Goal: Task Accomplishment & Management: Manage account settings

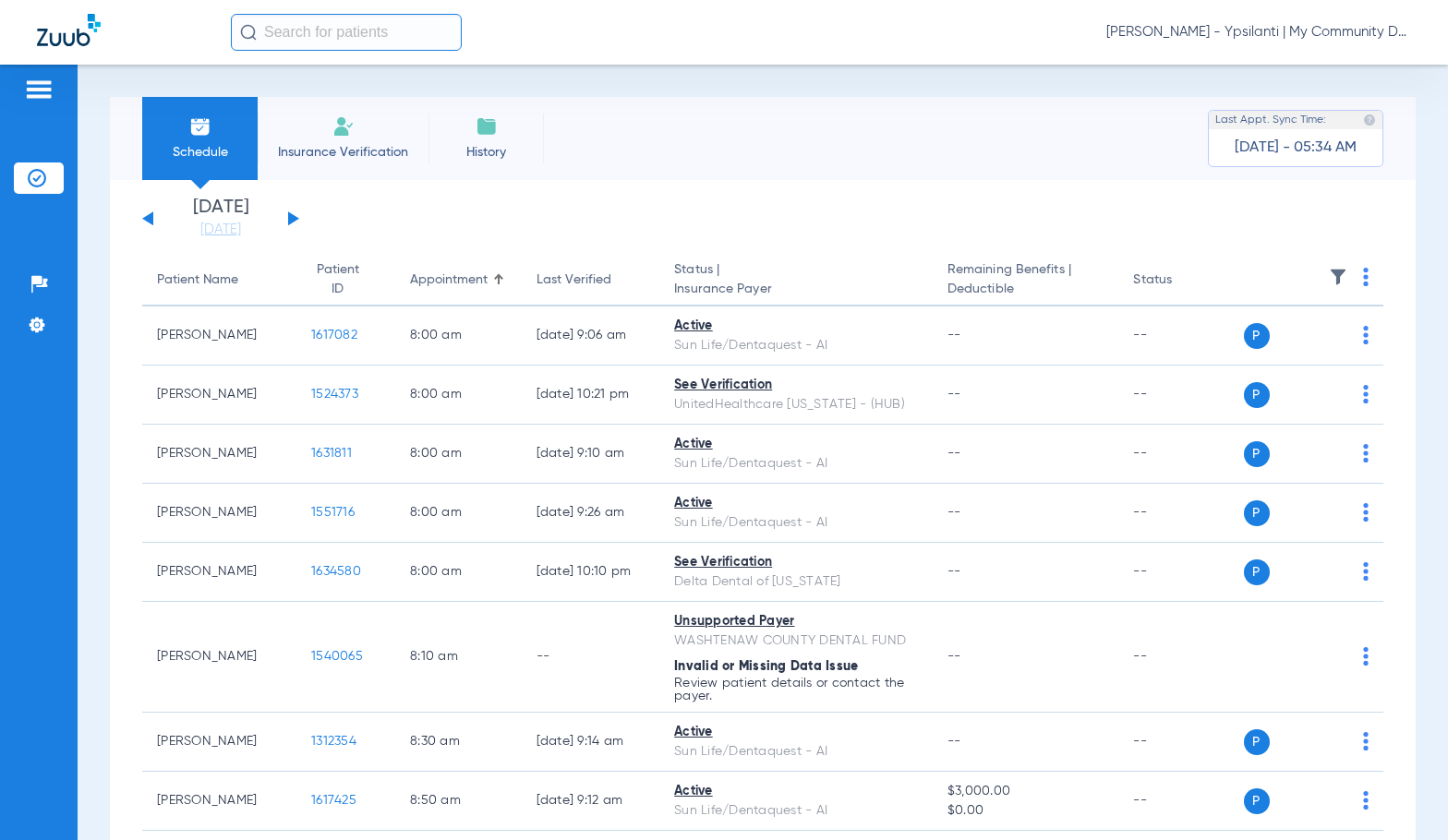
click at [1332, 42] on div "[PERSON_NAME] - Ypsilanti | My Community Dental Centers" at bounding box center [820, 32] width 1180 height 37
click at [1335, 28] on span "Sadie Gibbs - Ypsilanti | My Community Dental Centers" at bounding box center [1257, 32] width 304 height 19
click at [1364, 105] on span "Log out" at bounding box center [1342, 103] width 104 height 13
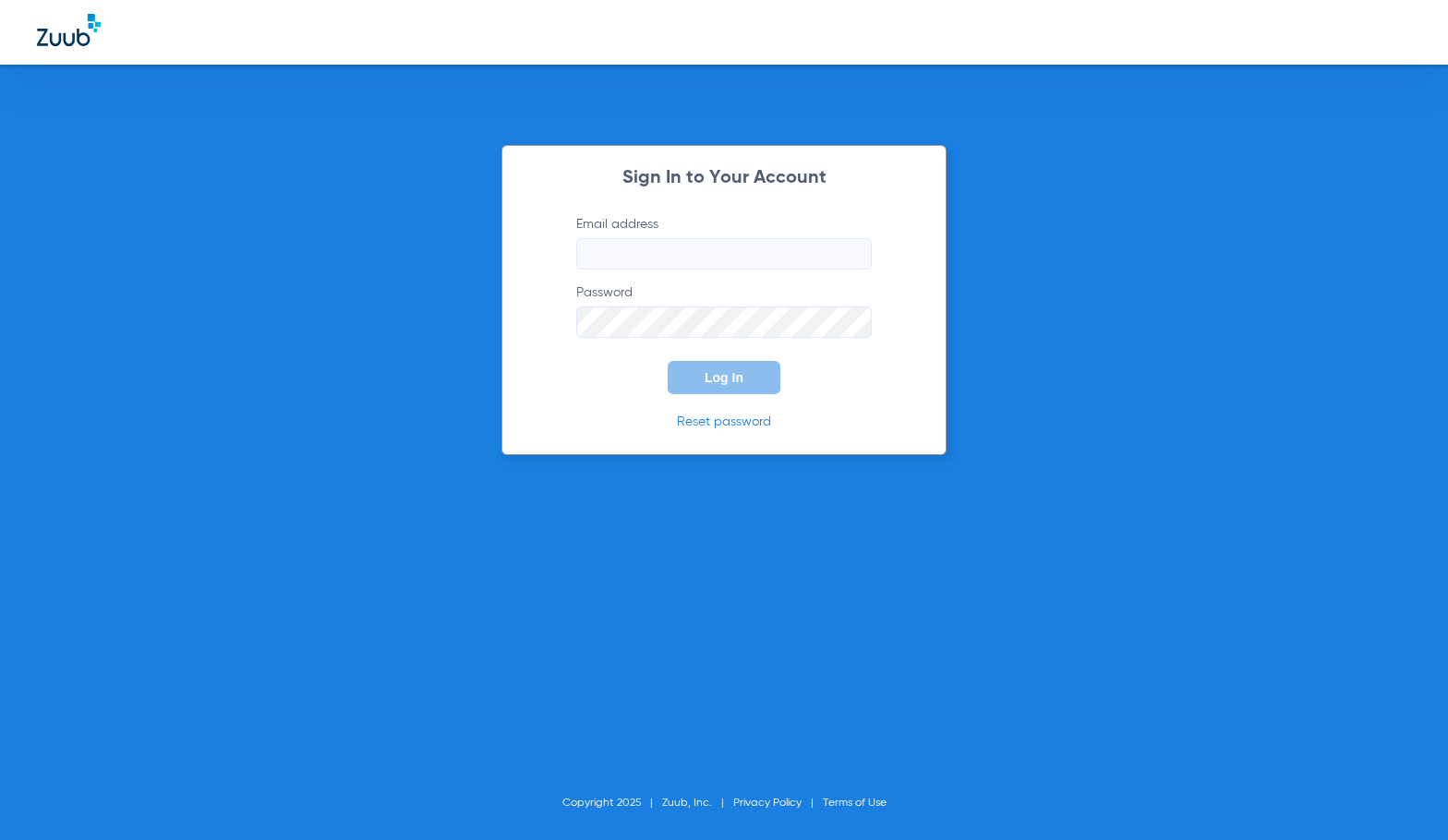
type input "[EMAIL_ADDRESS][DOMAIN_NAME]"
click at [721, 382] on span "Log In" at bounding box center [724, 377] width 39 height 15
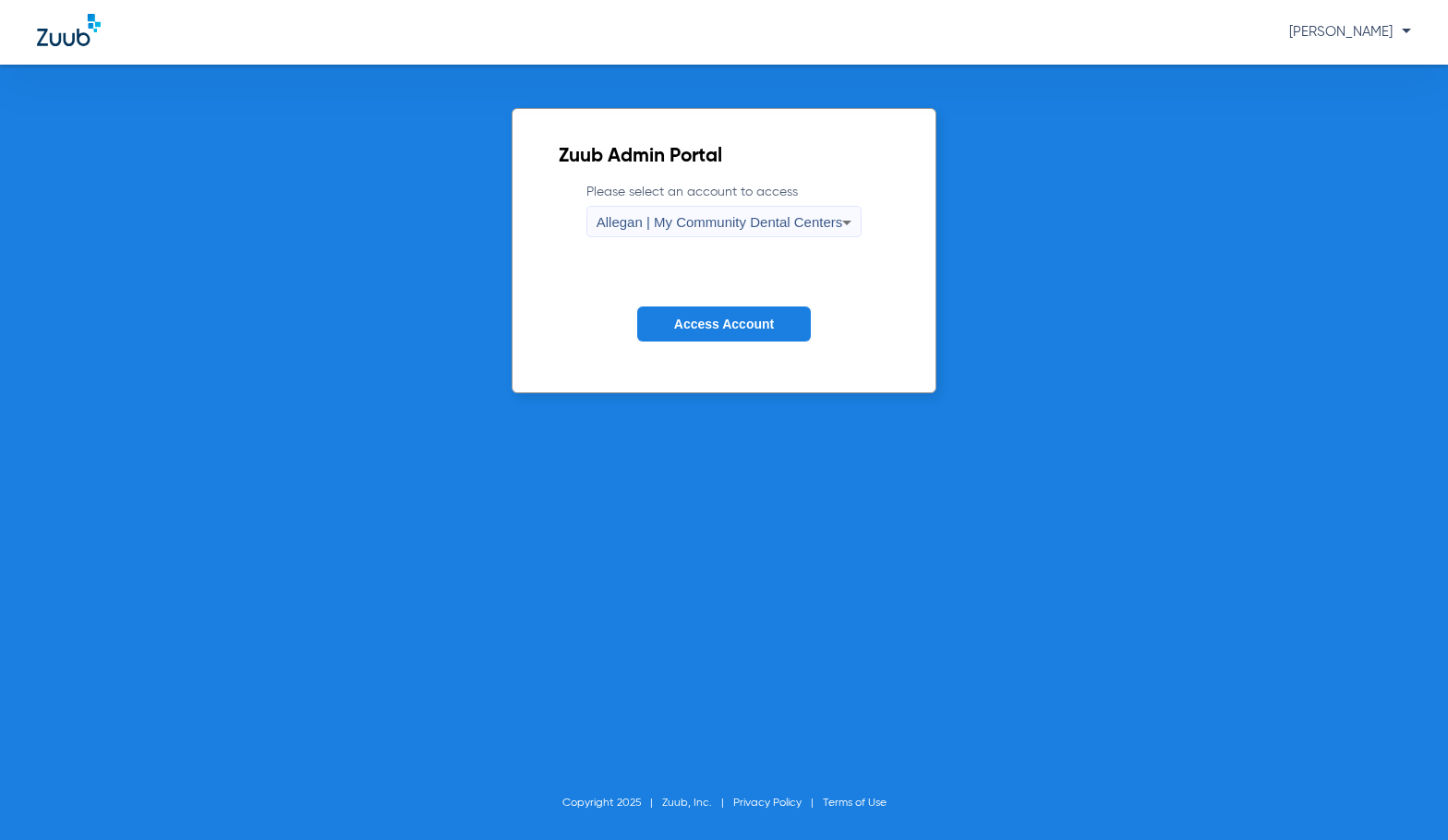
click at [786, 224] on span "Allegan | My Community Dental Centers" at bounding box center [720, 222] width 246 height 16
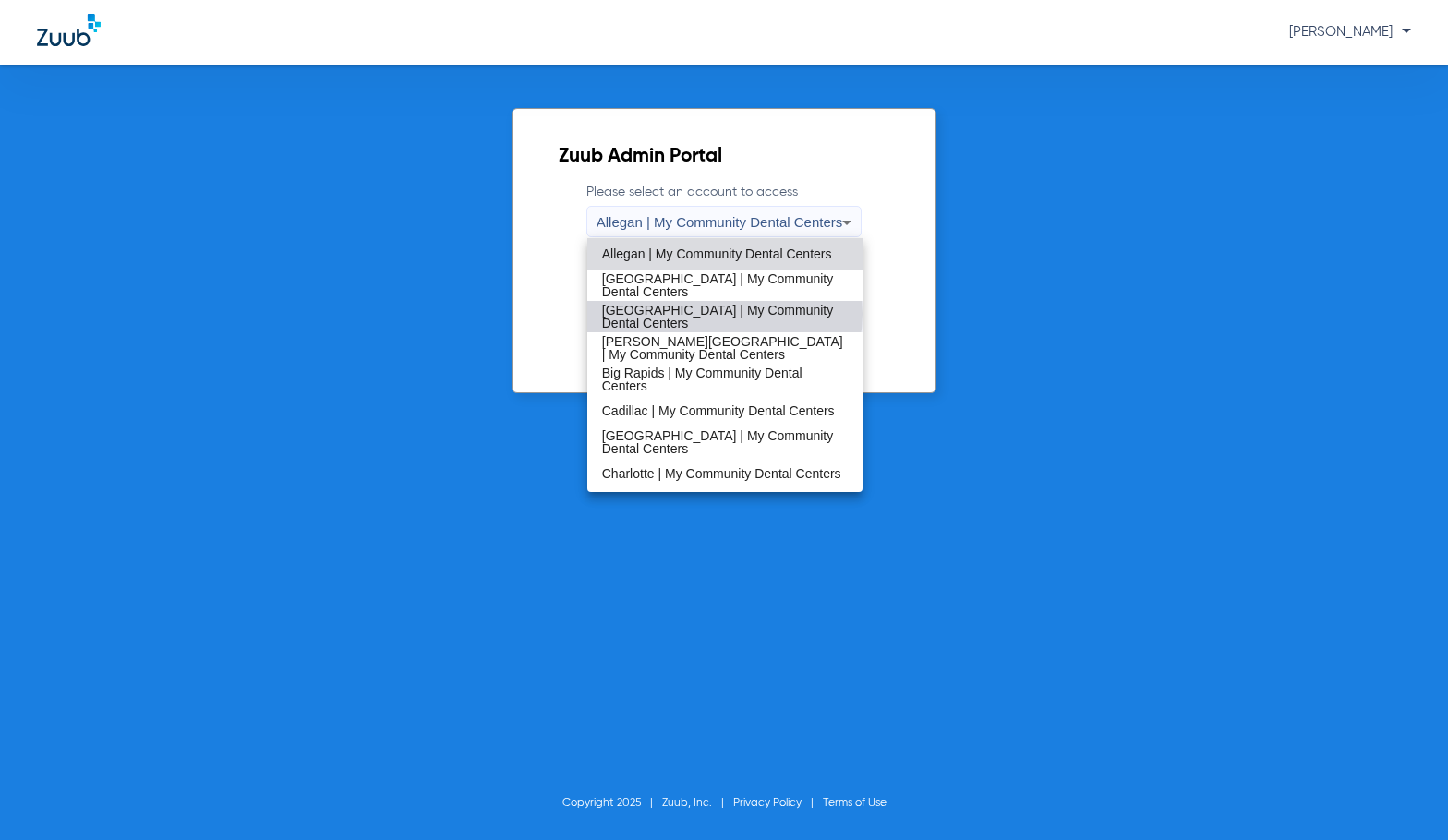
click at [724, 314] on span "[GEOGRAPHIC_DATA] | My Community Dental Centers" at bounding box center [725, 316] width 246 height 26
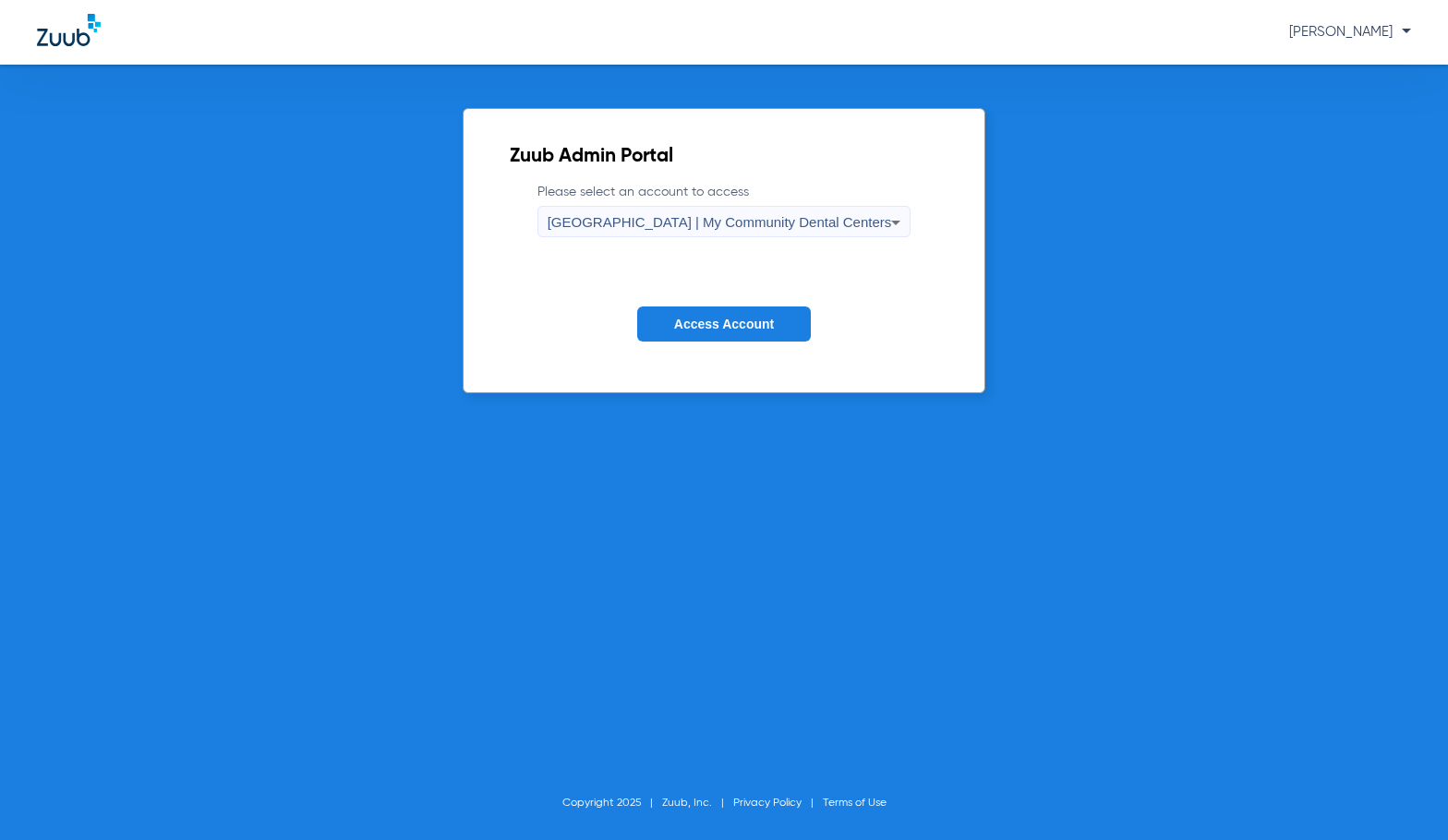
click at [728, 301] on form "Please select an account to access Bay City | My Community Dental Centers Acces…" at bounding box center [724, 277] width 429 height 188
click at [721, 327] on span "Access Account" at bounding box center [724, 324] width 100 height 15
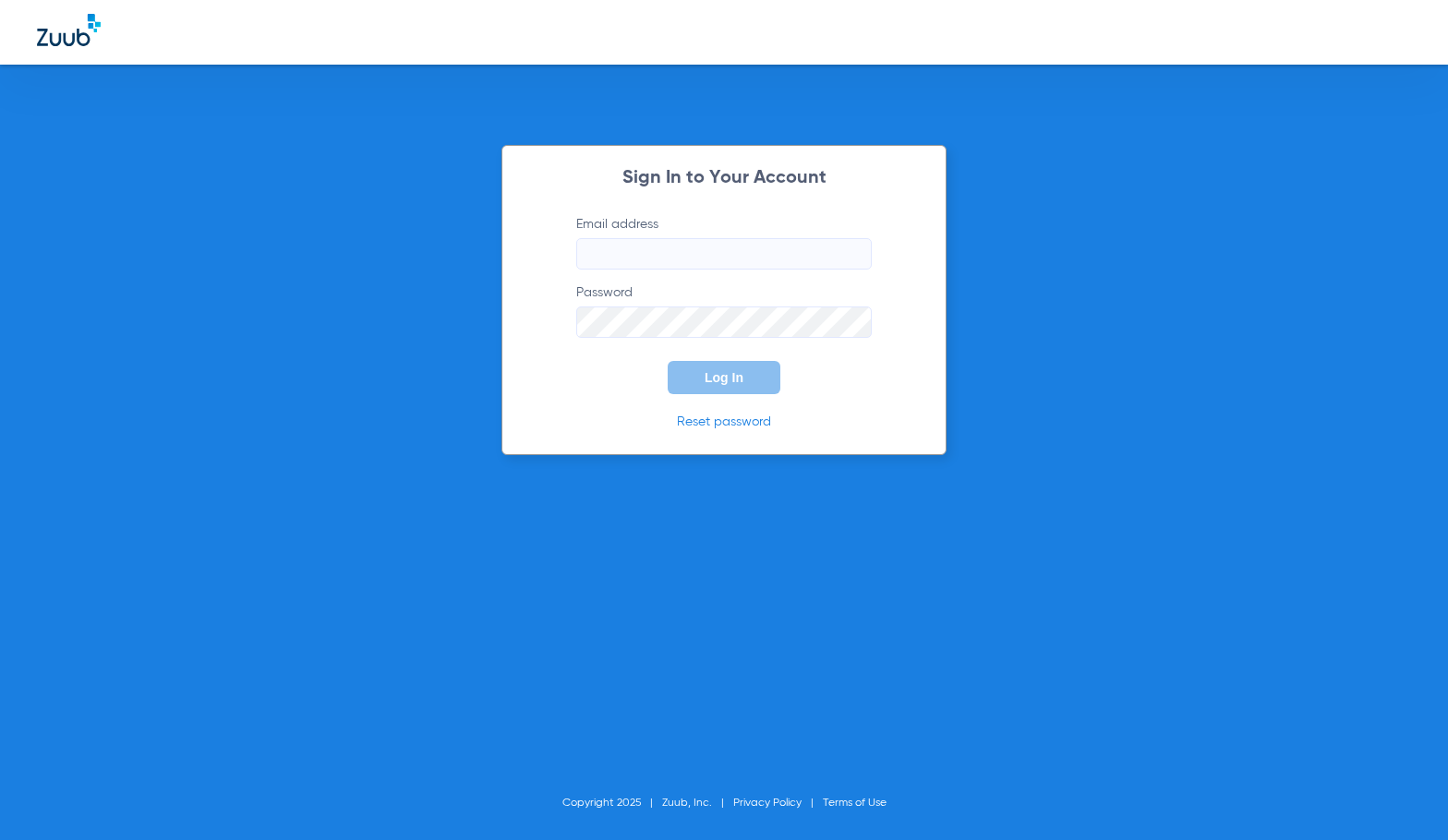
type input "[EMAIL_ADDRESS][DOMAIN_NAME]"
click at [696, 375] on button "Log In" at bounding box center [724, 377] width 113 height 33
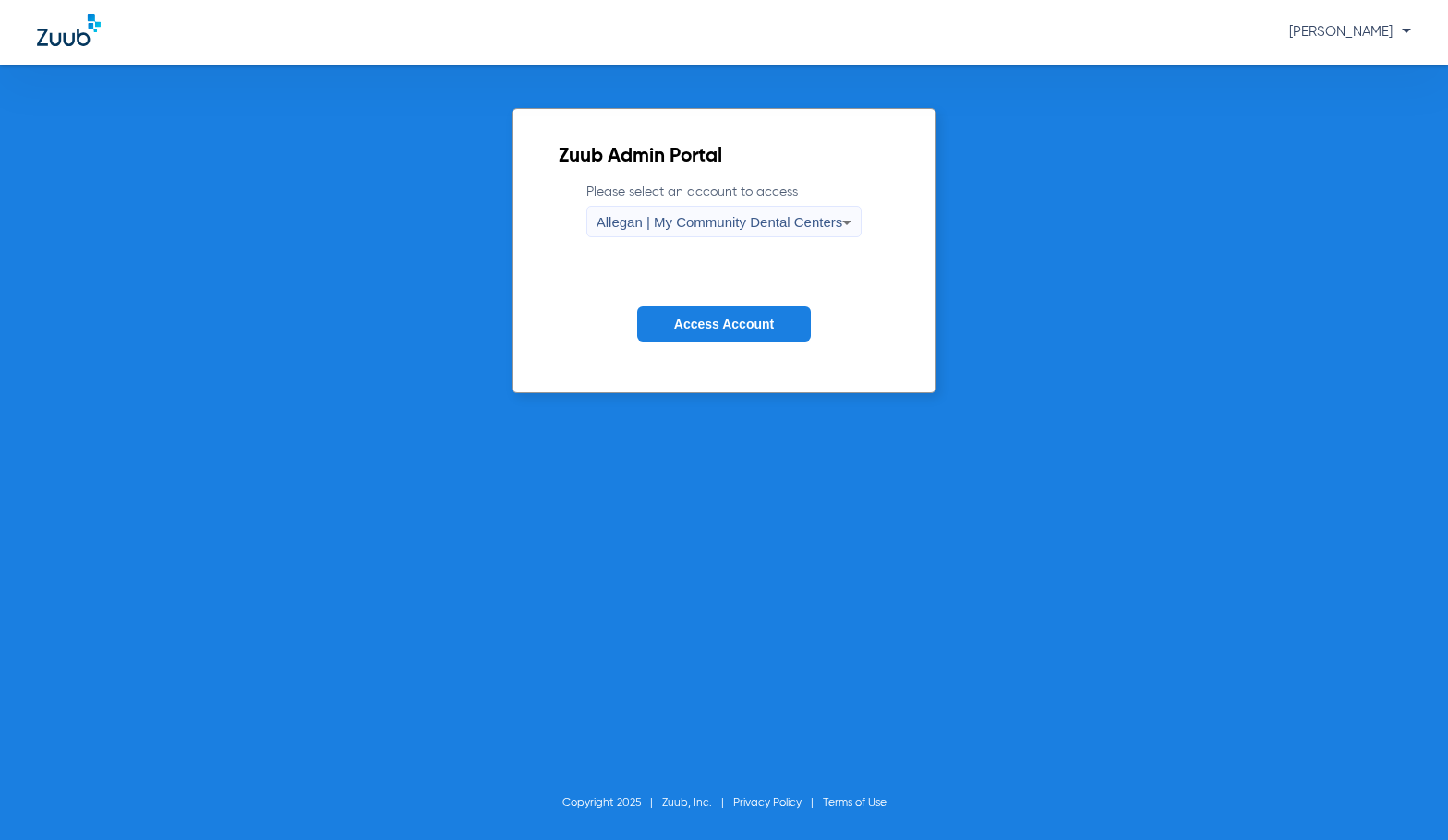
click at [768, 216] on span "Allegan | My Community Dental Centers" at bounding box center [720, 222] width 246 height 16
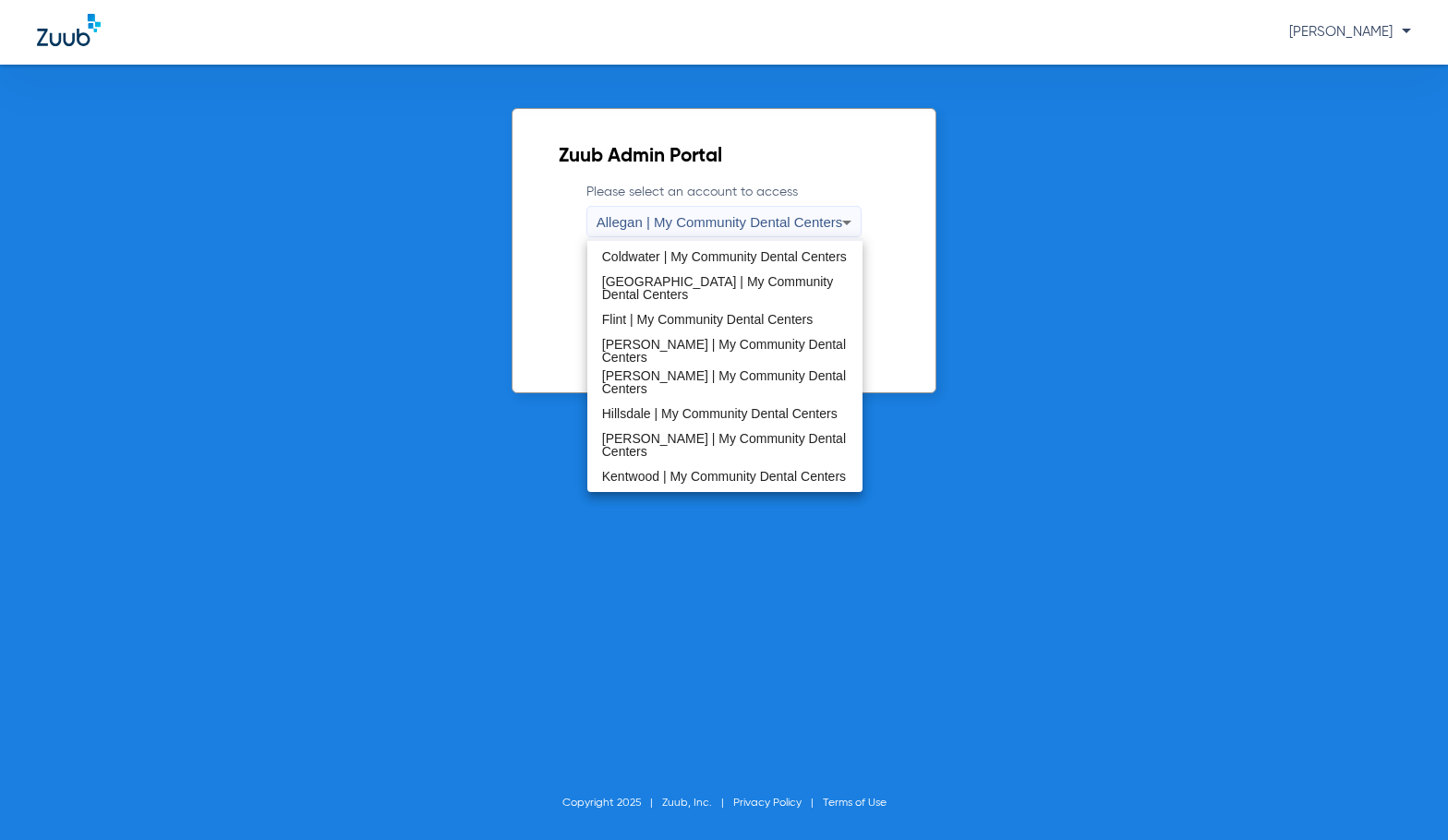
scroll to position [277, 0]
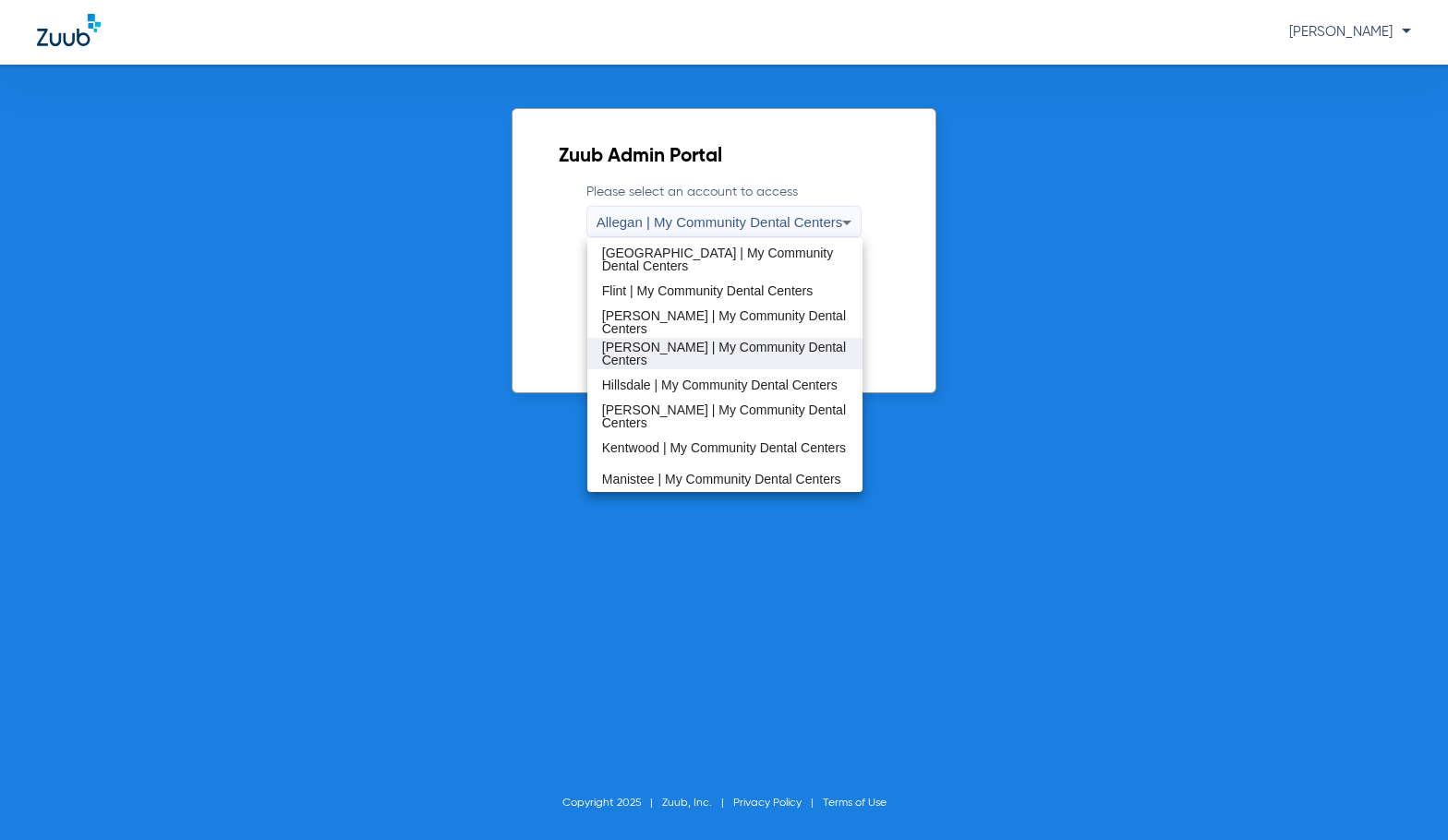
click at [674, 350] on span "[PERSON_NAME] | My Community Dental Centers" at bounding box center [725, 353] width 246 height 26
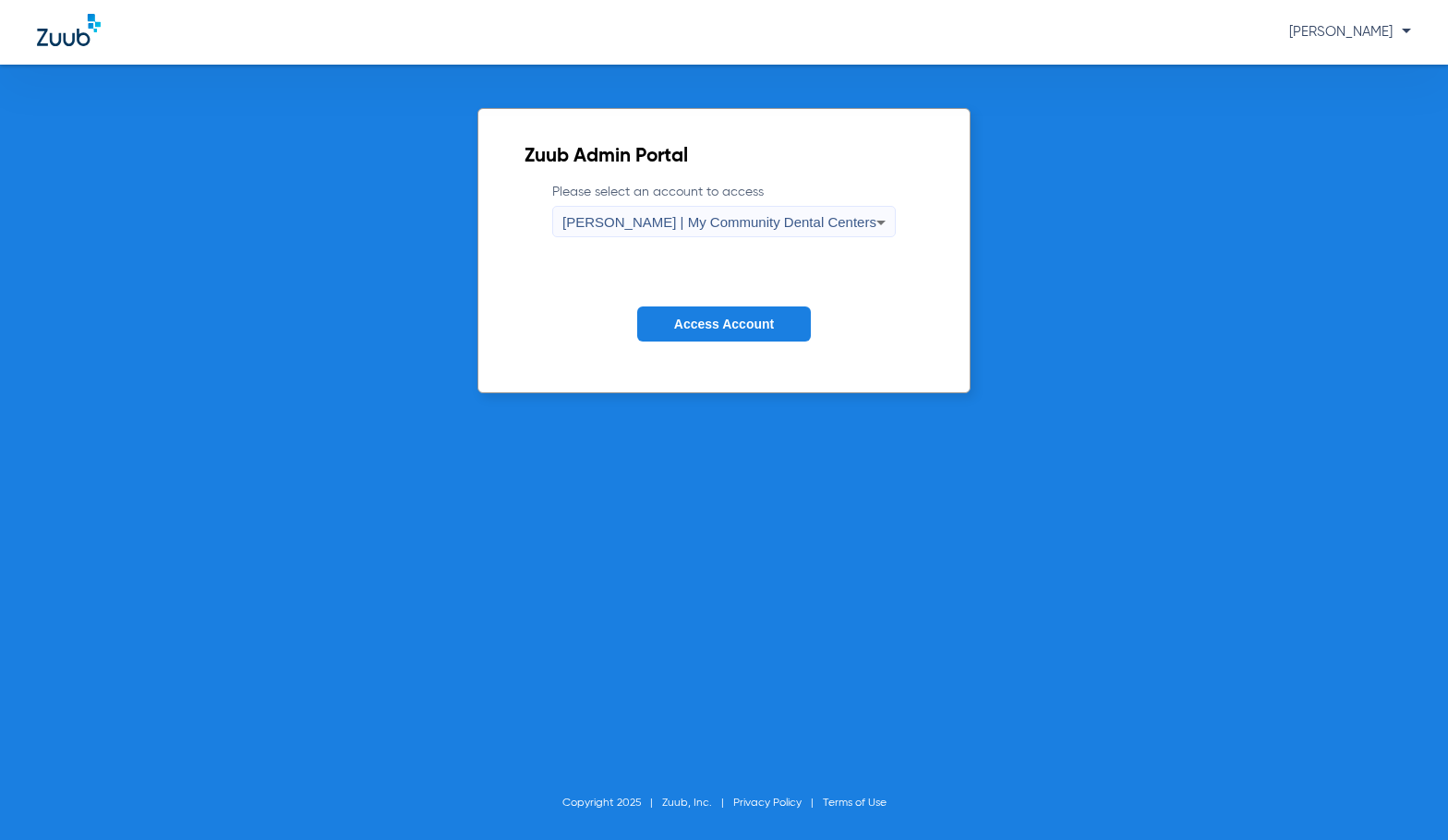
click at [689, 329] on span "Access Account" at bounding box center [724, 324] width 100 height 15
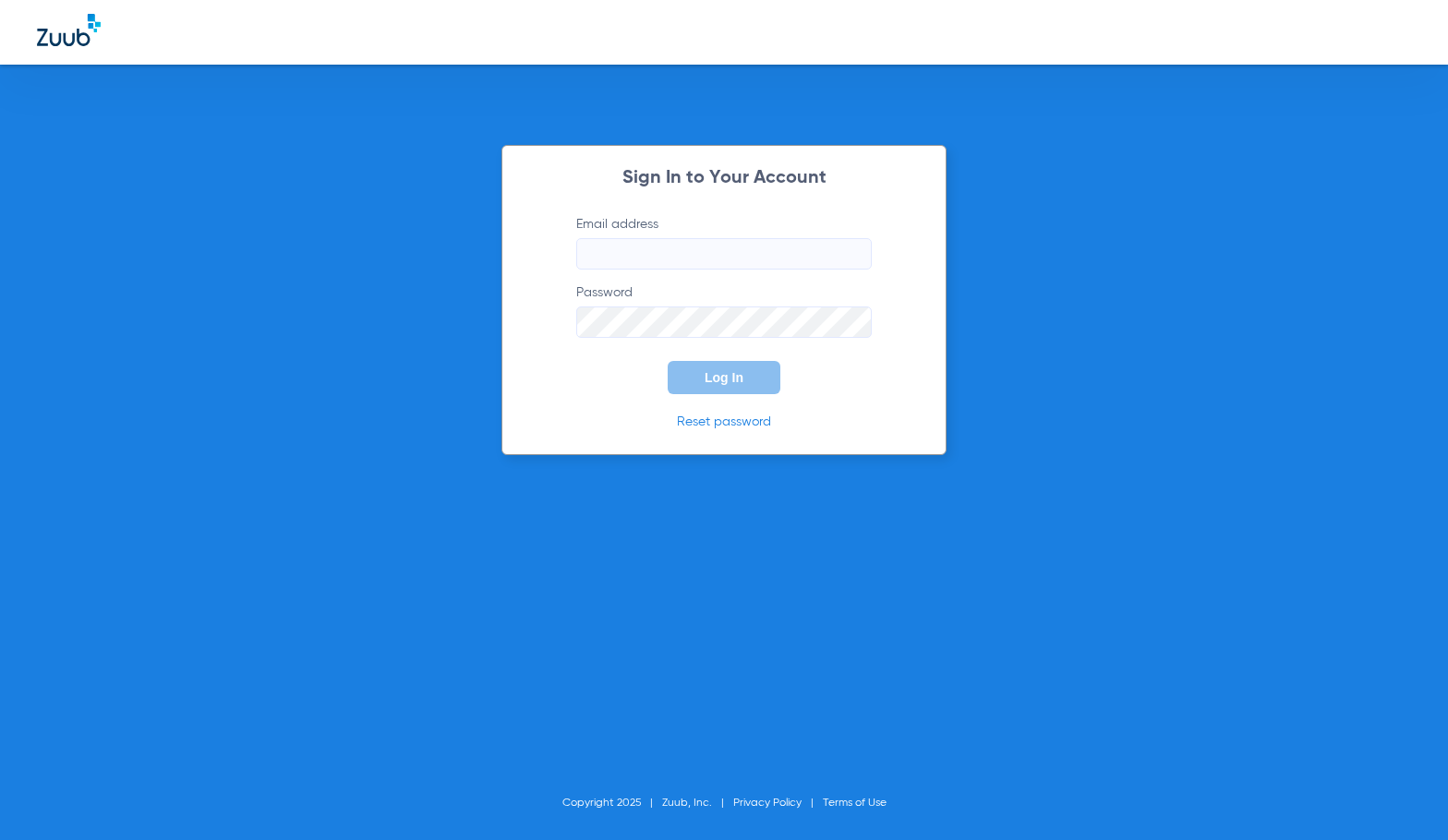
type input "[EMAIL_ADDRESS][DOMAIN_NAME]"
click at [715, 393] on button "Log In" at bounding box center [724, 377] width 113 height 33
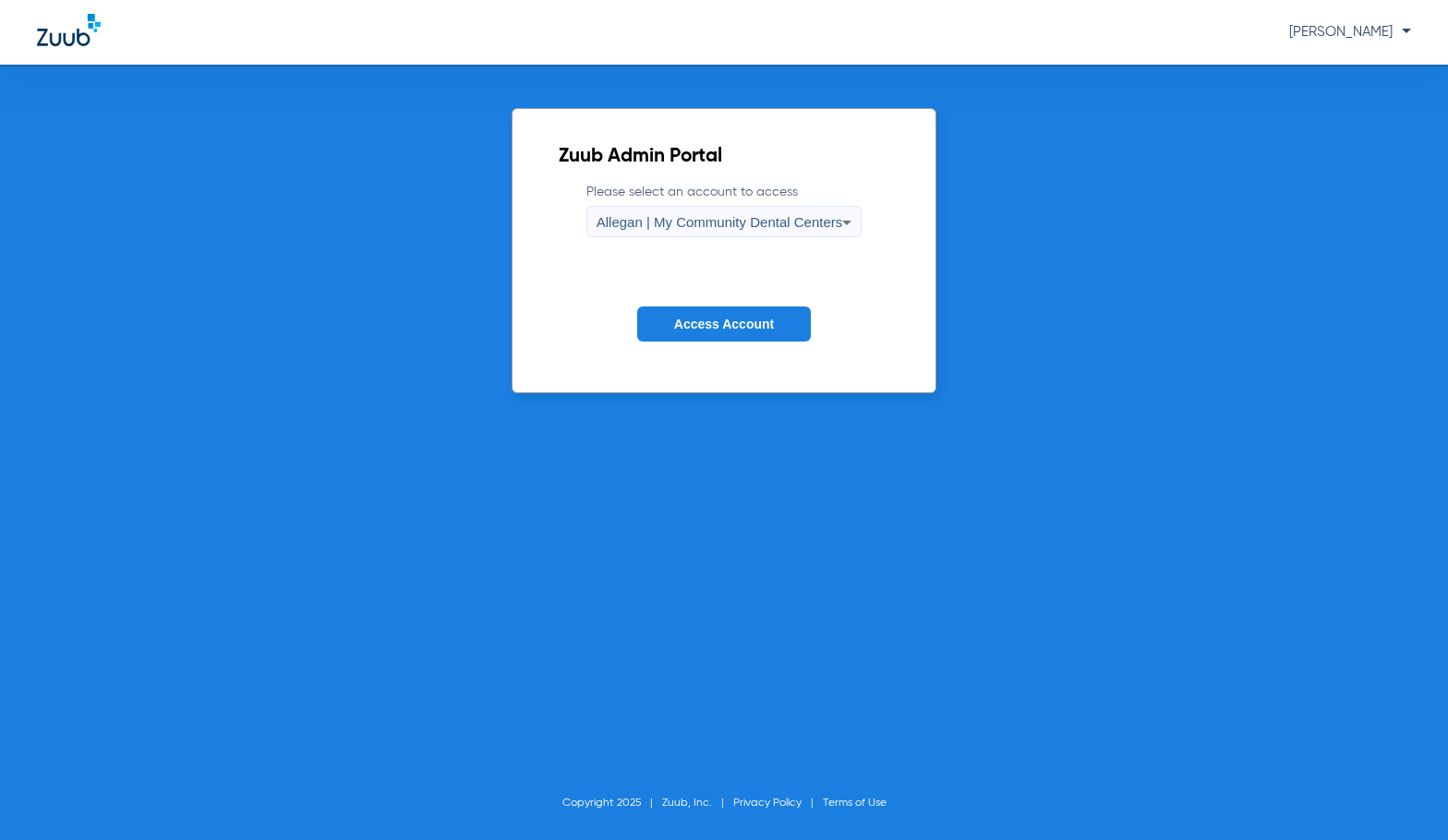
click at [712, 217] on span "Allegan | My Community Dental Centers" at bounding box center [720, 222] width 246 height 16
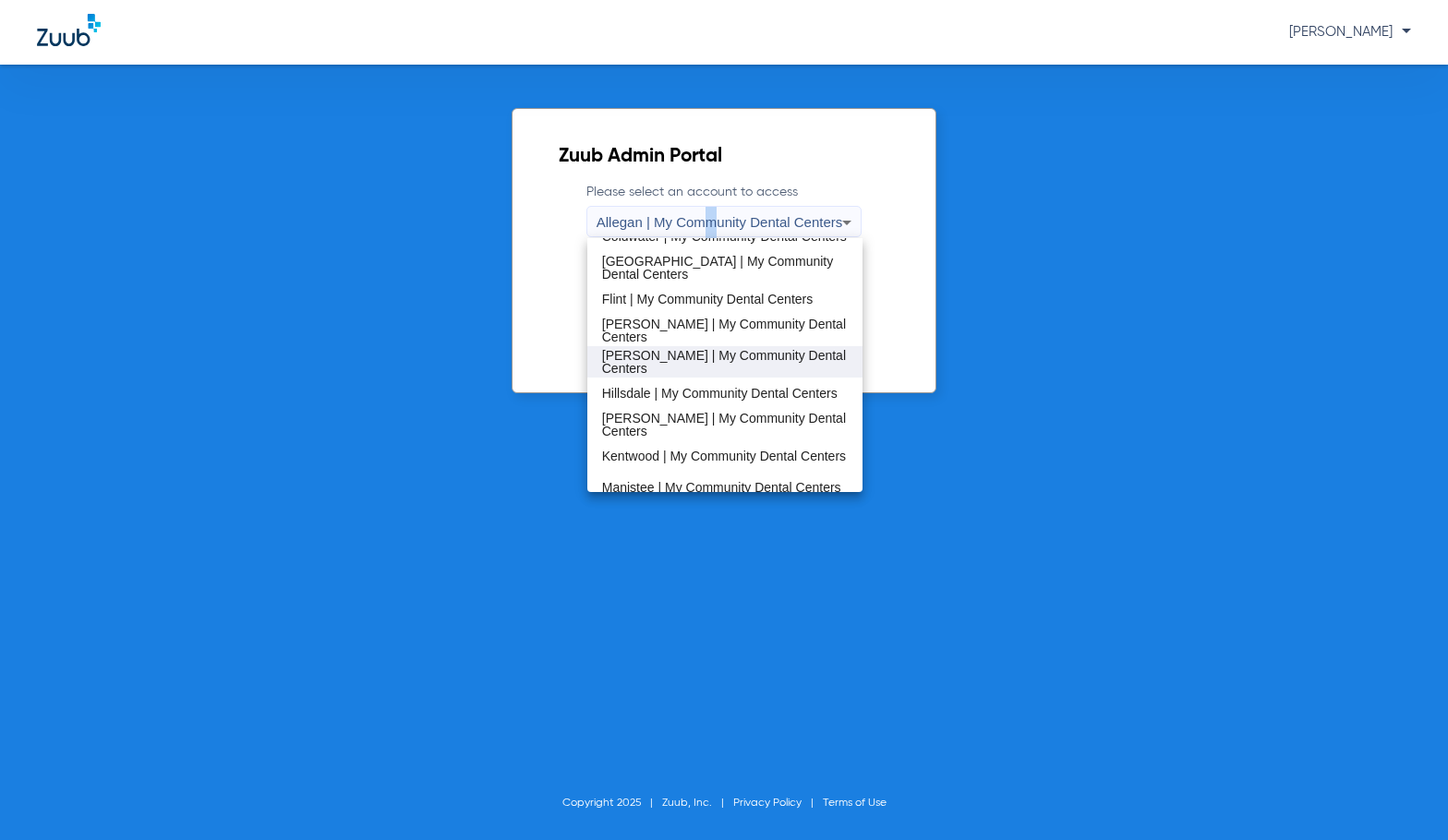
scroll to position [277, 0]
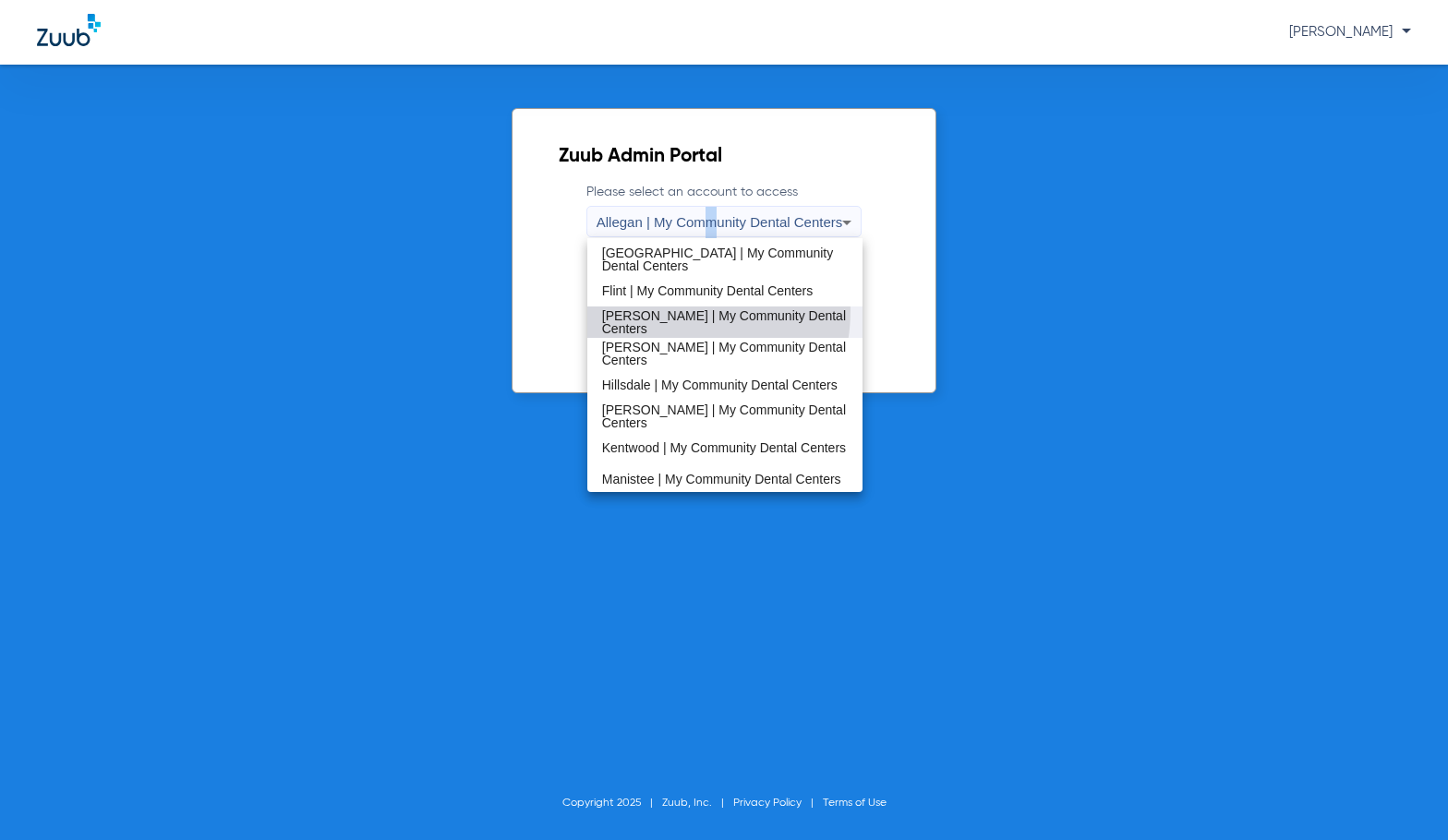
click at [652, 310] on span "[PERSON_NAME] | My Community Dental Centers" at bounding box center [725, 322] width 246 height 26
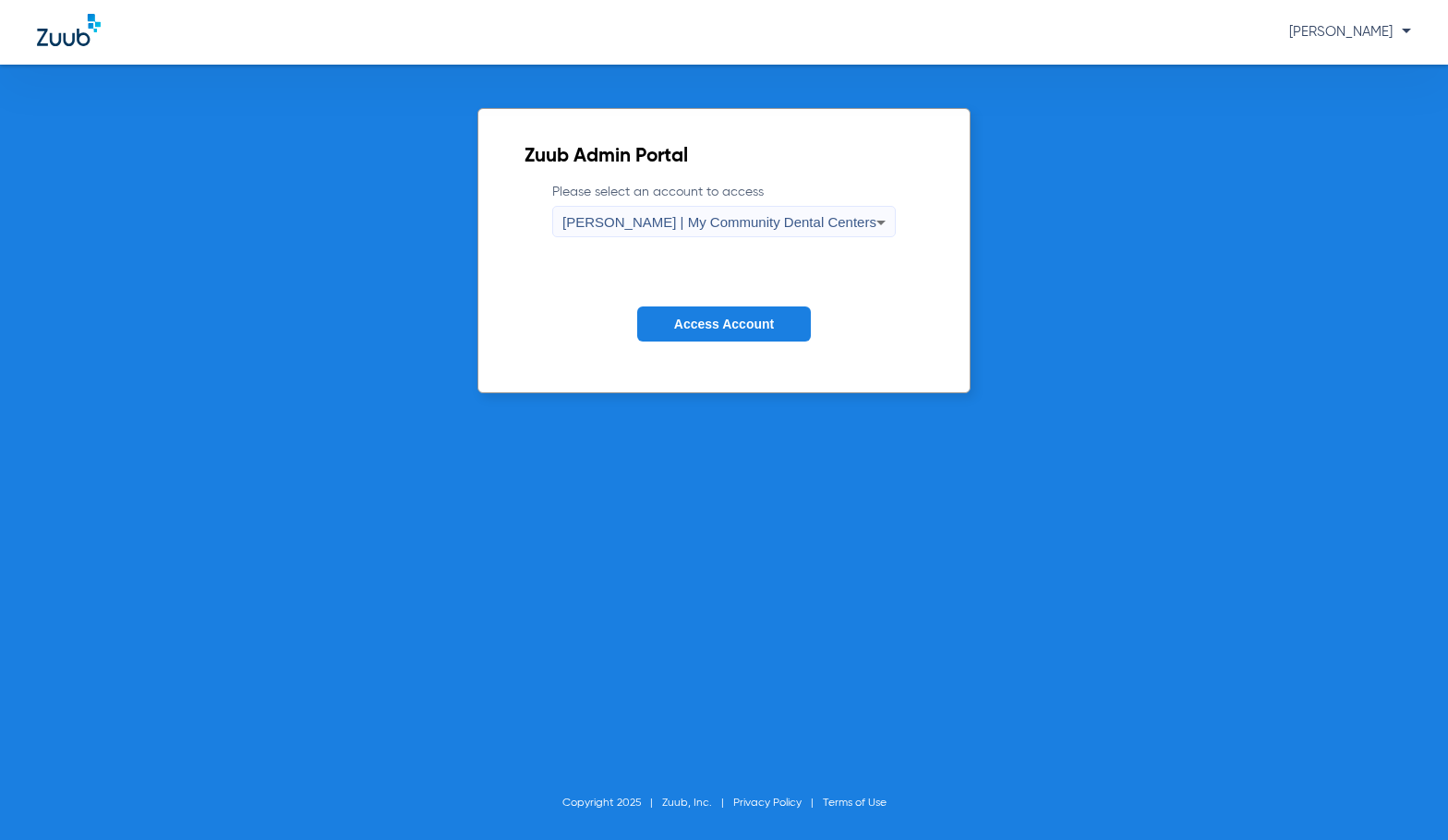
click at [665, 315] on button "Access Account" at bounding box center [724, 324] width 174 height 36
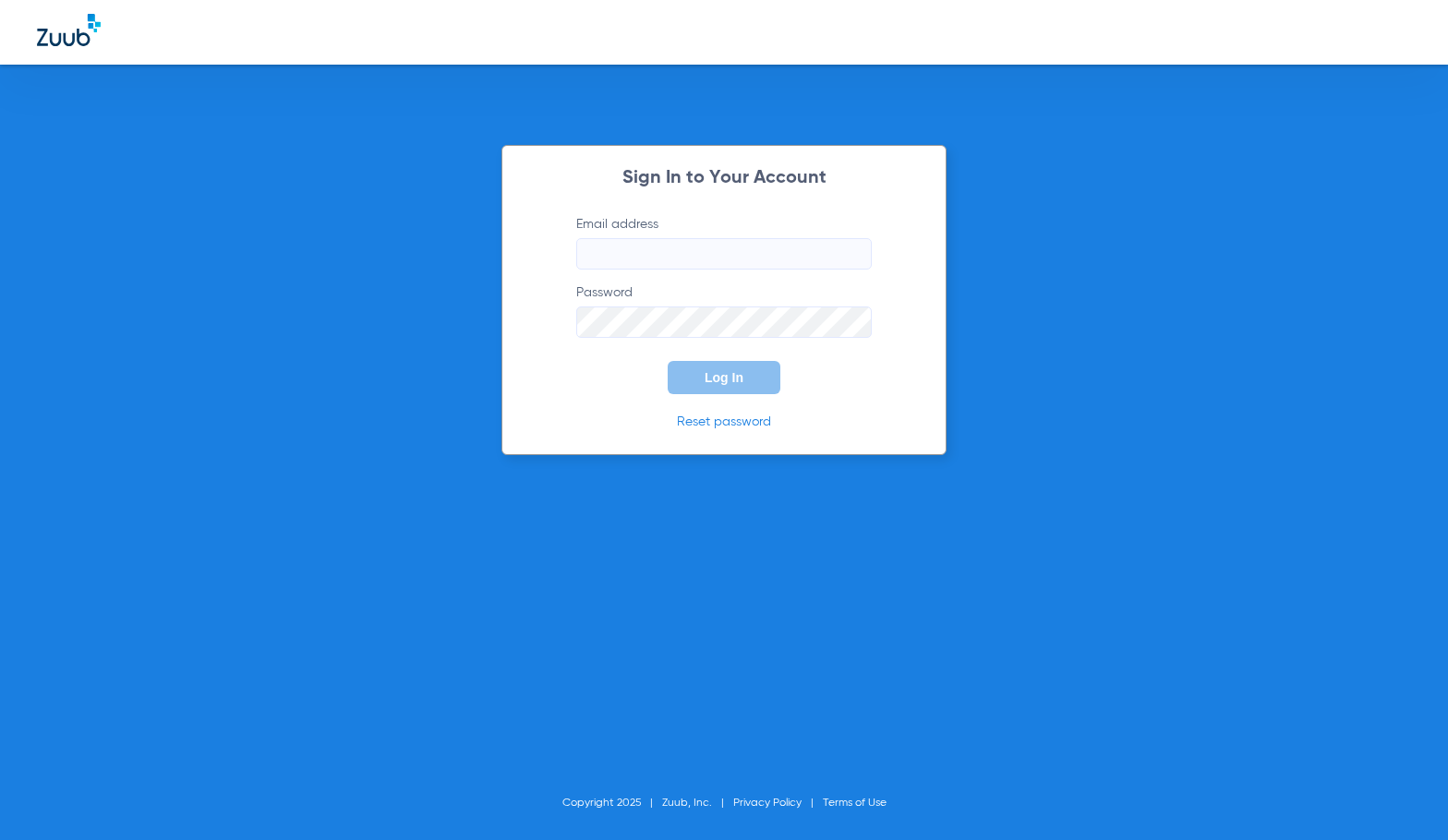
type input "[EMAIL_ADDRESS][DOMAIN_NAME]"
click at [714, 381] on span "Log In" at bounding box center [724, 377] width 39 height 15
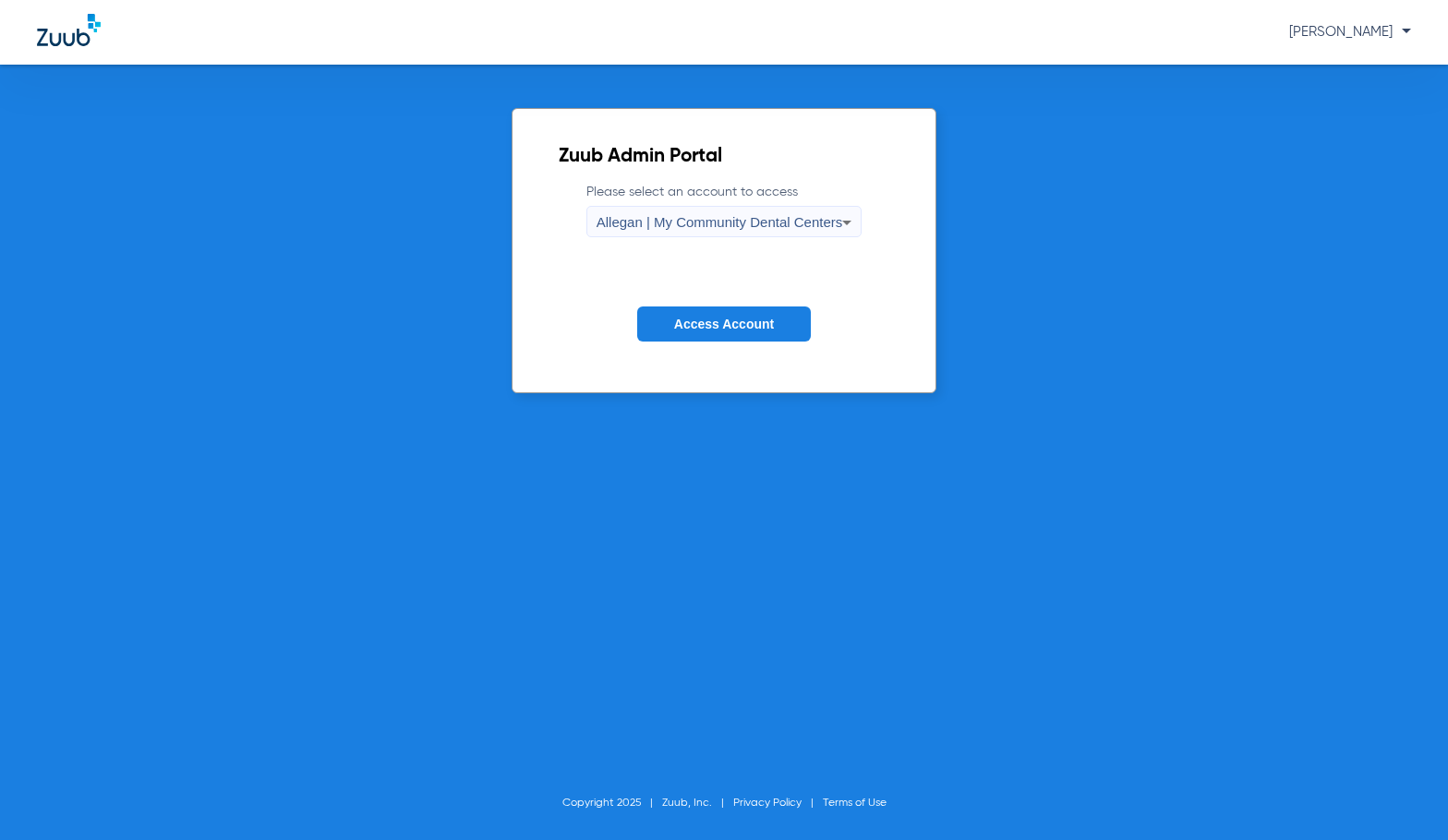
click at [710, 215] on span "Allegan | My Community Dental Centers" at bounding box center [720, 222] width 246 height 16
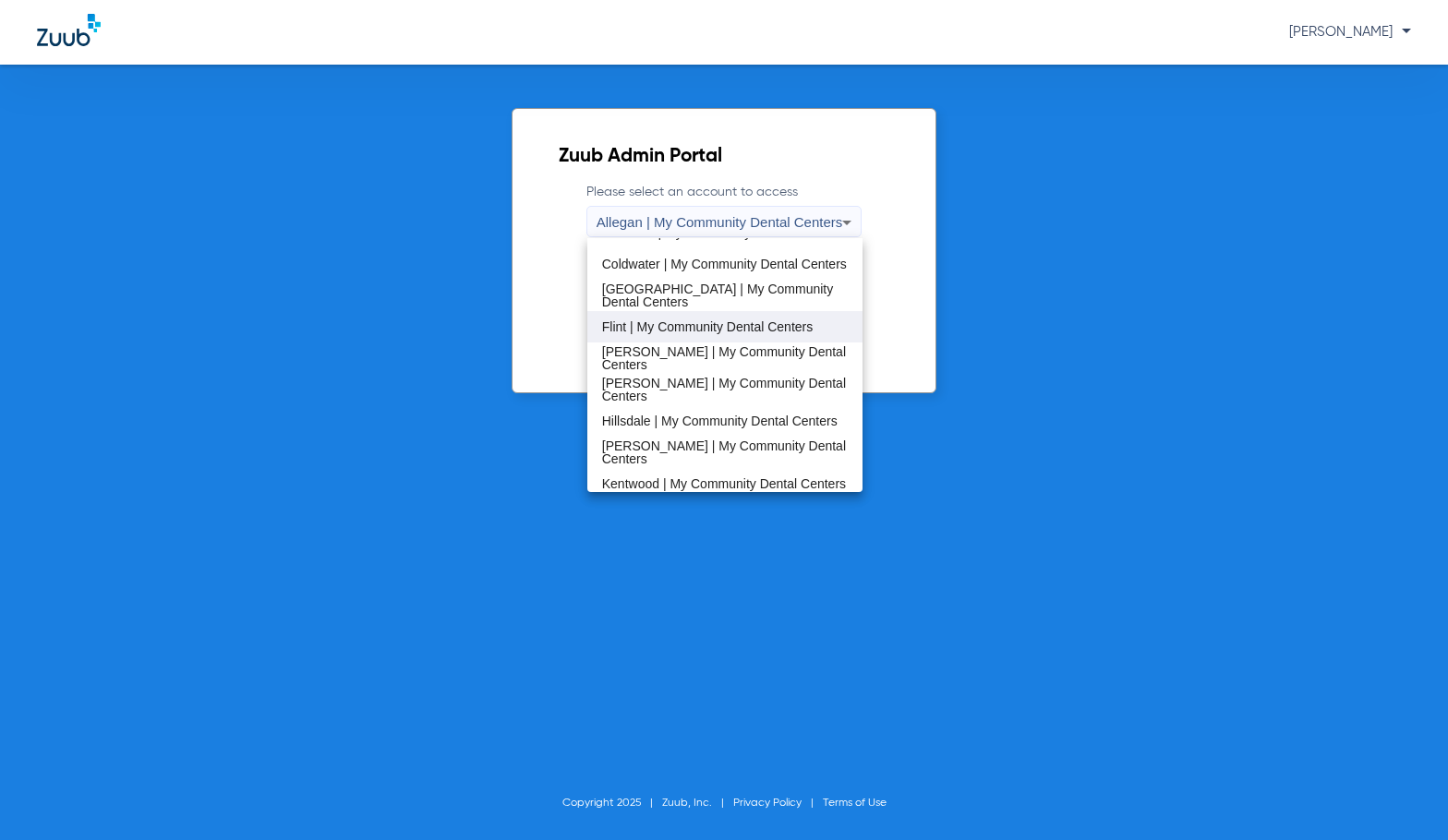
scroll to position [277, 0]
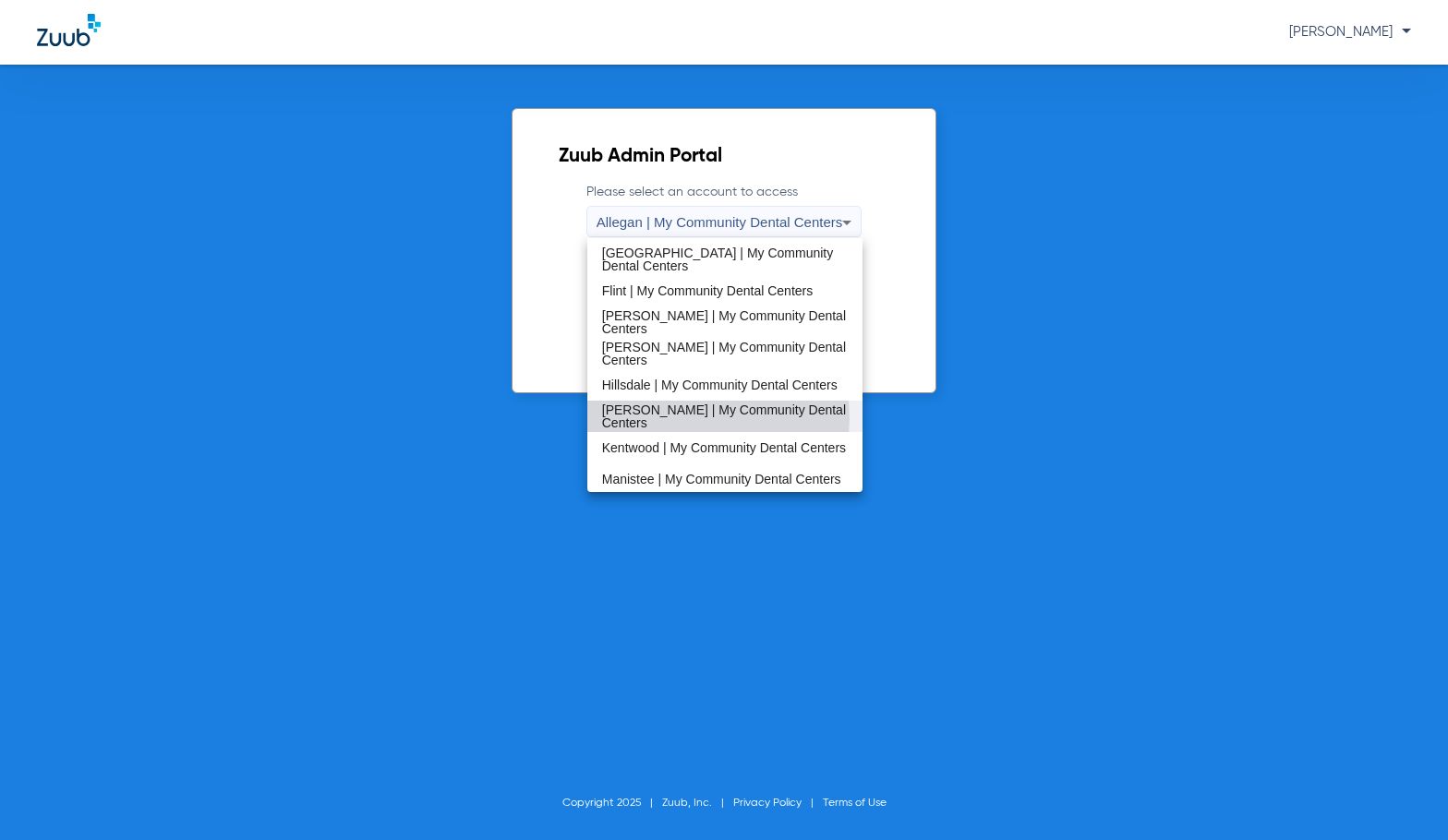
click at [678, 418] on span "[PERSON_NAME] | My Community Dental Centers" at bounding box center [725, 416] width 246 height 26
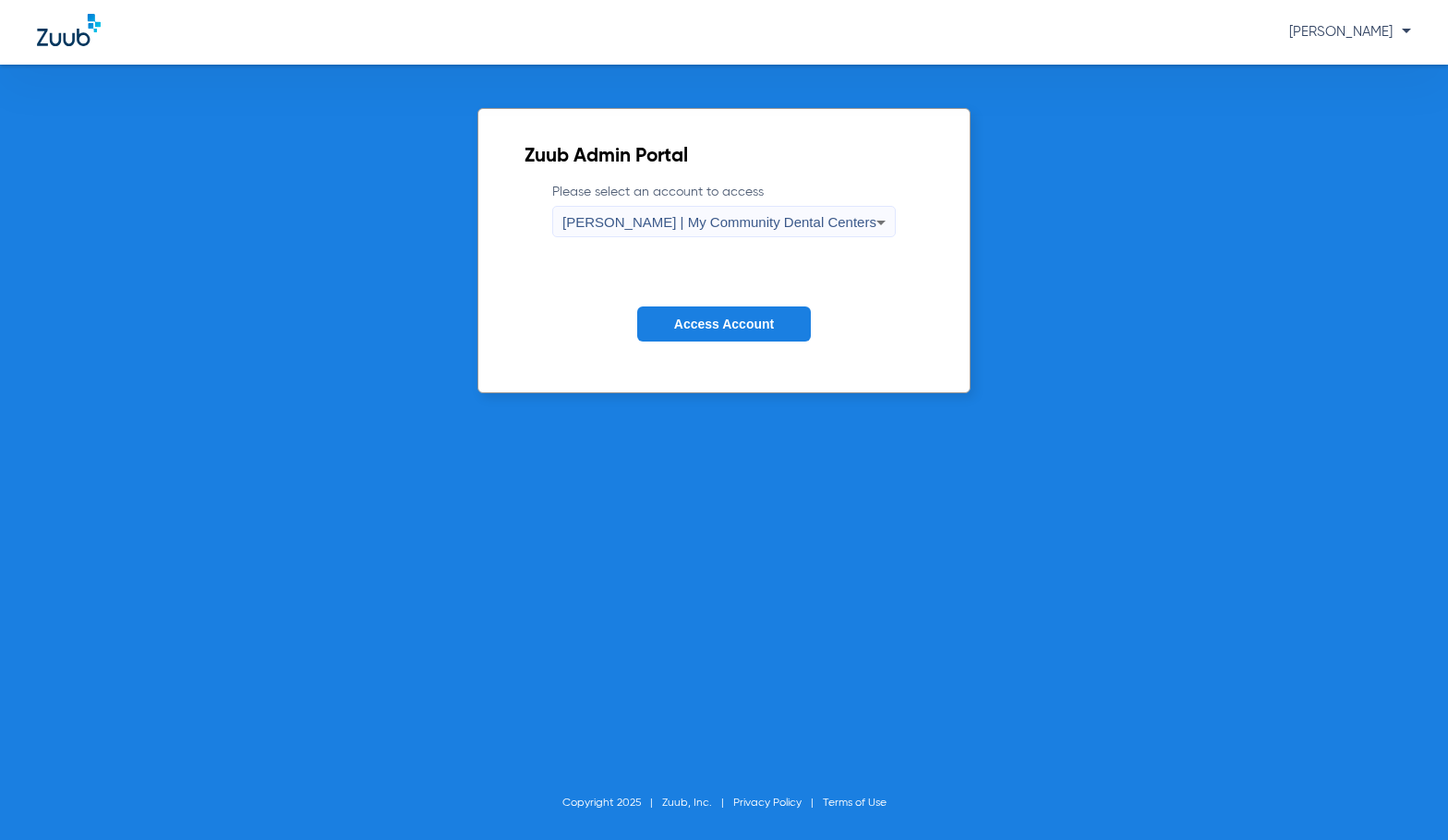
click at [736, 315] on button "Access Account" at bounding box center [724, 324] width 174 height 36
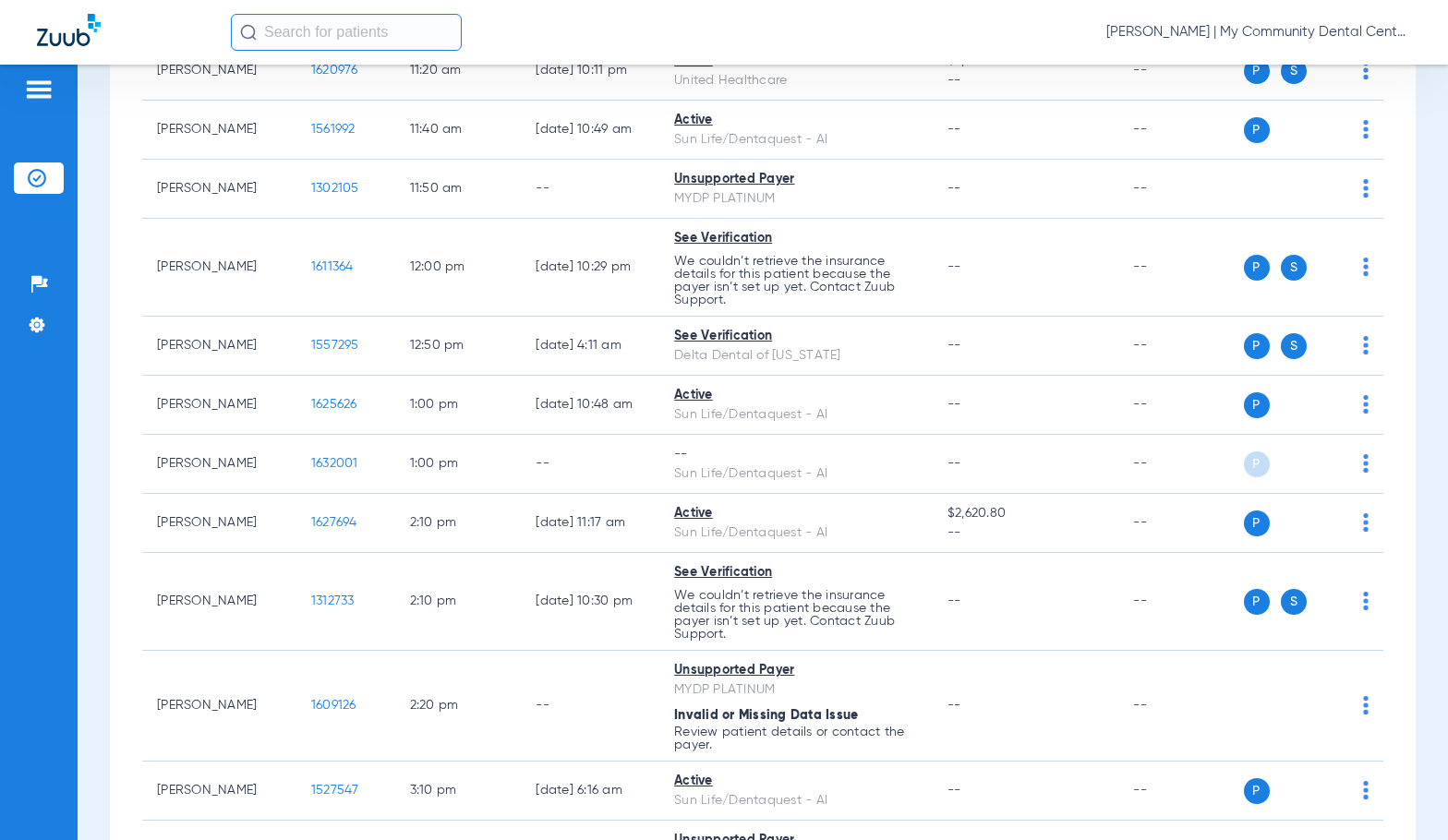
scroll to position [1016, 0]
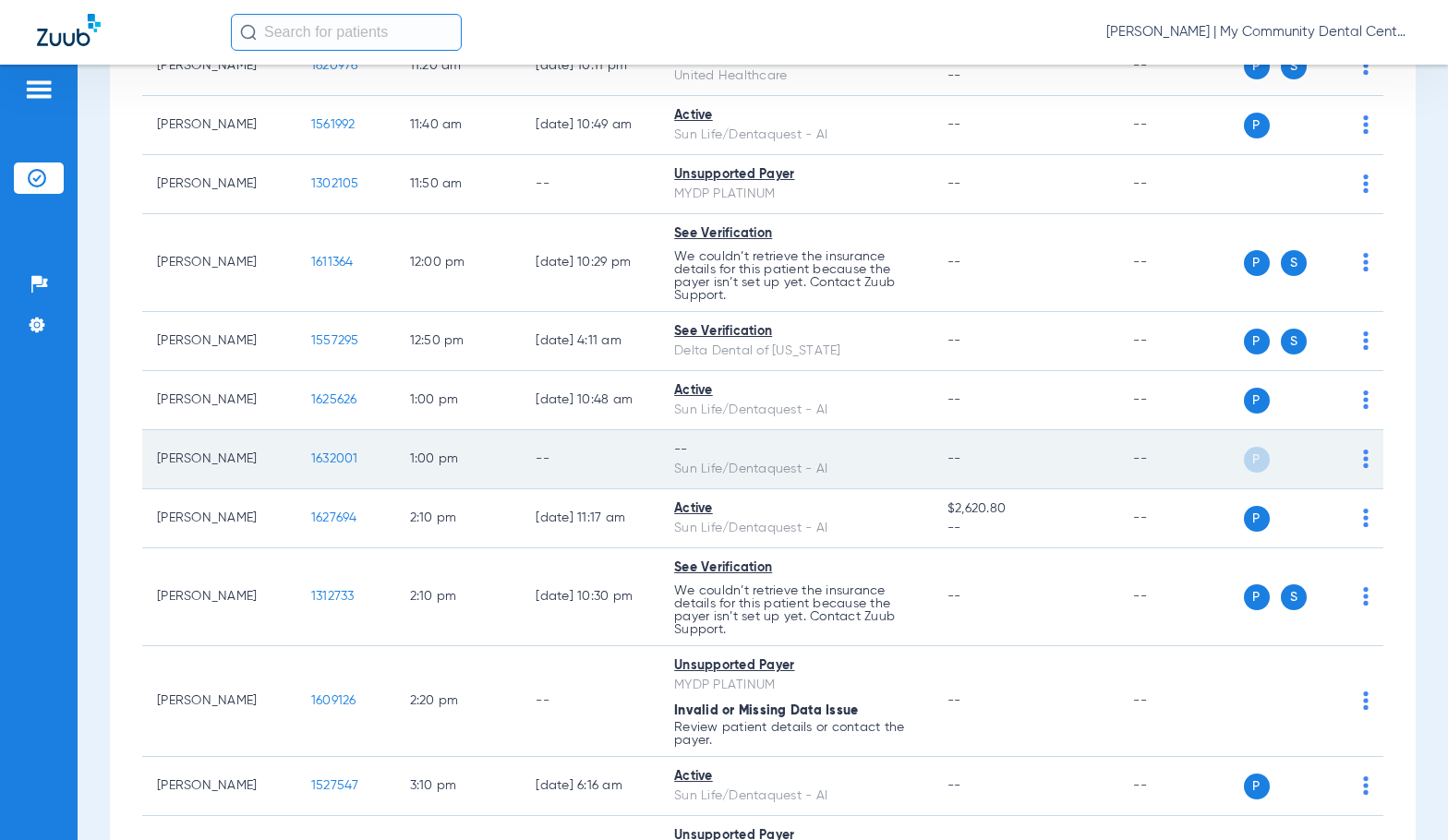
click at [1363, 462] on img at bounding box center [1366, 459] width 6 height 19
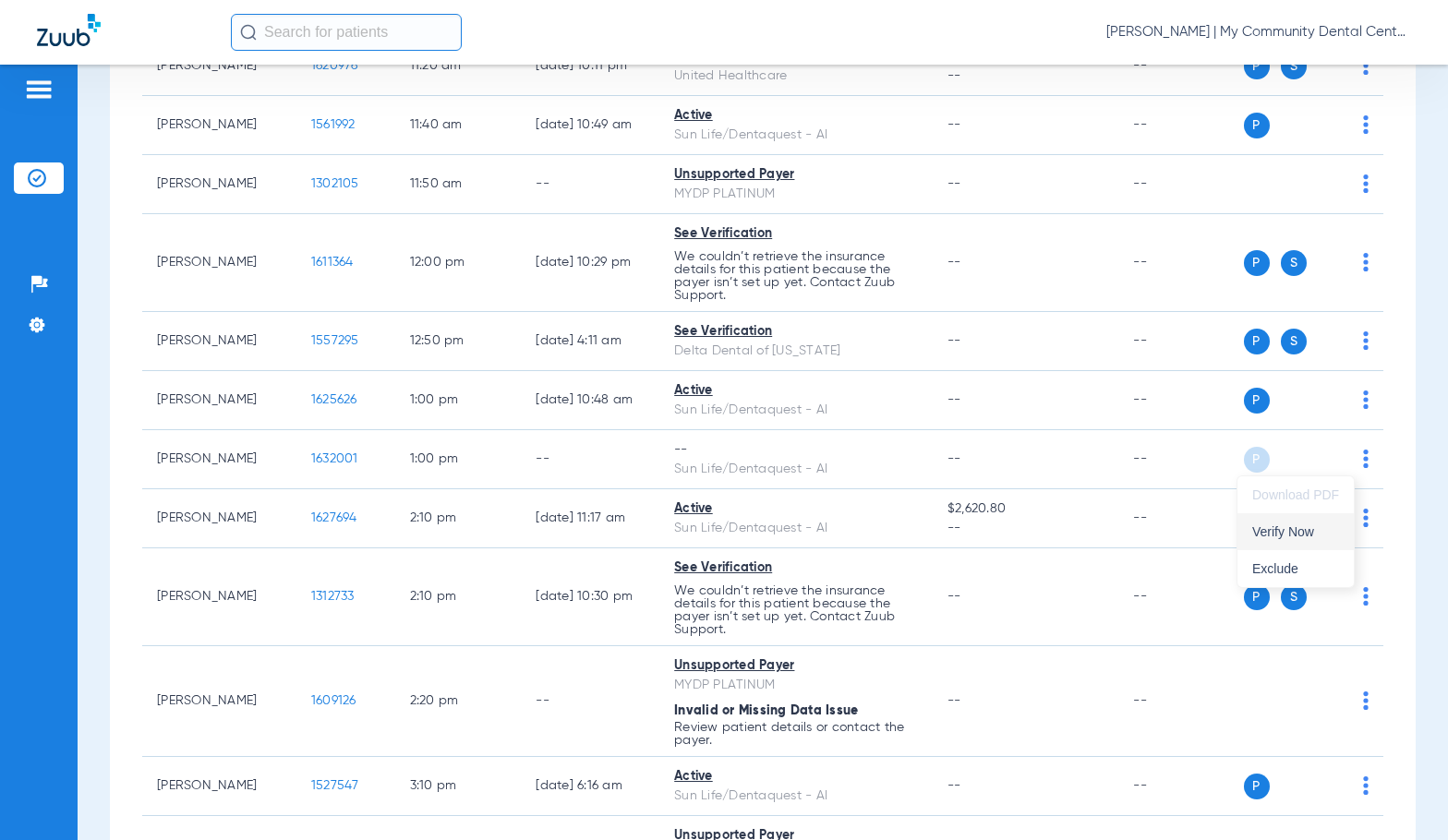
click at [1308, 539] on button "Verify Now" at bounding box center [1295, 532] width 117 height 37
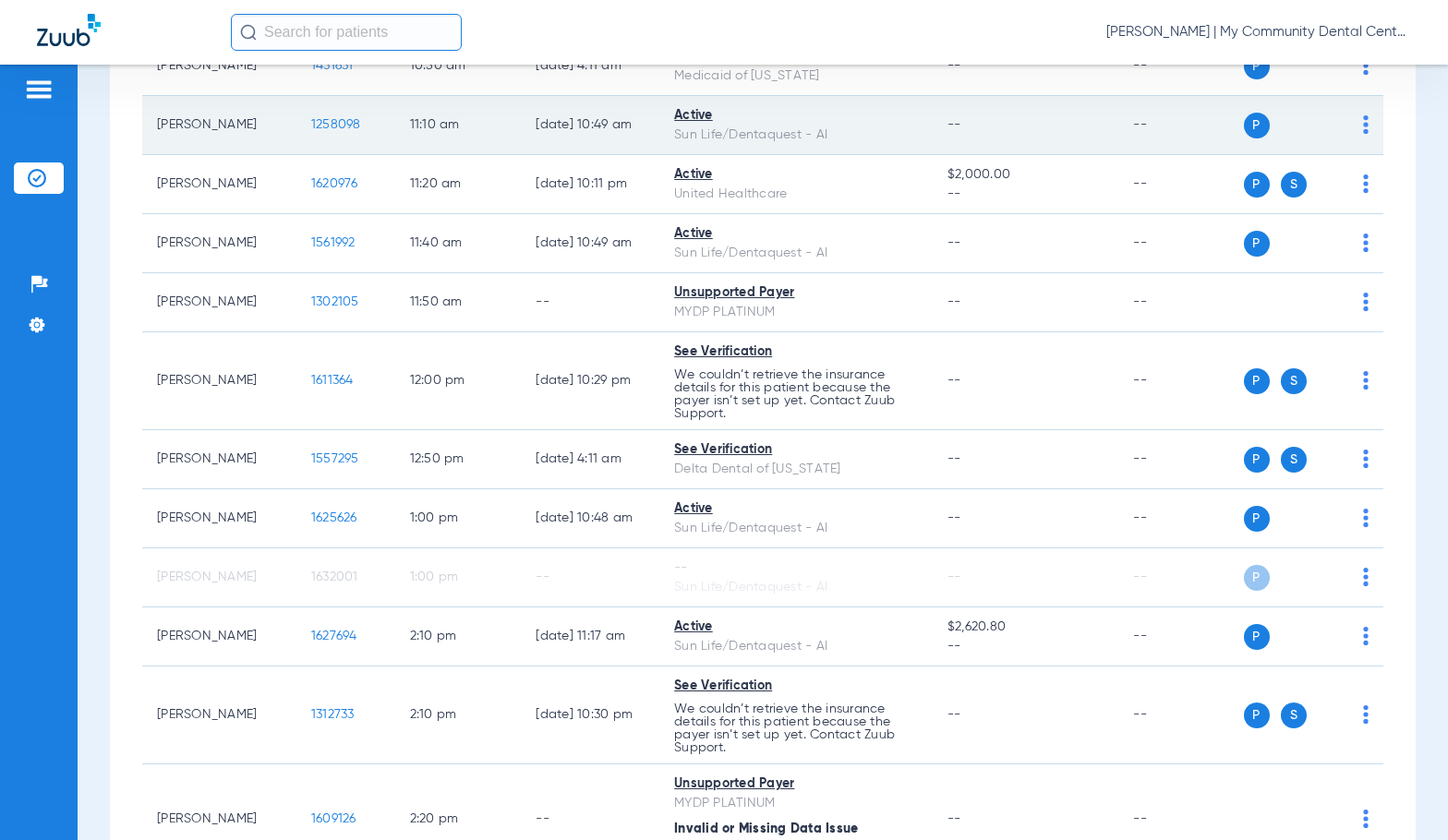
scroll to position [923, 0]
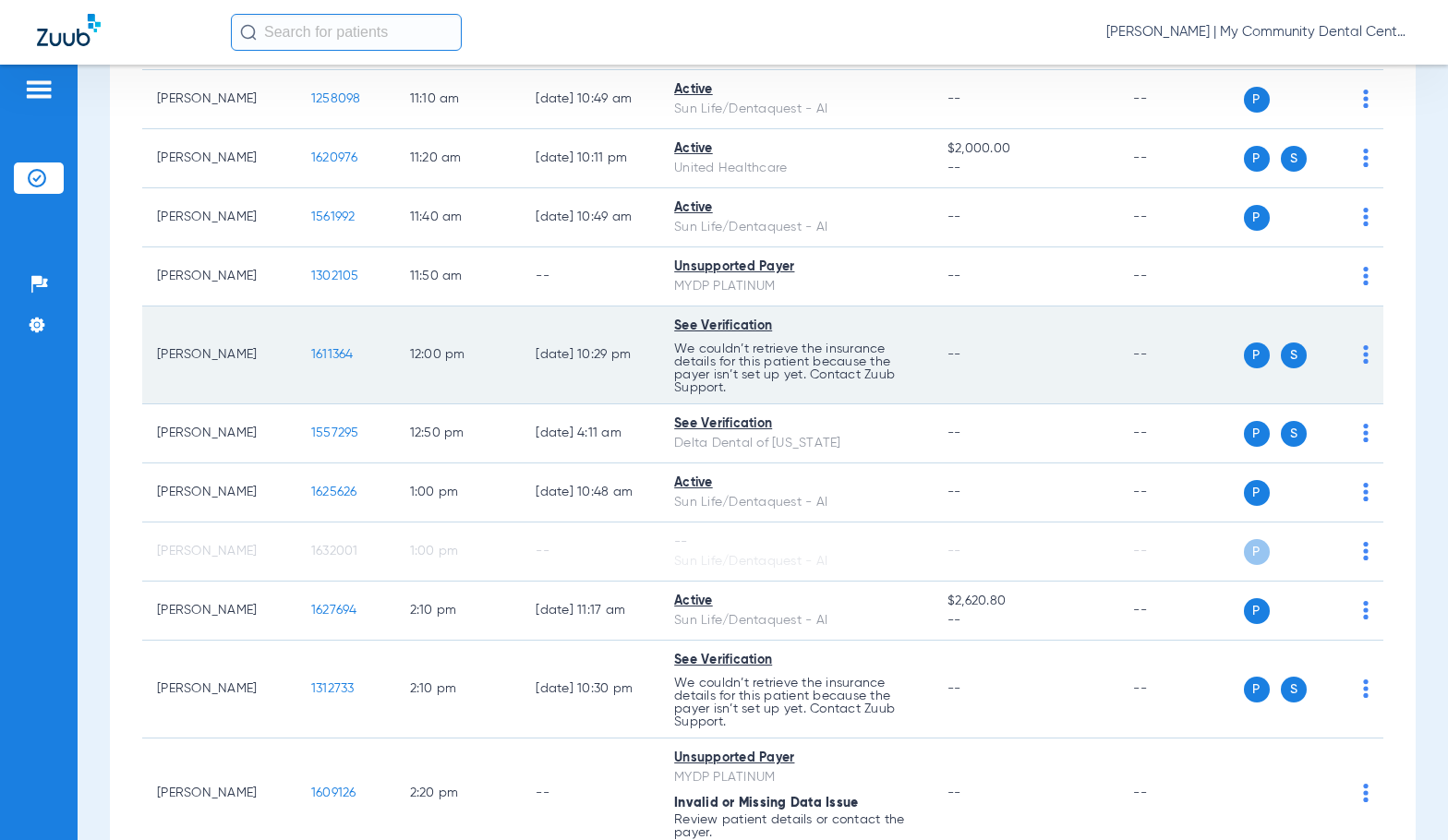
click at [311, 350] on span "1611364" at bounding box center [332, 354] width 43 height 13
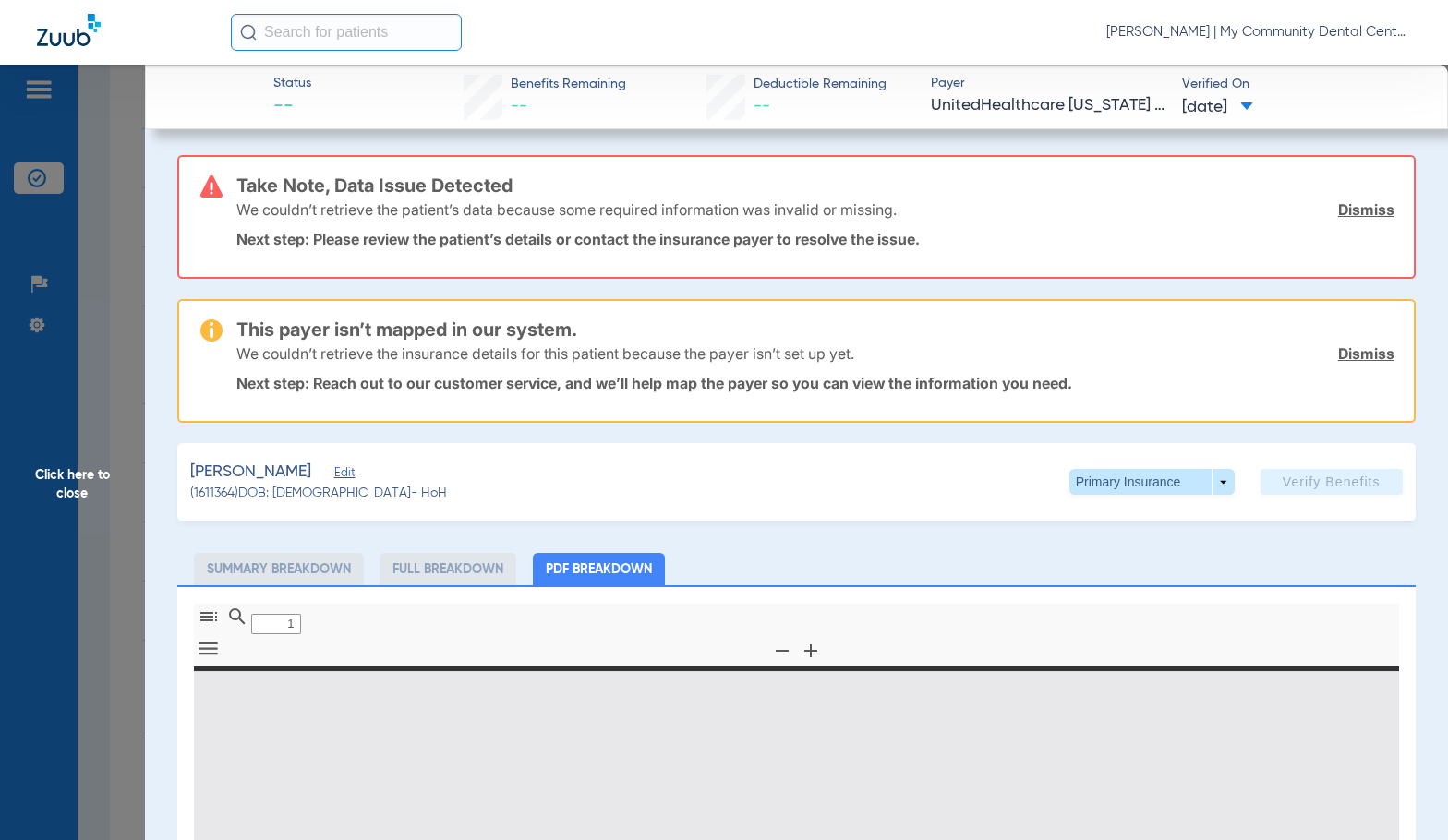
type input "0"
select select "page-width"
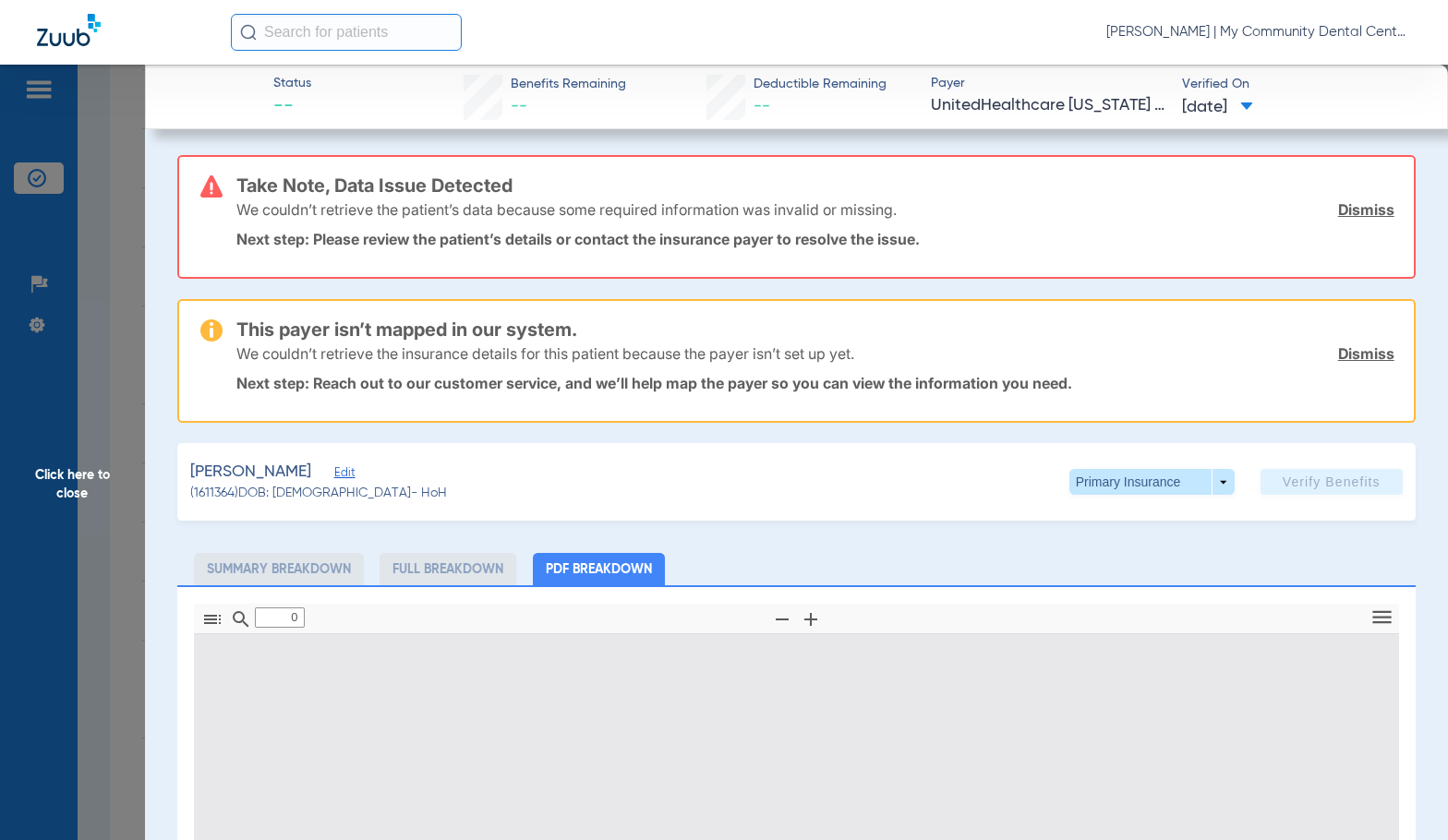
type input "1"
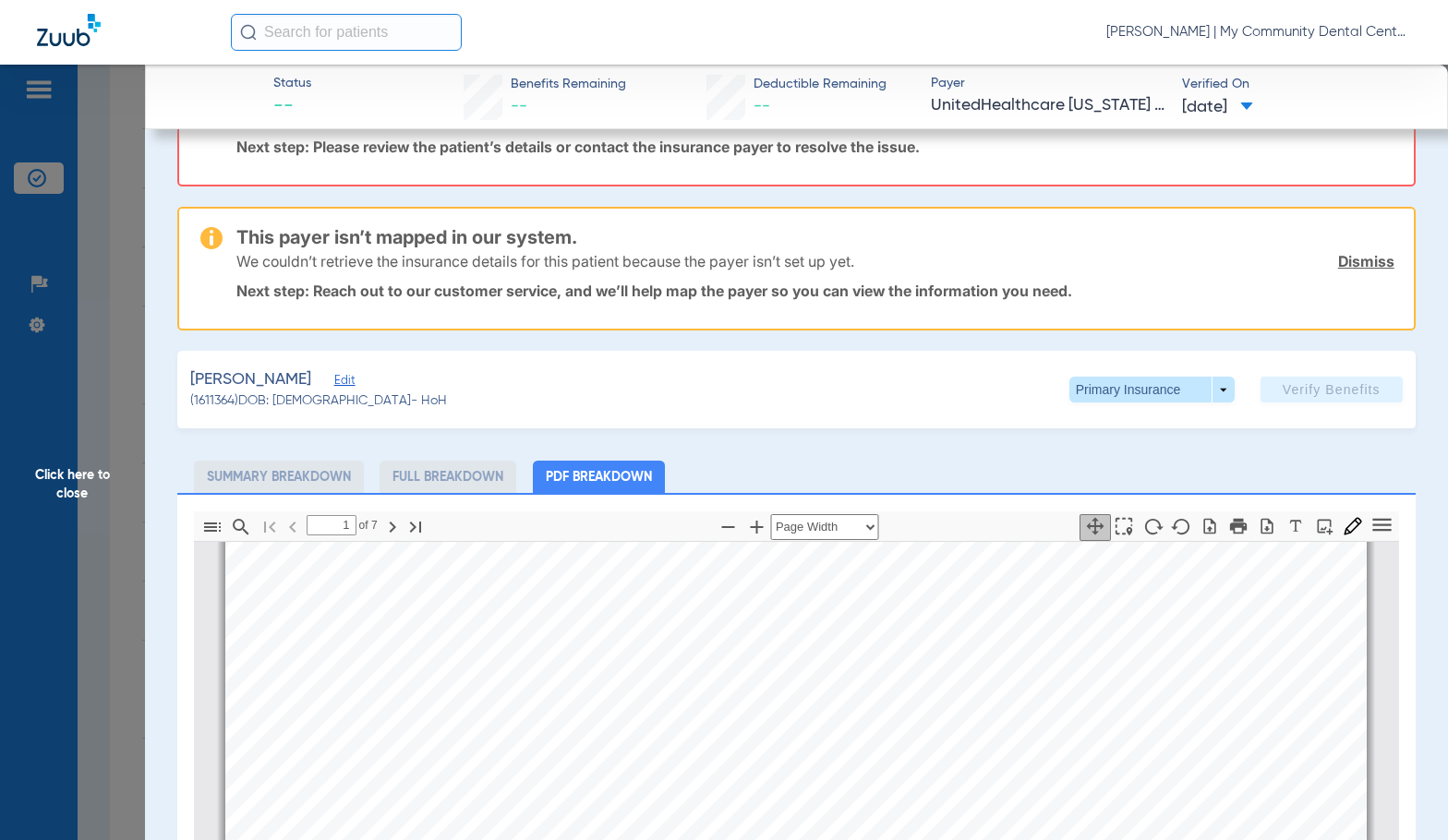
scroll to position [840, 0]
drag, startPoint x: 754, startPoint y: 474, endPoint x: 1079, endPoint y: 50, distance: 534.2
click at [754, 470] on ul "Summary Breakdown Full Breakdown PDF Breakdown" at bounding box center [797, 476] width 1238 height 32
drag, startPoint x: 81, startPoint y: 468, endPoint x: 420, endPoint y: 448, distance: 339.6
click at [81, 468] on span "Click here to close" at bounding box center [72, 485] width 145 height 840
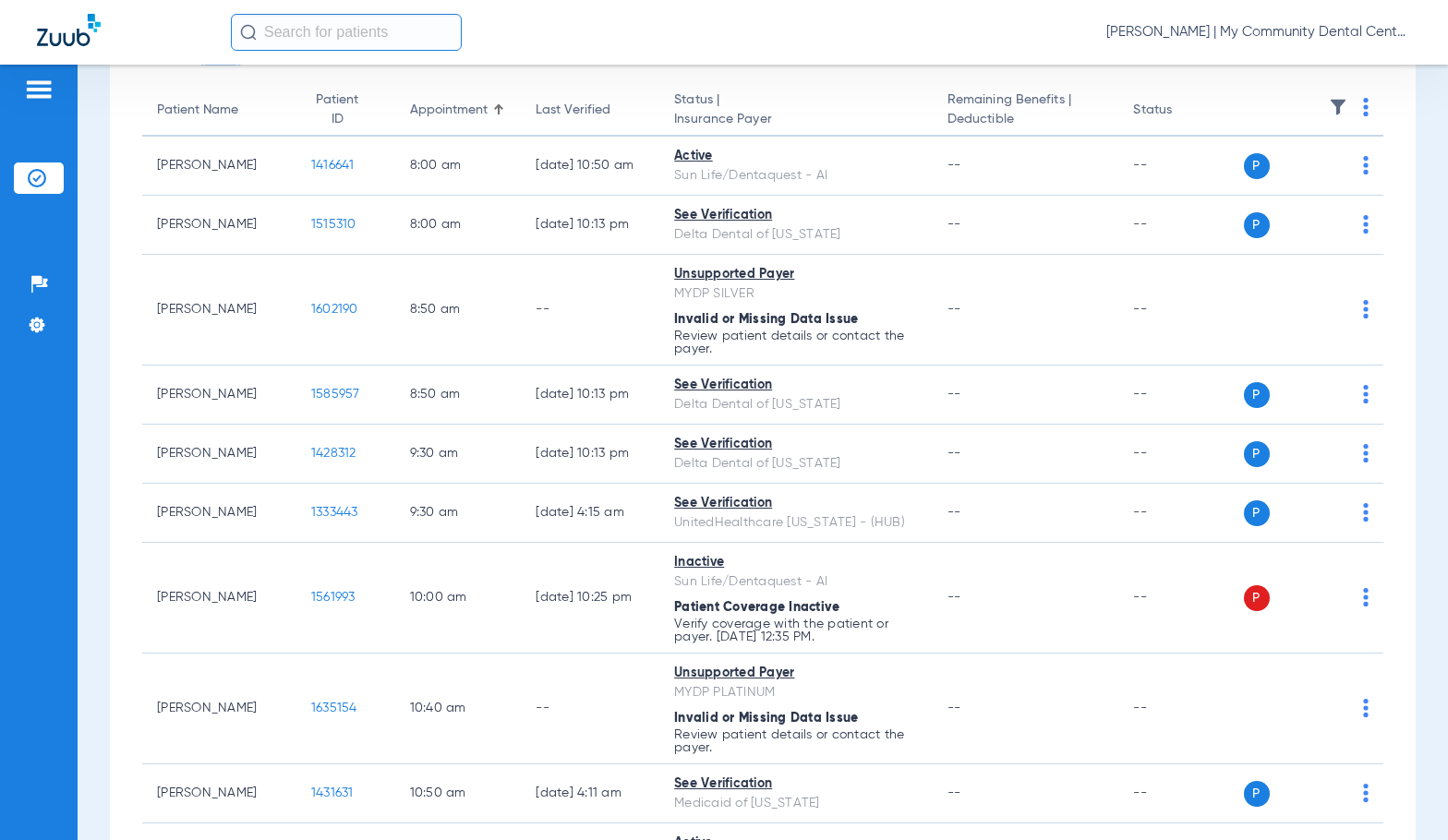
scroll to position [0, 0]
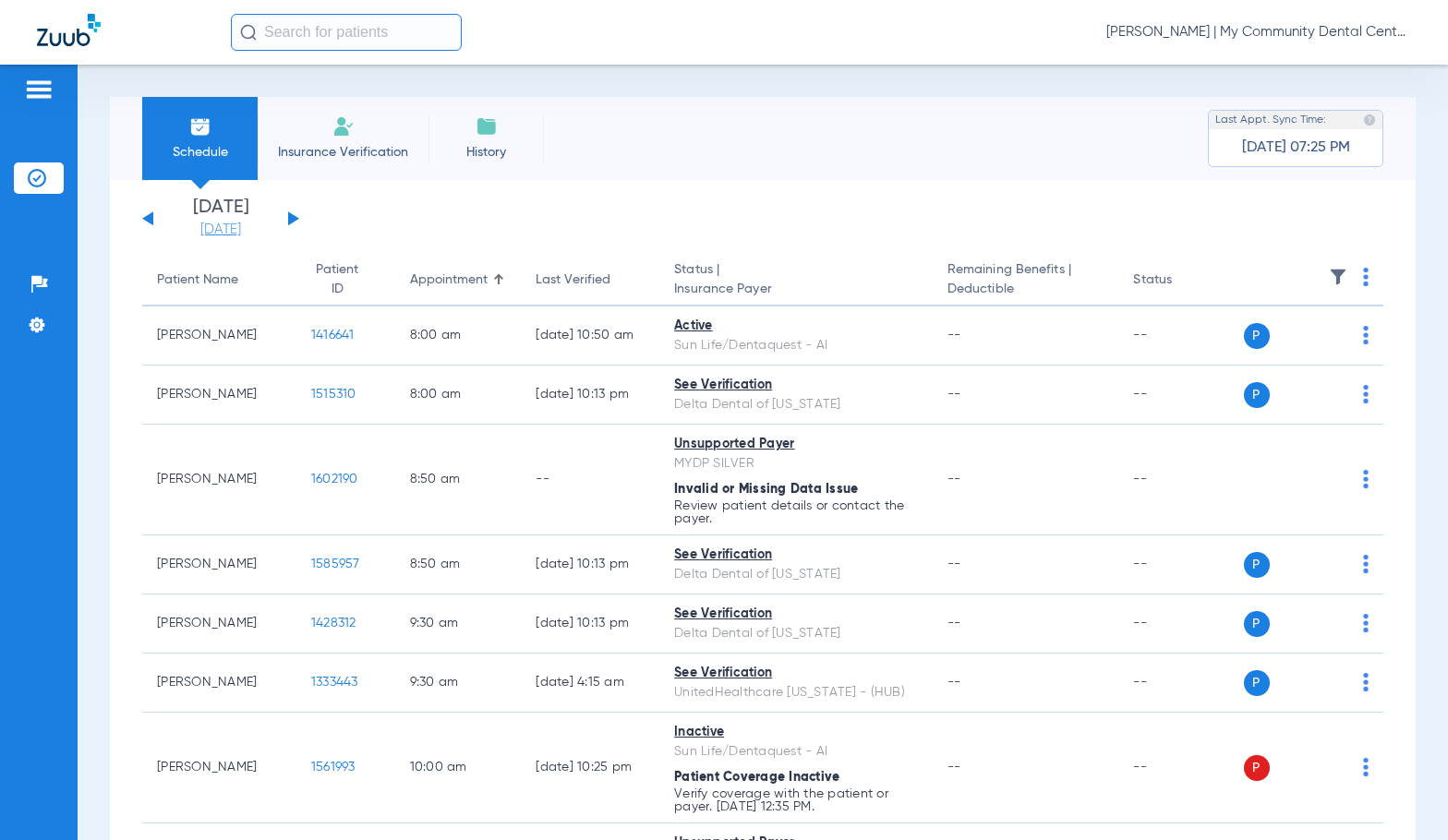
click at [228, 233] on link "[DATE]" at bounding box center [221, 229] width 111 height 19
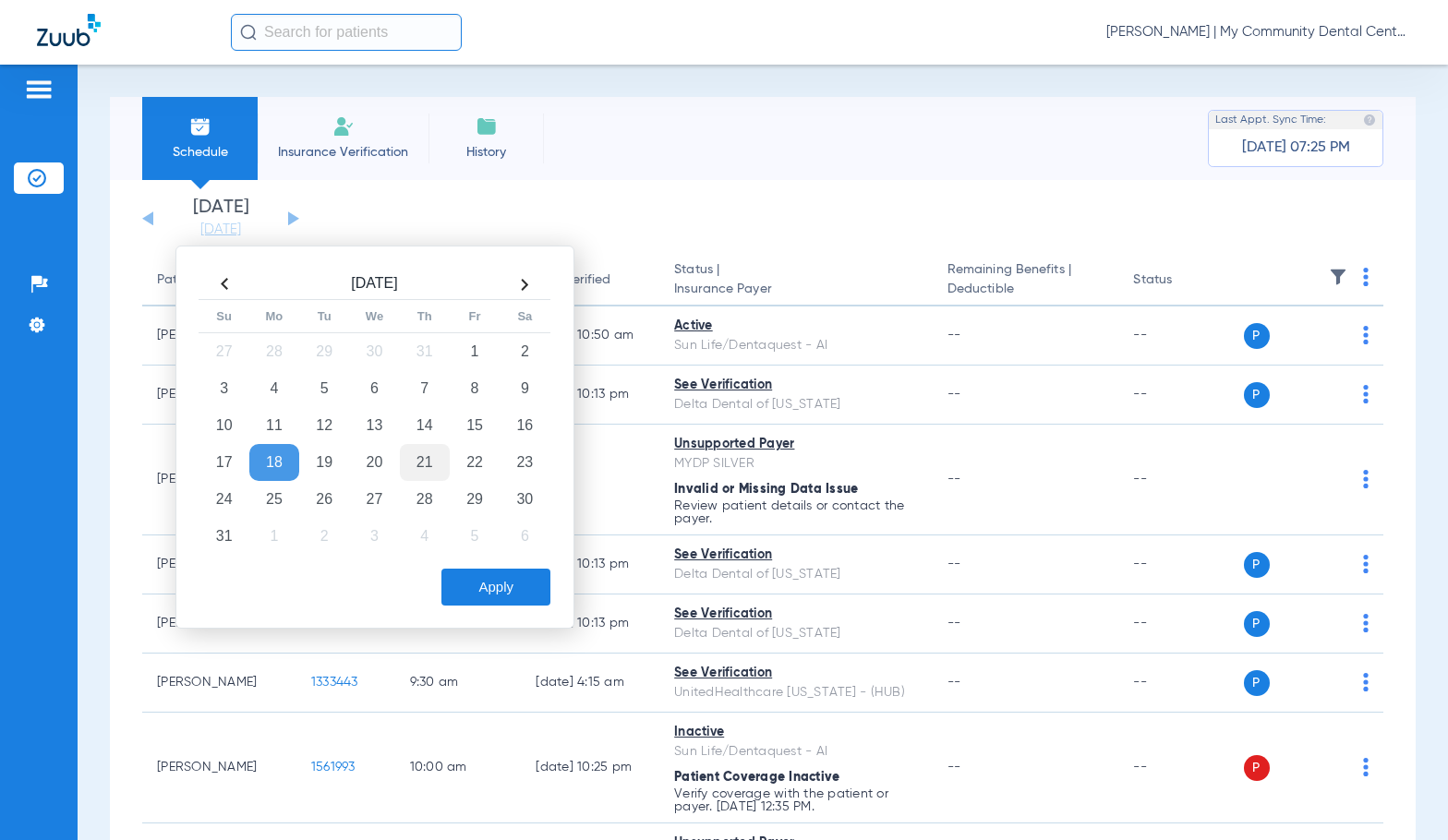
click at [423, 459] on td "21" at bounding box center [425, 463] width 50 height 37
click at [504, 594] on button "Apply" at bounding box center [496, 587] width 109 height 37
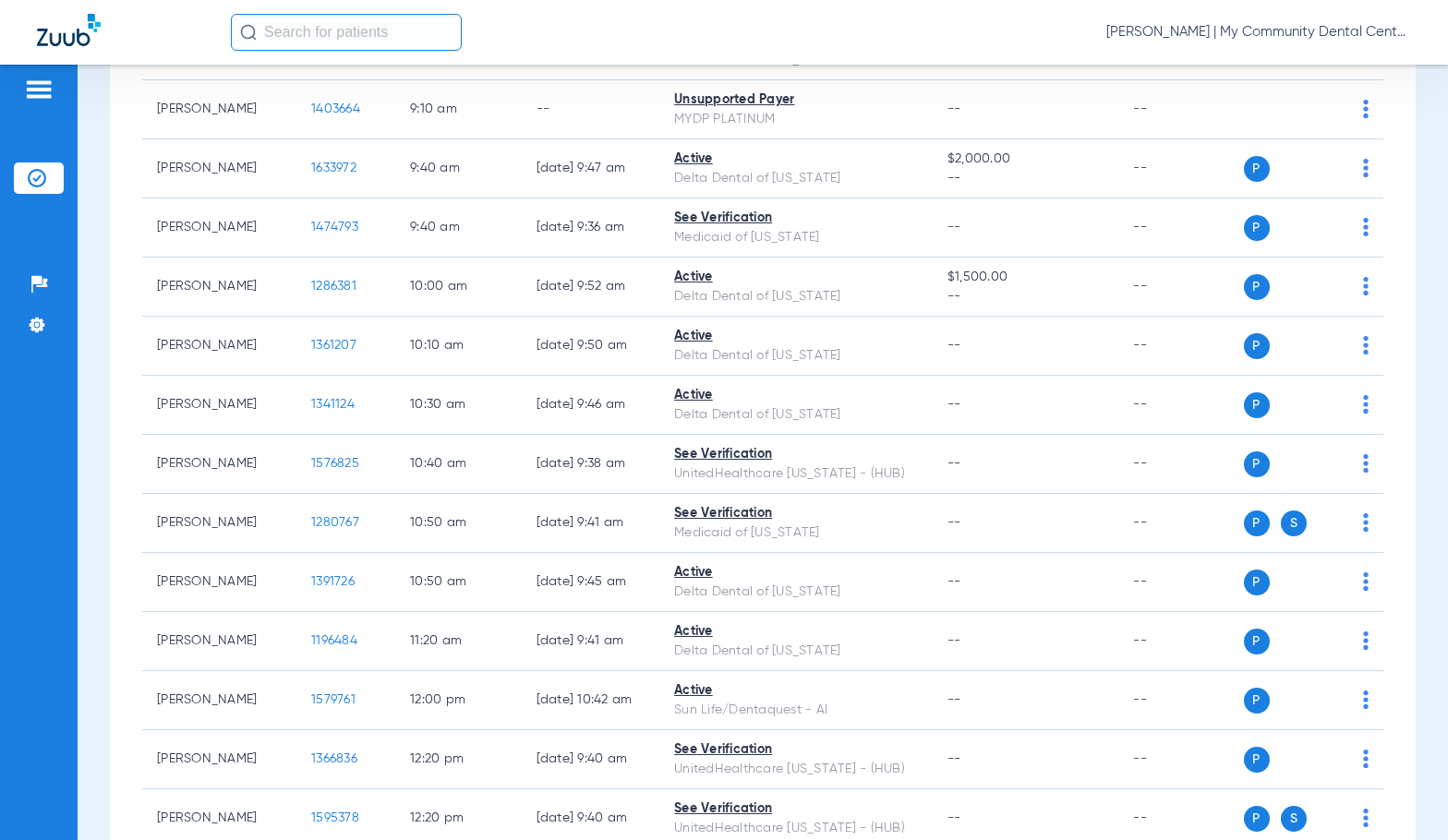
scroll to position [93, 0]
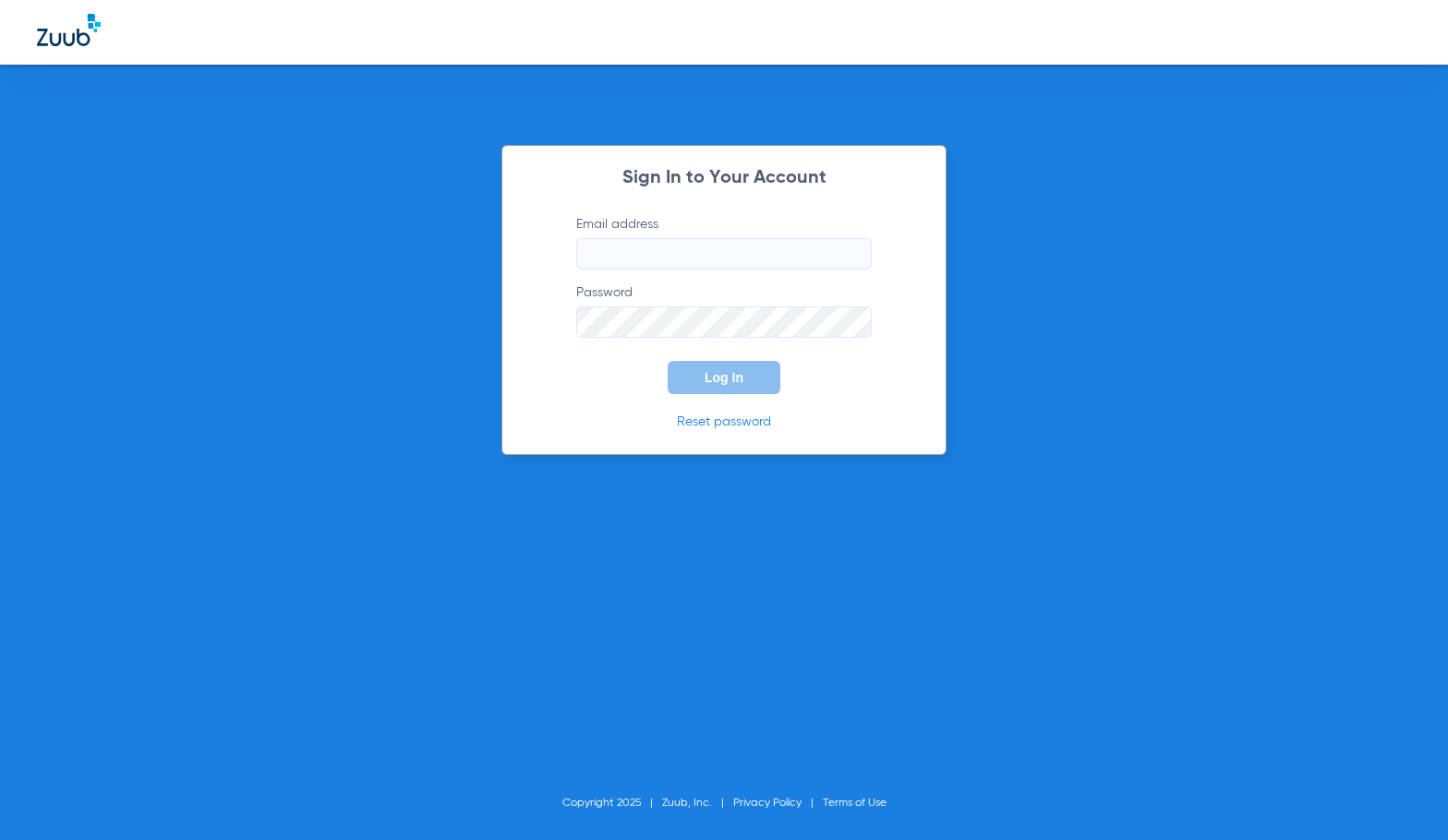
type input "[EMAIL_ADDRESS][DOMAIN_NAME]"
click at [728, 386] on button "Log In" at bounding box center [724, 377] width 113 height 33
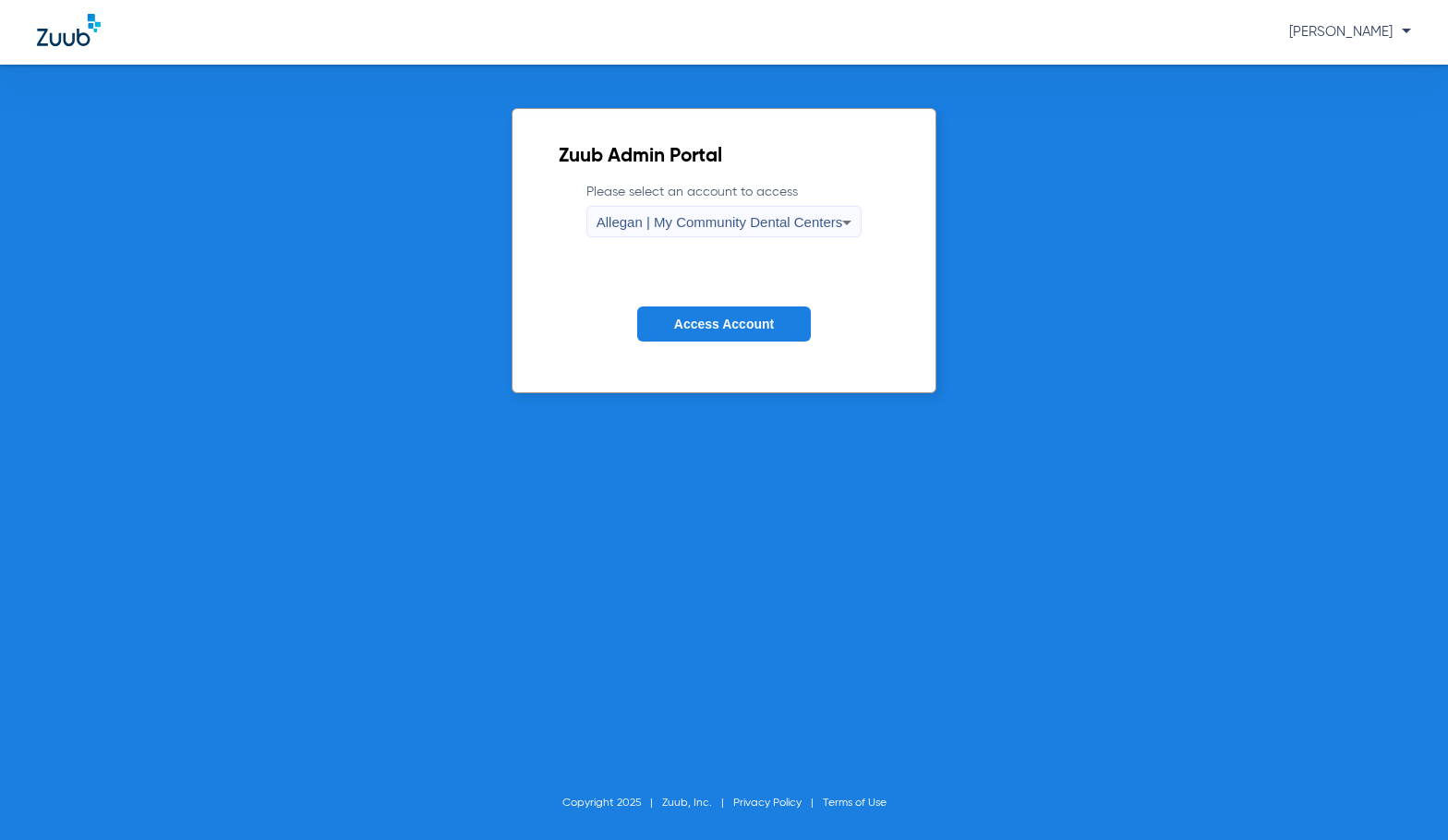
click at [687, 230] on div "Allegan | My Community Dental Centers" at bounding box center [720, 223] width 246 height 31
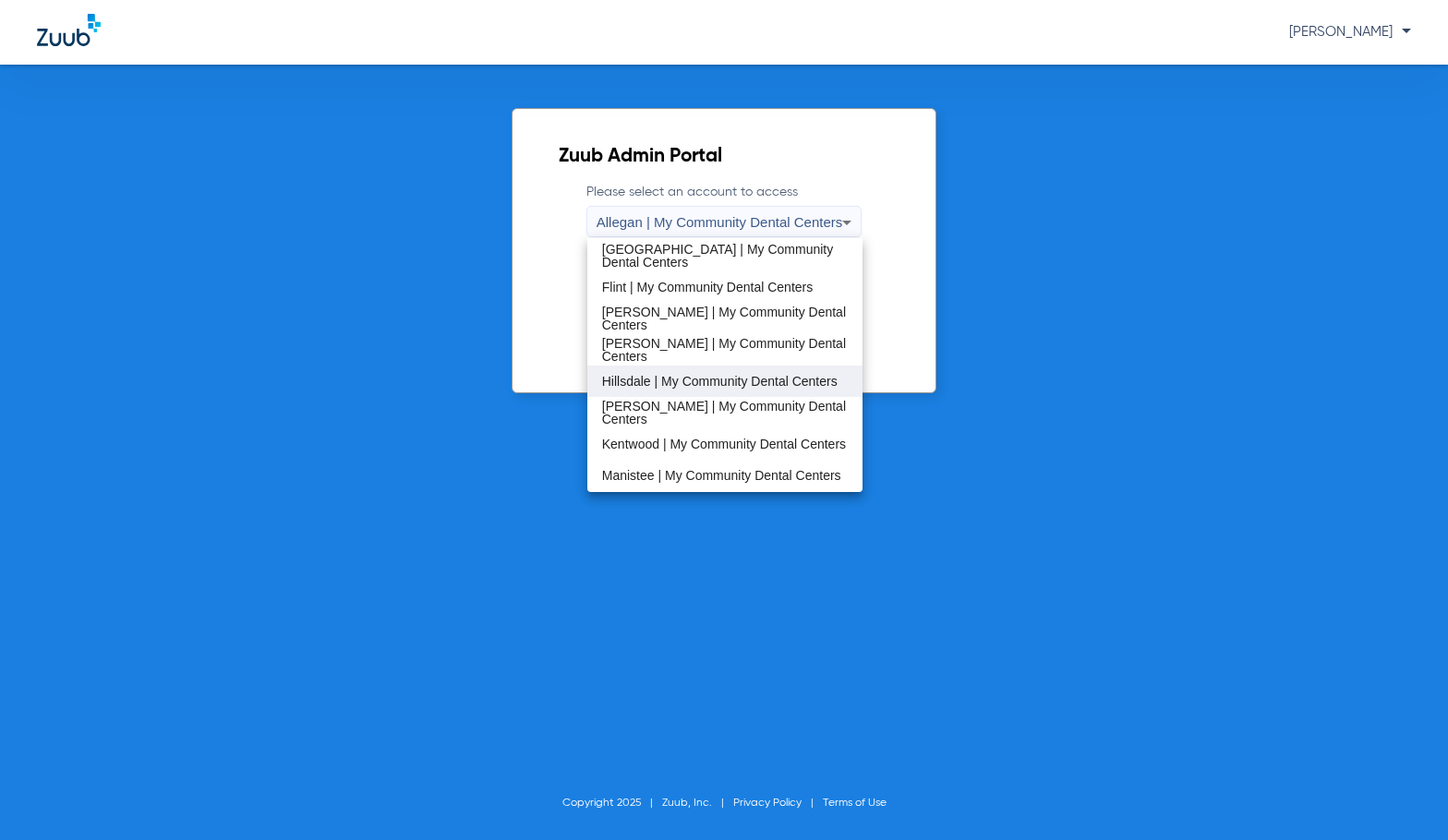
scroll to position [369, 0]
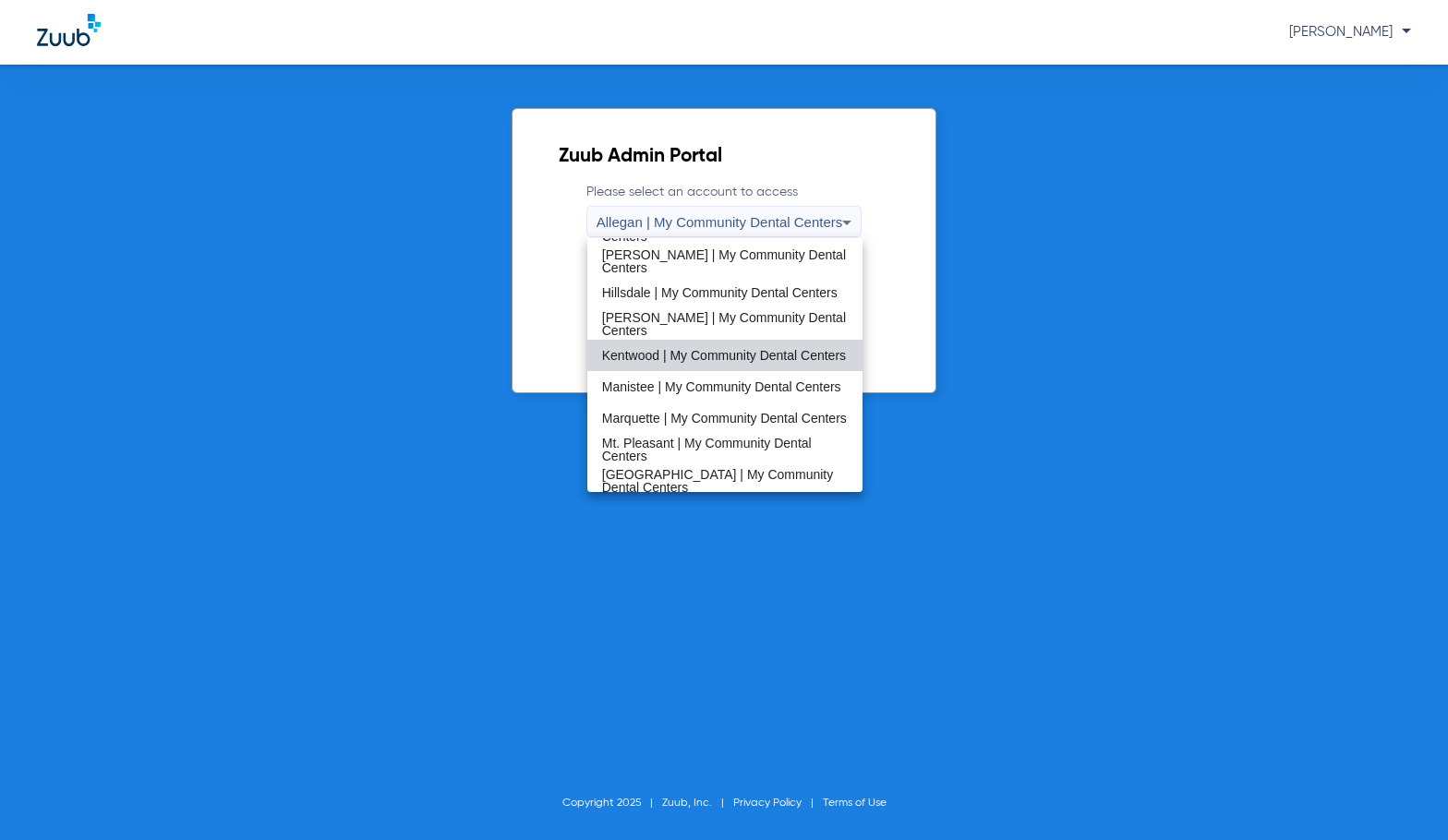
click at [735, 362] on span "Kentwood | My Community Dental Centers" at bounding box center [724, 355] width 243 height 13
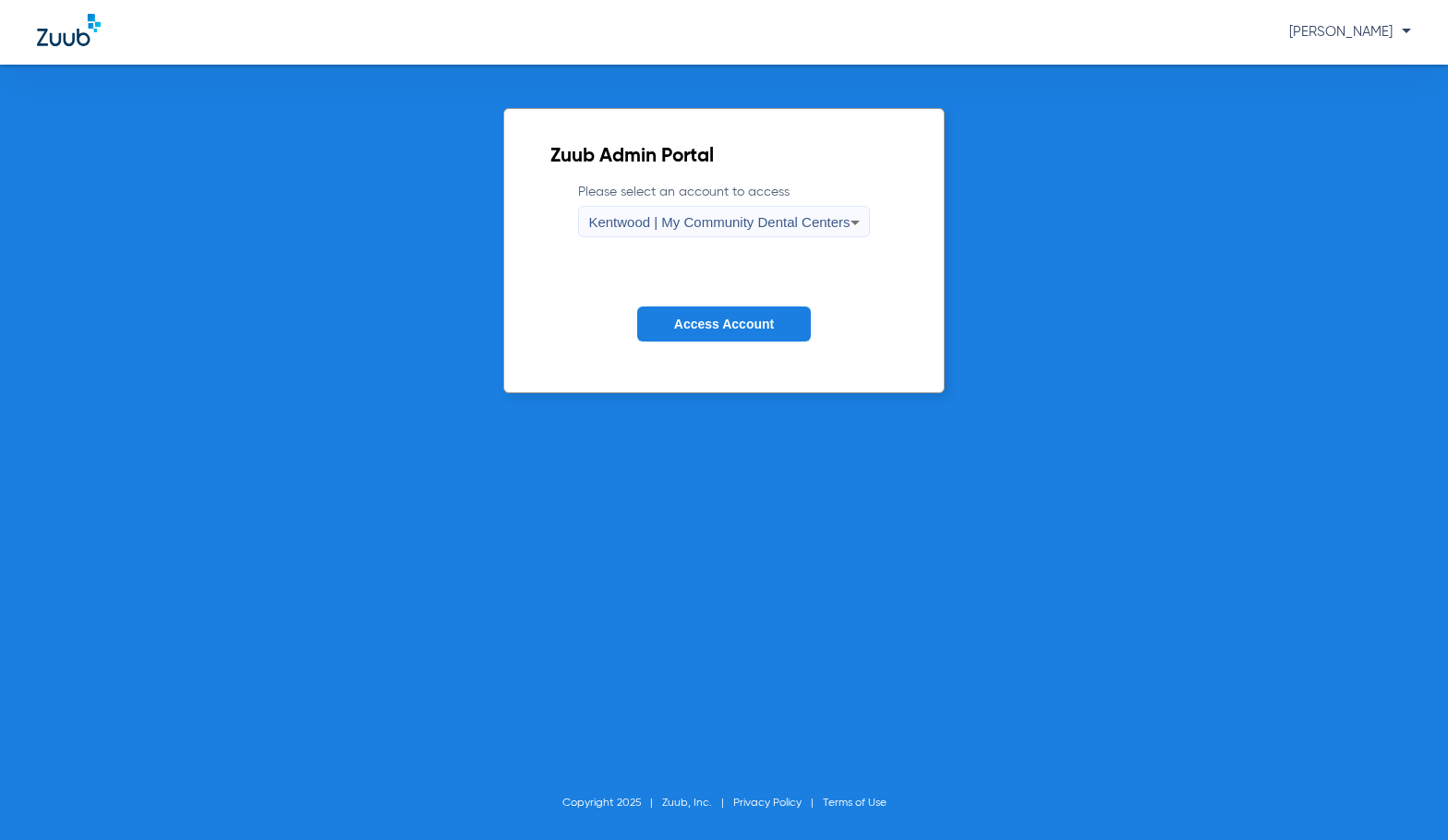
click at [734, 344] on form "Please select an account to access Kentwood | My Community Dental Centers Acces…" at bounding box center [724, 277] width 346 height 188
click at [731, 329] on span "Access Account" at bounding box center [724, 324] width 100 height 15
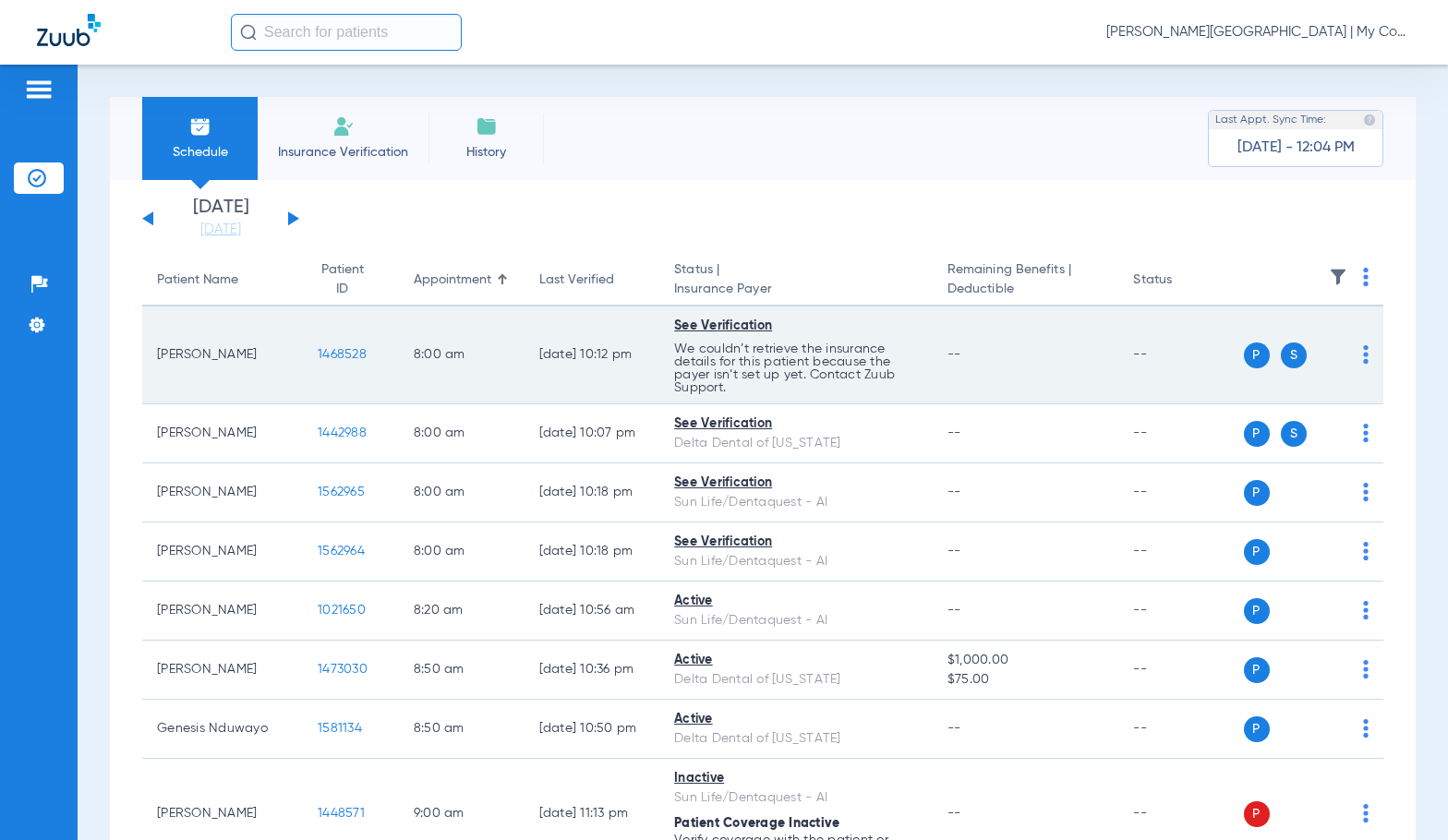
click at [317, 348] on span "1468528" at bounding box center [341, 354] width 49 height 13
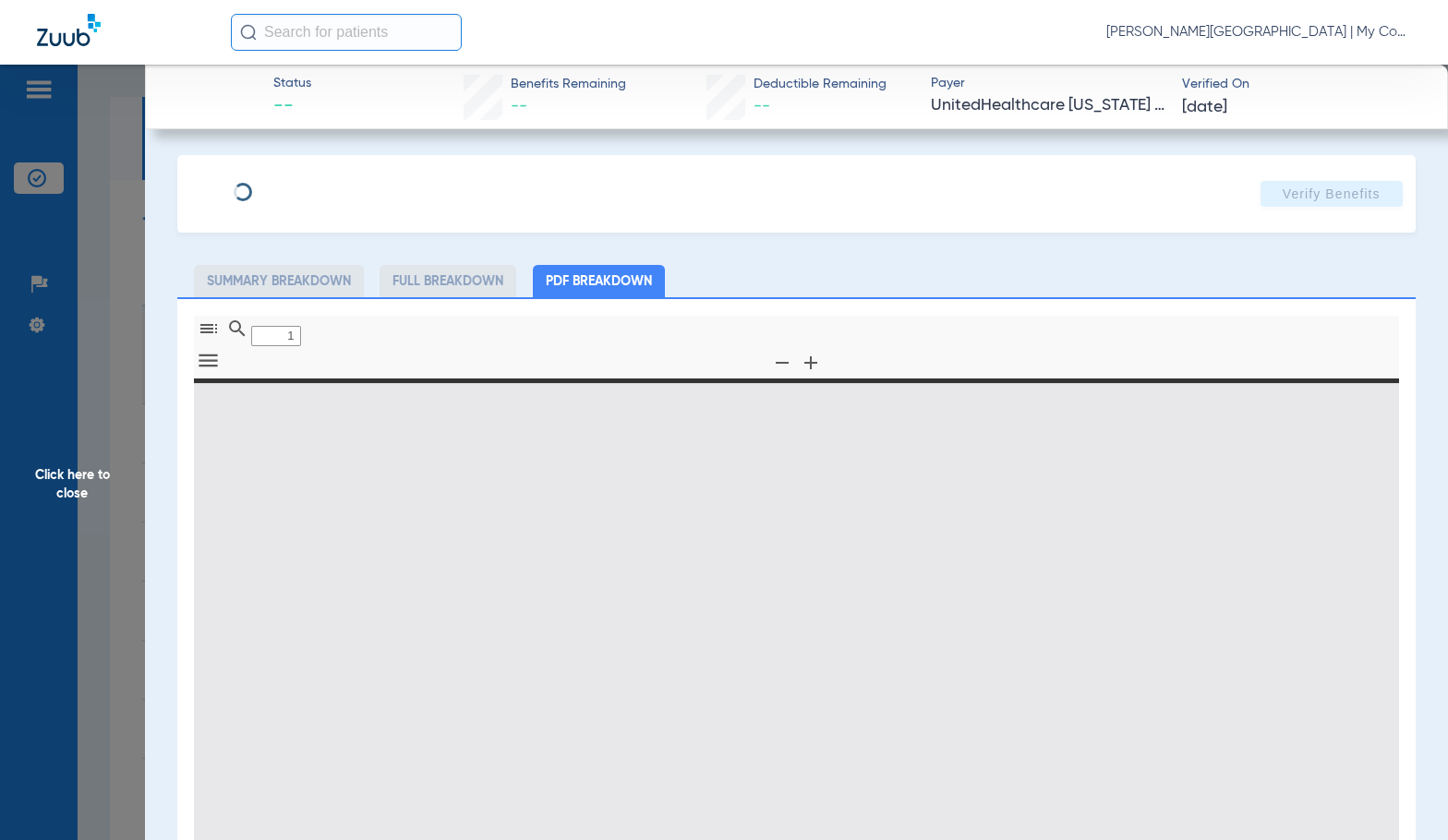
type input "0"
select select "page-width"
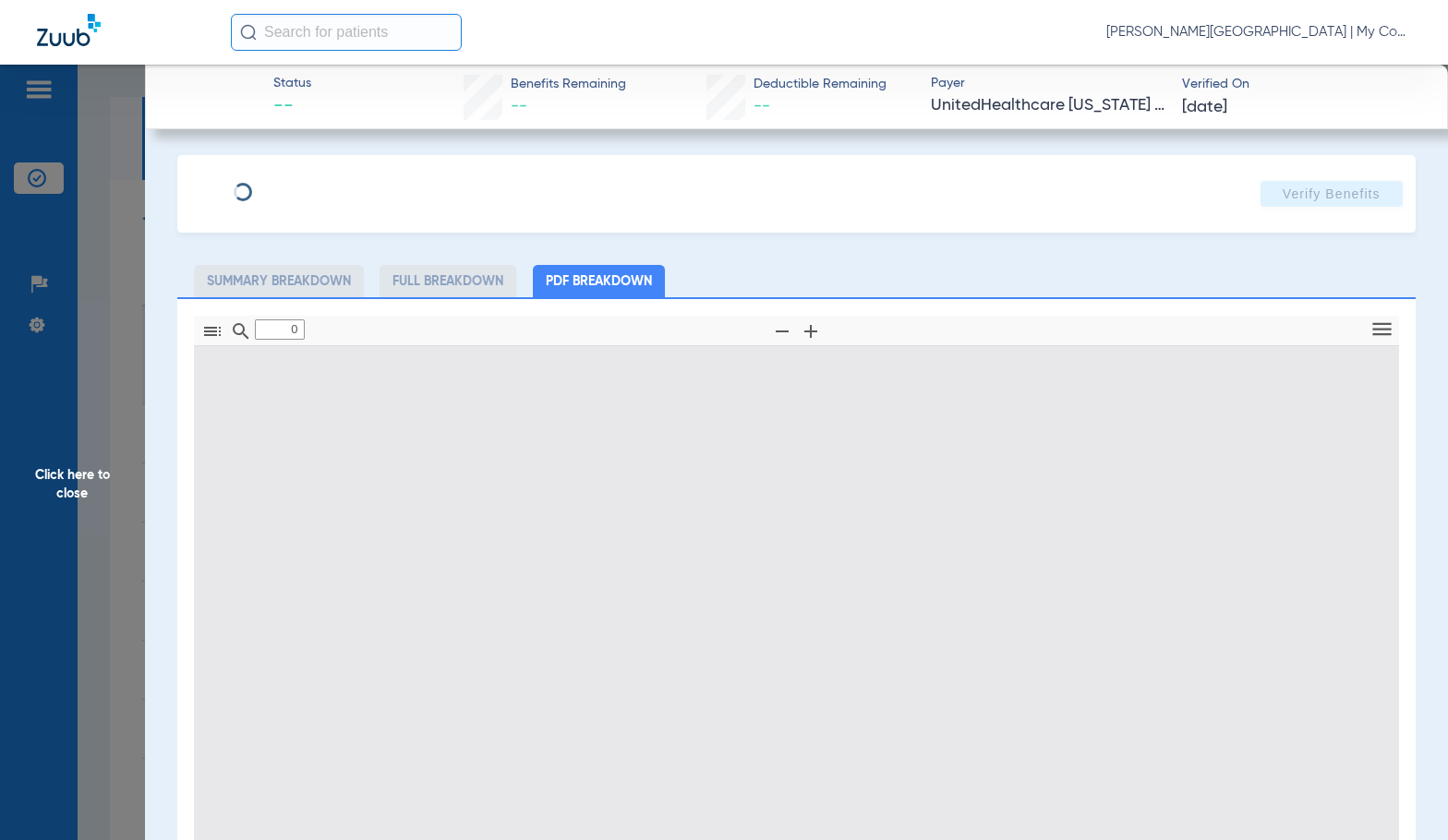
type input "1"
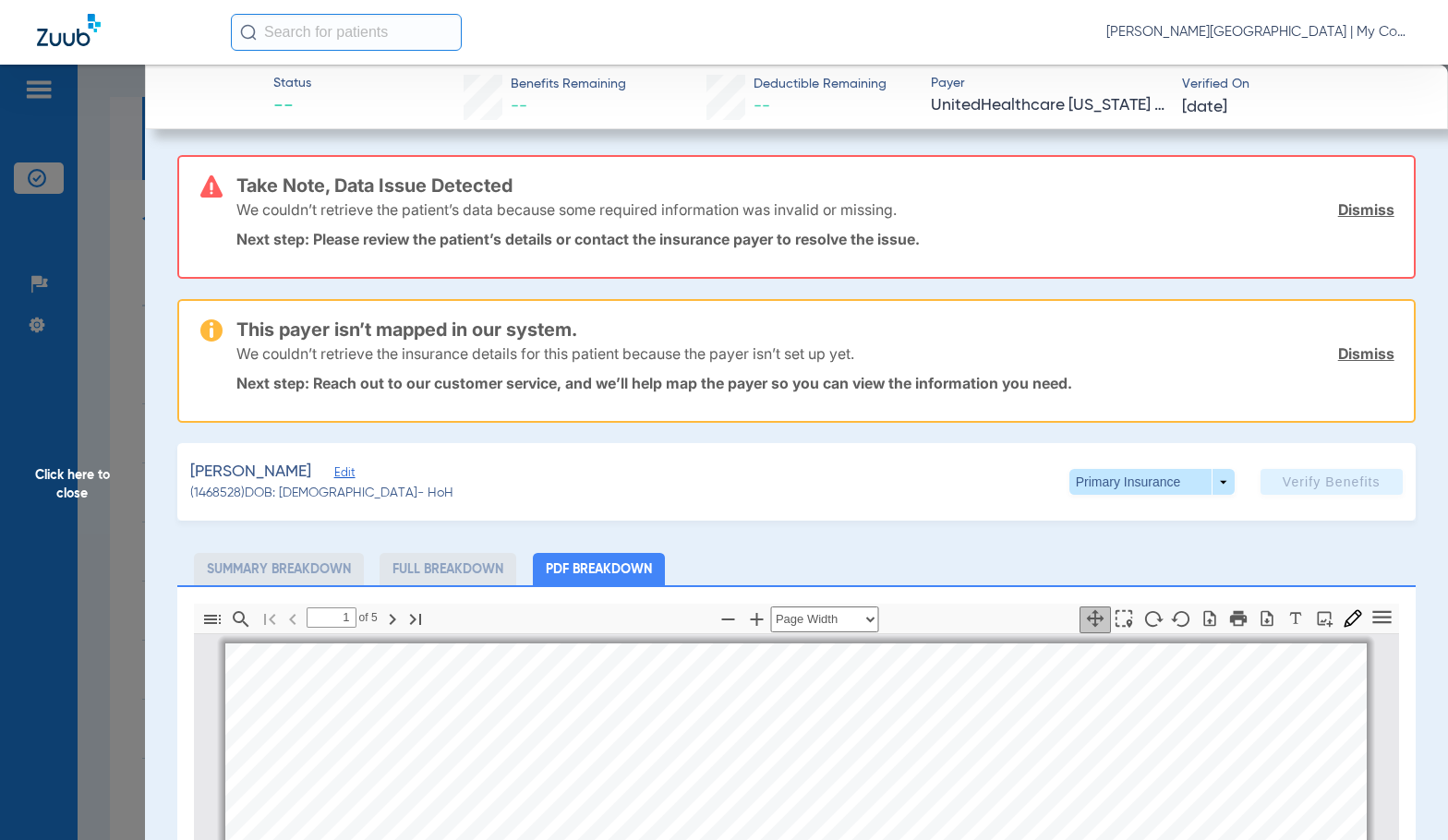
click at [72, 467] on span "Click here to close" at bounding box center [72, 485] width 145 height 840
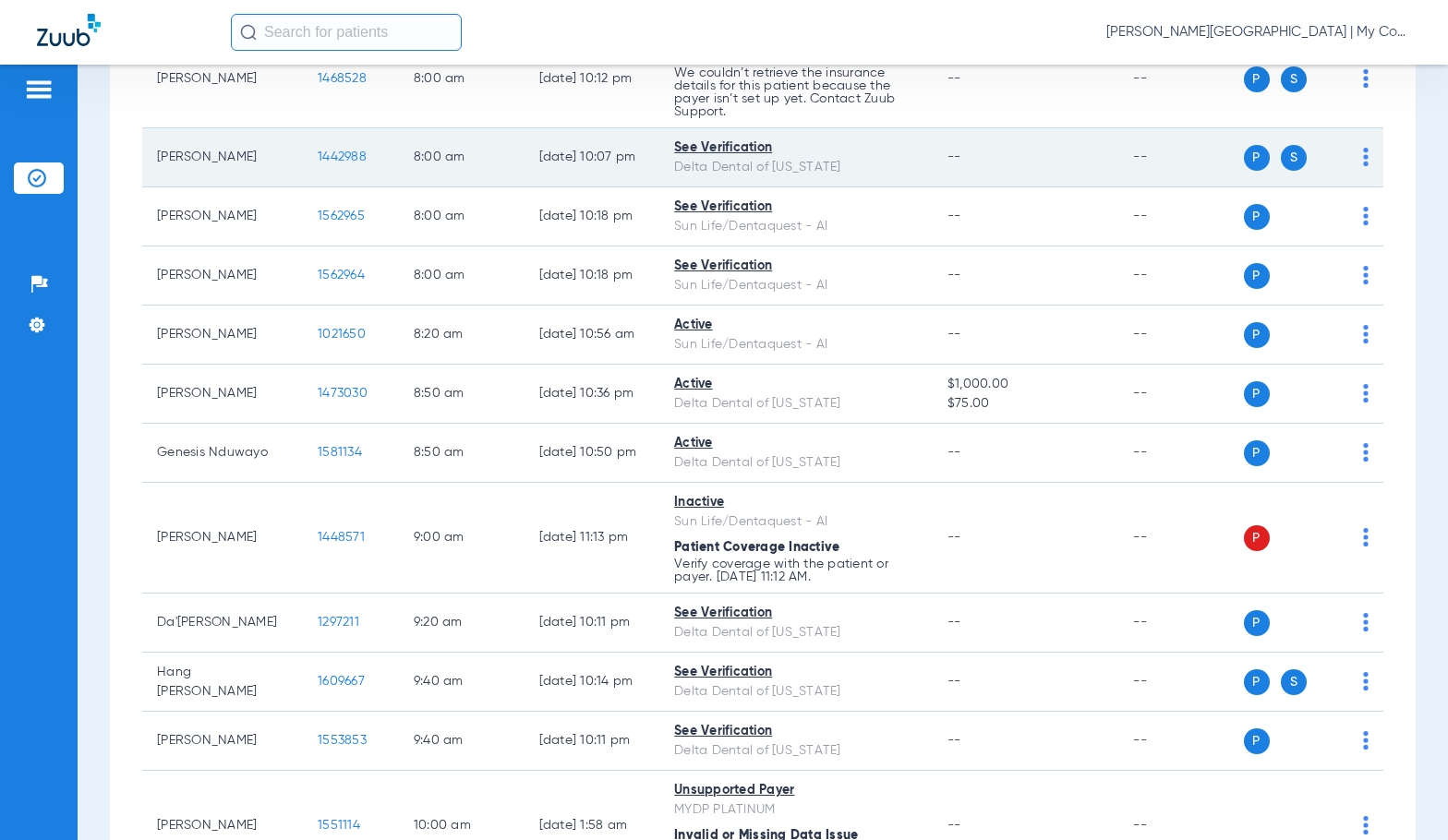
scroll to position [277, 0]
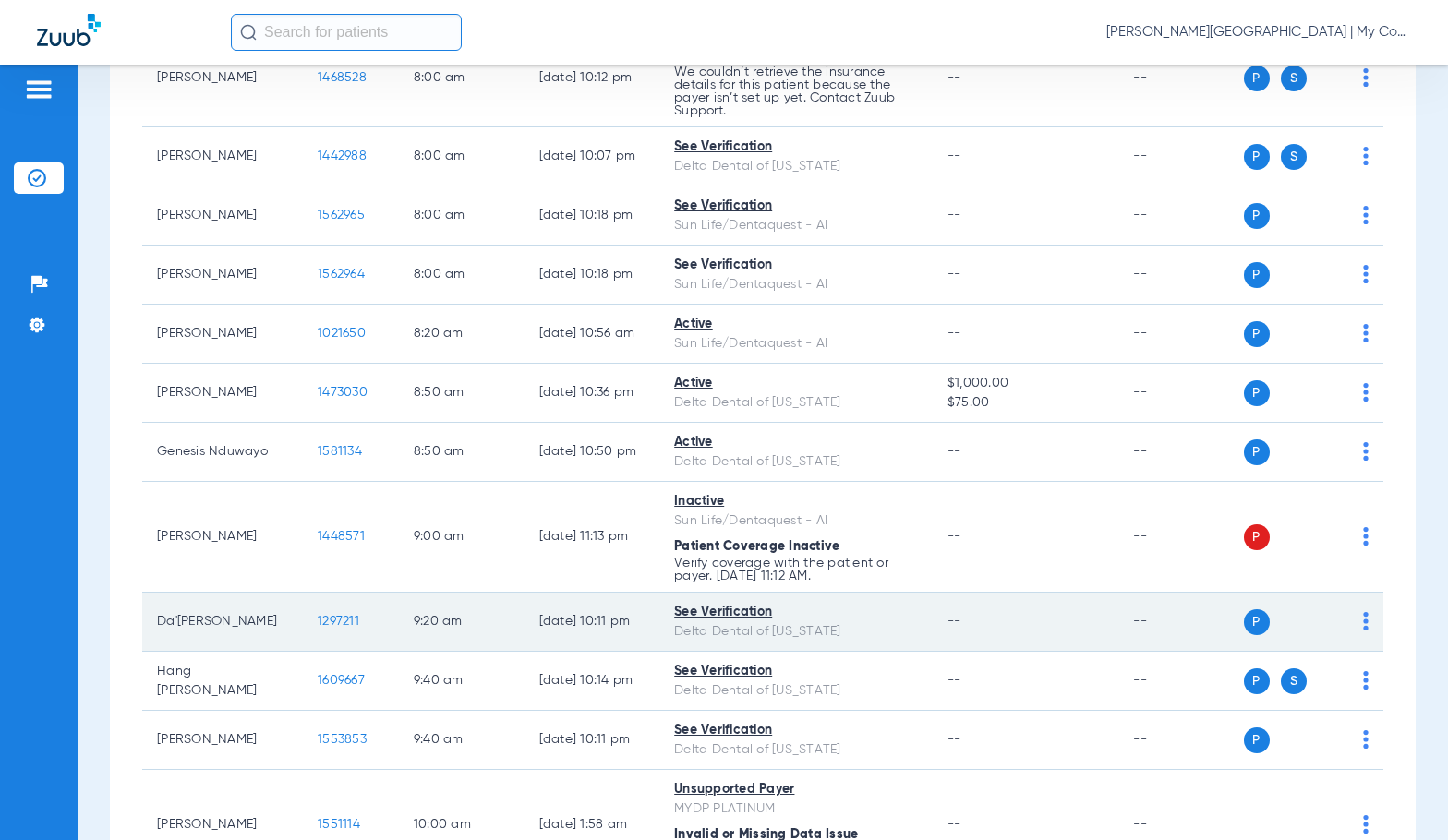
click at [318, 618] on span "1297211" at bounding box center [338, 622] width 42 height 13
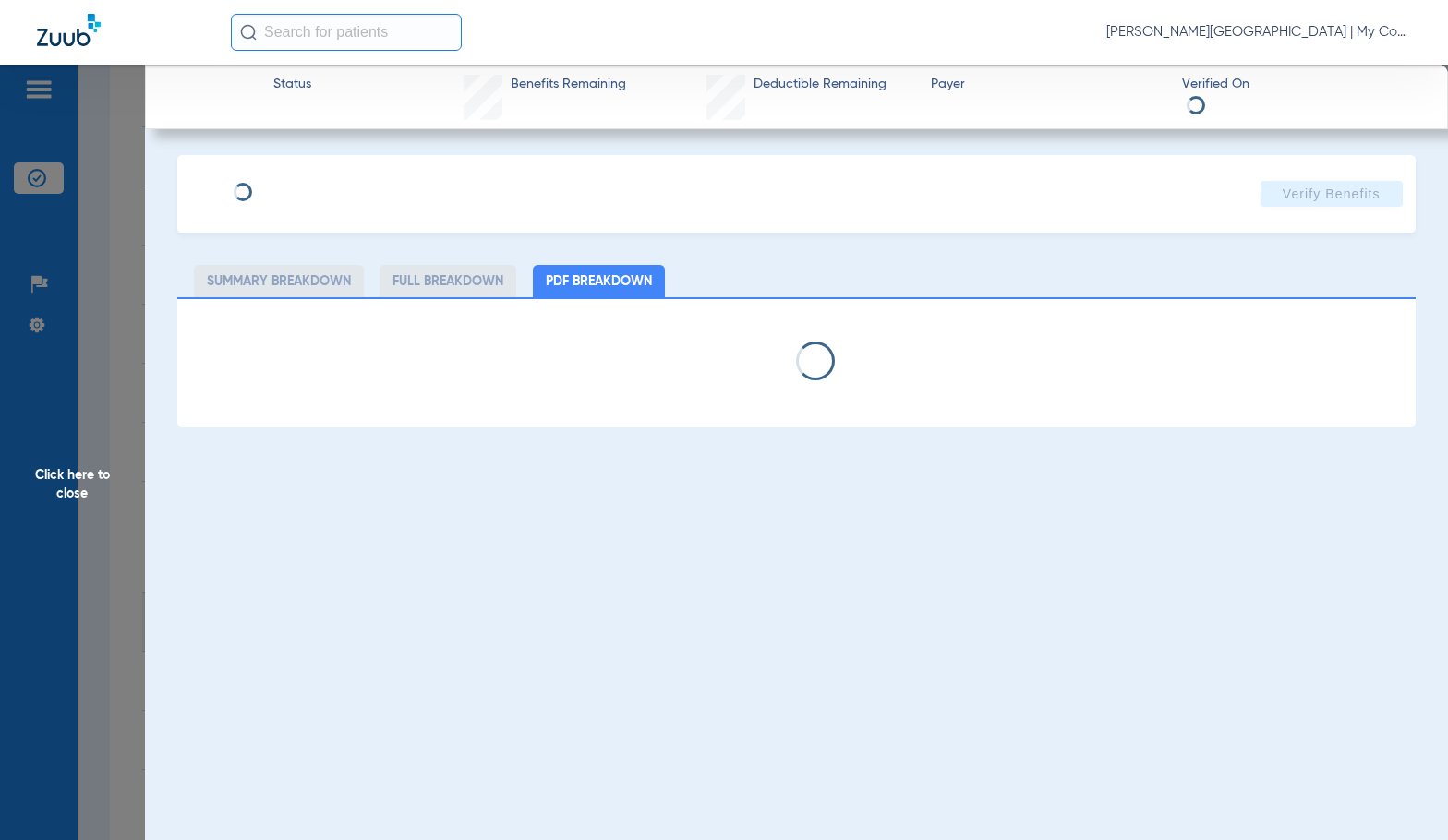
select select "page-width"
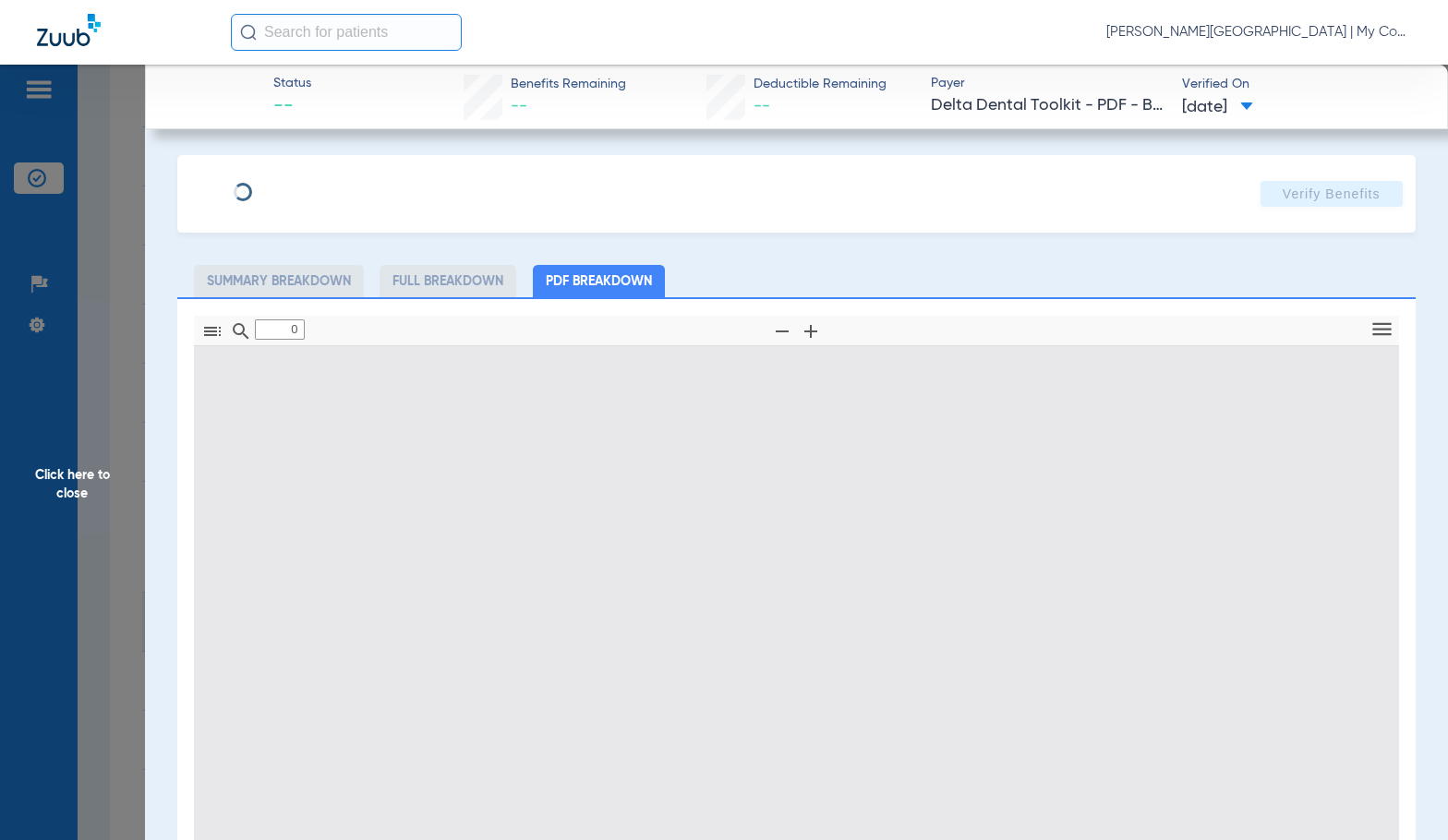
type input "1"
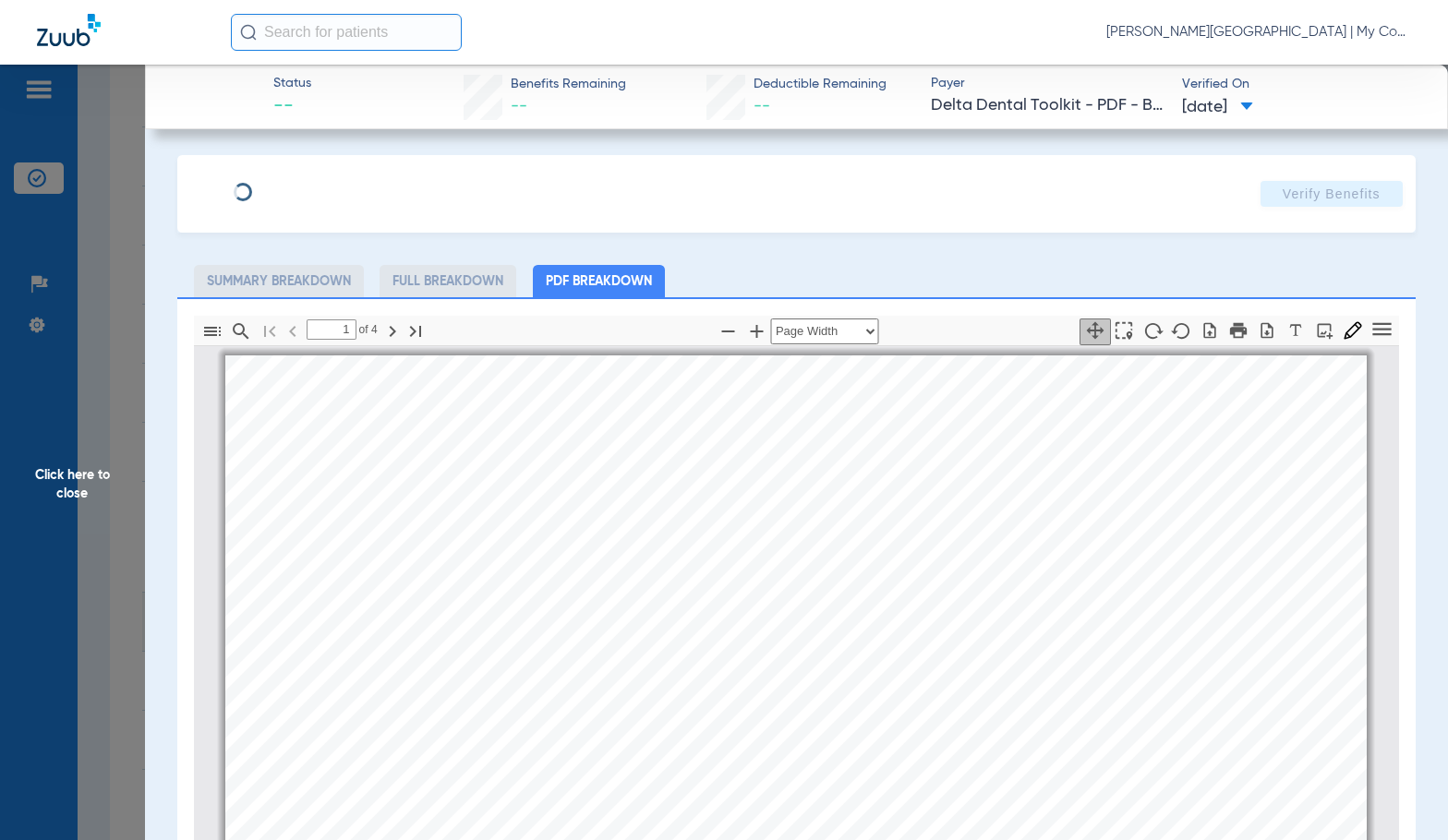
scroll to position [9, 0]
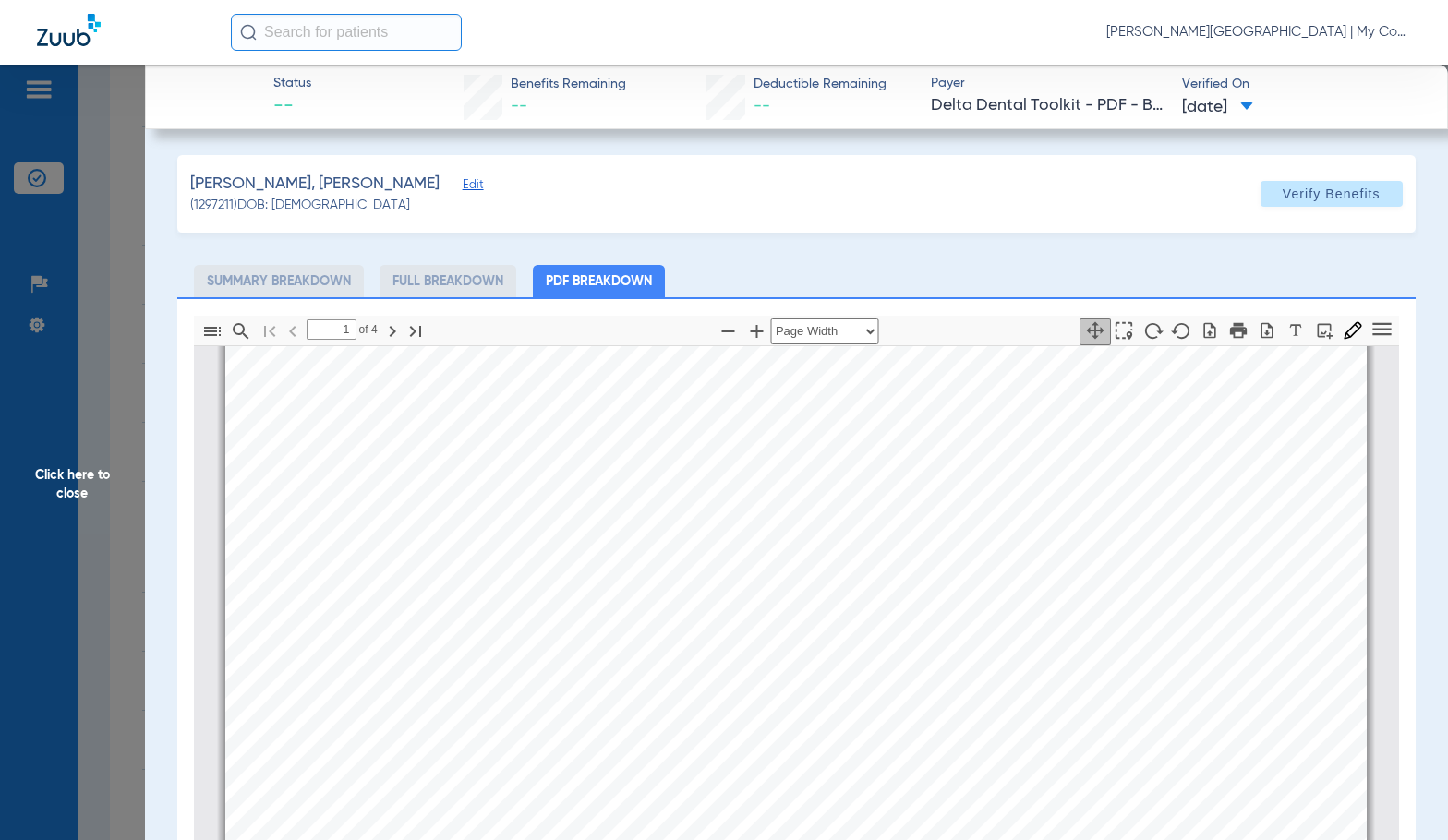
drag, startPoint x: 75, startPoint y: 523, endPoint x: 1365, endPoint y: 409, distance: 1295.0
click at [75, 523] on span "Click here to close" at bounding box center [72, 485] width 145 height 840
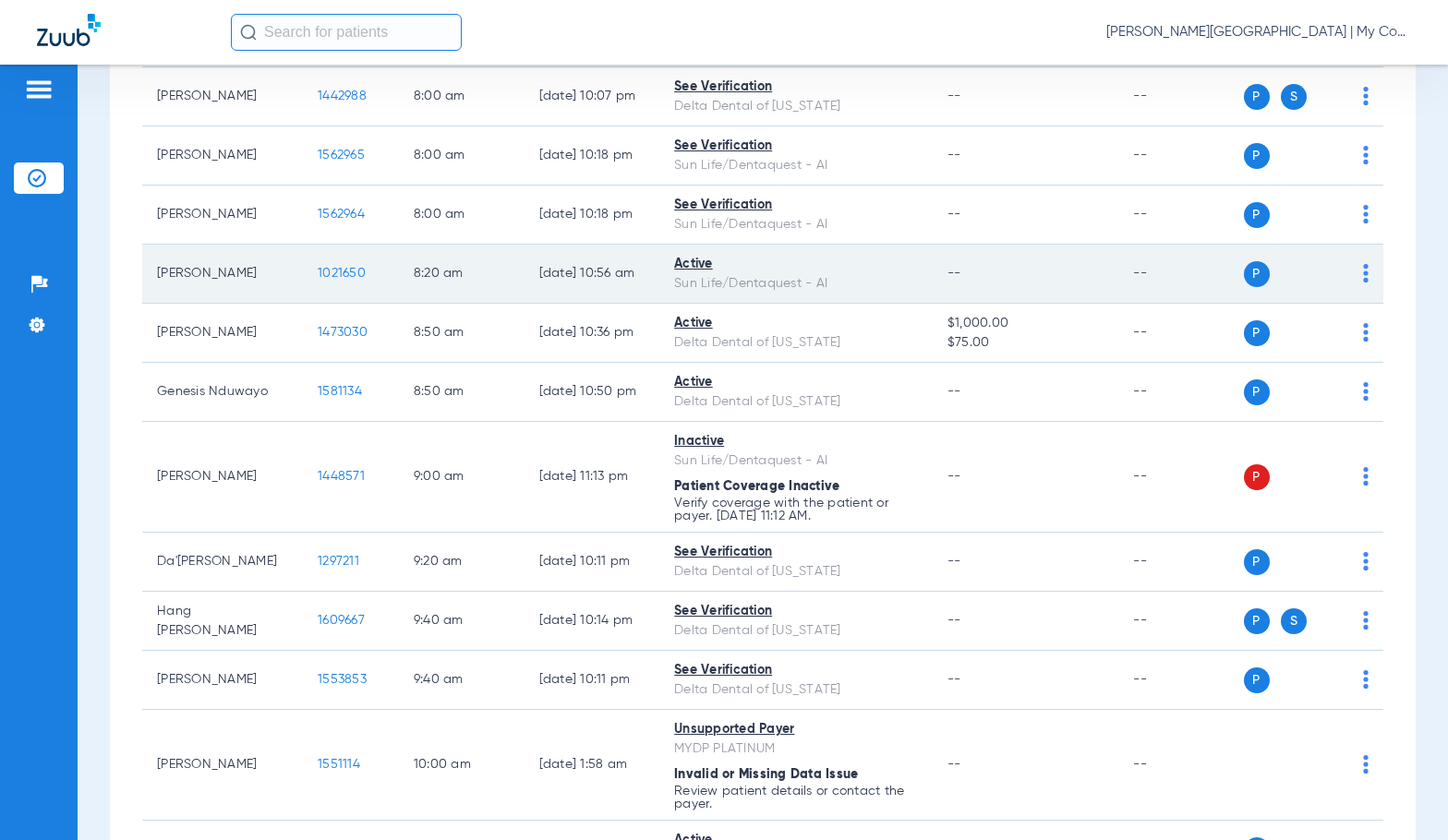
scroll to position [369, 0]
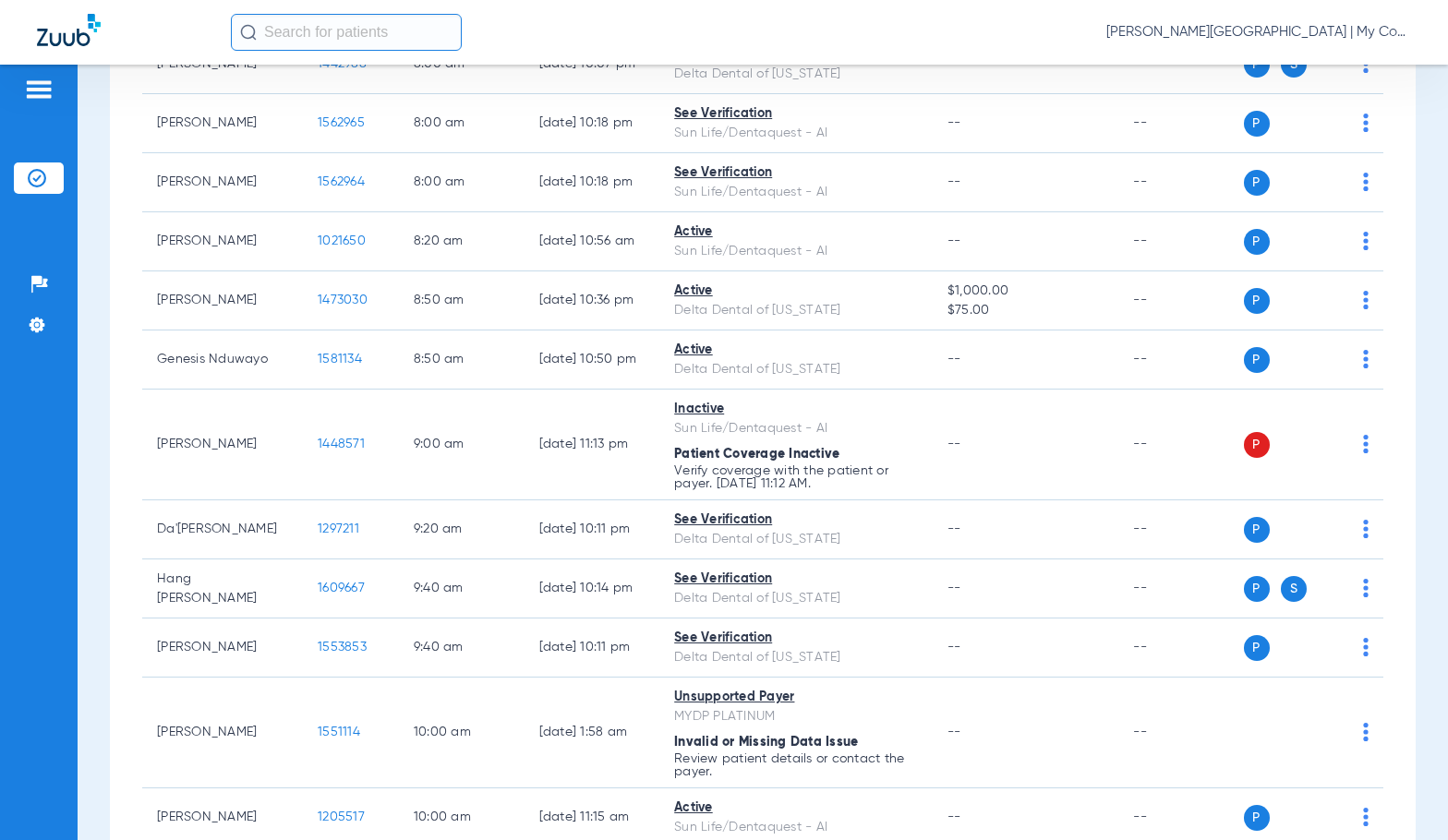
click at [86, 572] on div "Schedule Insurance Verification History Last Appt. Sync Time: Yesterday - 12:04…" at bounding box center [762, 452] width 1370 height 775
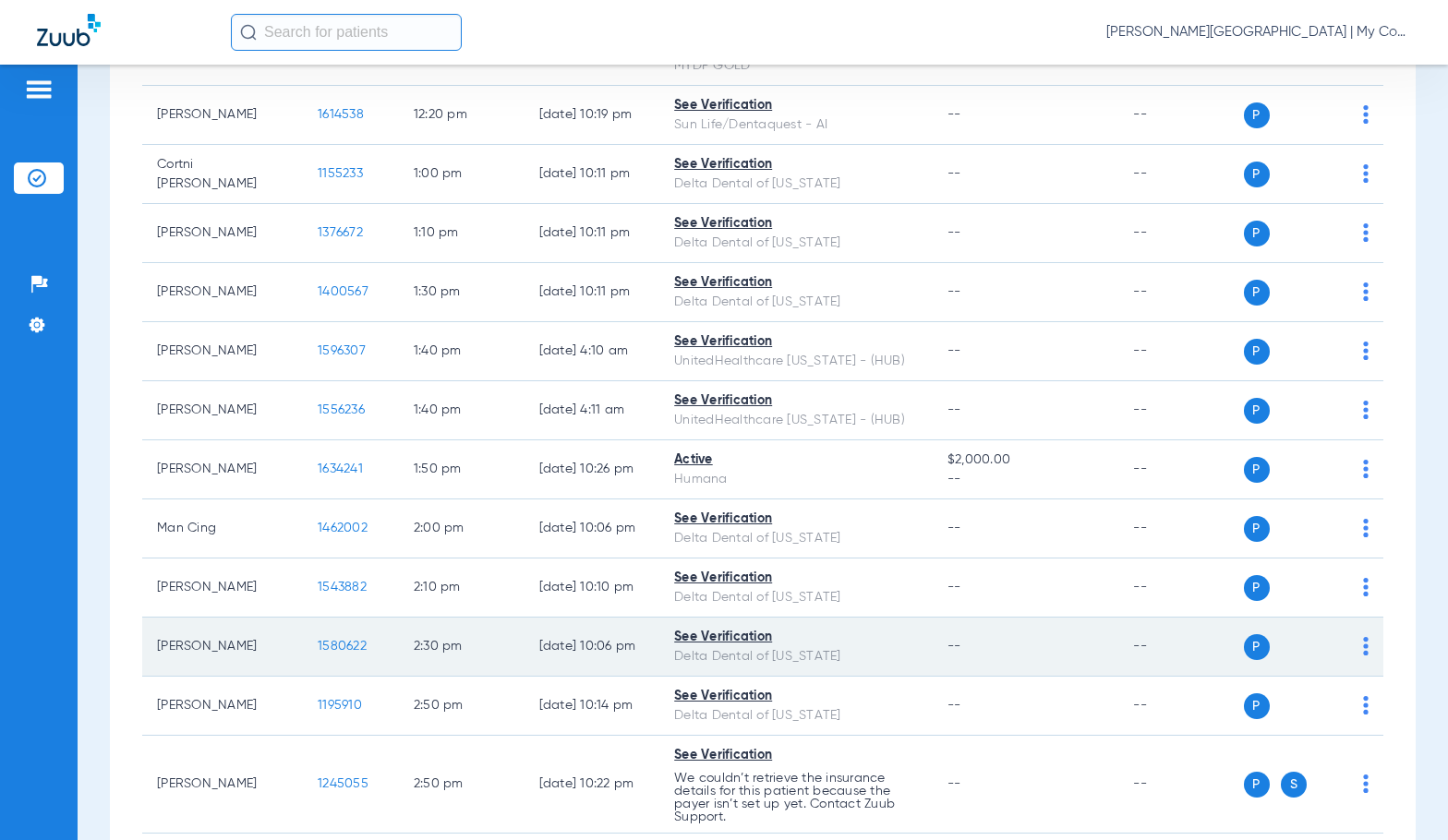
scroll to position [1875, 0]
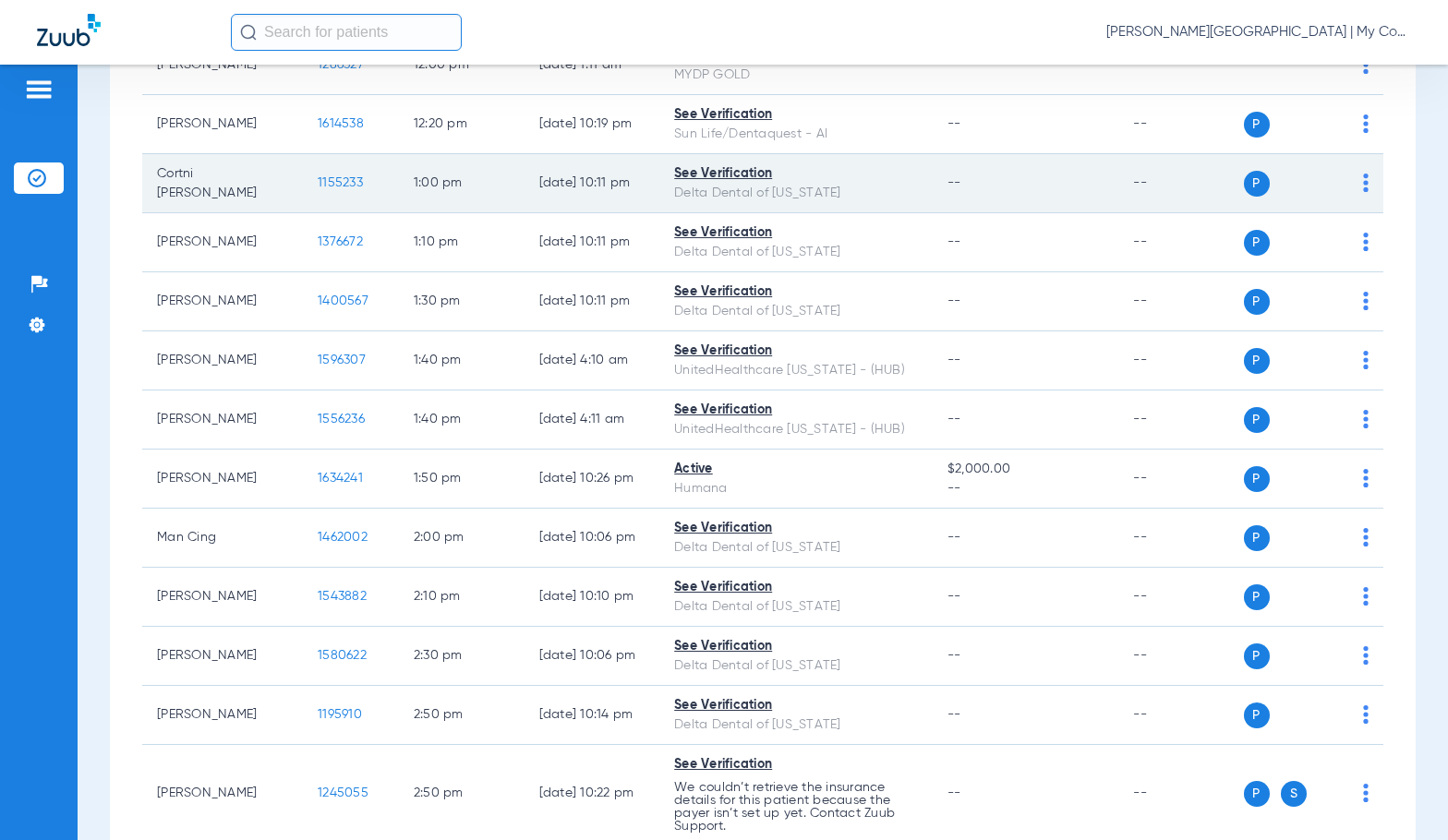
click at [317, 181] on span "1155233" at bounding box center [340, 183] width 45 height 13
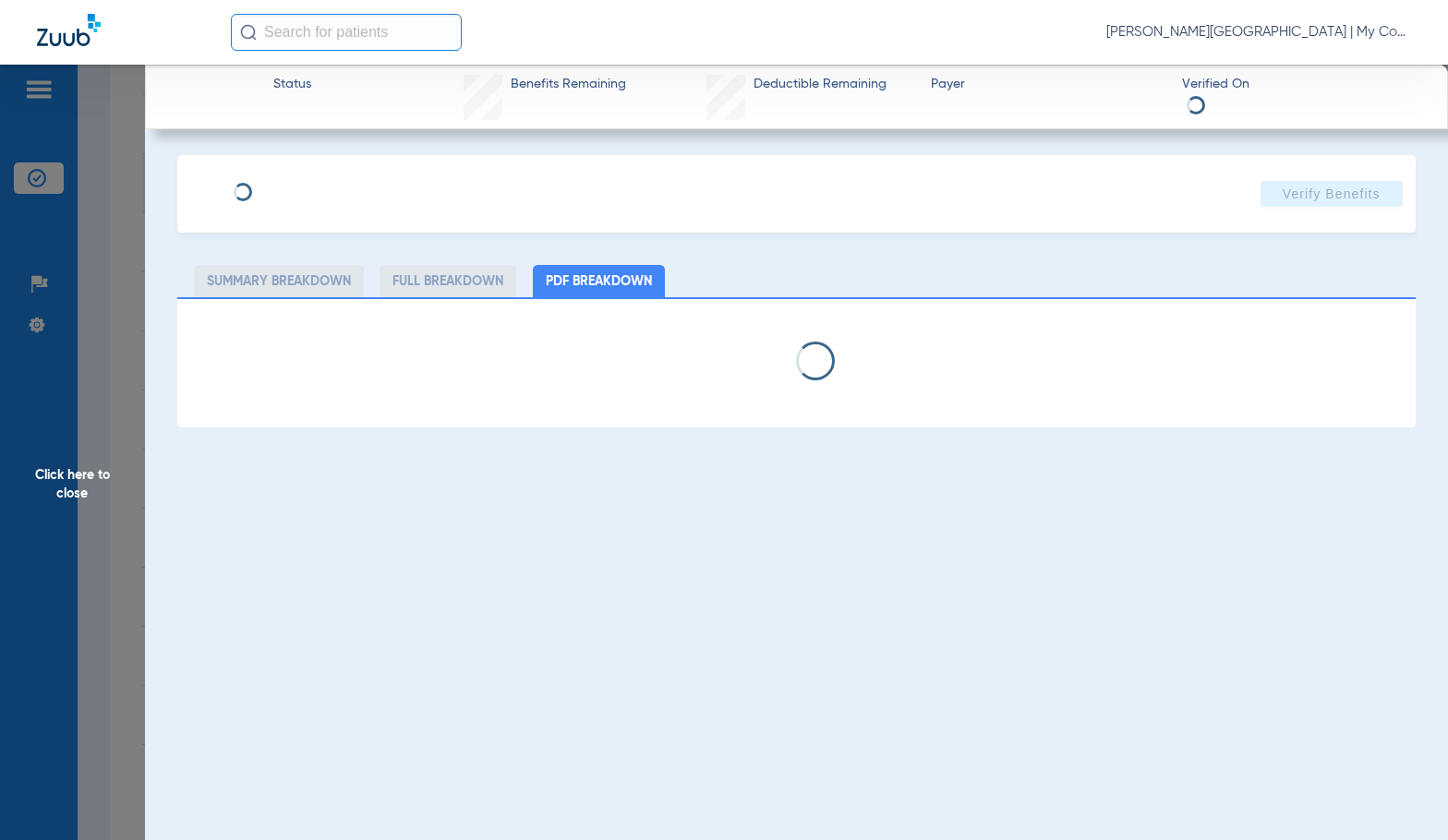
select select "page-width"
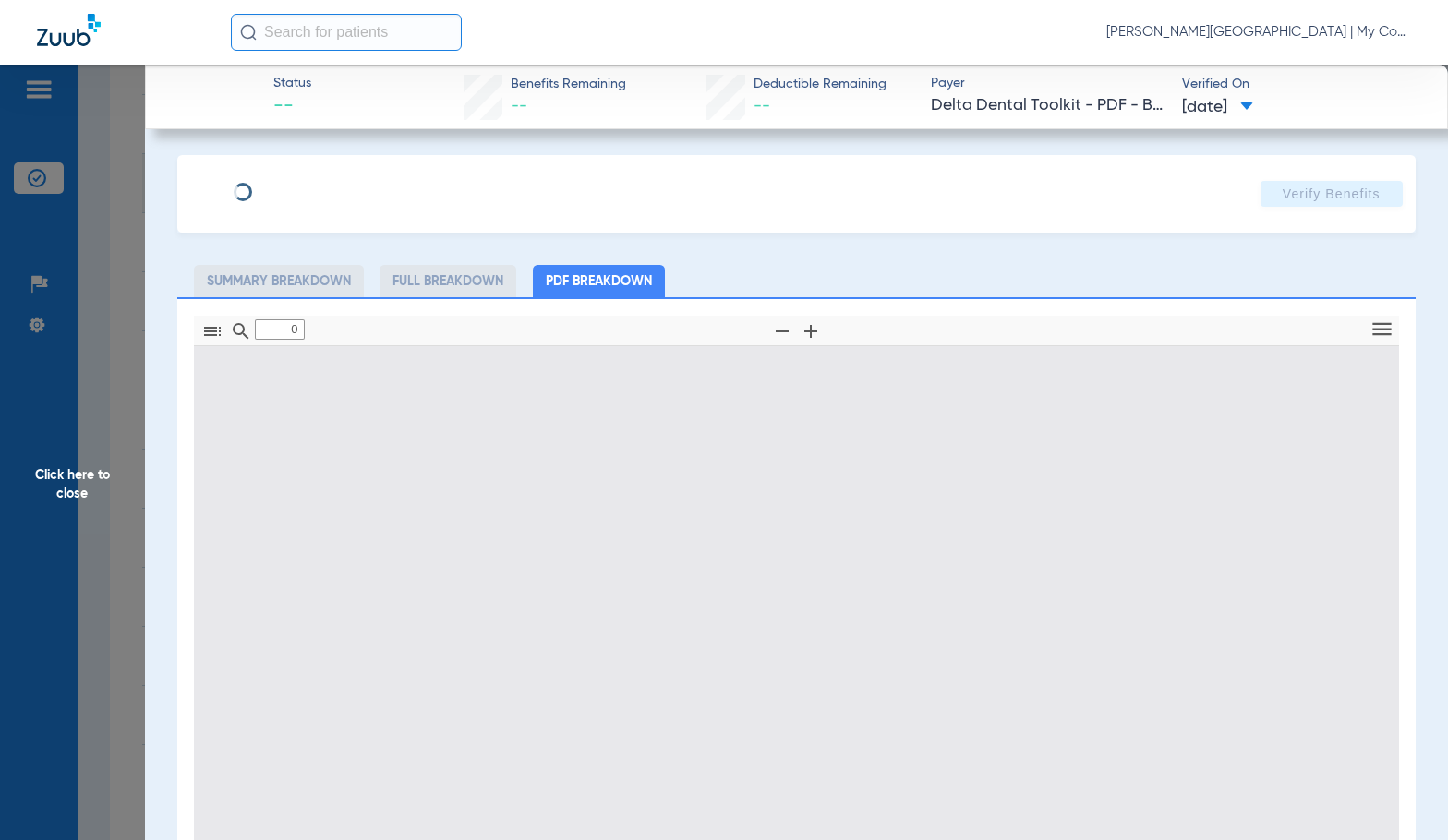
type input "1"
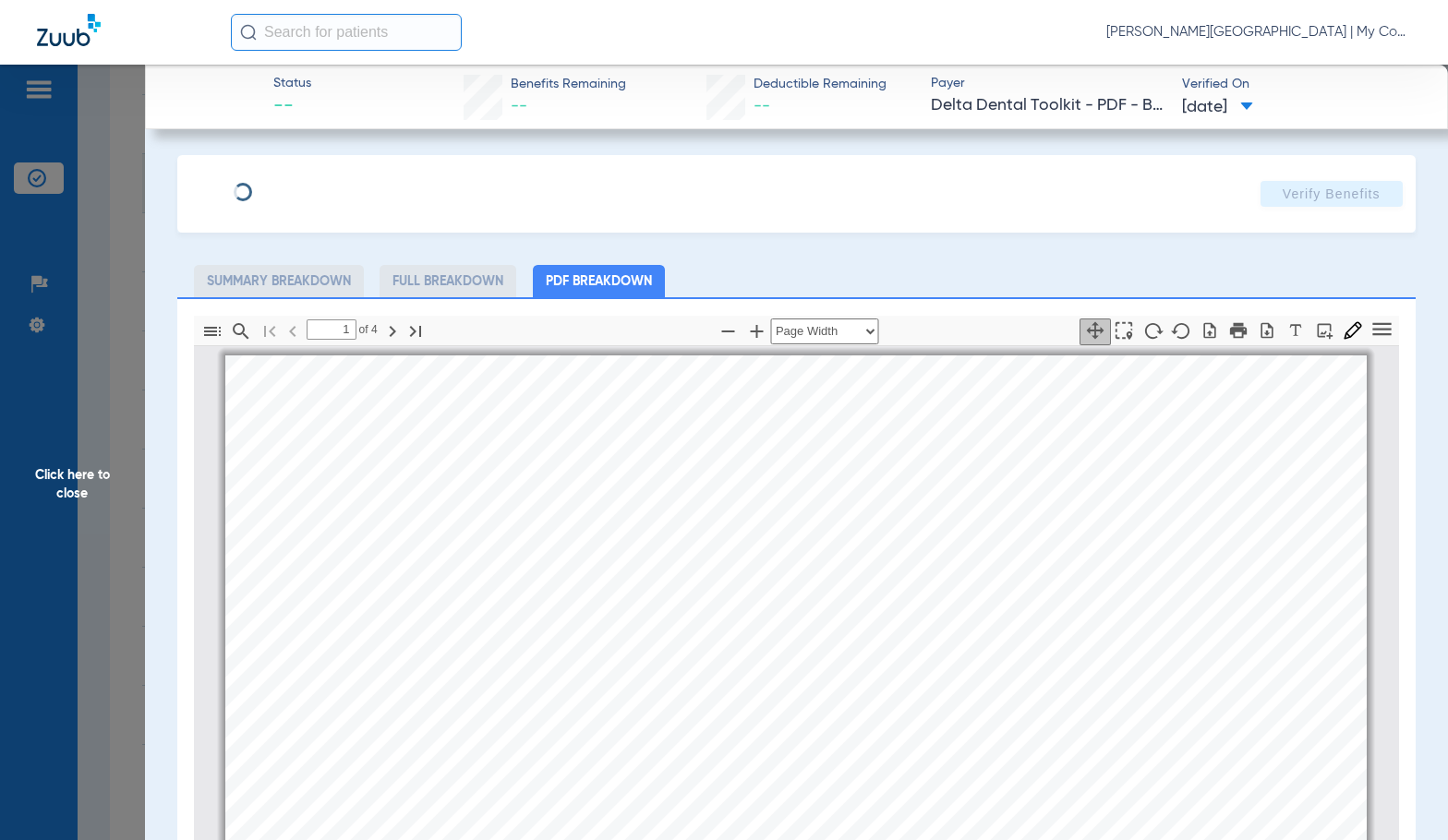
scroll to position [9, 0]
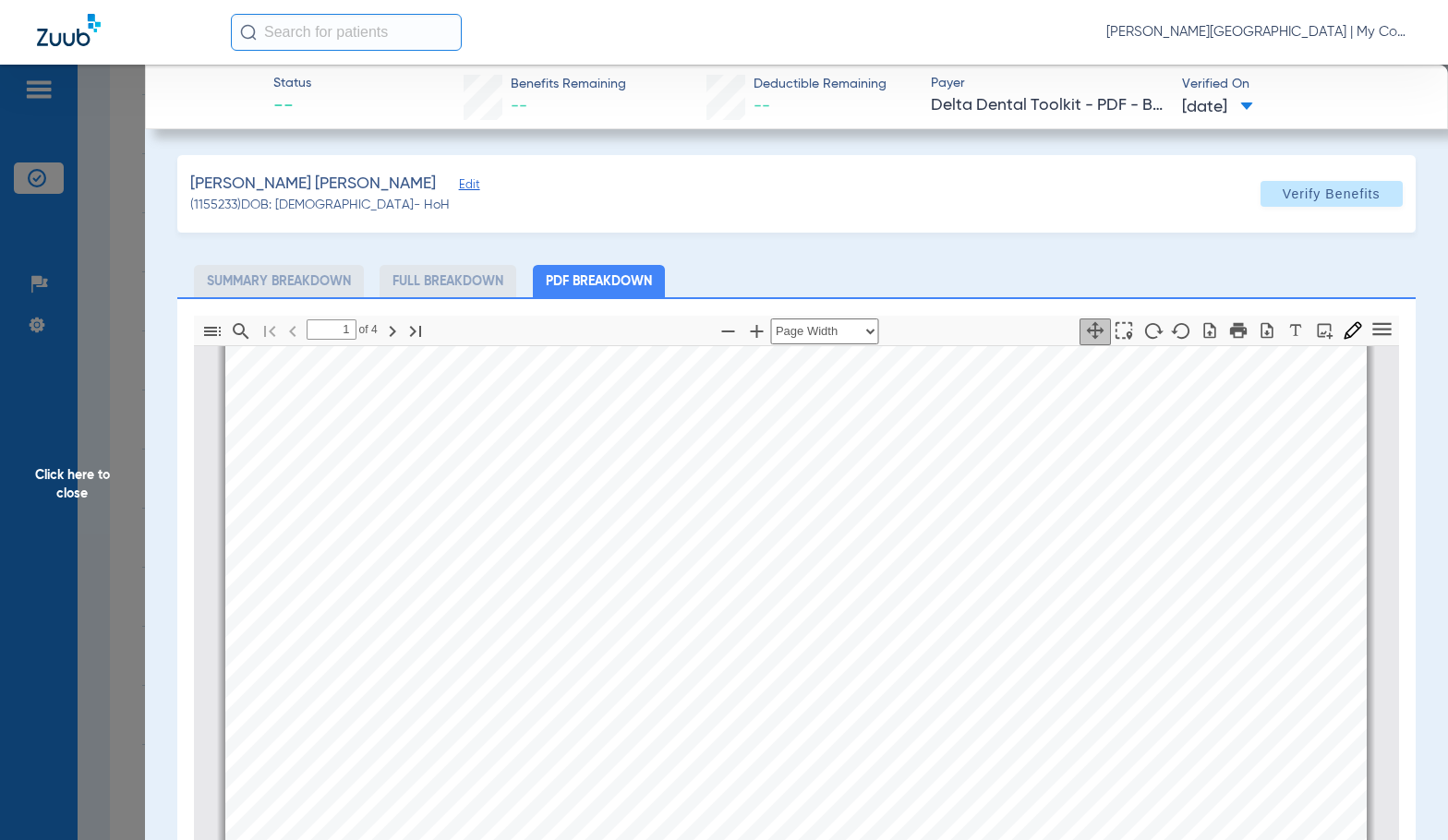
drag, startPoint x: 65, startPoint y: 476, endPoint x: 1396, endPoint y: 497, distance: 1331.2
click at [68, 474] on span "Click here to close" at bounding box center [72, 485] width 145 height 840
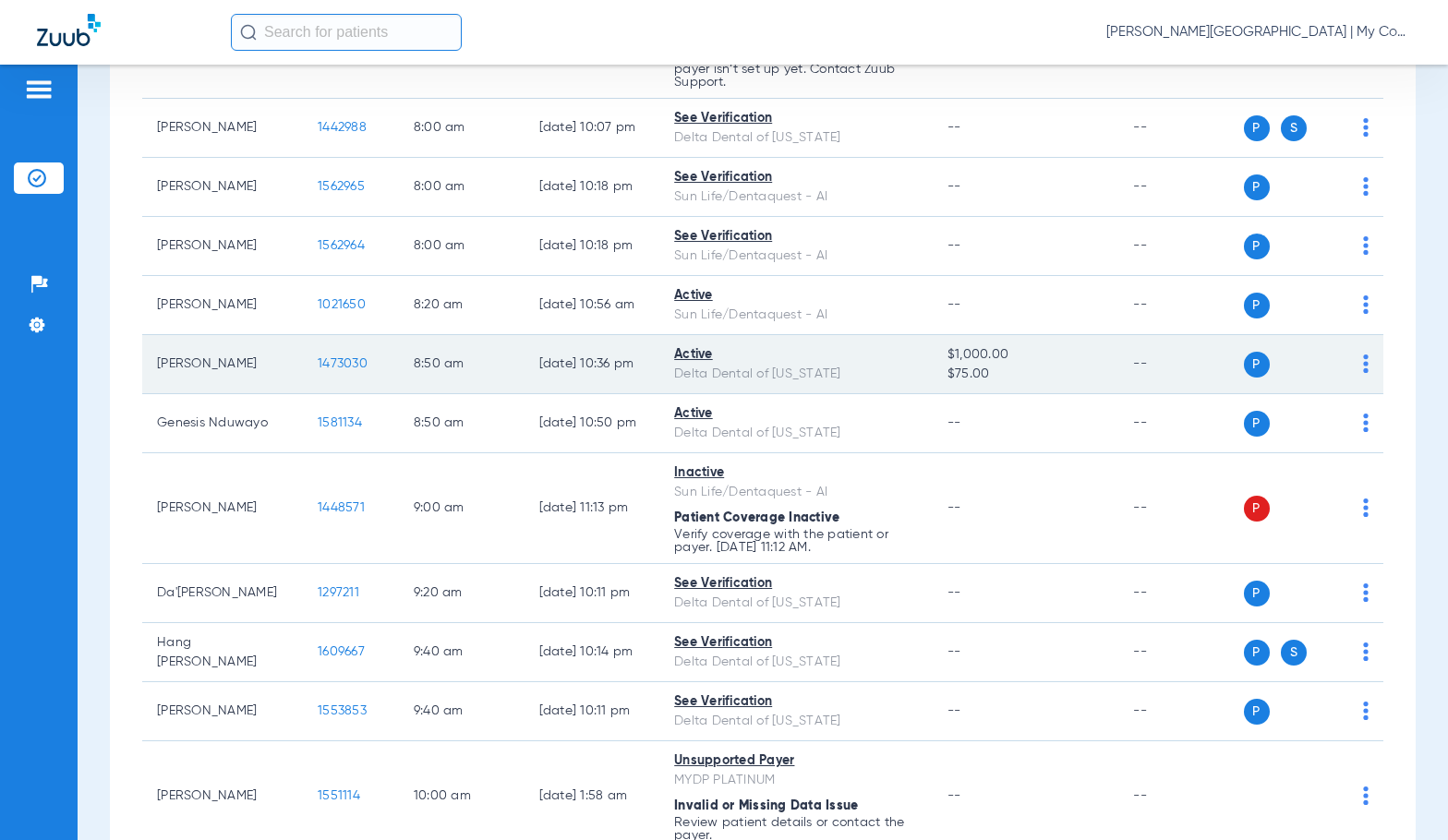
scroll to position [0, 0]
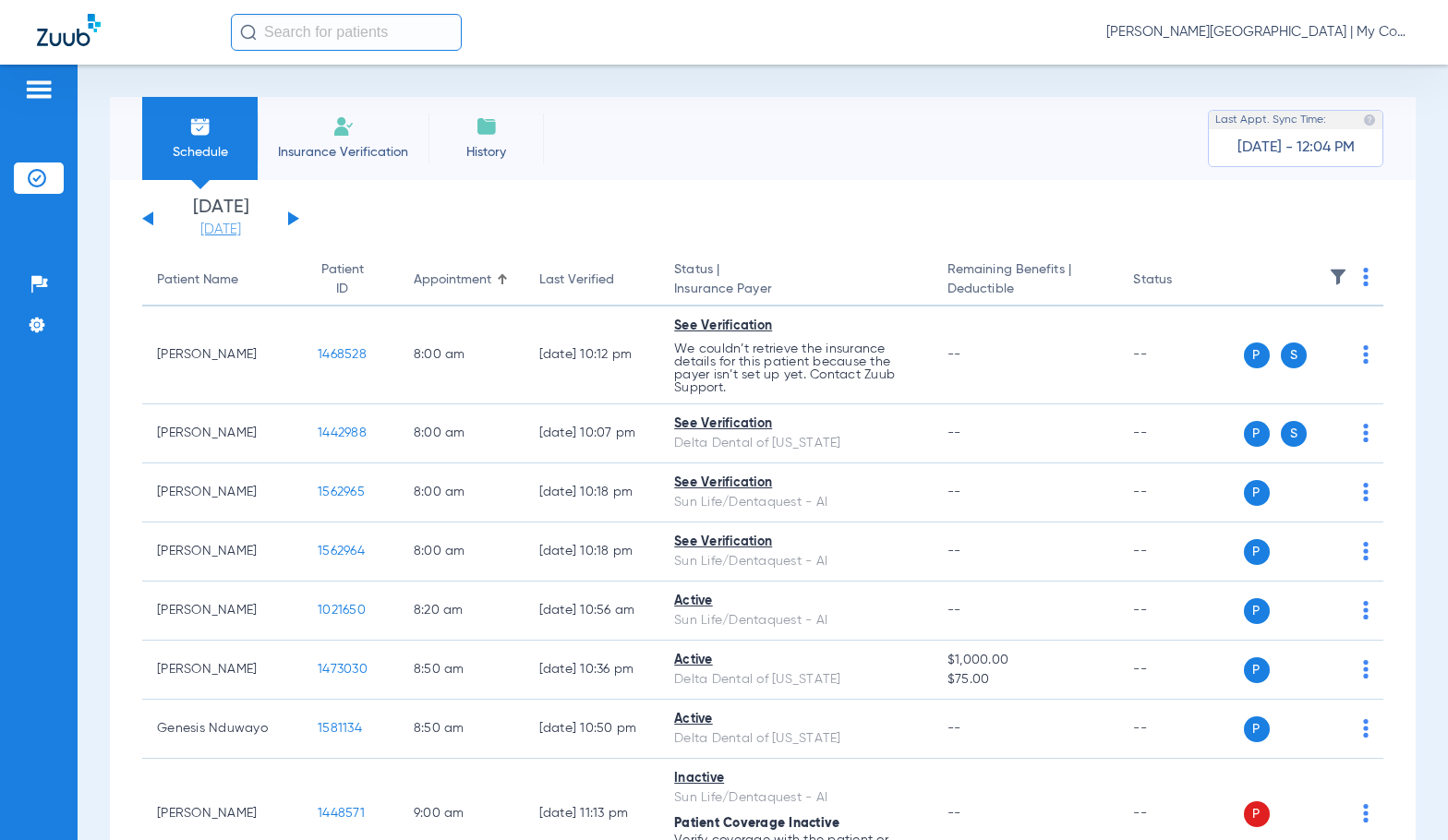
click at [240, 225] on link "[DATE]" at bounding box center [221, 229] width 111 height 19
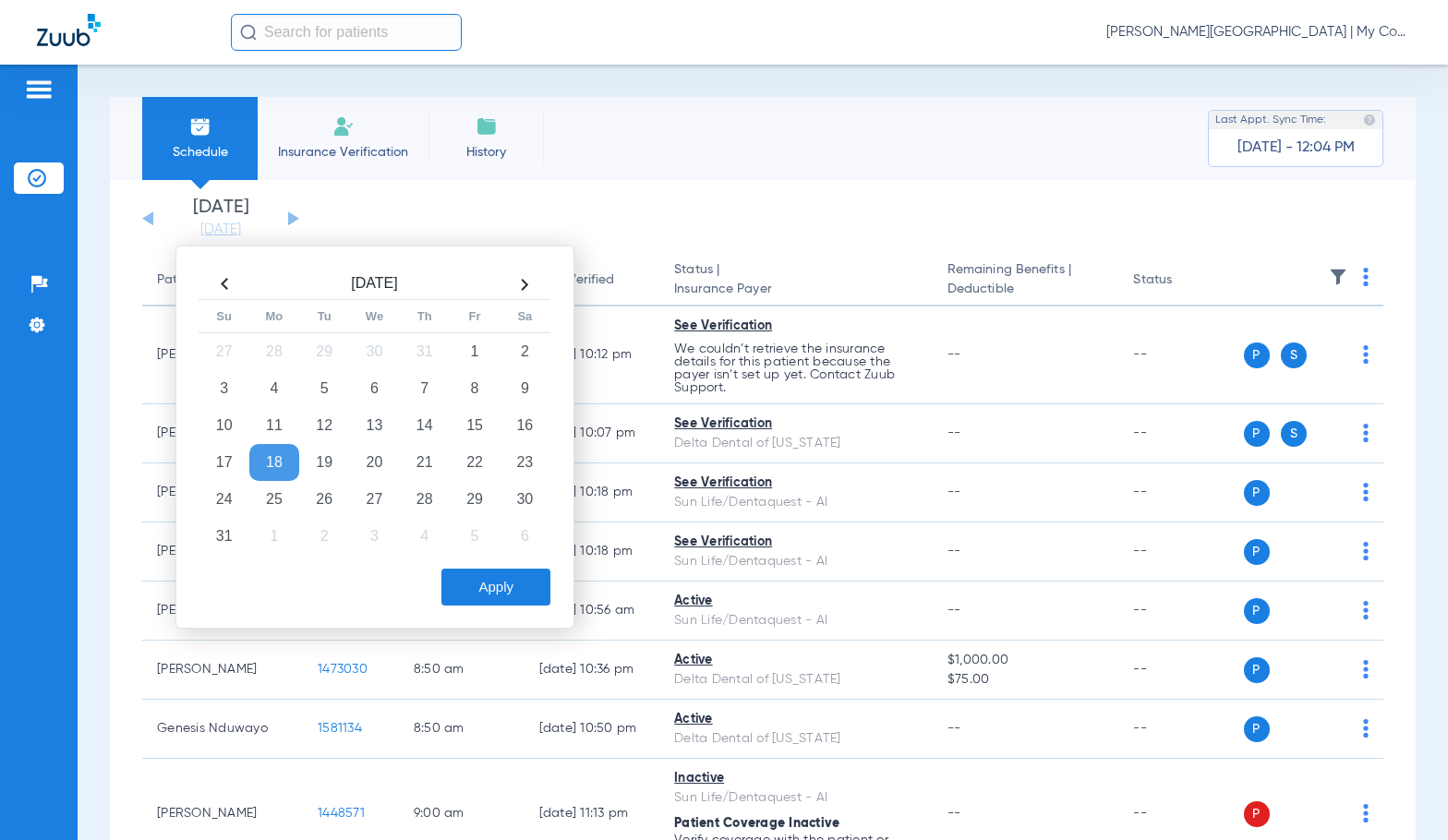
drag, startPoint x: 243, startPoint y: 233, endPoint x: 374, endPoint y: 202, distance: 134.6
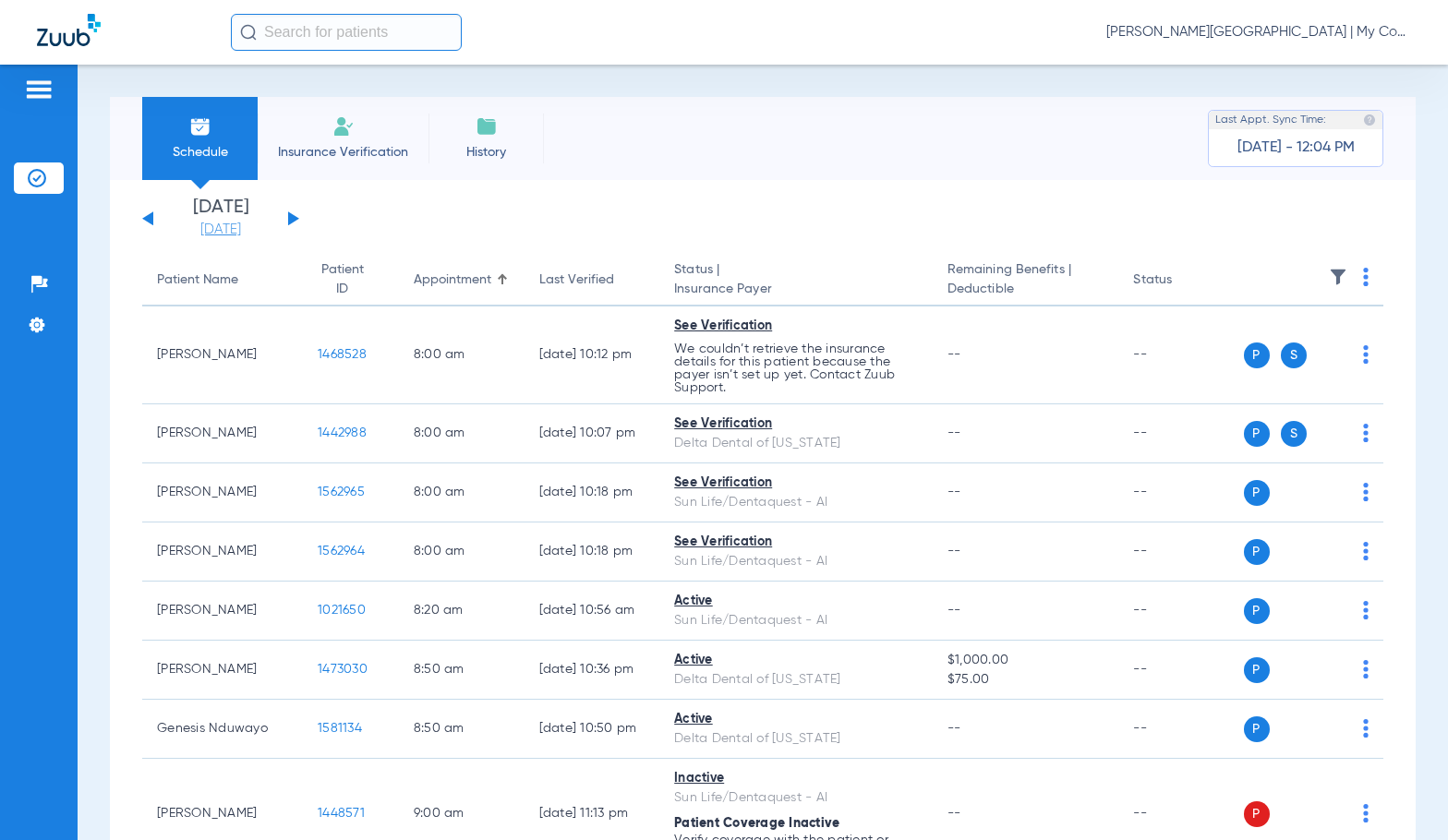
click at [222, 231] on link "[DATE]" at bounding box center [221, 229] width 111 height 19
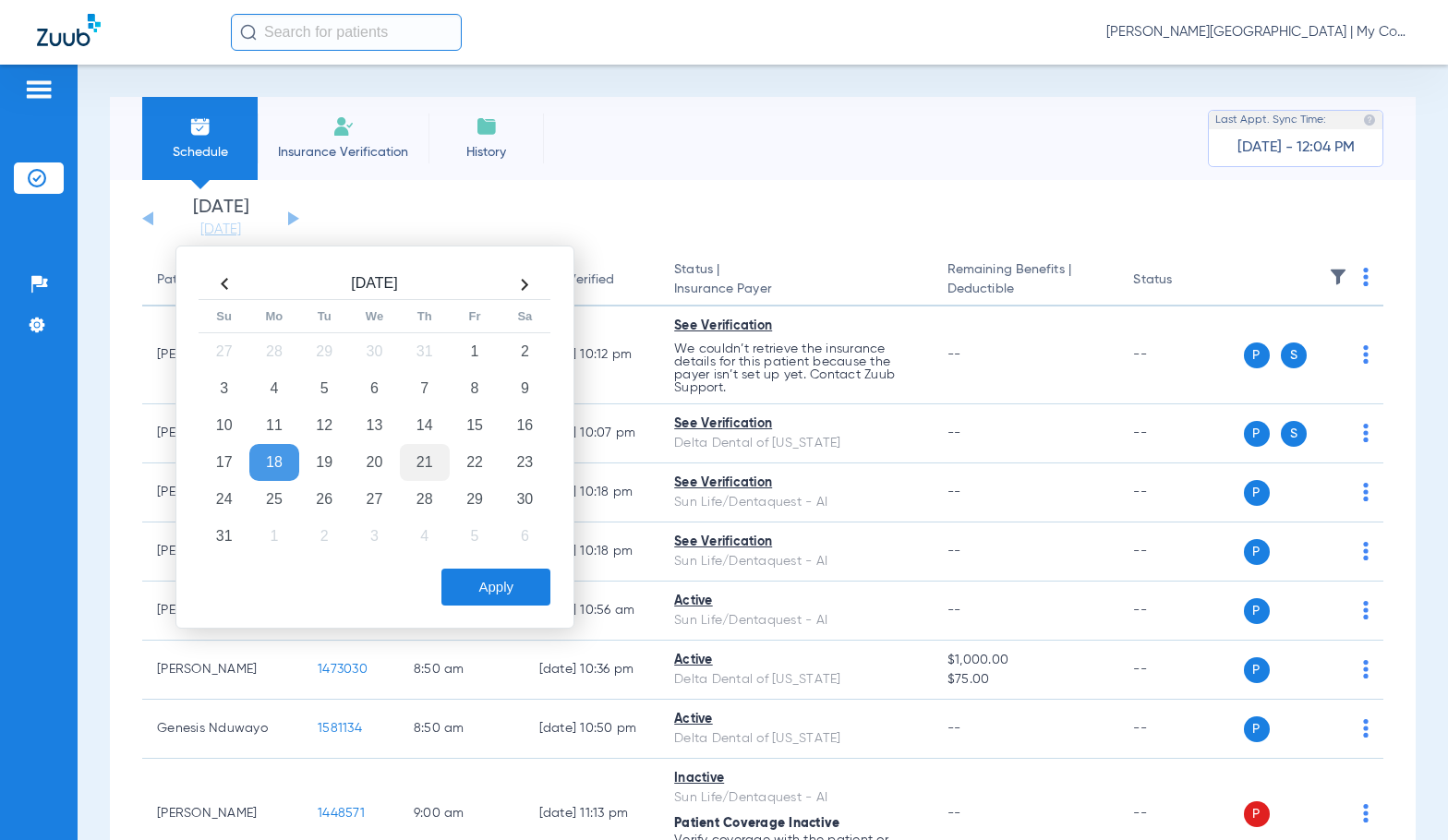
click at [431, 474] on td "21" at bounding box center [425, 463] width 50 height 37
click at [486, 586] on button "Apply" at bounding box center [496, 587] width 109 height 37
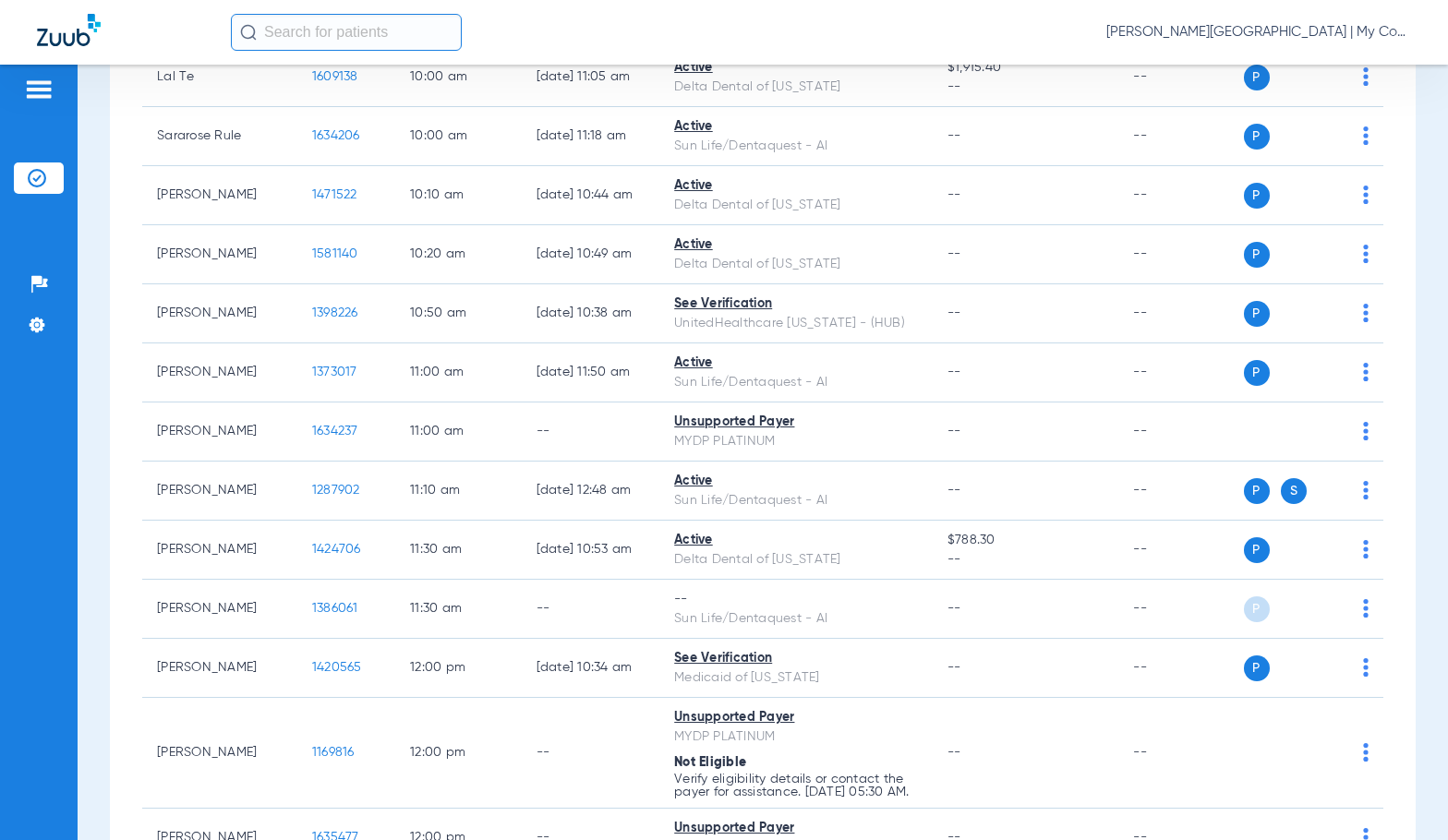
scroll to position [1107, 0]
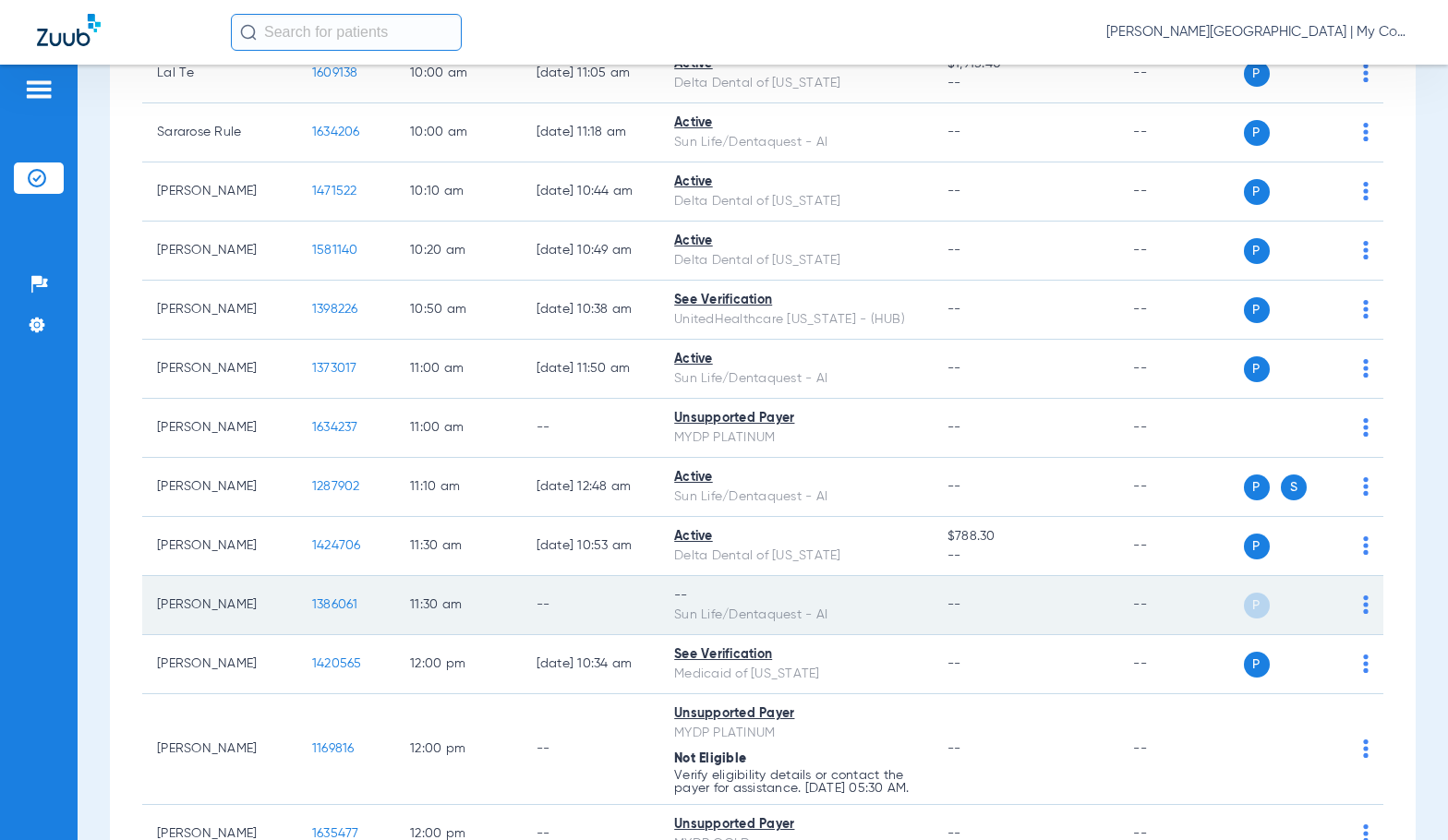
click at [1363, 607] on img at bounding box center [1366, 605] width 6 height 19
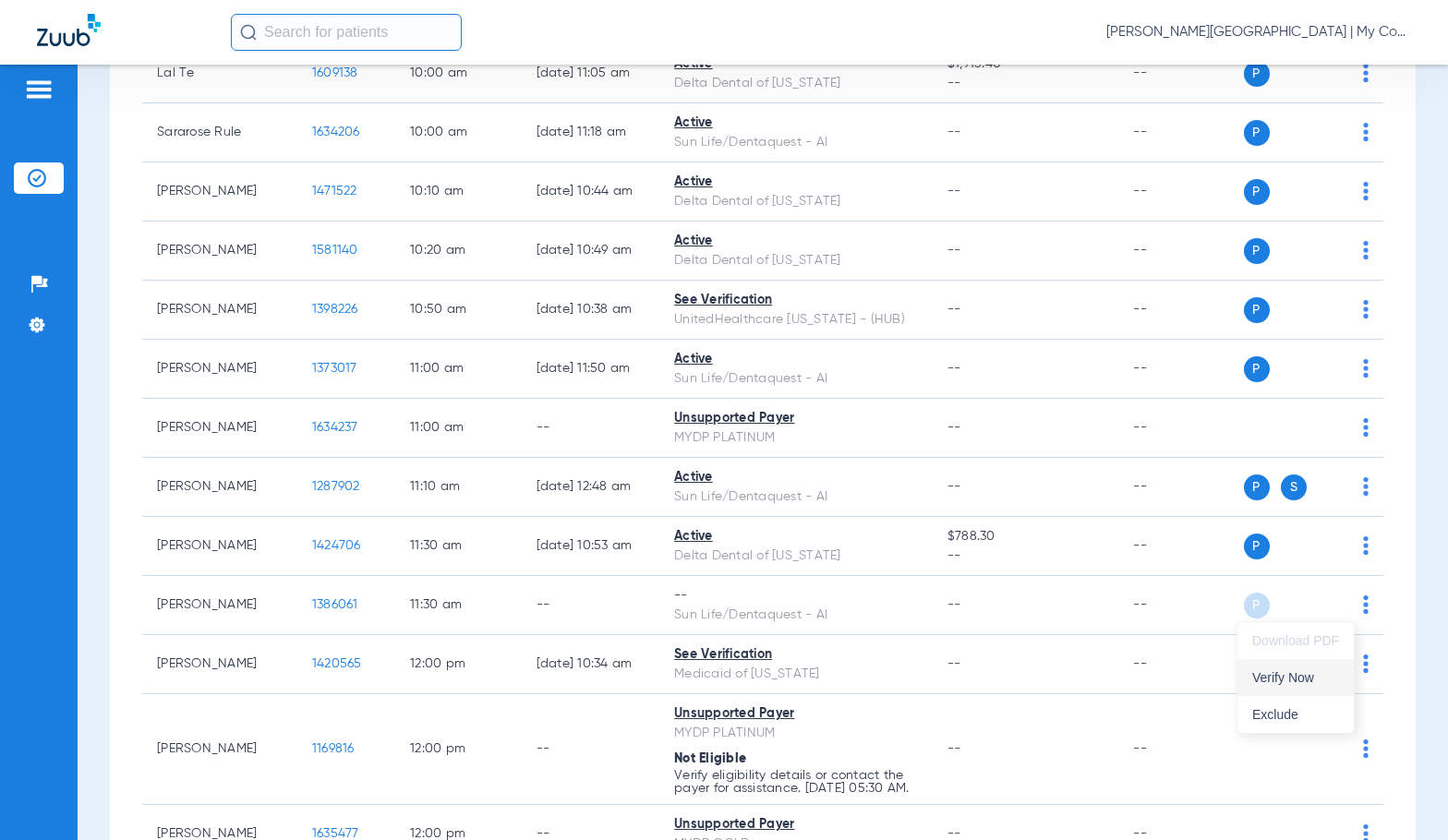
click at [1295, 689] on button "Verify Now" at bounding box center [1295, 677] width 117 height 37
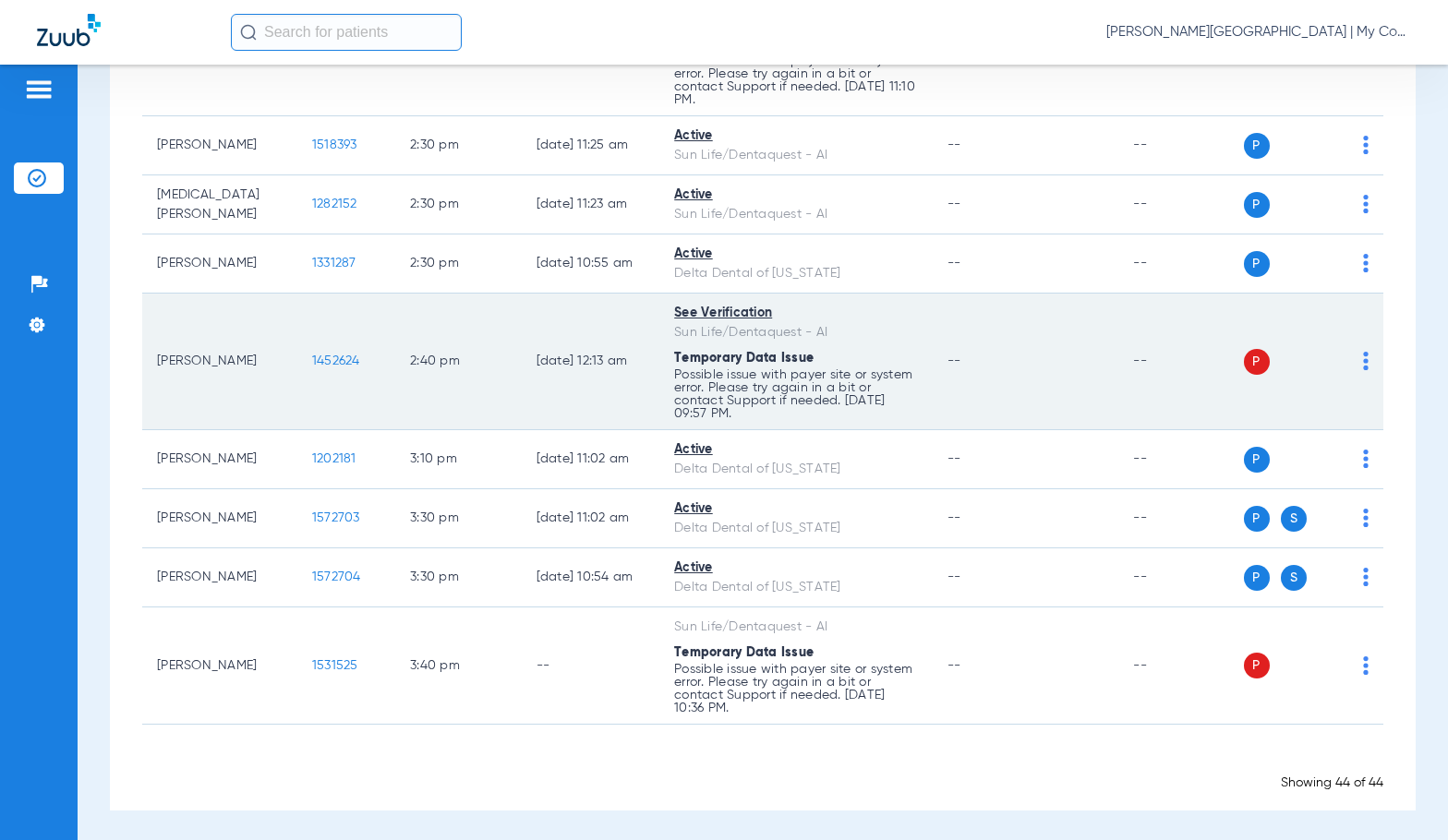
scroll to position [2539, 0]
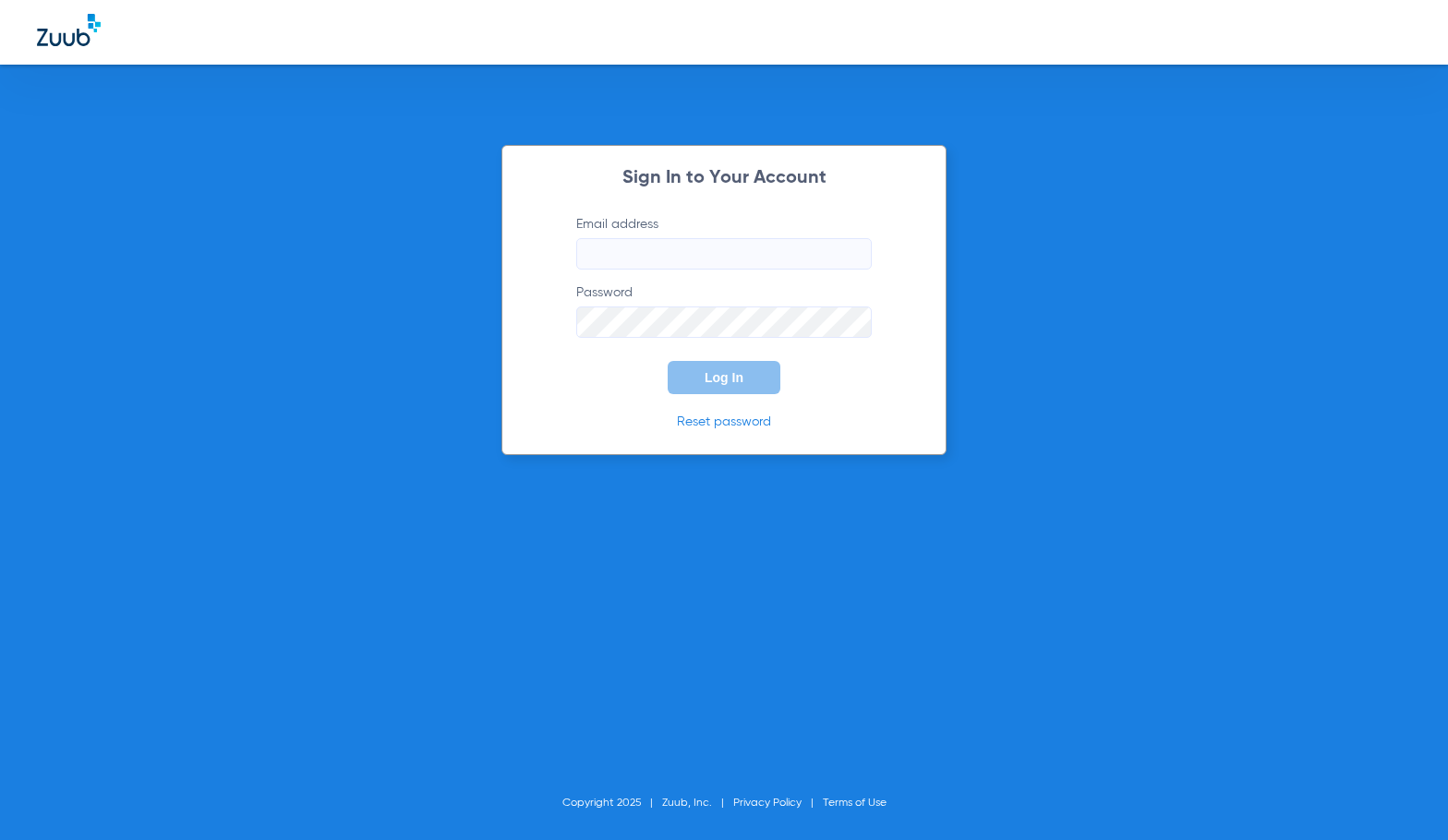
type input "[EMAIL_ADDRESS][DOMAIN_NAME]"
click at [752, 374] on button "Log In" at bounding box center [724, 377] width 113 height 33
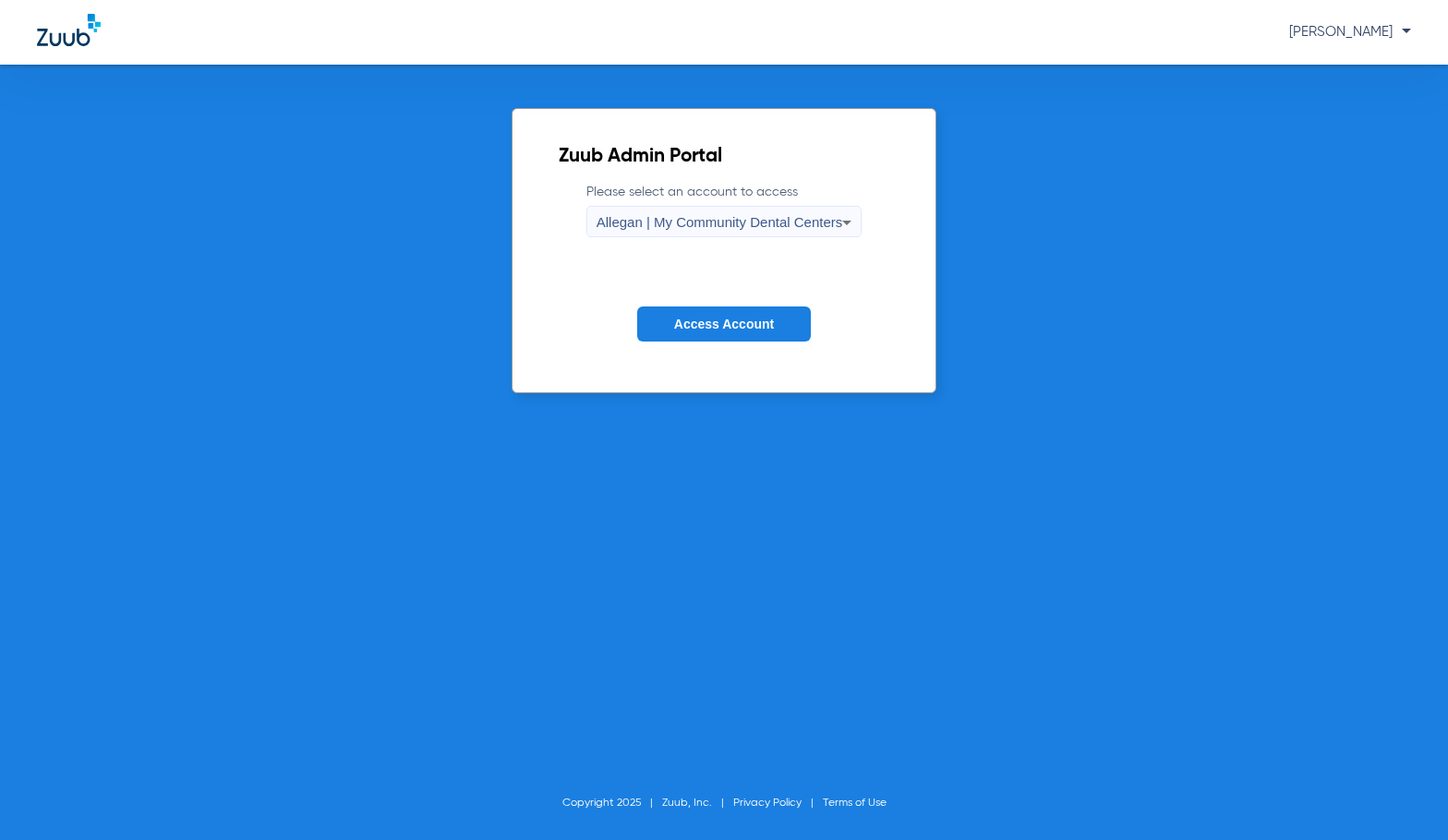
click at [721, 230] on div "Allegan | My Community Dental Centers" at bounding box center [720, 223] width 246 height 31
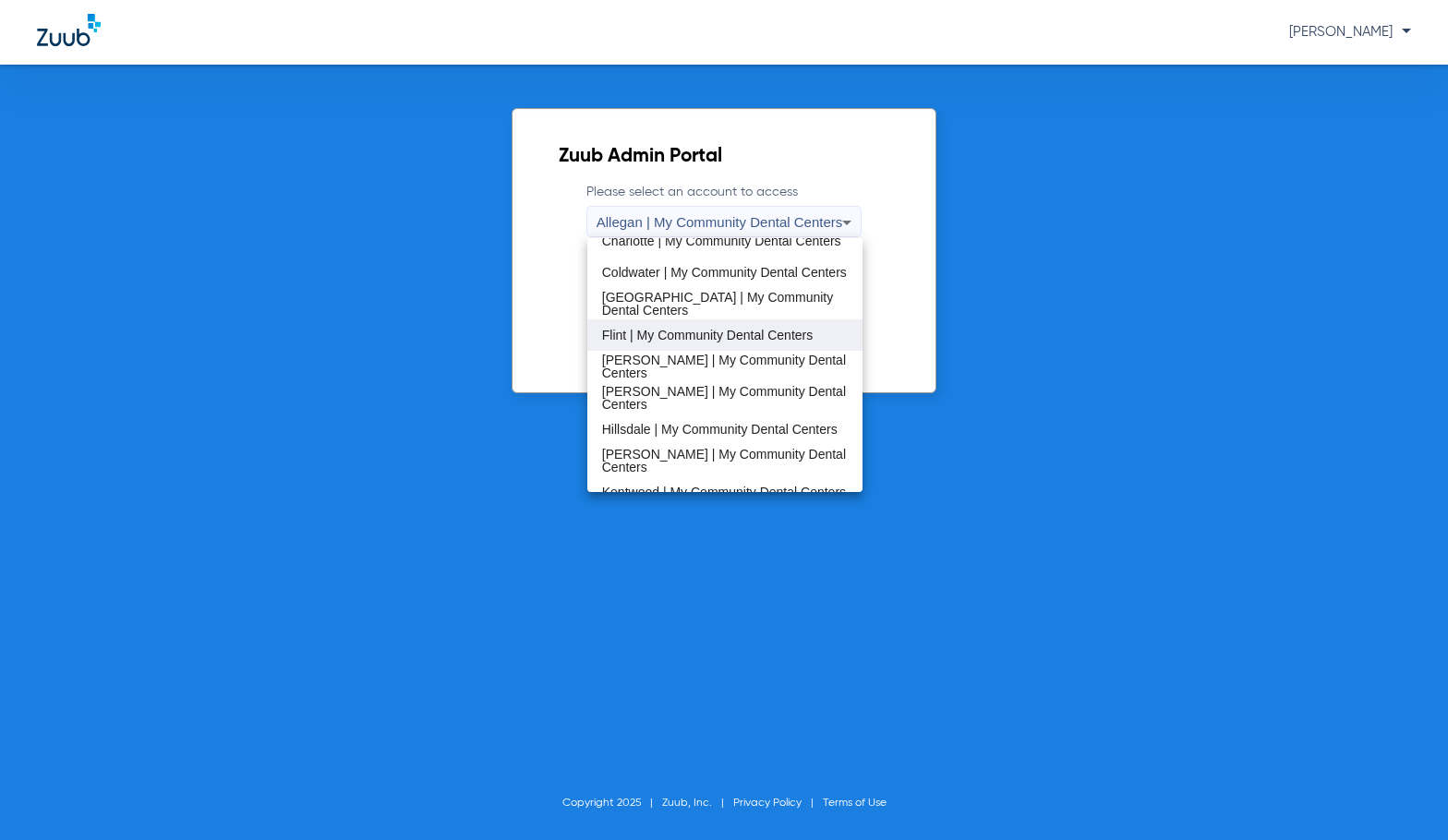
scroll to position [277, 0]
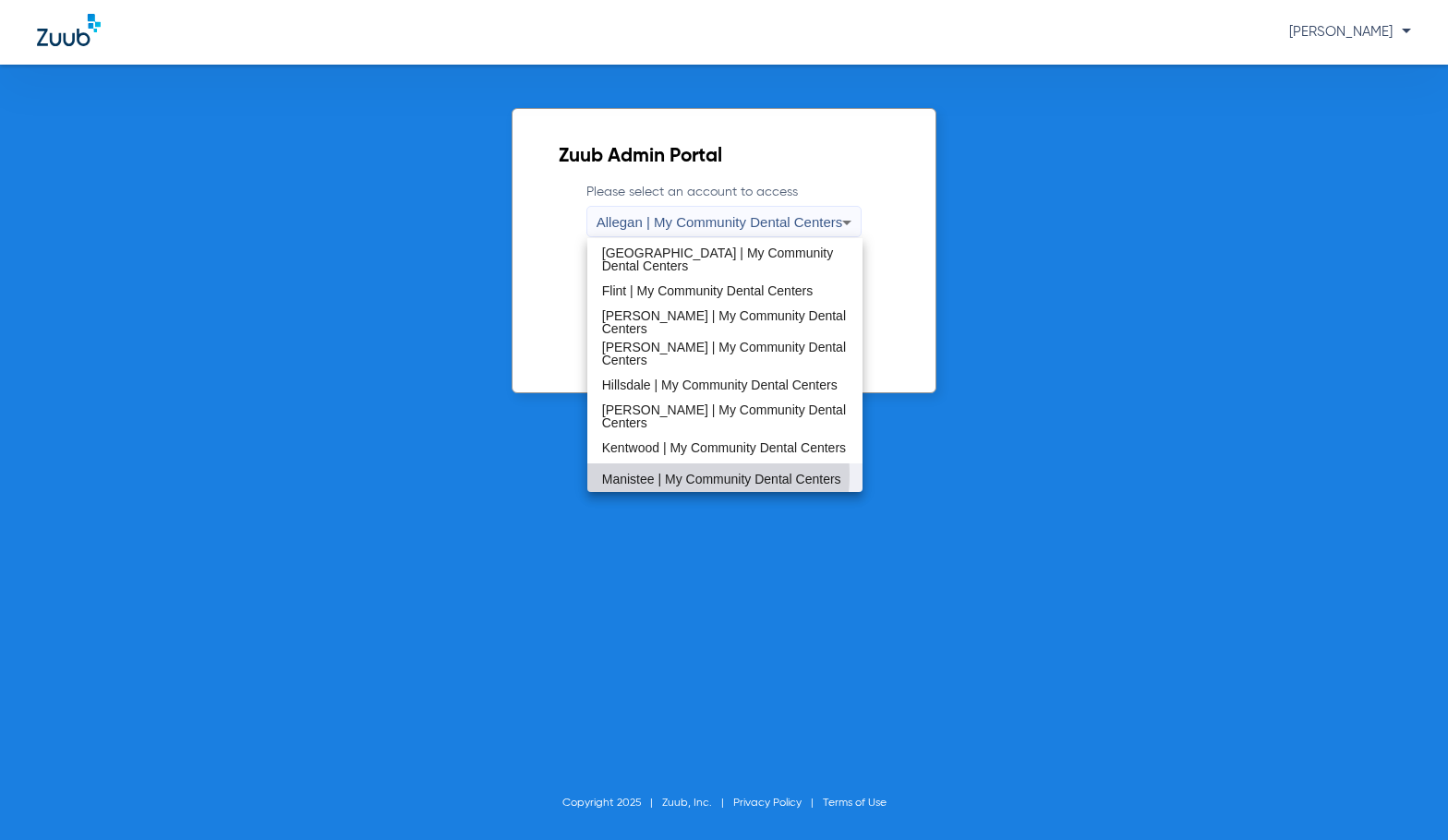
click at [666, 475] on span "Manistee | My Community Dental Centers" at bounding box center [722, 479] width 239 height 13
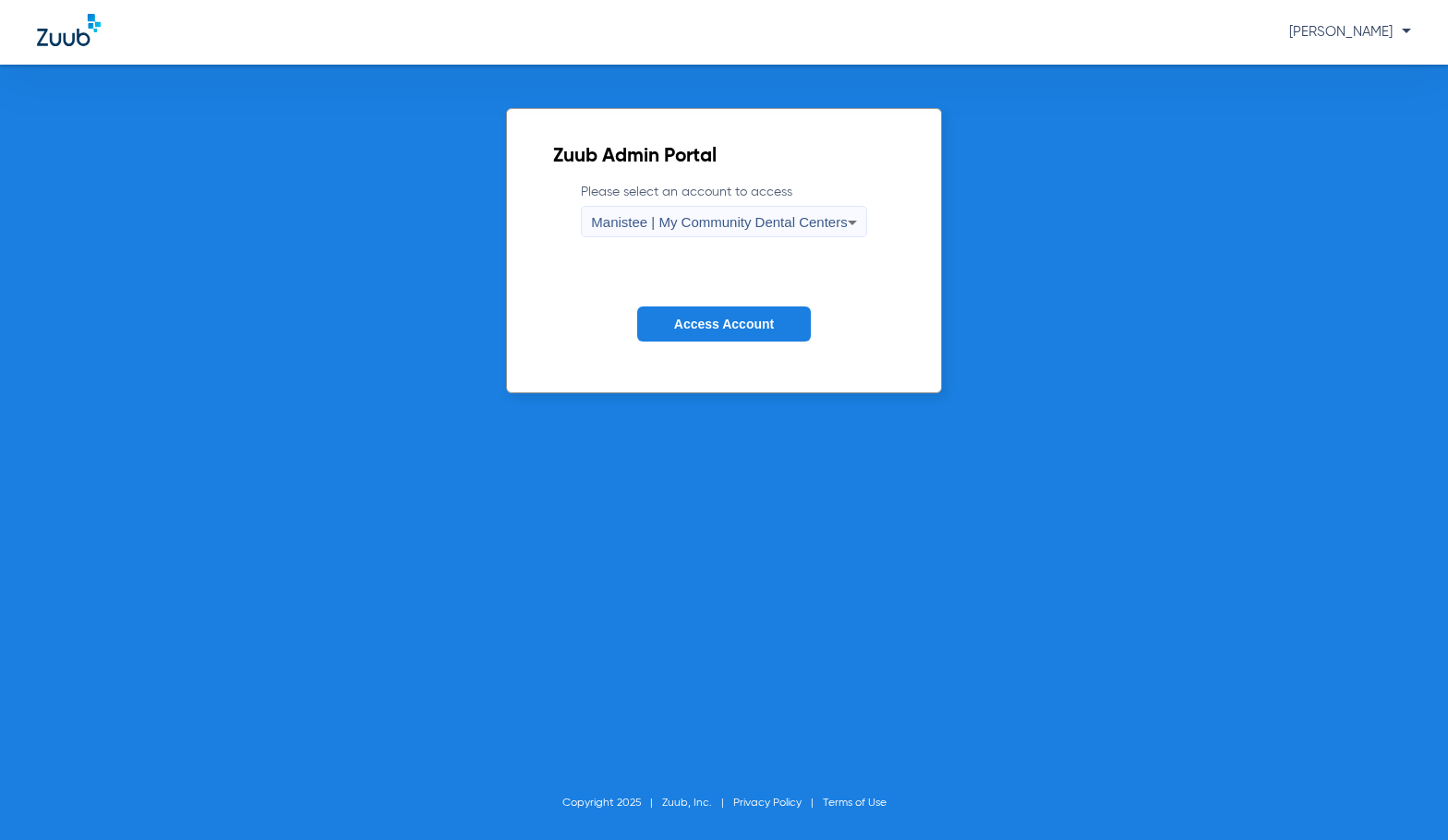
click at [749, 321] on span "Access Account" at bounding box center [724, 324] width 100 height 15
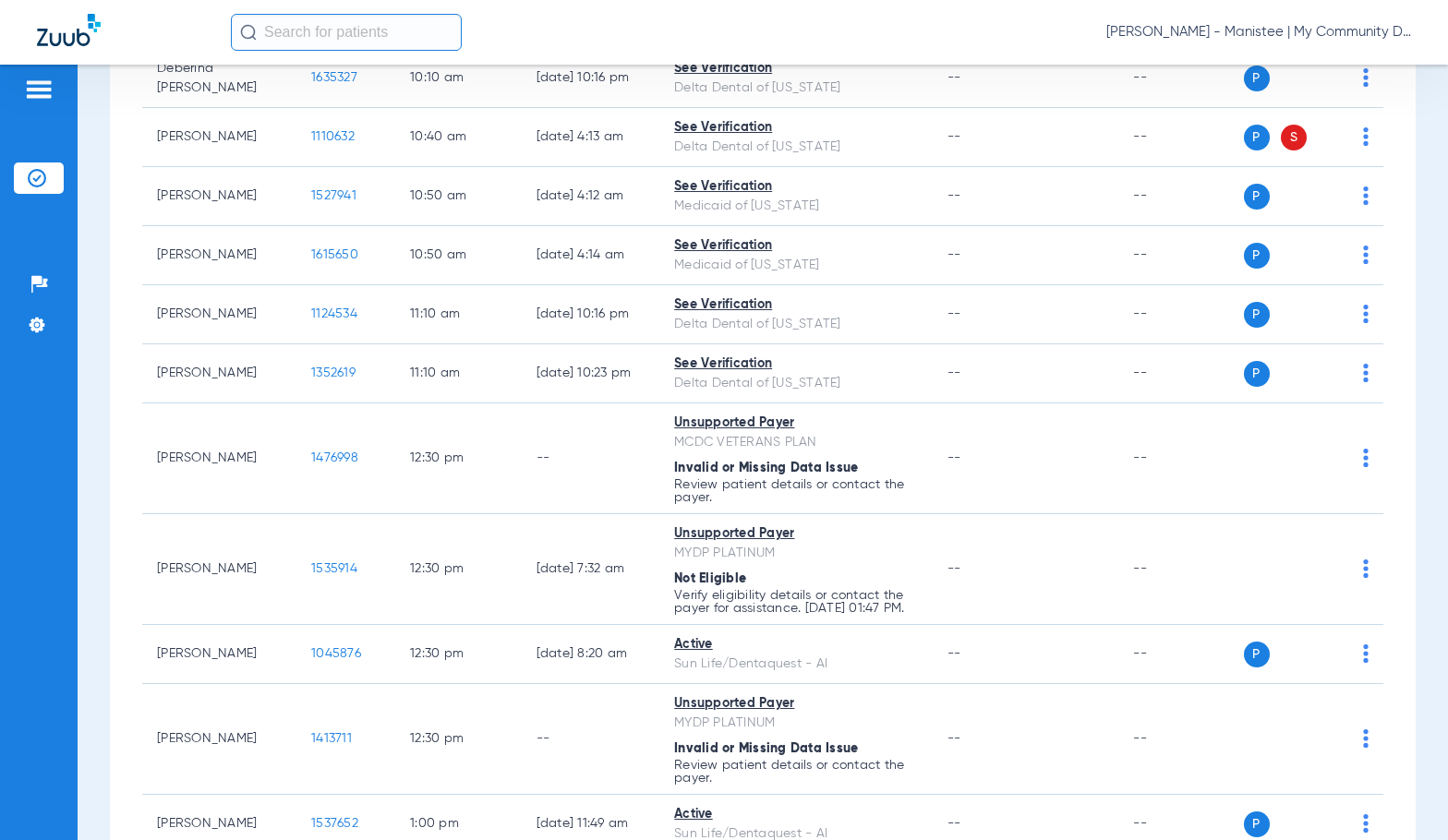
scroll to position [1200, 0]
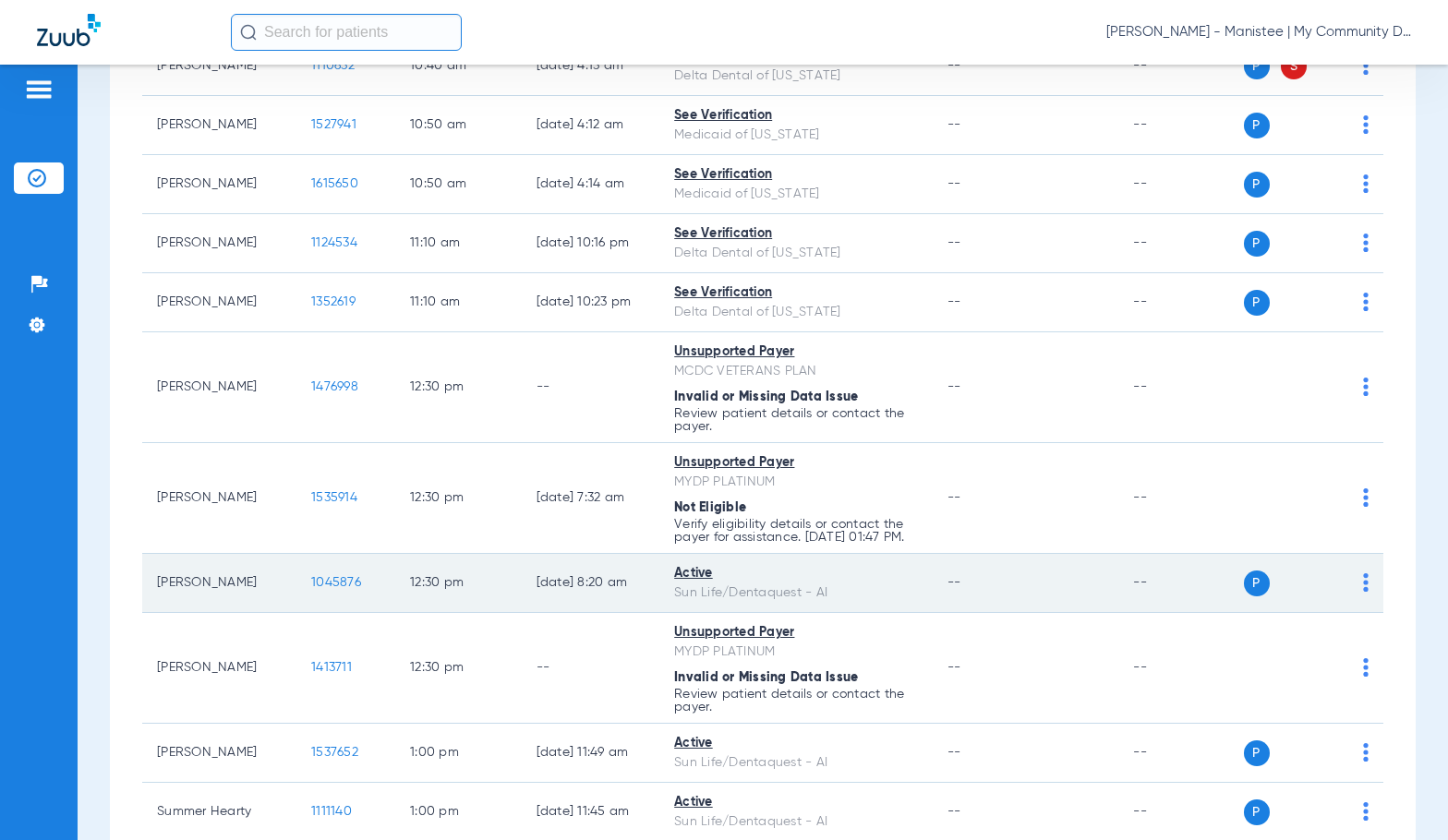
click at [1363, 592] on img at bounding box center [1366, 583] width 6 height 19
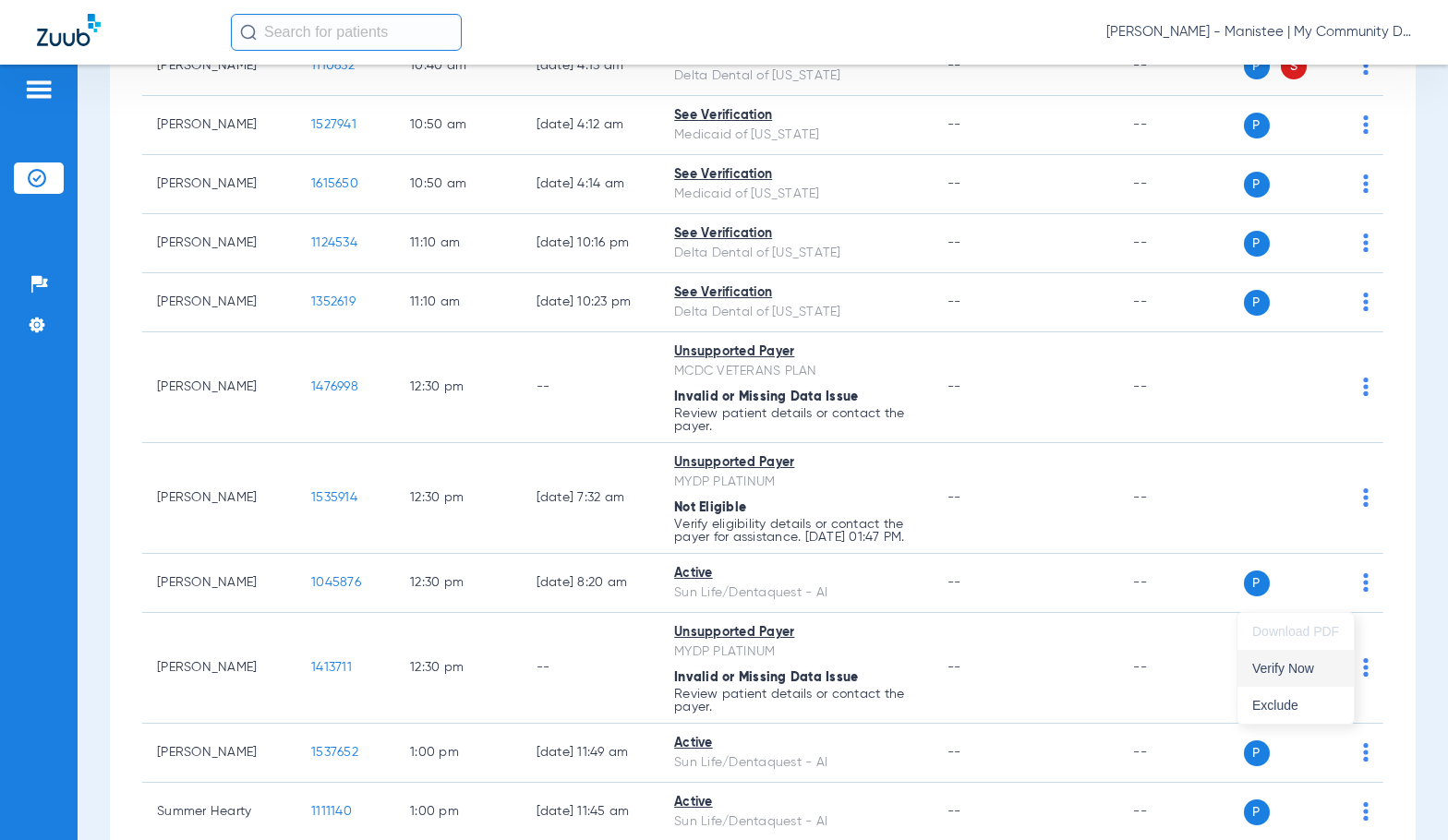
click at [1314, 662] on span "Verify Now" at bounding box center [1295, 668] width 87 height 13
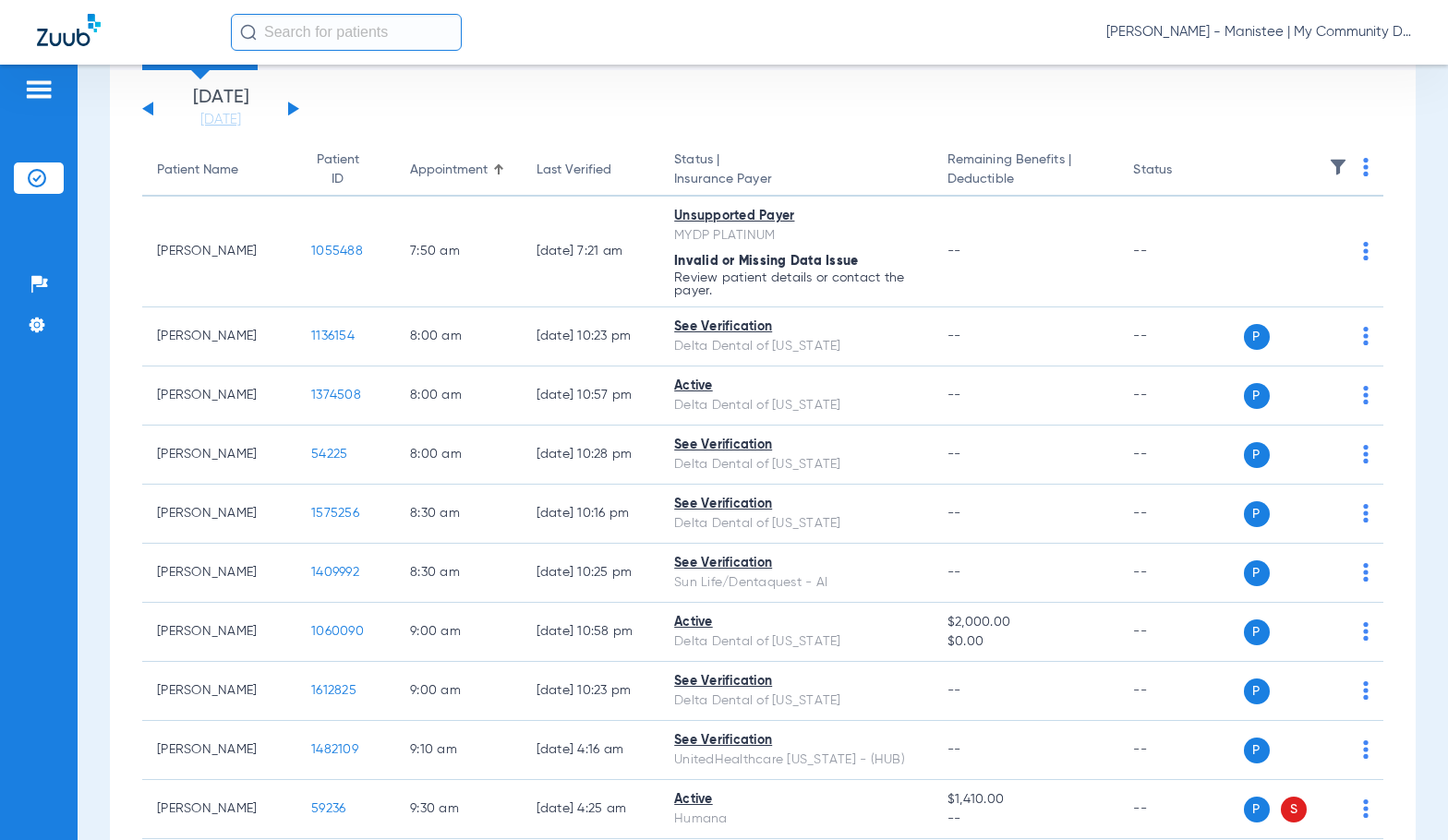
scroll to position [0, 0]
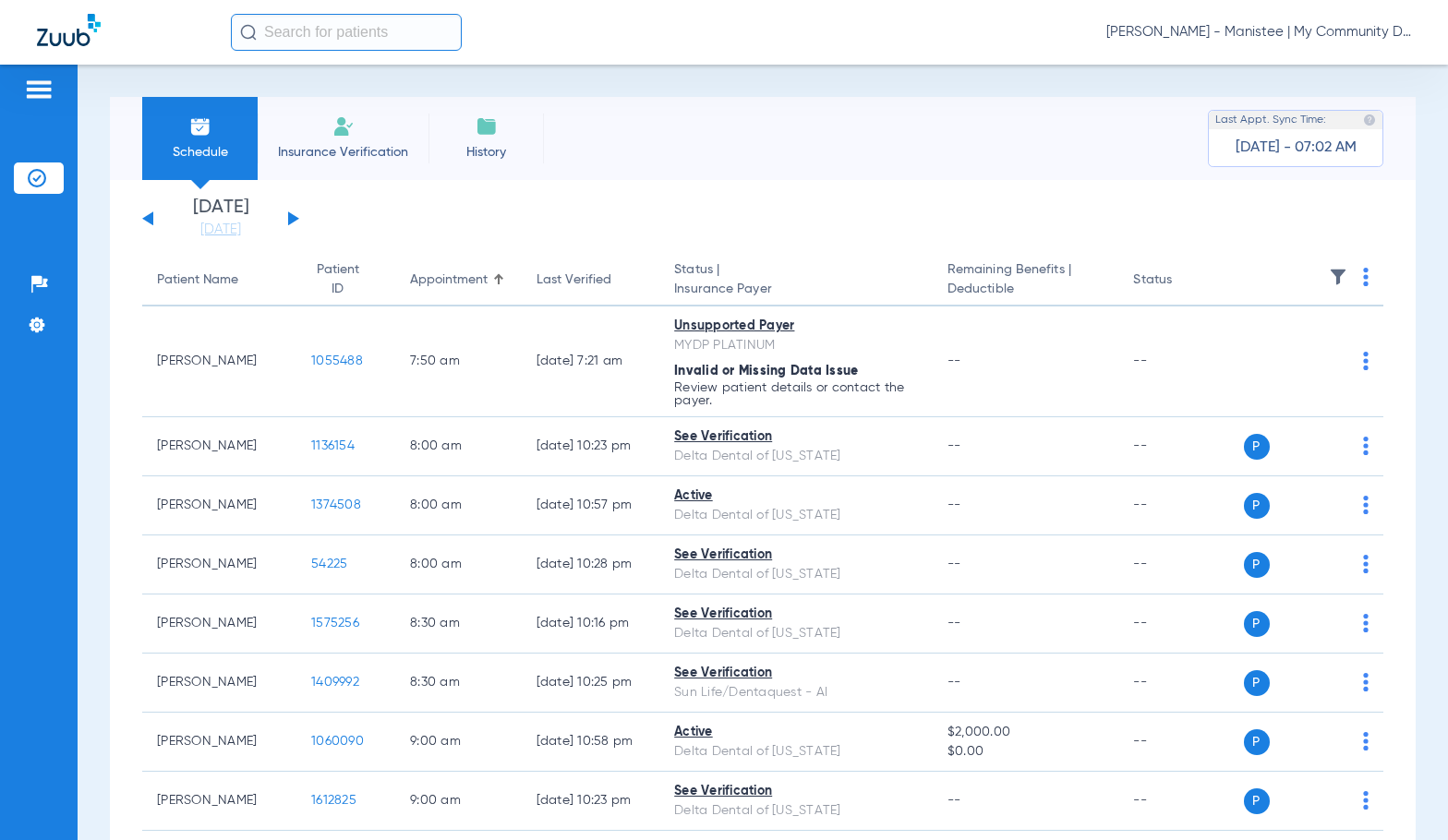
click at [782, 216] on app-single-date-navigator "Saturday 06-14-2025 Sunday 06-15-2025 Monday 06-16-2025 Tuesday 06-17-2025 Wedn…" at bounding box center [762, 219] width 1241 height 41
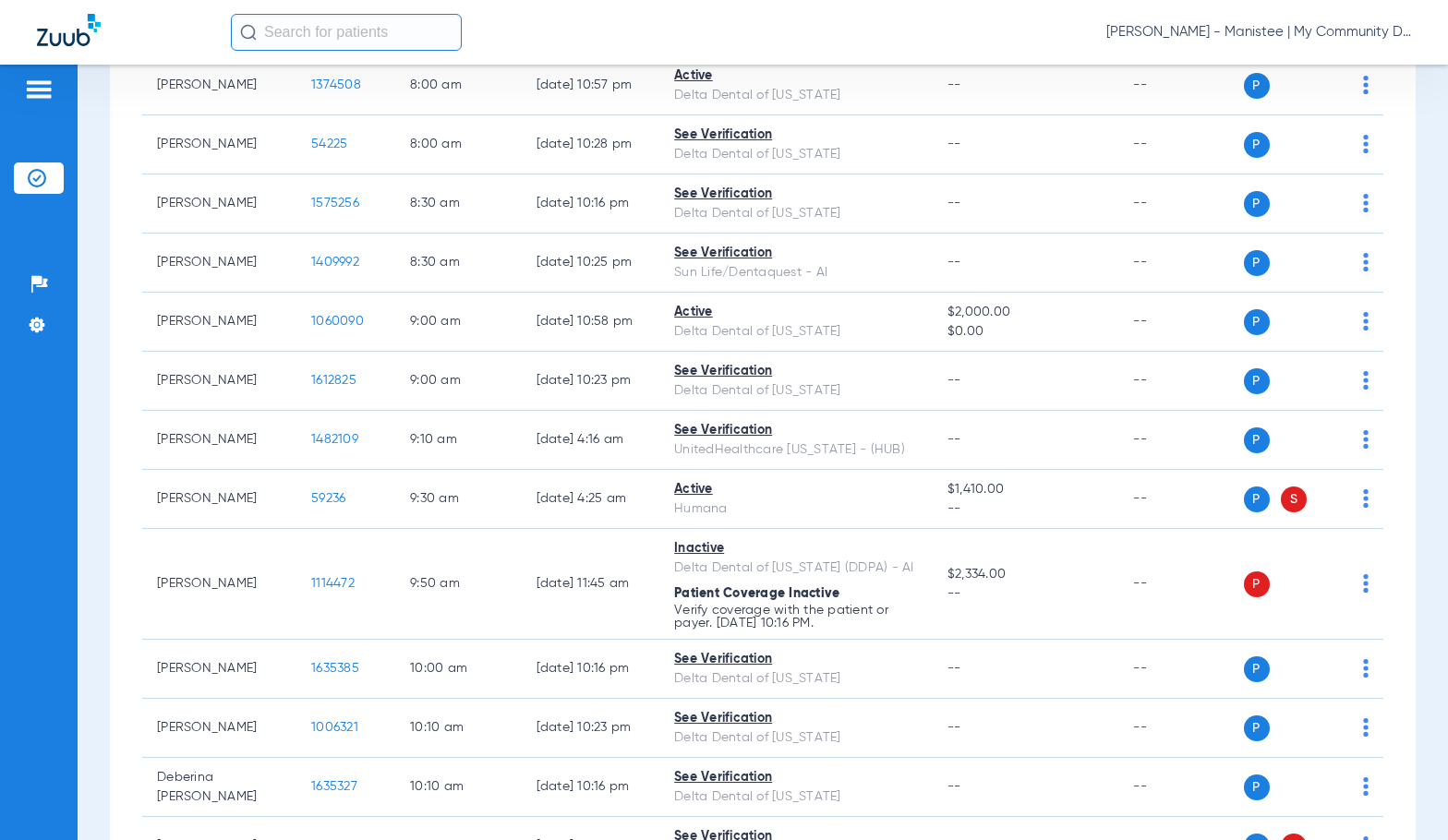
scroll to position [554, 0]
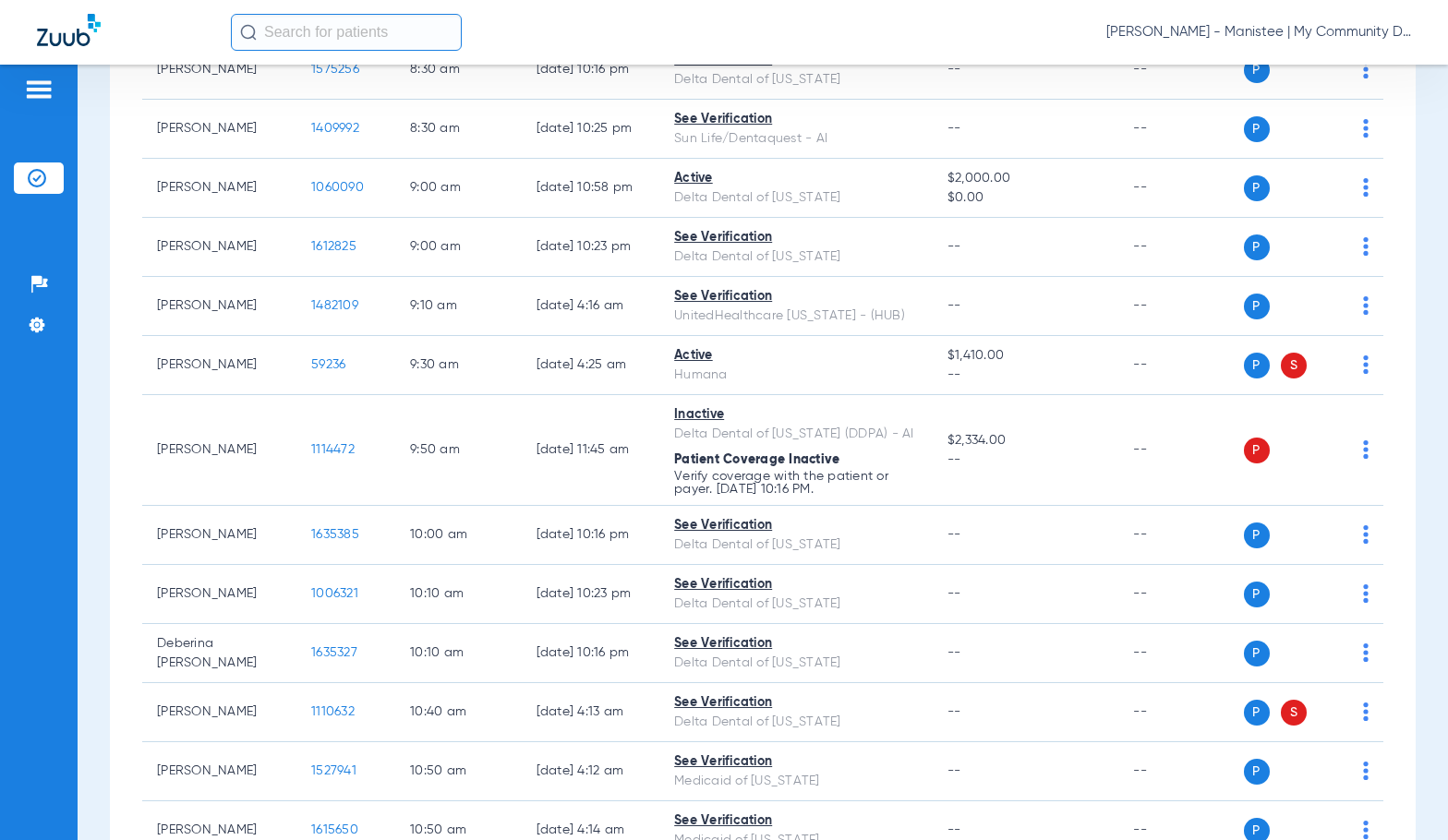
click at [86, 411] on div "Schedule Insurance Verification History Last Appt. Sync Time: Today - 07:02 AM …" at bounding box center [762, 452] width 1370 height 775
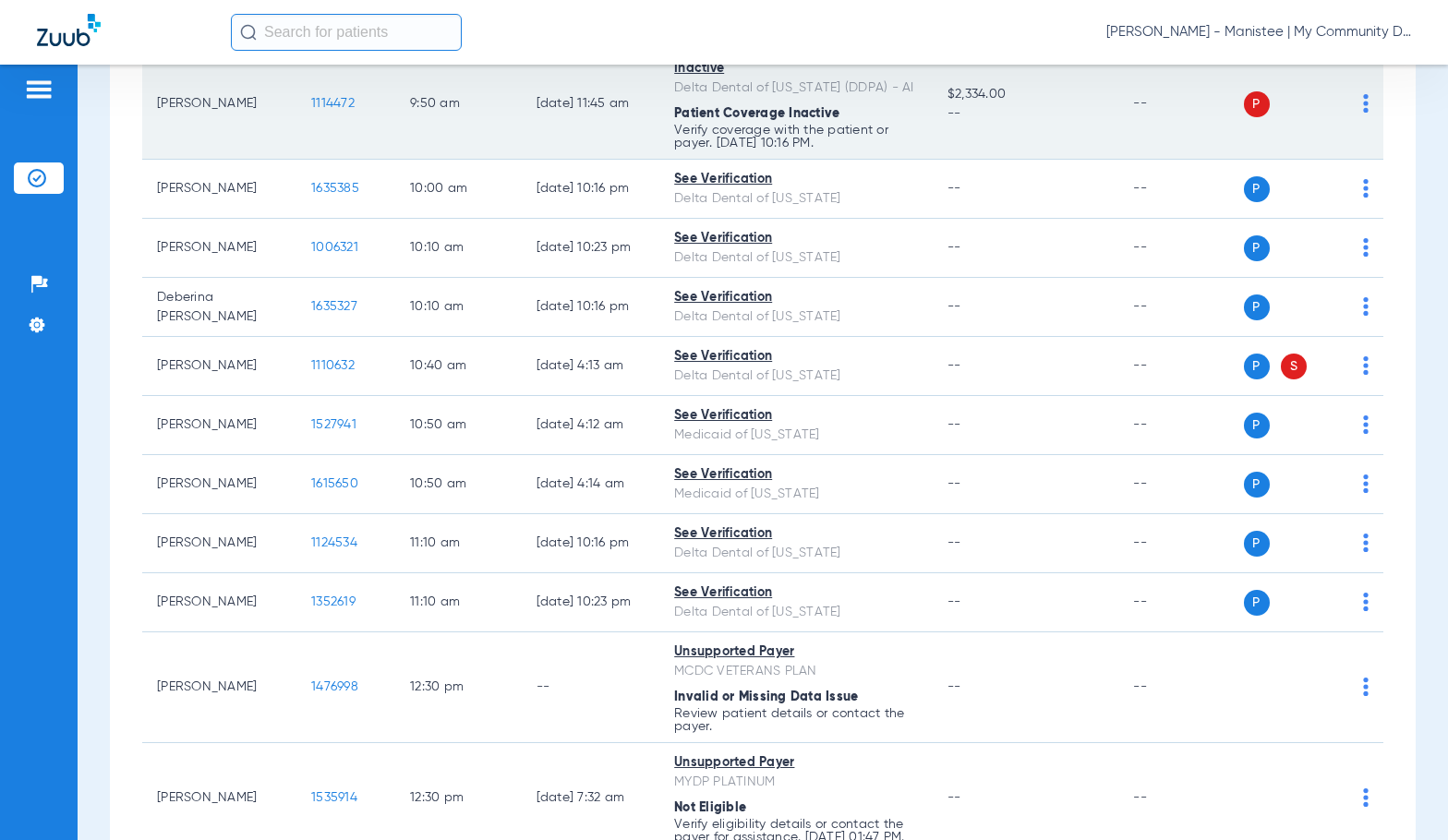
scroll to position [923, 0]
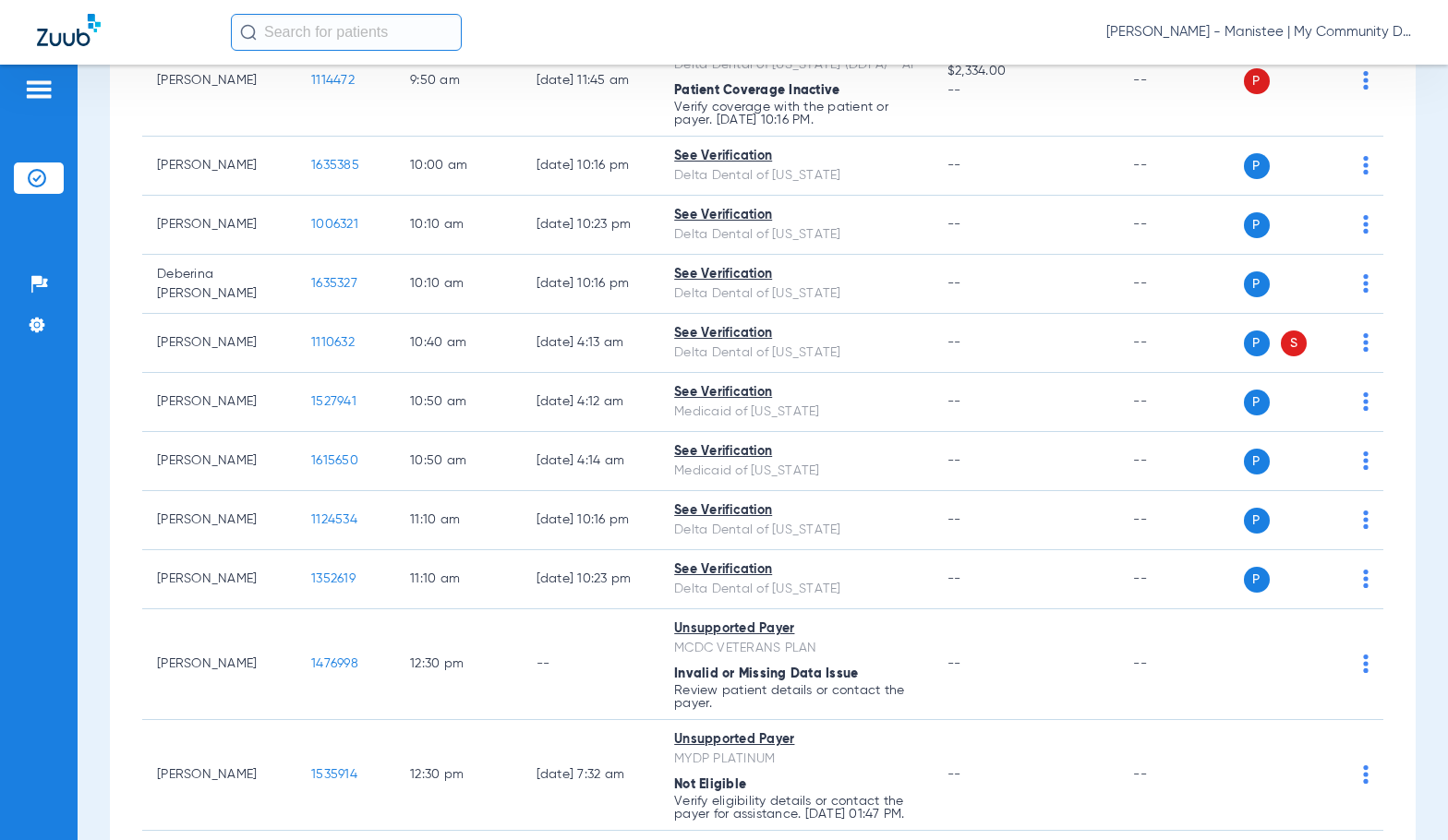
drag, startPoint x: 87, startPoint y: 371, endPoint x: 134, endPoint y: 408, distance: 59.8
click at [90, 372] on div "Schedule Insurance Verification History Last Appt. Sync Time: Today - 07:02 AM …" at bounding box center [762, 452] width 1370 height 775
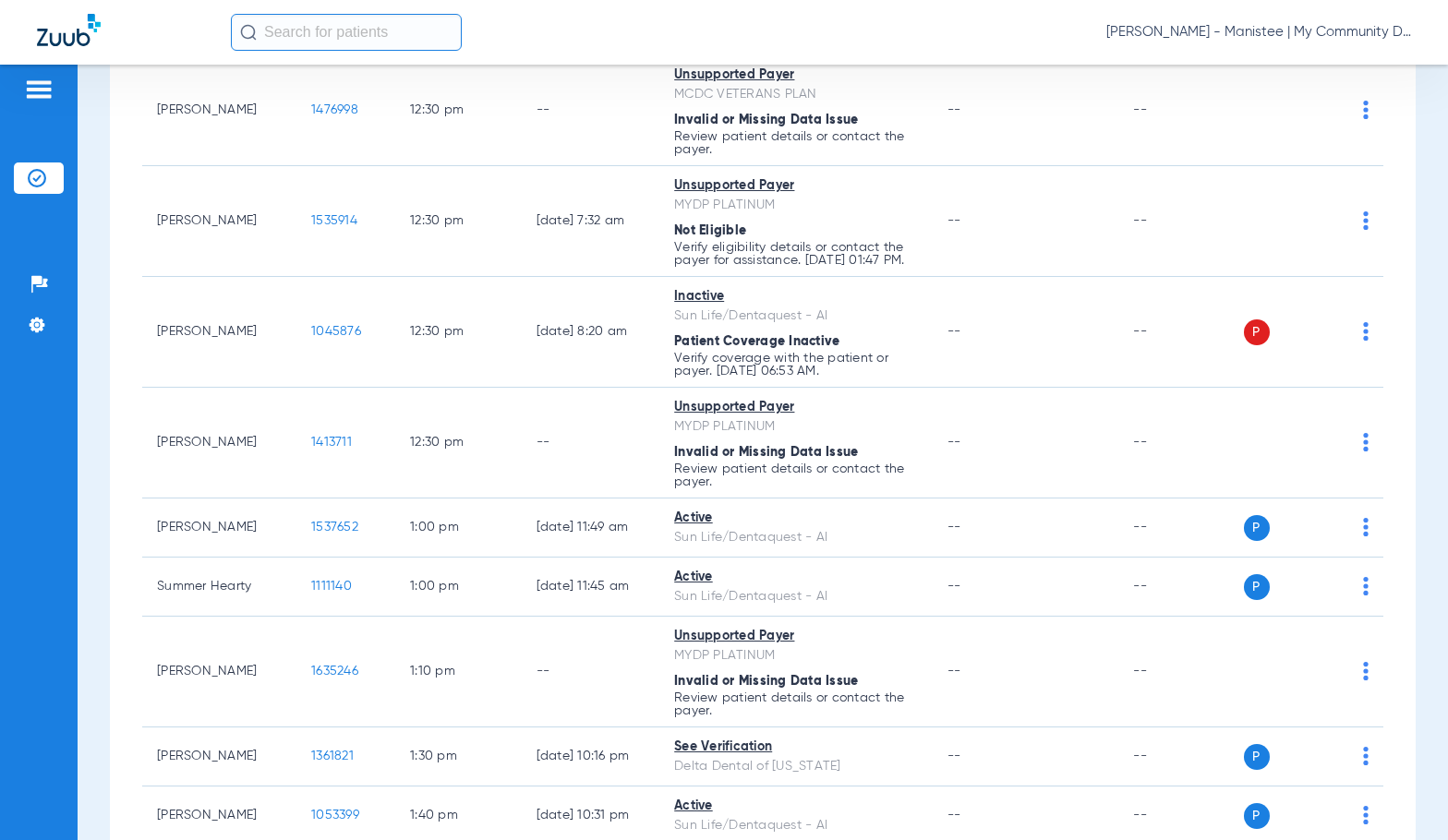
scroll to position [1385, 0]
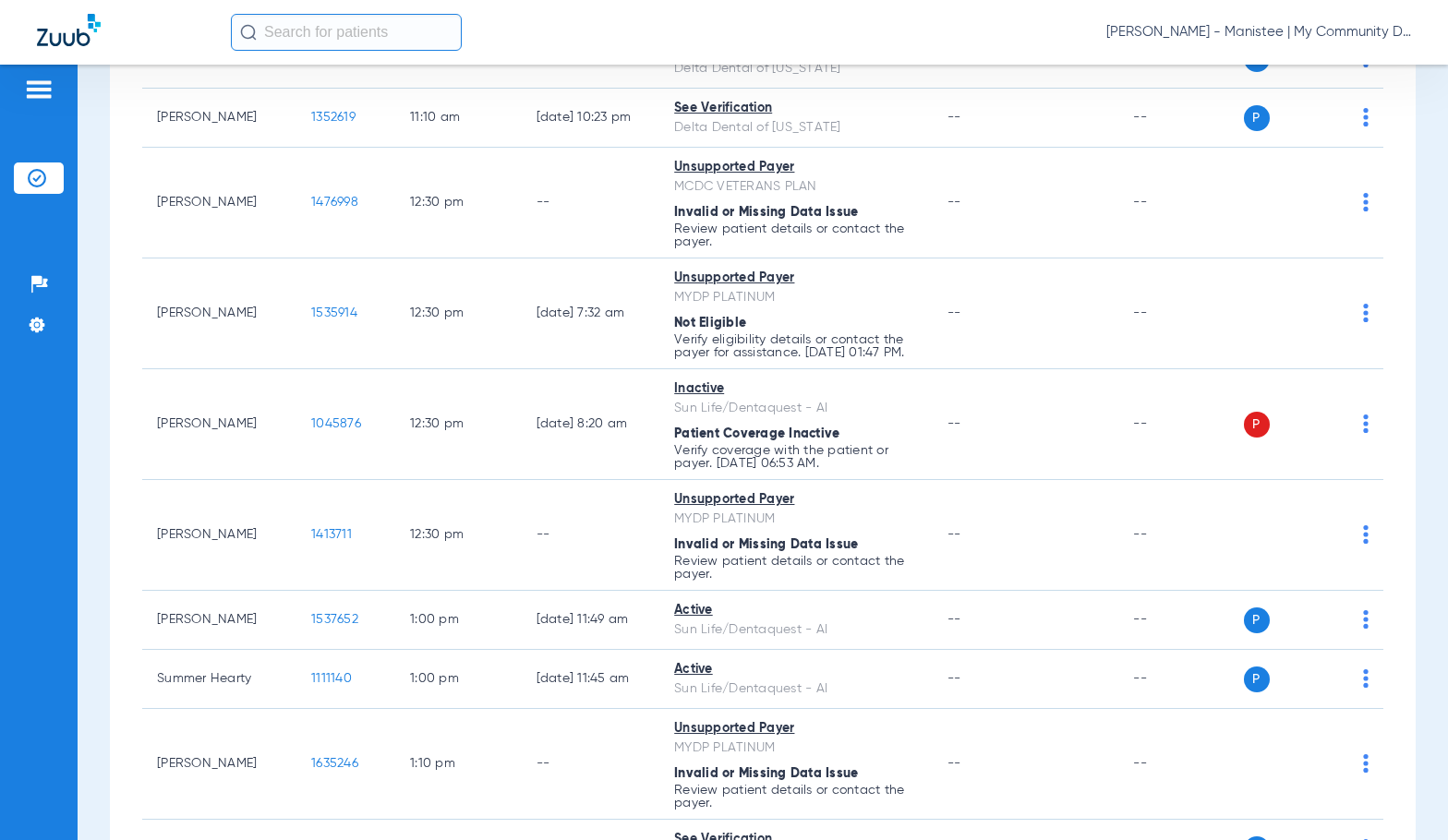
click at [121, 483] on div "Saturday 06-14-2025 Sunday 06-15-2025 Monday 06-16-2025 Tuesday 06-17-2025 Wedn…" at bounding box center [762, 176] width 1306 height 2761
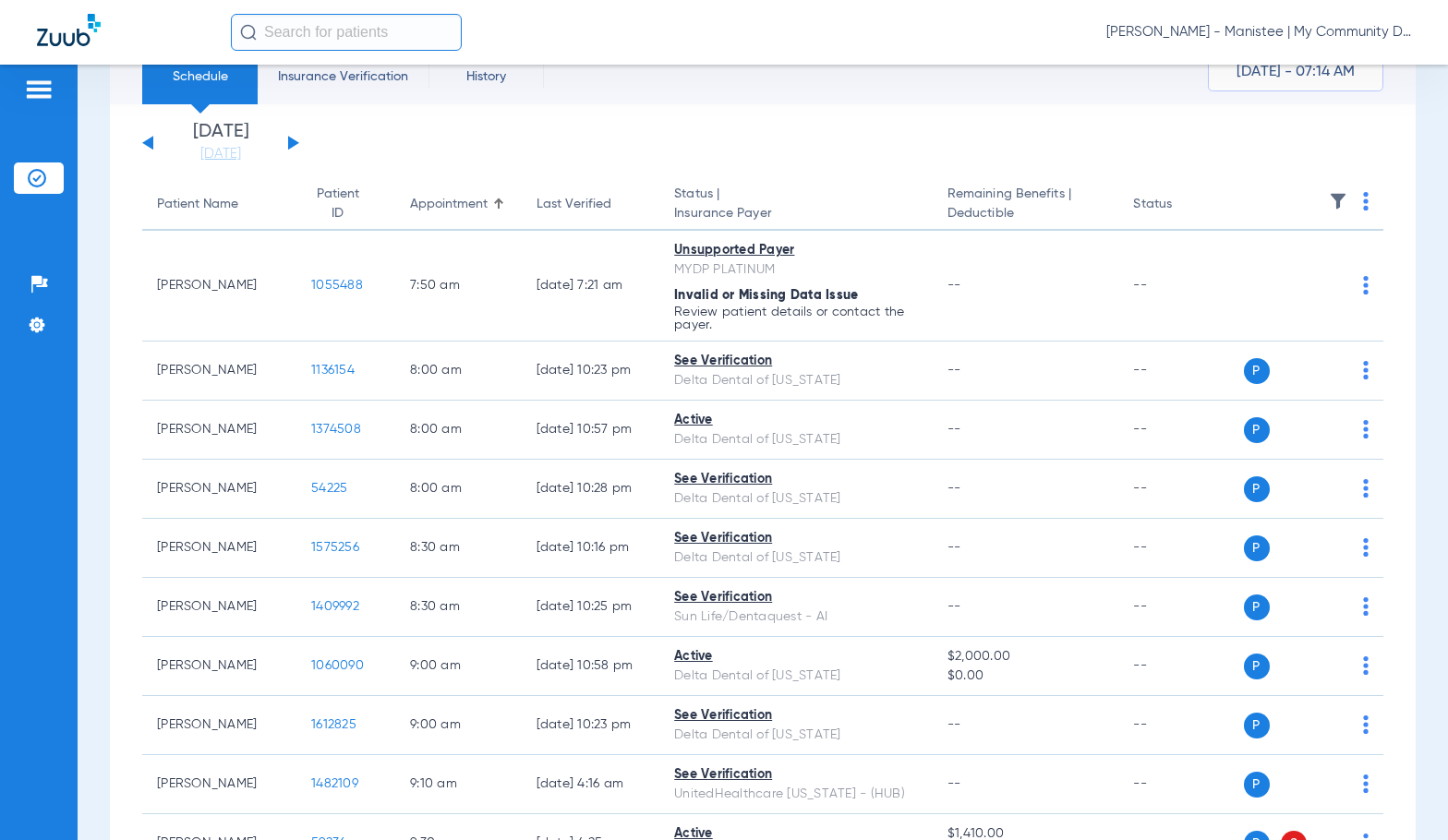
scroll to position [0, 0]
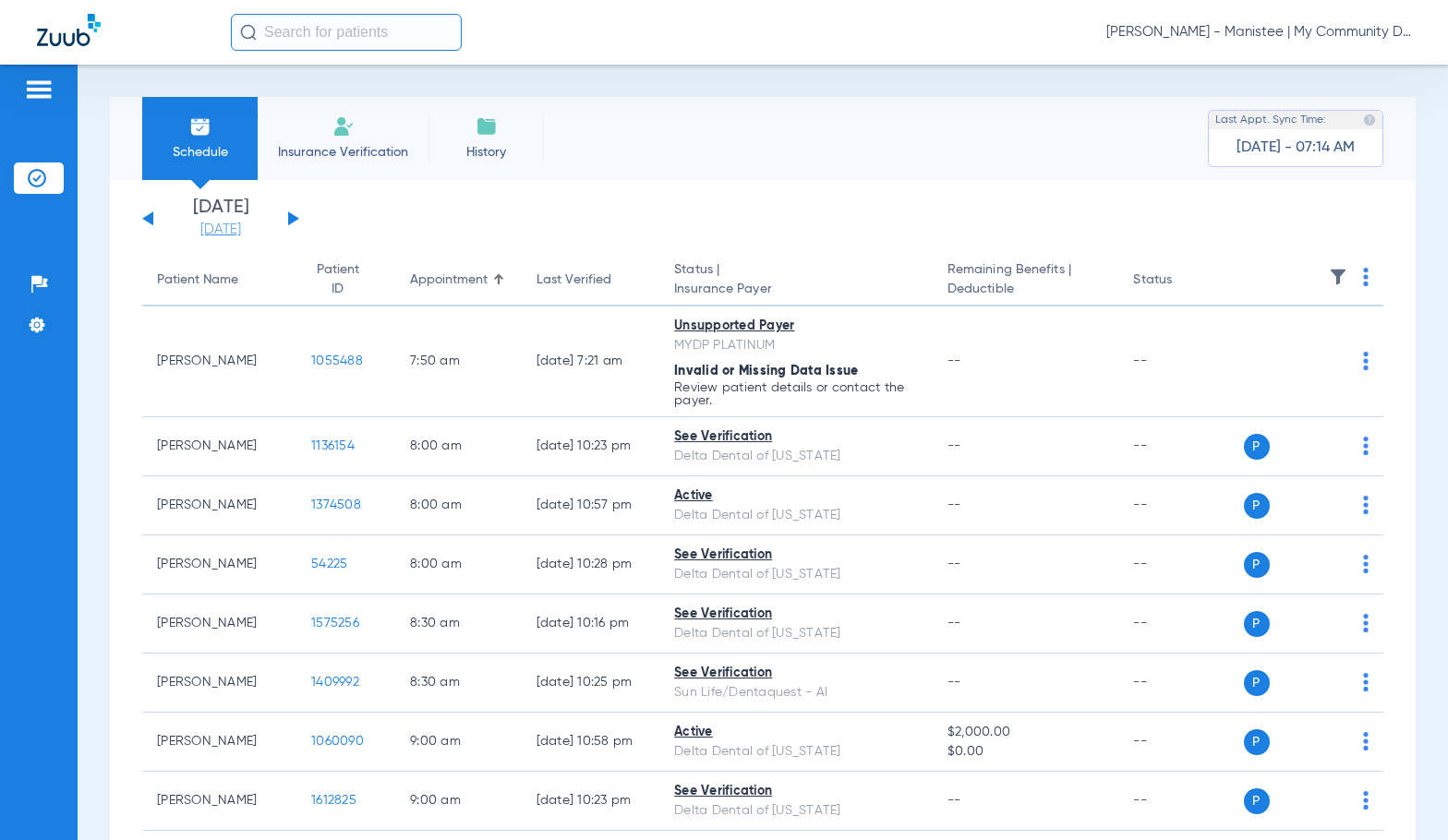
click at [237, 222] on link "[DATE]" at bounding box center [221, 229] width 111 height 19
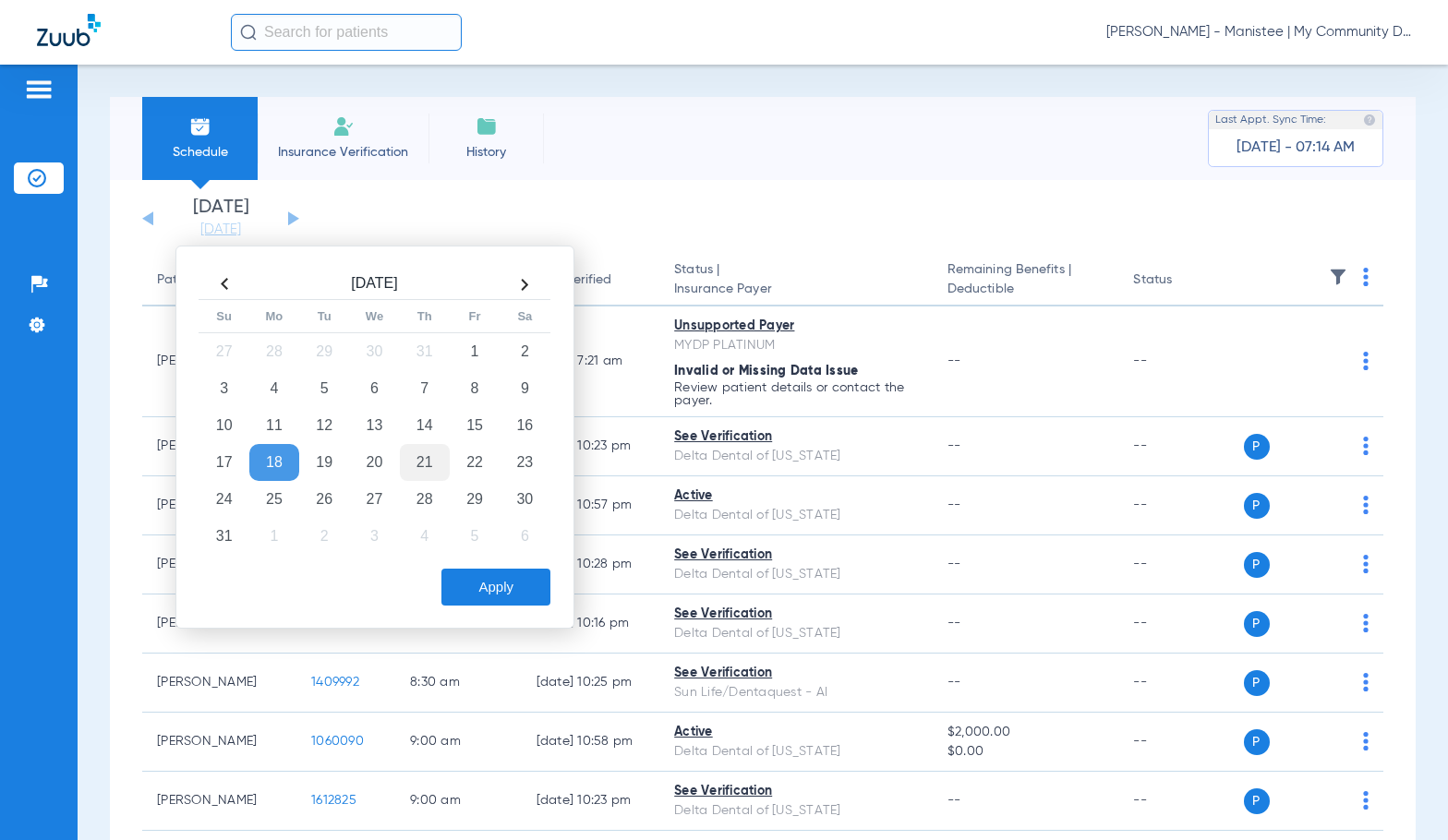
click at [432, 463] on td "21" at bounding box center [425, 463] width 50 height 37
click at [503, 592] on button "Apply" at bounding box center [496, 587] width 109 height 37
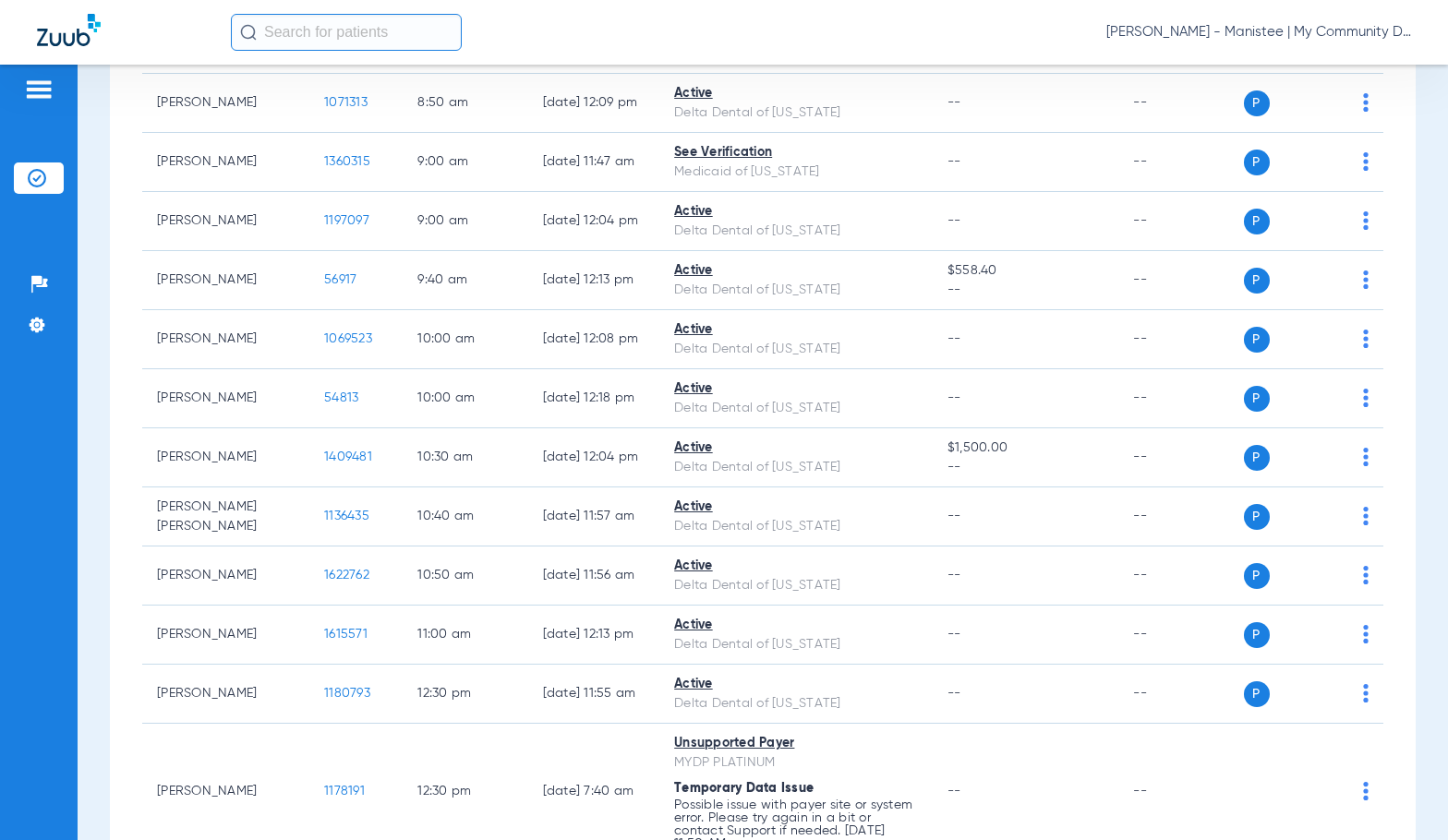
scroll to position [738, 0]
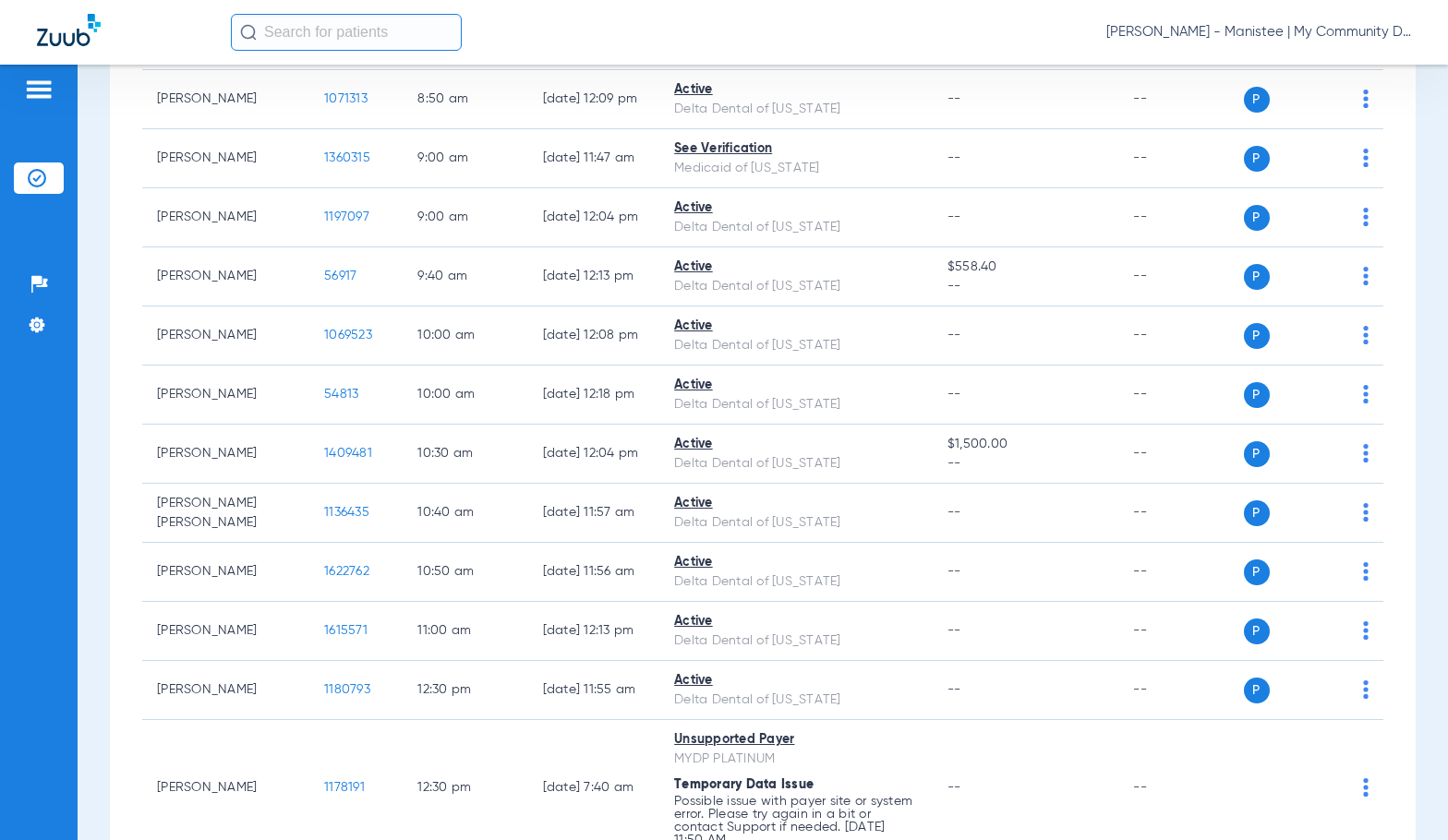
click at [597, 26] on div "Sadie Gibbs - Manistee | My Community Dental Centers" at bounding box center [820, 32] width 1180 height 37
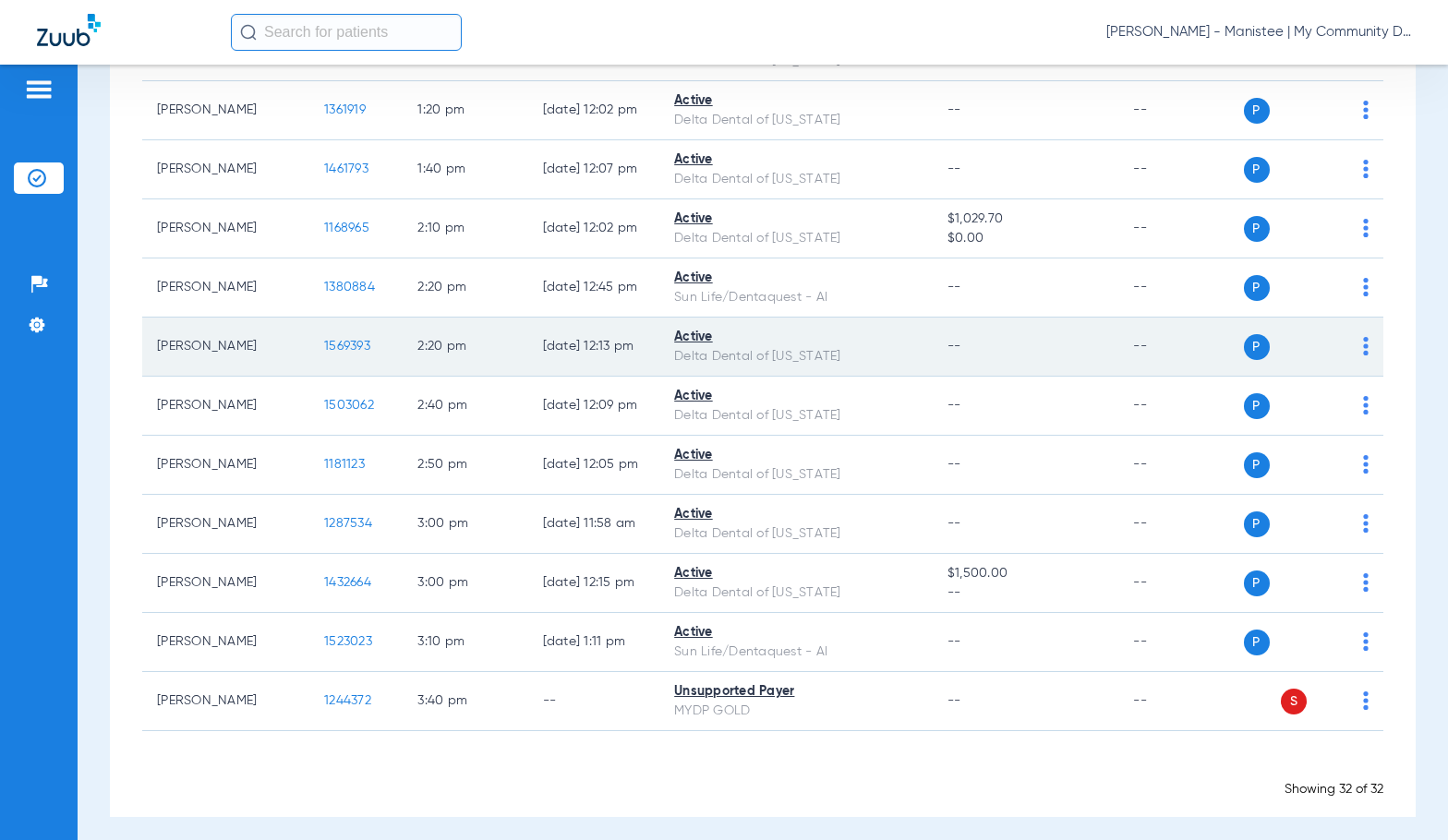
scroll to position [1870, 0]
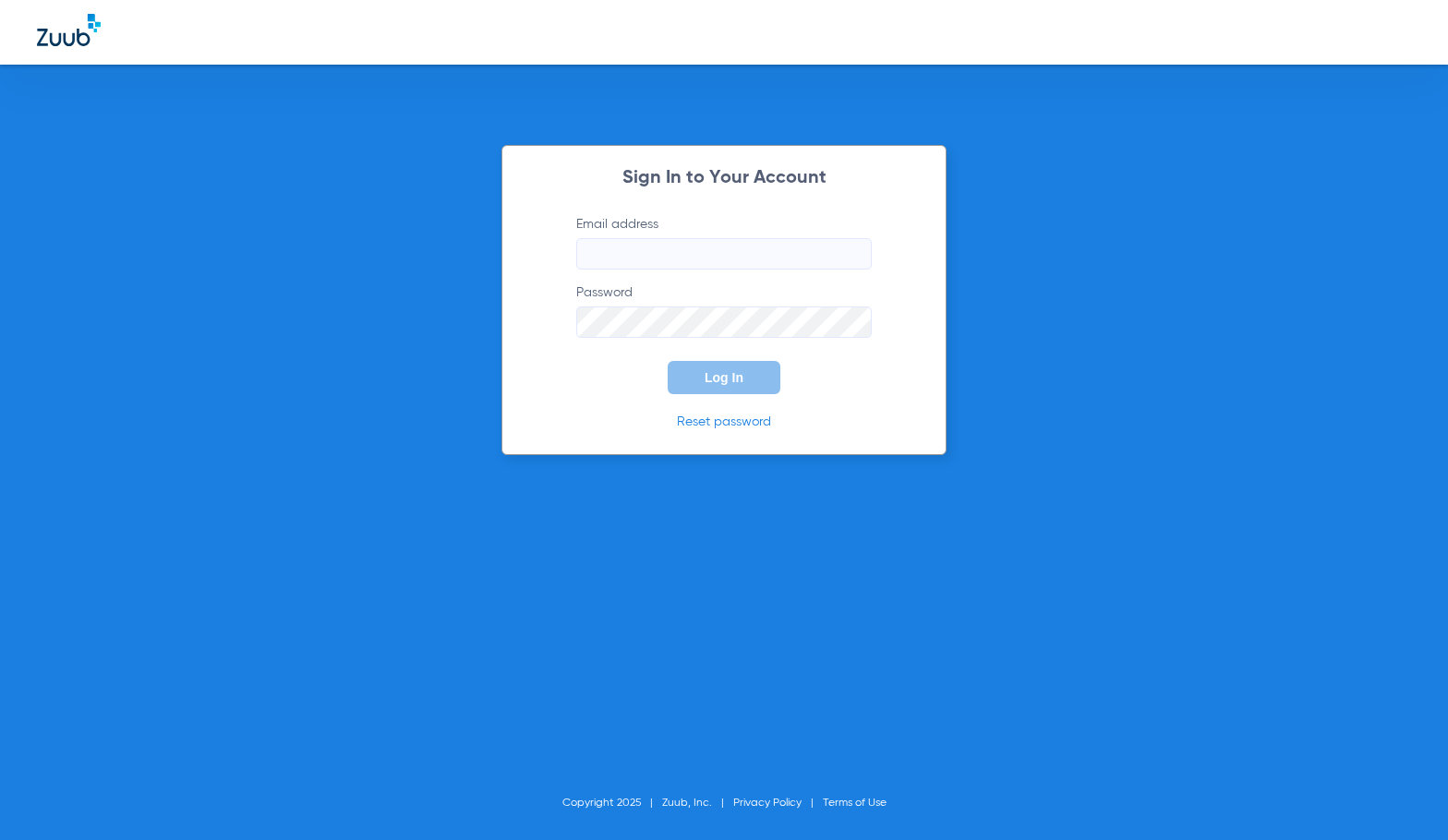
type input "[EMAIL_ADDRESS][DOMAIN_NAME]"
click at [736, 383] on span "Log In" at bounding box center [724, 377] width 39 height 15
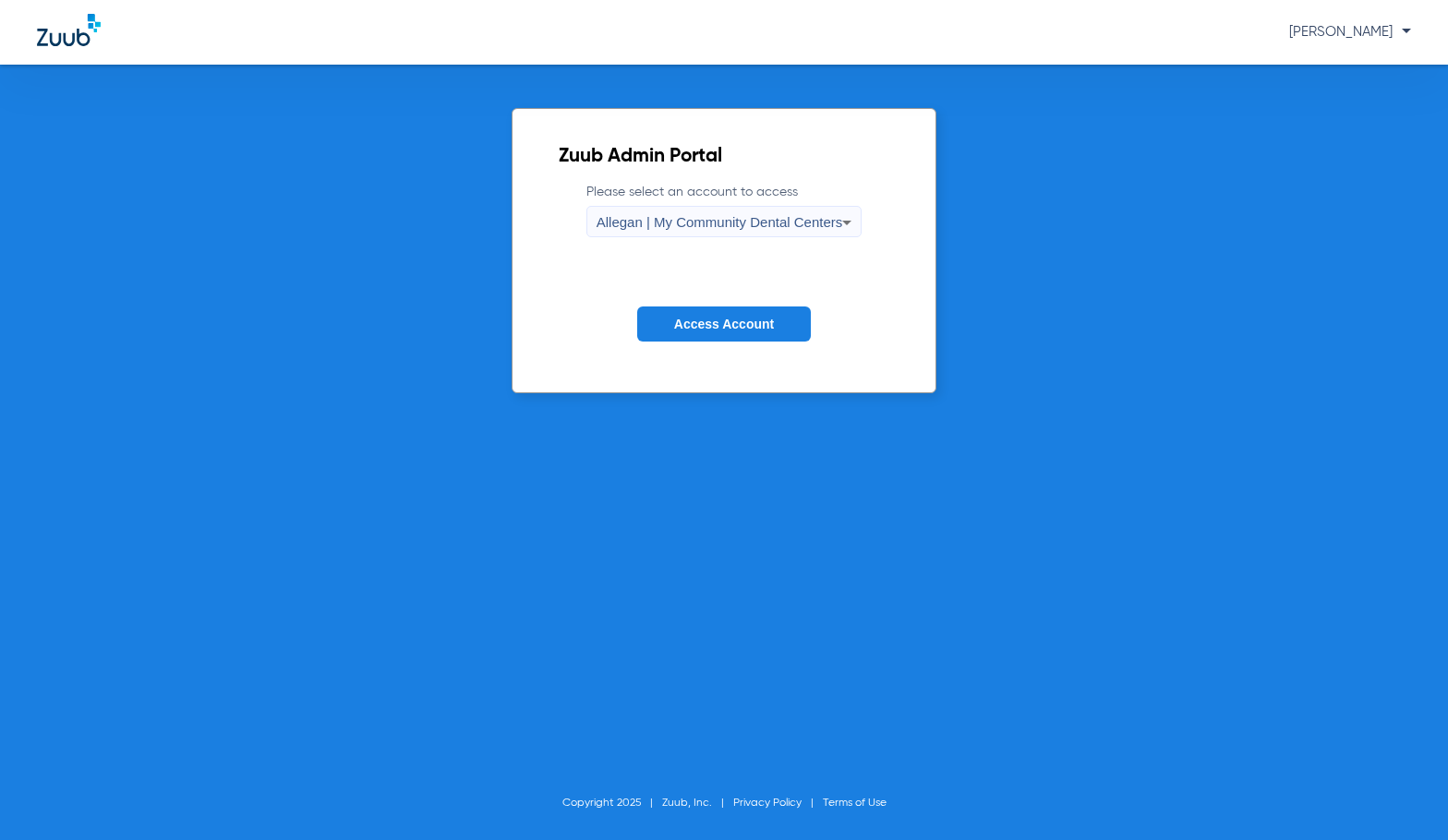
drag, startPoint x: 699, startPoint y: 225, endPoint x: 705, endPoint y: 233, distance: 10.0
click at [702, 229] on span "Allegan | My Community Dental Centers" at bounding box center [720, 222] width 246 height 16
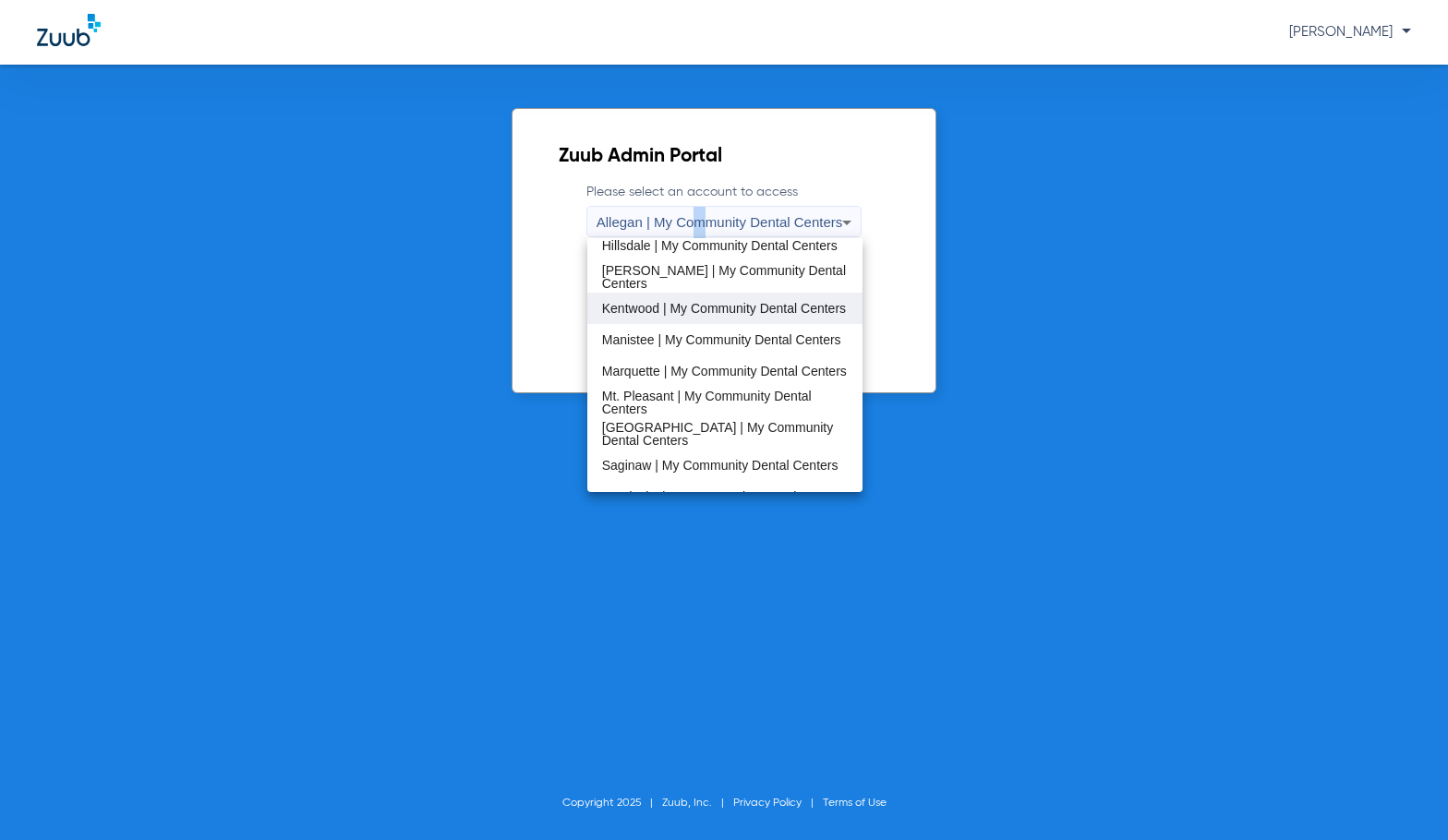
scroll to position [462, 0]
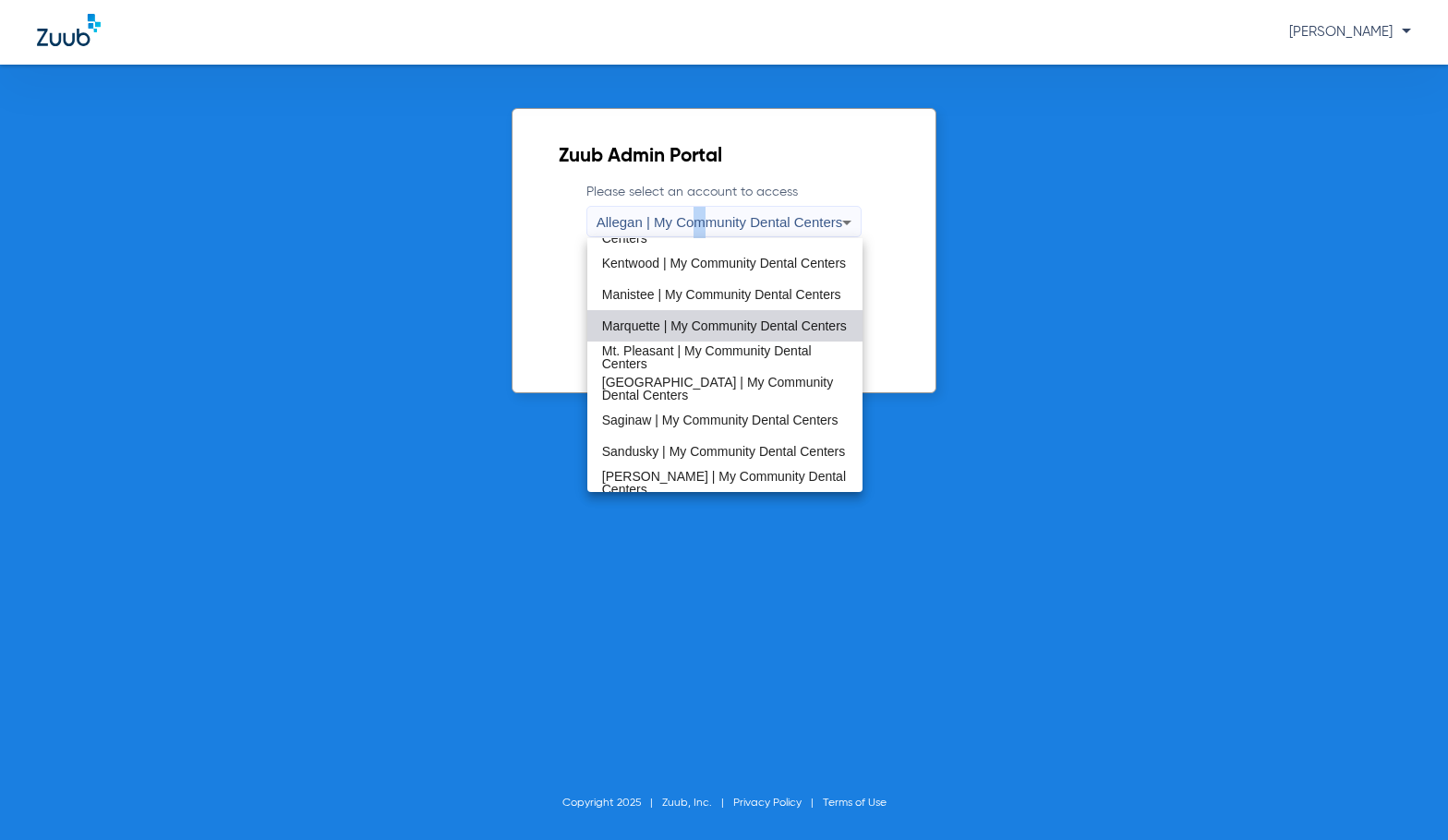
click at [737, 325] on span "Marquette | My Community Dental Centers" at bounding box center [724, 326] width 244 height 13
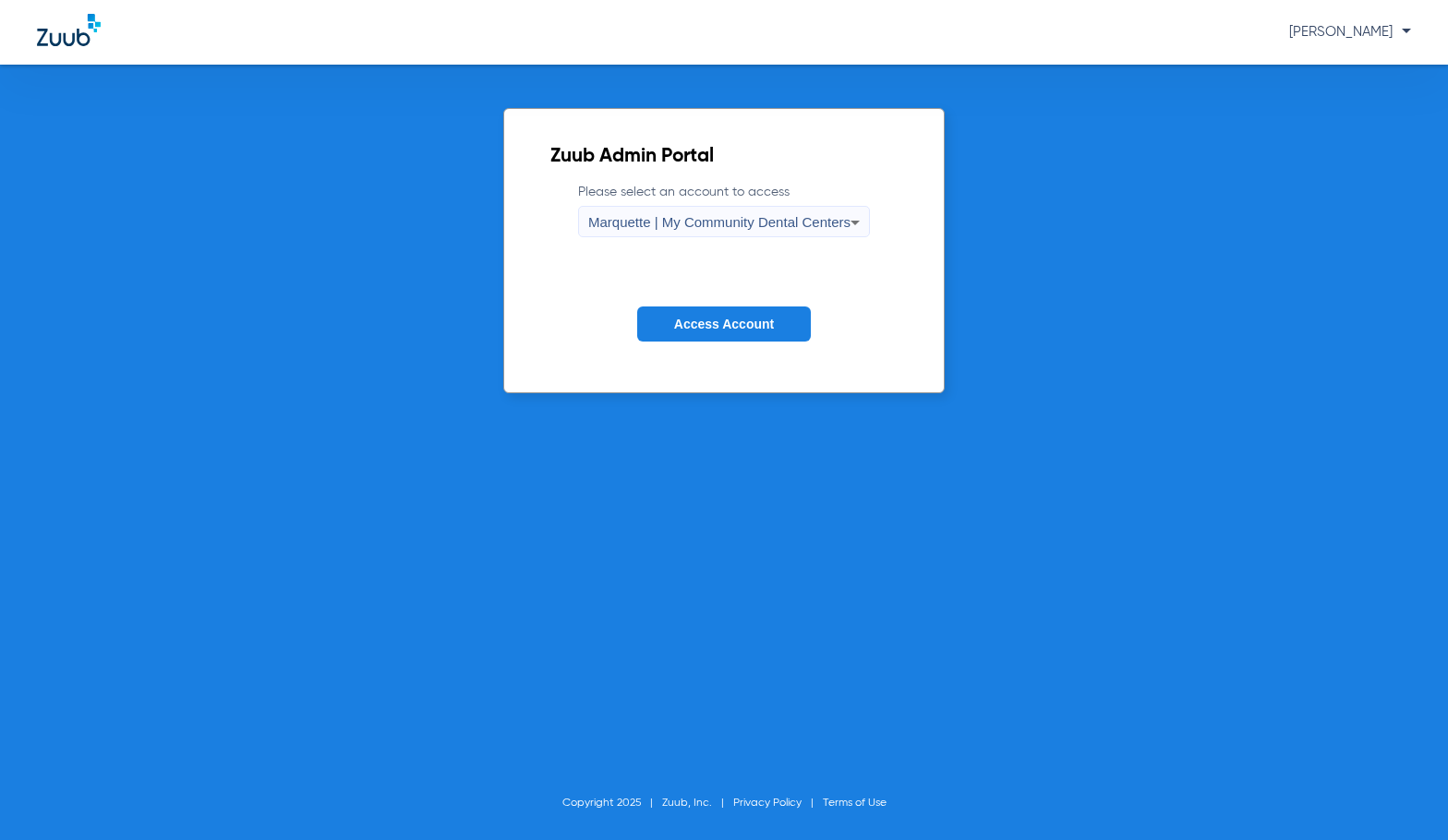
click at [737, 325] on span "Access Account" at bounding box center [724, 324] width 100 height 15
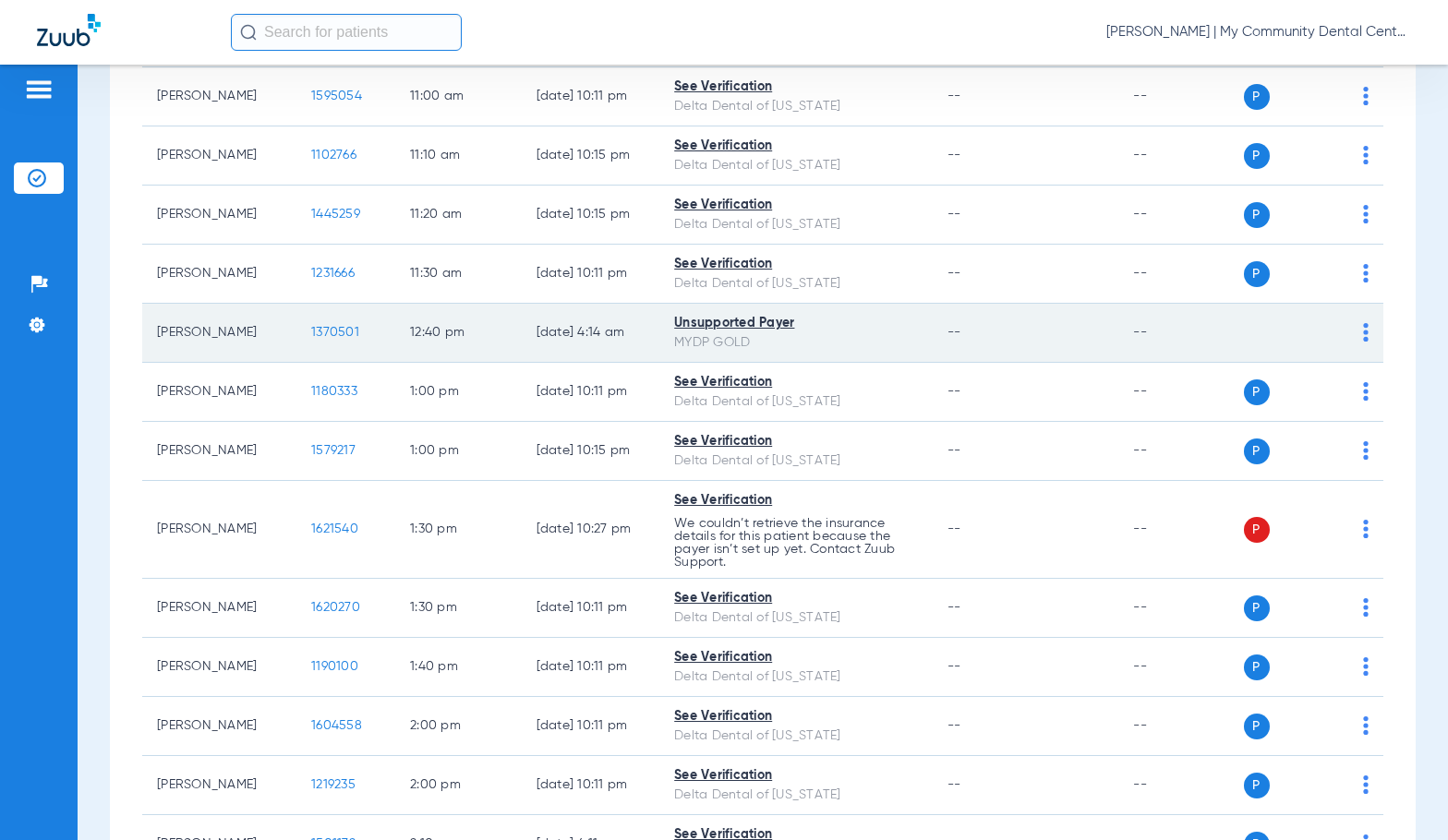
scroll to position [646, 0]
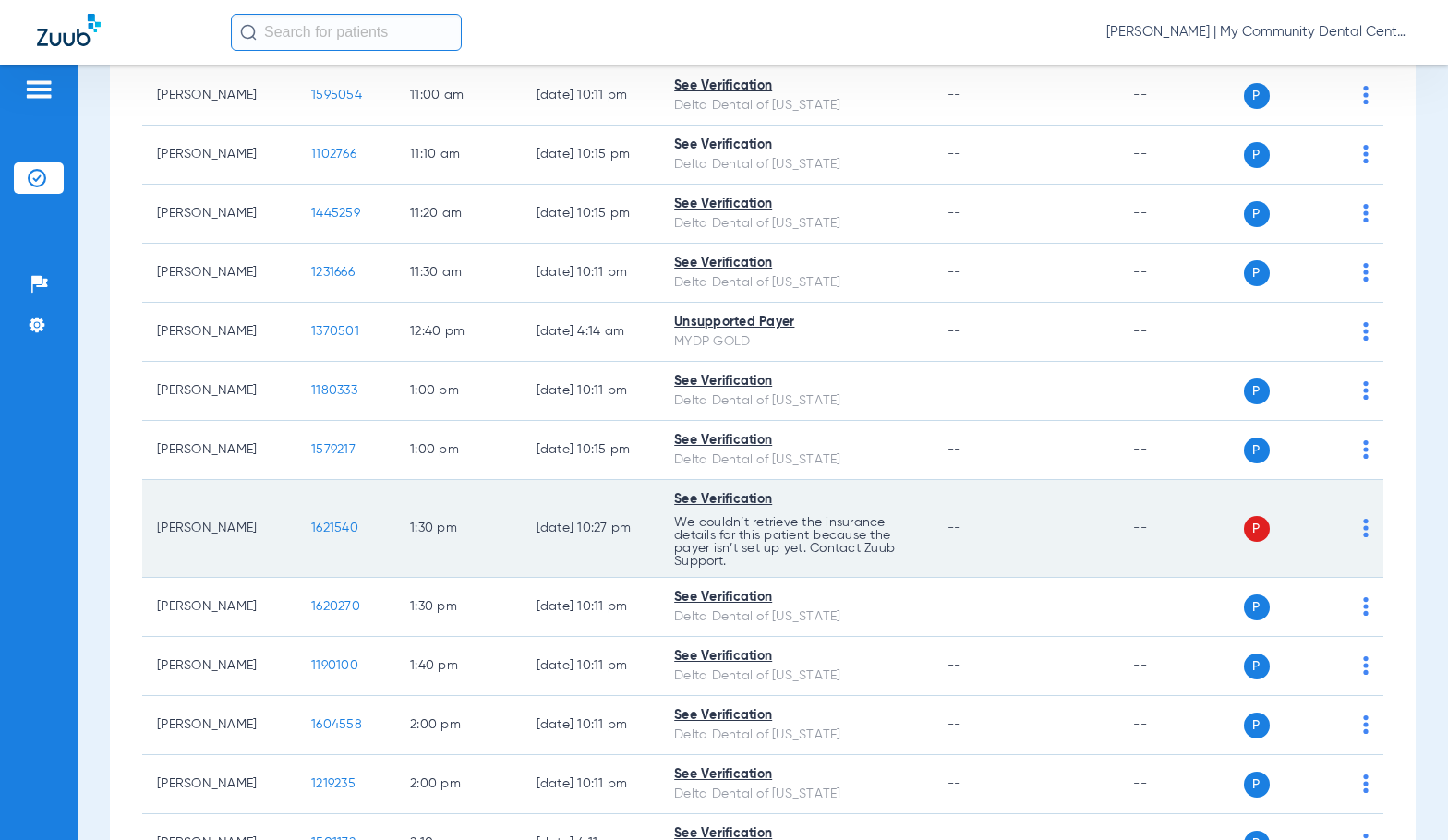
click at [324, 531] on span "1621540" at bounding box center [334, 528] width 47 height 13
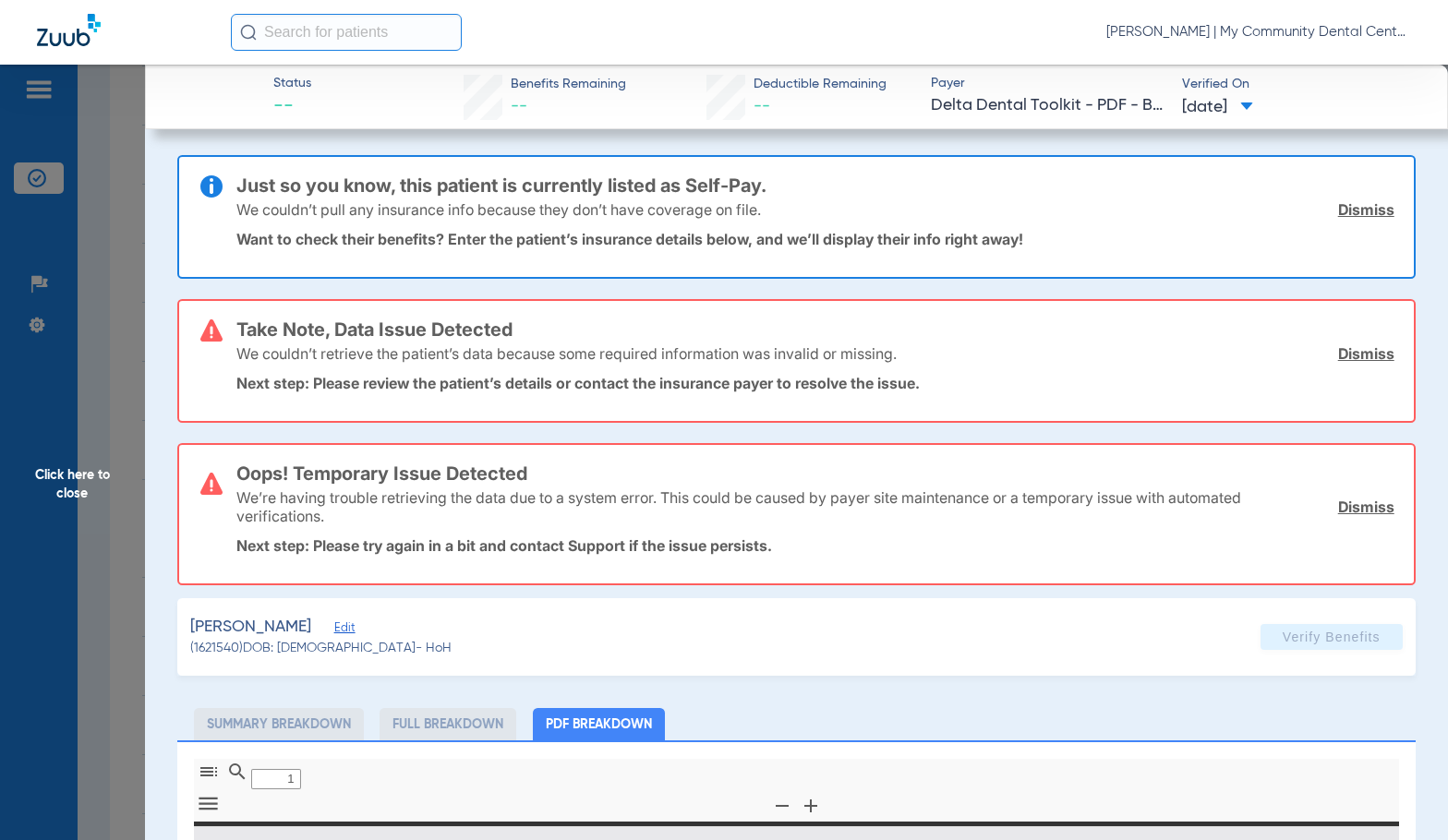
type input "0"
select select "page-width"
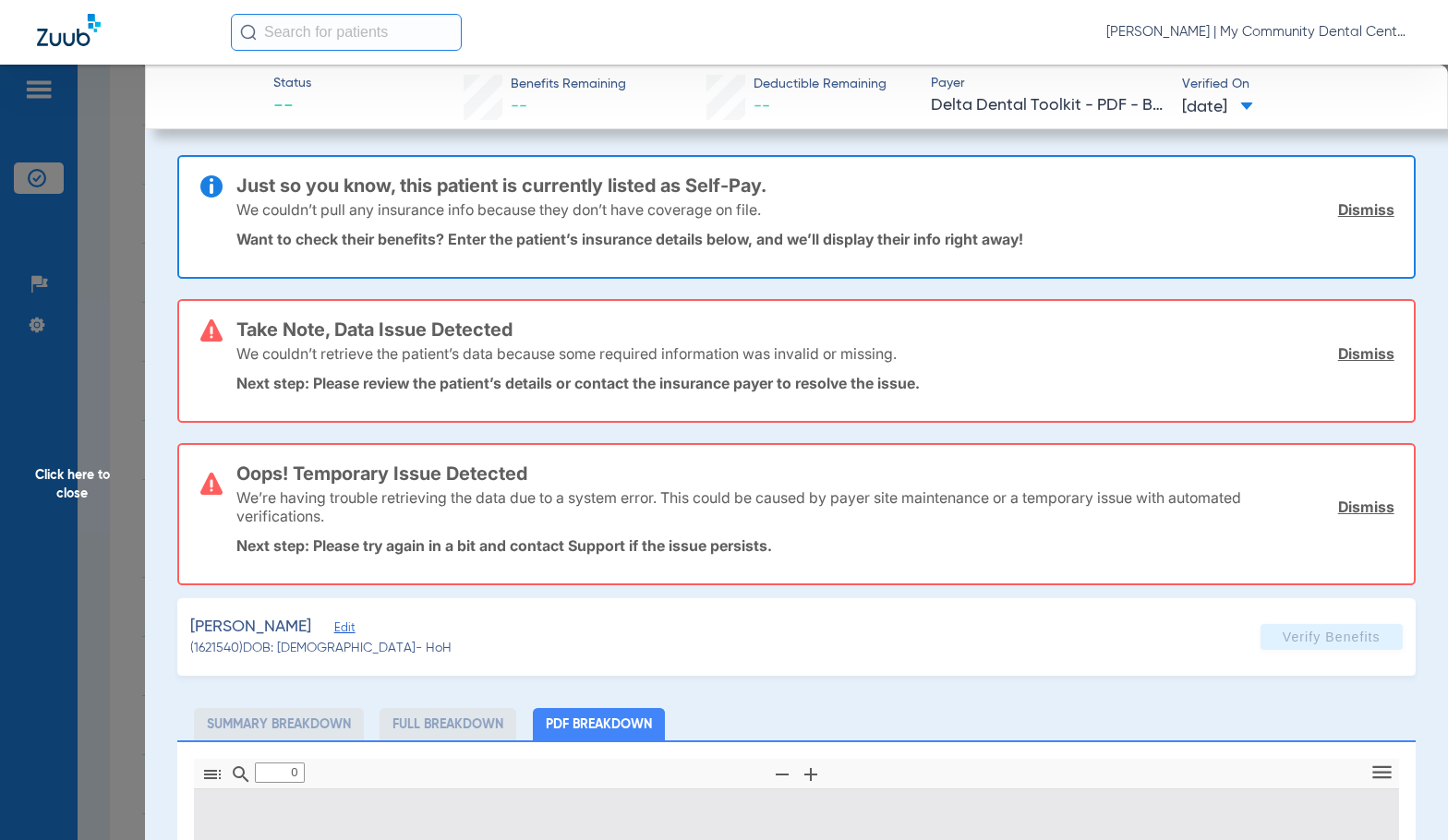
type input "1"
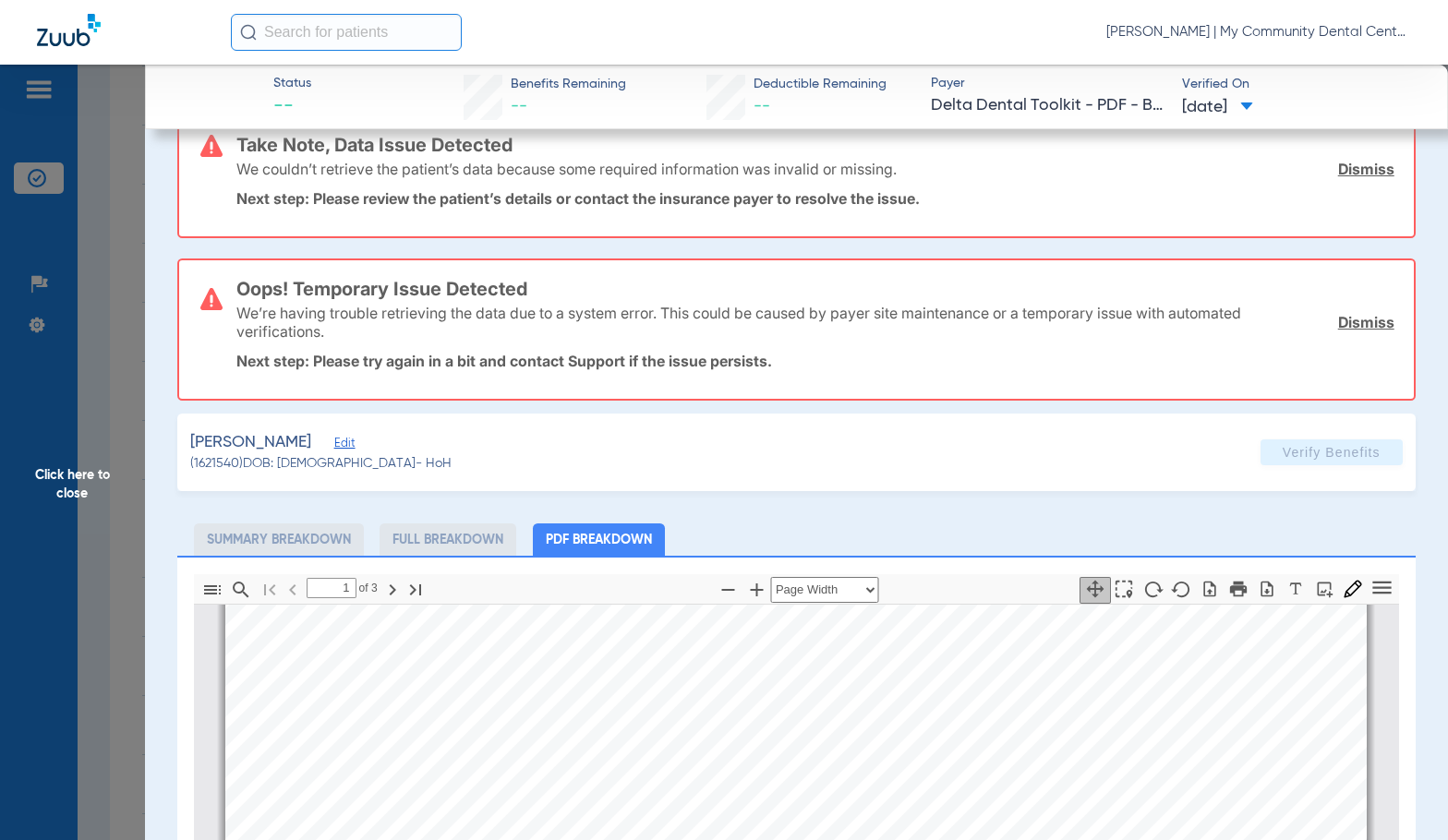
scroll to position [0, 0]
click at [76, 459] on span "Click here to close" at bounding box center [72, 485] width 145 height 840
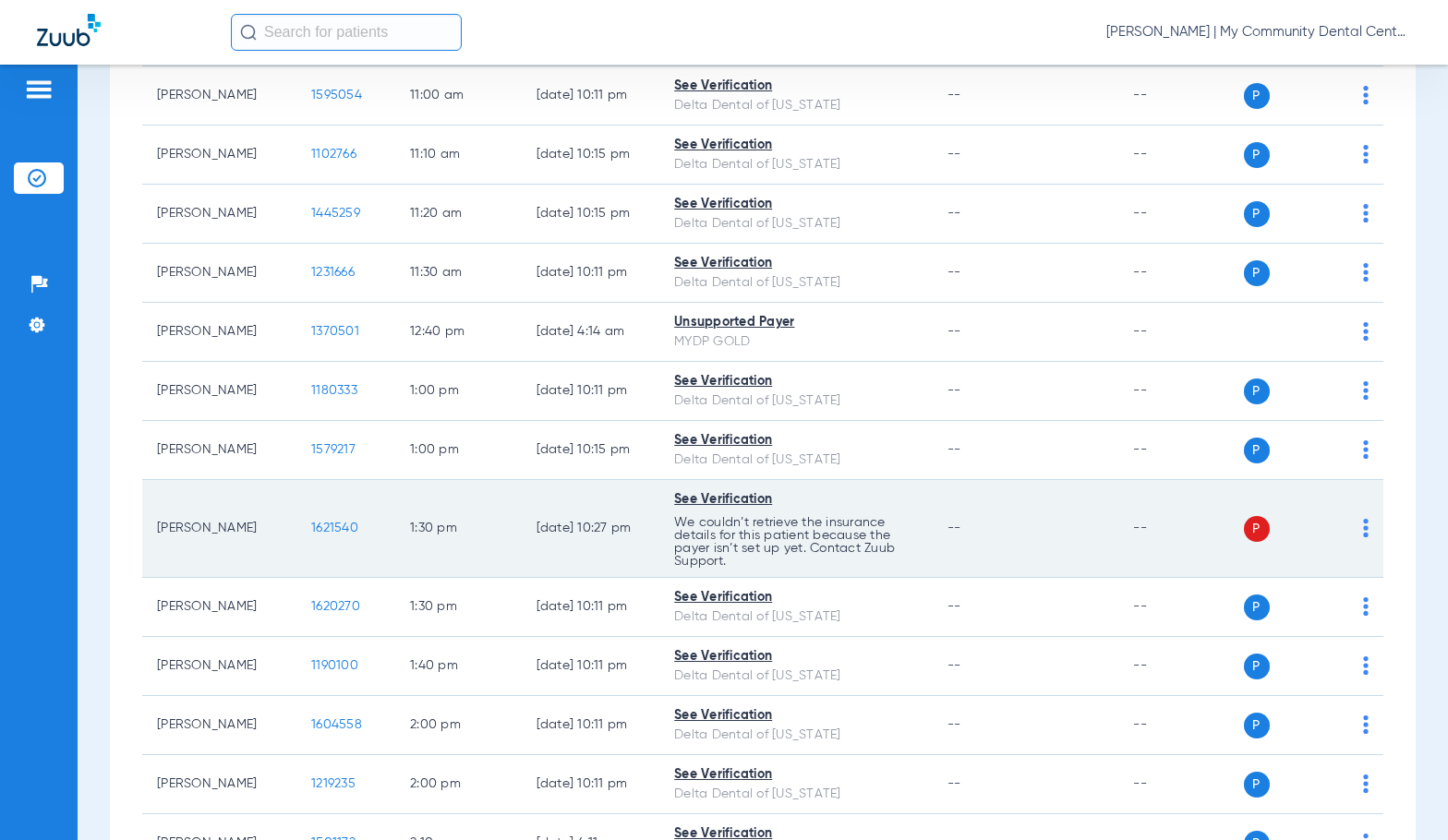
click at [1363, 529] on img at bounding box center [1366, 528] width 6 height 19
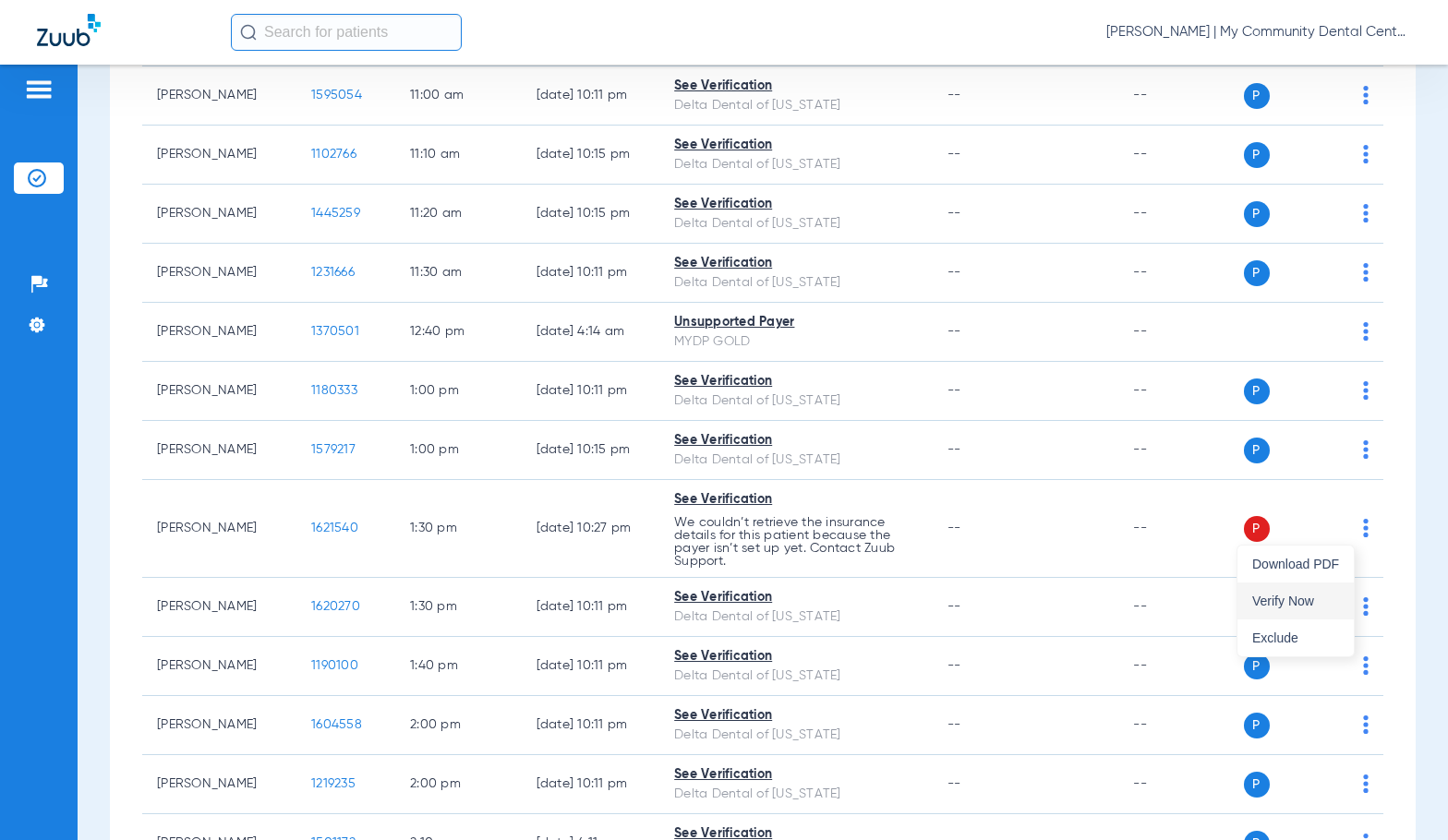
click at [1281, 606] on span "Verify Now" at bounding box center [1295, 601] width 87 height 13
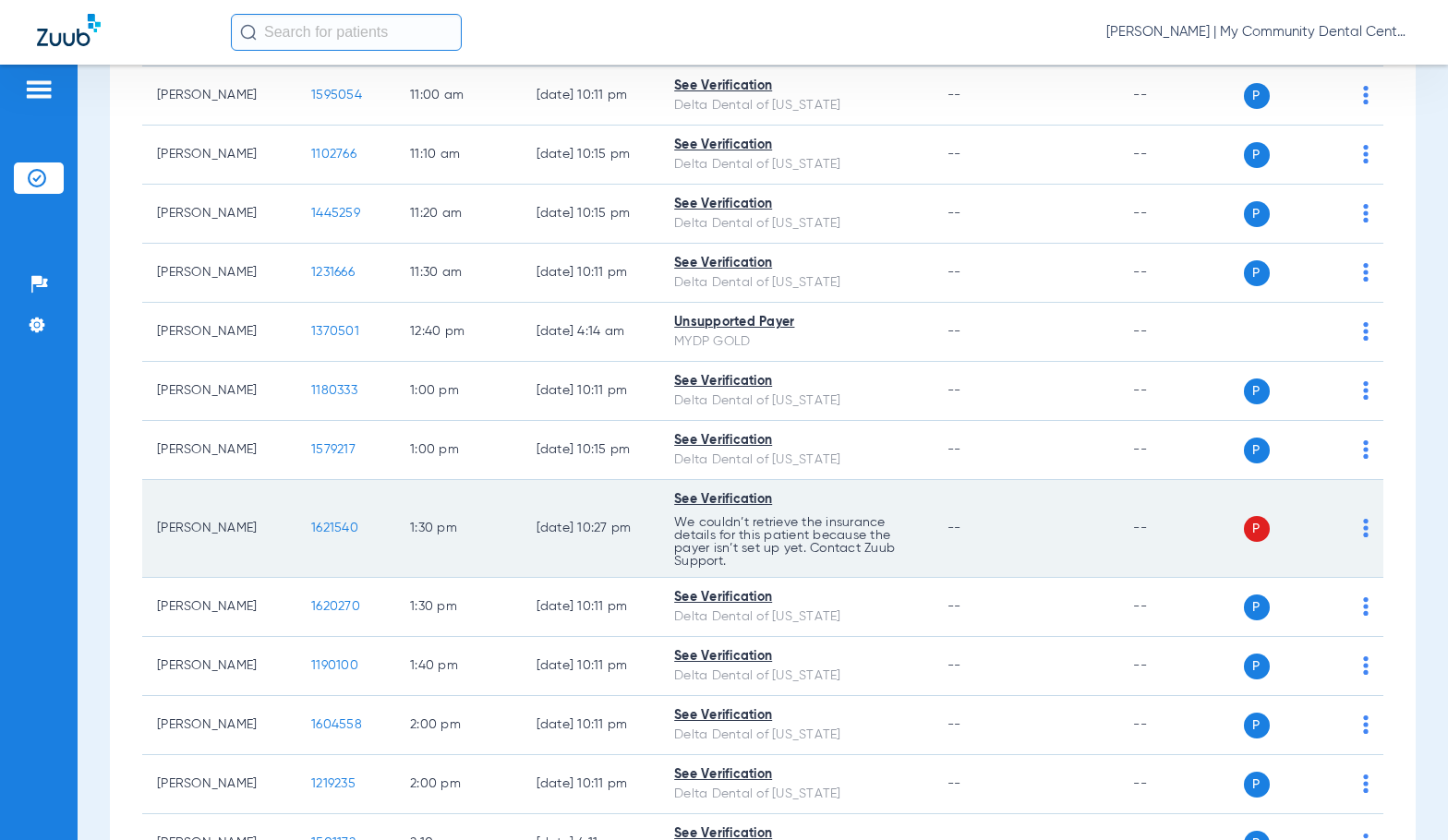
click at [1363, 529] on img at bounding box center [1366, 528] width 6 height 19
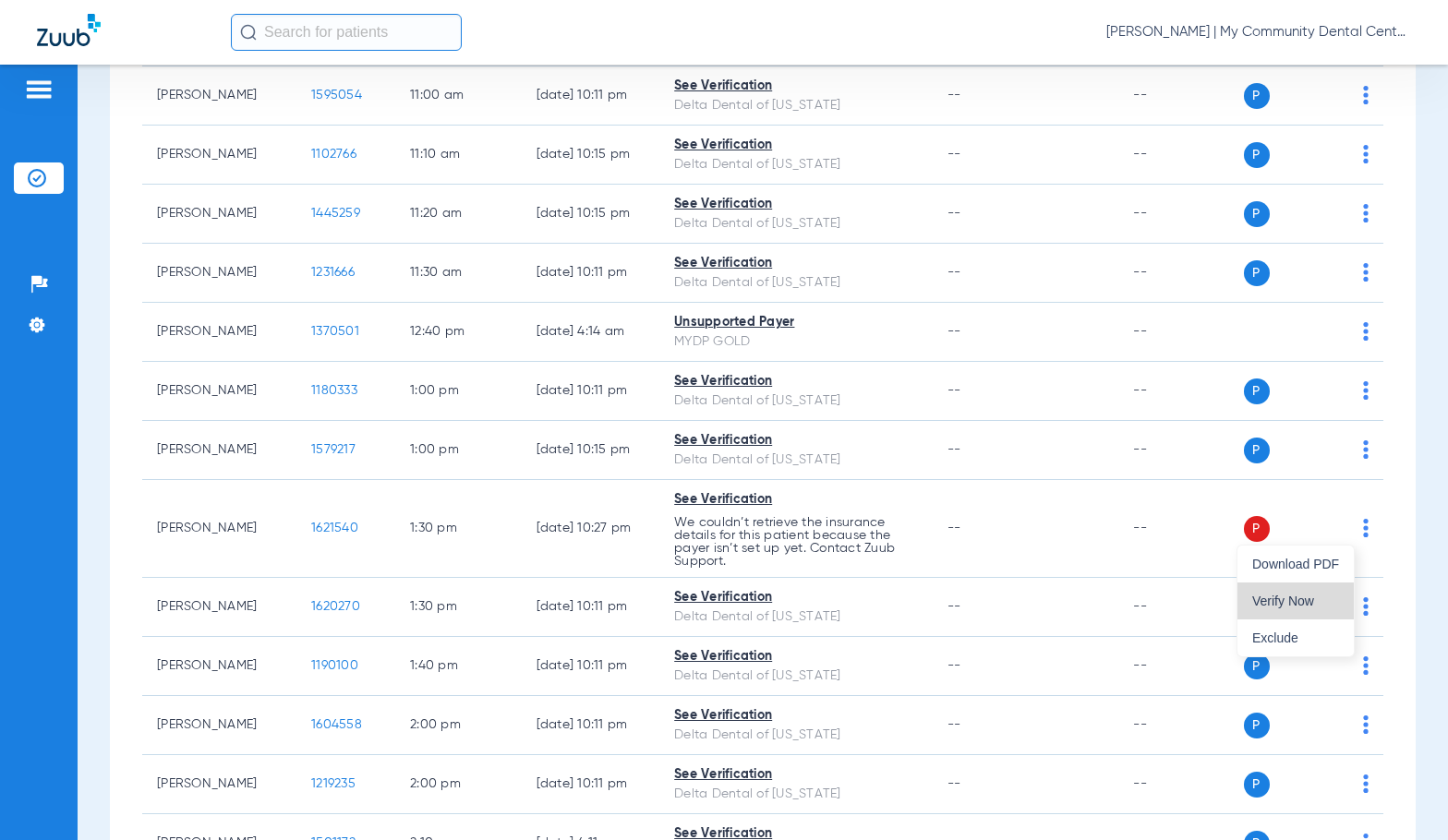
click at [1276, 604] on span "Verify Now" at bounding box center [1295, 601] width 87 height 13
click at [92, 459] on div "Schedule Insurance Verification History Last Appt. Sync Time: 08/16/25 - 08:51 …" at bounding box center [762, 452] width 1370 height 775
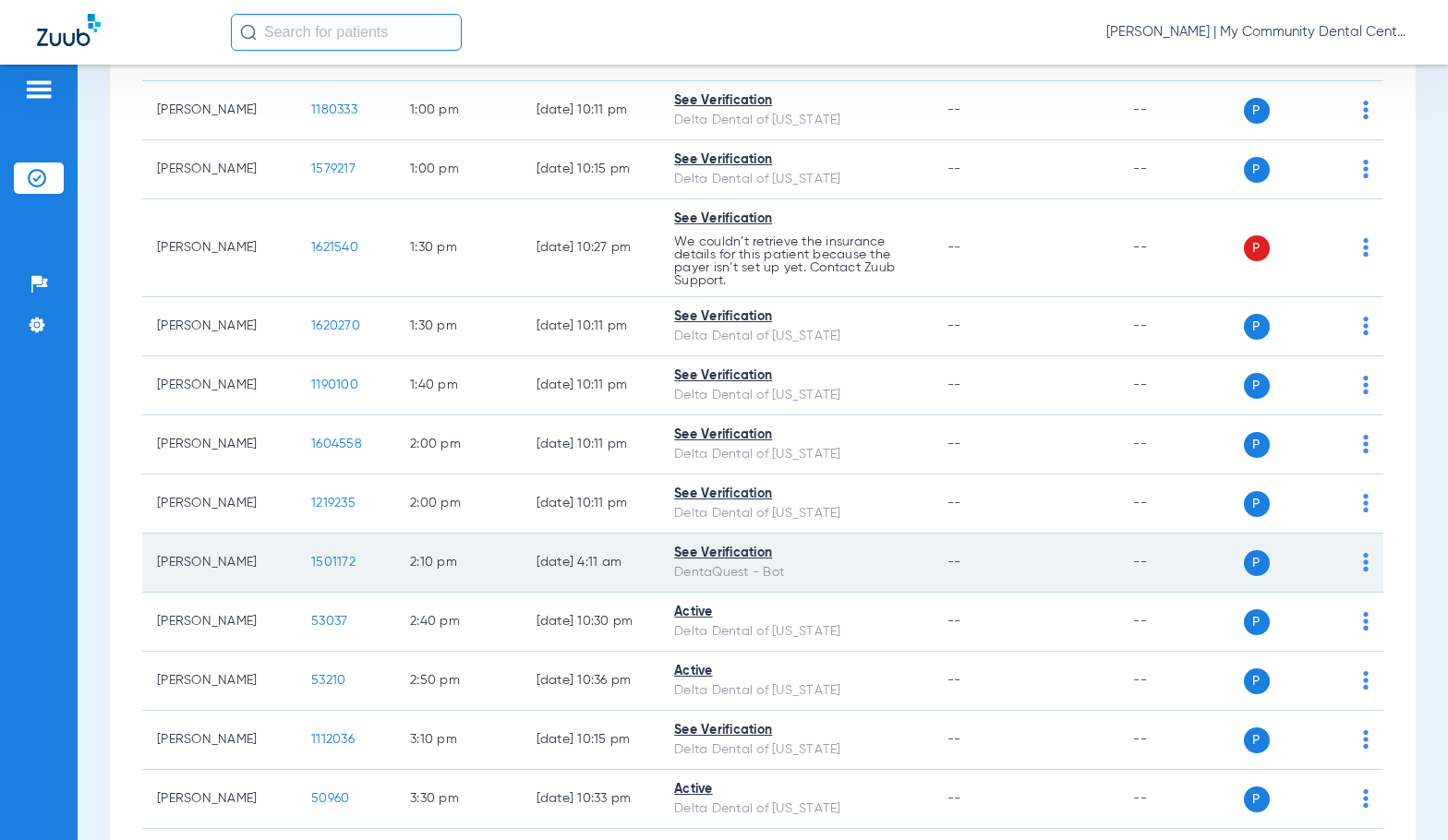
scroll to position [894, 0]
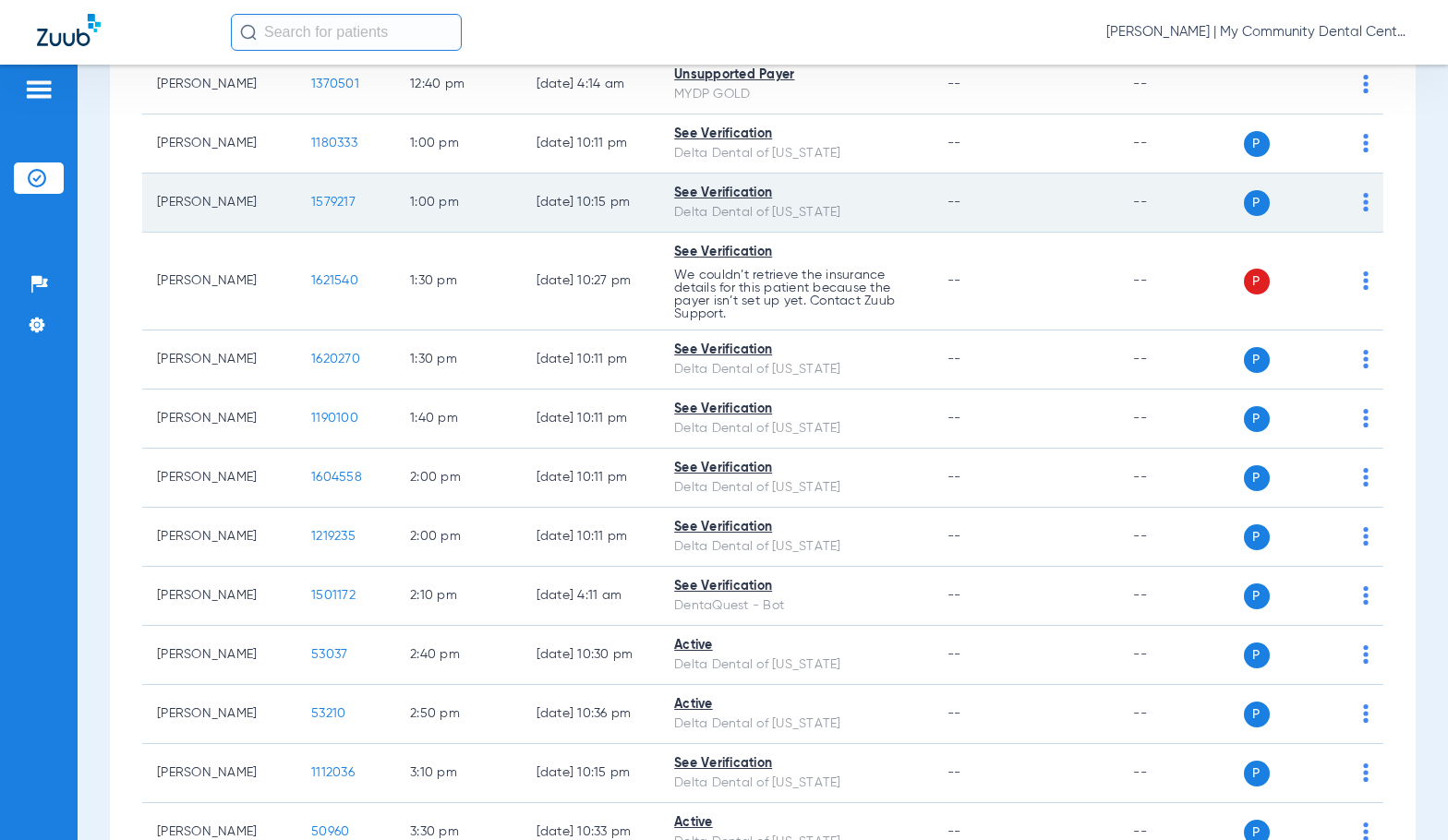
click at [317, 204] on span "1579217" at bounding box center [333, 203] width 44 height 13
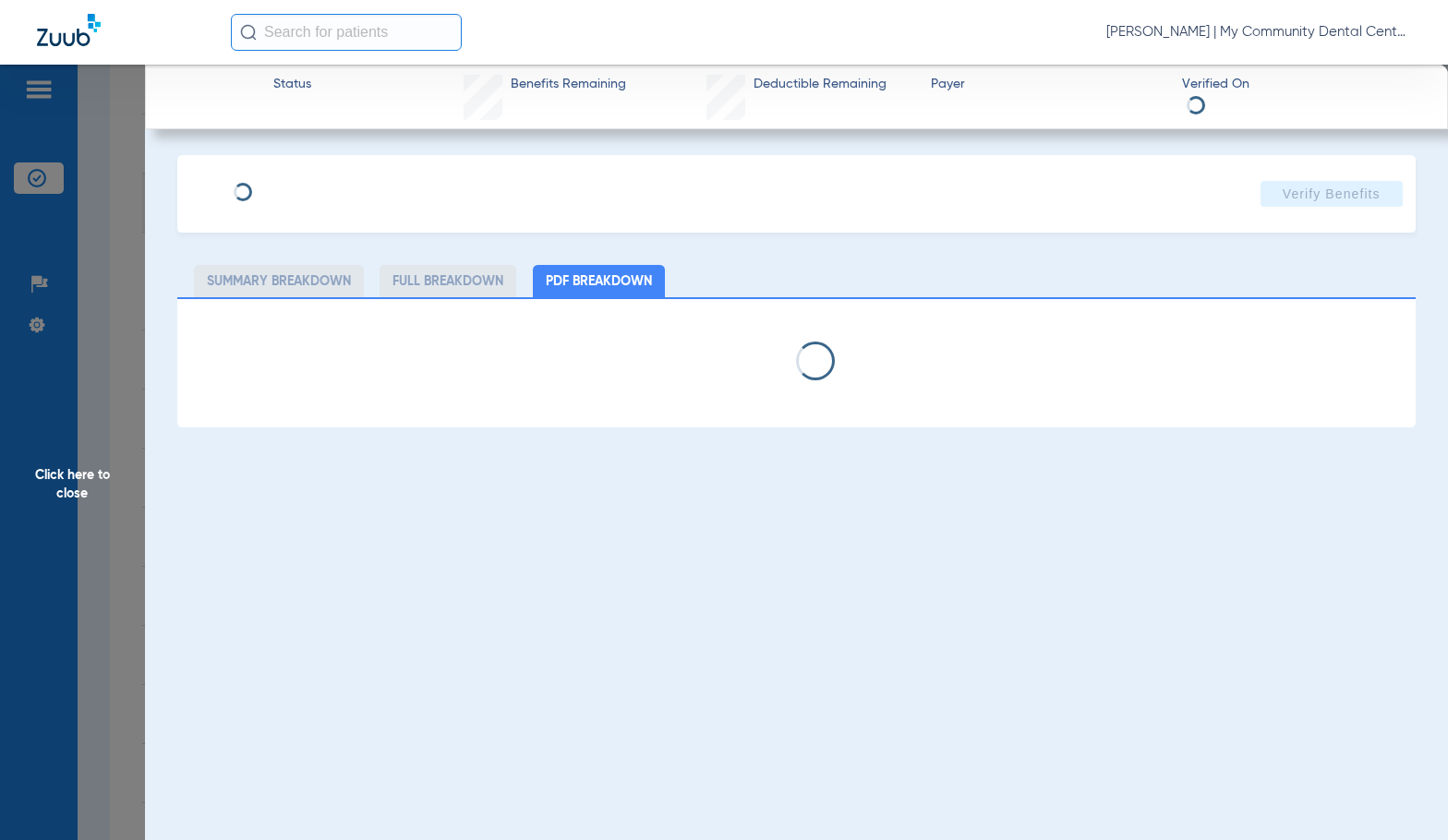
select select "page-width"
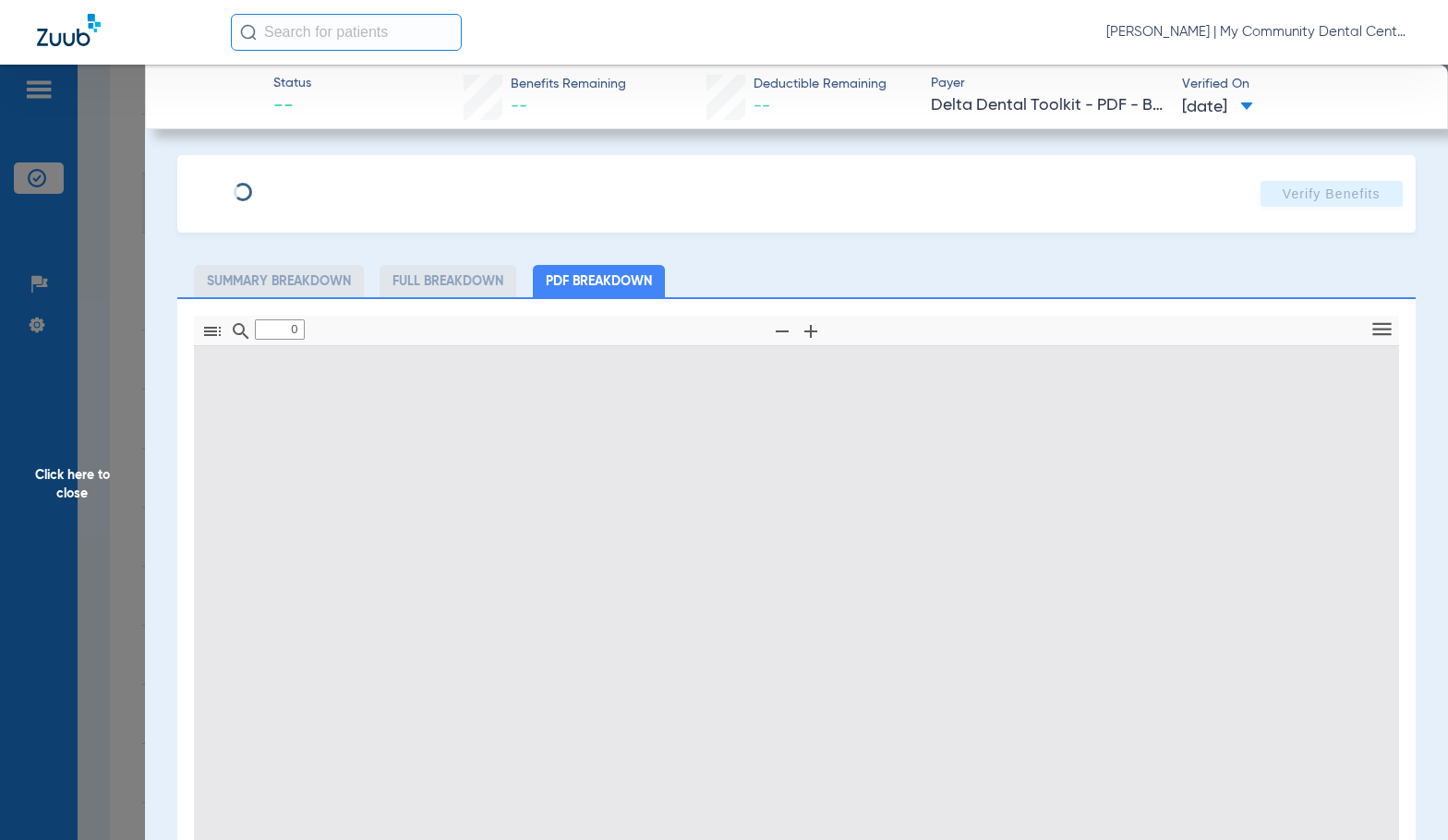
type input "1"
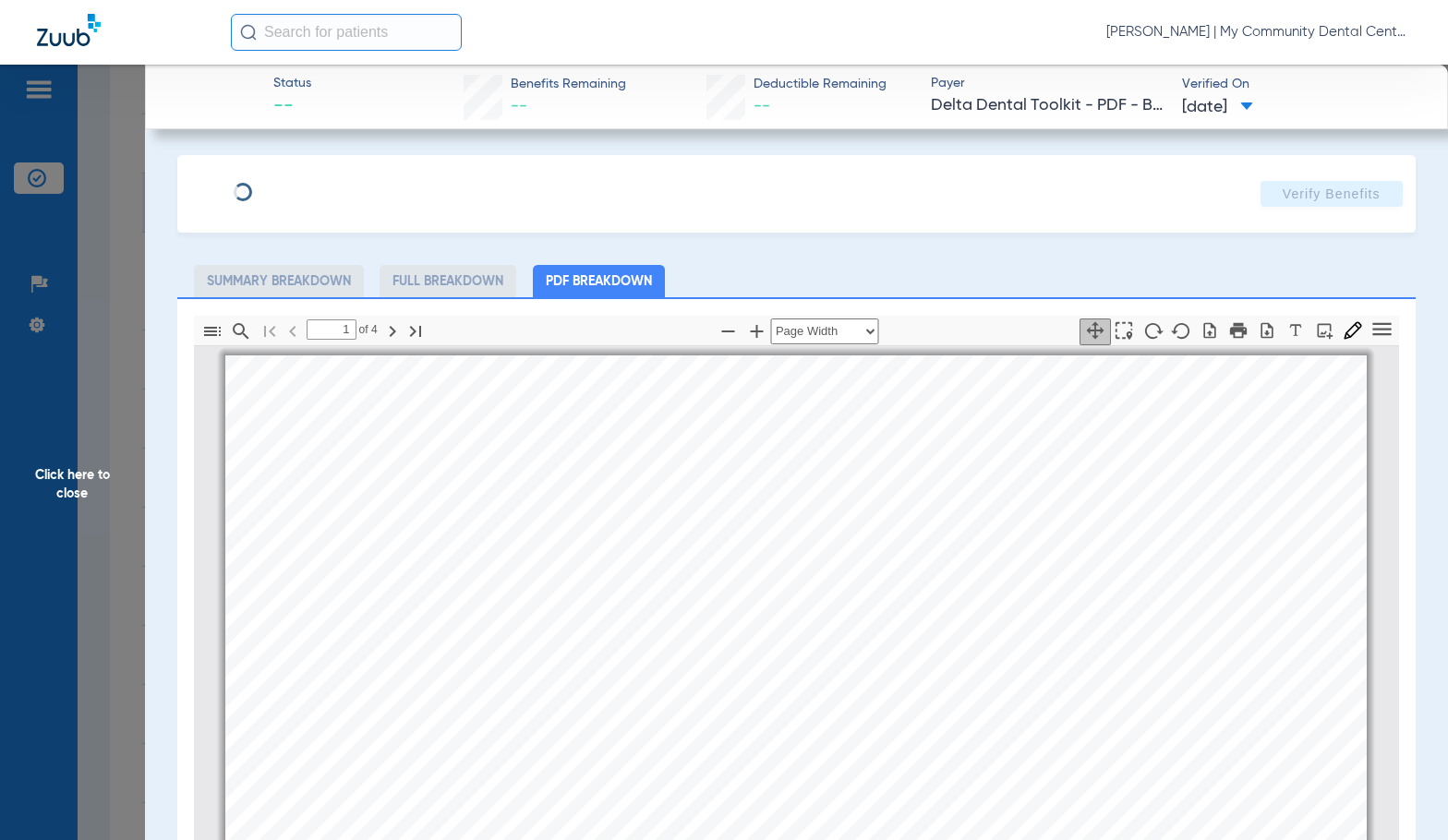
scroll to position [9, 0]
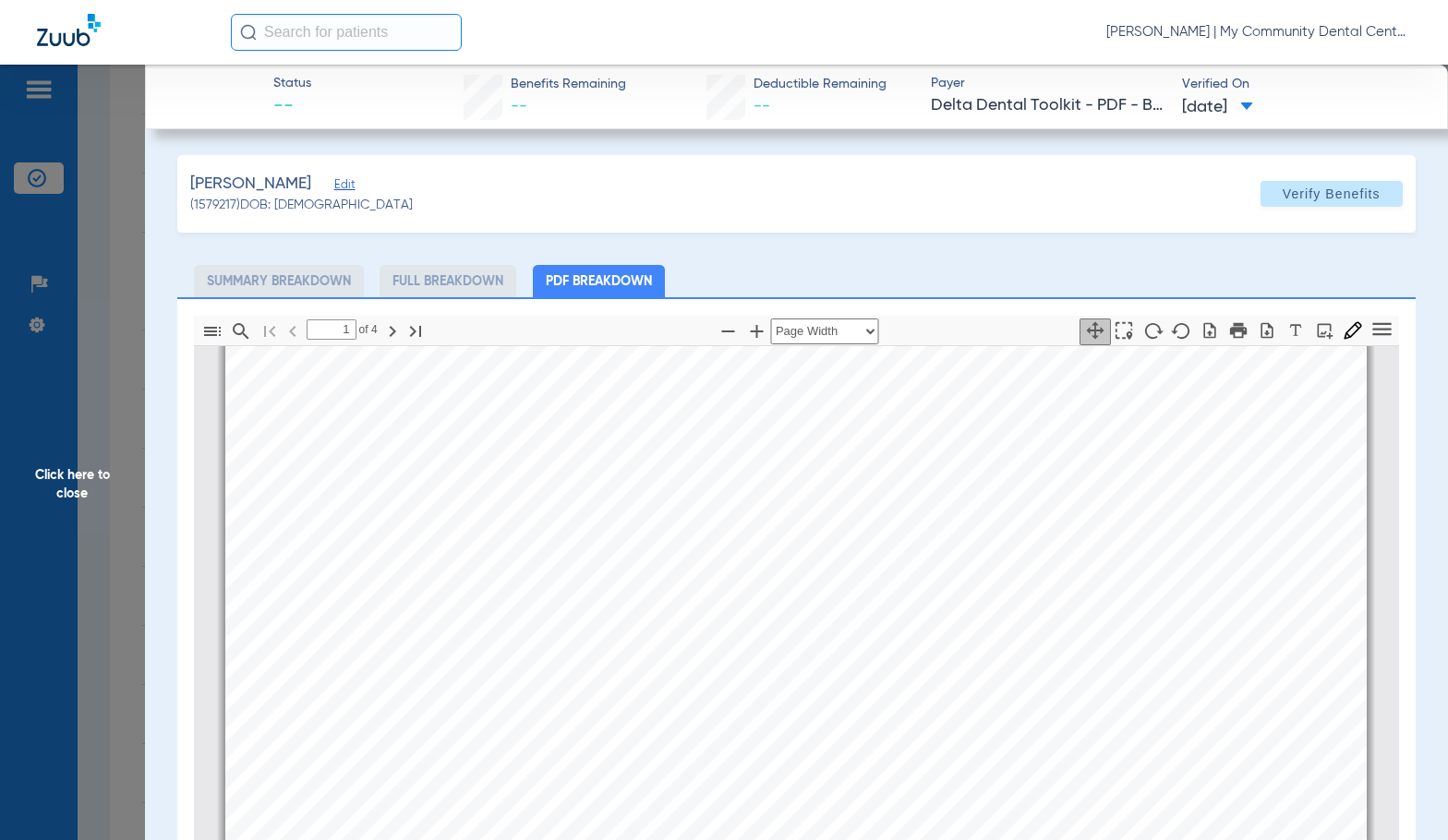
click at [117, 508] on span "Click here to close" at bounding box center [72, 485] width 145 height 840
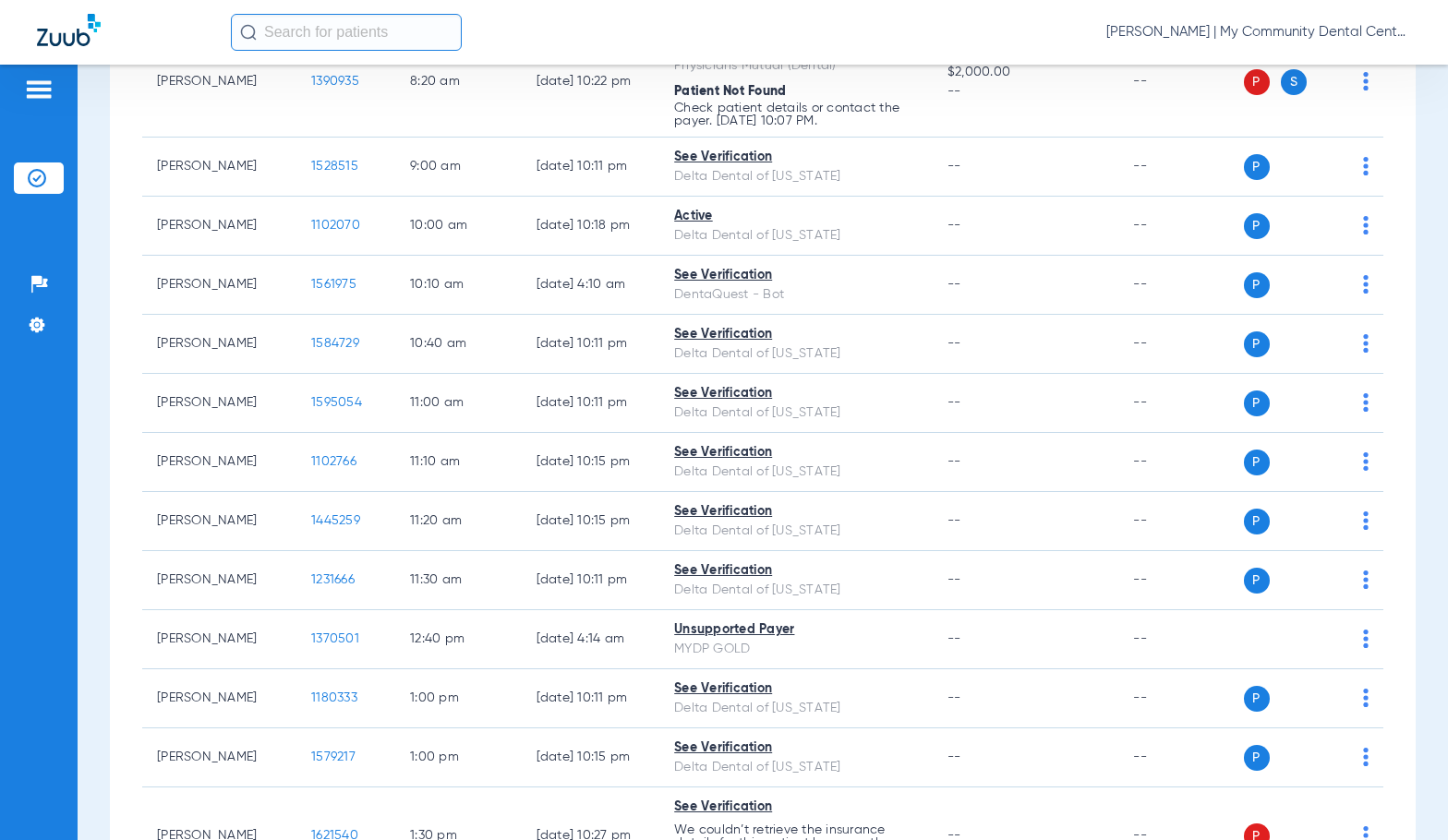
scroll to position [0, 0]
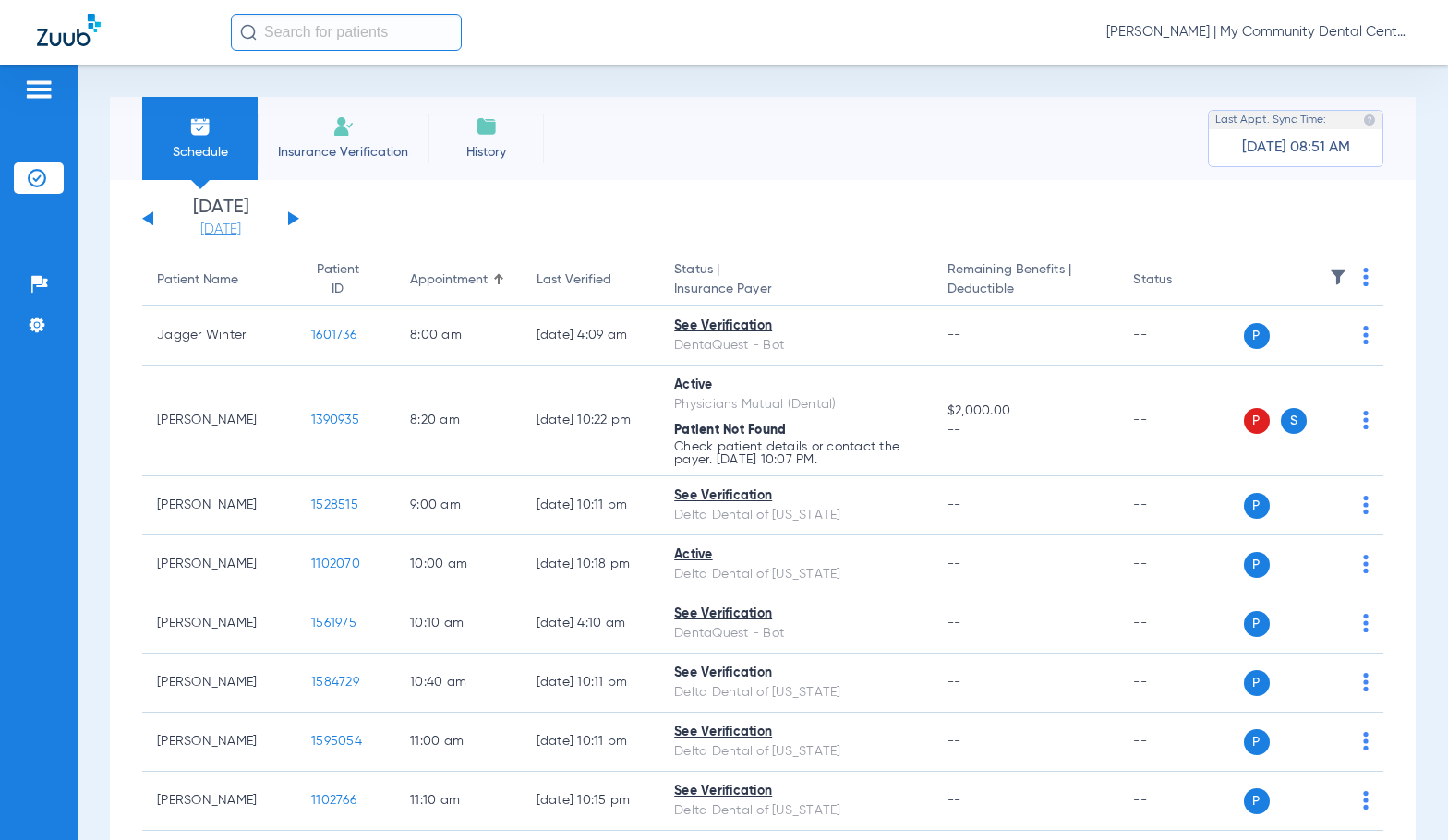
click at [229, 229] on link "[DATE]" at bounding box center [221, 229] width 111 height 19
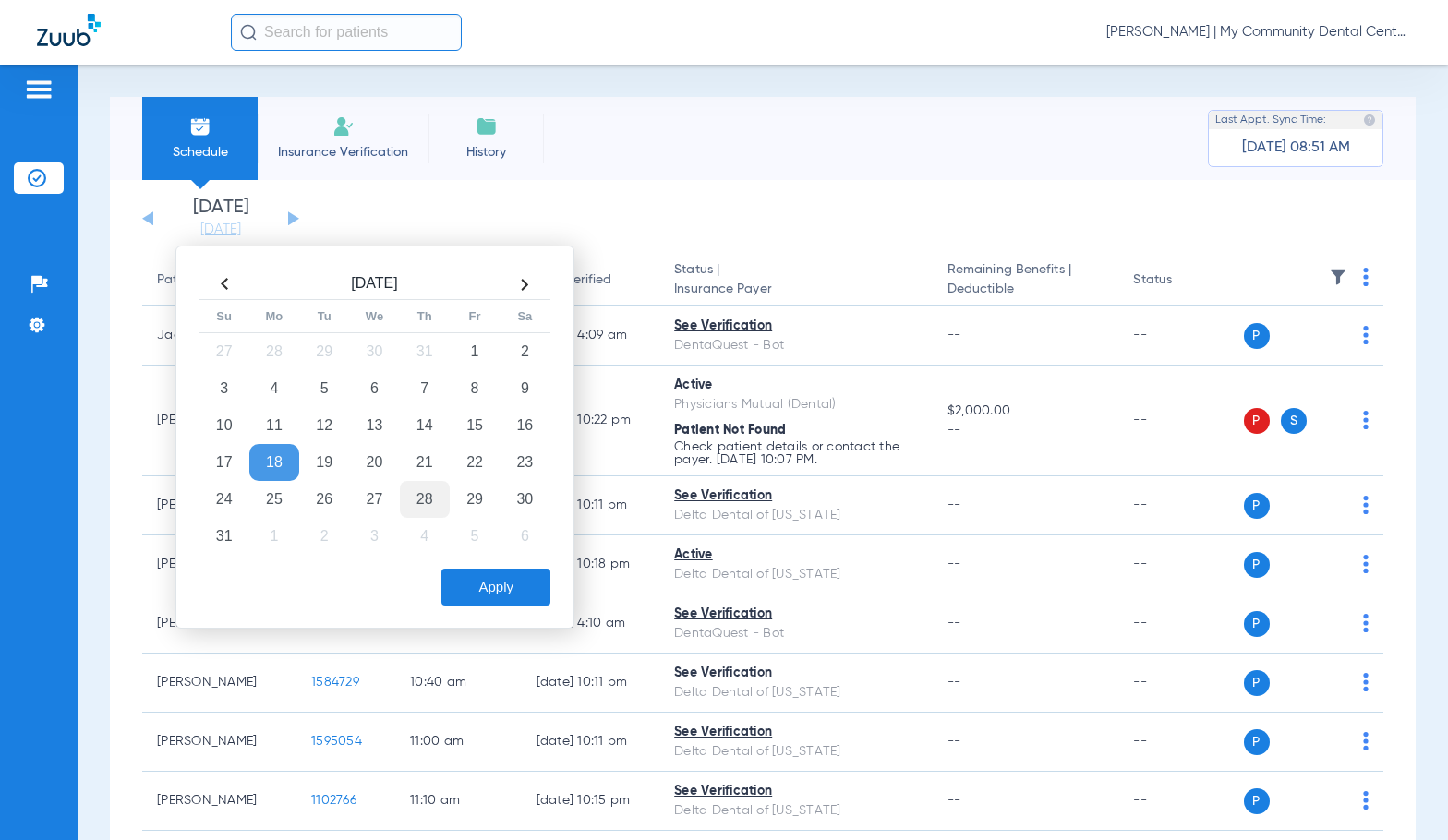
drag, startPoint x: 440, startPoint y: 472, endPoint x: 448, endPoint y: 493, distance: 22.5
click at [439, 471] on td "21" at bounding box center [425, 463] width 50 height 37
click at [499, 595] on button "Apply" at bounding box center [496, 587] width 109 height 37
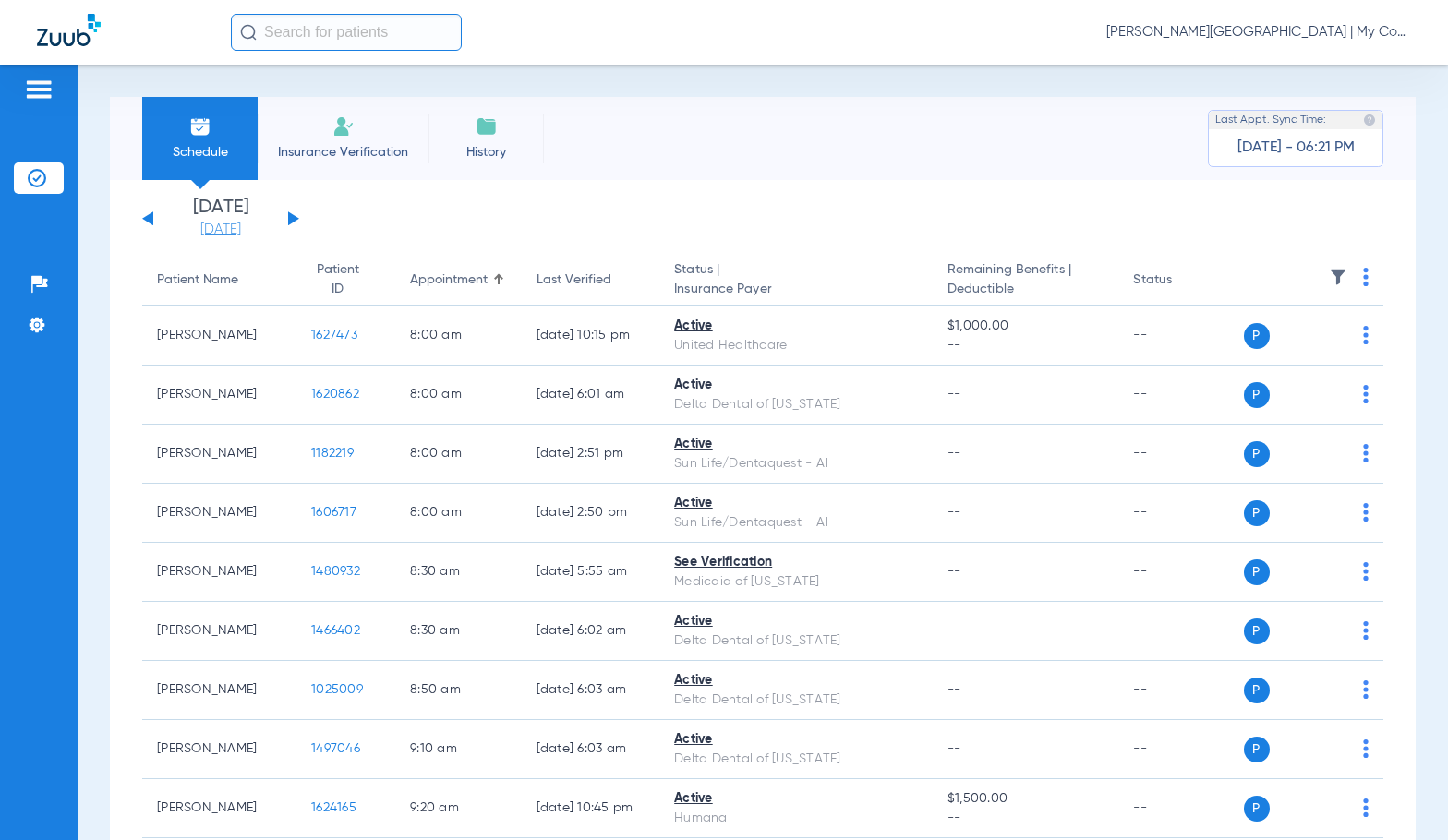
click at [215, 231] on link "[DATE]" at bounding box center [221, 229] width 111 height 19
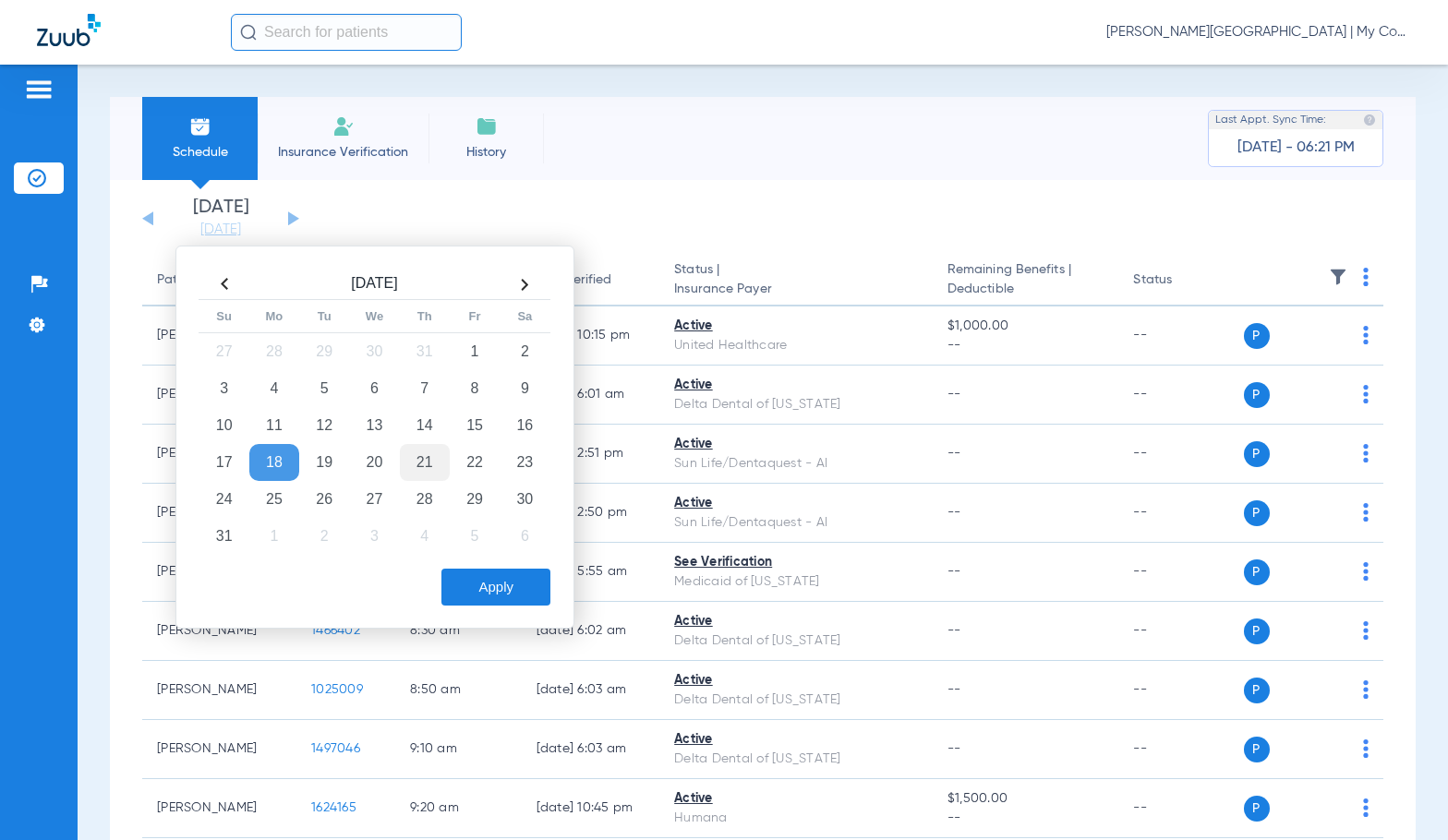
click at [418, 457] on td "21" at bounding box center [425, 463] width 50 height 37
click at [486, 592] on button "Apply" at bounding box center [496, 587] width 109 height 37
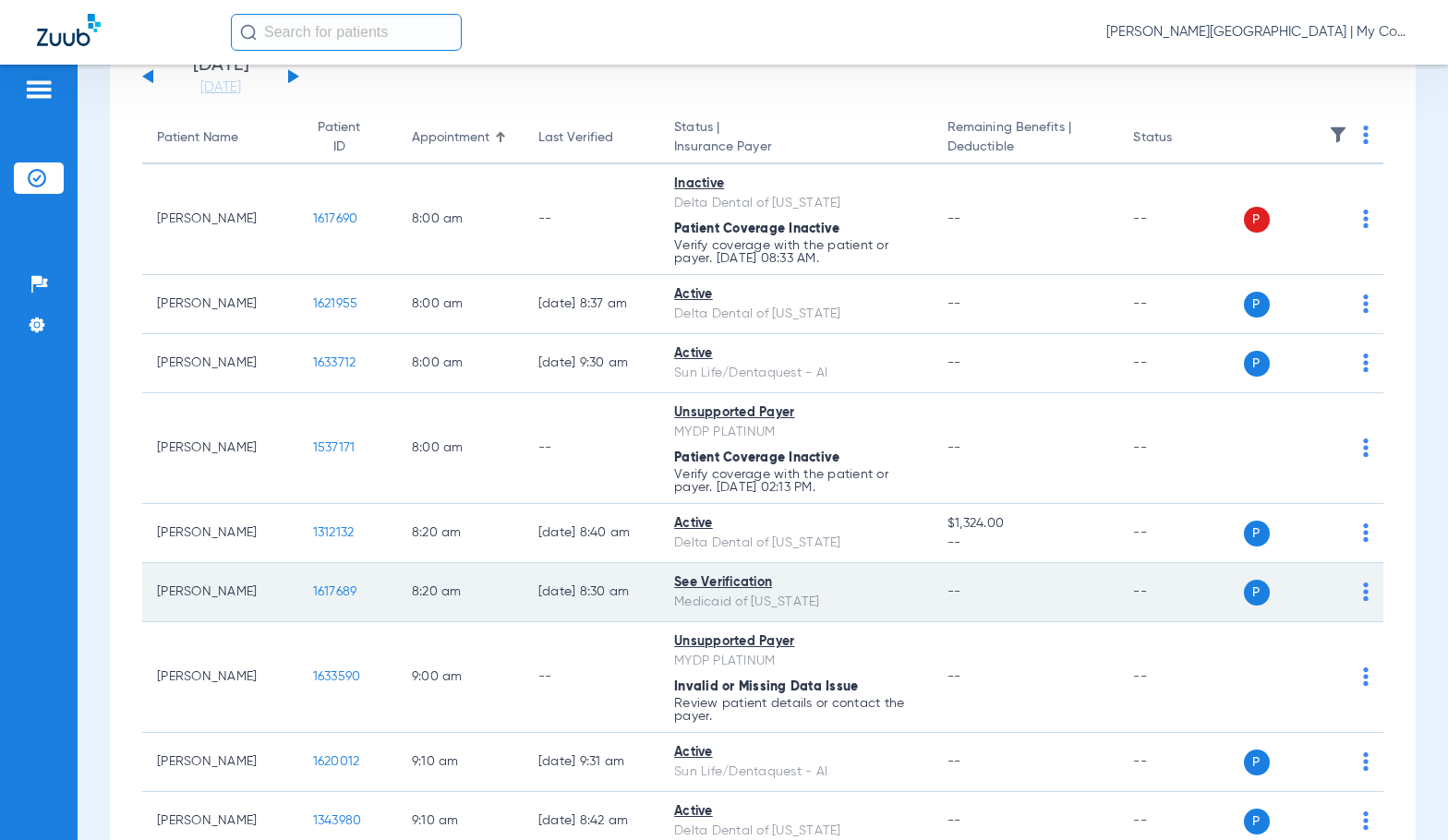
scroll to position [185, 0]
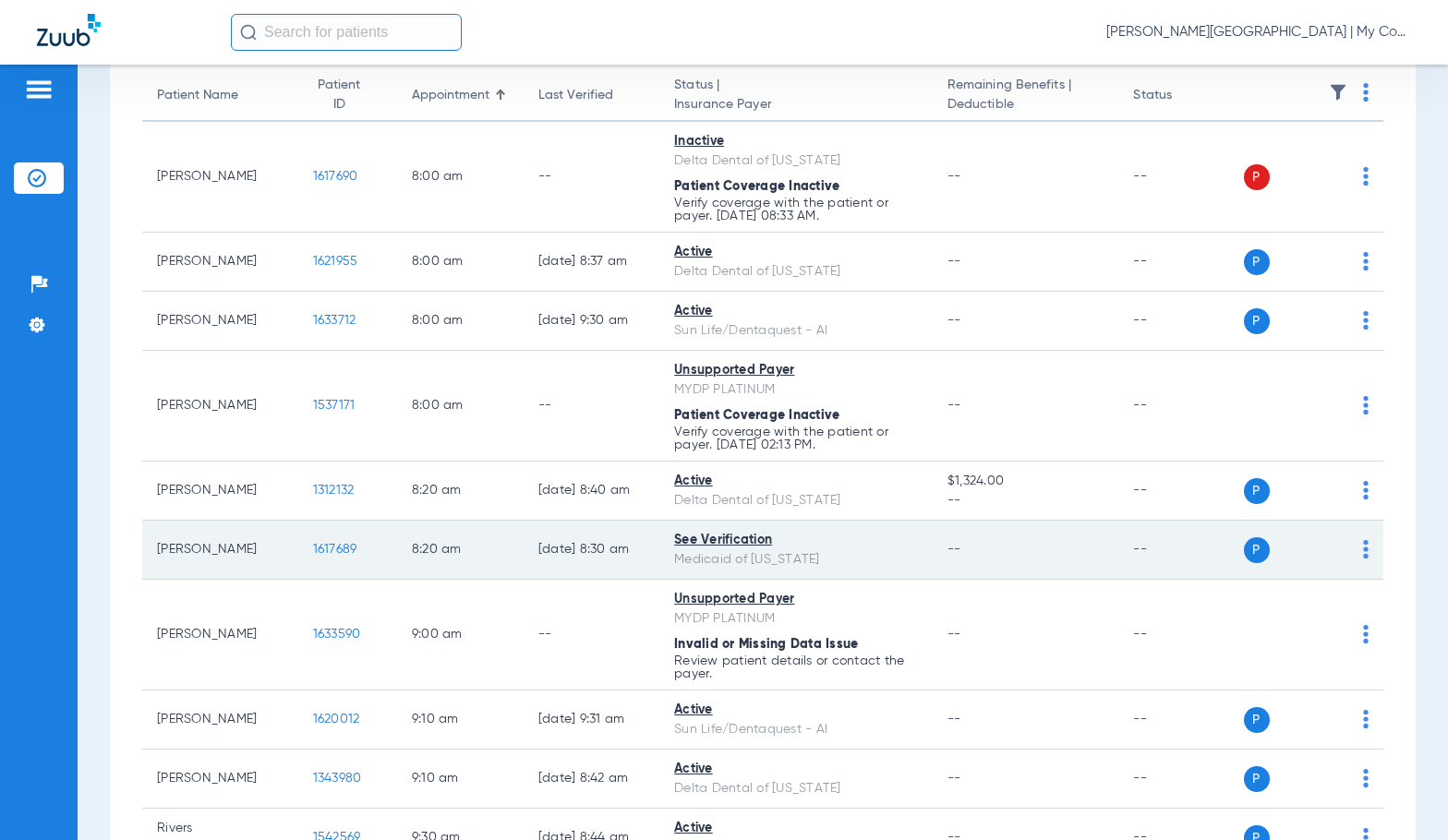
click at [313, 549] on span "1617689" at bounding box center [335, 550] width 44 height 13
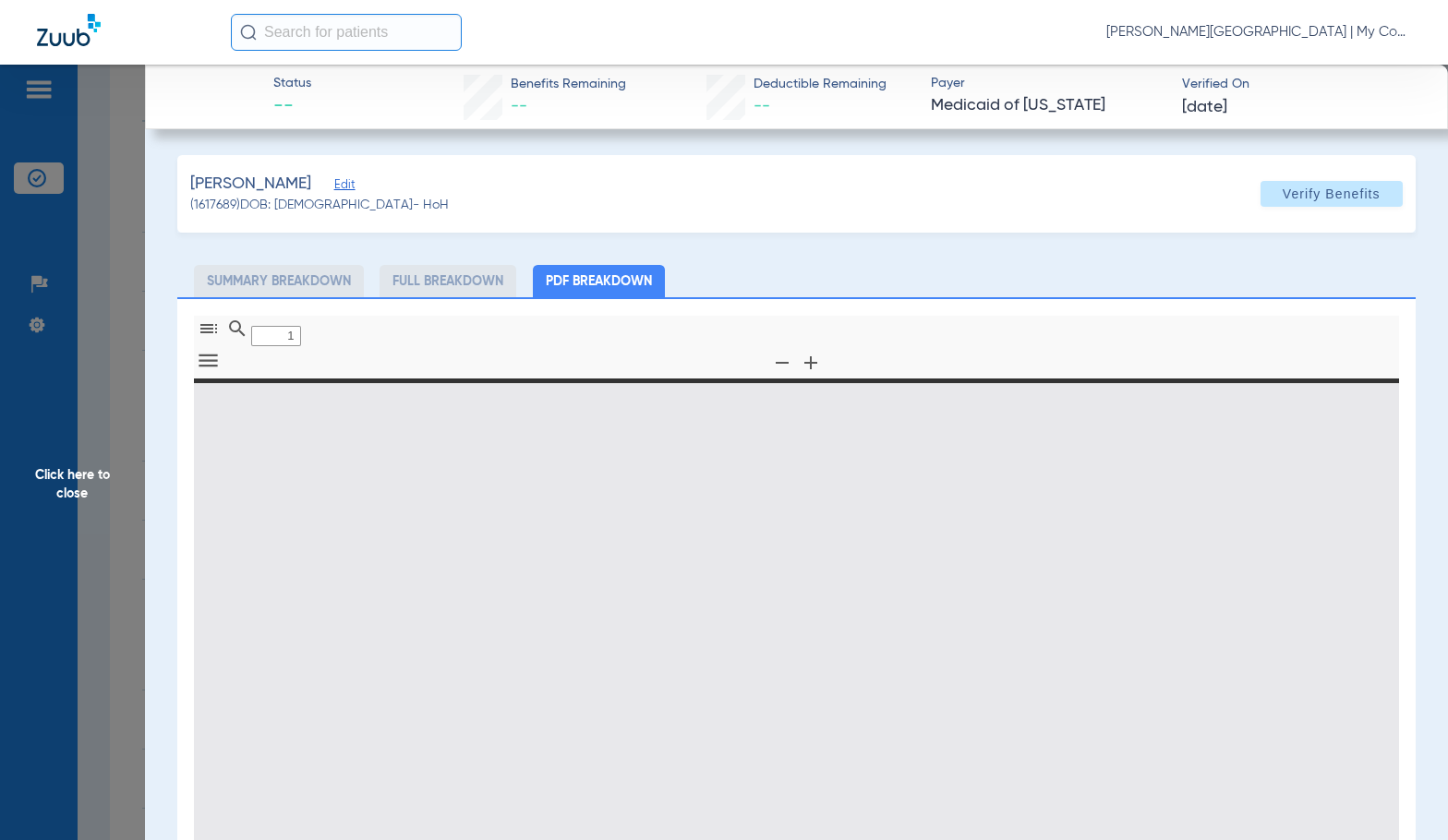
type input "0"
select select "page-width"
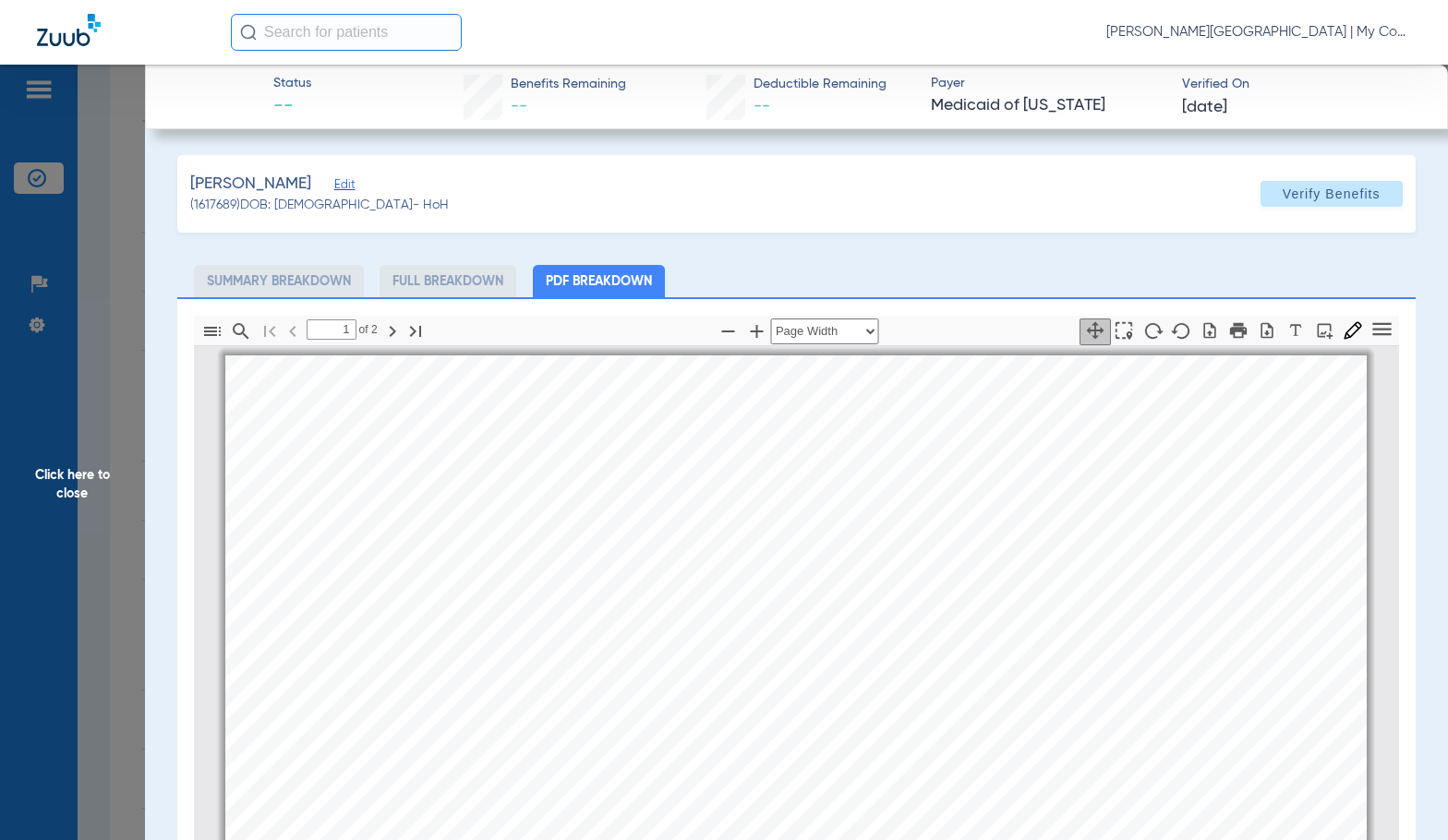
scroll to position [9, 0]
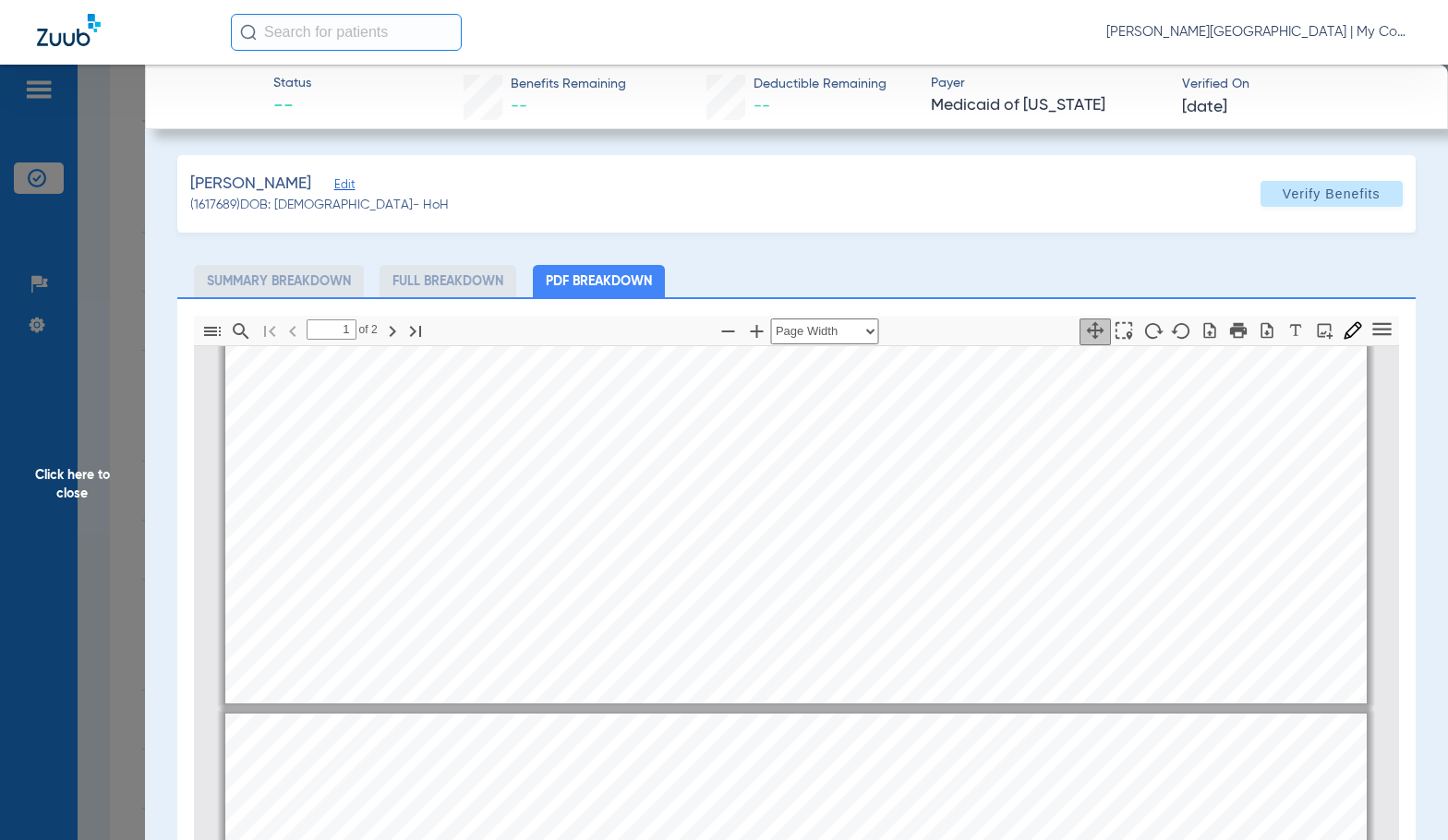
type input "2"
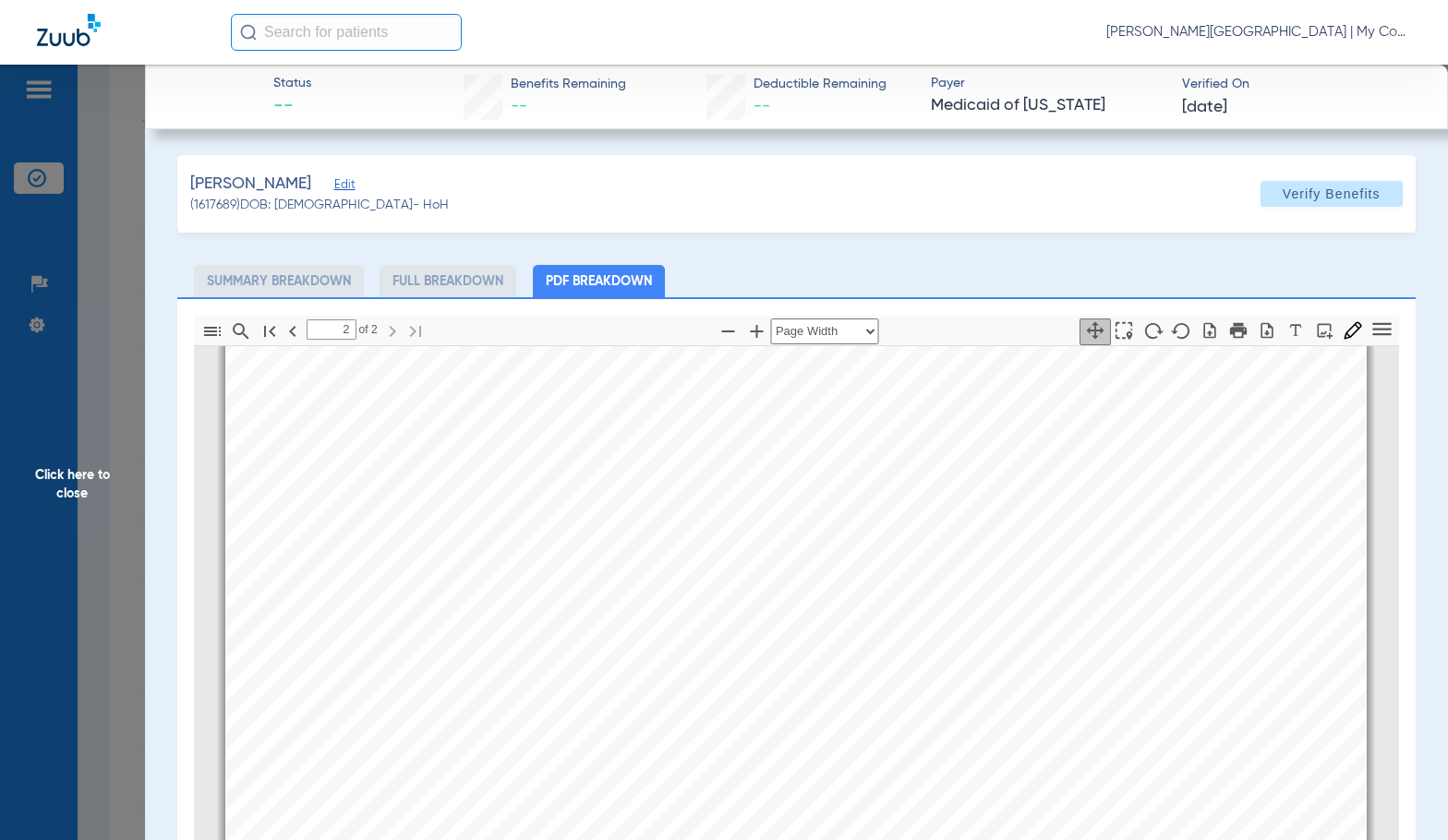
scroll to position [1856, 0]
click at [133, 562] on span "Click here to close" at bounding box center [72, 485] width 145 height 840
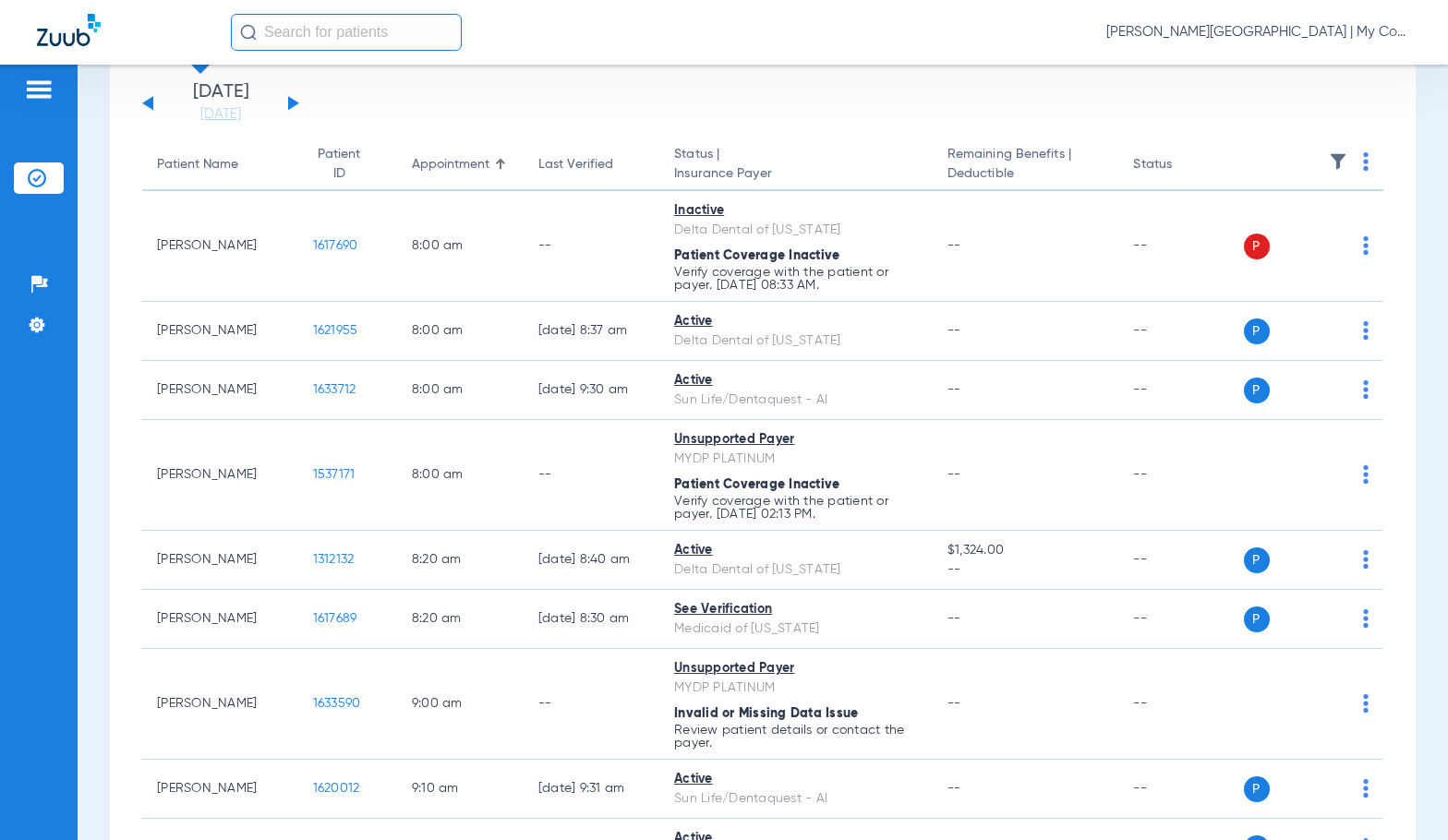
scroll to position [0, 0]
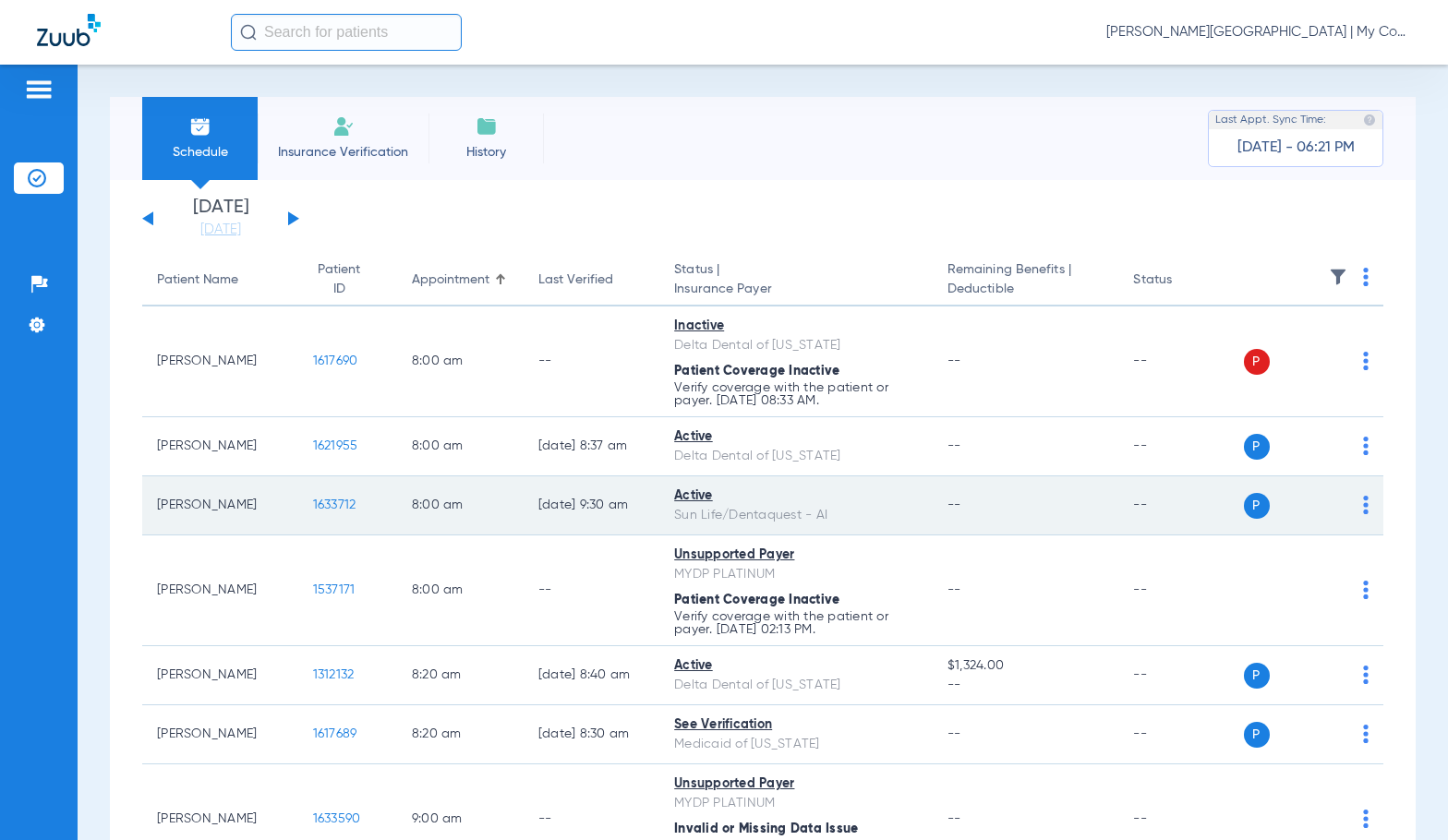
click at [313, 508] on span "1633712" at bounding box center [334, 505] width 43 height 13
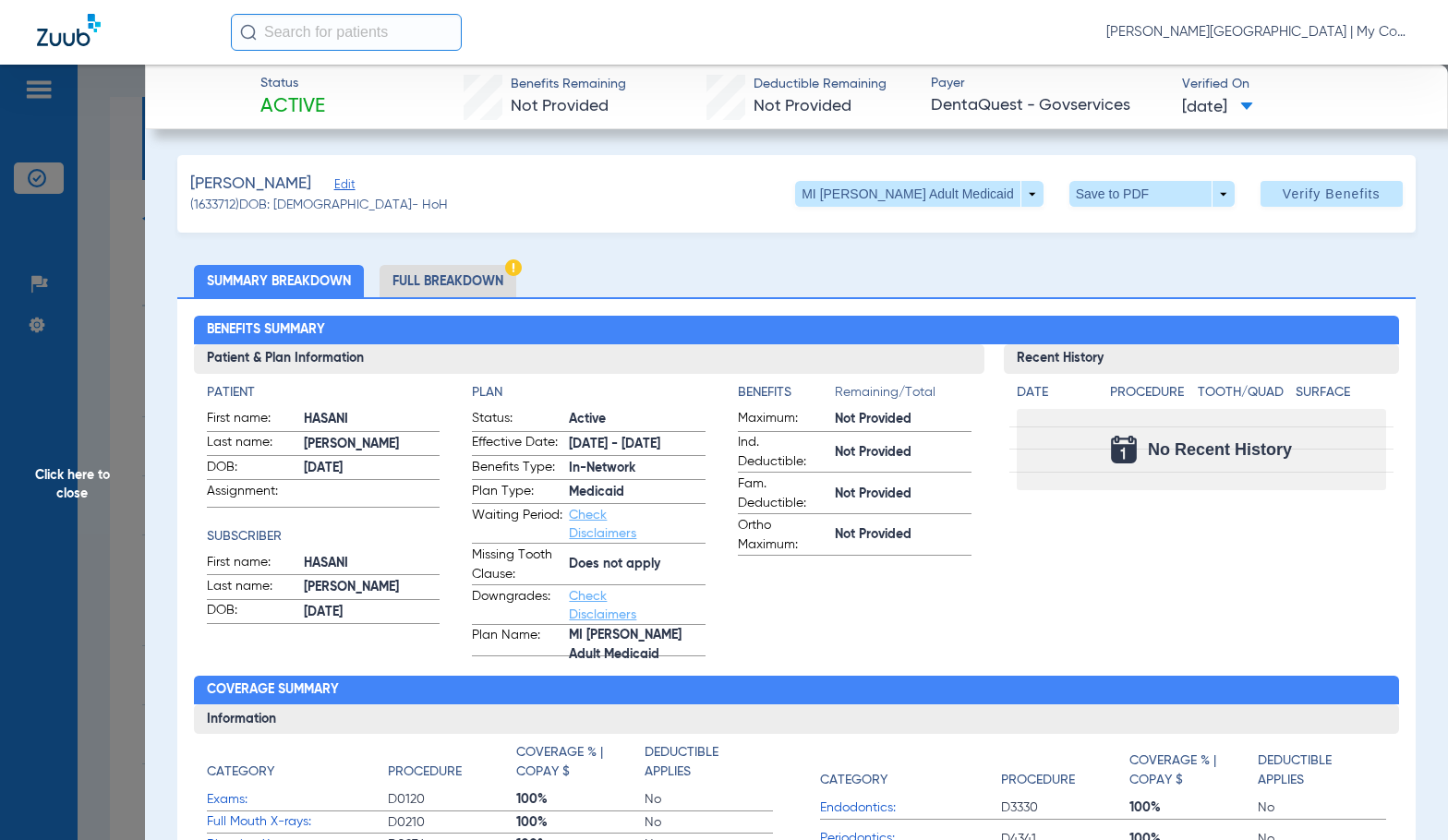
drag, startPoint x: 461, startPoint y: 278, endPoint x: 1400, endPoint y: 53, distance: 965.6
click at [461, 278] on li "Full Breakdown" at bounding box center [448, 280] width 137 height 32
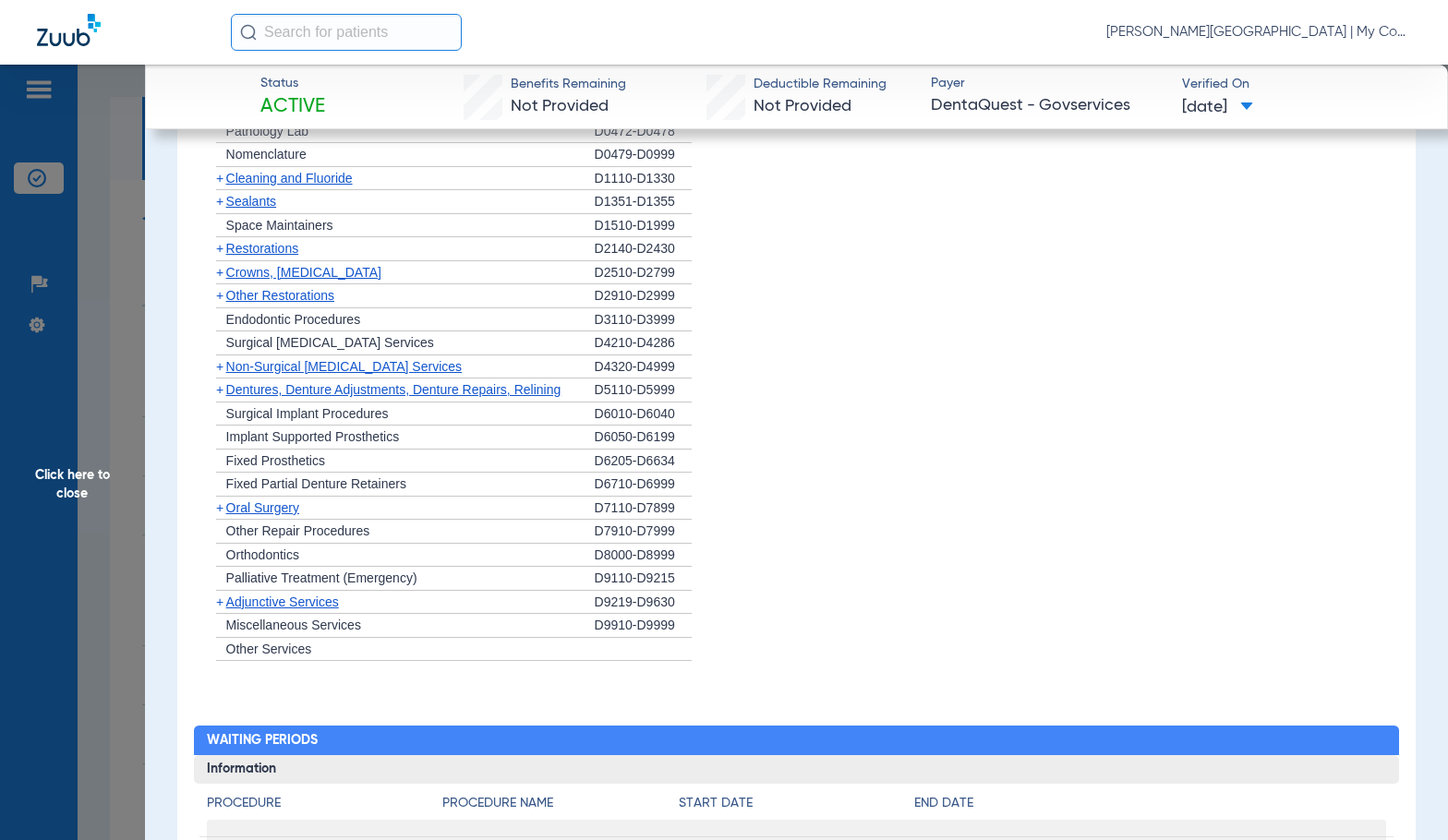
scroll to position [1287, 0]
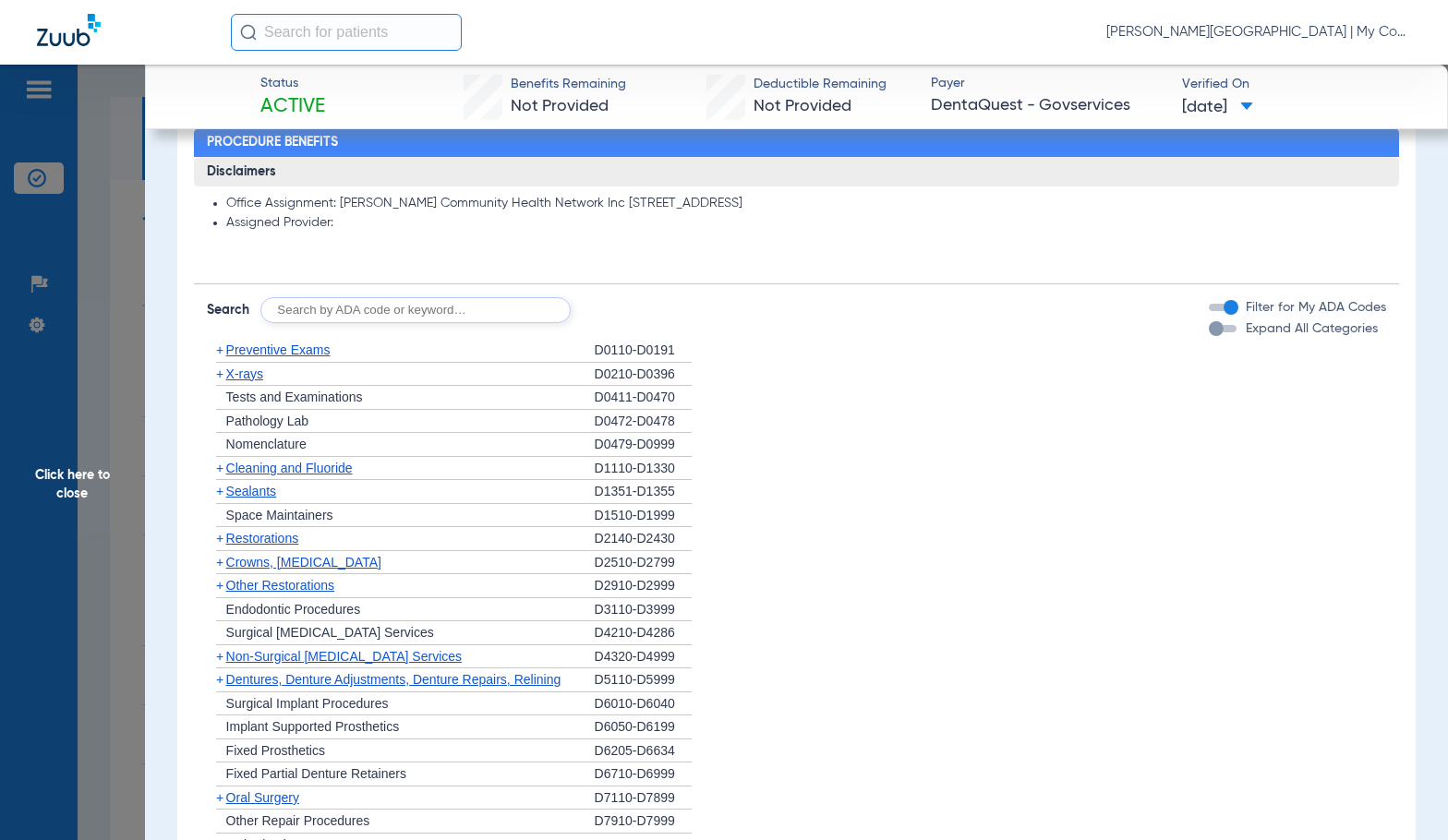
click at [98, 532] on span "Click here to close" at bounding box center [72, 485] width 145 height 840
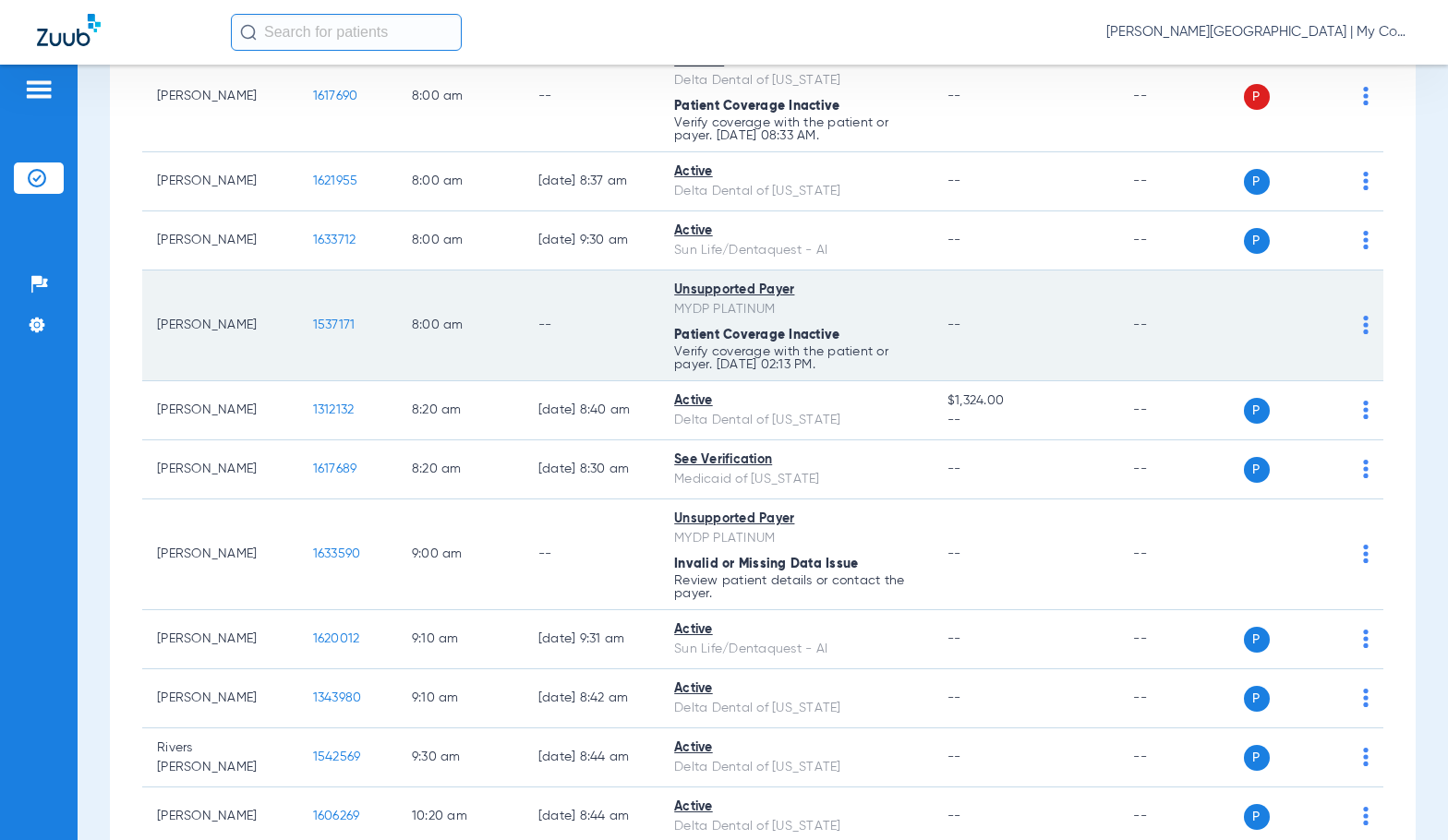
scroll to position [277, 0]
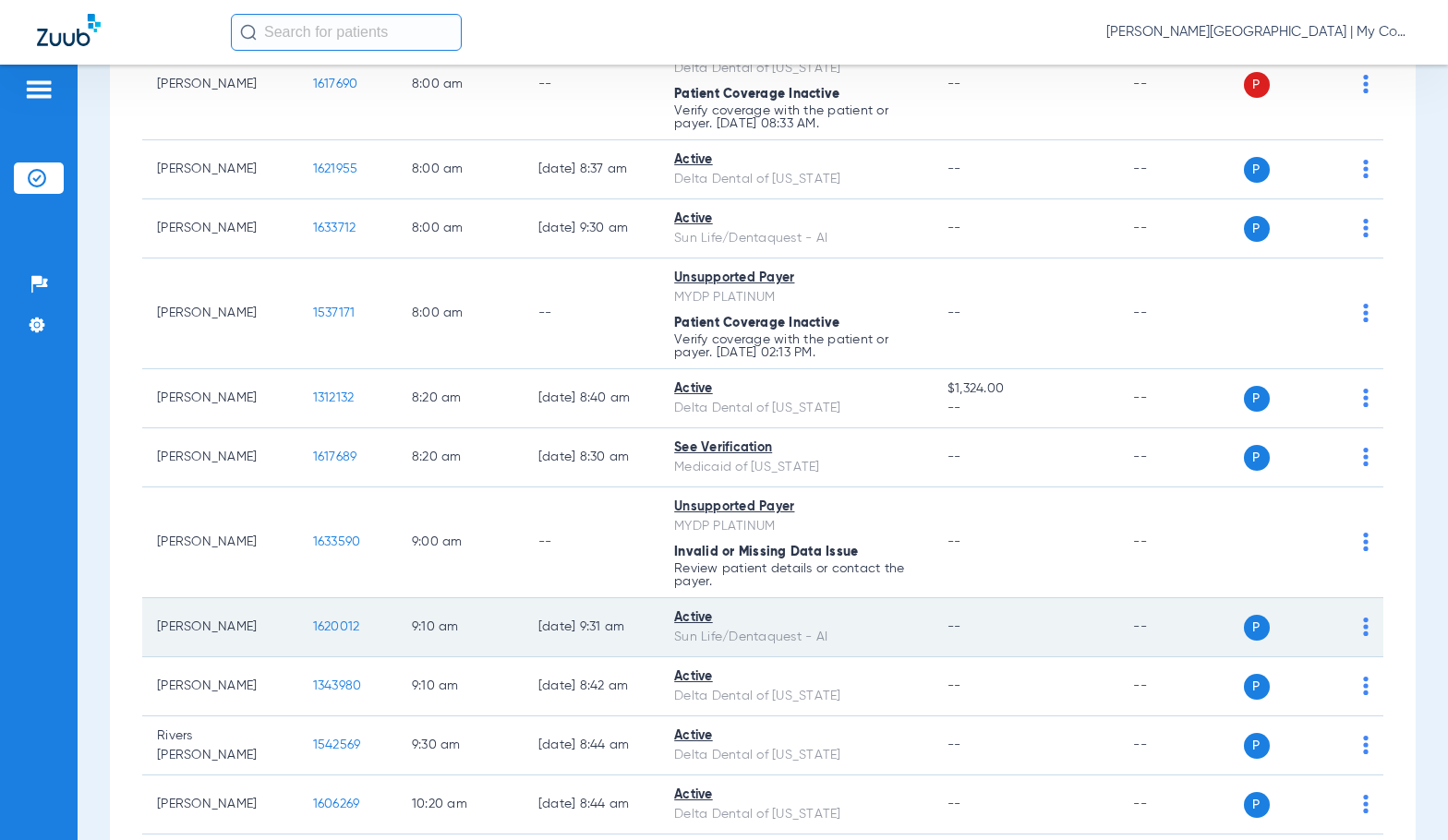
click at [325, 629] on span "1620012" at bounding box center [336, 627] width 47 height 13
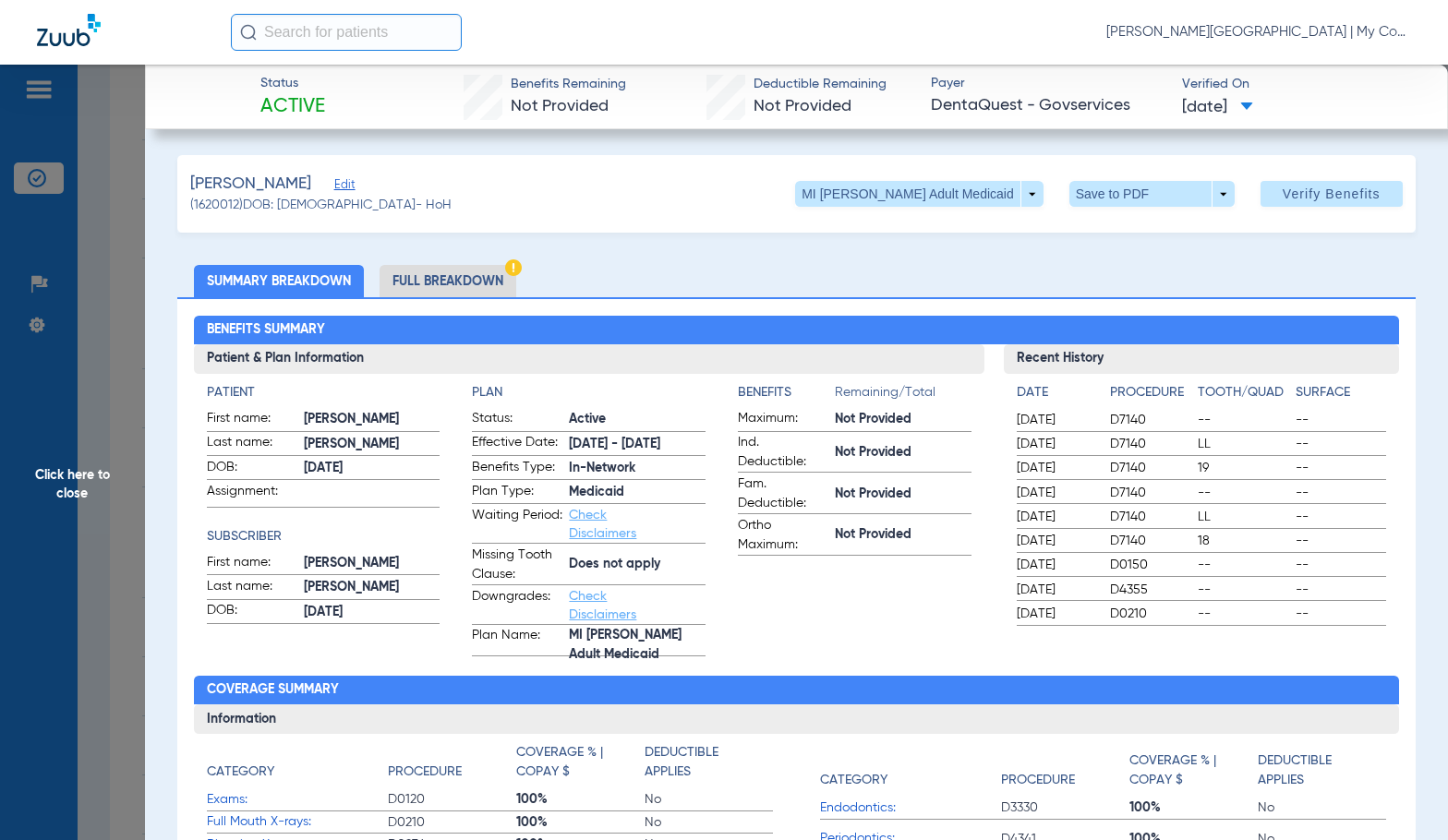
click at [442, 282] on li "Full Breakdown" at bounding box center [448, 280] width 137 height 32
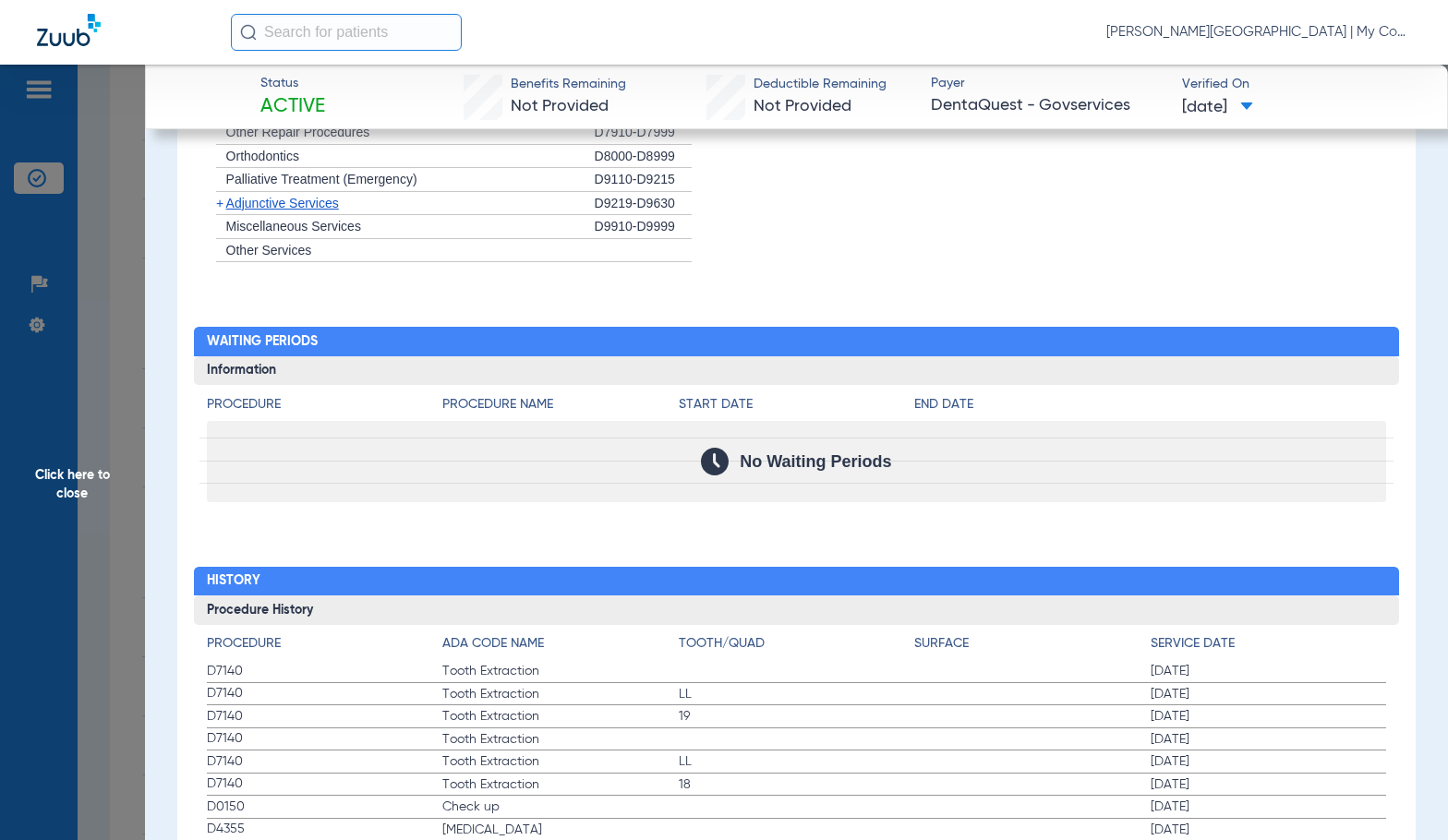
scroll to position [2055, 0]
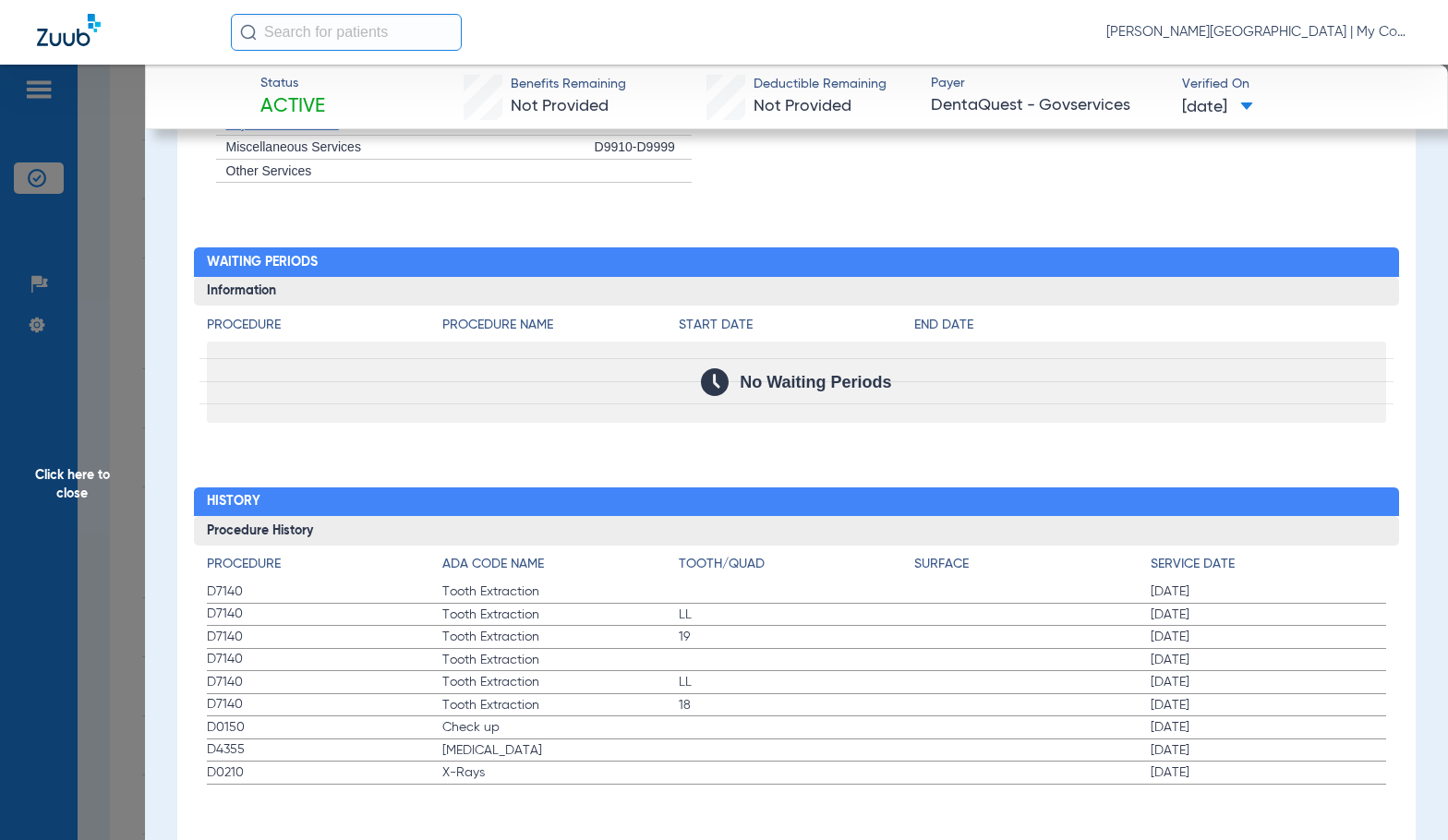
click at [134, 553] on span "Click here to close" at bounding box center [72, 485] width 145 height 840
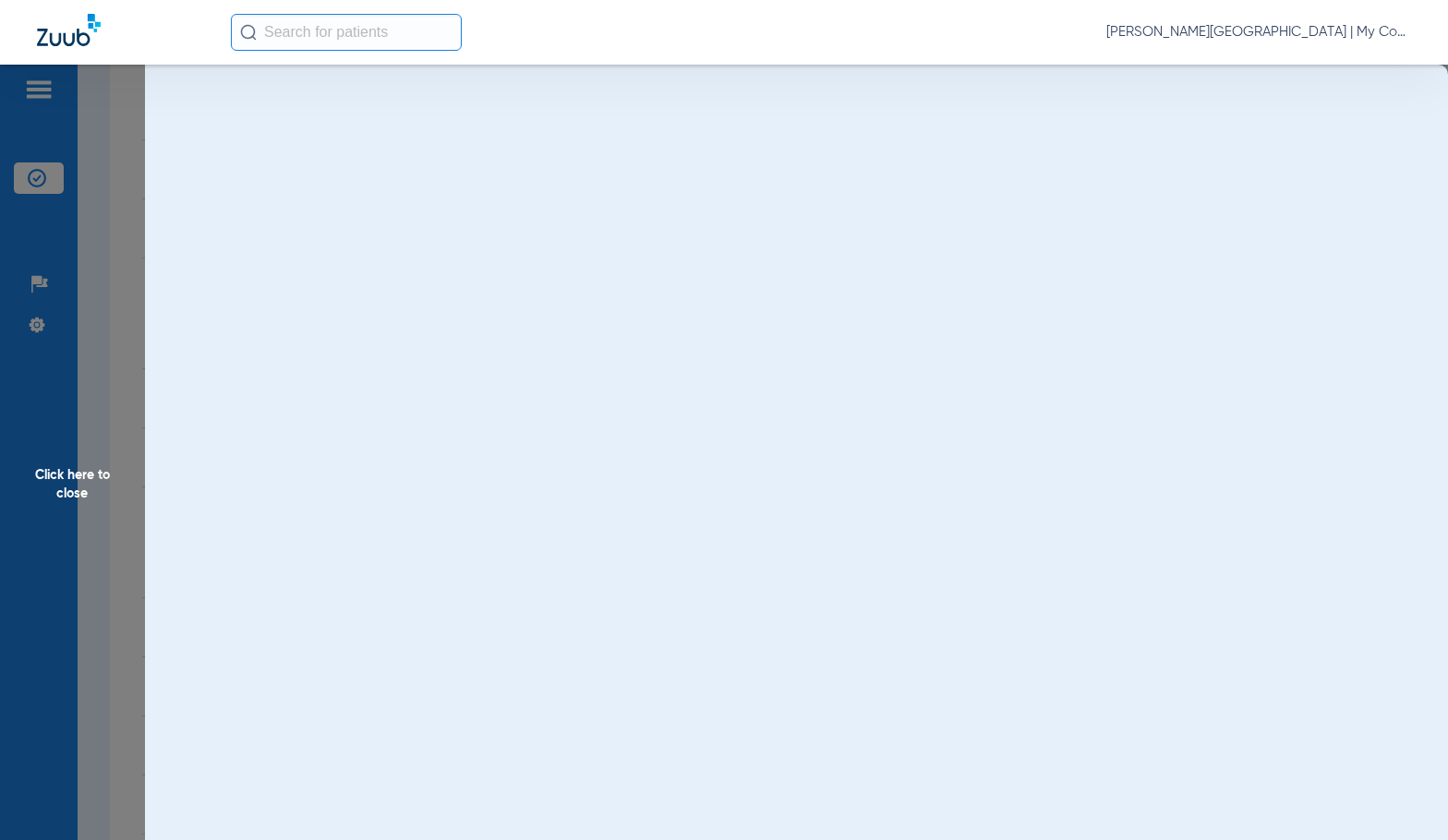
scroll to position [0, 0]
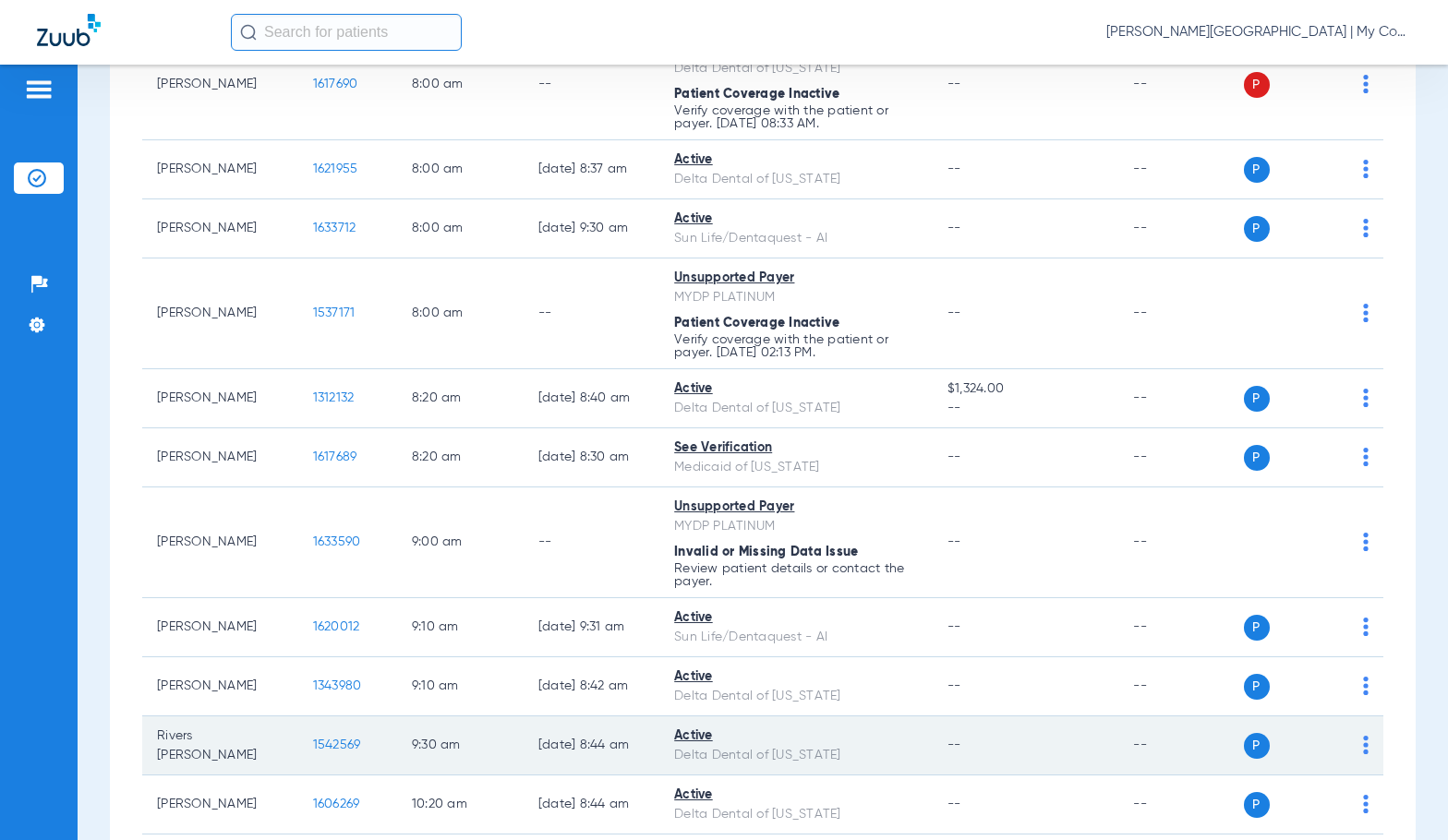
click at [326, 746] on span "1542569" at bounding box center [337, 745] width 48 height 13
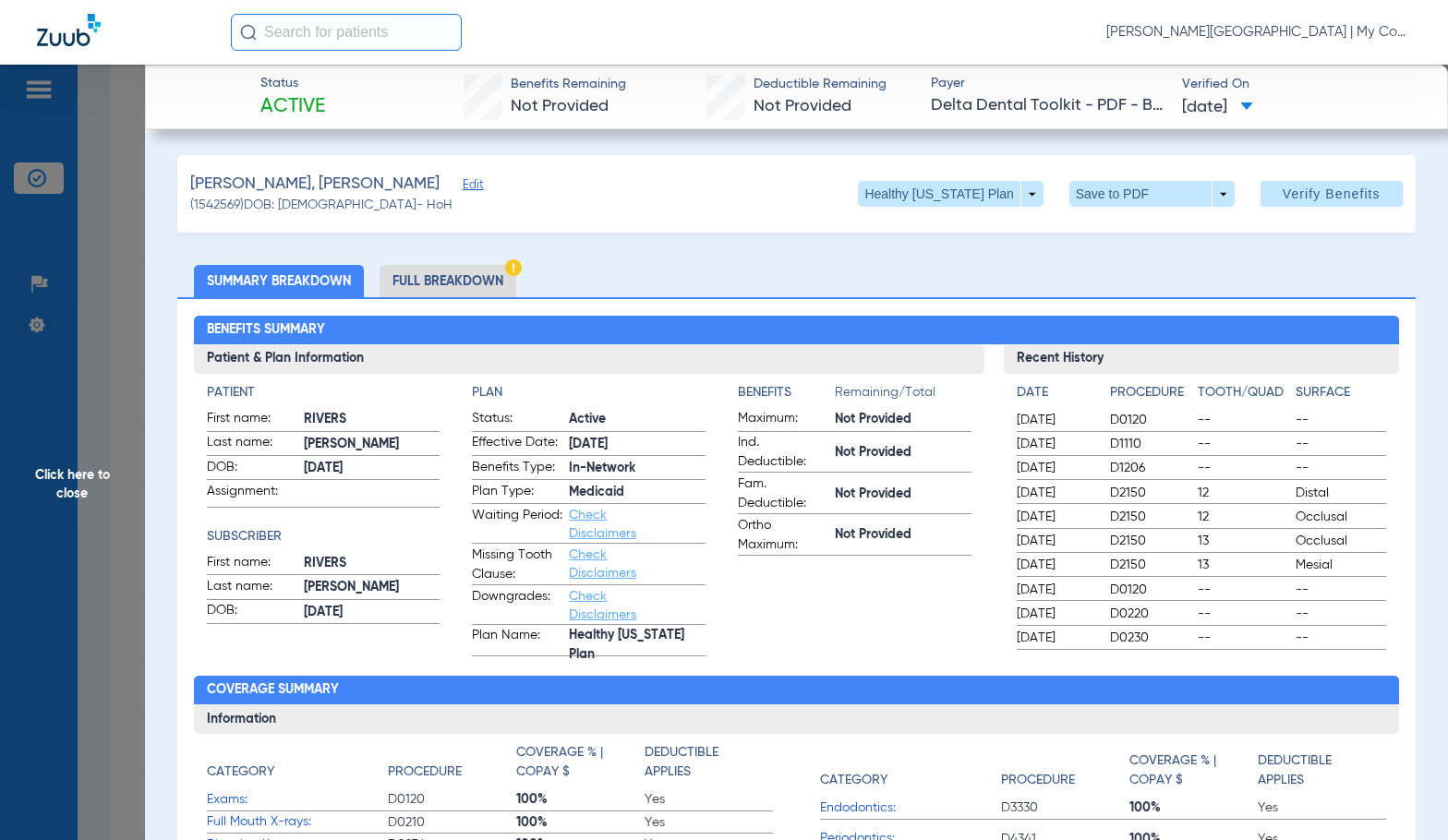
click at [489, 280] on li "Full Breakdown" at bounding box center [448, 280] width 137 height 32
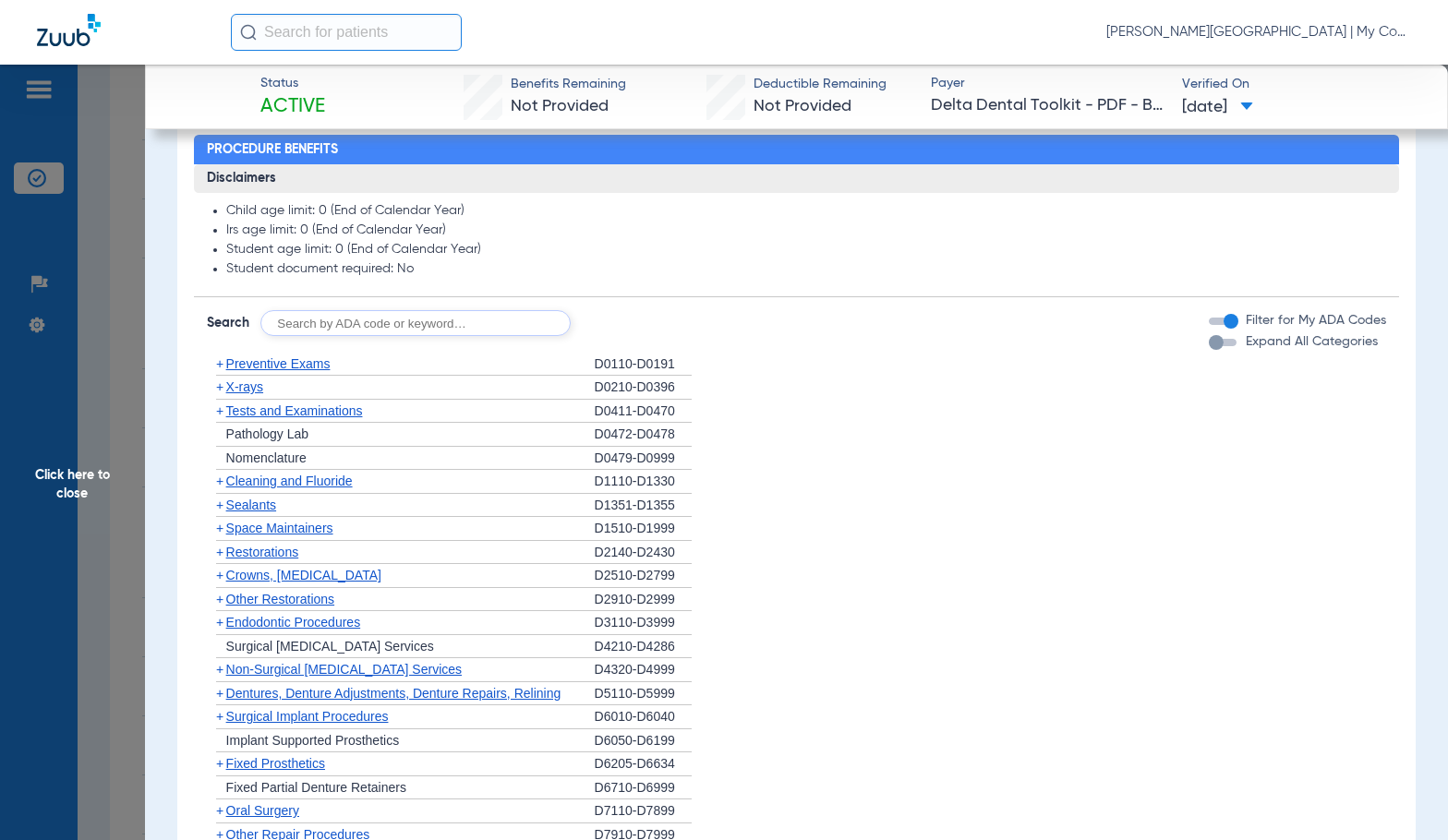
scroll to position [1201, 0]
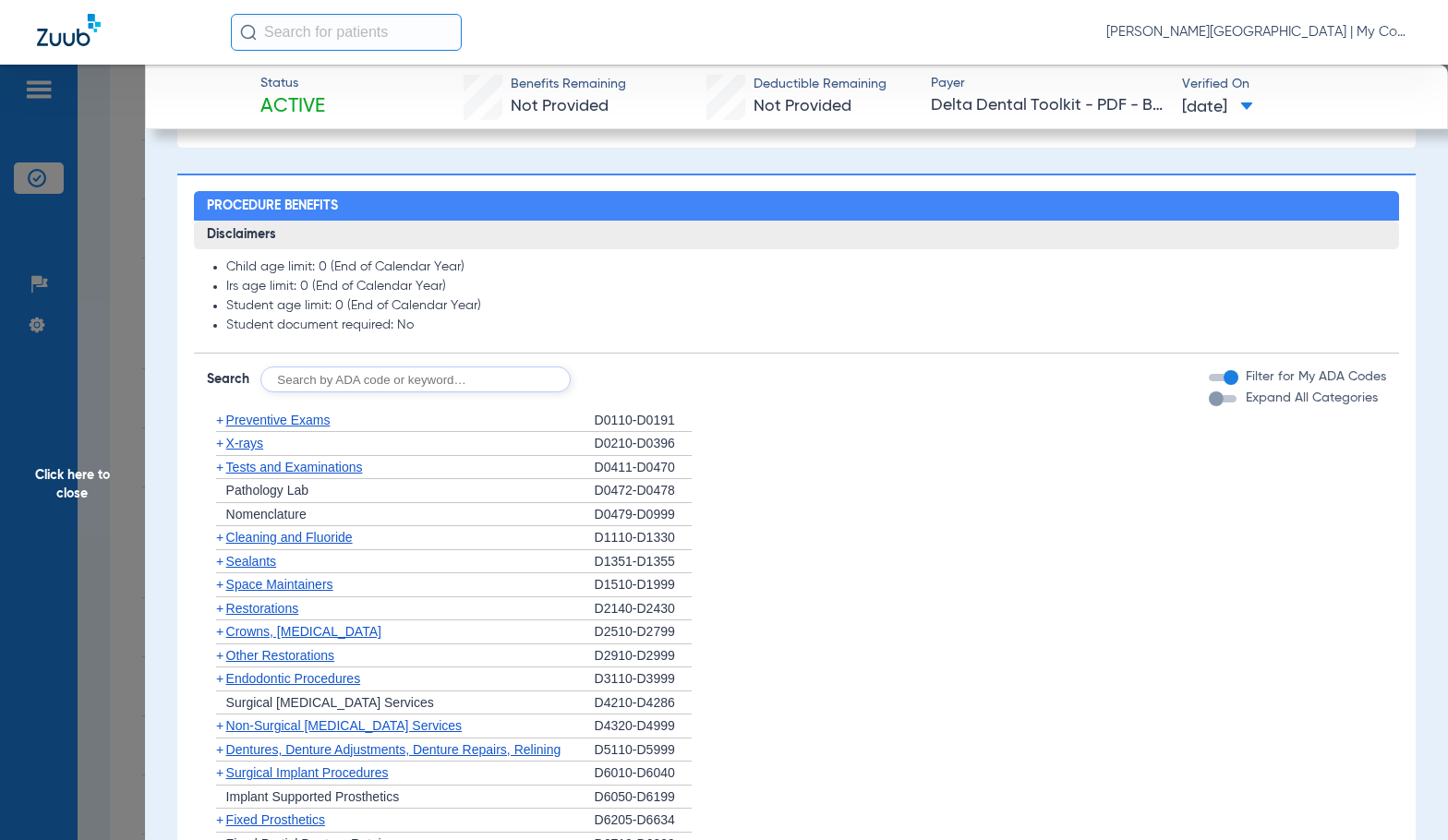
click at [250, 444] on span "X-rays" at bounding box center [244, 443] width 37 height 15
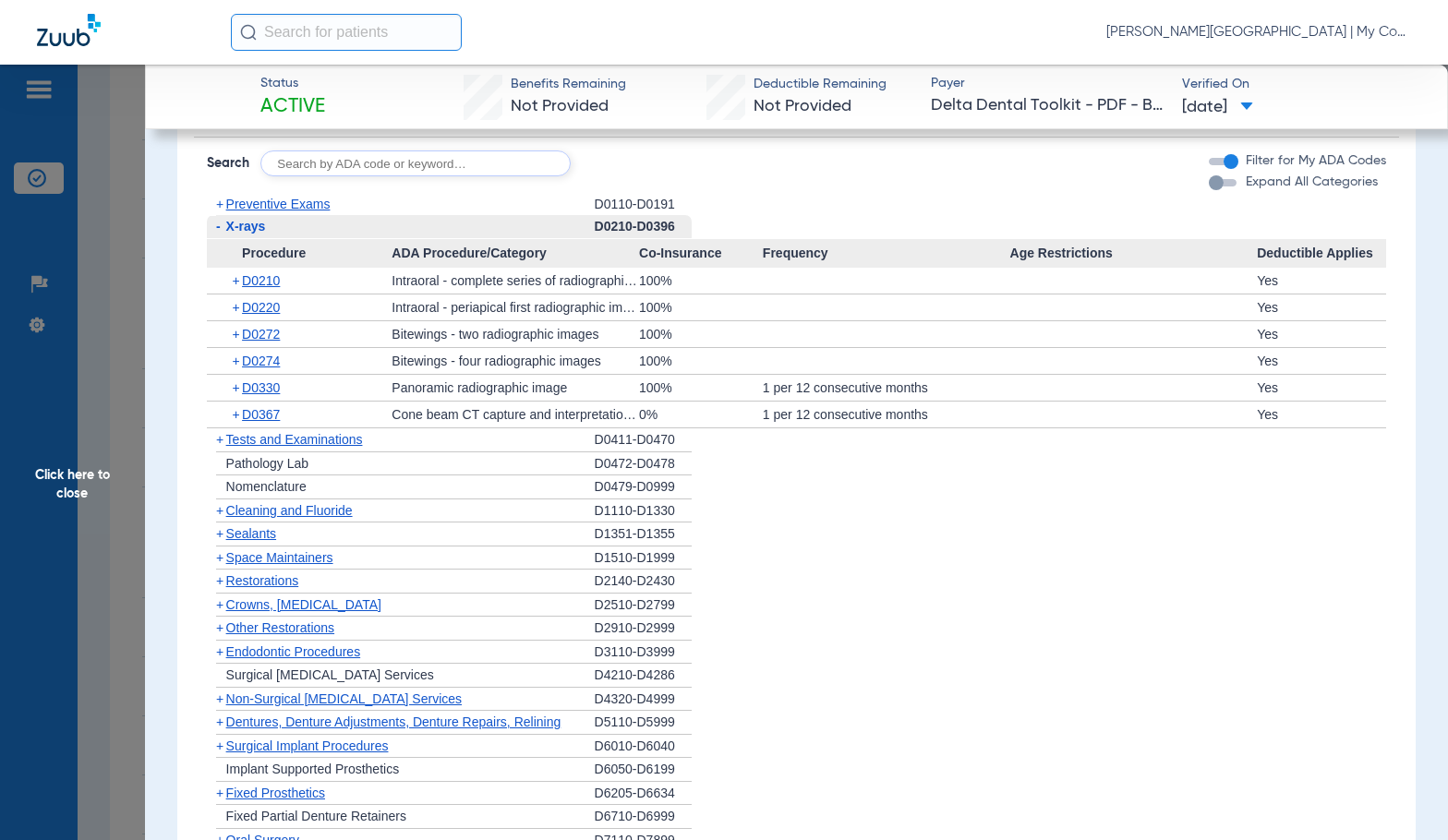
scroll to position [1478, 0]
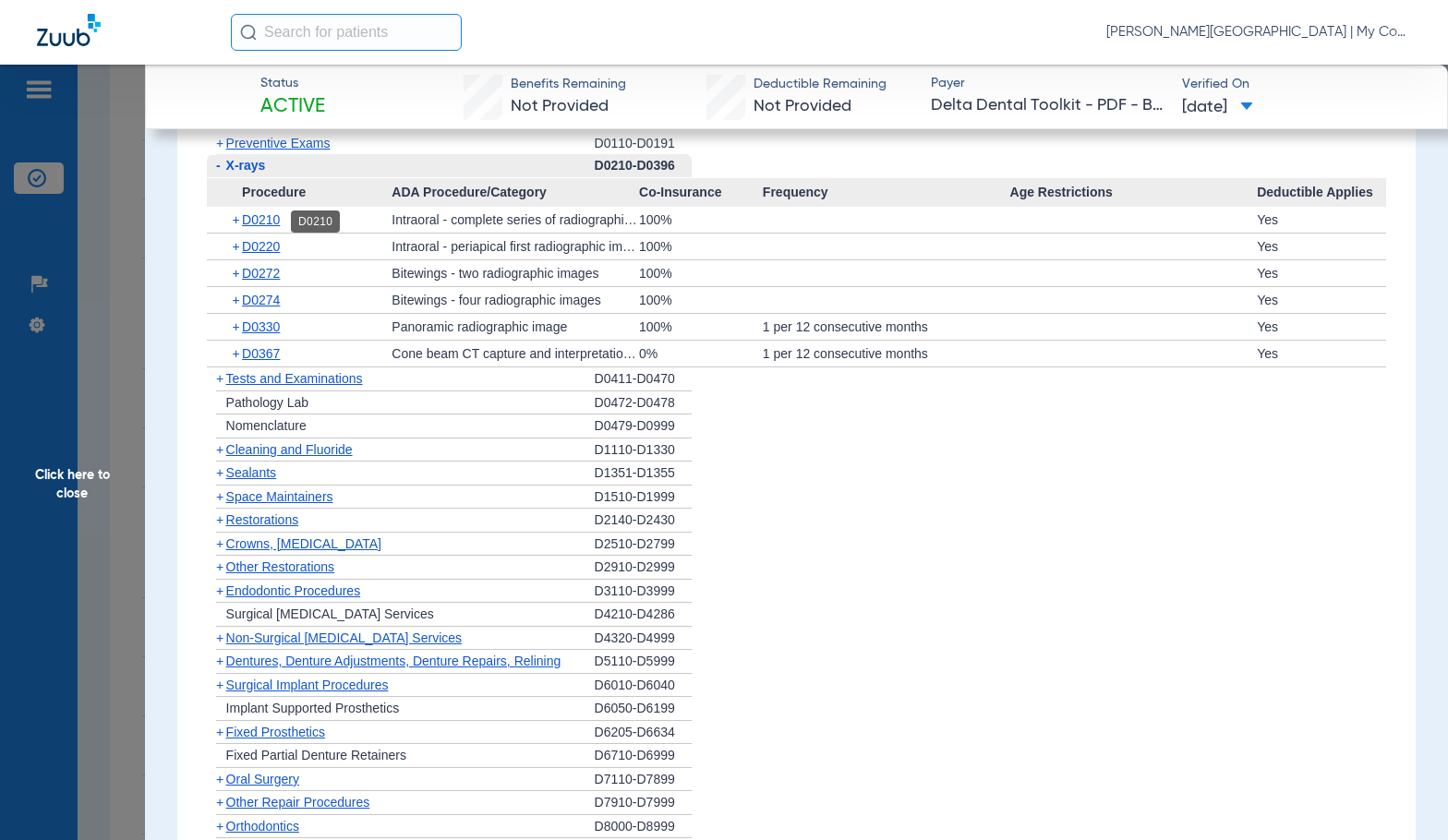
click at [276, 223] on span "D0210" at bounding box center [260, 220] width 38 height 15
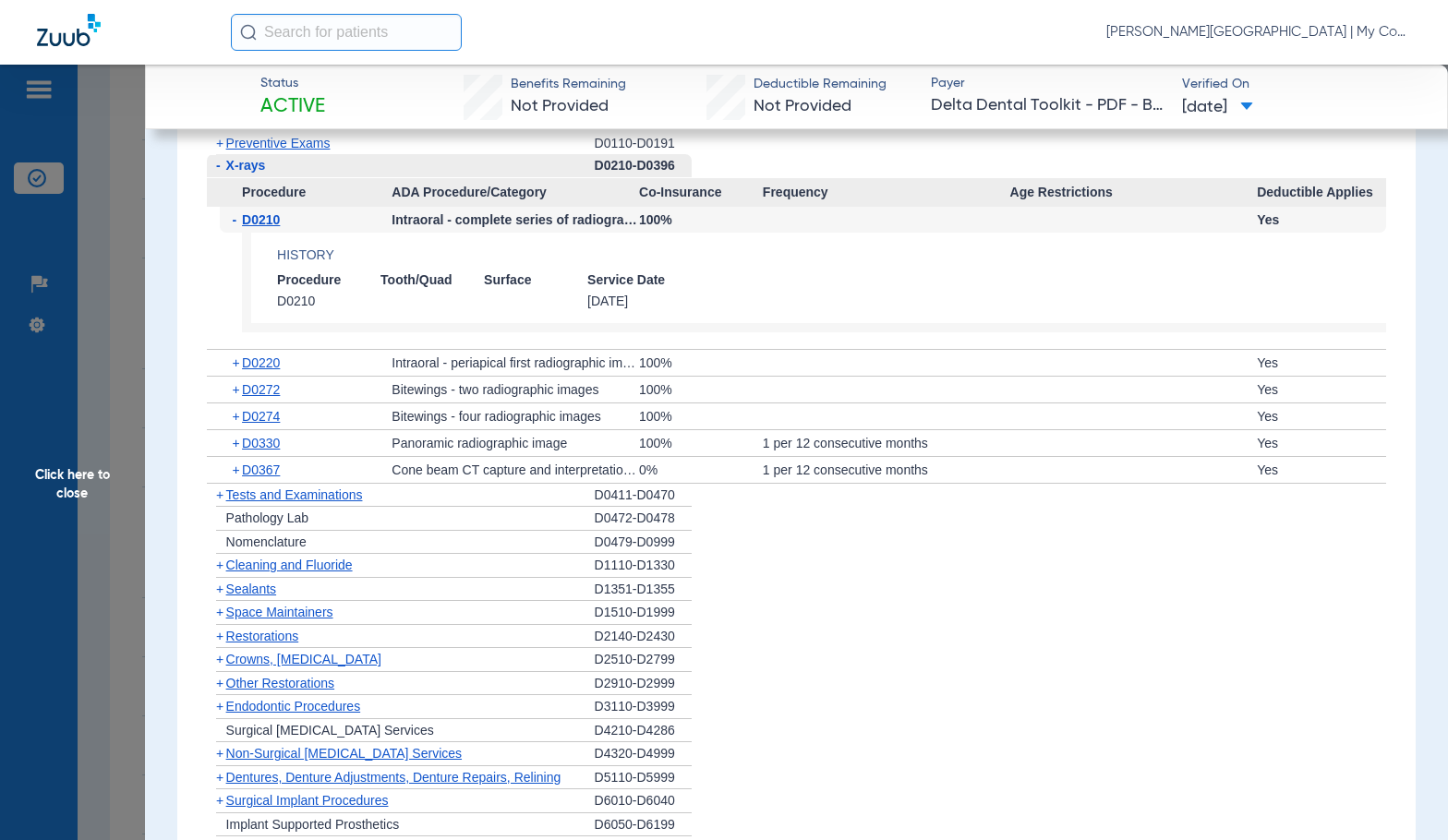
click at [274, 222] on span "D0210" at bounding box center [260, 220] width 38 height 15
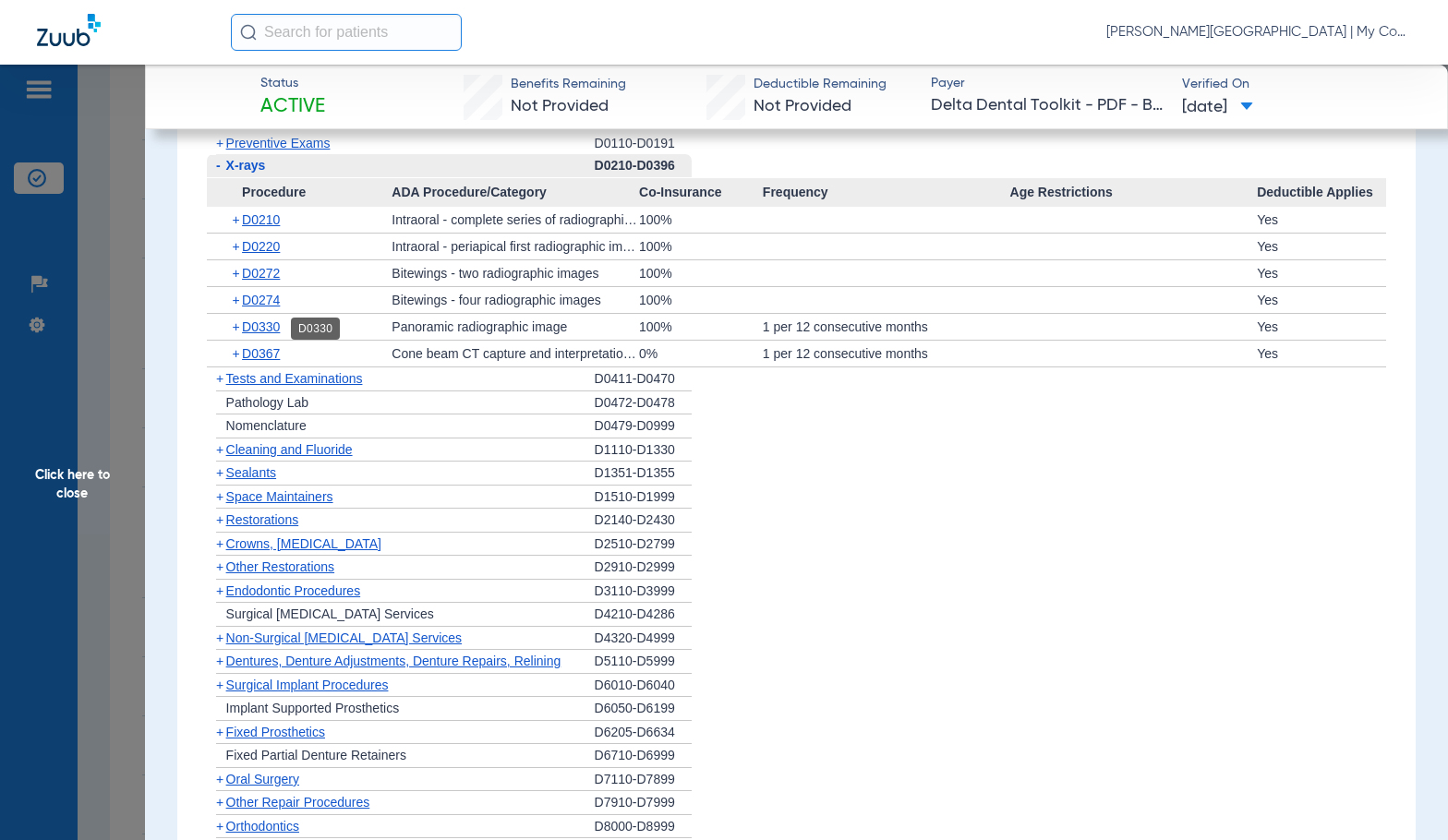
click at [269, 329] on span "D0330" at bounding box center [260, 327] width 38 height 15
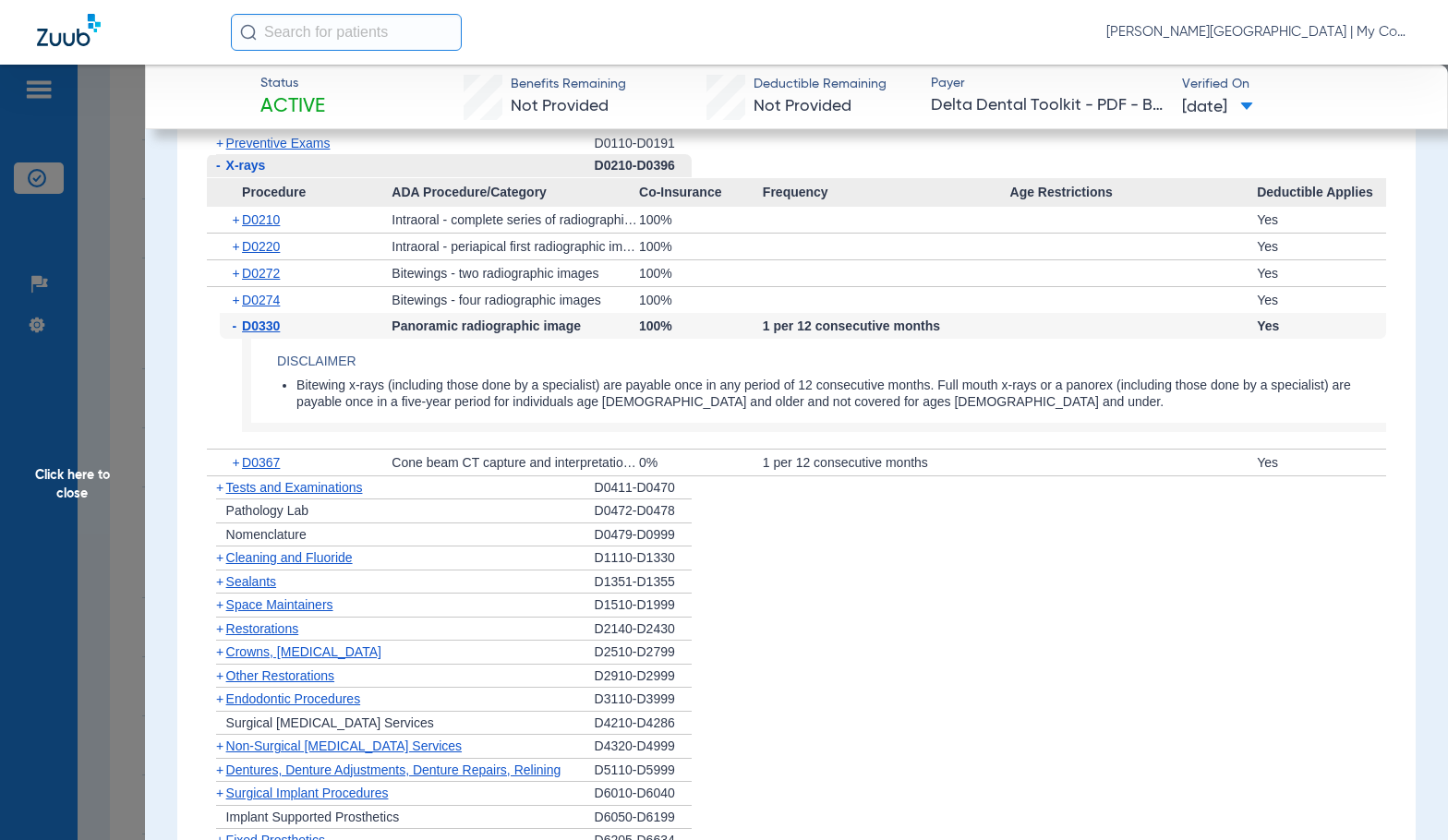
click at [269, 329] on span "D0330" at bounding box center [260, 326] width 38 height 15
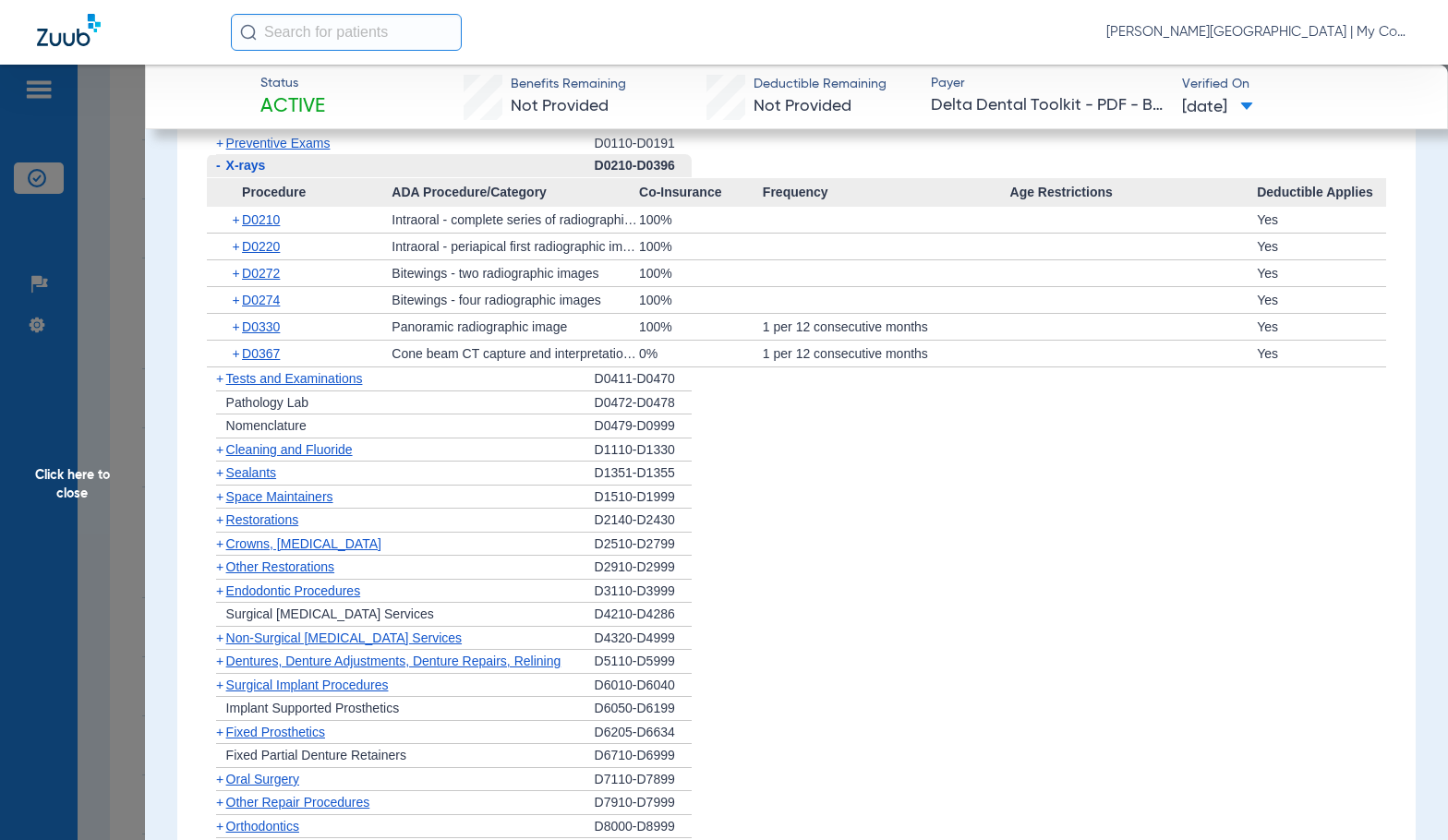
drag, startPoint x: 320, startPoint y: 450, endPoint x: 311, endPoint y: 460, distance: 13.5
click at [320, 450] on span "Cleaning and Fluoride" at bounding box center [289, 450] width 127 height 15
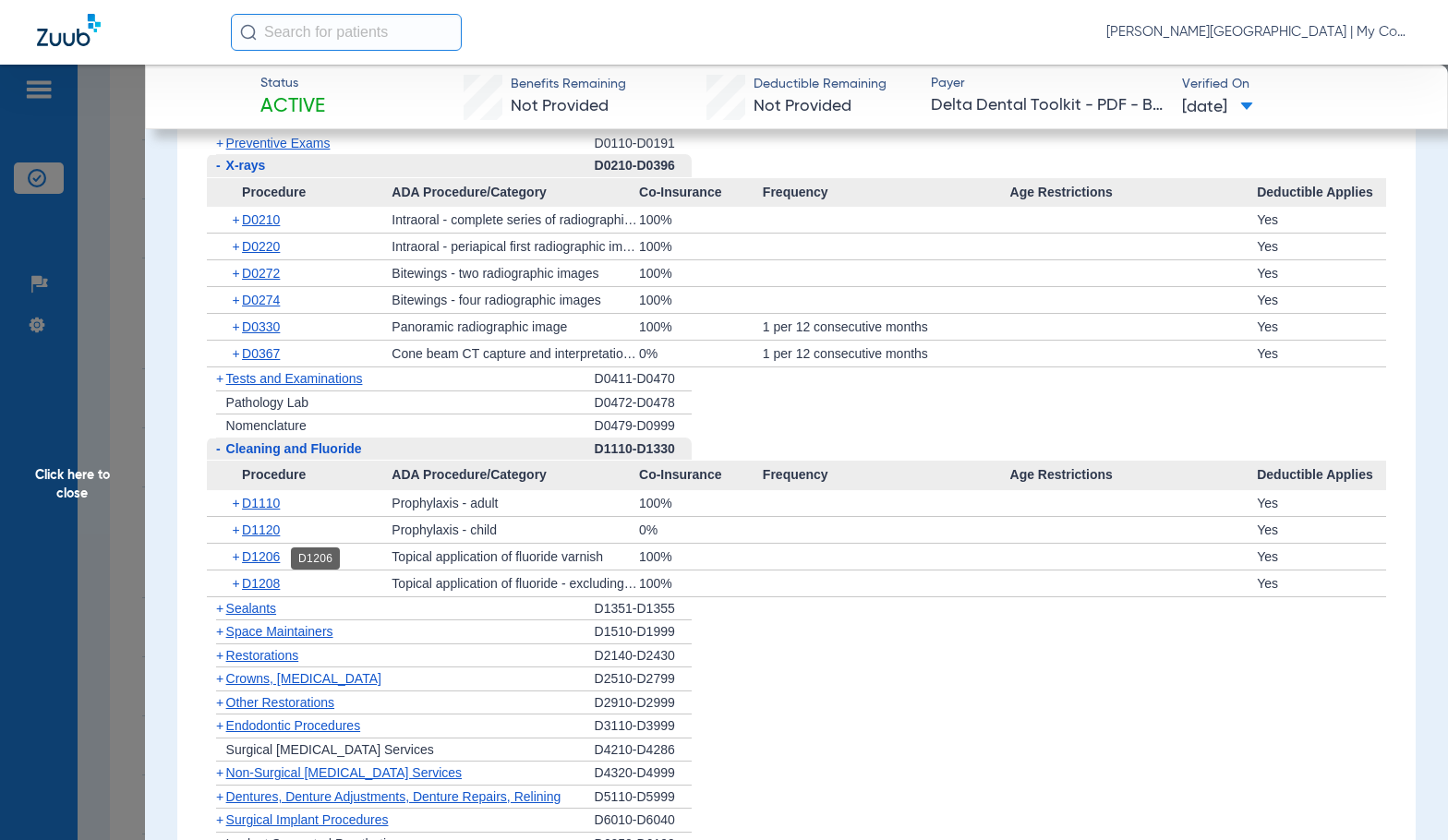
click at [266, 557] on span "D1206" at bounding box center [260, 557] width 38 height 15
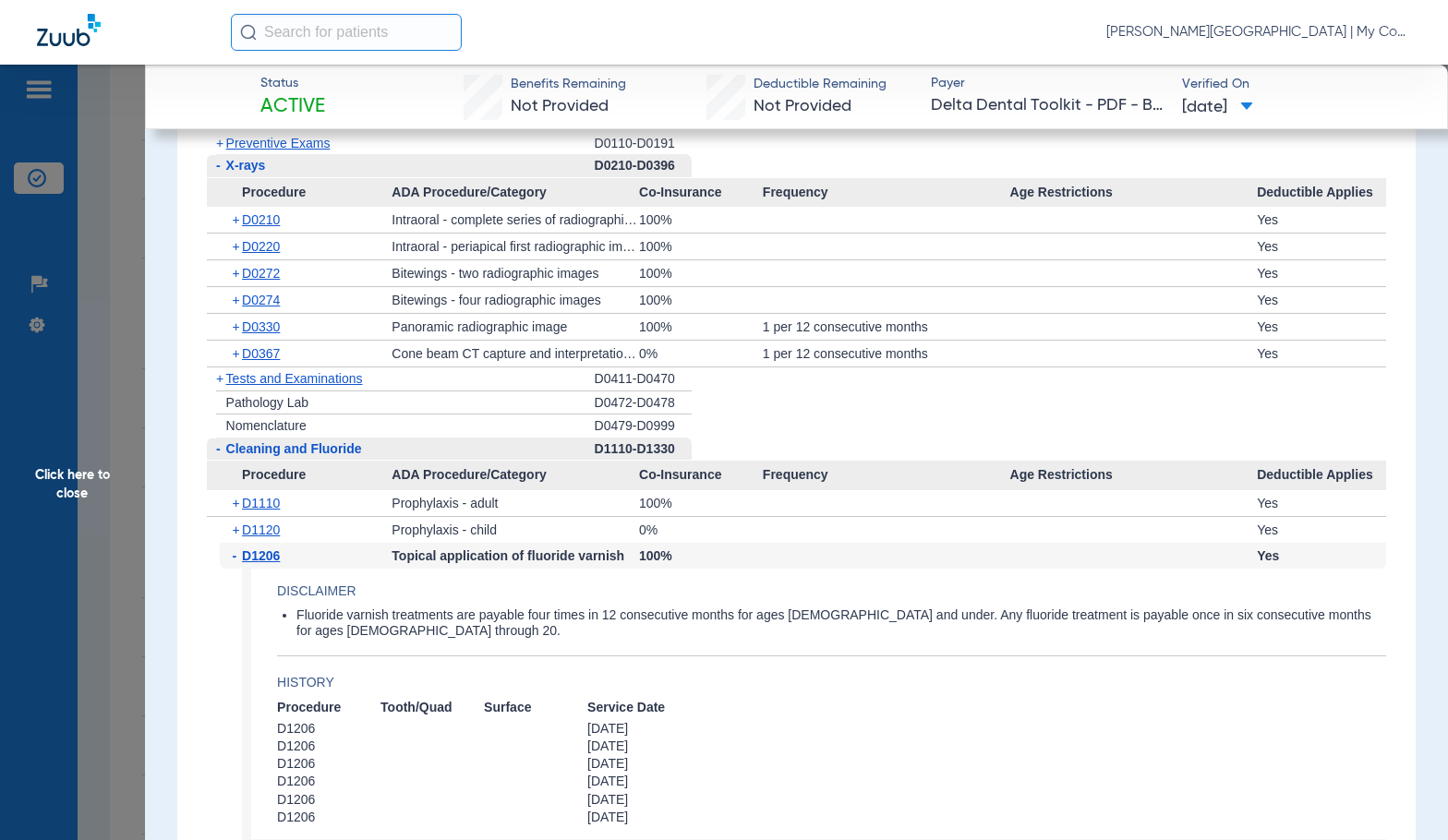
click at [266, 557] on span "D1206" at bounding box center [260, 556] width 38 height 15
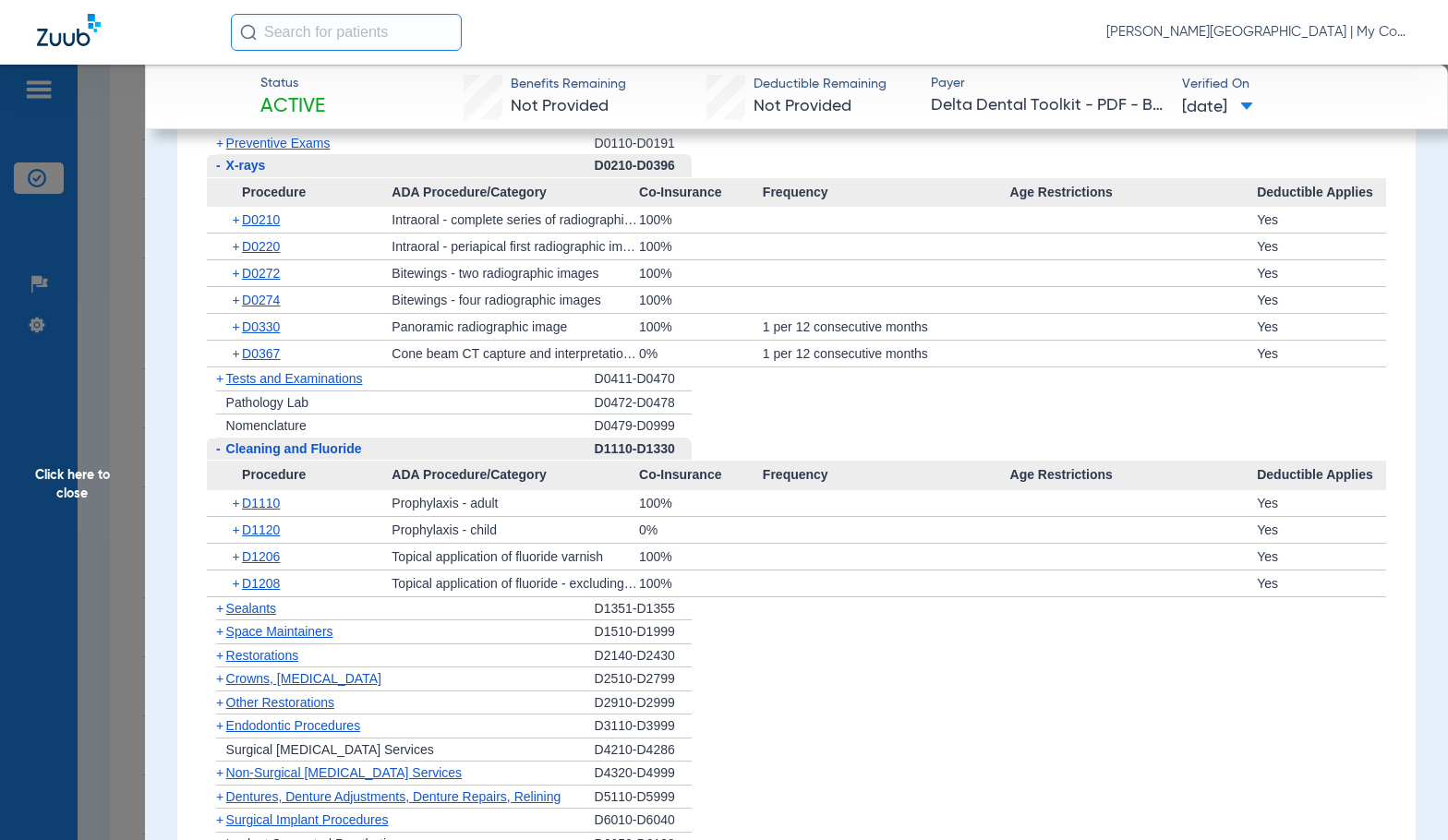
click at [133, 354] on span "Click here to close" at bounding box center [72, 485] width 145 height 840
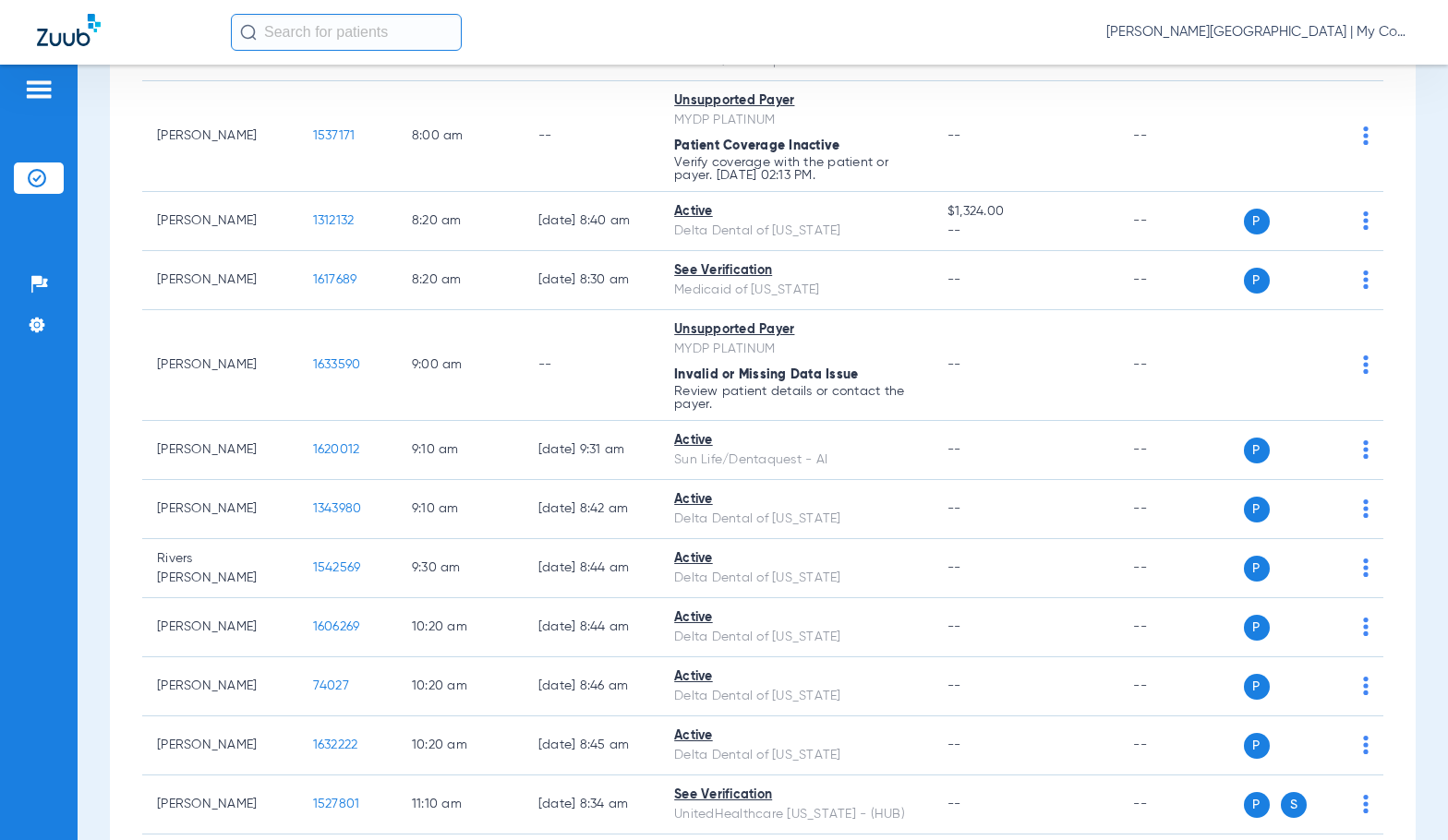
scroll to position [462, 0]
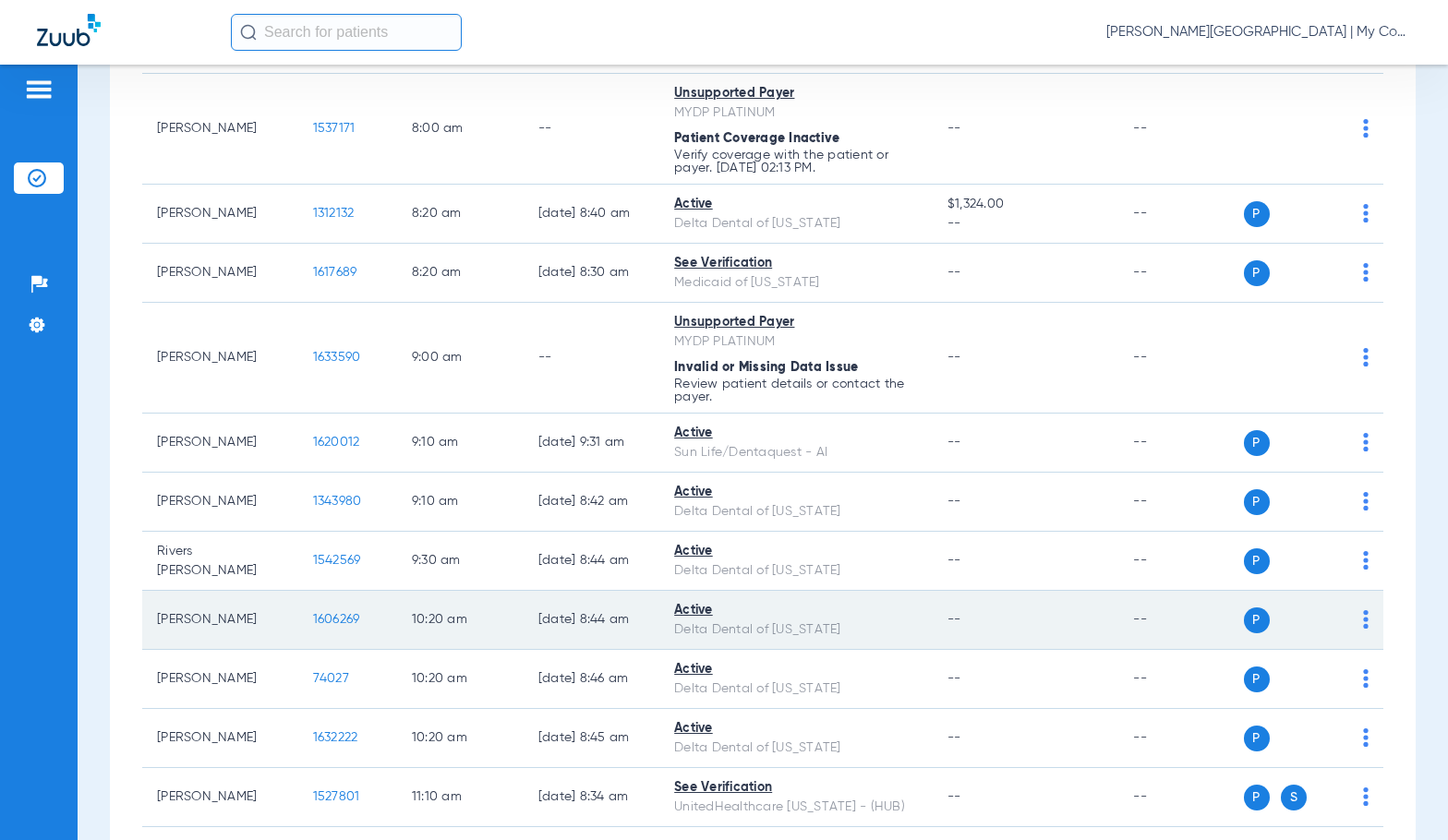
click at [318, 616] on span "1606269" at bounding box center [336, 620] width 47 height 13
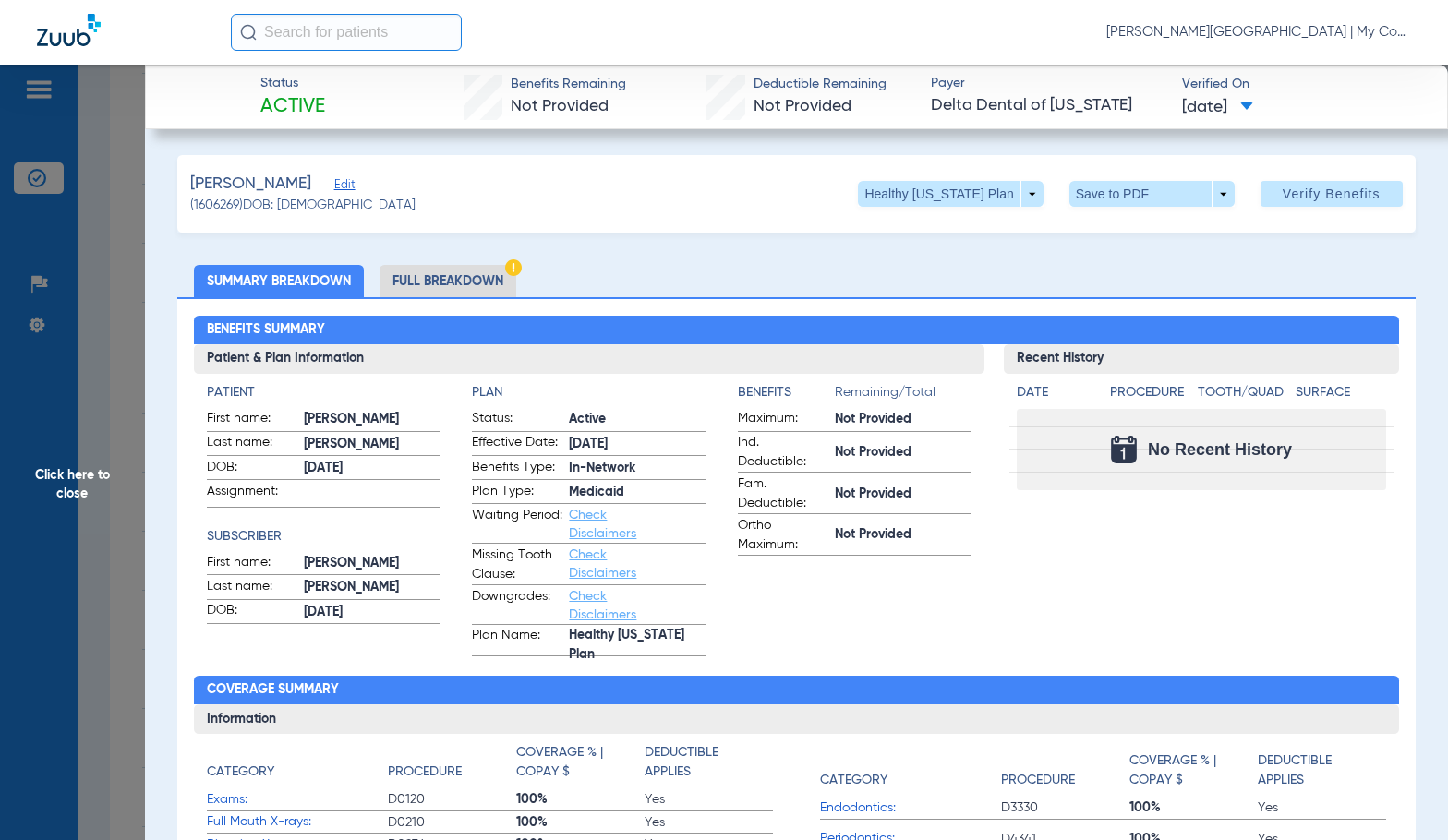
click at [481, 287] on li "Full Breakdown" at bounding box center [448, 280] width 137 height 32
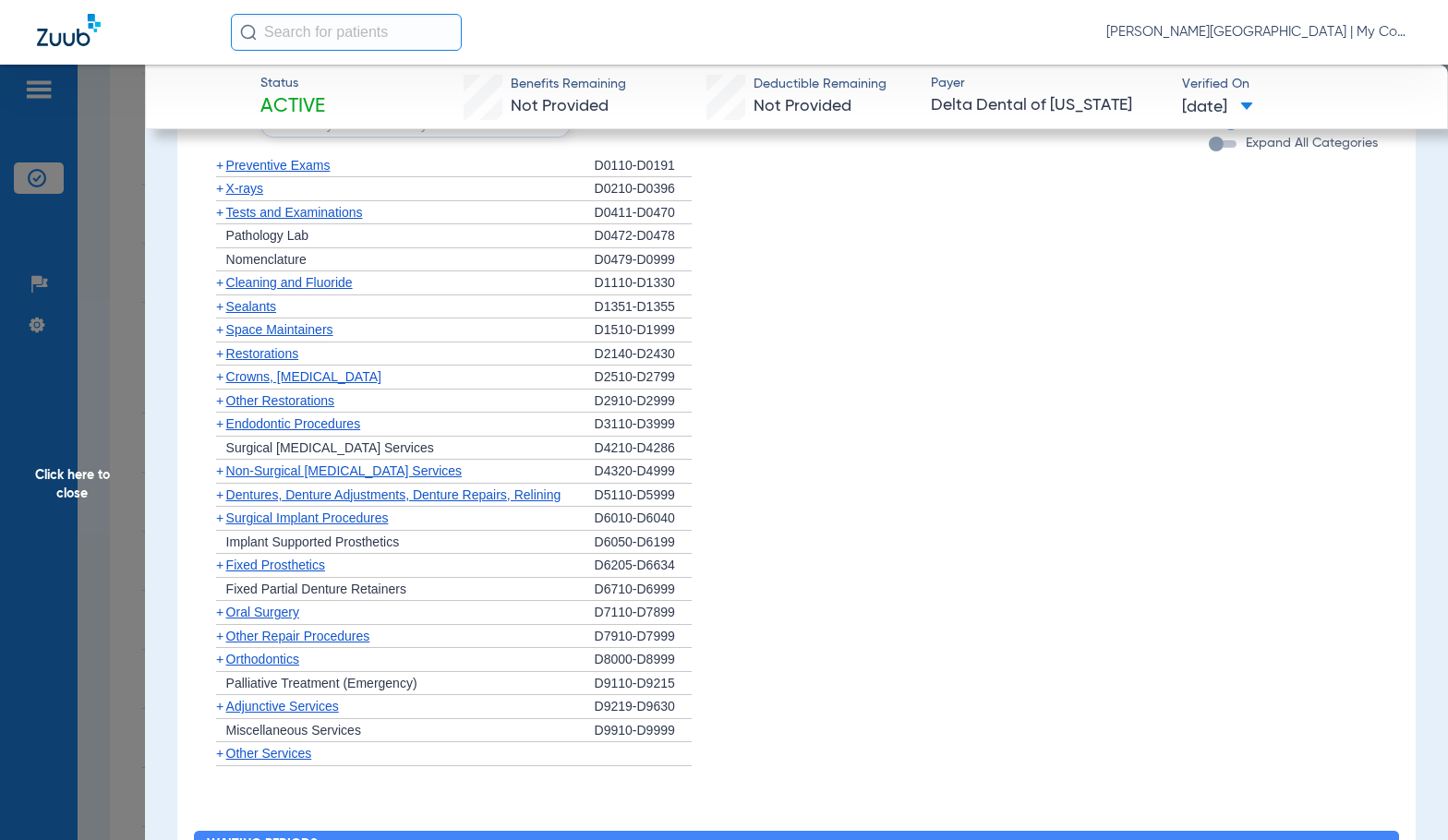
scroll to position [1370, 0]
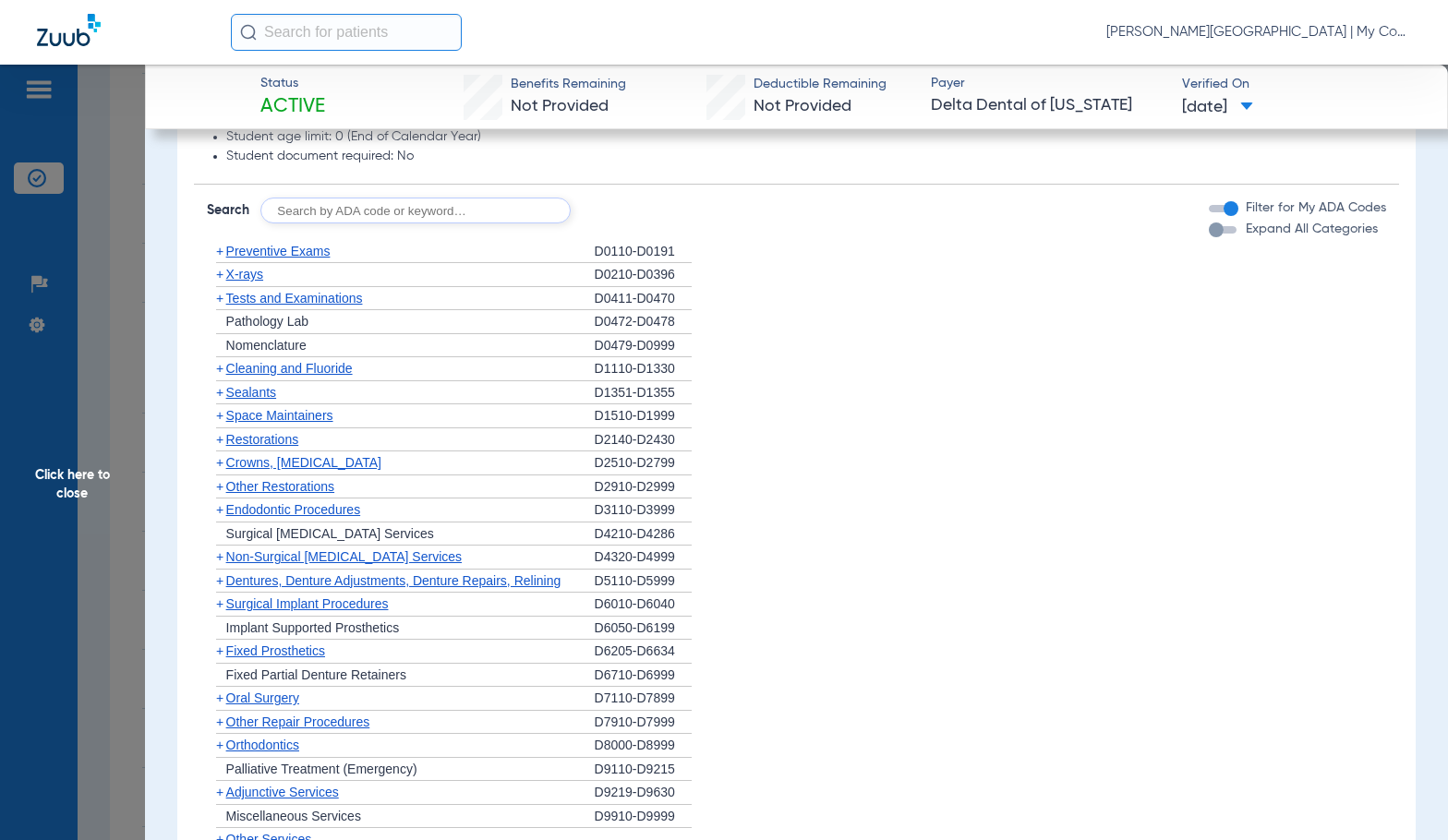
click at [277, 253] on span "Preventive Exams" at bounding box center [278, 251] width 105 height 15
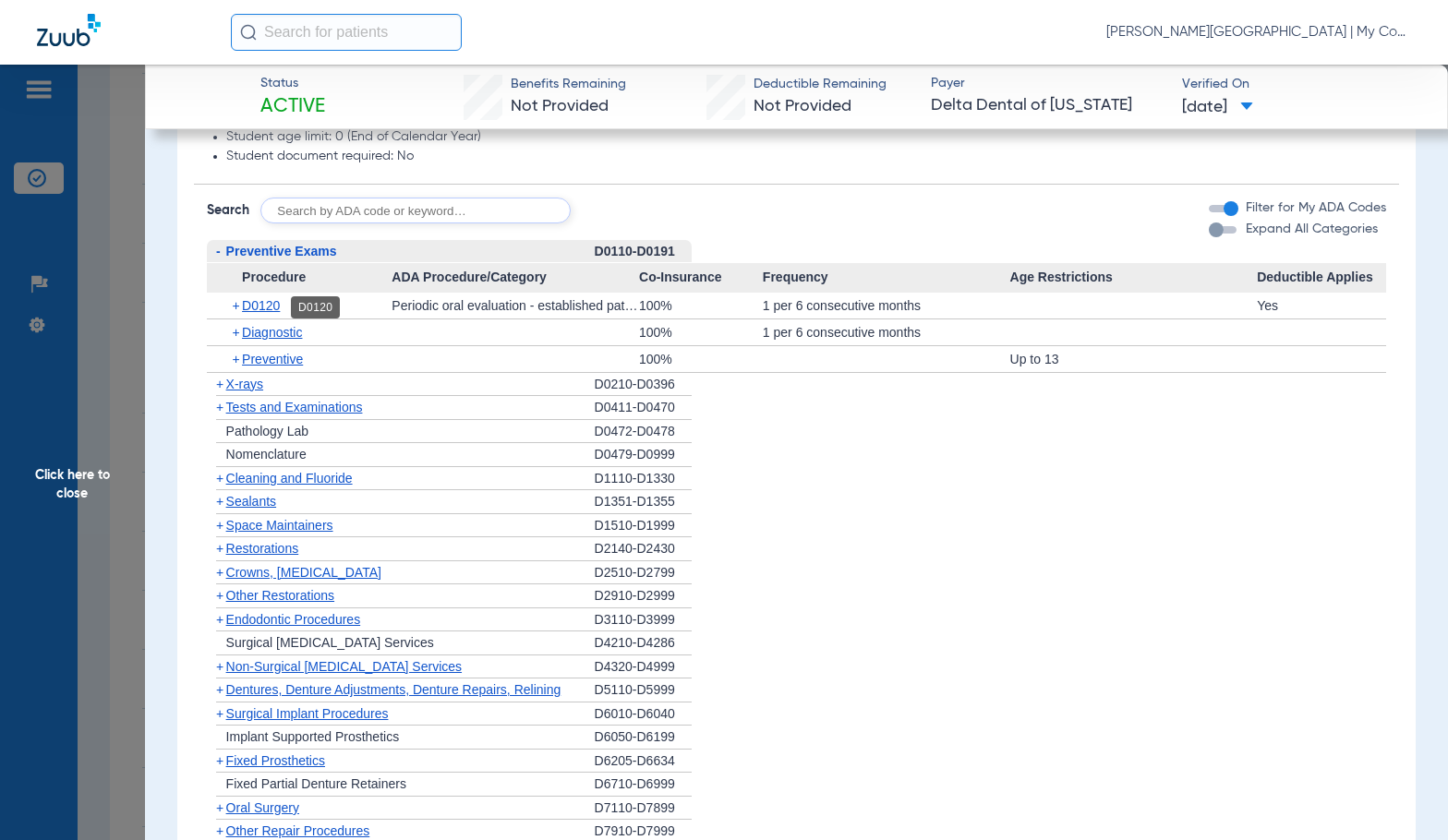
click at [254, 309] on span "D0120" at bounding box center [260, 305] width 38 height 15
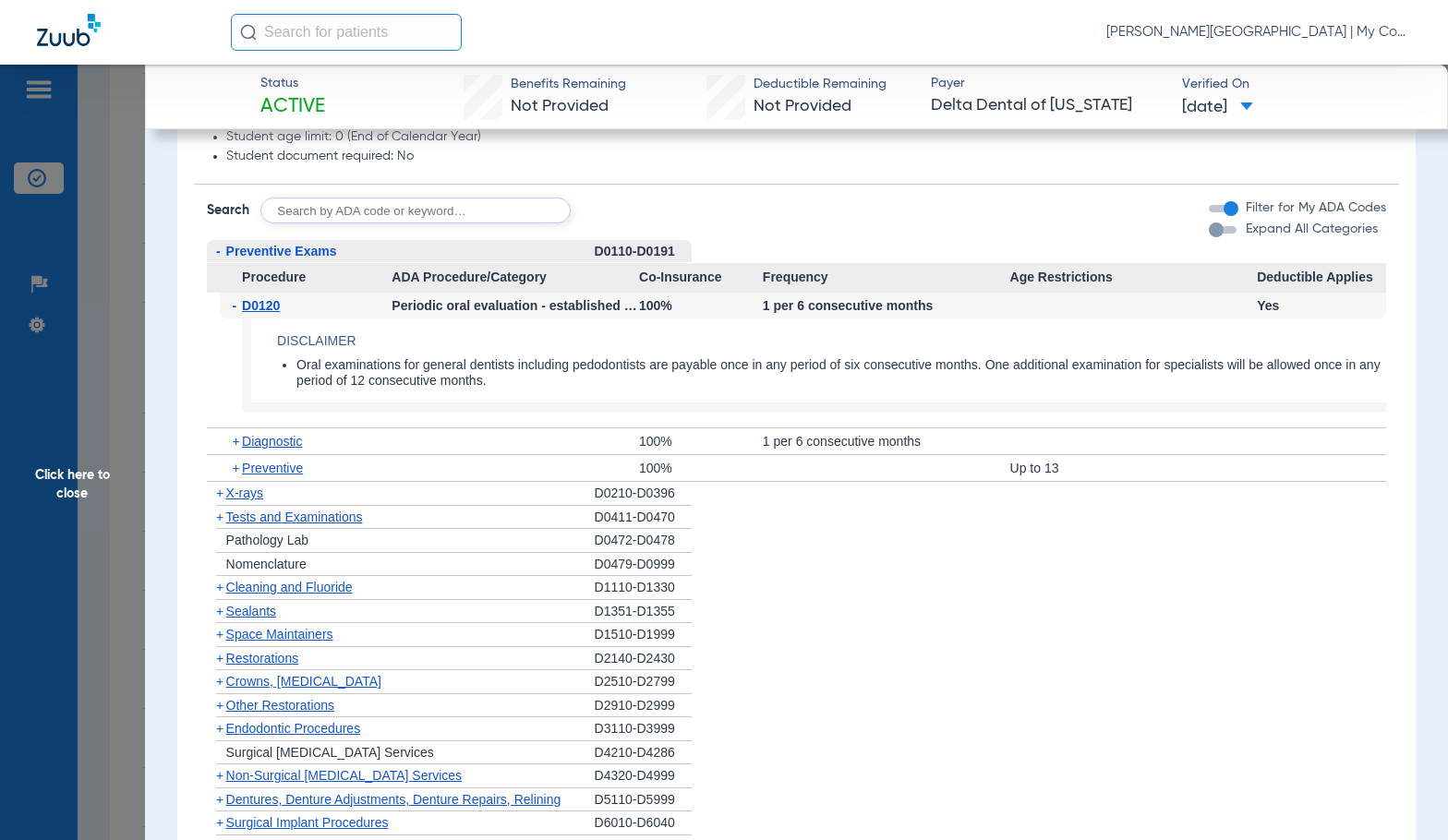
click at [254, 309] on span "D0120" at bounding box center [260, 305] width 38 height 15
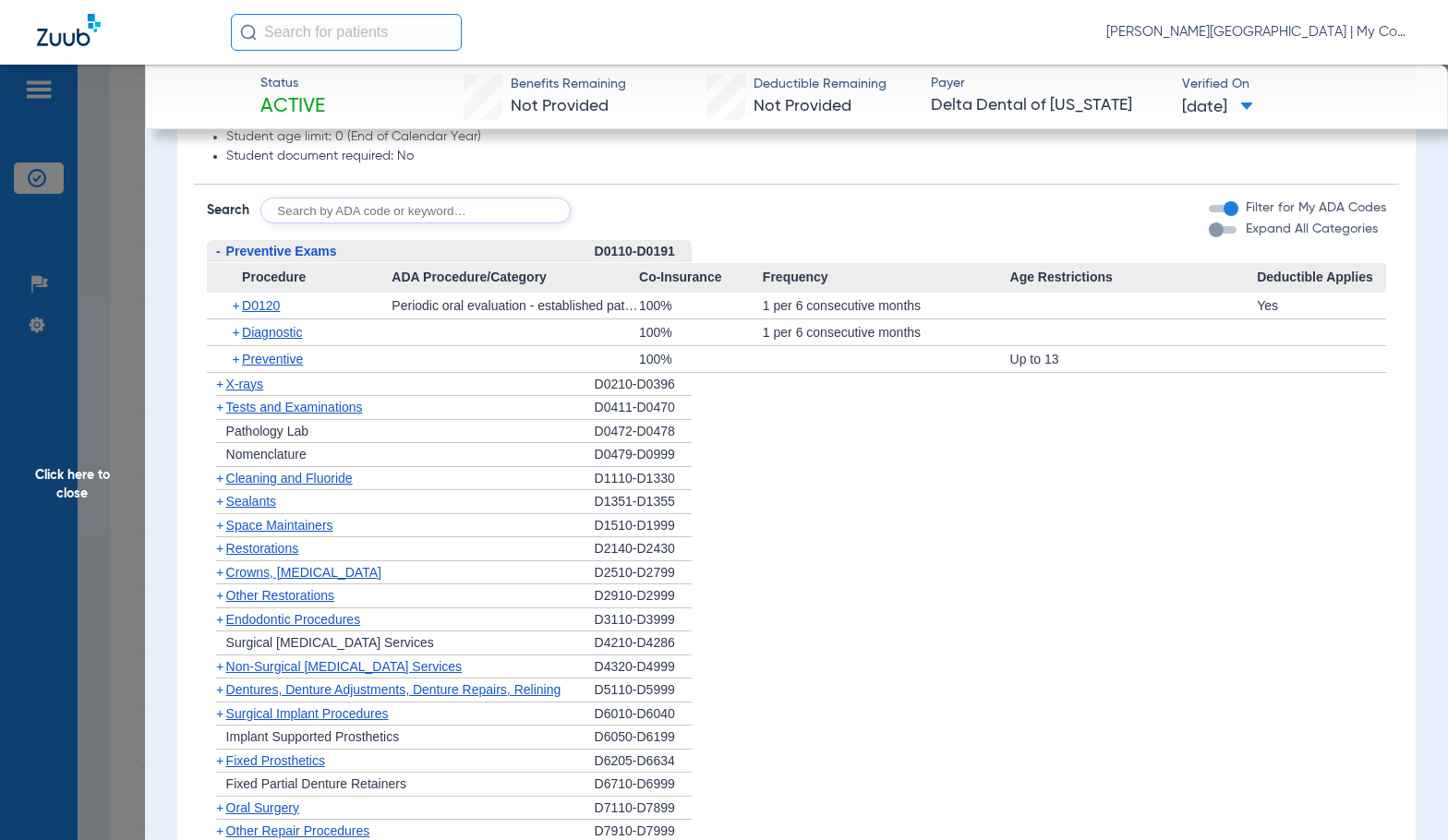
click at [116, 509] on span "Click here to close" at bounding box center [72, 485] width 145 height 840
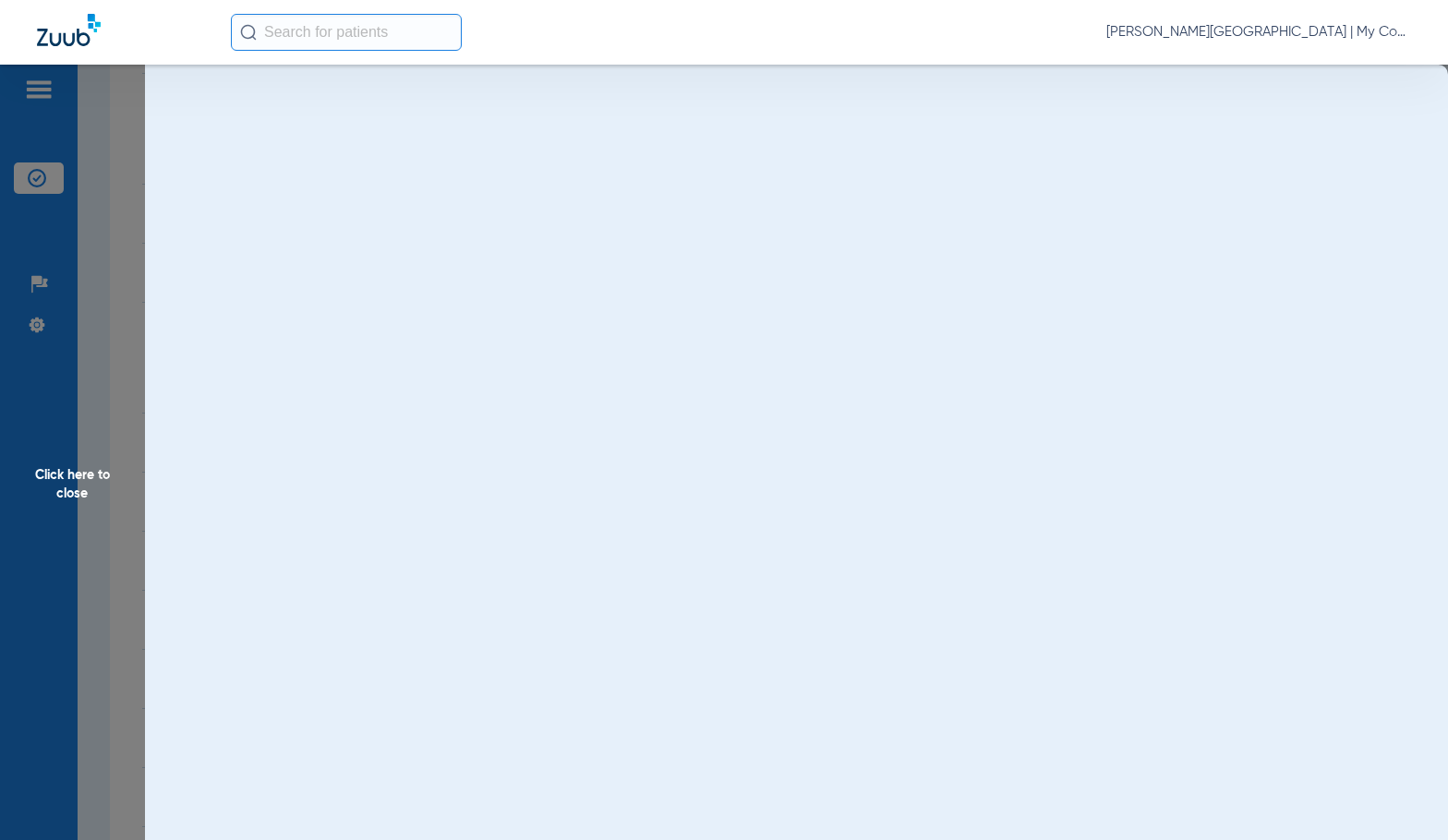
scroll to position [0, 0]
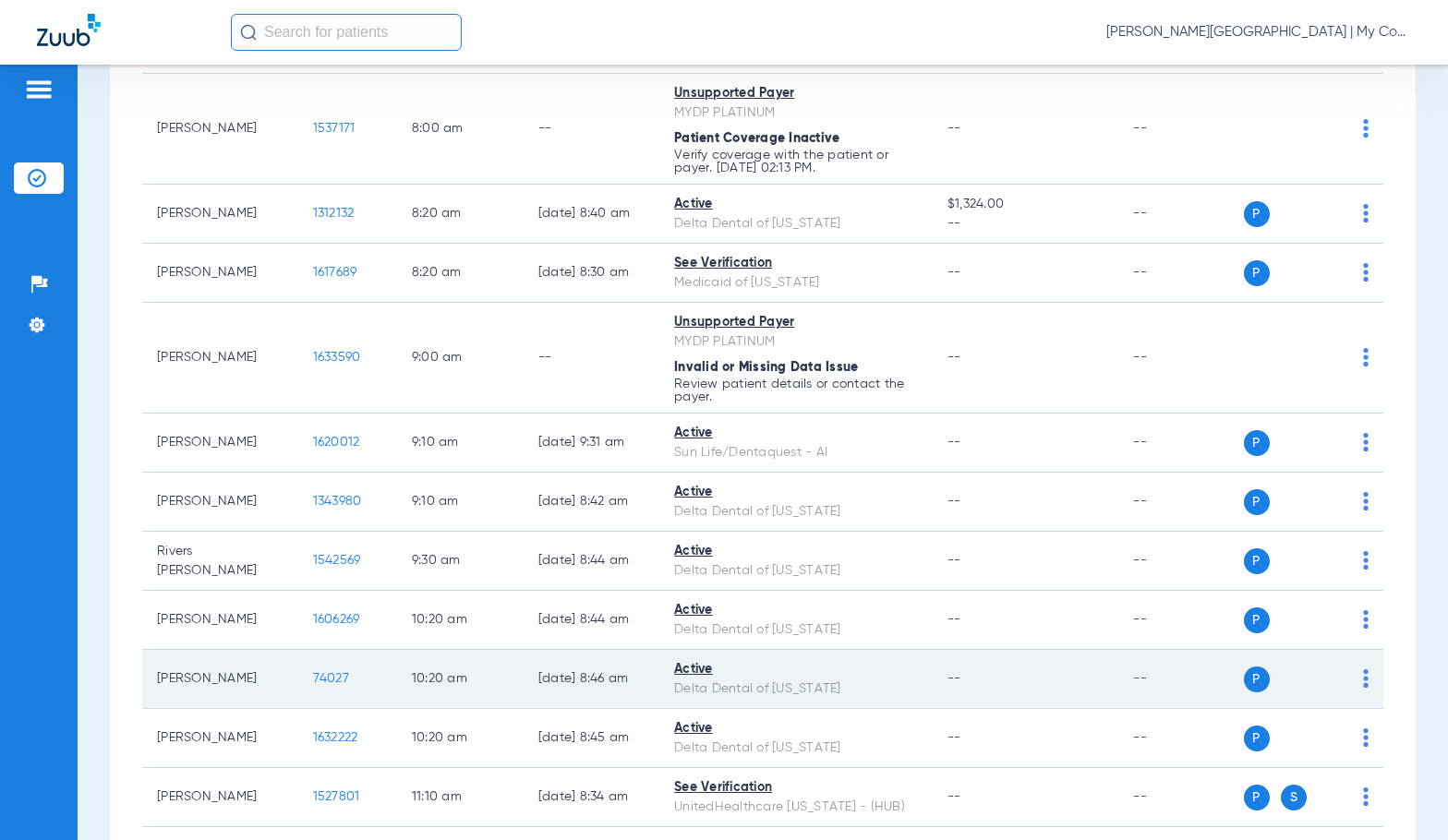
click at [316, 677] on span "74027" at bounding box center [330, 678] width 36 height 13
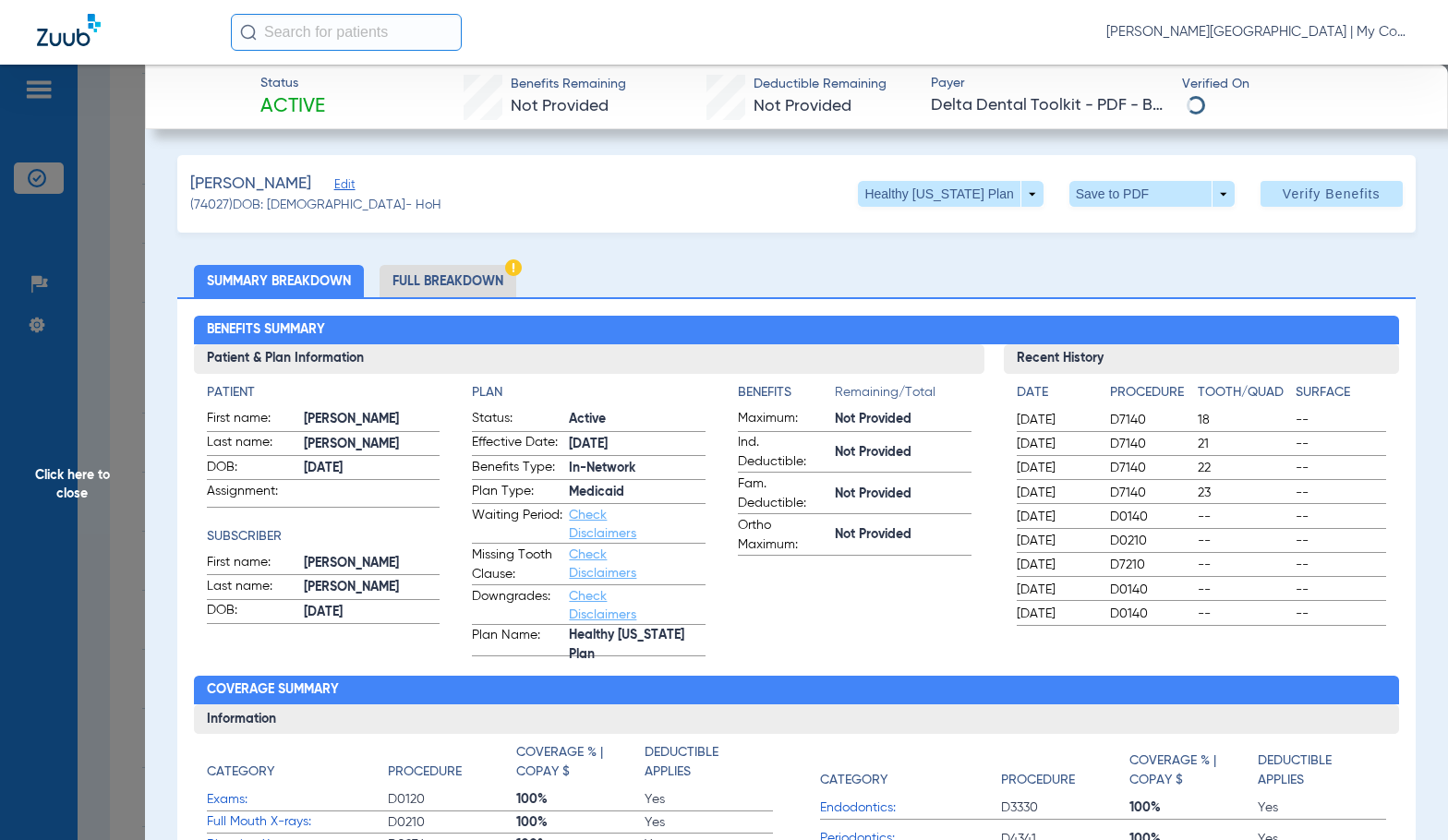
click at [477, 280] on li "Full Breakdown" at bounding box center [448, 280] width 137 height 32
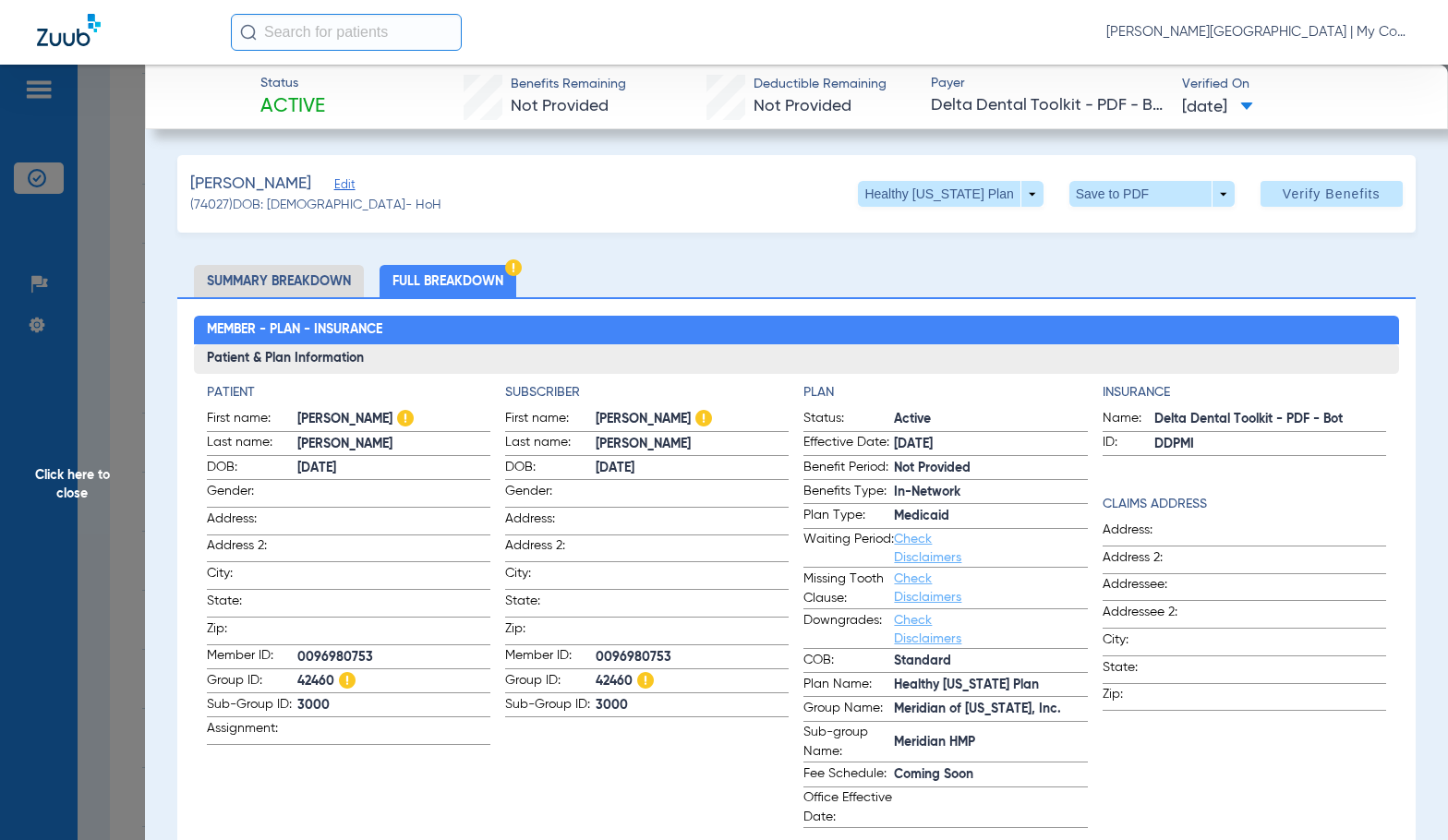
click at [679, 349] on h3 "Patient & Plan Information" at bounding box center [797, 359] width 1206 height 30
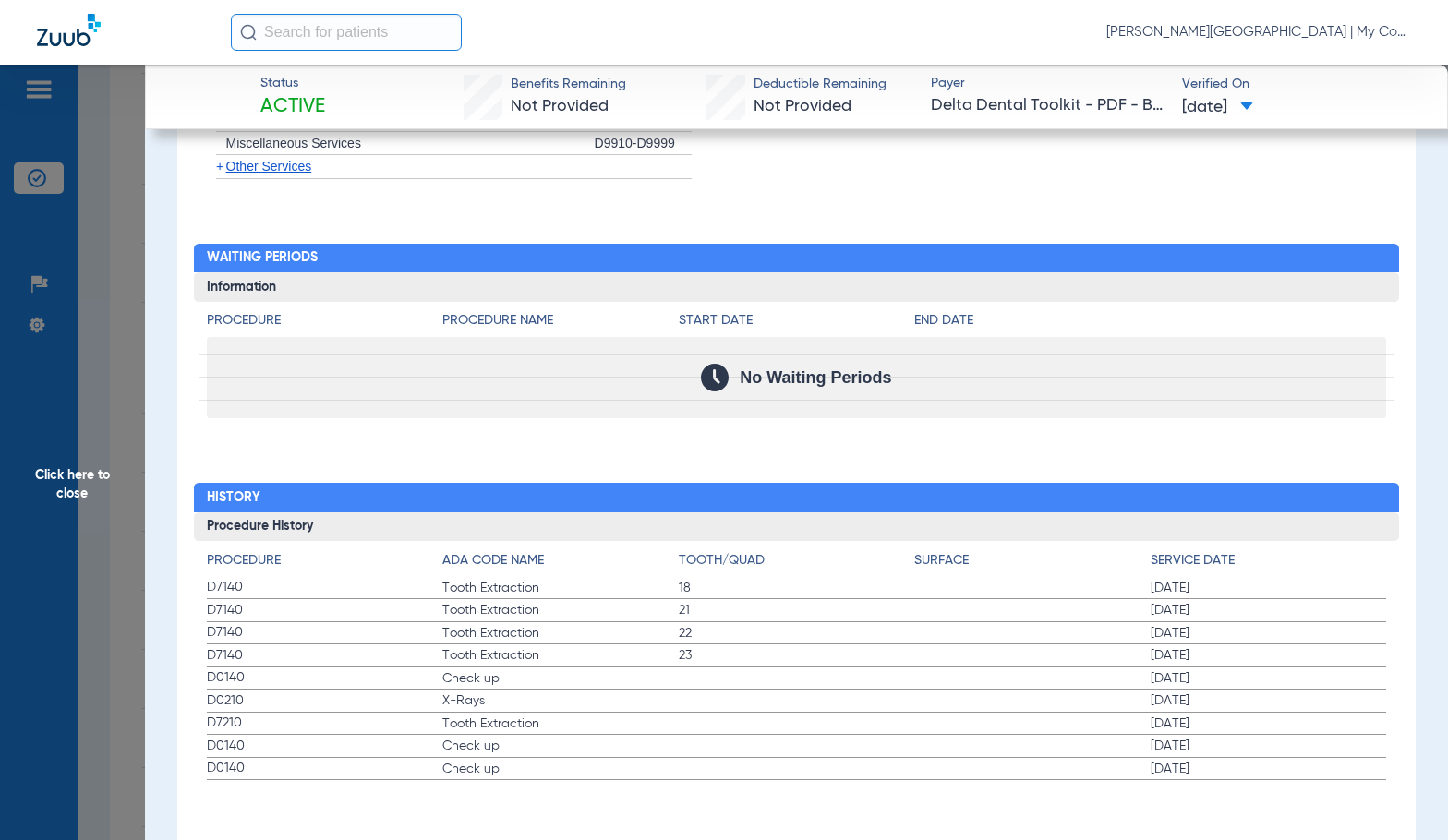
scroll to position [2046, 0]
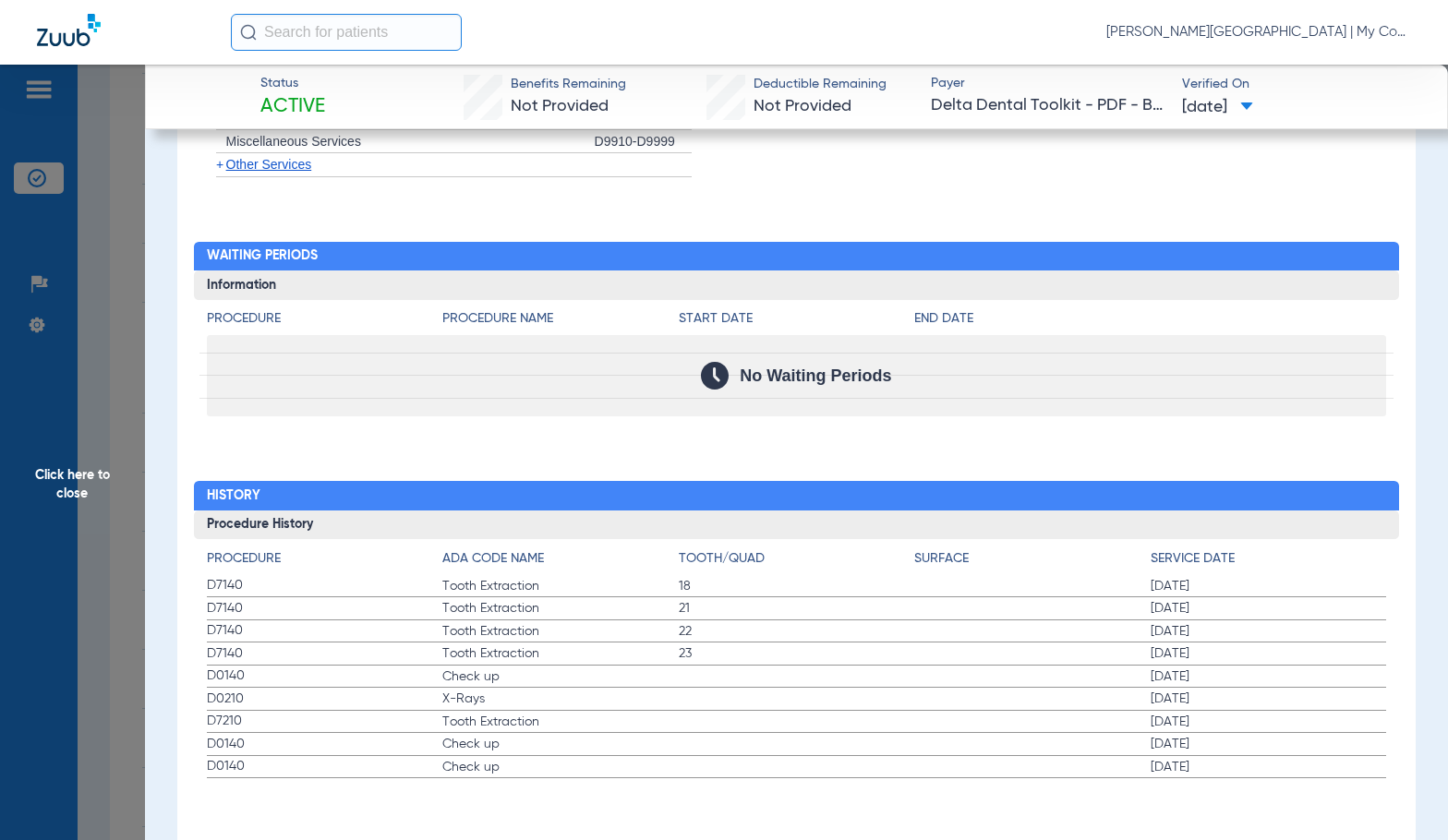
click at [51, 488] on span "Click here to close" at bounding box center [72, 485] width 145 height 840
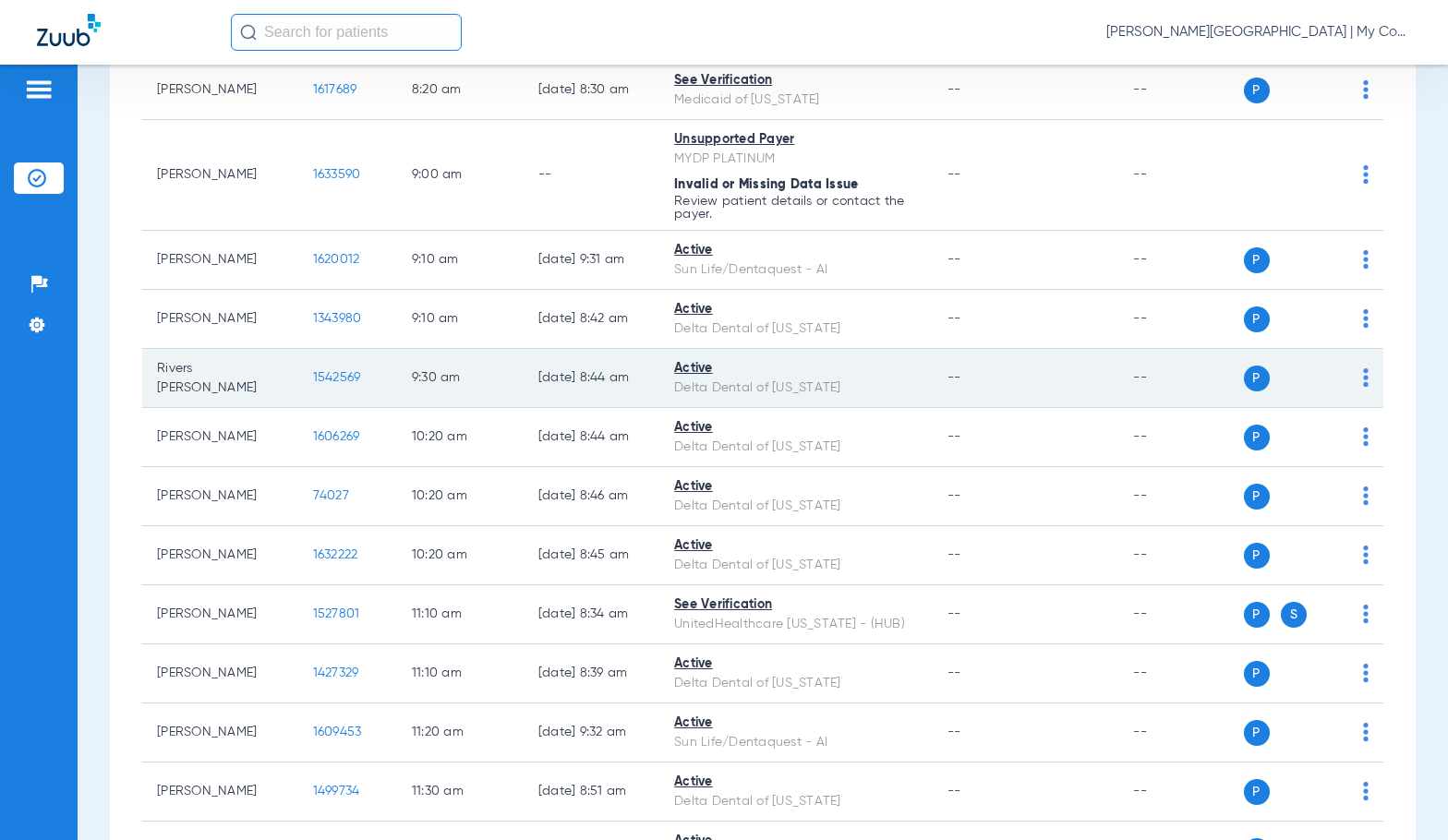
scroll to position [738, 0]
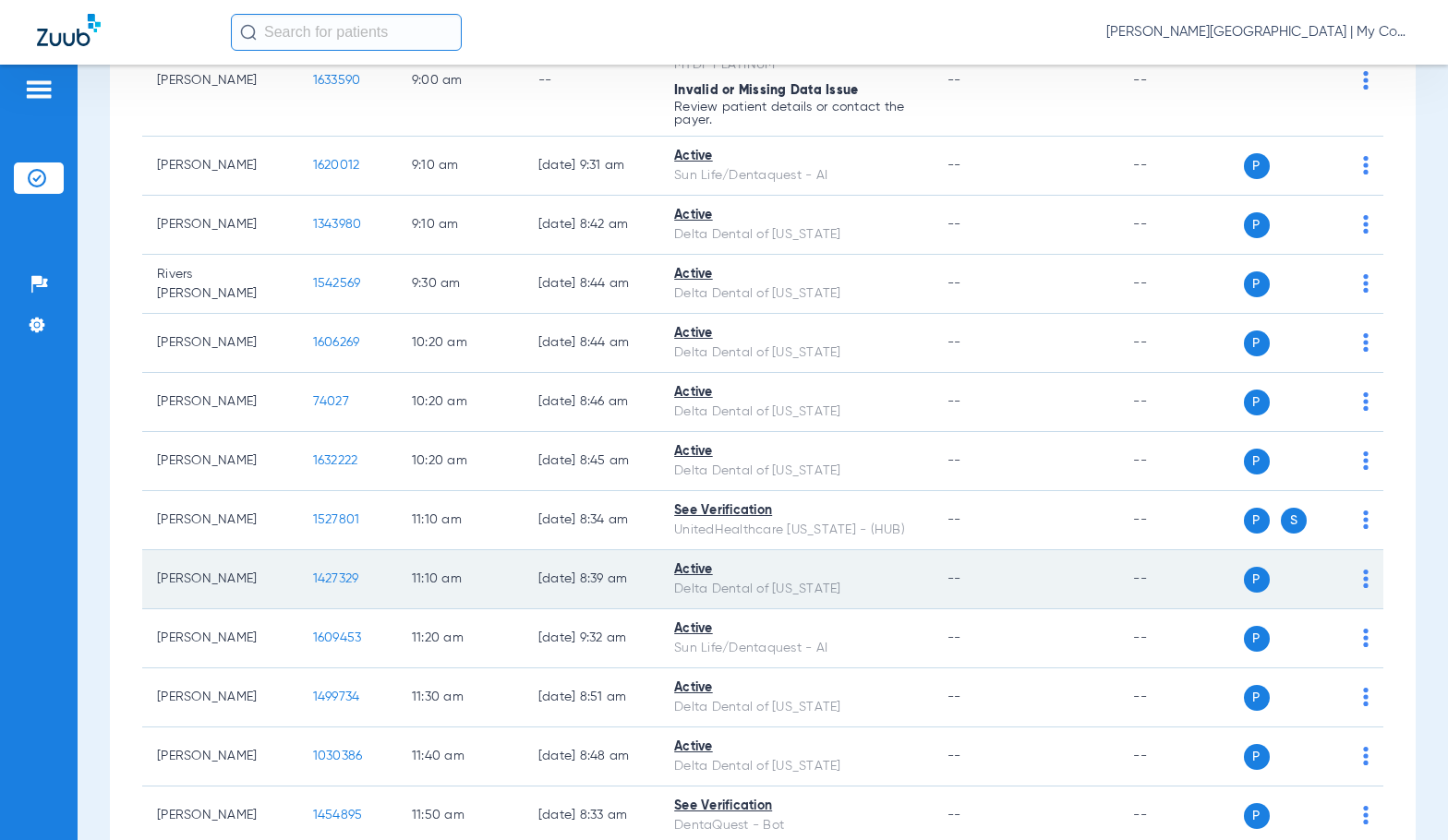
click at [316, 570] on td "1427329" at bounding box center [347, 580] width 99 height 59
click at [321, 579] on span "1427329" at bounding box center [336, 579] width 46 height 13
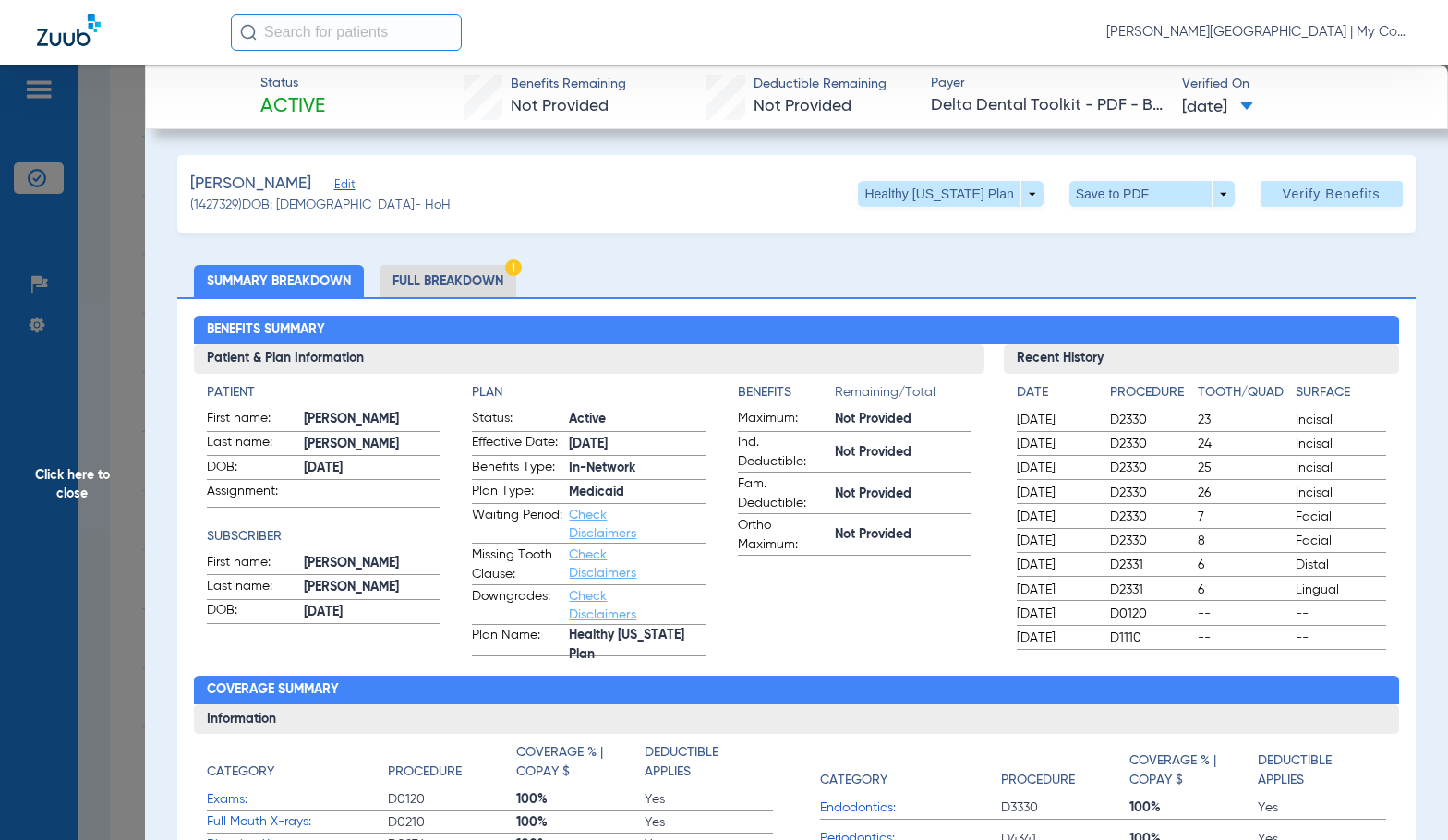
click at [501, 293] on li "Full Breakdown" at bounding box center [448, 280] width 137 height 32
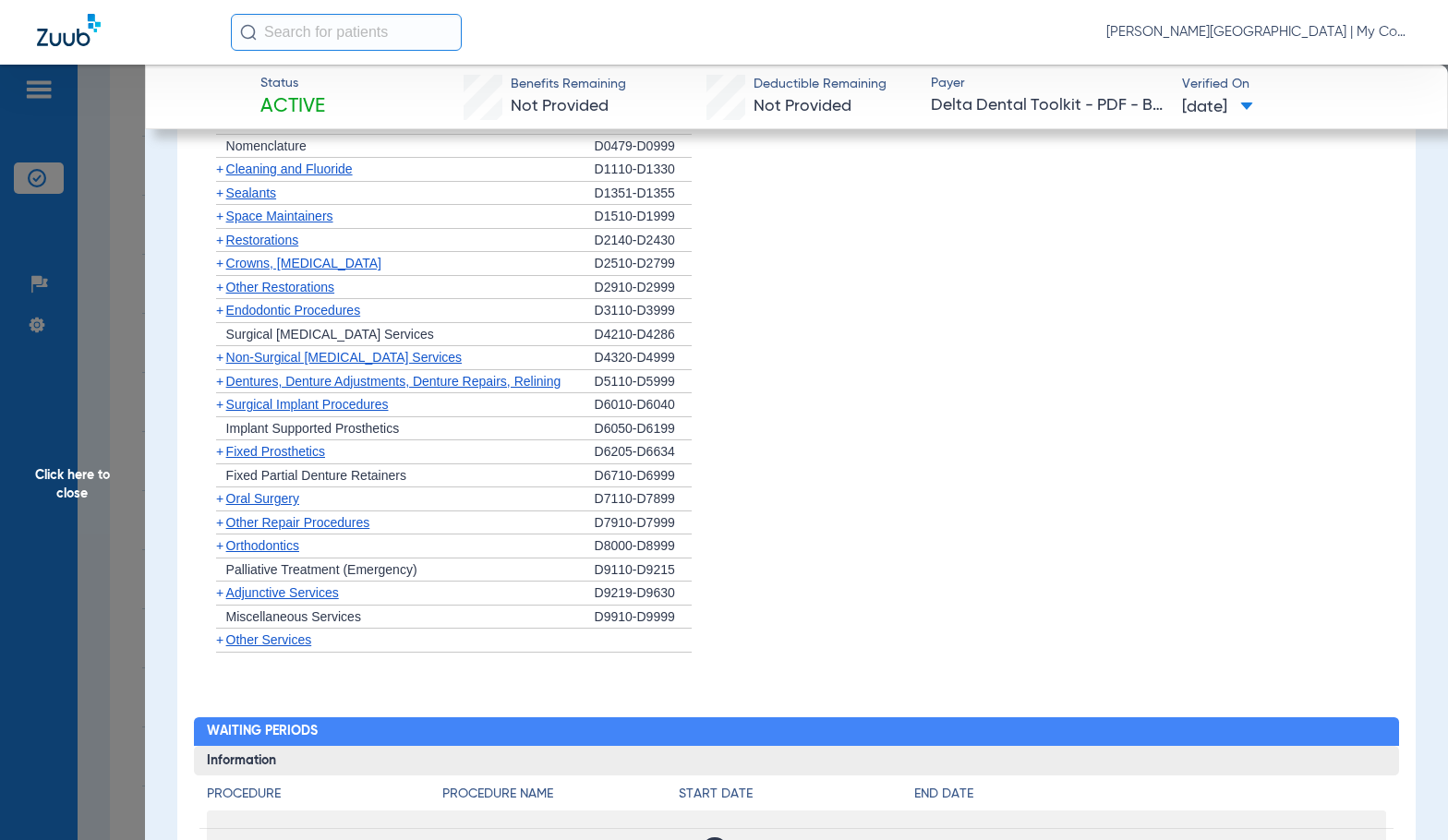
scroll to position [1292, 0]
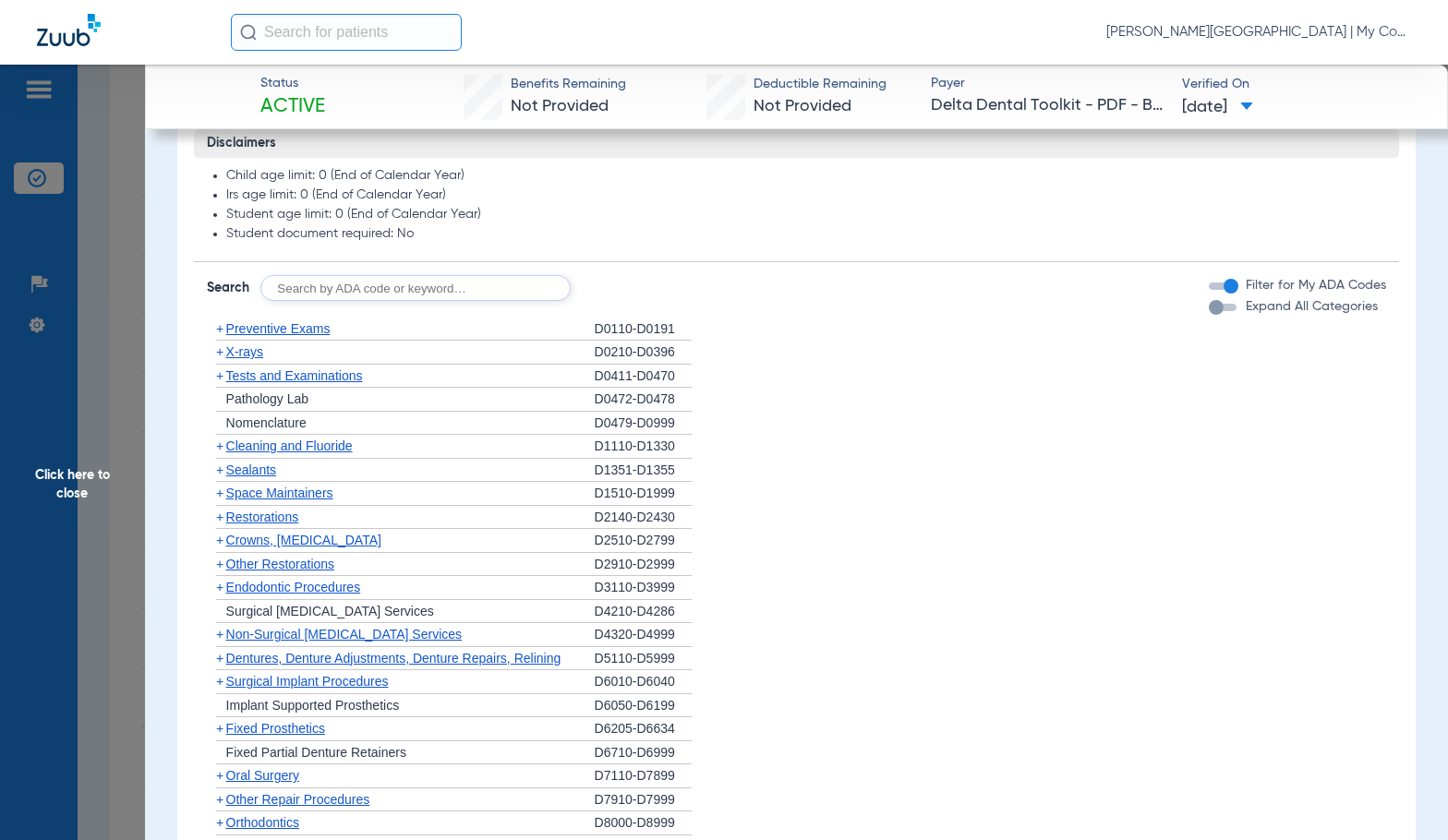
click at [277, 330] on span "Preventive Exams" at bounding box center [278, 328] width 105 height 15
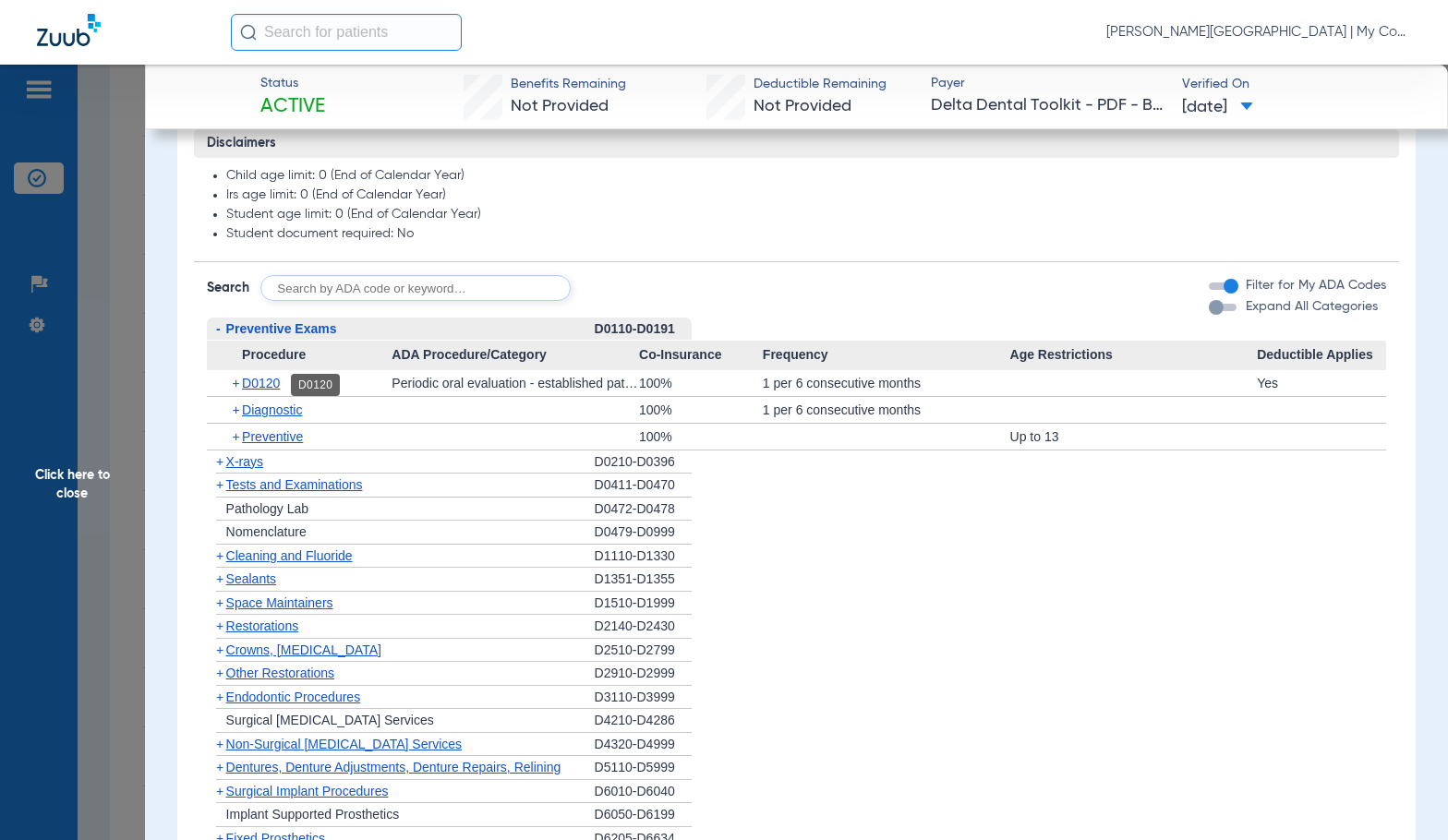
click at [256, 380] on span "D0120" at bounding box center [260, 383] width 38 height 15
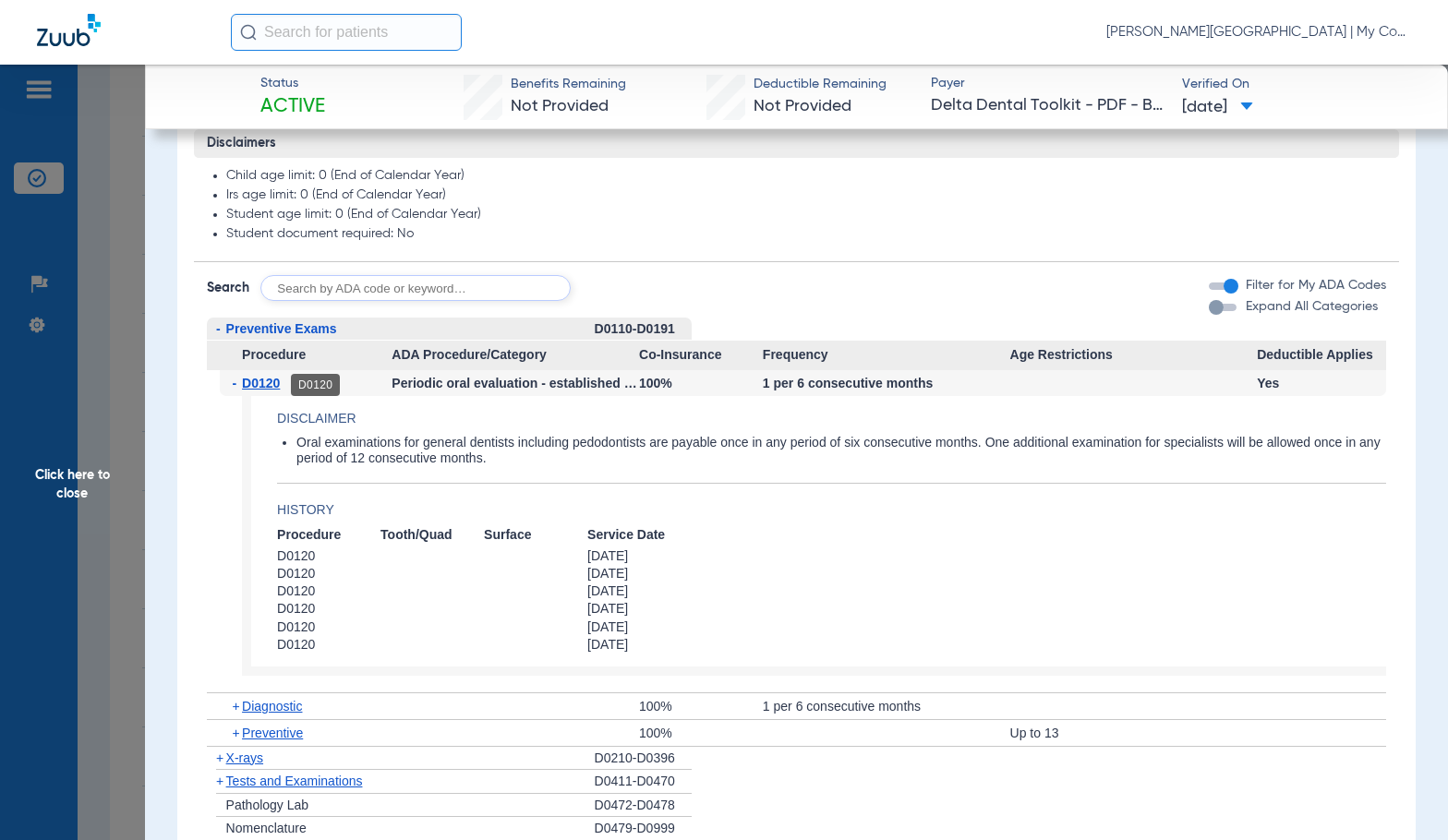
click at [271, 389] on span "D0120" at bounding box center [260, 383] width 38 height 15
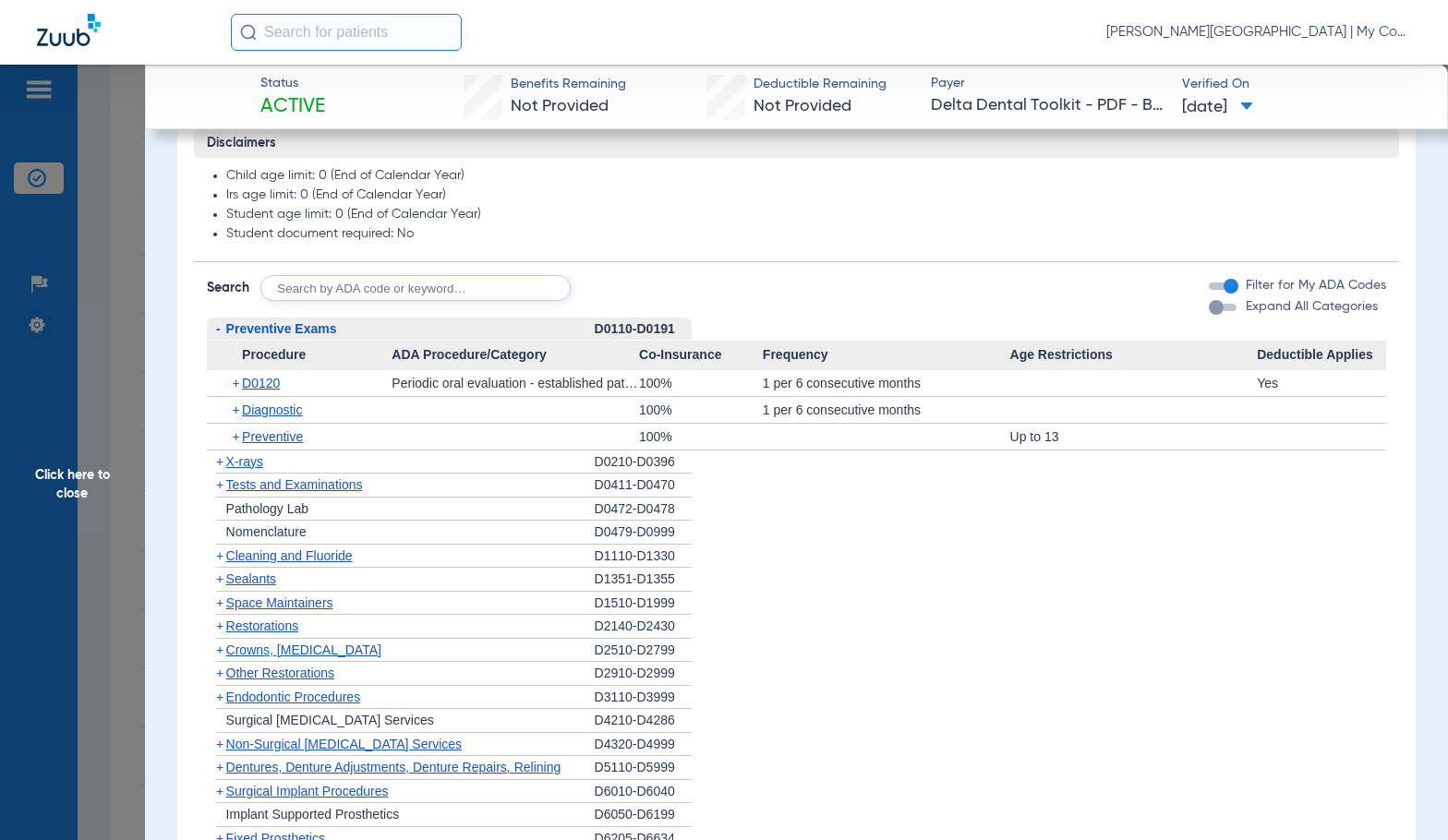
click at [257, 557] on span "Cleaning and Fluoride" at bounding box center [289, 556] width 127 height 15
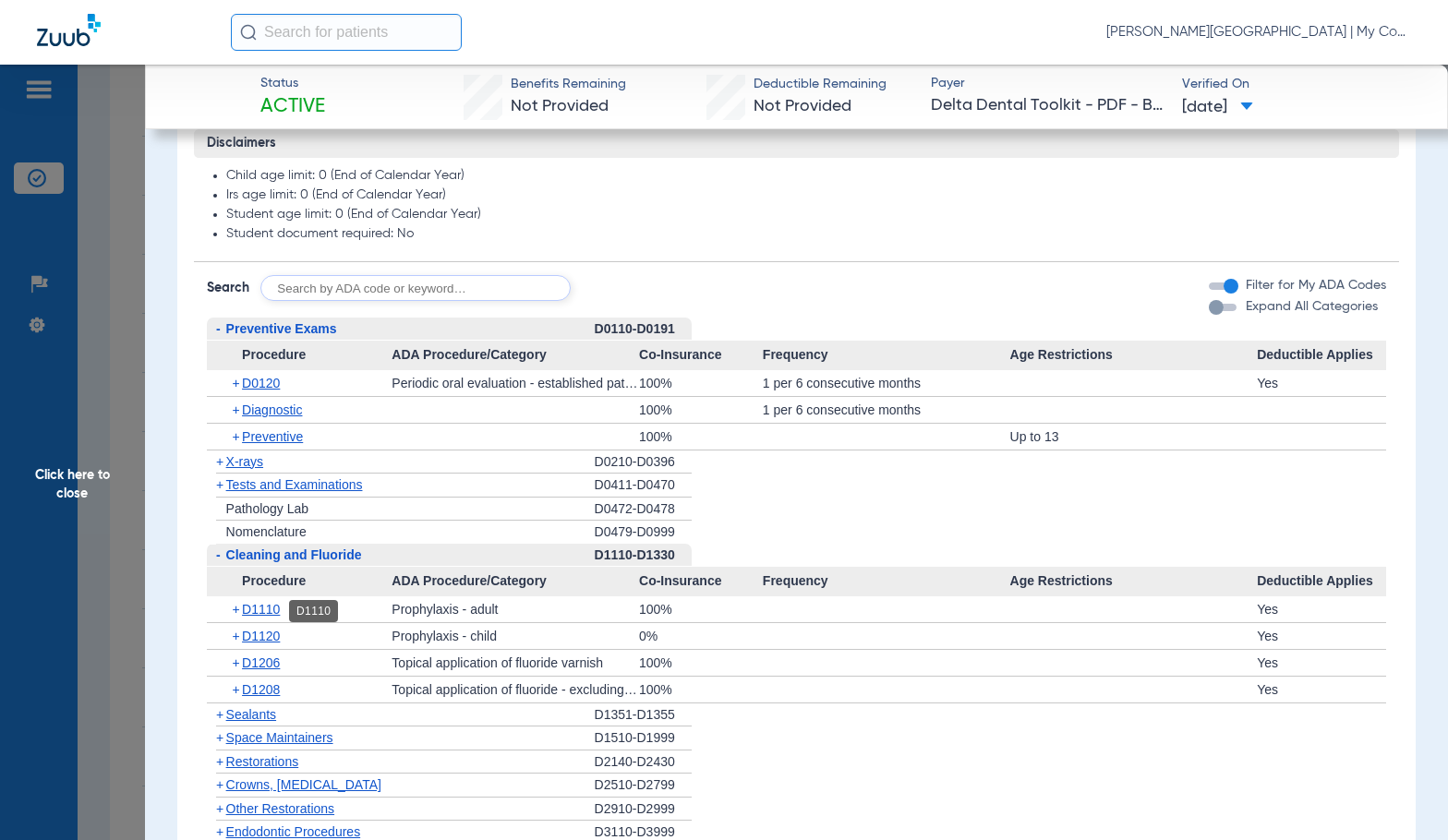
click at [252, 606] on span "D1110" at bounding box center [260, 610] width 38 height 15
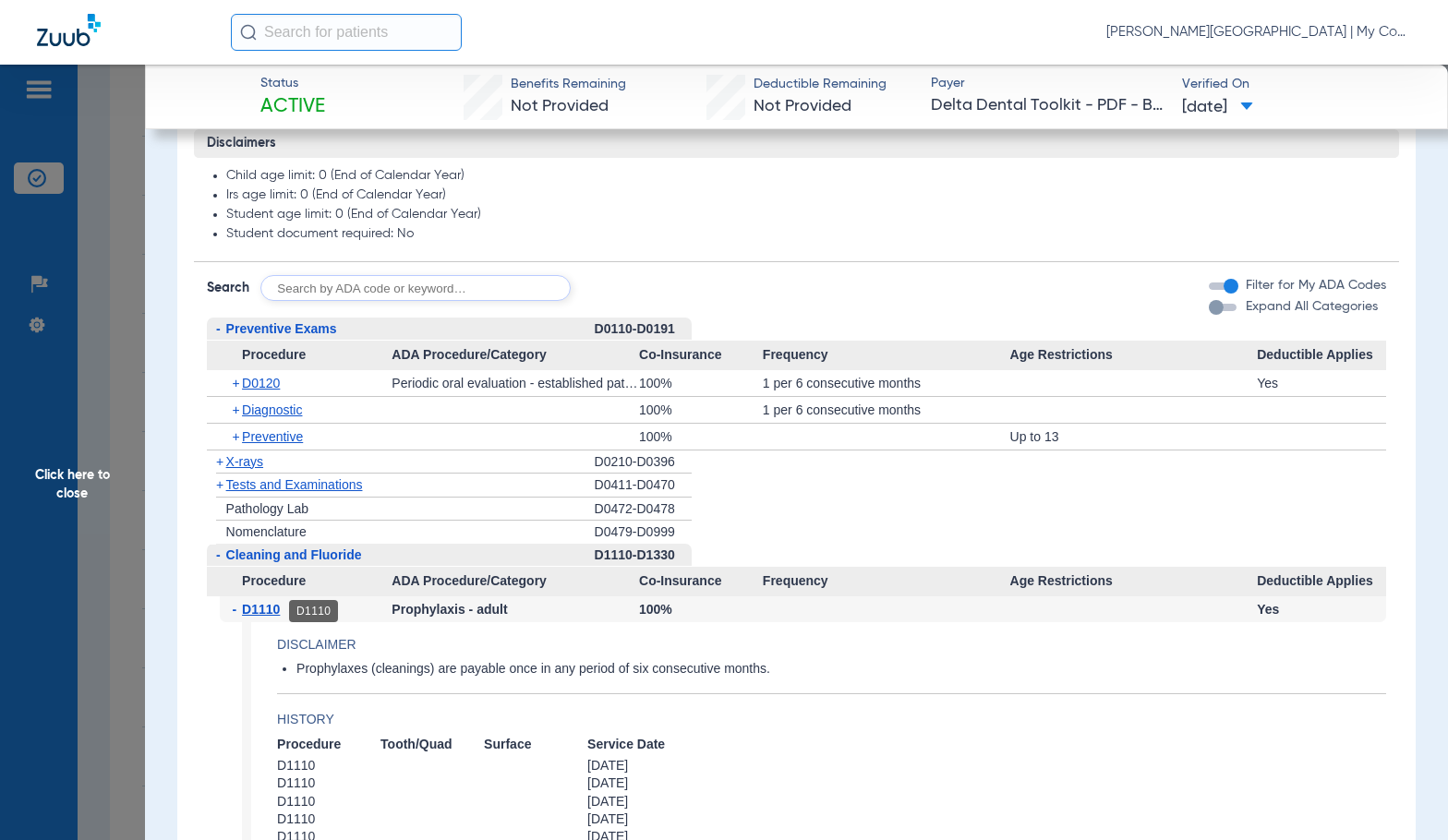
drag, startPoint x: 261, startPoint y: 611, endPoint x: 278, endPoint y: 414, distance: 197.7
click at [261, 611] on span "D1110" at bounding box center [260, 610] width 38 height 15
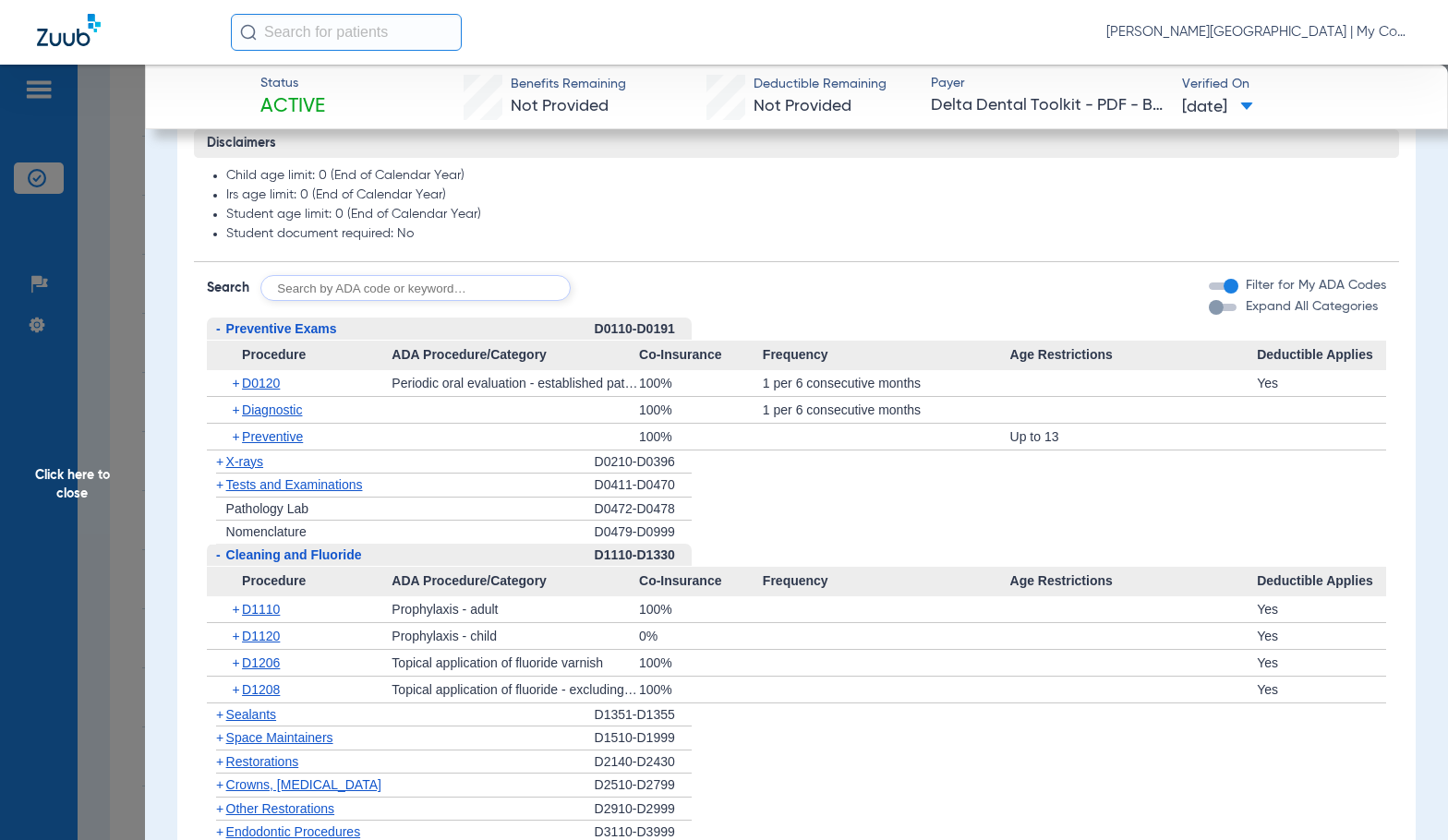
click at [267, 329] on span "Preventive Exams" at bounding box center [281, 328] width 111 height 15
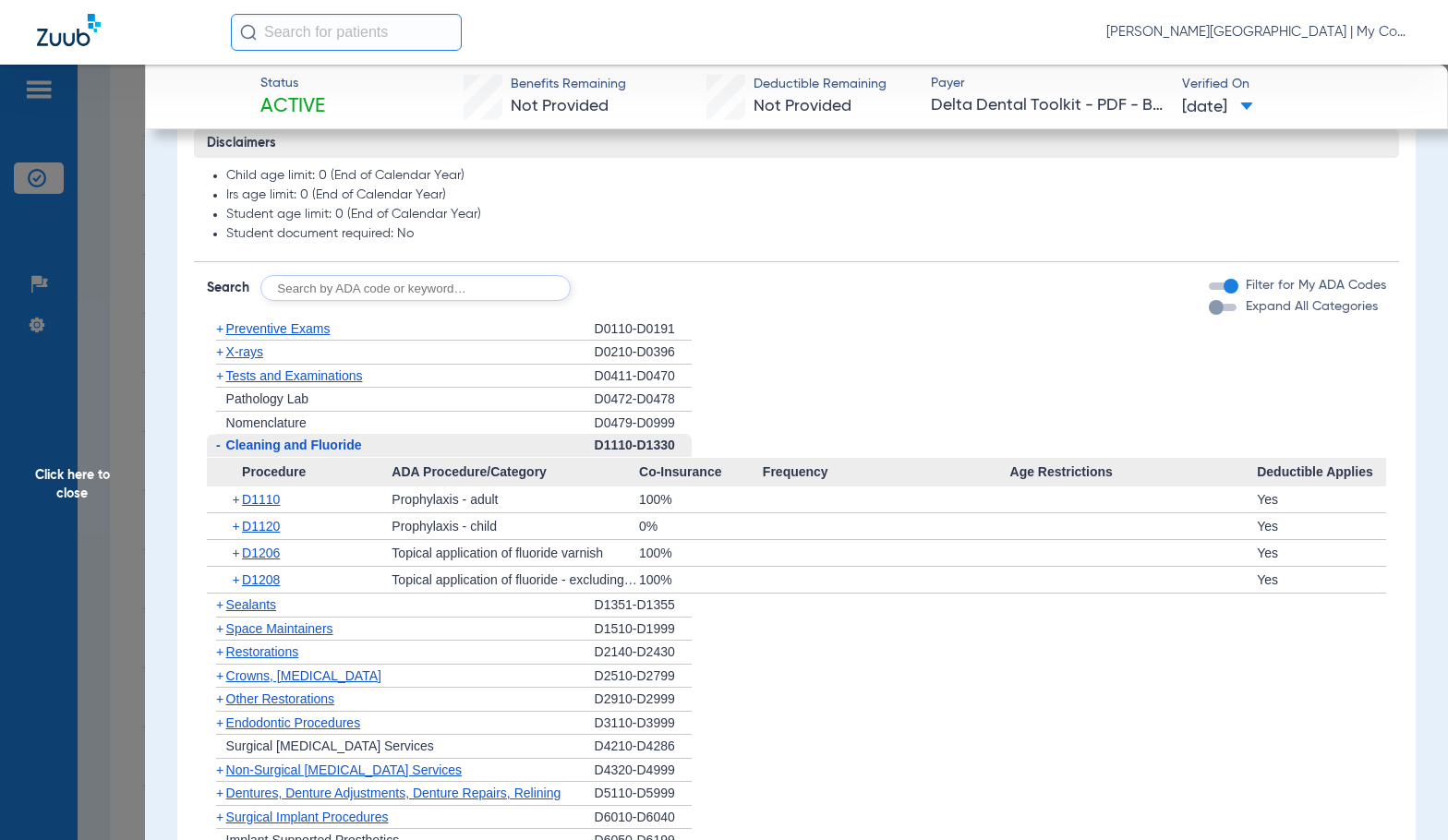
click at [250, 355] on span "X-rays" at bounding box center [244, 352] width 37 height 15
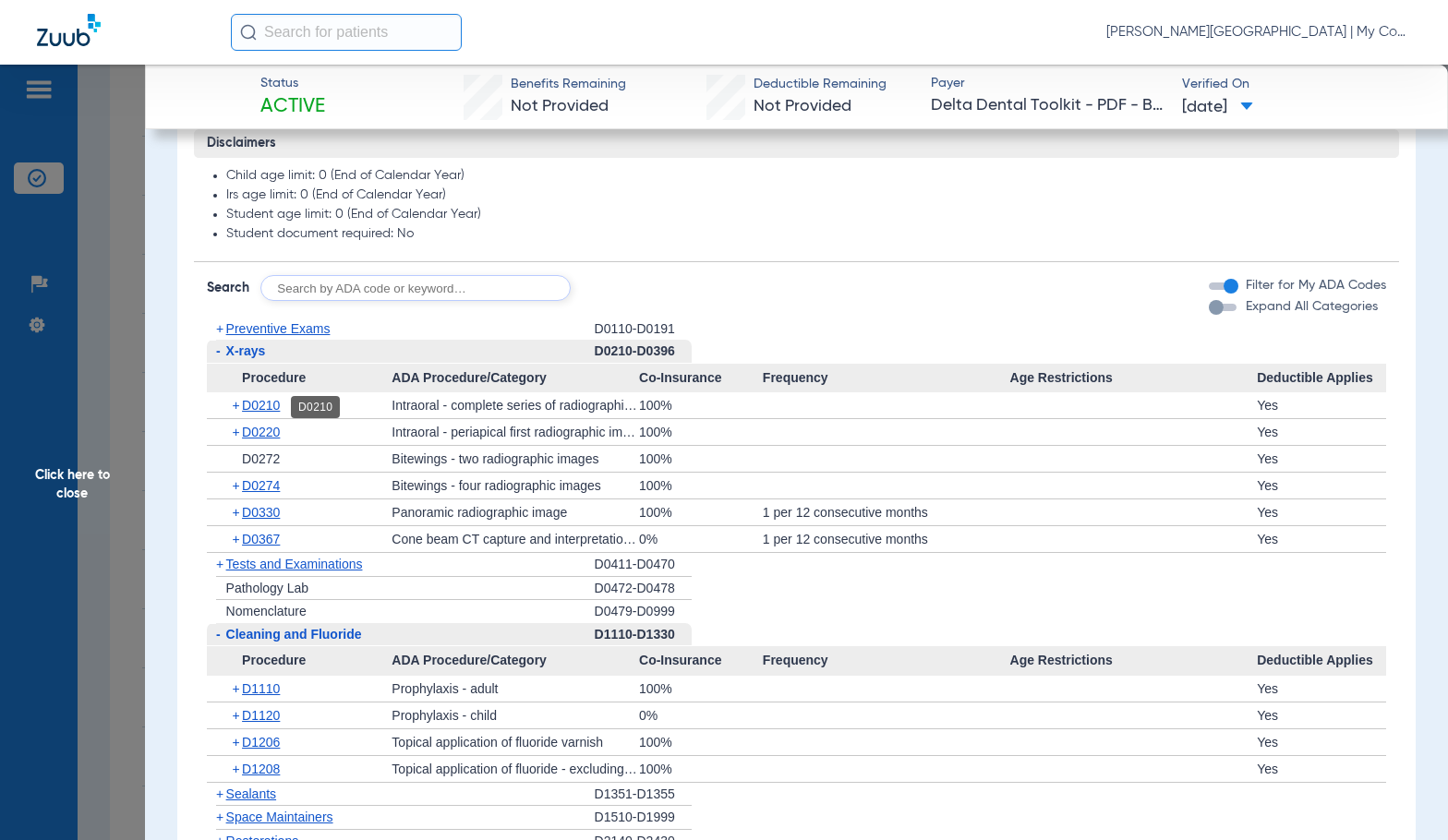
click at [269, 406] on span "D0210" at bounding box center [260, 405] width 38 height 15
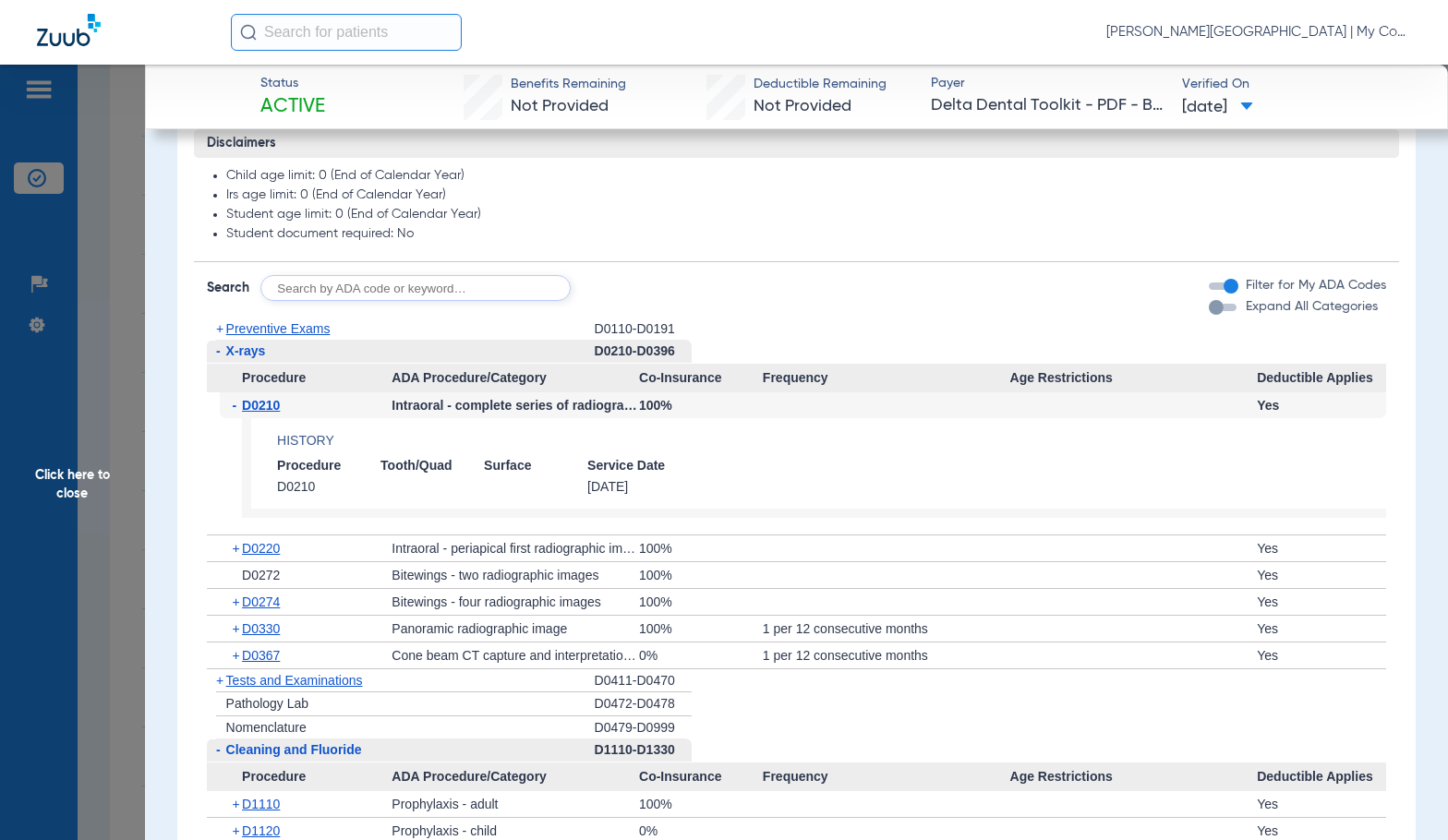
click at [269, 406] on span "D0210" at bounding box center [260, 405] width 38 height 15
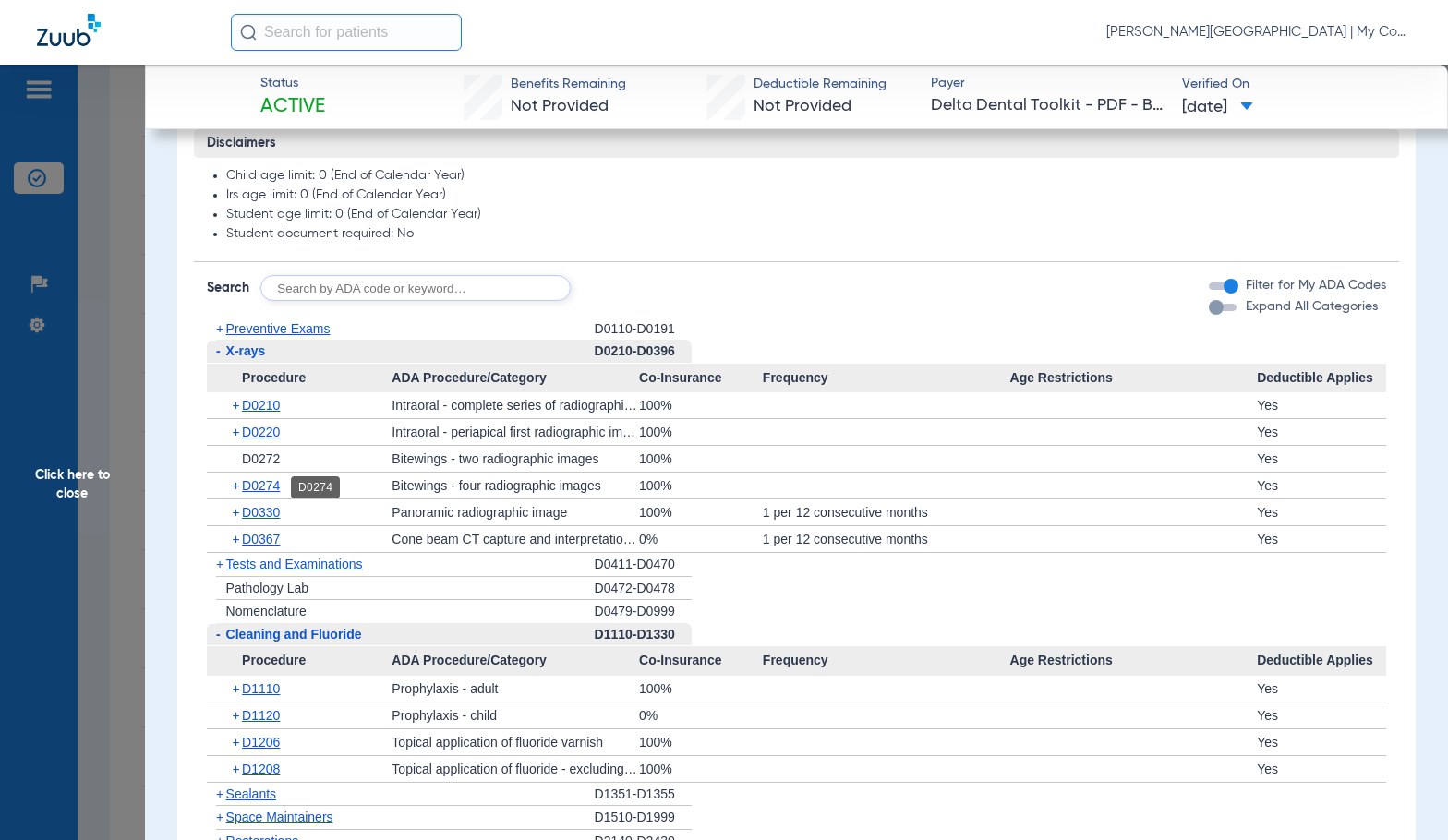
click at [266, 490] on span "D0274" at bounding box center [260, 486] width 38 height 15
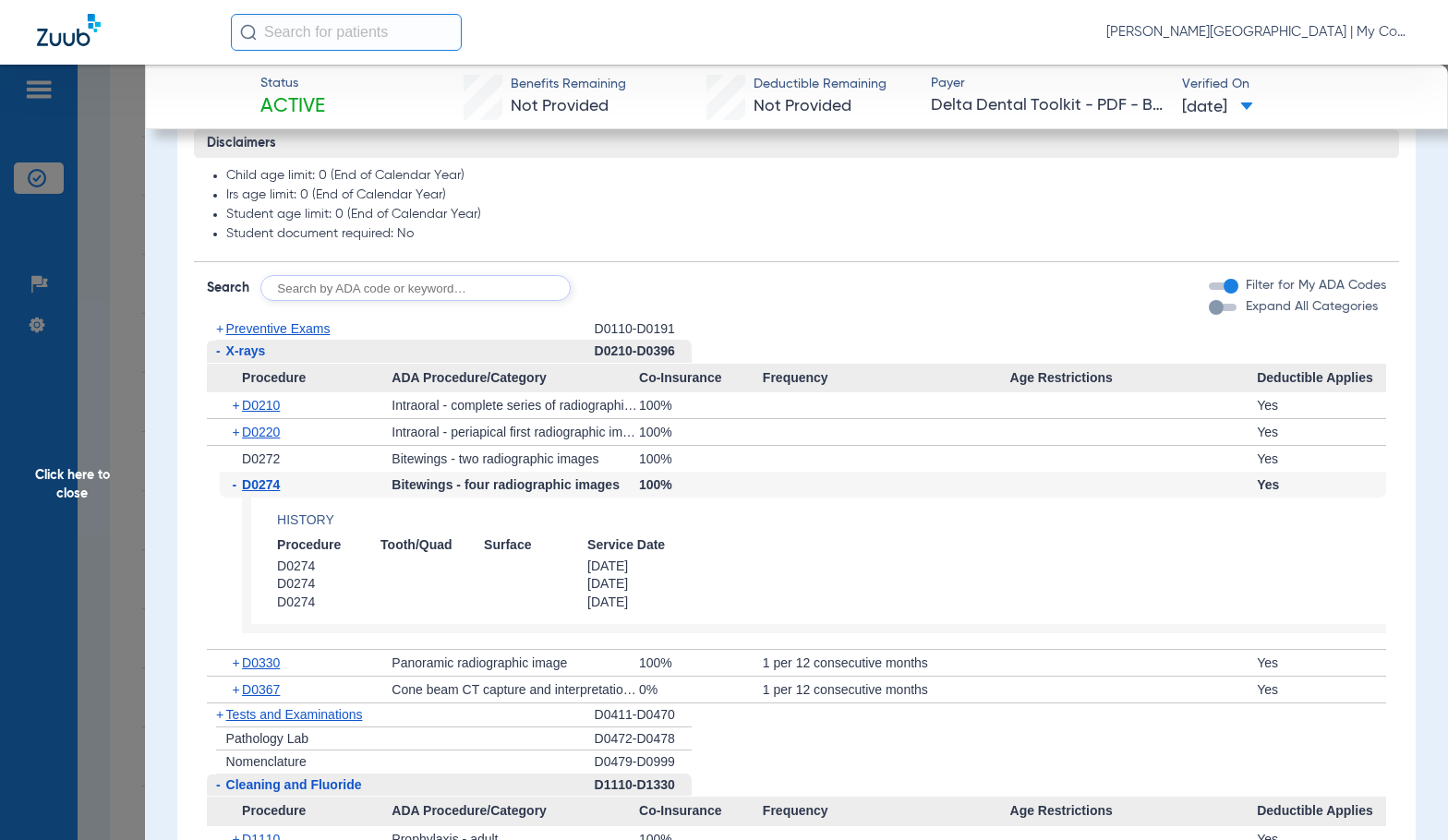
click at [266, 490] on span "D0274" at bounding box center [260, 485] width 38 height 15
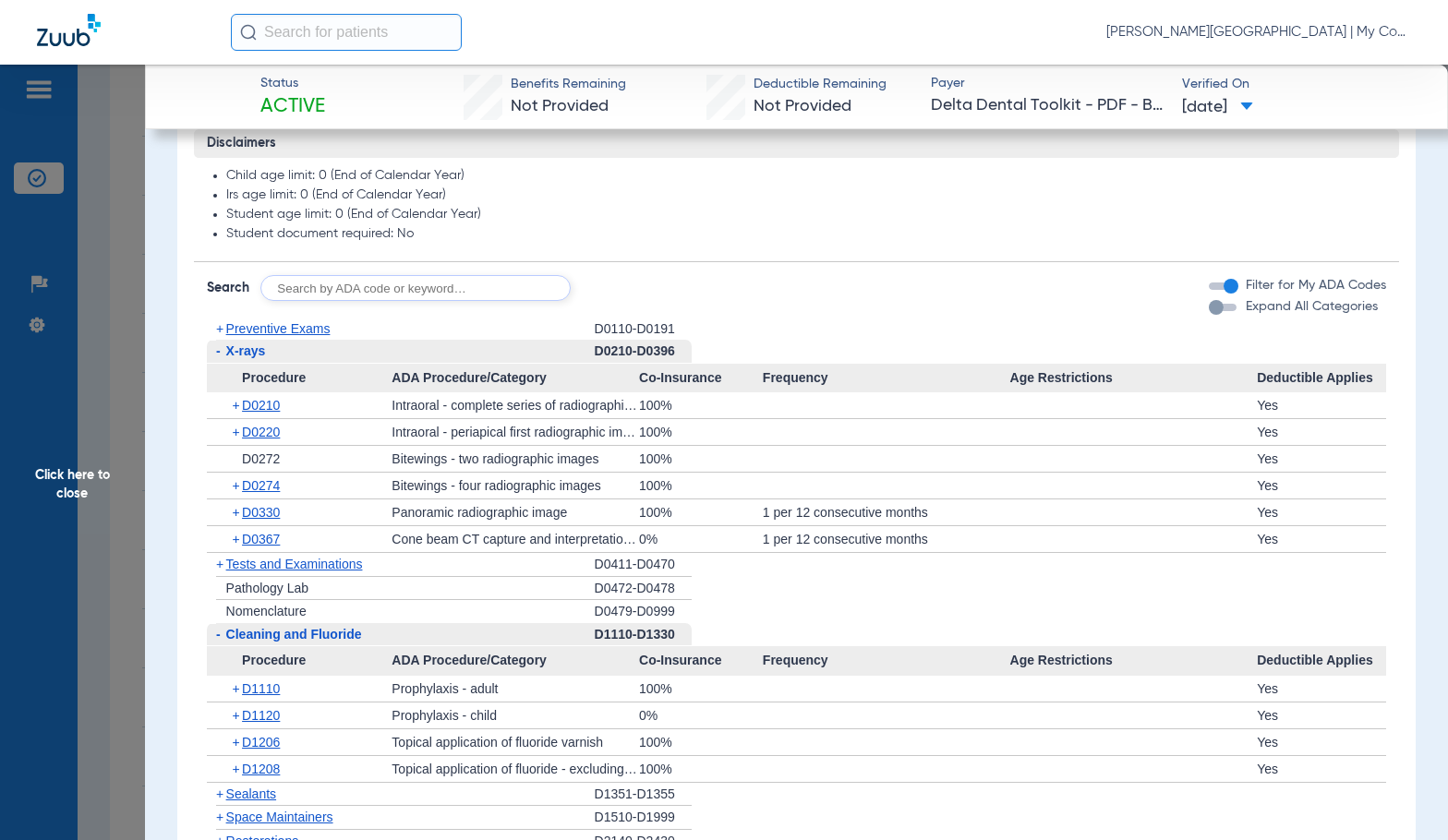
click at [109, 487] on span "Click here to close" at bounding box center [72, 485] width 145 height 840
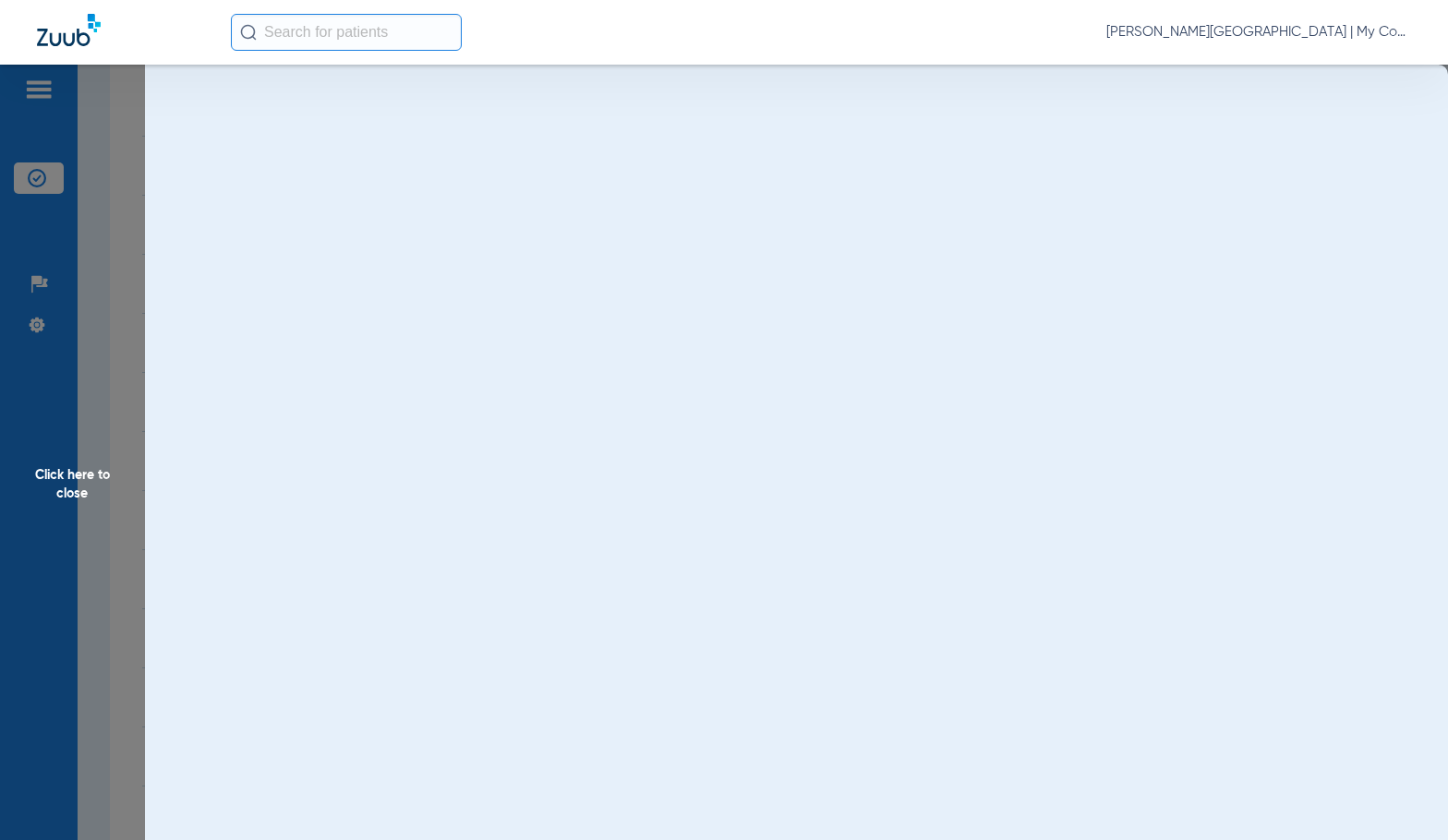
scroll to position [0, 0]
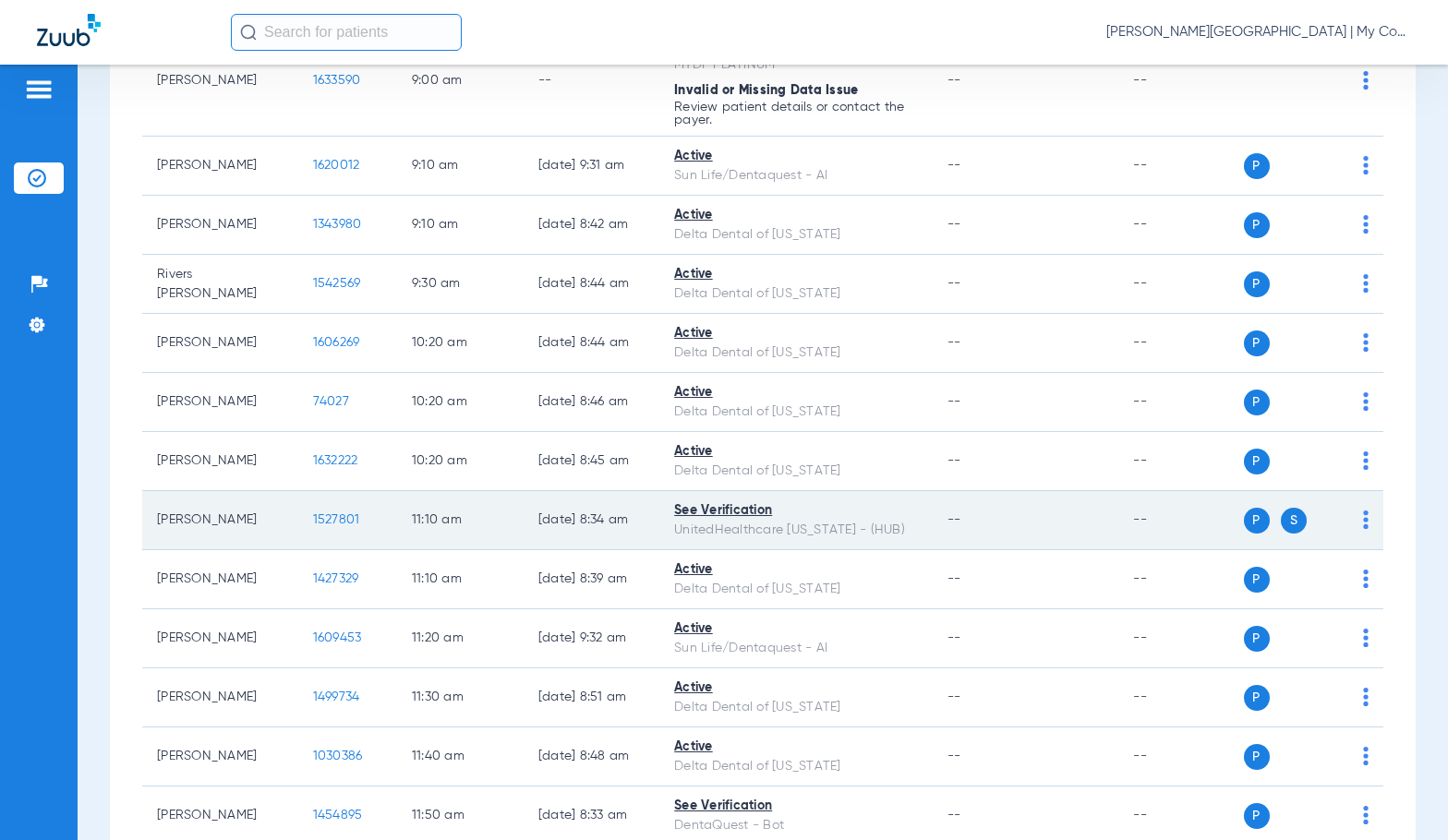
click at [316, 518] on span "1527801" at bounding box center [336, 520] width 47 height 13
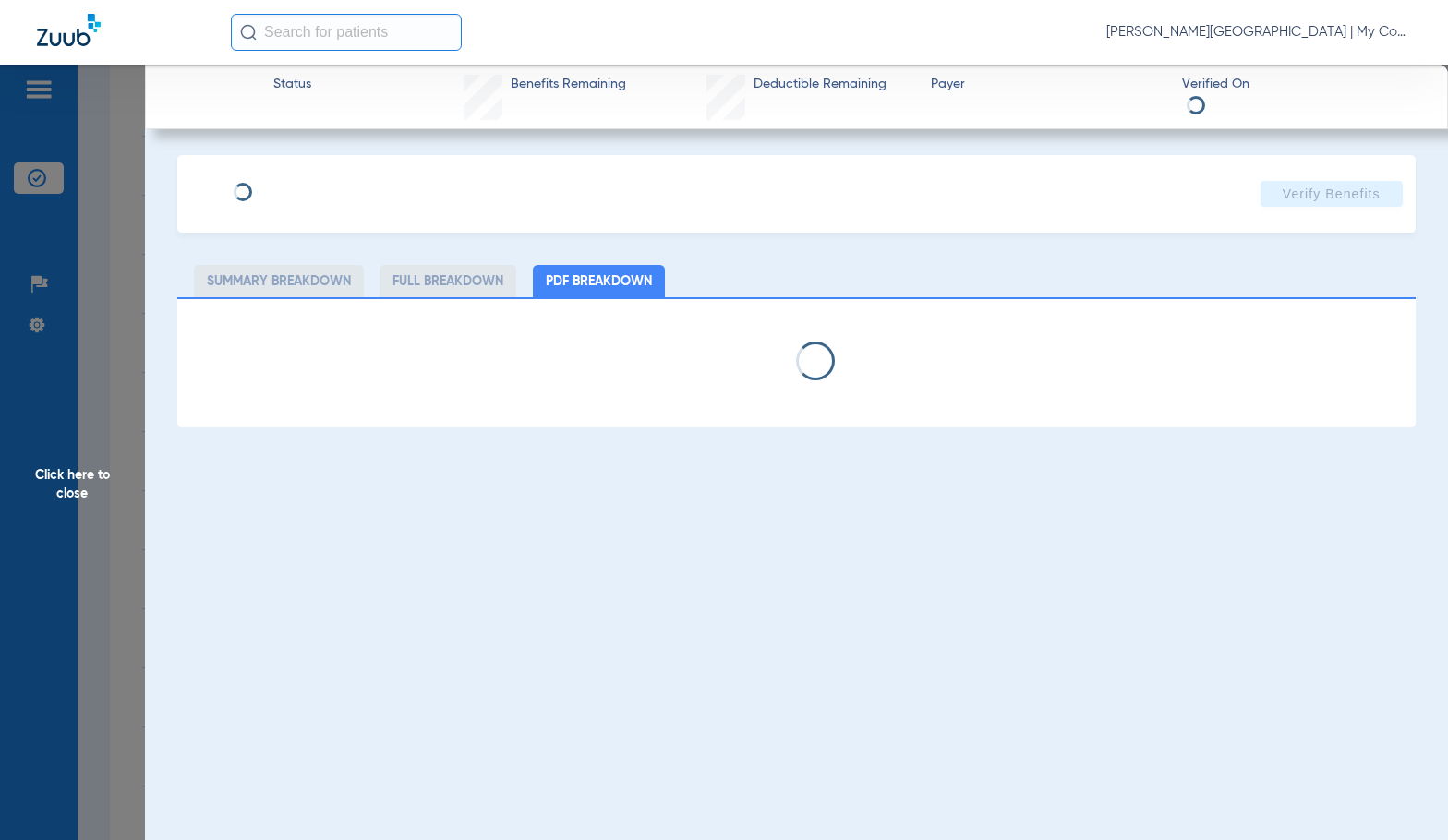
select select "page-width"
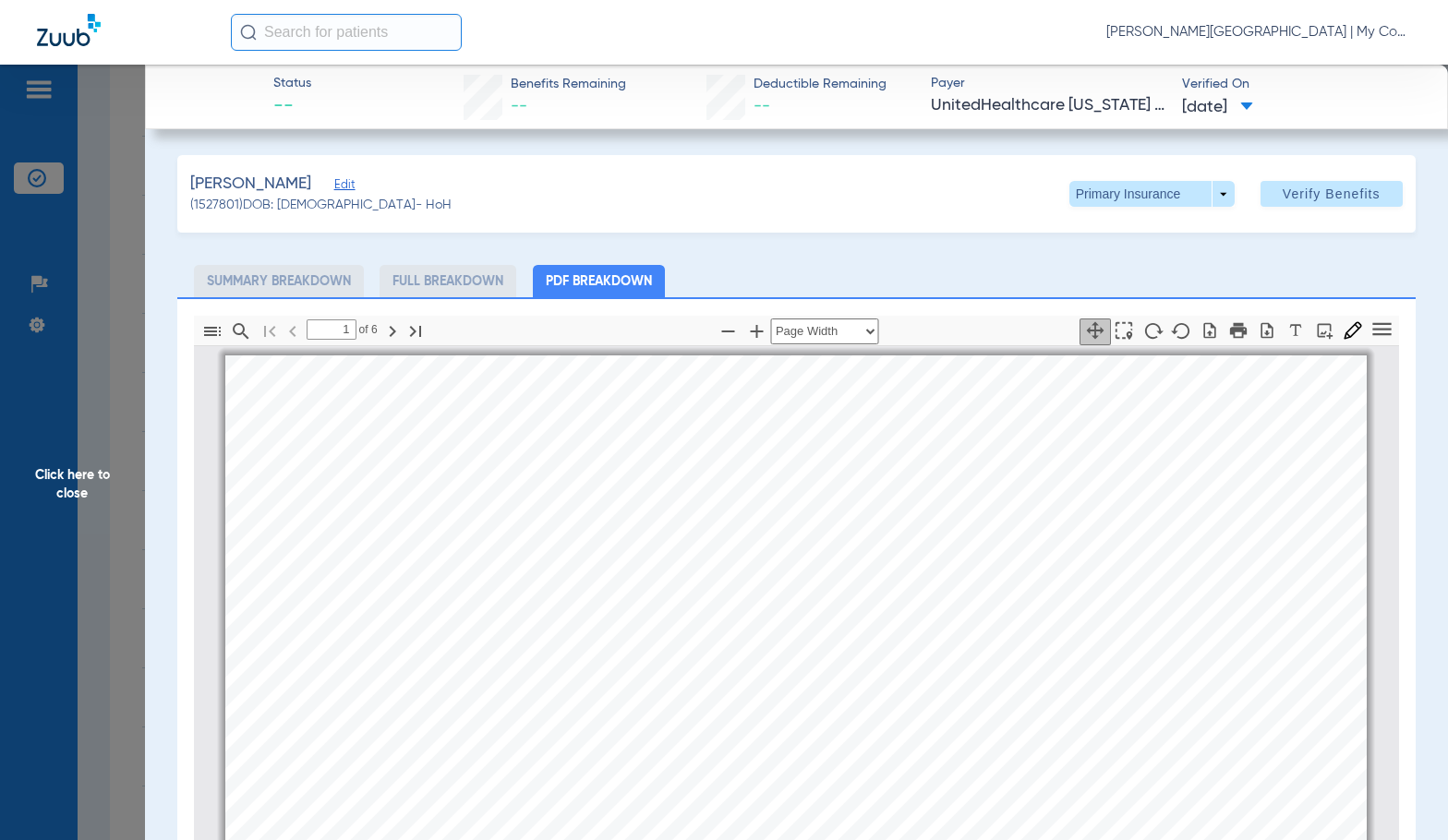
scroll to position [9, 0]
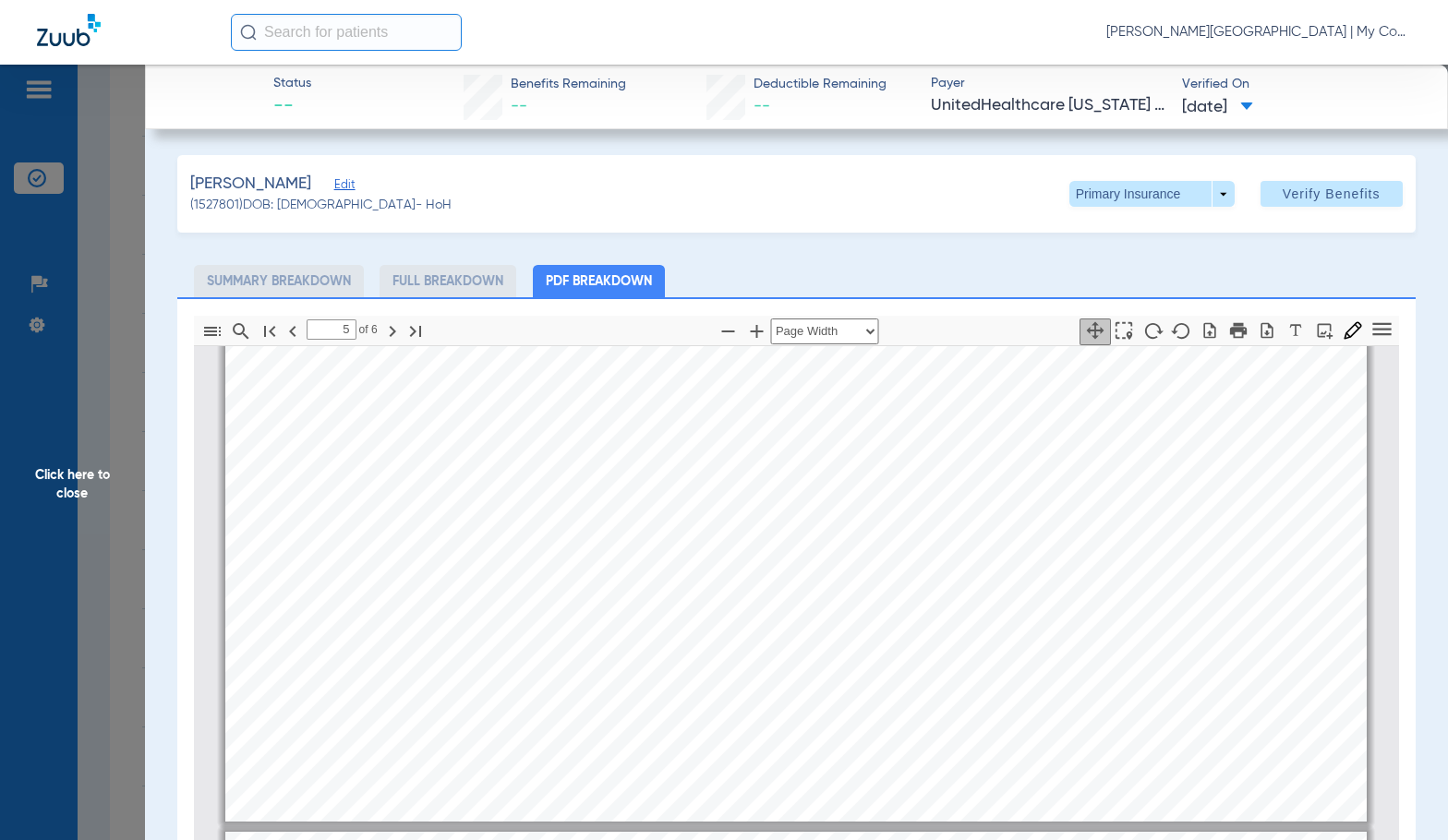
scroll to position [7671, 0]
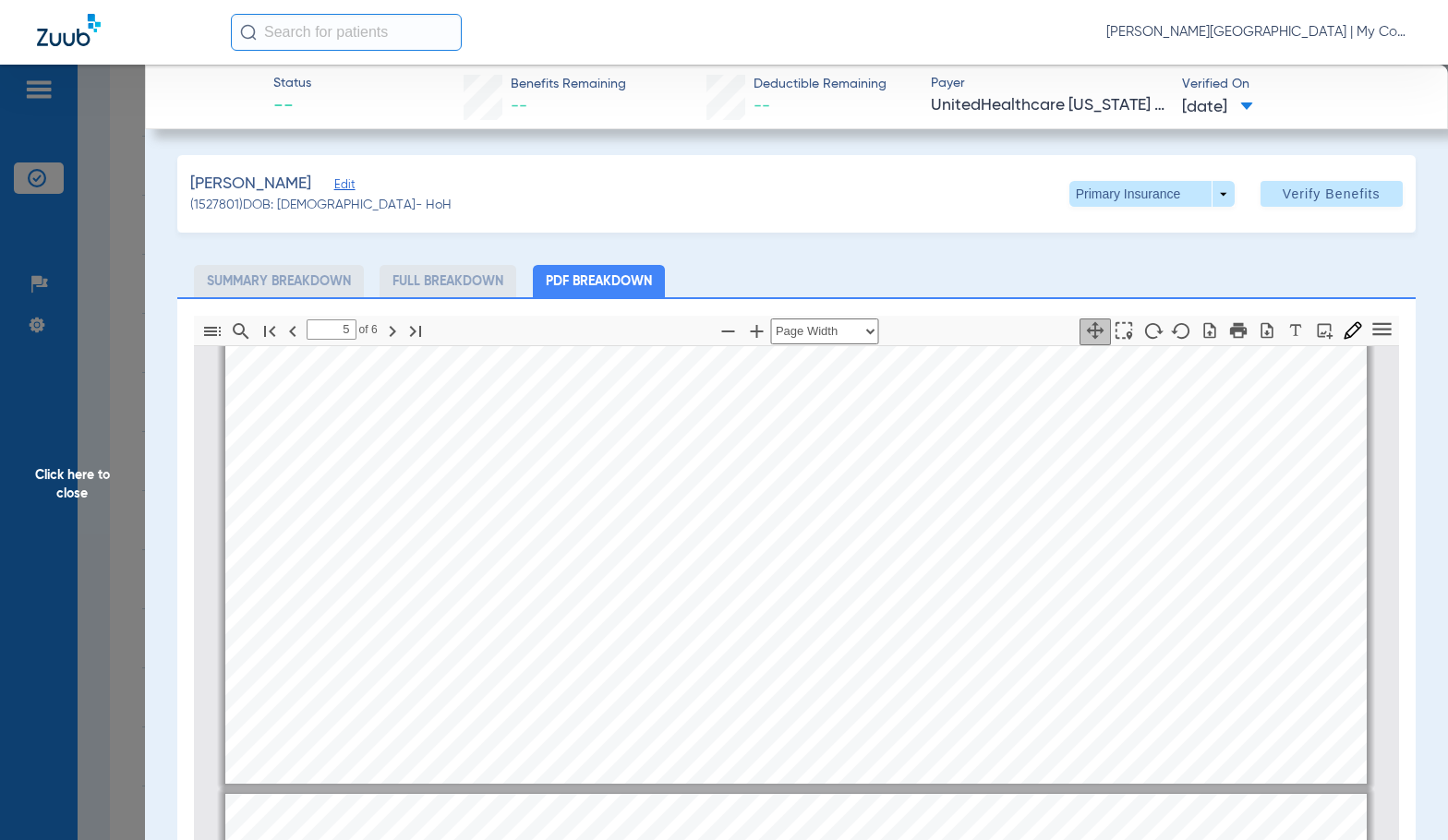
type input "6"
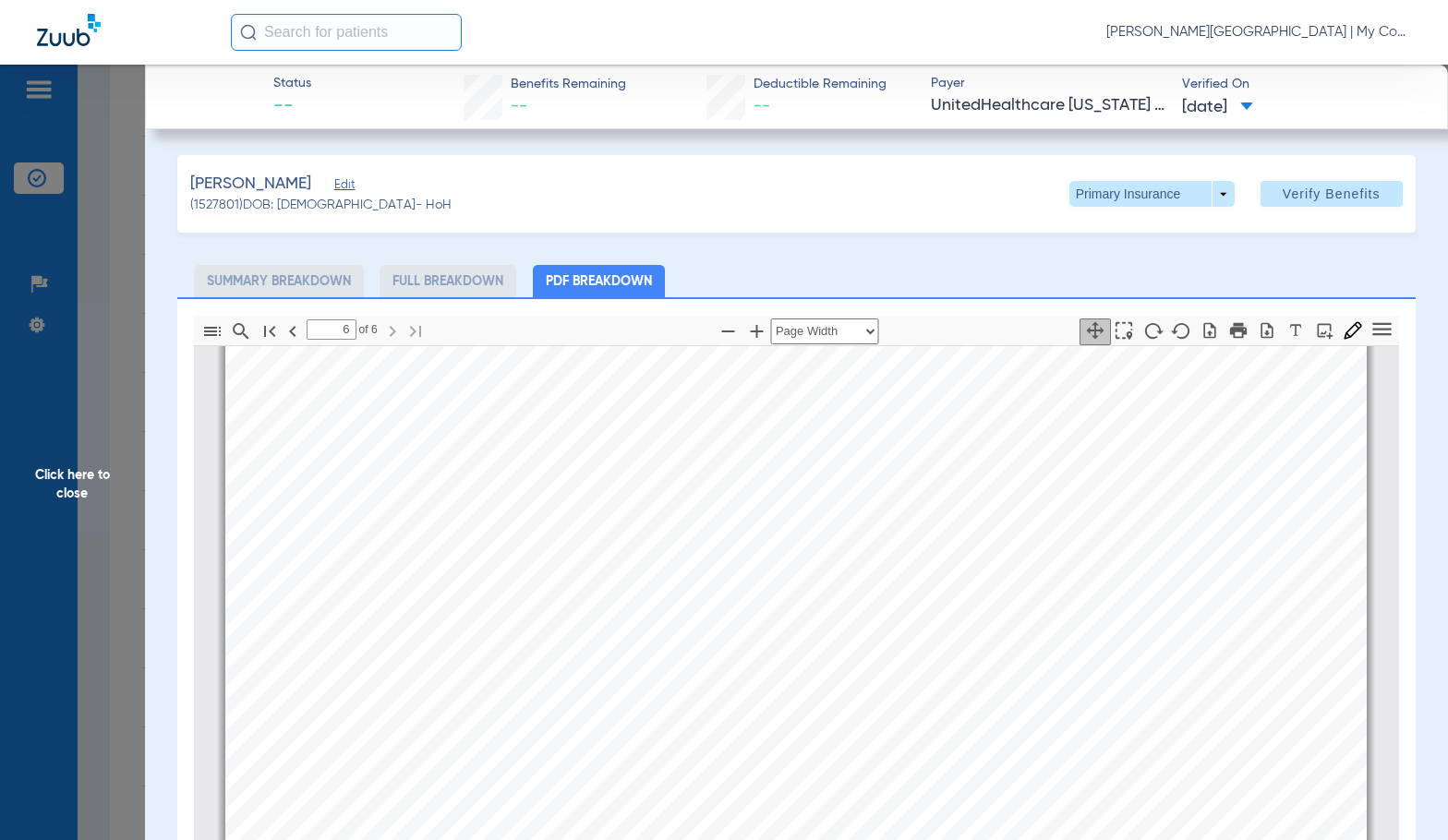
scroll to position [8133, 0]
click at [119, 446] on span "Click here to close" at bounding box center [72, 485] width 145 height 840
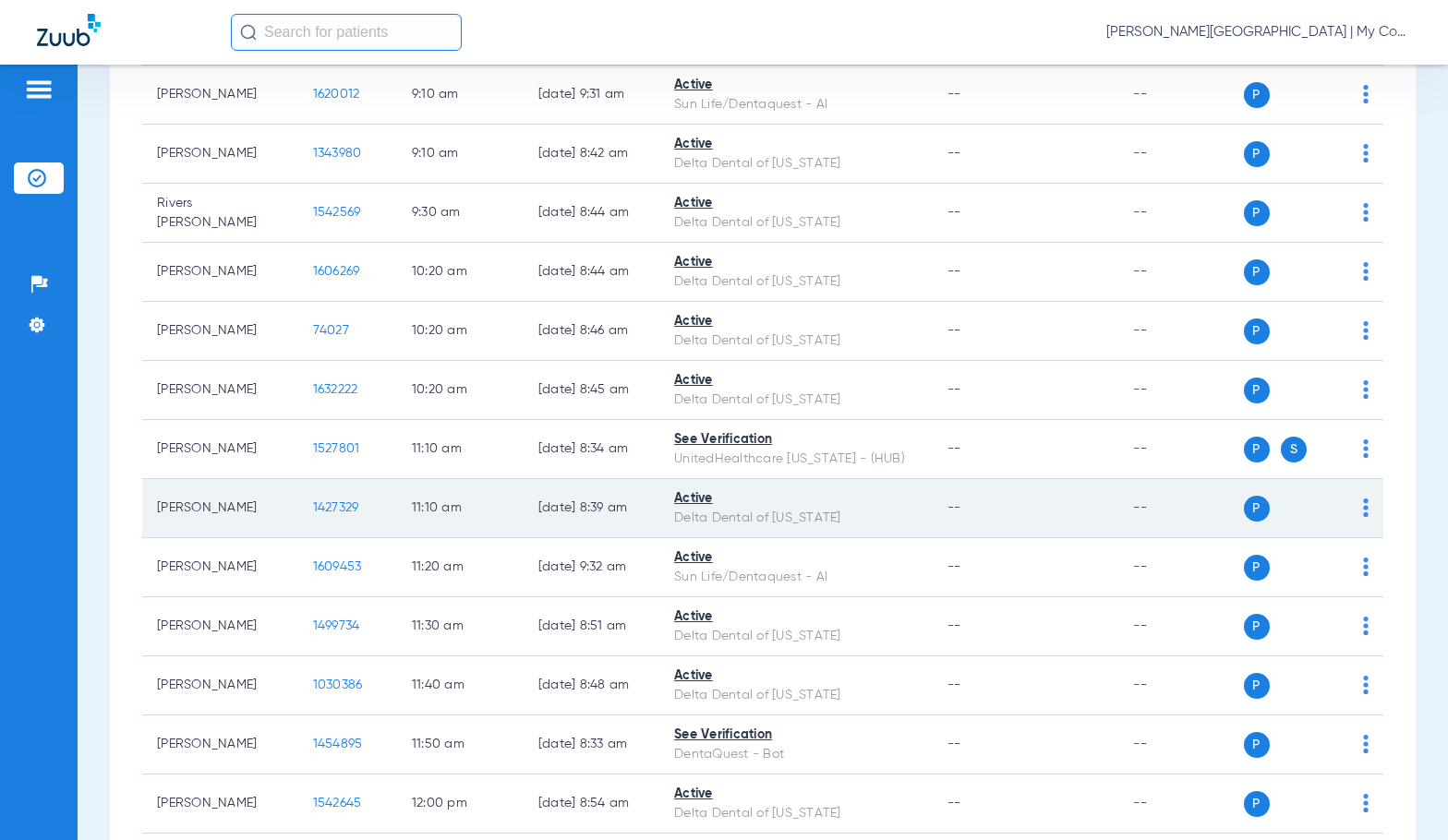
scroll to position [831, 0]
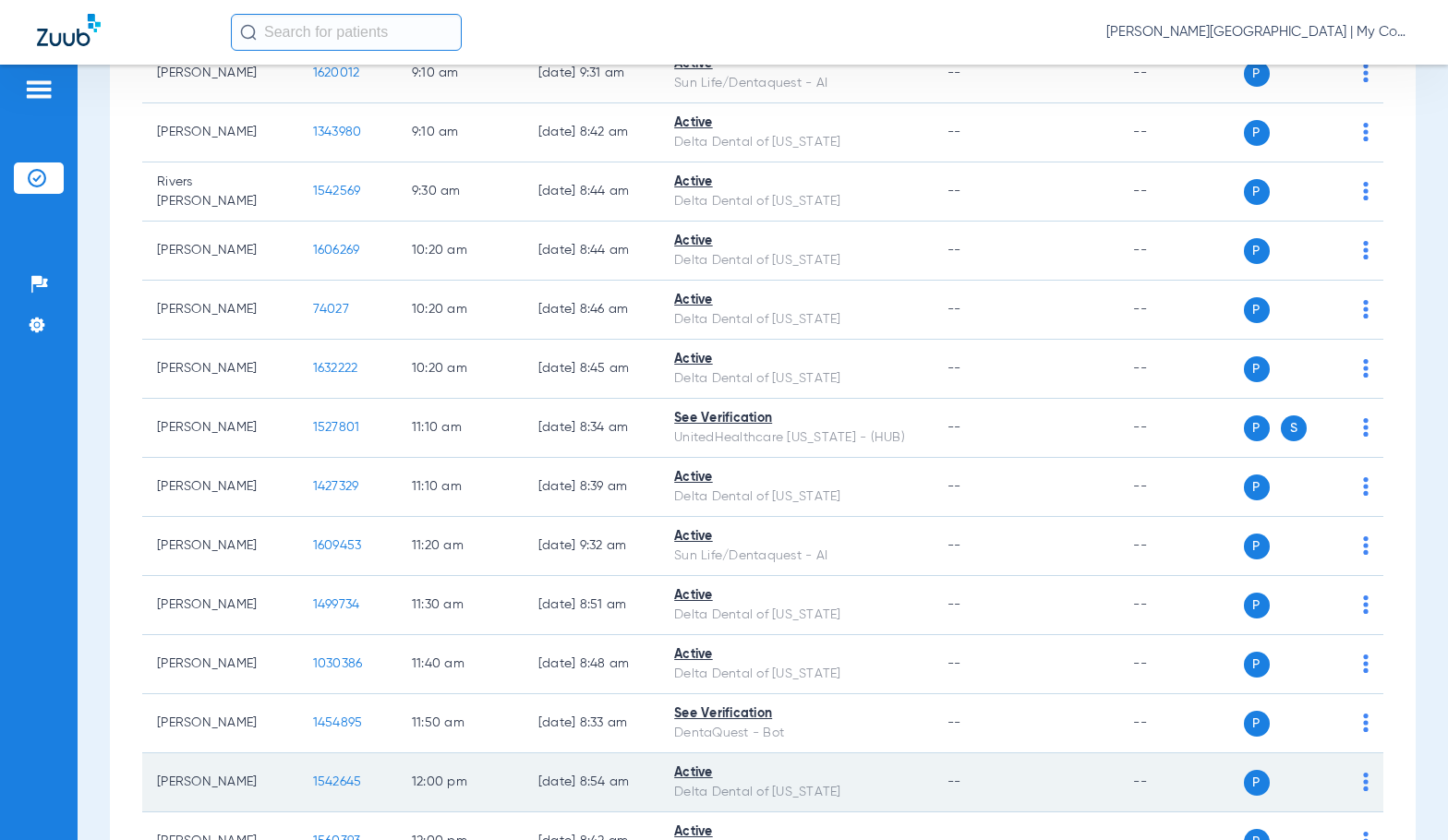
click at [313, 778] on span "1542645" at bounding box center [337, 782] width 49 height 13
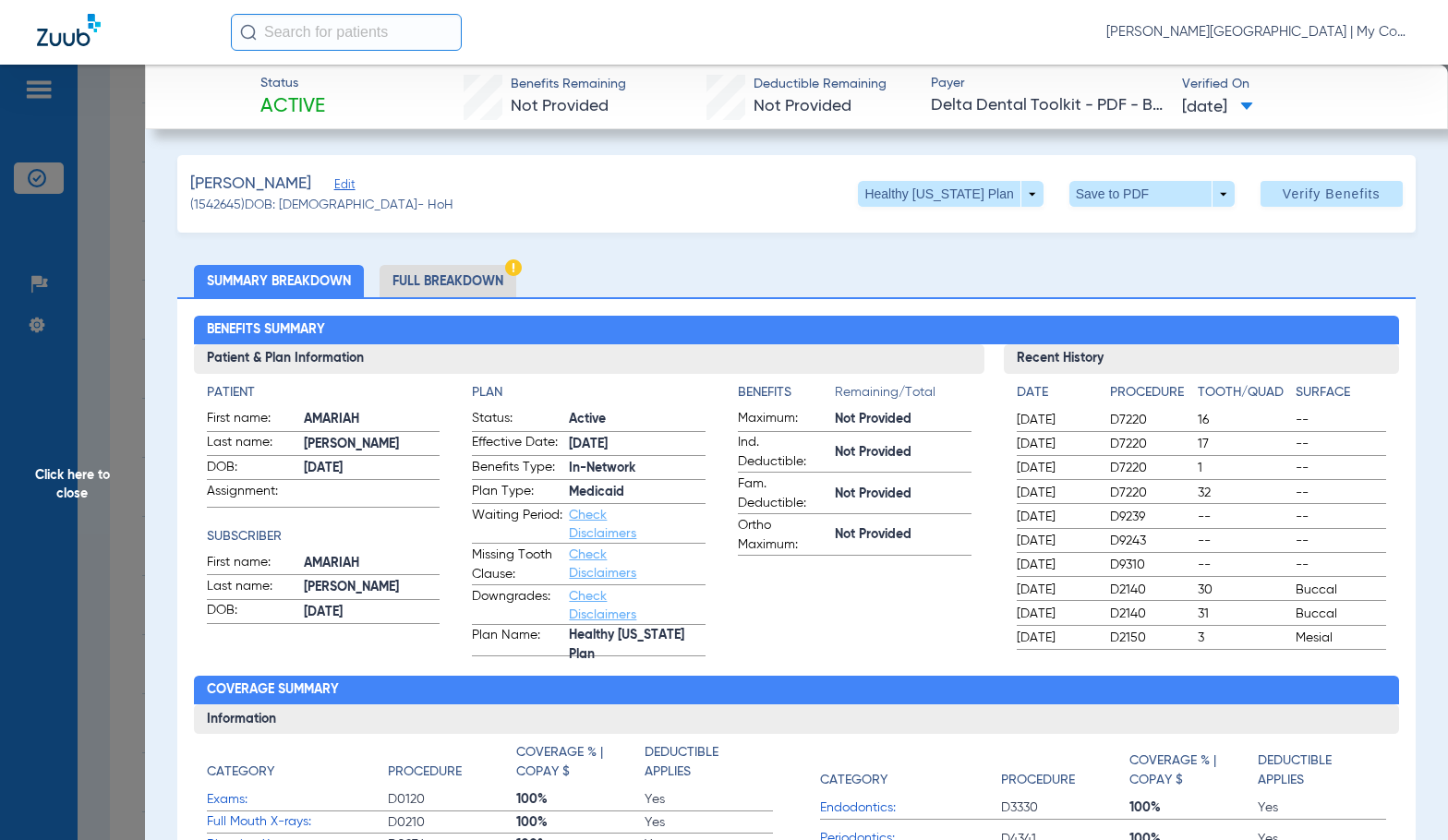
click at [462, 280] on li "Full Breakdown" at bounding box center [448, 280] width 137 height 32
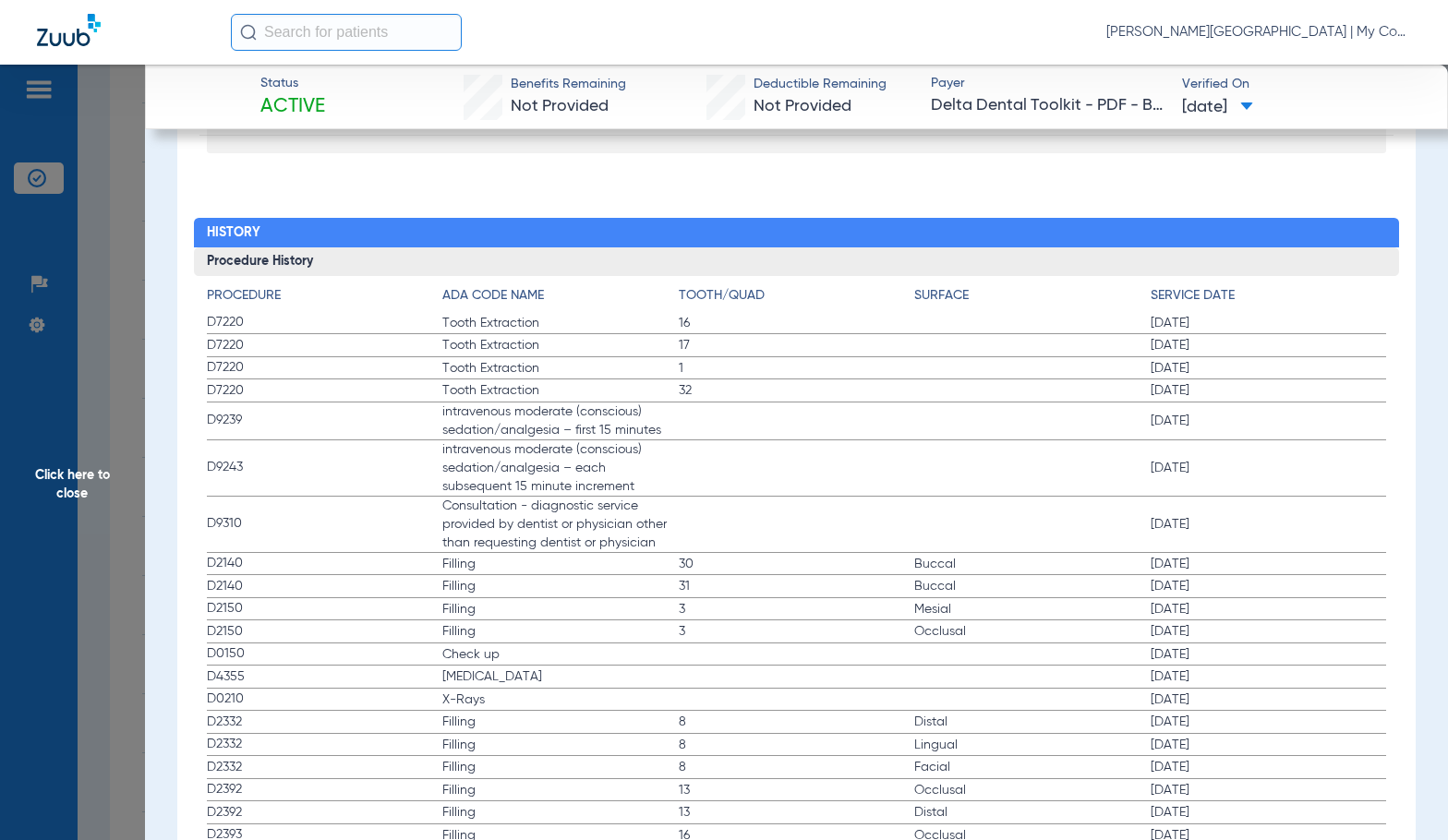
scroll to position [2216, 0]
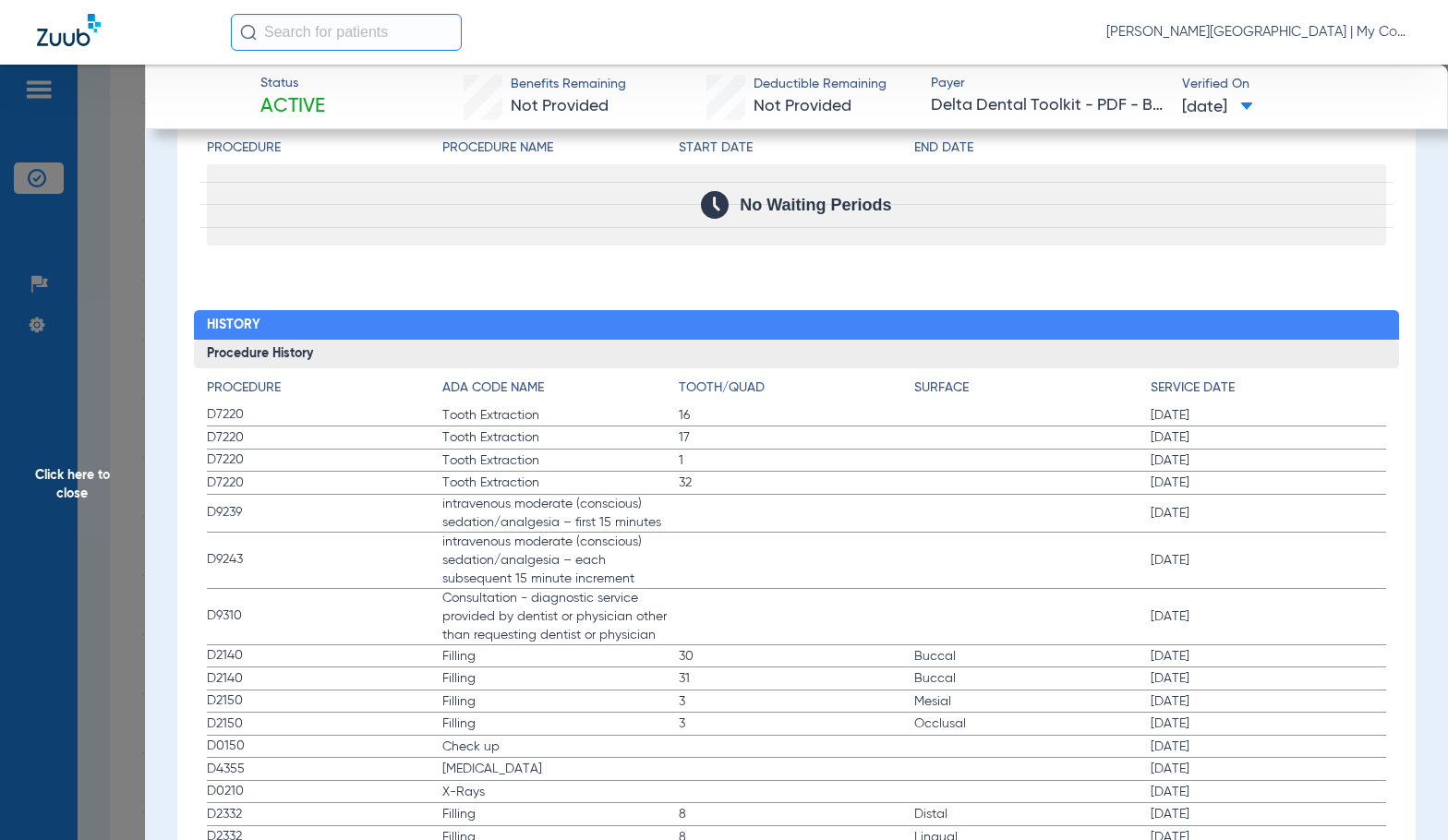
click at [929, 556] on label "D9243 intravenous moderate (conscious) sedation/analgesia – each subsequent 15 …" at bounding box center [797, 561] width 1180 height 56
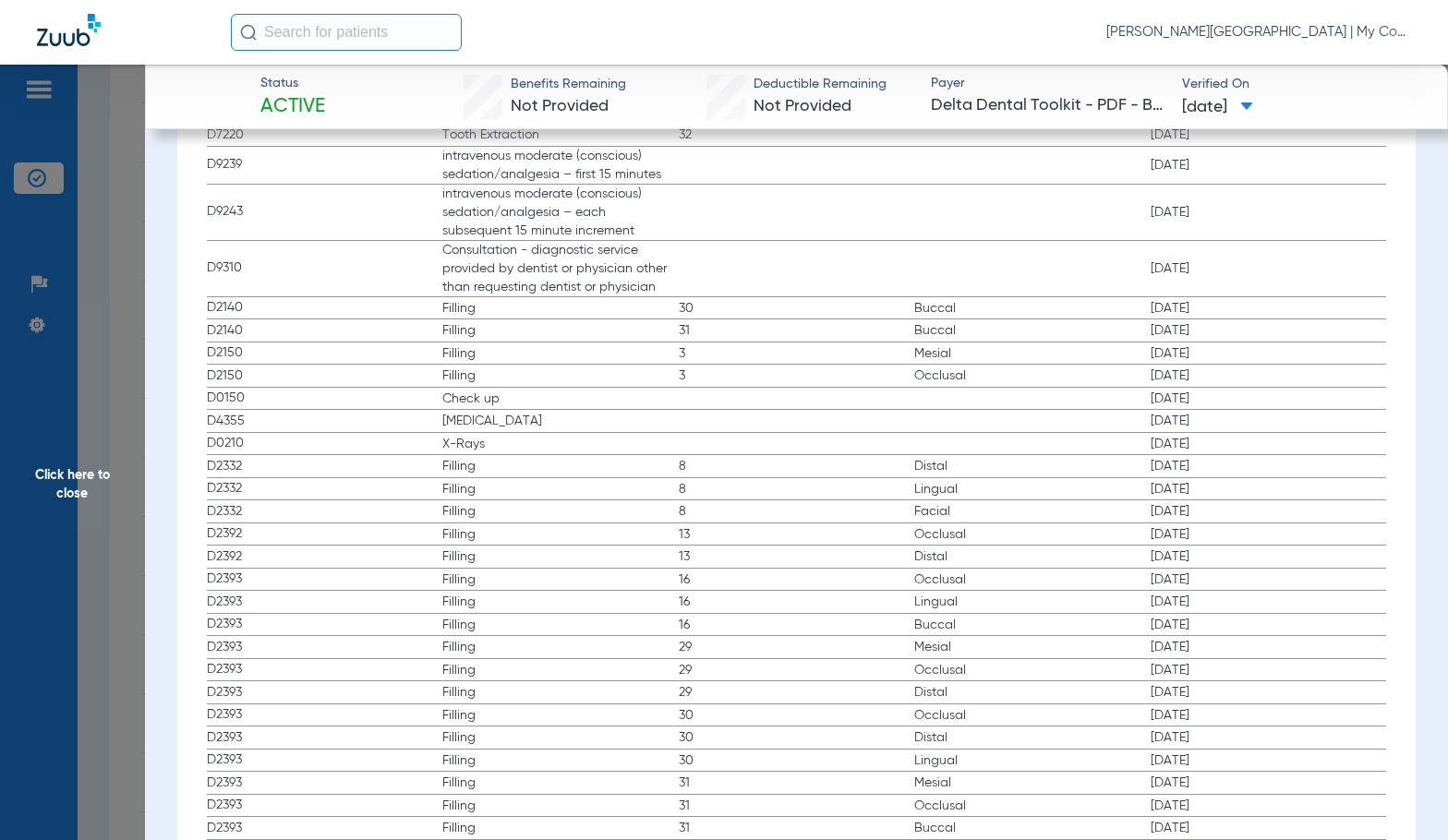
scroll to position [2585, 0]
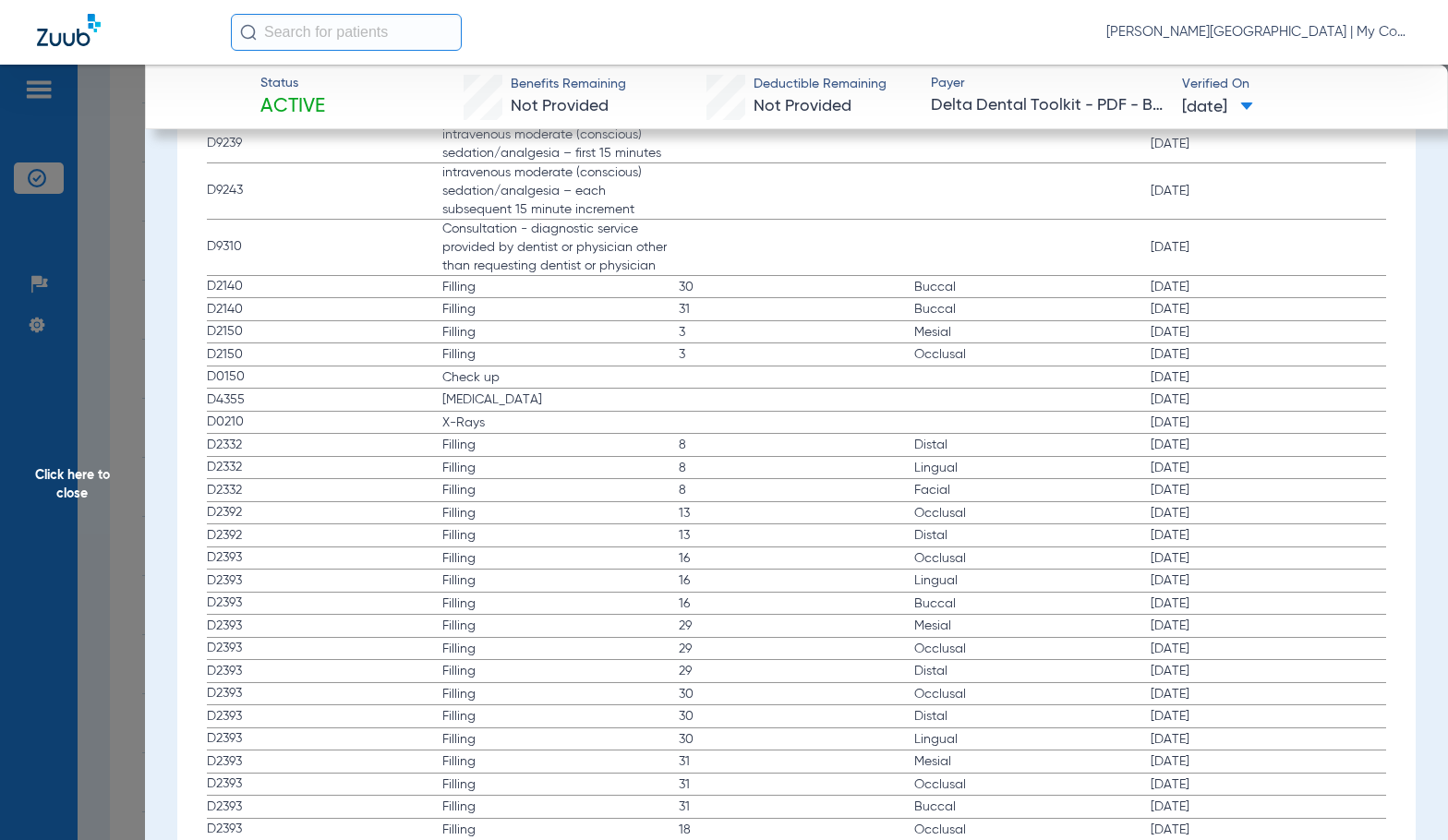
drag, startPoint x: 80, startPoint y: 489, endPoint x: 405, endPoint y: 476, distance: 325.3
click at [80, 489] on span "Click here to close" at bounding box center [72, 485] width 145 height 840
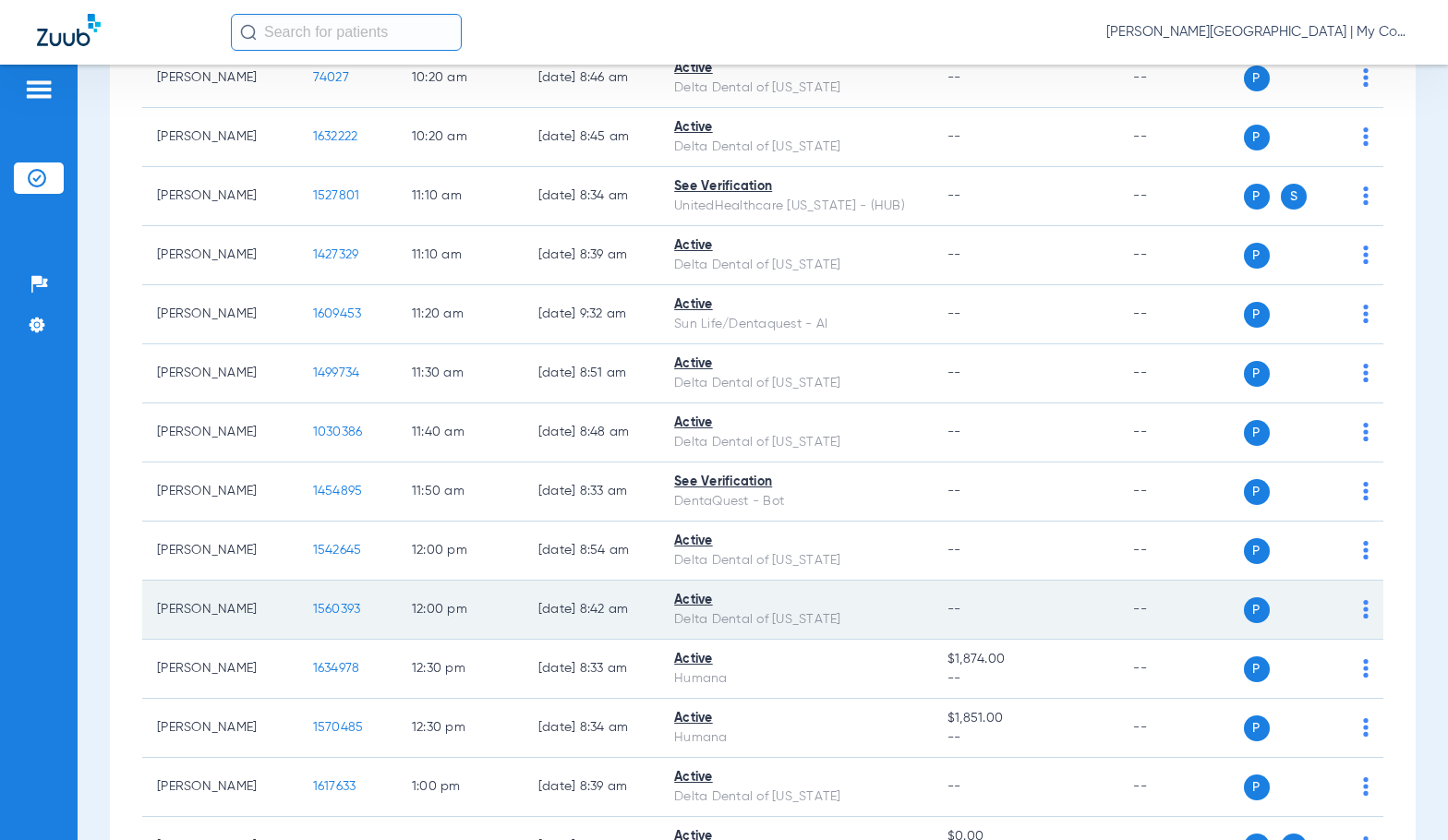
scroll to position [1107, 0]
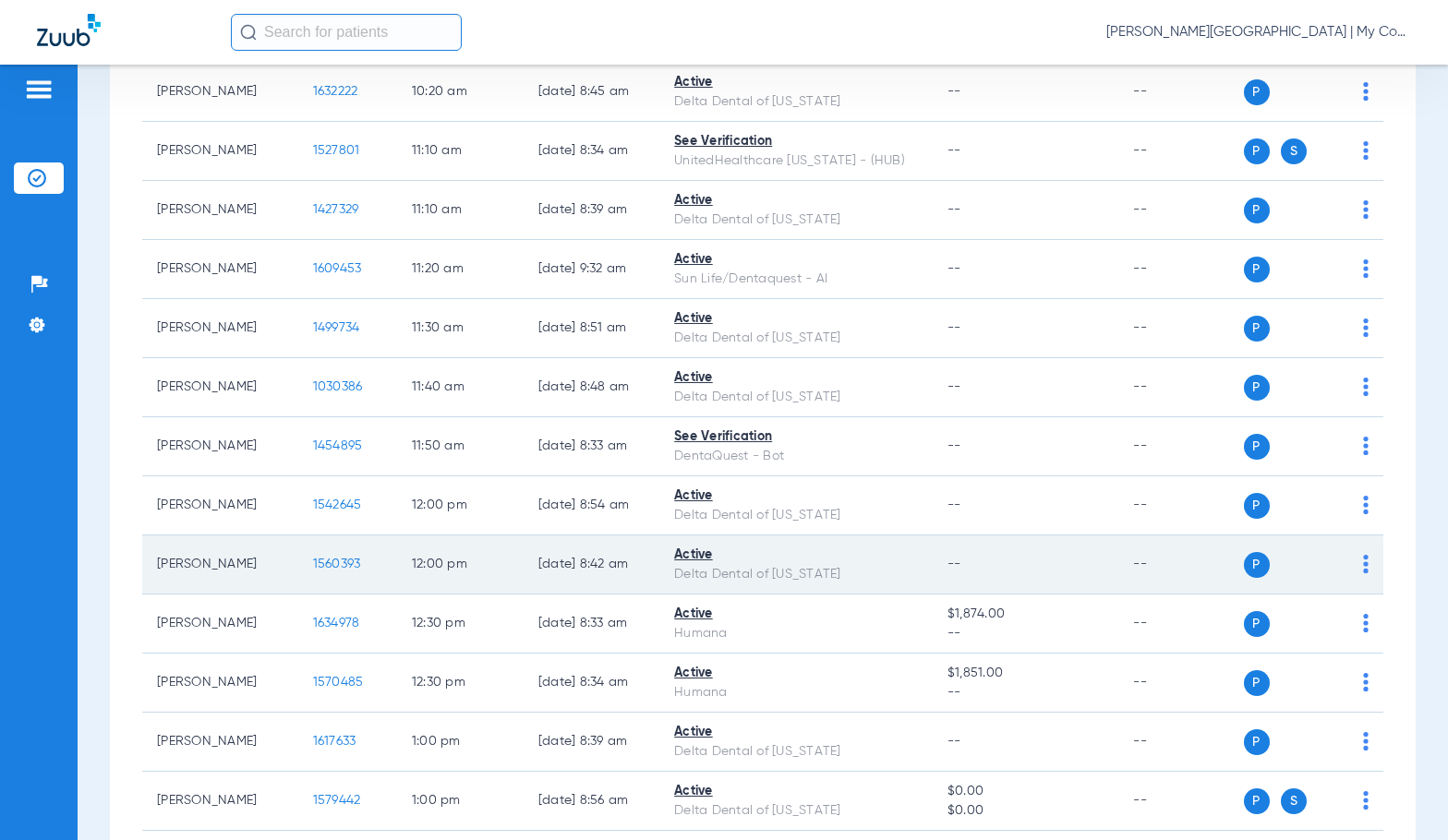
click at [313, 560] on span "1560393" at bounding box center [337, 564] width 48 height 13
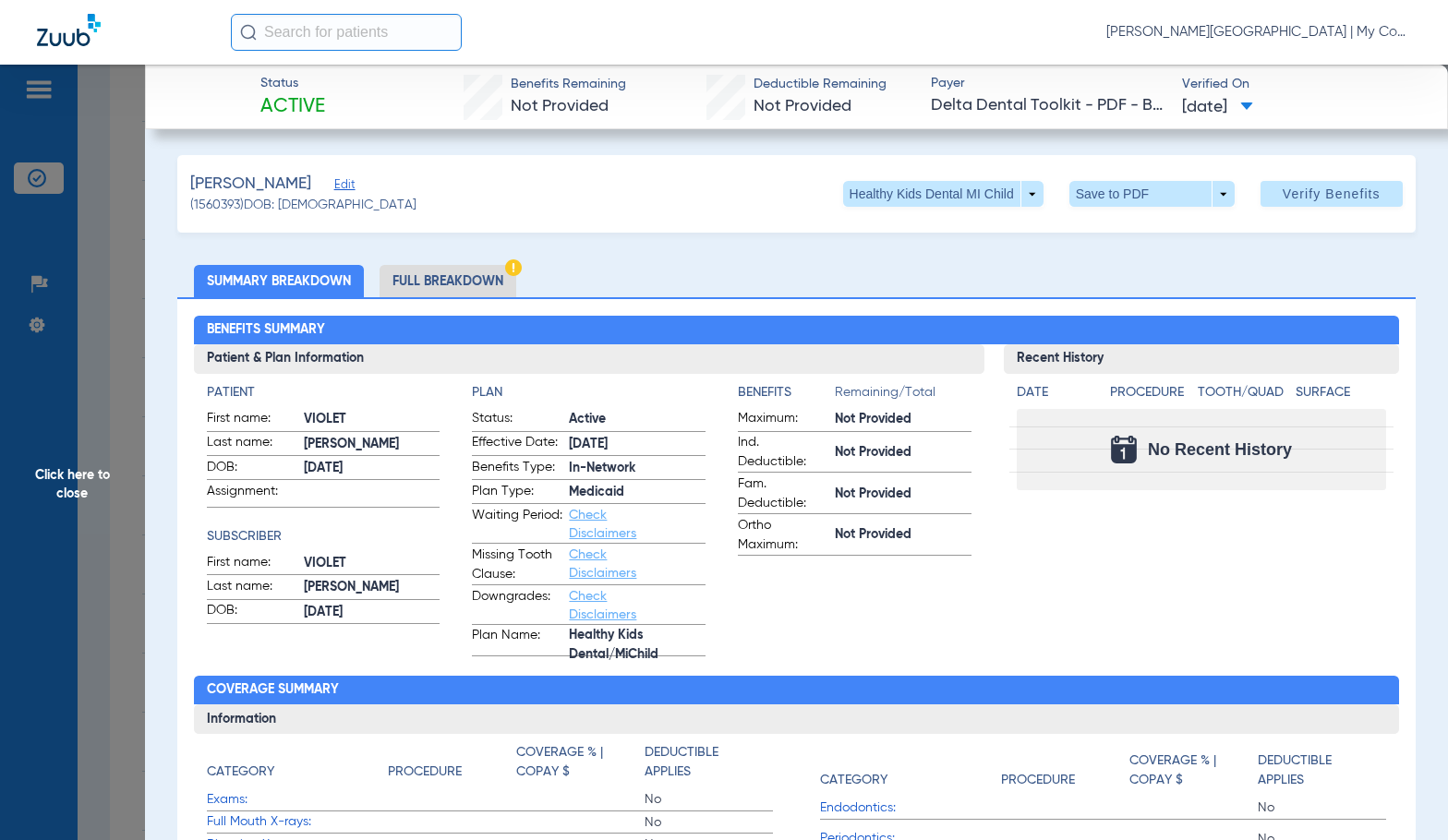
click at [451, 283] on li "Full Breakdown" at bounding box center [448, 280] width 137 height 32
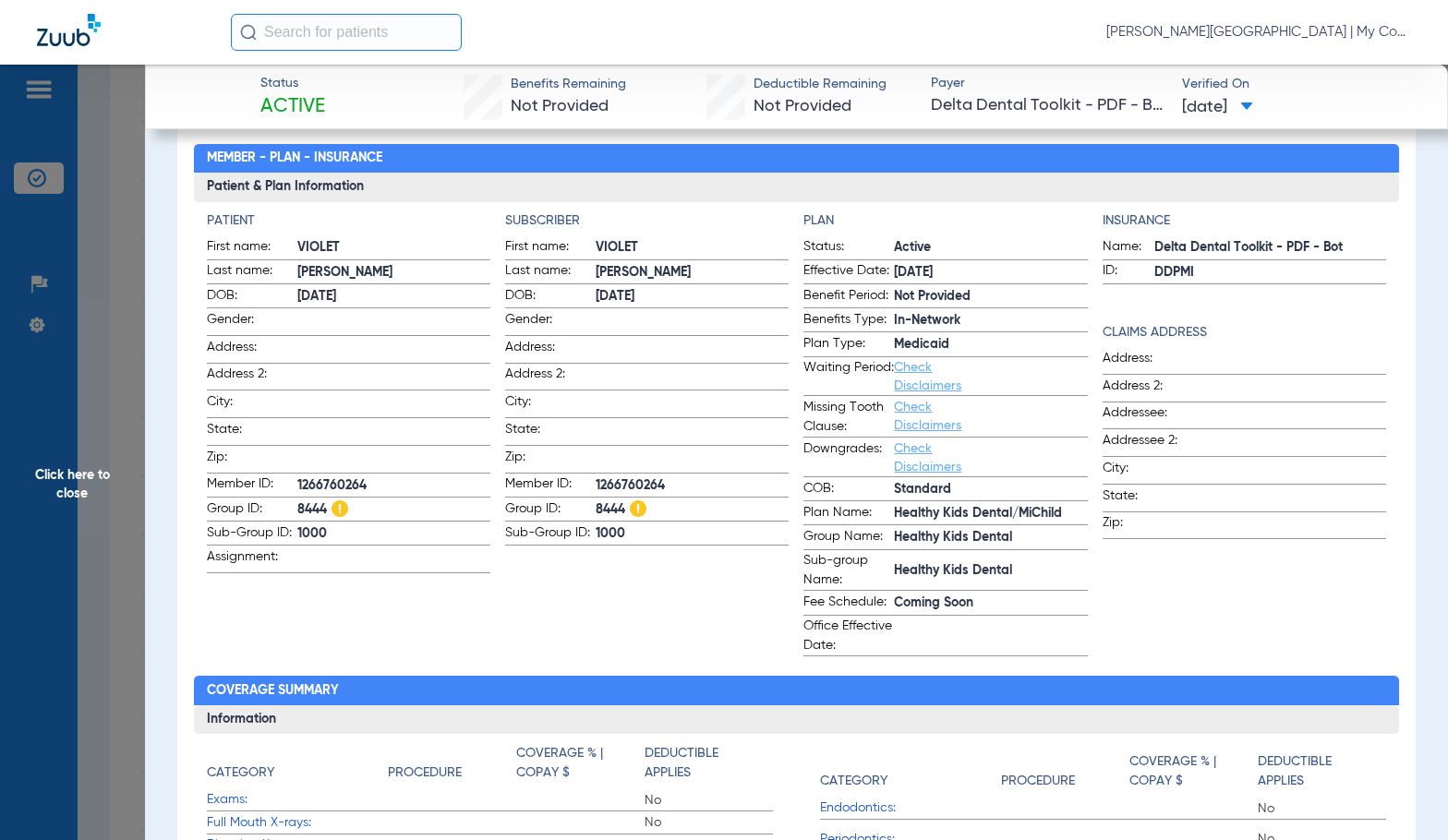
scroll to position [170, 0]
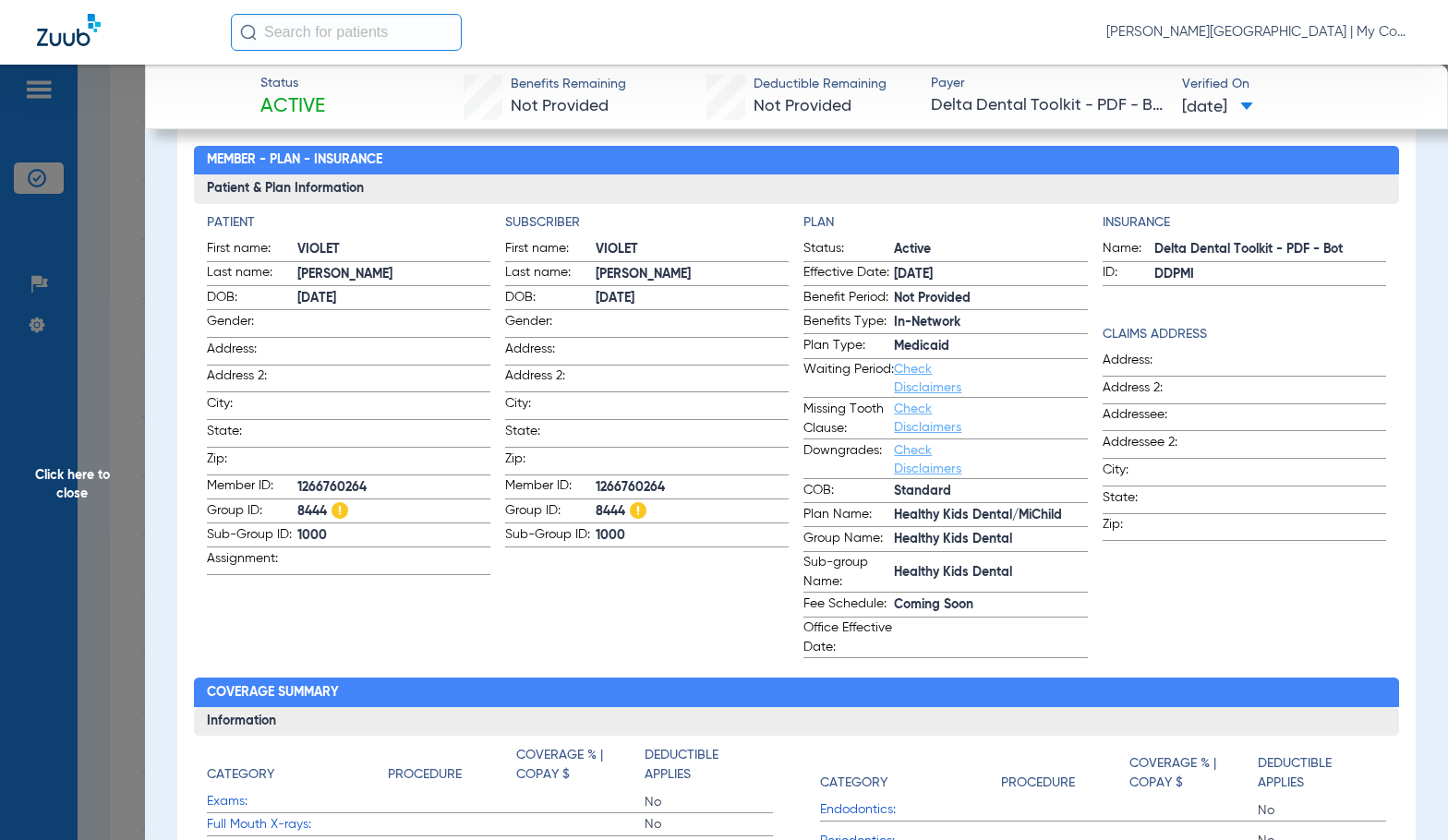
click at [834, 540] on span "Group Name:" at bounding box center [848, 540] width 91 height 22
click at [125, 469] on span "Click here to close" at bounding box center [72, 485] width 145 height 840
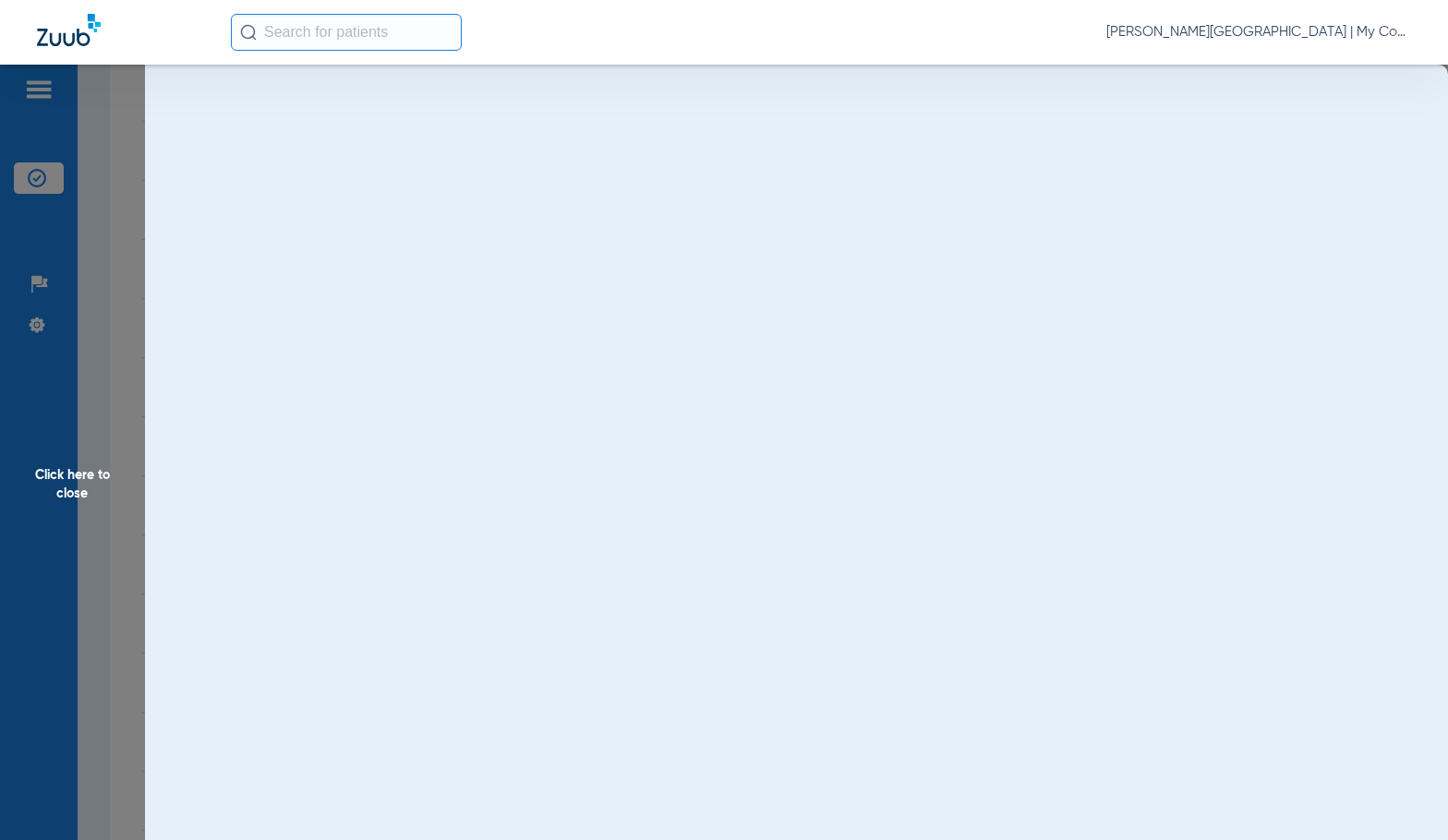
scroll to position [0, 0]
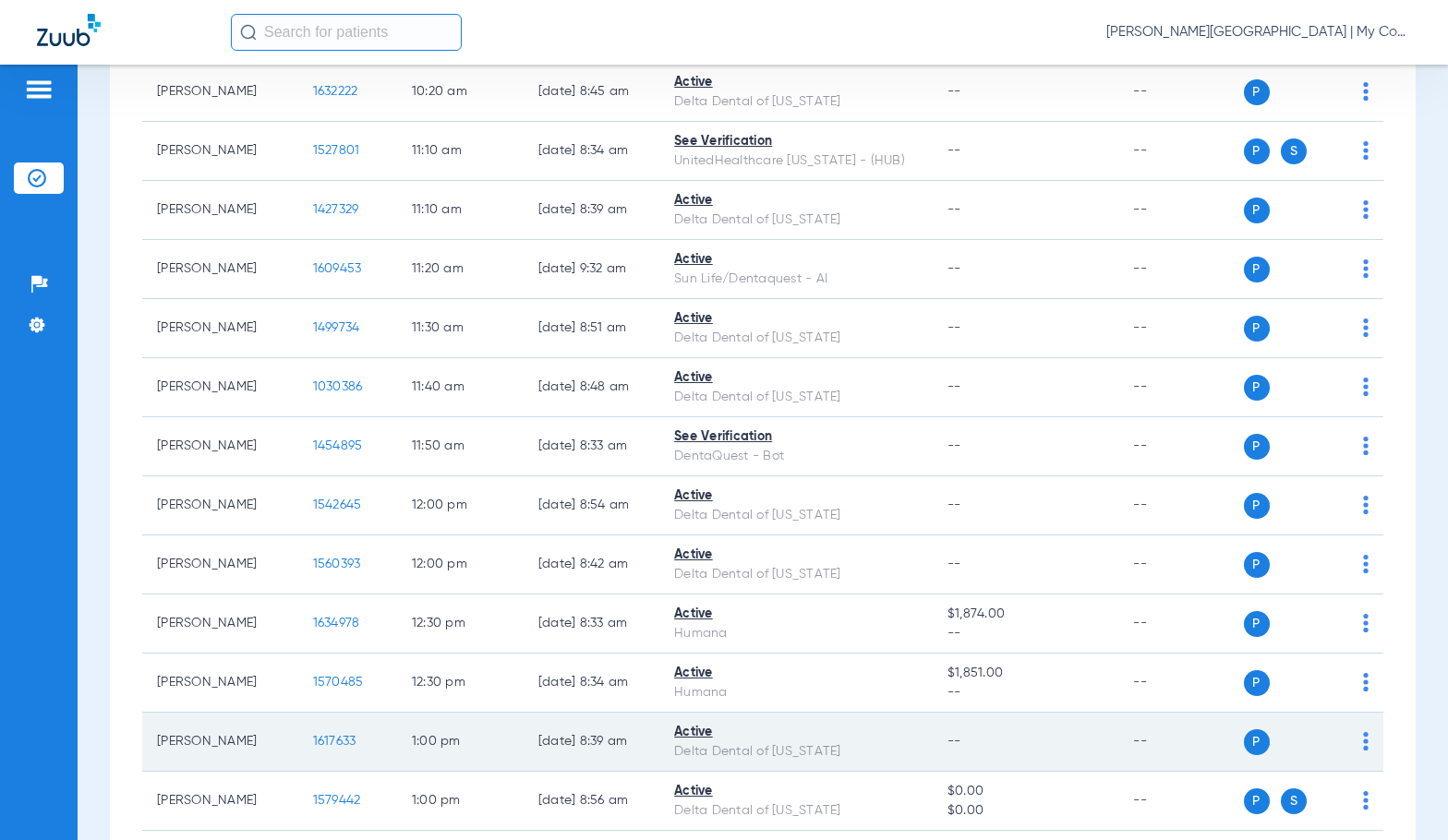
click at [313, 747] on span "1617633" at bounding box center [334, 741] width 43 height 13
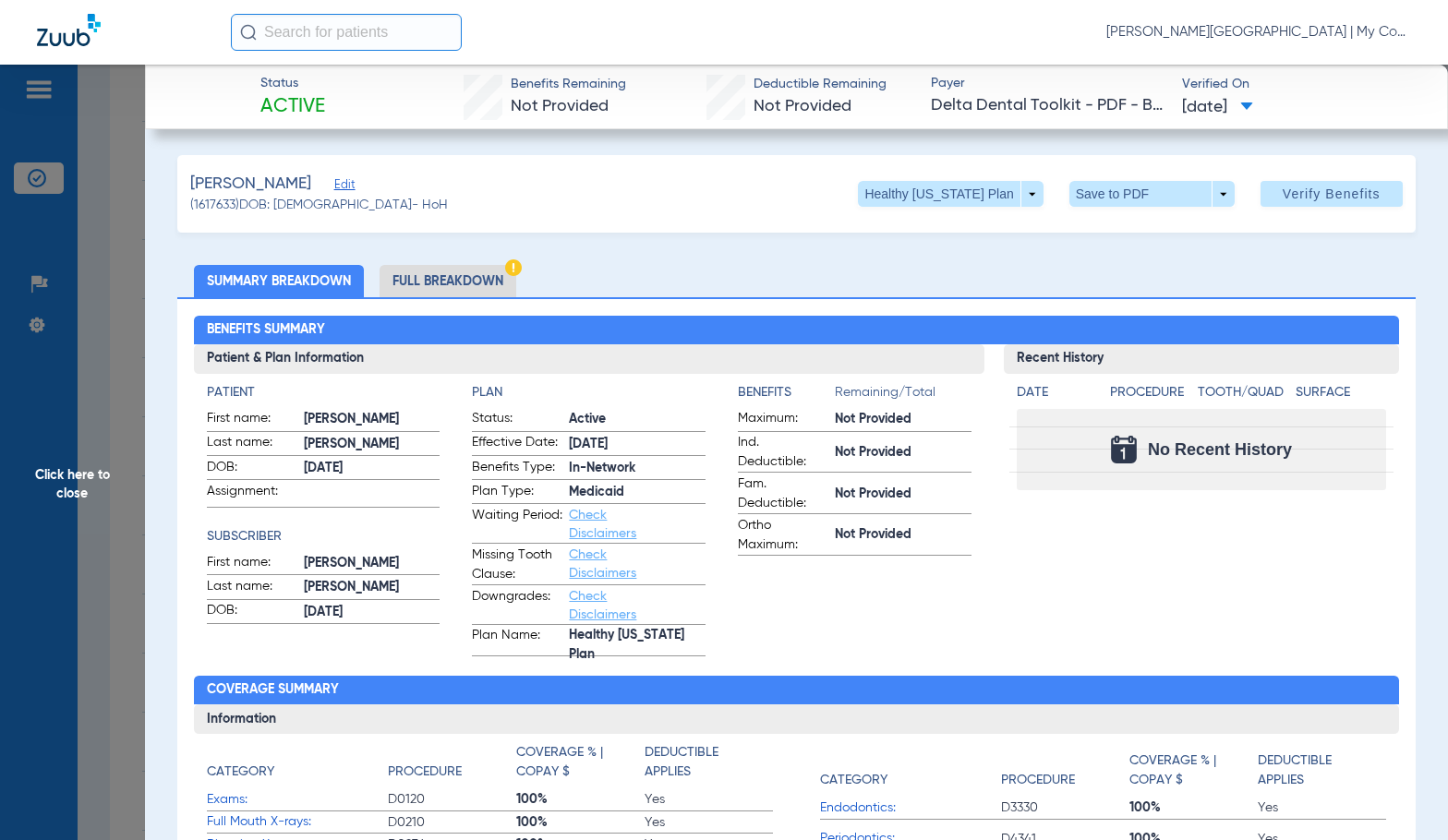
click at [465, 290] on li "Full Breakdown" at bounding box center [448, 280] width 137 height 32
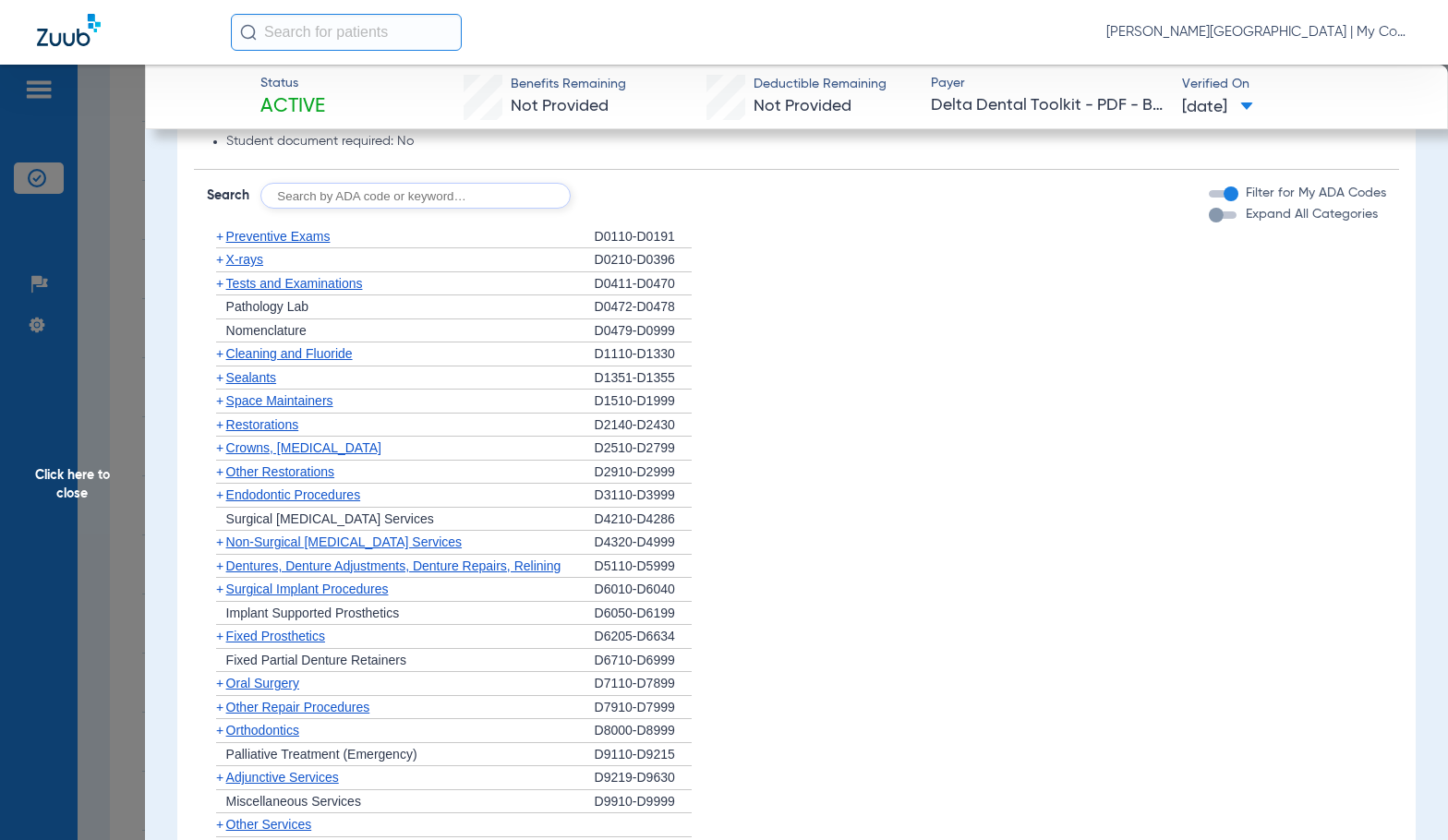
scroll to position [1924, 0]
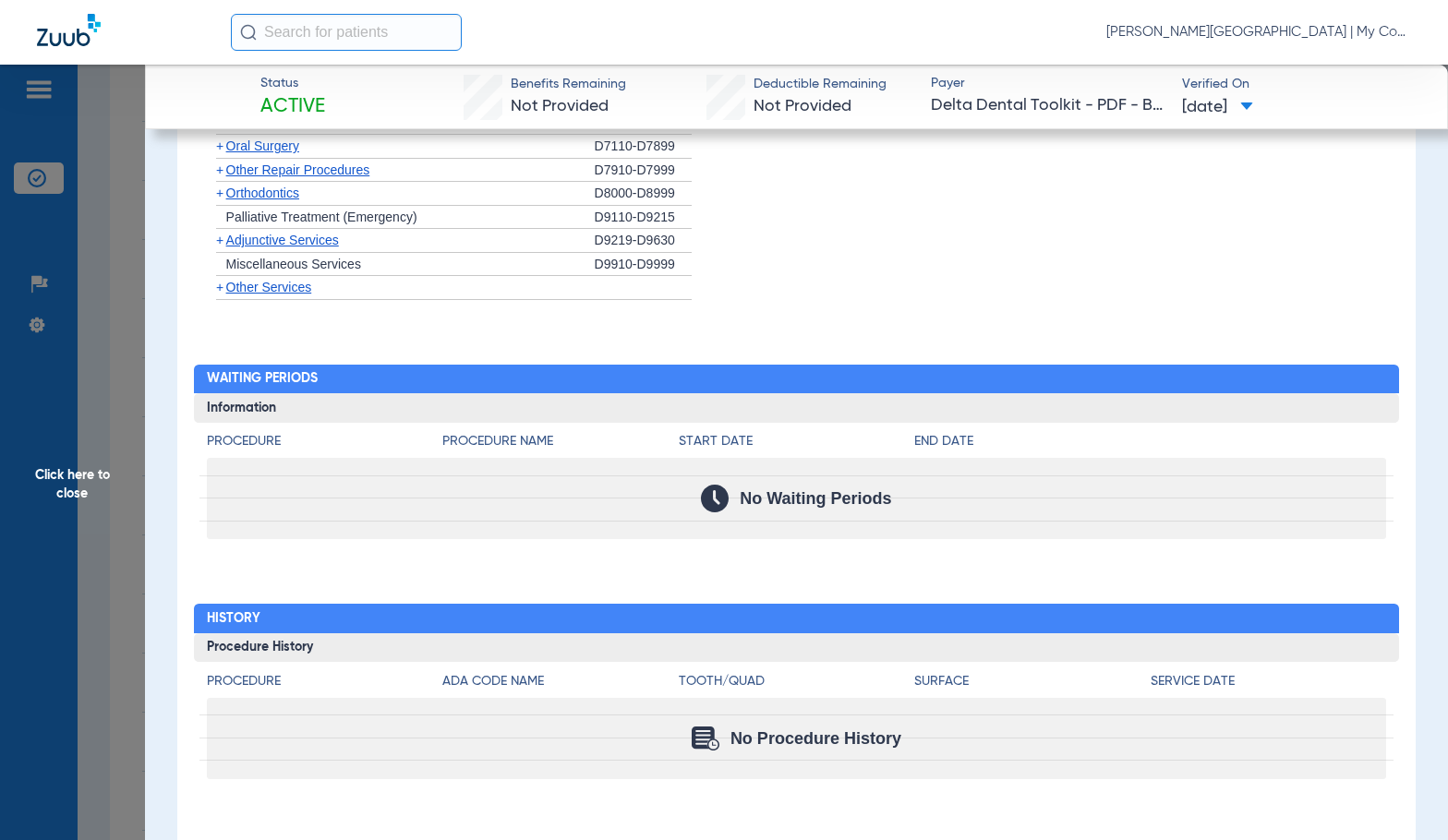
click at [79, 493] on span "Click here to close" at bounding box center [72, 485] width 145 height 840
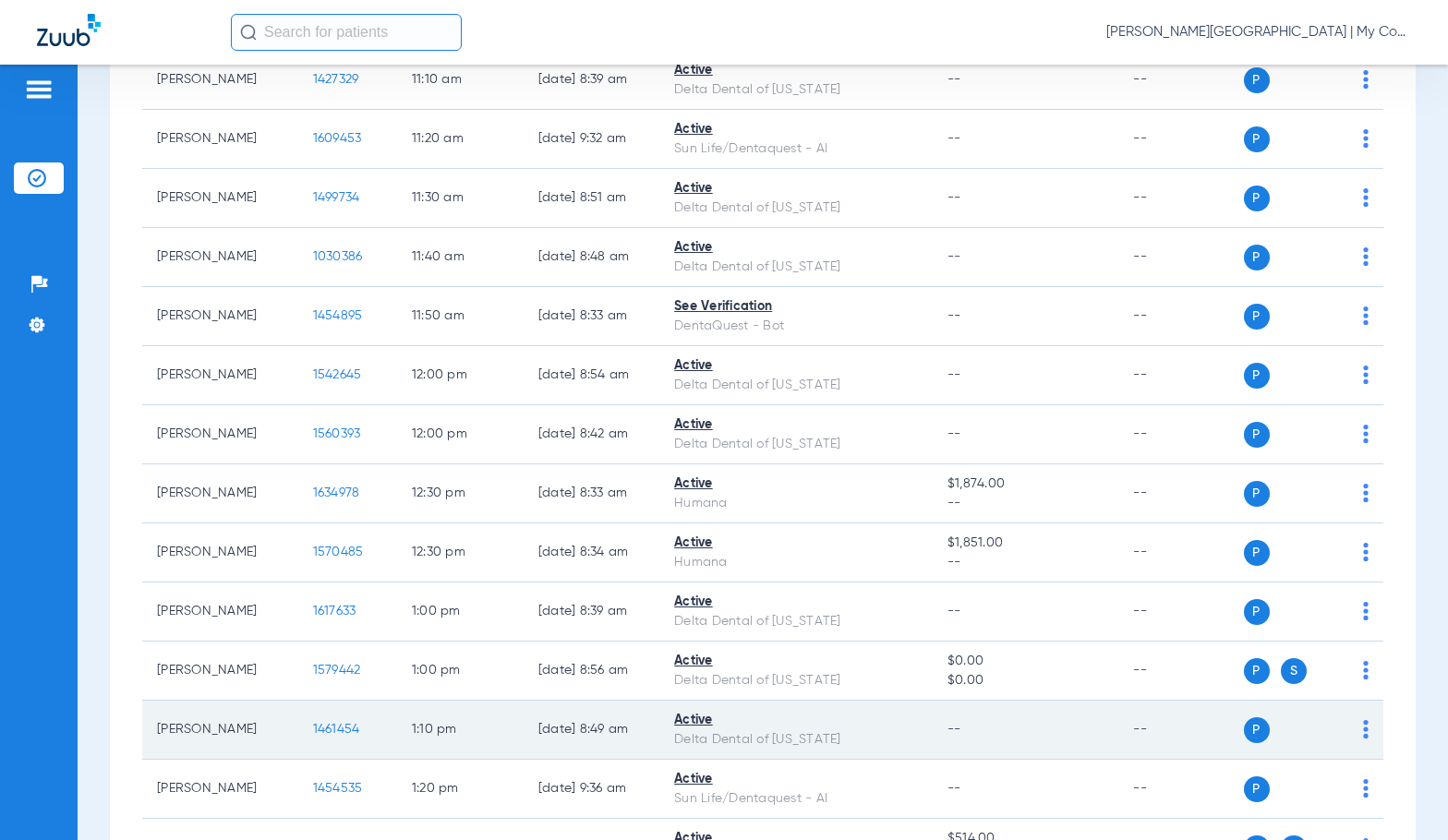
scroll to position [1385, 0]
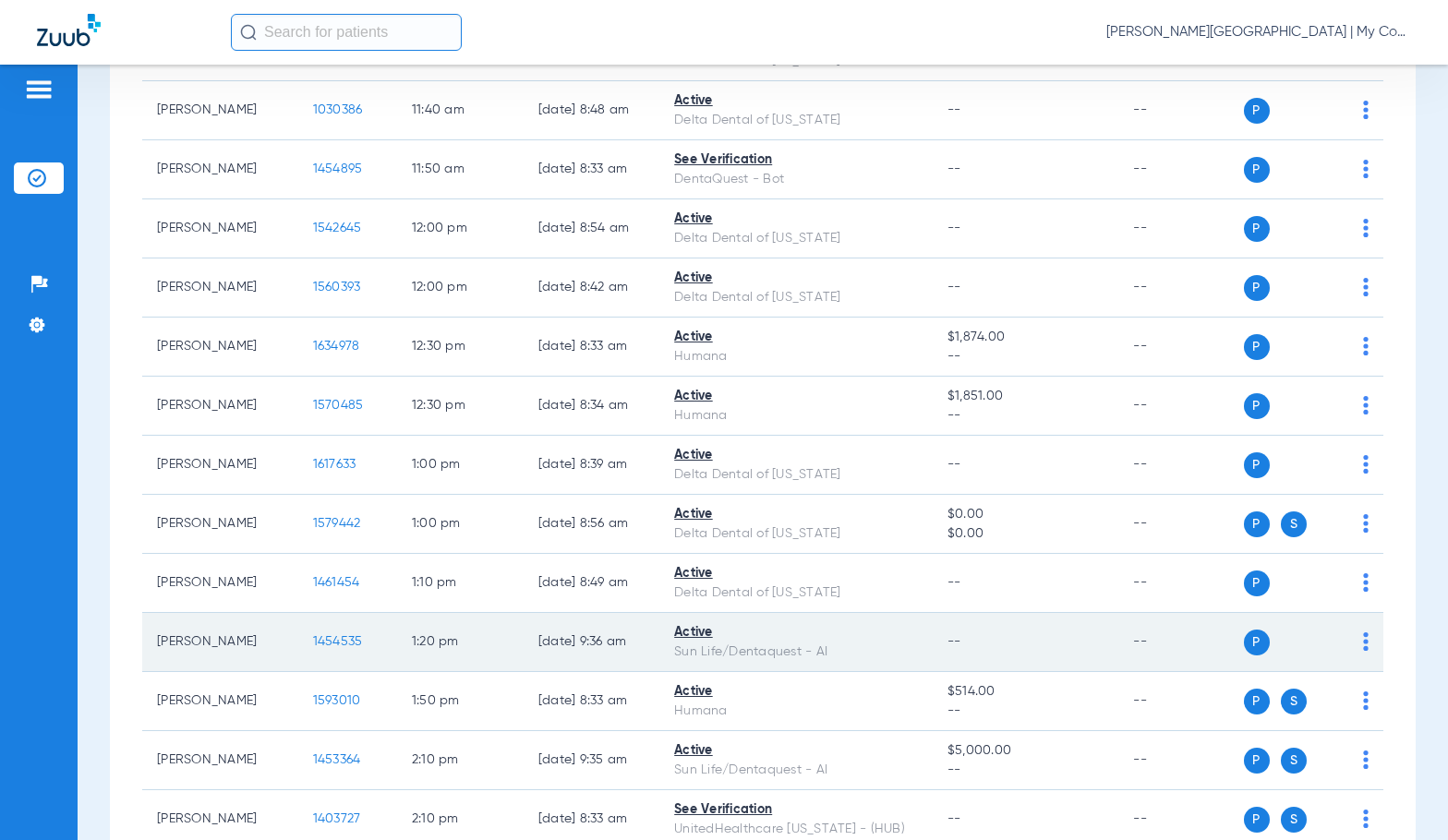
click at [313, 636] on span "1454535" at bounding box center [338, 642] width 50 height 13
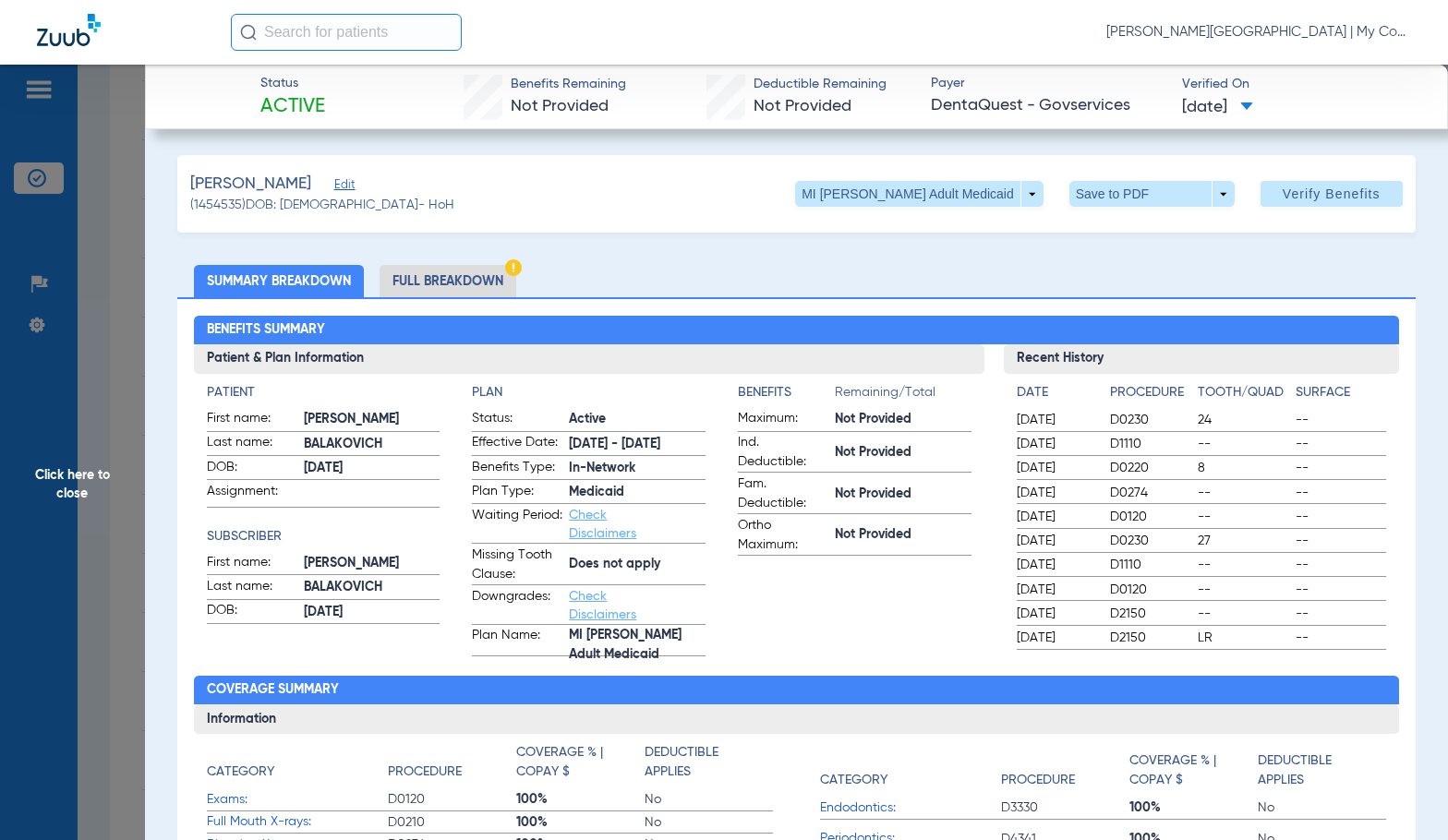
click at [465, 268] on li "Full Breakdown" at bounding box center [448, 280] width 137 height 32
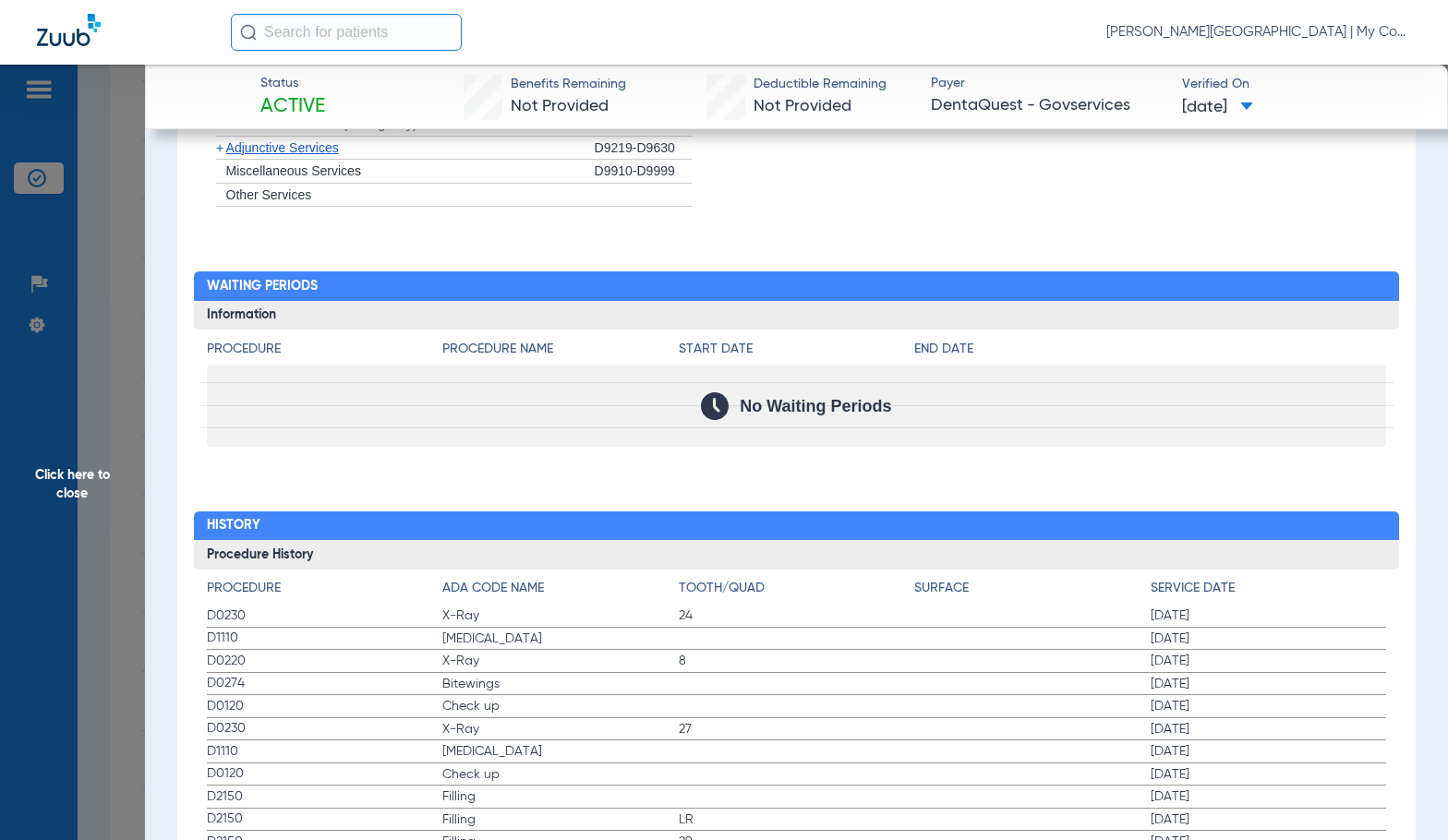
scroll to position [1477, 0]
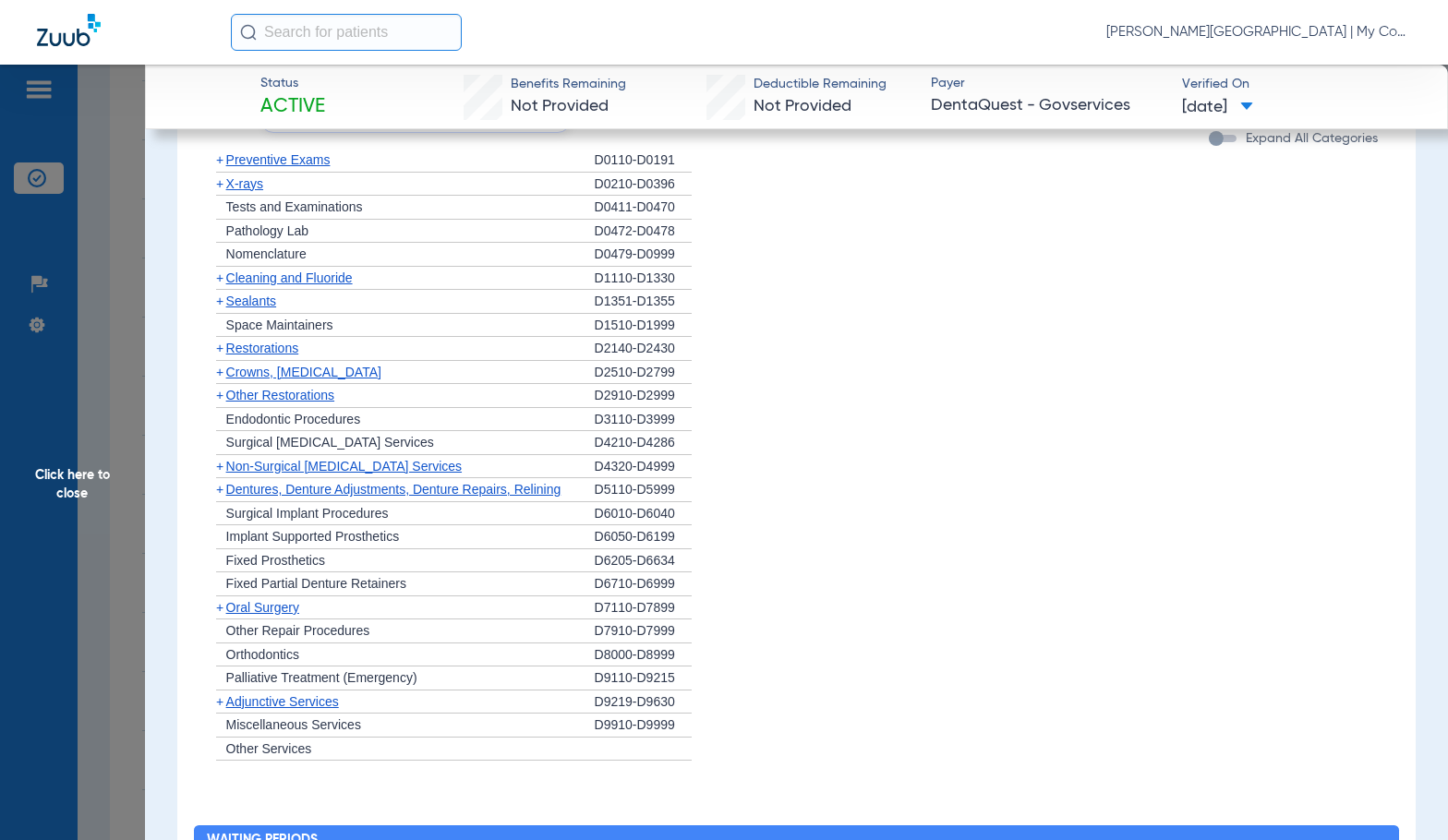
drag, startPoint x: 224, startPoint y: 184, endPoint x: 237, endPoint y: 174, distance: 16.4
click at [224, 184] on span "+" at bounding box center [217, 184] width 19 height 23
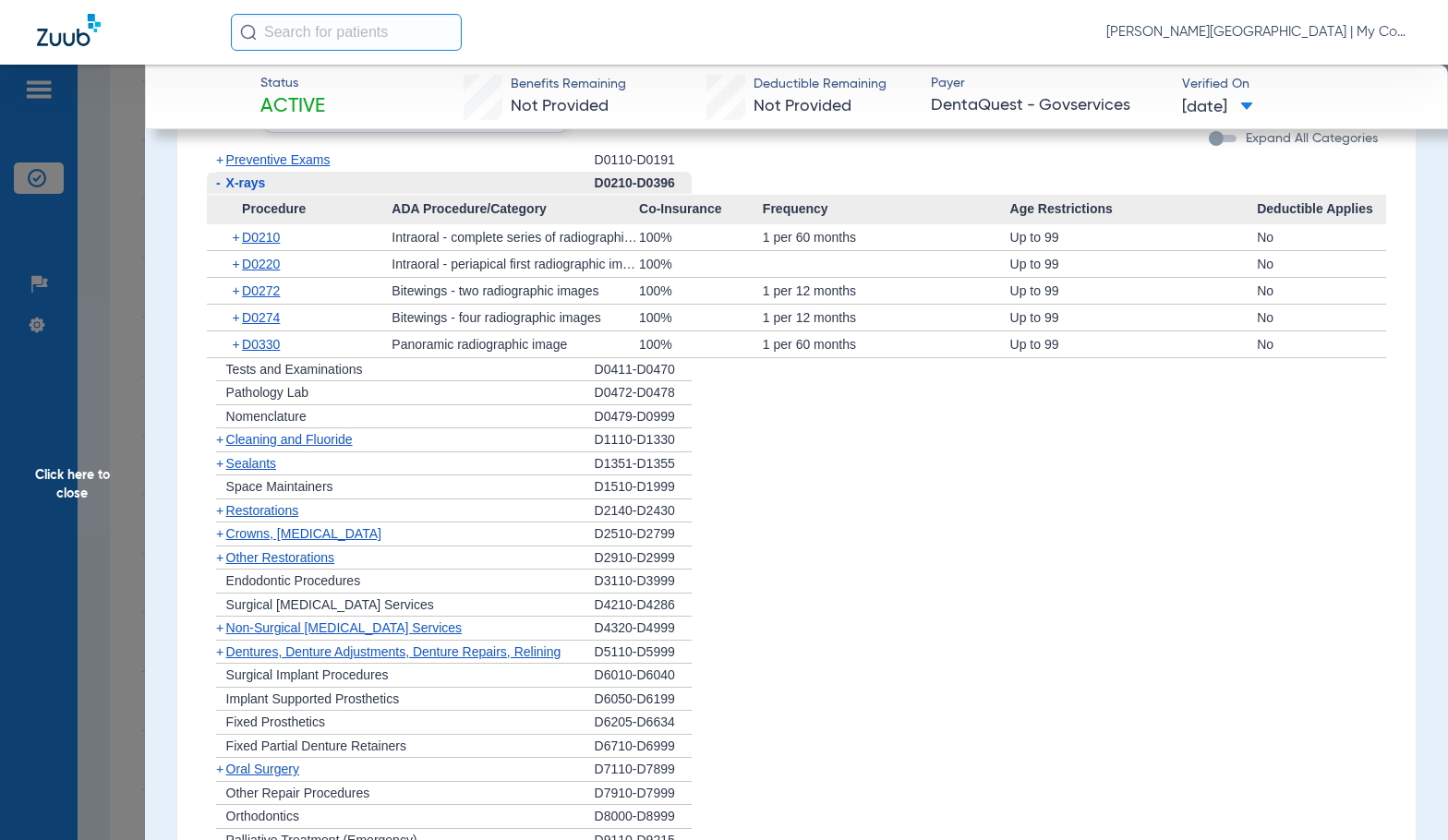
click at [237, 176] on span "X-rays" at bounding box center [245, 183] width 40 height 15
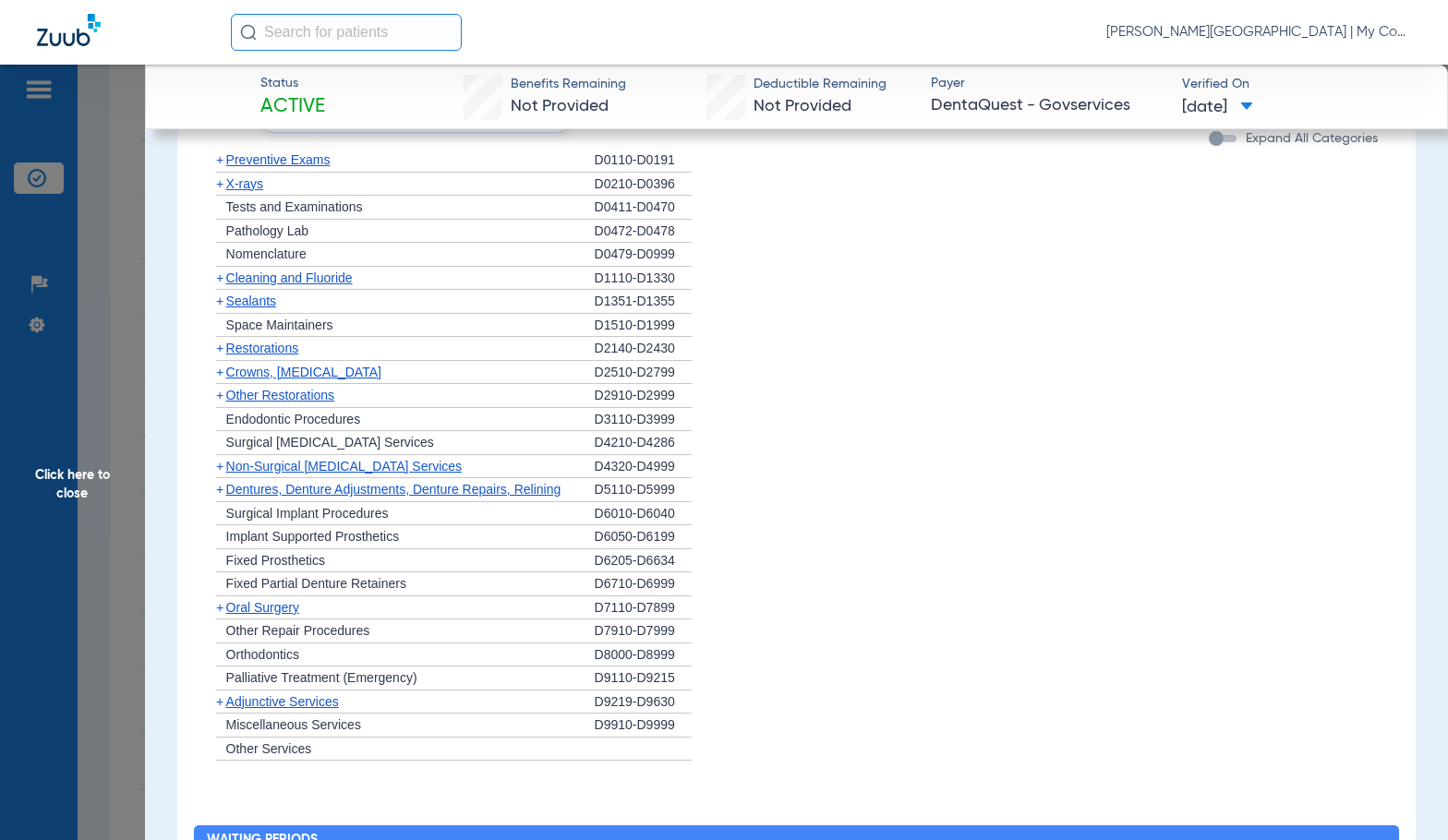
click at [250, 177] on span "X-rays" at bounding box center [244, 184] width 37 height 15
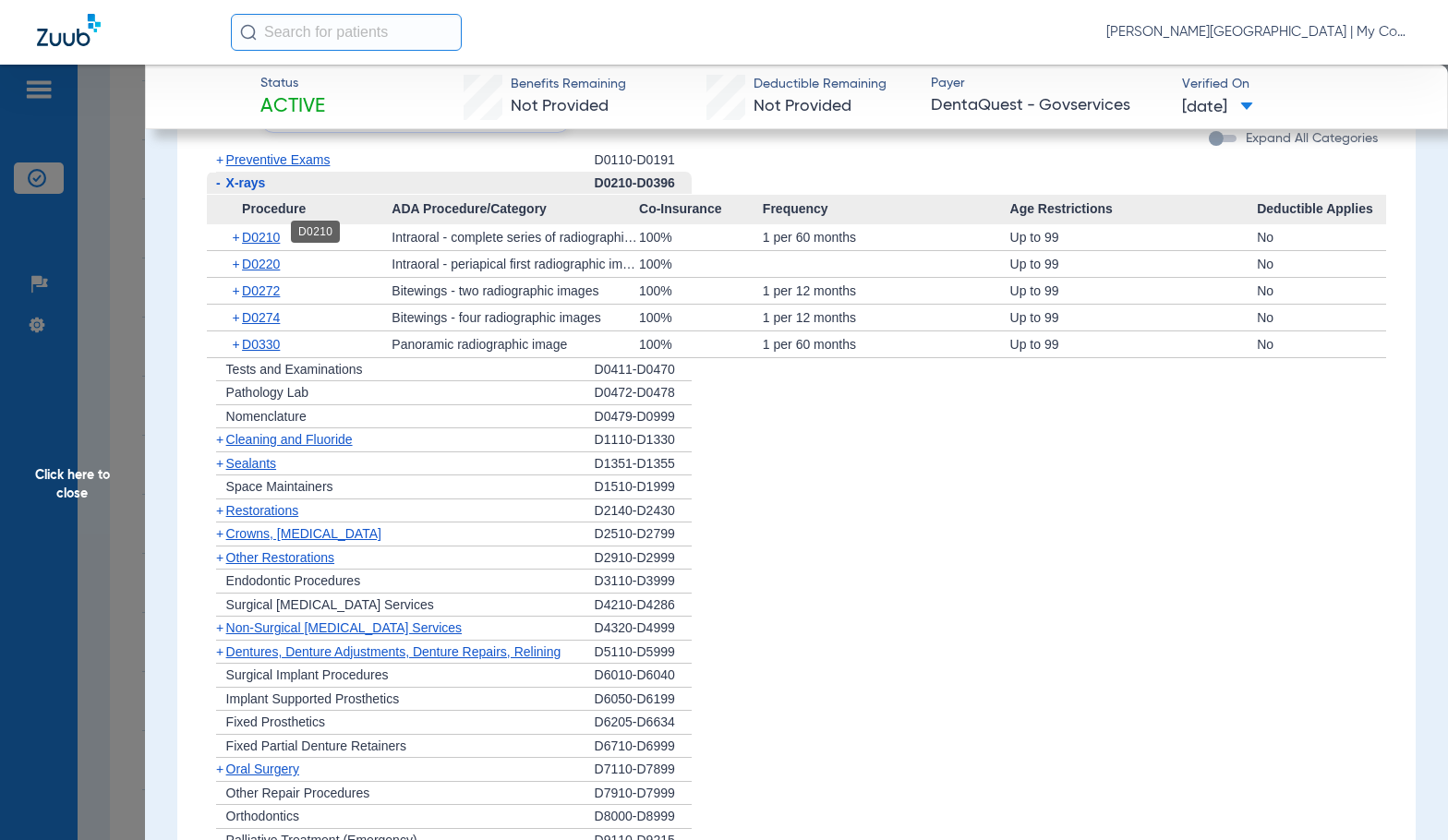
click at [277, 232] on span "D0210" at bounding box center [260, 237] width 38 height 15
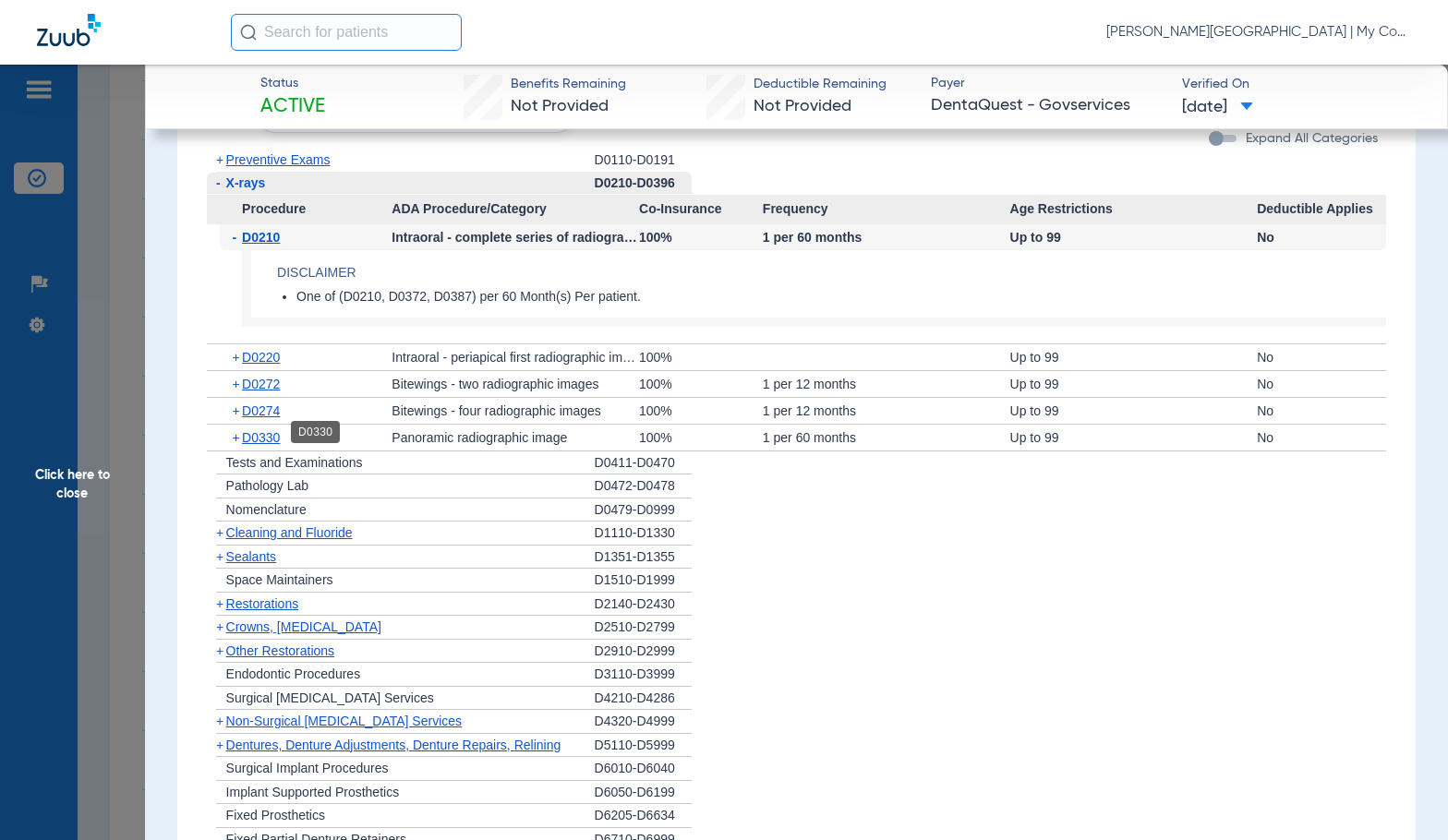
click at [275, 438] on span "D0330" at bounding box center [260, 438] width 38 height 15
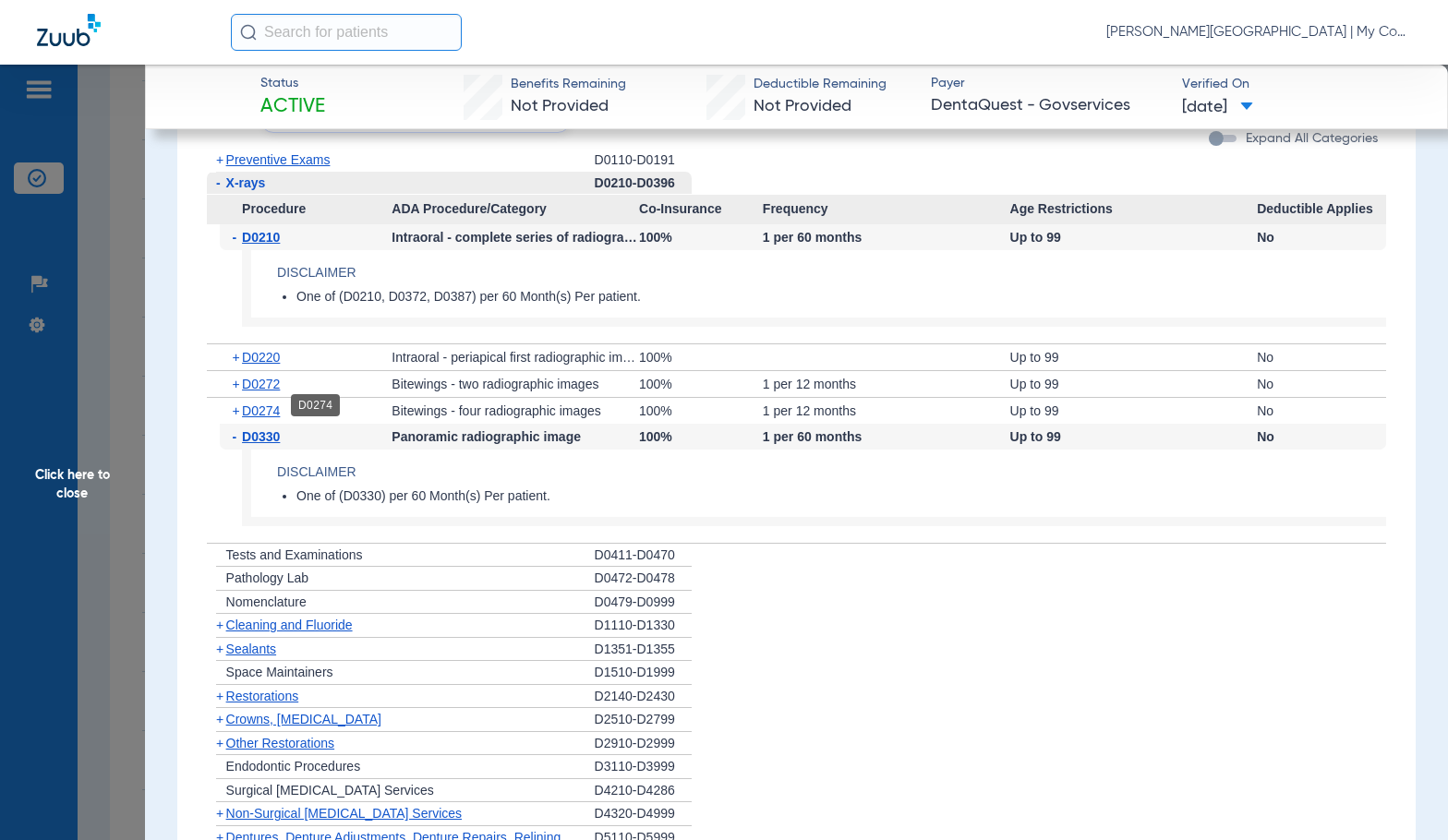
click at [266, 406] on span "D0274" at bounding box center [260, 411] width 38 height 15
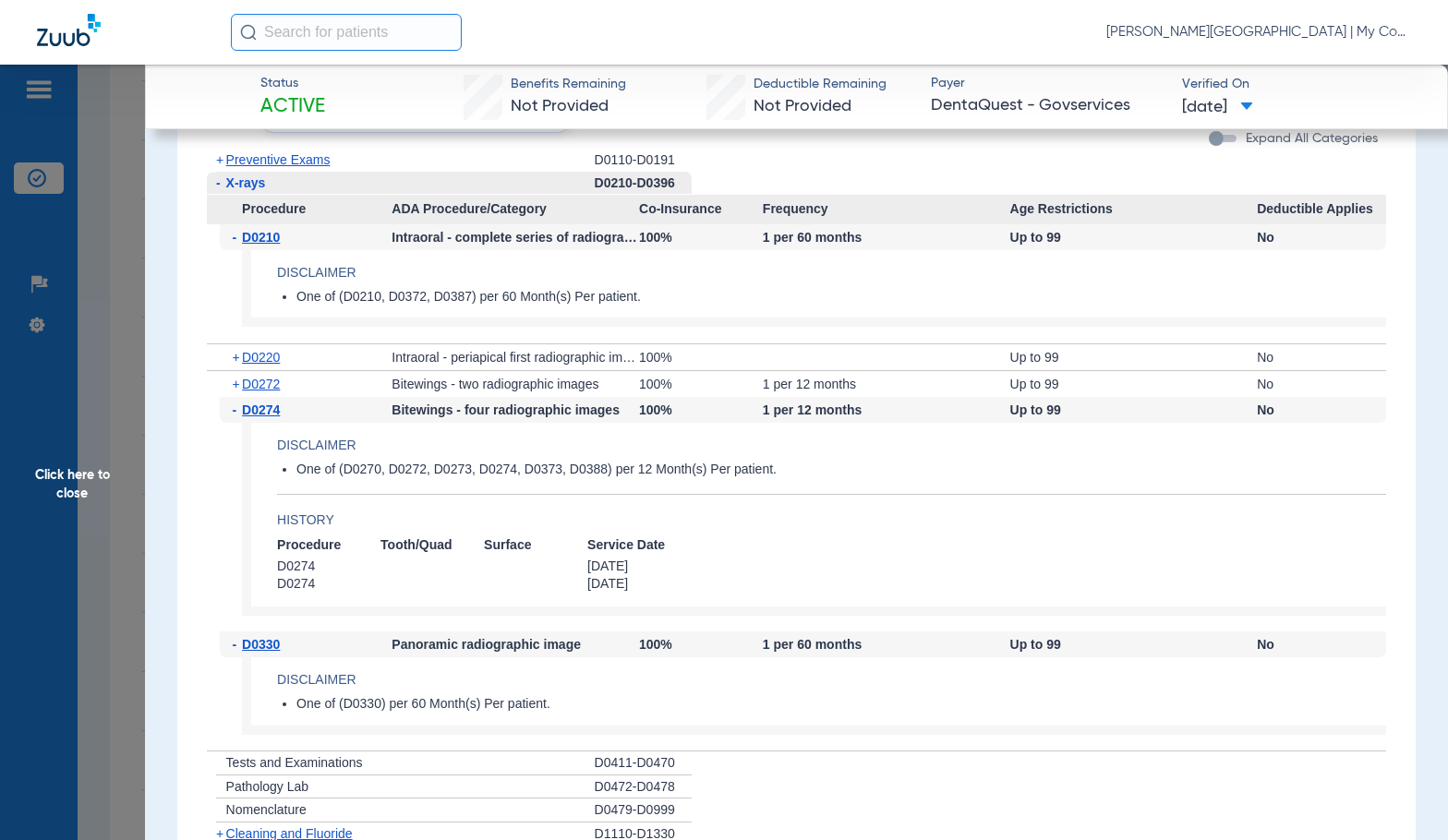
click at [311, 158] on span "Preventive Exams" at bounding box center [278, 160] width 105 height 15
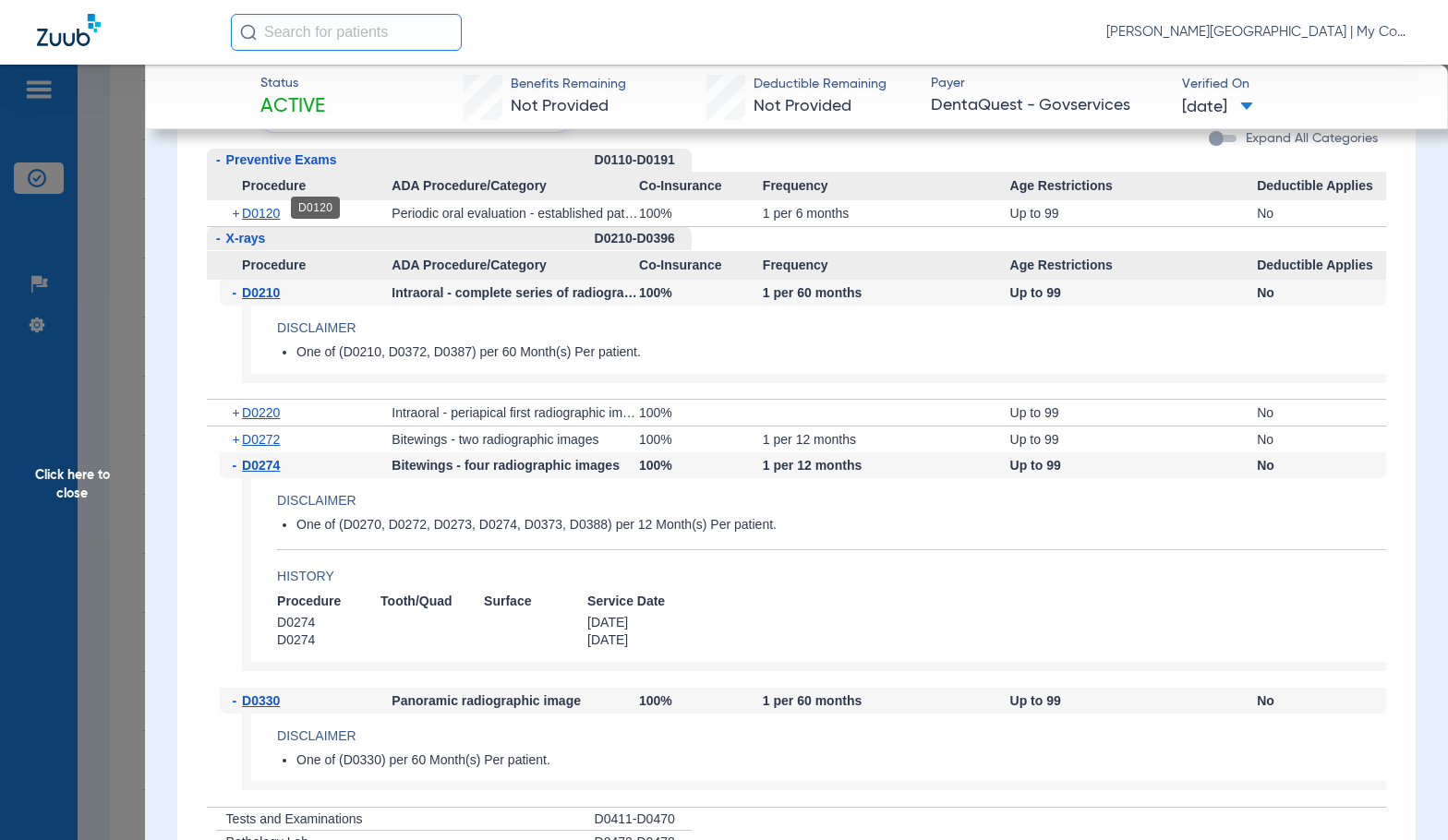
click at [257, 210] on span "D0120" at bounding box center [260, 214] width 38 height 15
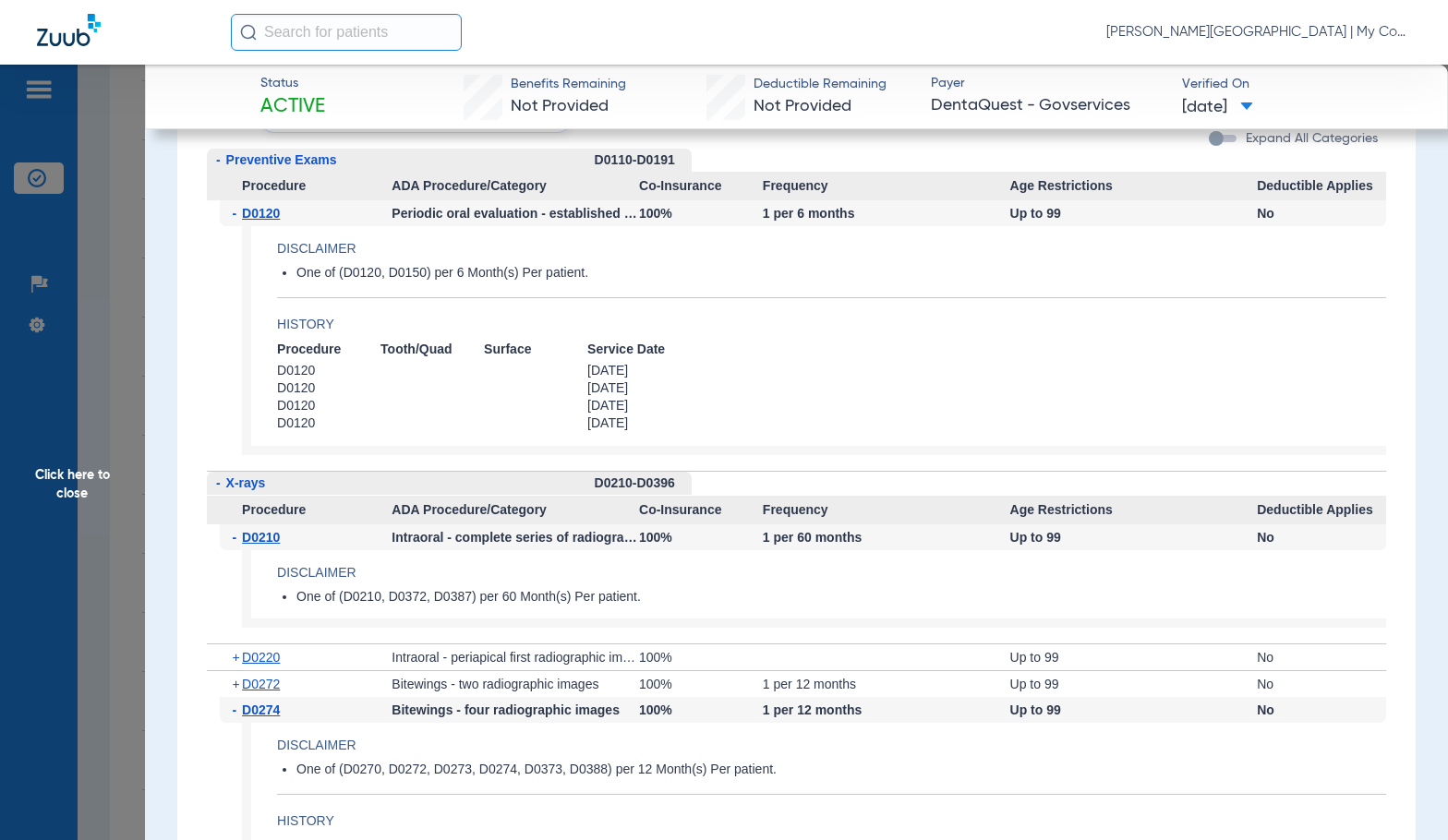
click at [258, 212] on span "D0120" at bounding box center [260, 214] width 38 height 15
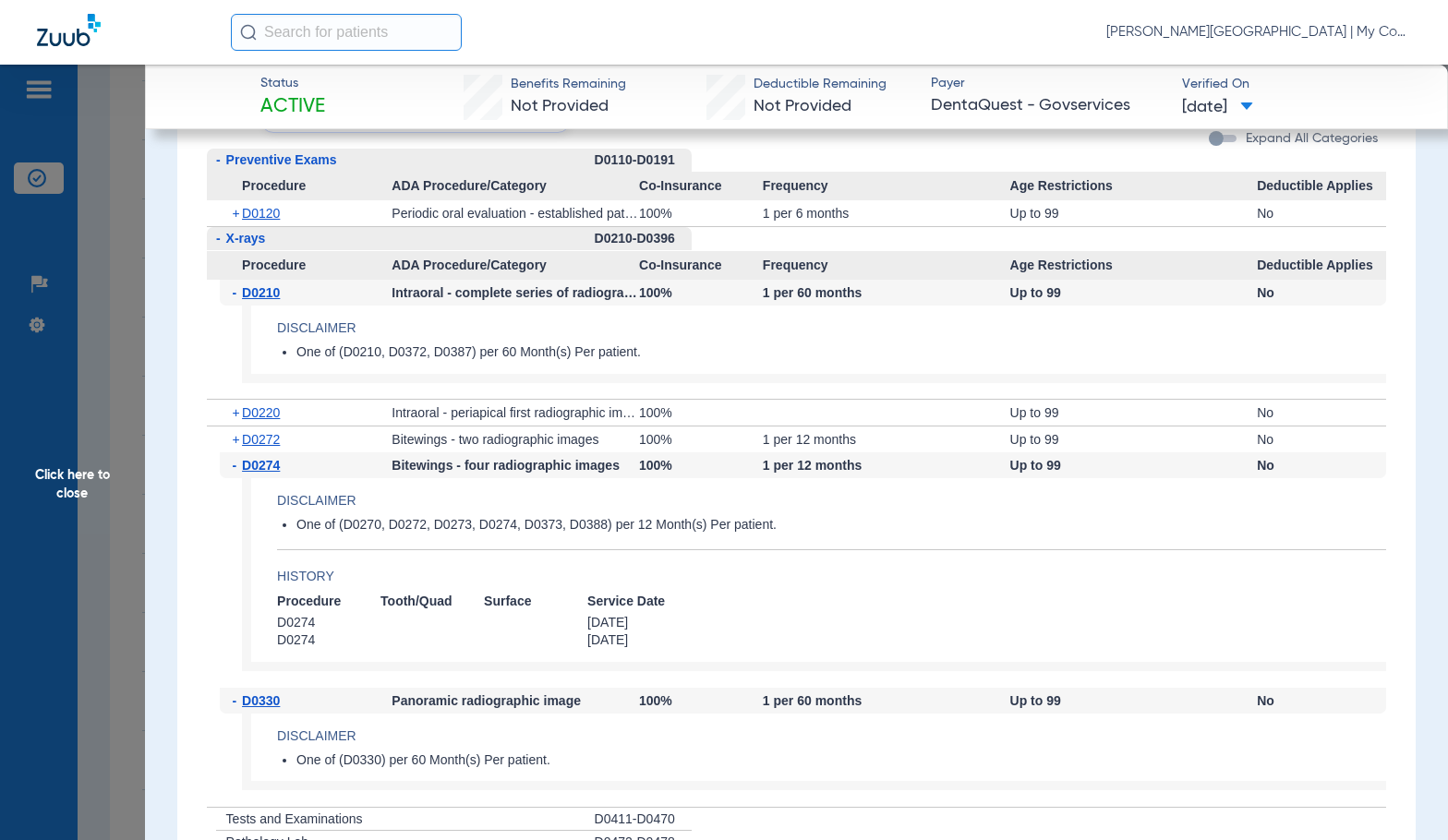
click at [250, 164] on div "- Preventive Exams" at bounding box center [401, 160] width 388 height 23
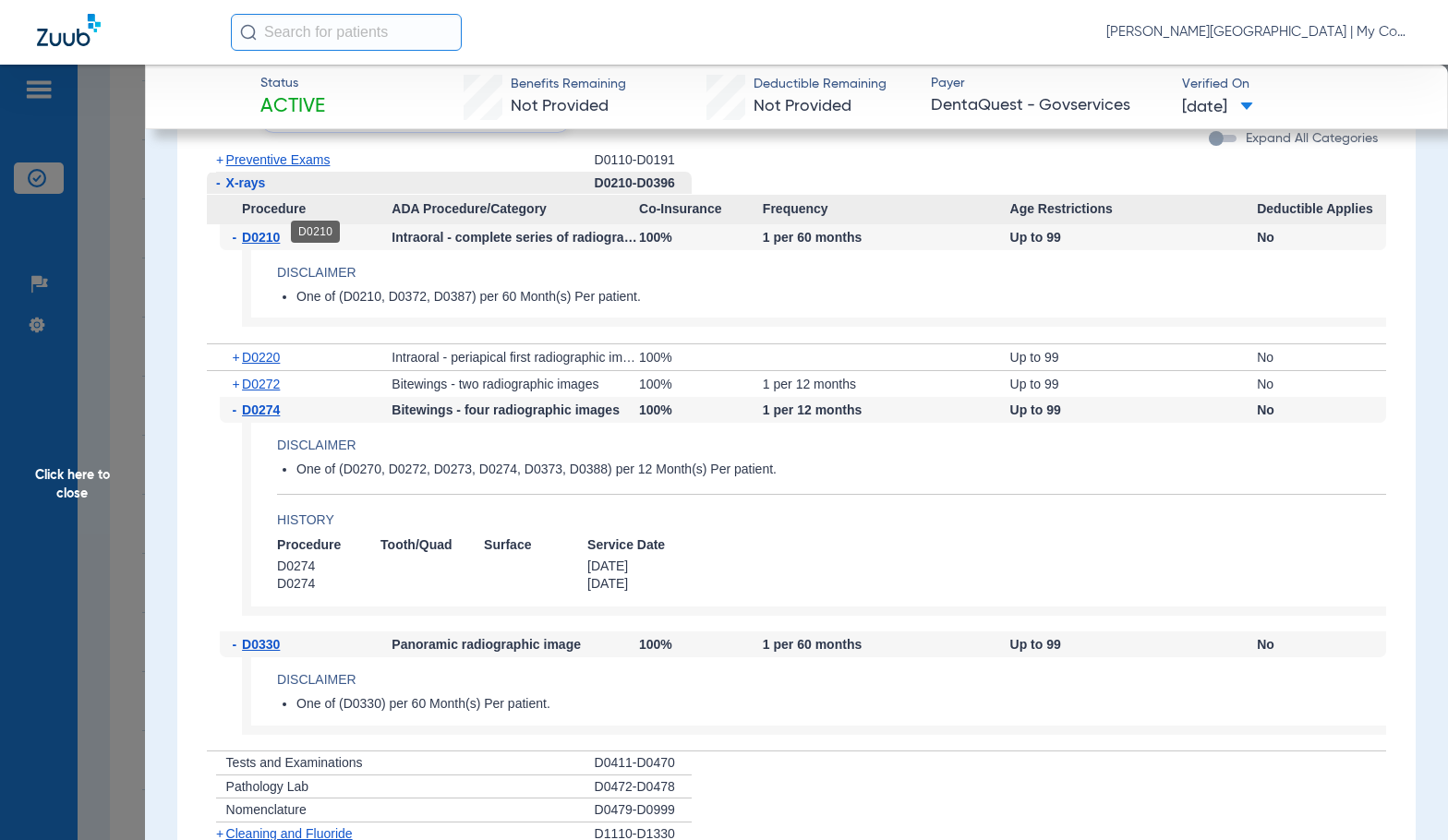
click at [277, 233] on span "D0210" at bounding box center [260, 237] width 38 height 15
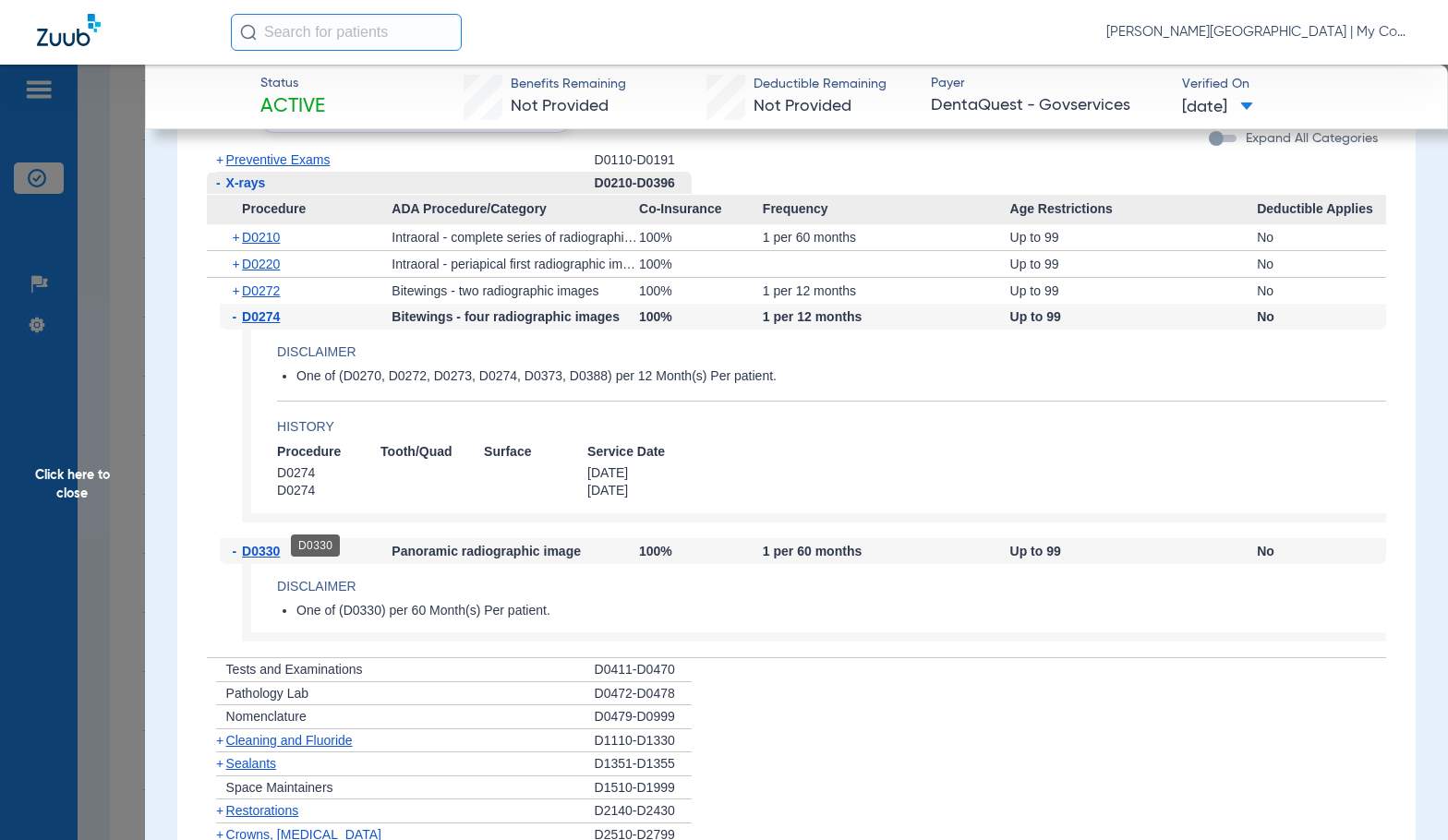
click at [256, 548] on span "D0330" at bounding box center [260, 551] width 38 height 15
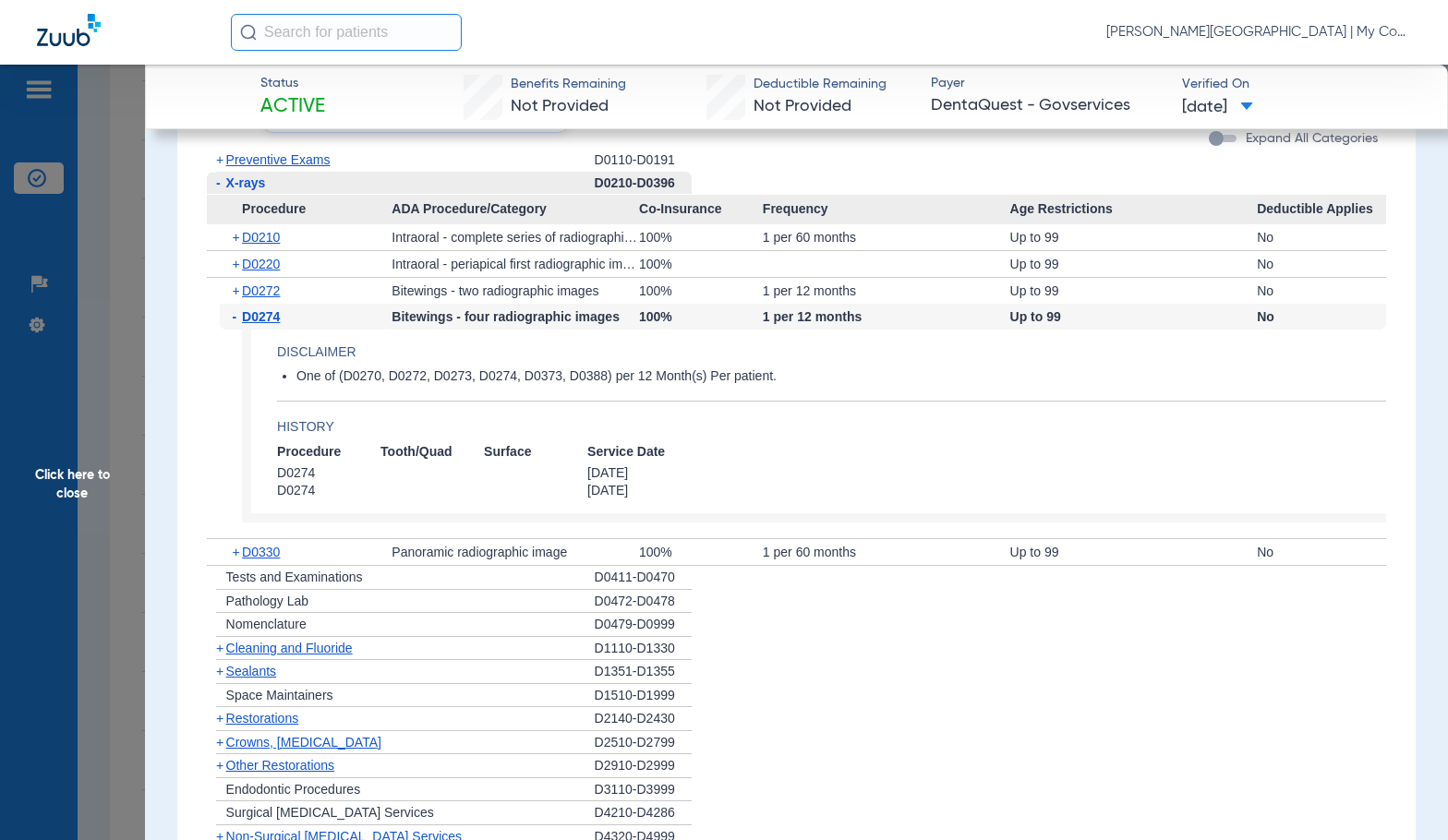
click at [297, 642] on span "Cleaning and Fluoride" at bounding box center [289, 649] width 127 height 15
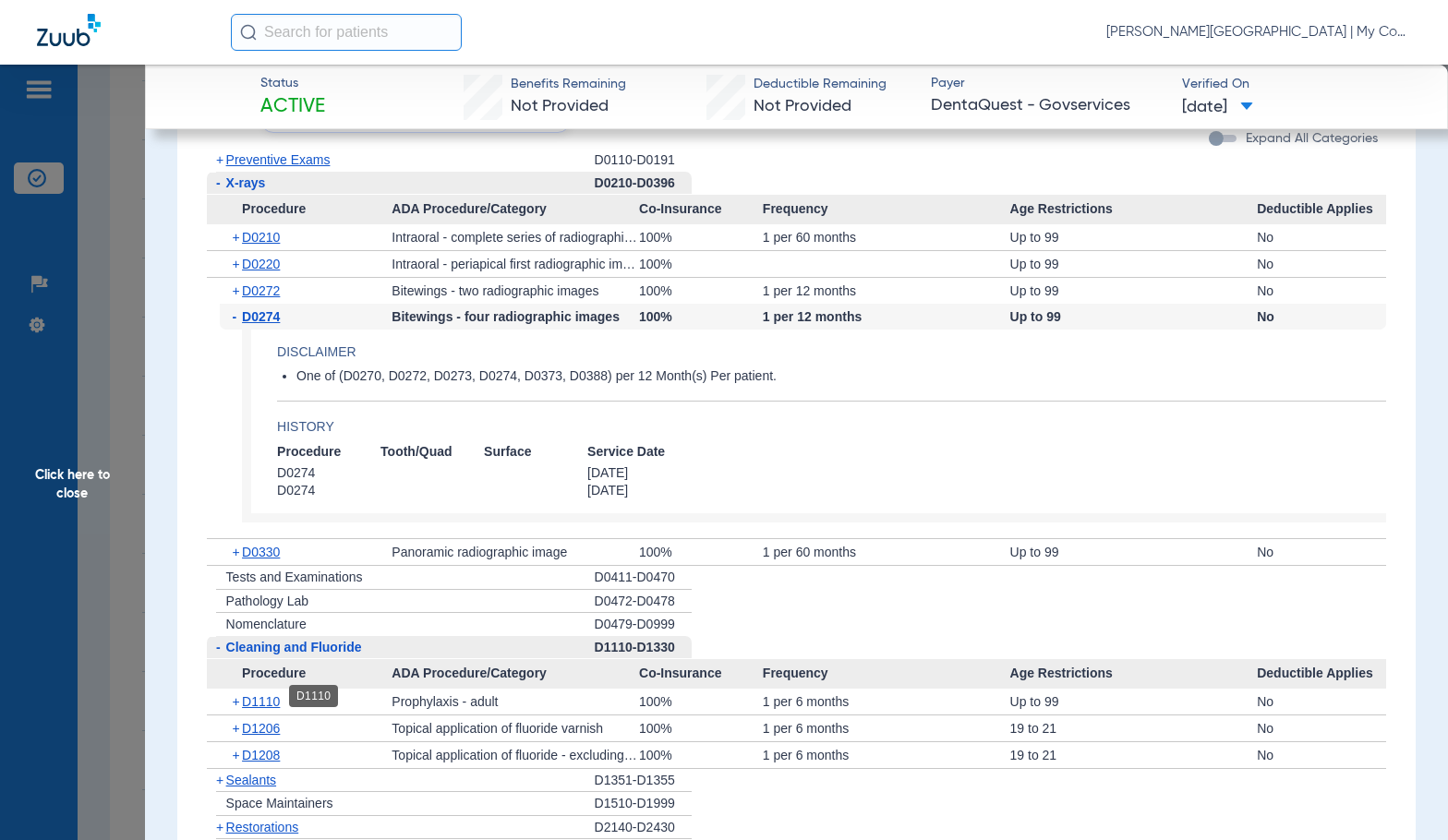
click at [278, 697] on span "D1110" at bounding box center [260, 701] width 38 height 15
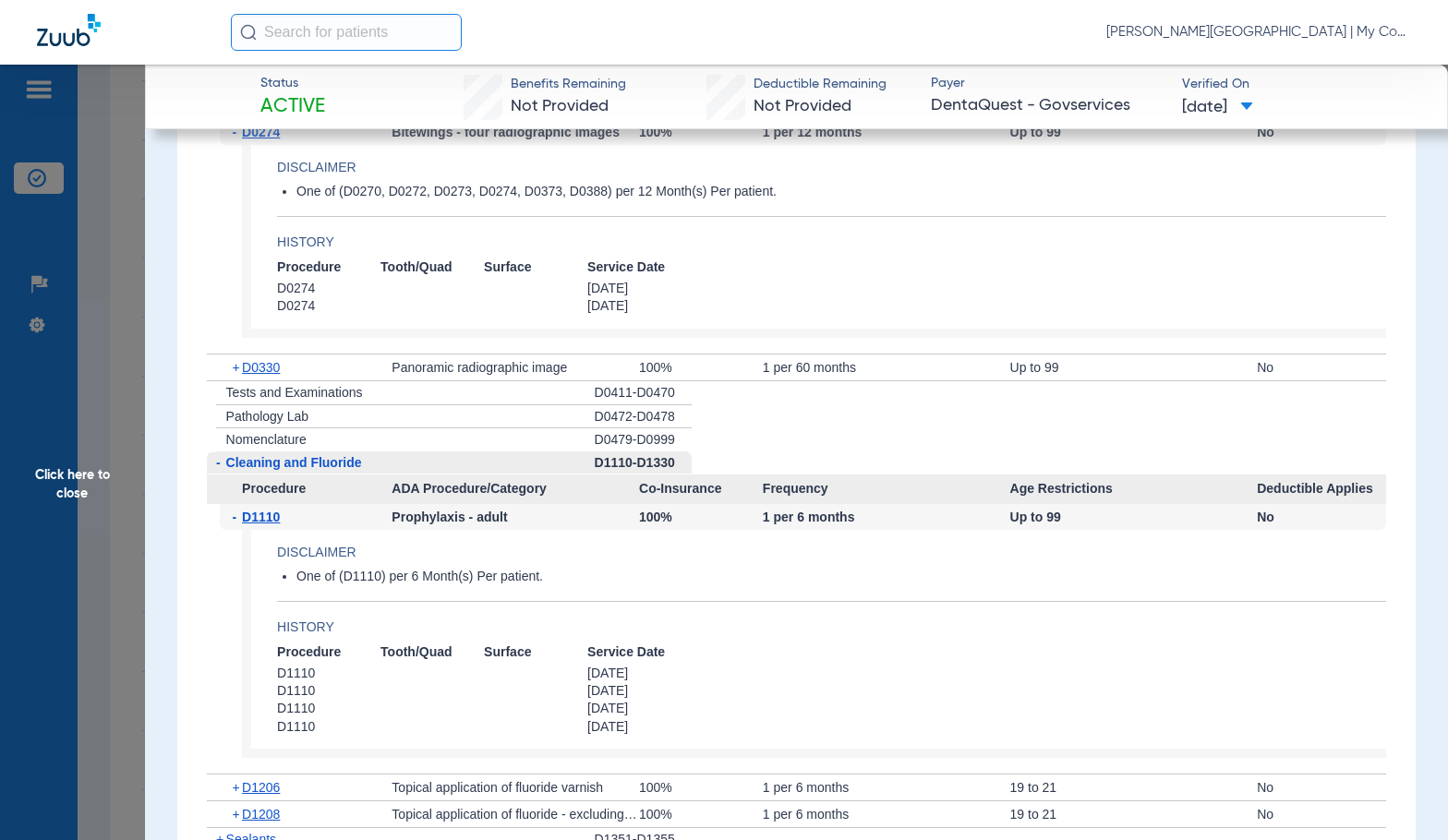
scroll to position [1569, 0]
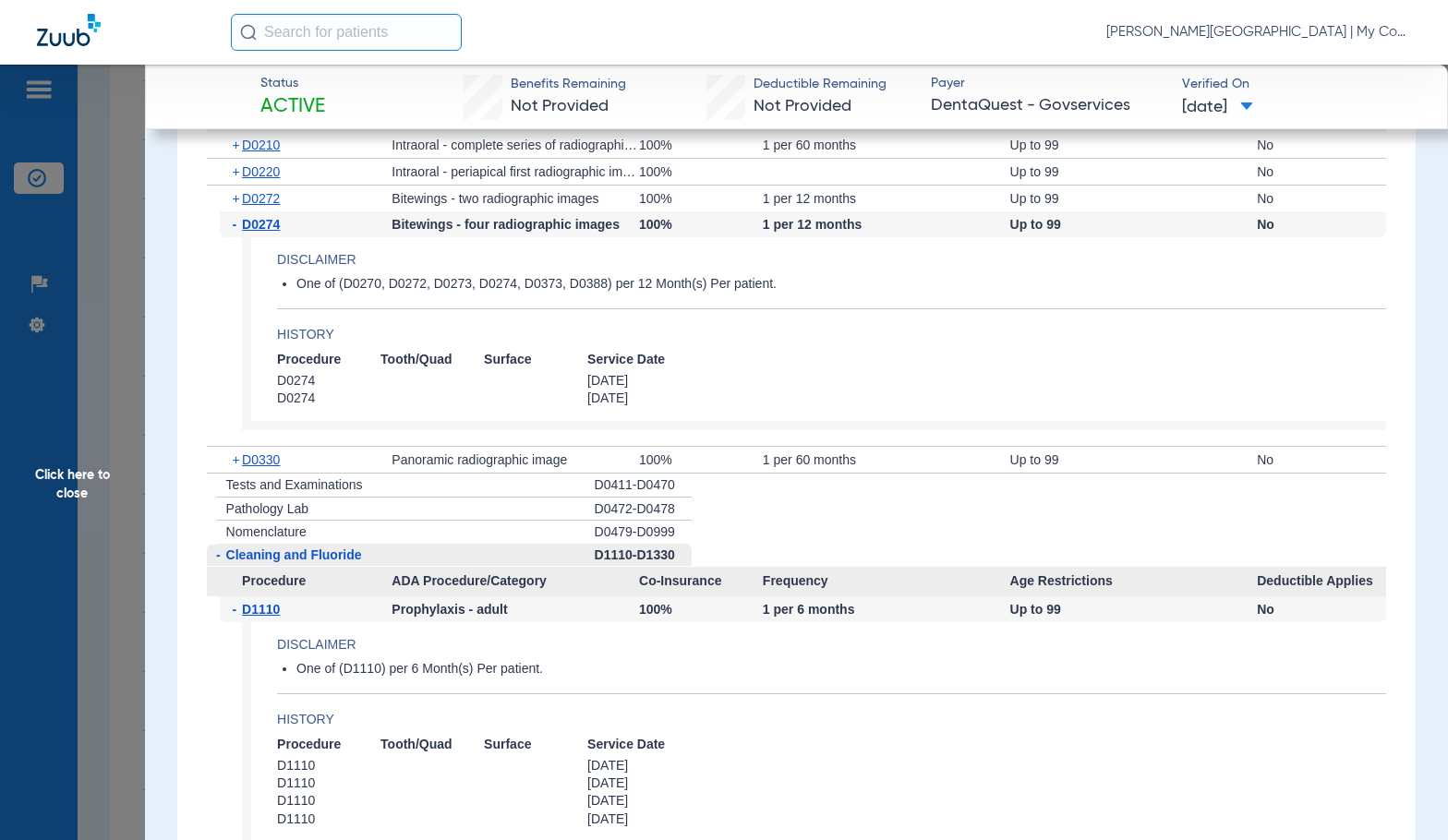
click at [75, 535] on span "Click here to close" at bounding box center [72, 485] width 145 height 840
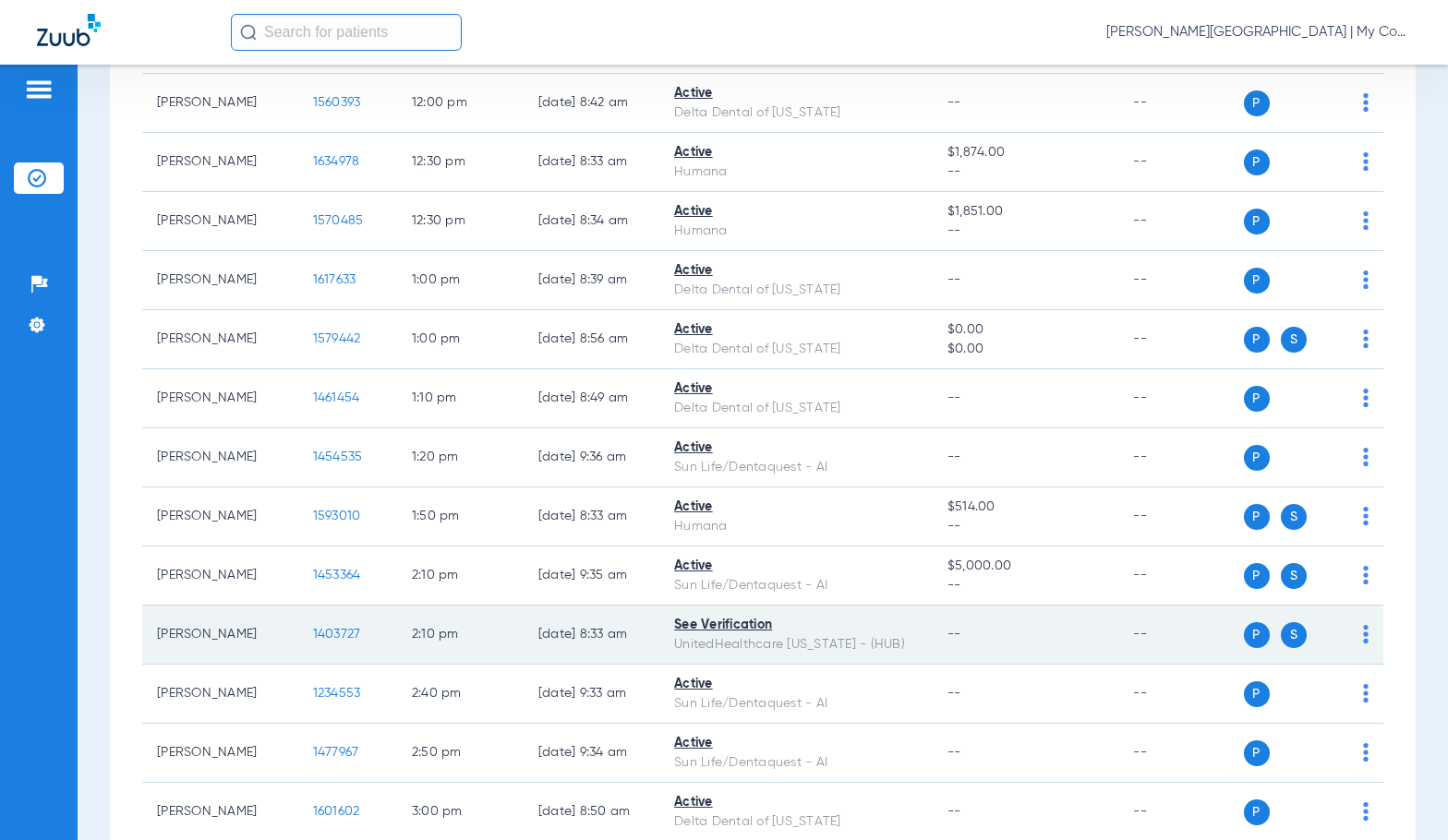
click at [328, 631] on span "1403727" at bounding box center [337, 635] width 48 height 13
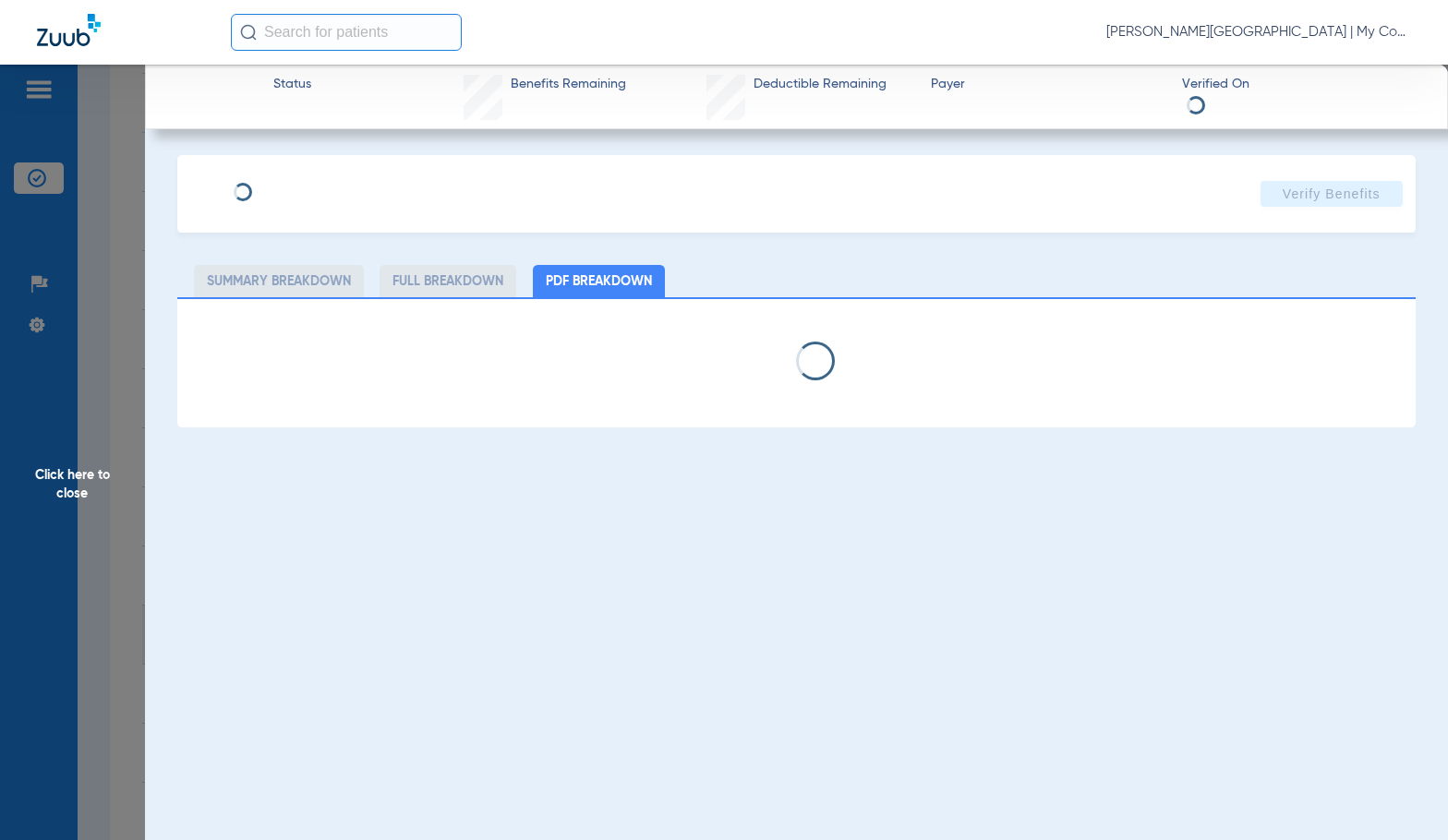
select select "page-width"
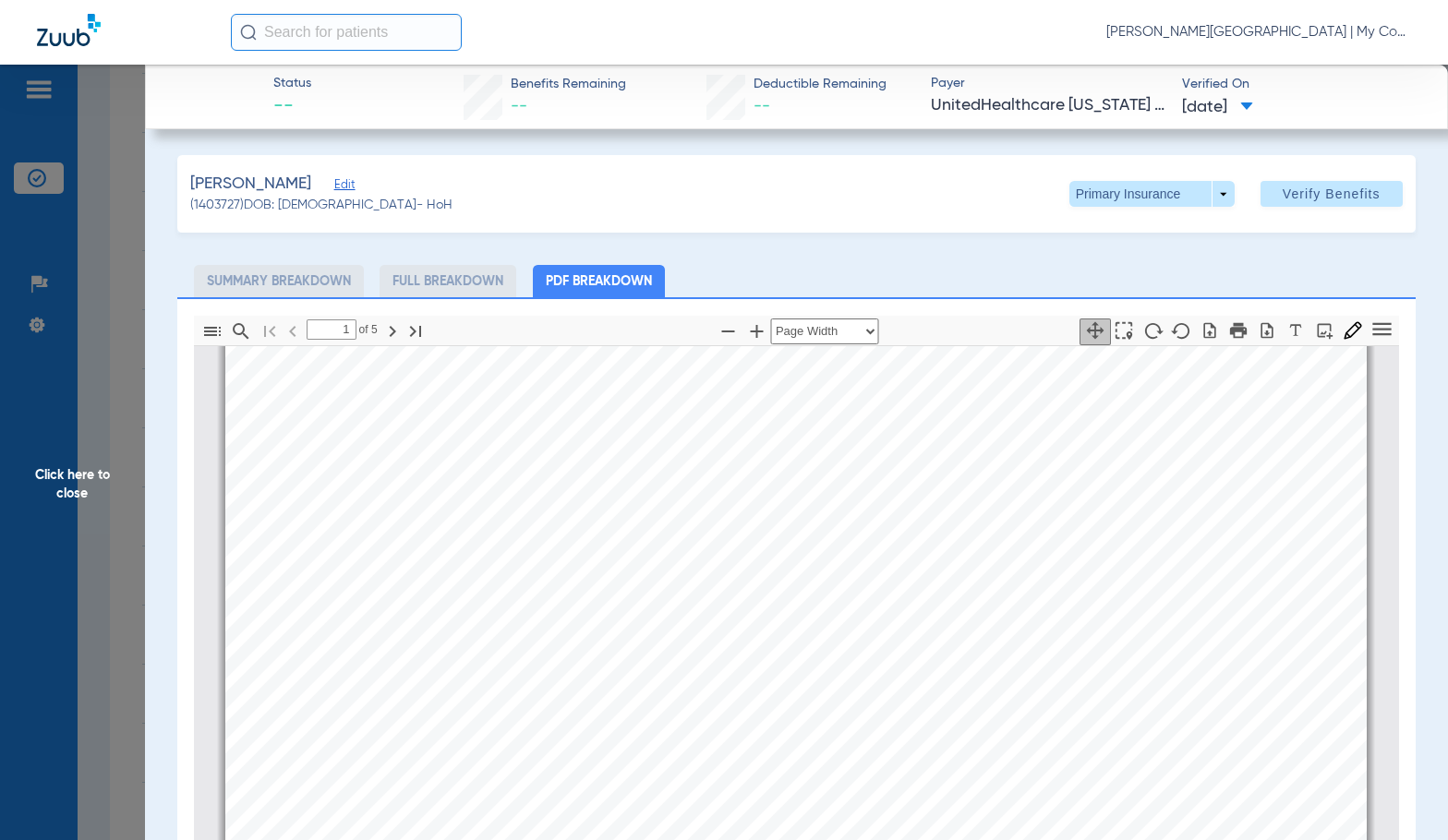
scroll to position [471, 0]
click at [575, 580] on div "Patient Eligibility *This report is only accurate on the date and time it is re…" at bounding box center [795, 690] width 1141 height 1612
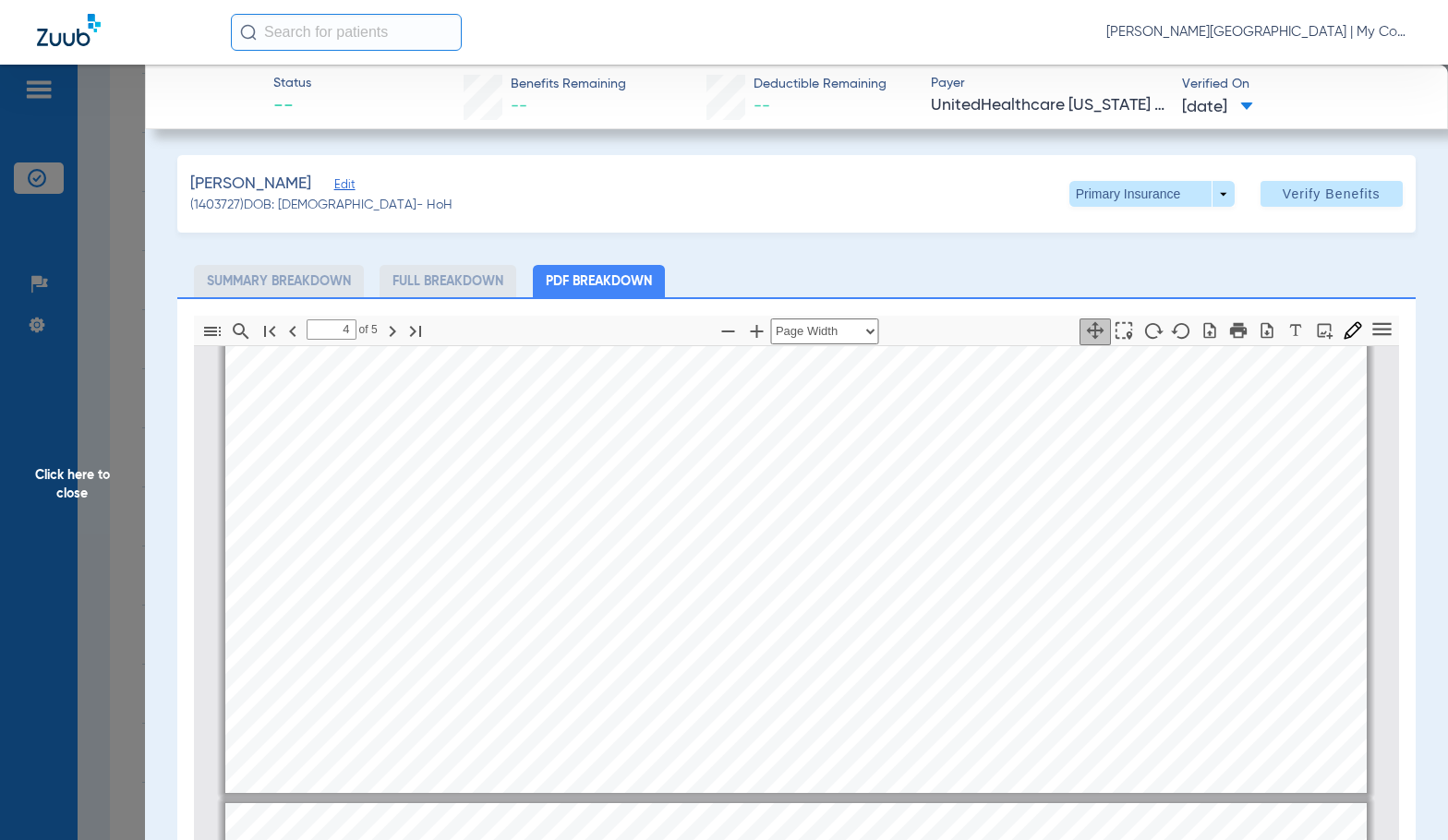
type input "5"
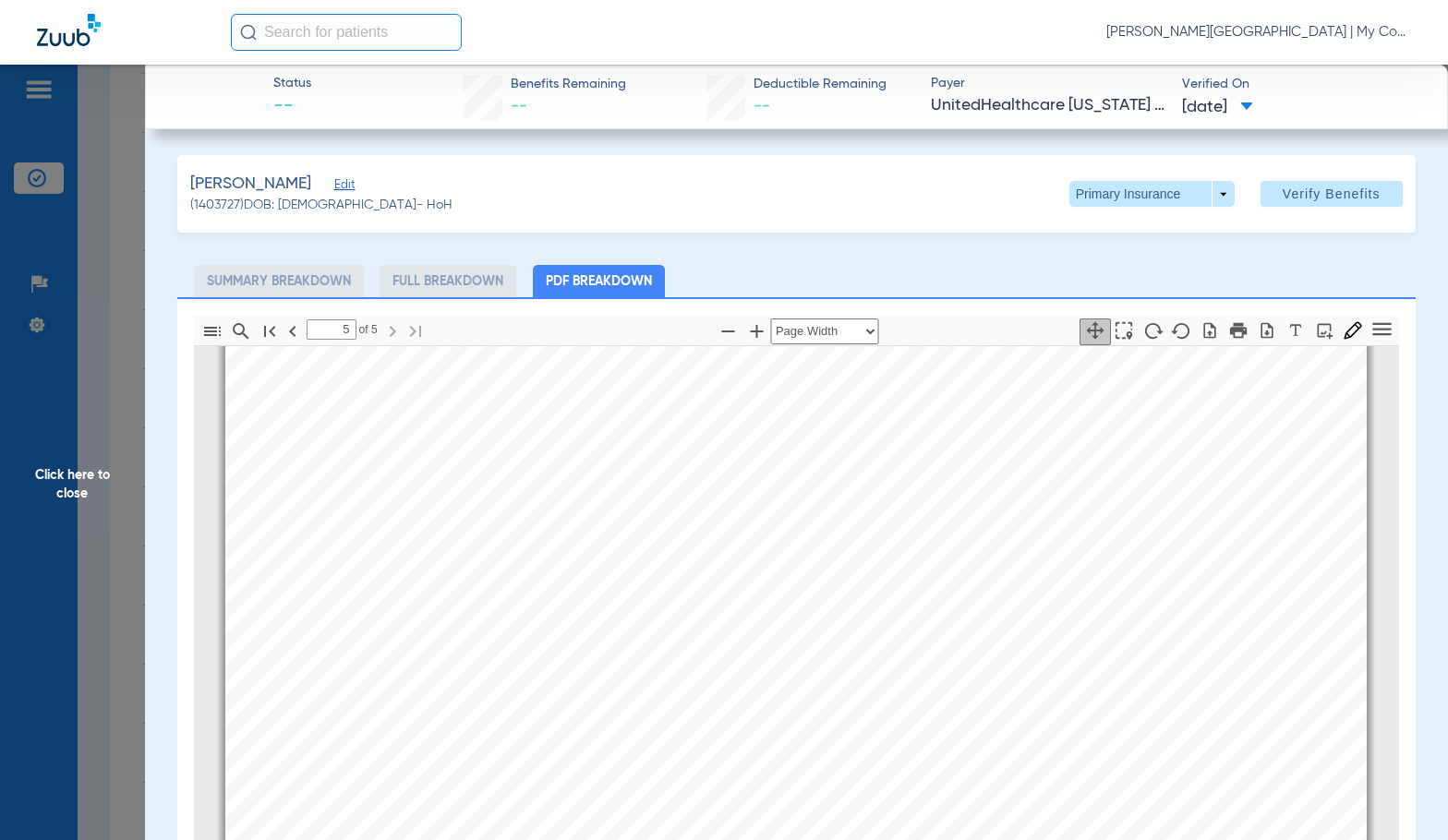
scroll to position [6661, 0]
click at [82, 504] on span "Click here to close" at bounding box center [72, 485] width 145 height 840
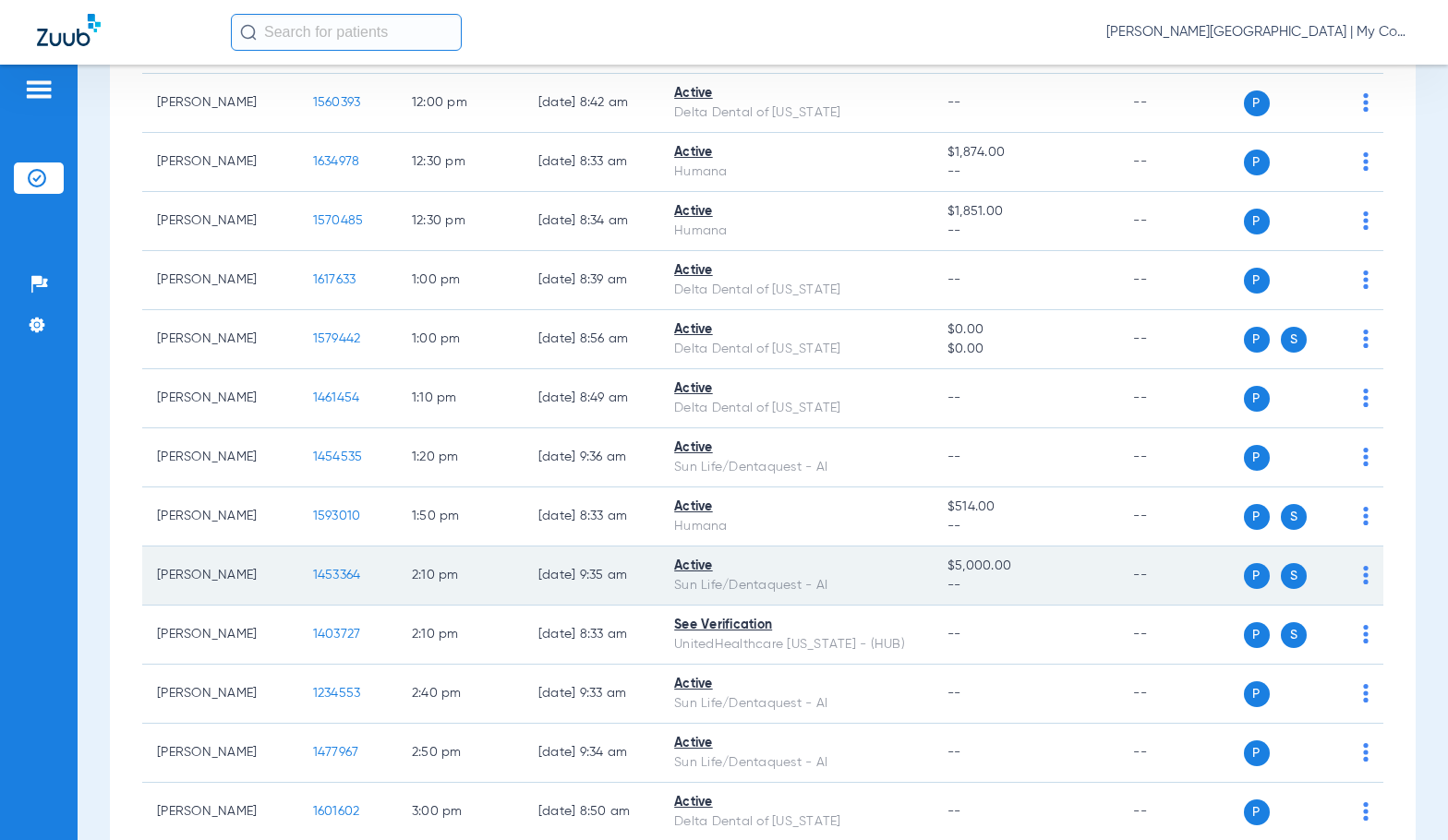
click at [313, 575] on span "1453364" at bounding box center [337, 575] width 48 height 13
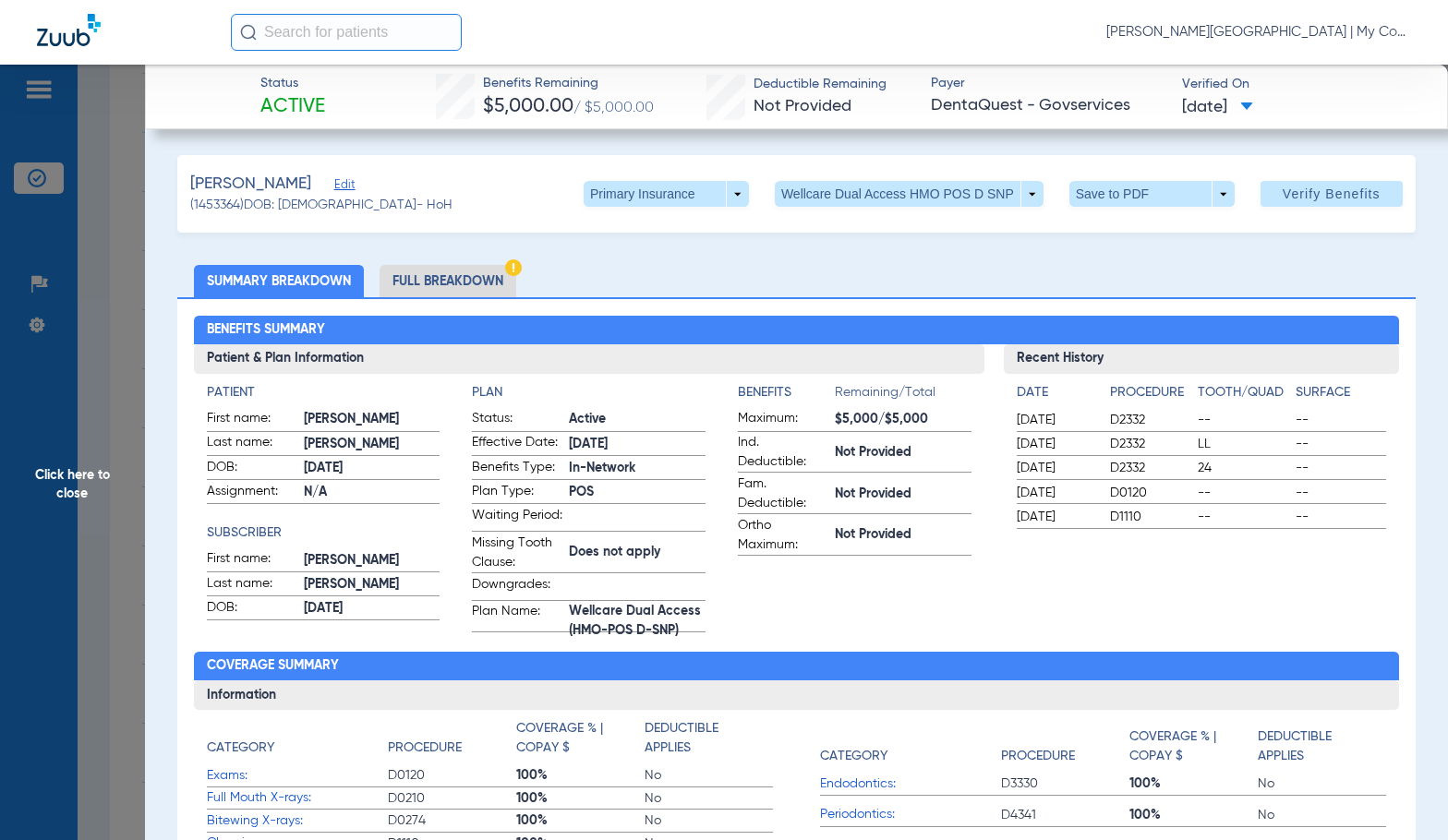
click at [452, 295] on li "Full Breakdown" at bounding box center [448, 280] width 137 height 32
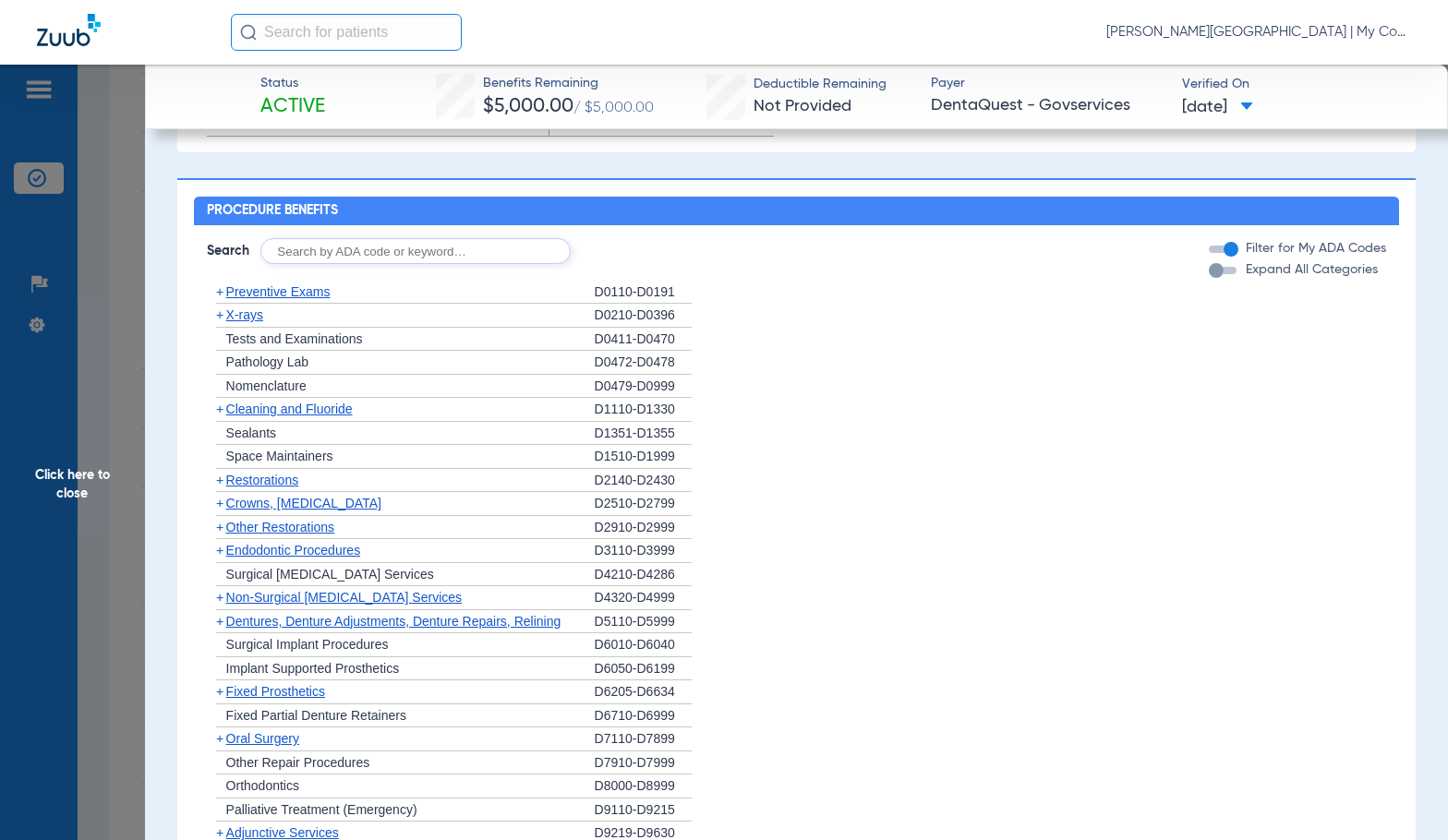
scroll to position [1250, 0]
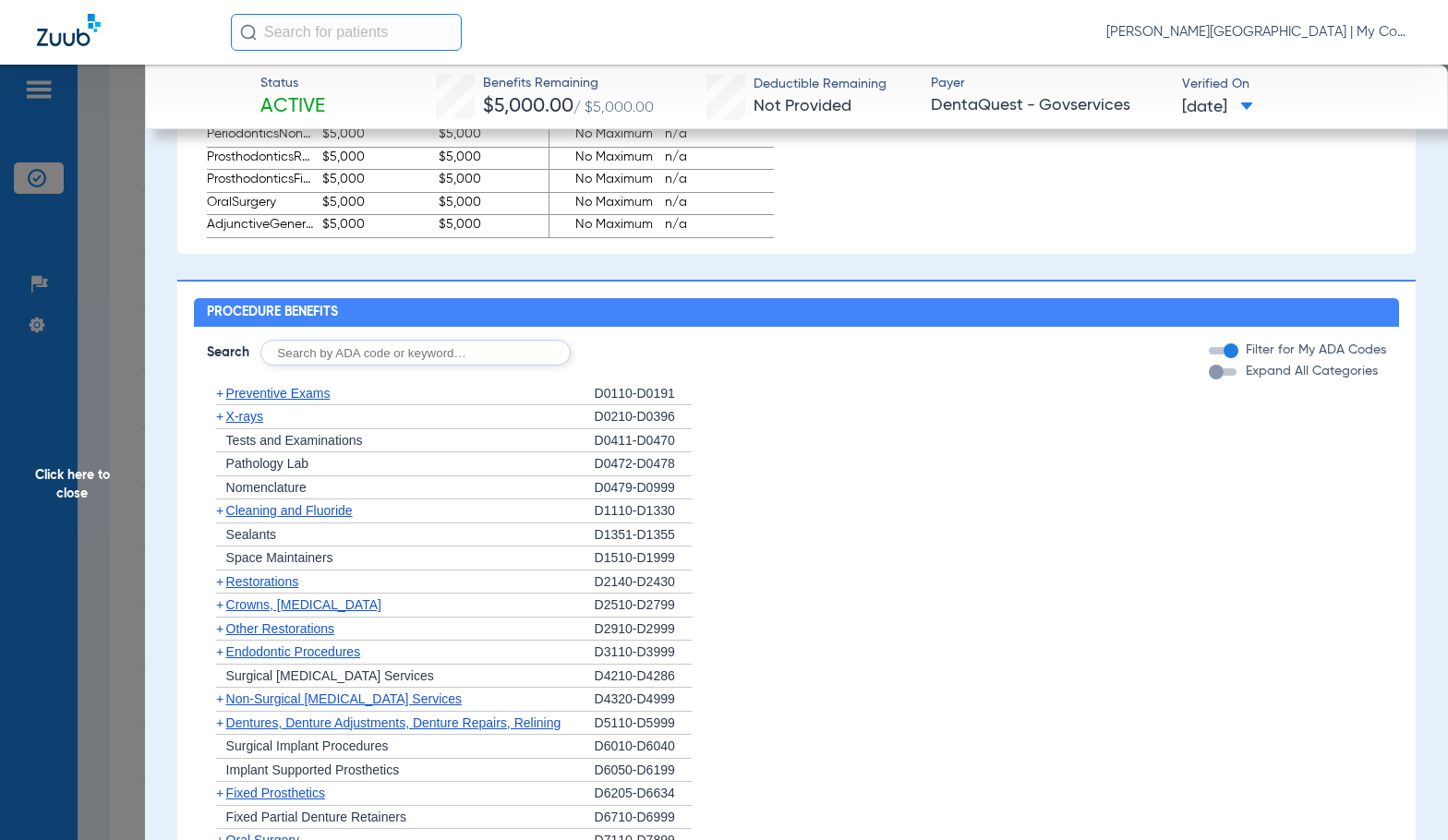
click at [315, 401] on span "Preventive Exams" at bounding box center [278, 393] width 105 height 15
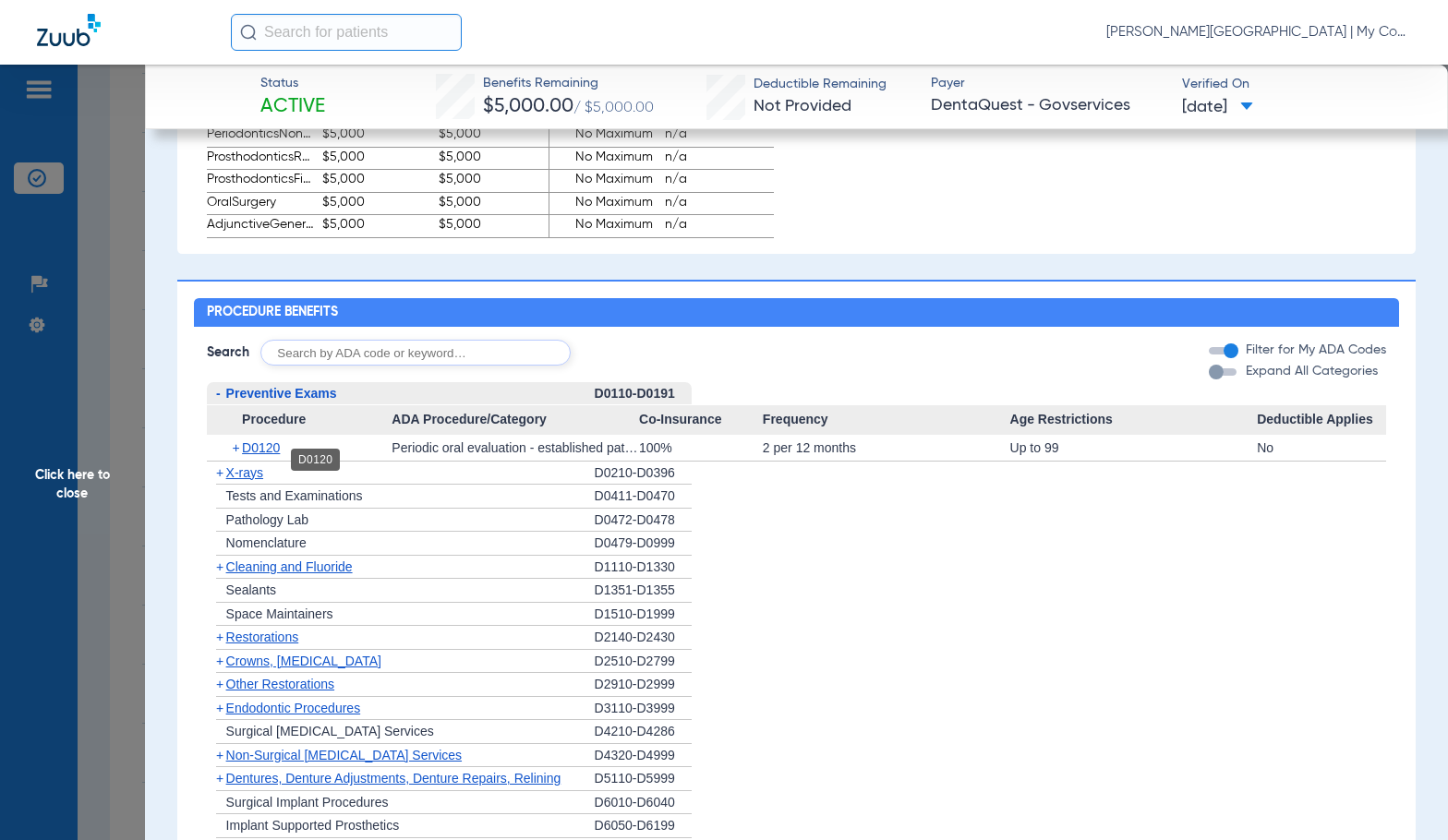
click at [254, 455] on span "D0120" at bounding box center [260, 448] width 38 height 15
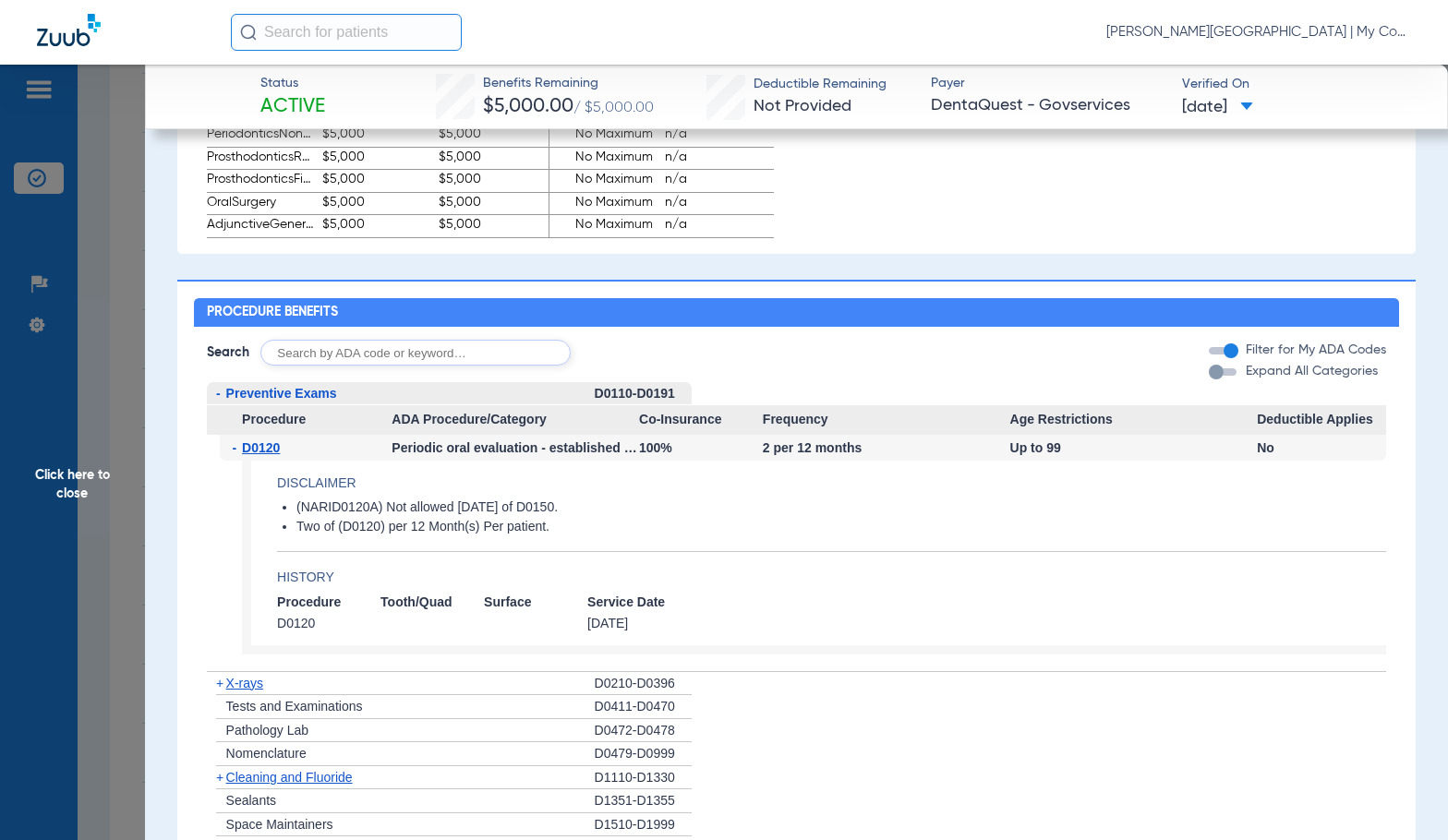
click at [241, 401] on span "Preventive Exams" at bounding box center [281, 393] width 111 height 15
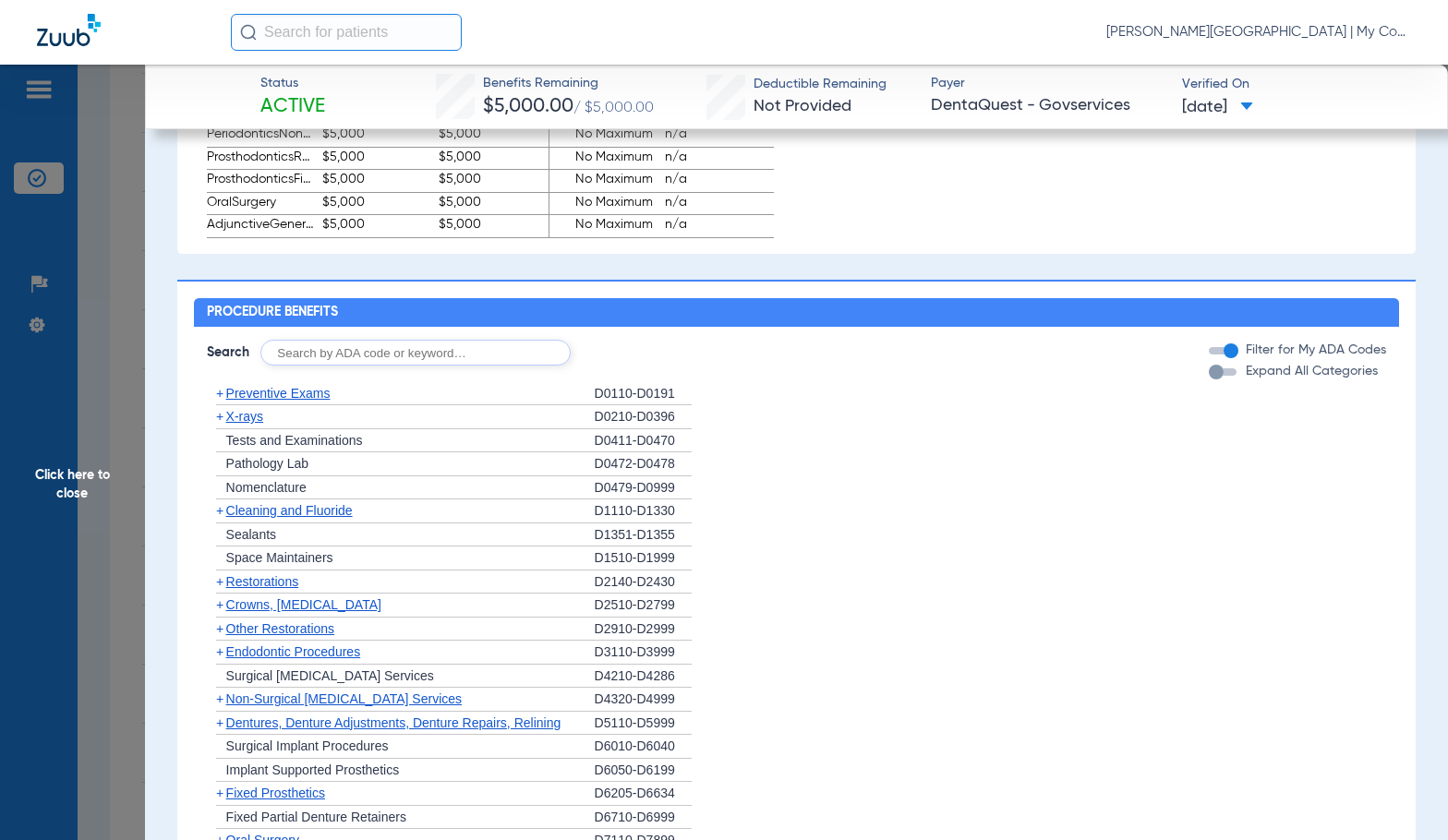
click at [260, 518] on span "Cleaning and Fluoride" at bounding box center [289, 511] width 127 height 15
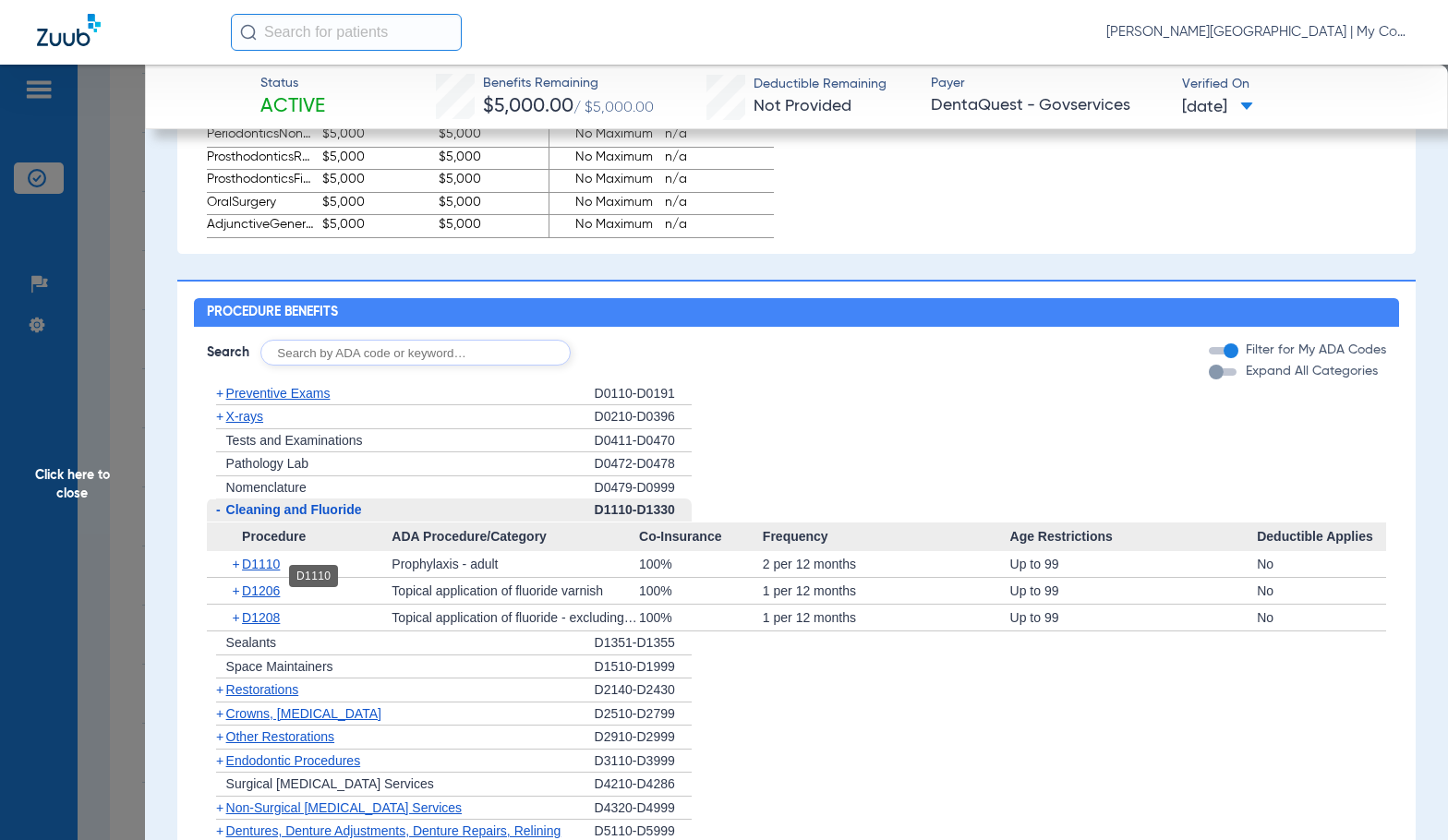
click at [262, 572] on span "D1110" at bounding box center [260, 564] width 38 height 15
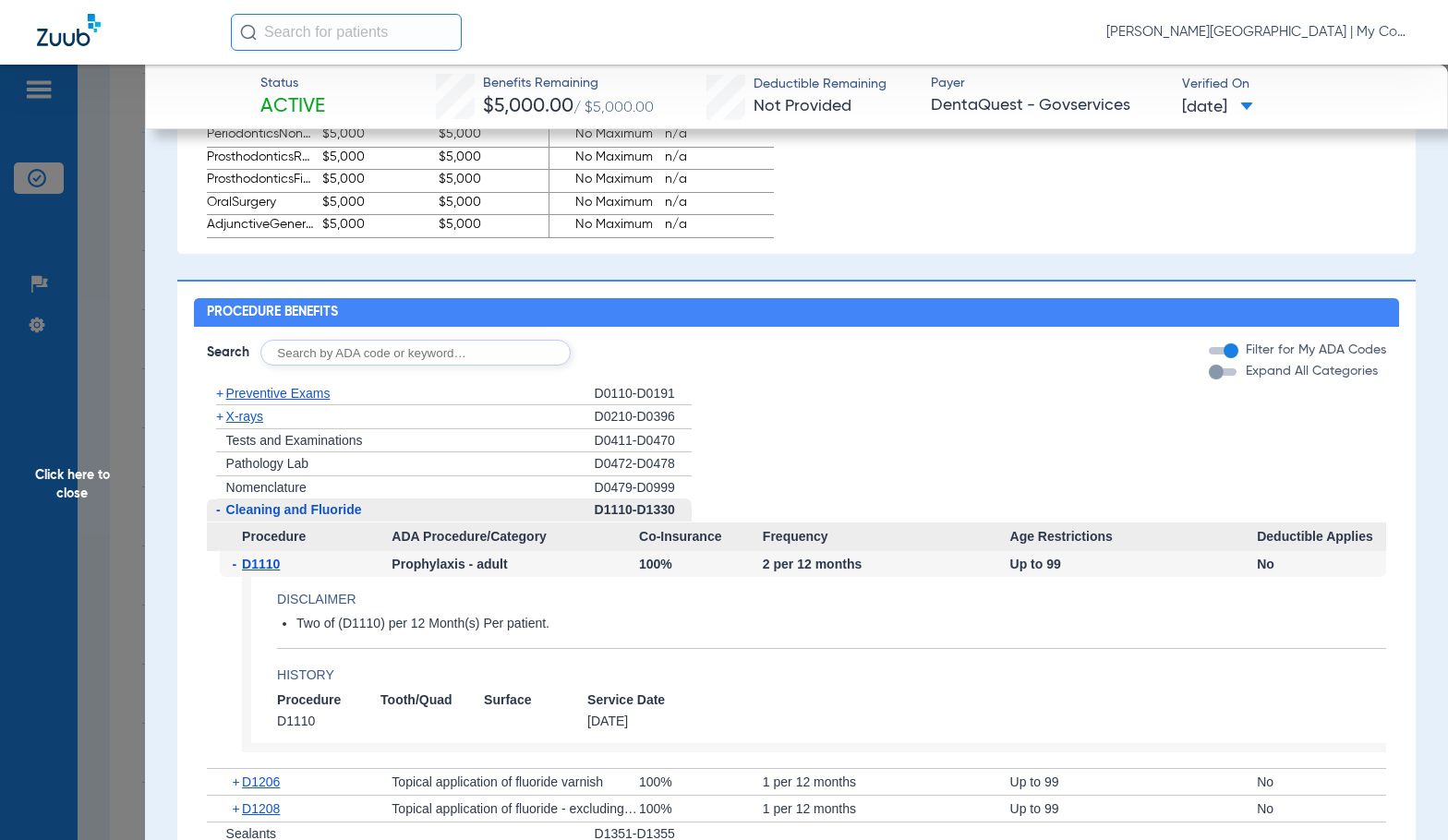
click at [262, 572] on span "D1110" at bounding box center [260, 564] width 38 height 15
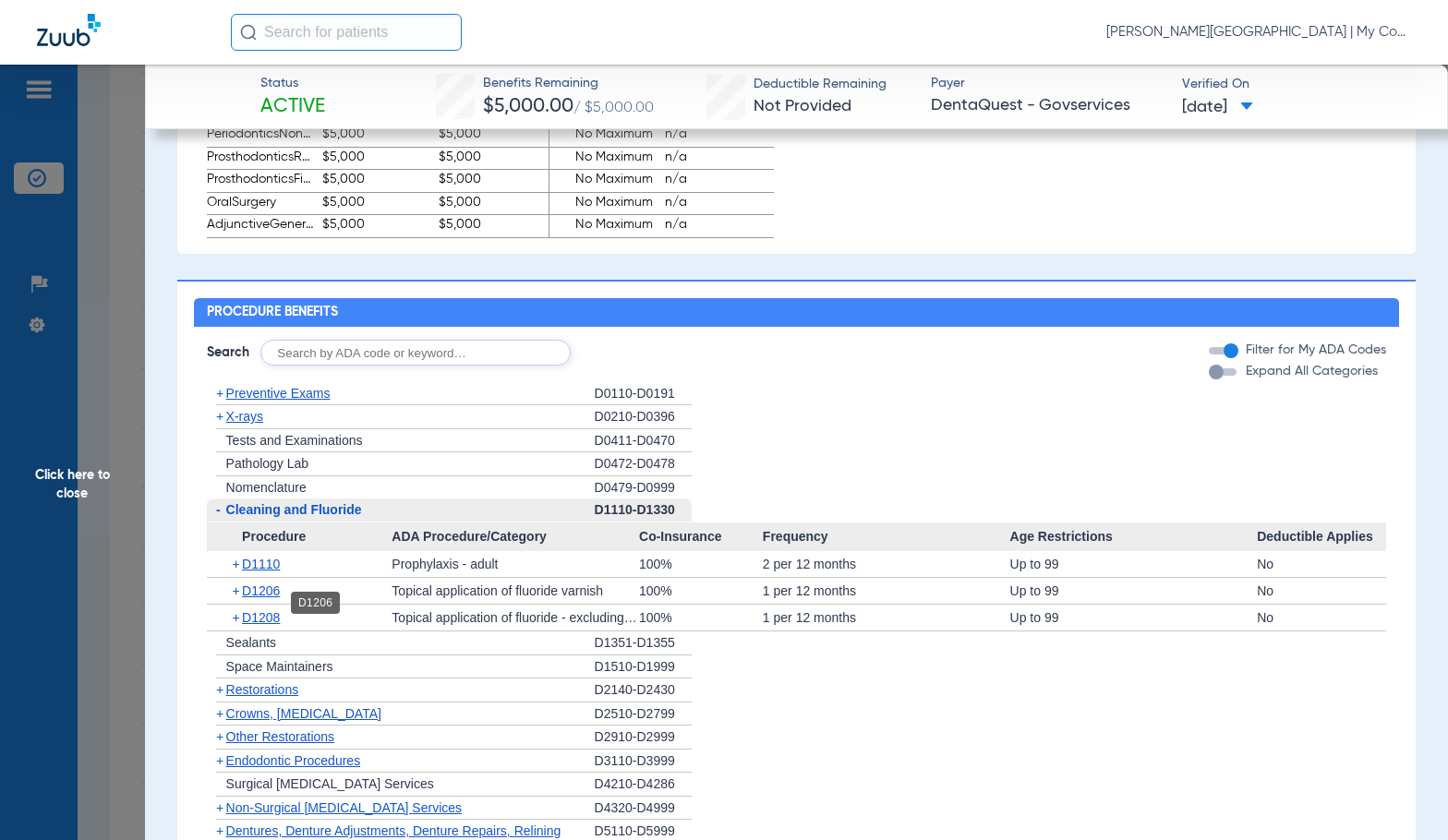
click at [264, 599] on span "D1206" at bounding box center [260, 591] width 38 height 15
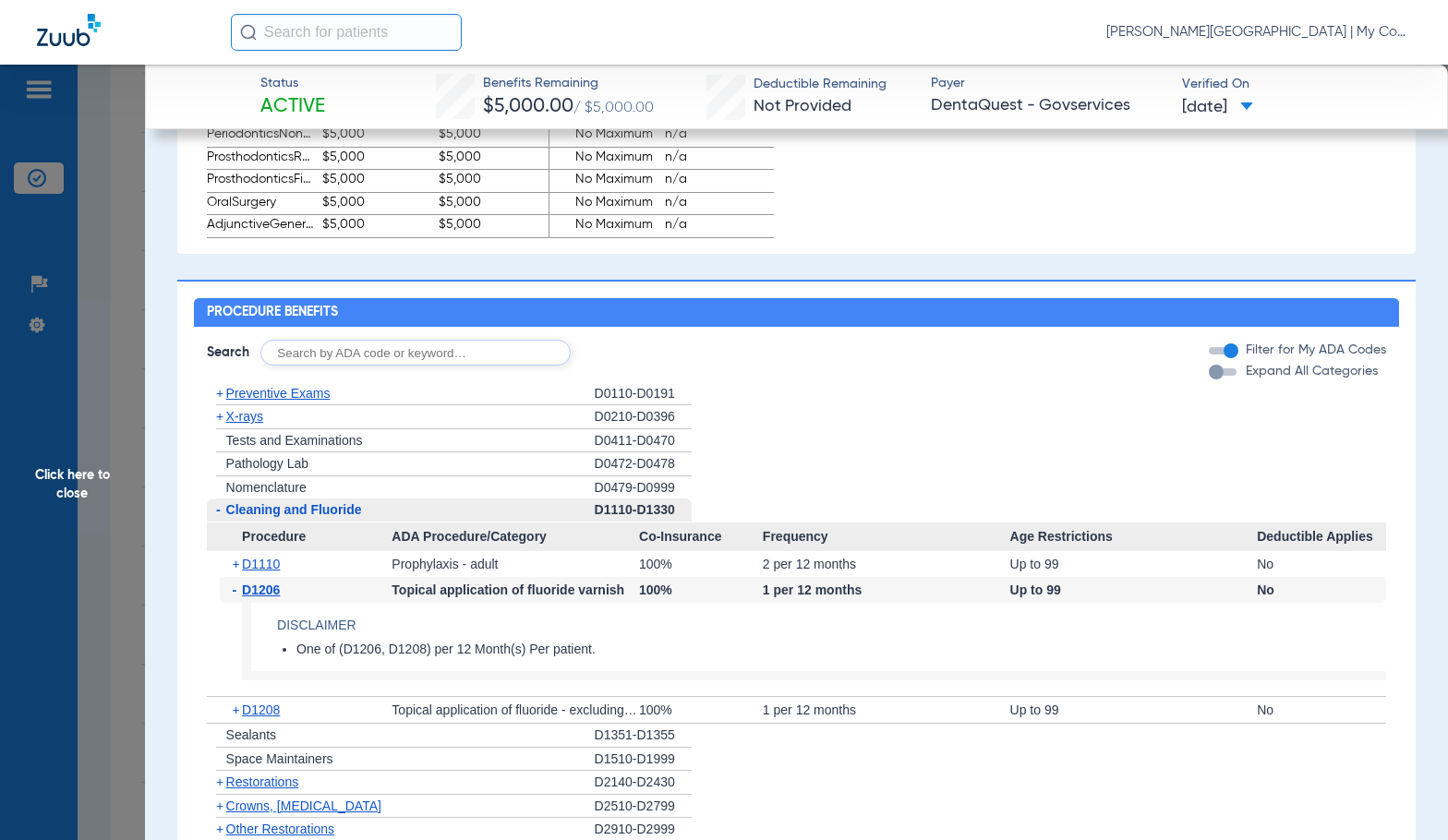
click at [264, 598] on span "D1206" at bounding box center [260, 590] width 38 height 15
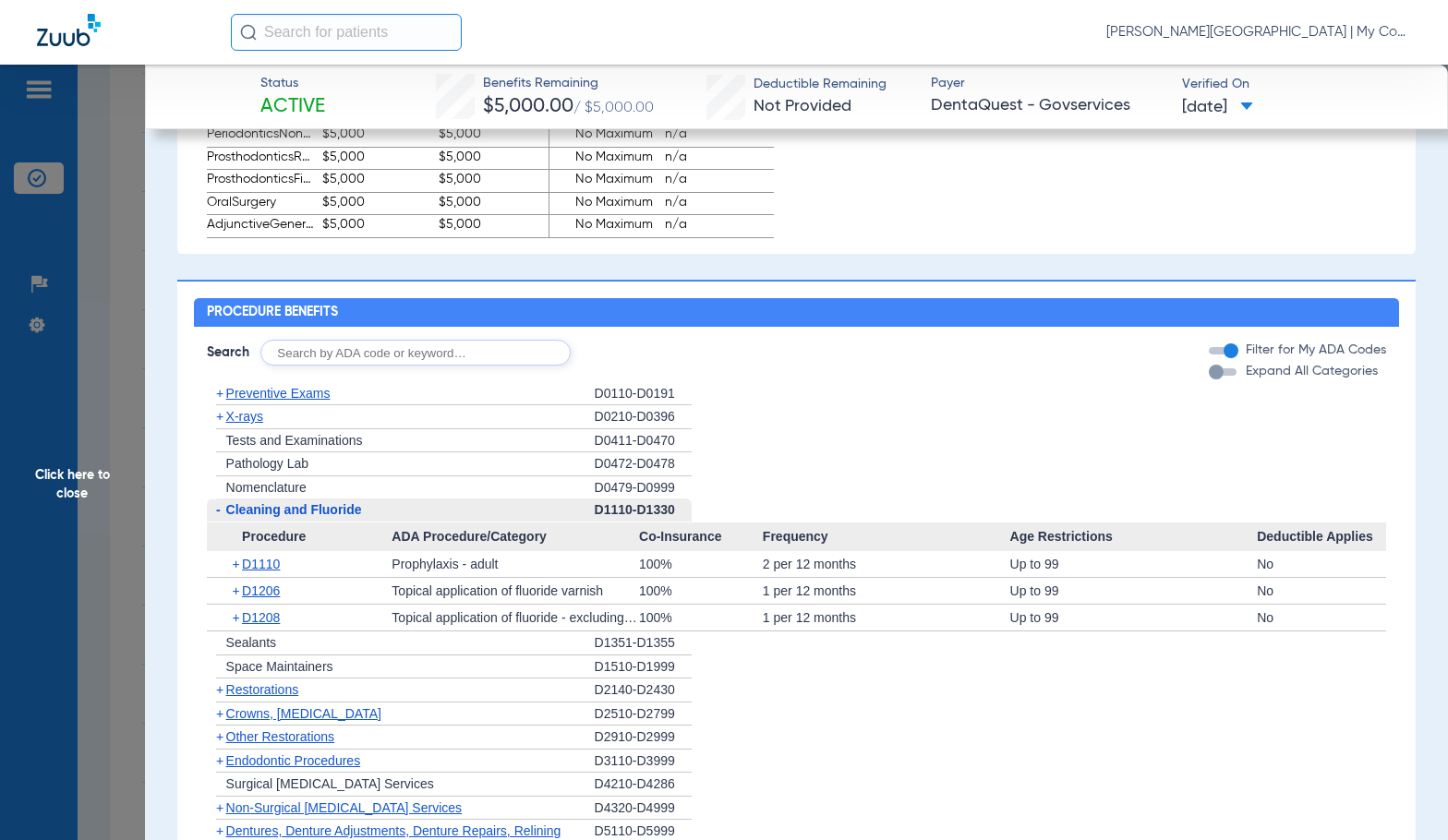
click at [256, 514] on span "Cleaning and Fluoride" at bounding box center [293, 510] width 136 height 15
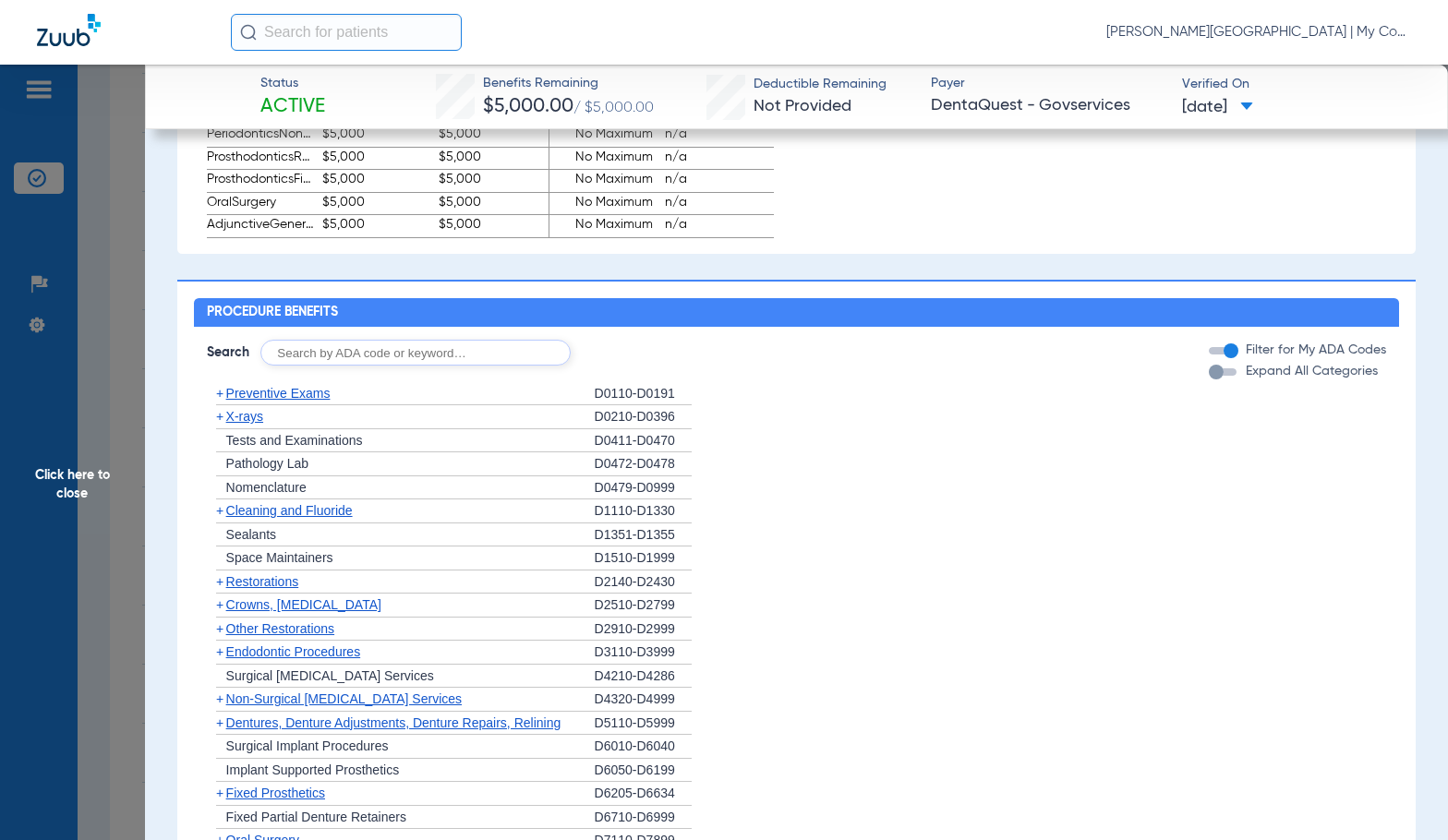
click at [236, 435] on ul "+ Preventive Exams D0110-D0191 + X-rays D0210-D0396 + Tests and Examinations D0…" at bounding box center [797, 688] width 1180 height 612
click at [252, 424] on span "X-rays" at bounding box center [244, 416] width 37 height 15
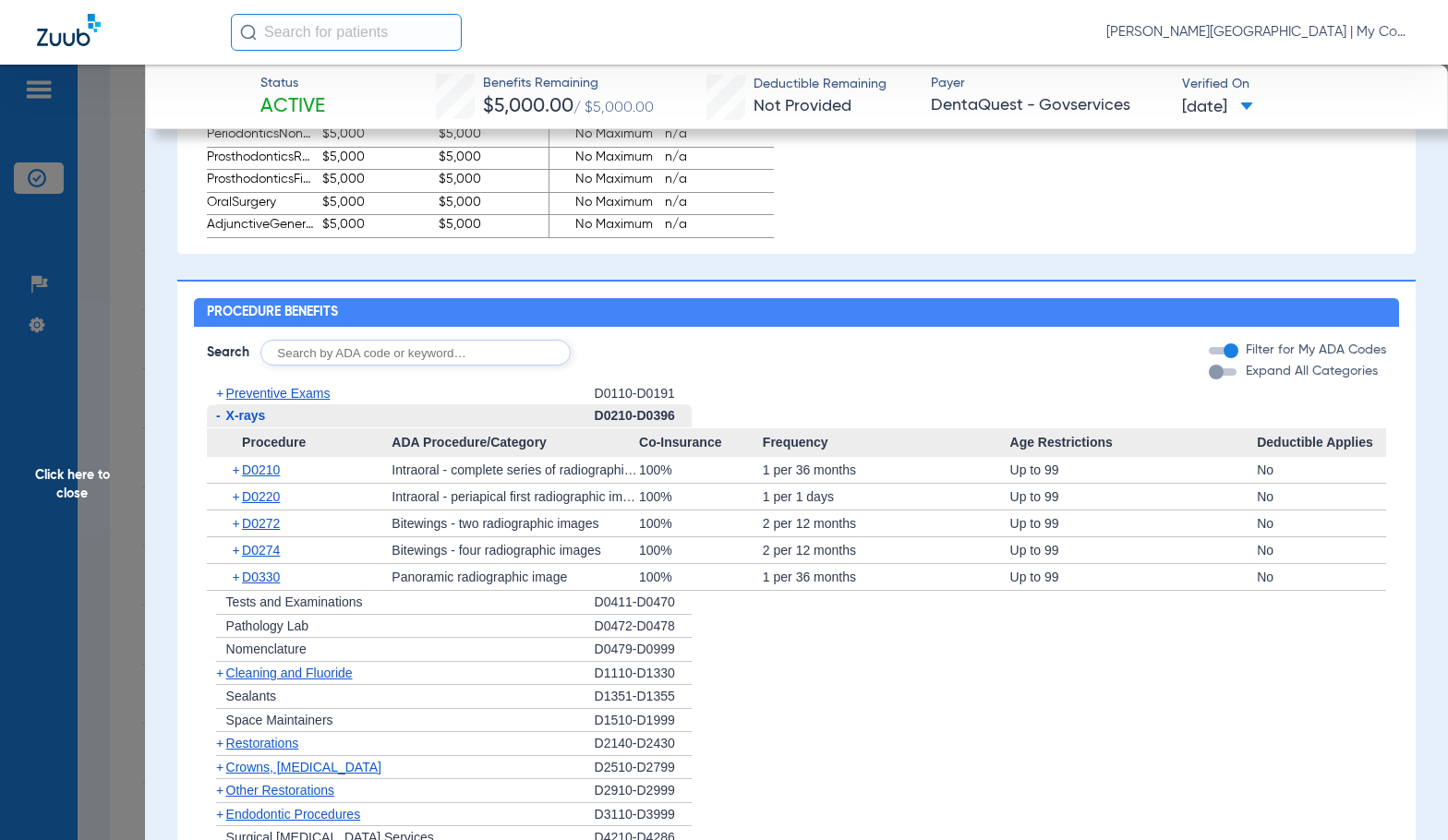
click at [252, 423] on span "X-rays" at bounding box center [245, 415] width 40 height 15
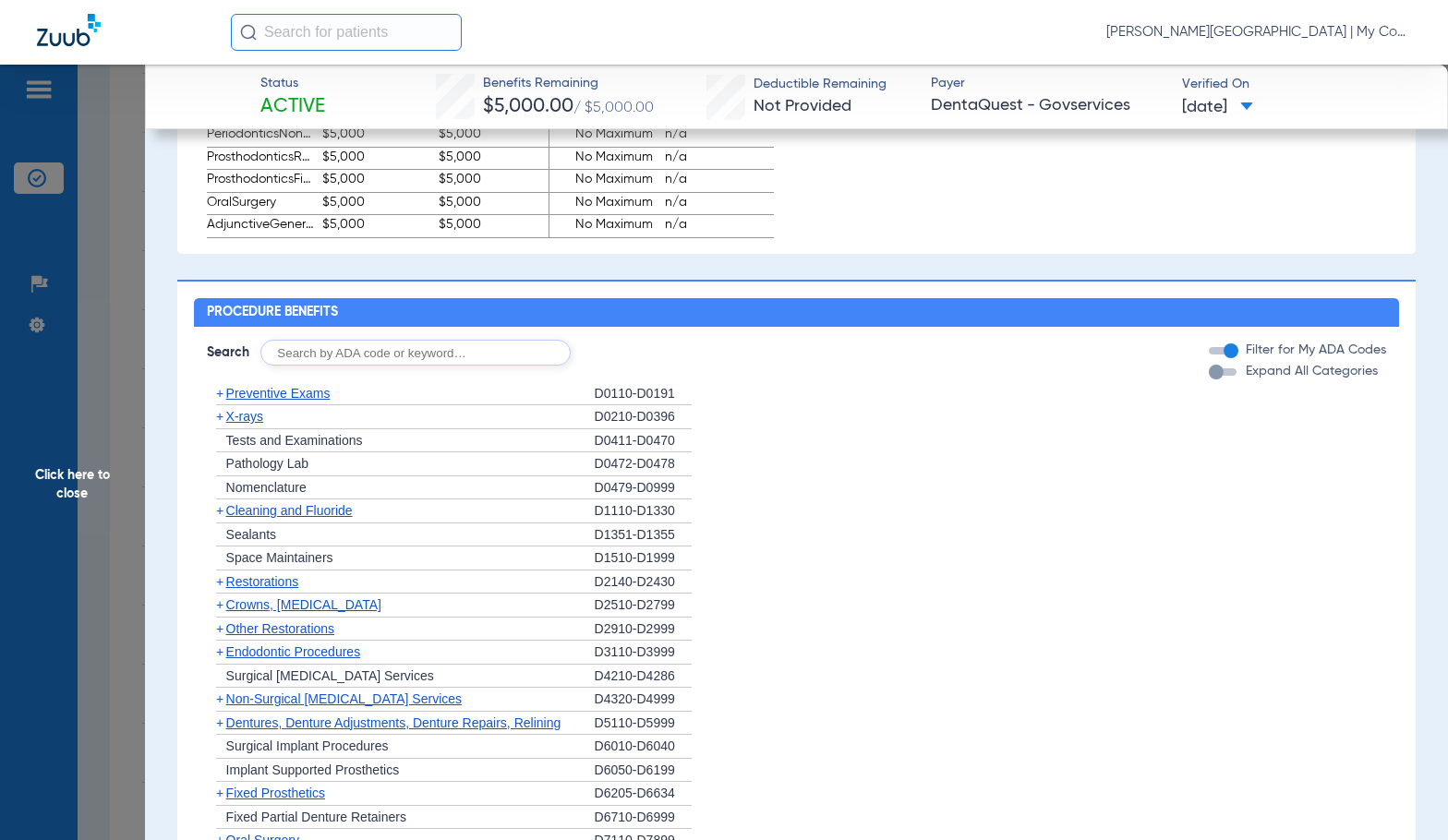
click at [252, 424] on span "X-rays" at bounding box center [244, 416] width 37 height 15
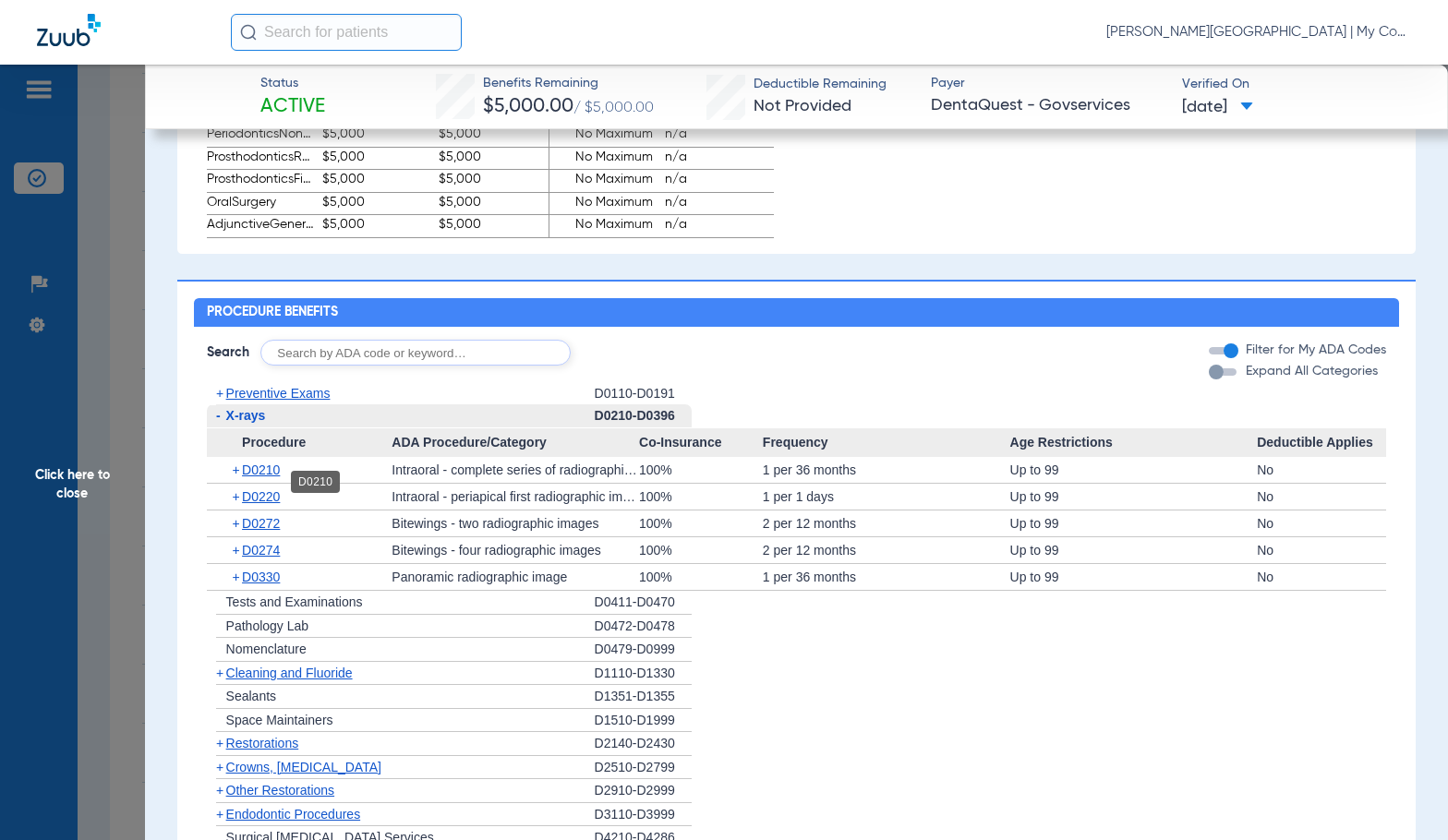
click at [260, 477] on span "D0210" at bounding box center [260, 470] width 38 height 15
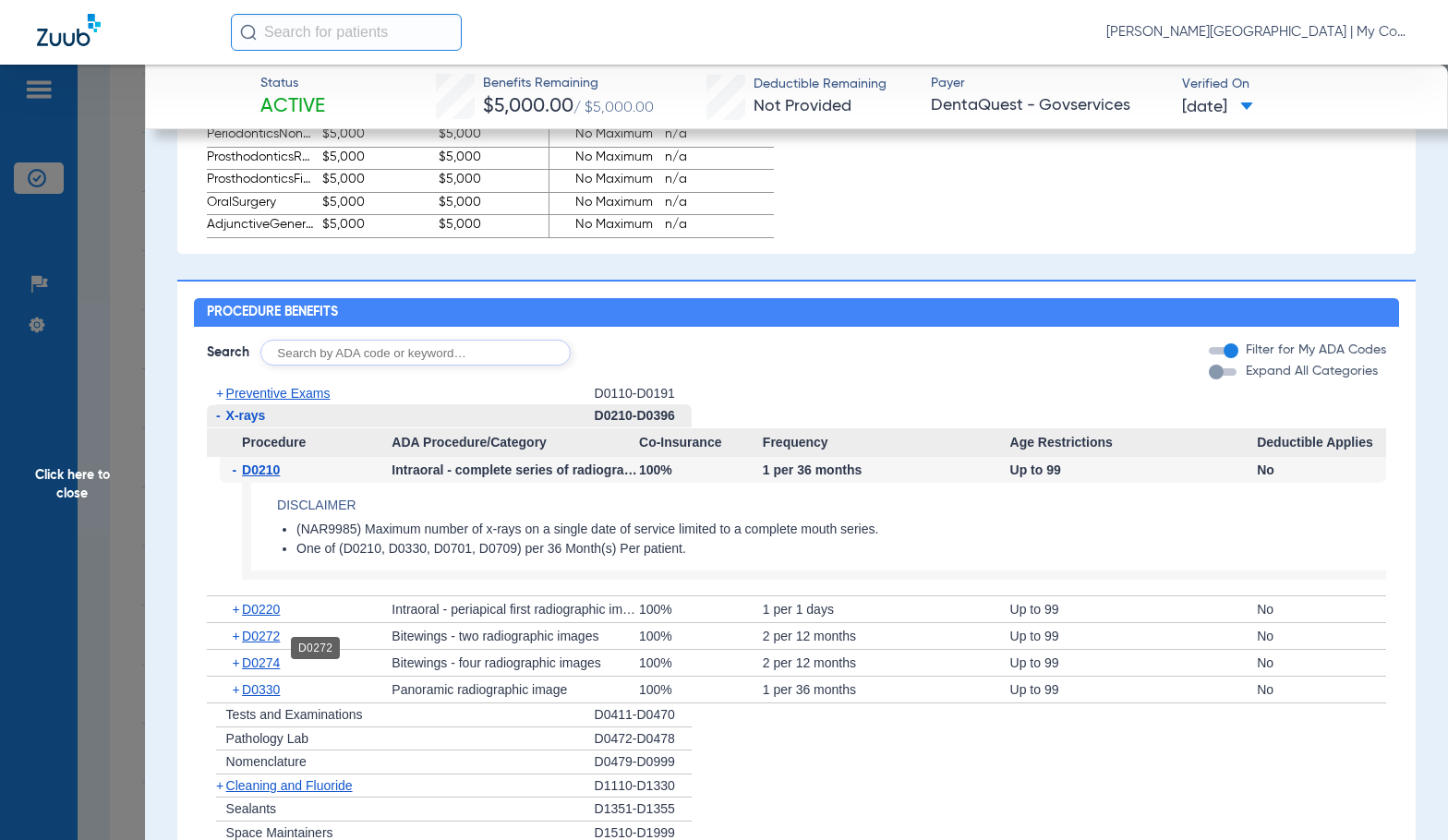
click at [270, 644] on span "D0272" at bounding box center [260, 636] width 38 height 15
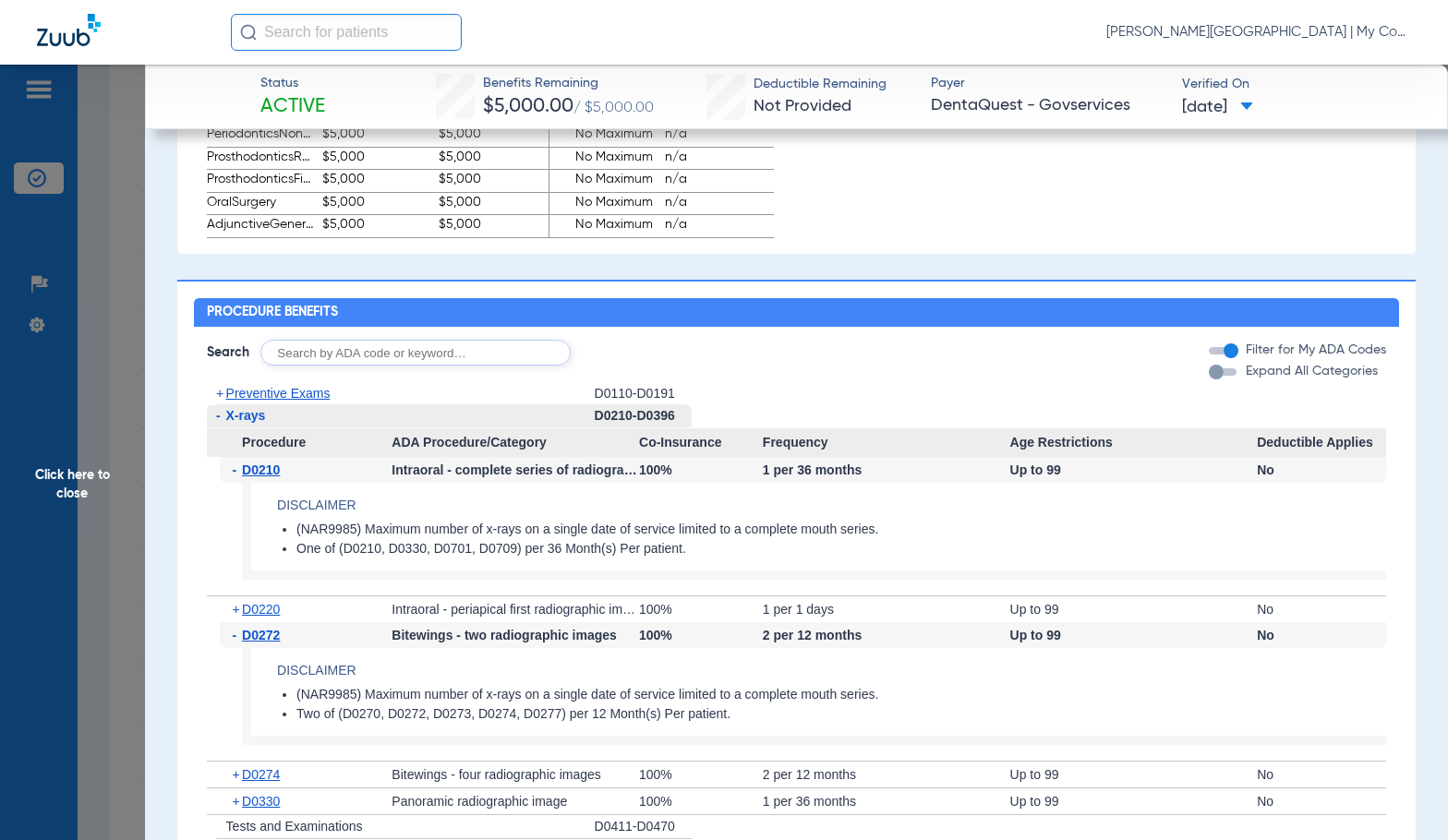
click at [270, 643] on span "D0272" at bounding box center [260, 636] width 38 height 15
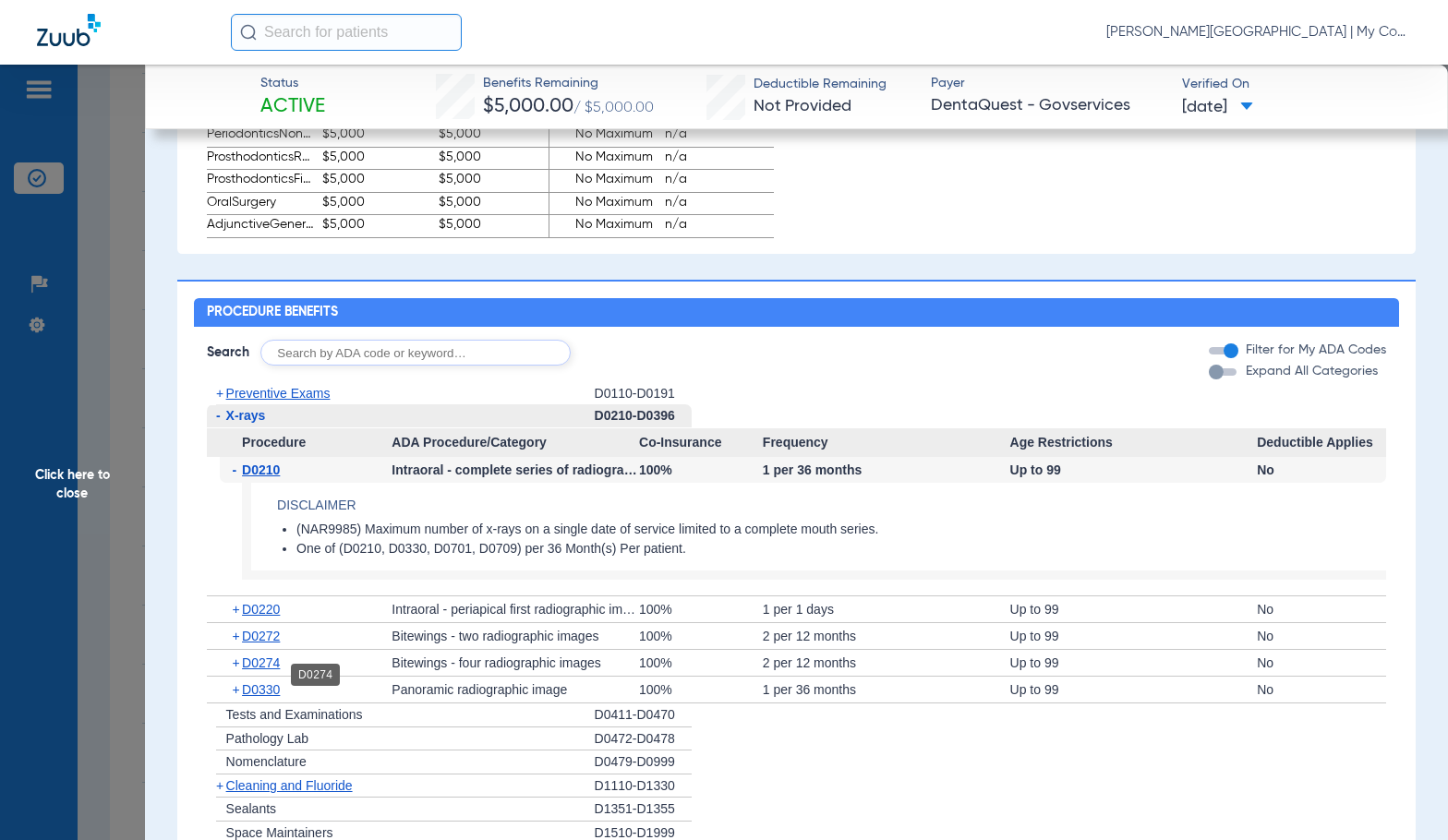
click at [268, 670] on span "D0274" at bounding box center [260, 662] width 38 height 15
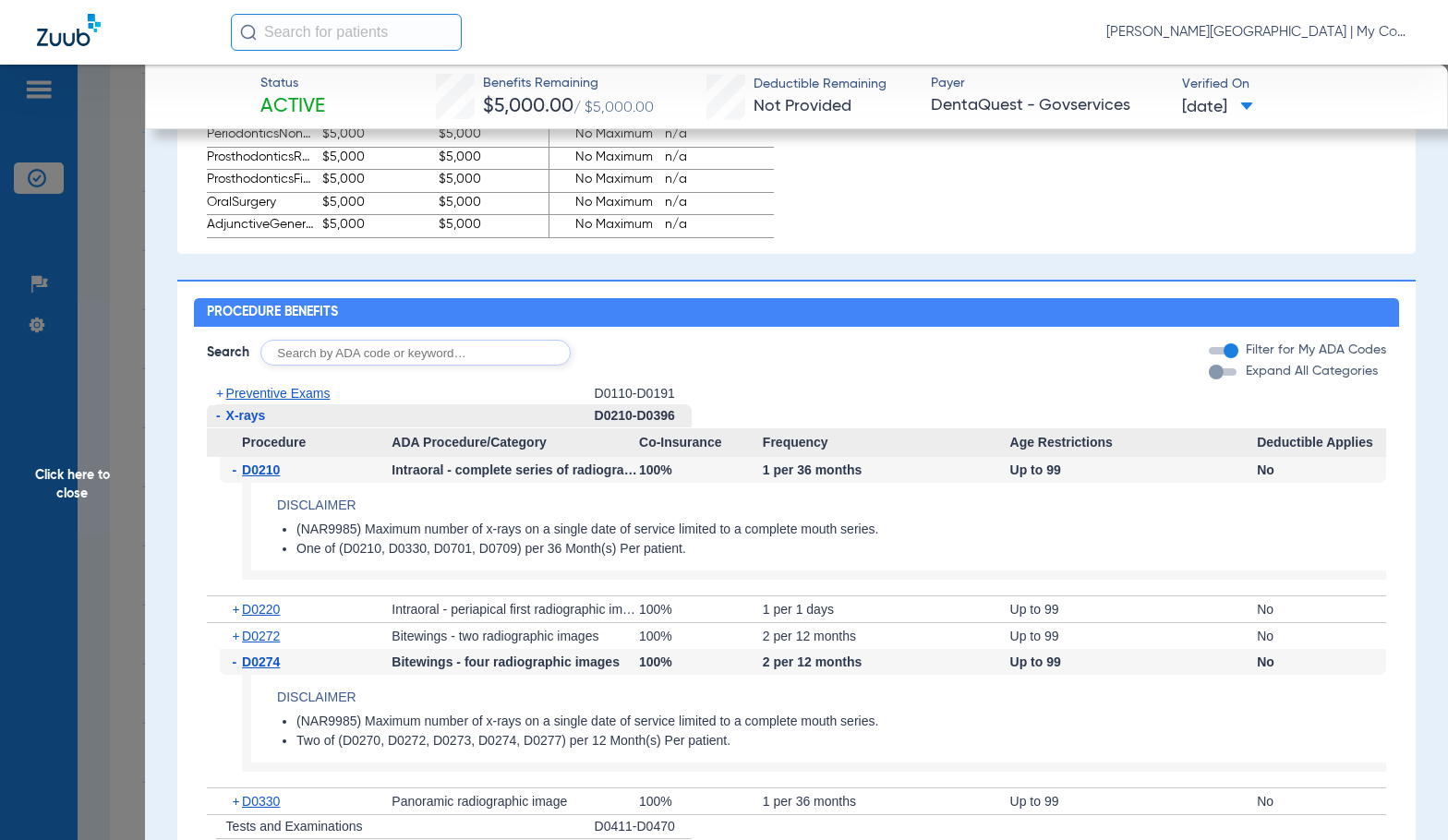
click at [268, 669] on span "D0274" at bounding box center [260, 661] width 38 height 15
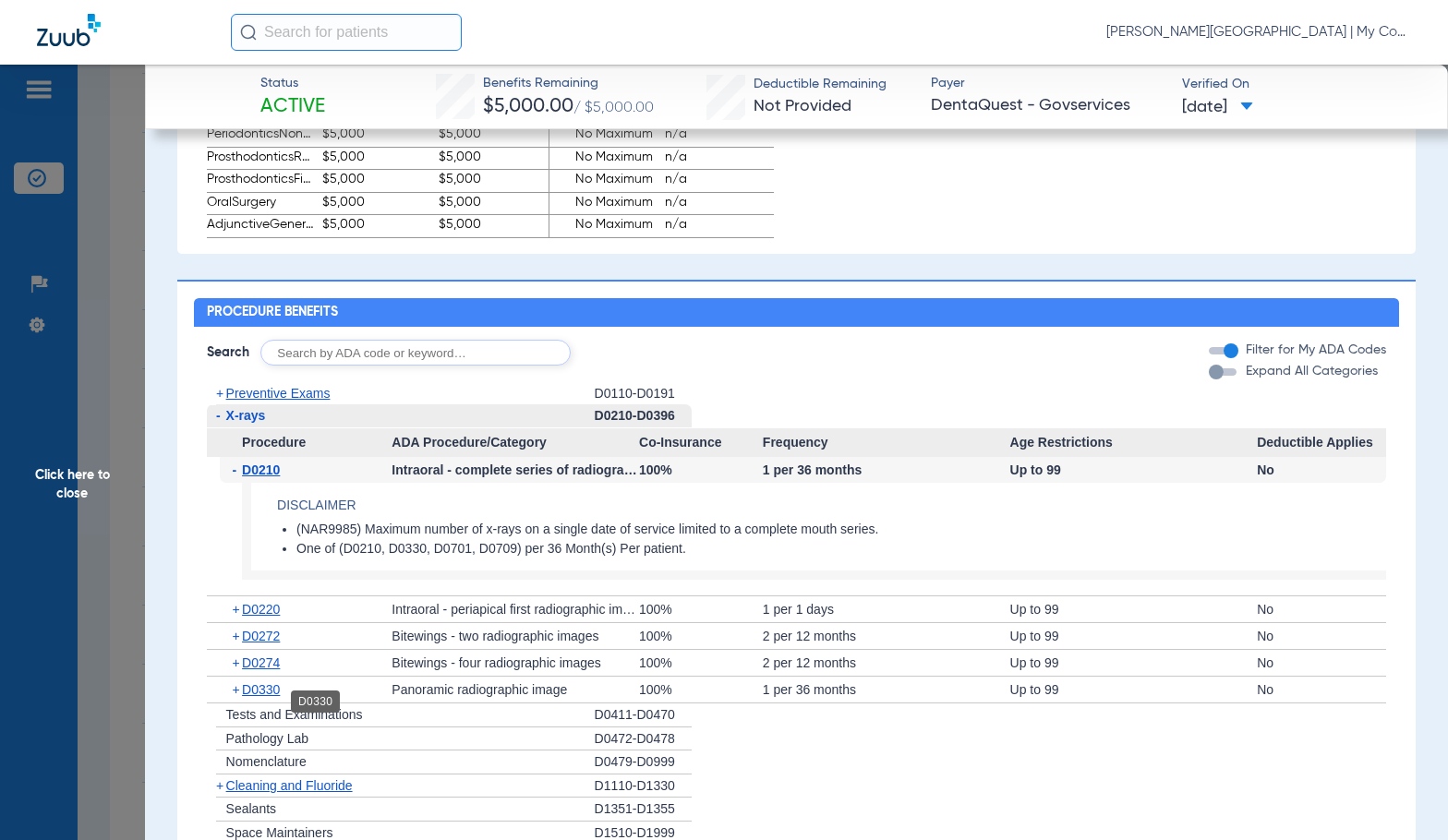
click at [266, 697] on span "D0330" at bounding box center [260, 689] width 38 height 15
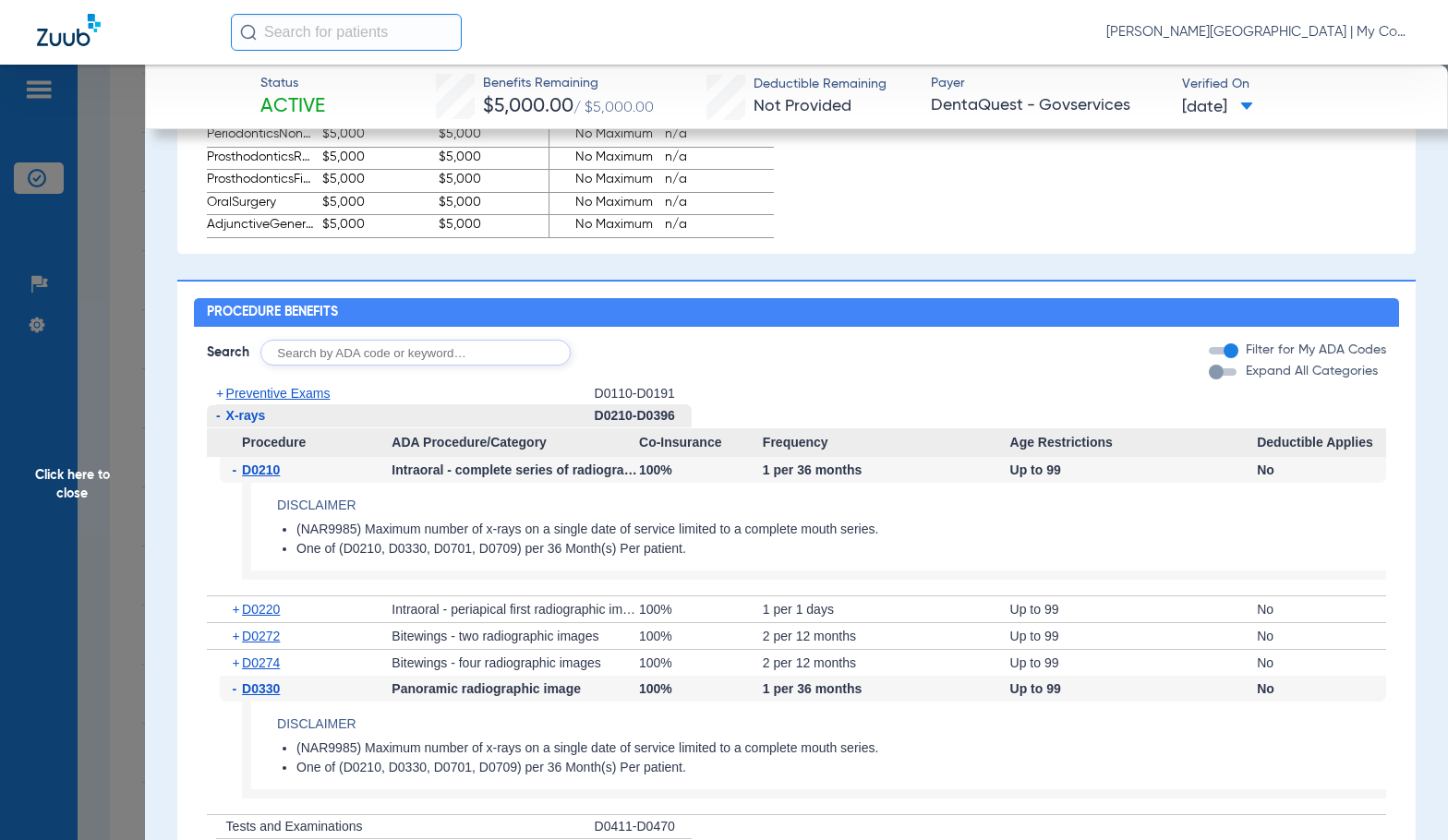
click at [266, 696] on span "D0330" at bounding box center [260, 688] width 38 height 15
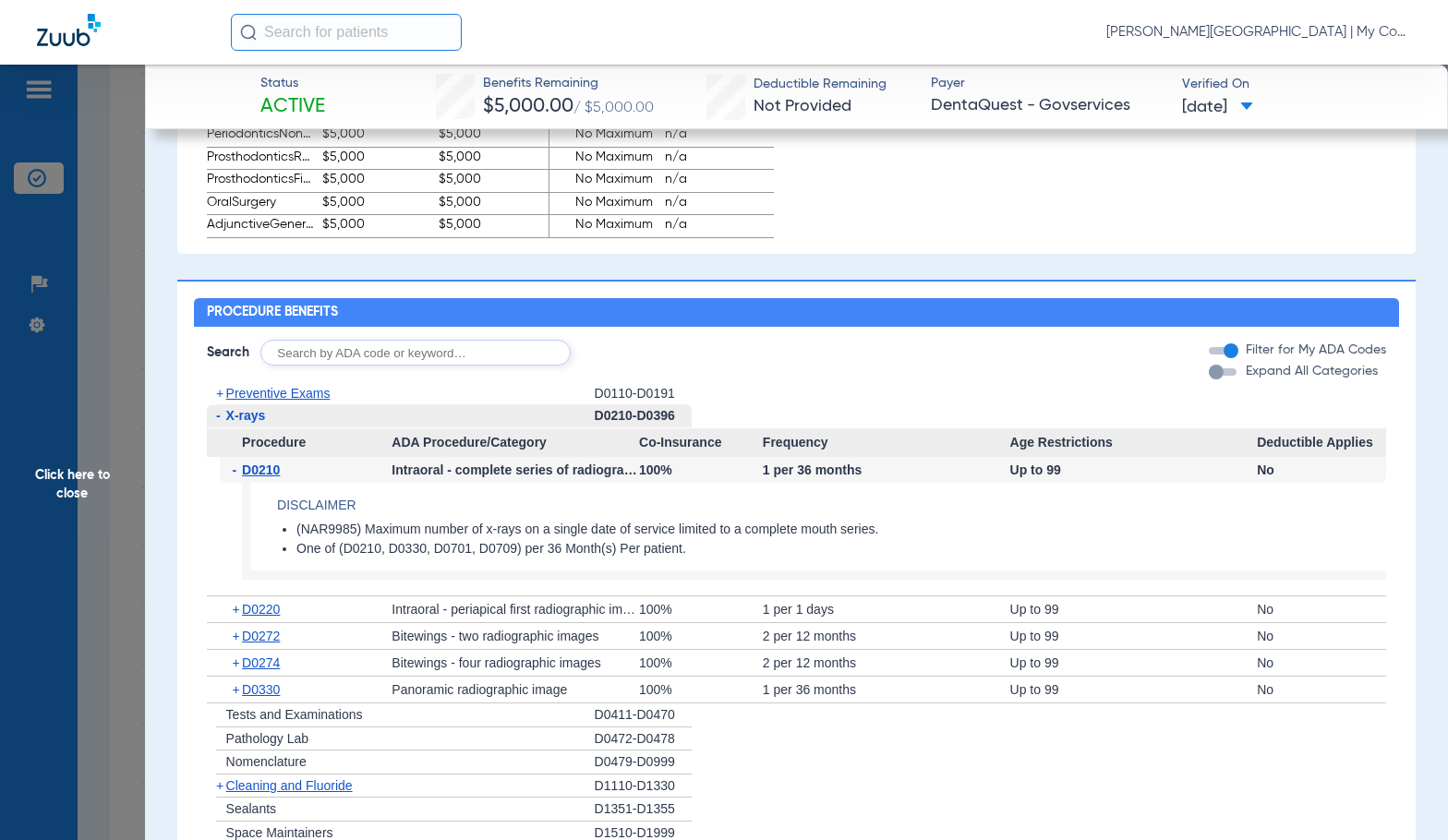
click at [115, 475] on span "Click here to close" at bounding box center [72, 485] width 145 height 840
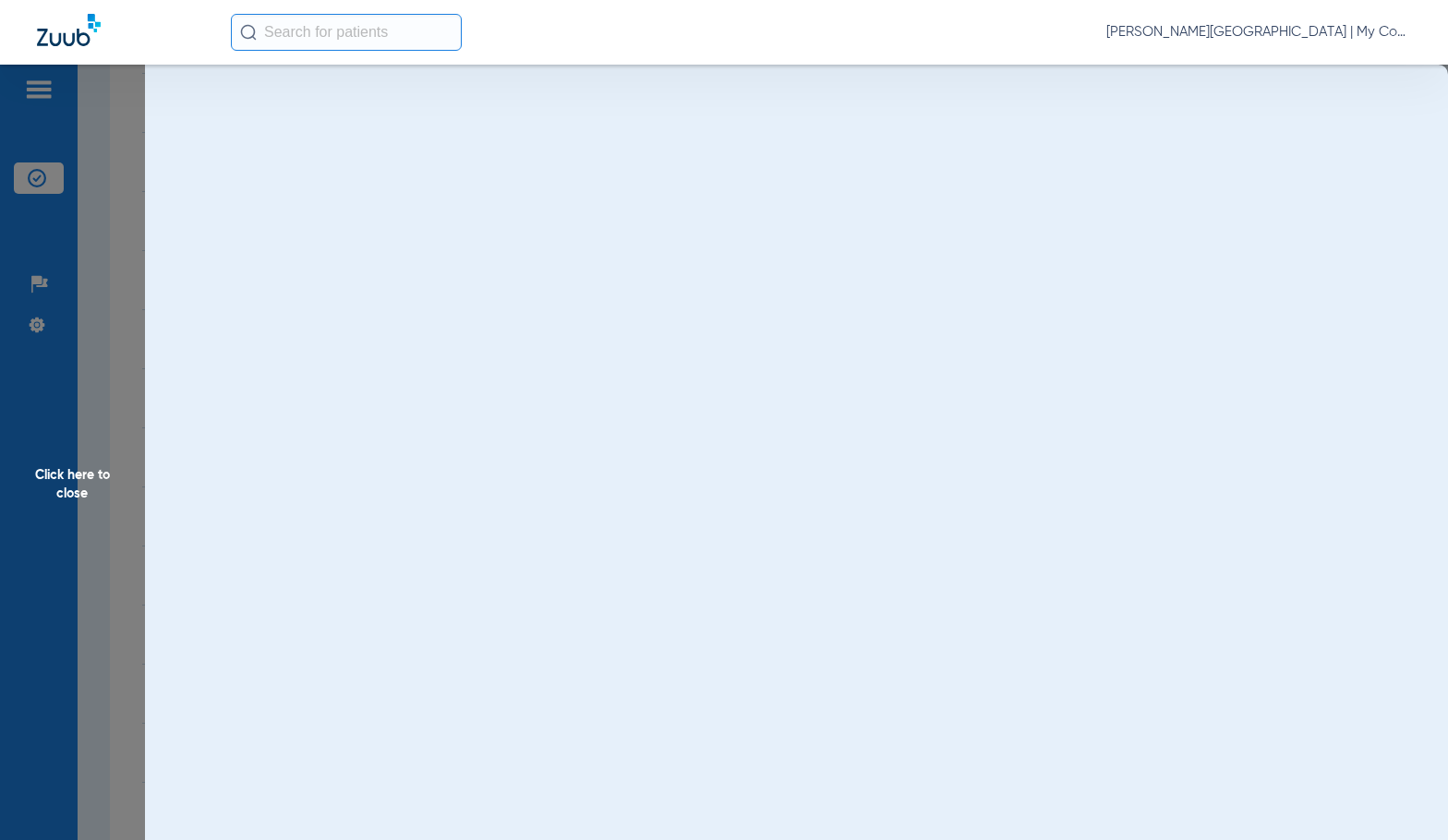
scroll to position [0, 0]
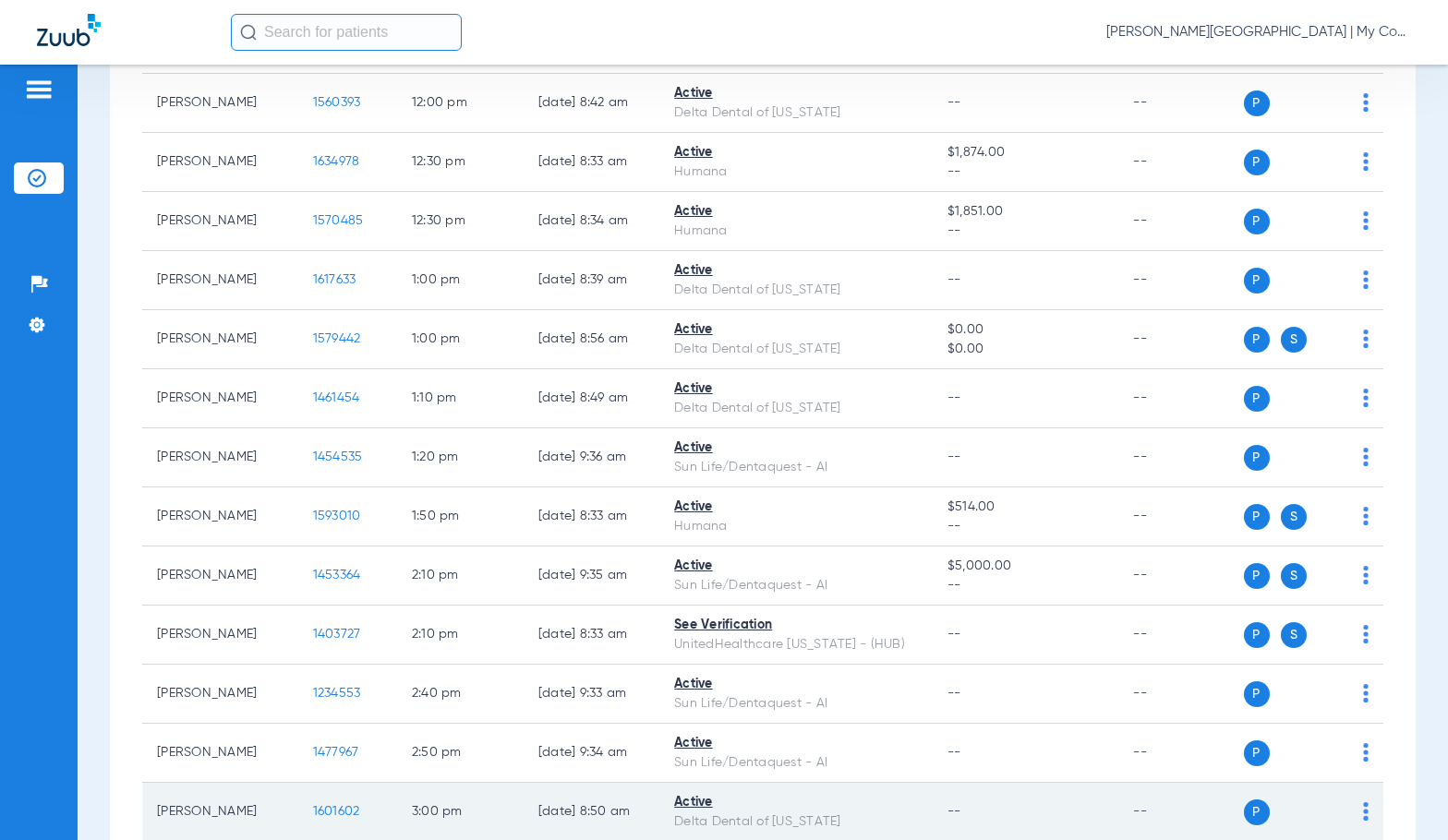
click at [341, 813] on span "1601602" at bounding box center [336, 811] width 47 height 13
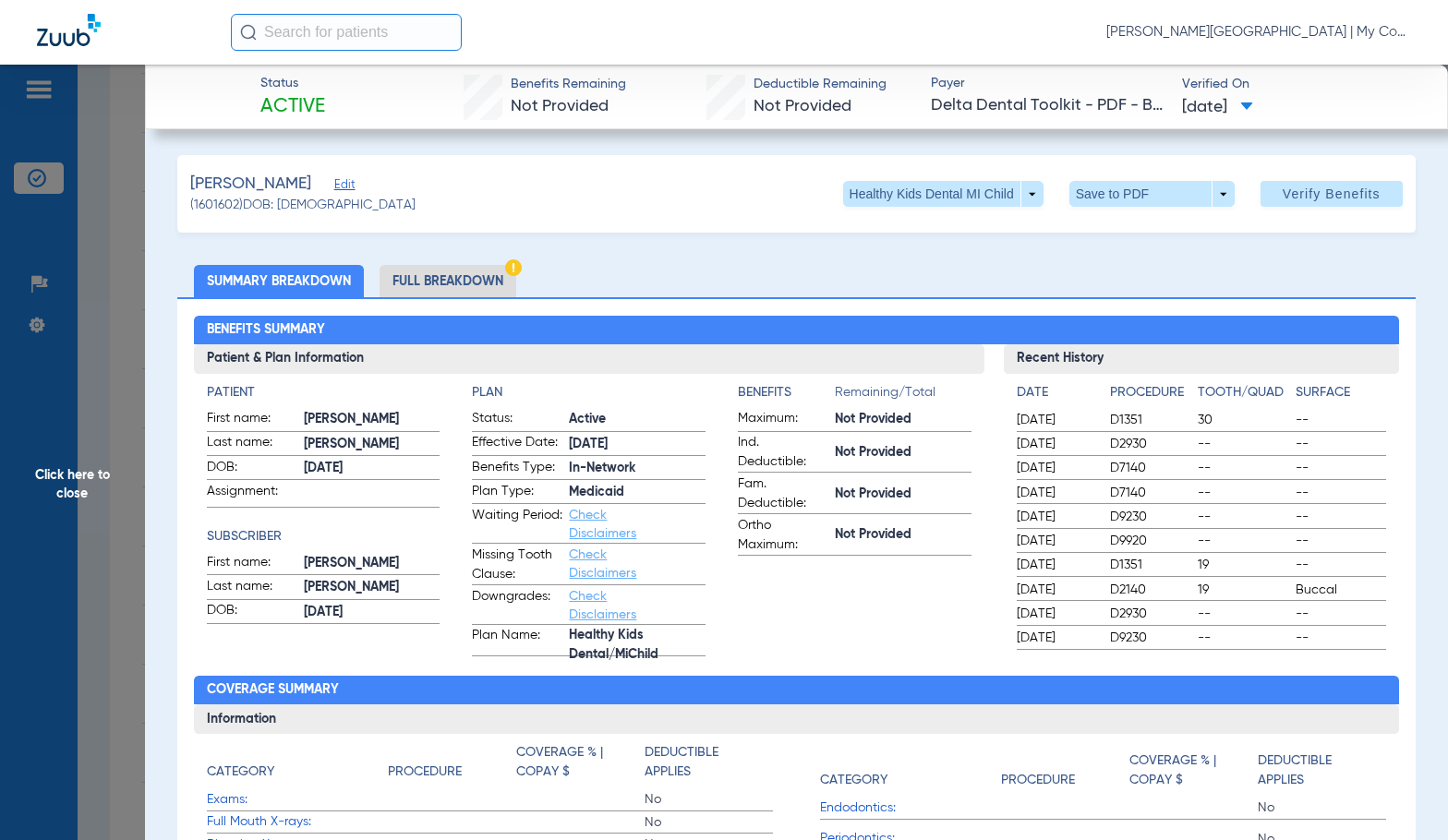
click at [443, 266] on li "Full Breakdown" at bounding box center [448, 280] width 137 height 32
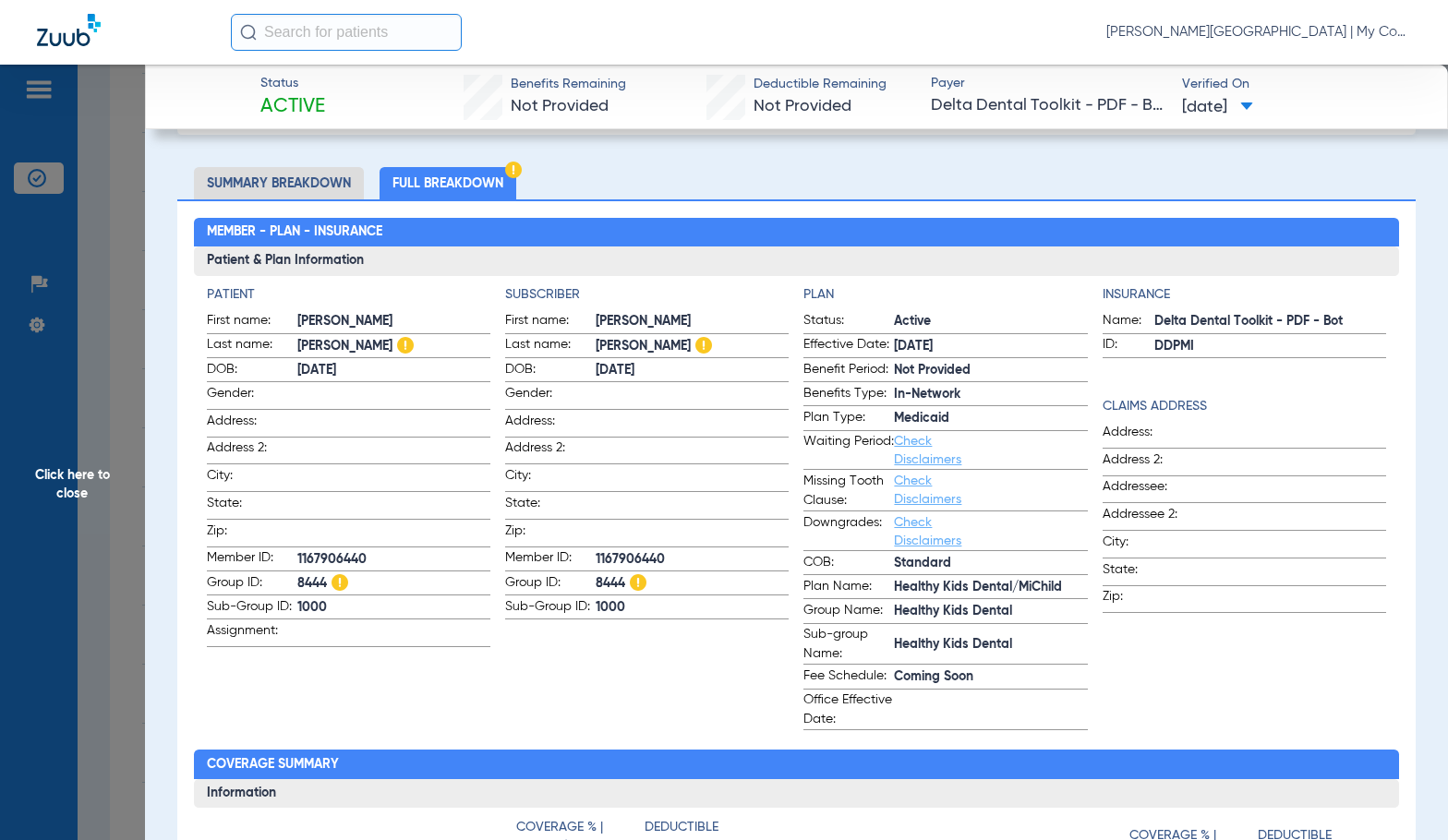
scroll to position [61, 0]
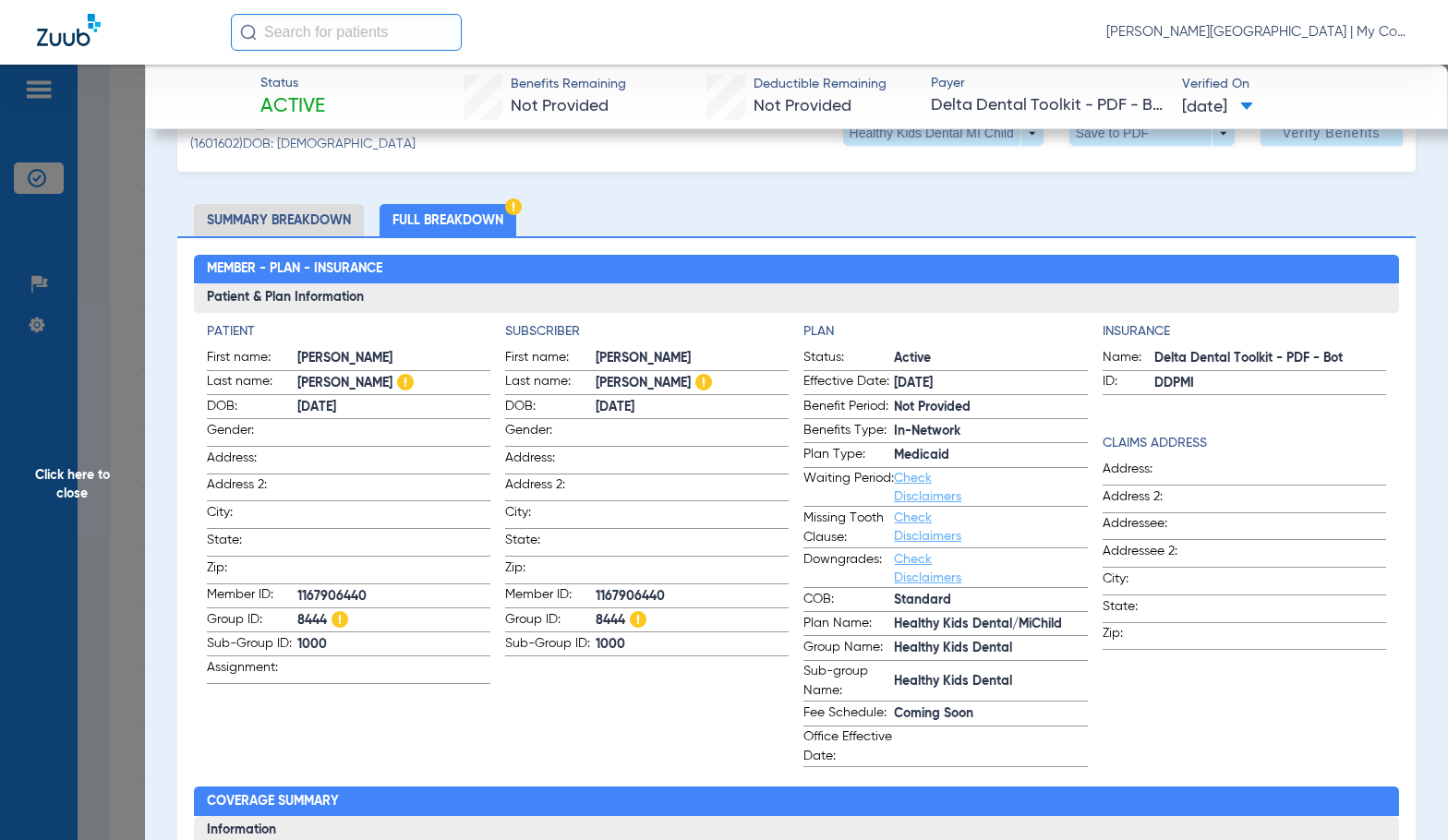
click at [96, 546] on span "Click here to close" at bounding box center [72, 485] width 145 height 840
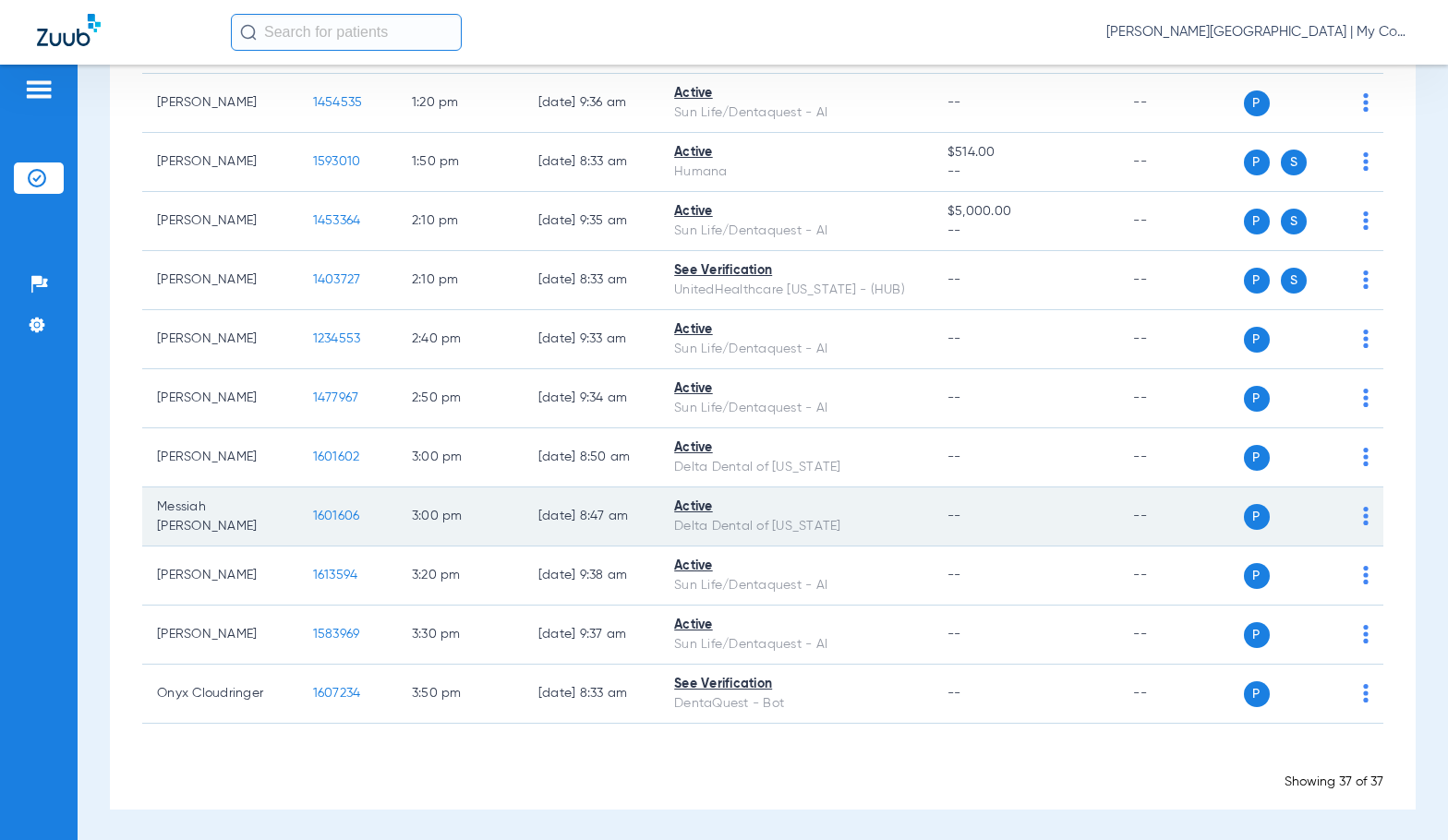
scroll to position [1926, 0]
click at [316, 510] on span "1601606" at bounding box center [336, 514] width 47 height 13
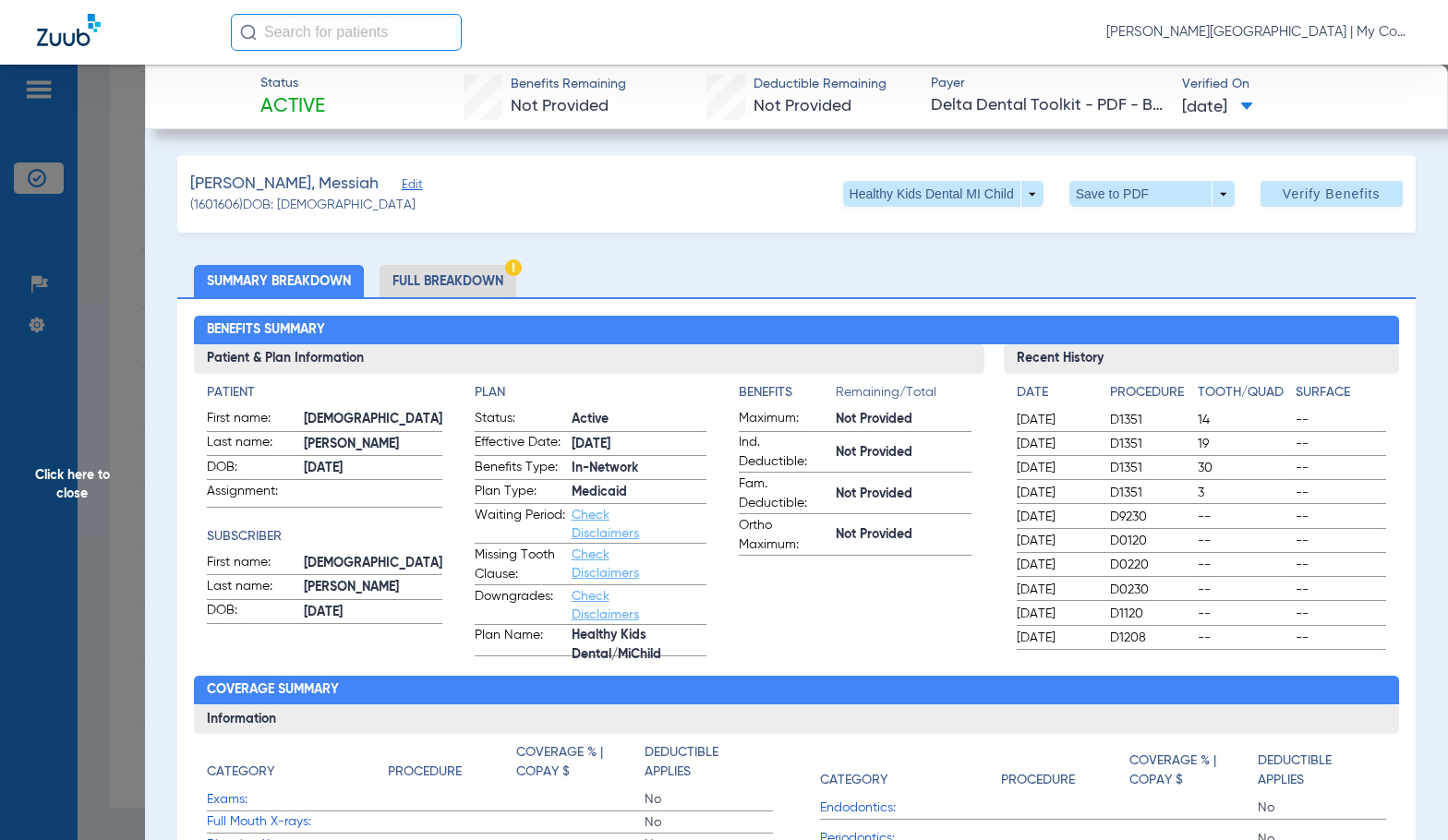
click at [416, 278] on li "Full Breakdown" at bounding box center [448, 280] width 137 height 32
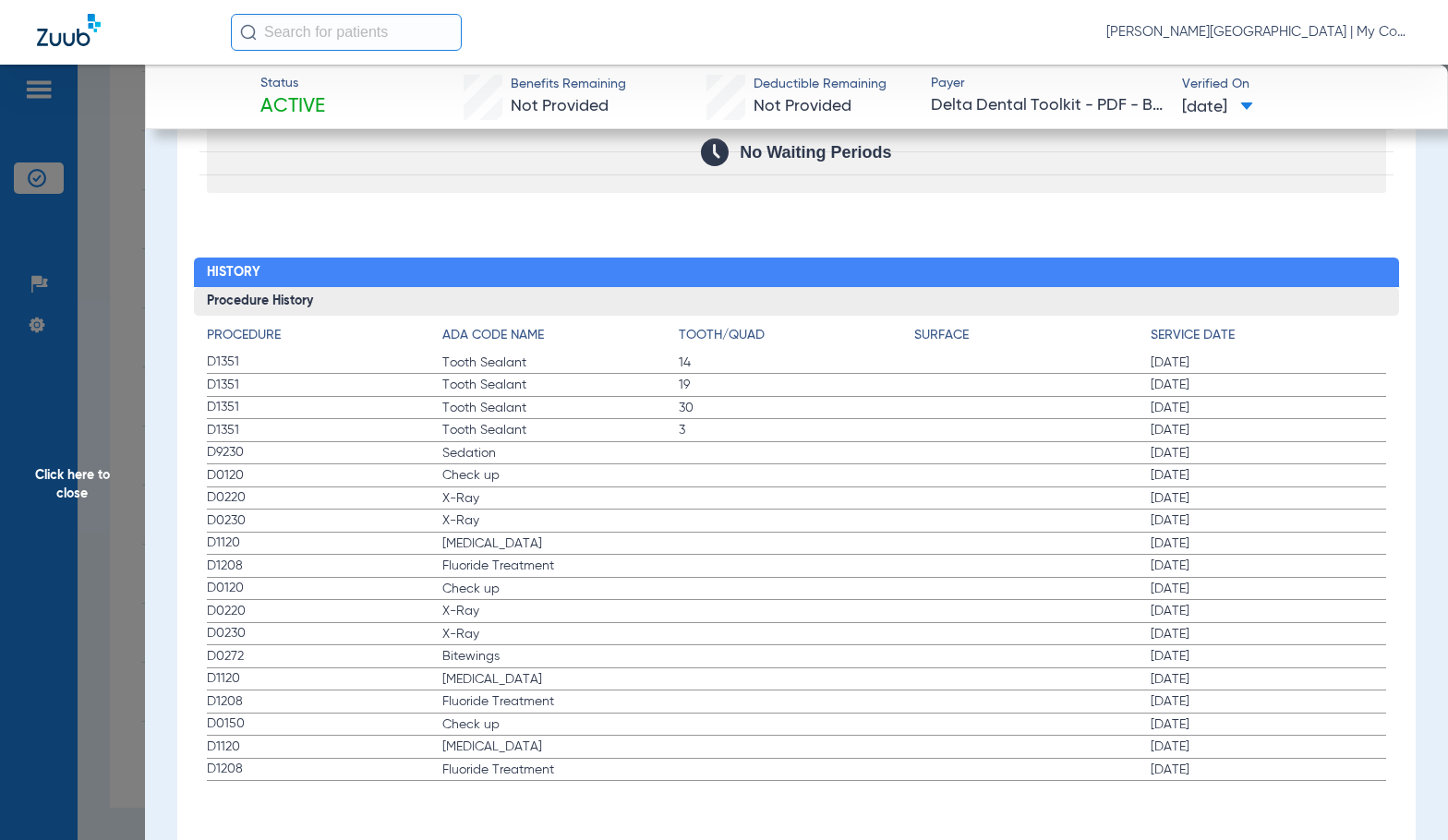
scroll to position [2273, 0]
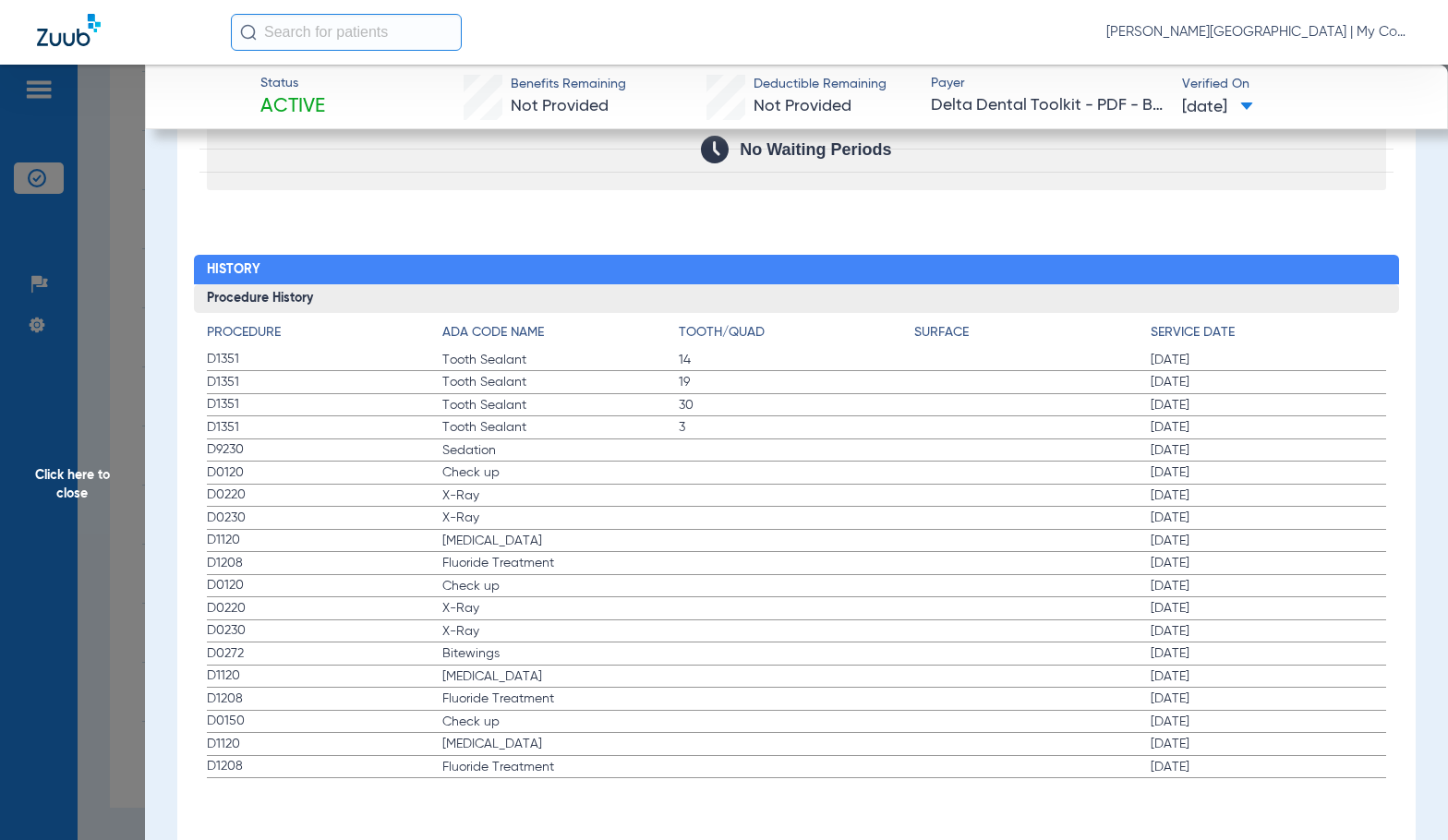
click at [56, 425] on span "Click here to close" at bounding box center [72, 485] width 145 height 840
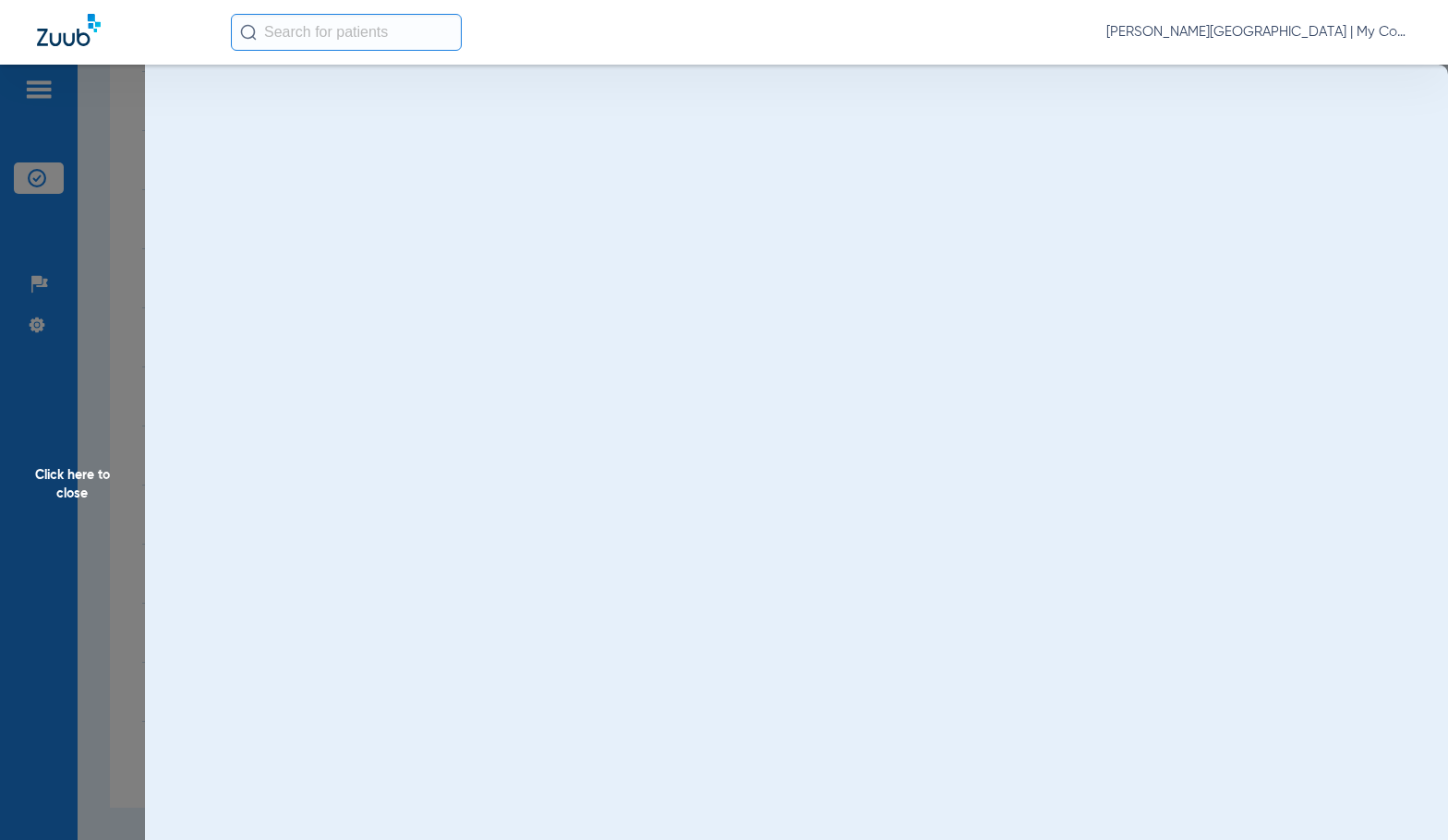
scroll to position [0, 0]
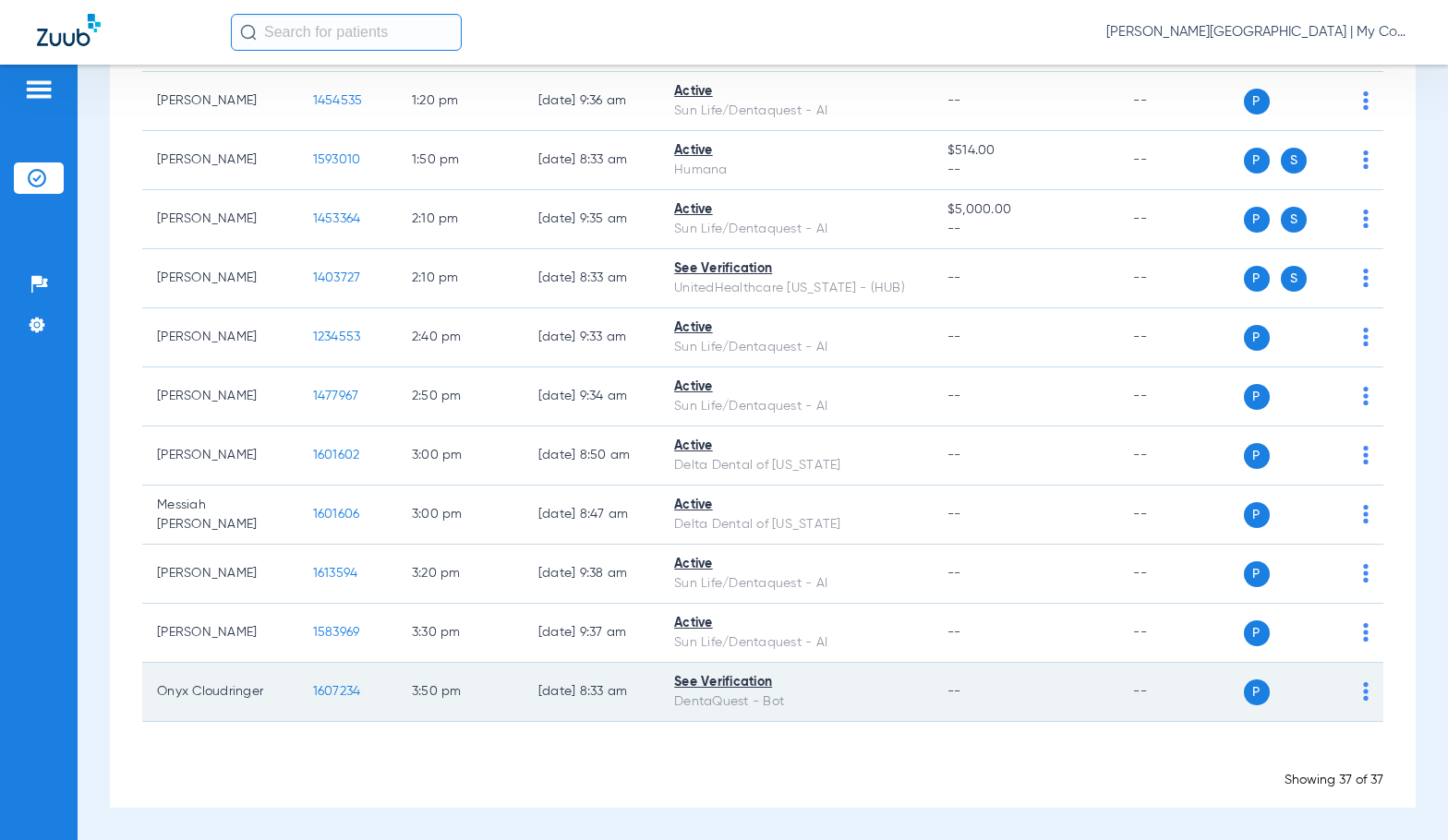
click at [317, 694] on span "1607234" at bounding box center [337, 691] width 48 height 13
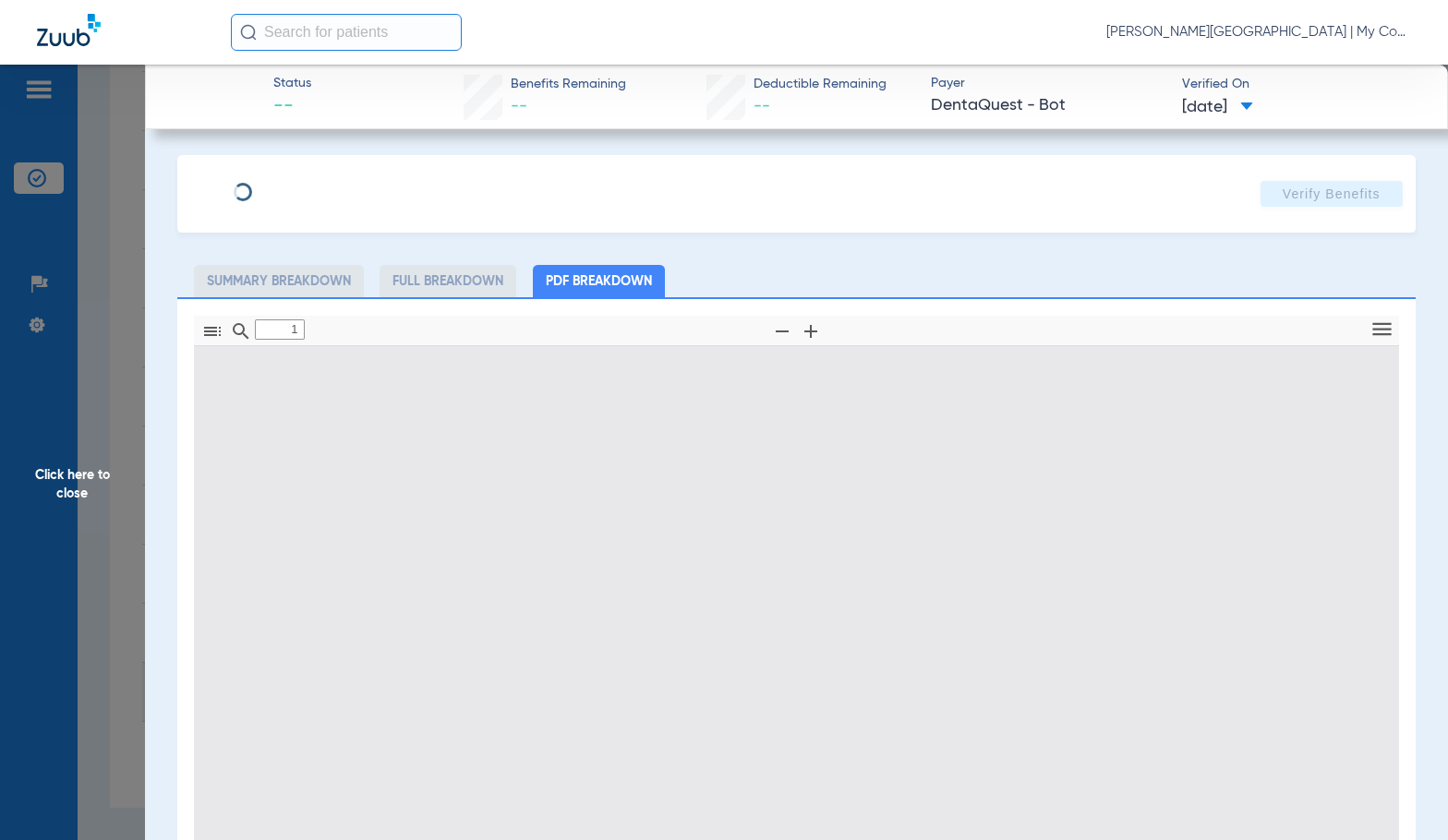
type input "0"
select select "page-width"
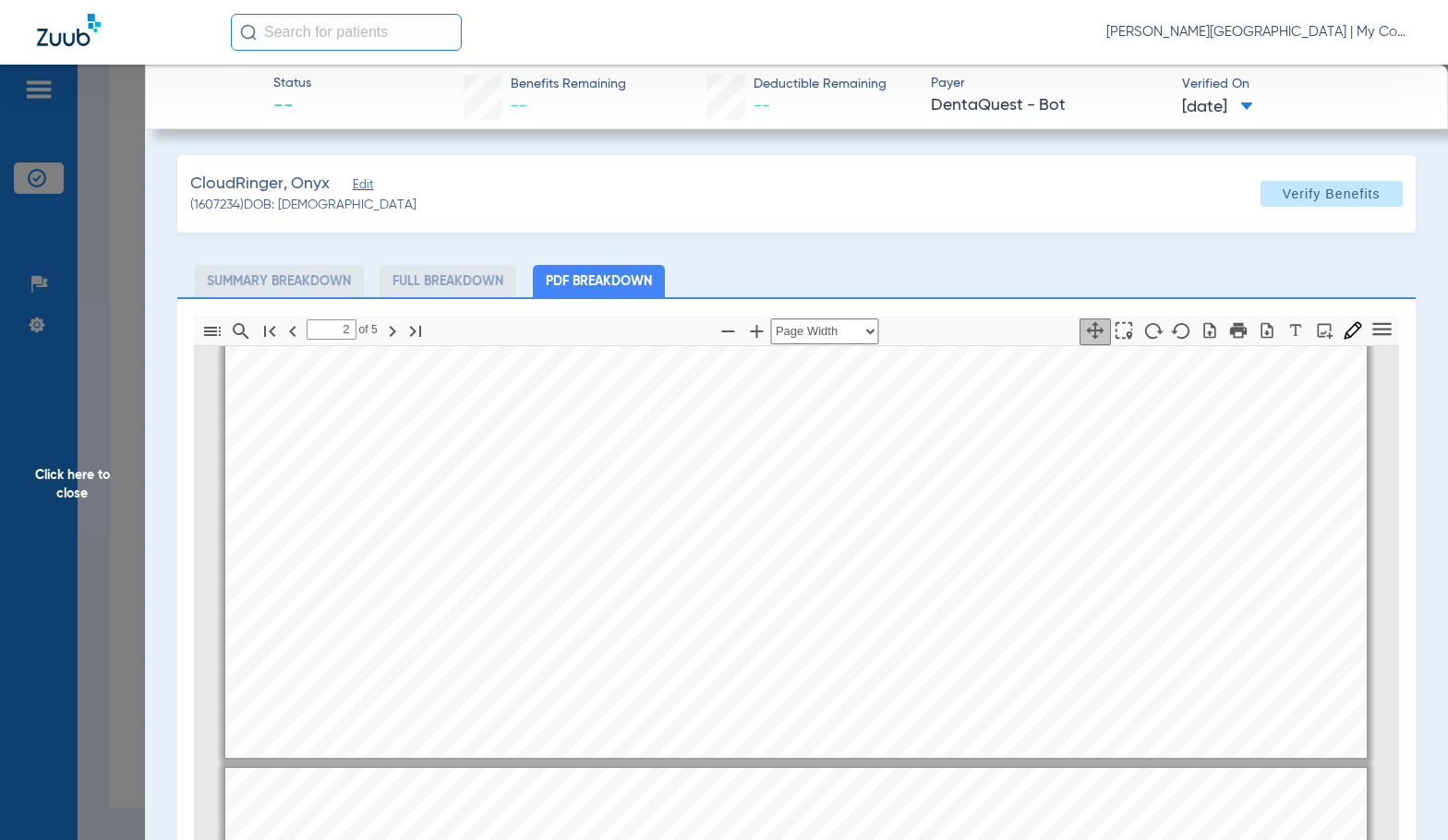
scroll to position [747, 0]
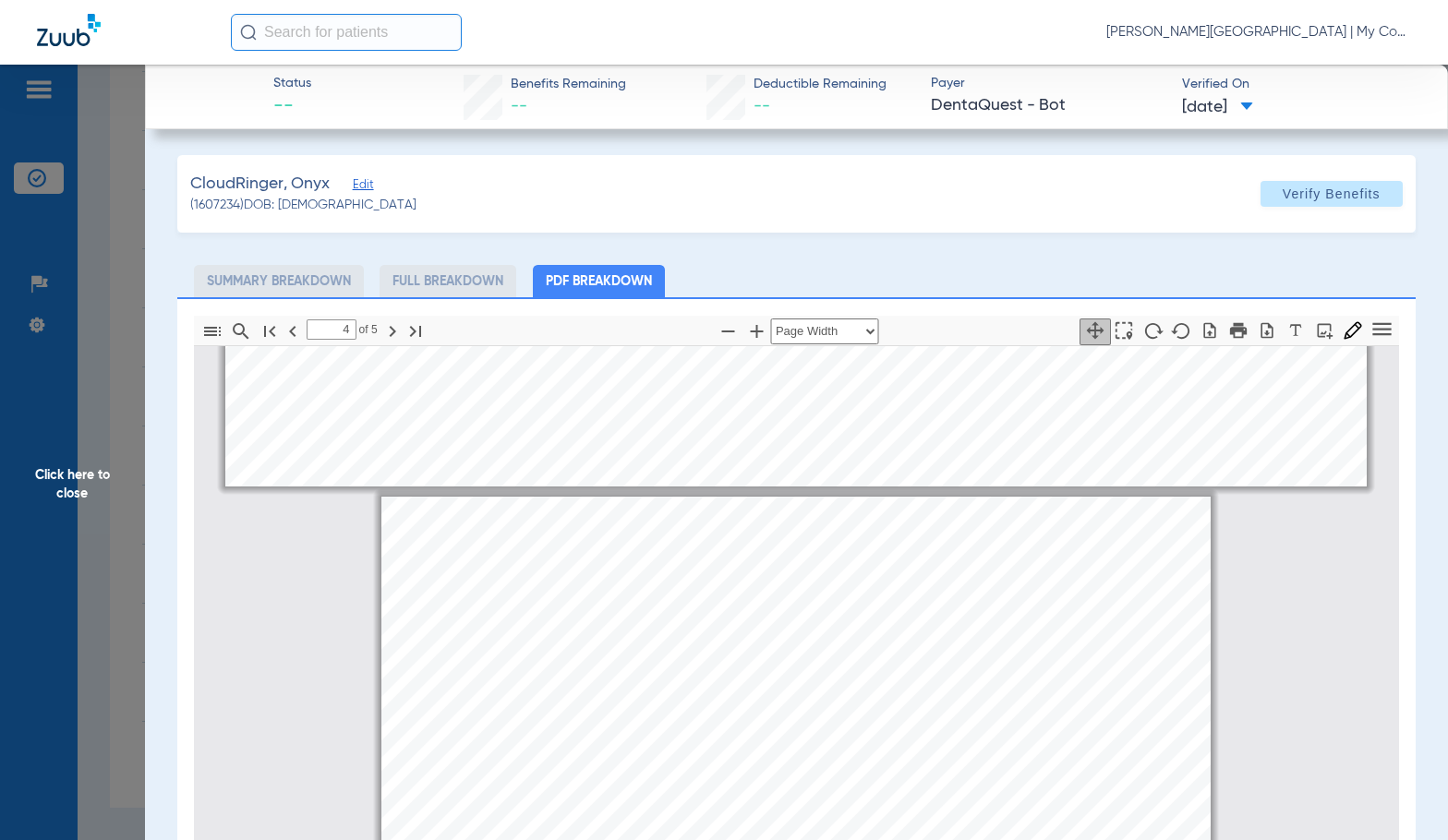
type input "3"
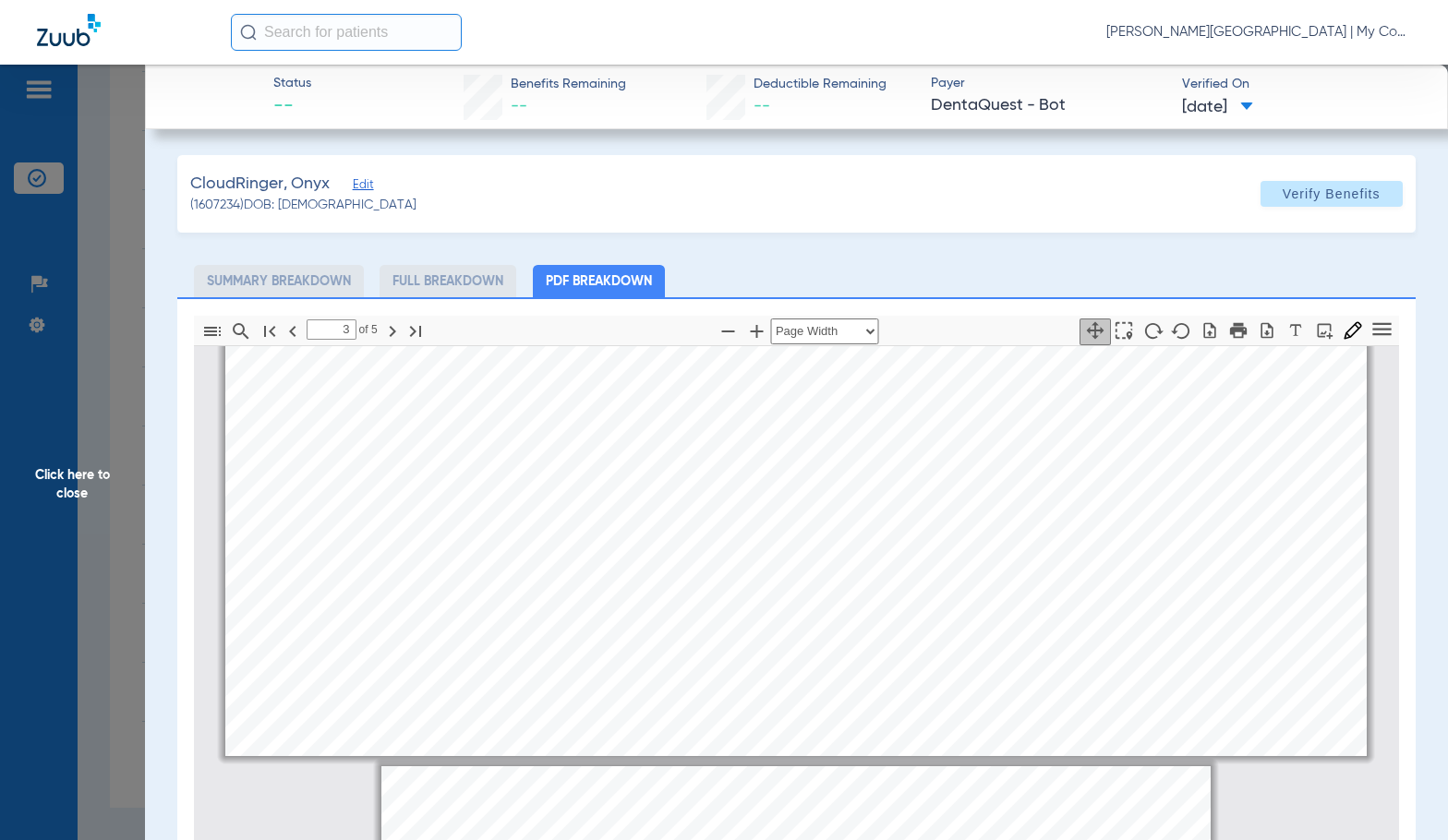
scroll to position [2040, 0]
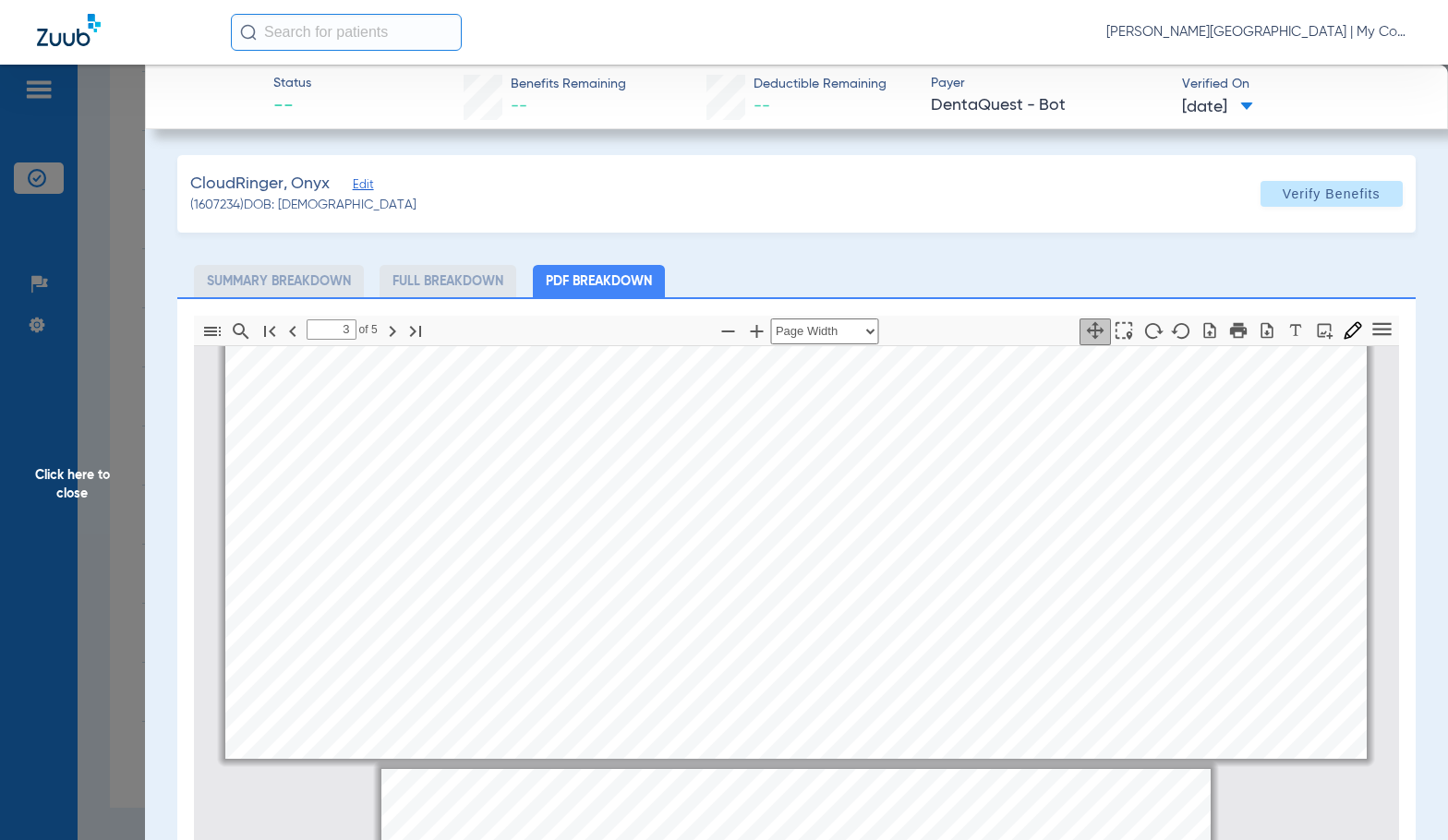
click at [94, 501] on span "Click here to close" at bounding box center [72, 485] width 145 height 840
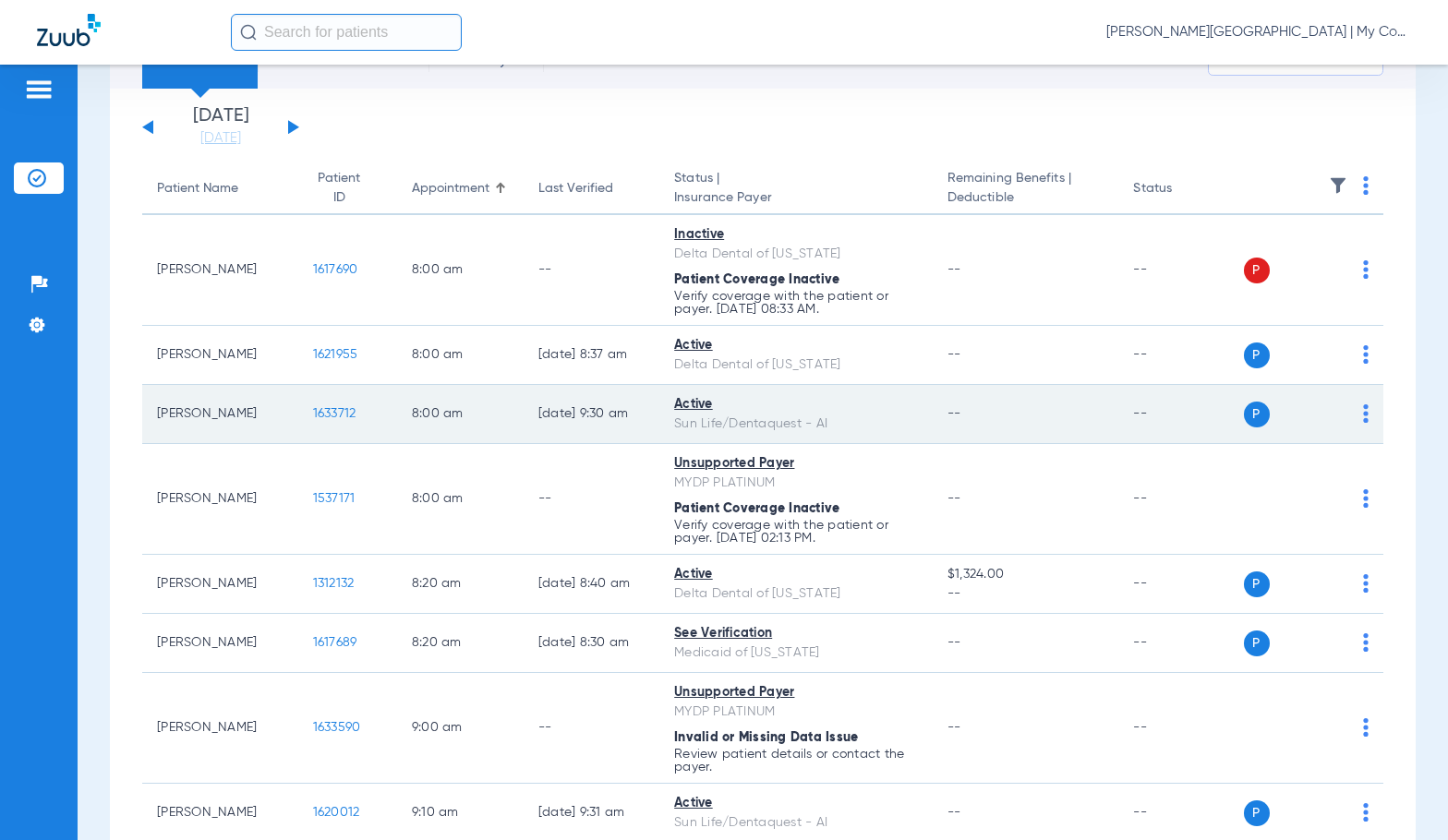
scroll to position [0, 0]
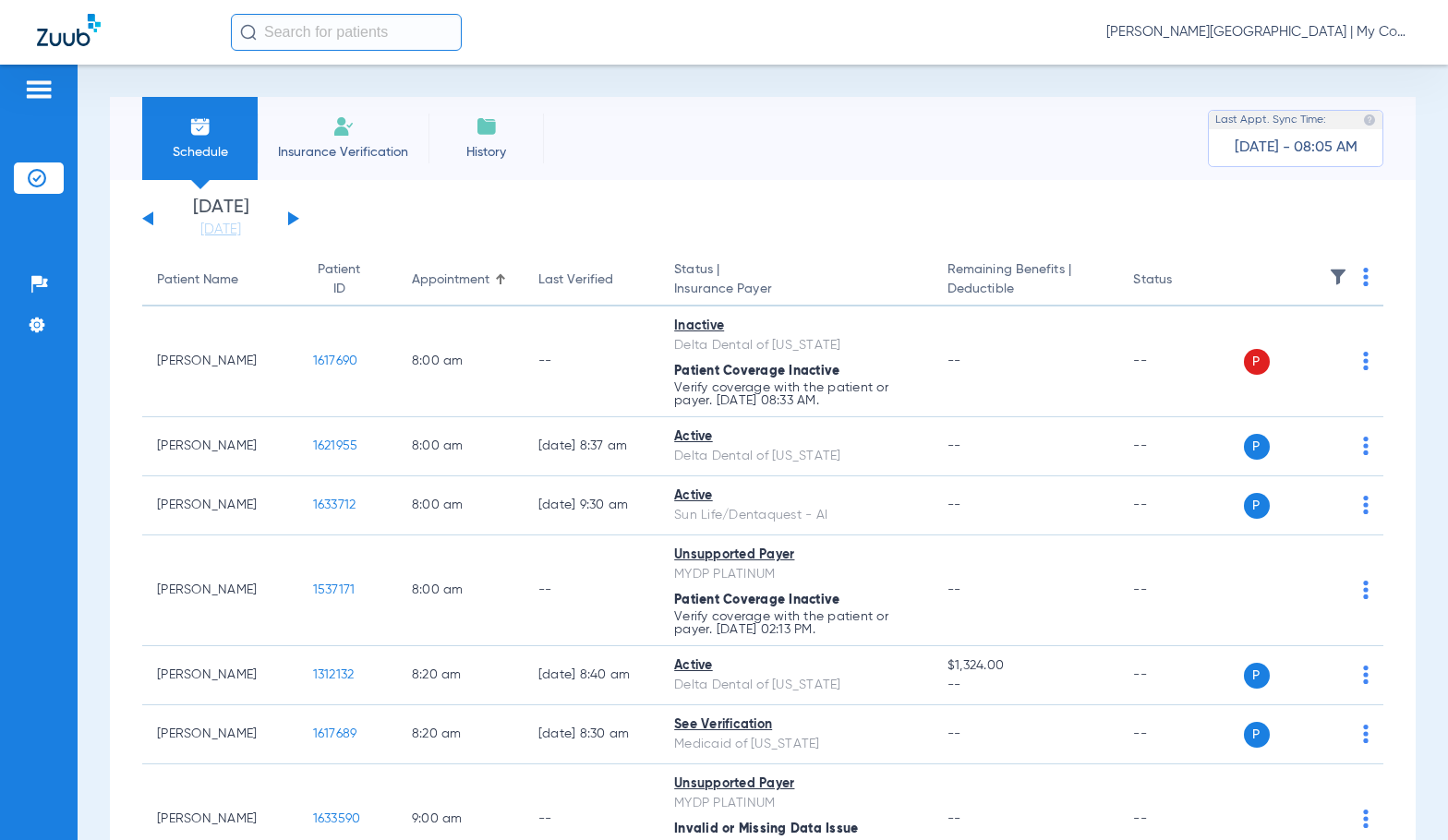
click at [293, 220] on button at bounding box center [293, 218] width 11 height 14
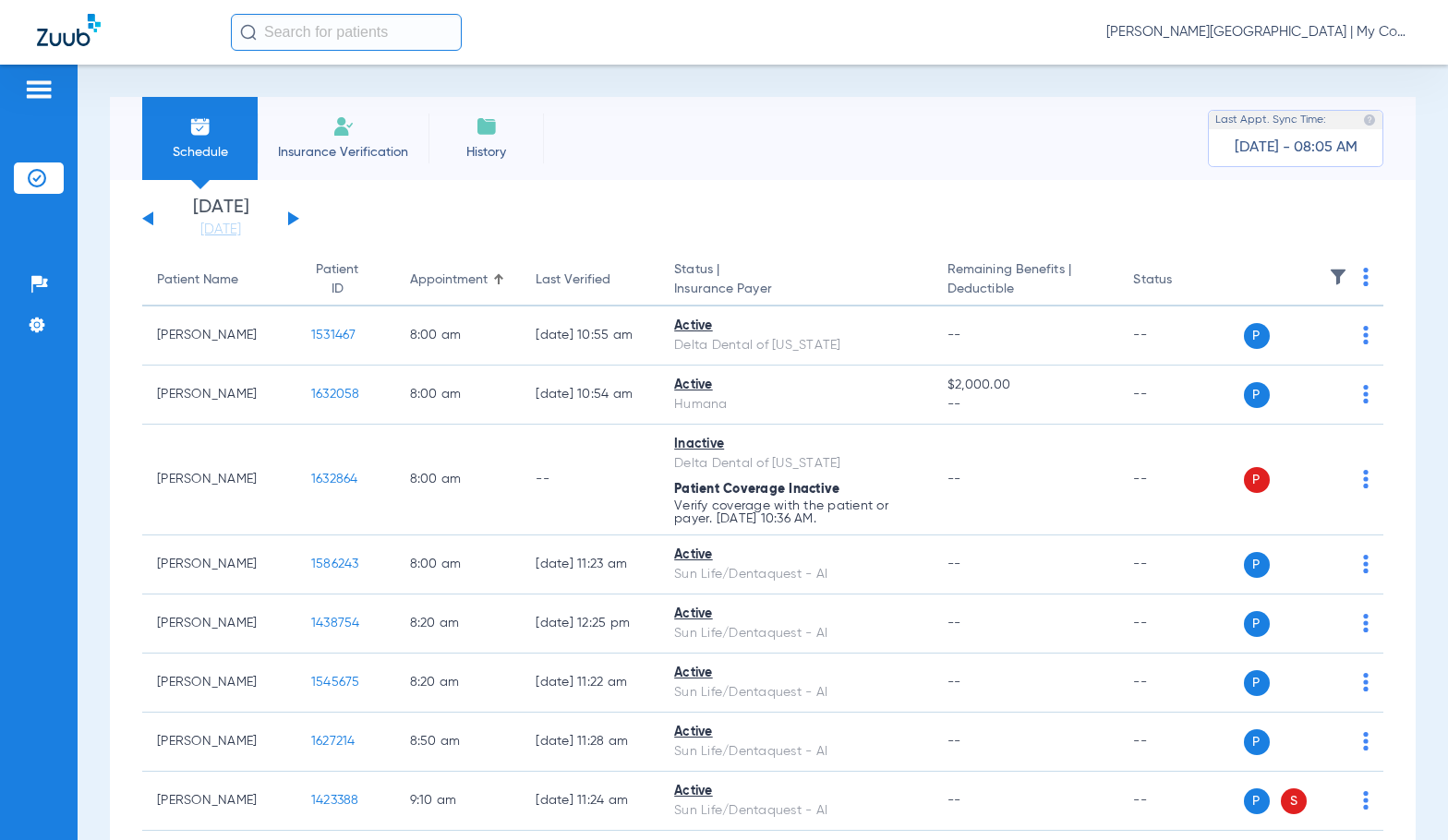
click at [1363, 273] on img at bounding box center [1366, 277] width 6 height 19
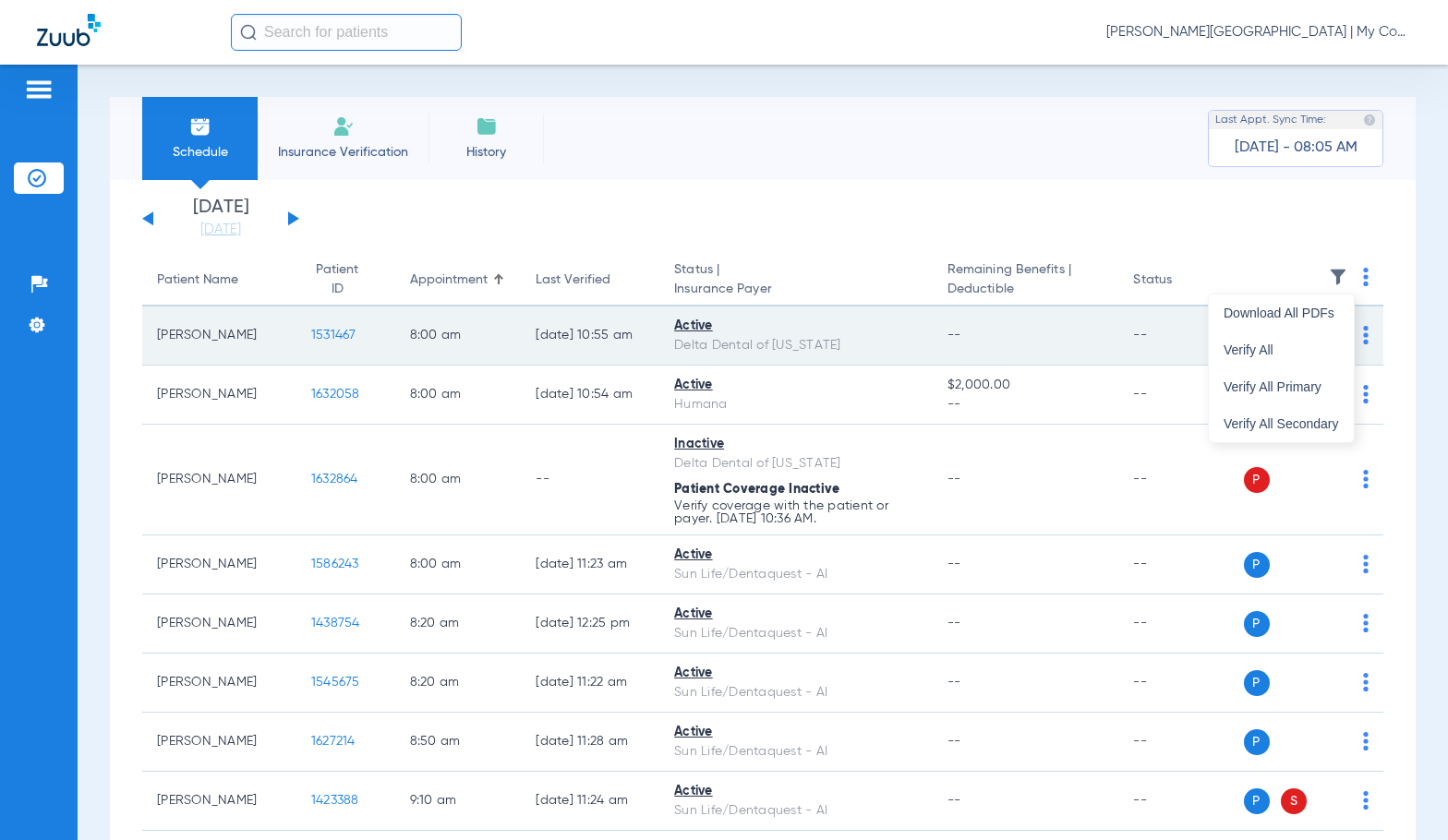
drag, startPoint x: 1297, startPoint y: 342, endPoint x: 1276, endPoint y: 347, distance: 21.6
click at [1297, 343] on button "Verify All" at bounding box center [1281, 350] width 145 height 37
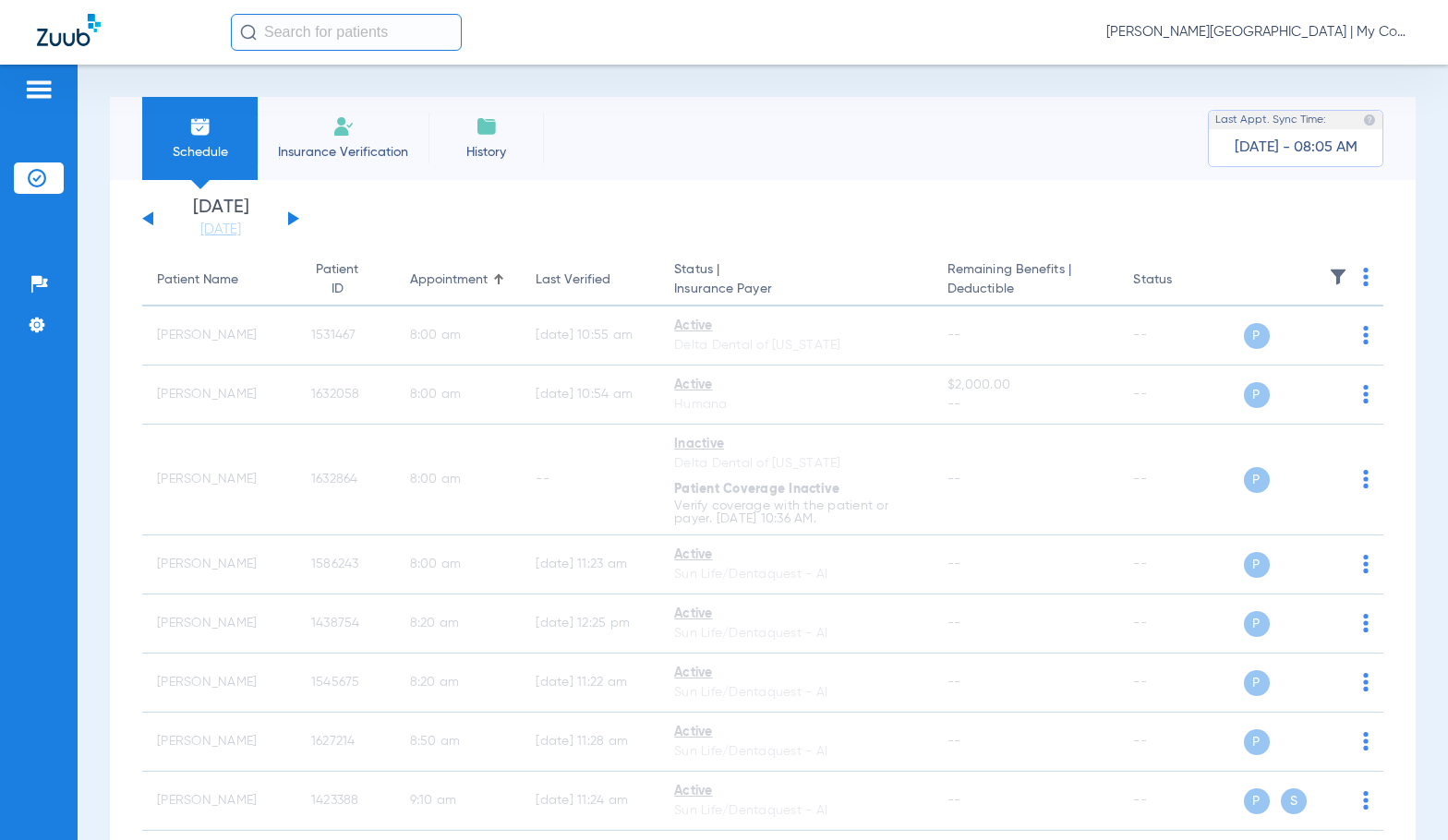
click at [1307, 38] on span "Sadie Gibbs - Bay City | My Community Dental Centers" at bounding box center [1257, 32] width 304 height 19
click at [1341, 66] on span "Account Selection" at bounding box center [1342, 66] width 104 height 13
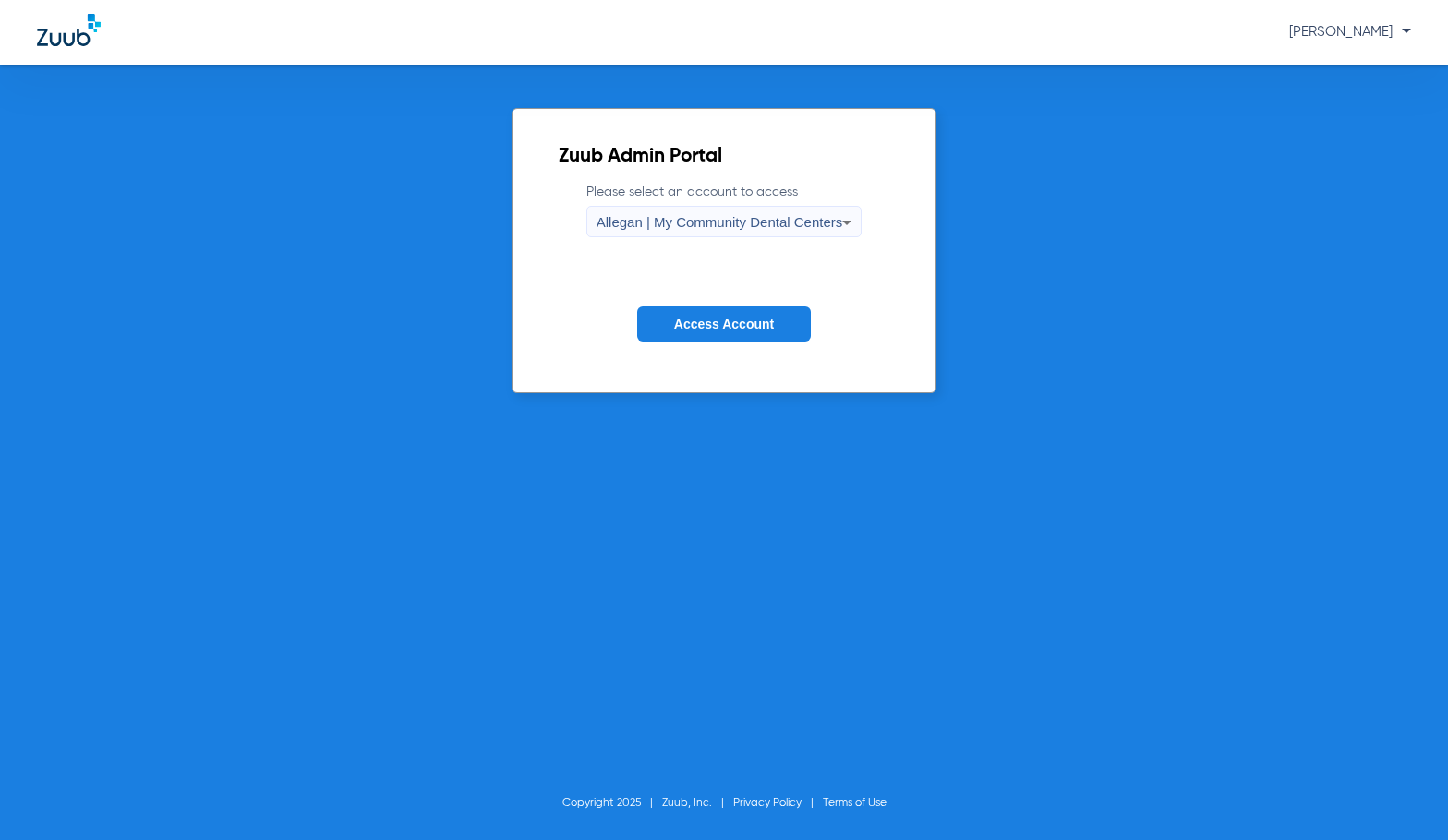
click at [681, 215] on span "Allegan | My Community Dental Centers" at bounding box center [720, 222] width 246 height 16
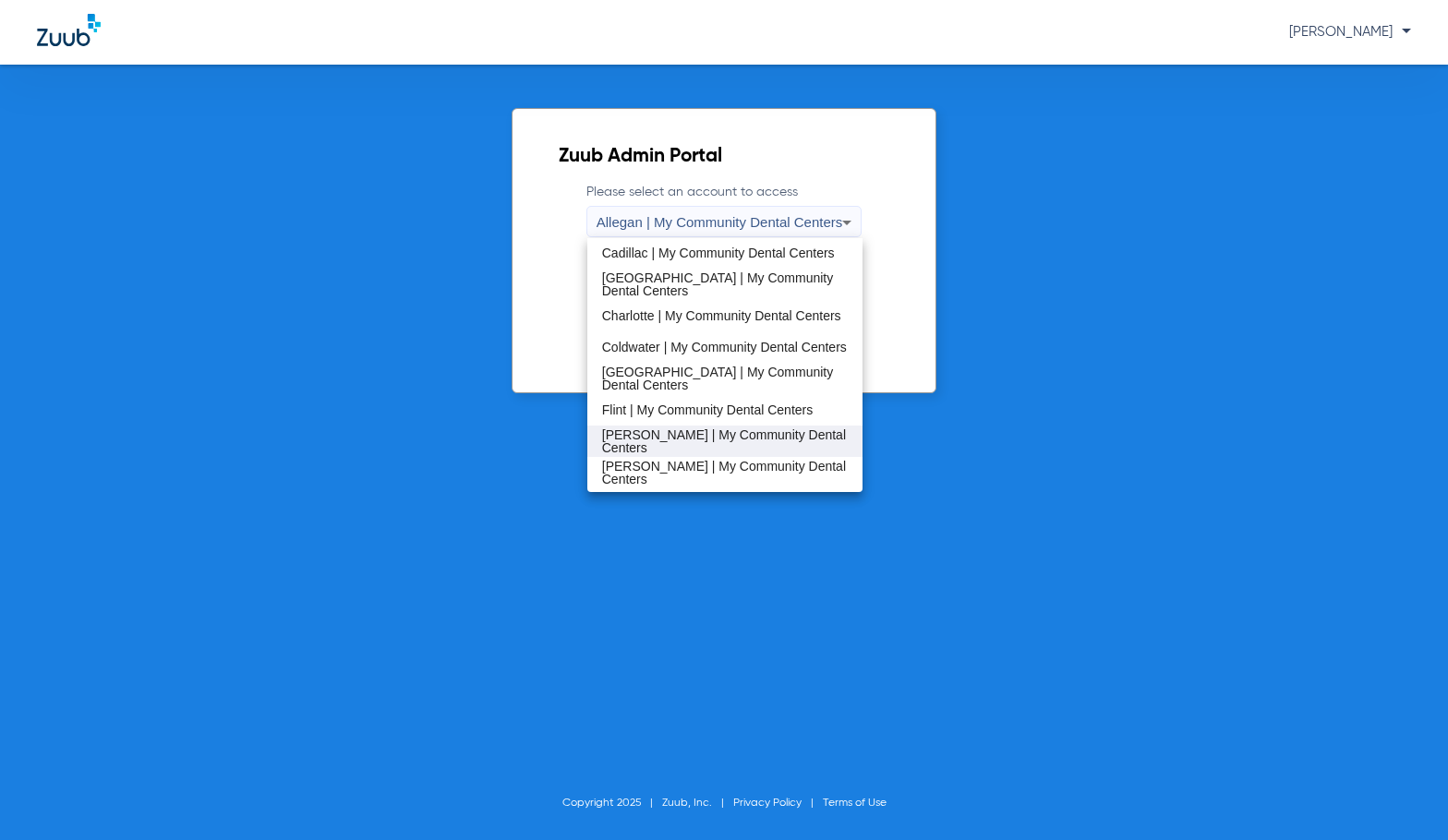
scroll to position [185, 0]
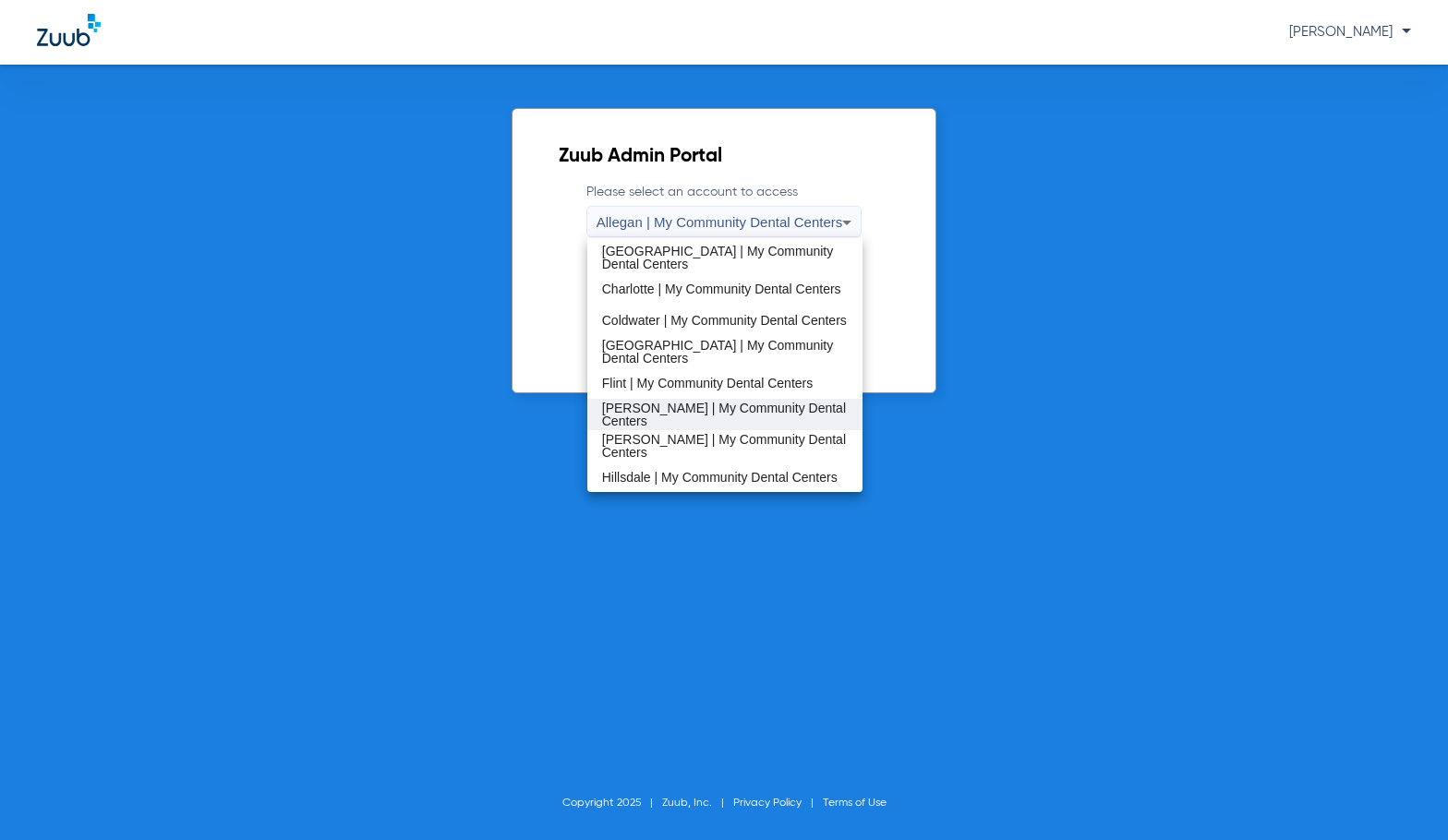
click at [656, 412] on span "[PERSON_NAME] | My Community Dental Centers" at bounding box center [725, 414] width 246 height 26
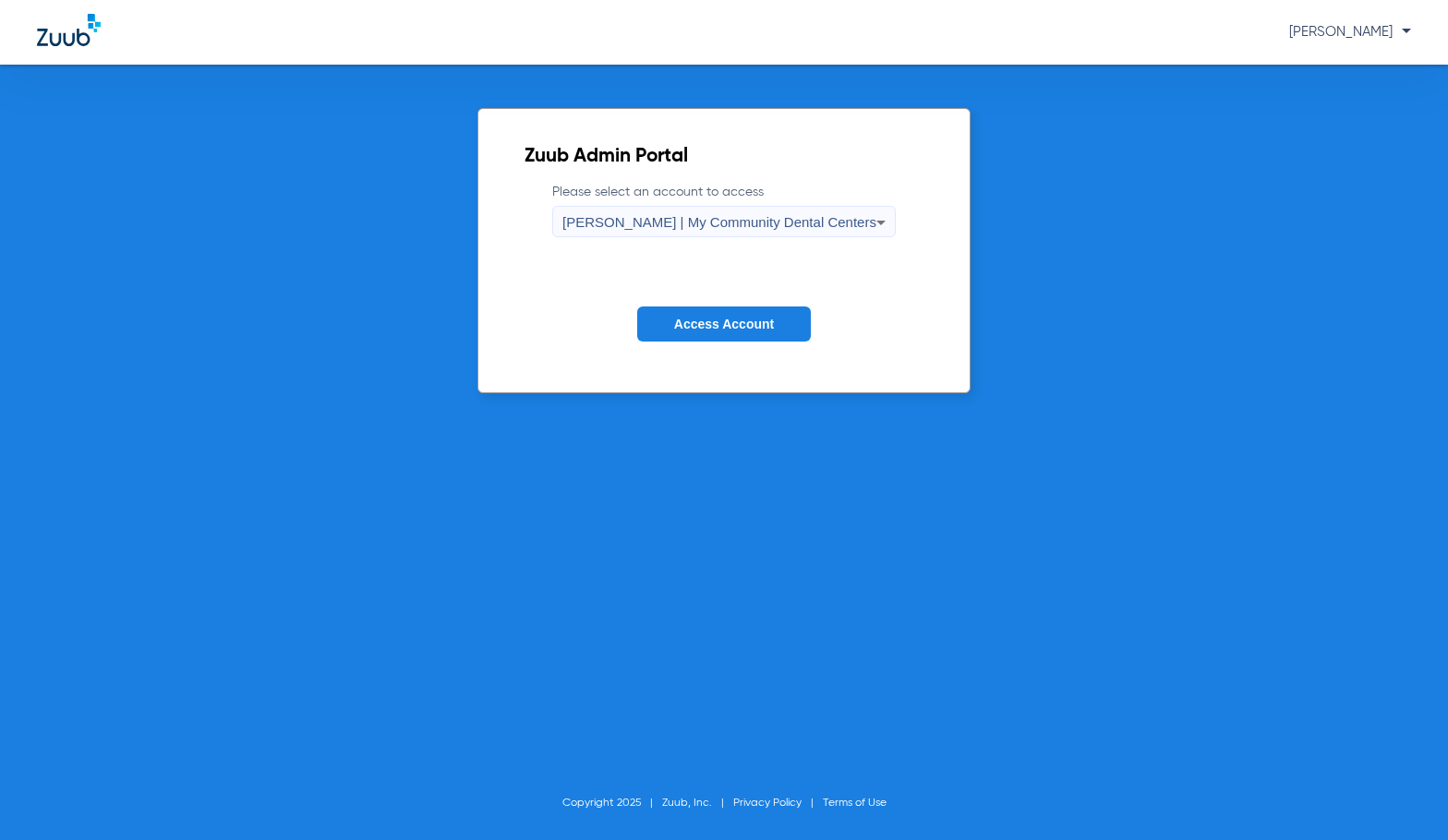
click at [699, 315] on button "Access Account" at bounding box center [724, 324] width 174 height 36
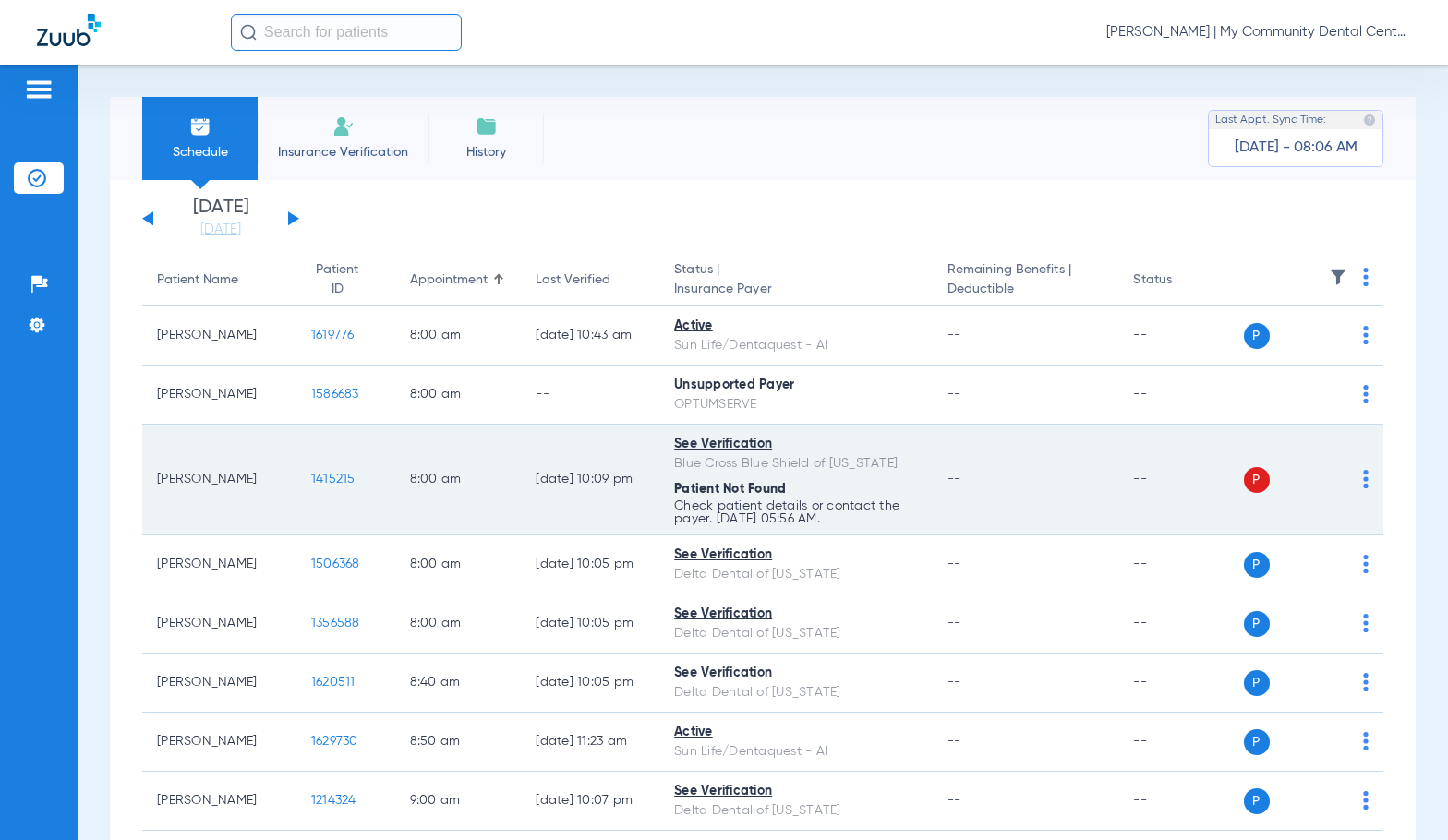
drag, startPoint x: 50, startPoint y: 465, endPoint x: 169, endPoint y: 440, distance: 121.6
click at [51, 465] on div "Patients Insurance Verification Setup Help Center Settings" at bounding box center [39, 485] width 78 height 840
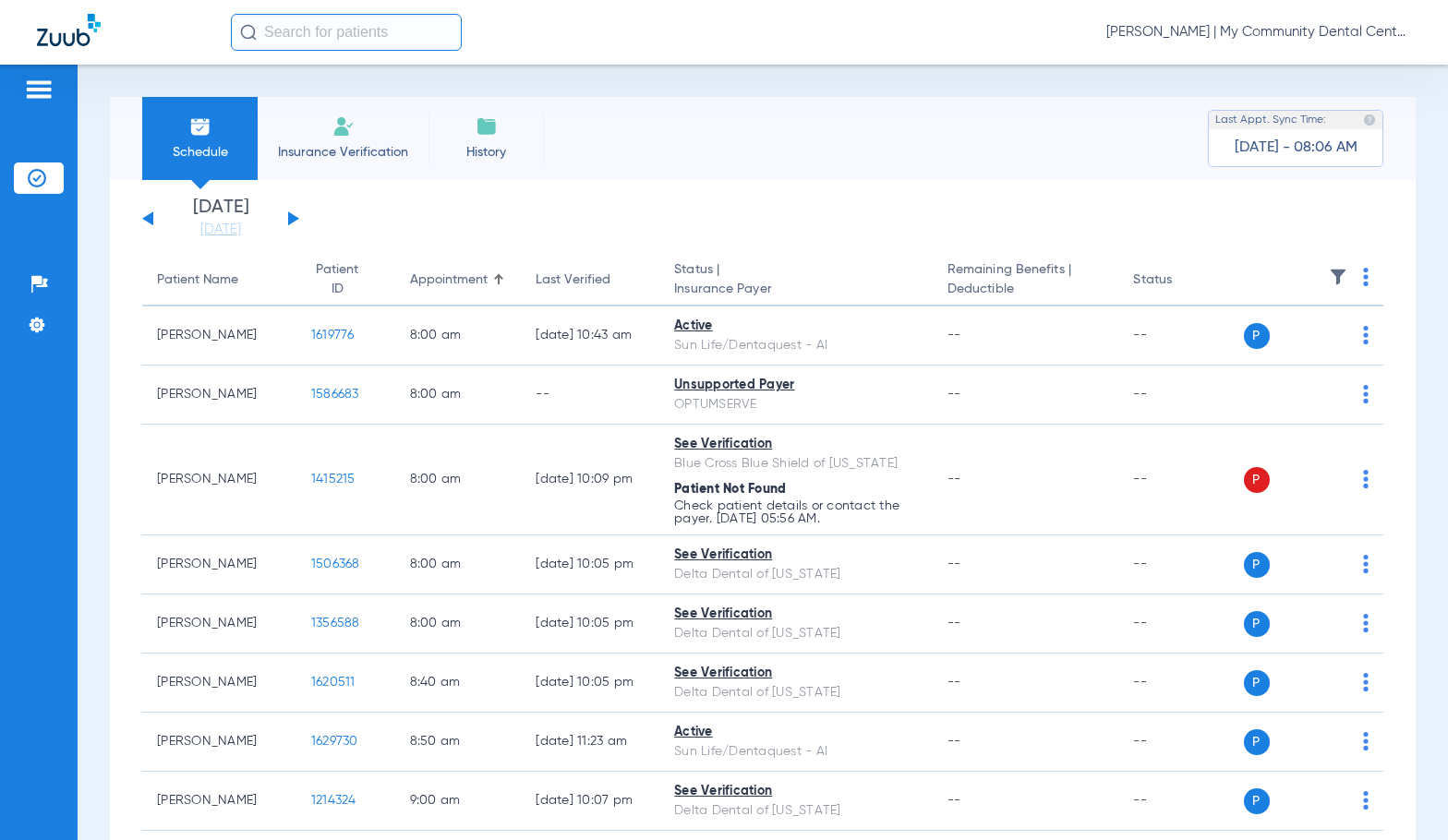
click at [1219, 25] on span "Sadie Gibbs - Harrison | My Community Dental Centers" at bounding box center [1257, 32] width 304 height 19
click at [1298, 74] on button "Account Selection" at bounding box center [1342, 66] width 133 height 37
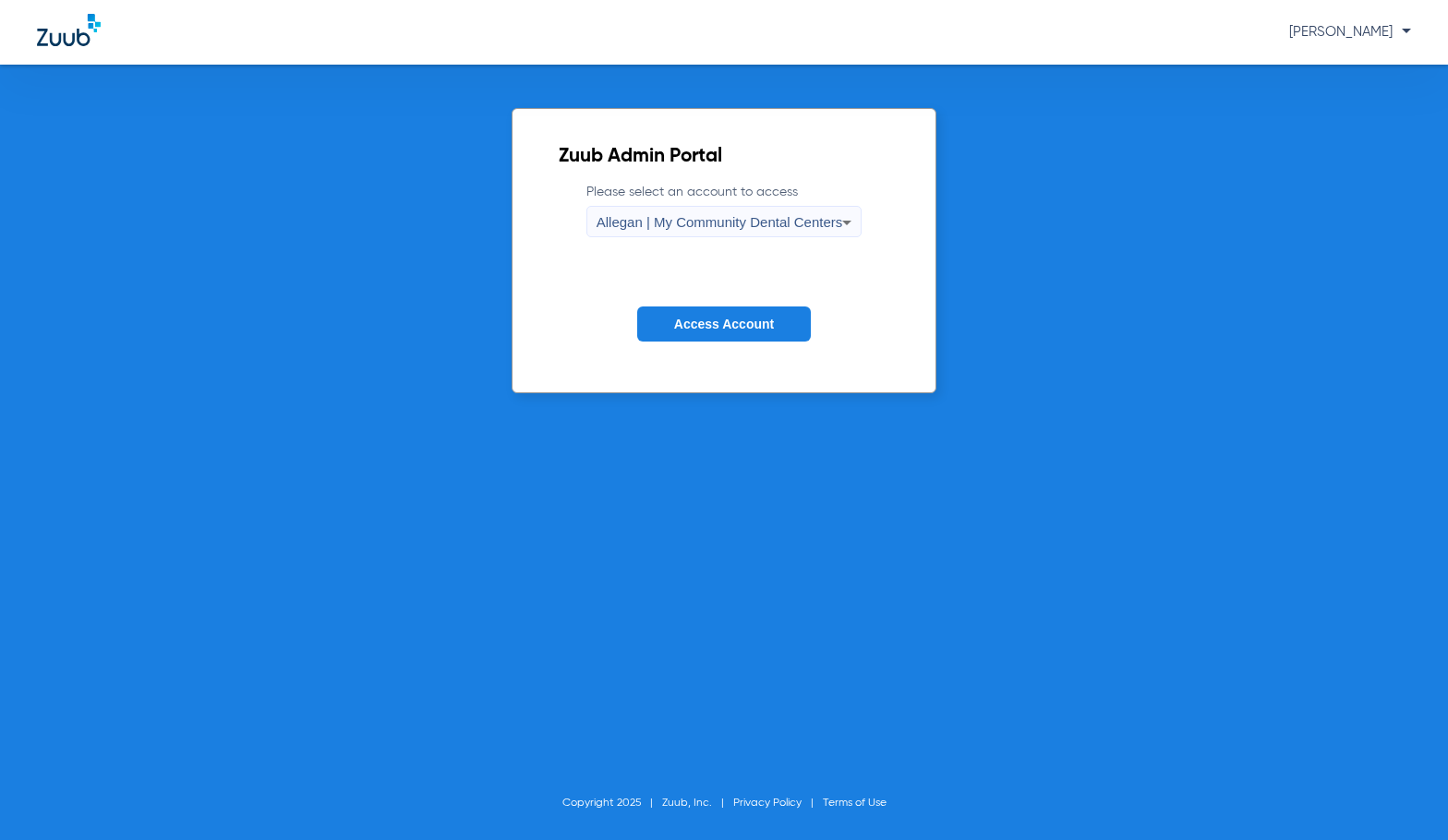
click at [662, 238] on form "Please select an account to access Allegan | My Community Dental Centers Access…" at bounding box center [724, 277] width 331 height 188
click at [660, 224] on span "Allegan | My Community Dental Centers" at bounding box center [720, 222] width 246 height 16
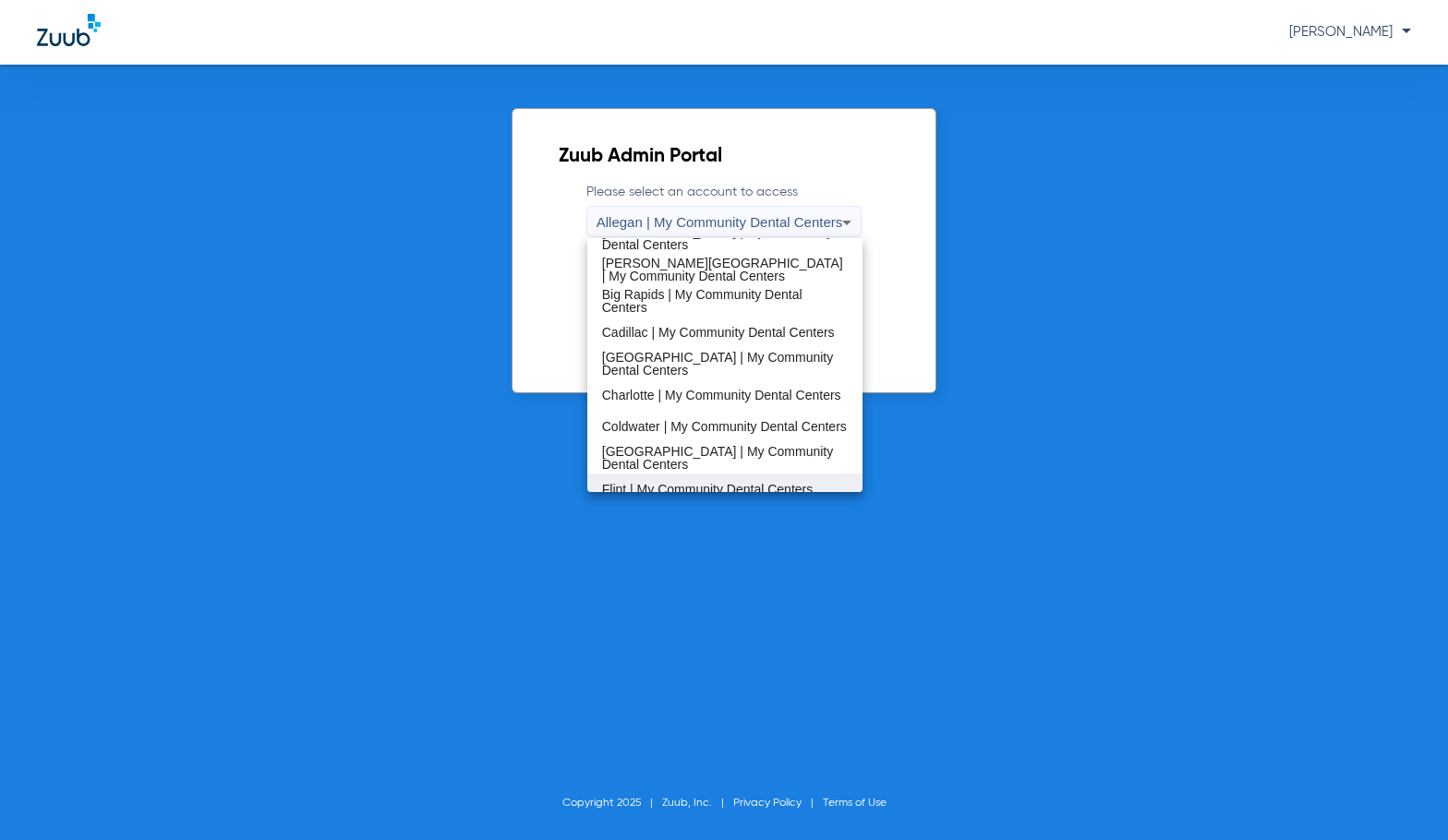
scroll to position [185, 0]
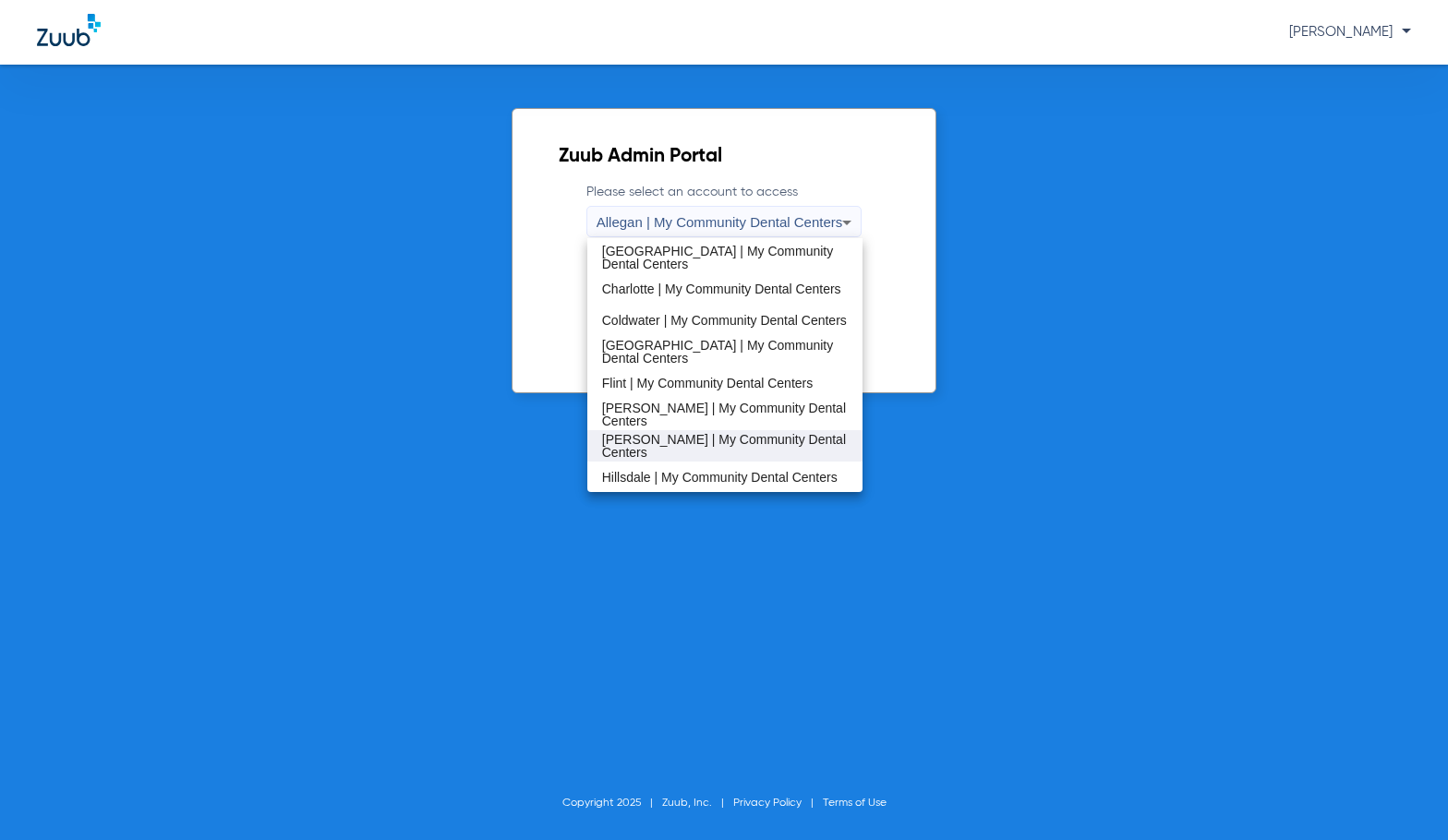
click at [677, 455] on mat-option "[PERSON_NAME] | My Community Dental Centers" at bounding box center [725, 446] width 276 height 31
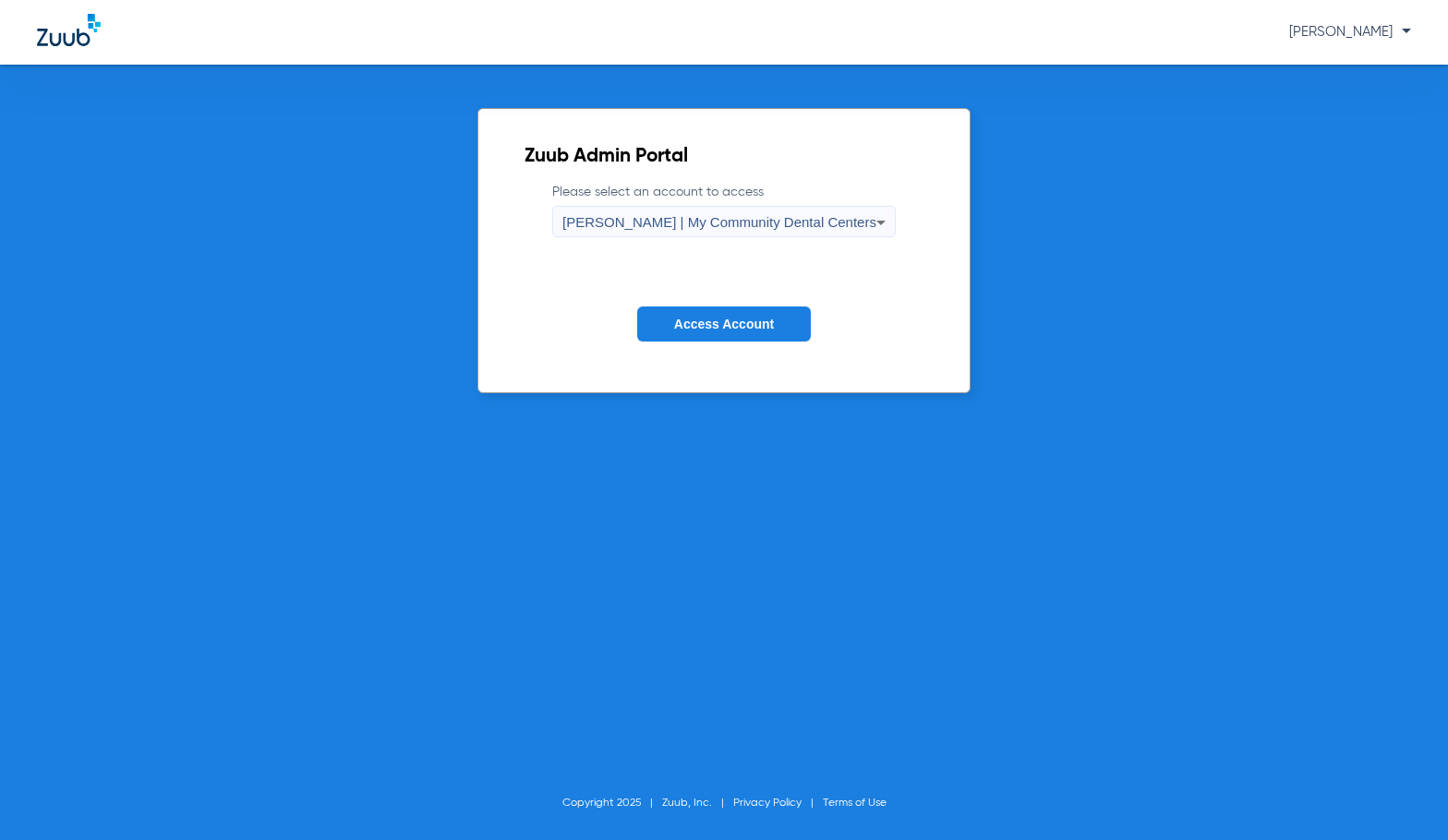
click at [706, 337] on button "Access Account" at bounding box center [724, 324] width 174 height 36
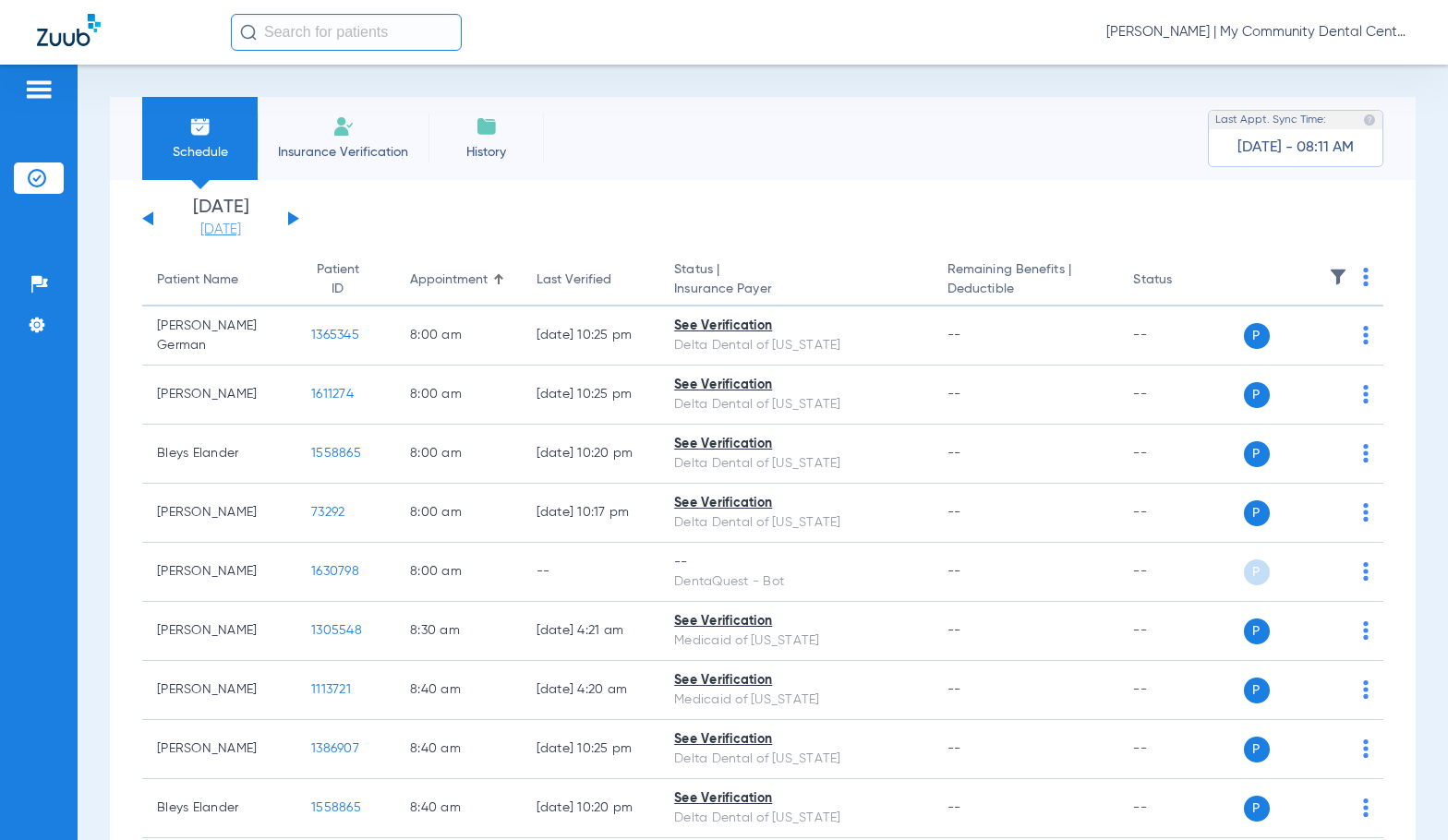
click at [241, 233] on link "[DATE]" at bounding box center [221, 229] width 111 height 19
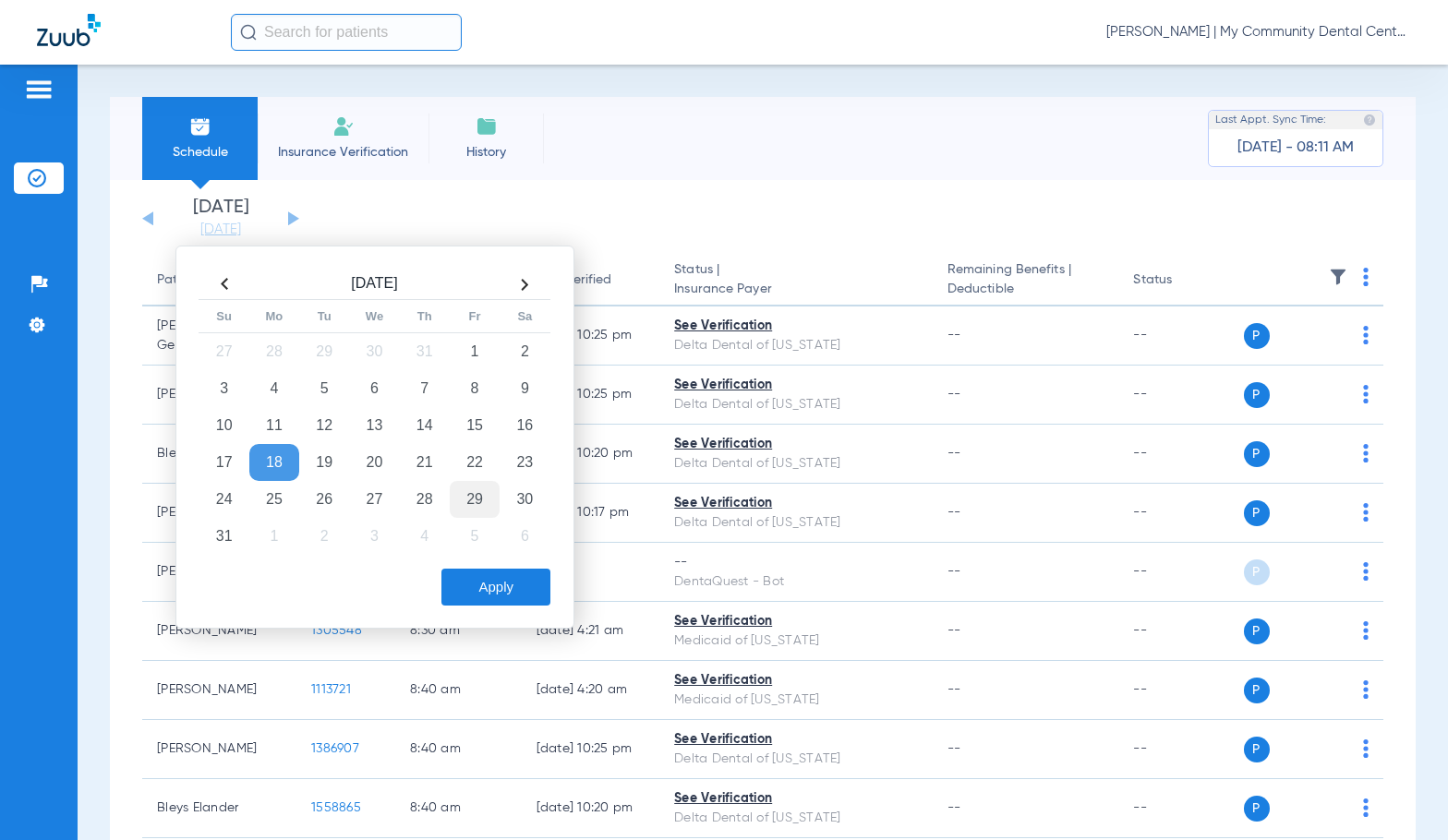
drag, startPoint x: 427, startPoint y: 464, endPoint x: 464, endPoint y: 509, distance: 58.3
click at [427, 466] on td "21" at bounding box center [425, 463] width 50 height 37
click at [510, 592] on button "Apply" at bounding box center [496, 587] width 109 height 37
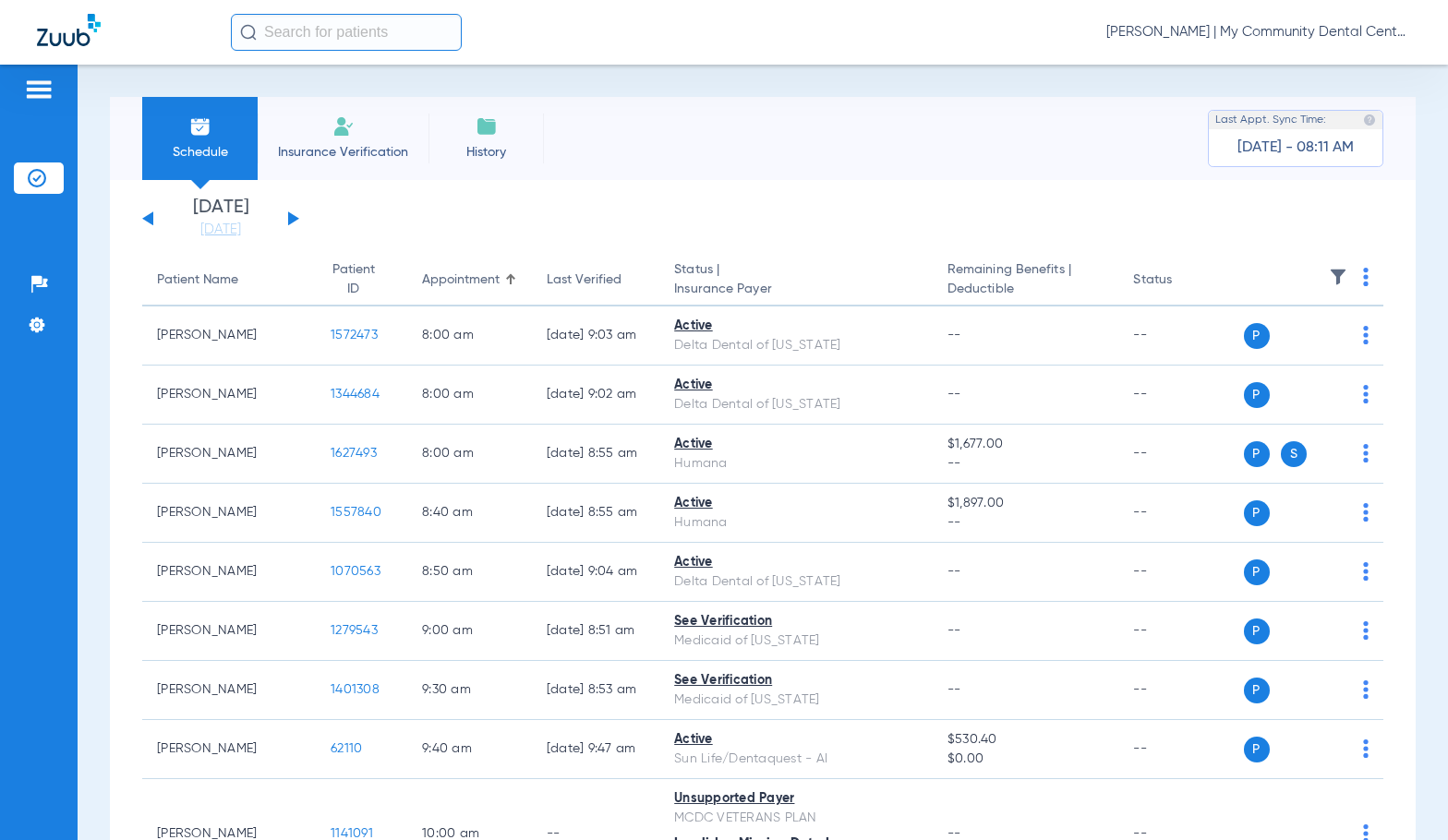
click at [1150, 31] on span "Sadie Gibbs - Hart | My Community Dental Centers" at bounding box center [1257, 32] width 304 height 19
click at [1314, 71] on span "Account Selection" at bounding box center [1342, 66] width 104 height 13
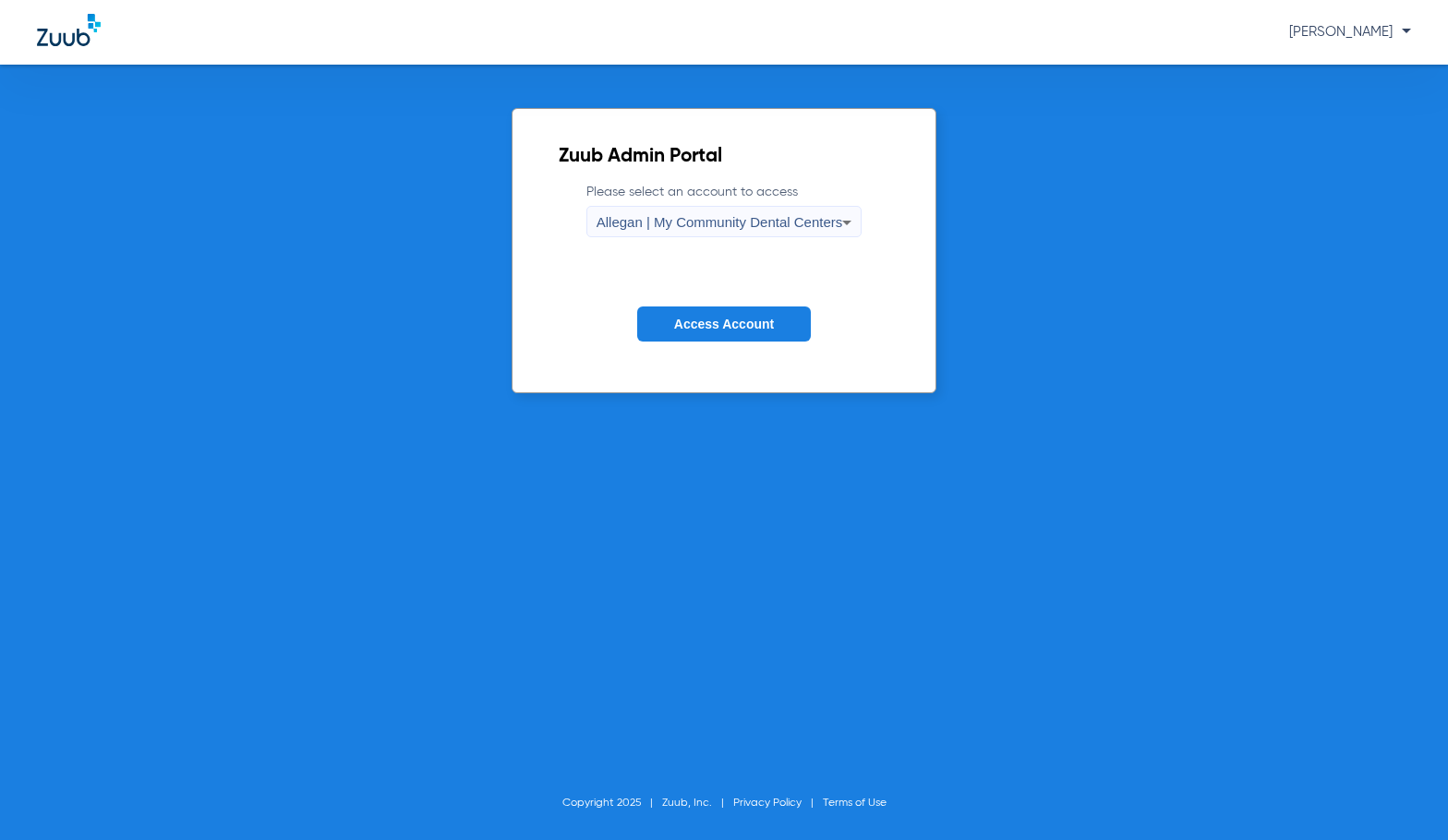
click at [668, 212] on div "Allegan | My Community Dental Centers" at bounding box center [720, 223] width 246 height 31
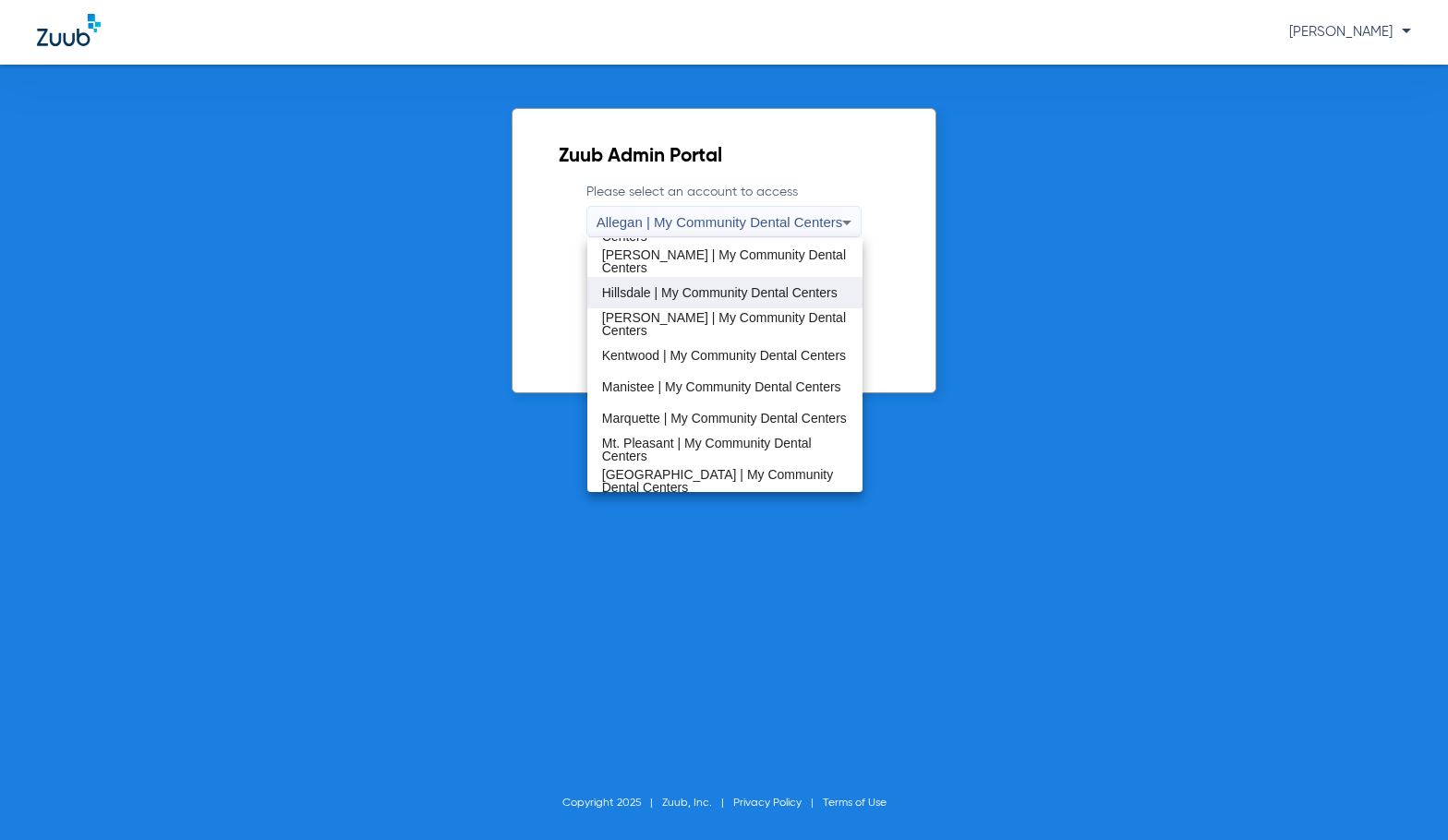
scroll to position [277, 0]
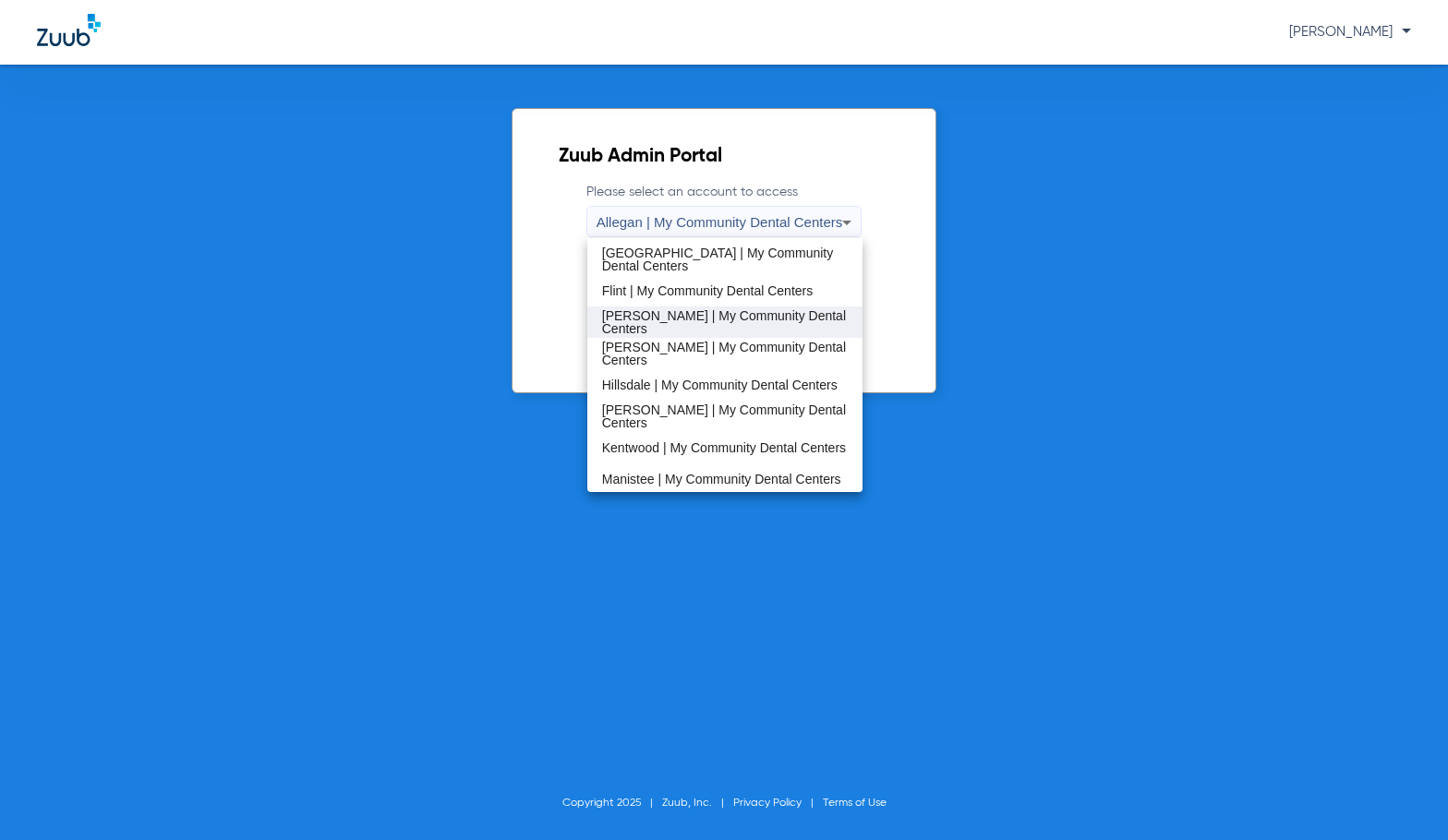
click at [687, 323] on span "[PERSON_NAME] | My Community Dental Centers" at bounding box center [725, 322] width 246 height 26
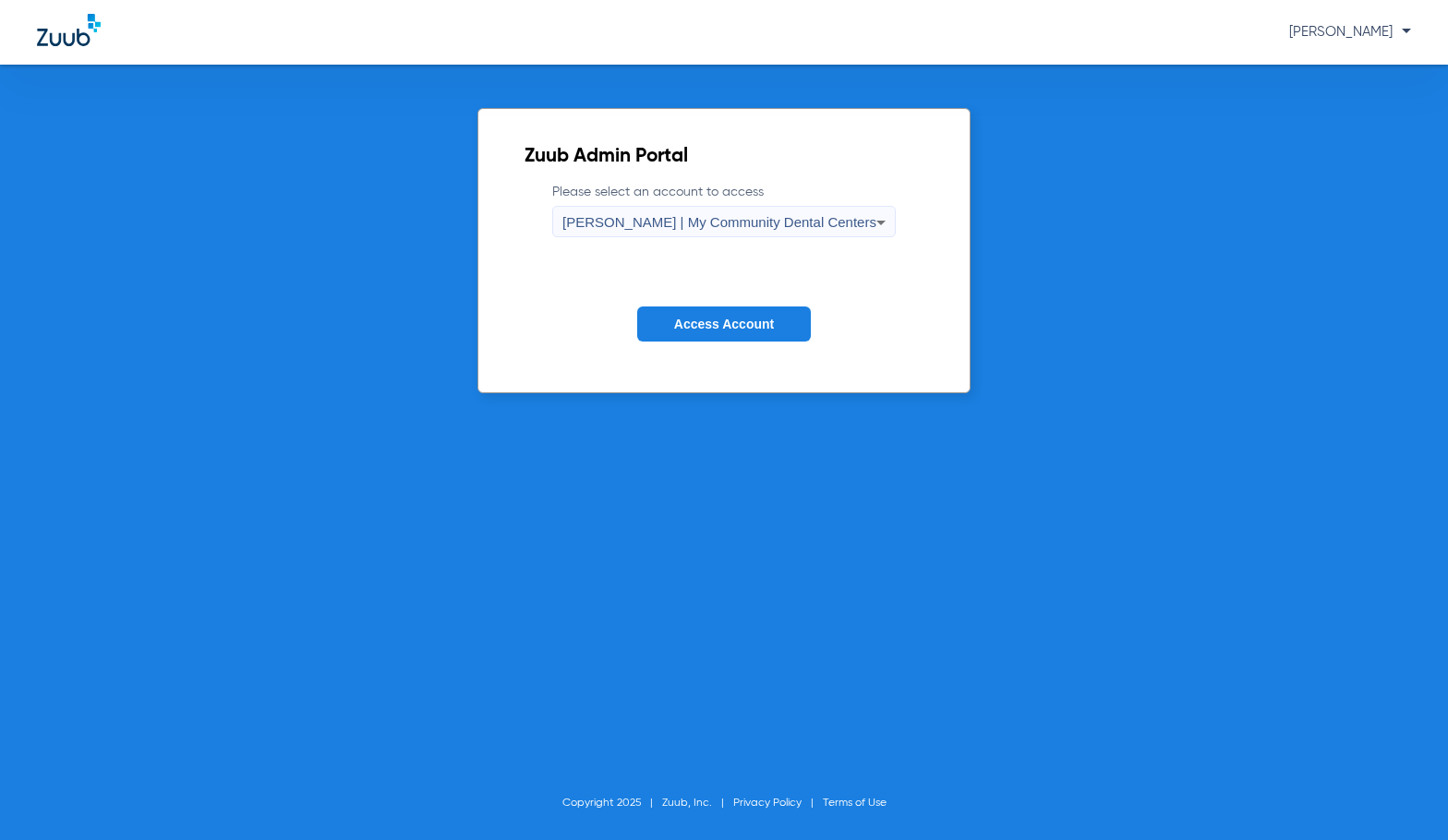
click at [703, 328] on span "Access Account" at bounding box center [724, 324] width 100 height 15
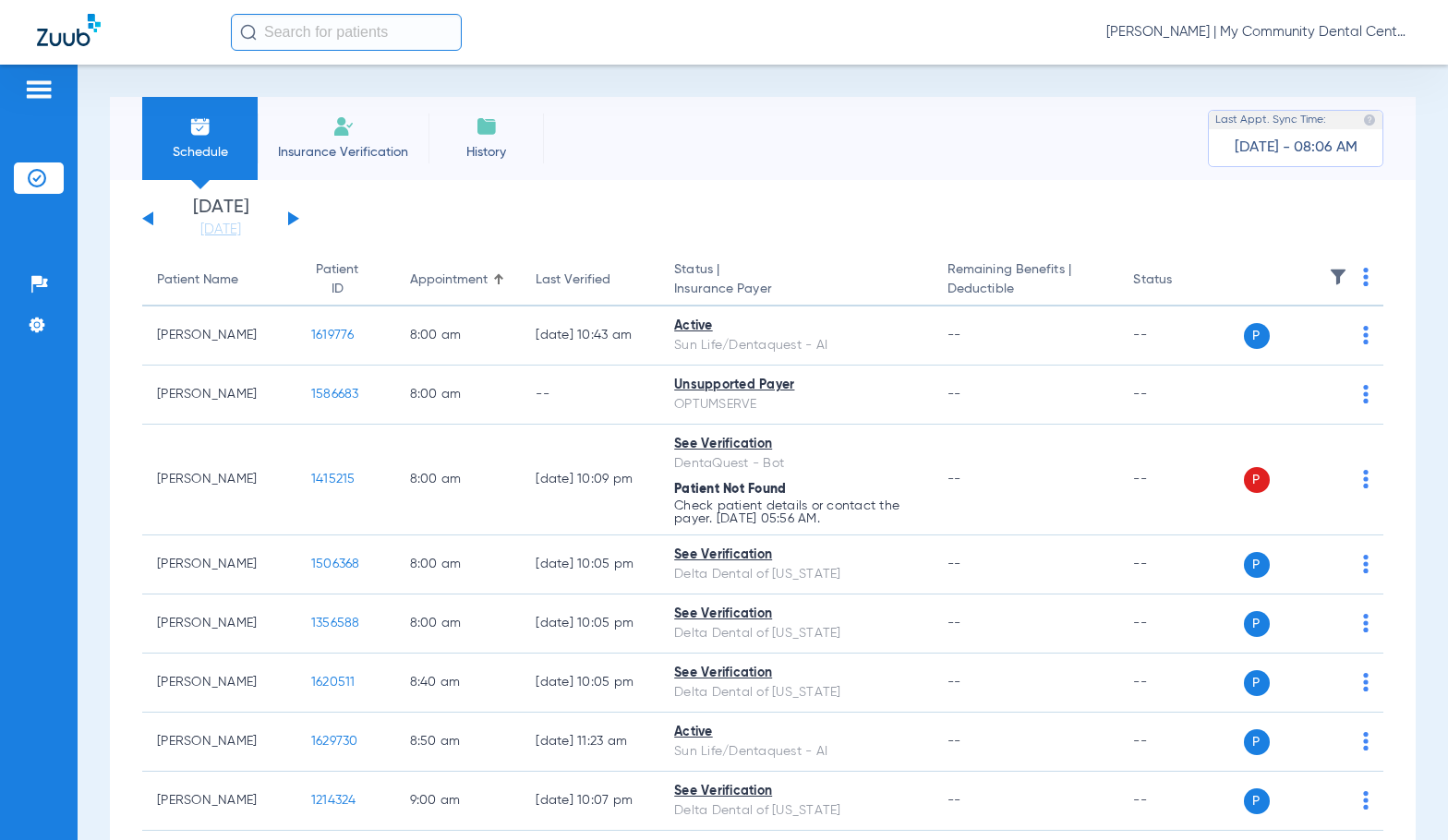
drag, startPoint x: 241, startPoint y: 232, endPoint x: 458, endPoint y: 411, distance: 281.3
click at [241, 232] on link "[DATE]" at bounding box center [221, 229] width 111 height 19
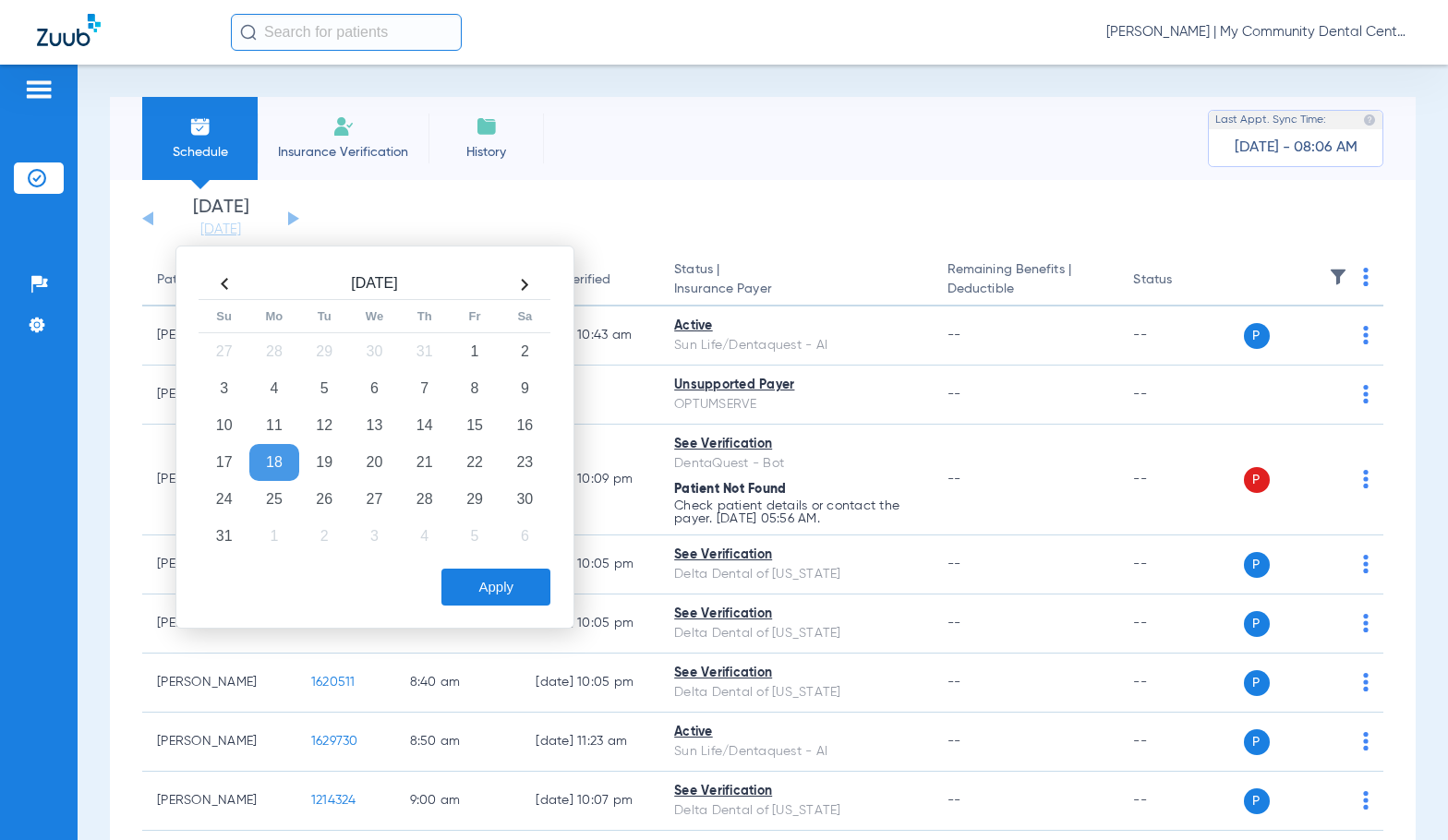
drag, startPoint x: 426, startPoint y: 467, endPoint x: 485, endPoint y: 562, distance: 111.8
click at [427, 468] on td "21" at bounding box center [425, 463] width 50 height 37
drag, startPoint x: 490, startPoint y: 579, endPoint x: 625, endPoint y: 601, distance: 136.8
click at [491, 580] on button "Apply" at bounding box center [496, 587] width 109 height 37
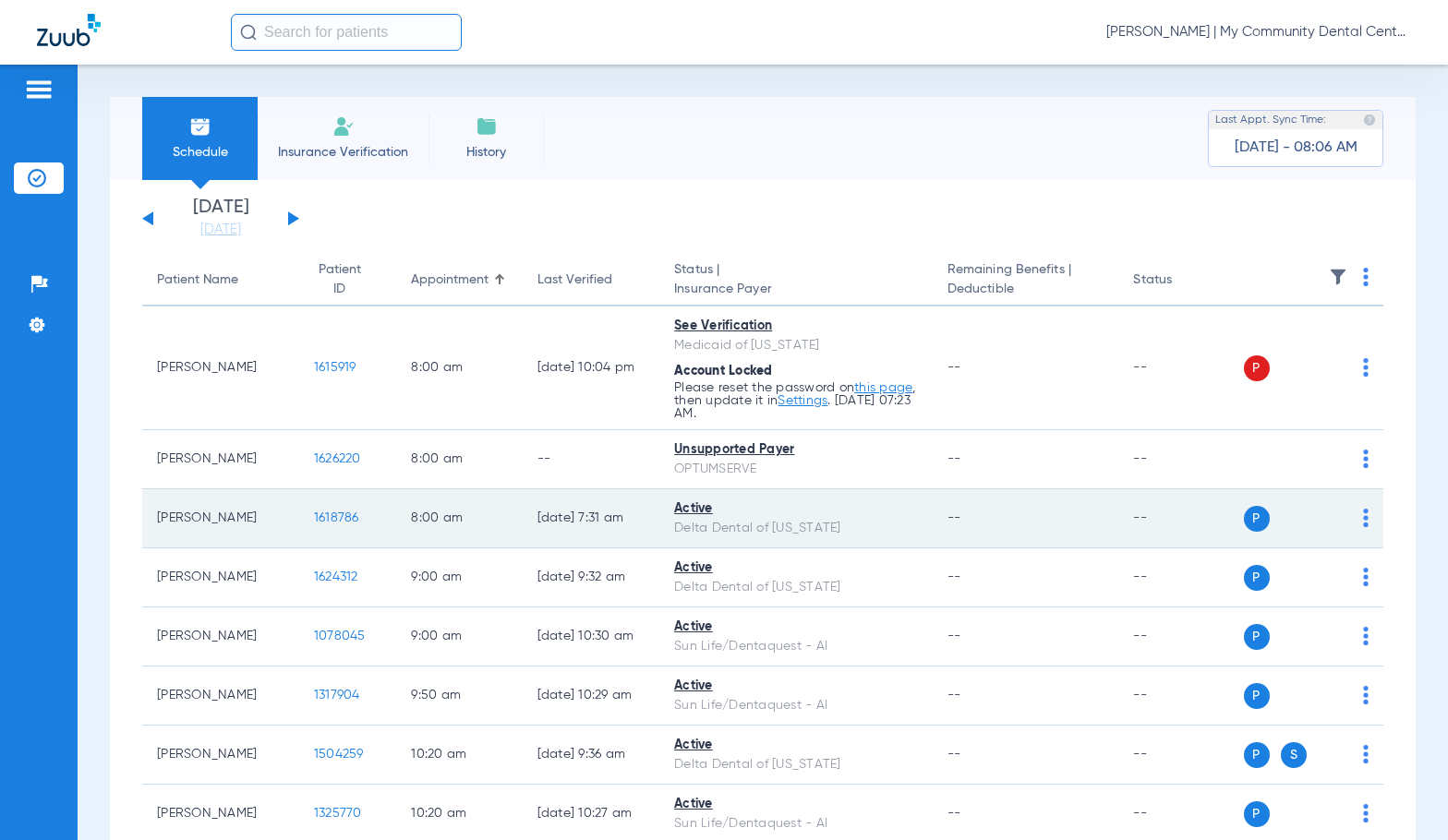
click at [314, 520] on span "1618786" at bounding box center [336, 518] width 45 height 13
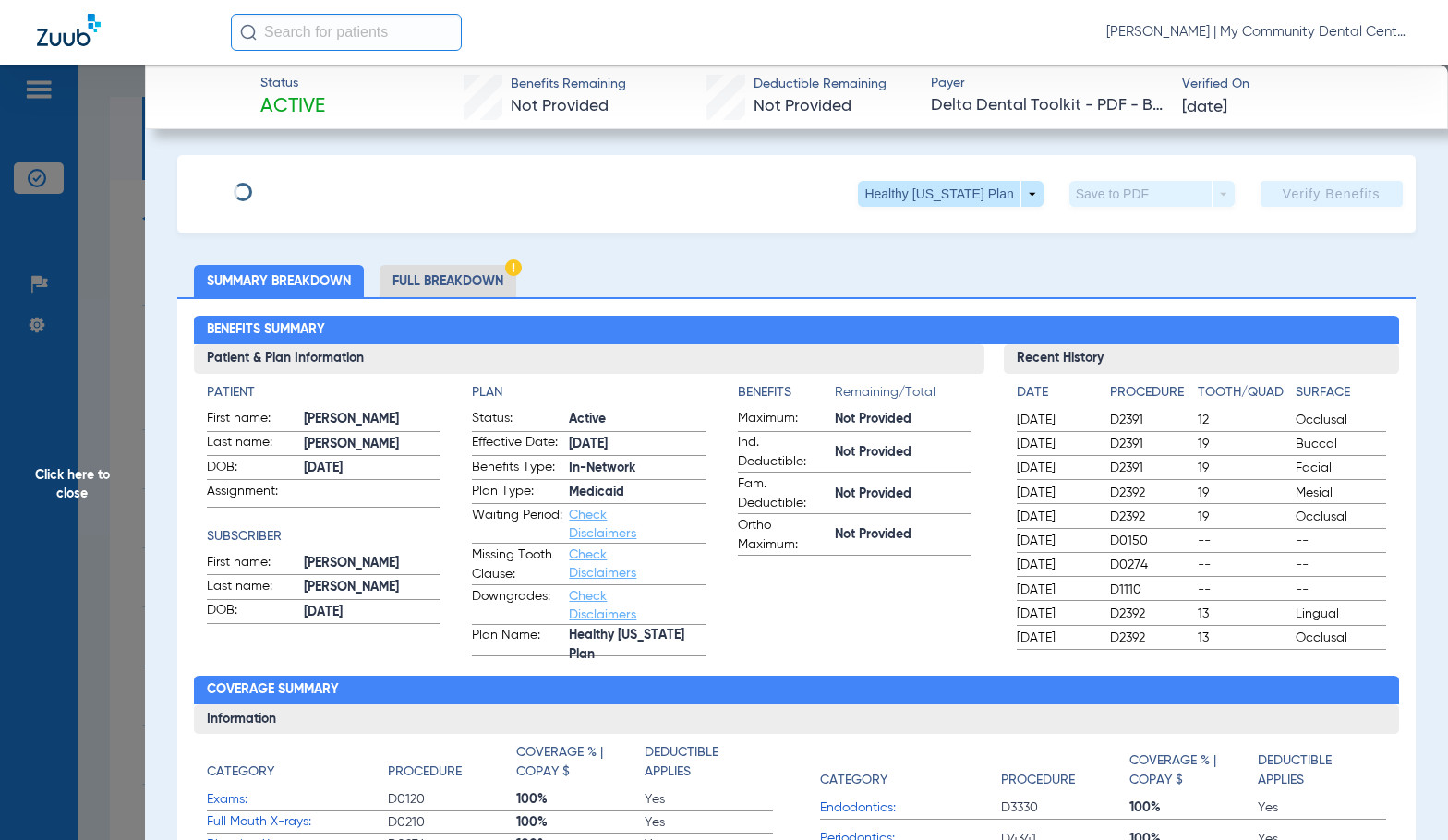
click at [453, 286] on li "Full Breakdown" at bounding box center [448, 280] width 137 height 32
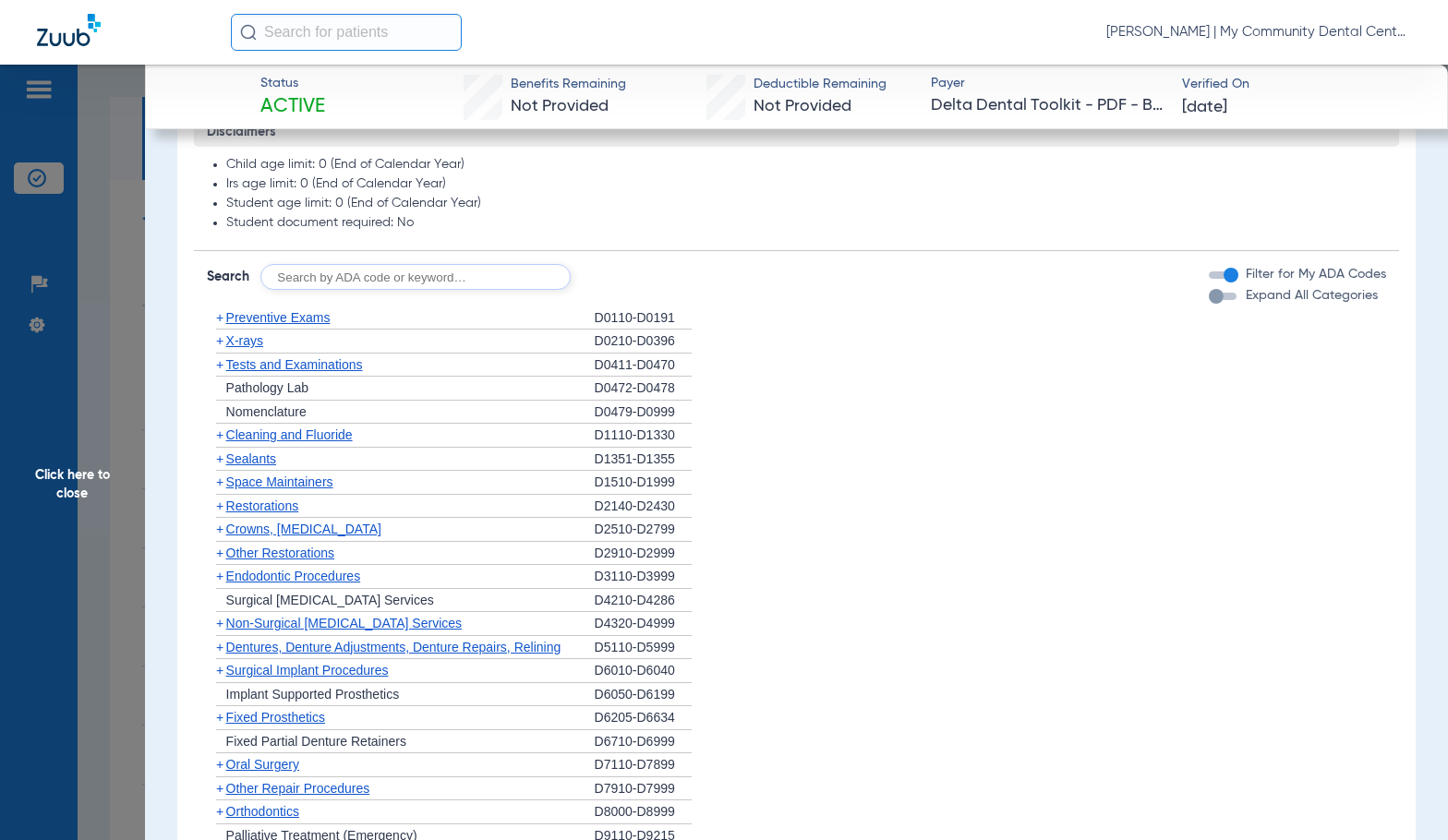
scroll to position [1292, 0]
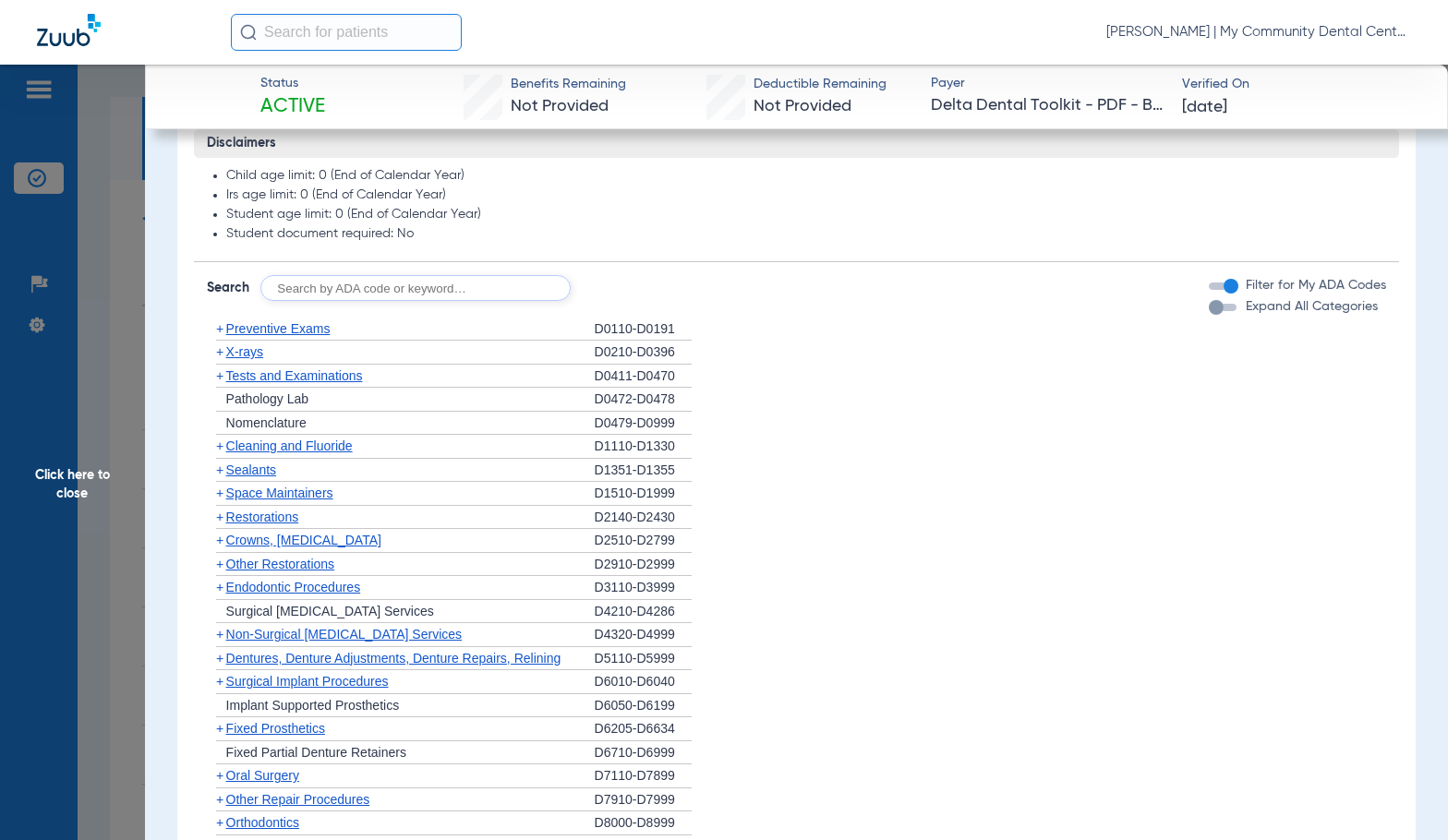
click at [284, 325] on span "Preventive Exams" at bounding box center [278, 328] width 105 height 15
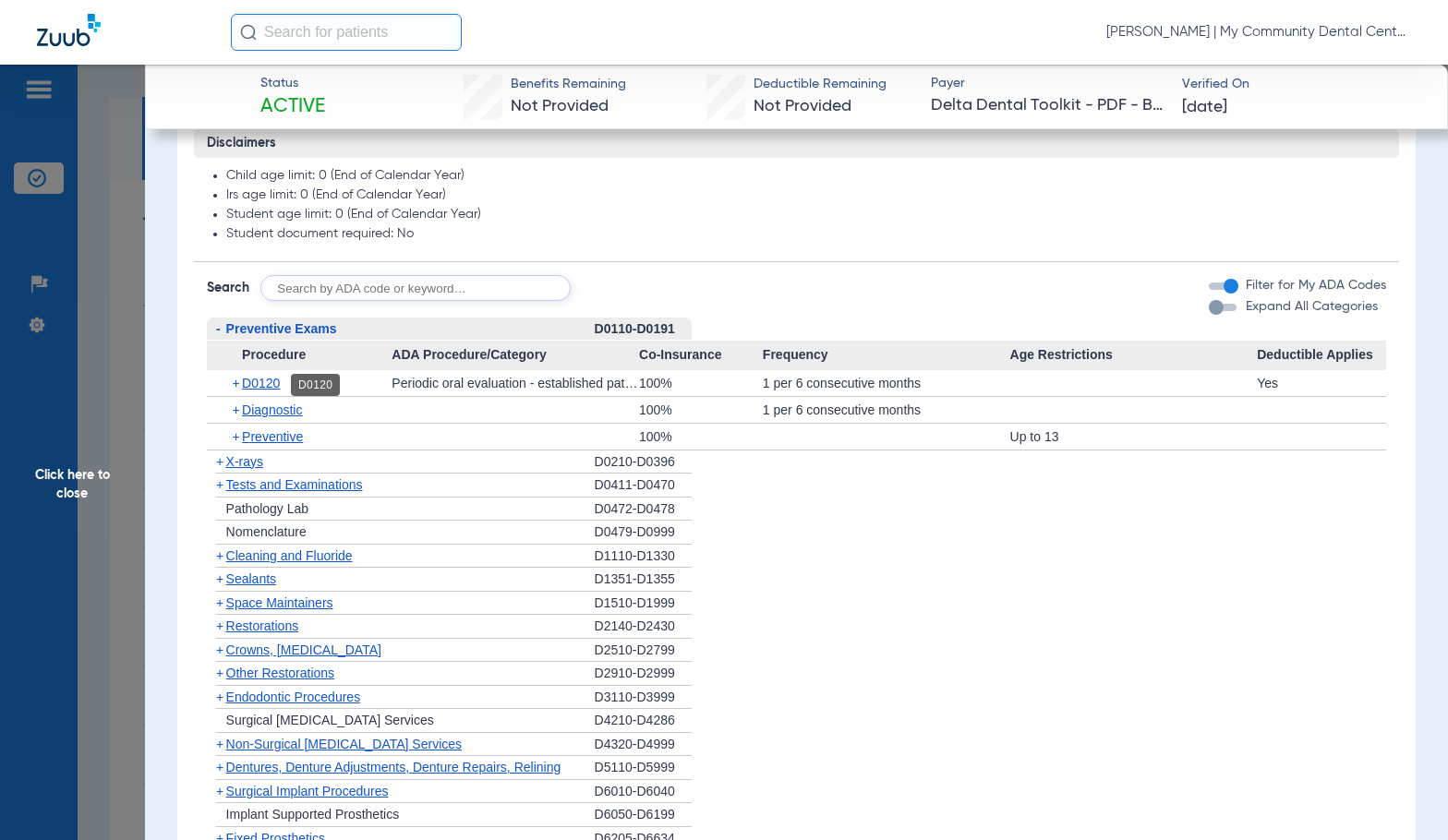
click at [272, 387] on span "D0120" at bounding box center [260, 383] width 38 height 15
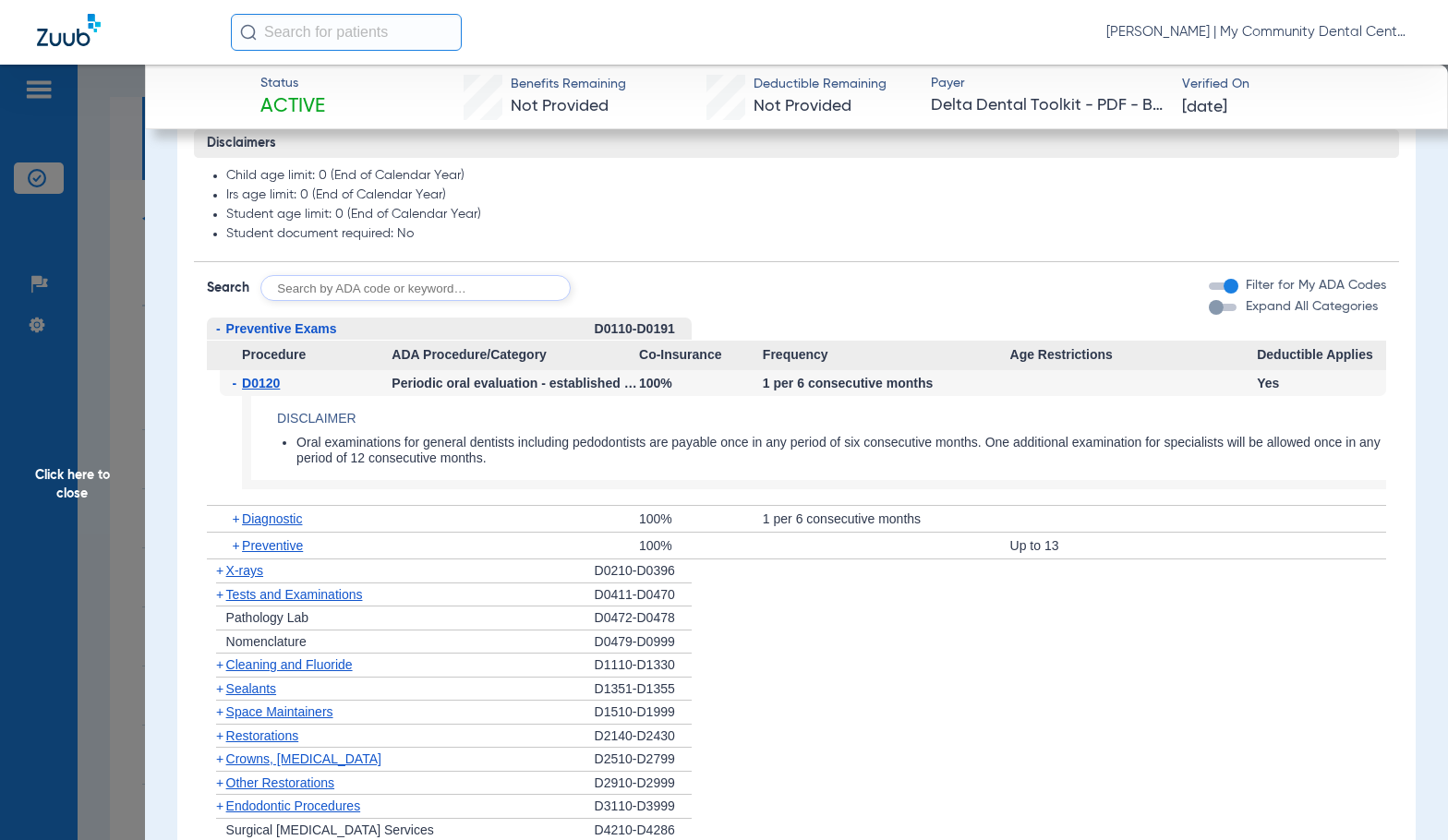
click at [270, 387] on span "D0120" at bounding box center [260, 383] width 38 height 15
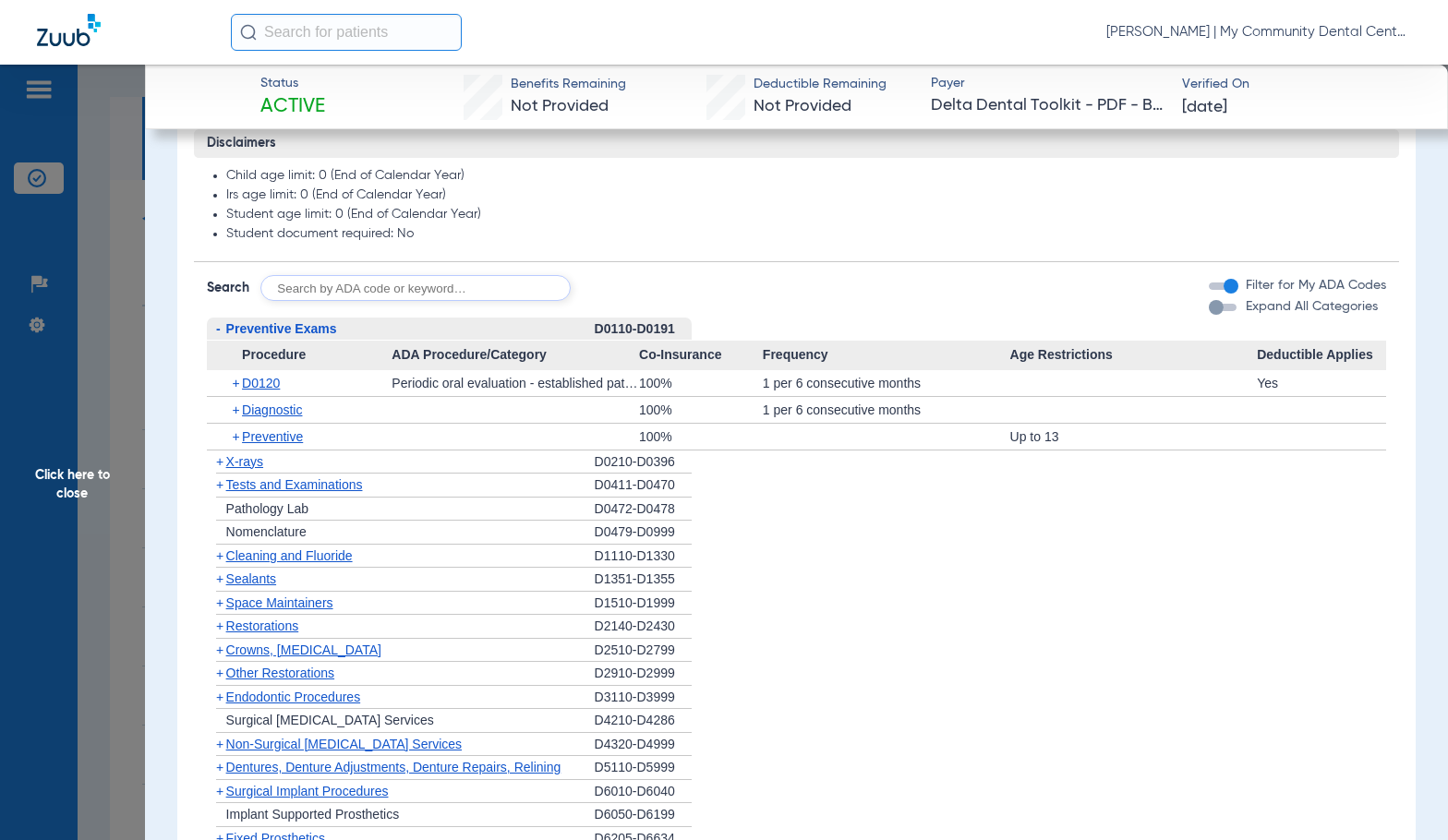
drag, startPoint x: 848, startPoint y: 564, endPoint x: 439, endPoint y: 516, distance: 411.8
click at [848, 564] on li "+ Cleaning and Fluoride D1110-D1330" at bounding box center [797, 557] width 1180 height 24
click at [242, 462] on span "X-rays" at bounding box center [244, 462] width 37 height 15
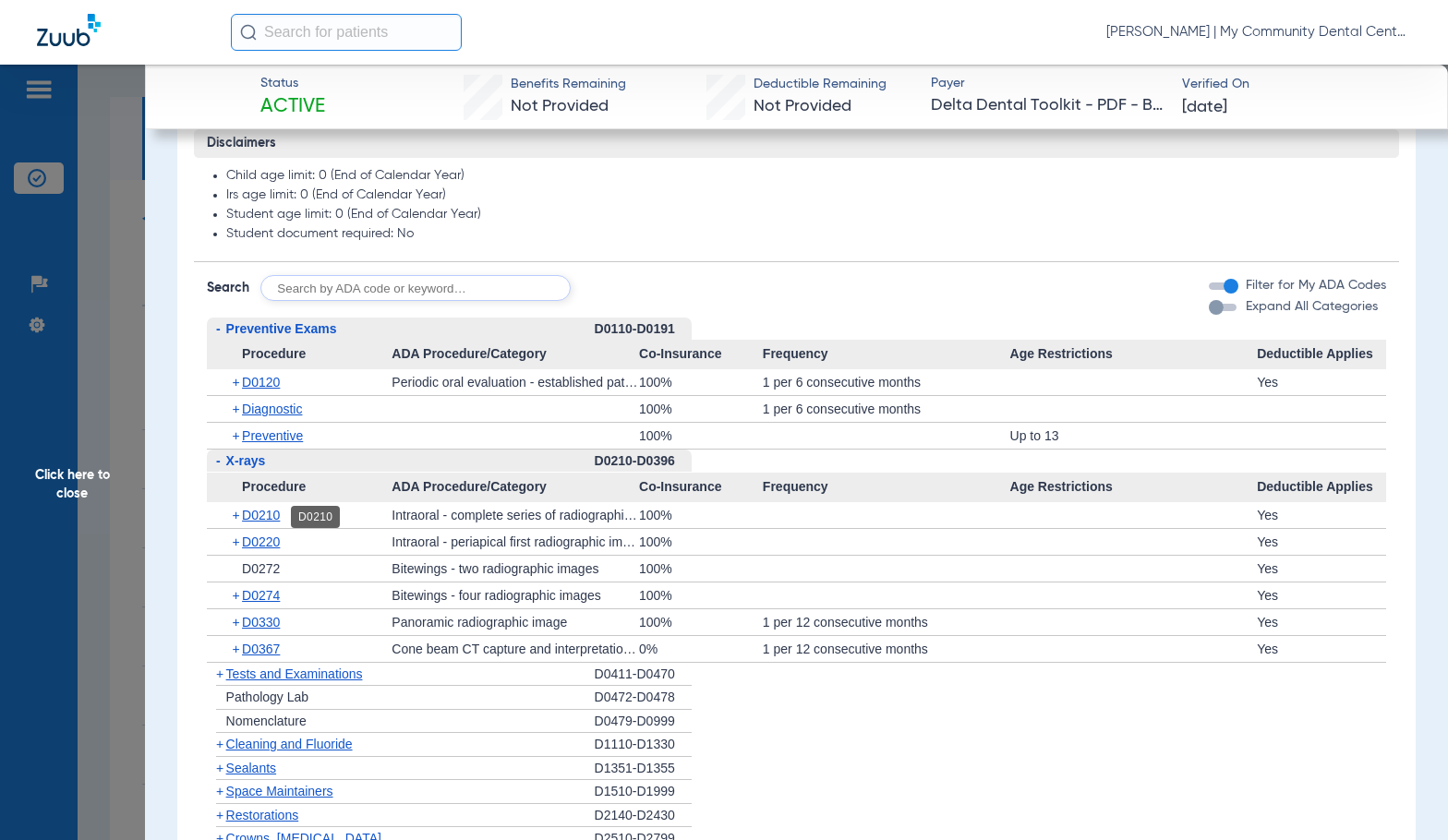
click at [261, 518] on span "D0210" at bounding box center [260, 515] width 38 height 15
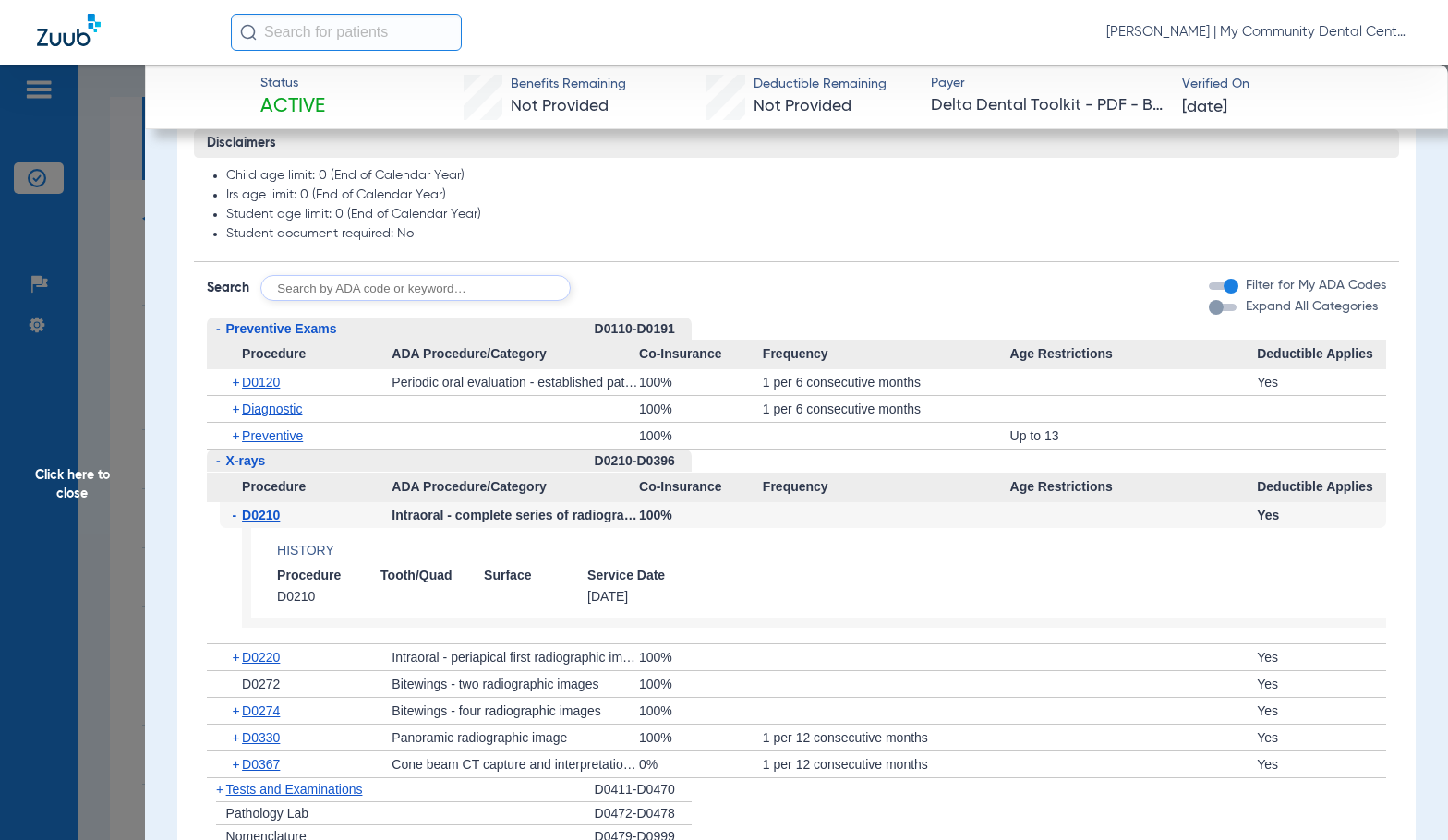
click at [261, 518] on span "D0210" at bounding box center [260, 515] width 38 height 15
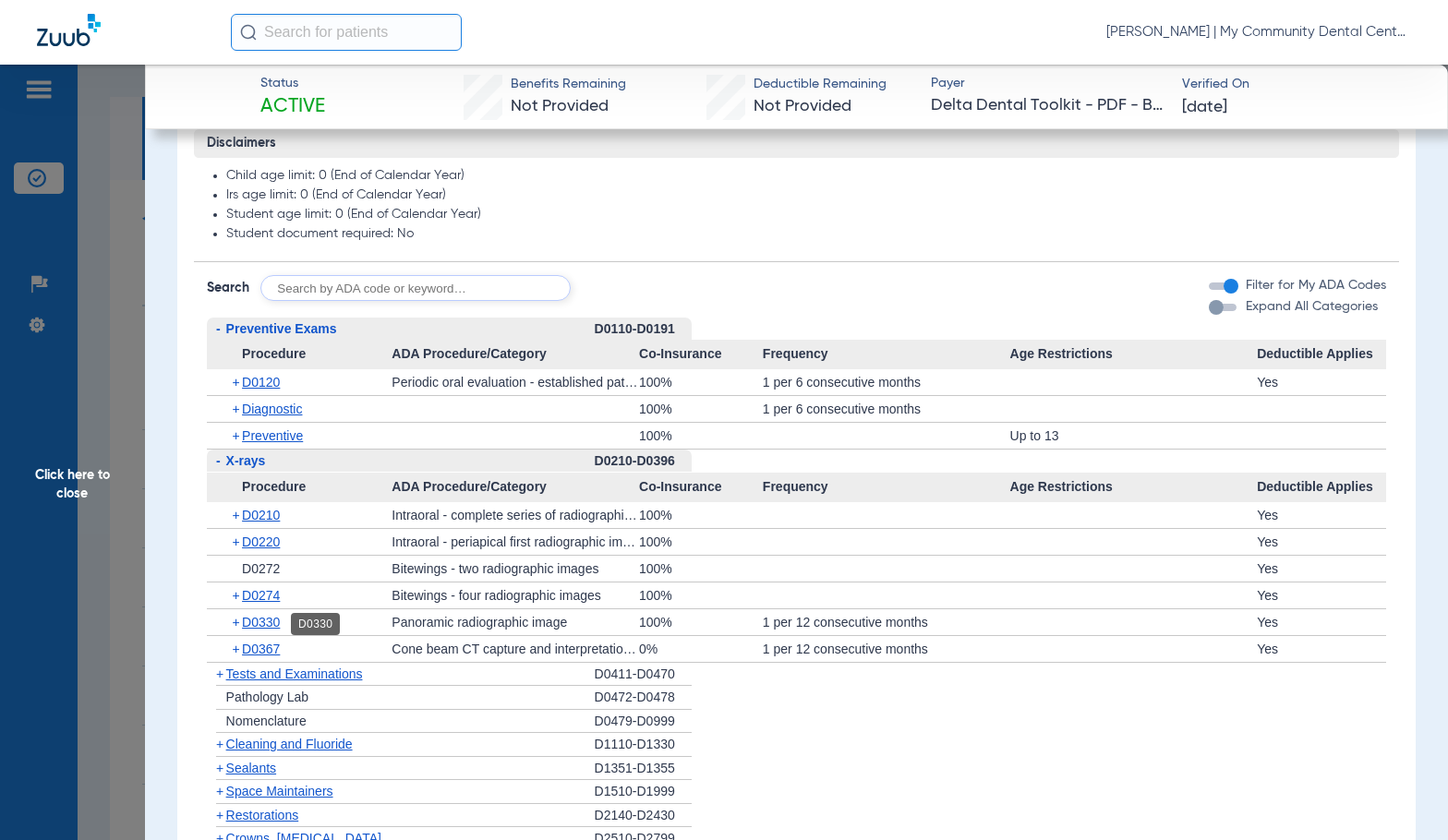
click at [275, 618] on span "D0330" at bounding box center [260, 623] width 38 height 15
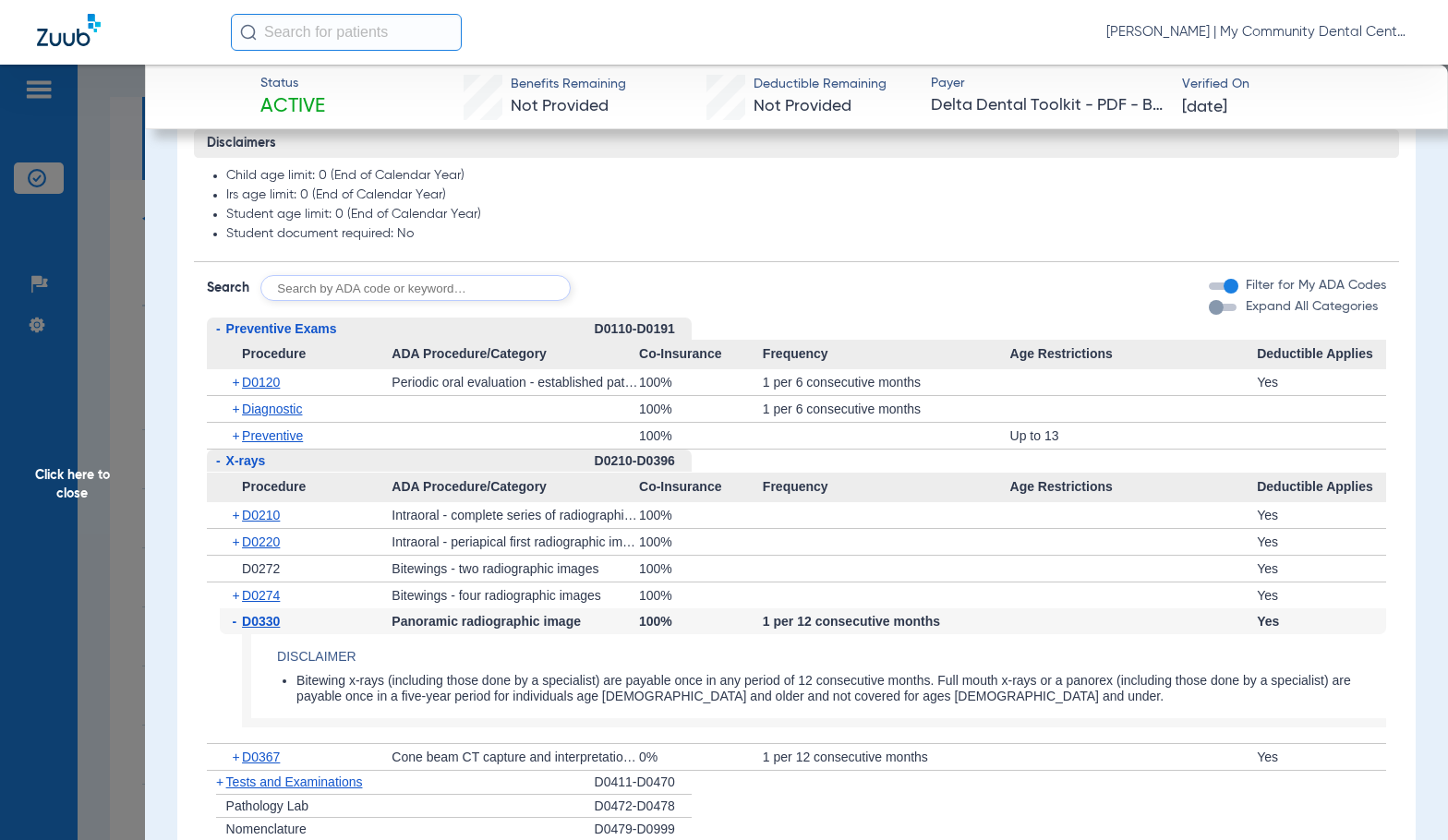
click at [273, 620] on span "D0330" at bounding box center [260, 622] width 38 height 15
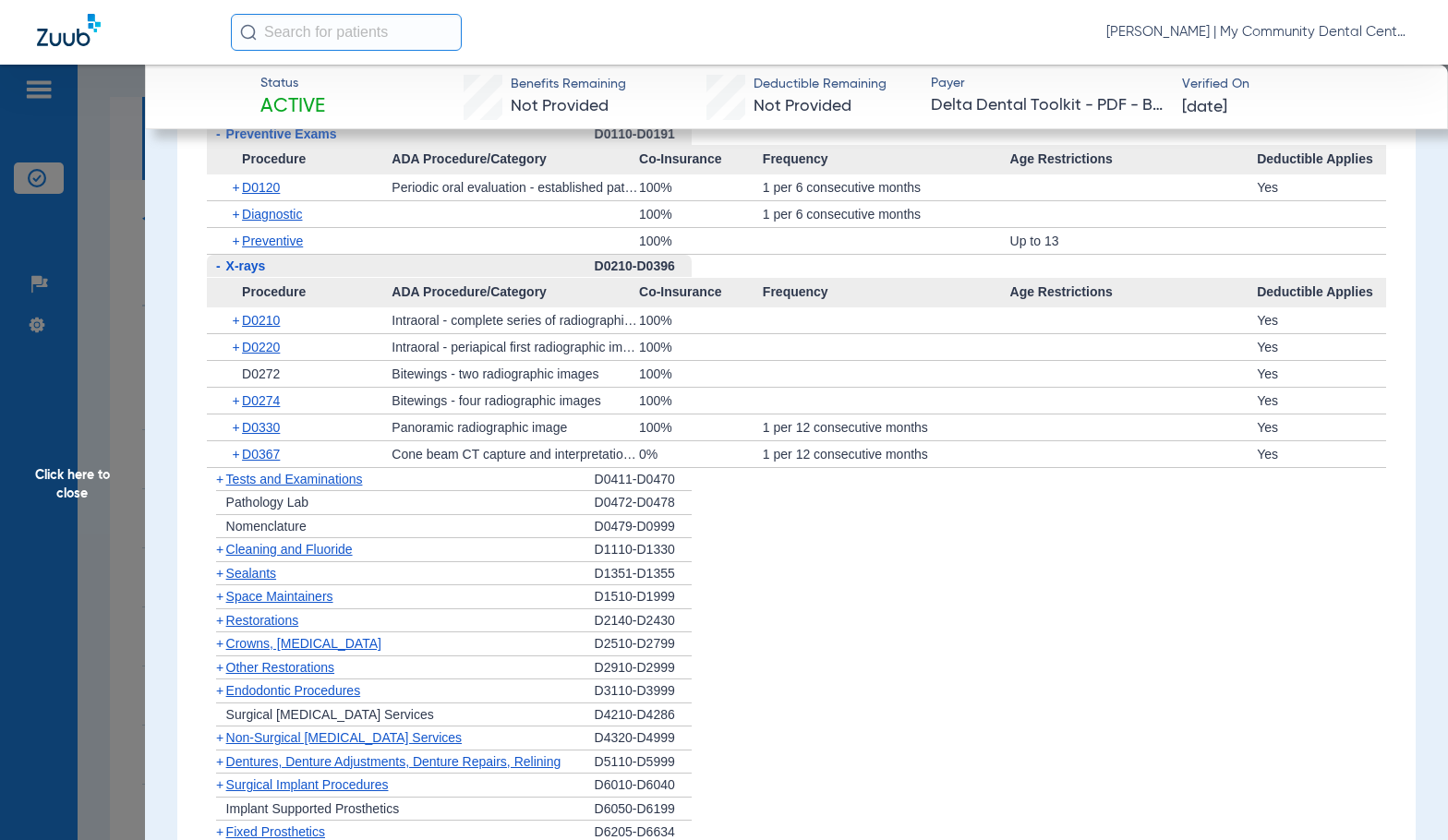
scroll to position [1661, 0]
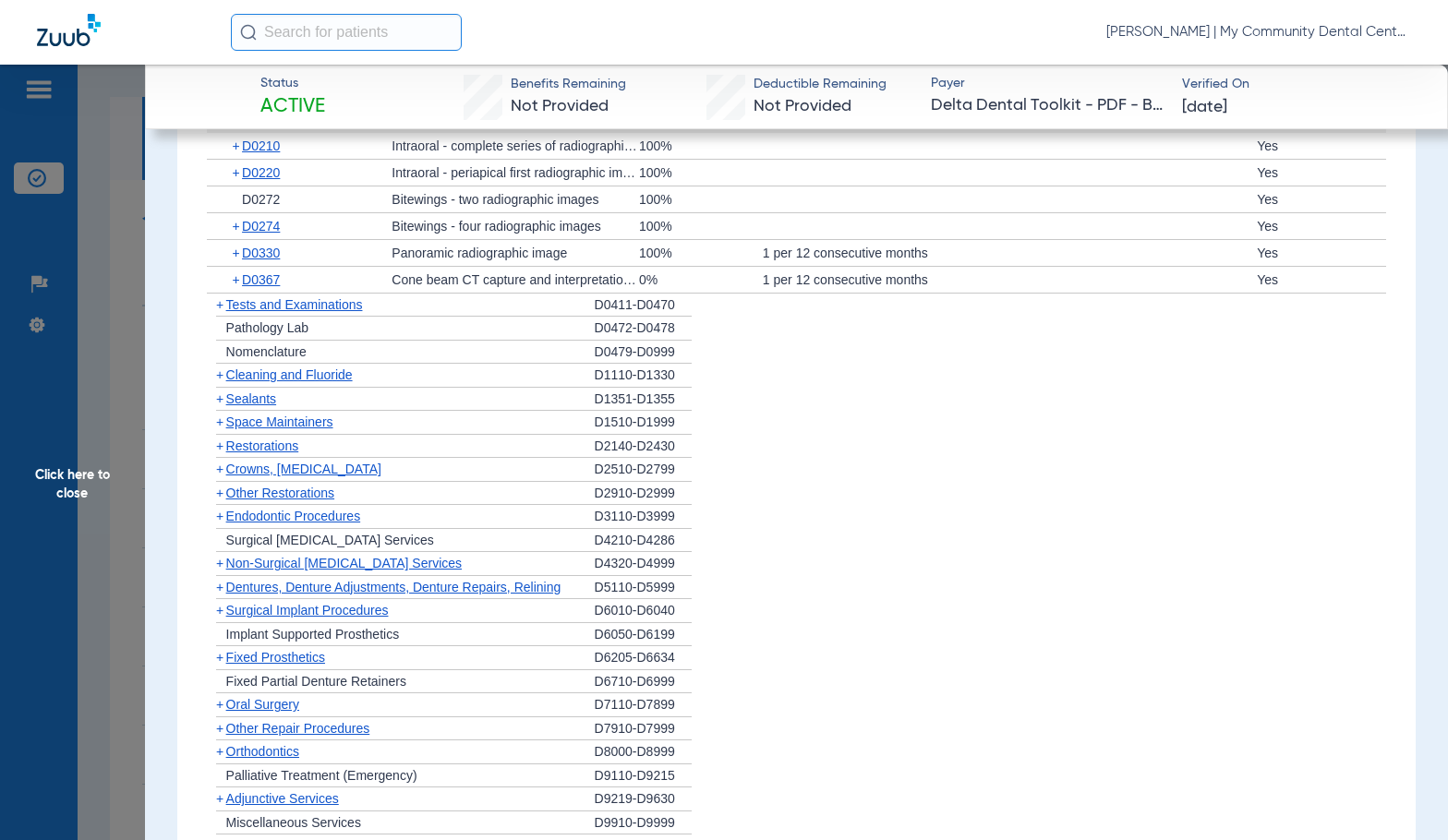
click at [283, 377] on span "Cleaning and Fluoride" at bounding box center [289, 375] width 127 height 15
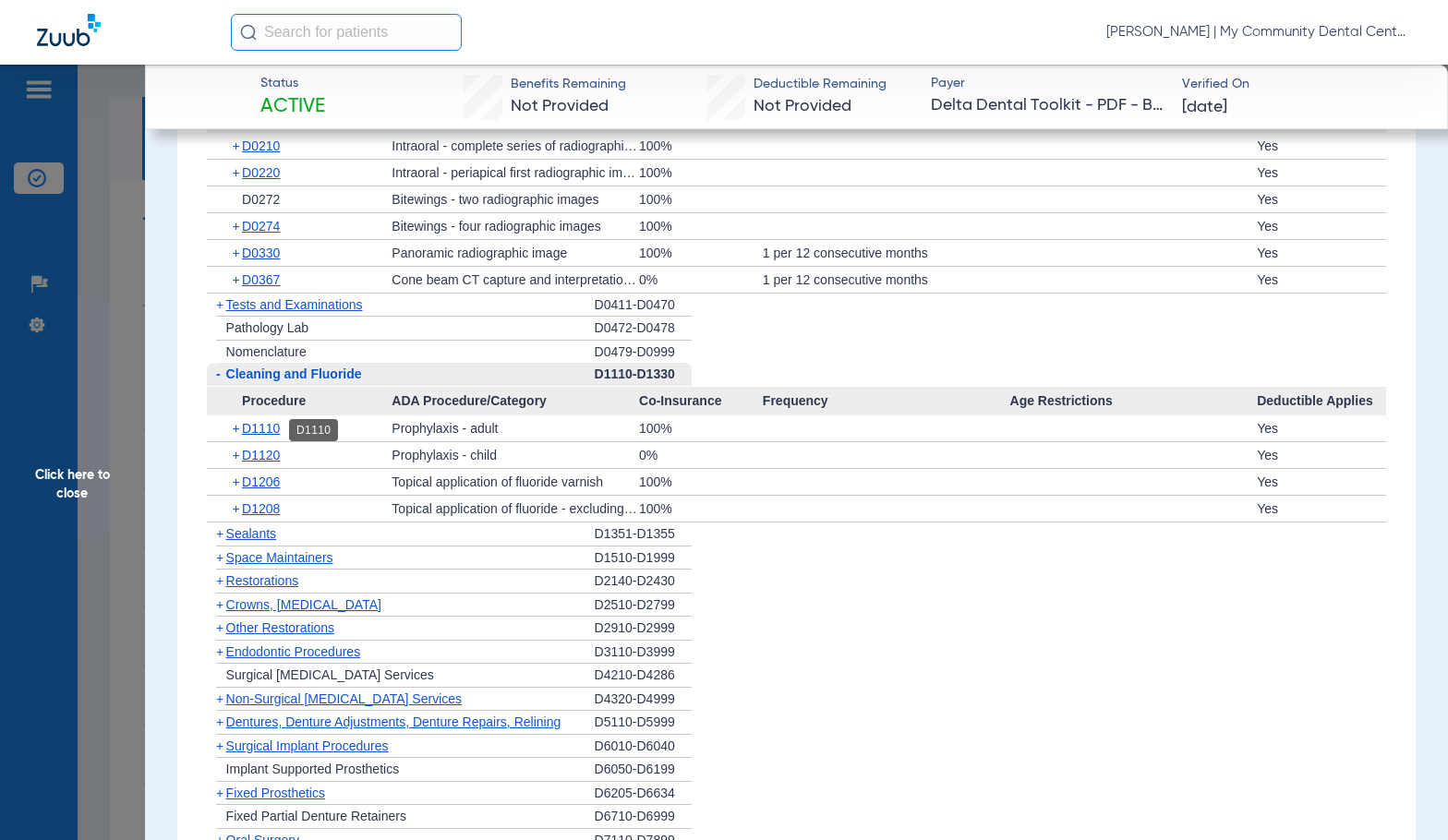
click at [272, 434] on span "D1110" at bounding box center [260, 428] width 38 height 15
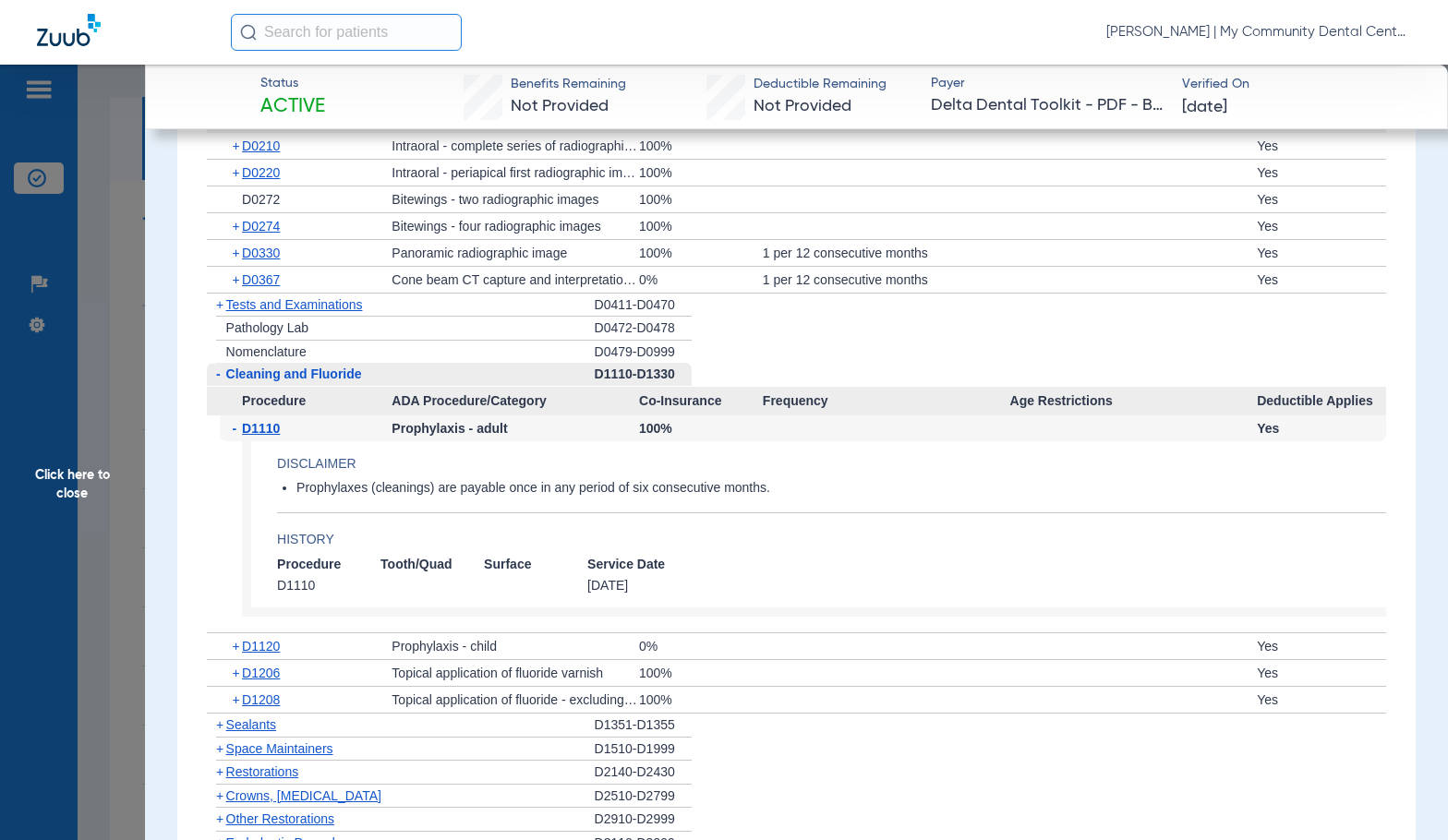
click at [269, 436] on span "D1110" at bounding box center [260, 428] width 38 height 15
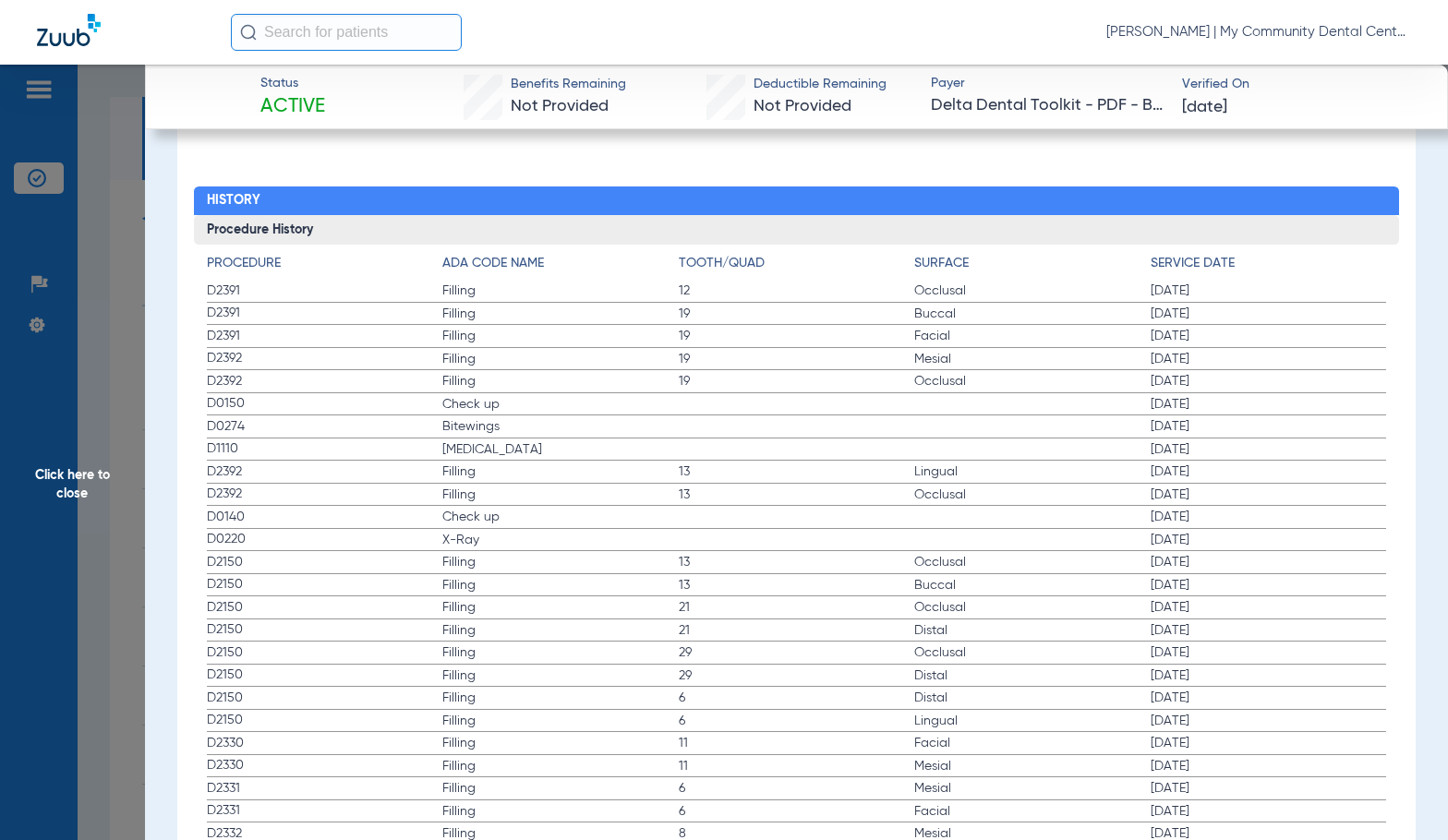
scroll to position [2770, 0]
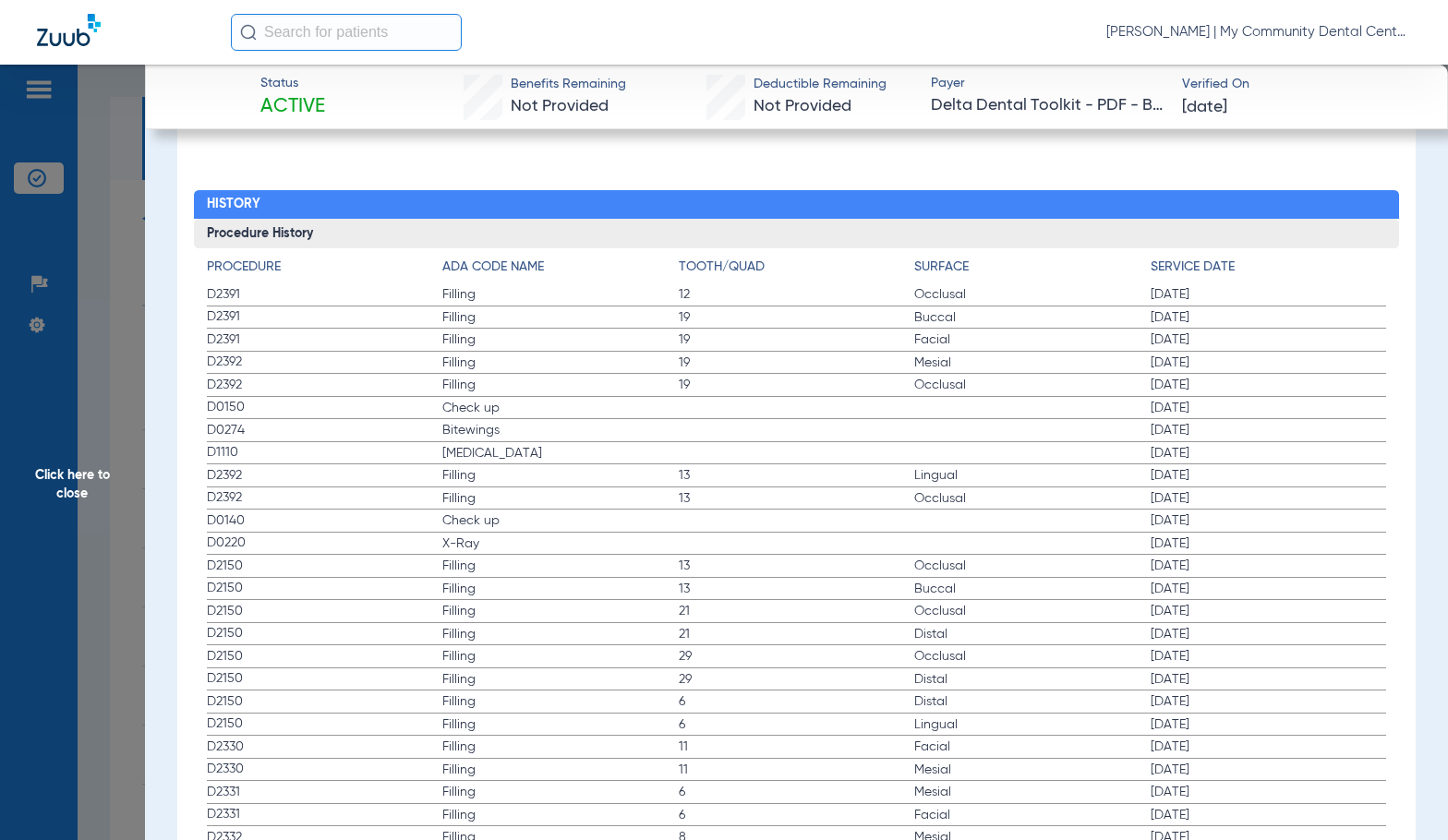
click at [757, 523] on label "D0140 Check up 01/05/2016" at bounding box center [797, 521] width 1180 height 23
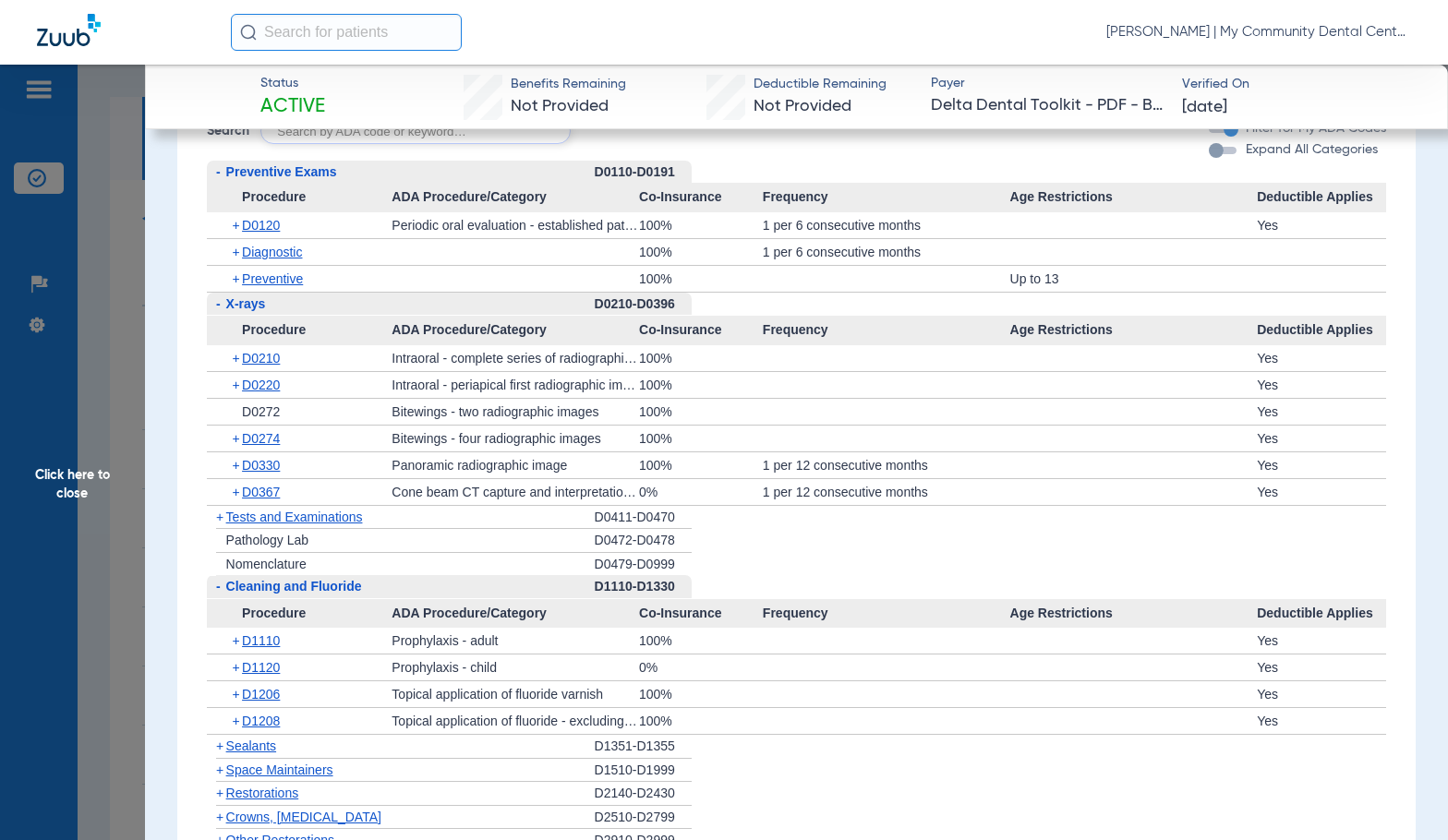
scroll to position [1477, 0]
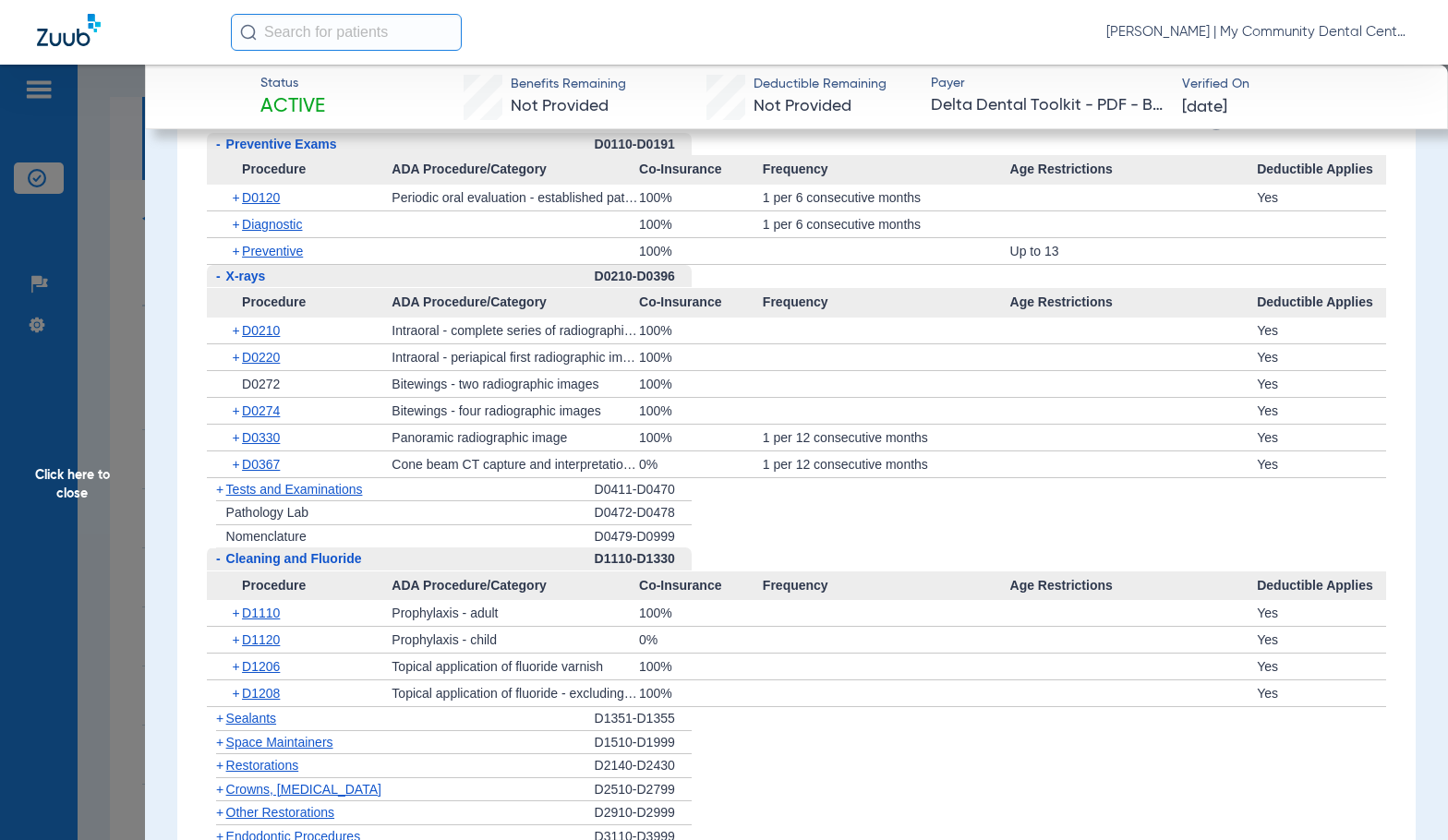
click at [83, 419] on span "Click here to close" at bounding box center [72, 485] width 145 height 840
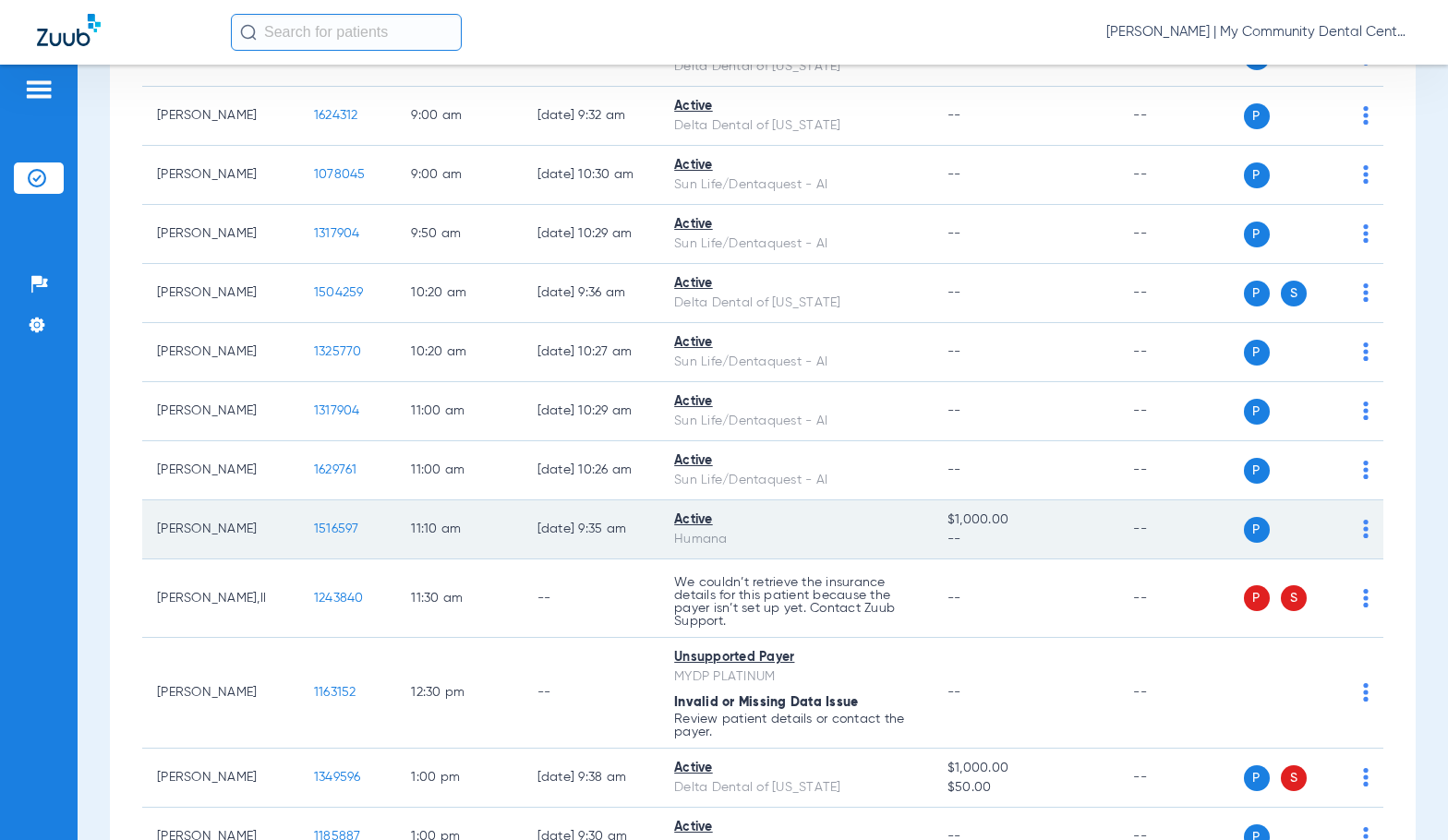
scroll to position [369, 0]
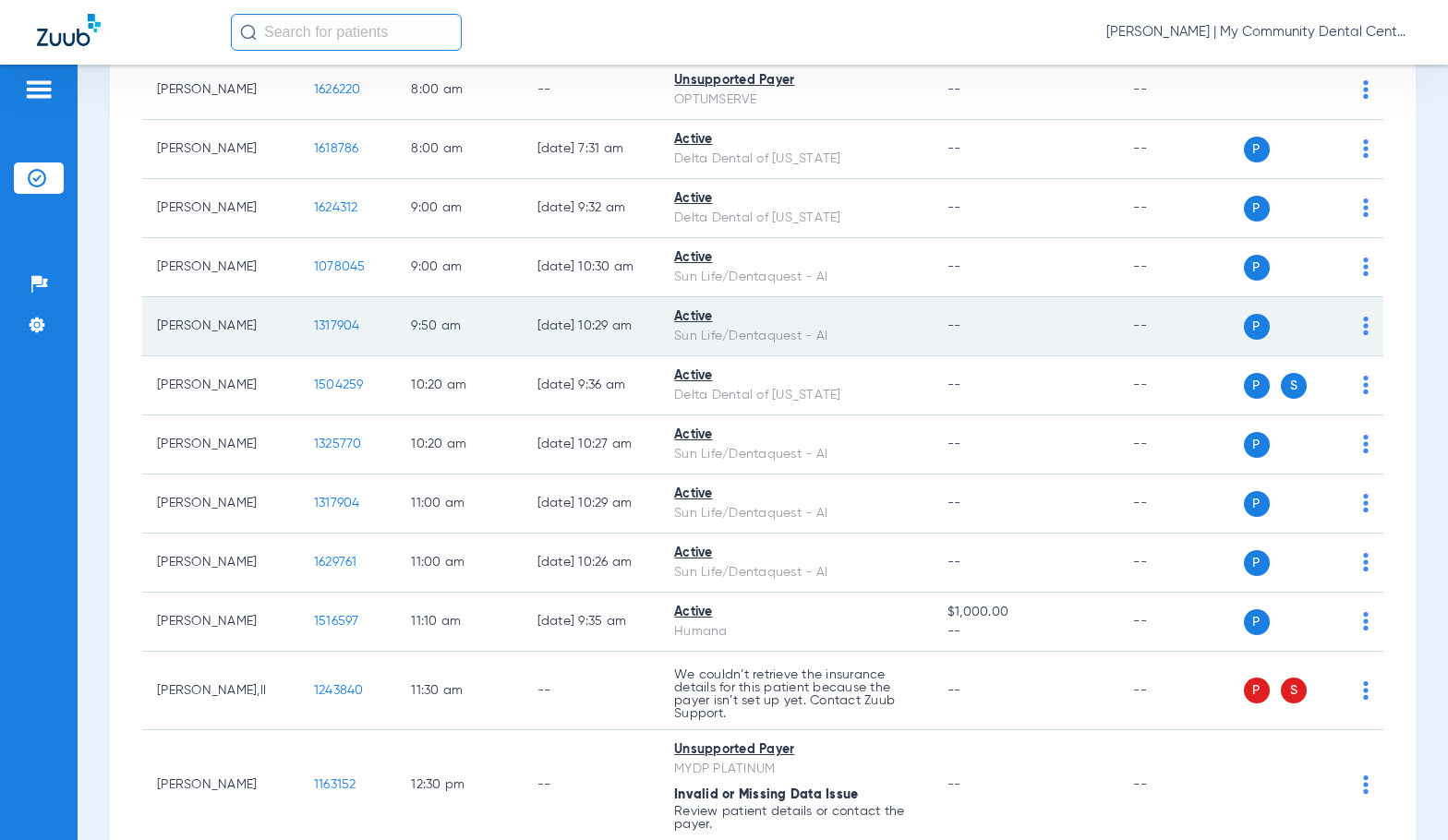
click at [314, 320] on span "1317904" at bounding box center [337, 326] width 46 height 13
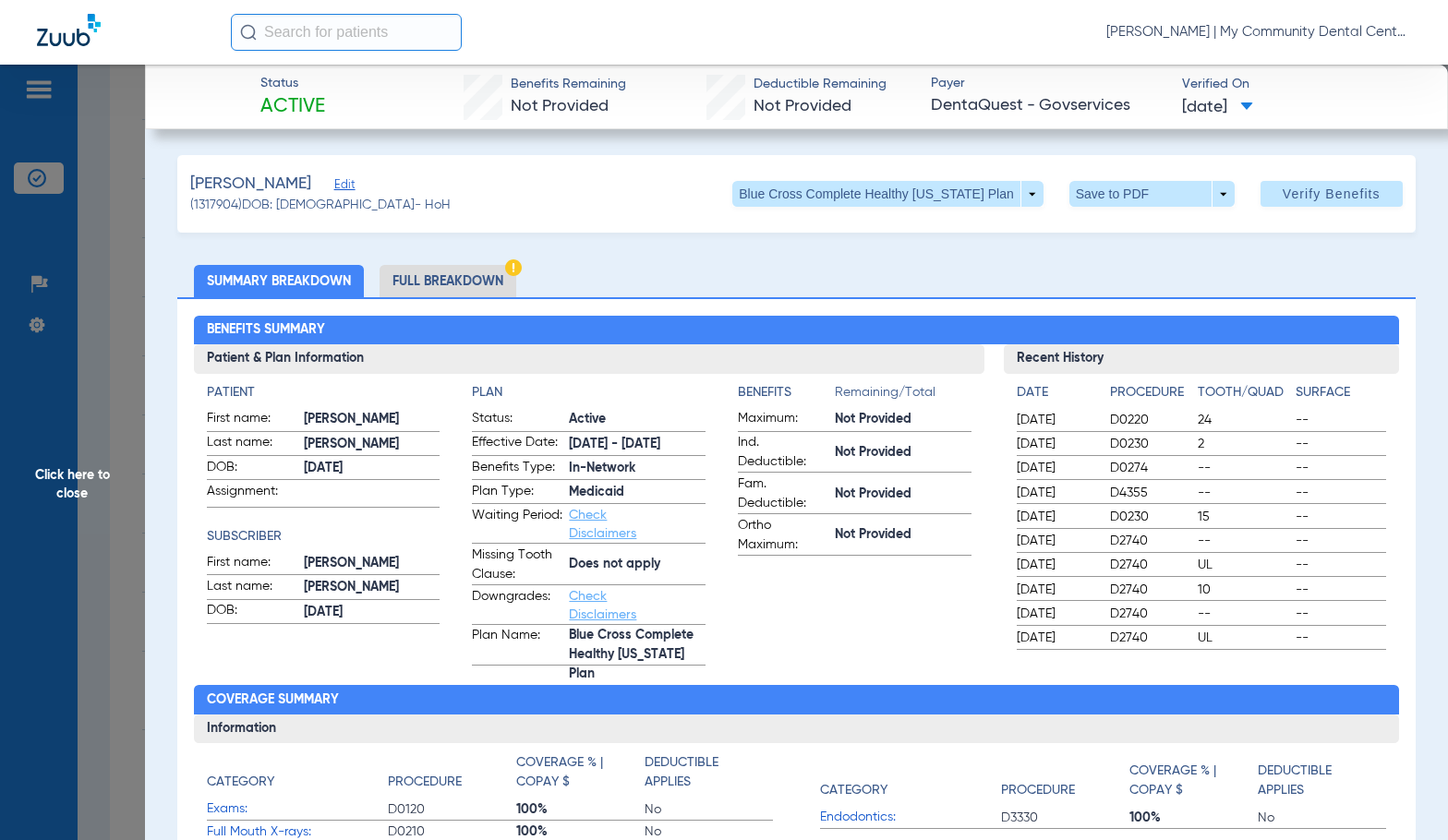
click at [457, 279] on li "Full Breakdown" at bounding box center [448, 280] width 137 height 32
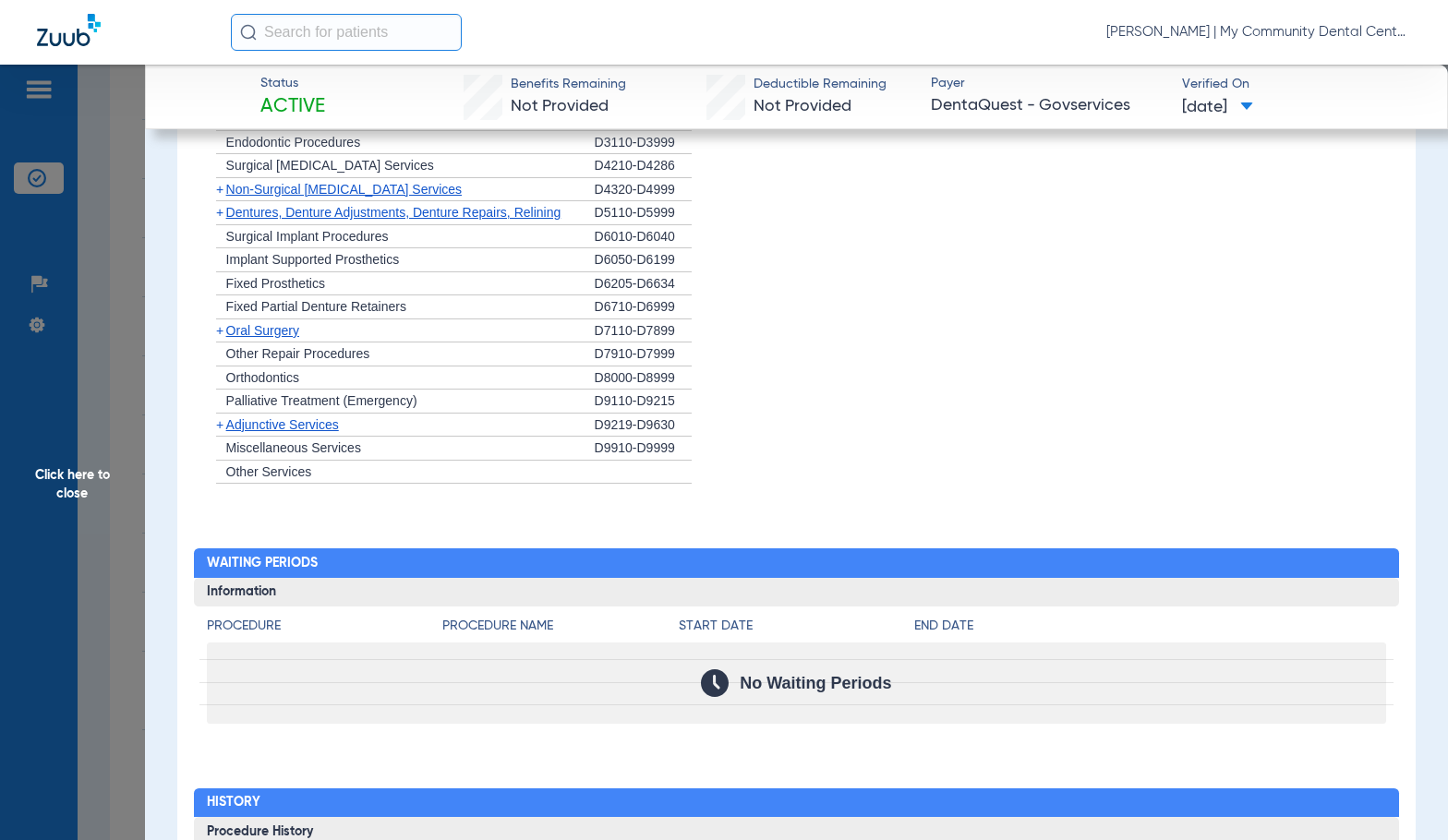
scroll to position [2312, 0]
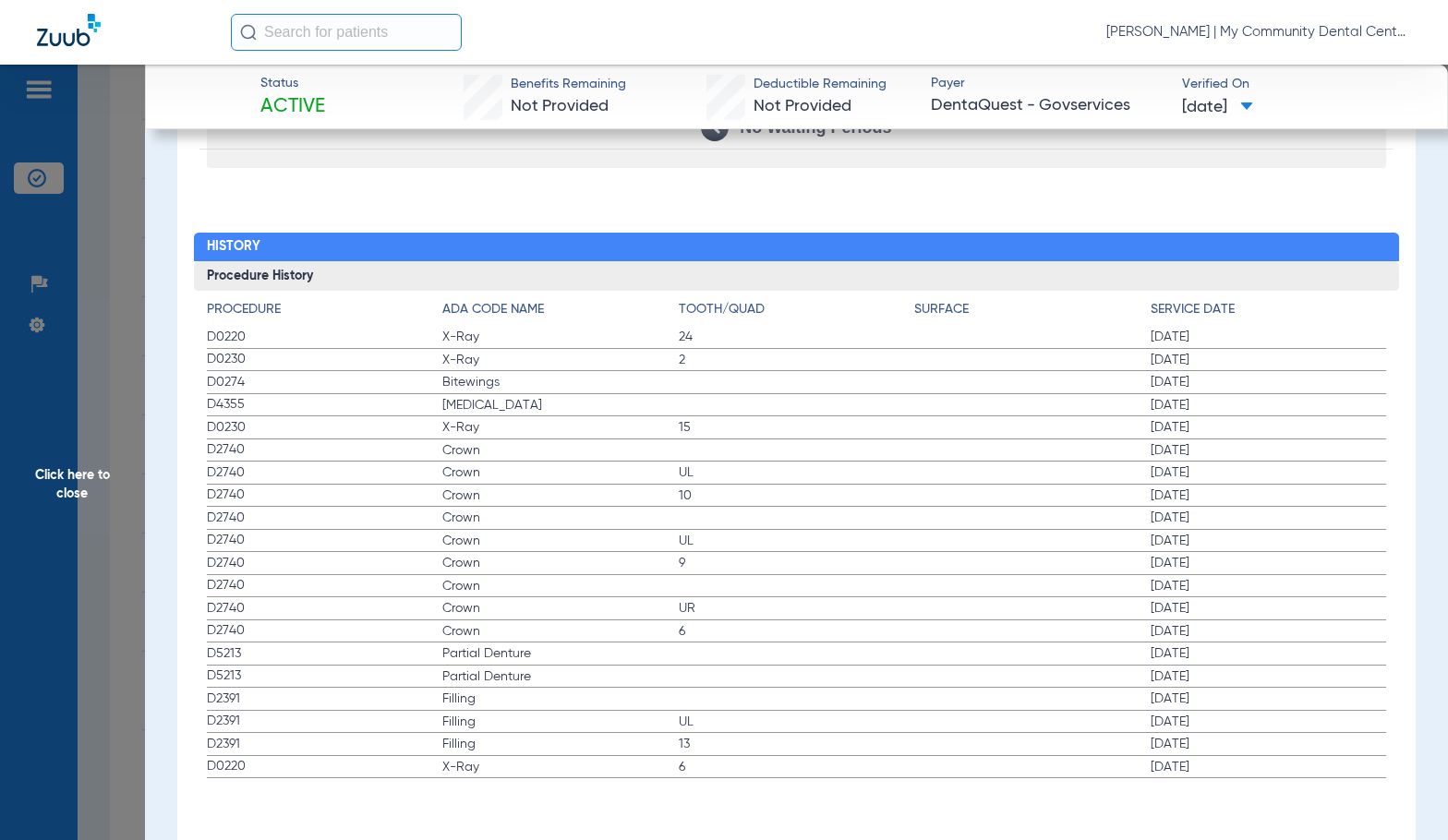
drag, startPoint x: 704, startPoint y: 408, endPoint x: 753, endPoint y: 389, distance: 52.6
click at [702, 408] on label "D4355 Teeth Cleaning 07/10/2025" at bounding box center [797, 405] width 1180 height 23
click at [1302, 24] on span "Sadie Gibbs - Harrison | My Community Dental Centers" at bounding box center [1257, 32] width 304 height 19
click at [1332, 67] on span "Account Selection" at bounding box center [1342, 66] width 104 height 13
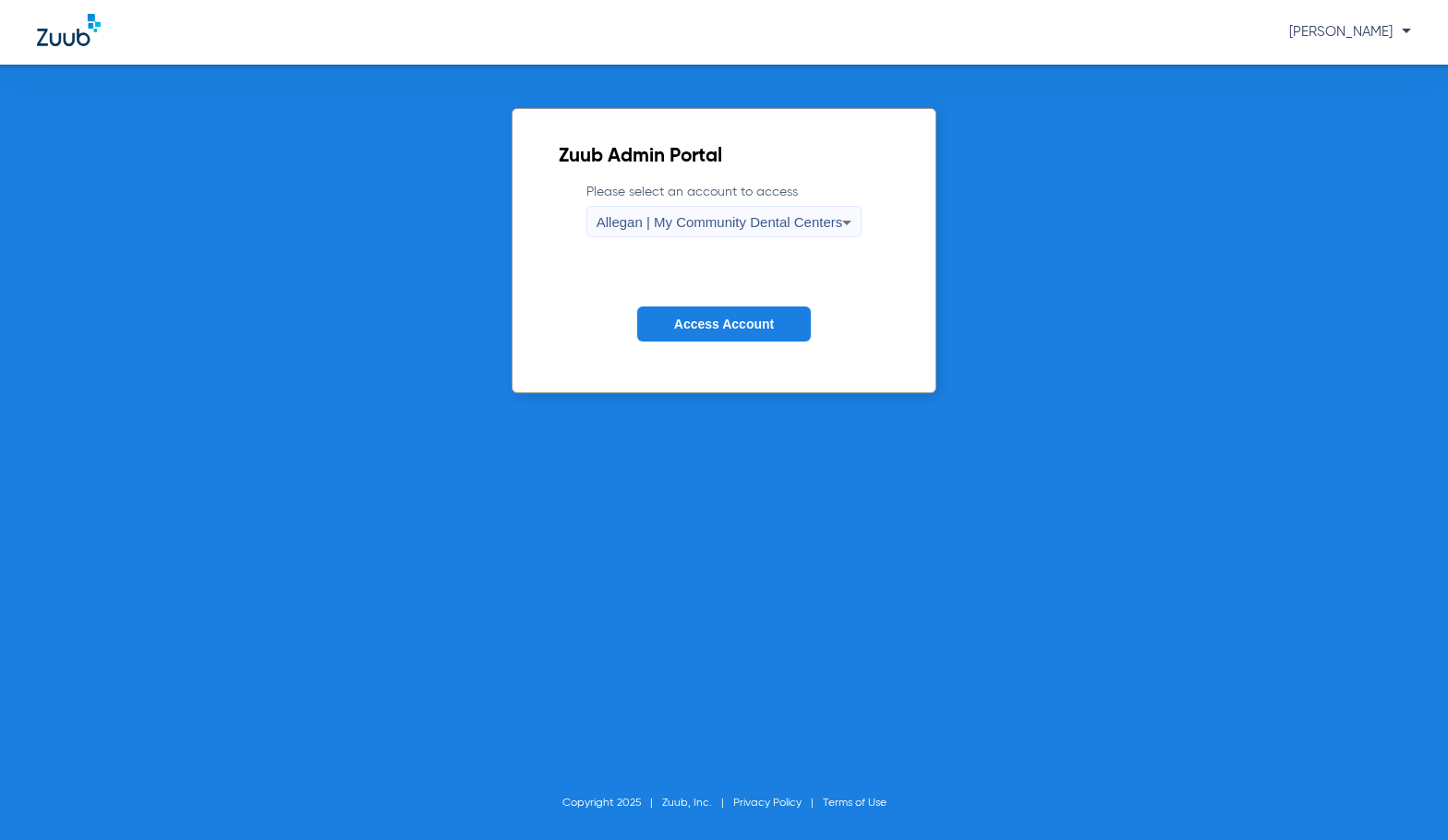
click at [658, 228] on span "Allegan | My Community Dental Centers" at bounding box center [720, 222] width 246 height 16
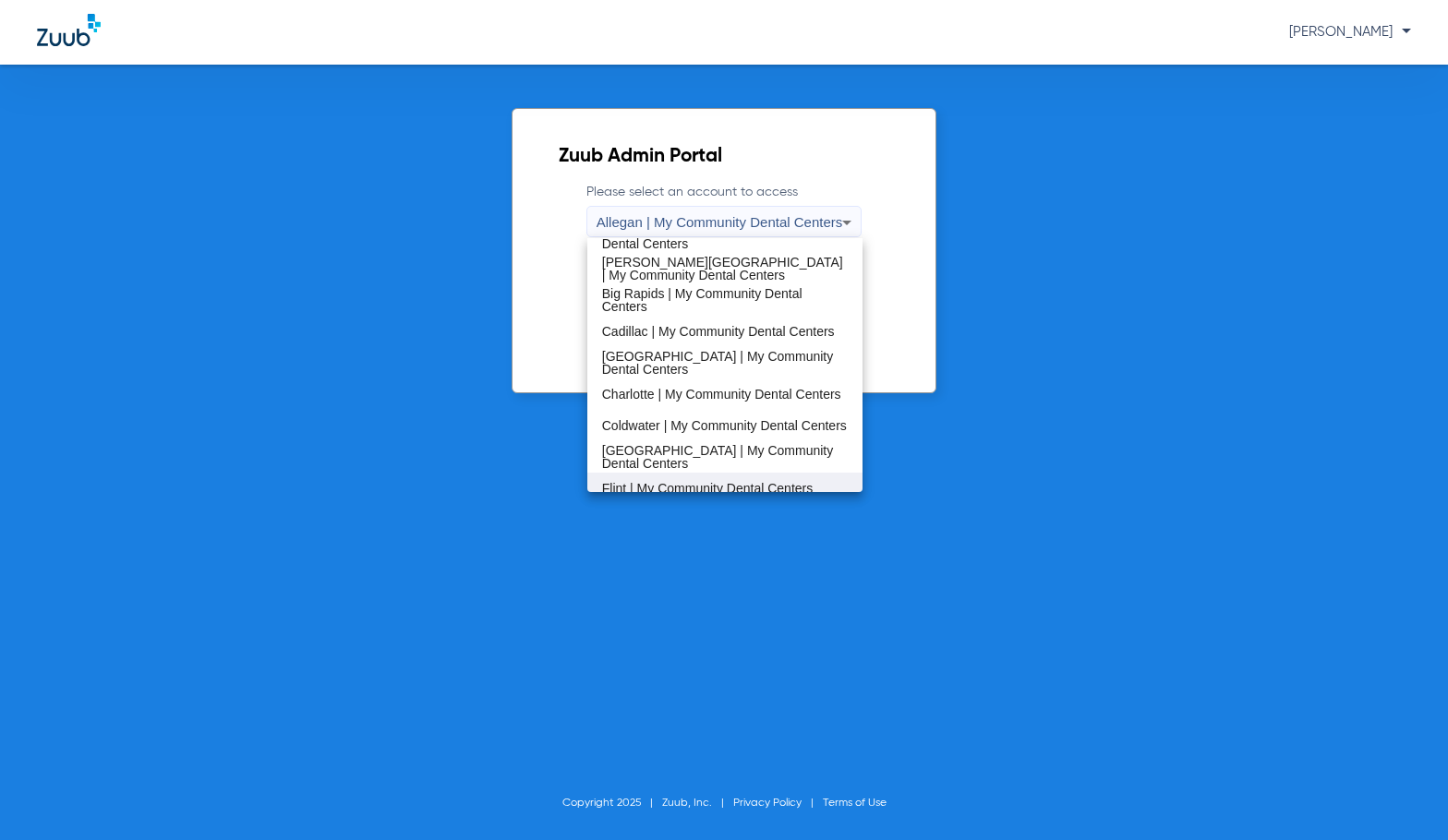
scroll to position [185, 0]
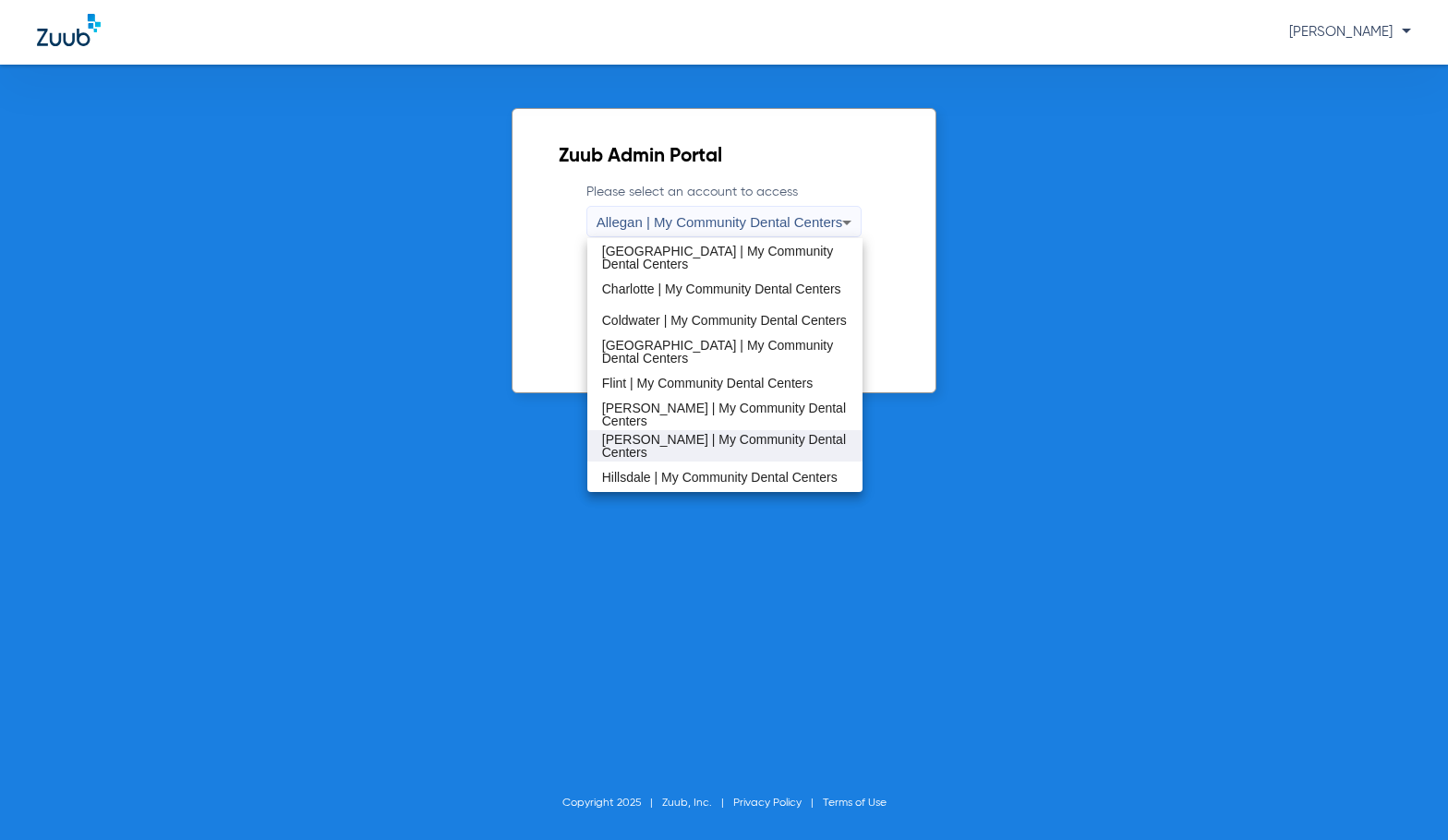
click at [644, 441] on span "[PERSON_NAME] | My Community Dental Centers" at bounding box center [725, 446] width 246 height 26
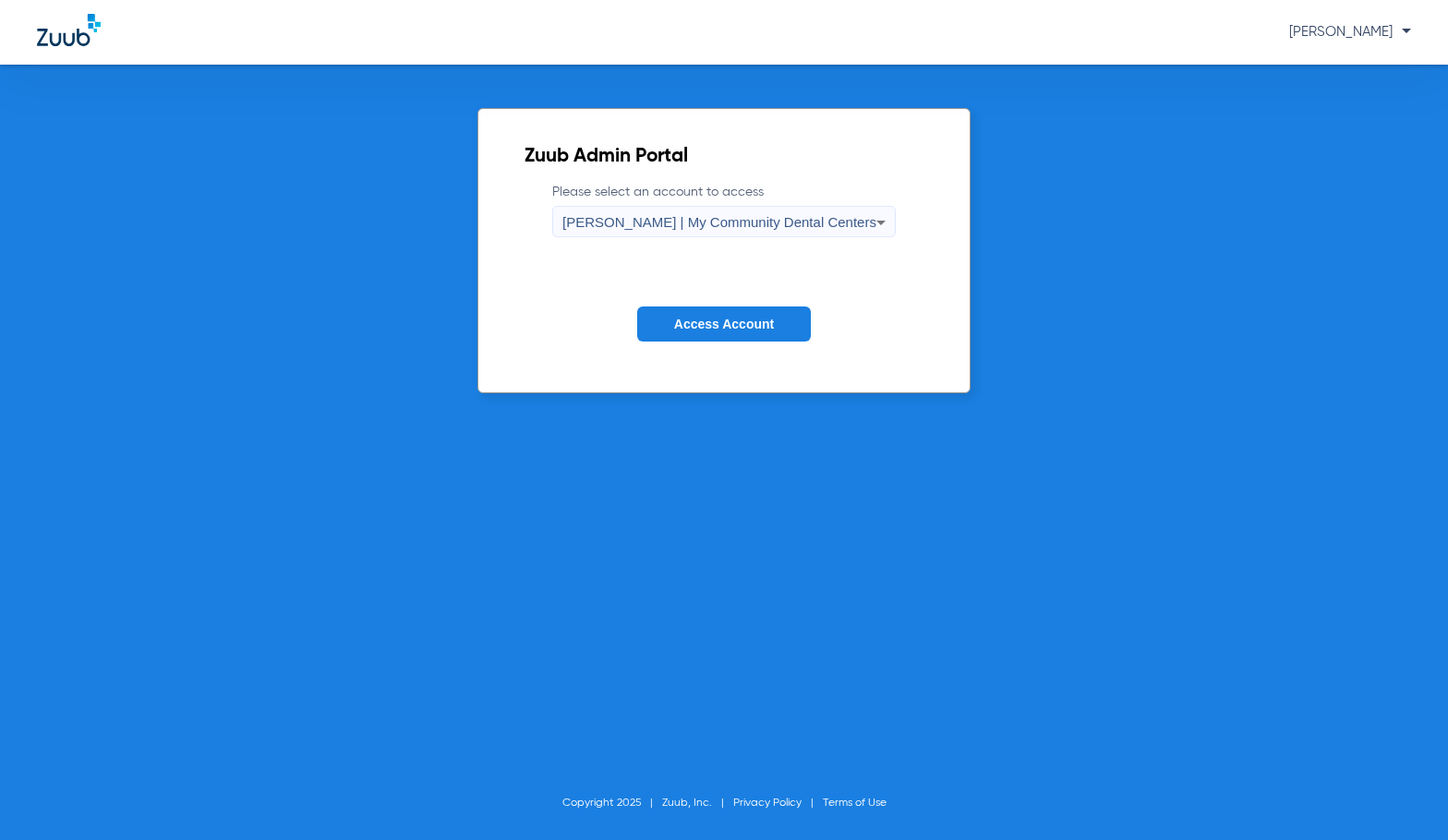
drag, startPoint x: 729, startPoint y: 322, endPoint x: 738, endPoint y: 316, distance: 10.8
click at [734, 318] on span "Access Account" at bounding box center [724, 324] width 100 height 15
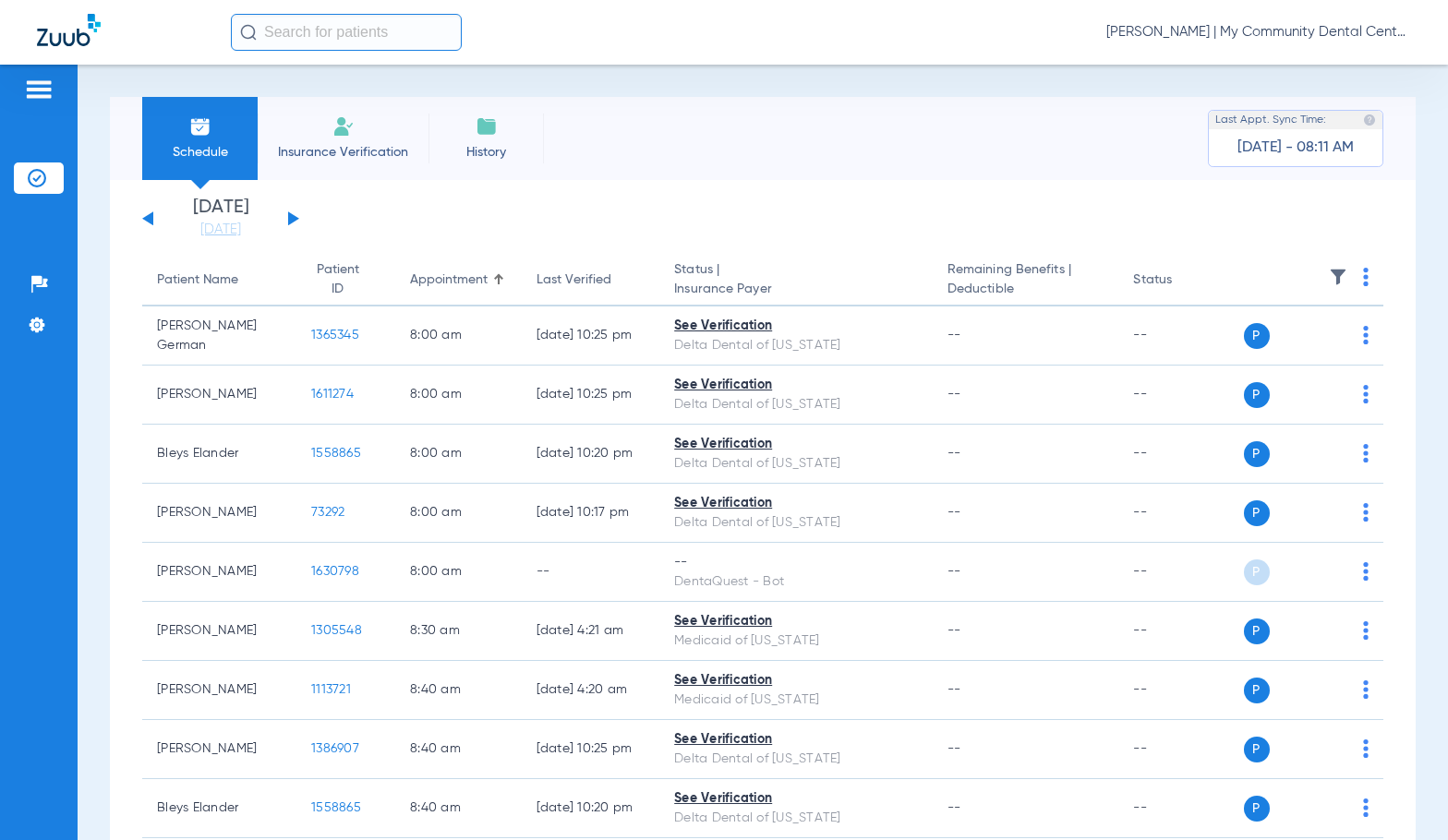
drag, startPoint x: 238, startPoint y: 234, endPoint x: 263, endPoint y: 251, distance: 30.2
click at [238, 234] on link "[DATE]" at bounding box center [221, 229] width 111 height 19
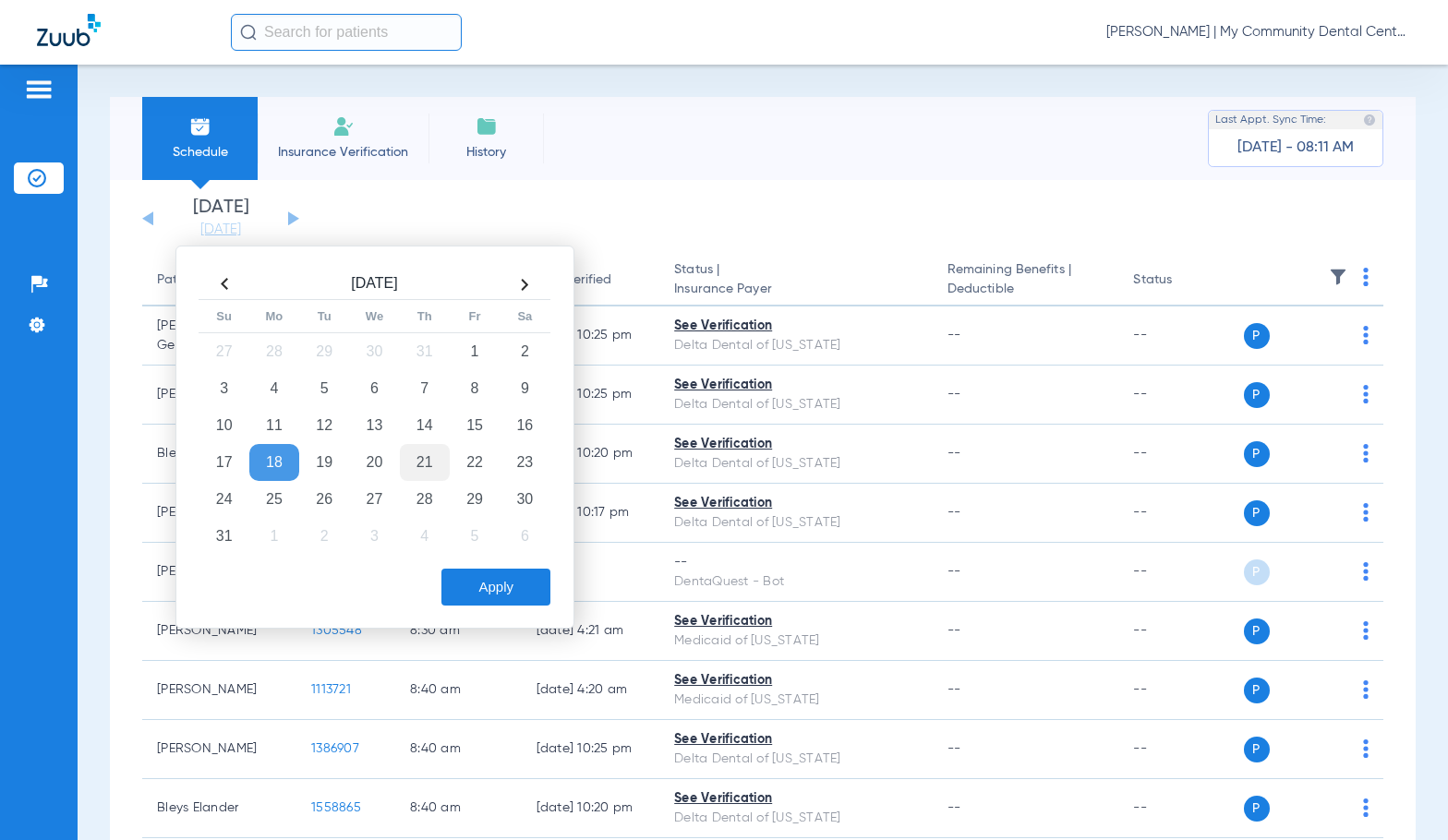
click at [432, 465] on td "21" at bounding box center [425, 463] width 50 height 37
click at [494, 577] on button "Apply" at bounding box center [496, 587] width 109 height 37
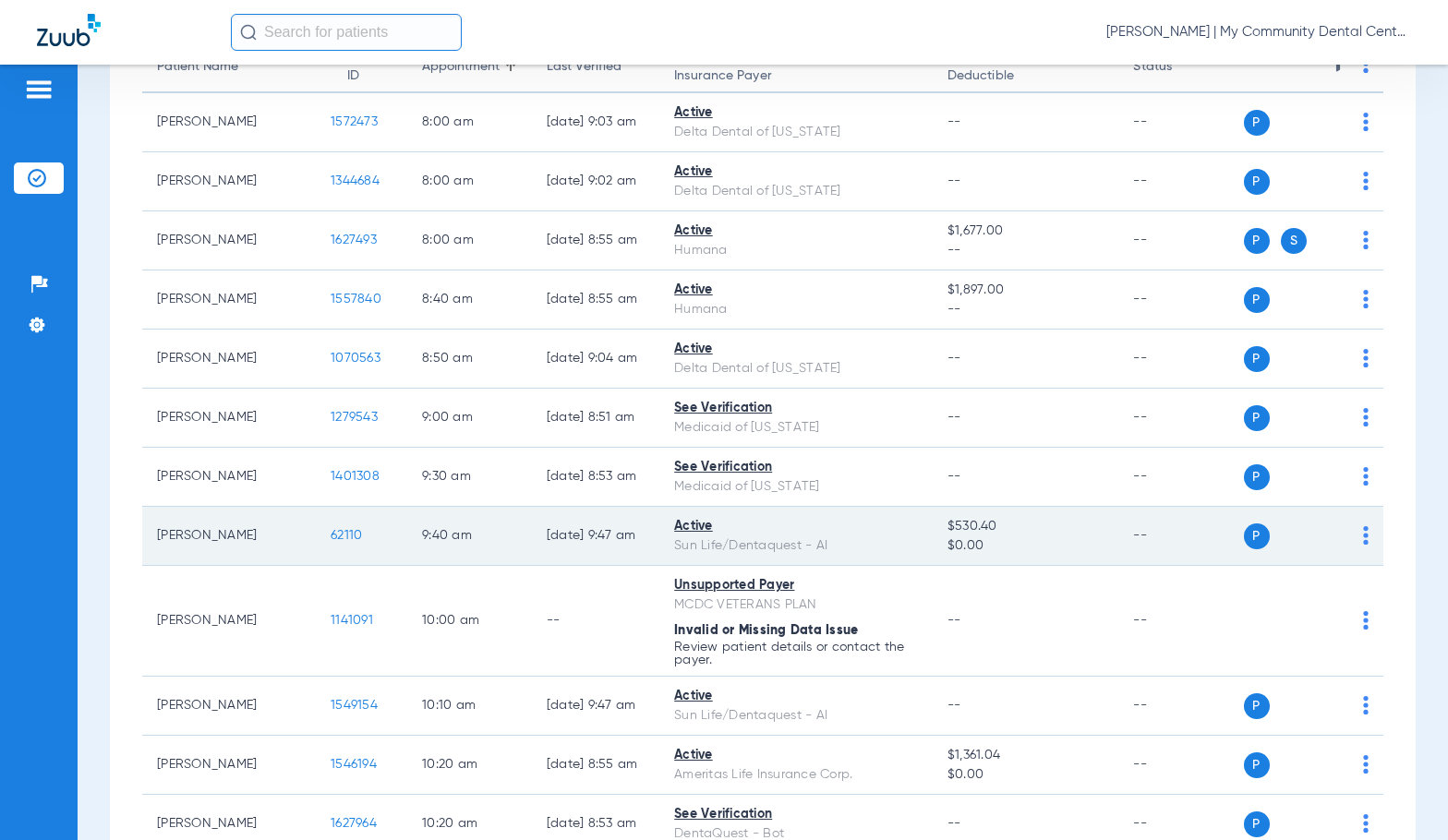
scroll to position [277, 0]
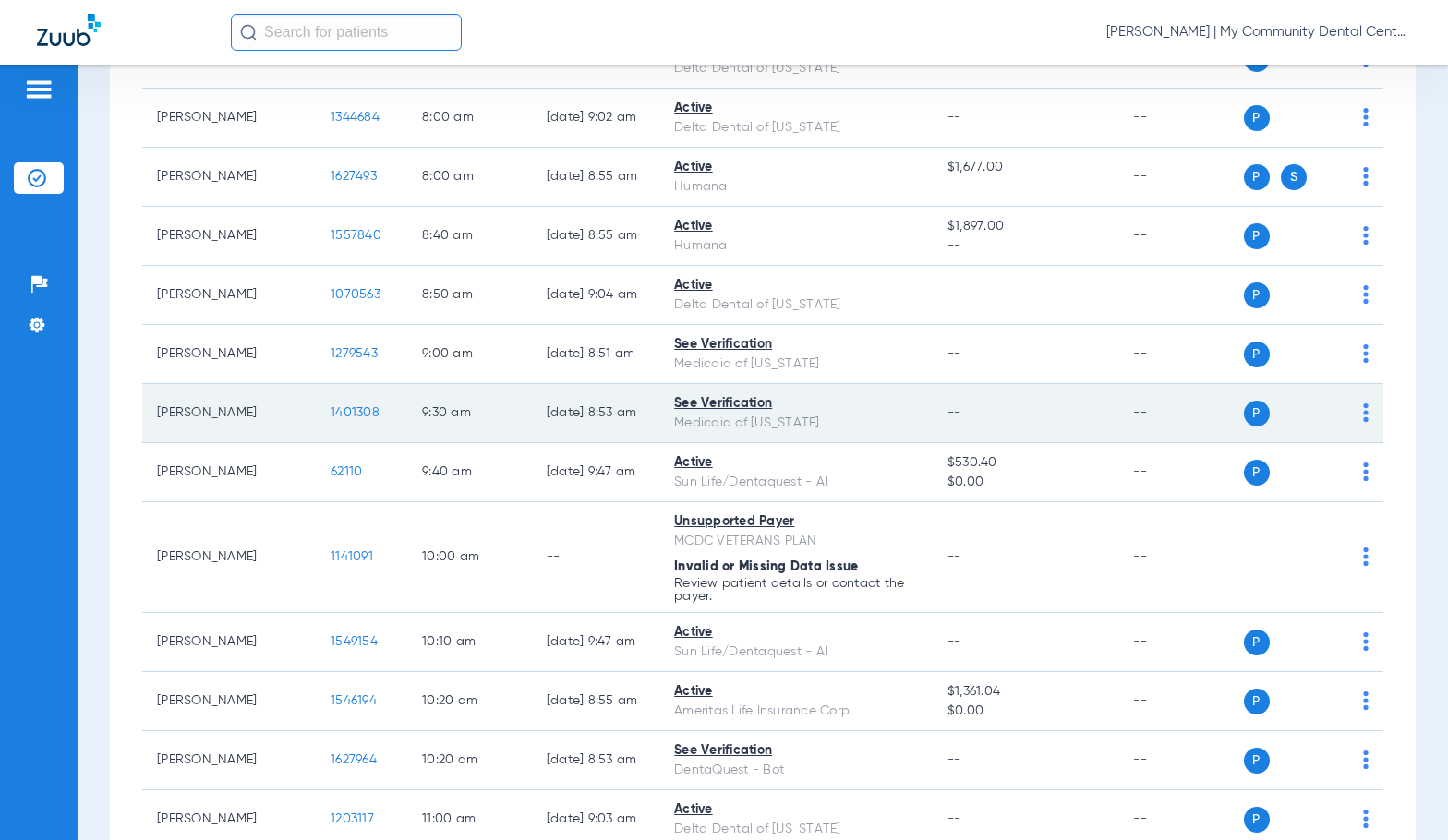
click at [335, 410] on span "1401308" at bounding box center [354, 413] width 49 height 13
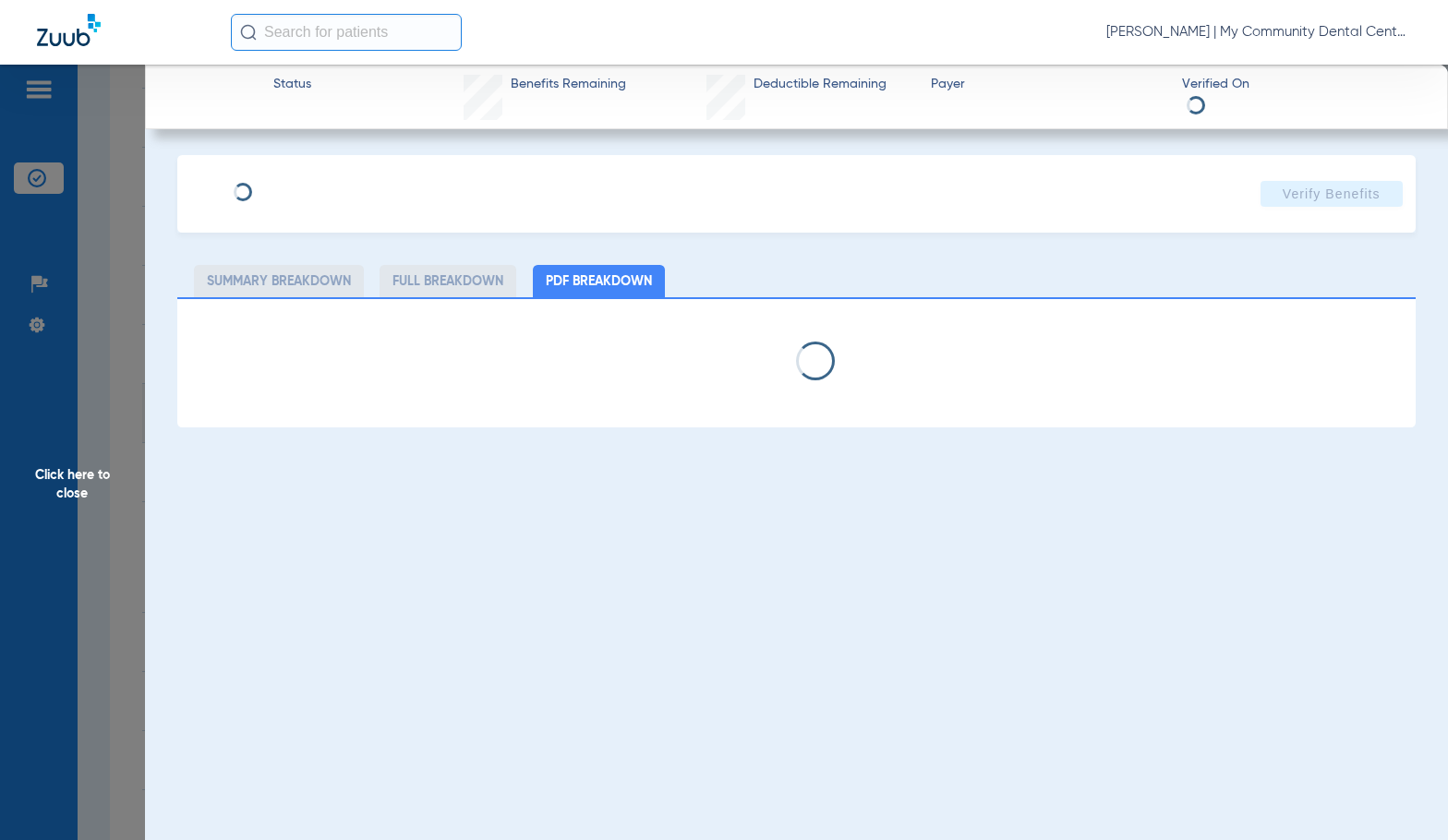
select select "page-width"
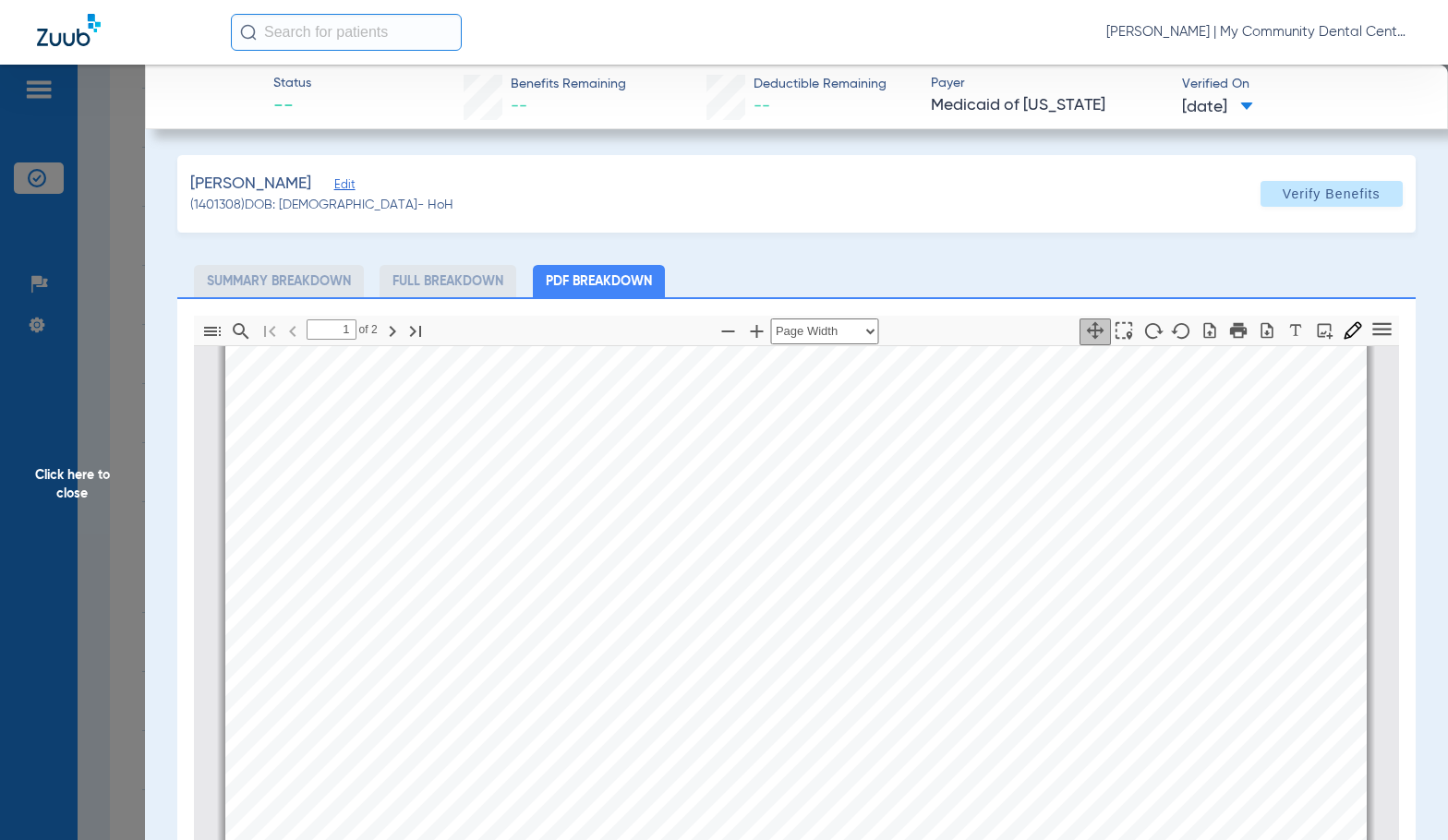
scroll to position [563, 0]
type input "2"
click at [73, 497] on span "Click here to close" at bounding box center [72, 485] width 145 height 840
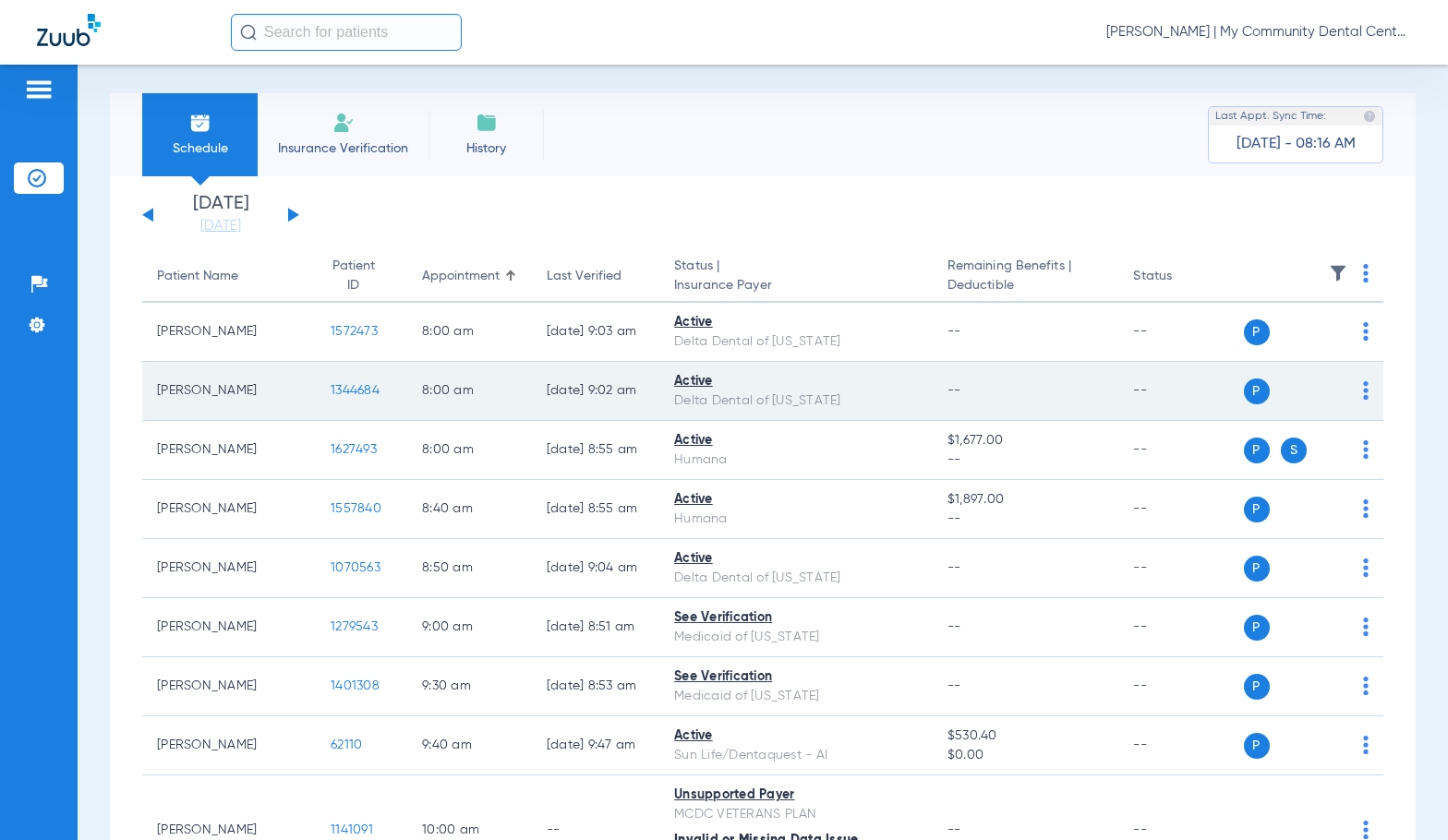
scroll to position [0, 0]
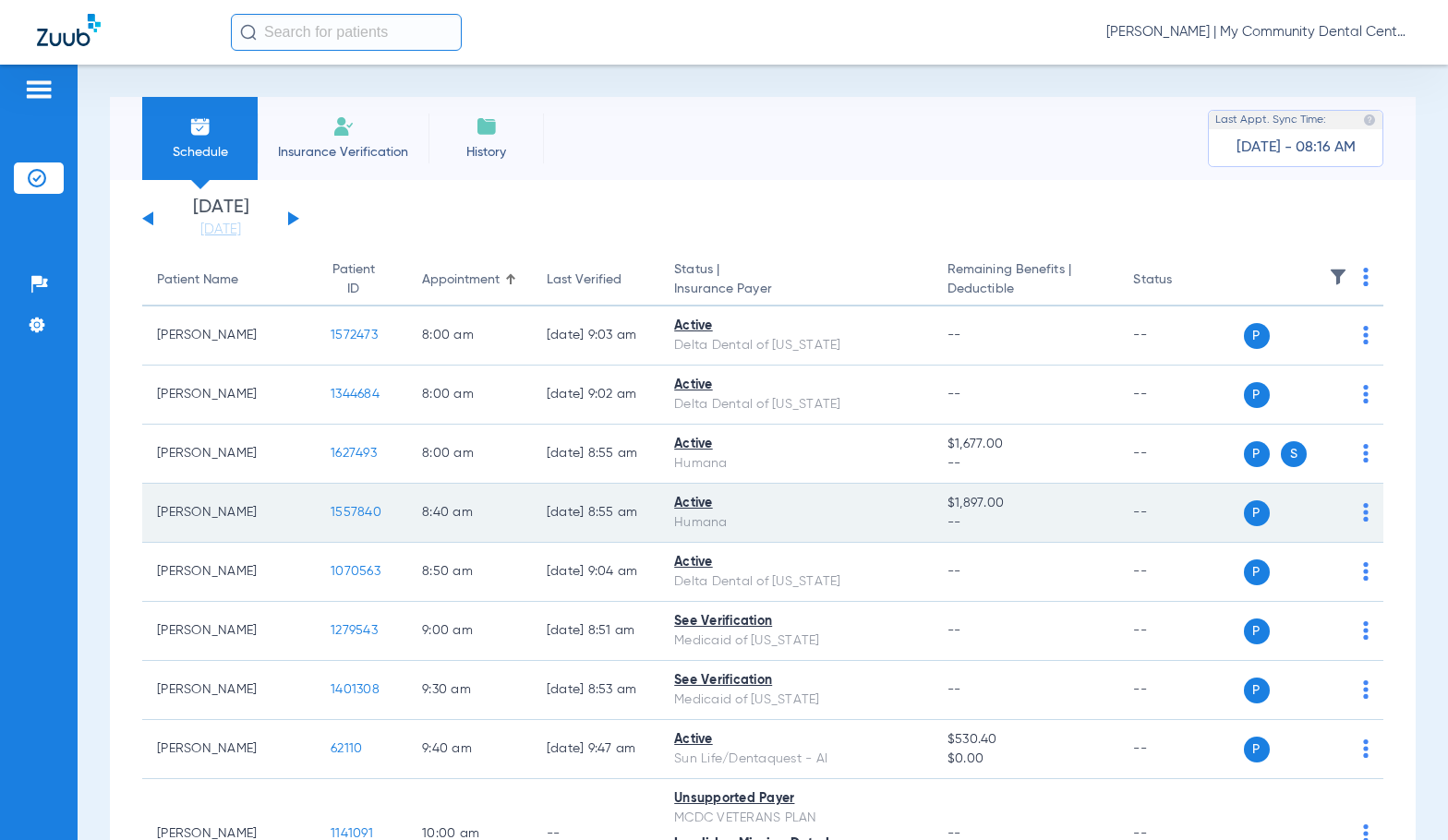
click at [330, 511] on span "1557840" at bounding box center [355, 513] width 51 height 13
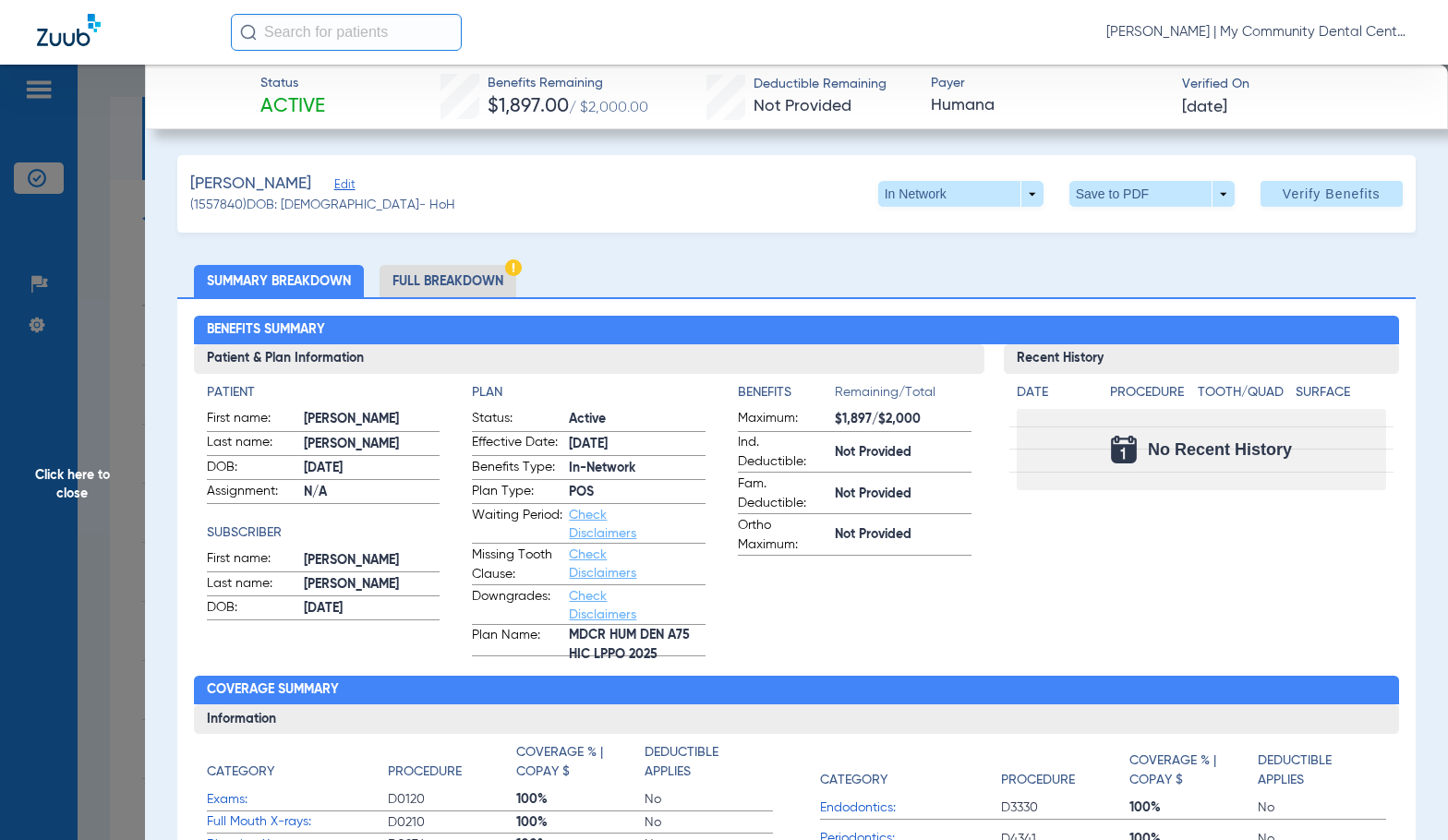
click at [442, 281] on li "Full Breakdown" at bounding box center [448, 280] width 137 height 32
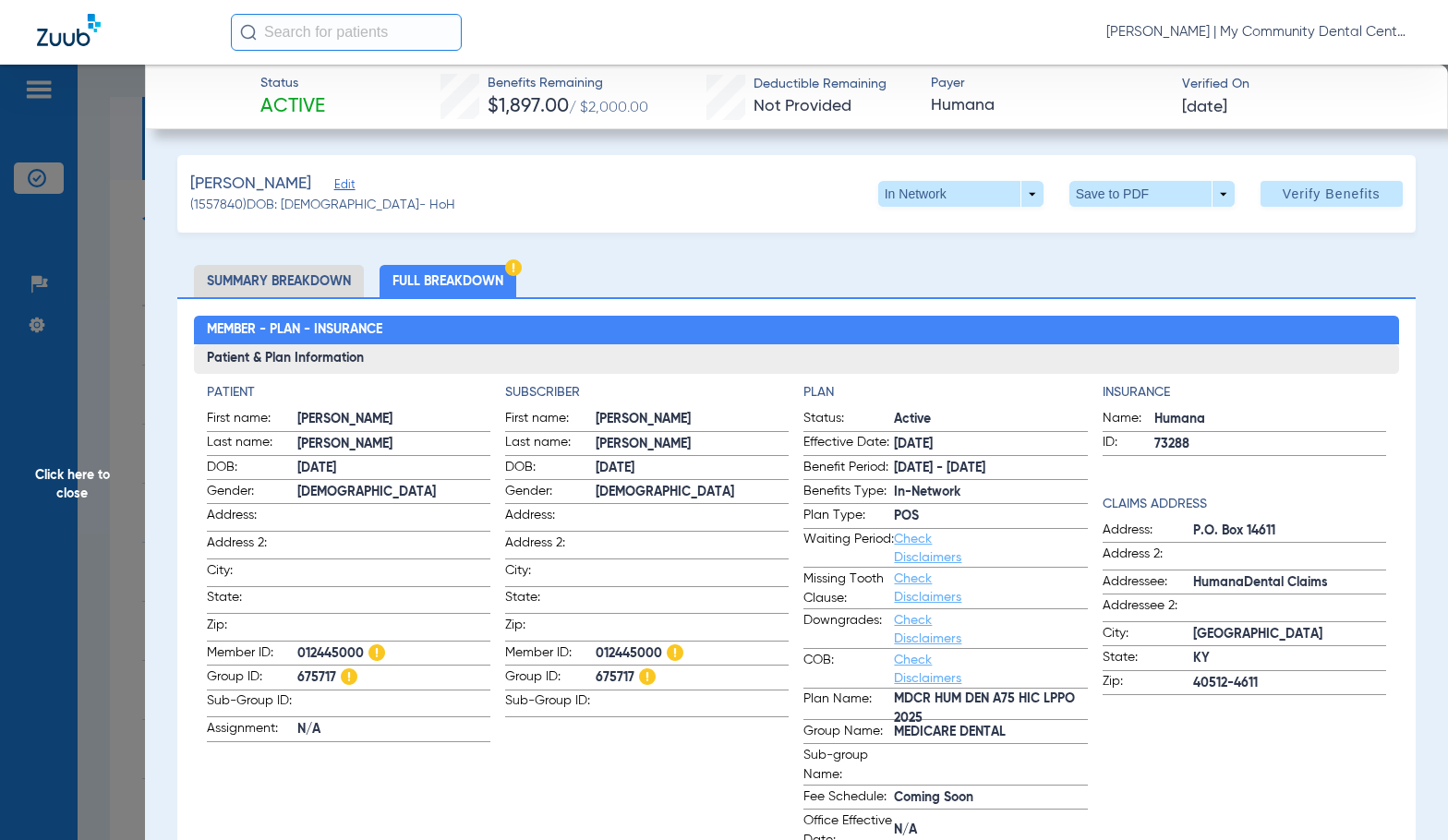
click at [604, 644] on span "012445000" at bounding box center [692, 653] width 193 height 19
copy span "012445000"
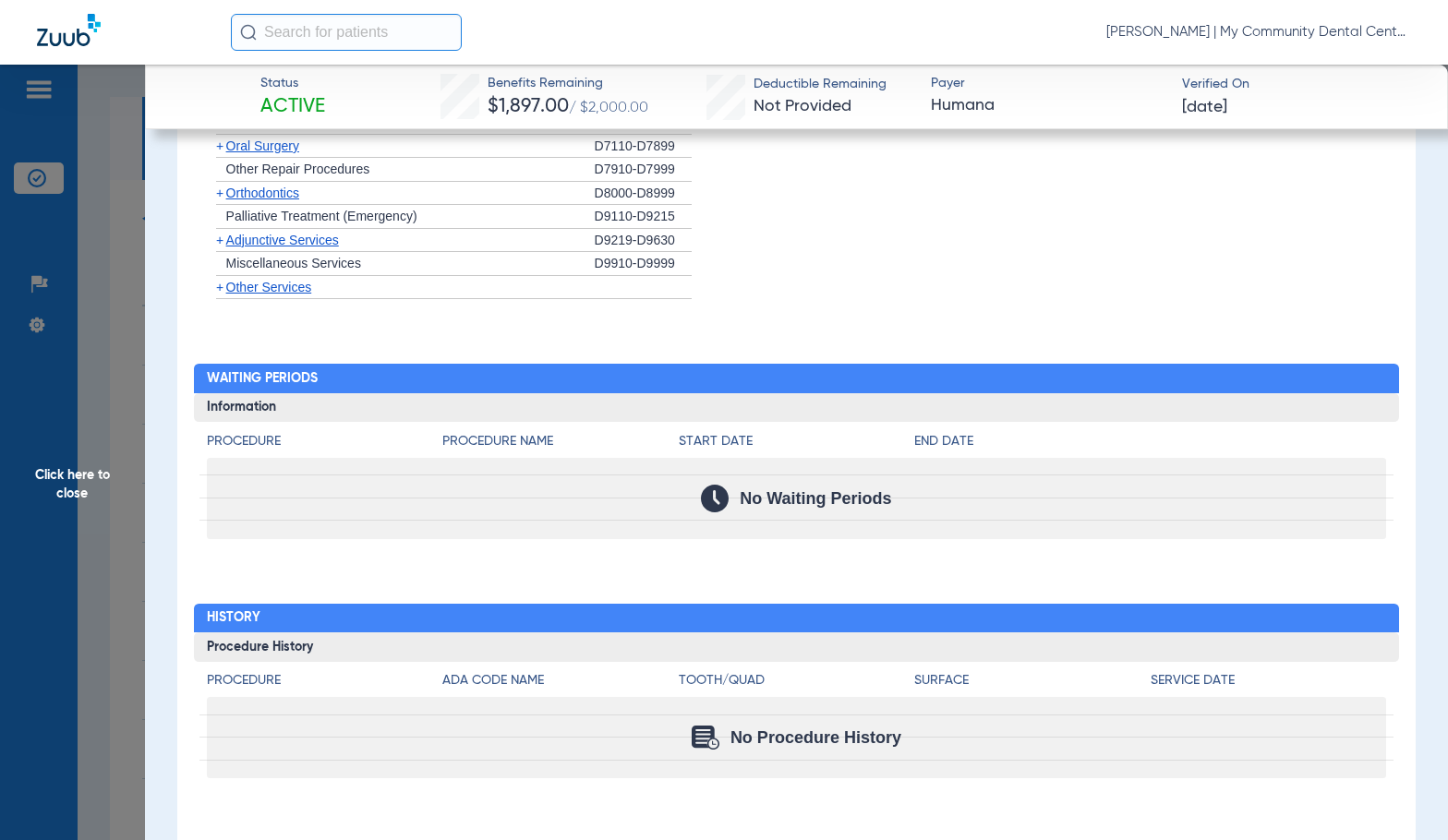
scroll to position [1547, 0]
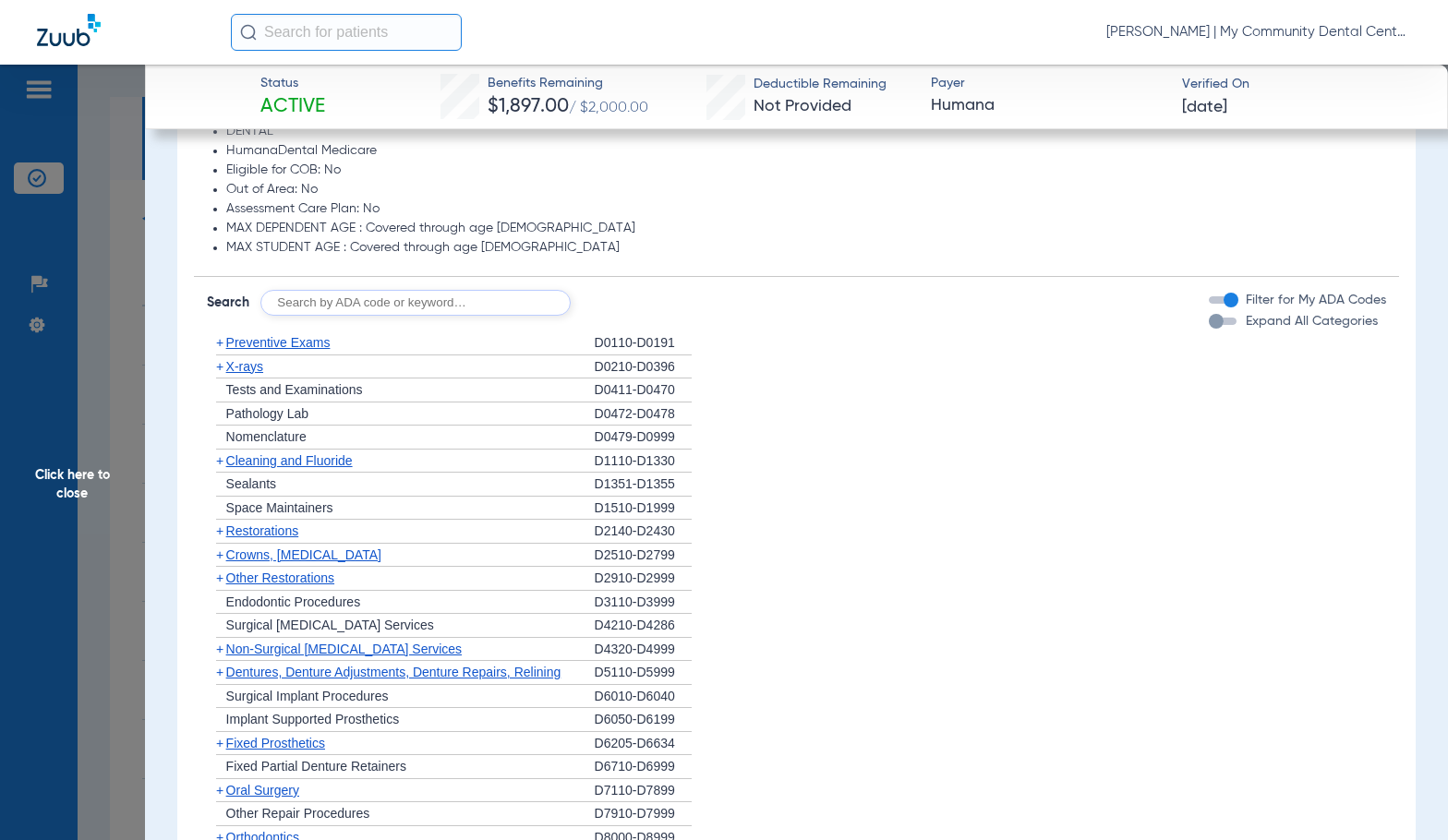
click at [238, 372] on span "X-rays" at bounding box center [244, 366] width 37 height 15
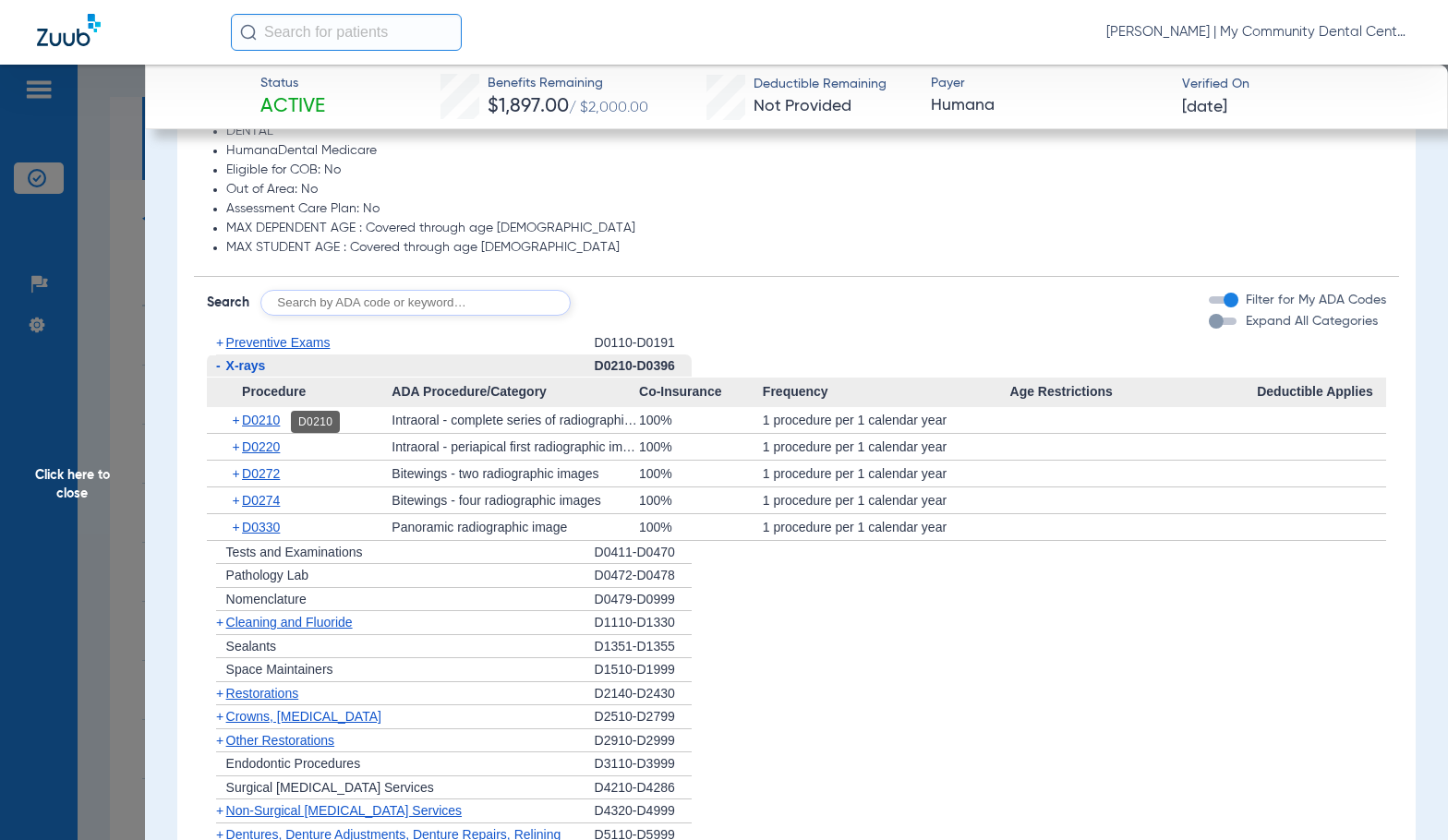
click at [255, 427] on span "D0210" at bounding box center [260, 420] width 38 height 15
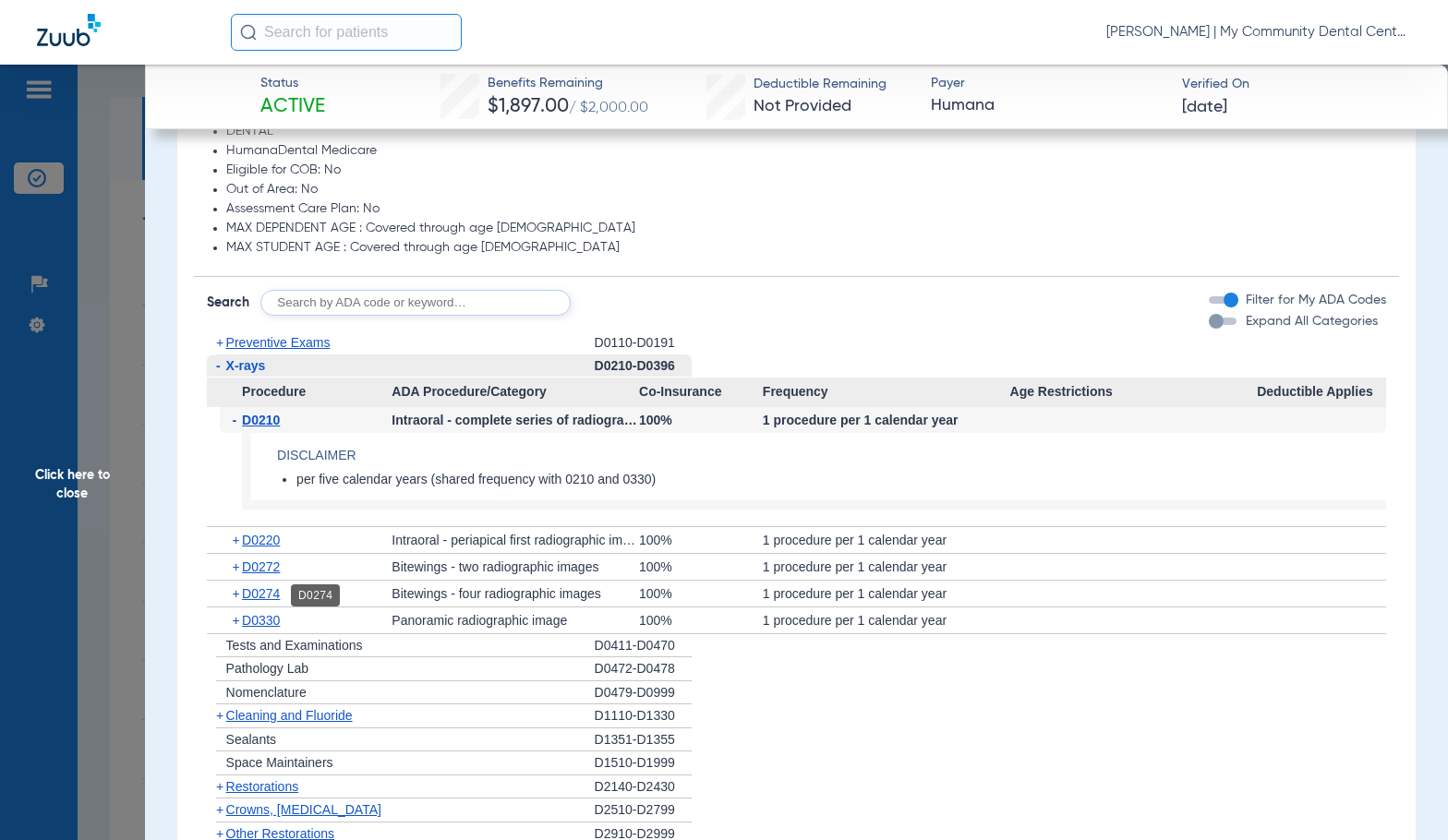
click at [258, 600] on span "D0274" at bounding box center [260, 594] width 38 height 15
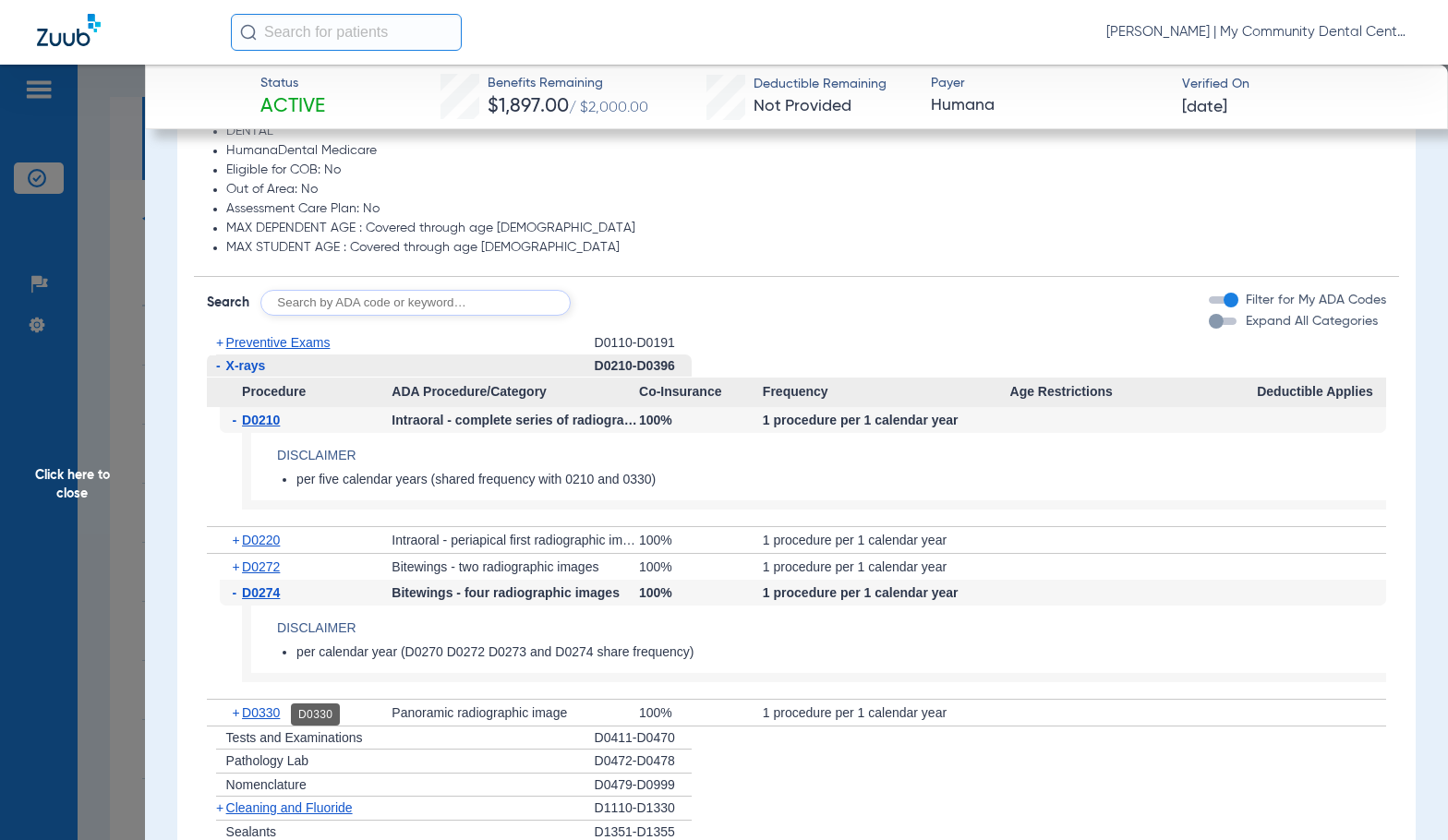
click at [269, 709] on span "D0330" at bounding box center [260, 712] width 38 height 15
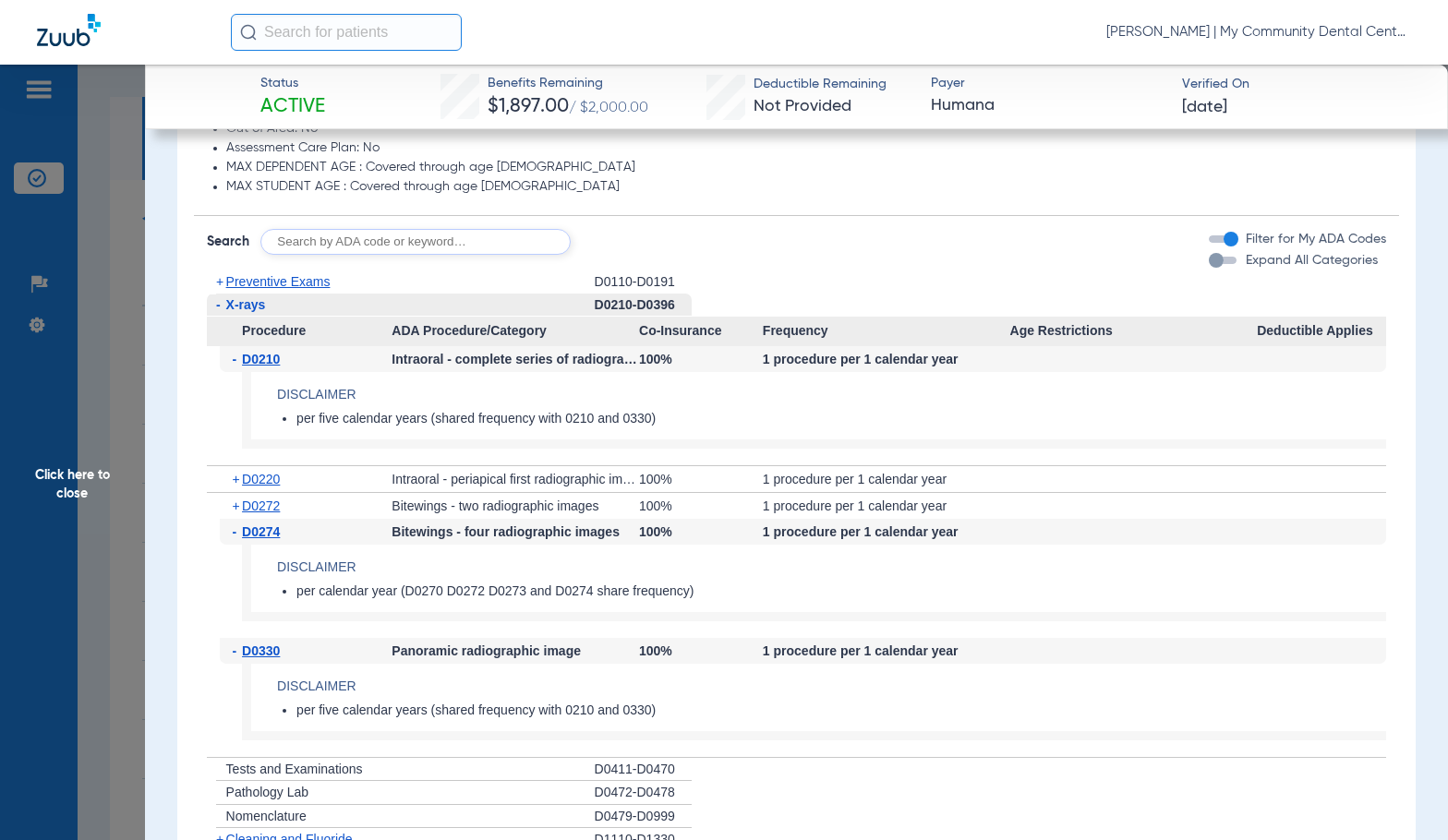
scroll to position [1639, 0]
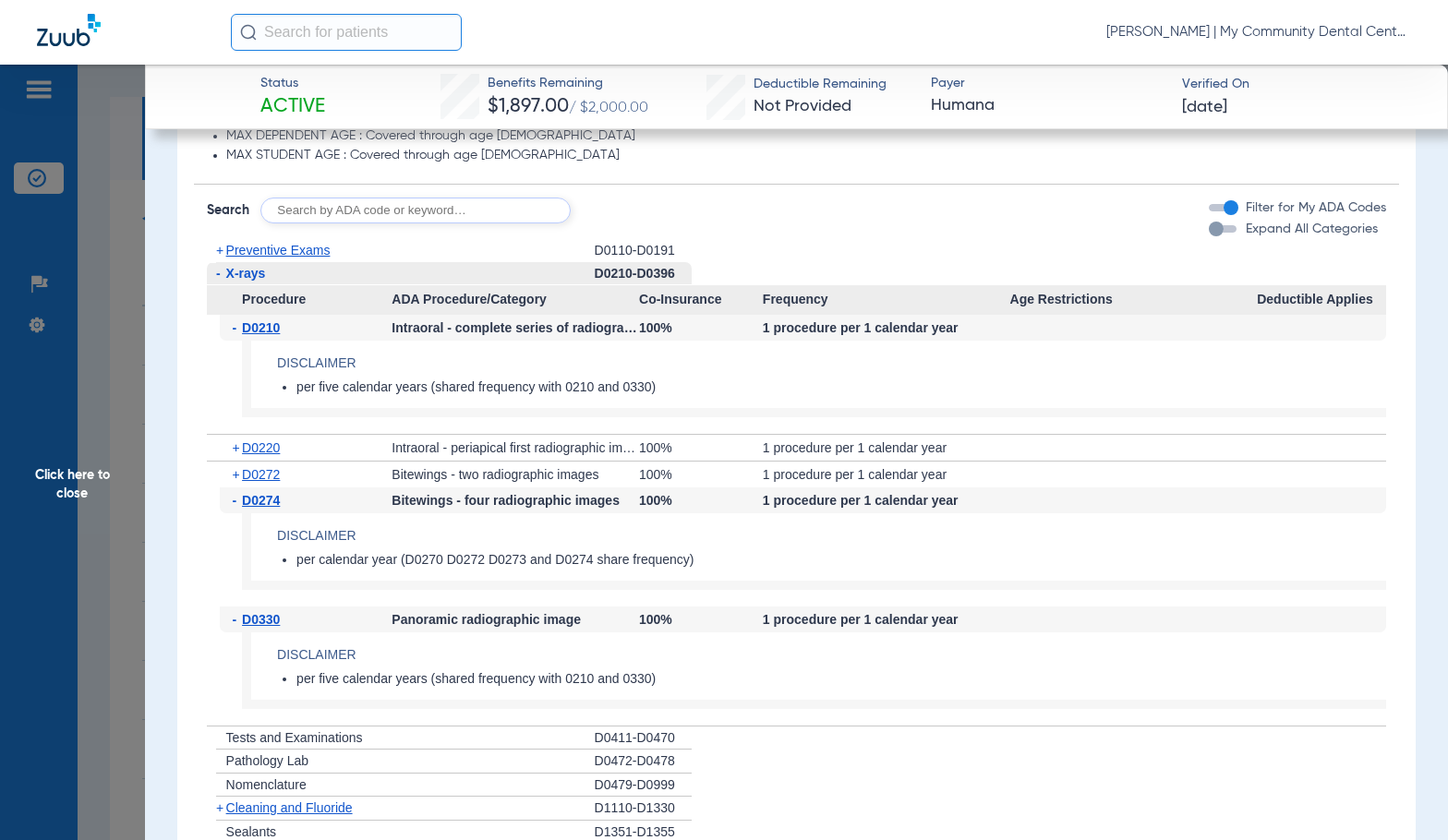
click at [79, 491] on span "Click here to close" at bounding box center [72, 485] width 145 height 840
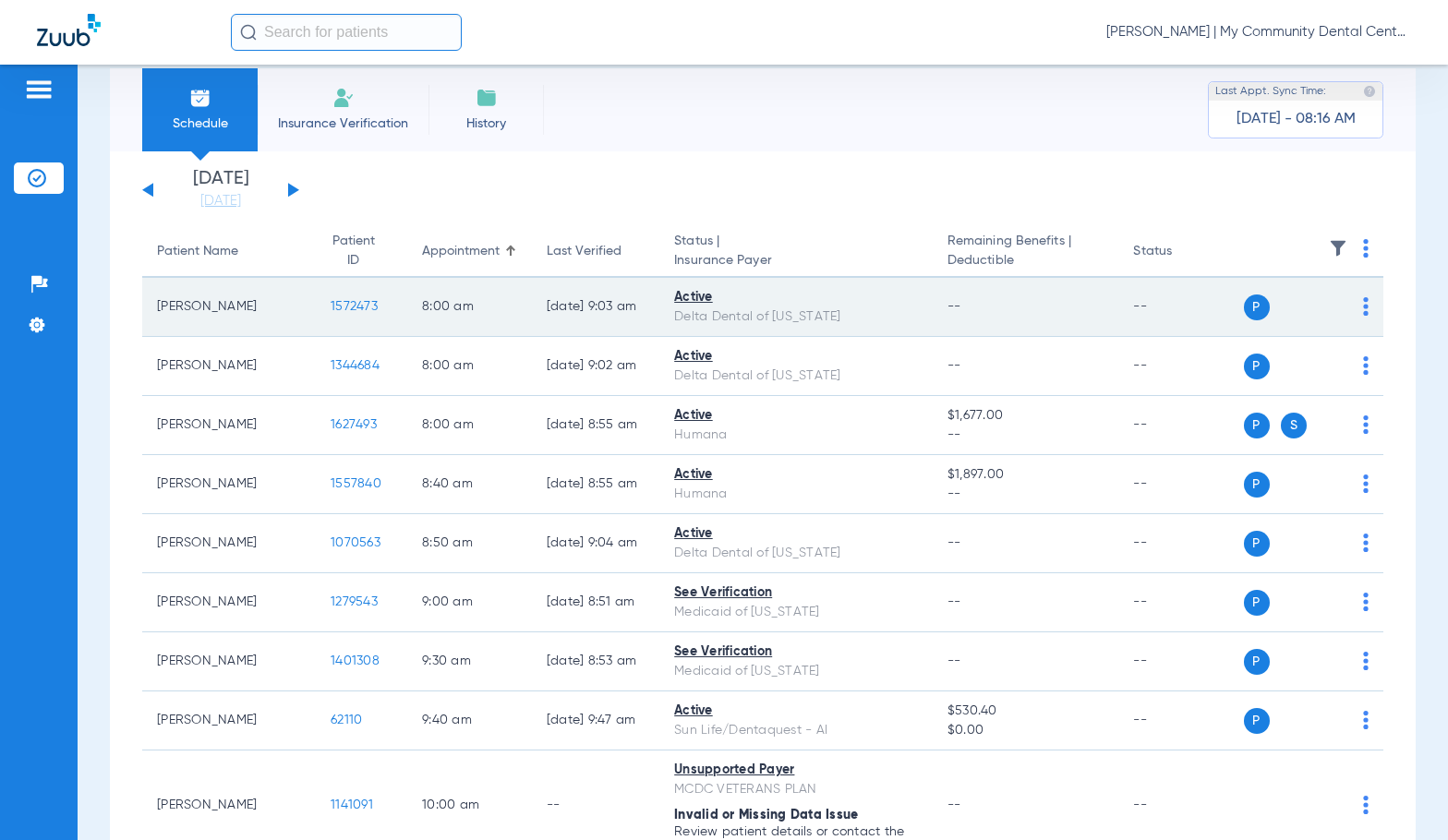
scroll to position [0, 0]
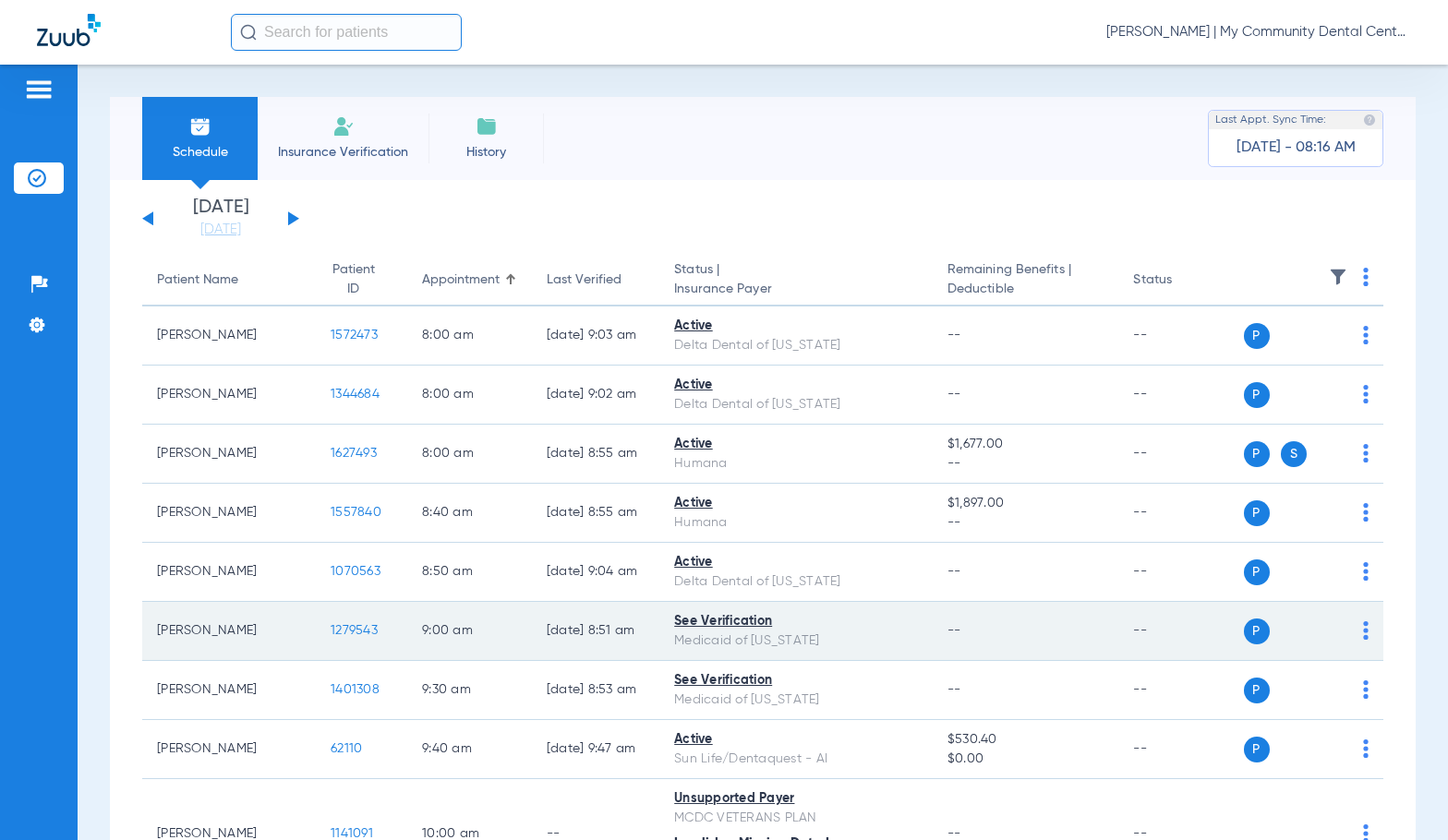
click at [330, 628] on span "1279543" at bounding box center [353, 631] width 47 height 13
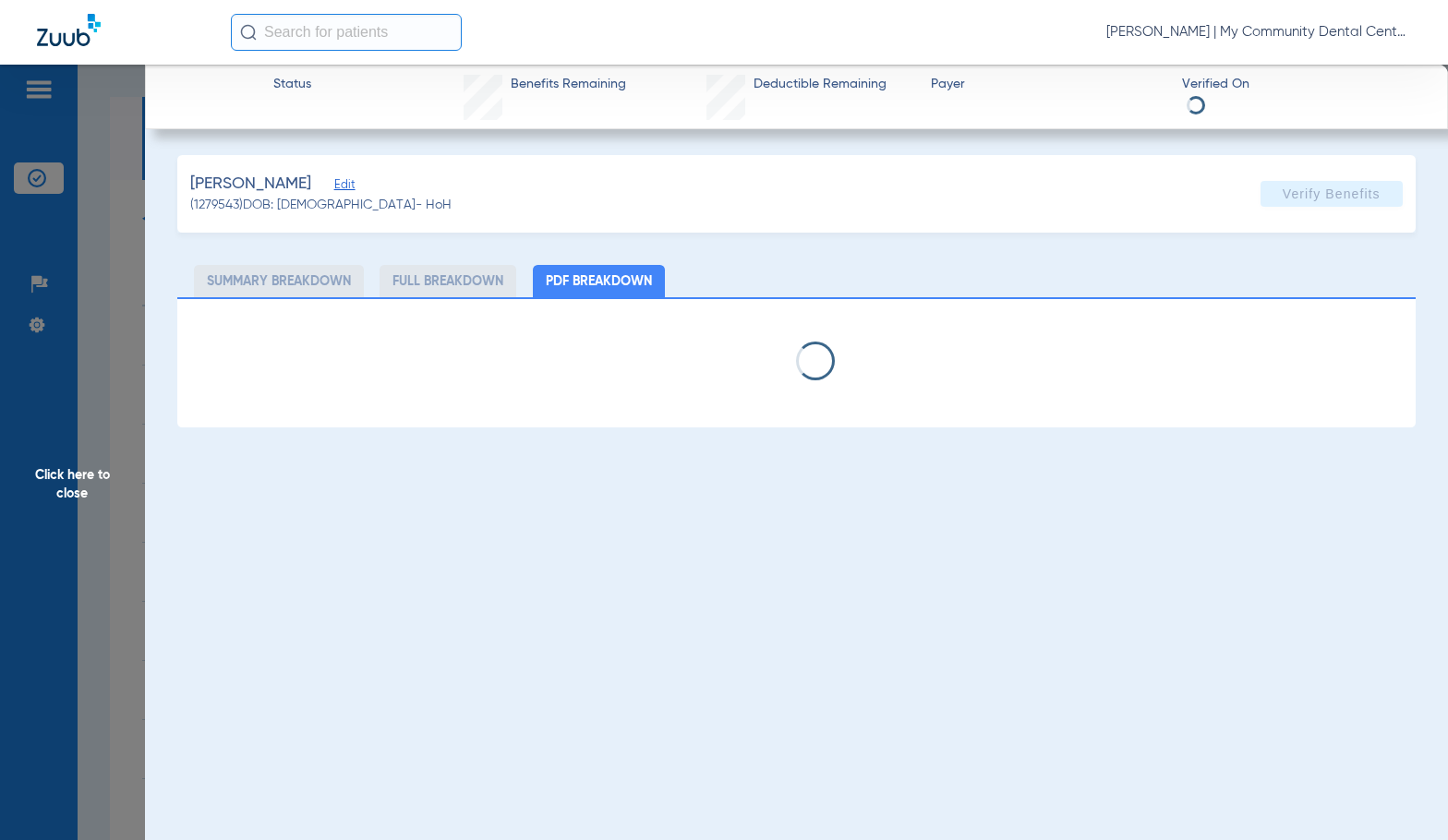
select select "page-width"
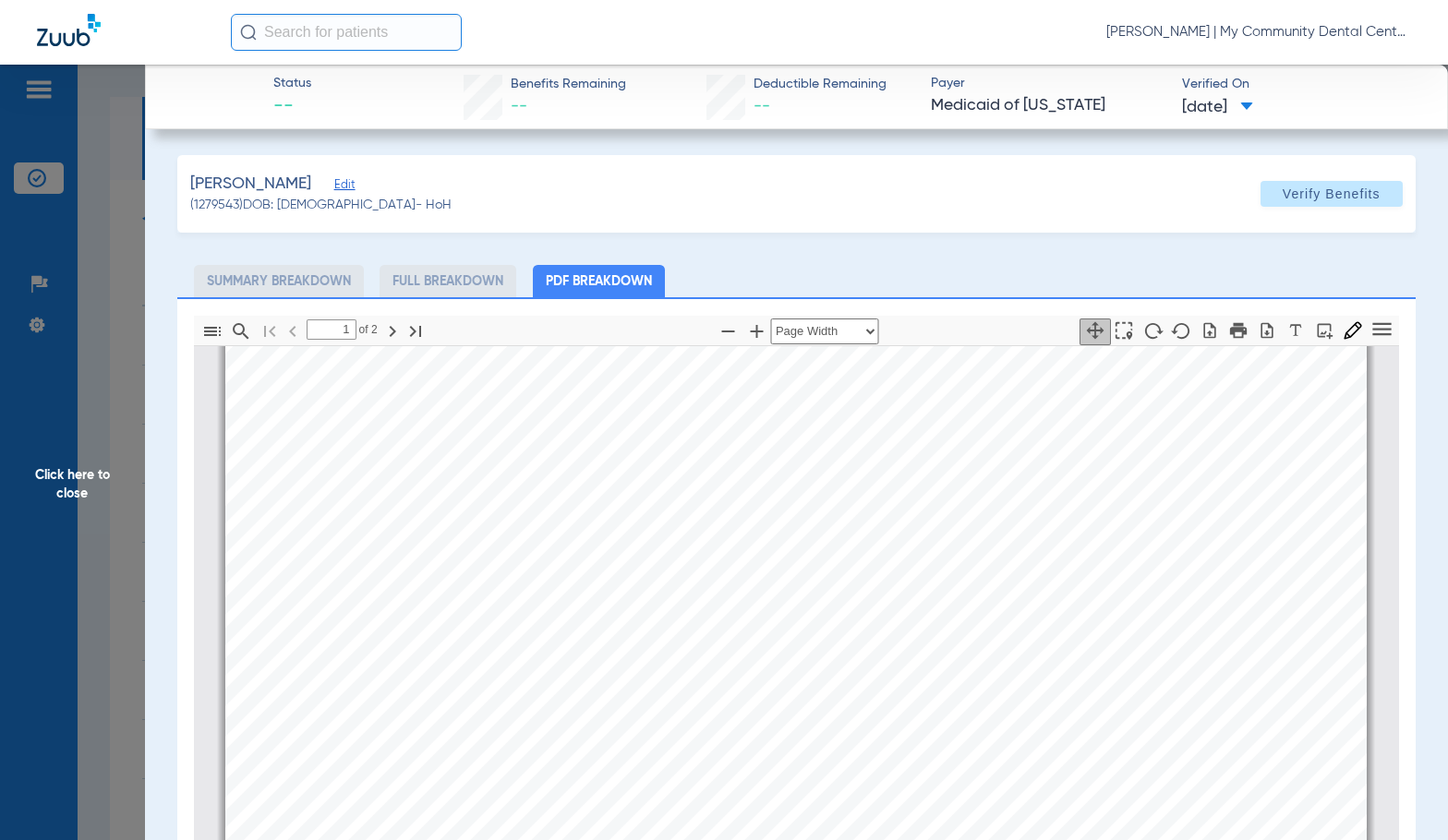
type input "2"
click at [60, 441] on span "Click here to close" at bounding box center [72, 485] width 145 height 840
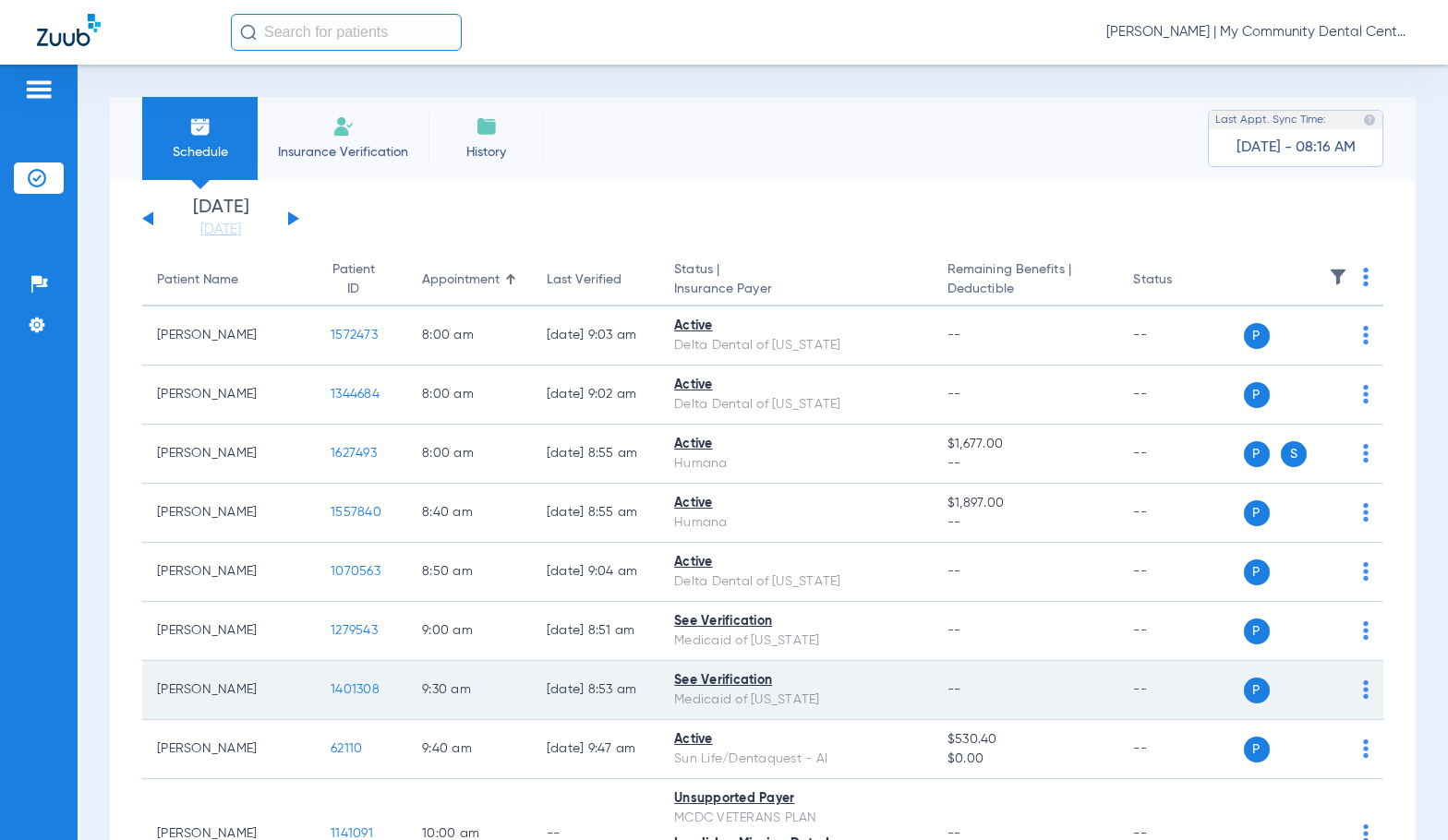
click at [330, 690] on span "1401308" at bounding box center [354, 689] width 49 height 13
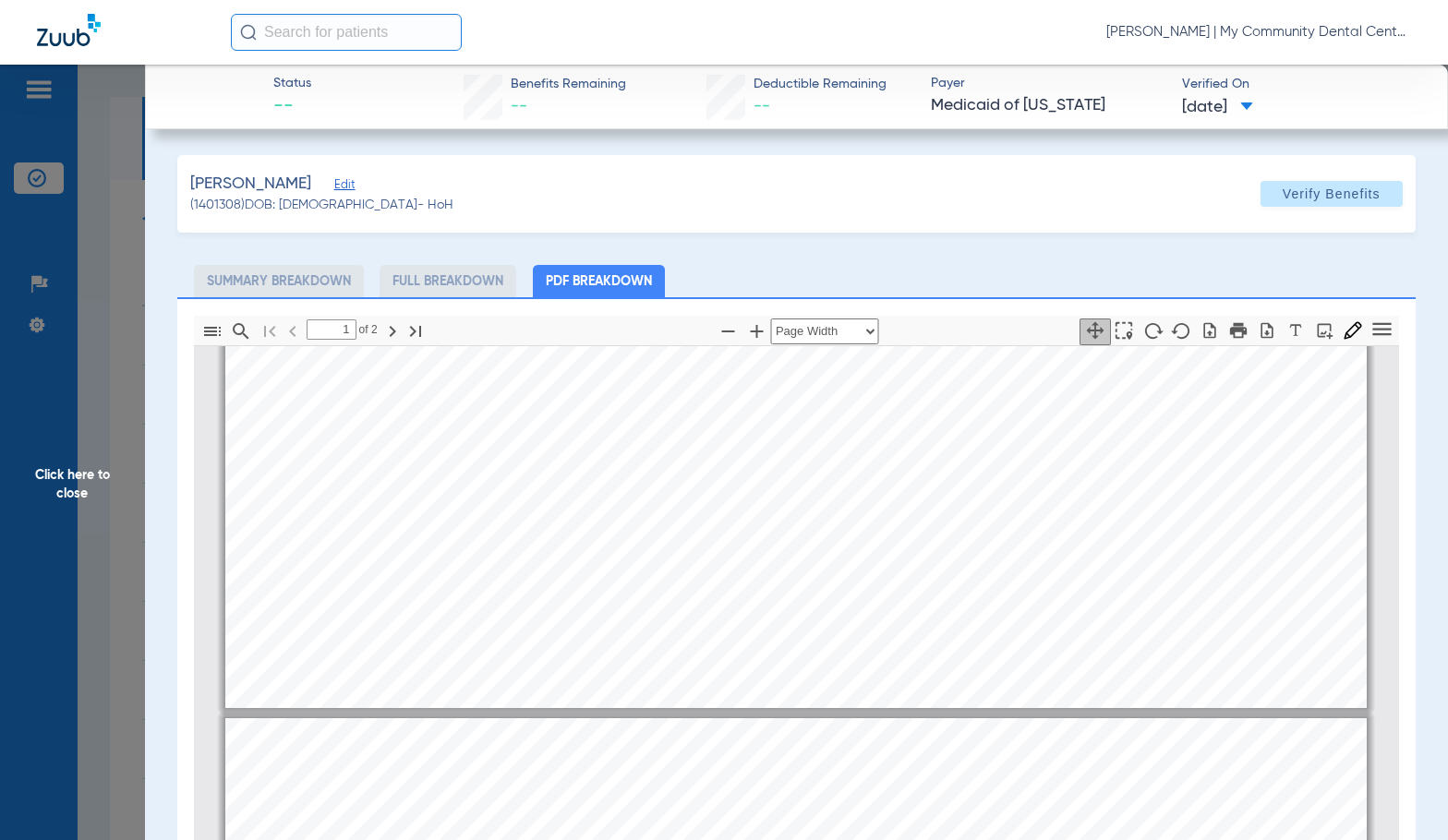
type input "2"
click at [116, 534] on span "Click here to close" at bounding box center [72, 485] width 145 height 840
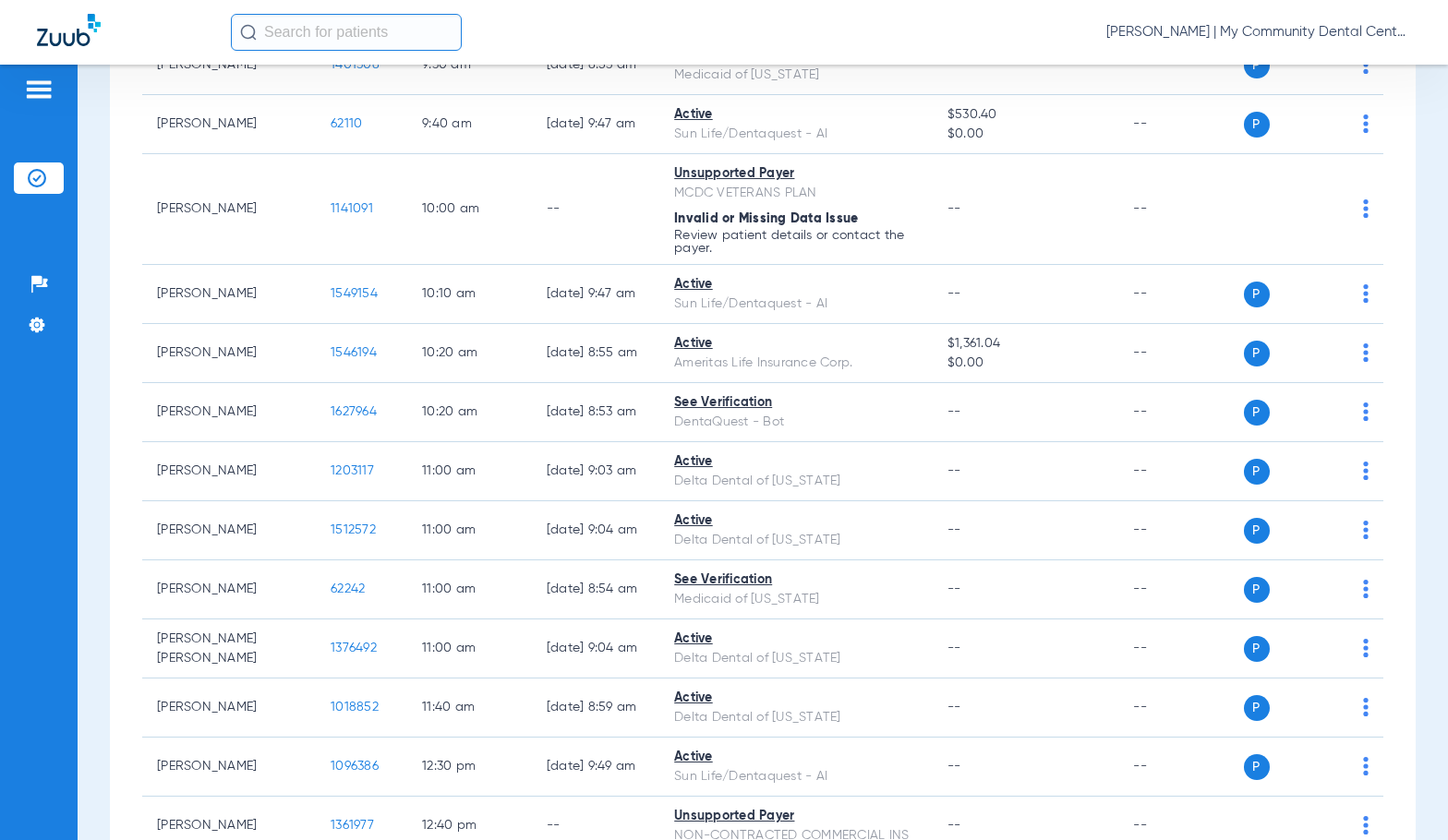
scroll to position [646, 0]
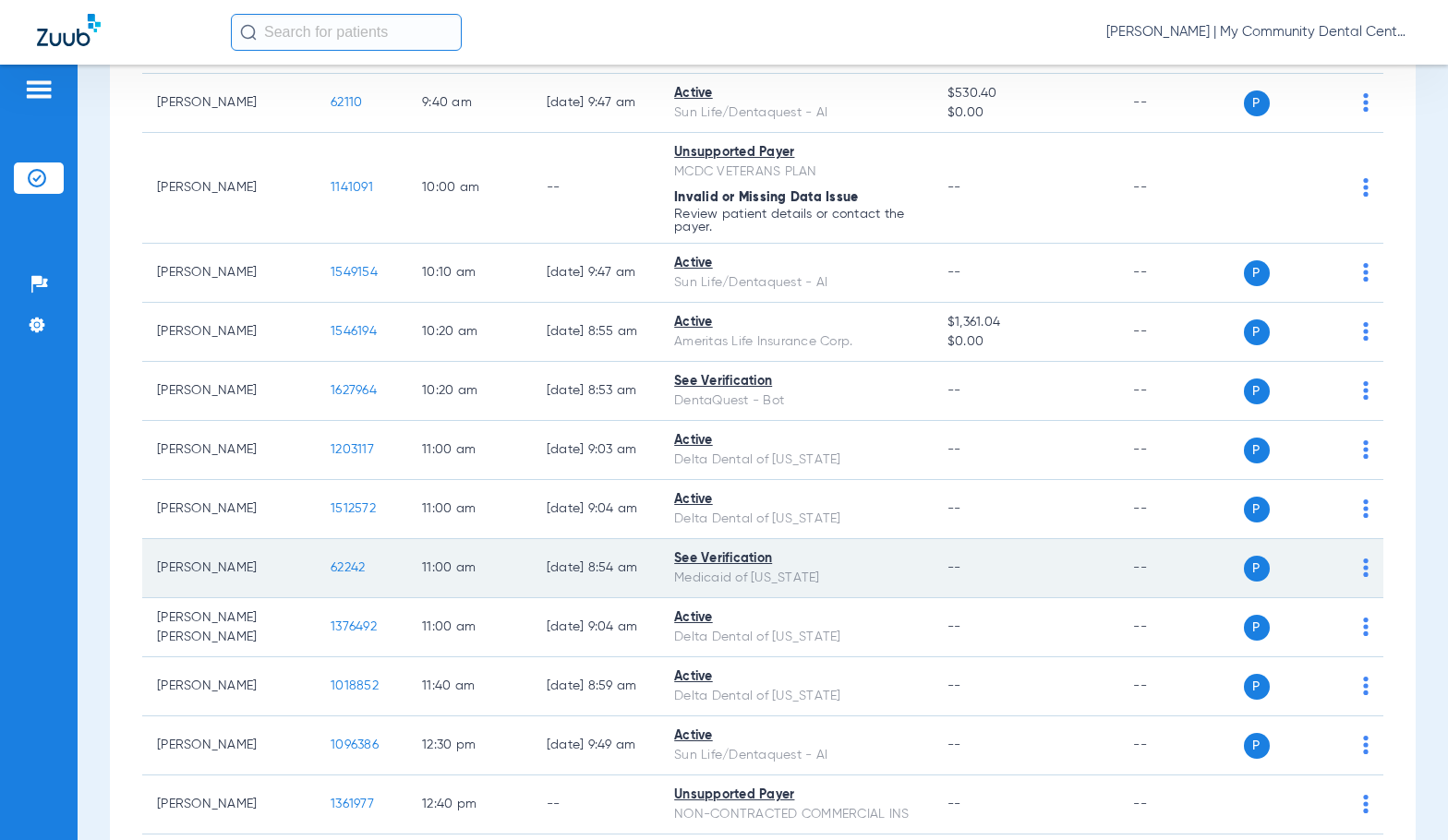
click at [330, 574] on span "62242" at bounding box center [347, 568] width 34 height 13
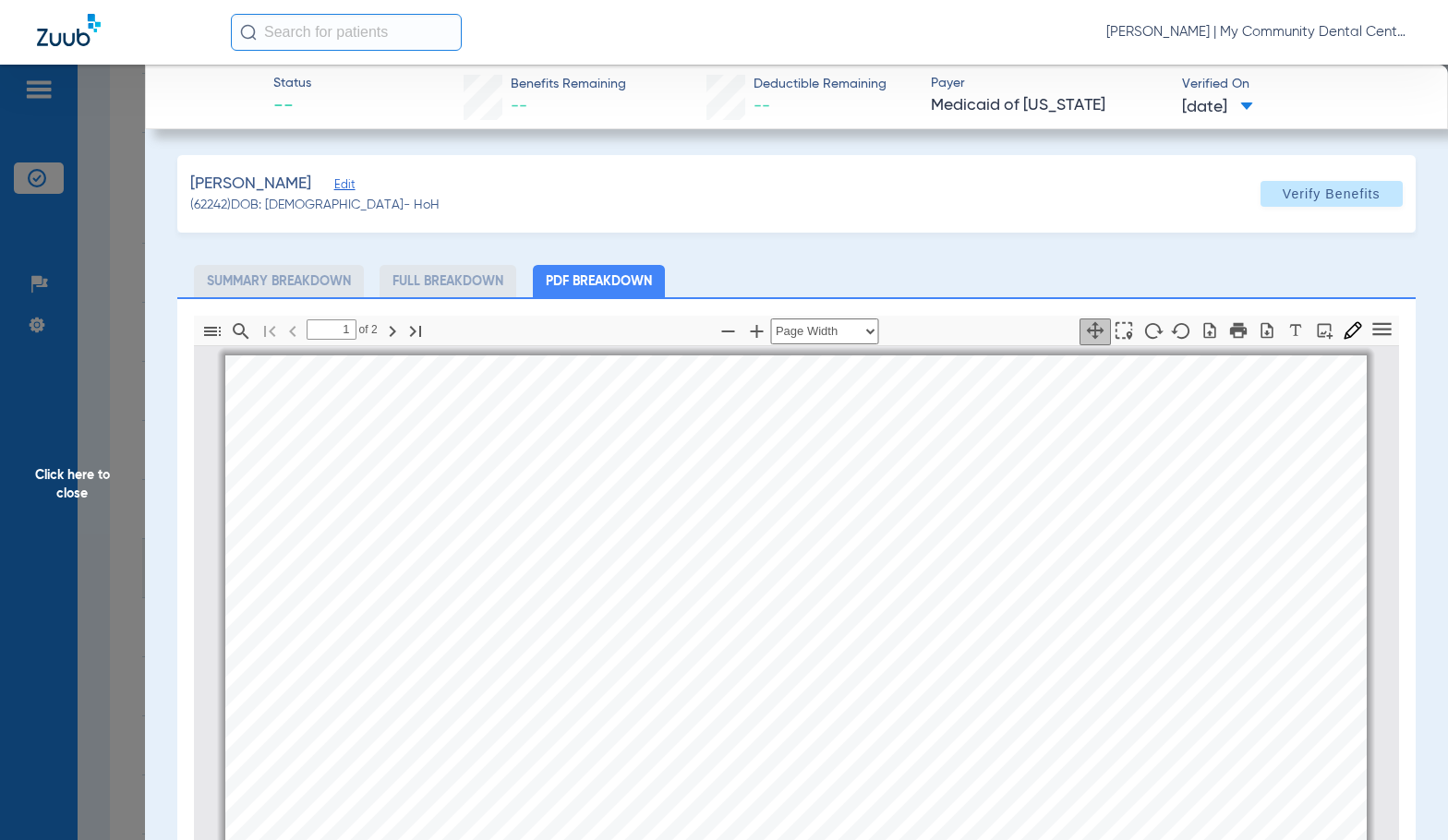
scroll to position [9, 0]
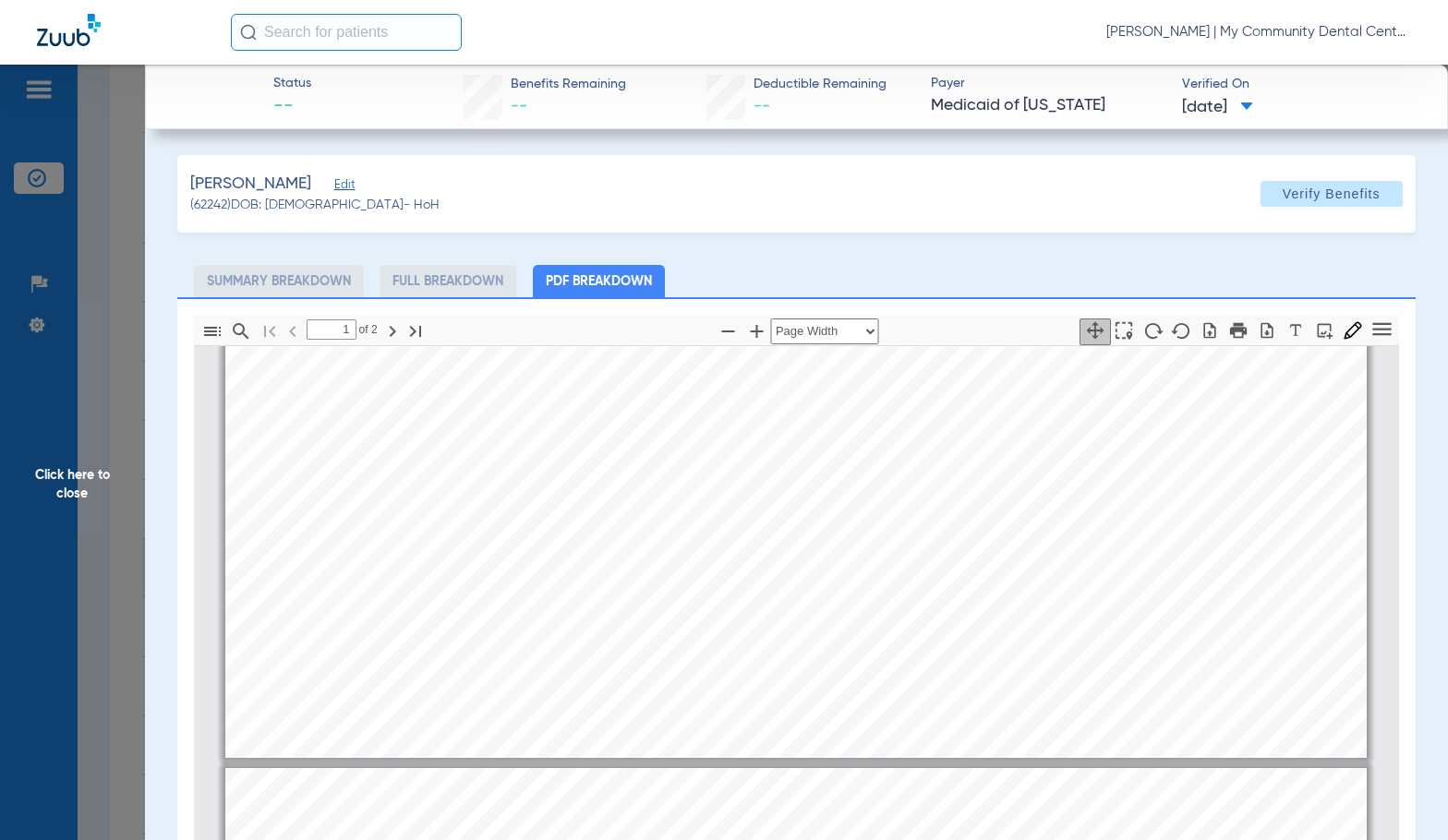
type input "2"
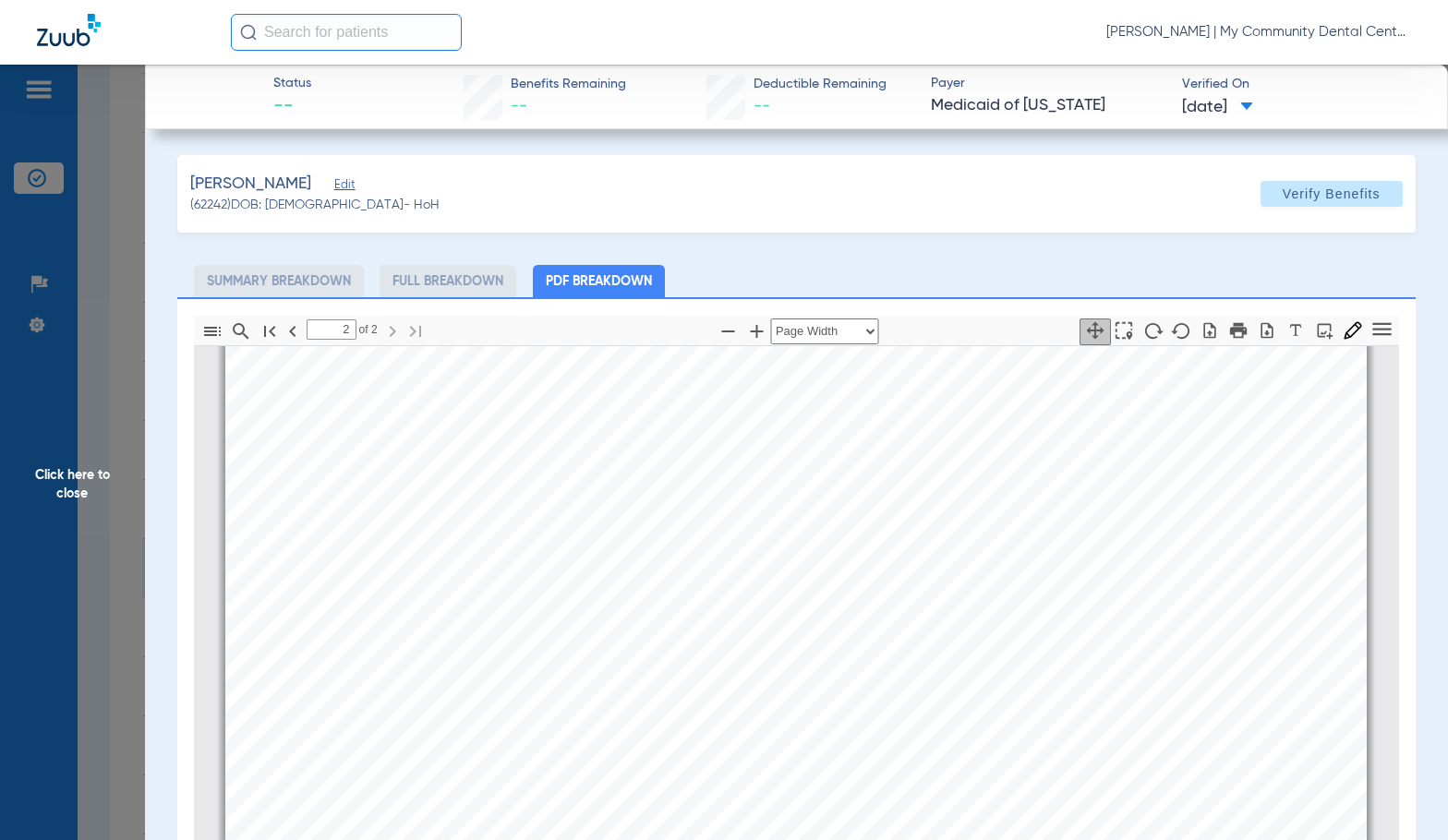
scroll to position [1763, 0]
click at [93, 482] on span "Click here to close" at bounding box center [72, 485] width 145 height 840
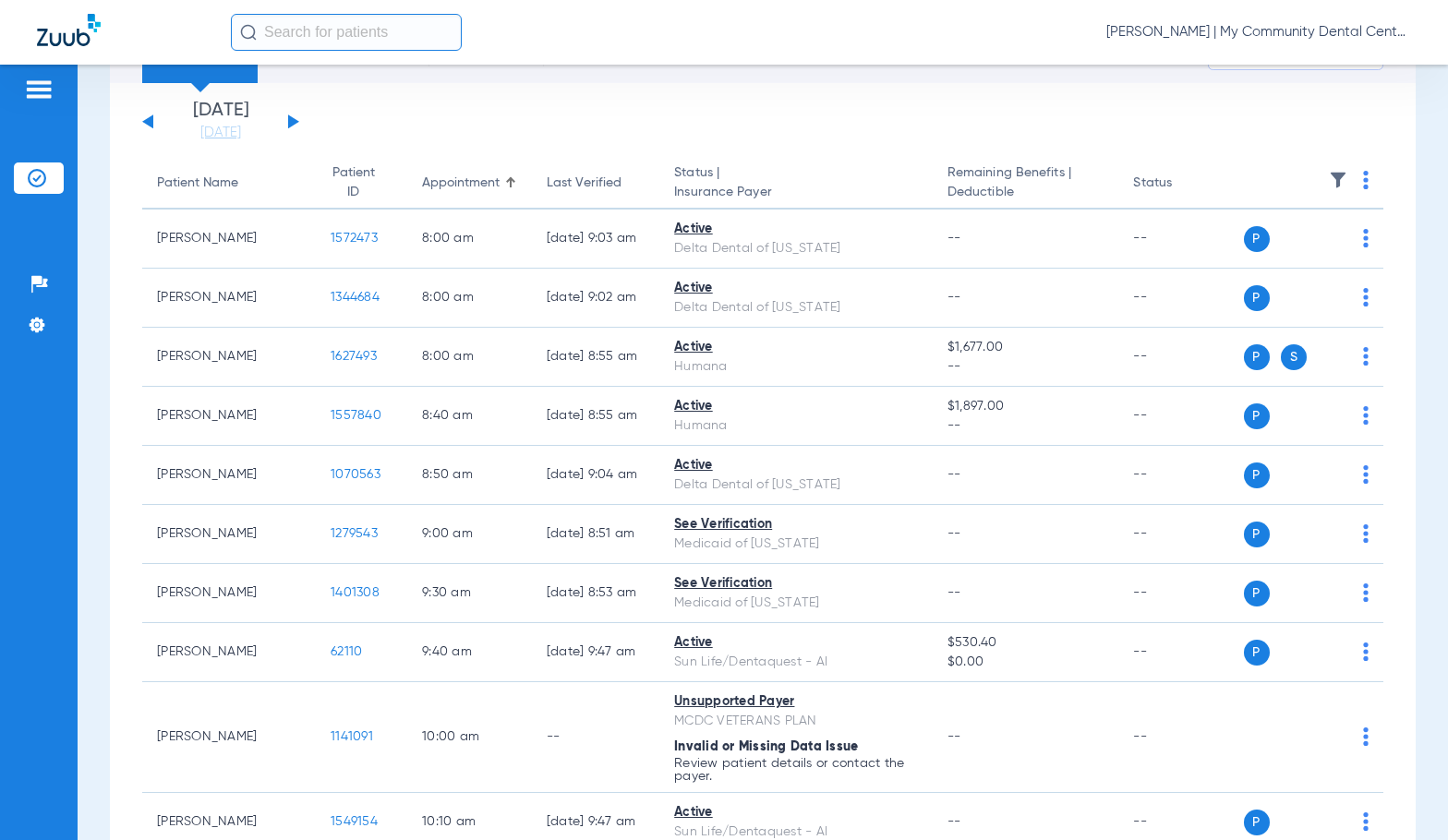
scroll to position [0, 0]
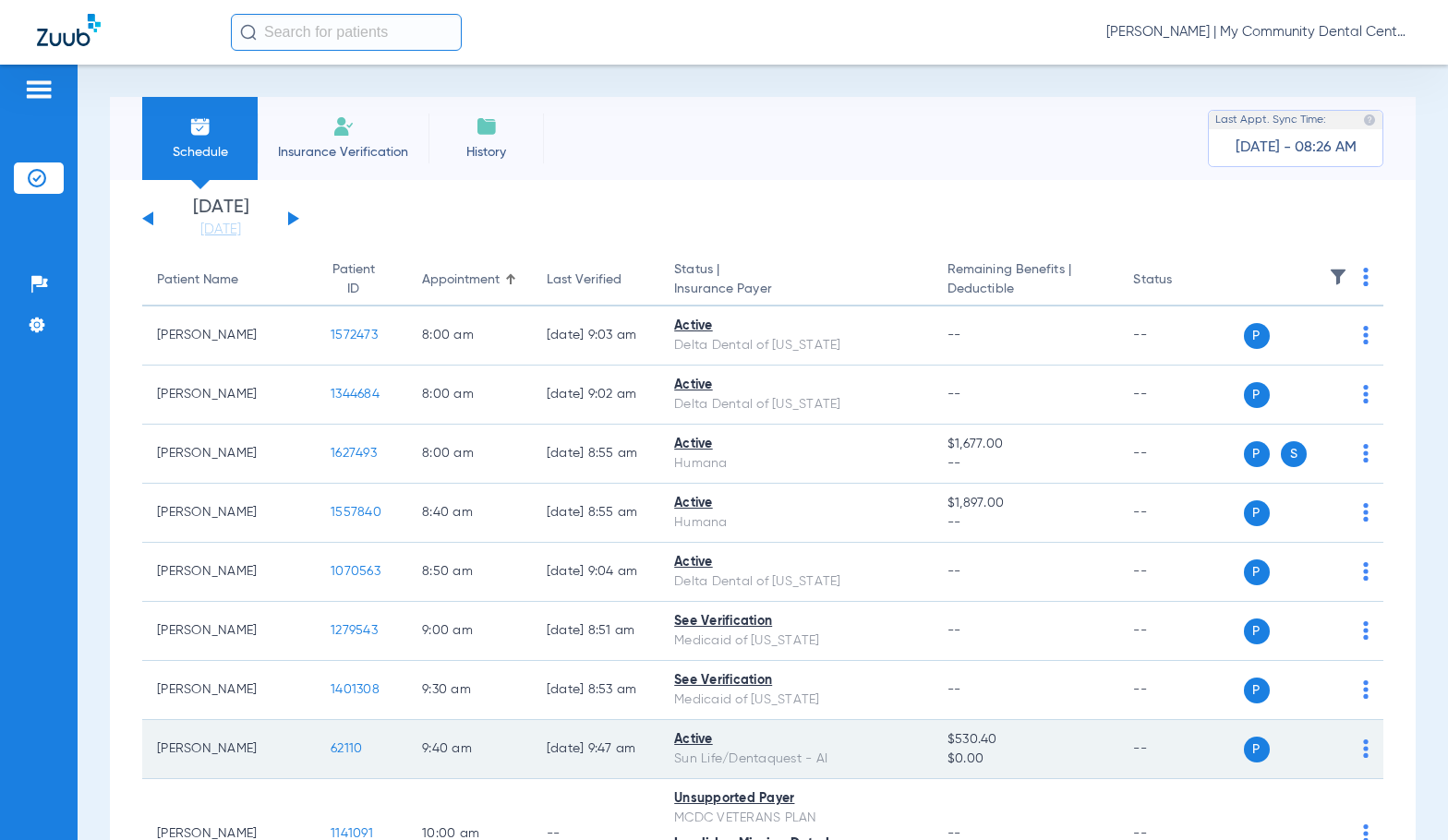
click at [330, 750] on span "62110" at bounding box center [346, 748] width 31 height 13
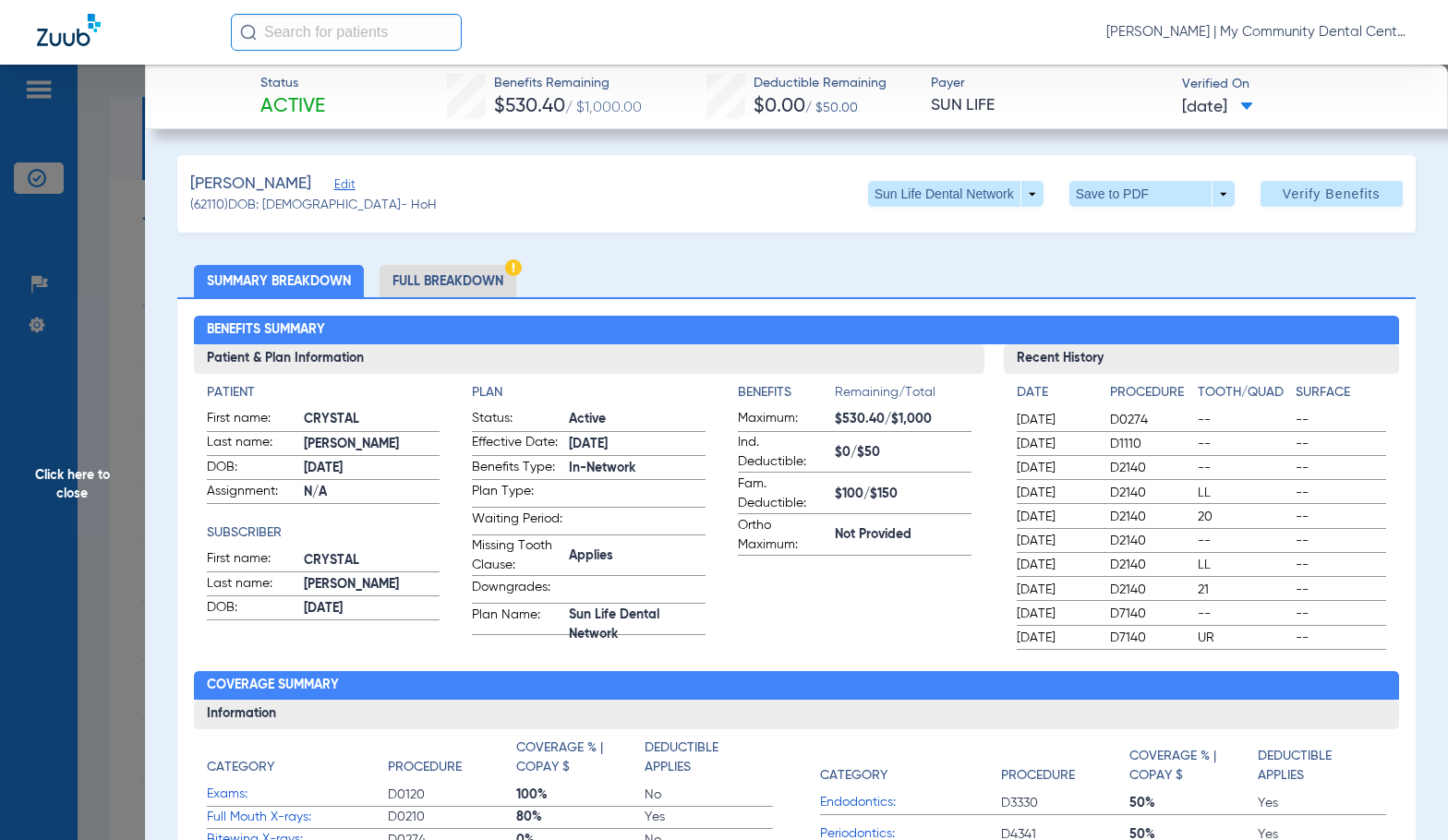
click at [487, 286] on li "Full Breakdown" at bounding box center [448, 280] width 137 height 32
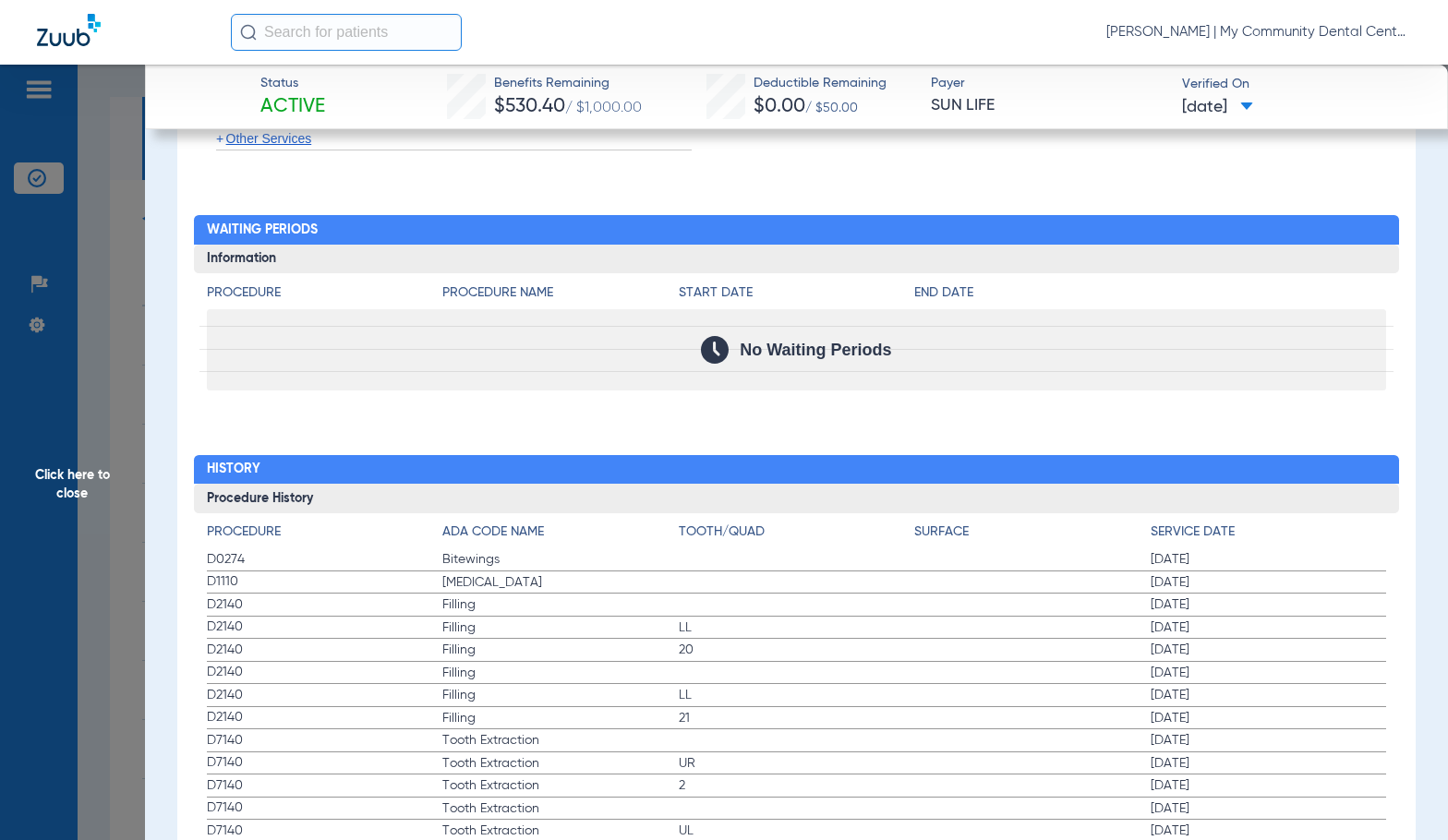
scroll to position [2216, 0]
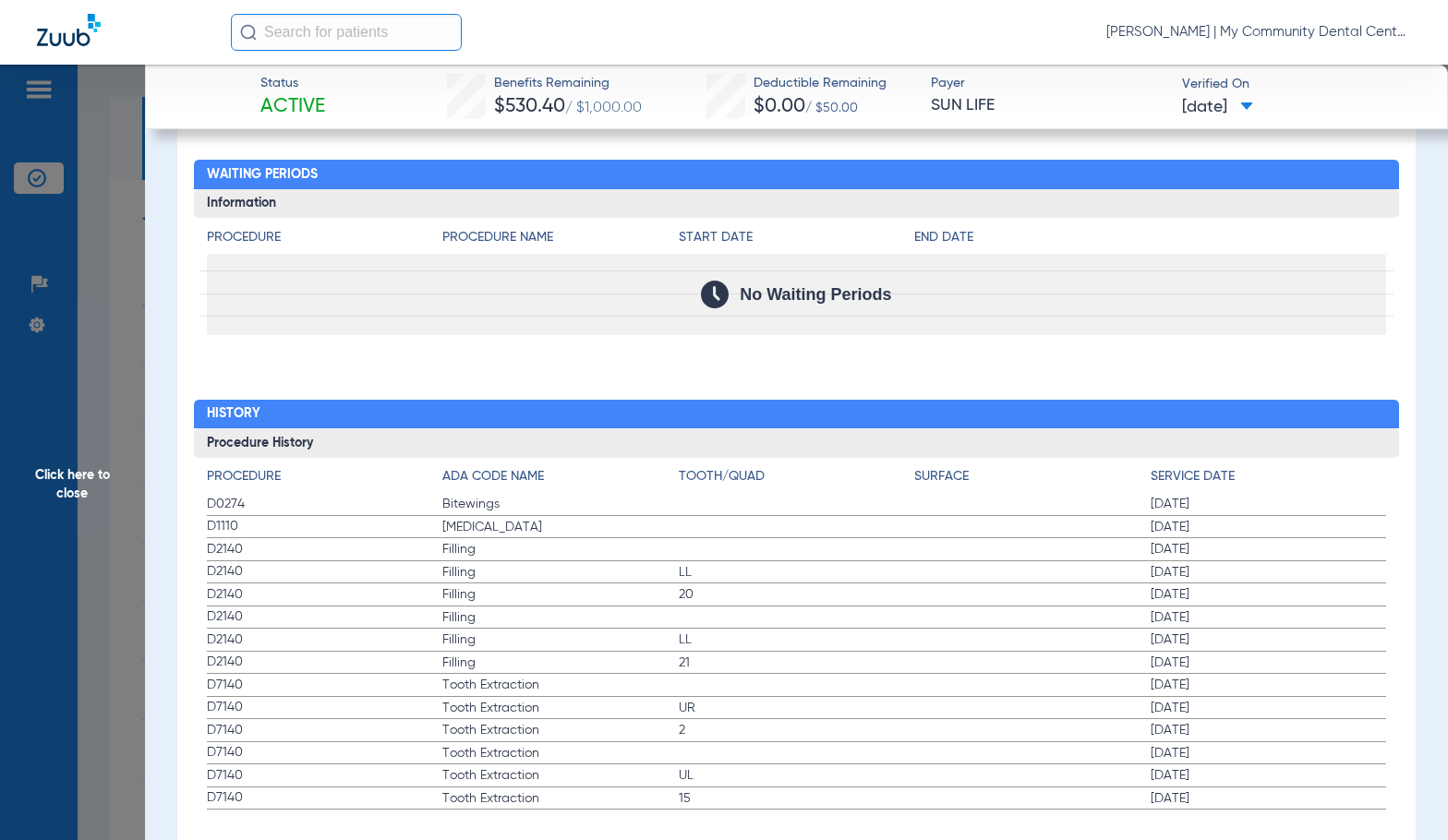
click at [741, 691] on label "D7140 Tooth Extraction 01/09/2025" at bounding box center [797, 685] width 1180 height 23
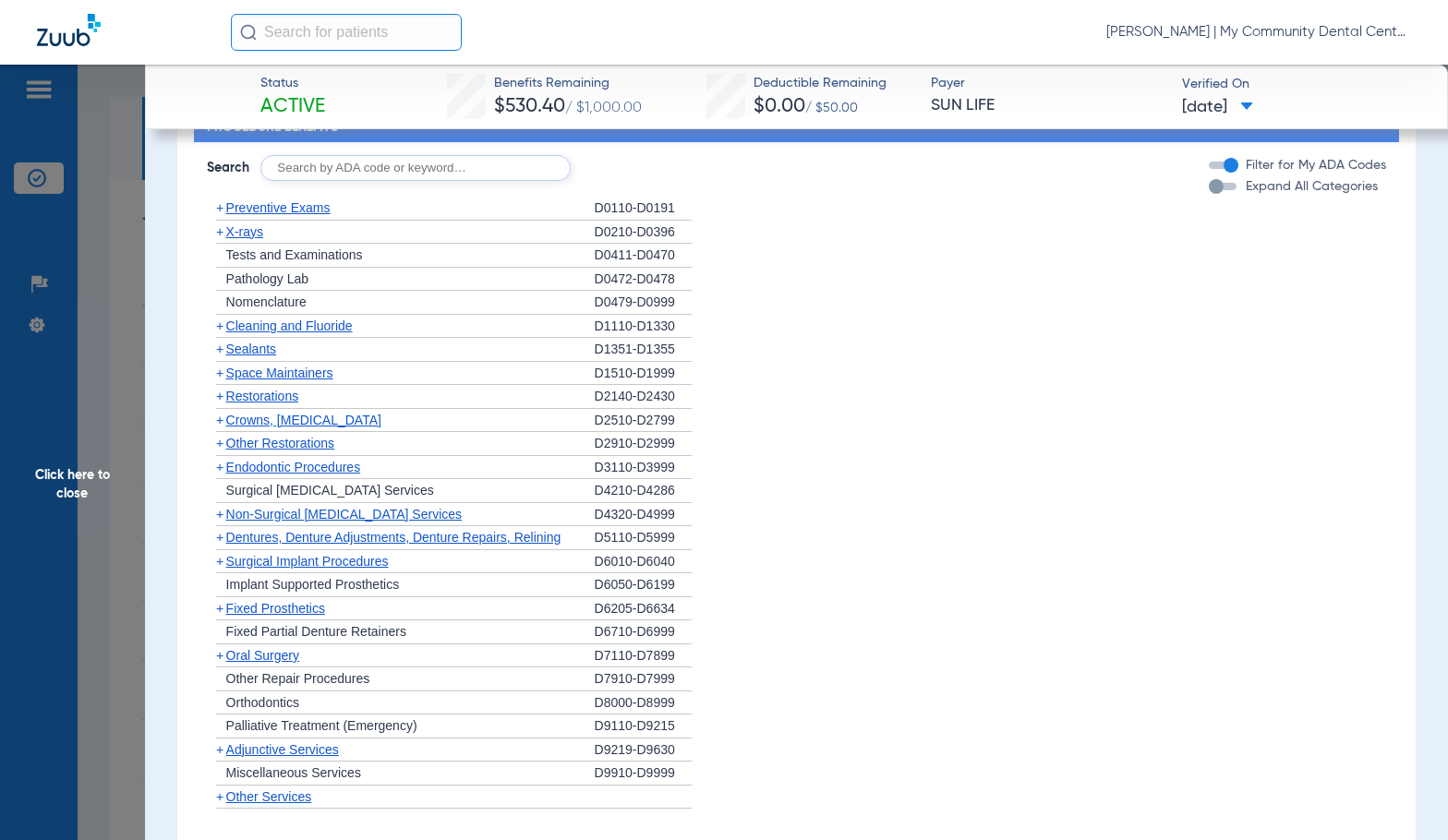
scroll to position [1385, 0]
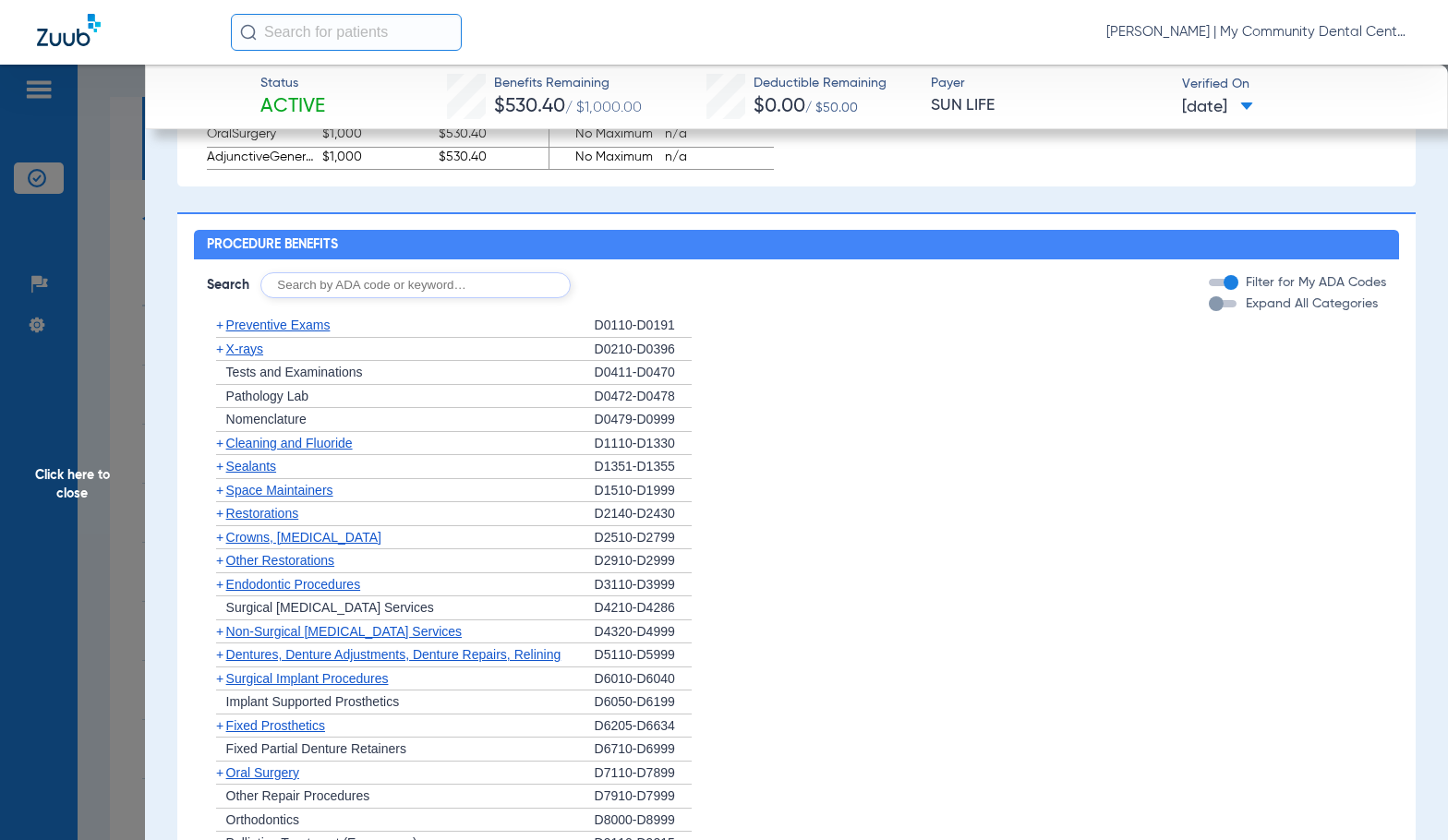
click at [291, 451] on span "Cleaning and Fluoride" at bounding box center [289, 443] width 127 height 15
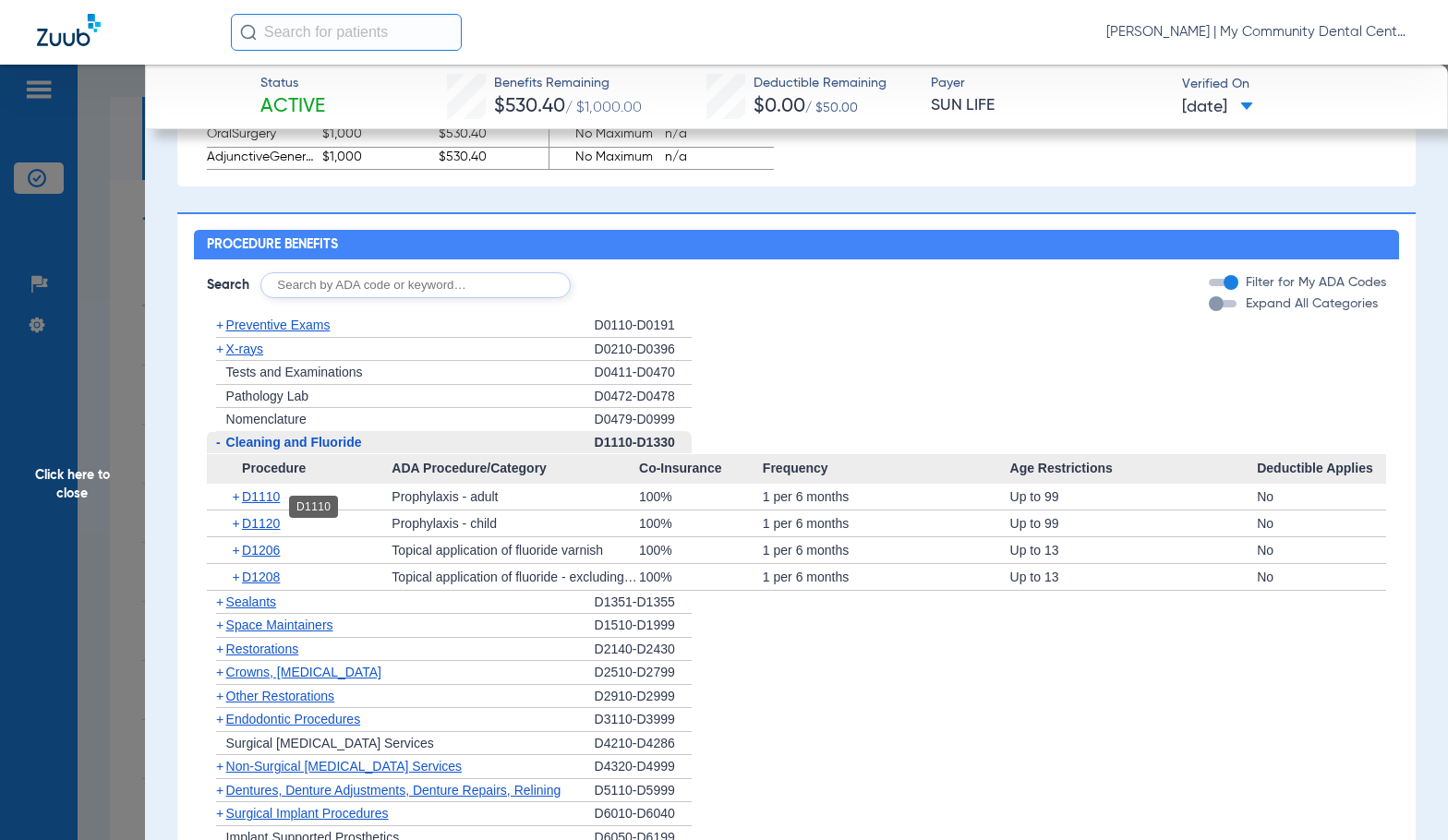
click at [262, 504] on span "D1110" at bounding box center [260, 497] width 38 height 15
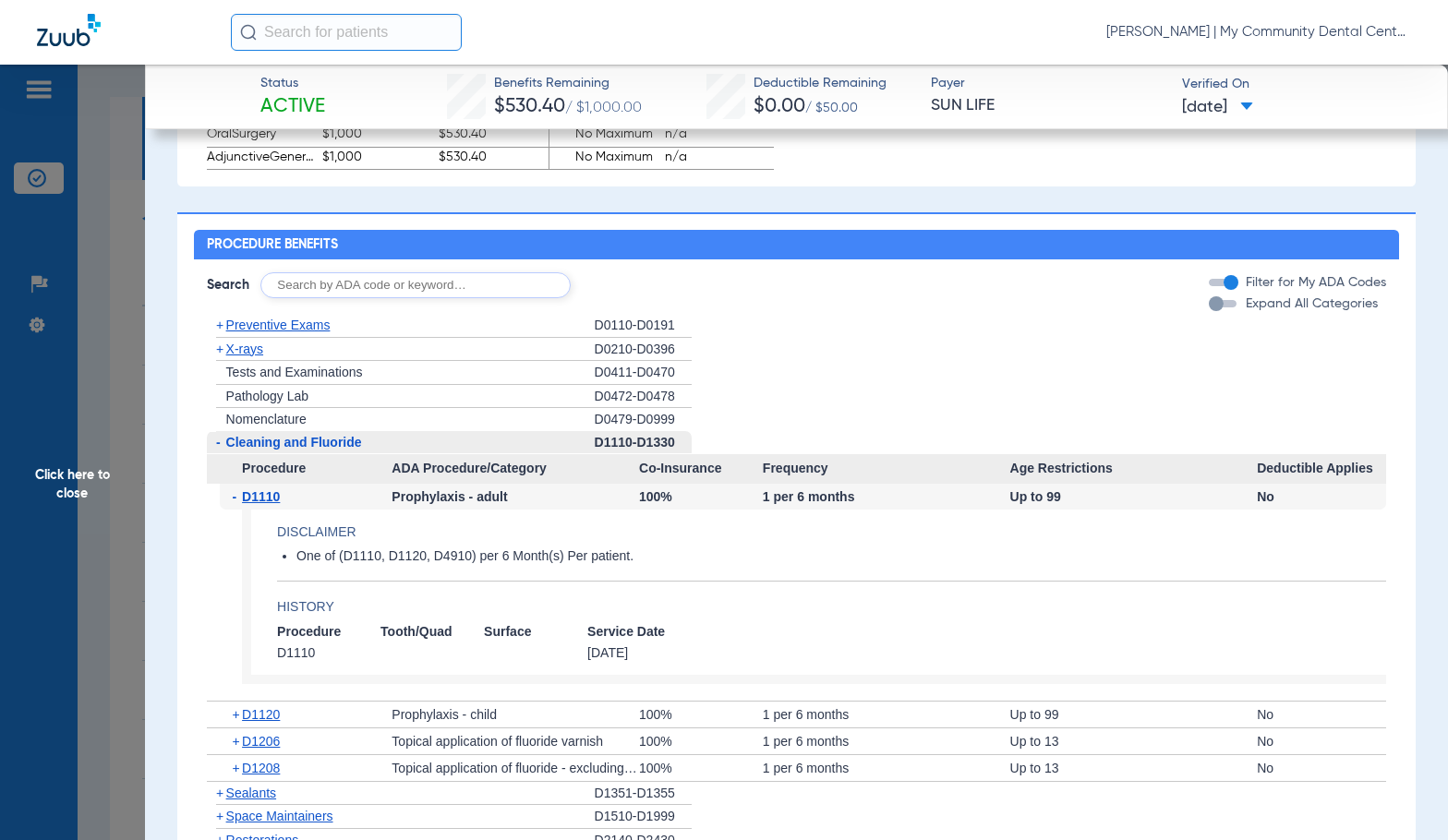
click at [262, 504] on span "D1110" at bounding box center [260, 497] width 38 height 15
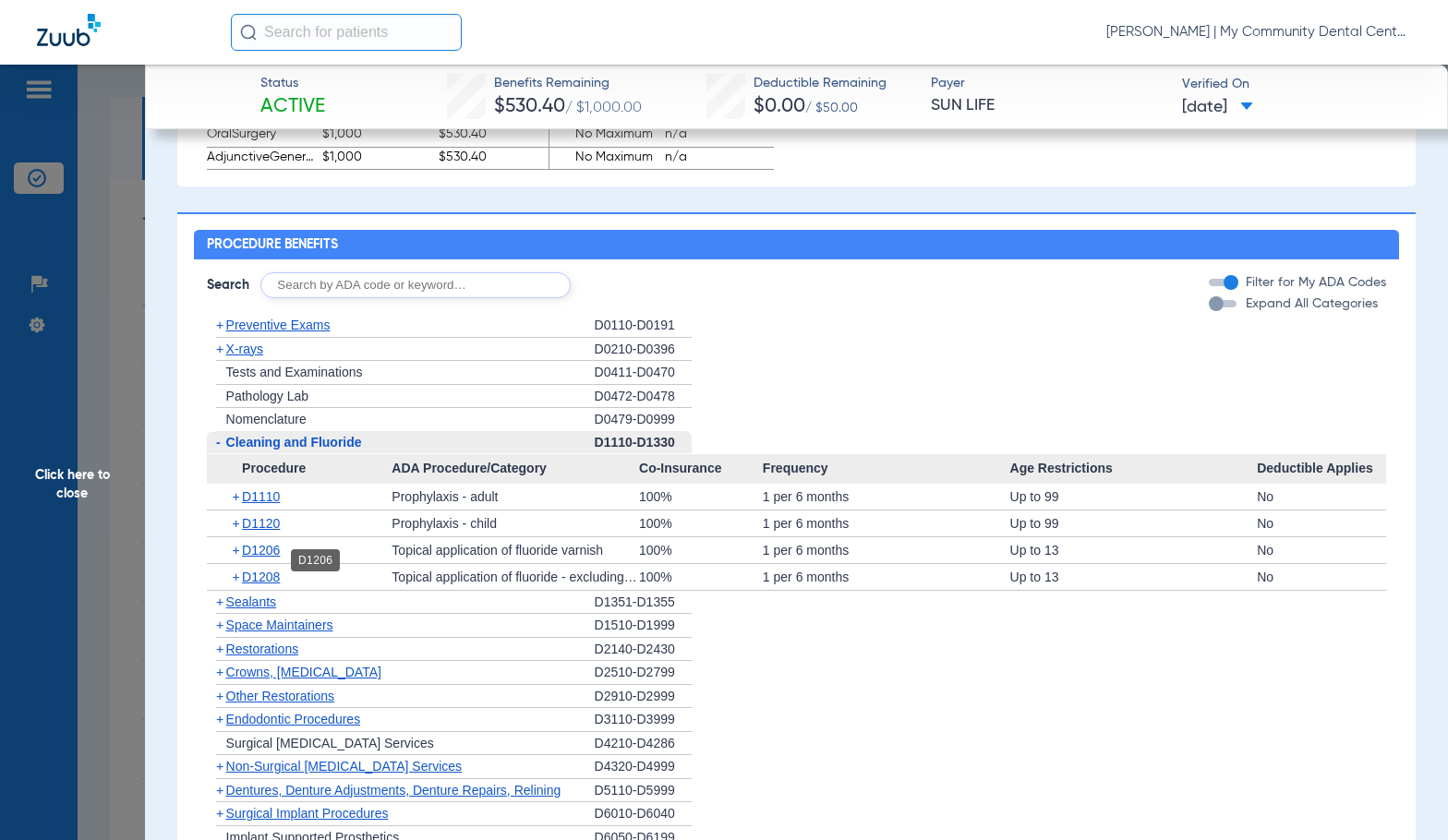
click at [272, 558] on span "D1206" at bounding box center [260, 550] width 38 height 15
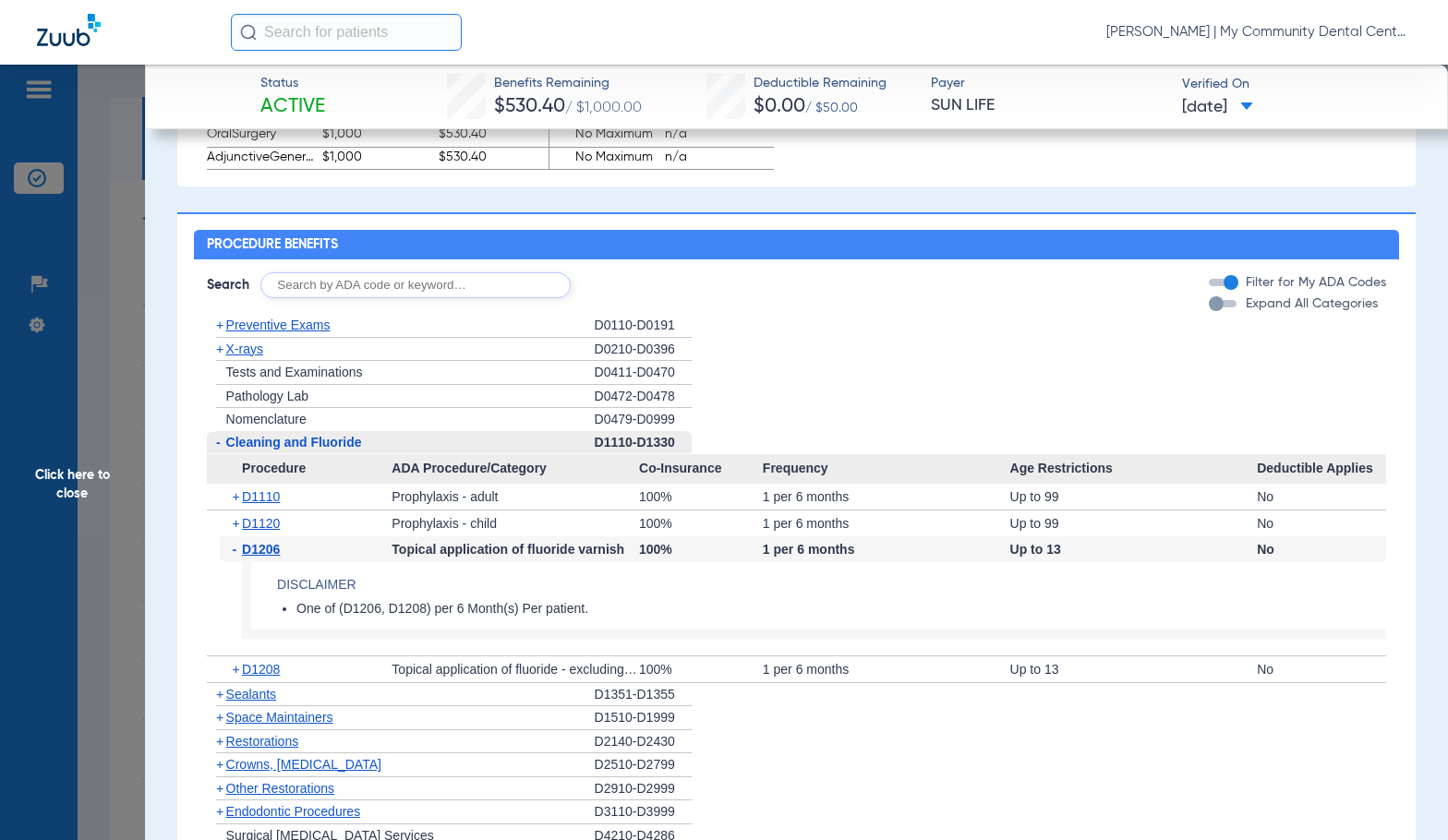
click at [272, 557] on span "D1206" at bounding box center [260, 550] width 38 height 15
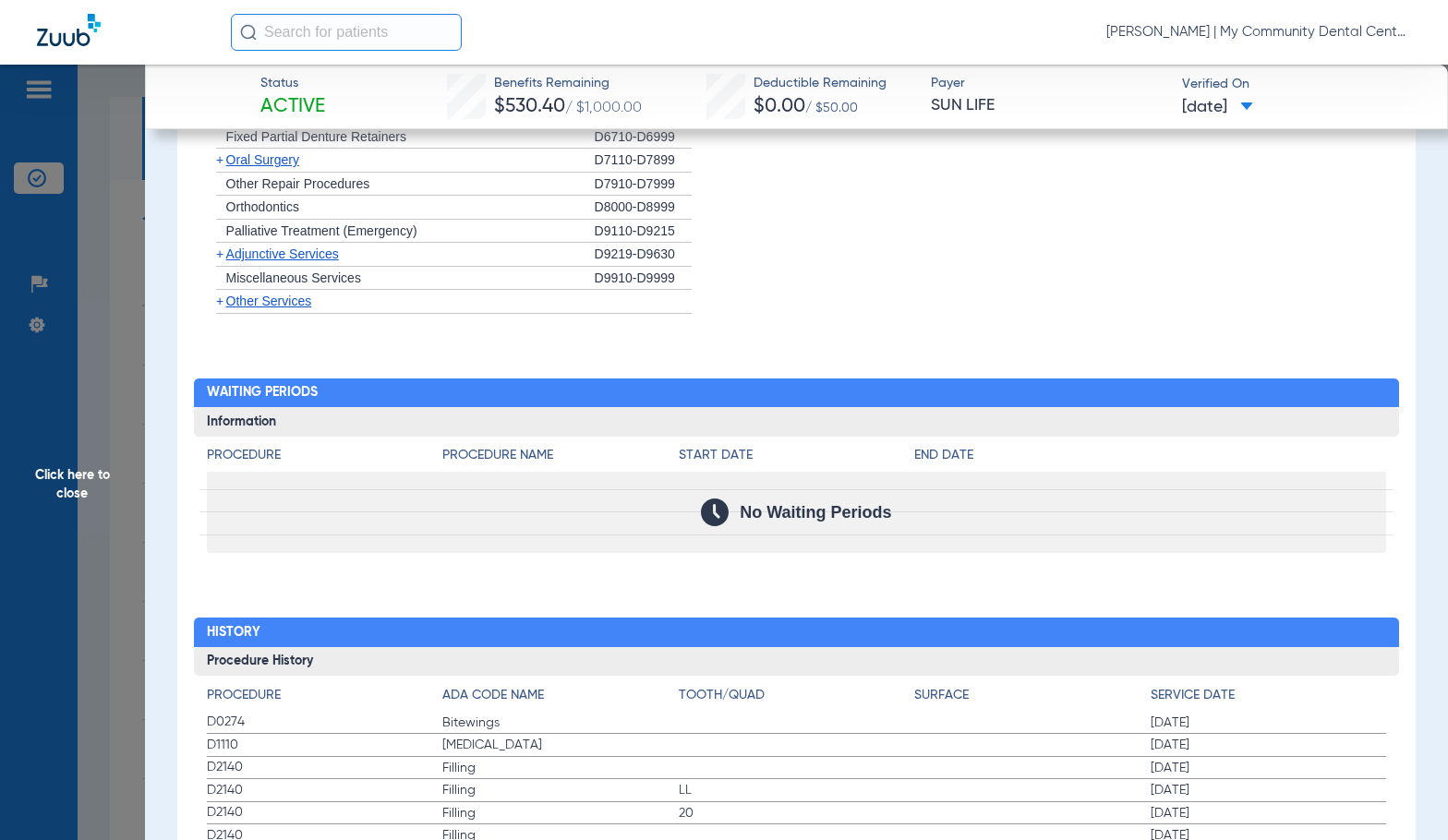
scroll to position [2115, 0]
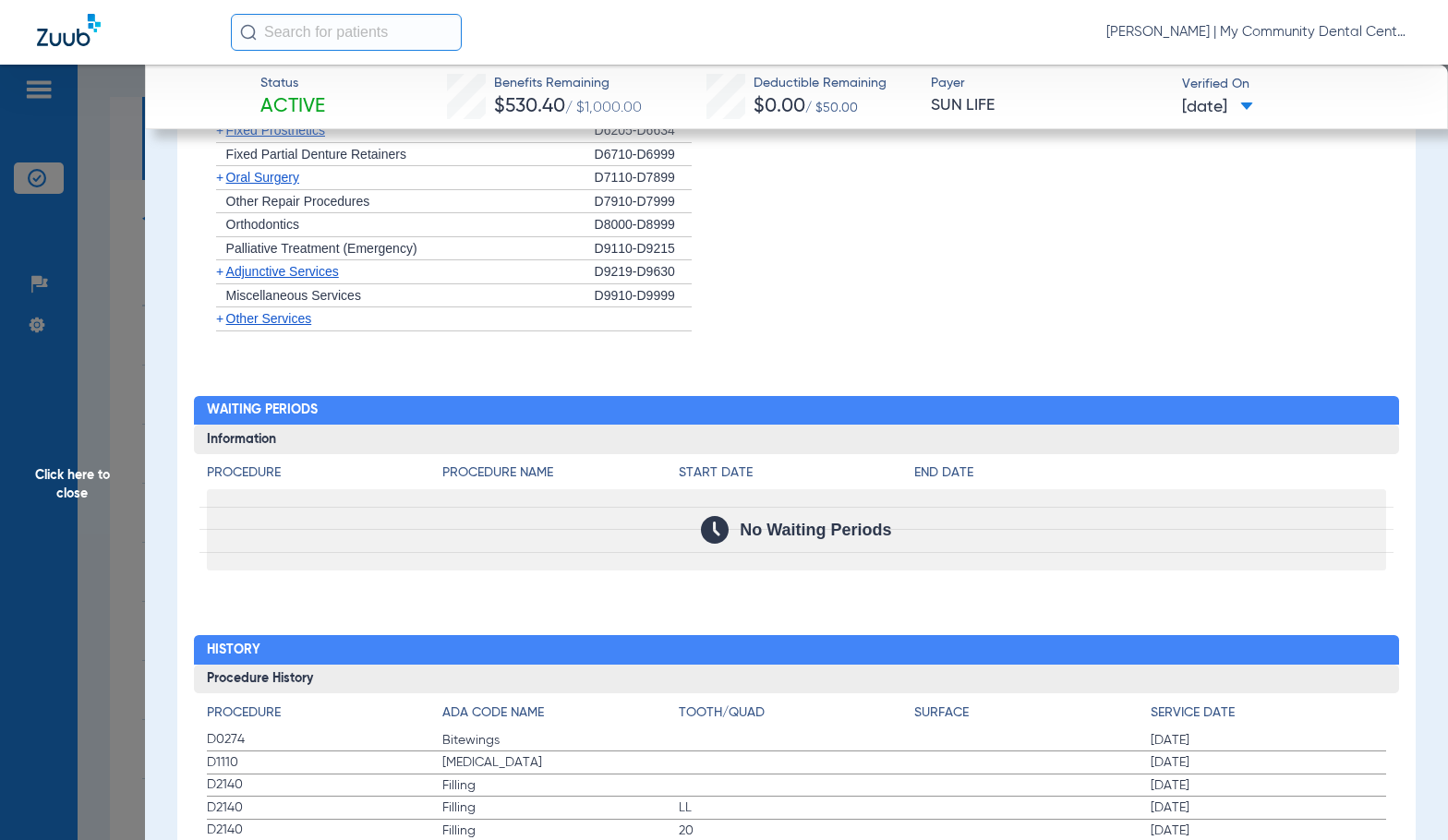
click at [61, 583] on span "Click here to close" at bounding box center [72, 485] width 145 height 840
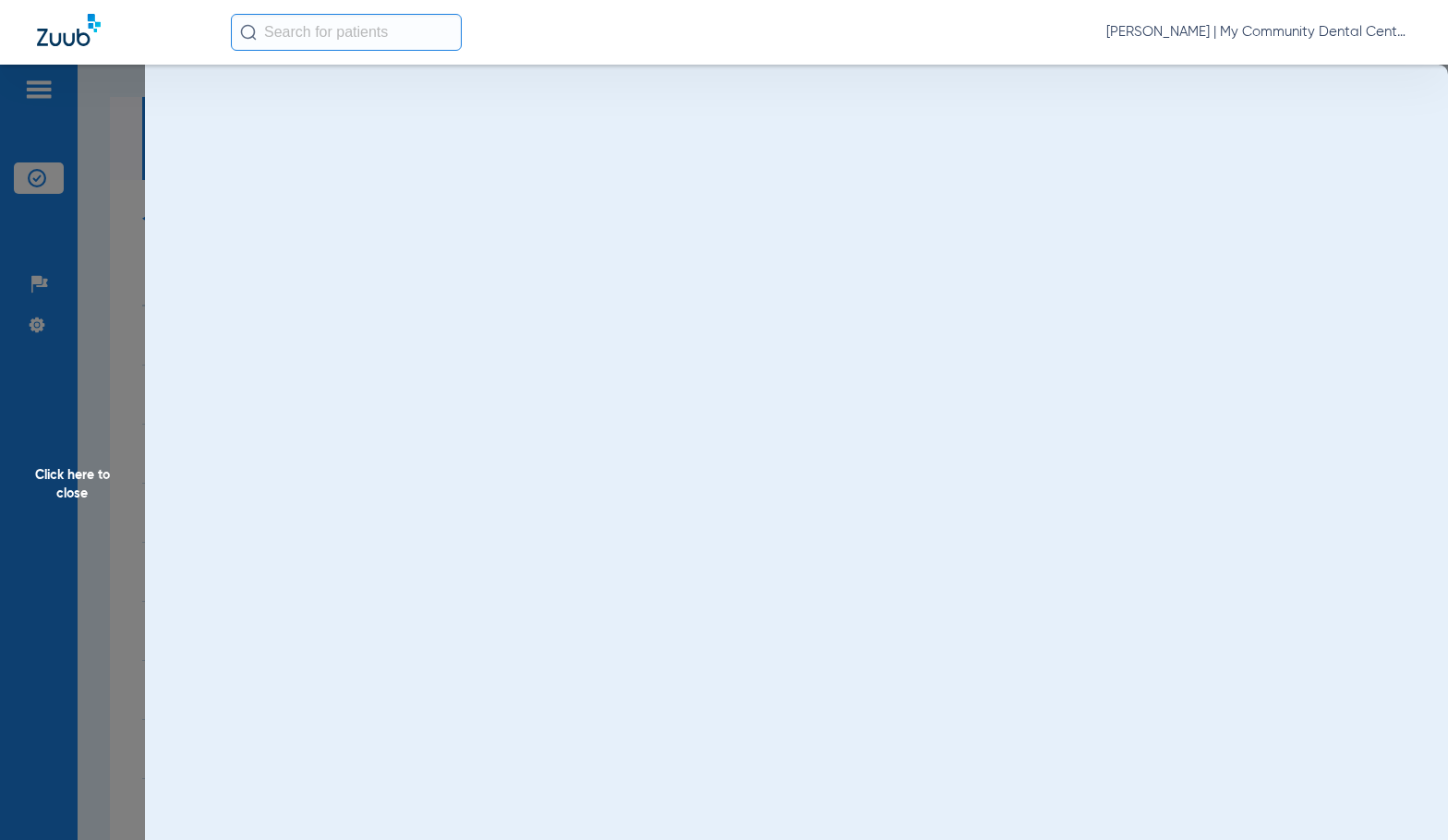
scroll to position [0, 0]
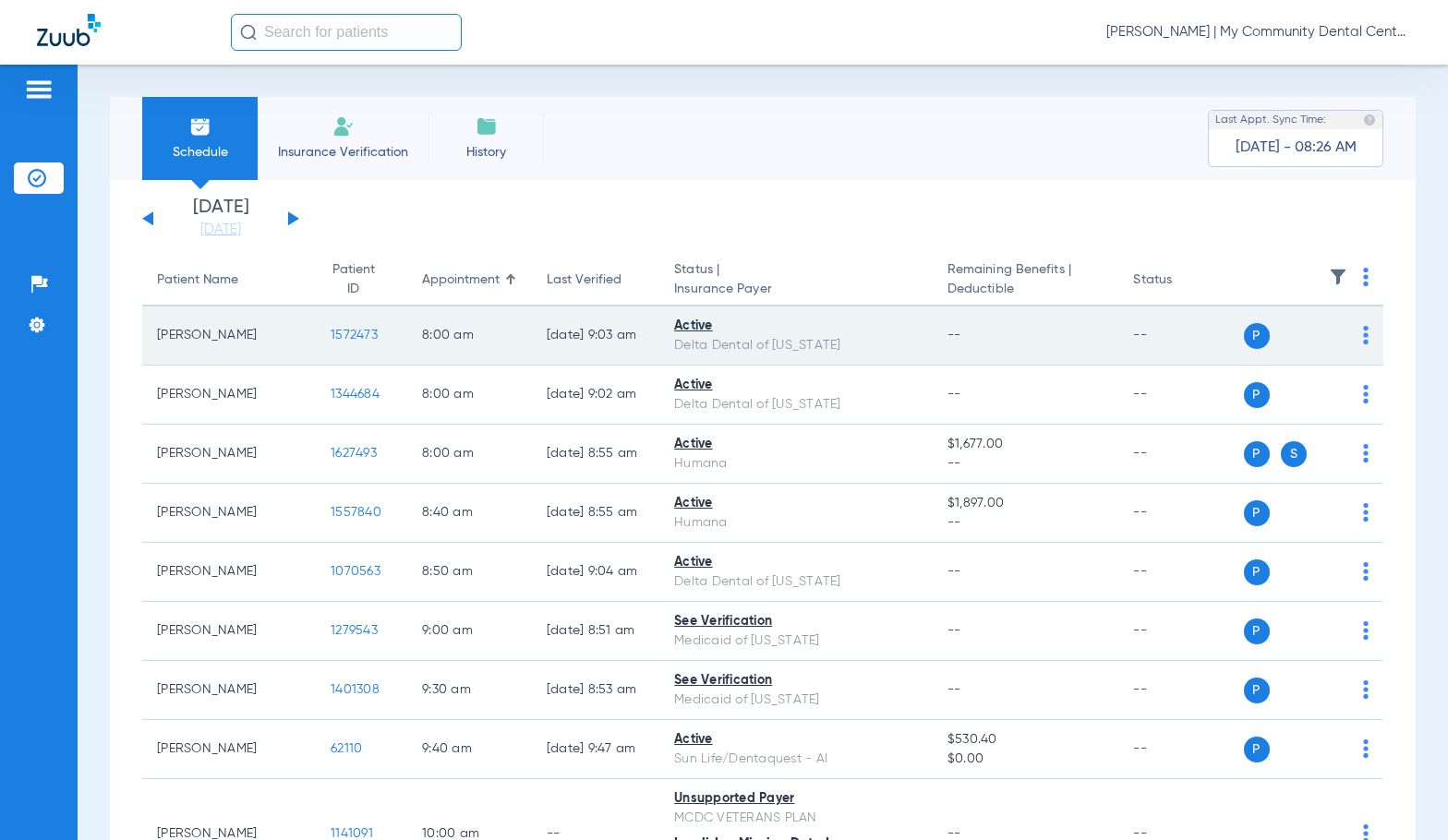
click at [330, 334] on span "1572473" at bounding box center [353, 335] width 47 height 13
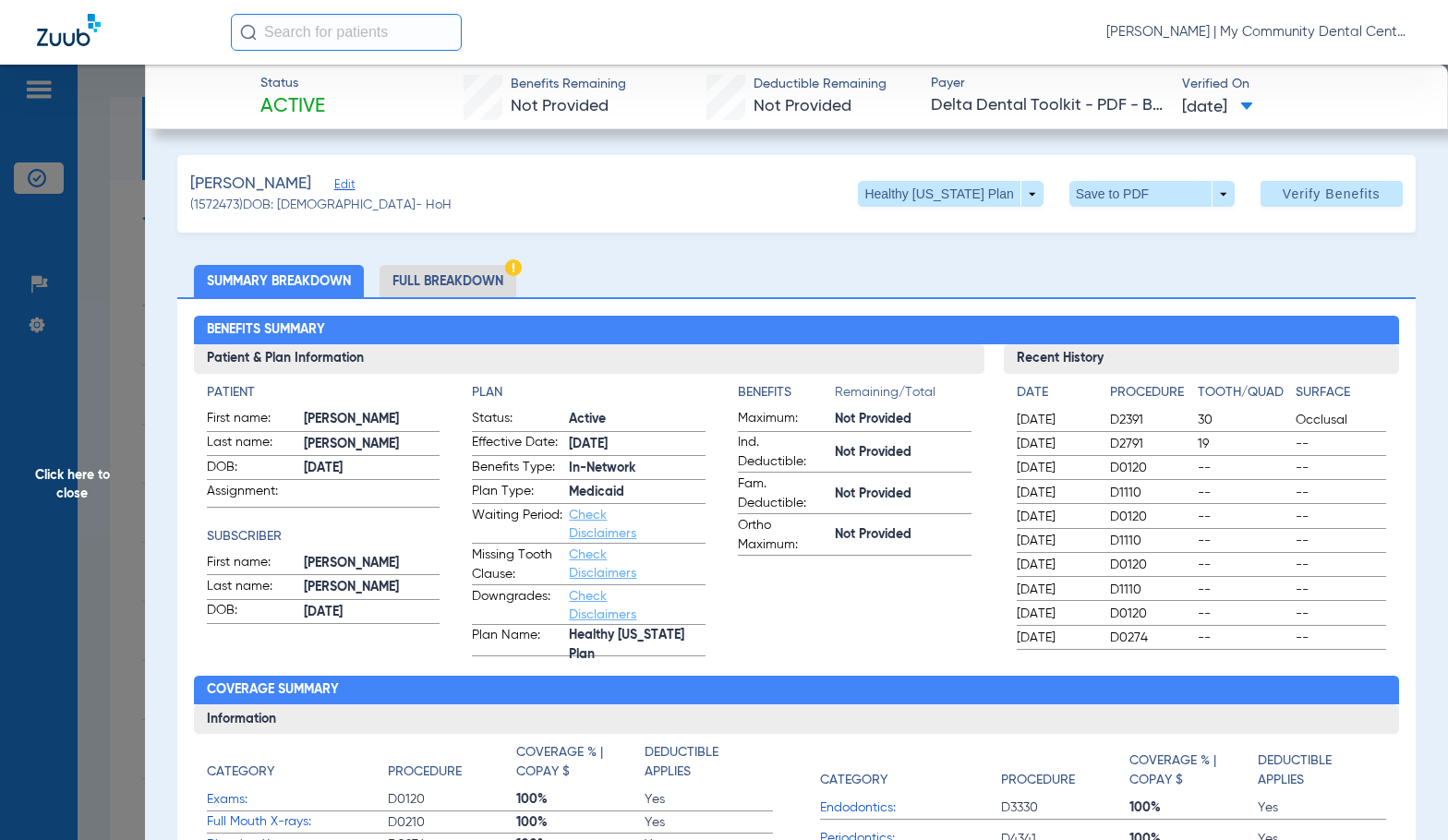
drag, startPoint x: 477, startPoint y: 308, endPoint x: 472, endPoint y: 290, distance: 18.7
click at [476, 303] on div "Benefits Summary Patient & Plan Information Patient First name: ADRIANA Last na…" at bounding box center [797, 663] width 1238 height 734
click at [472, 290] on li "Full Breakdown" at bounding box center [448, 280] width 137 height 32
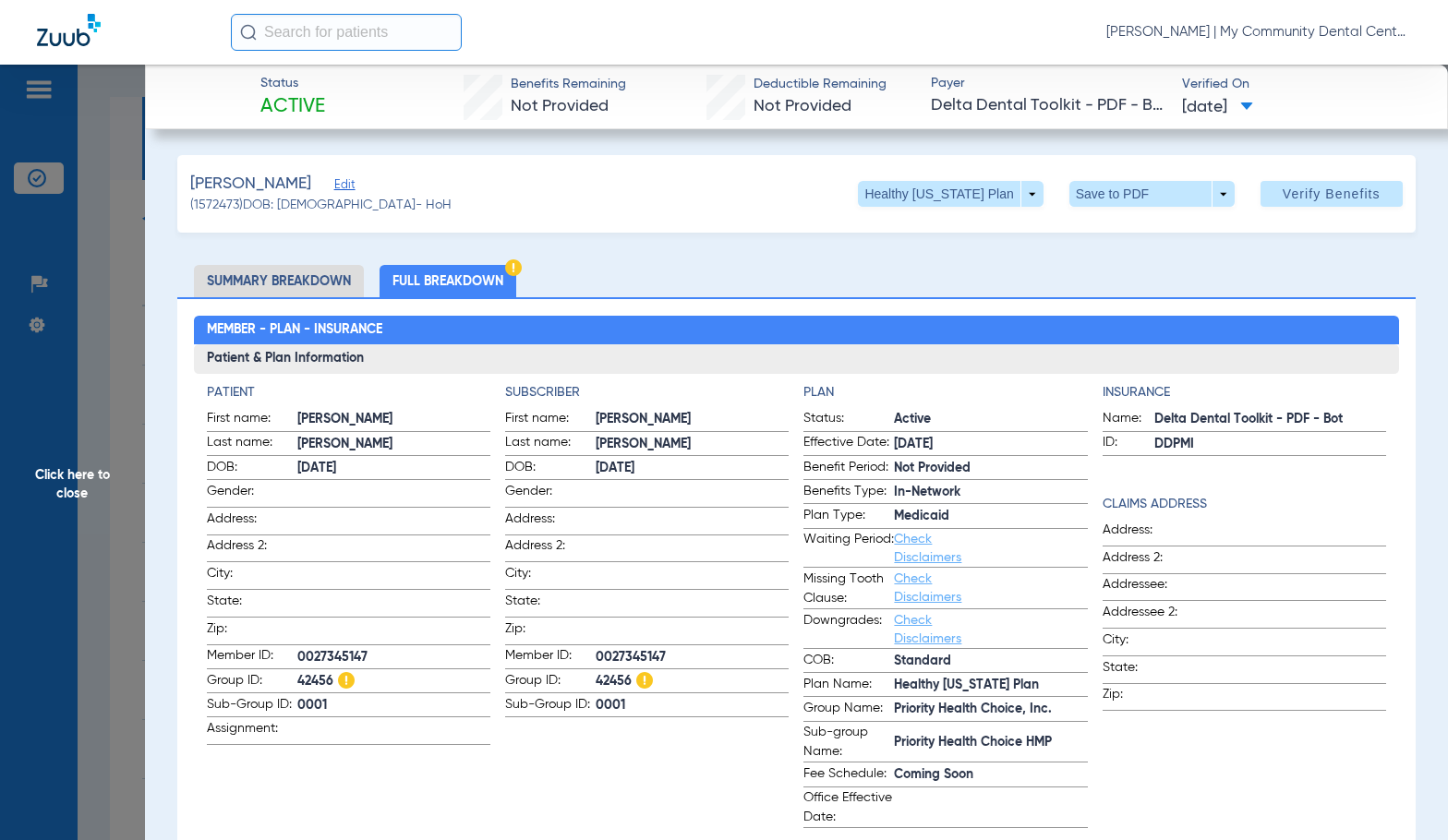
click at [645, 766] on app-subscriber-information "Subscriber First name: ADRIANA Last name: WHEELER DOB: 12/11/1999 Gender: Addre…" at bounding box center [647, 605] width 283 height 445
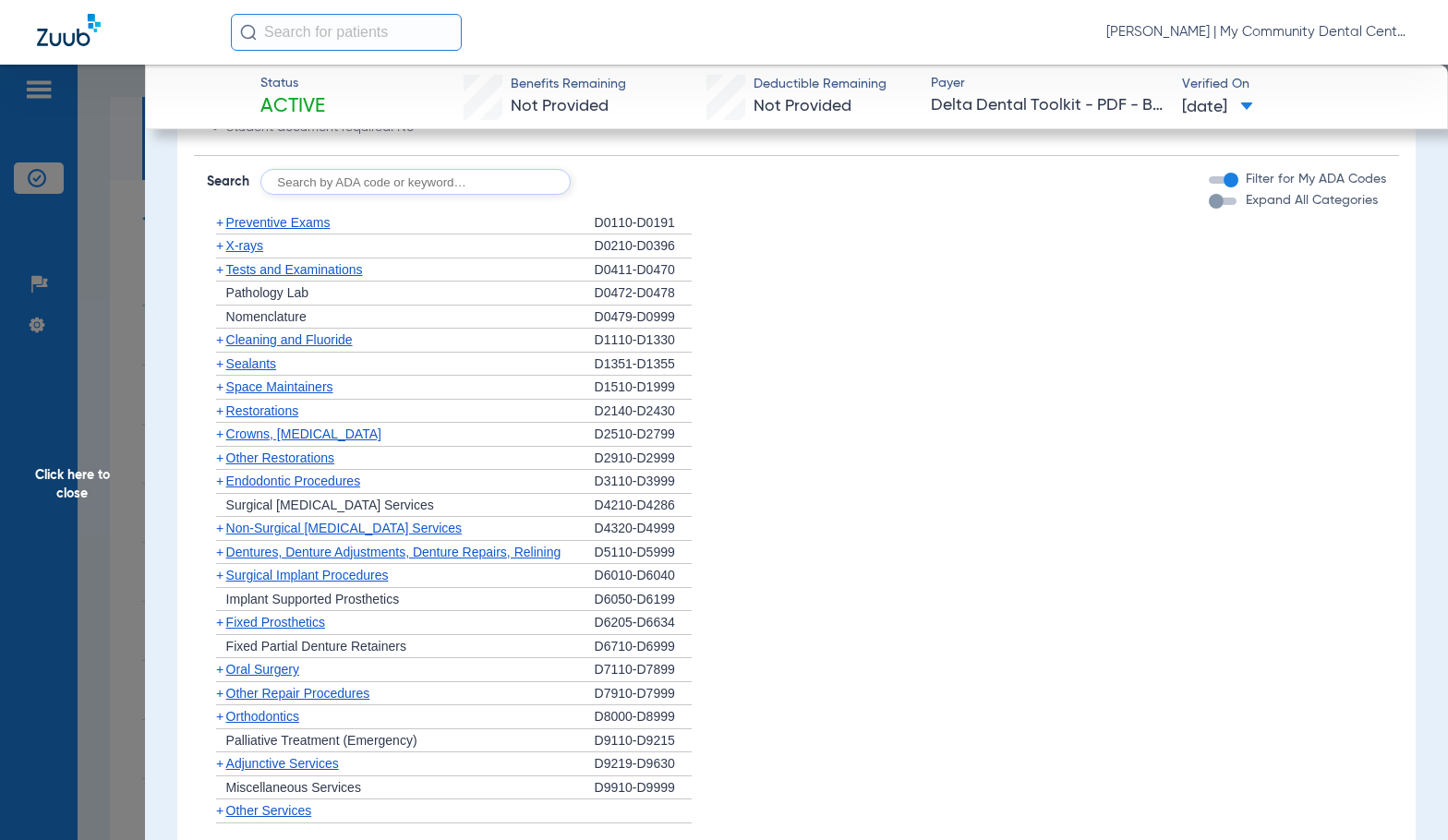
scroll to position [1385, 0]
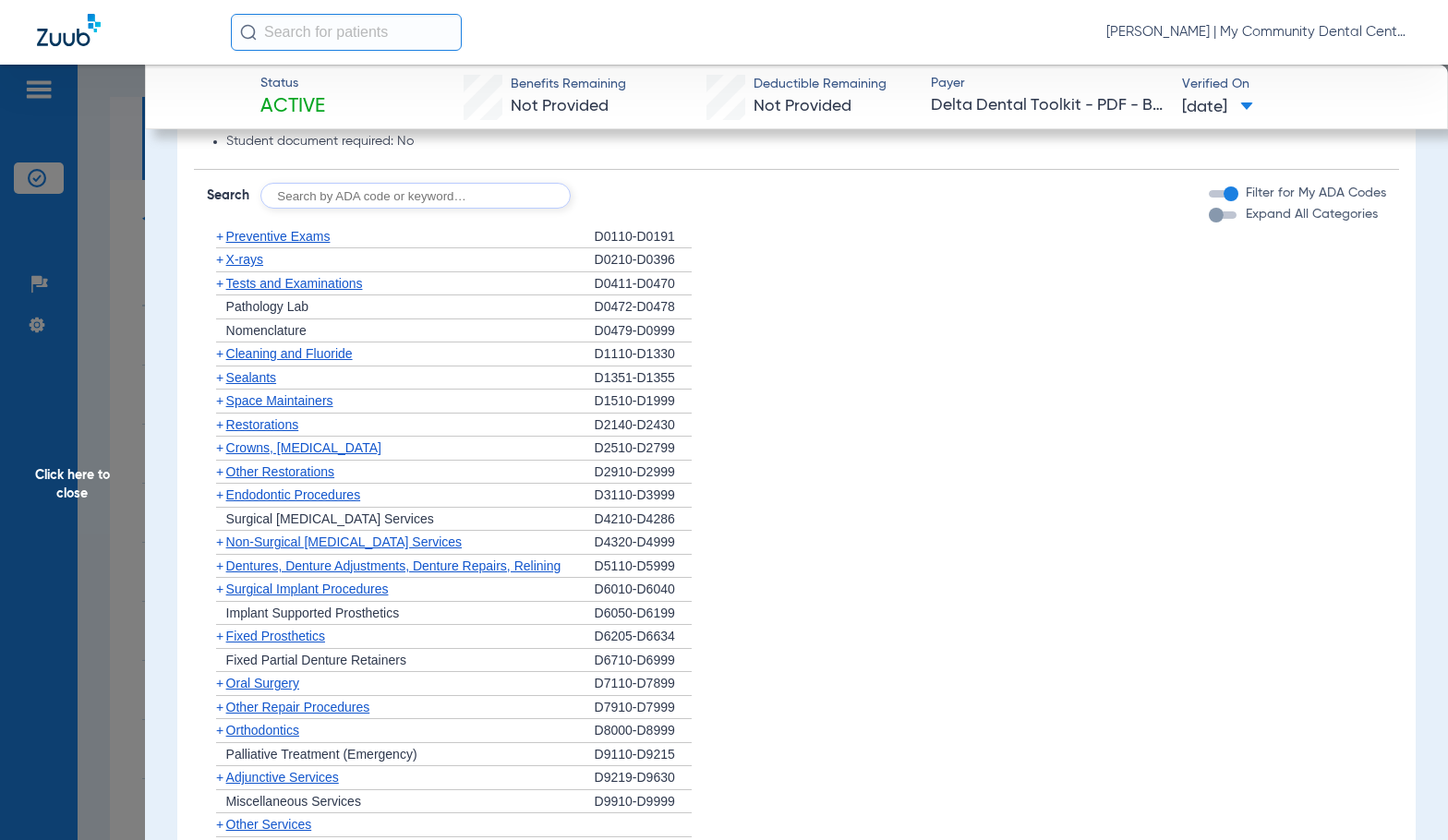
click at [240, 241] on span "Preventive Exams" at bounding box center [278, 236] width 105 height 15
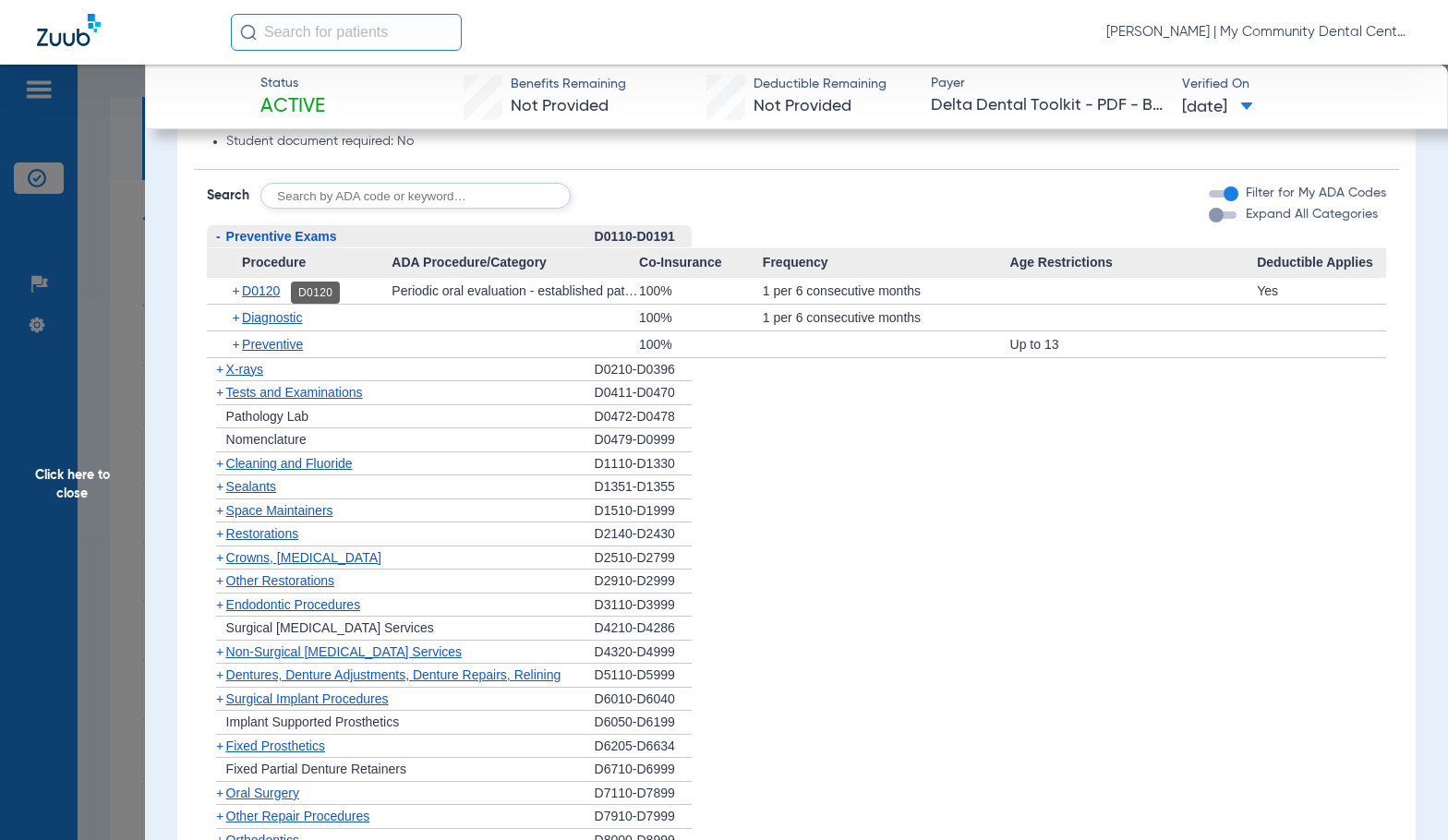
click at [267, 290] on span "D0120" at bounding box center [260, 290] width 38 height 15
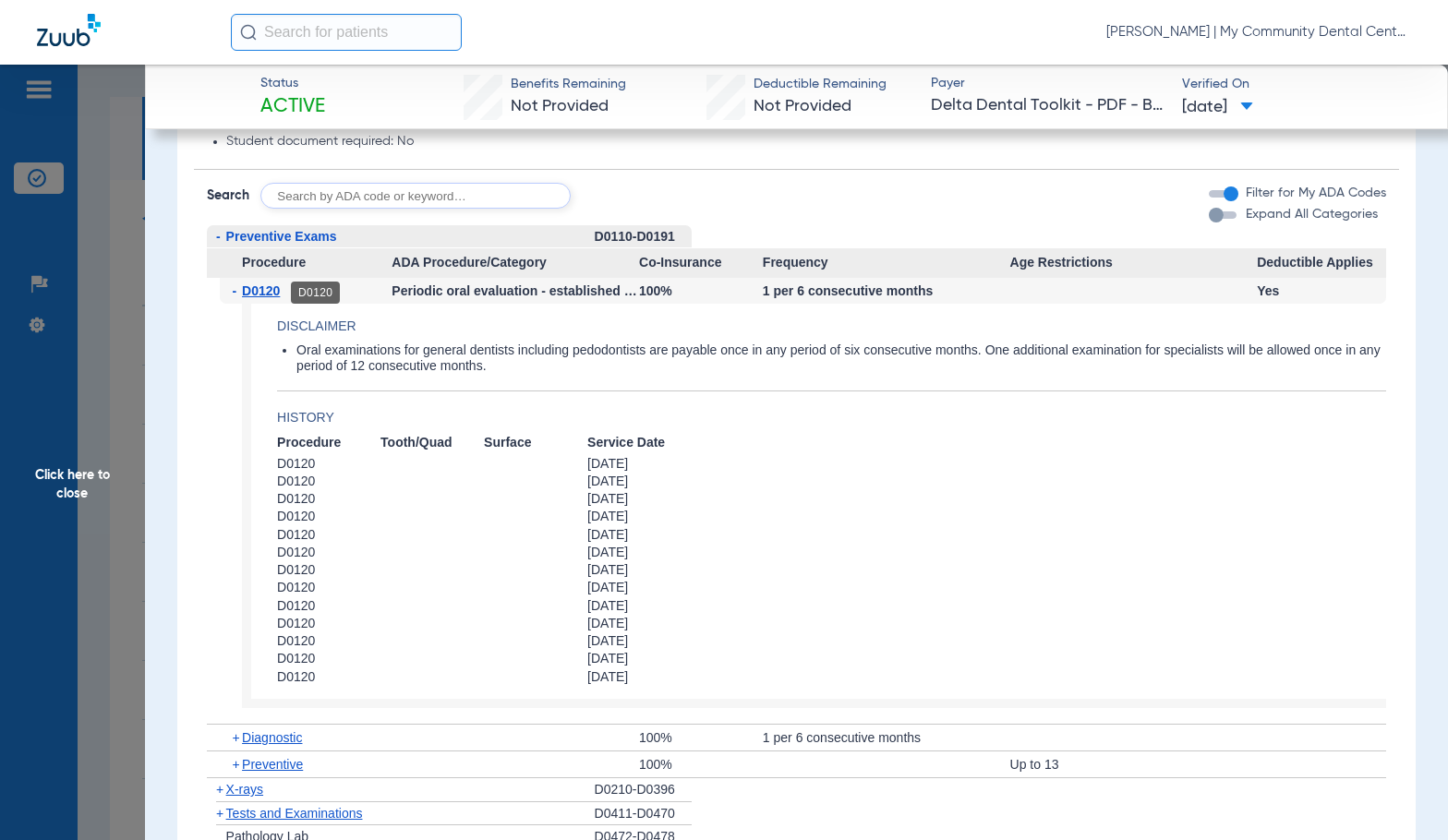
click at [265, 290] on span "D0120" at bounding box center [260, 290] width 38 height 15
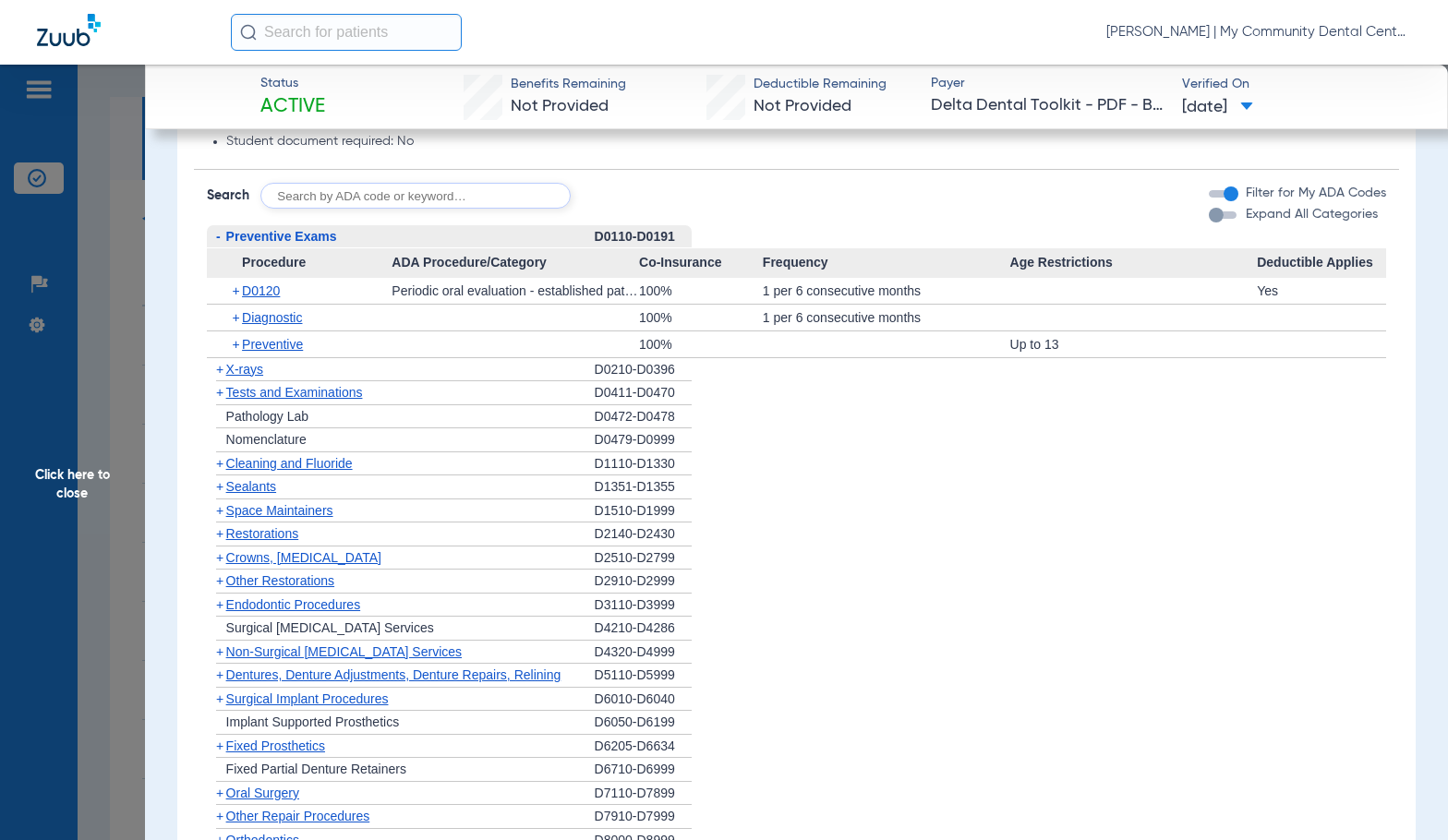
click at [255, 467] on span "Cleaning and Fluoride" at bounding box center [289, 463] width 127 height 15
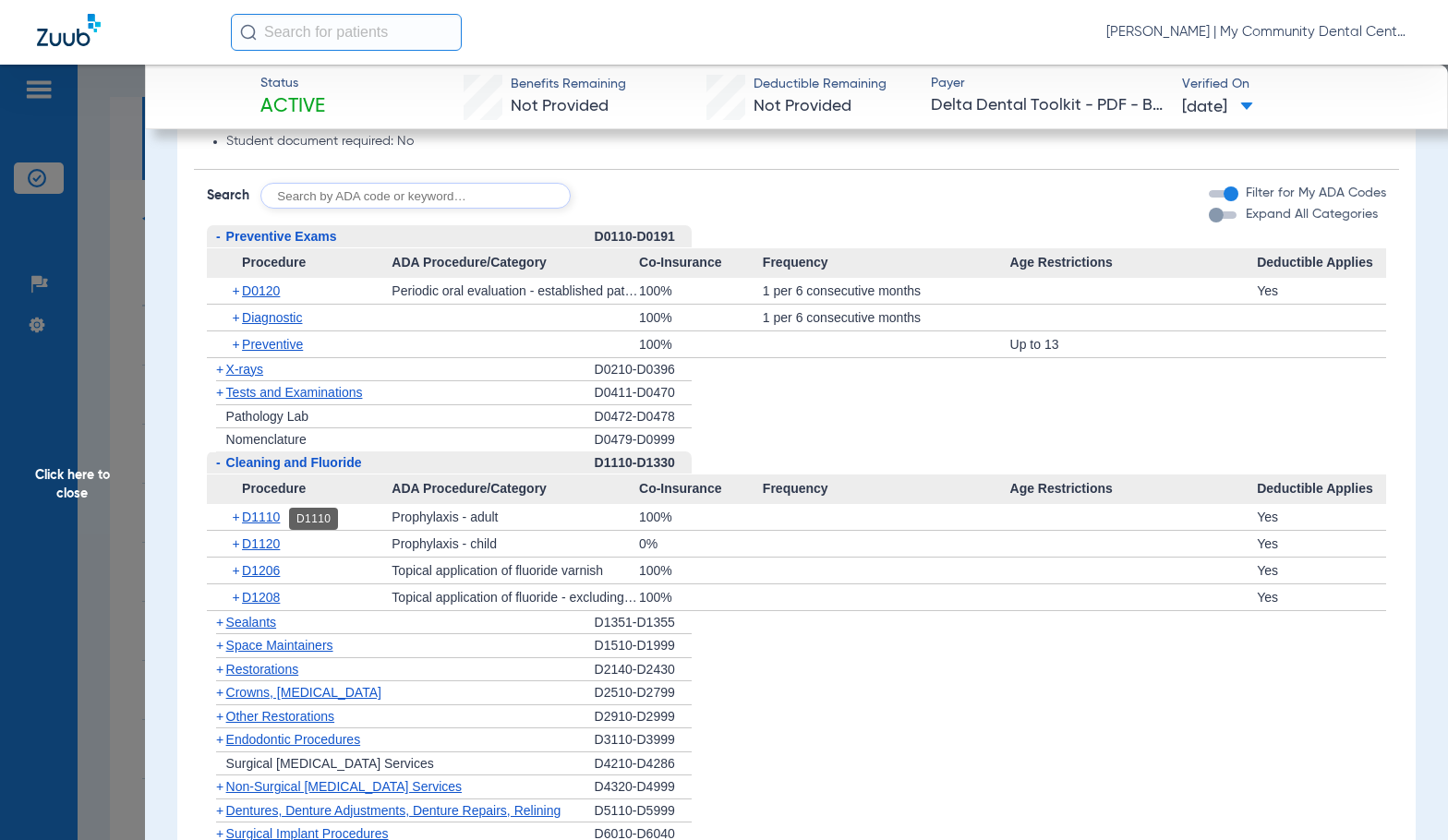
click at [266, 515] on span "D1110" at bounding box center [260, 517] width 38 height 15
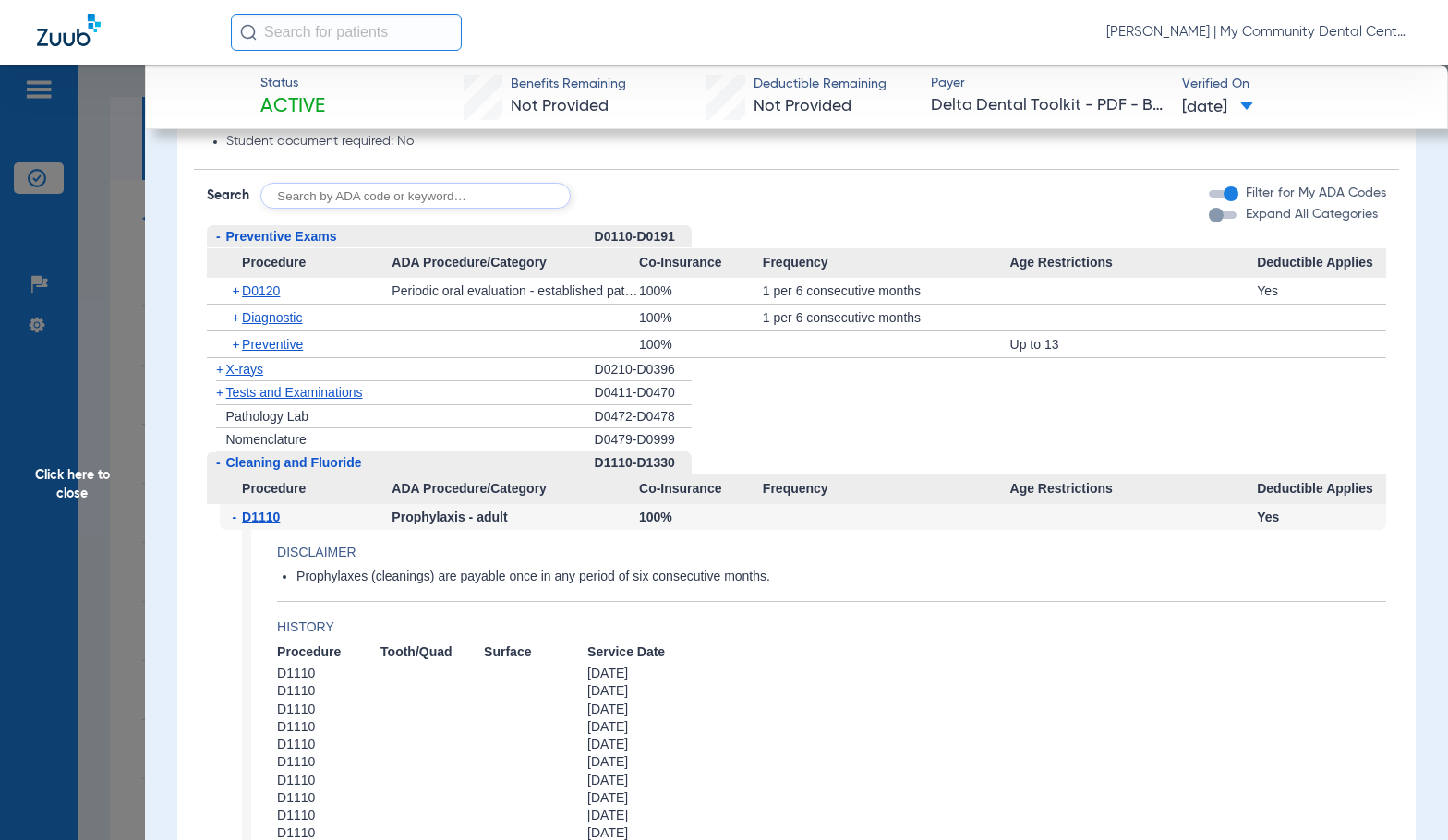
click at [266, 515] on span "D1110" at bounding box center [260, 517] width 38 height 15
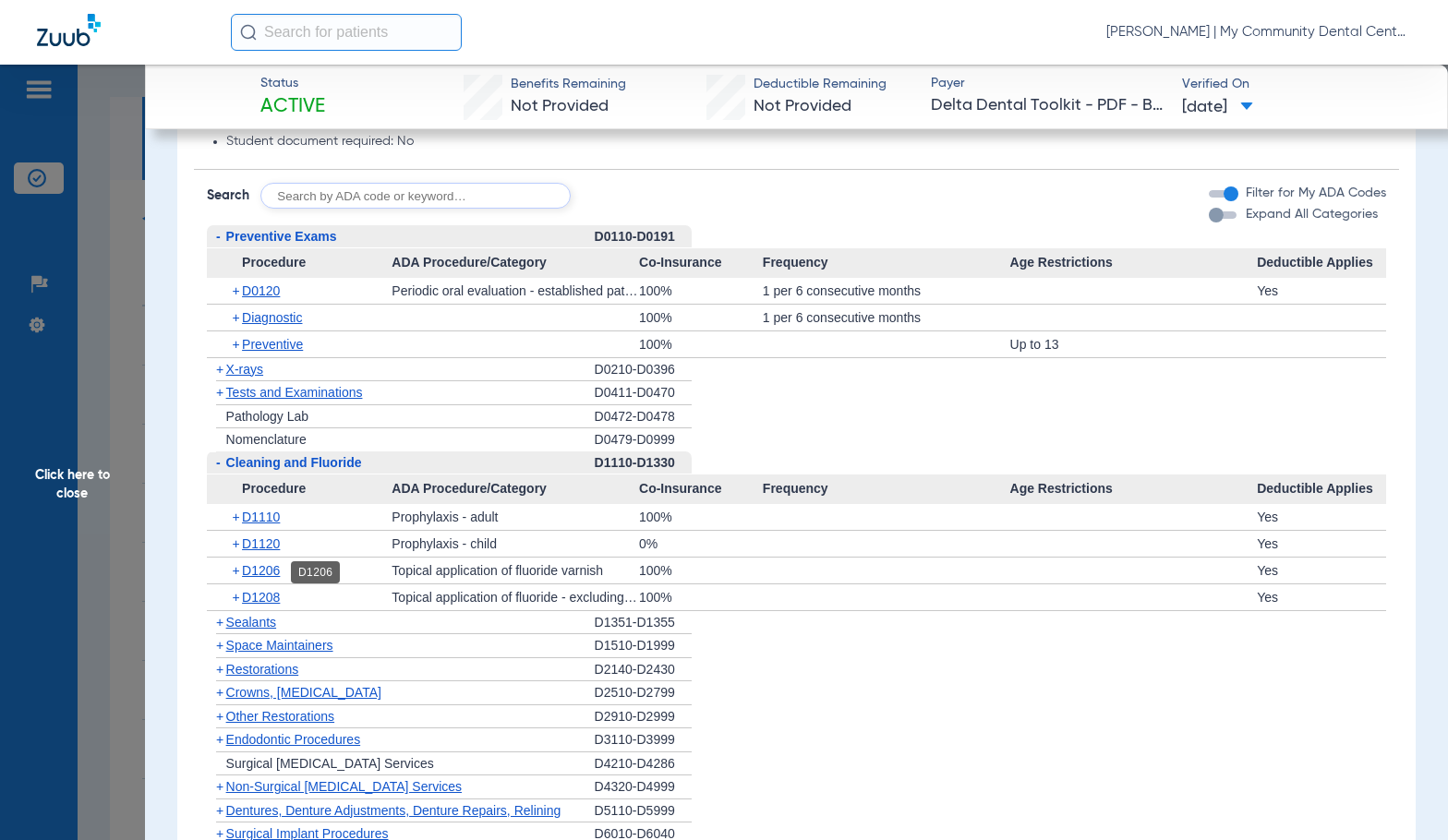
click at [263, 570] on span "D1206" at bounding box center [260, 571] width 38 height 15
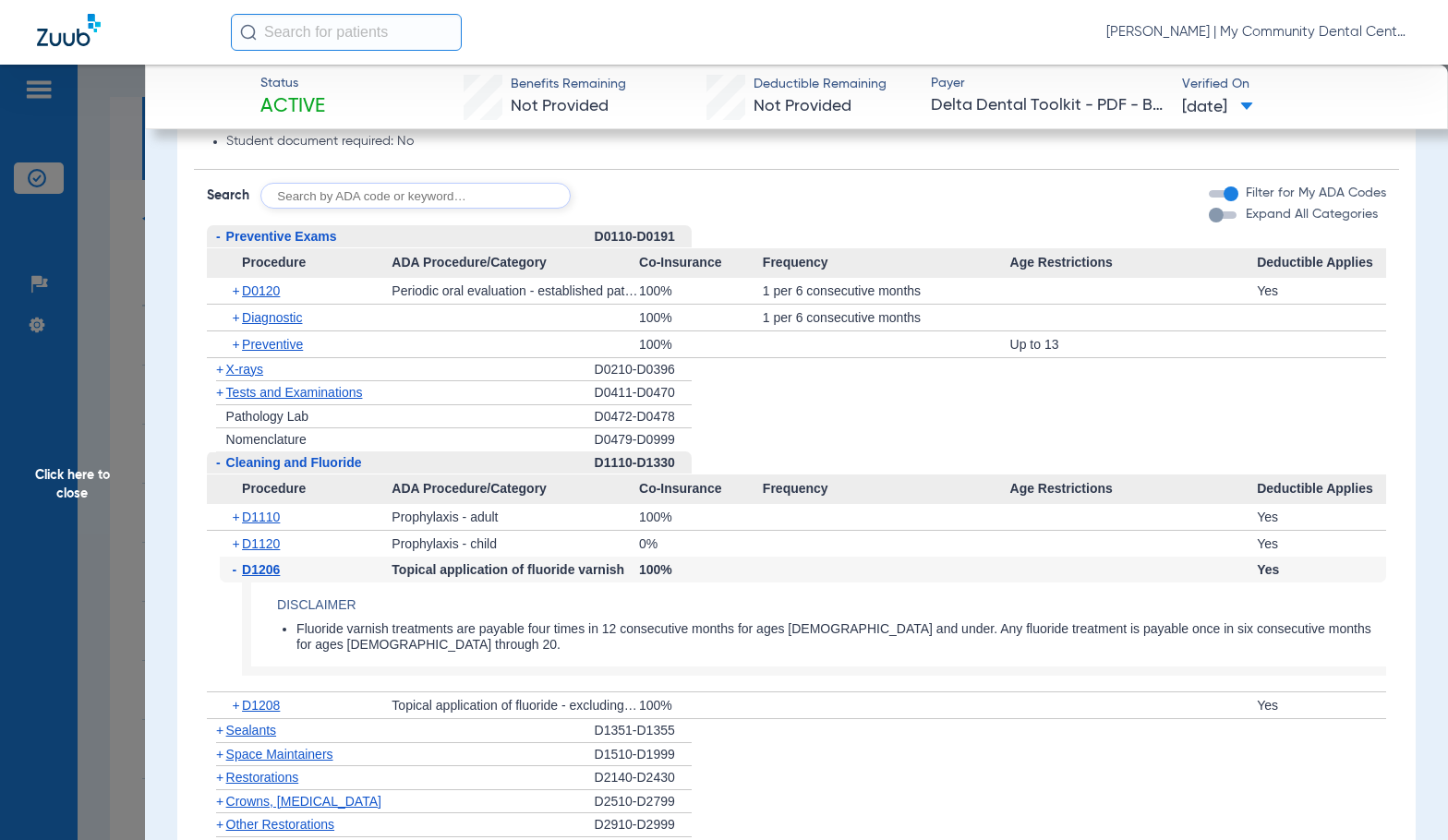
click at [263, 570] on span "D1206" at bounding box center [260, 570] width 38 height 15
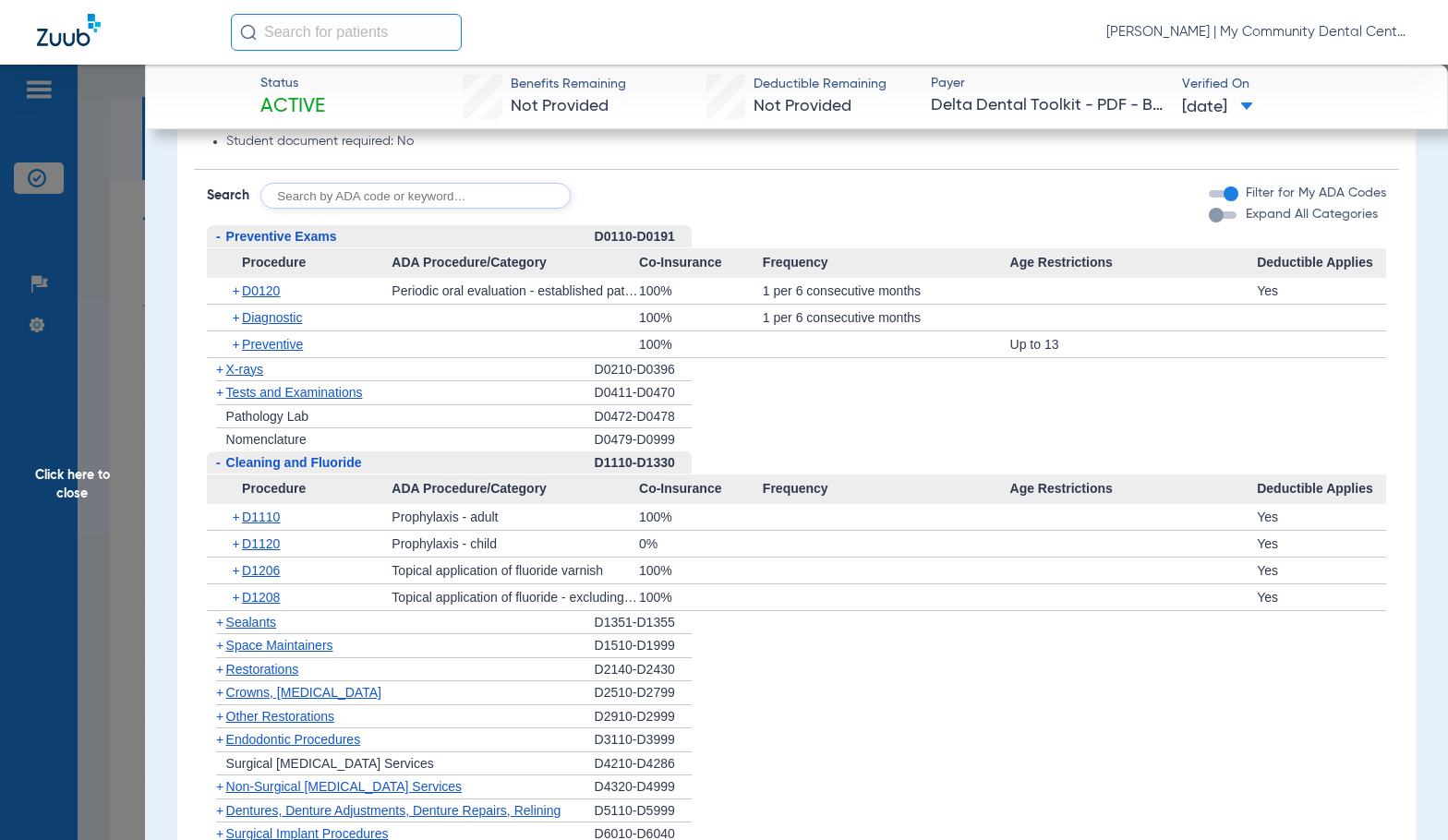
click at [267, 242] on span "Preventive Exams" at bounding box center [281, 236] width 111 height 15
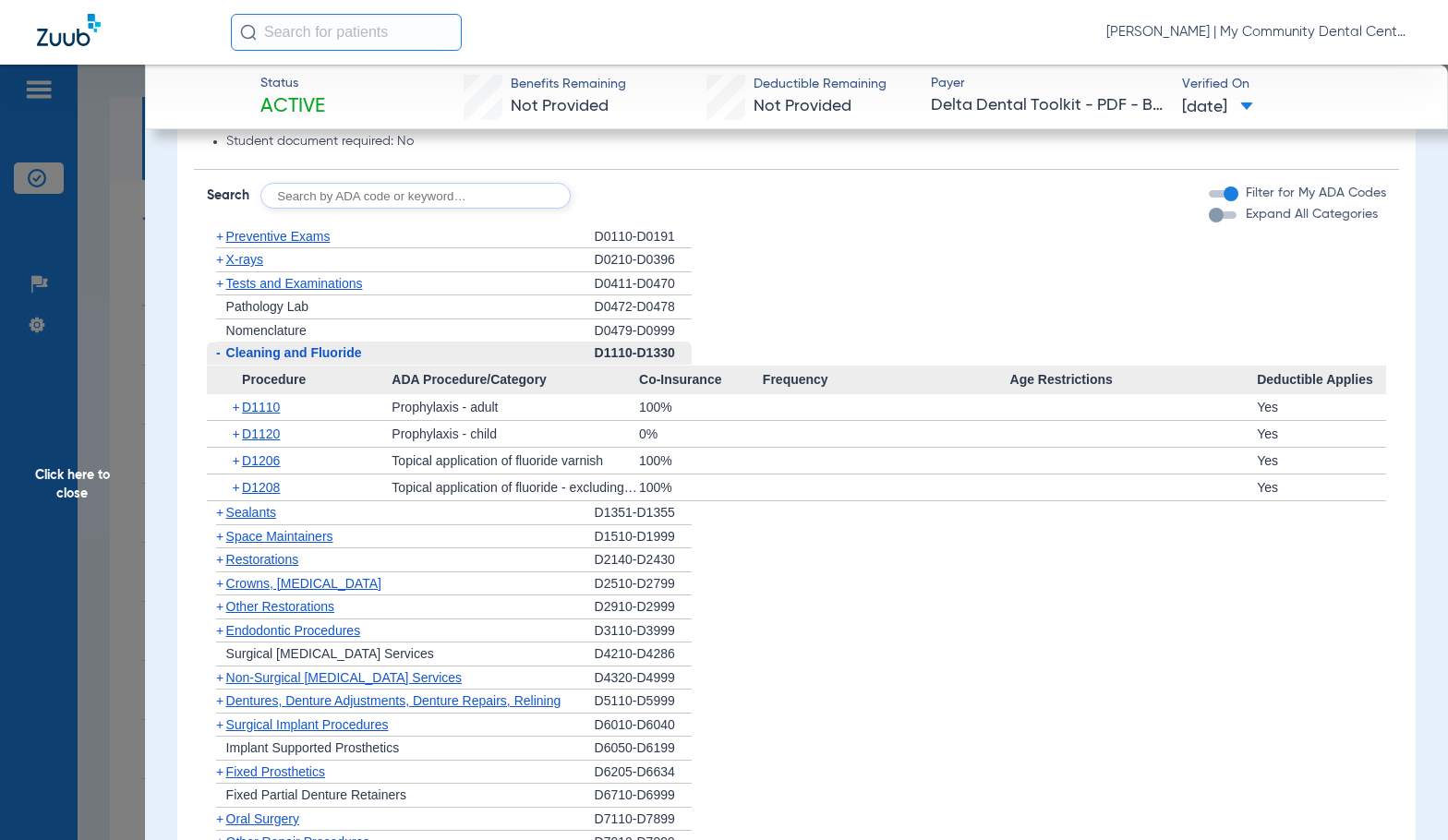
click at [252, 280] on span "Tests and Examinations" at bounding box center [294, 283] width 137 height 15
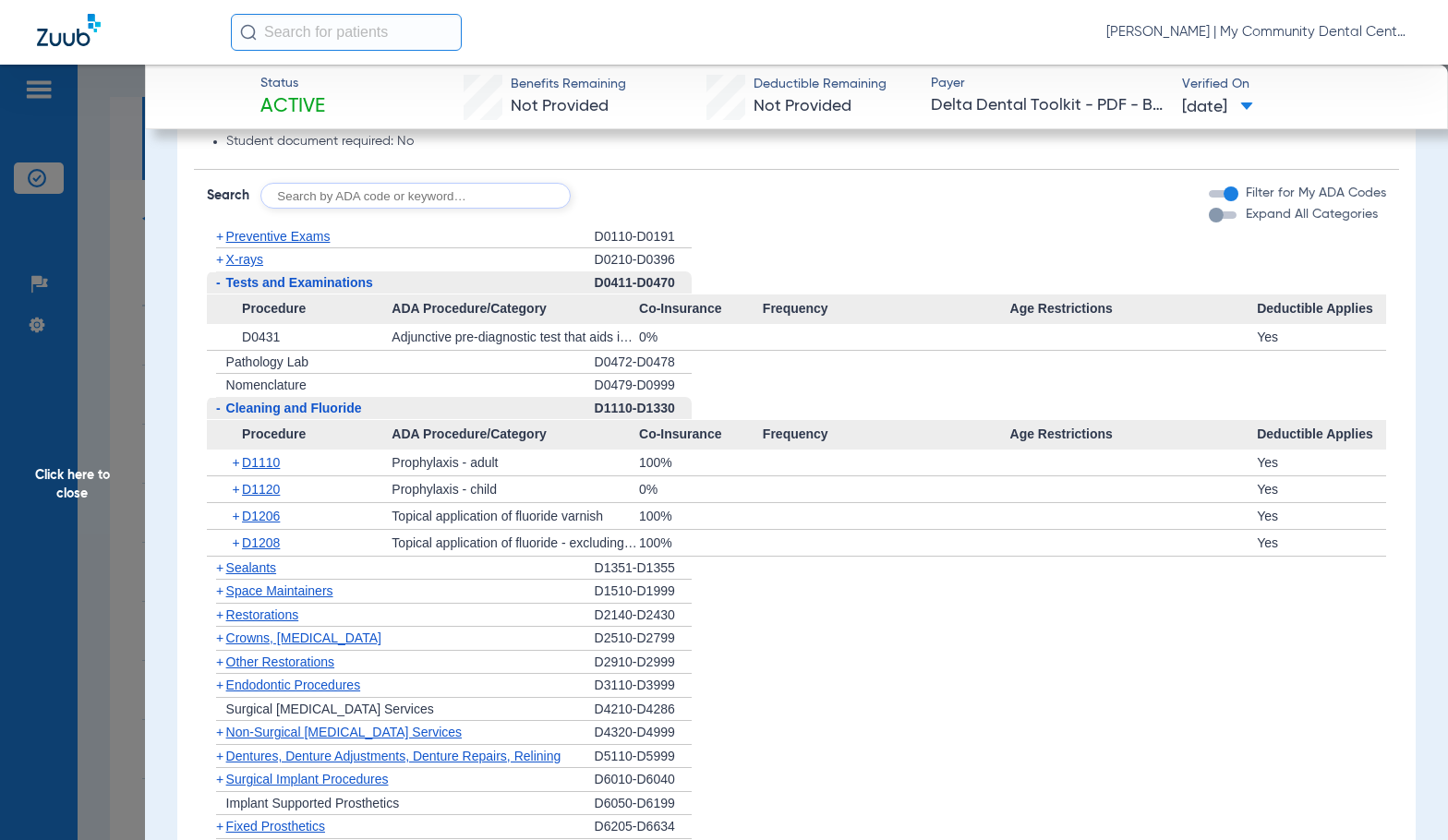
click at [252, 281] on span "Tests and Examinations" at bounding box center [299, 282] width 147 height 15
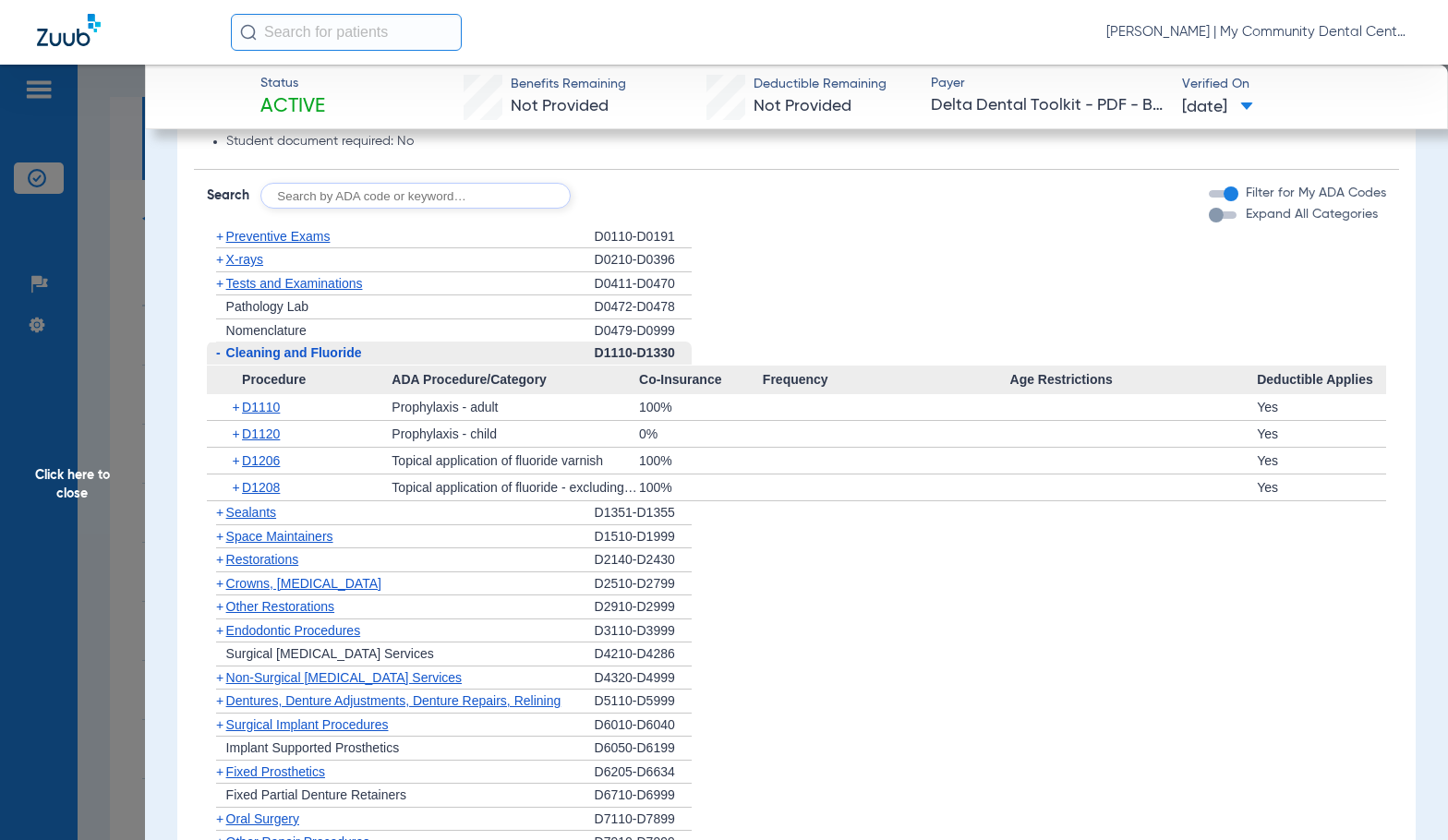
click at [272, 358] on span "Cleaning and Fluoride" at bounding box center [293, 352] width 136 height 15
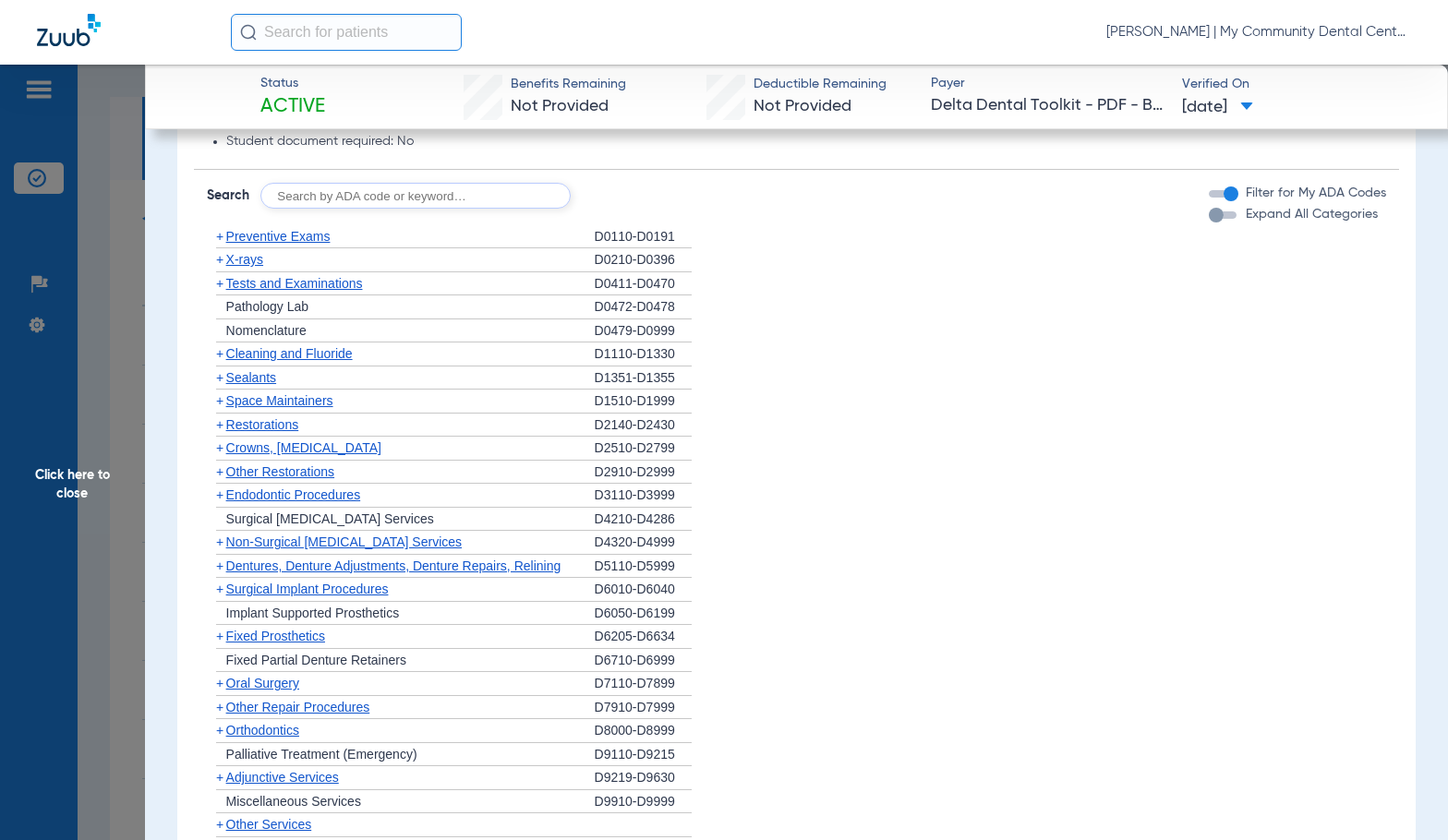
click at [249, 256] on span "X-rays" at bounding box center [244, 259] width 37 height 15
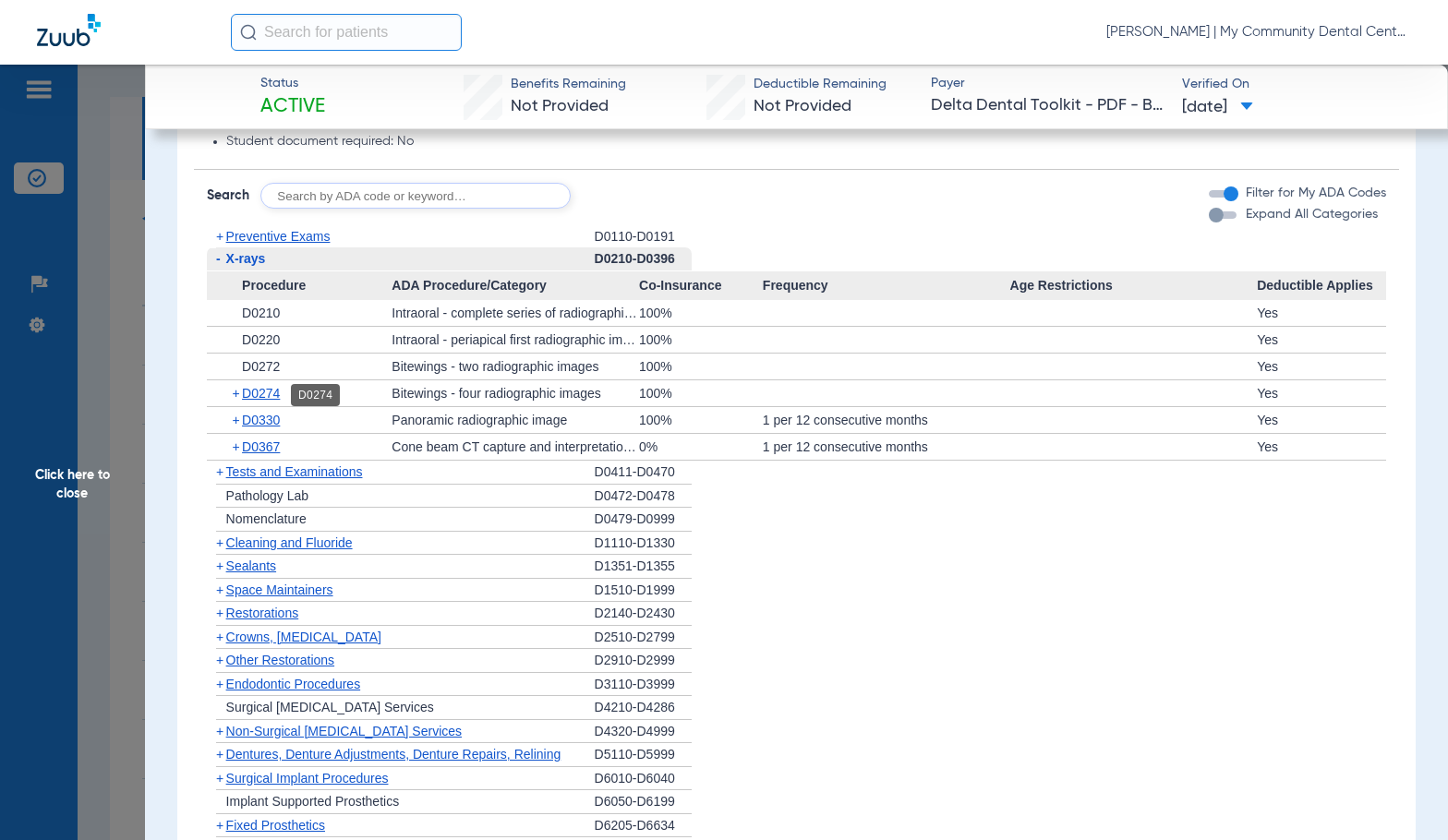
click at [267, 394] on span "D0274" at bounding box center [260, 393] width 38 height 15
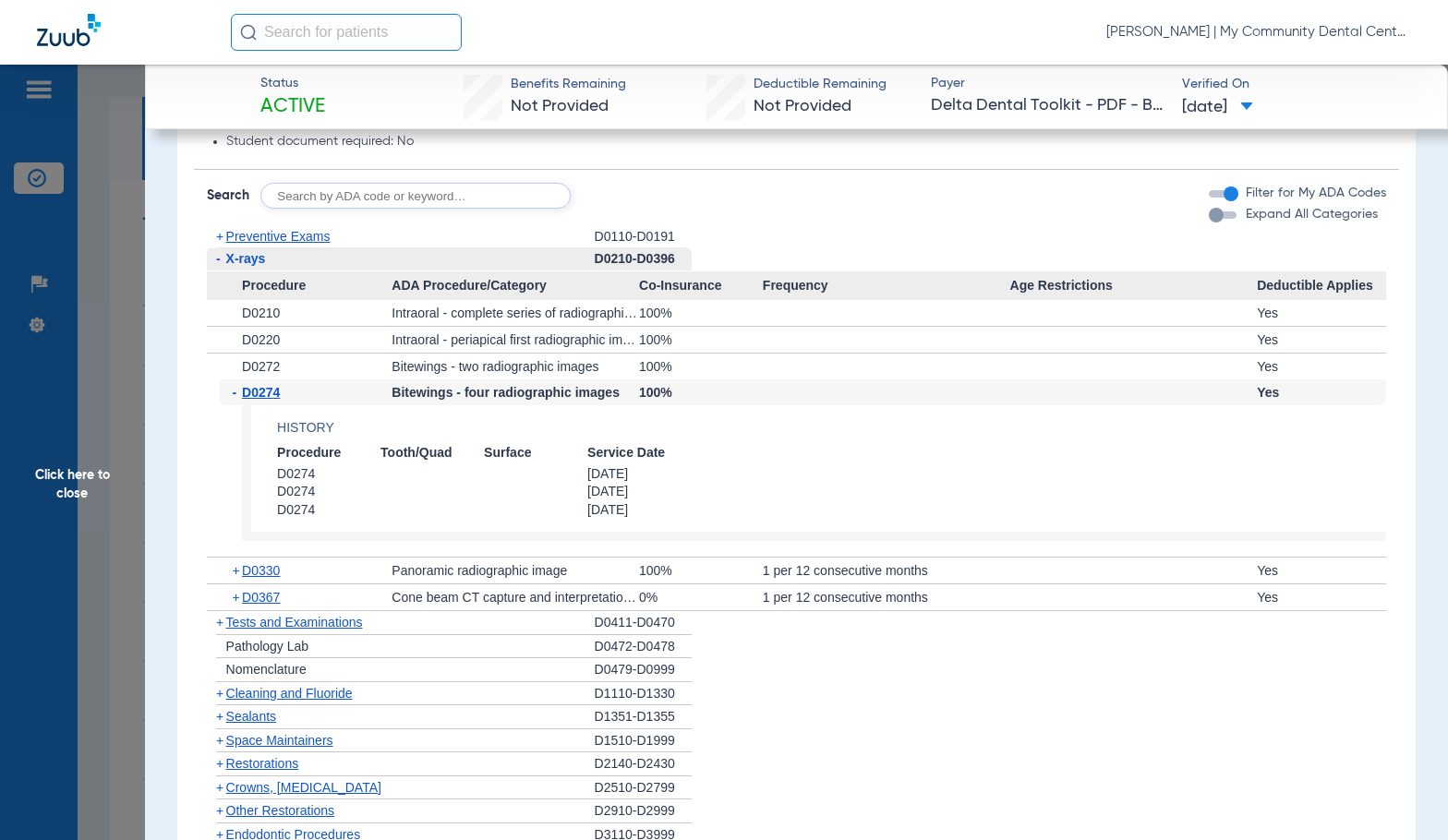
click at [267, 394] on span "D0274" at bounding box center [260, 392] width 38 height 15
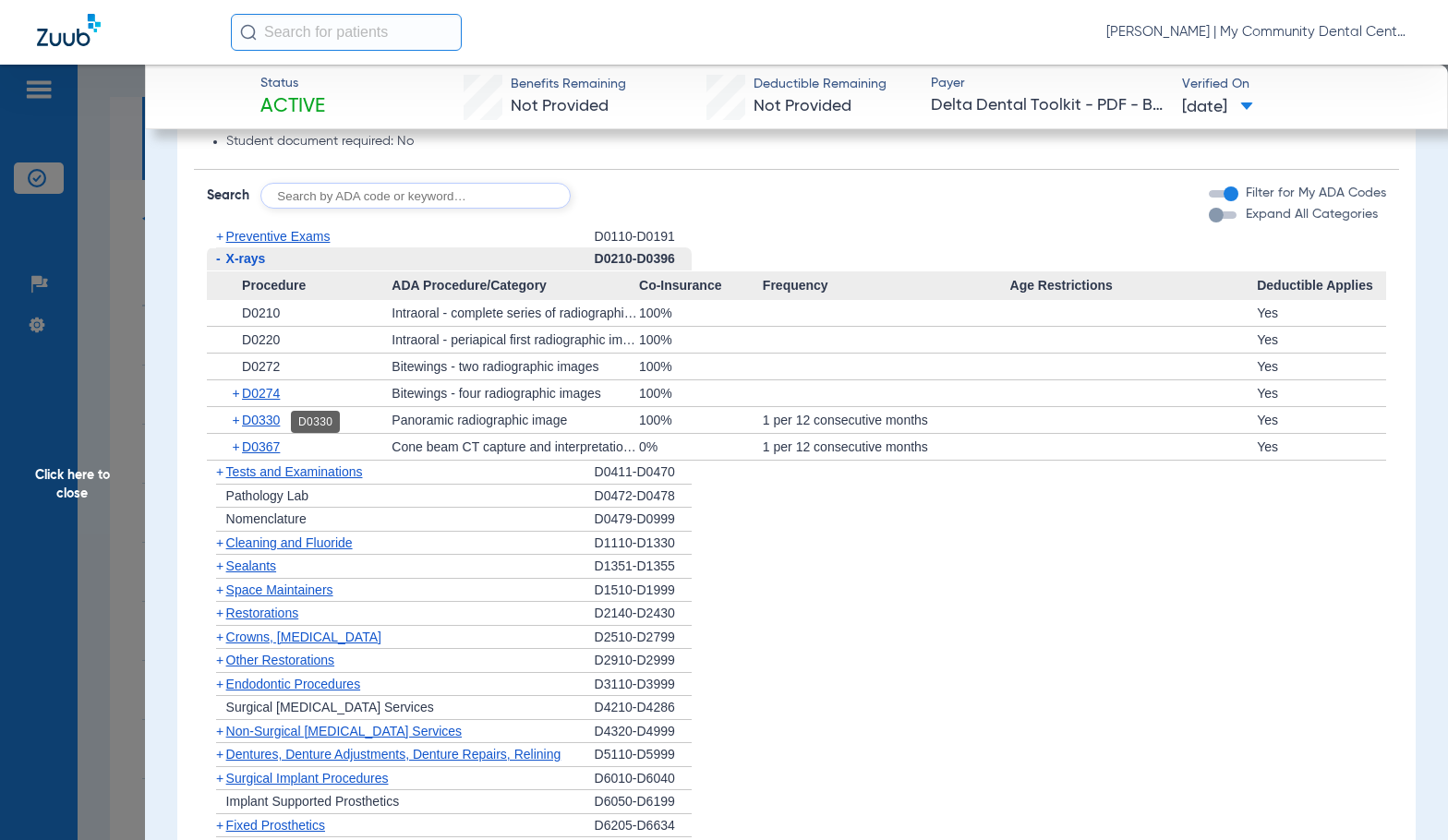
click at [263, 422] on span "D0330" at bounding box center [260, 420] width 38 height 15
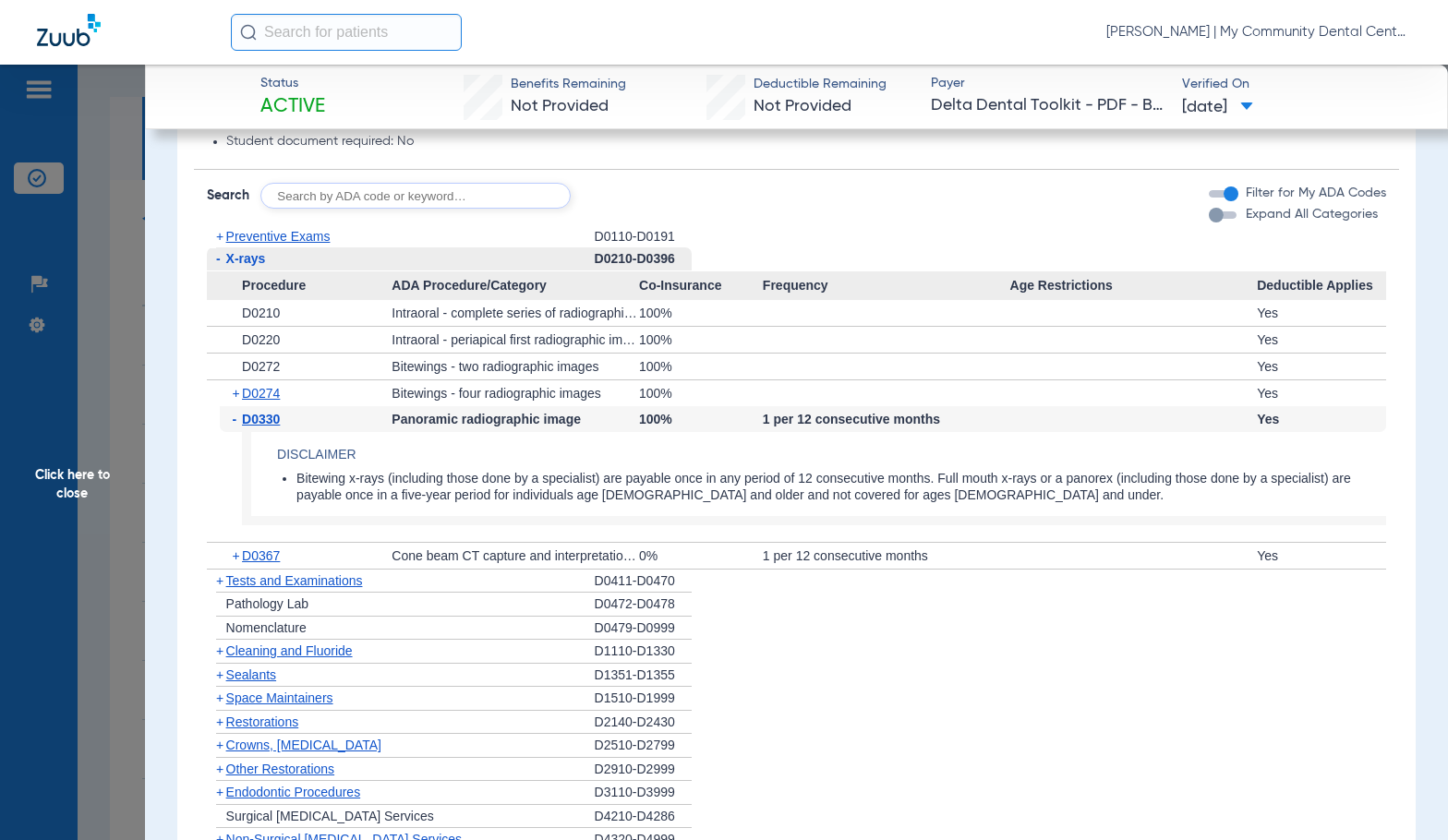
click at [263, 424] on span "D0330" at bounding box center [260, 419] width 38 height 15
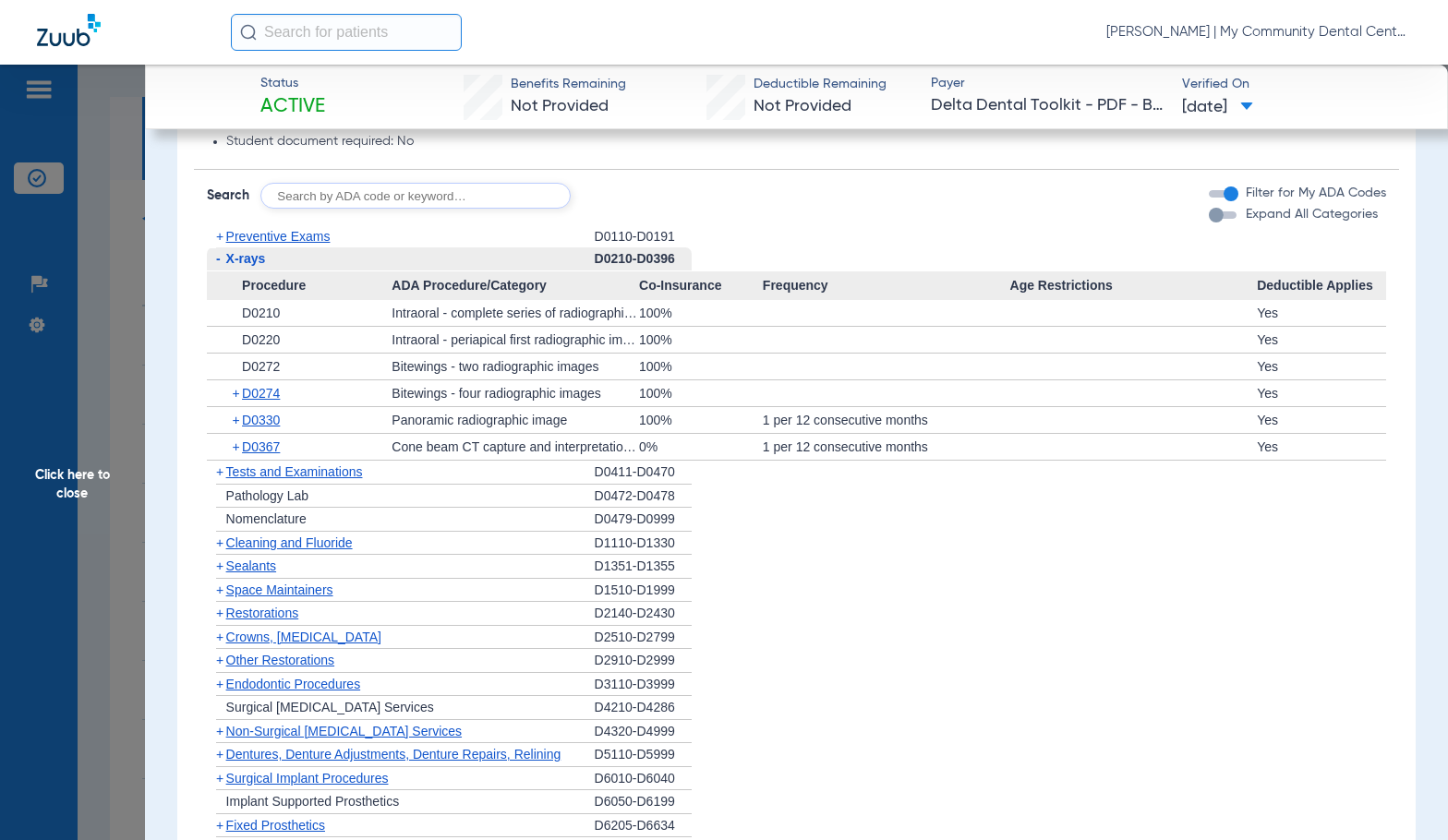
click at [56, 500] on span "Click here to close" at bounding box center [72, 485] width 145 height 840
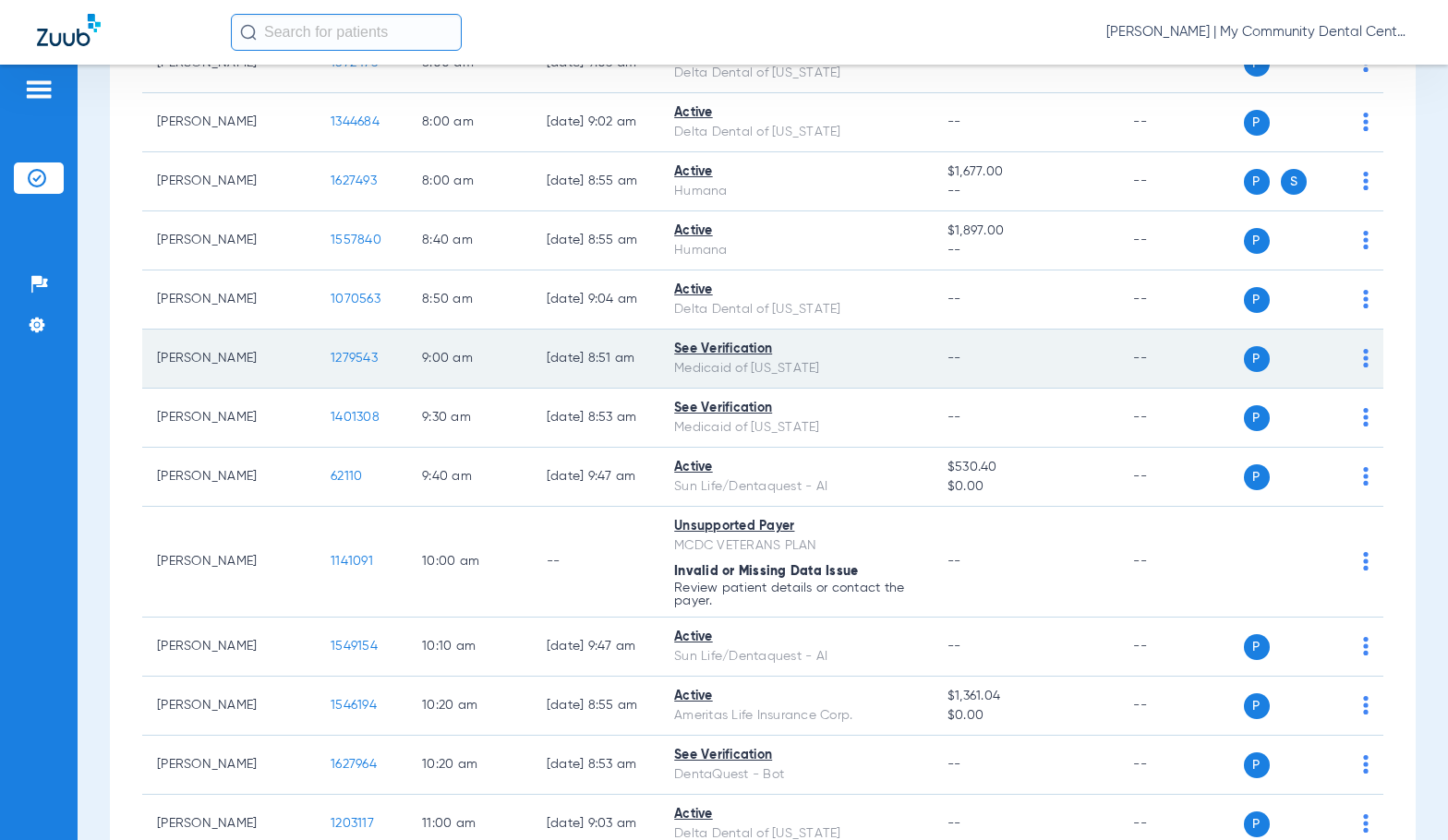
scroll to position [277, 0]
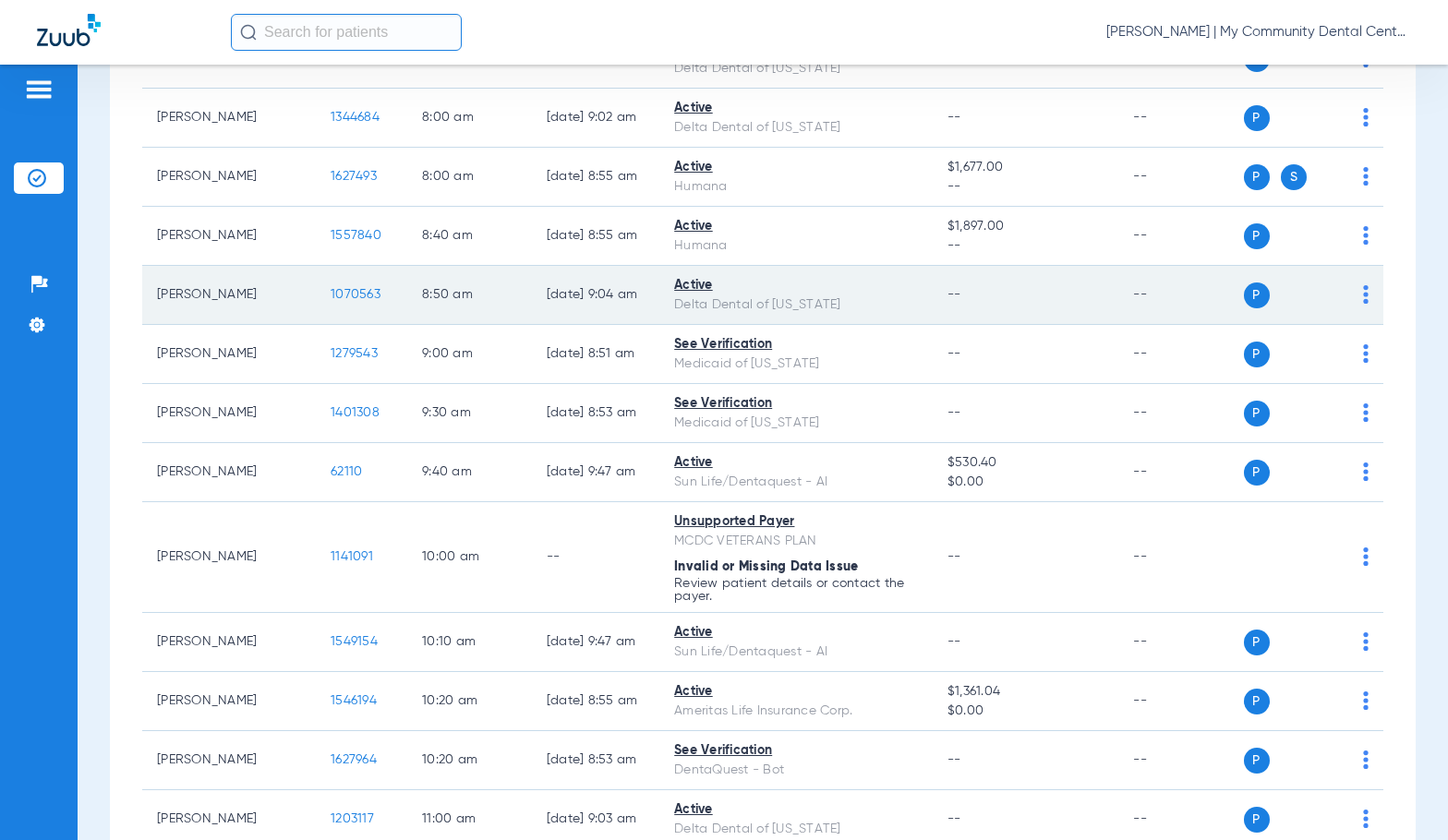
click at [330, 292] on span "1070563" at bounding box center [355, 294] width 50 height 13
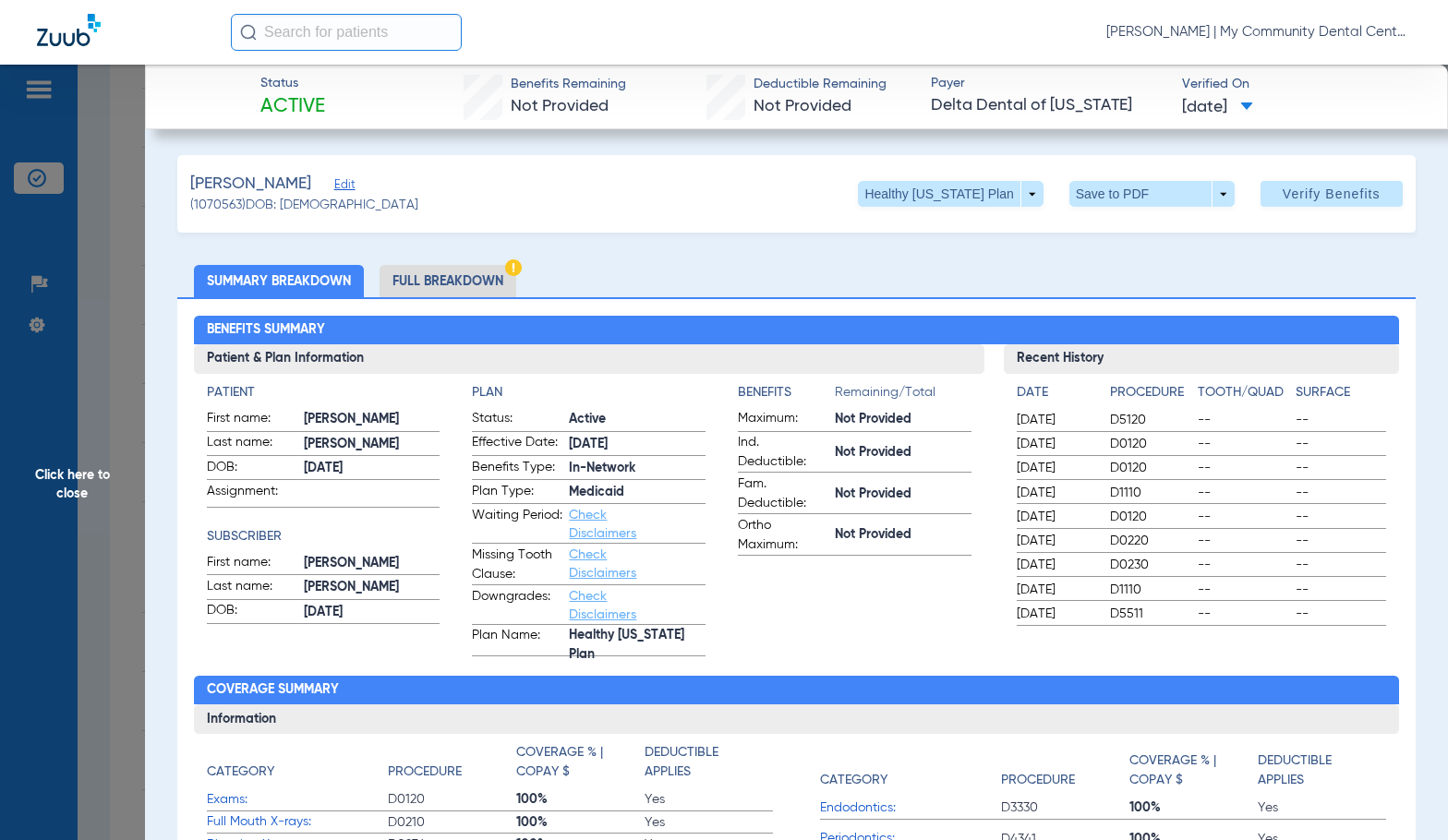
click at [473, 271] on li "Full Breakdown" at bounding box center [448, 280] width 137 height 32
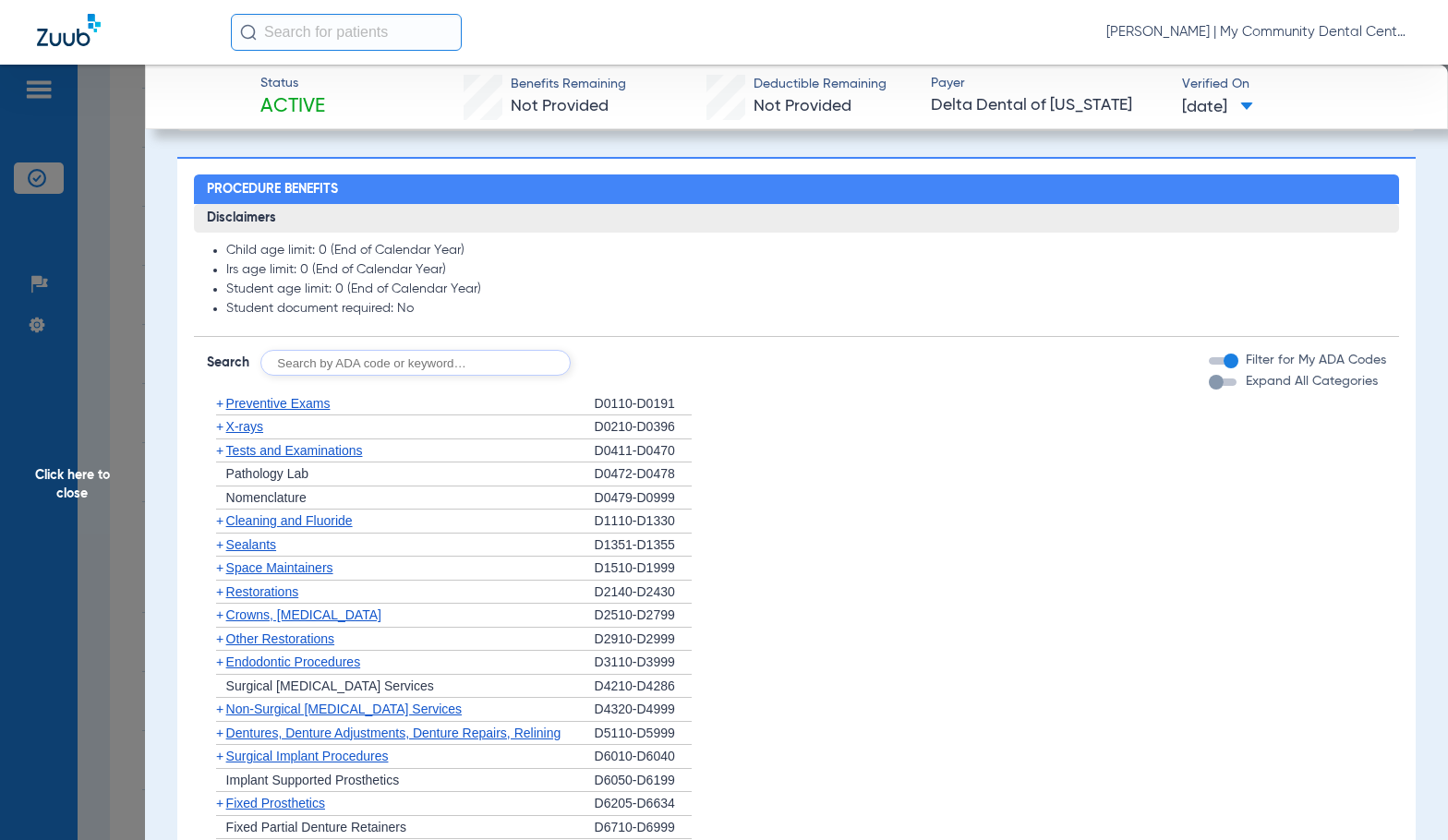
scroll to position [1216, 0]
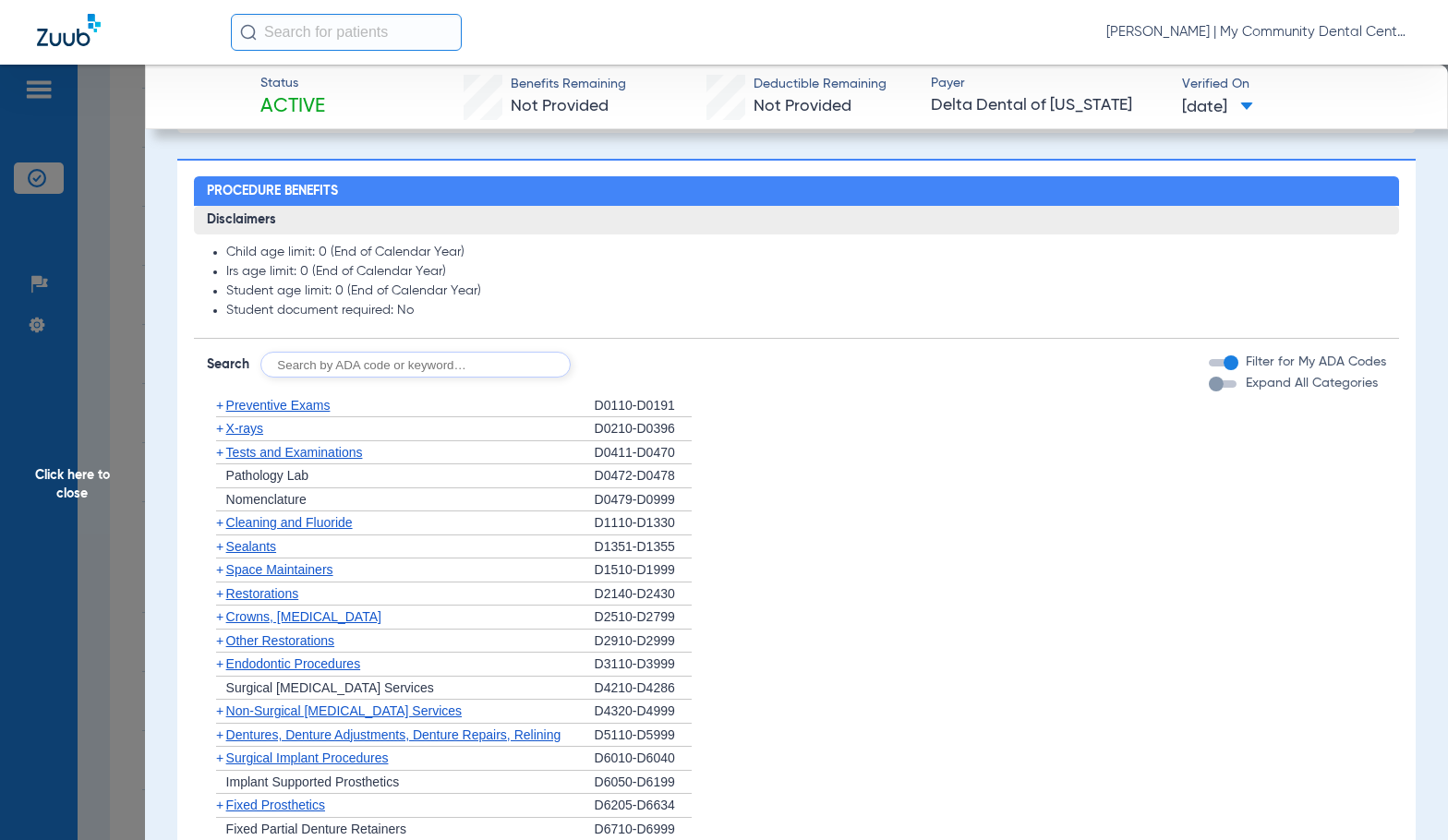
click at [253, 436] on span "X-rays" at bounding box center [244, 428] width 37 height 15
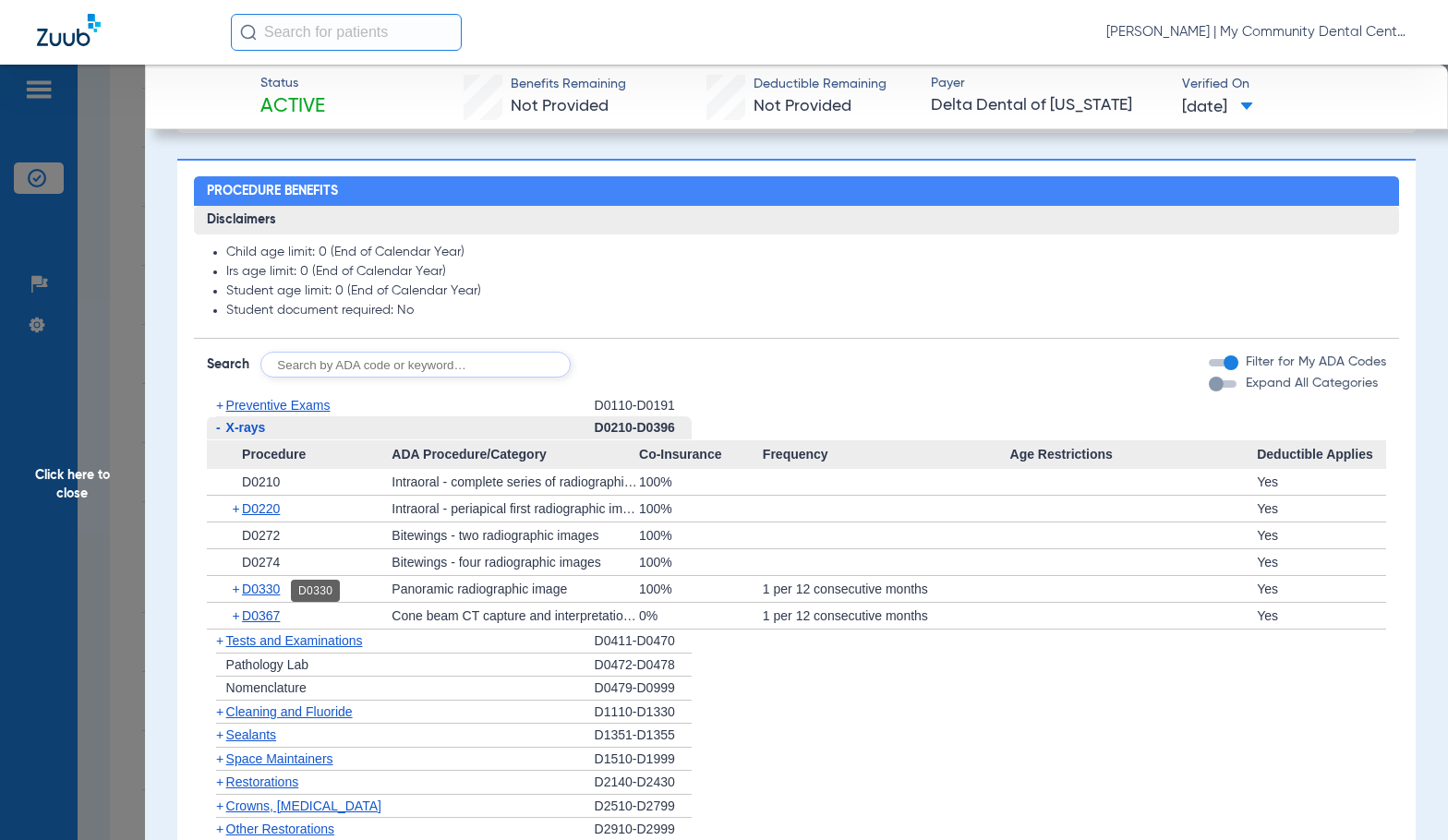
click at [275, 592] on span "D0330" at bounding box center [260, 589] width 38 height 15
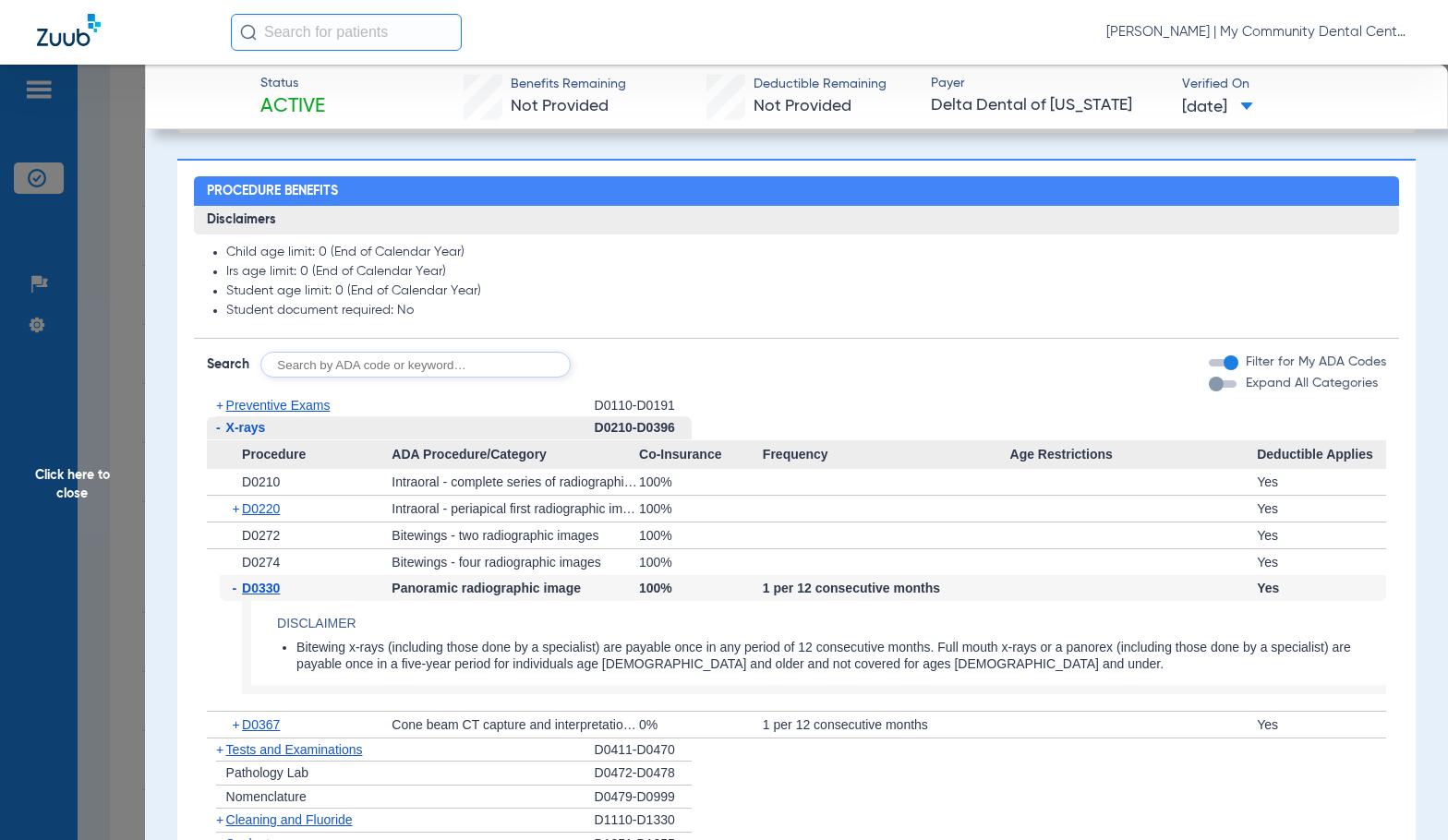
drag, startPoint x: 275, startPoint y: 592, endPoint x: 757, endPoint y: 541, distance: 484.7
click at [274, 592] on span "D0330" at bounding box center [260, 588] width 38 height 15
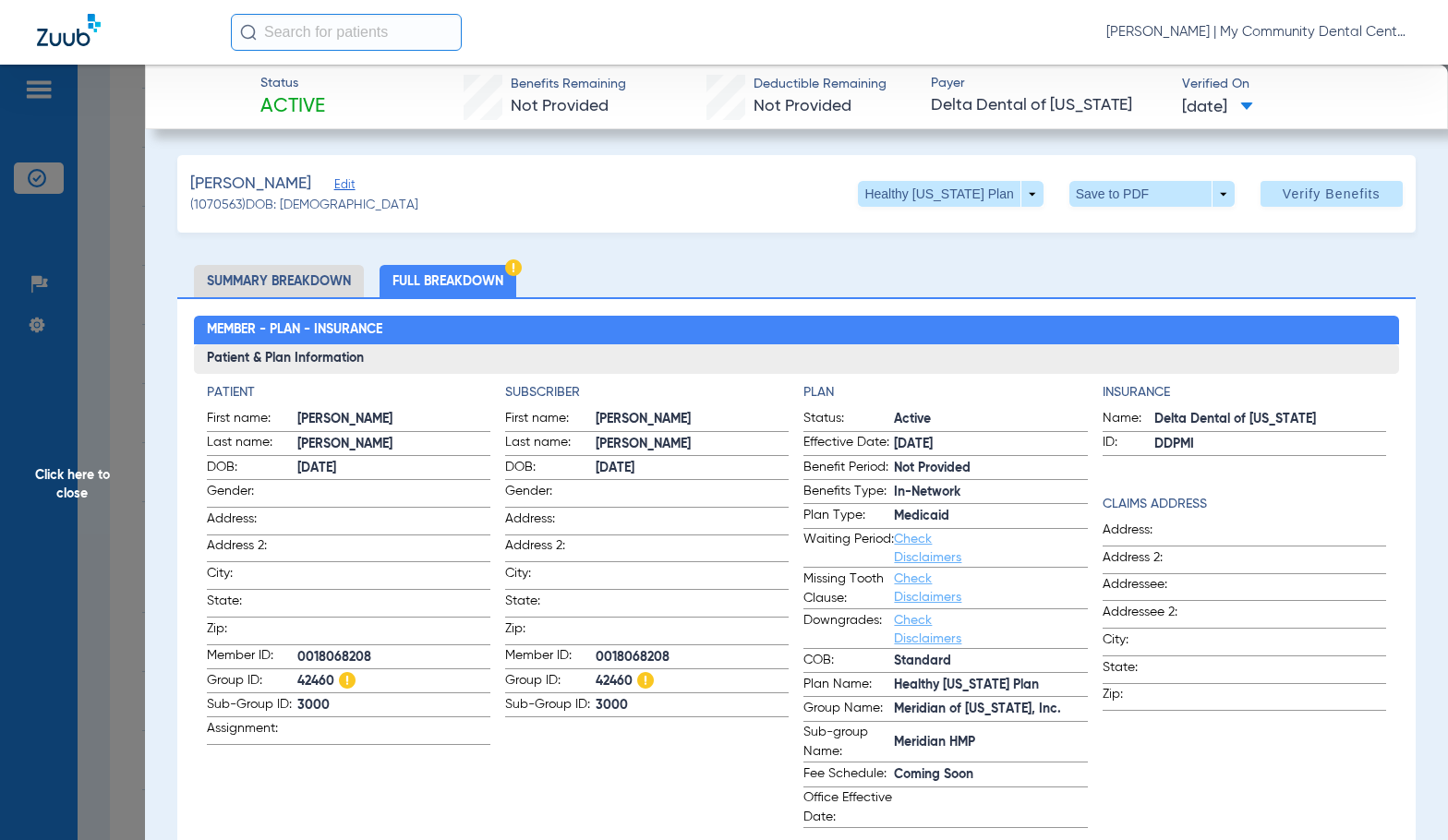
scroll to position [554, 0]
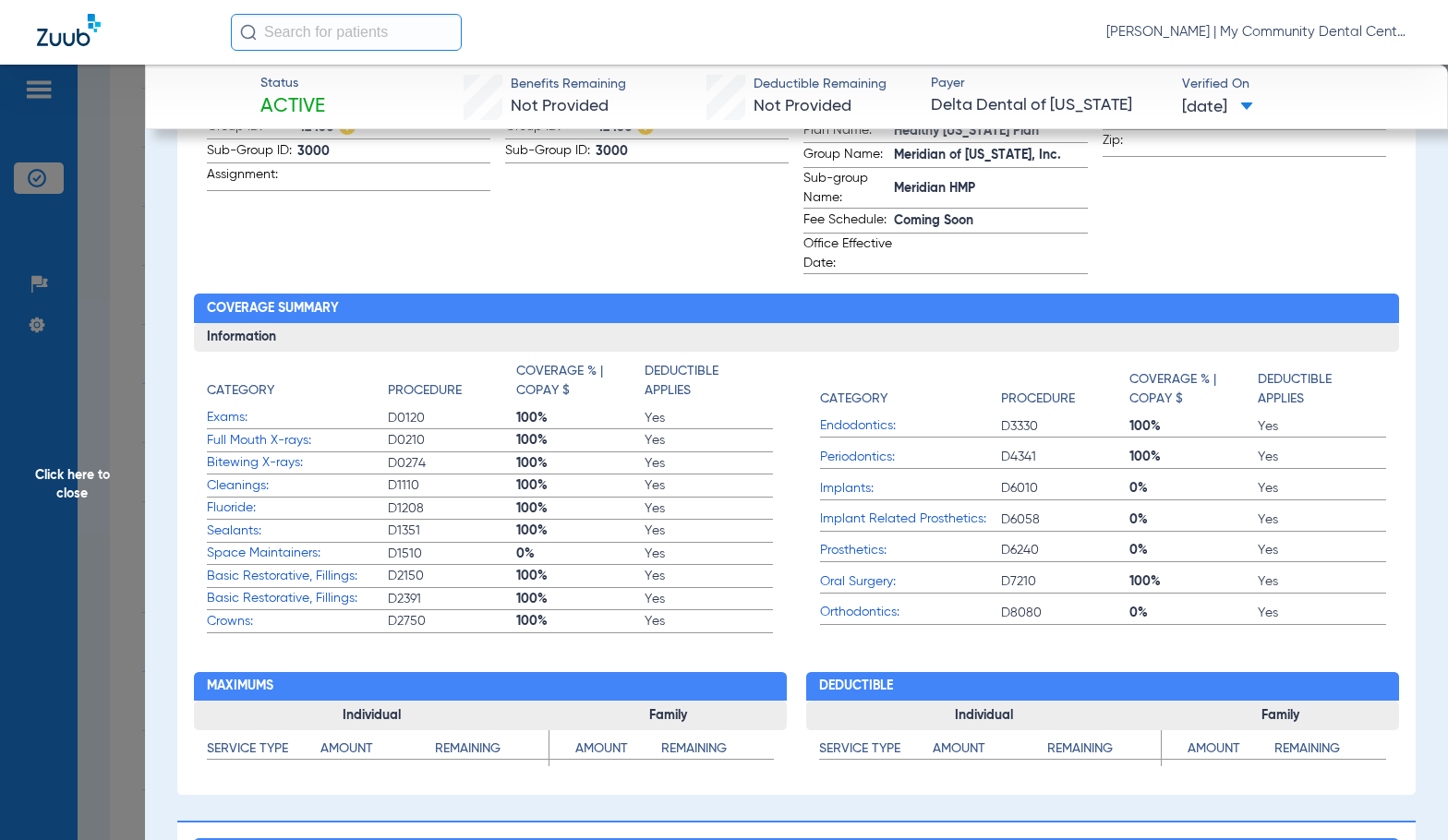
drag, startPoint x: 498, startPoint y: 482, endPoint x: 438, endPoint y: 451, distance: 67.5
click at [438, 451] on label "Full Mouth X-rays: D0210 100% Yes" at bounding box center [490, 440] width 566 height 23
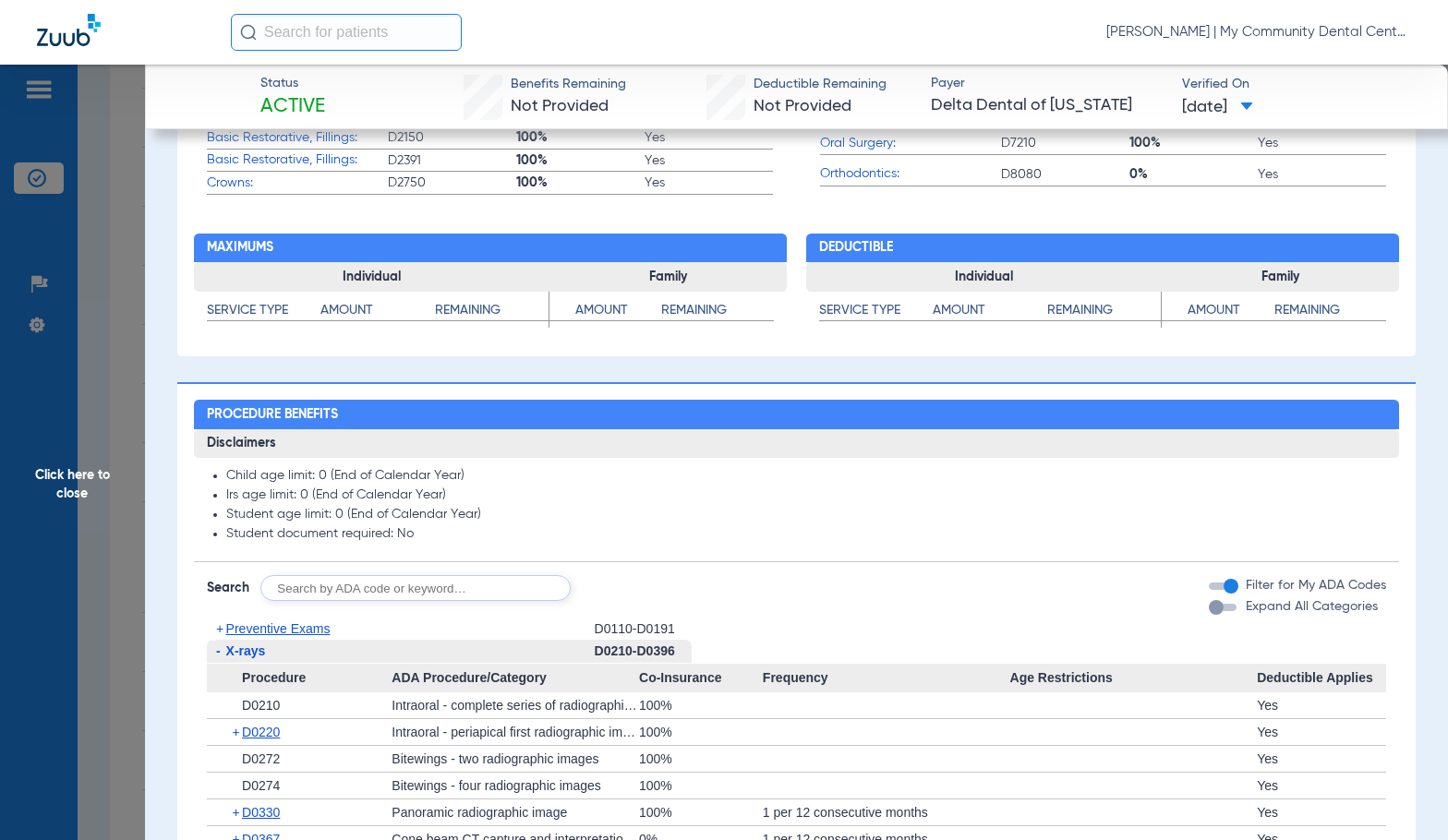
scroll to position [1016, 0]
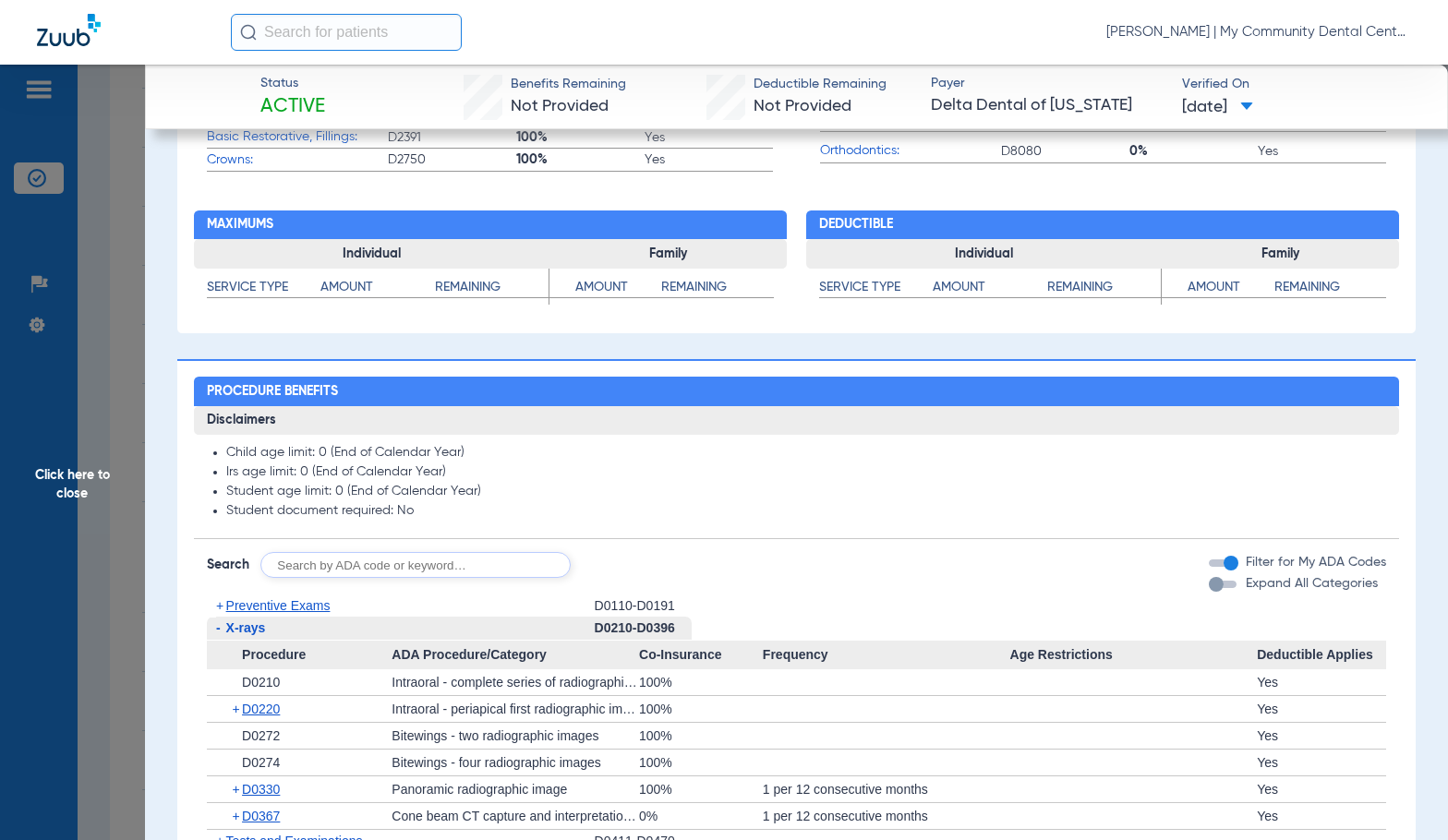
click at [88, 607] on span "Click here to close" at bounding box center [72, 485] width 145 height 840
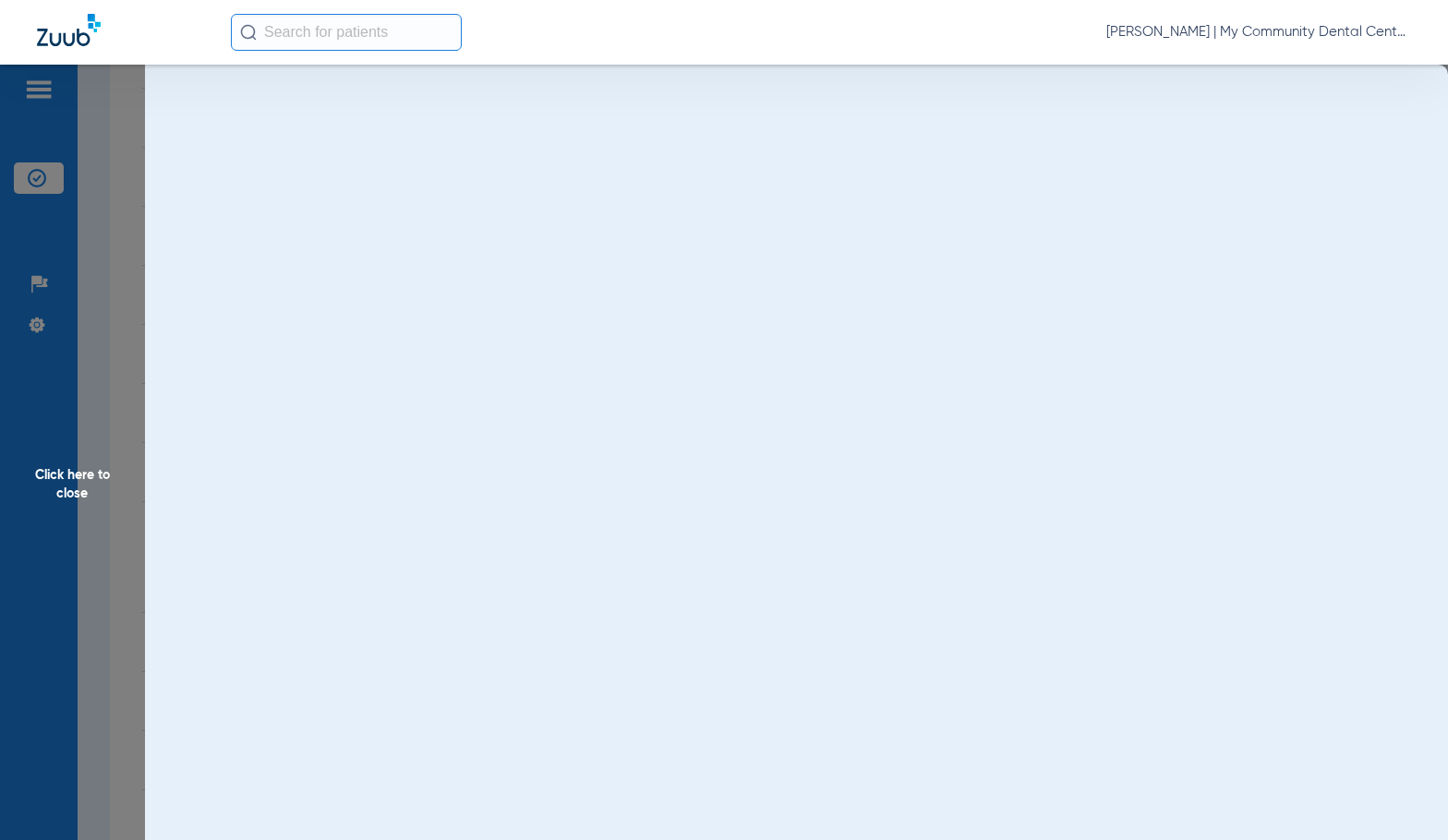
scroll to position [0, 0]
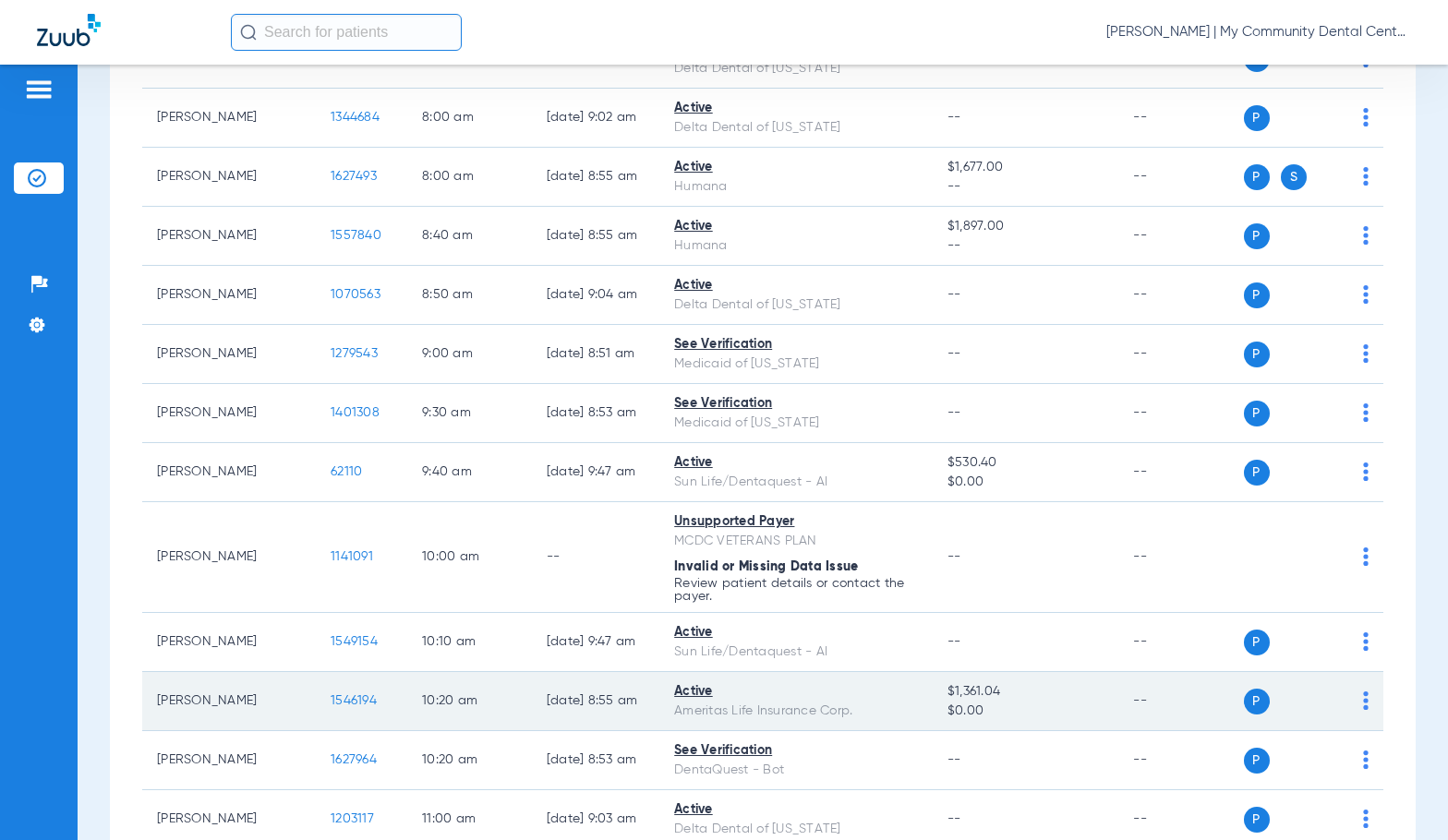
click at [316, 692] on td "1546194" at bounding box center [361, 701] width 92 height 59
click at [330, 703] on span "1546194" at bounding box center [353, 700] width 46 height 13
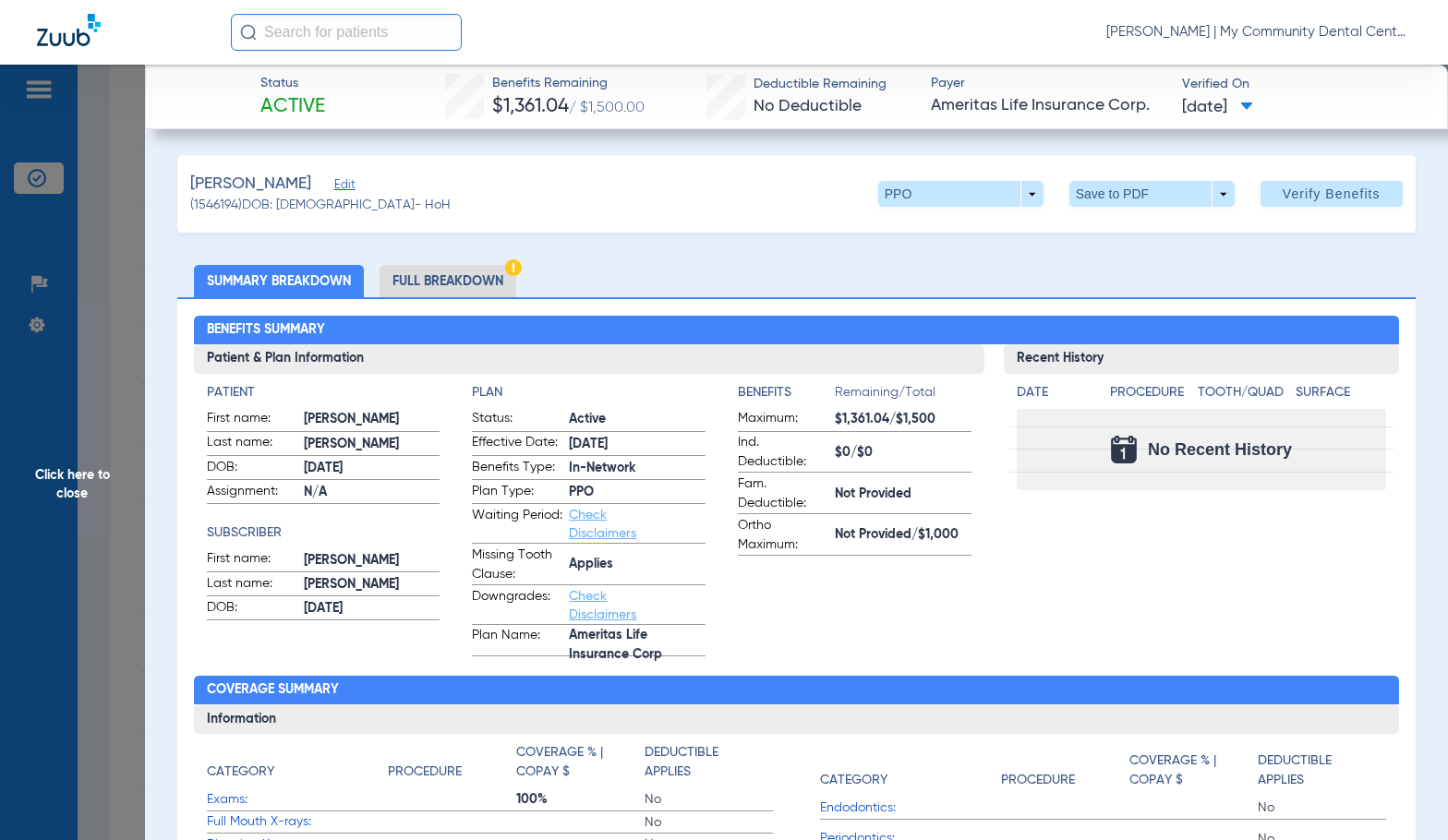
click at [478, 289] on li "Full Breakdown" at bounding box center [448, 280] width 137 height 32
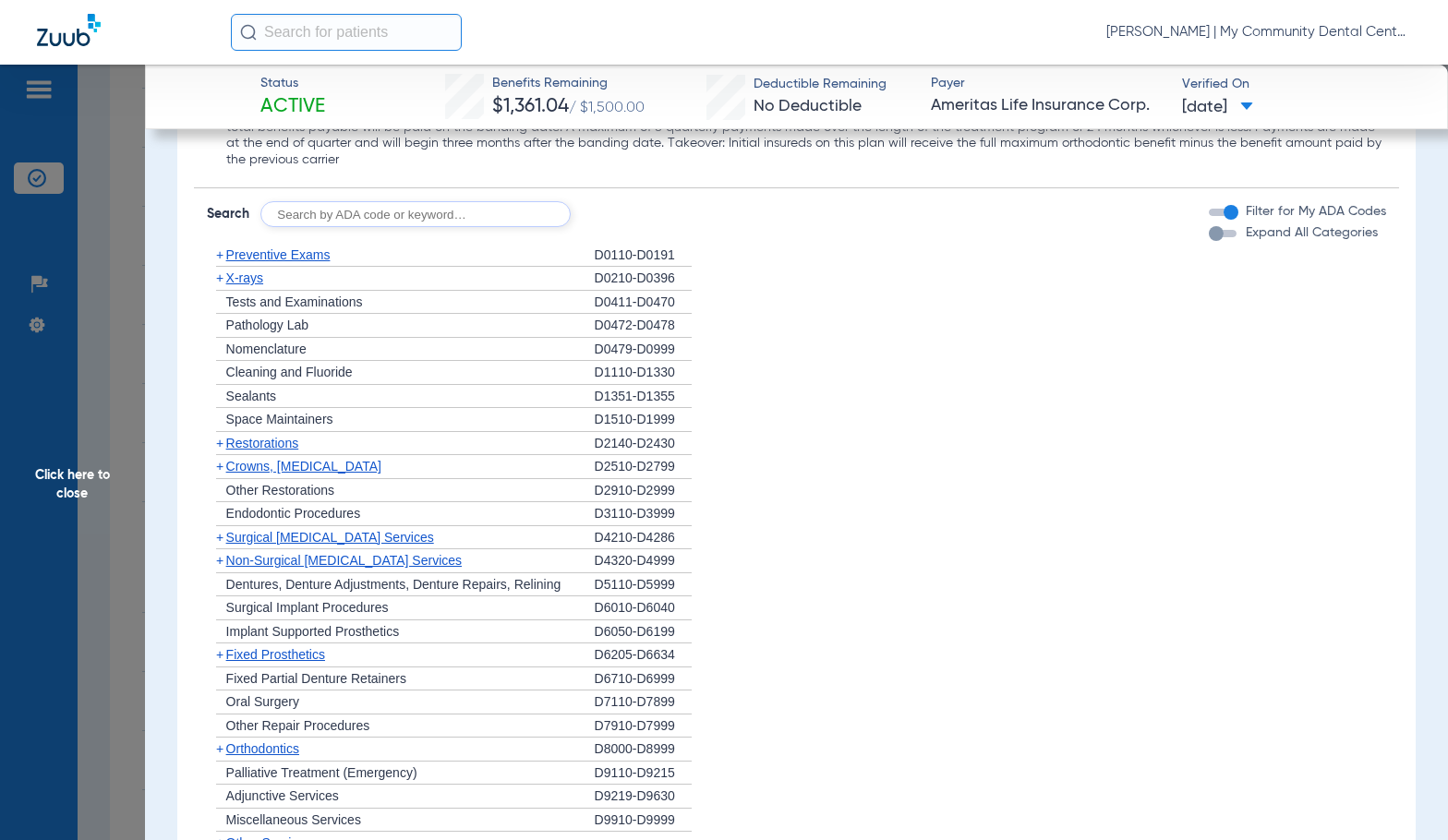
scroll to position [1726, 0]
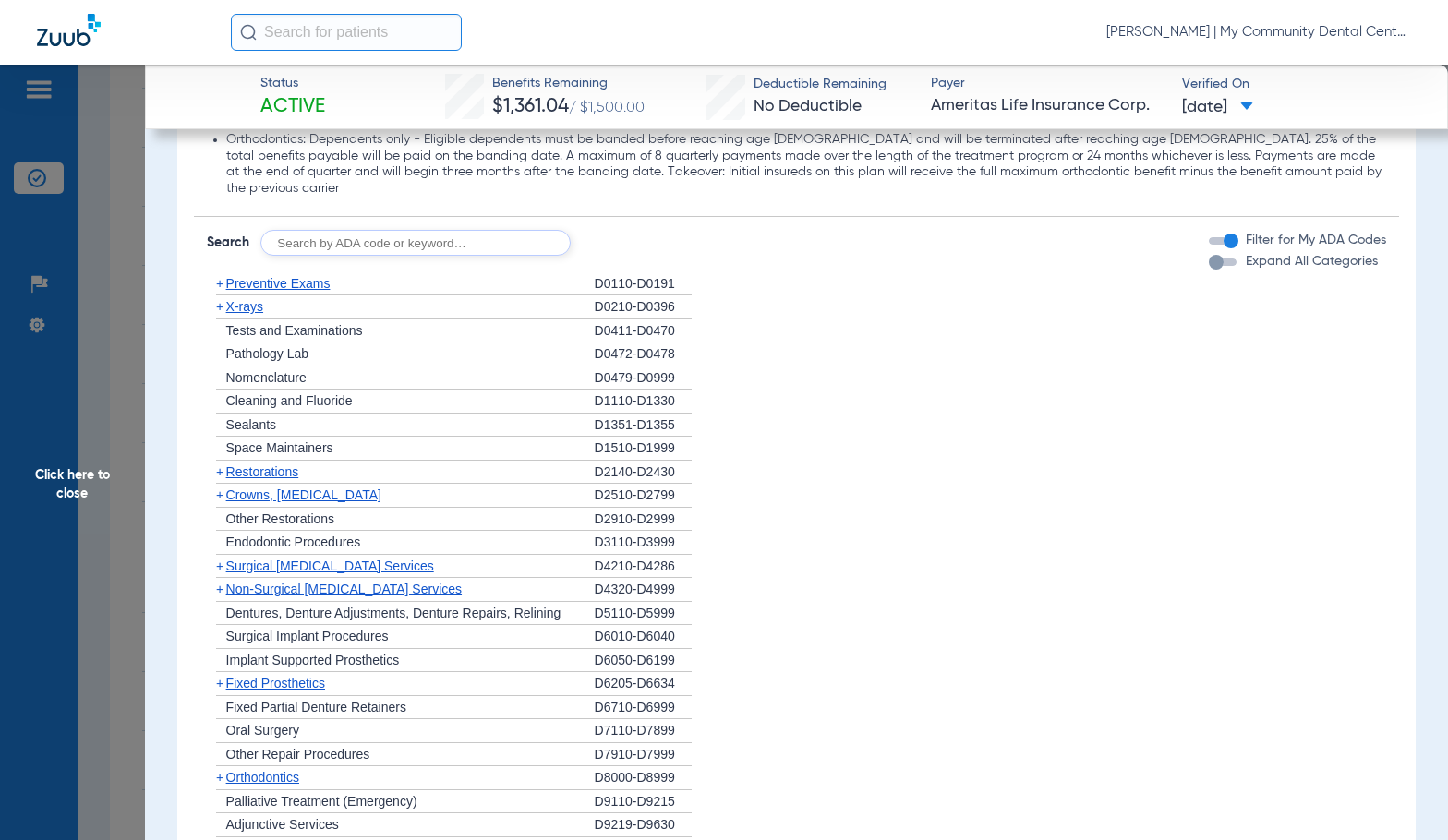
click at [239, 299] on span "X-rays" at bounding box center [244, 306] width 37 height 15
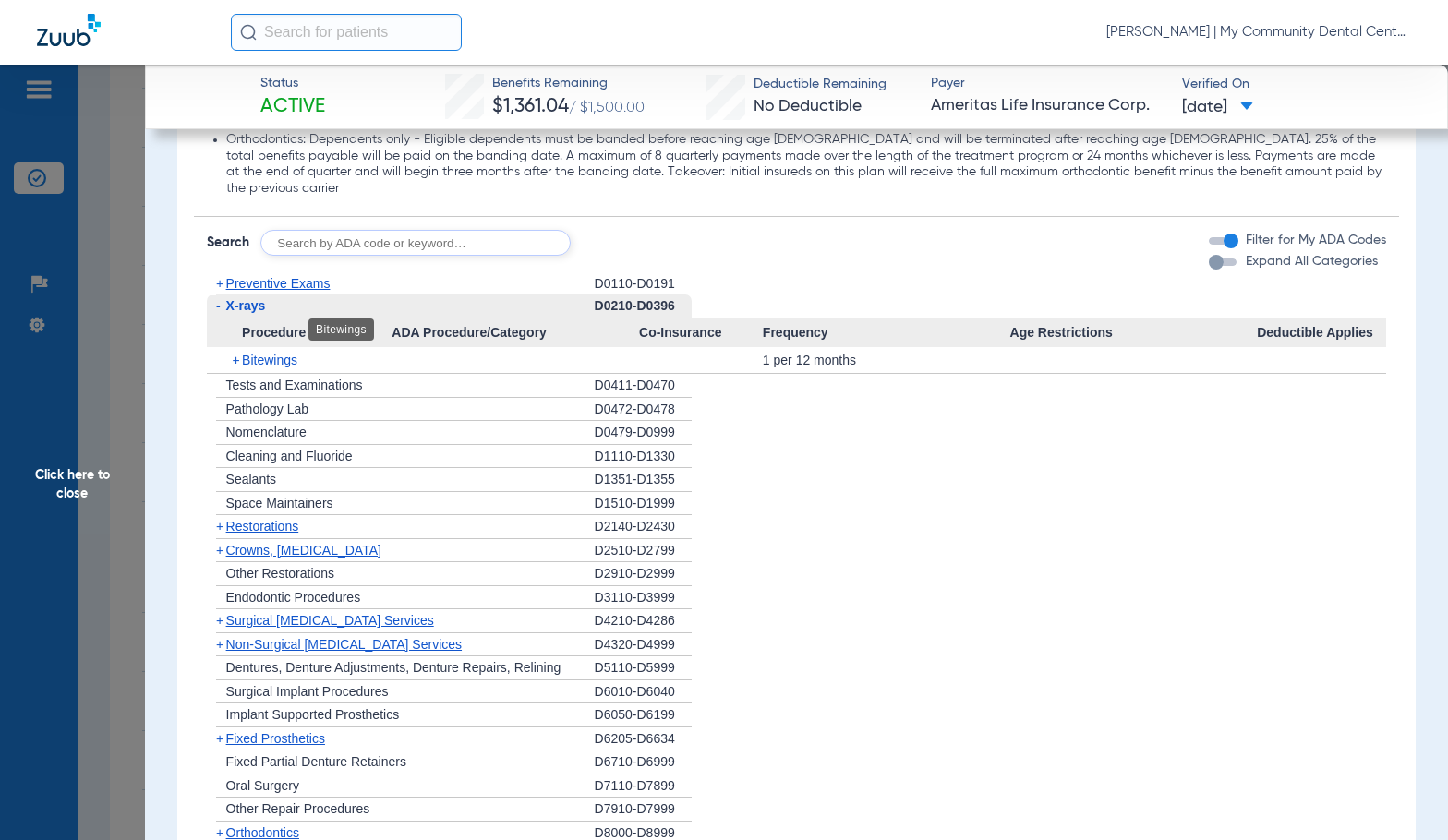
click at [266, 352] on span "Bitewings" at bounding box center [269, 360] width 56 height 15
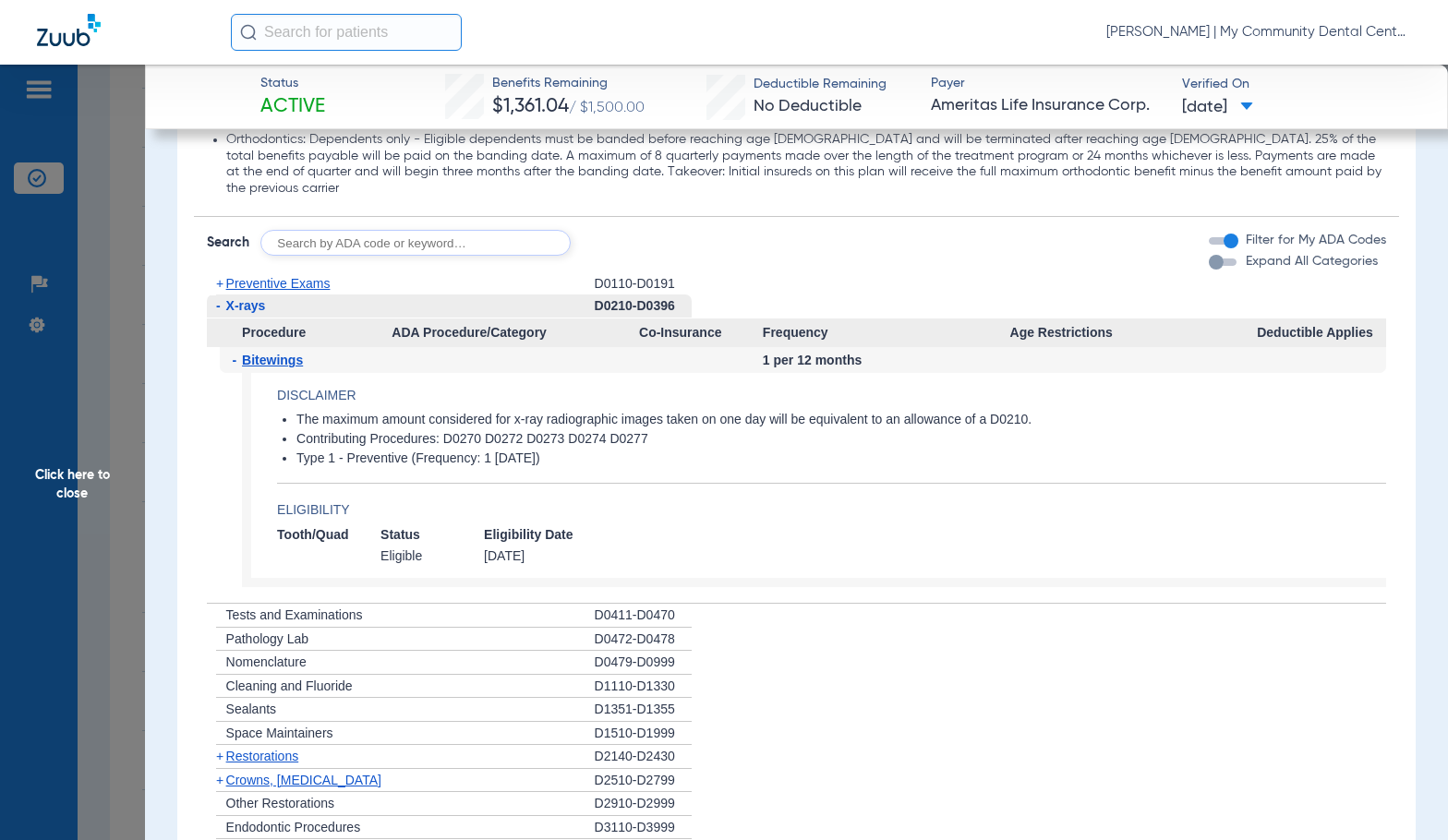
click at [266, 352] on span "Bitewings" at bounding box center [272, 360] width 61 height 15
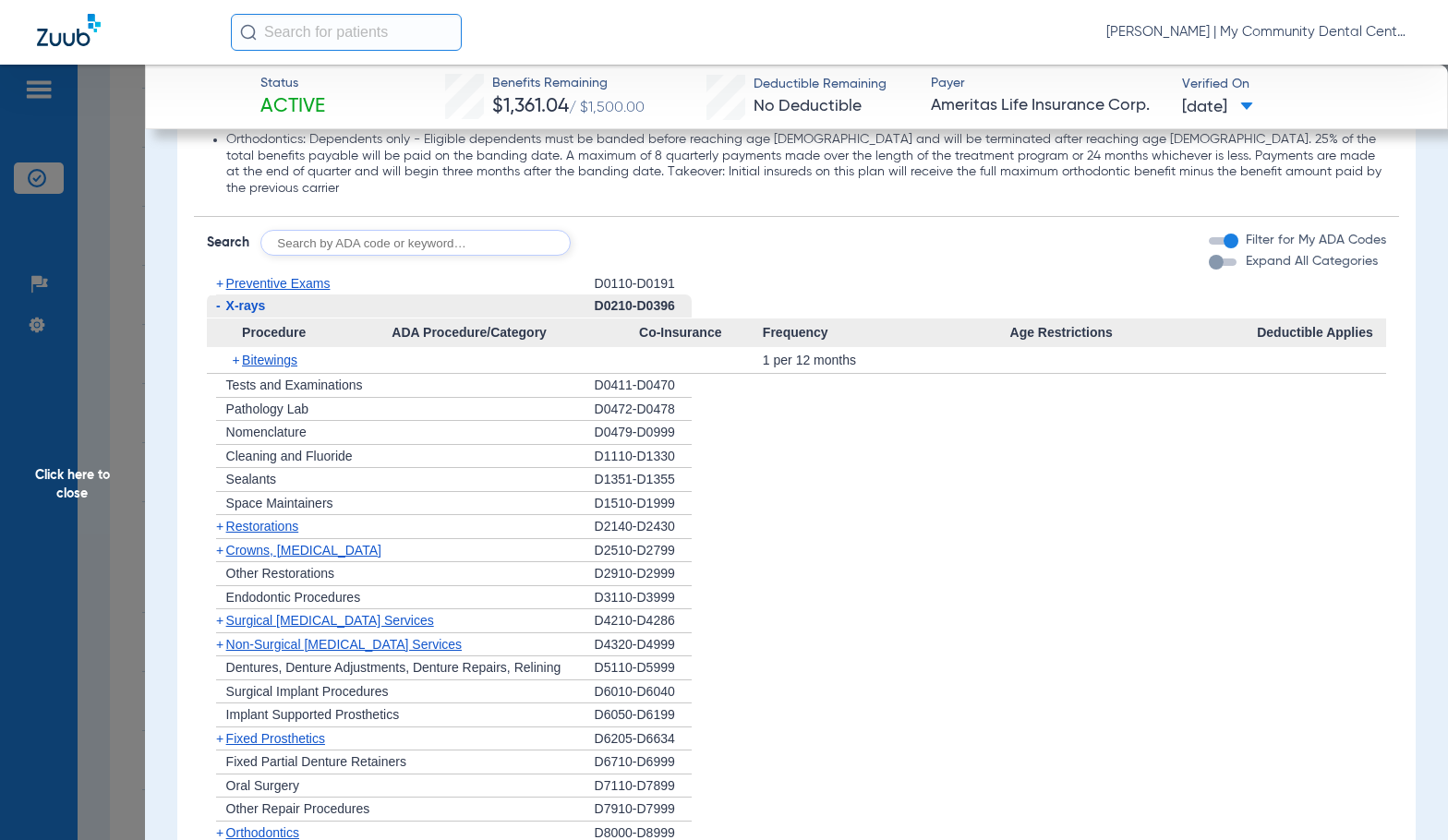
click at [269, 276] on span "Preventive Exams" at bounding box center [278, 283] width 105 height 15
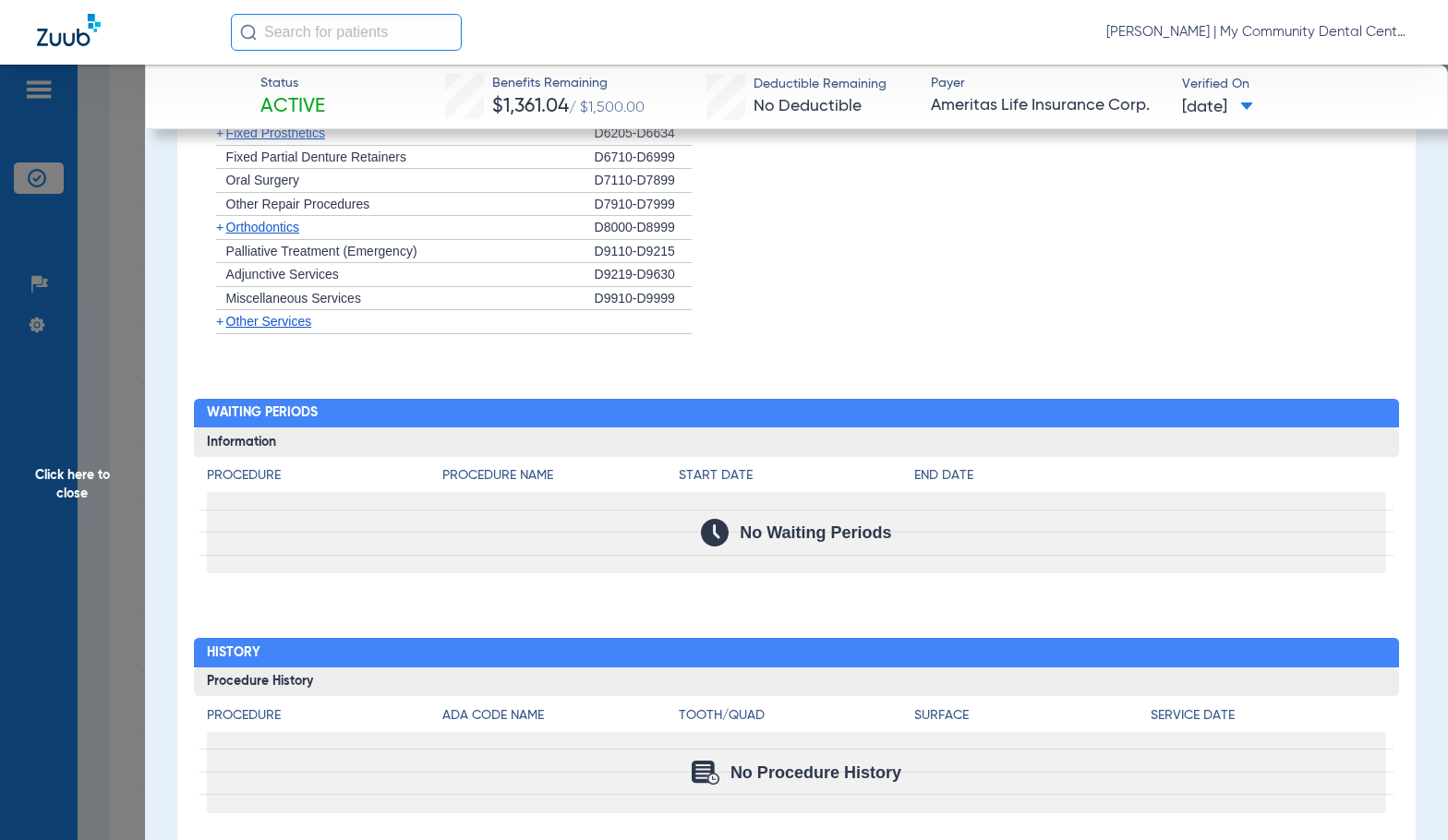
scroll to position [2390, 0]
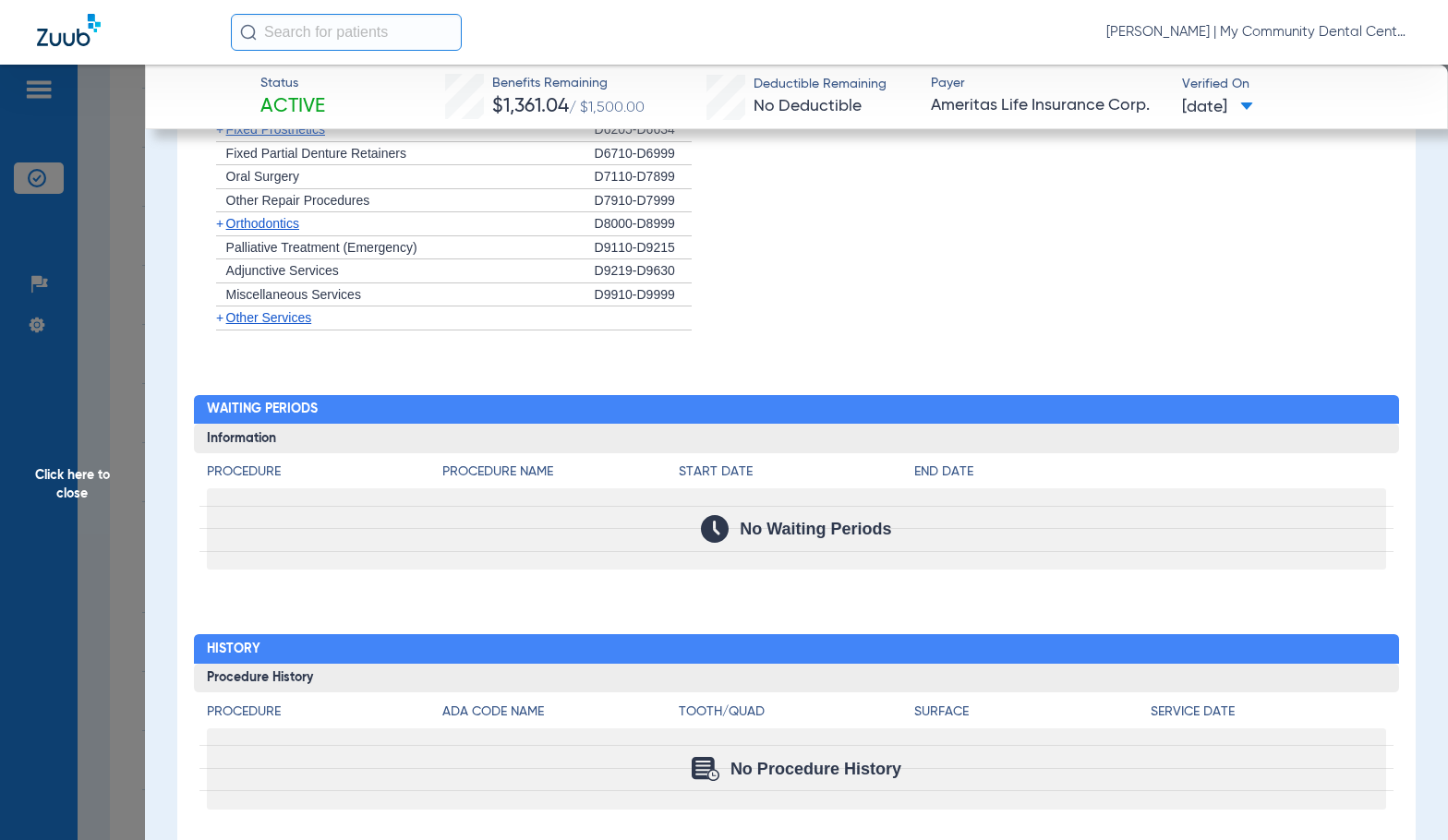
drag, startPoint x: 681, startPoint y: 363, endPoint x: 690, endPoint y: 361, distance: 9.2
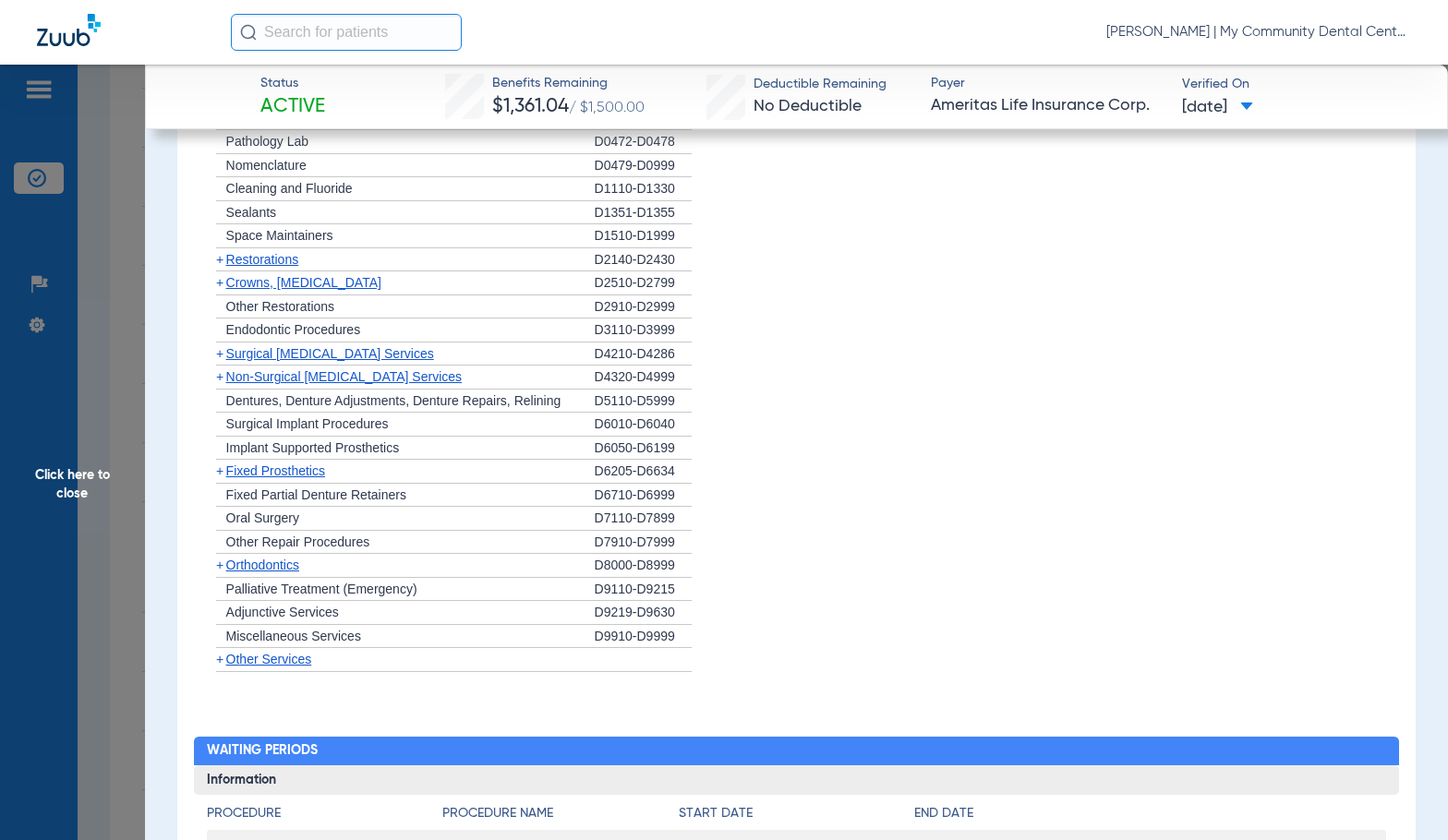
scroll to position [1930, 0]
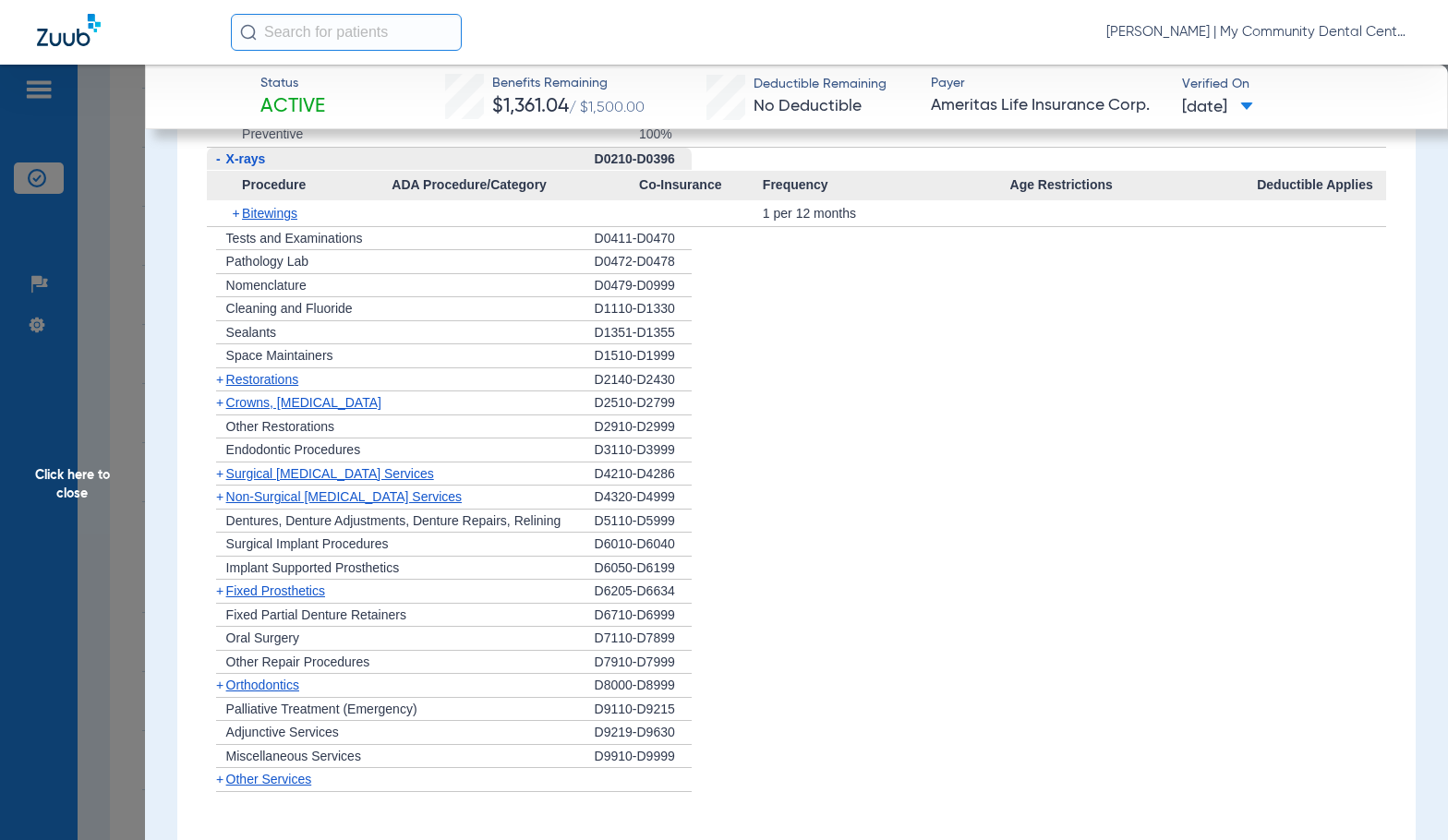
click at [115, 529] on span "Click here to close" at bounding box center [72, 485] width 145 height 840
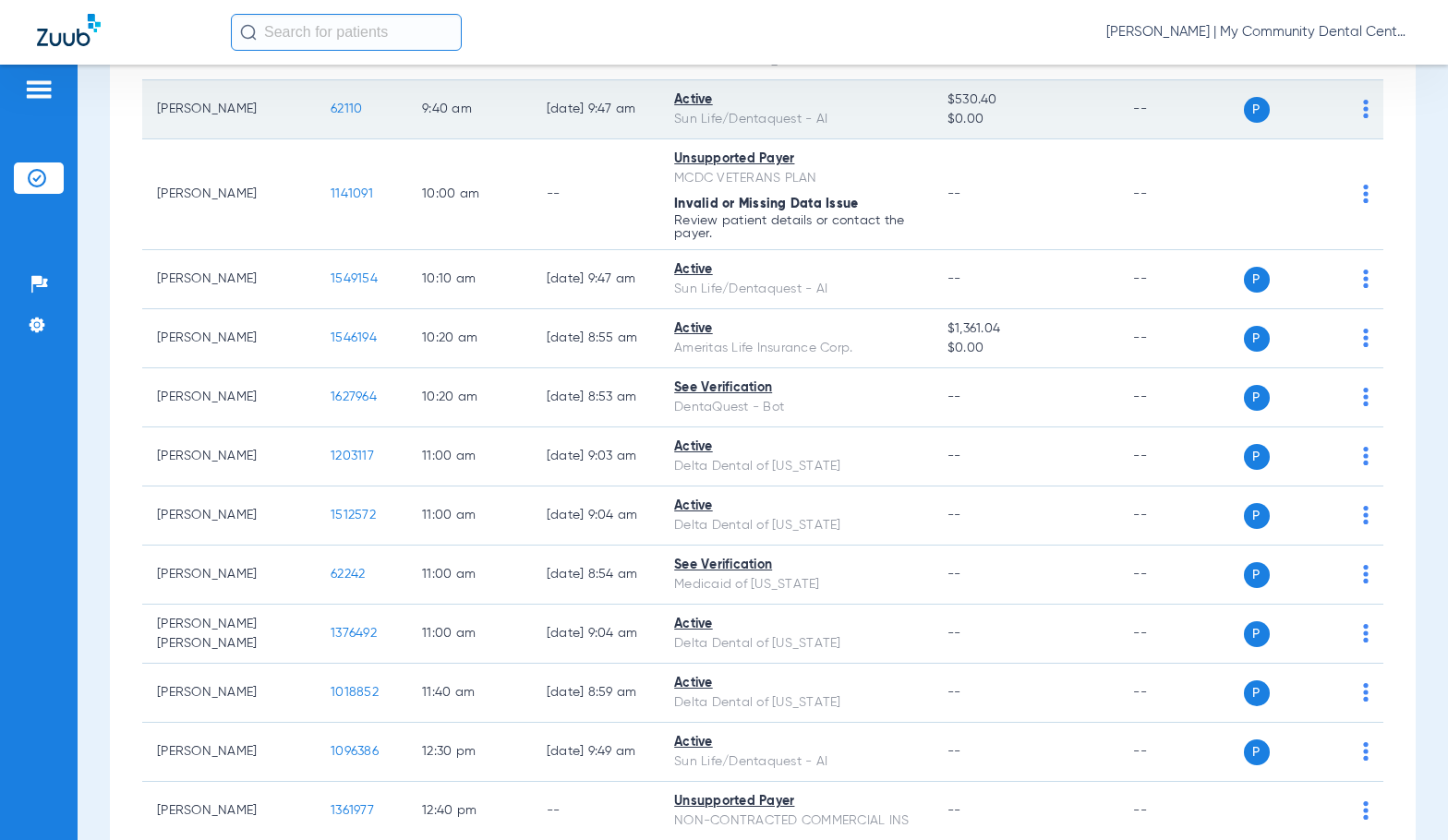
scroll to position [646, 0]
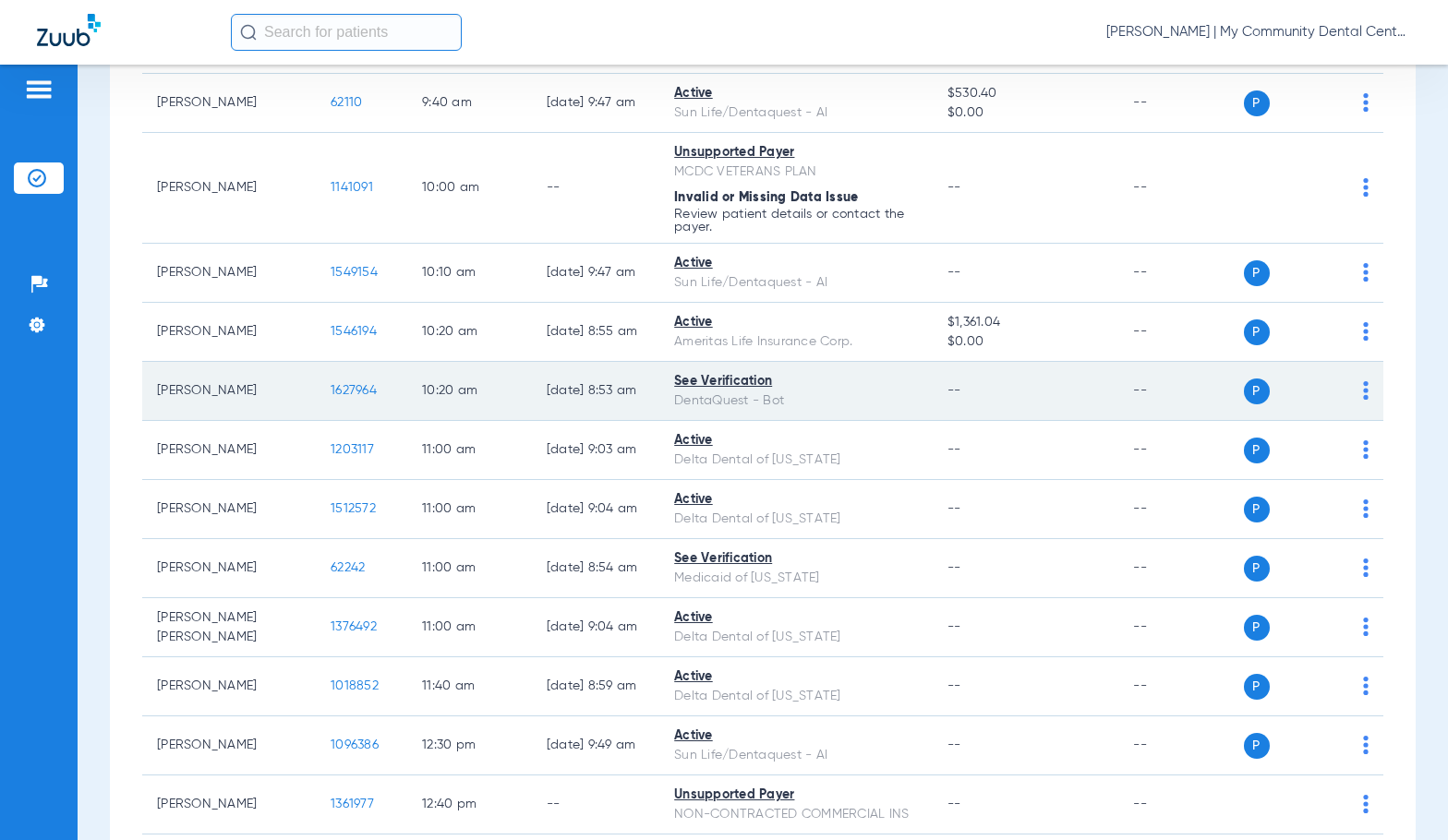
click at [330, 391] on span "1627964" at bounding box center [353, 390] width 46 height 13
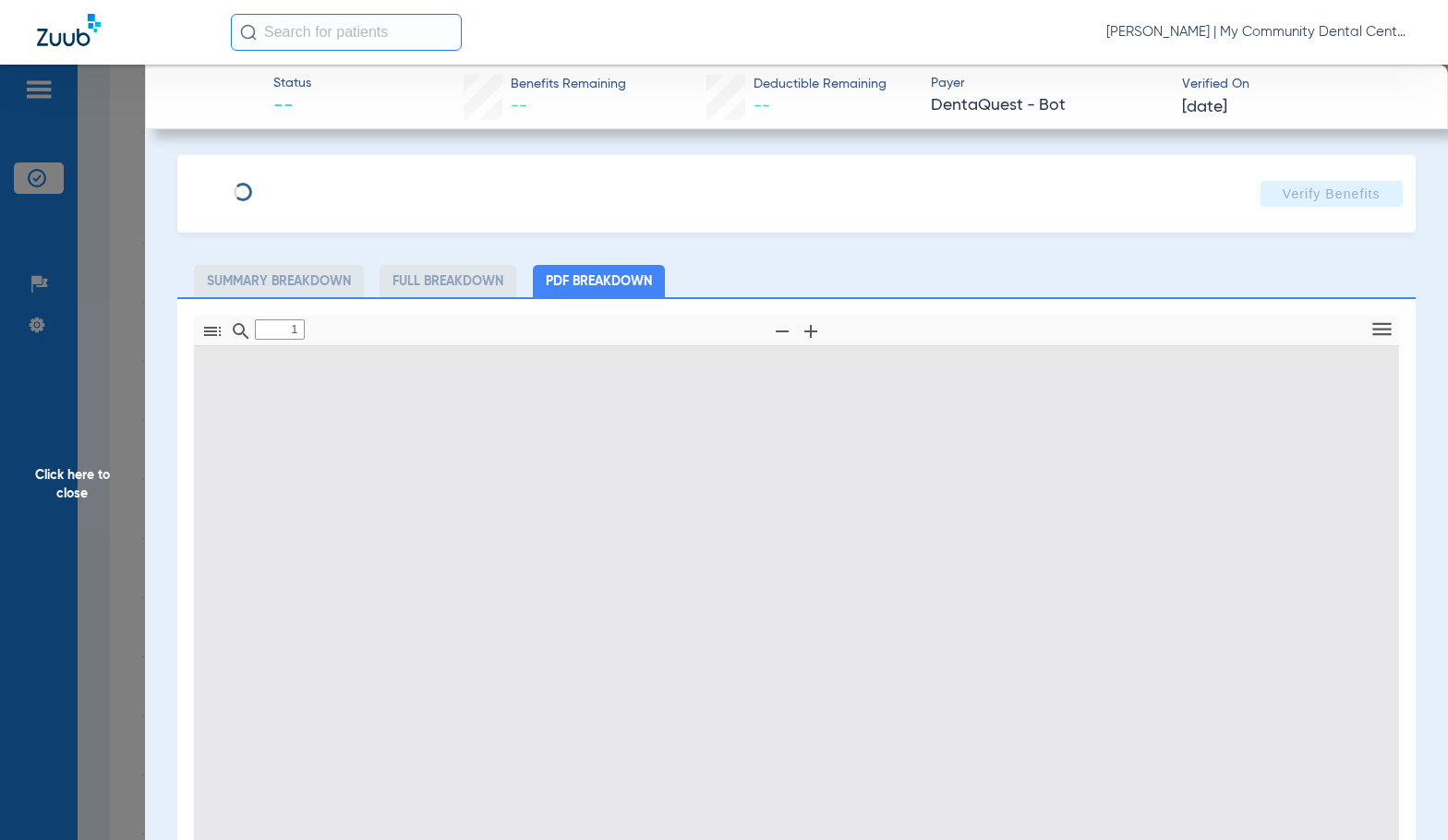
type input "0"
select select "page-width"
drag, startPoint x: 860, startPoint y: 458, endPoint x: 889, endPoint y: 481, distance: 37.0
click at [860, 458] on div at bounding box center [797, 750] width 1206 height 810
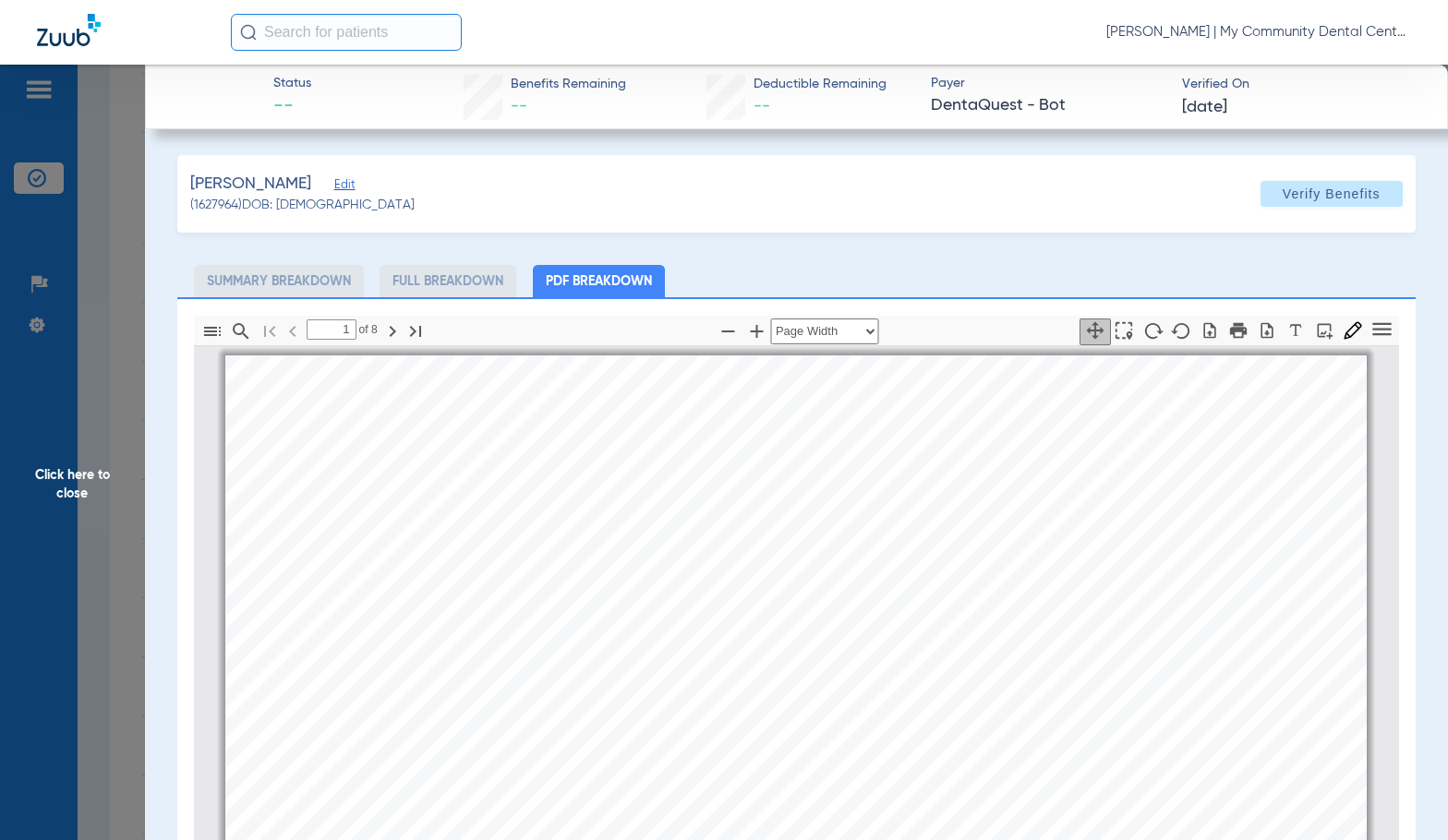
scroll to position [9, 0]
type input "2"
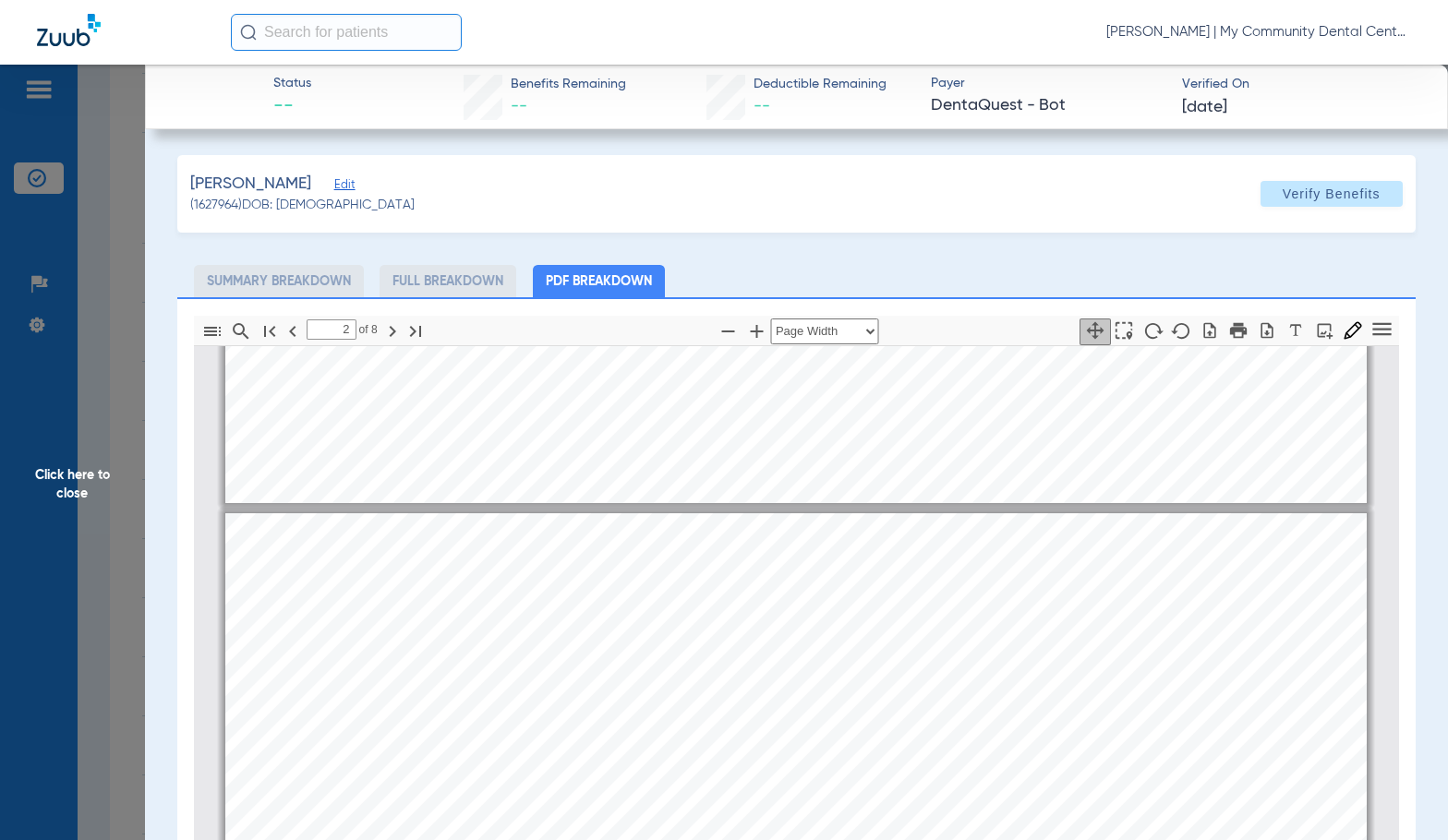
scroll to position [747, 0]
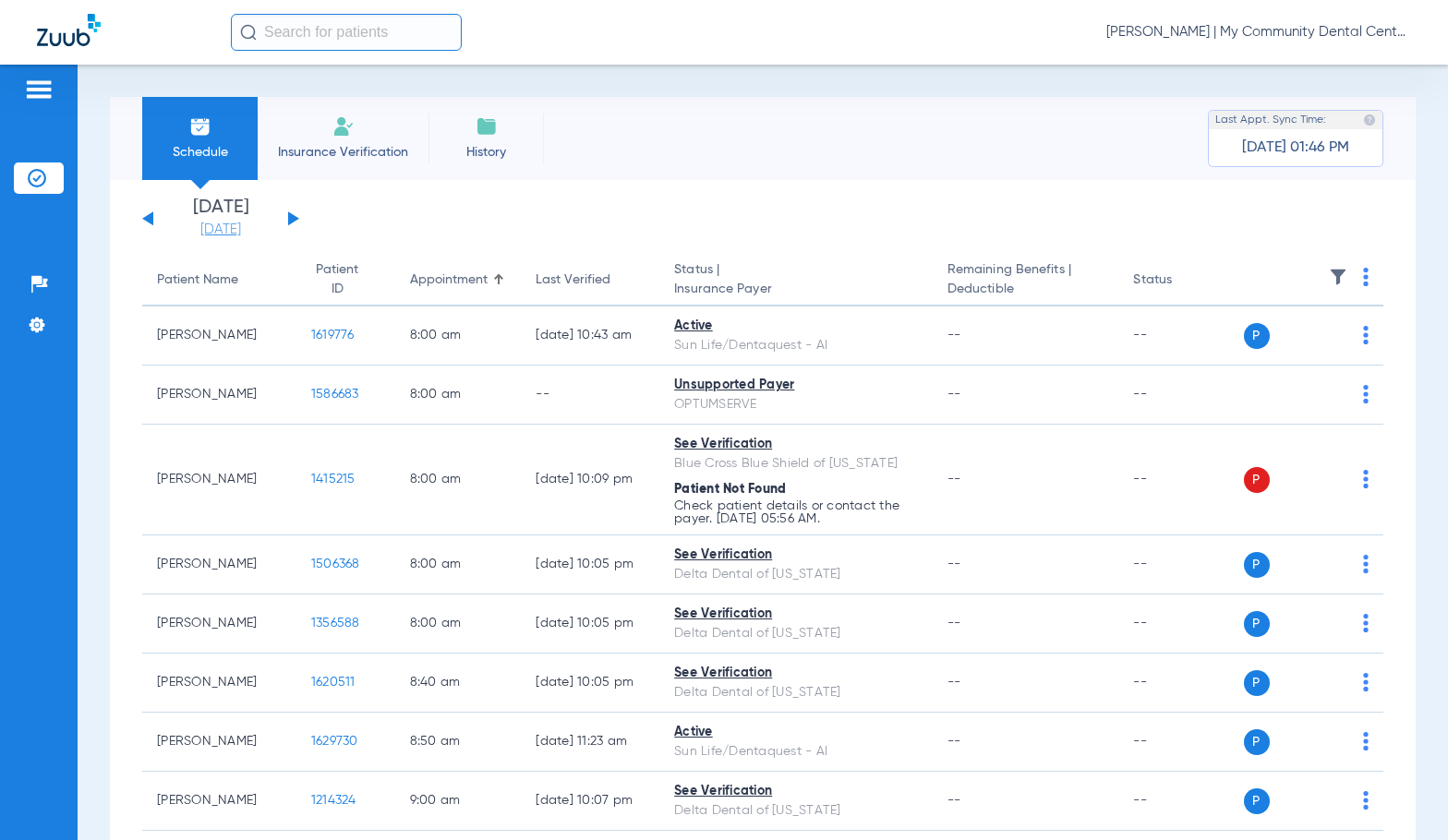
click at [245, 230] on link "[DATE]" at bounding box center [221, 229] width 111 height 19
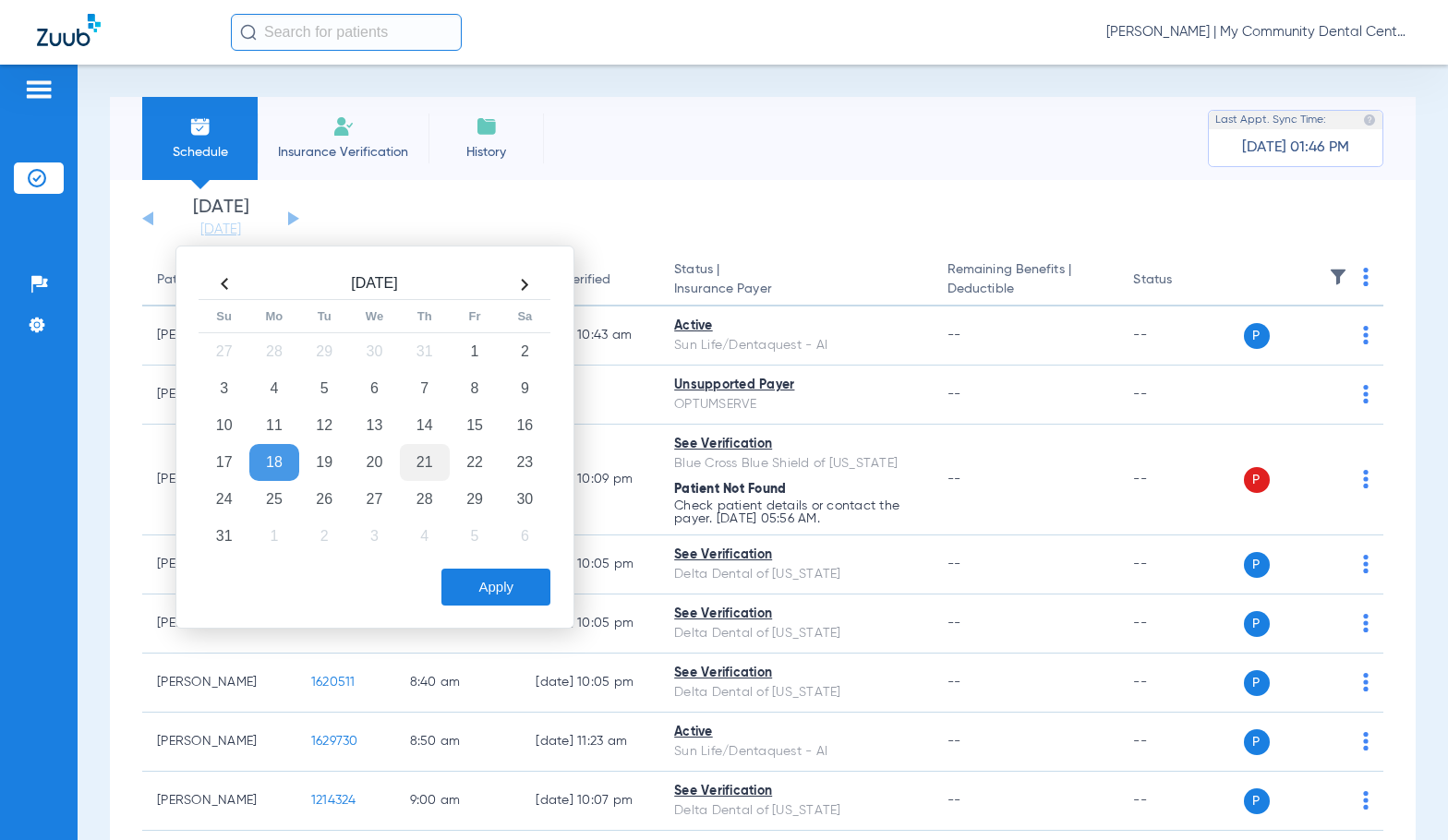
click at [436, 462] on td "21" at bounding box center [425, 463] width 50 height 37
click at [471, 574] on button "Apply" at bounding box center [496, 587] width 109 height 37
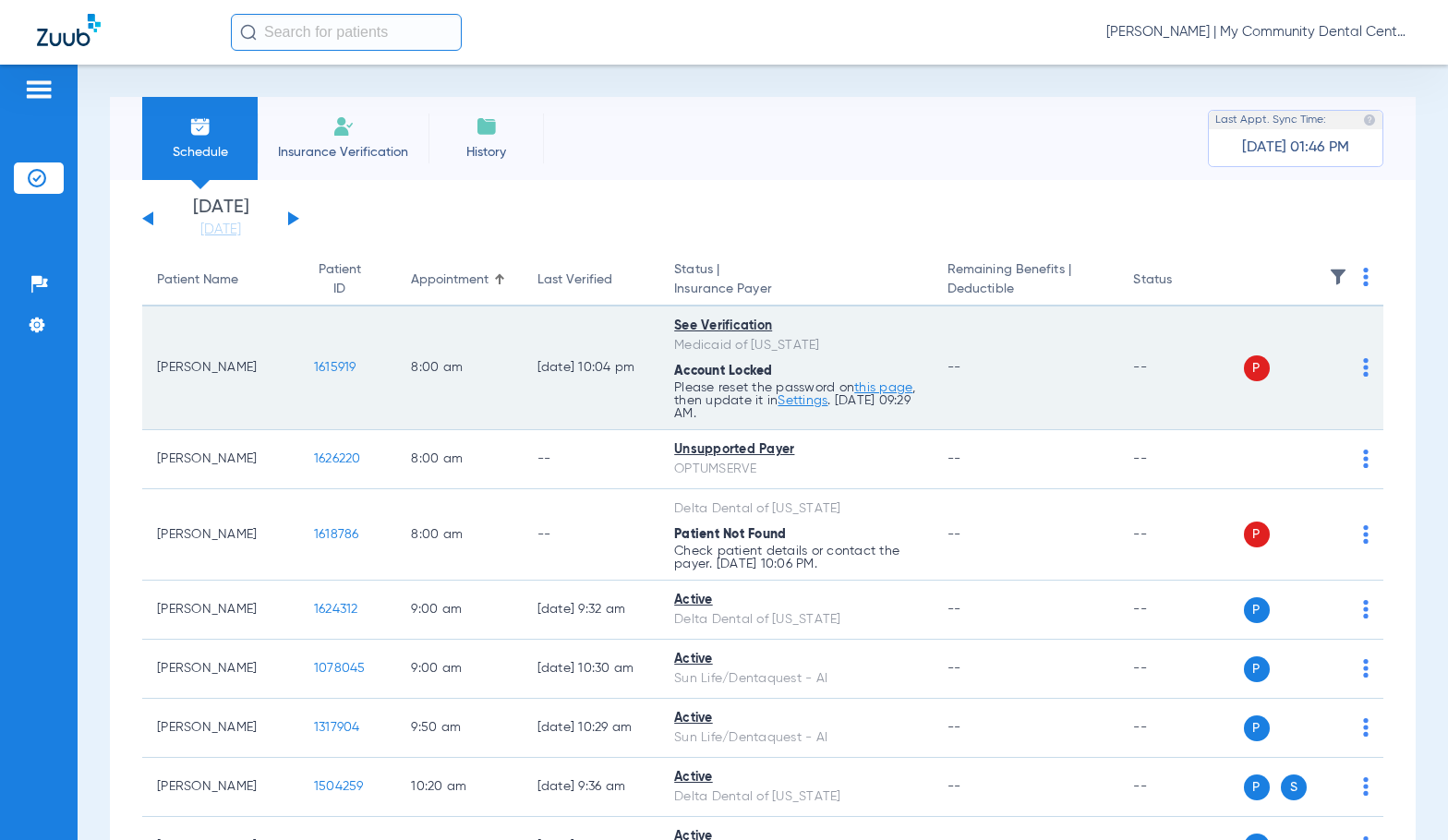
click at [1363, 373] on img at bounding box center [1366, 367] width 6 height 19
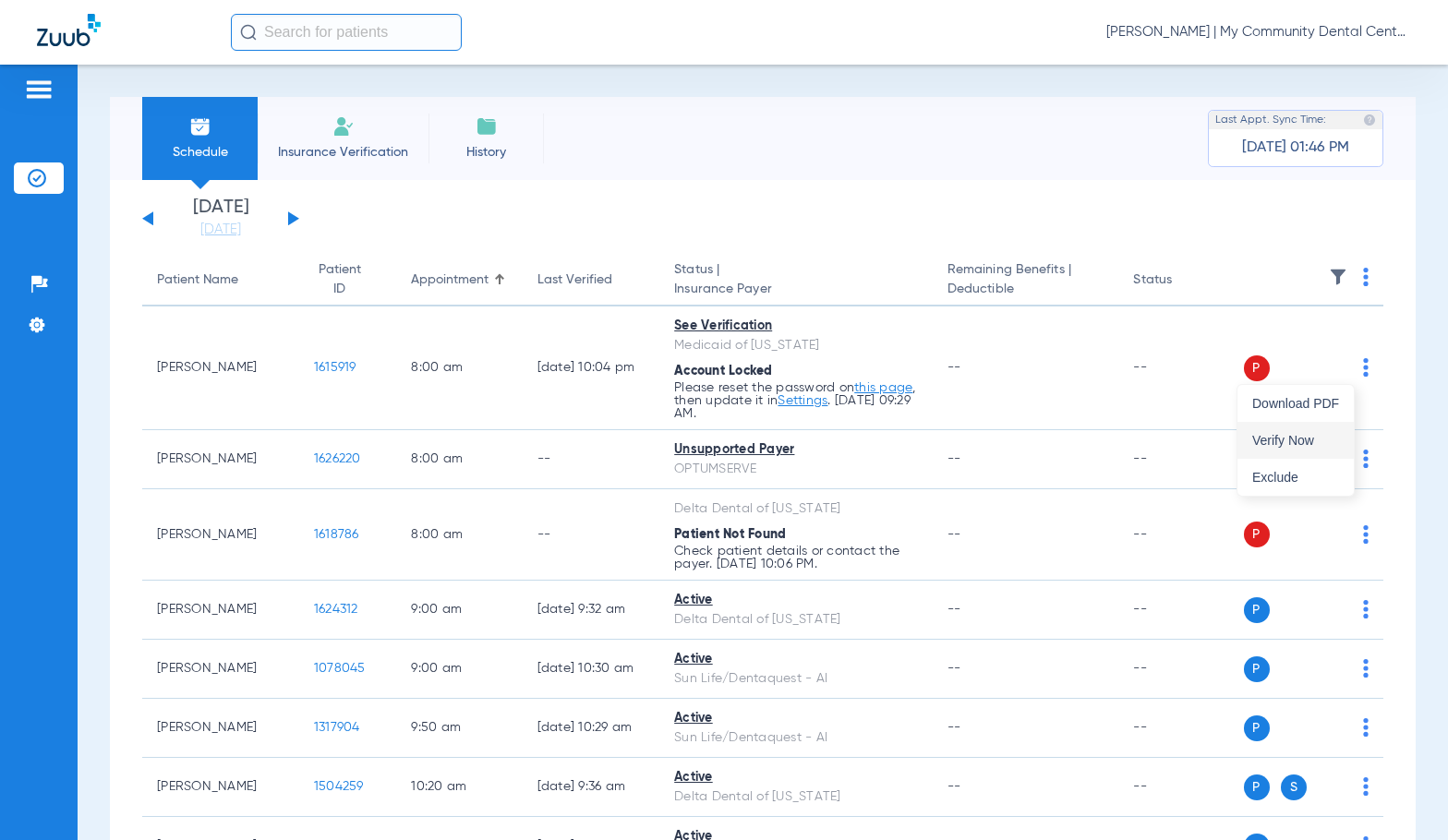
click at [1325, 440] on span "Verify Now" at bounding box center [1295, 440] width 87 height 13
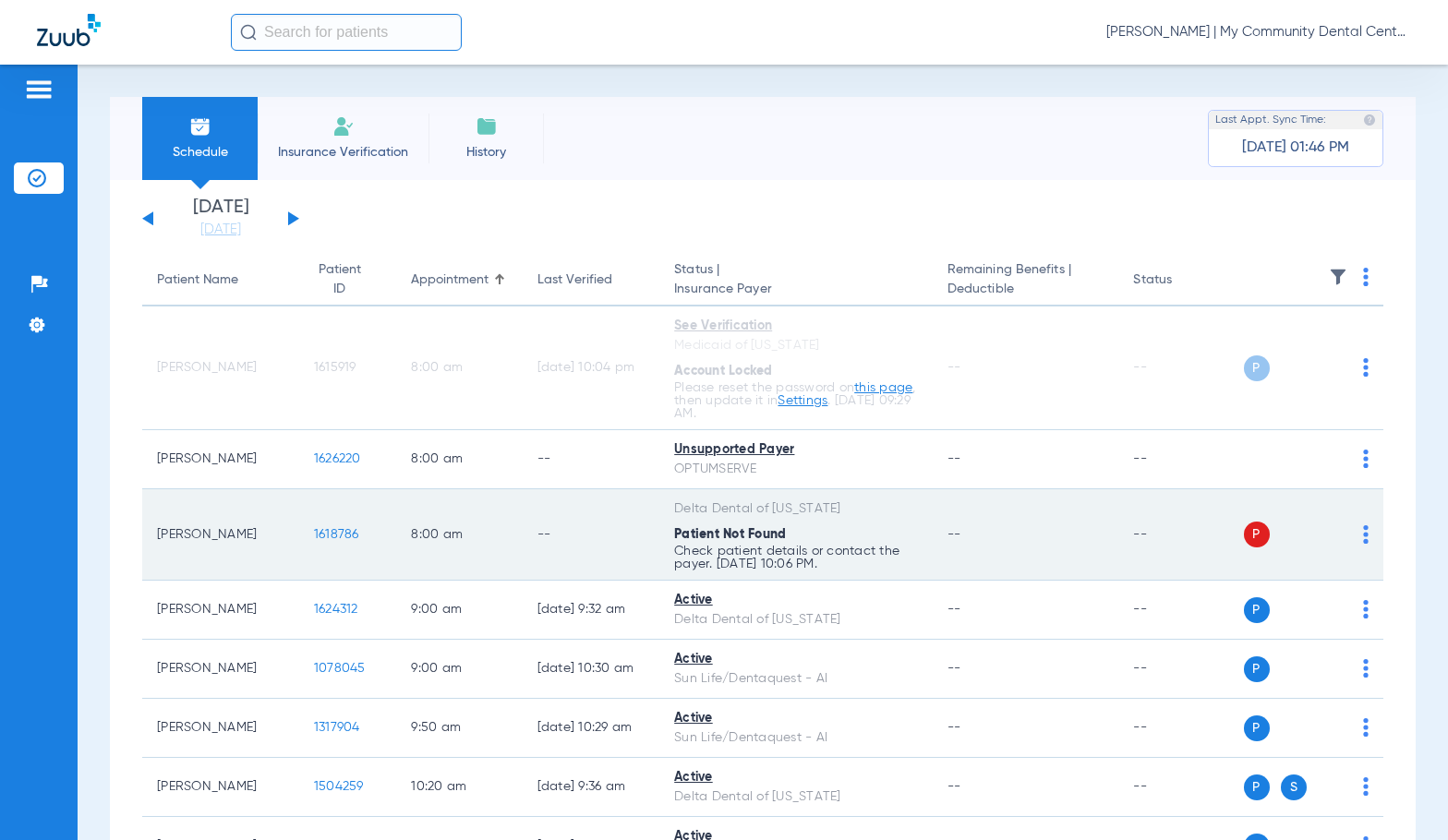
click at [1363, 539] on img at bounding box center [1366, 535] width 6 height 19
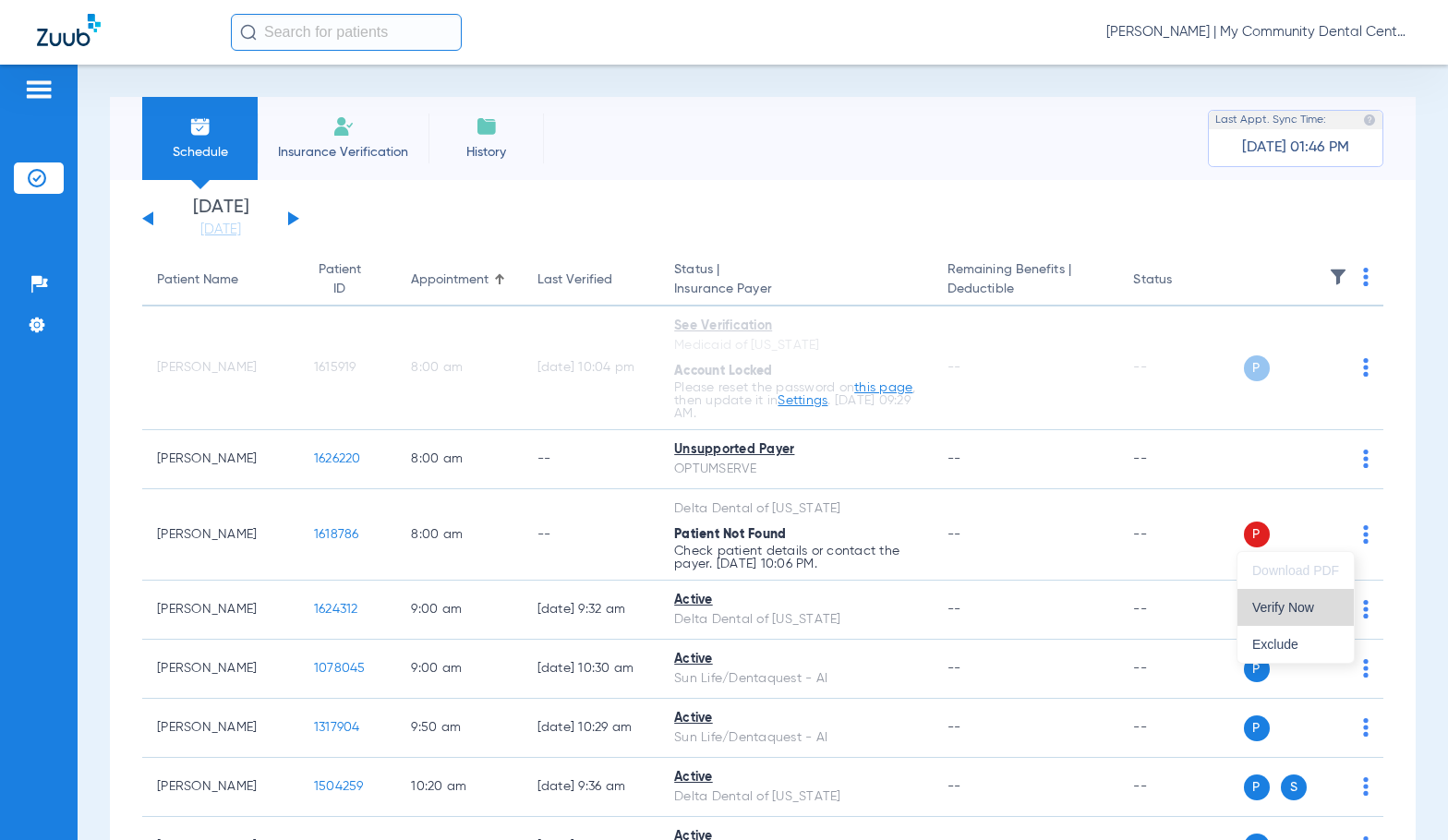
click at [1311, 613] on span "Verify Now" at bounding box center [1295, 608] width 87 height 13
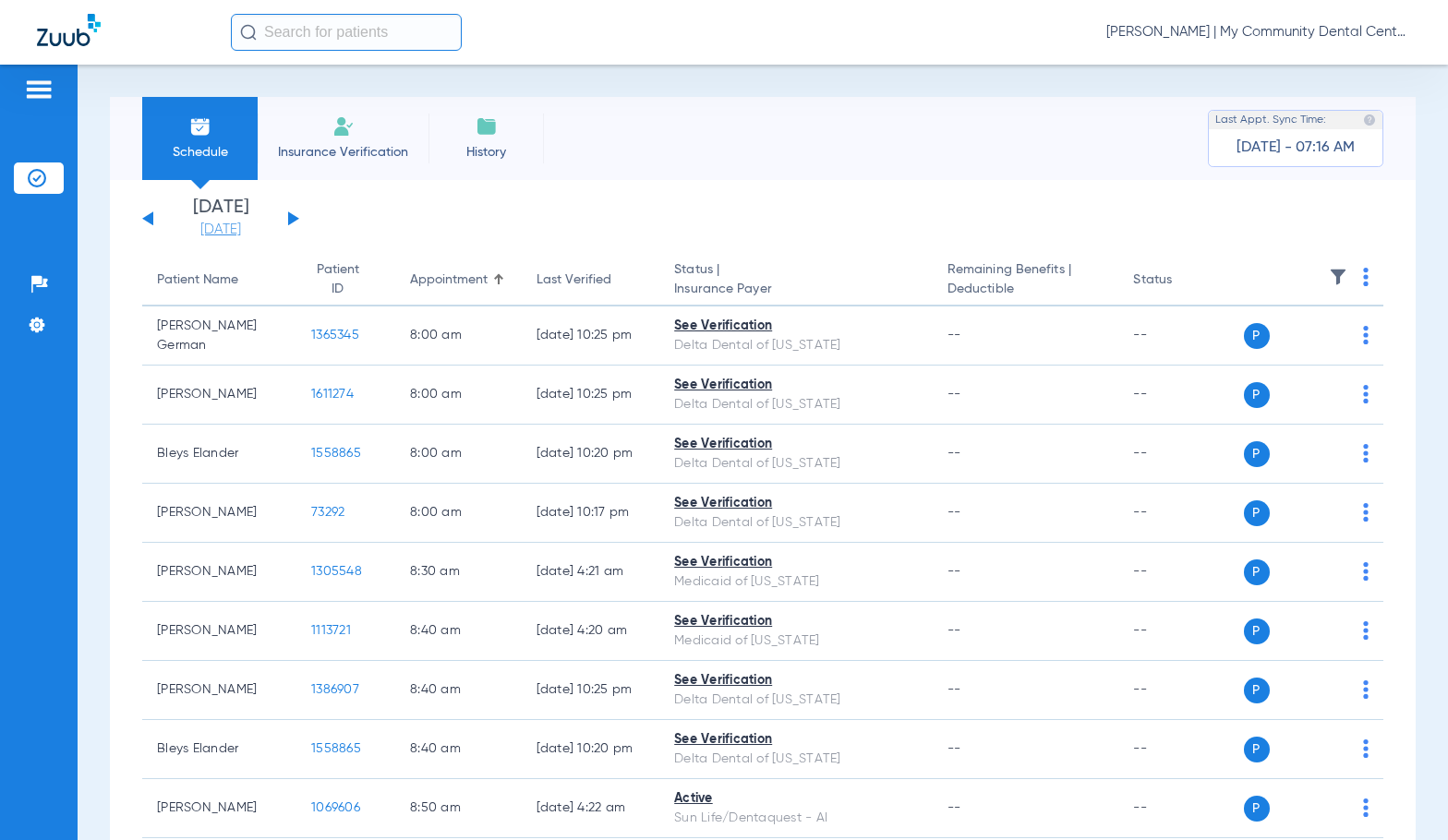
click at [217, 226] on link "[DATE]" at bounding box center [221, 229] width 111 height 19
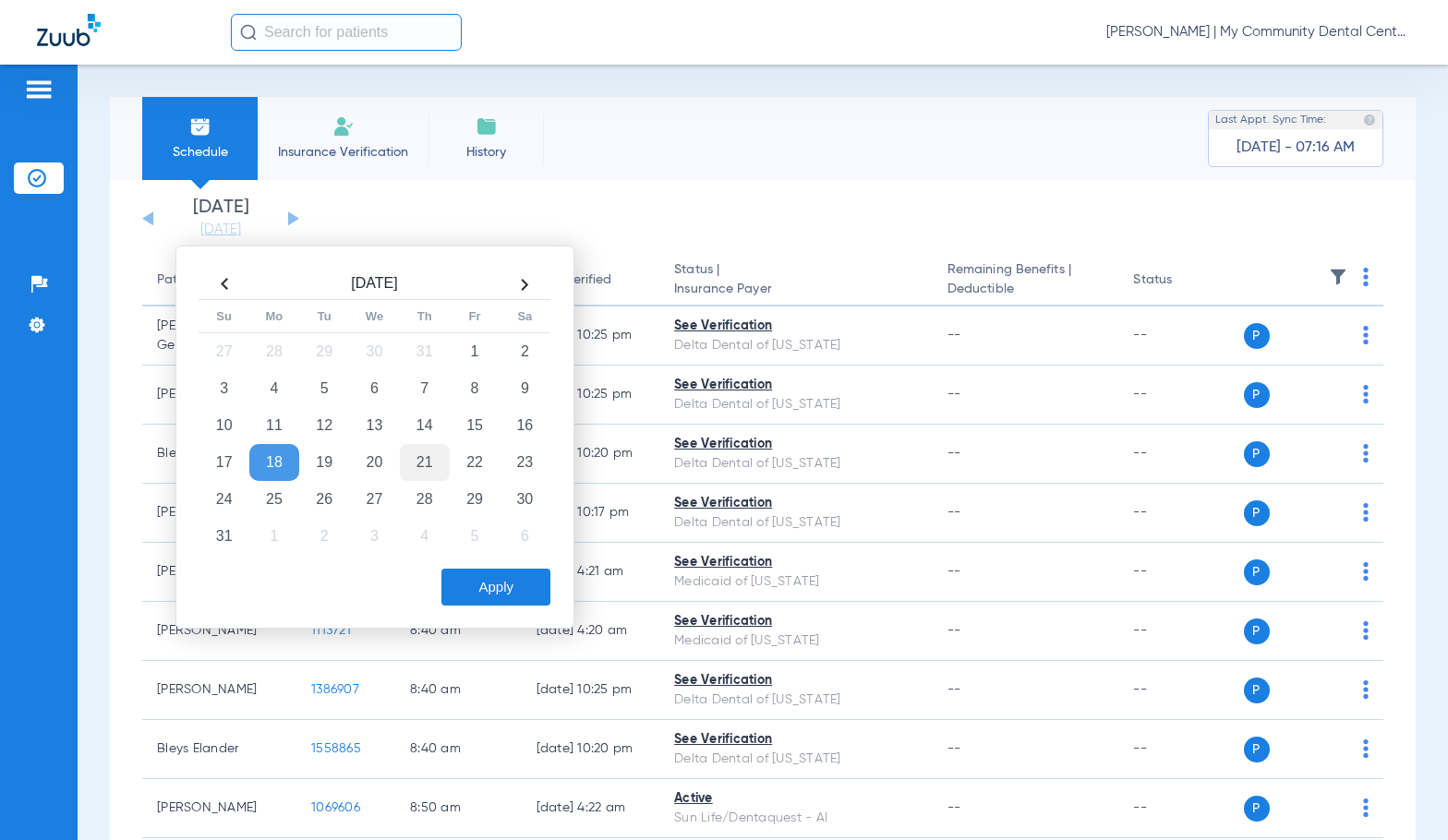
click at [437, 463] on td "21" at bounding box center [425, 463] width 50 height 37
click at [500, 582] on button "Apply" at bounding box center [496, 587] width 109 height 37
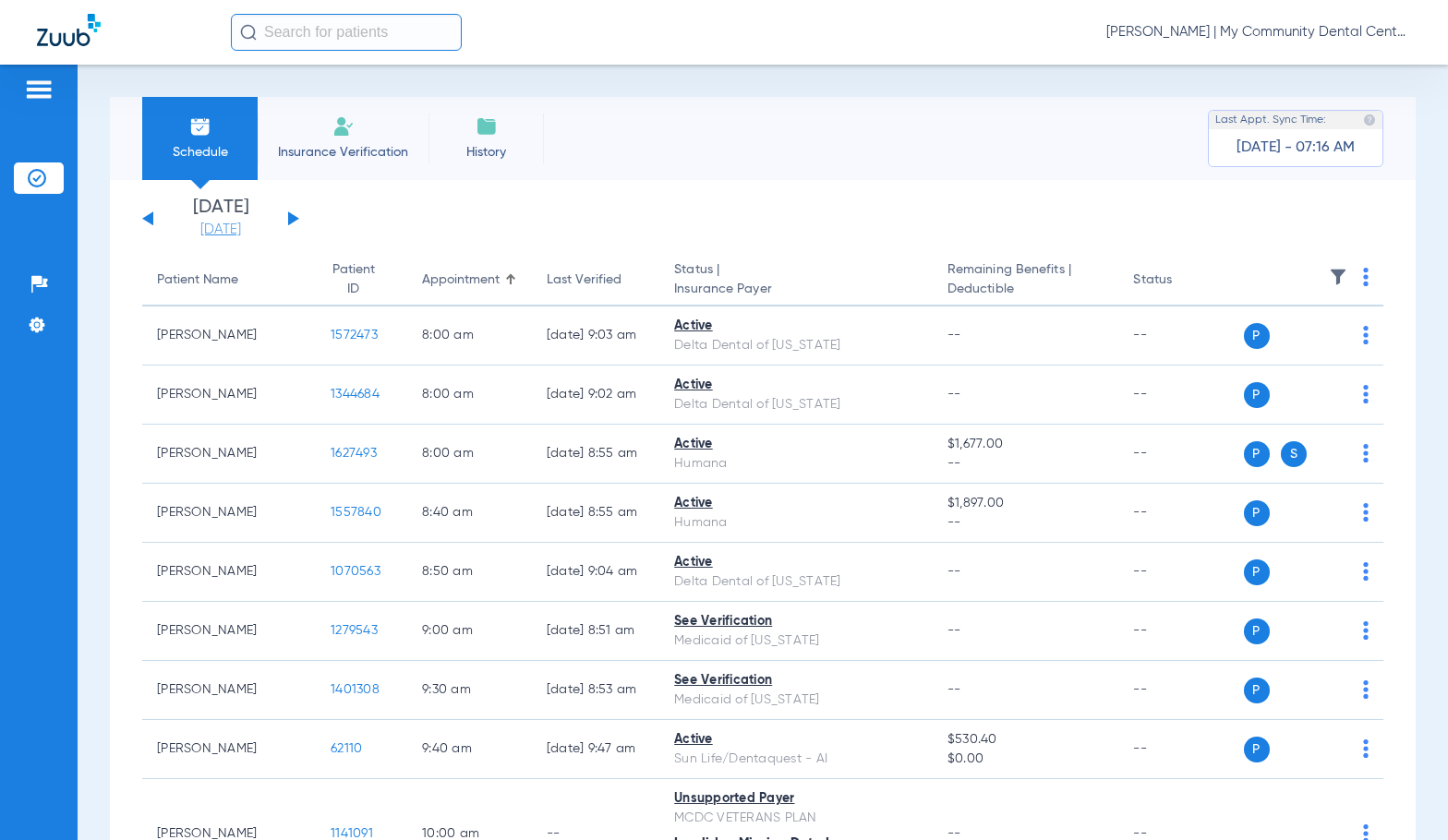
click at [209, 229] on link "[DATE]" at bounding box center [221, 229] width 111 height 19
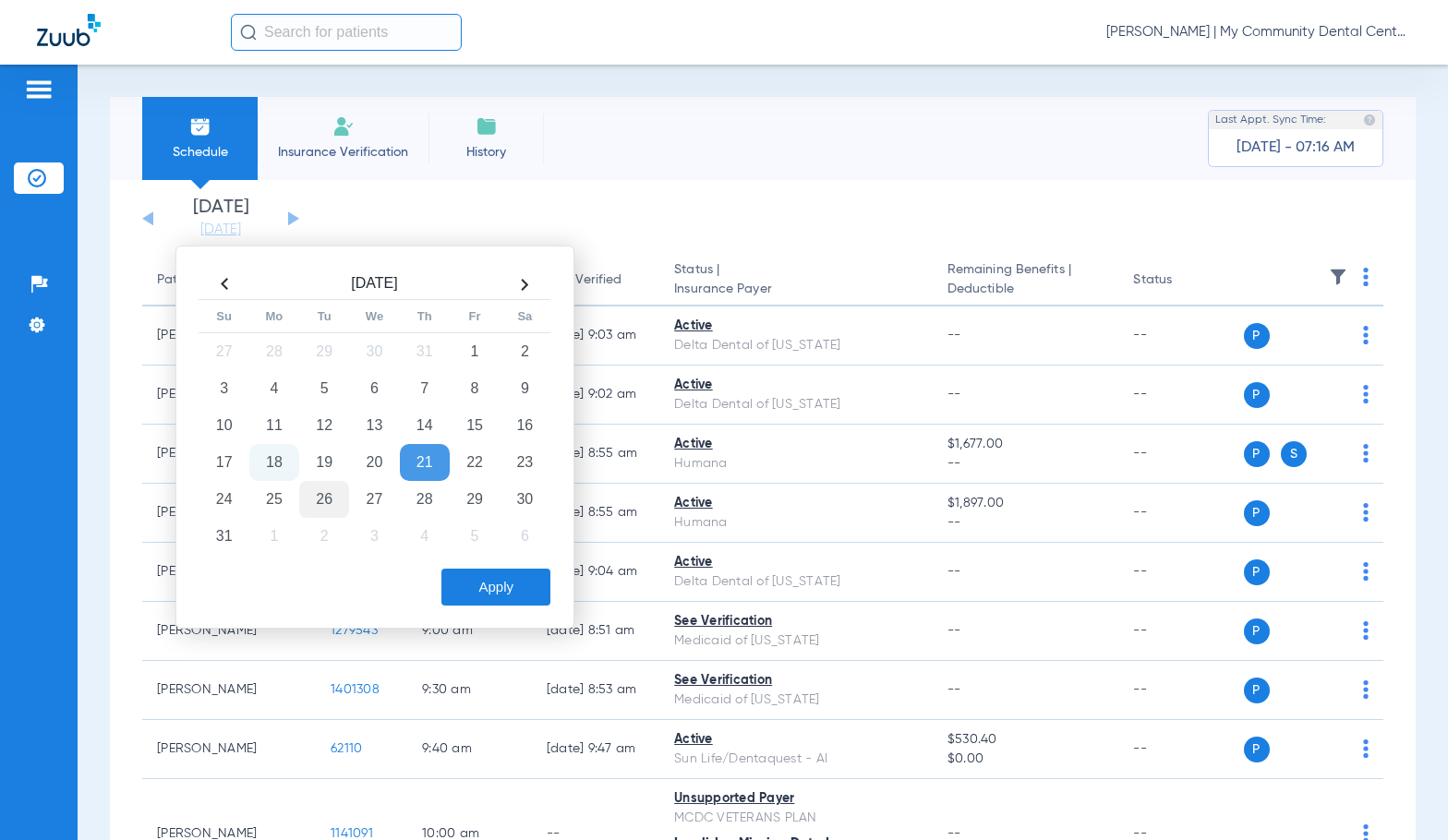
click at [323, 508] on td "26" at bounding box center [324, 500] width 50 height 37
click at [476, 584] on button "Apply" at bounding box center [496, 587] width 109 height 37
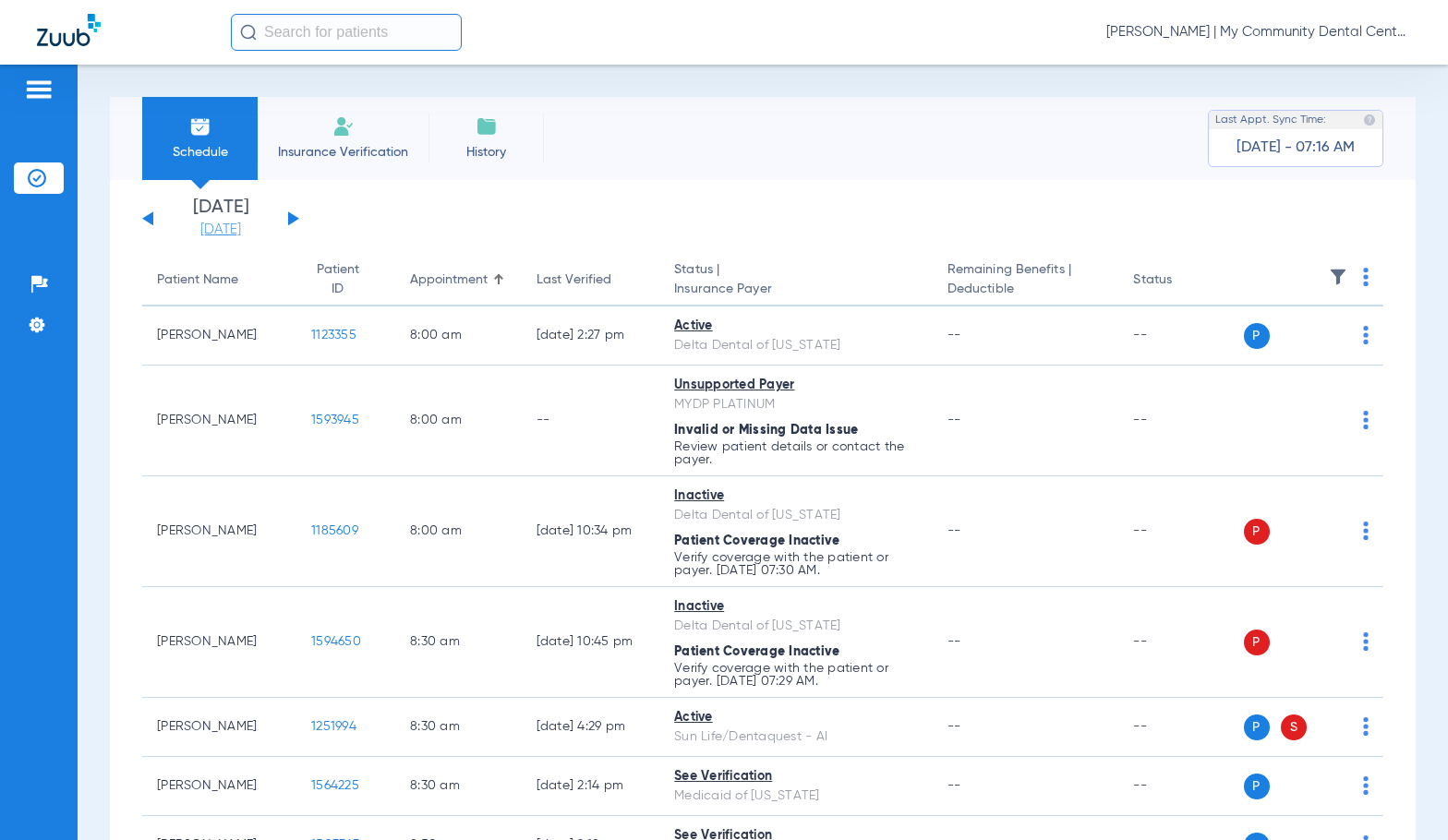
click at [218, 224] on link "[DATE]" at bounding box center [221, 229] width 111 height 19
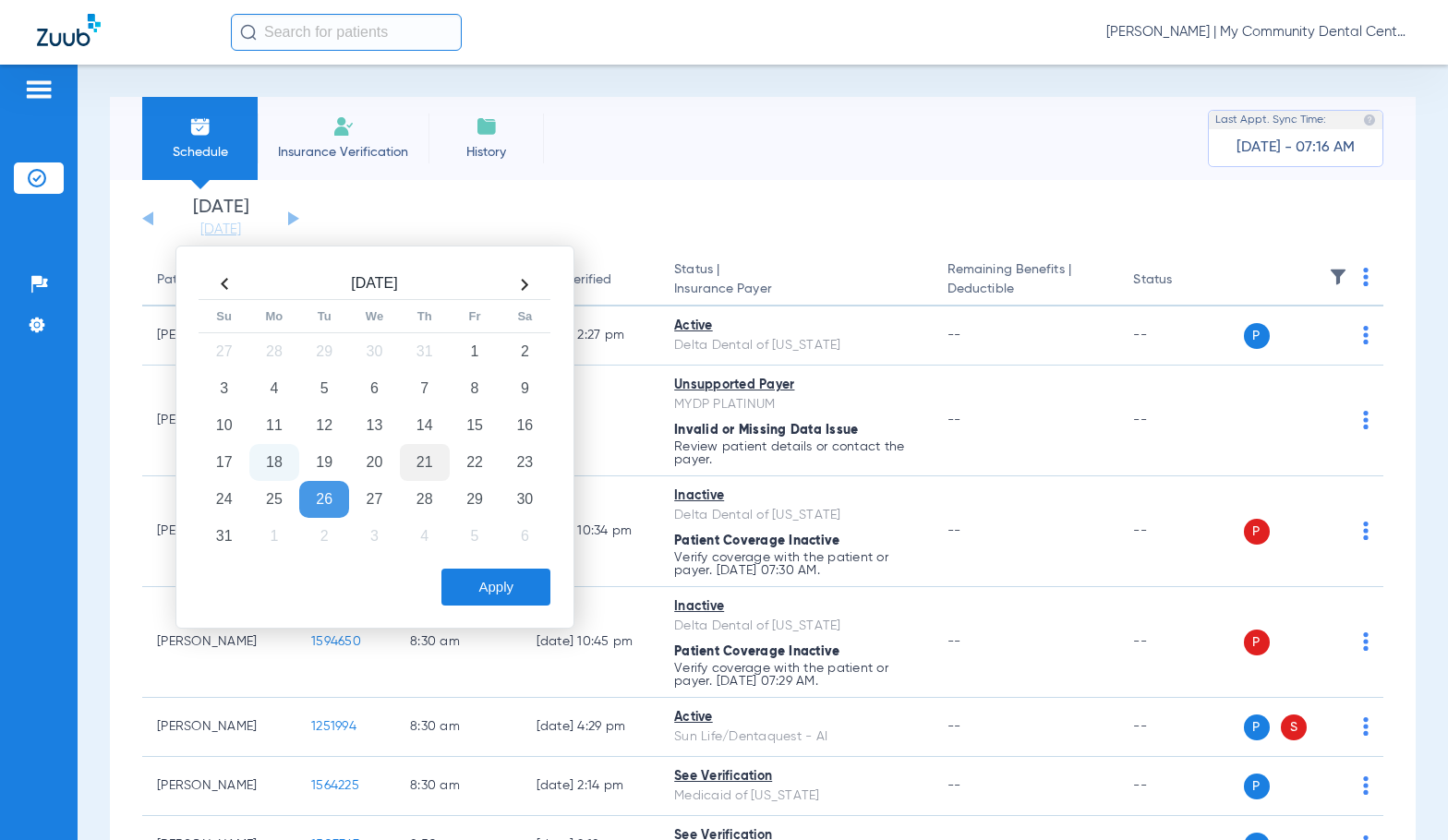
click at [417, 468] on td "21" at bounding box center [425, 463] width 50 height 37
drag, startPoint x: 600, startPoint y: 165, endPoint x: 655, endPoint y: 57, distance: 121.2
click at [600, 164] on div "Schedule Insurance Verification History Last Appt. Sync Time: [DATE] - 07:16 AM" at bounding box center [762, 139] width 1306 height 83
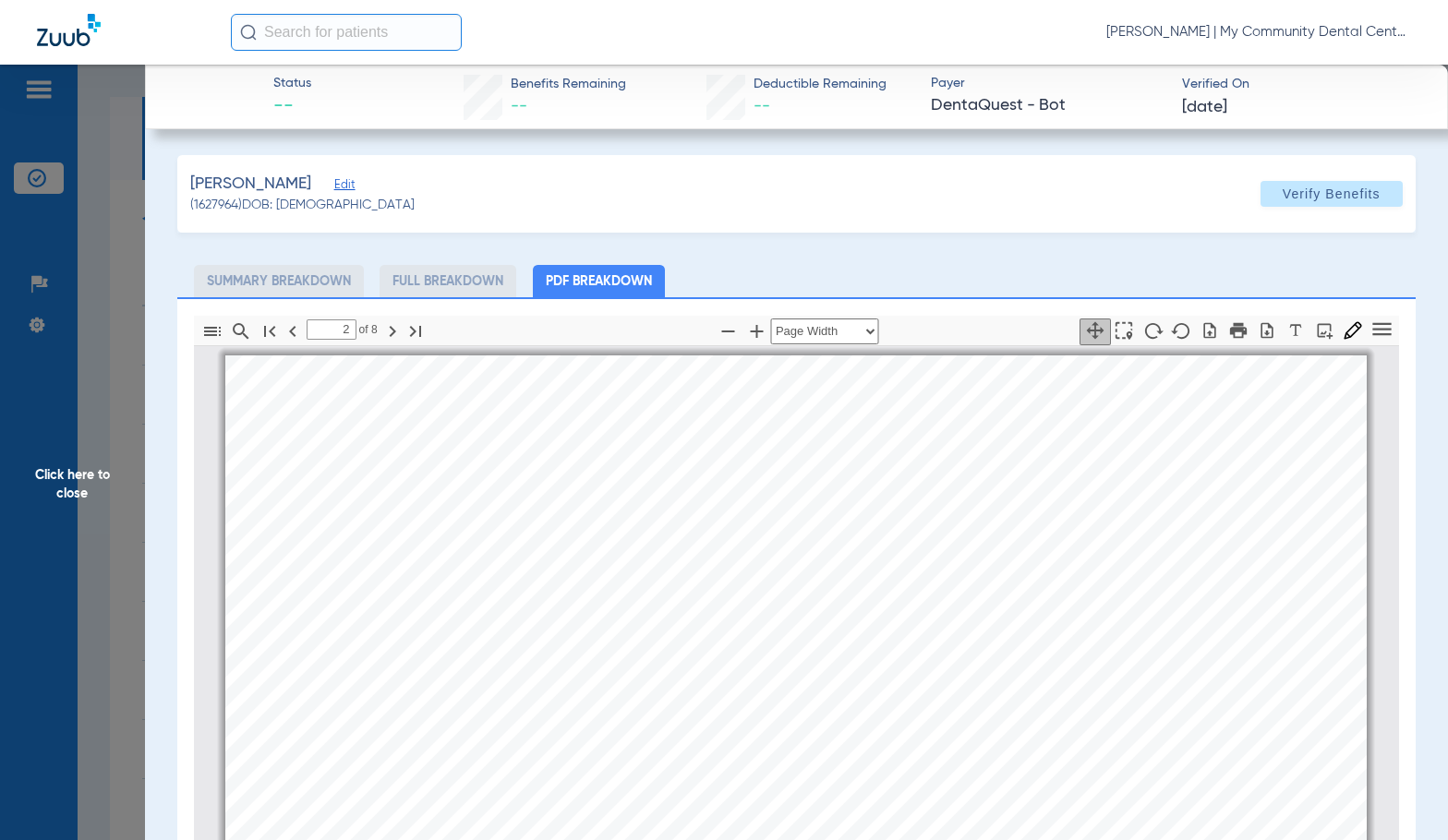
select select "page-width"
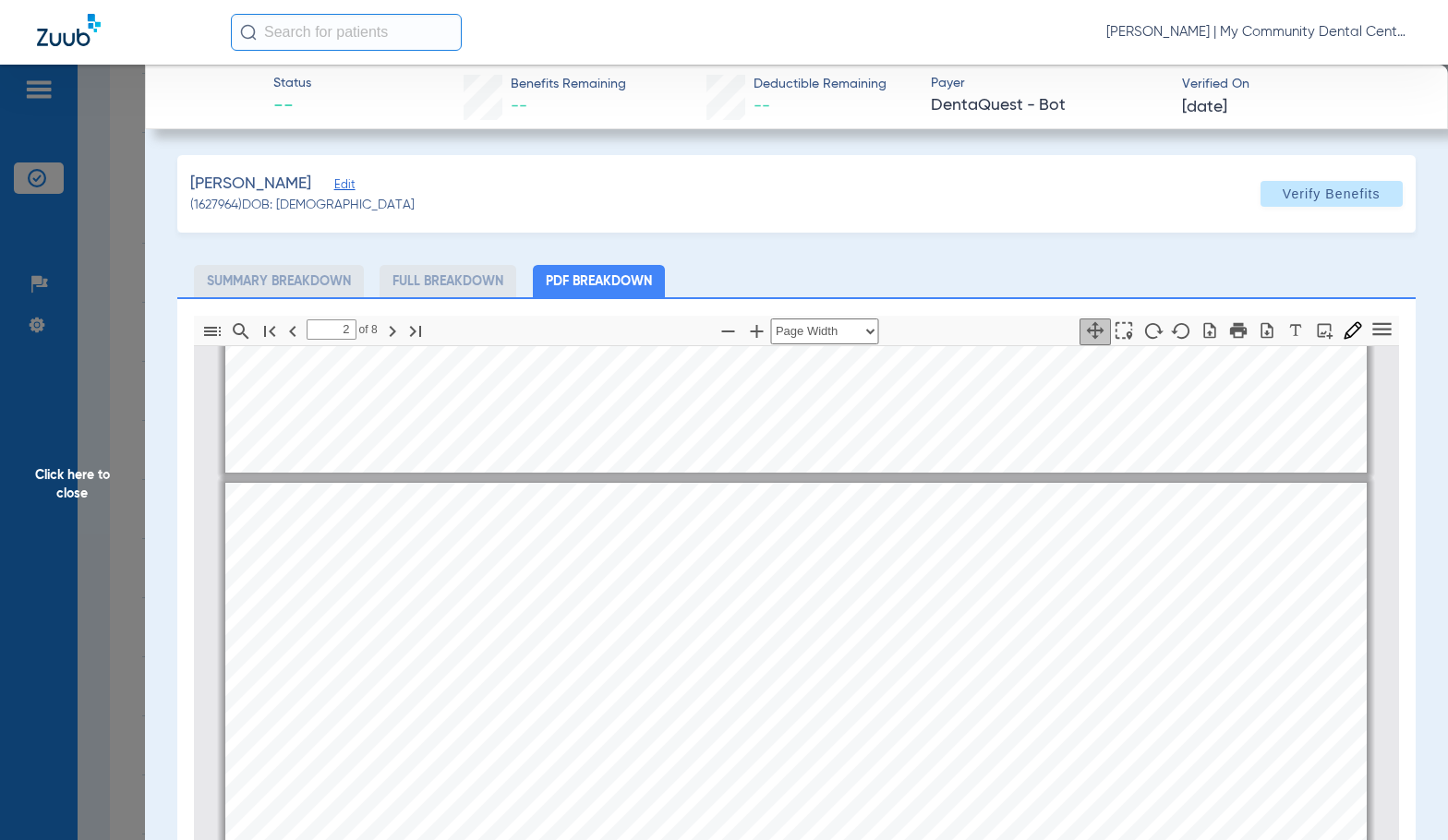
scroll to position [655, 0]
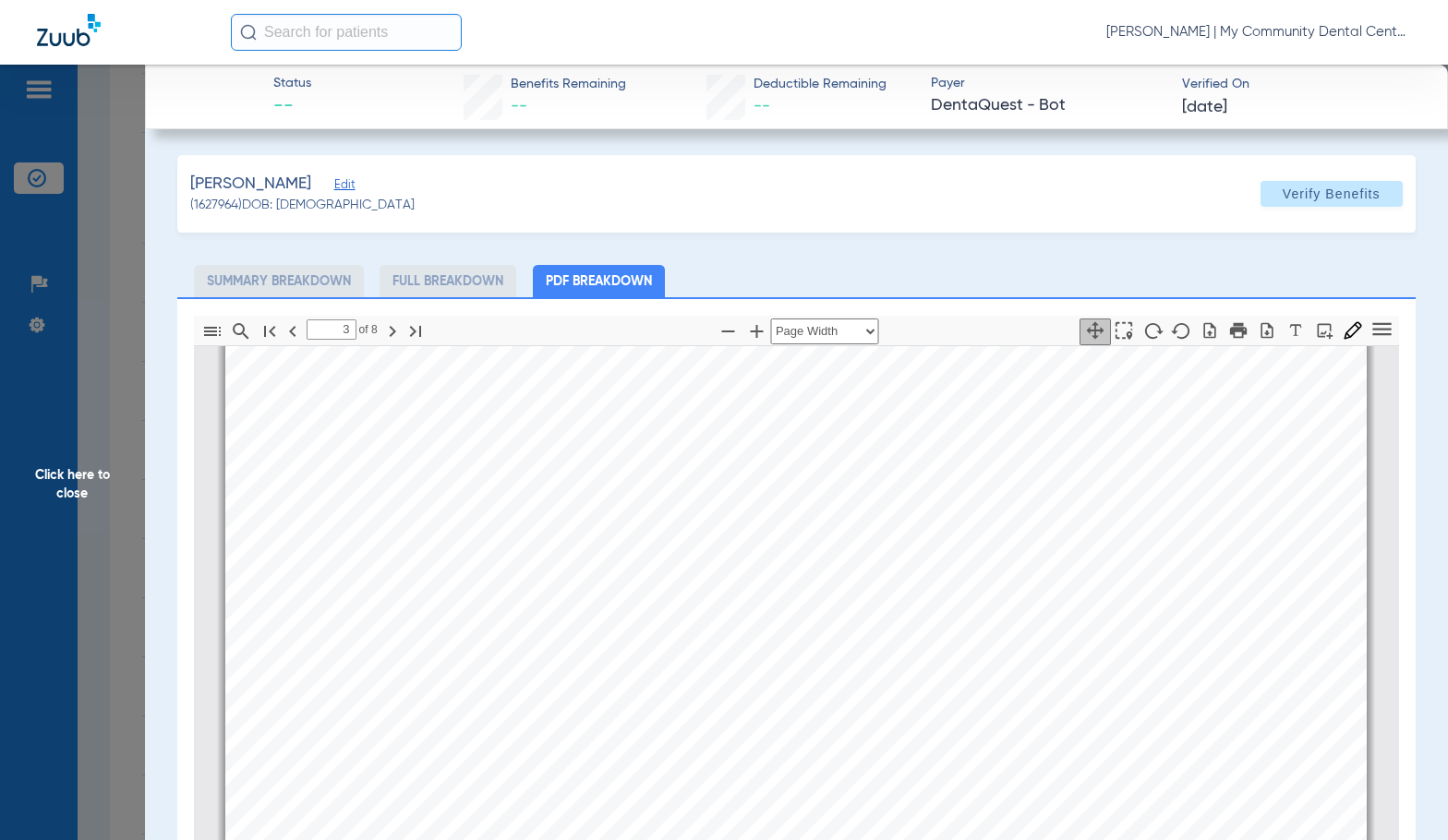
type input "4"
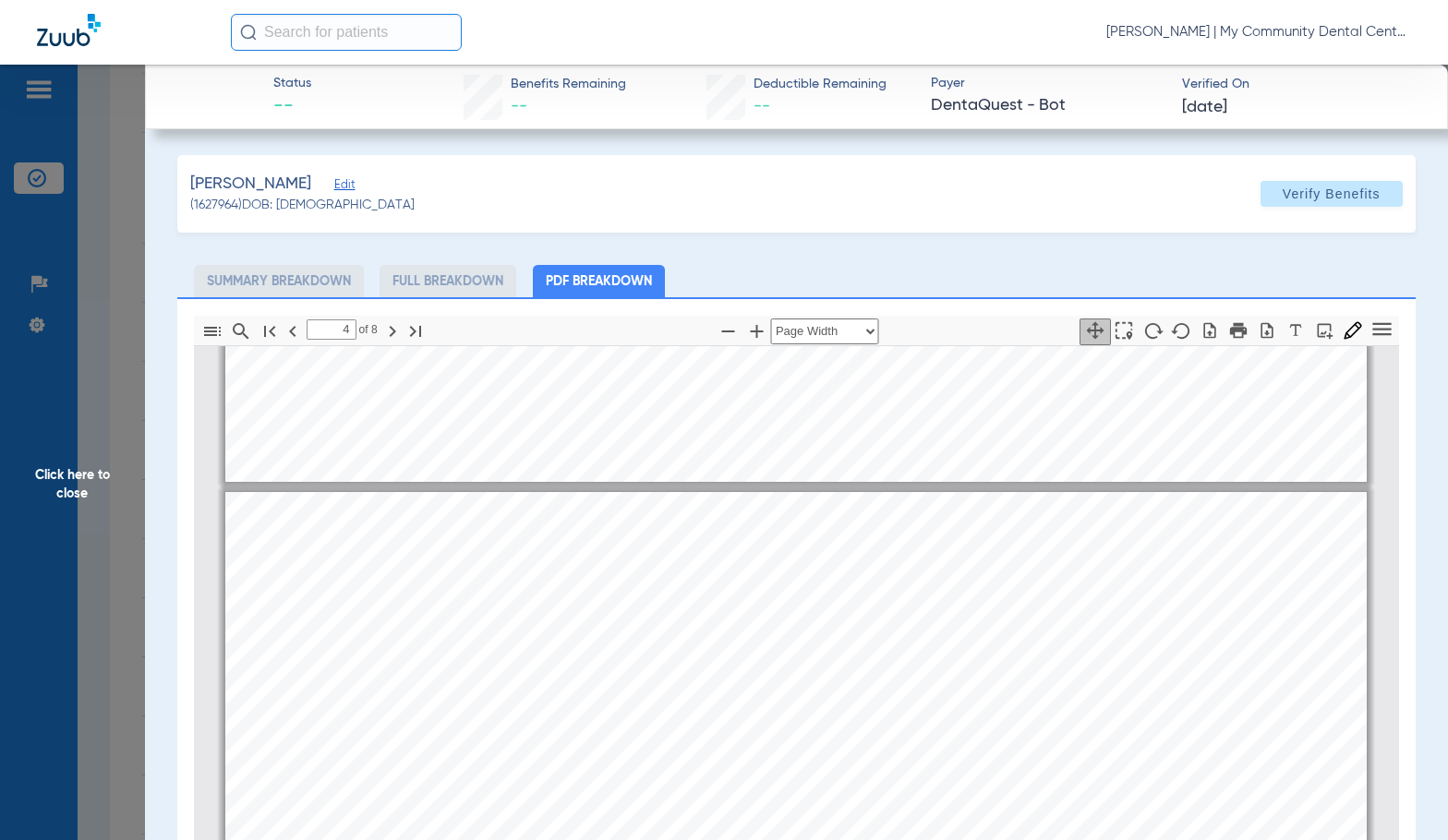
scroll to position [2501, 0]
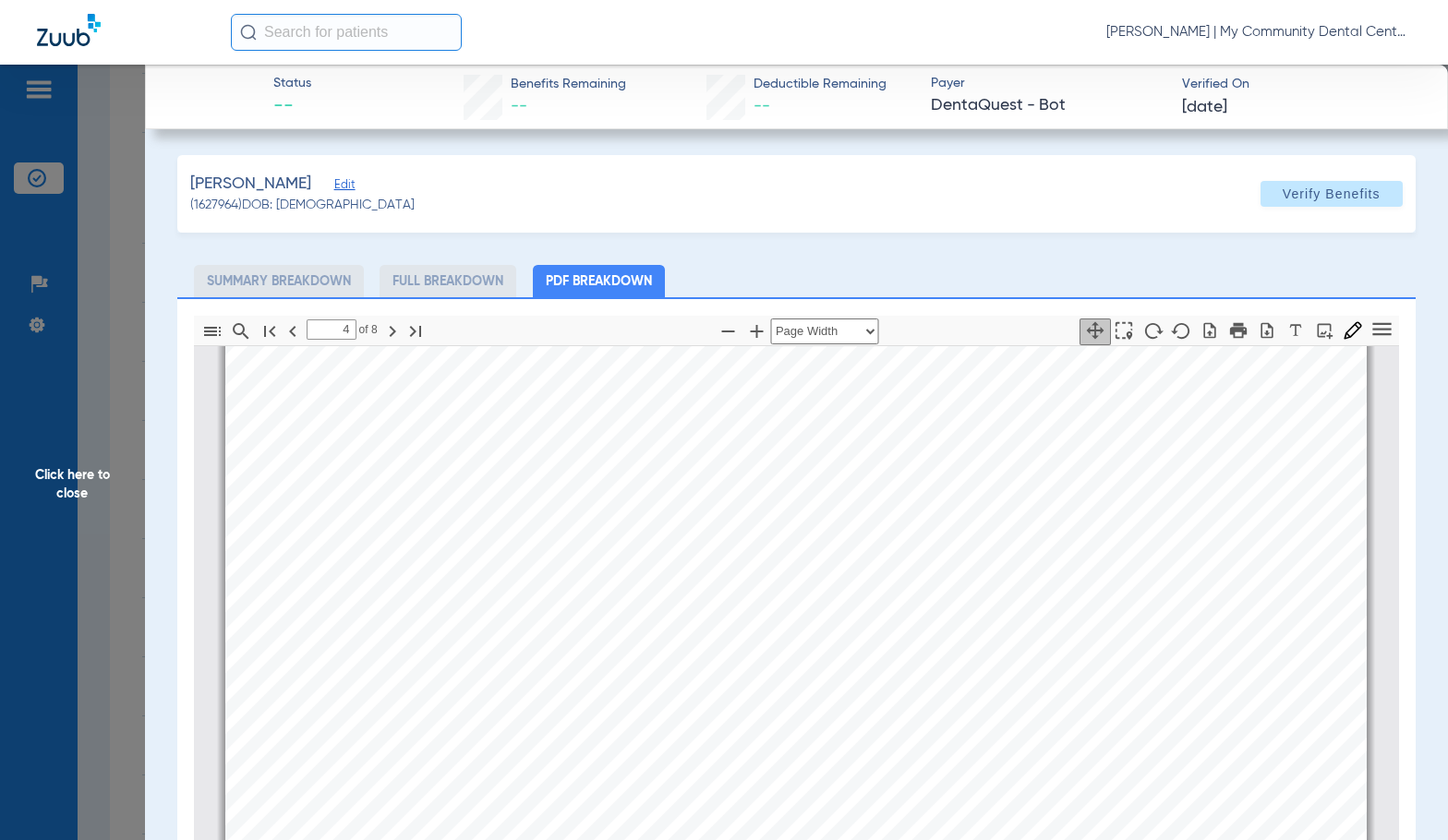
drag, startPoint x: 127, startPoint y: 538, endPoint x: 1441, endPoint y: 429, distance: 1318.5
click at [129, 537] on span "Click here to close" at bounding box center [72, 485] width 145 height 840
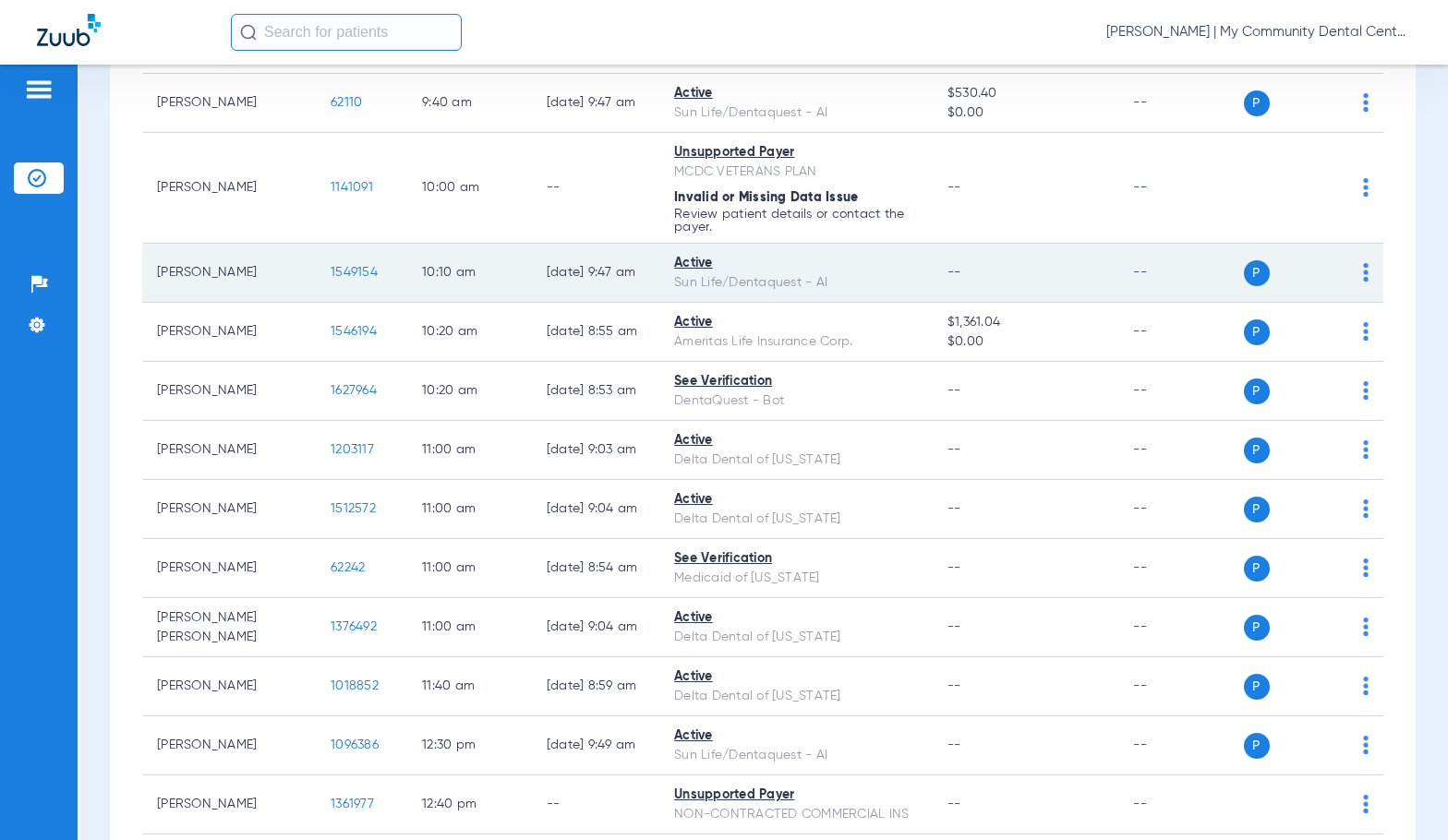
click at [330, 266] on span "1549154" at bounding box center [353, 272] width 47 height 13
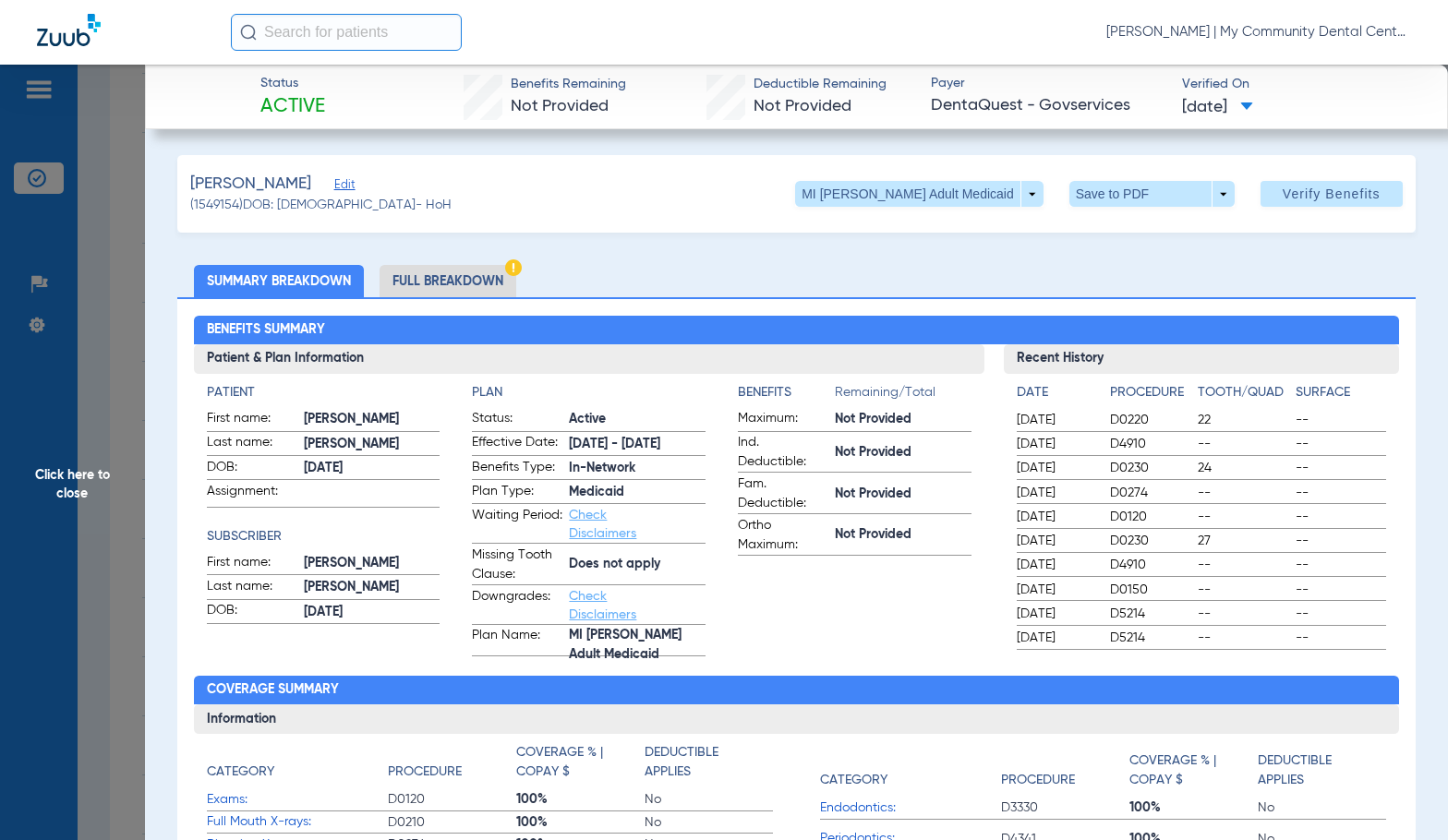
click at [476, 269] on li "Full Breakdown" at bounding box center [448, 280] width 137 height 32
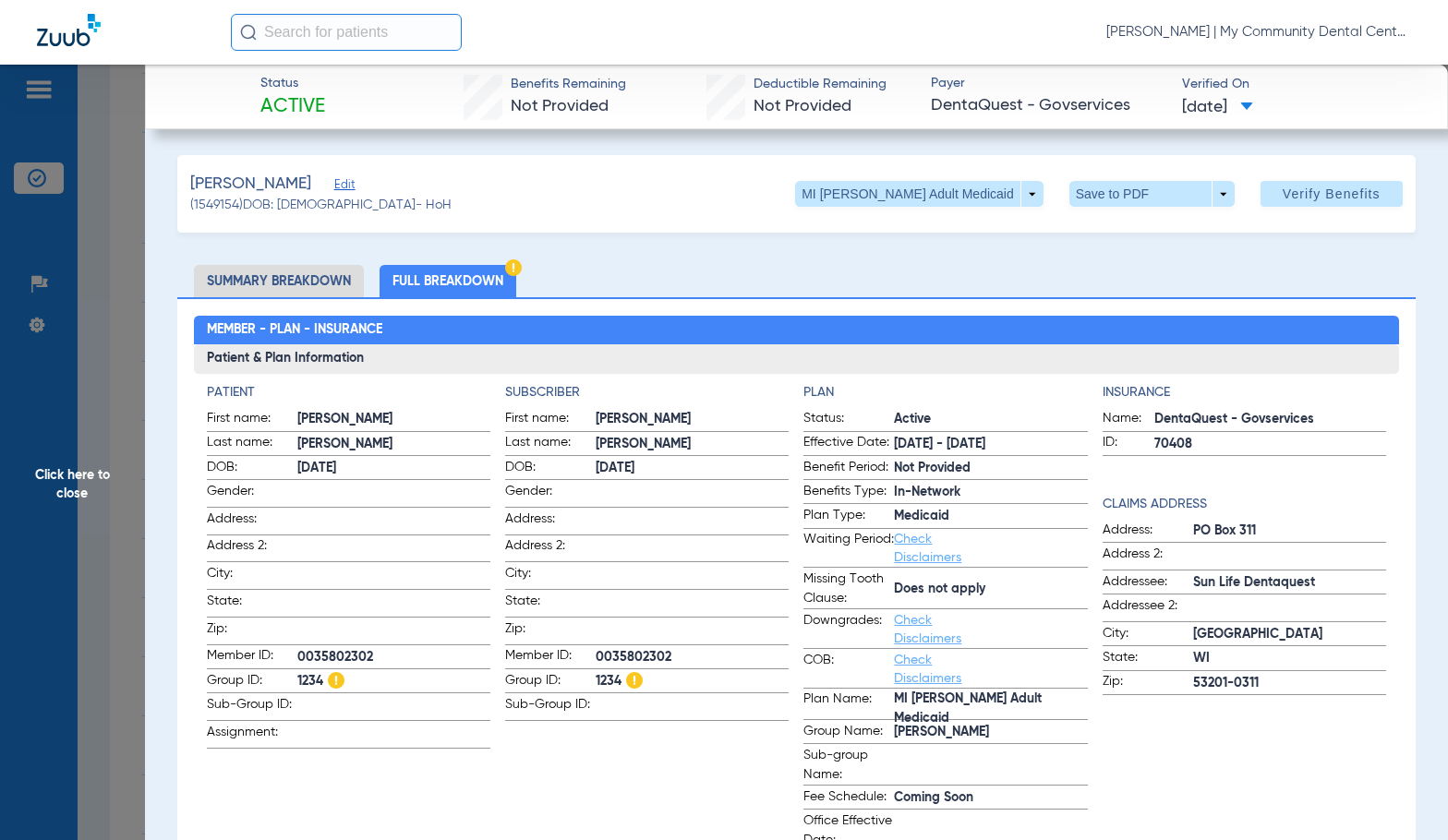
click at [694, 329] on h2 "Member - Plan - Insurance" at bounding box center [797, 330] width 1206 height 30
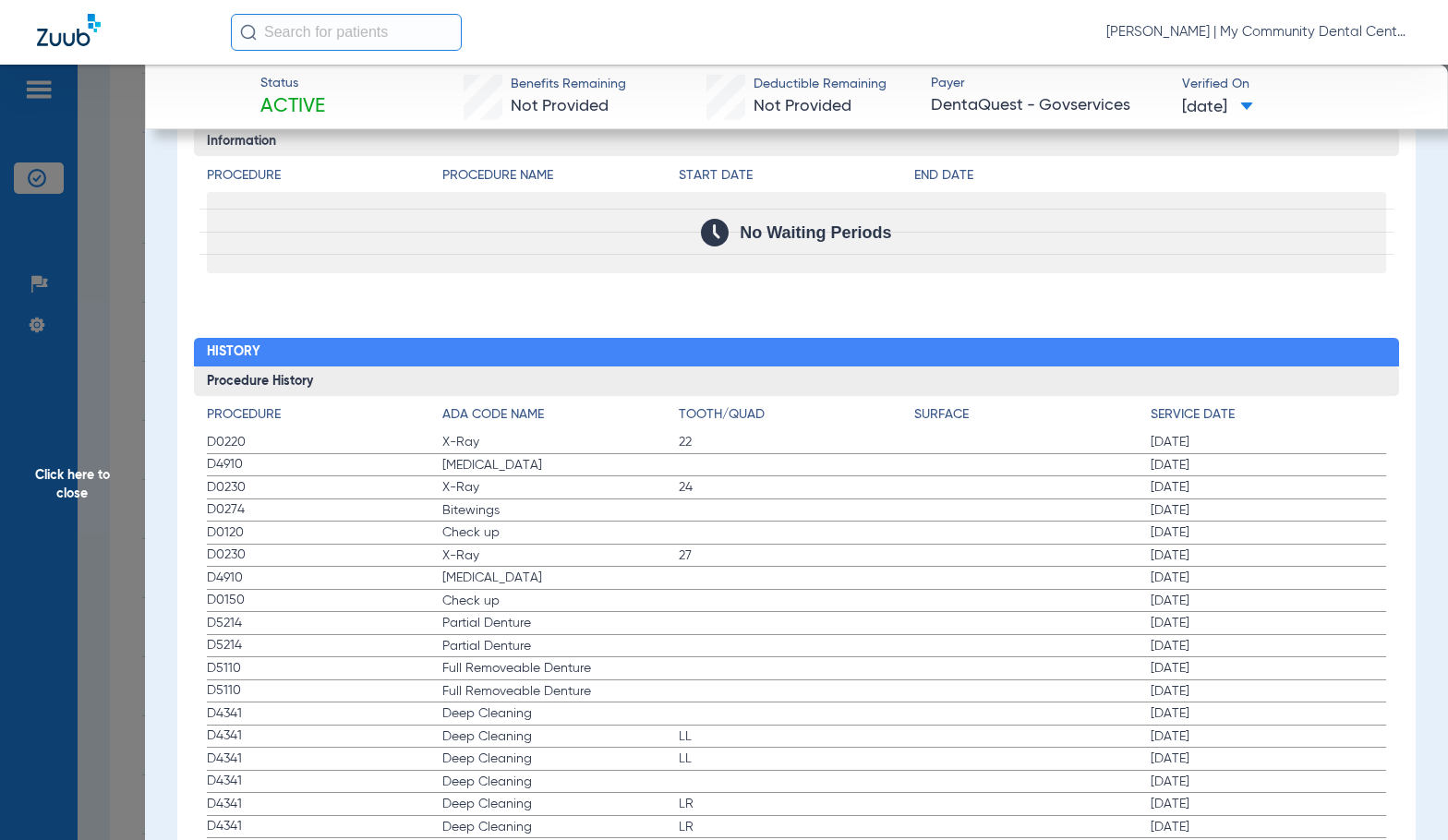
scroll to position [2070, 0]
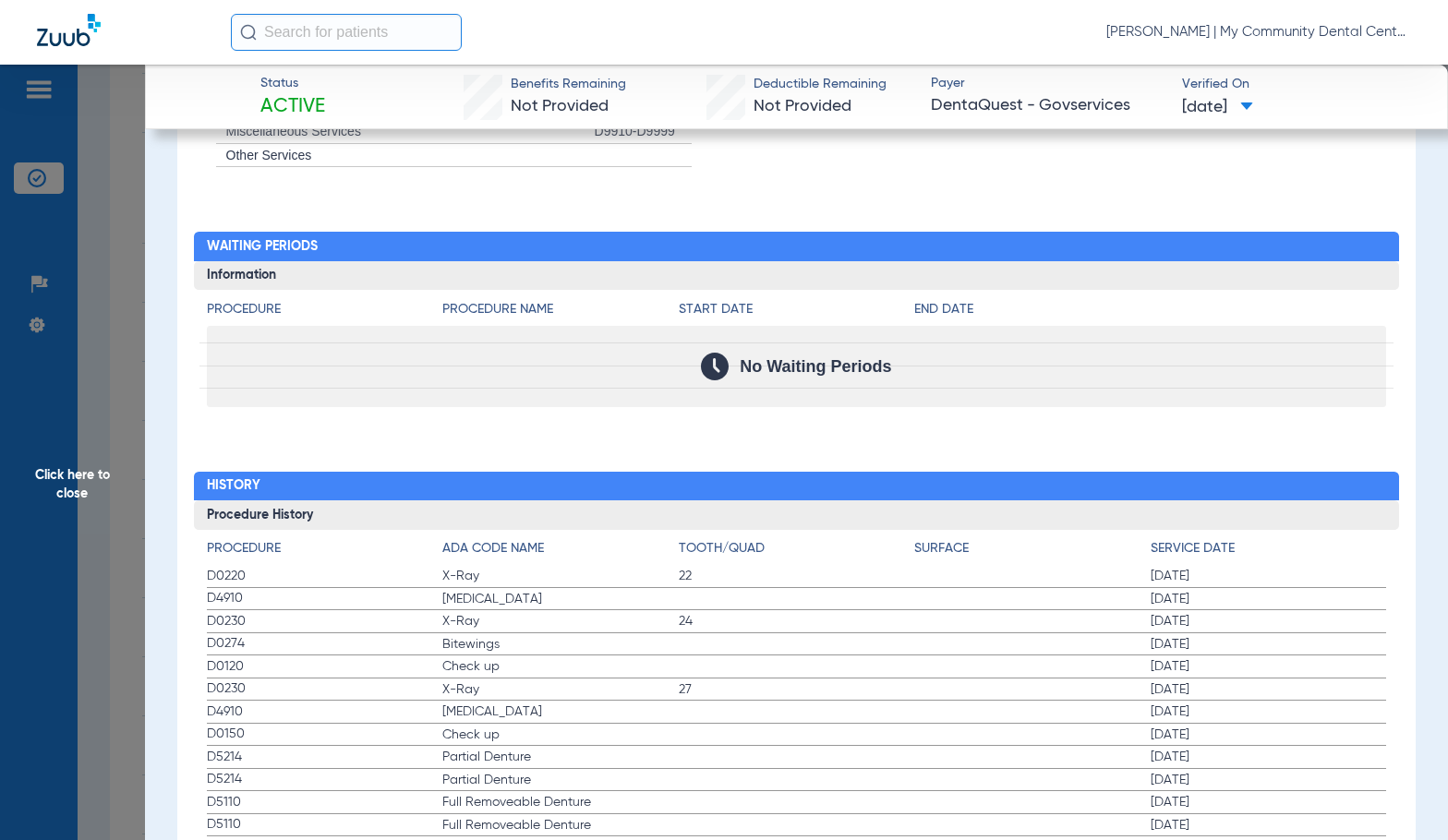
click at [118, 500] on span "Click here to close" at bounding box center [72, 485] width 145 height 840
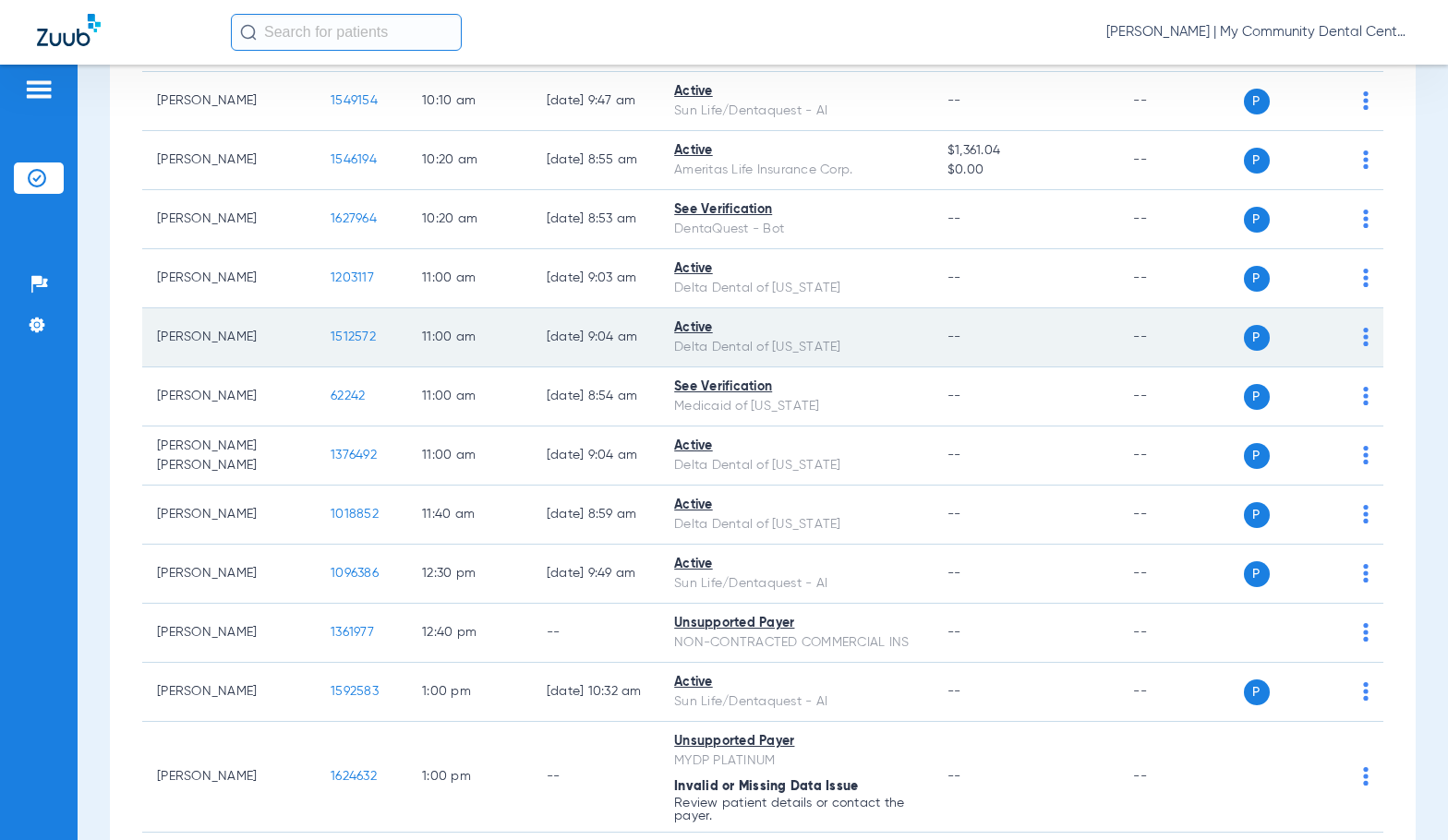
scroll to position [831, 0]
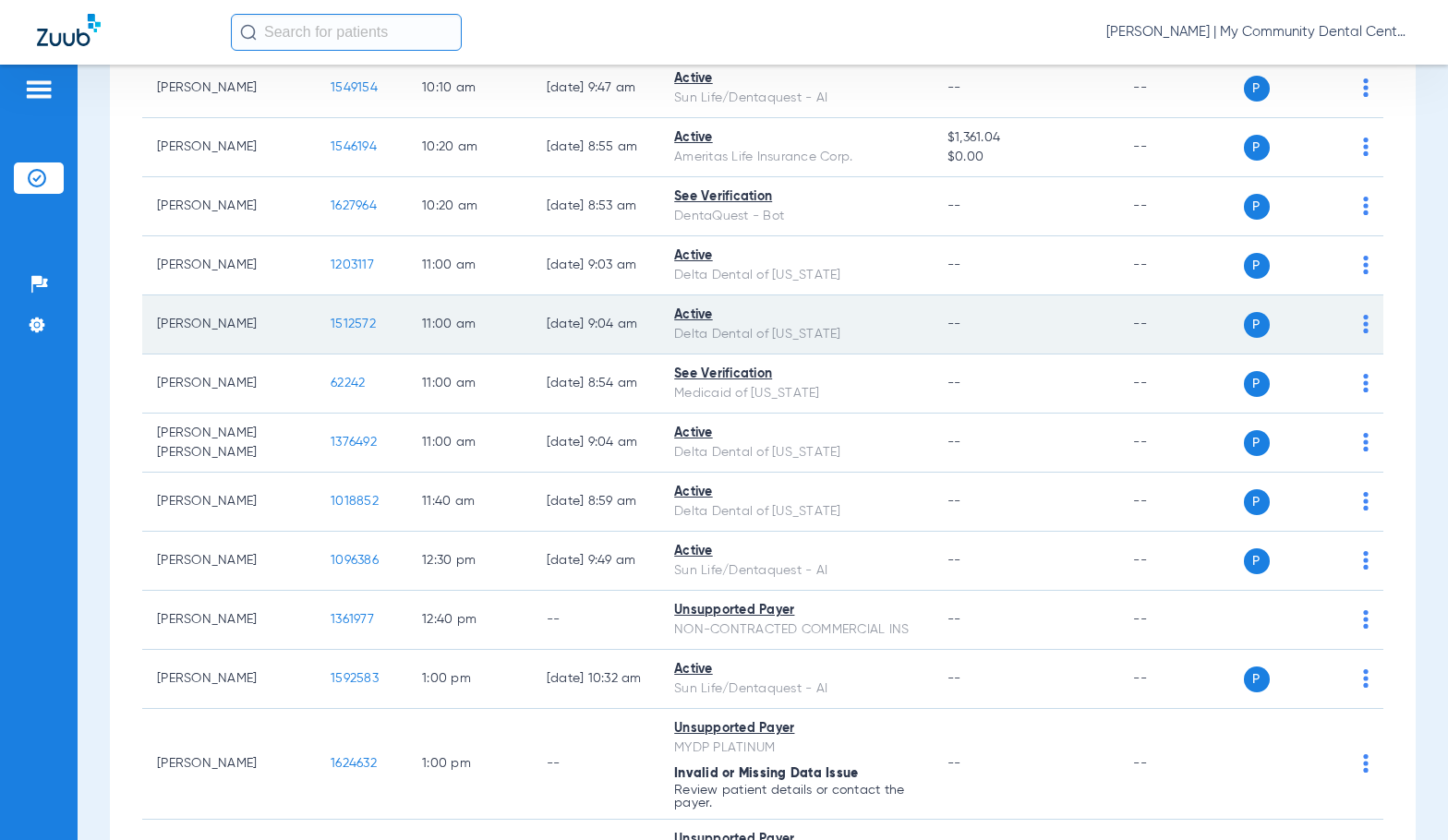
click at [320, 331] on td "1512572" at bounding box center [361, 325] width 92 height 59
click at [330, 319] on span "1512572" at bounding box center [353, 324] width 45 height 13
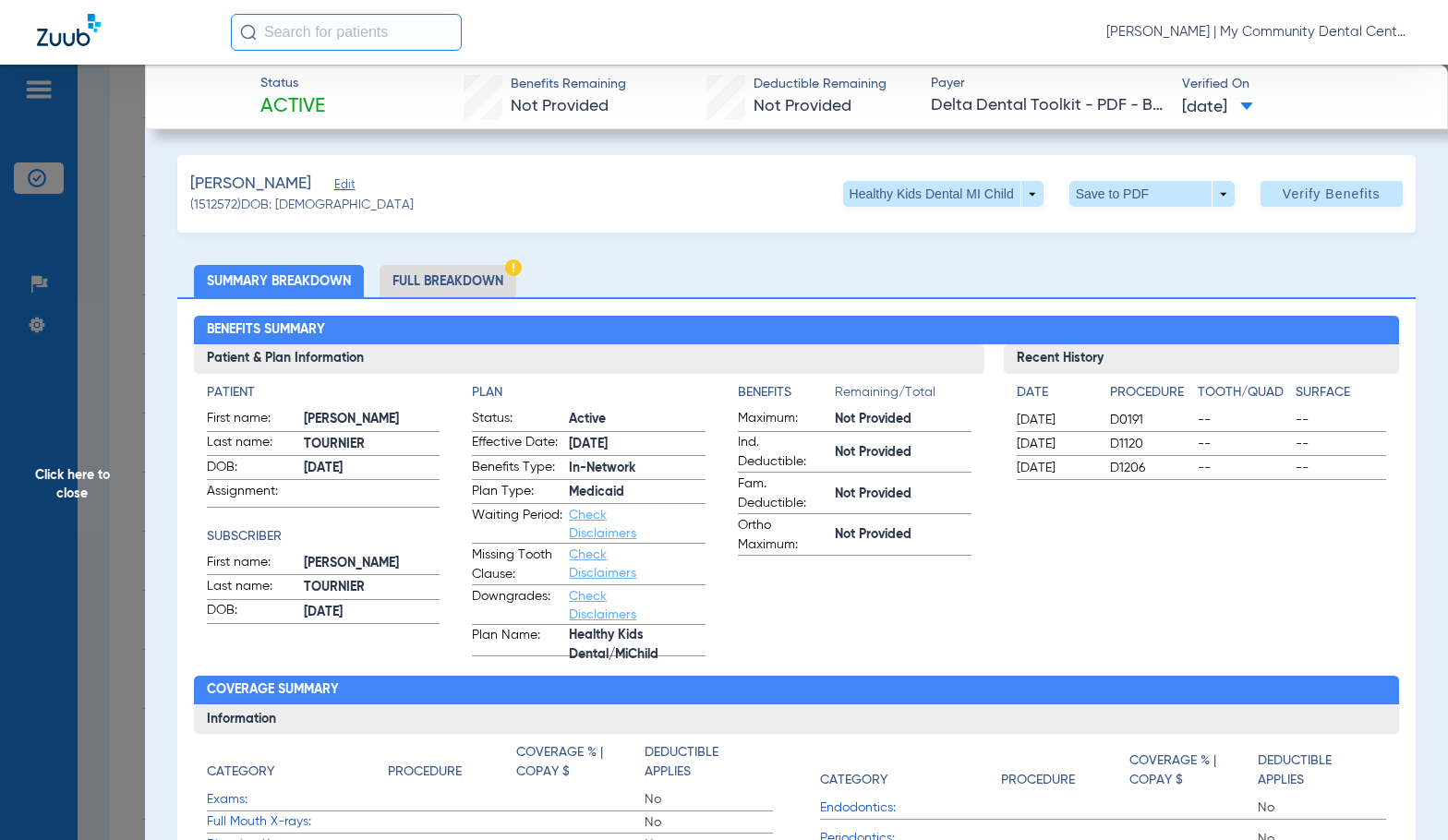
click at [509, 281] on li "Full Breakdown" at bounding box center [448, 280] width 137 height 32
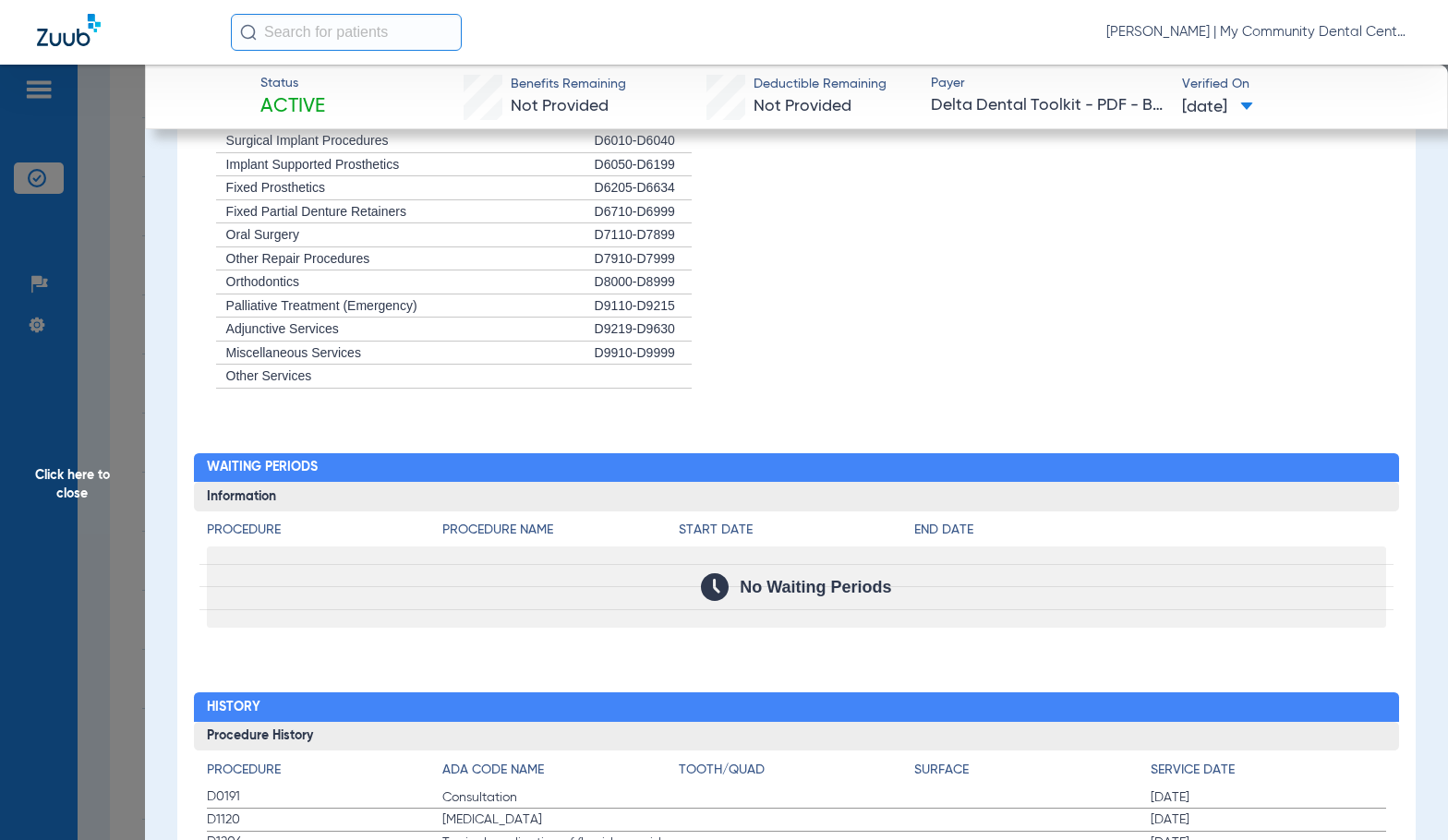
scroll to position [1911, 0]
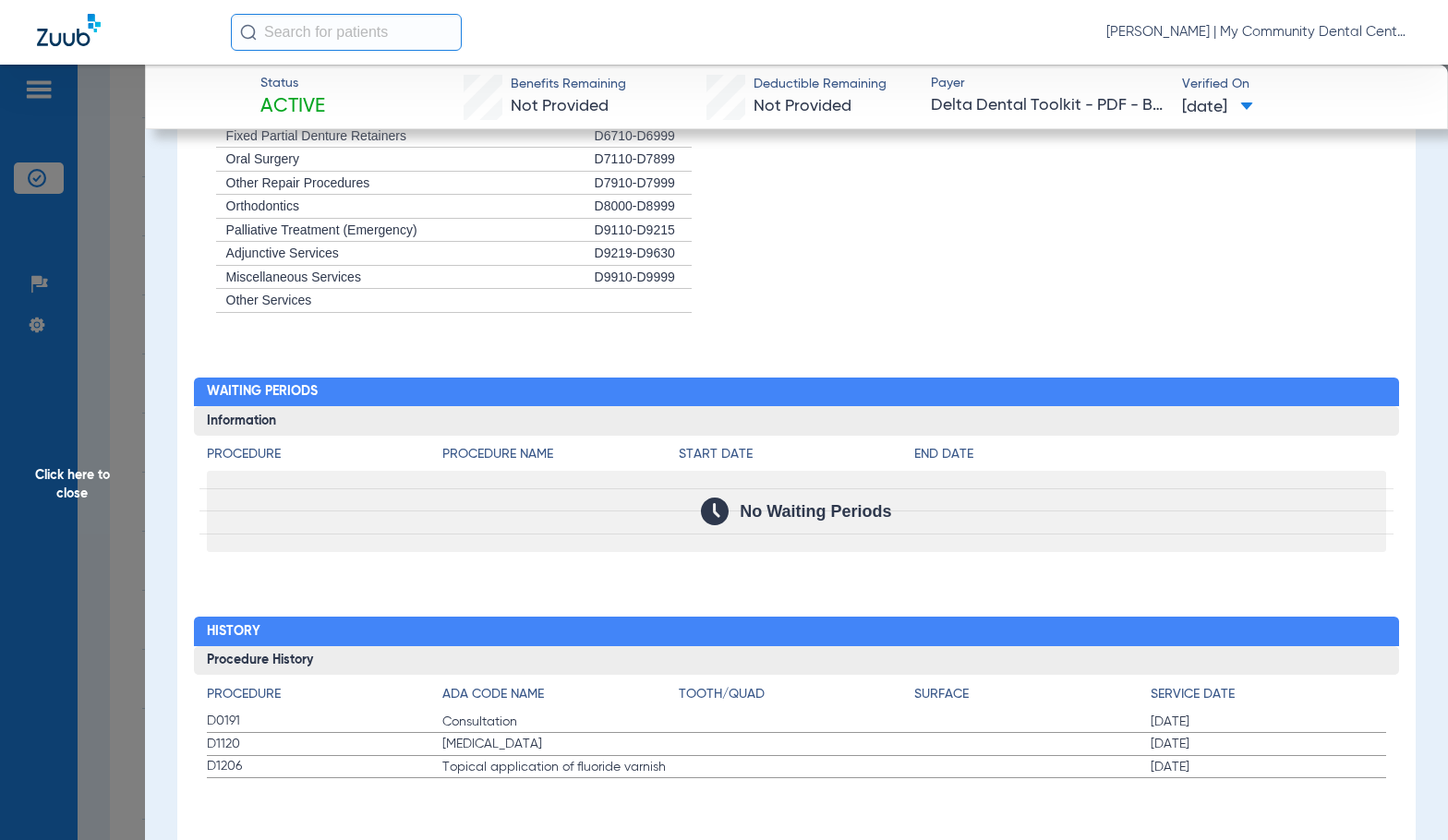
click at [82, 532] on span "Click here to close" at bounding box center [72, 485] width 145 height 840
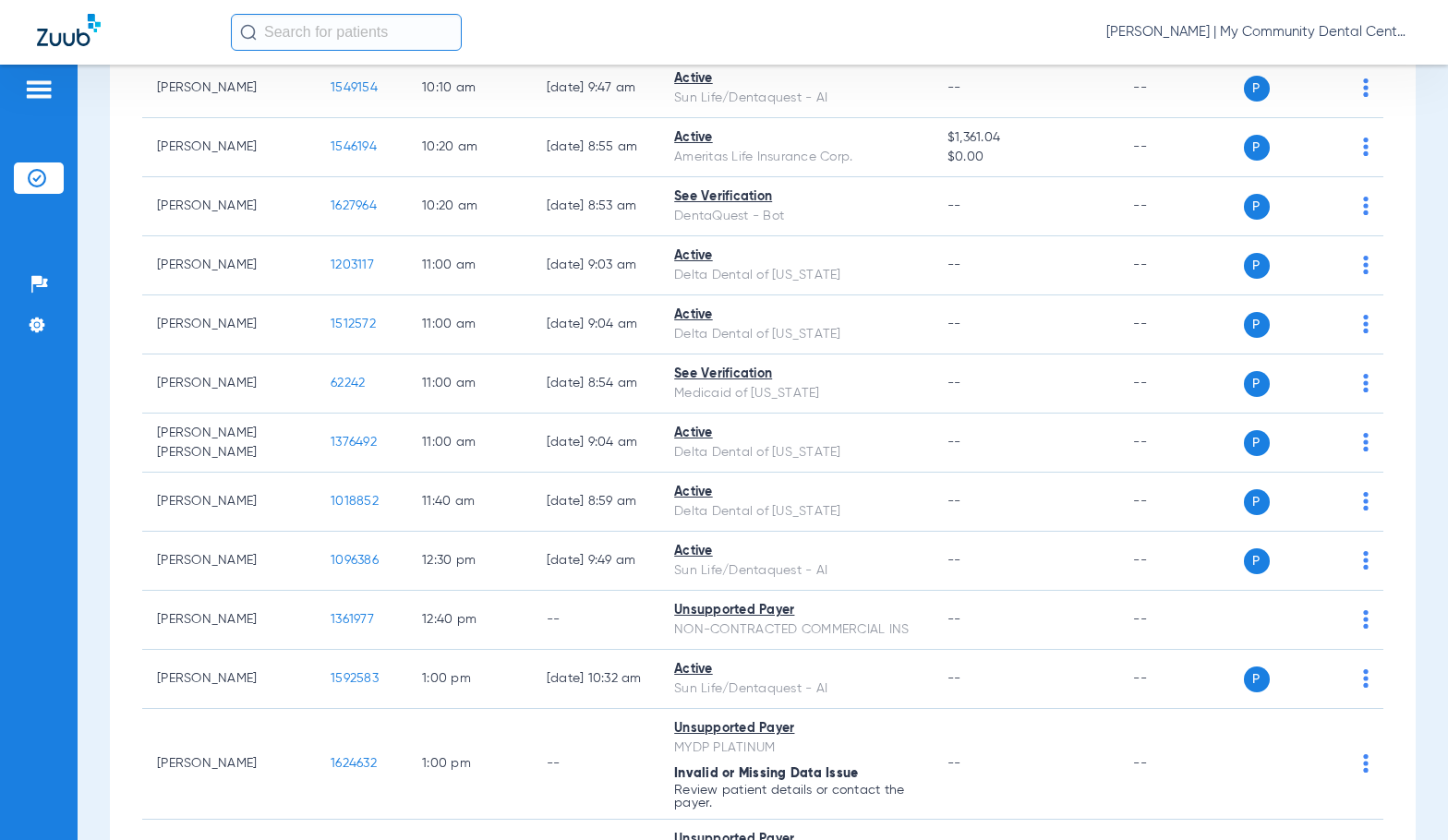
scroll to position [0, 0]
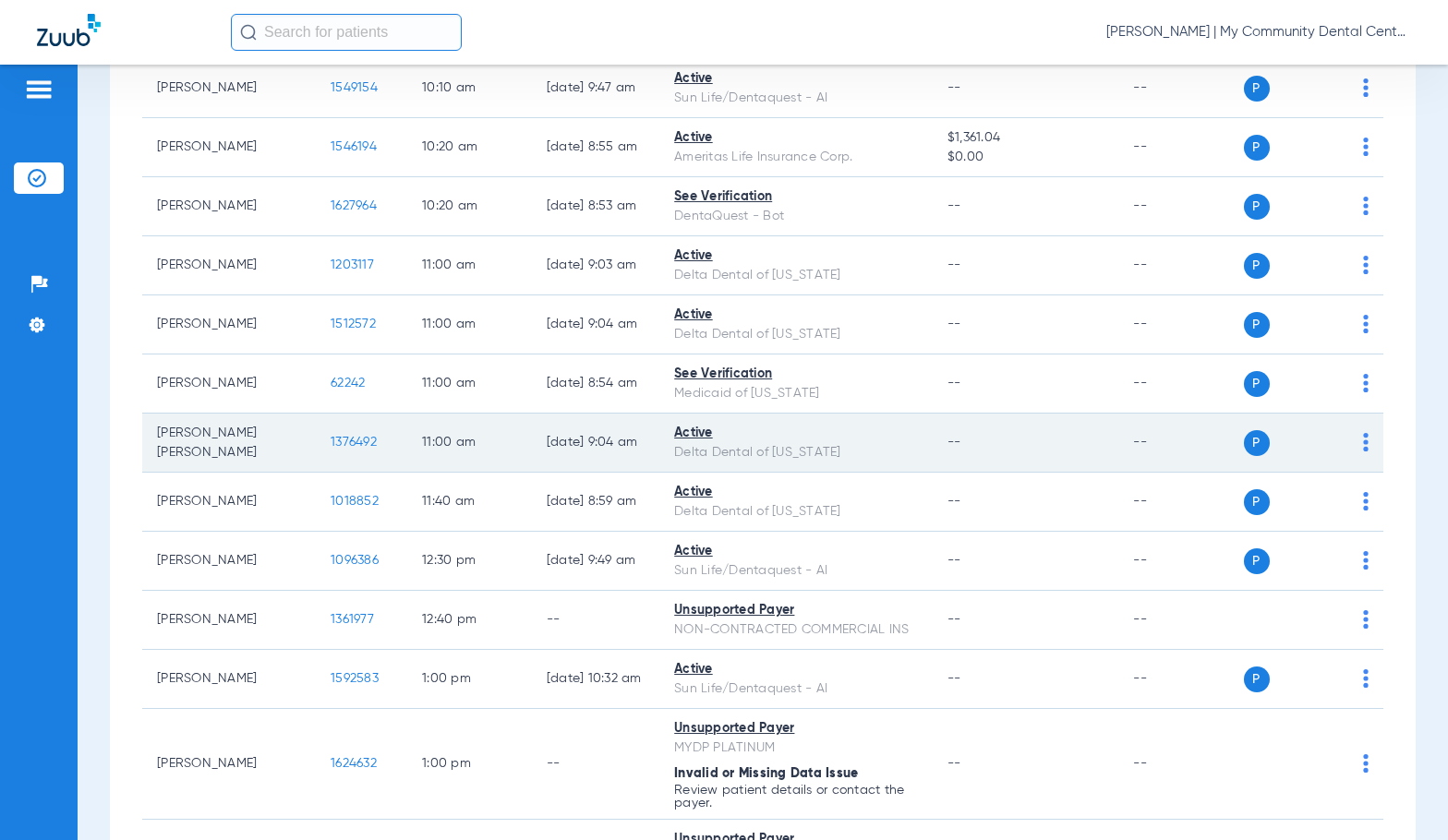
click at [330, 439] on span "1376492" at bounding box center [353, 442] width 46 height 13
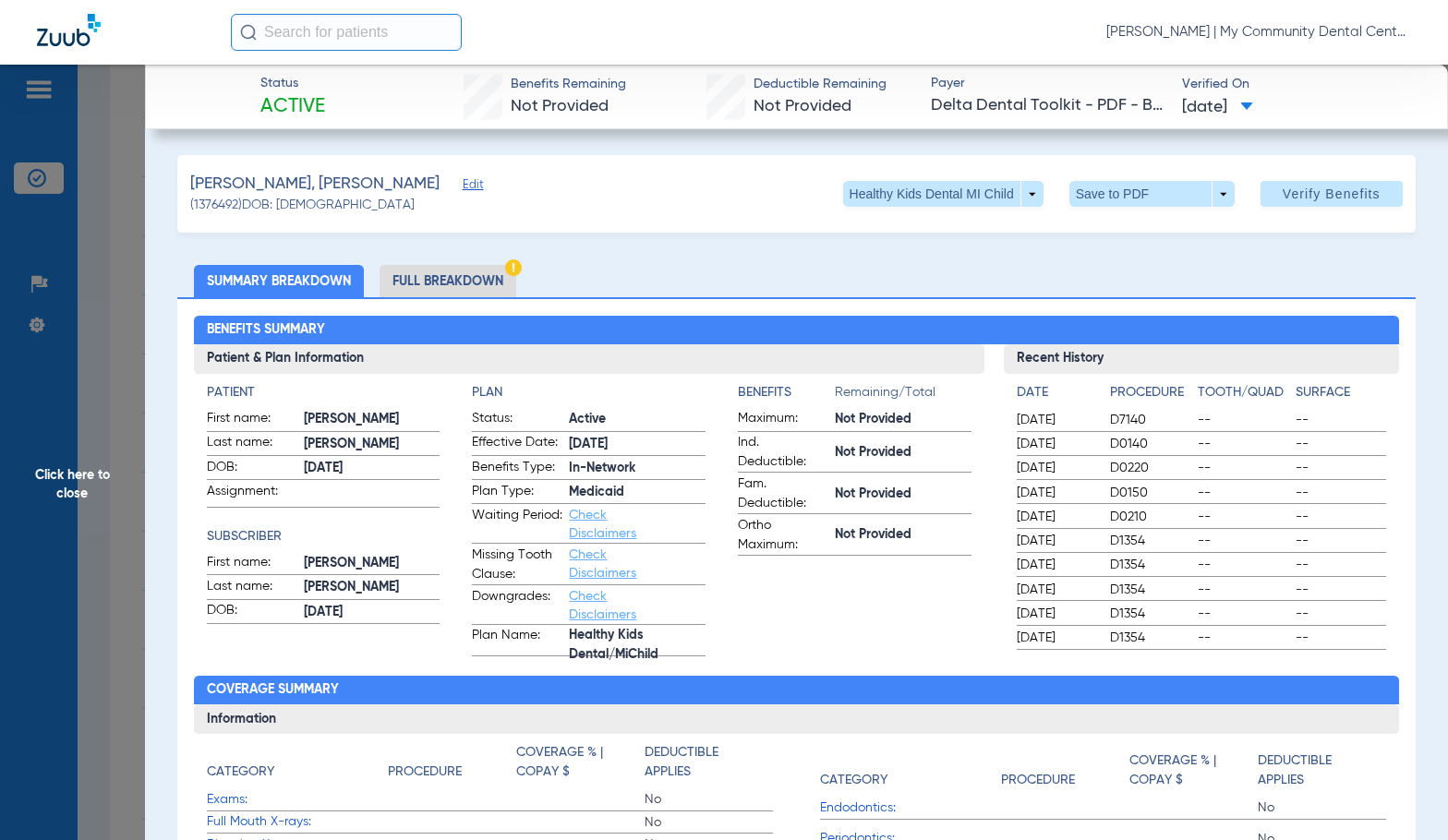
click at [461, 288] on li "Full Breakdown" at bounding box center [448, 280] width 137 height 32
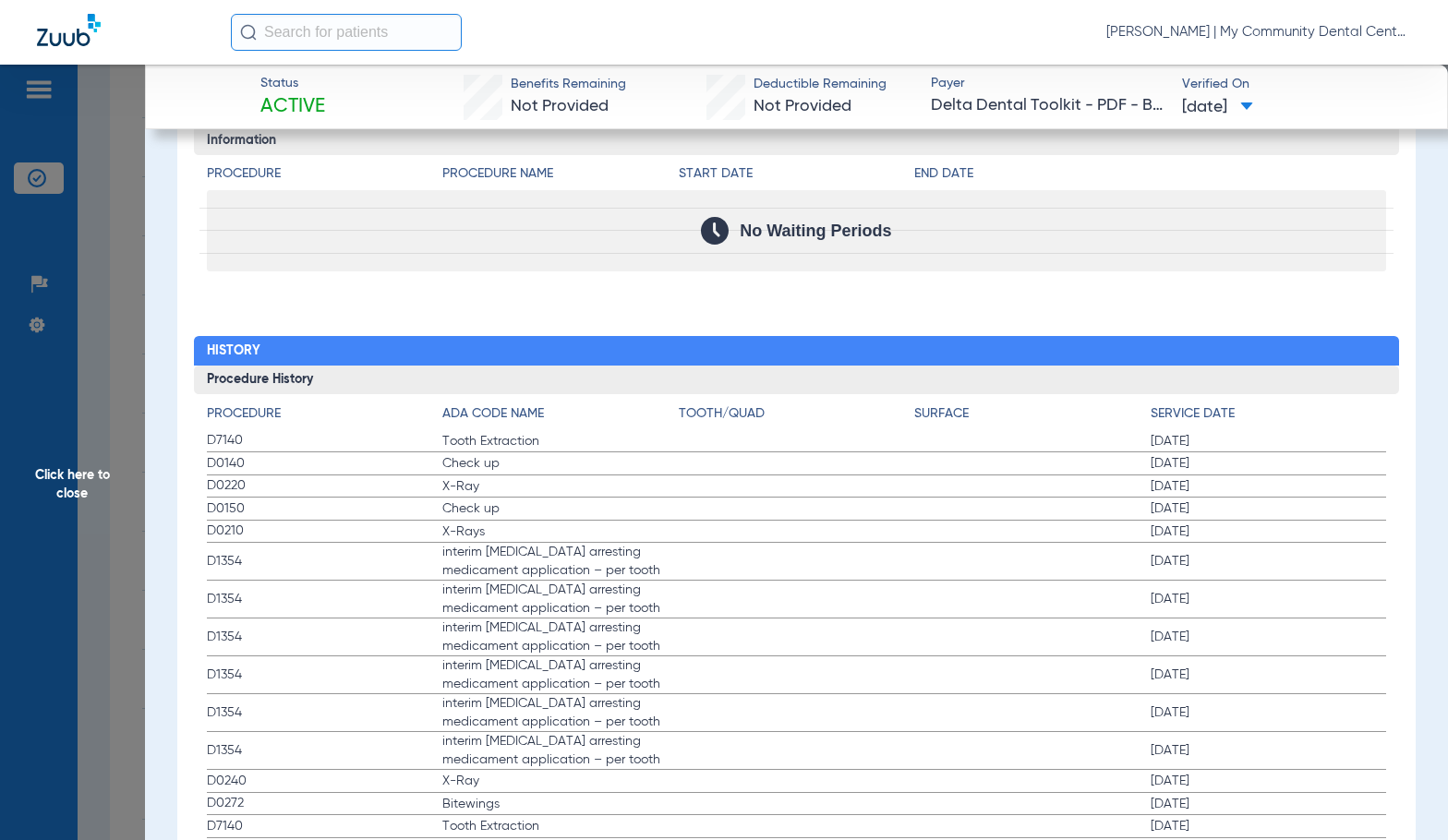
scroll to position [2216, 0]
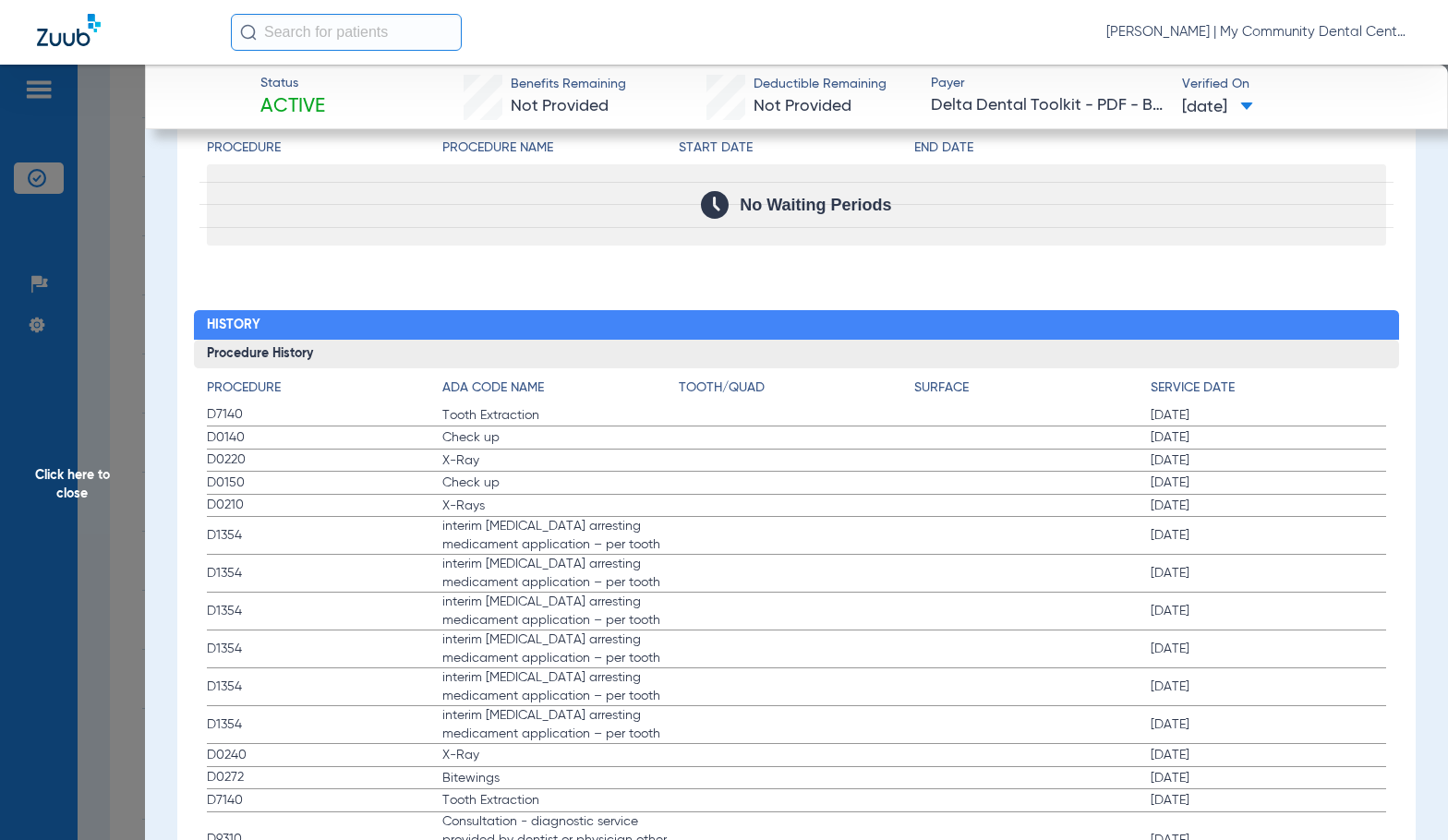
click at [725, 662] on label "D1354 interim caries arresting medicament application – per tooth 11/11/2021" at bounding box center [797, 649] width 1180 height 38
click at [936, 555] on label "D1354 interim caries arresting medicament application – per tooth 11/11/2021" at bounding box center [797, 536] width 1180 height 38
click at [589, 642] on span "interim [MEDICAL_DATA] arresting medicament application – per tooth" at bounding box center [560, 649] width 236 height 37
click at [79, 507] on span "Click here to close" at bounding box center [72, 485] width 145 height 840
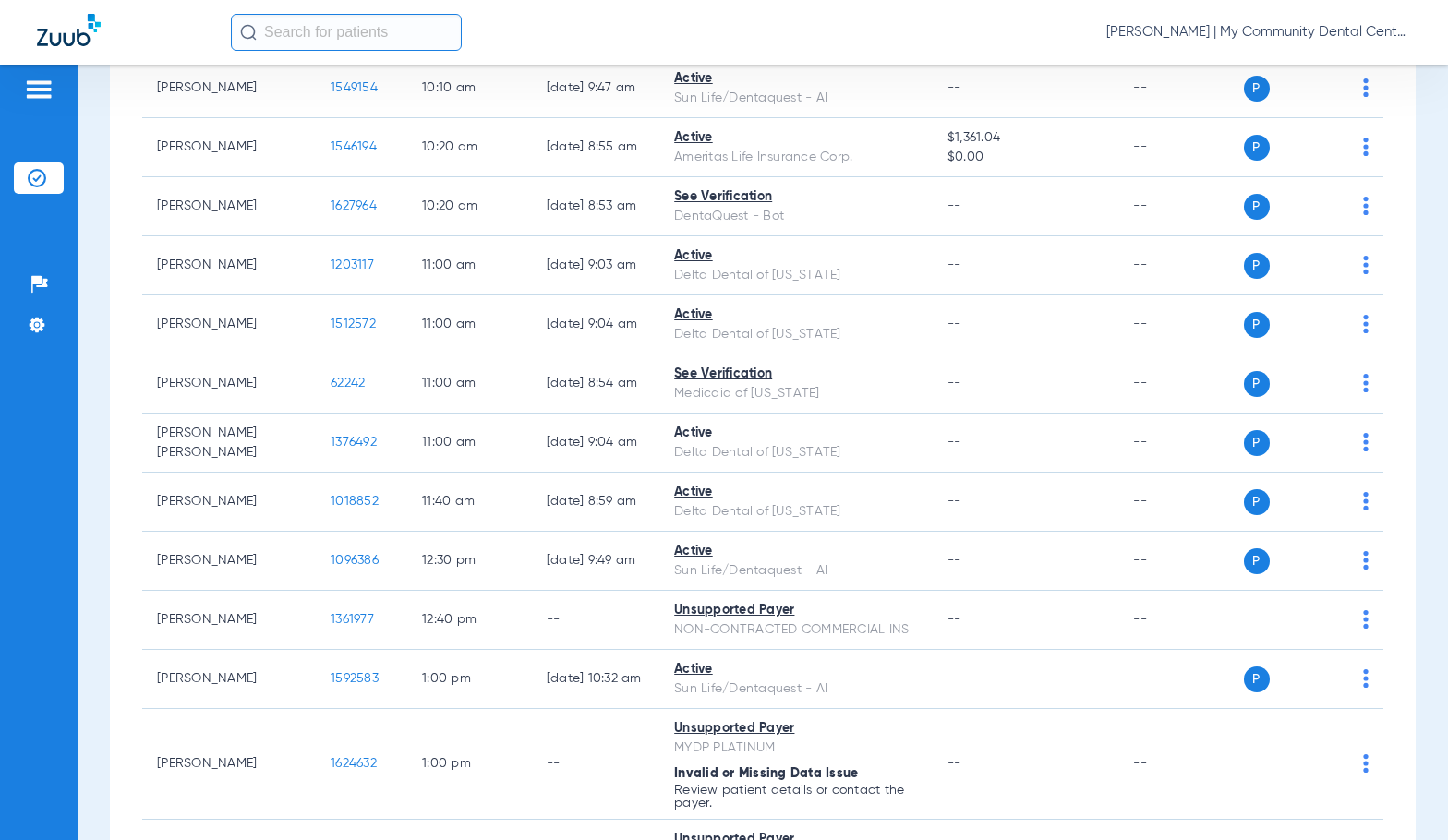
scroll to position [0, 0]
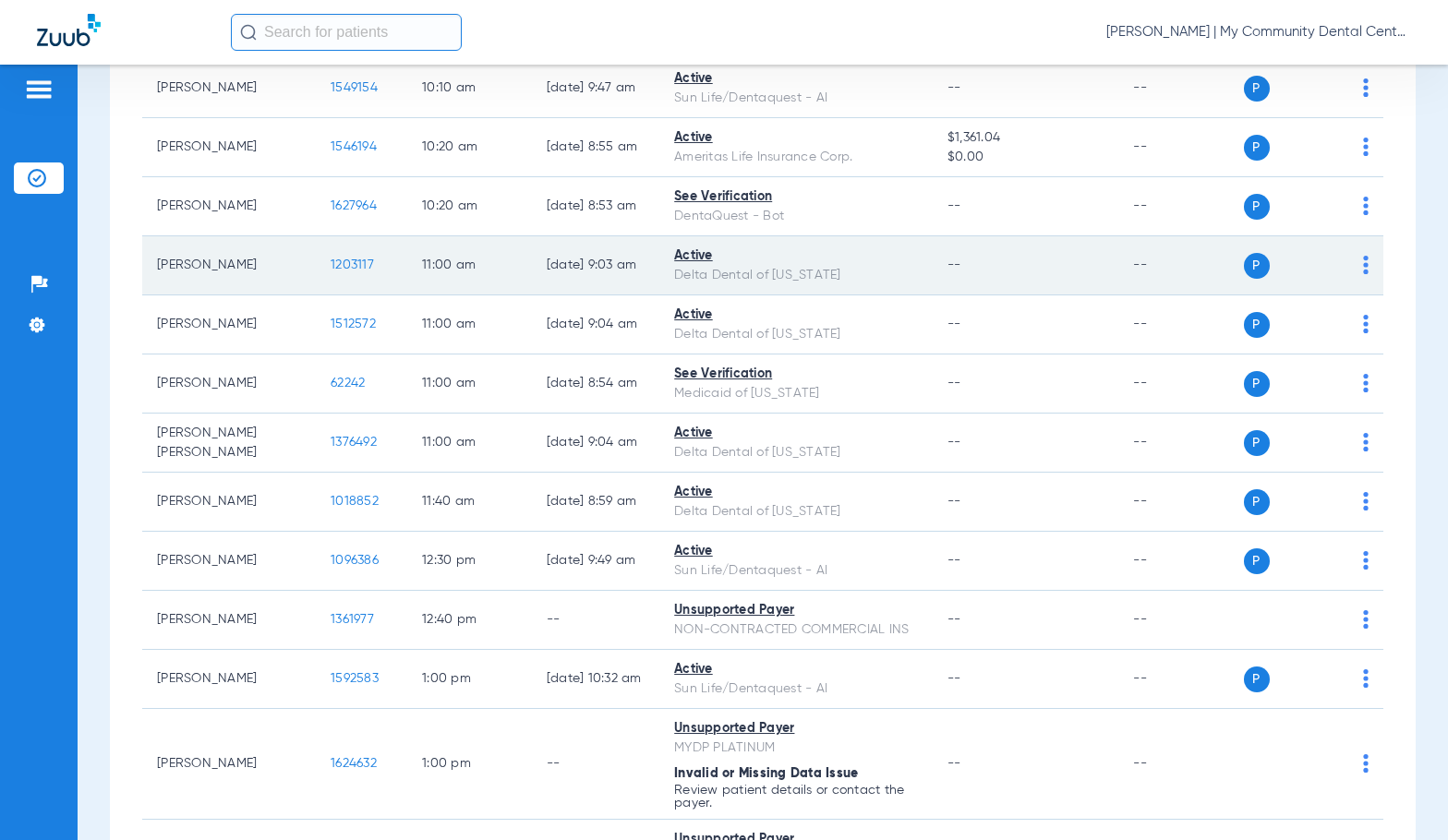
click at [330, 265] on span "1203117" at bounding box center [352, 265] width 43 height 13
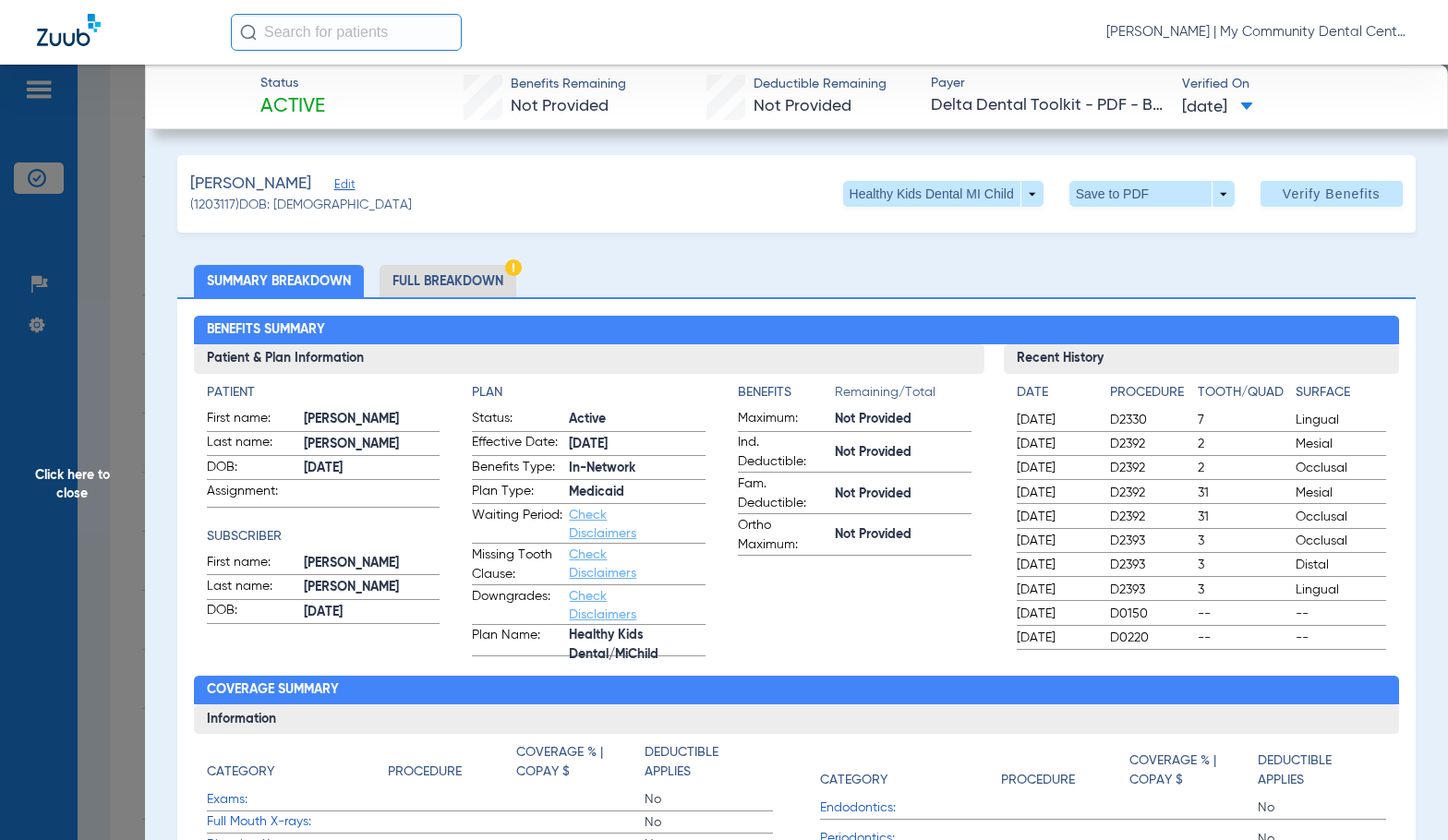
click at [506, 269] on img at bounding box center [514, 267] width 17 height 17
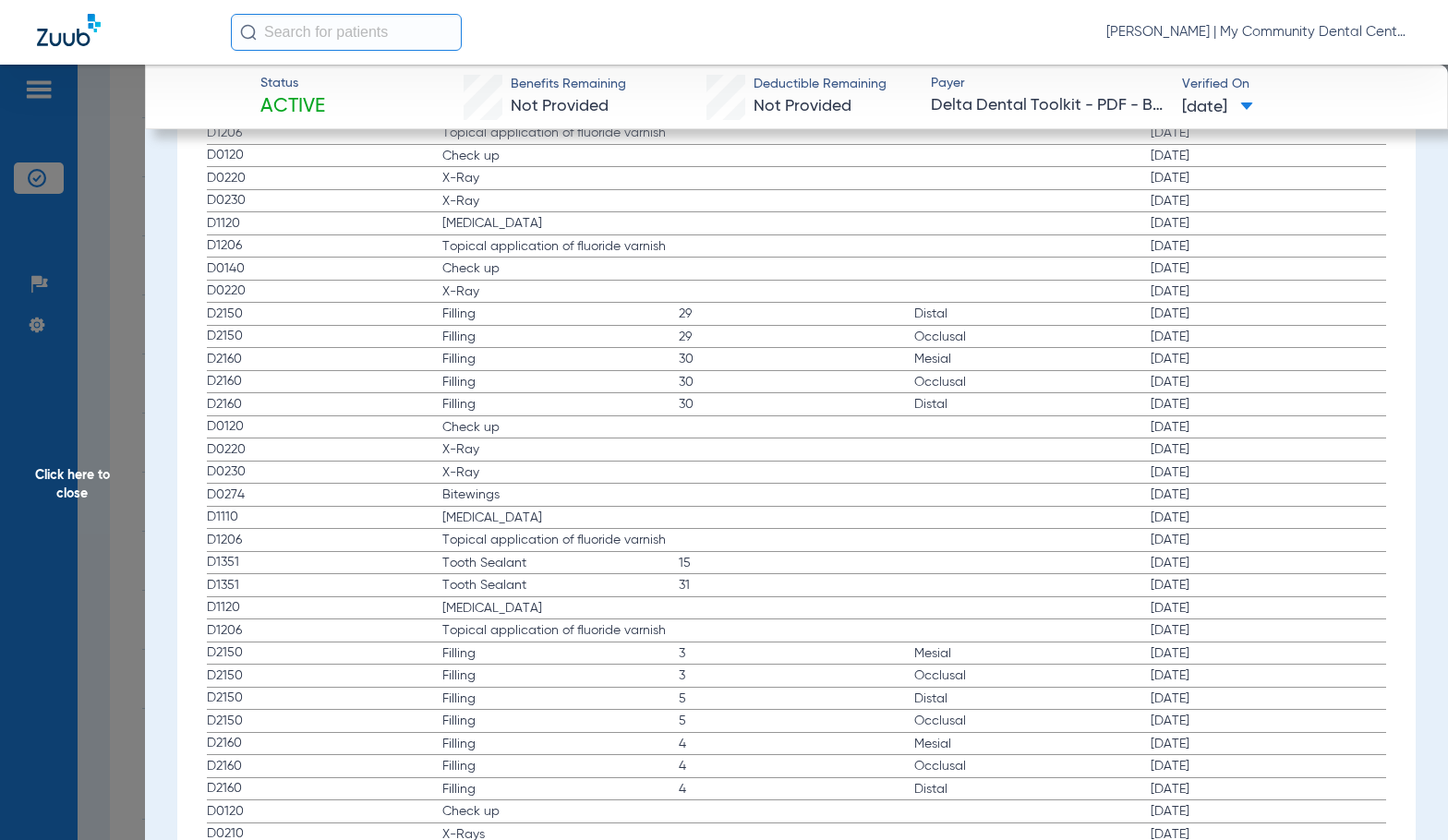
scroll to position [3139, 0]
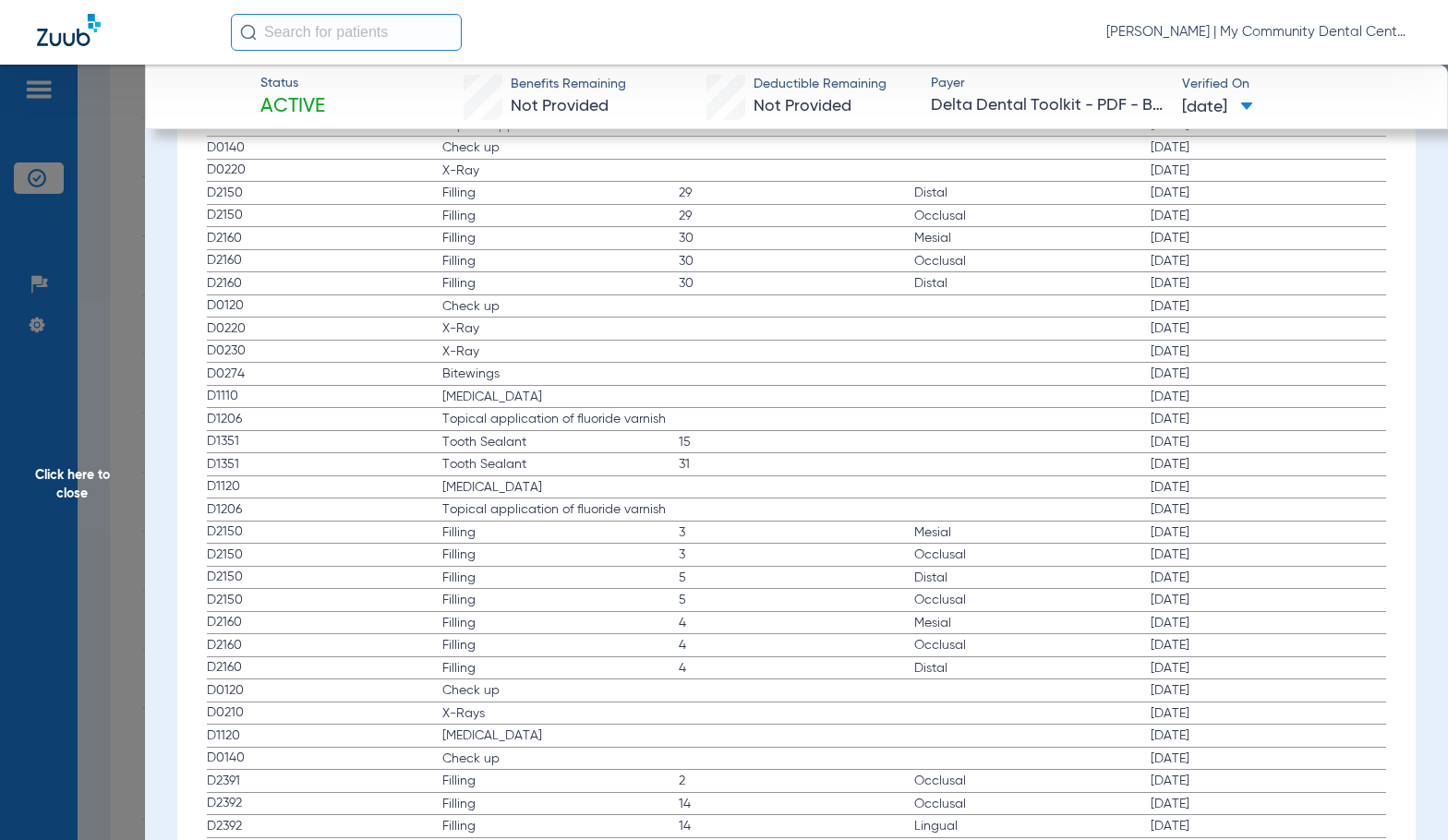
click at [44, 460] on span "Click here to close" at bounding box center [72, 485] width 145 height 840
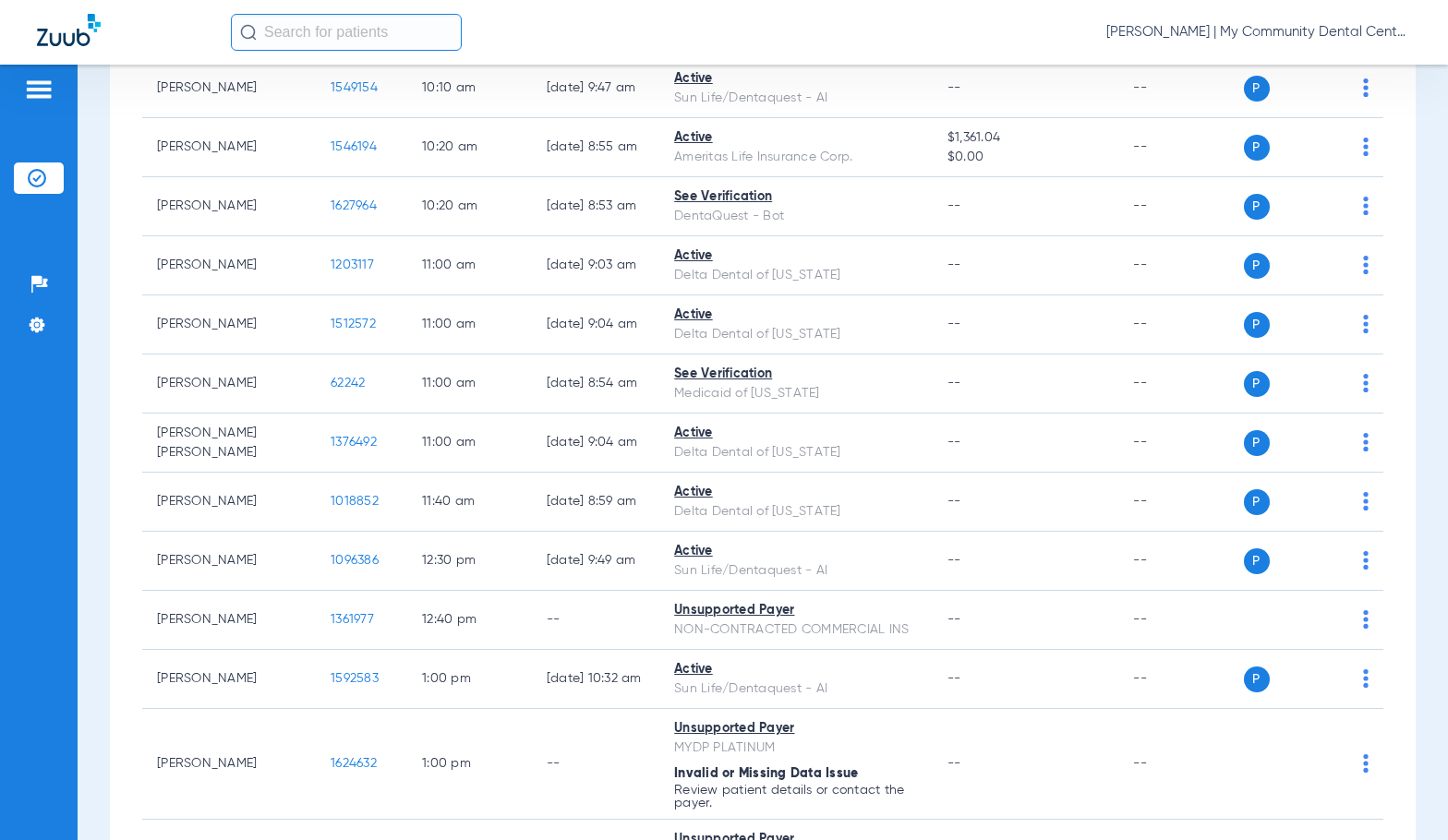
scroll to position [0, 0]
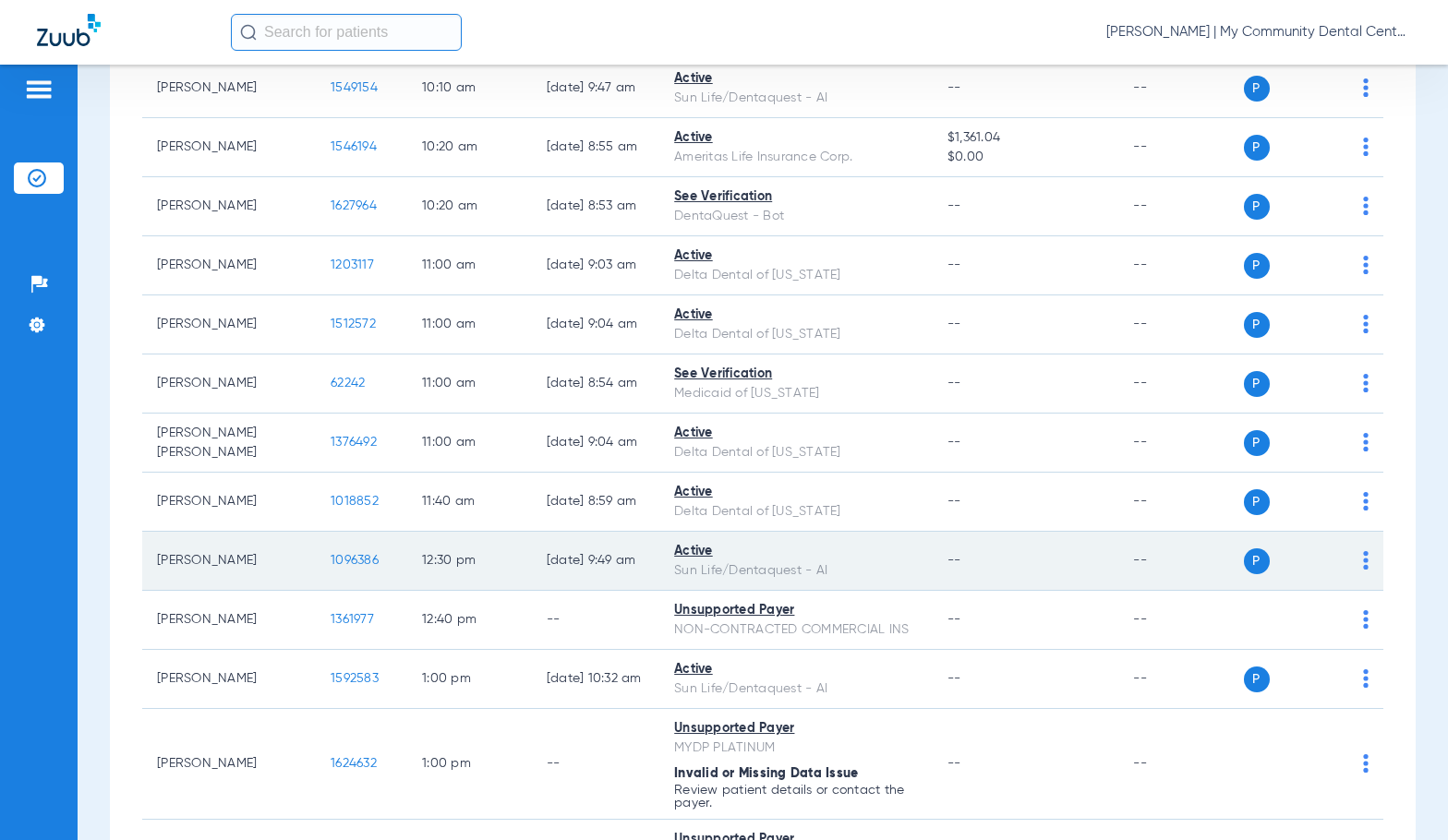
click at [330, 557] on span "1096386" at bounding box center [354, 561] width 48 height 13
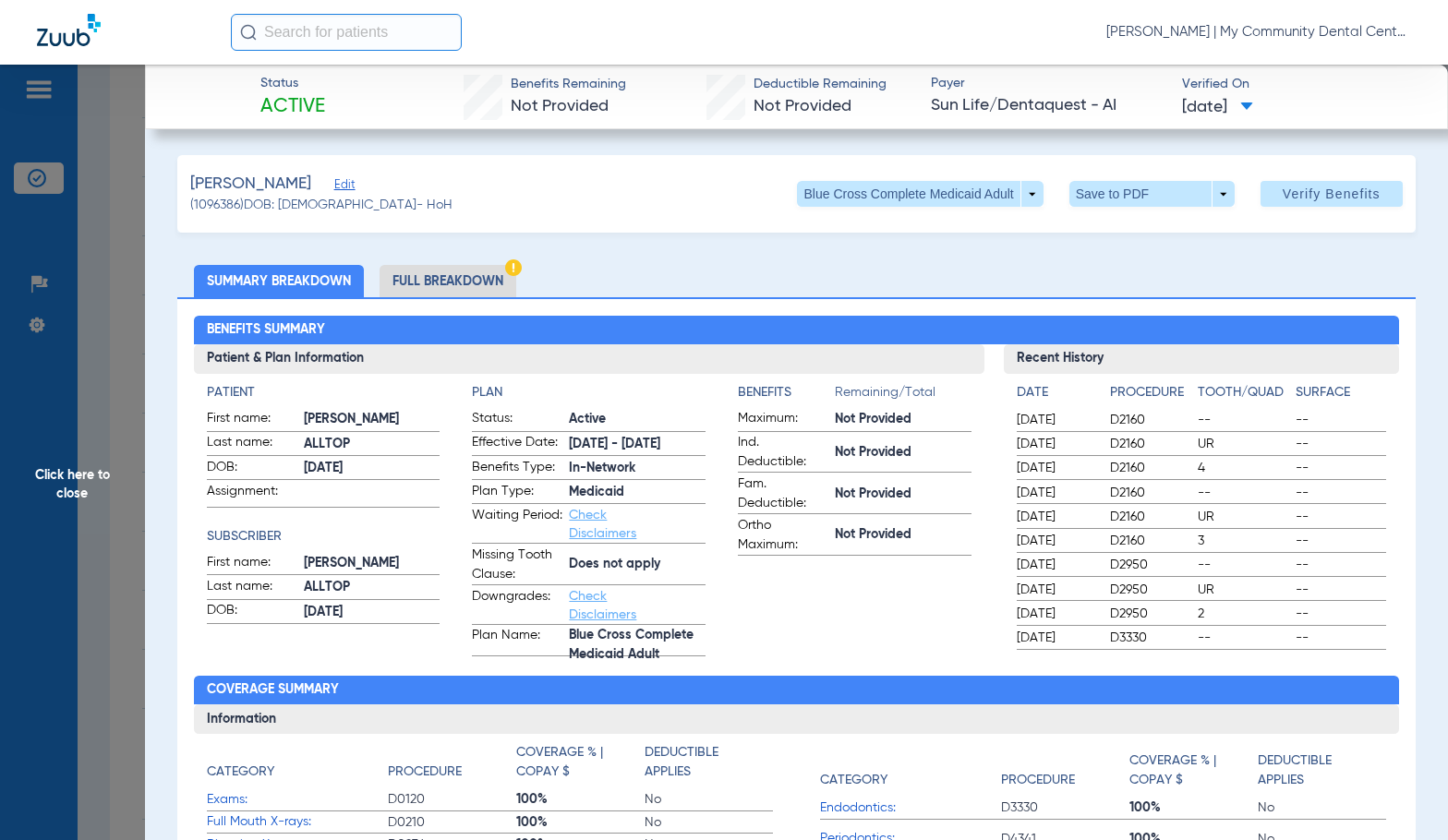
click at [467, 282] on li "Full Breakdown" at bounding box center [448, 280] width 137 height 32
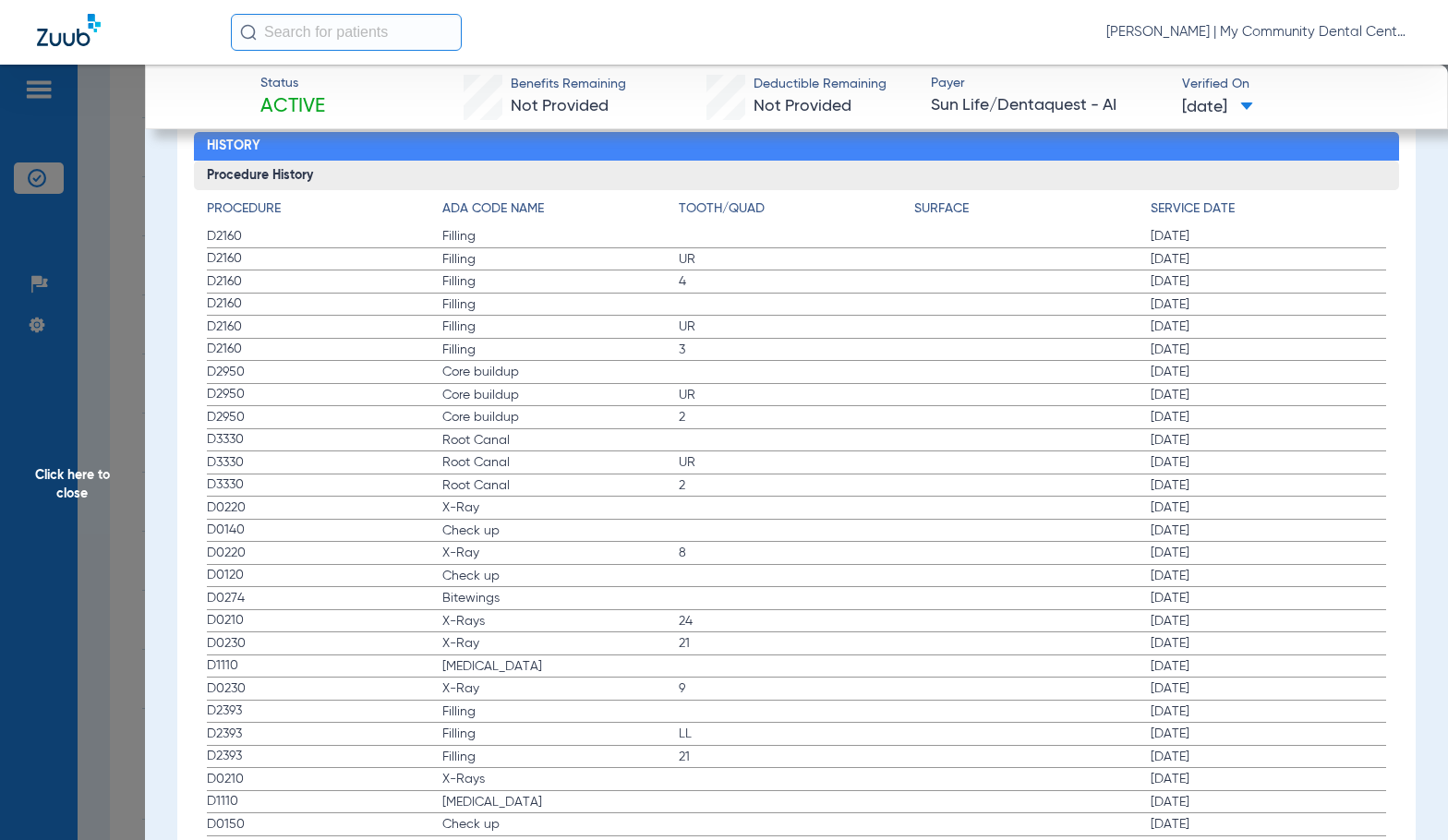
scroll to position [2377, 0]
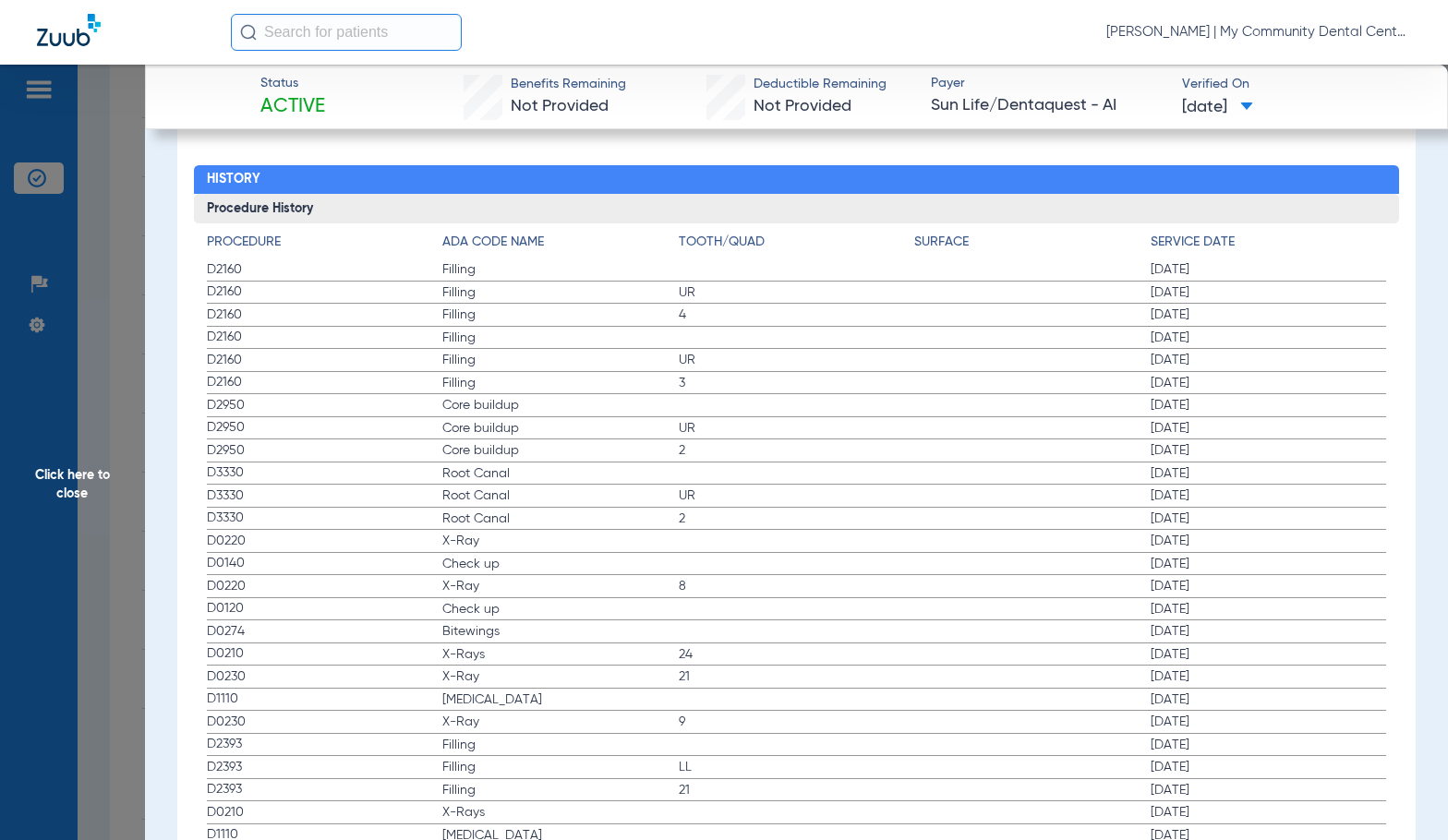
drag, startPoint x: 725, startPoint y: 661, endPoint x: 558, endPoint y: 686, distance: 168.9
click at [725, 661] on span "24" at bounding box center [796, 654] width 236 height 19
click at [850, 584] on span "8" at bounding box center [796, 587] width 236 height 19
click at [699, 607] on label "D0120 Check up 08/29/2024" at bounding box center [797, 610] width 1180 height 23
click at [56, 494] on span "Click here to close" at bounding box center [72, 485] width 145 height 840
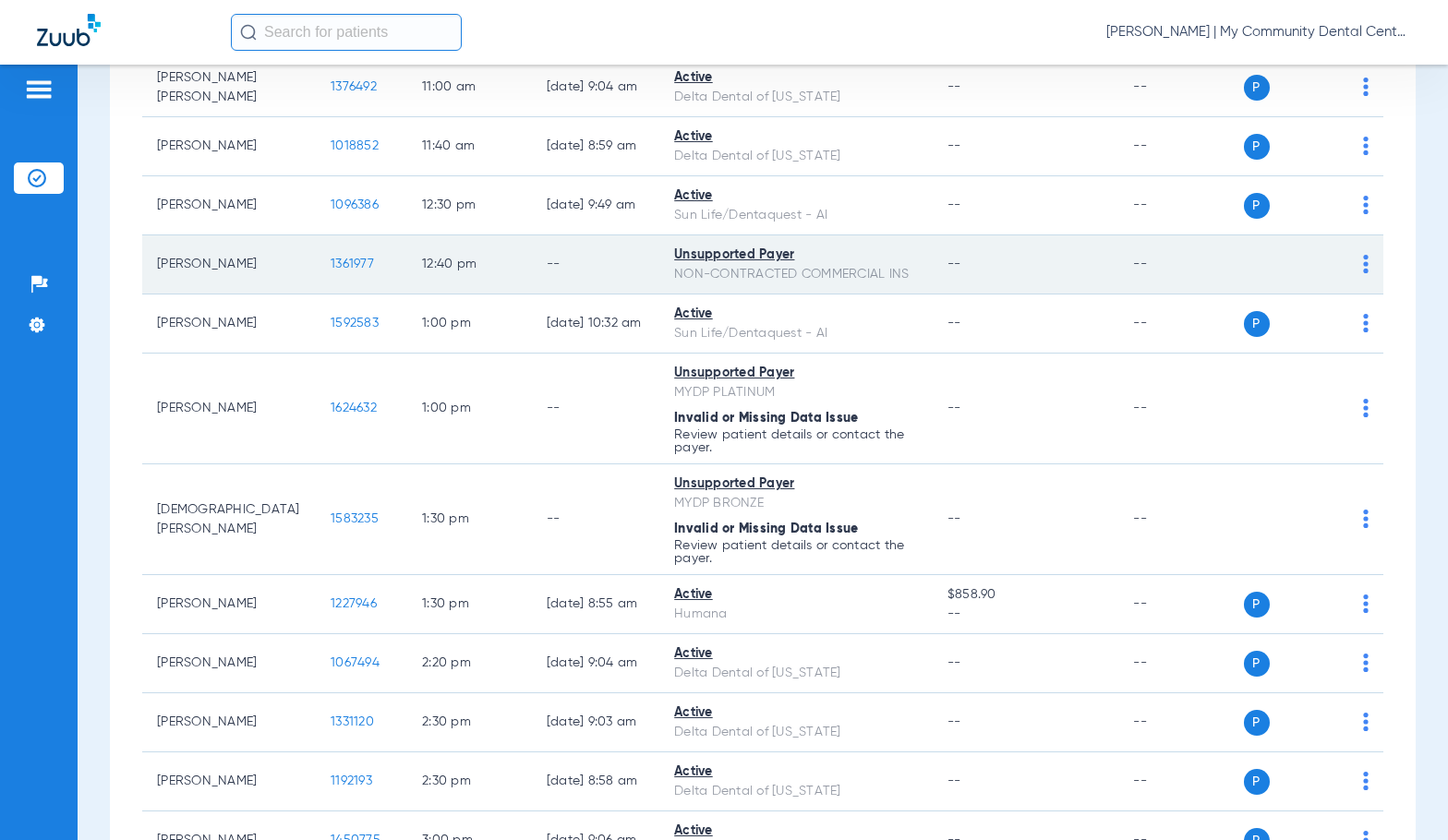
scroll to position [1200, 0]
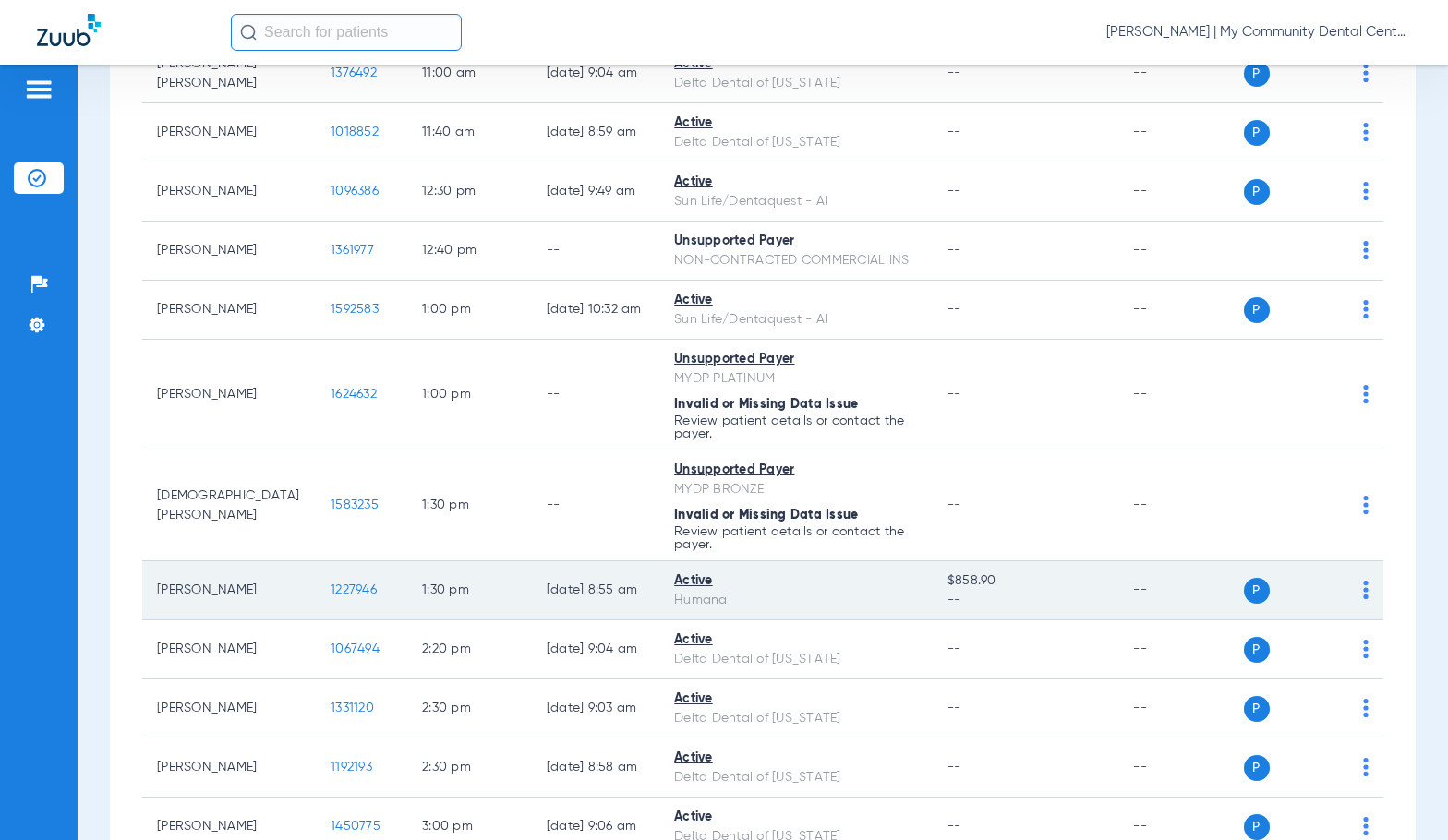
click at [332, 589] on span "1227946" at bounding box center [353, 590] width 46 height 13
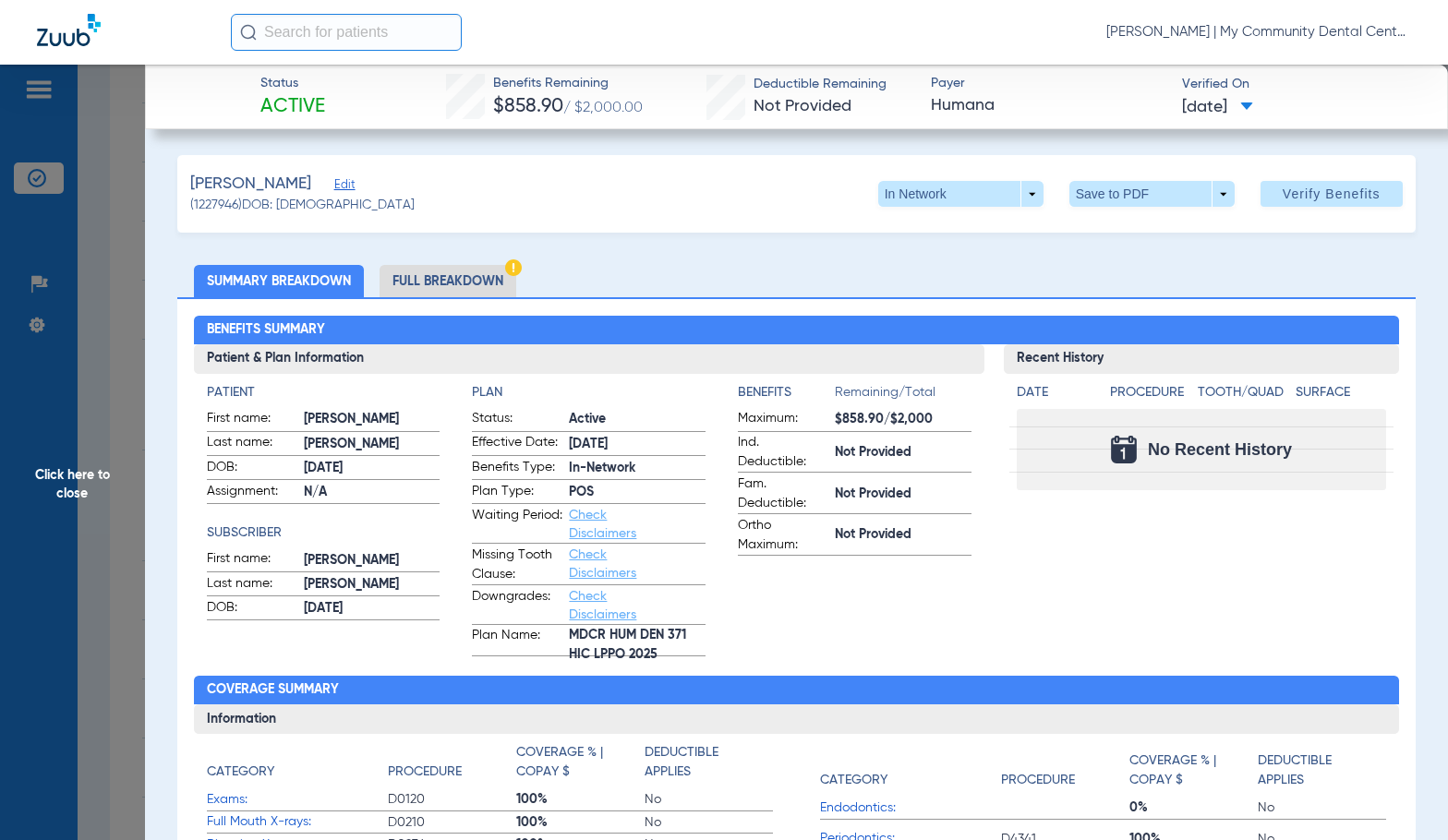
drag, startPoint x: 466, startPoint y: 288, endPoint x: 1408, endPoint y: 454, distance: 956.5
click at [466, 288] on li "Full Breakdown" at bounding box center [448, 280] width 137 height 32
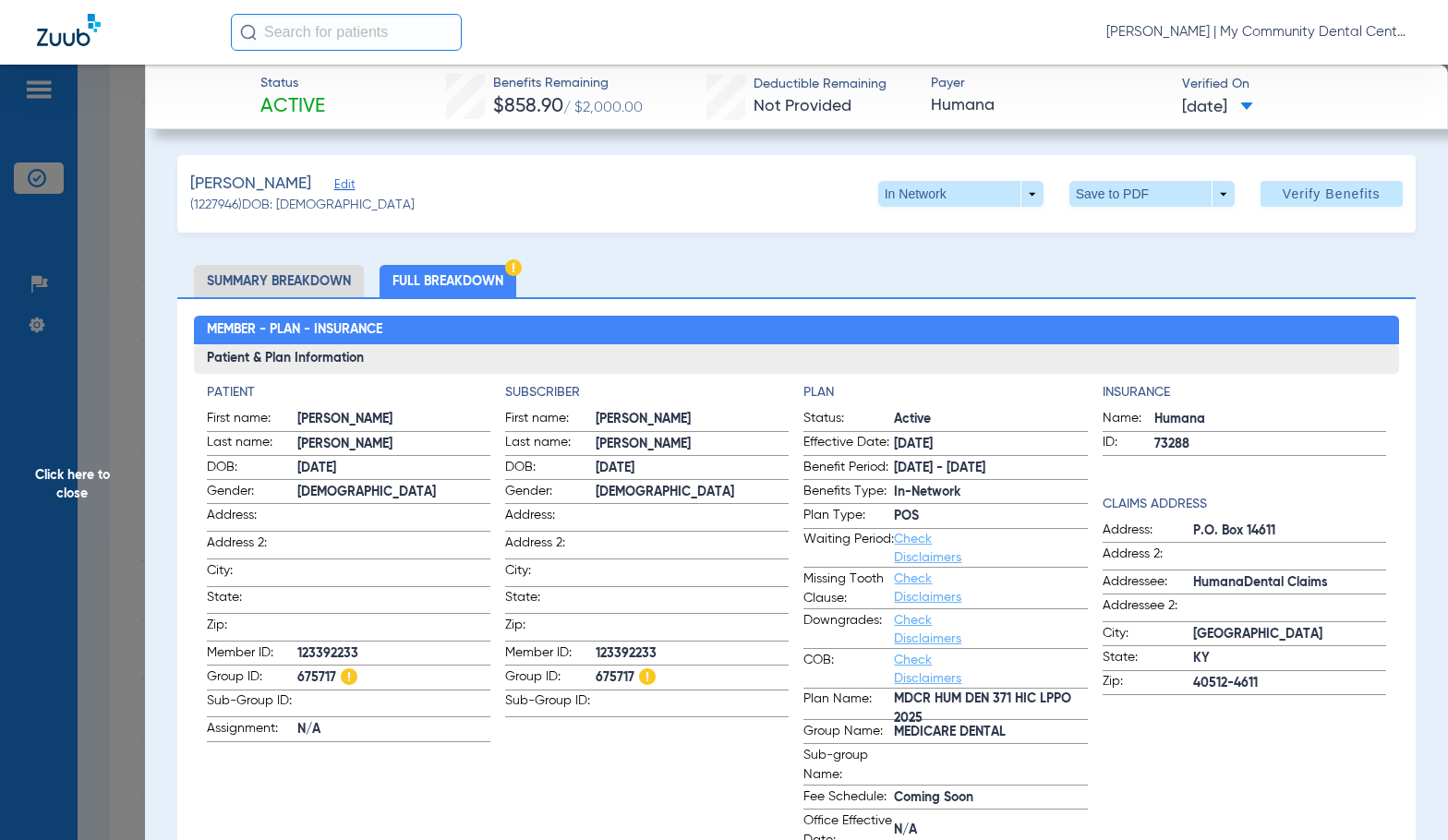
click at [606, 646] on span "123392233" at bounding box center [692, 653] width 193 height 19
copy span "123392233"
click at [112, 490] on span "Click here to close" at bounding box center [72, 485] width 145 height 840
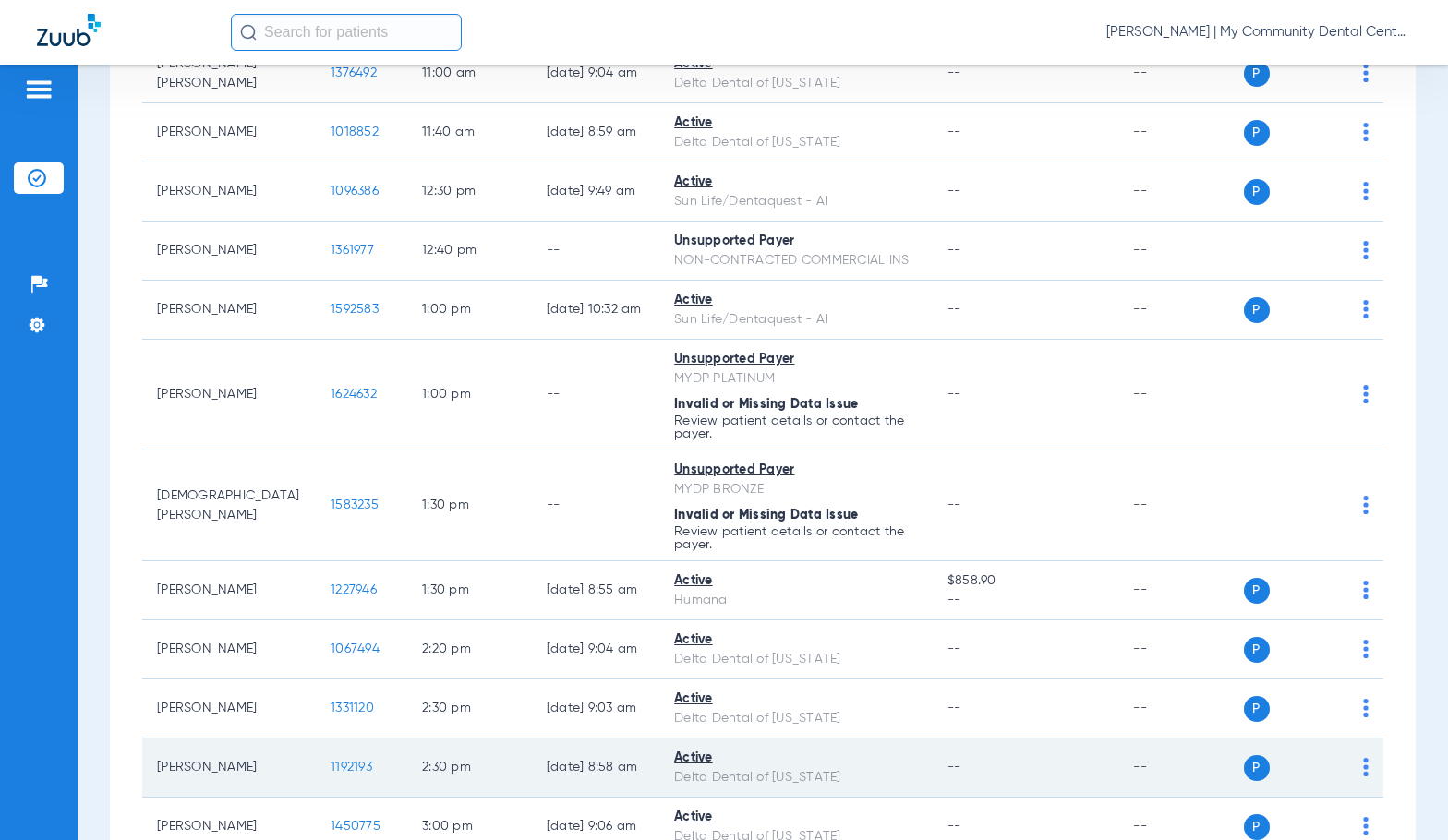
click at [330, 770] on span "1192193" at bounding box center [351, 767] width 42 height 13
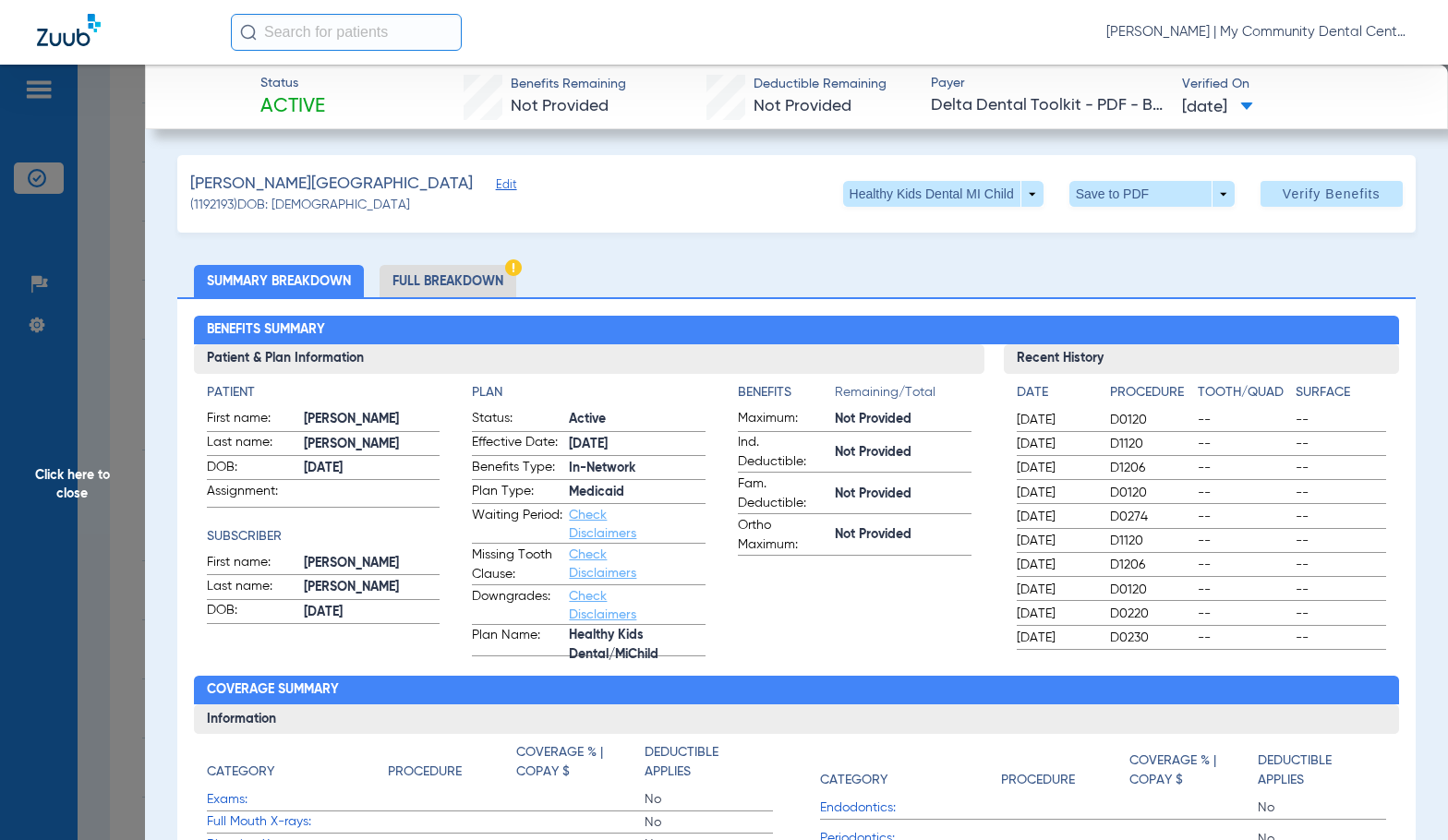
click at [423, 290] on li "Full Breakdown" at bounding box center [448, 280] width 137 height 32
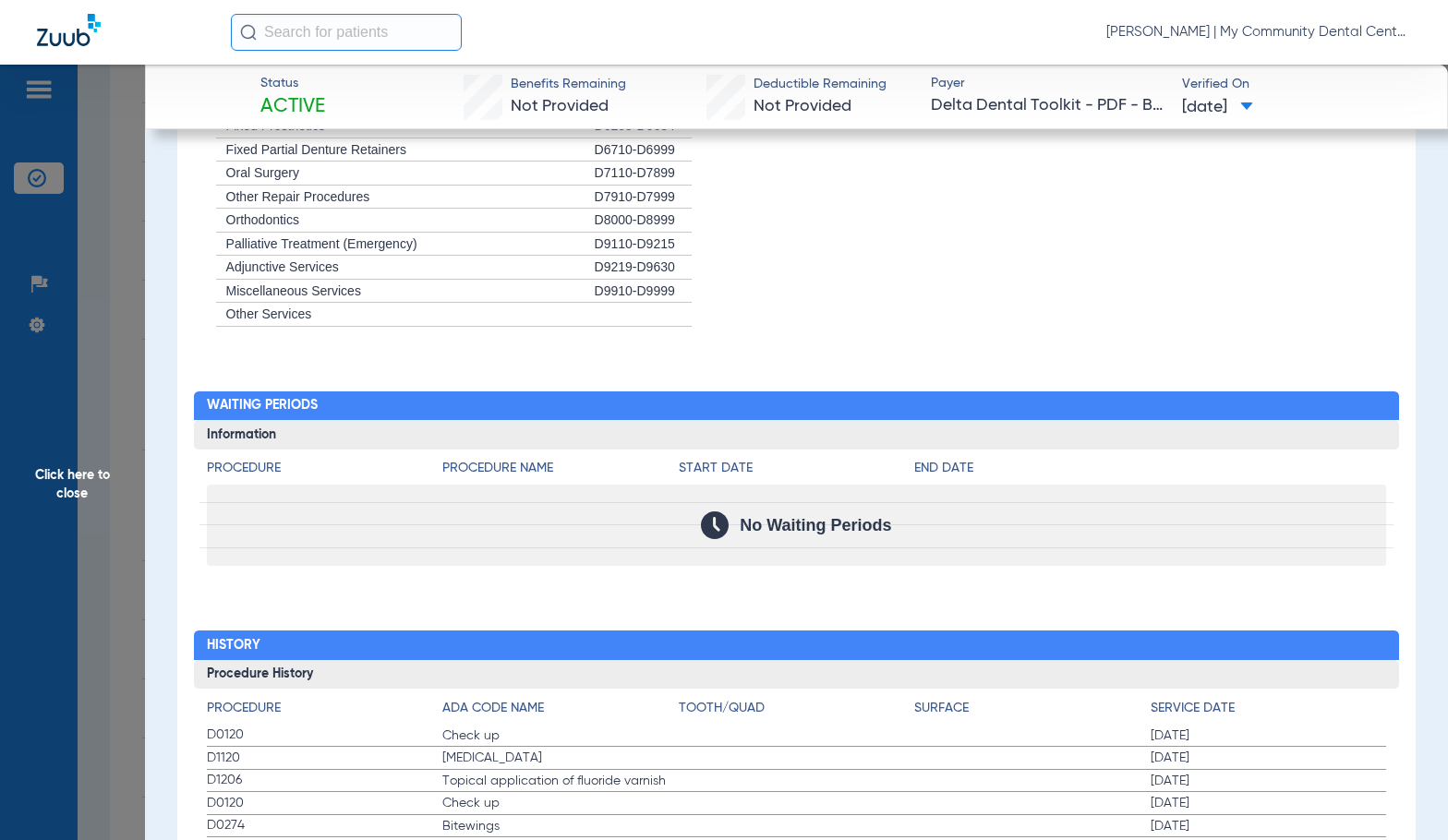
scroll to position [2216, 0]
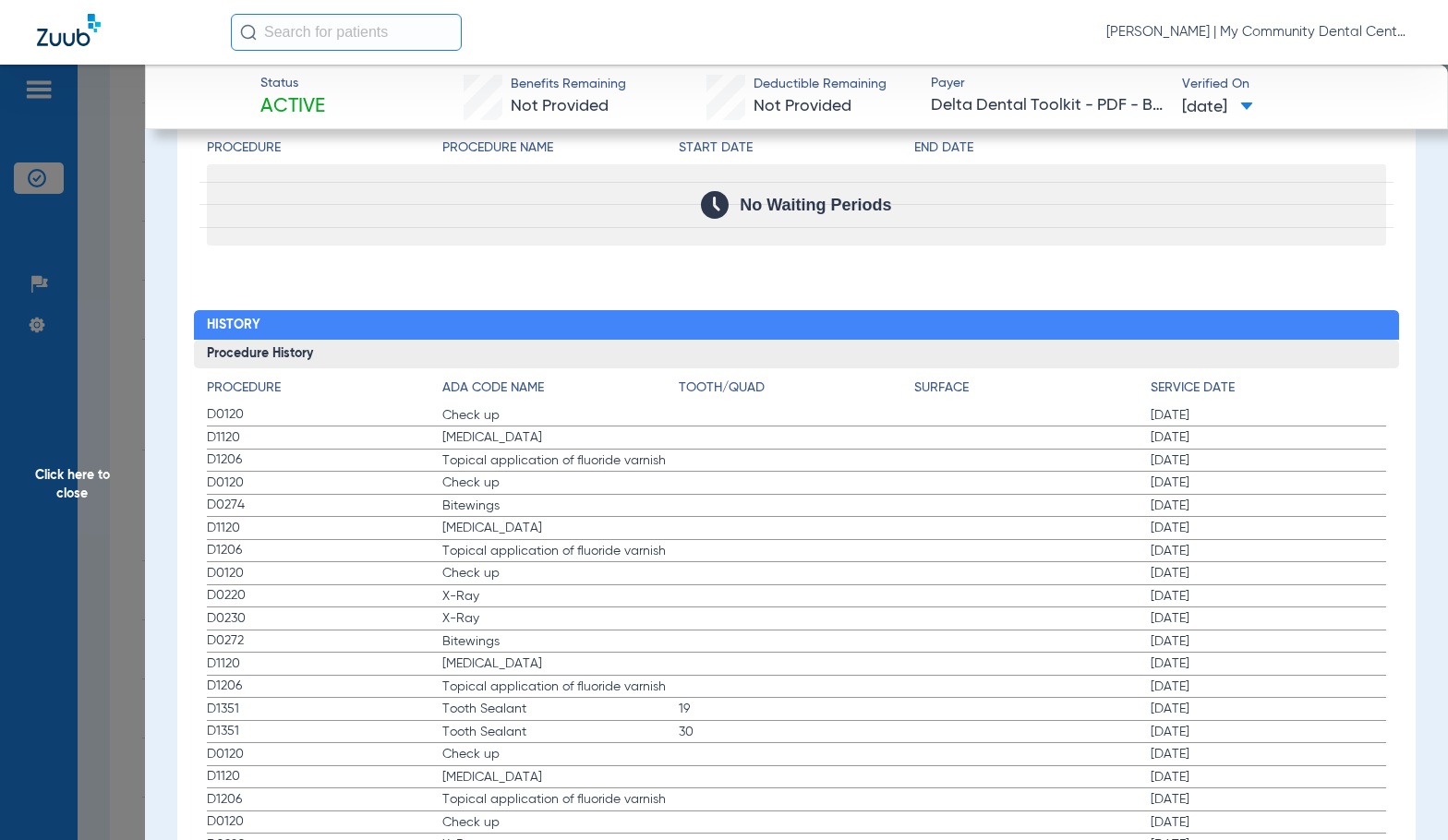
click at [748, 631] on label "D0230 X-Ray 09/10/2019" at bounding box center [797, 619] width 1180 height 23
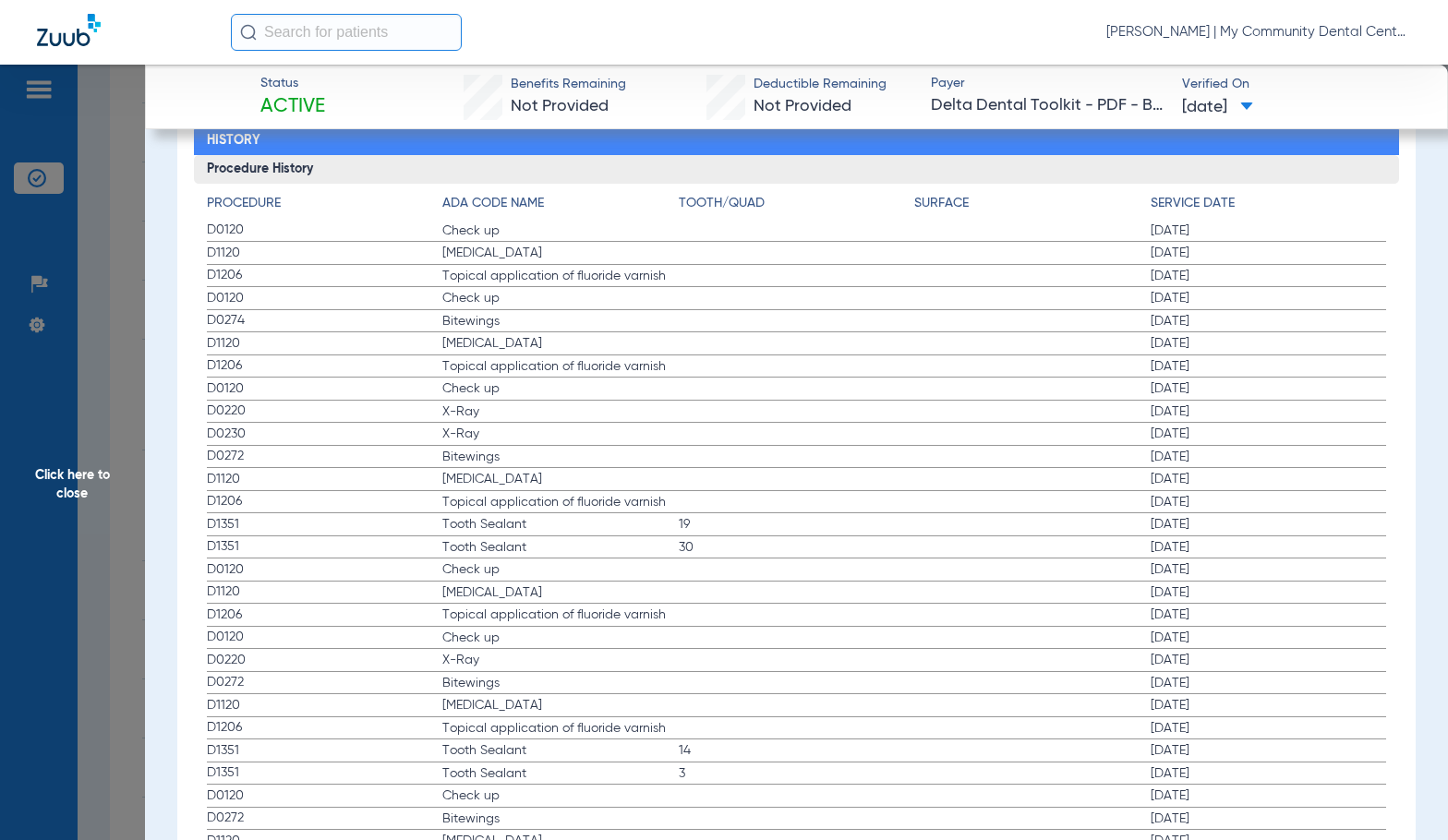
scroll to position [2492, 0]
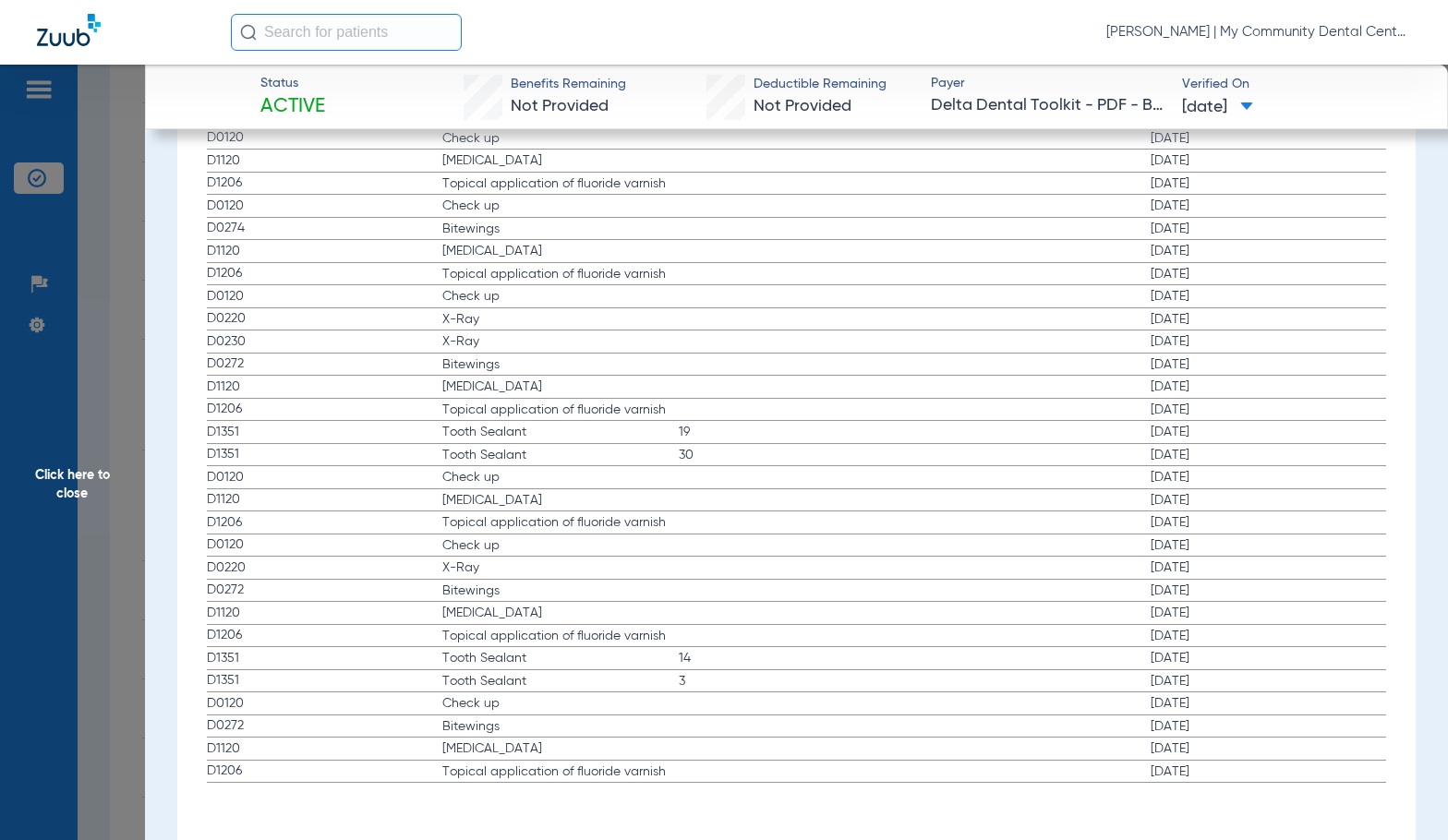
click at [66, 519] on span "Click here to close" at bounding box center [72, 485] width 145 height 840
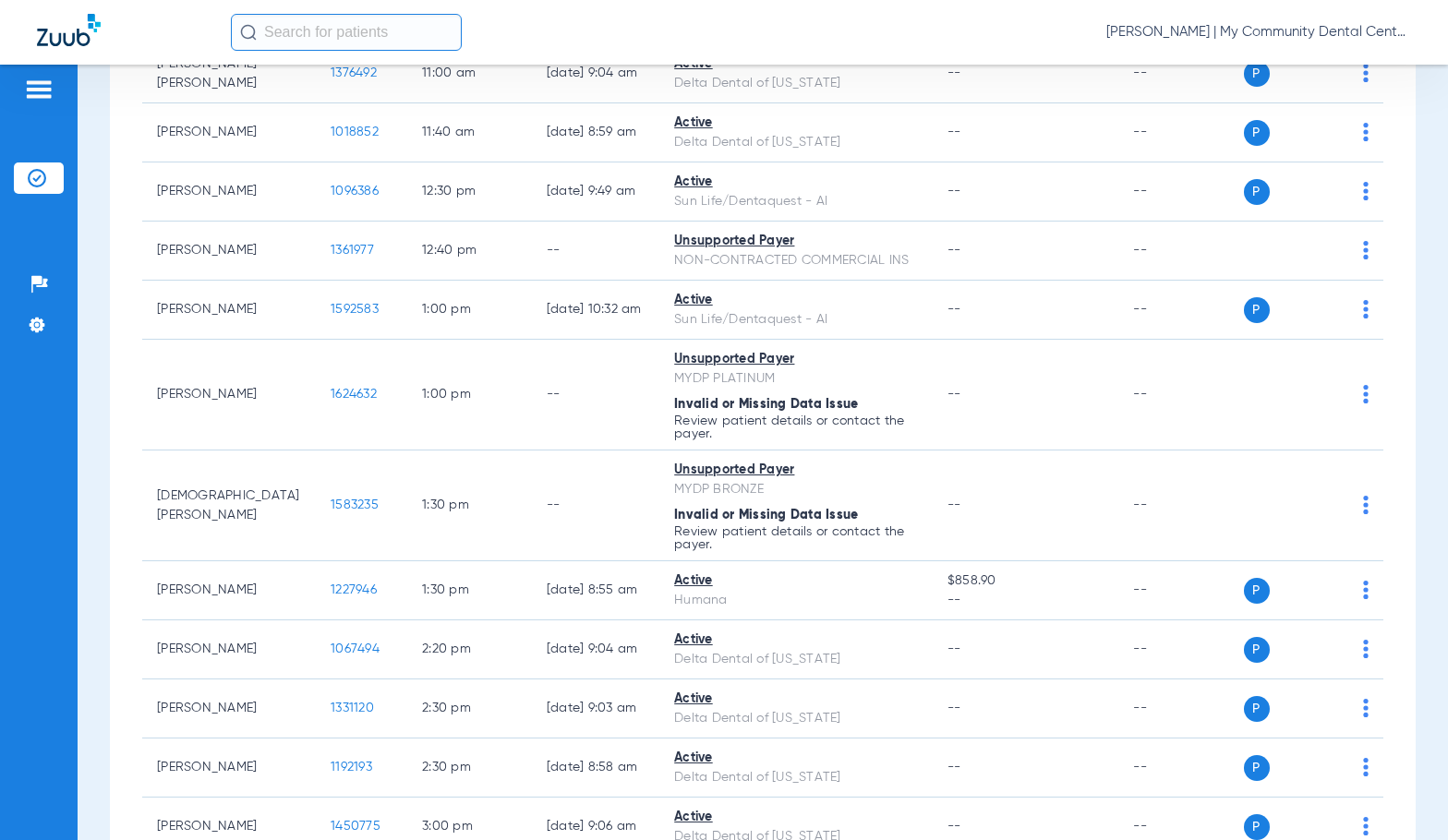
scroll to position [0, 0]
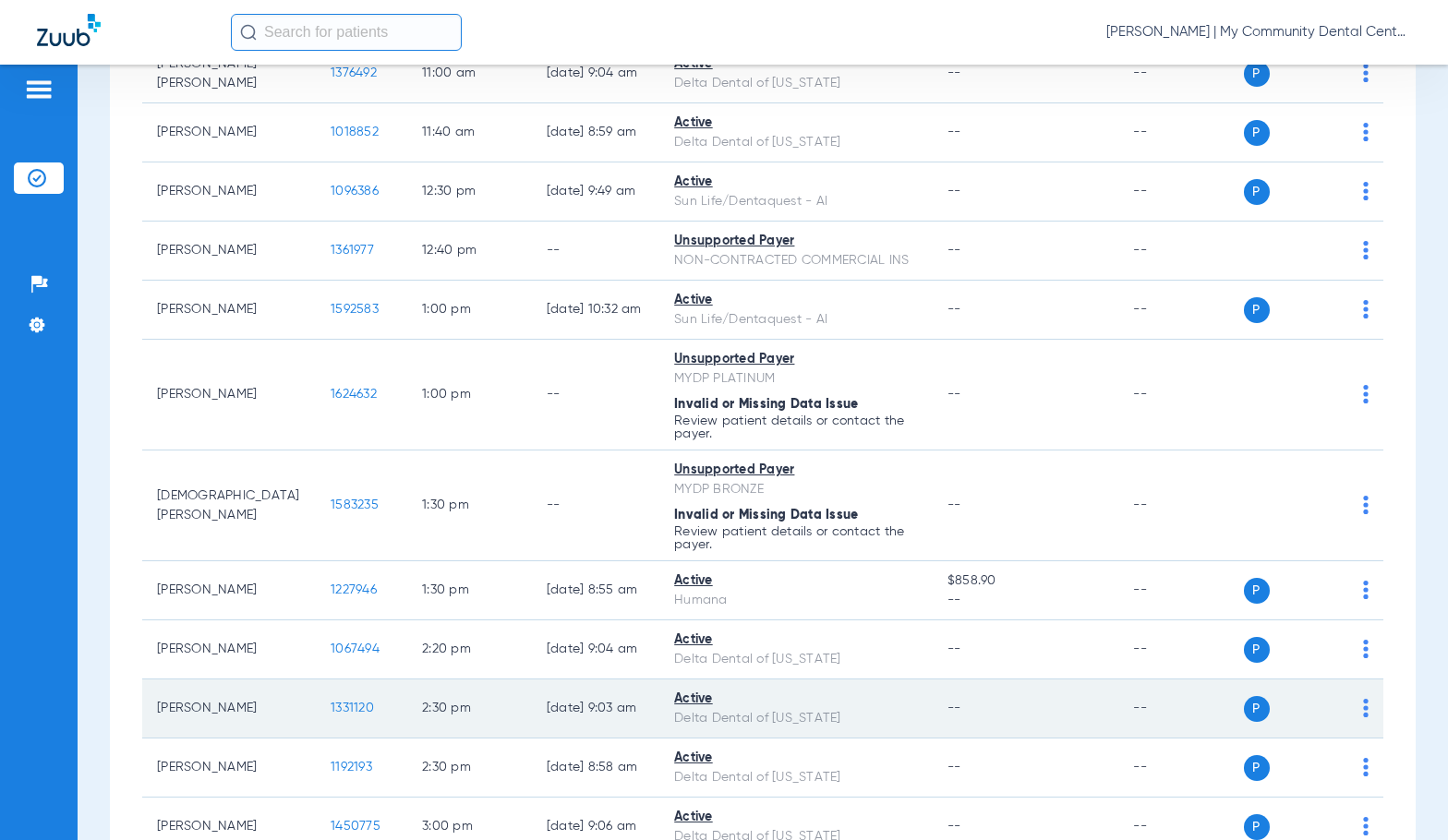
click at [330, 701] on span "1331120" at bounding box center [352, 708] width 43 height 13
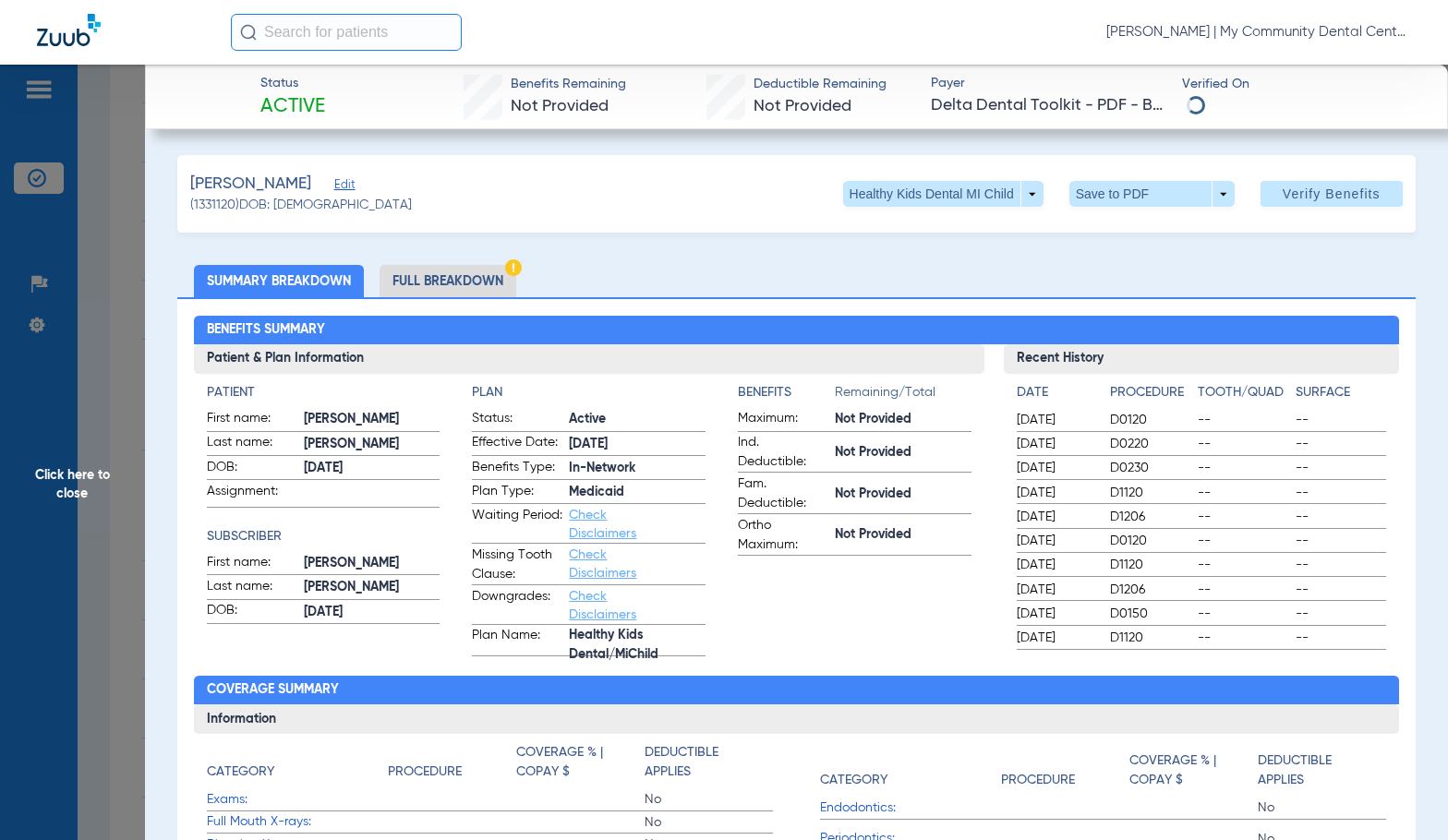
click at [450, 281] on li "Full Breakdown" at bounding box center [448, 280] width 137 height 32
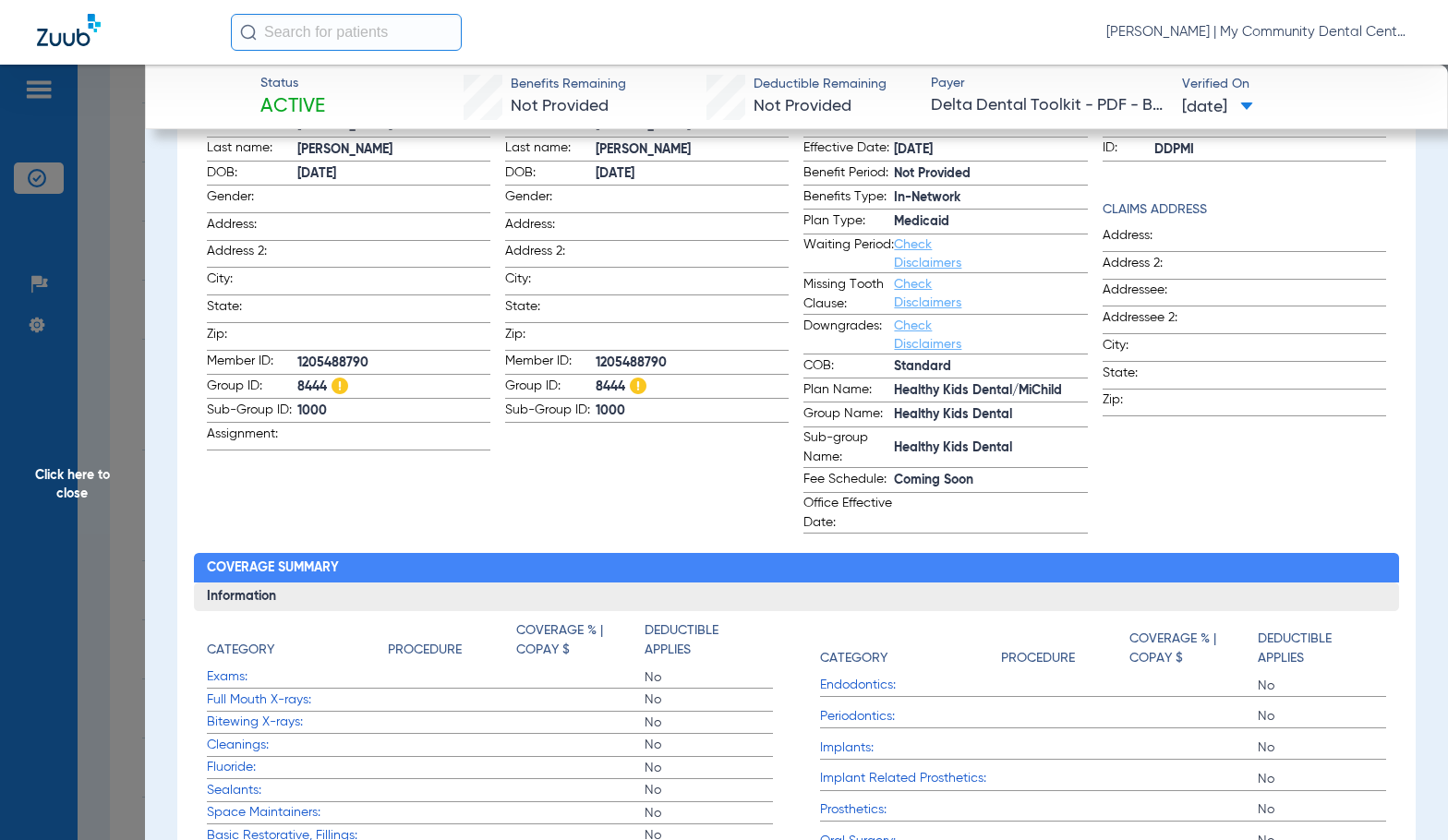
scroll to position [369, 0]
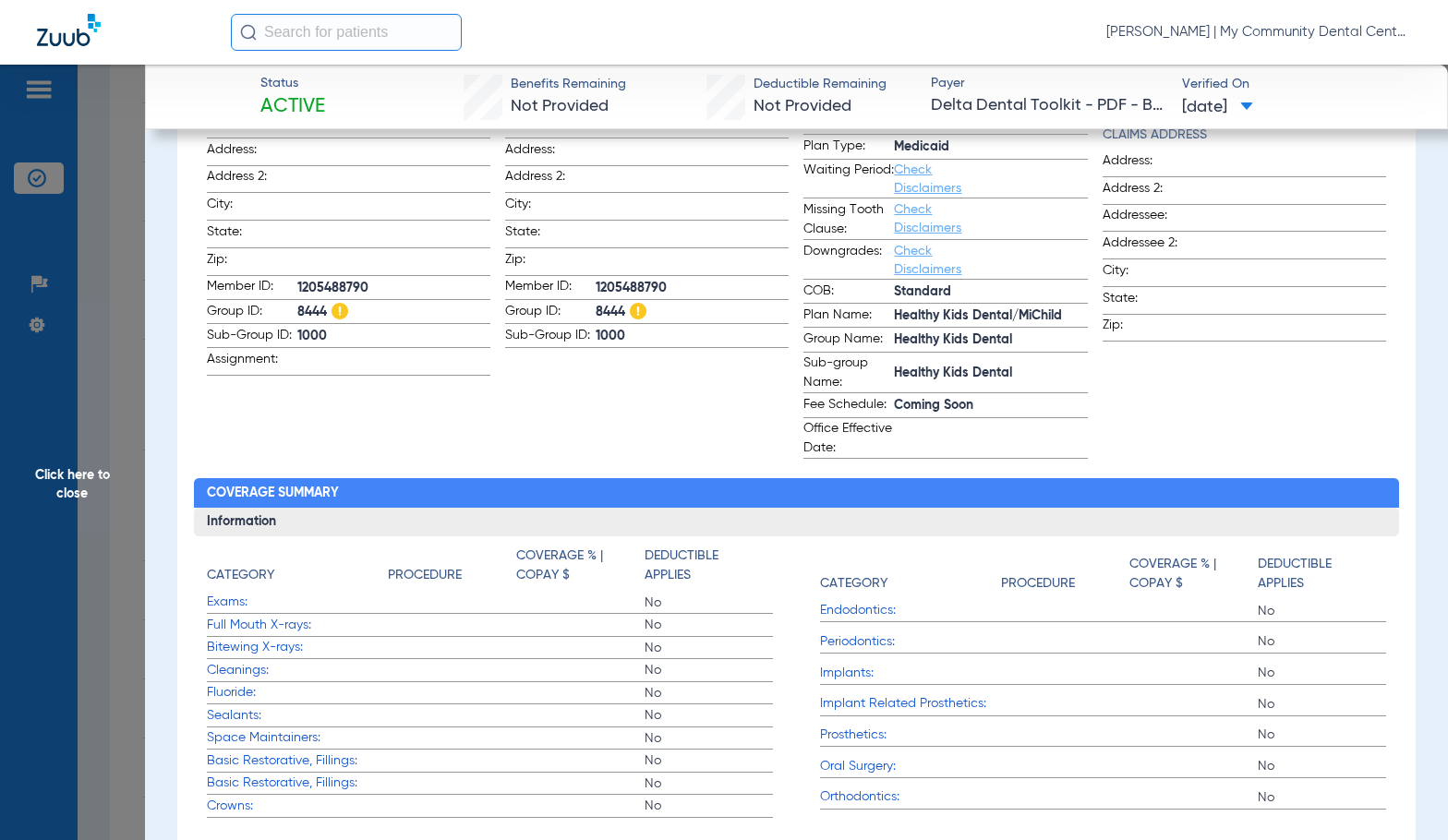
click at [694, 441] on app-subscriber-information "Subscriber First name: KYLE Last name: BOWEN DOB: 07/18/2015 Gender: Address: A…" at bounding box center [647, 236] width 283 height 445
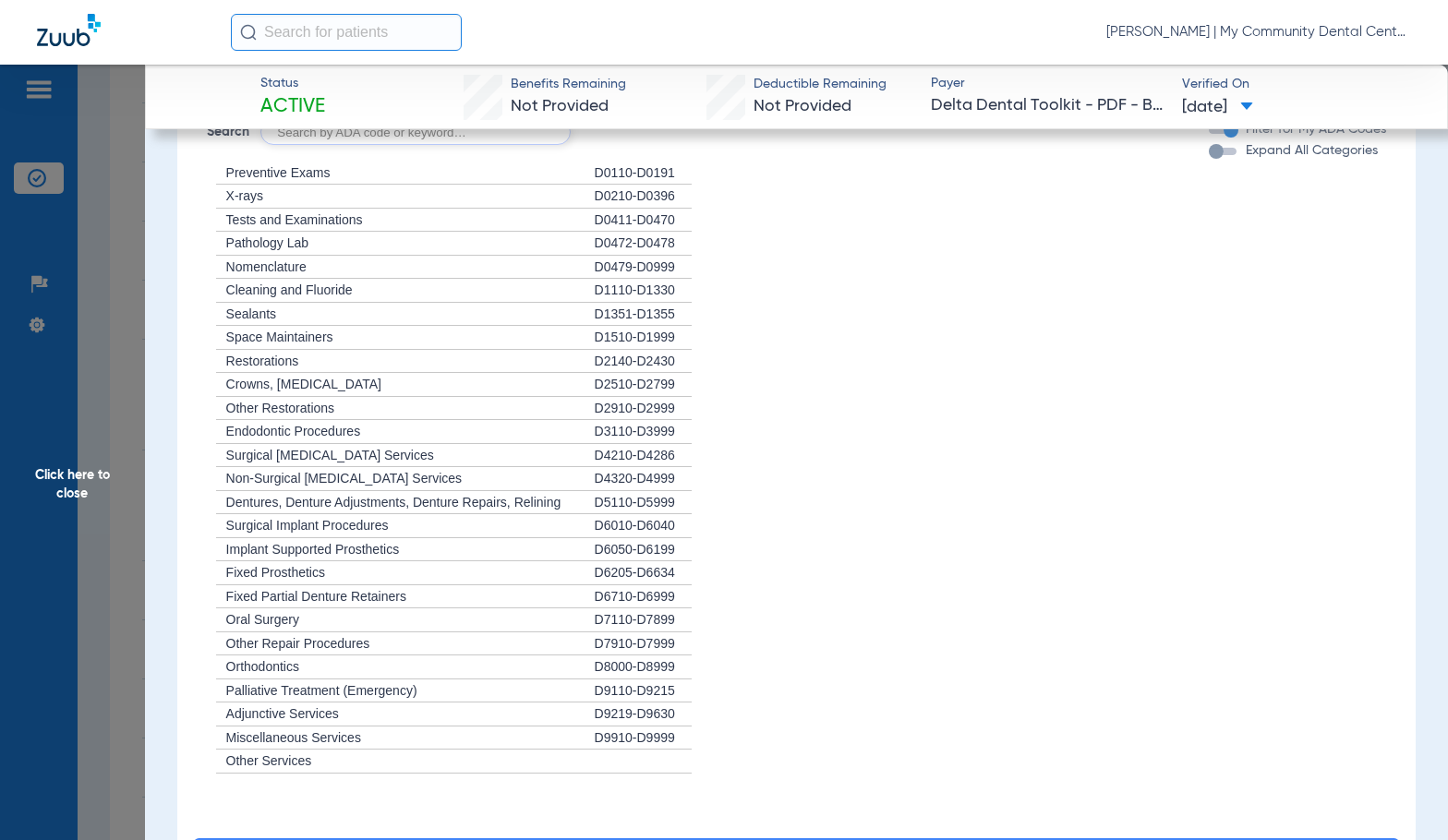
scroll to position [1446, 0]
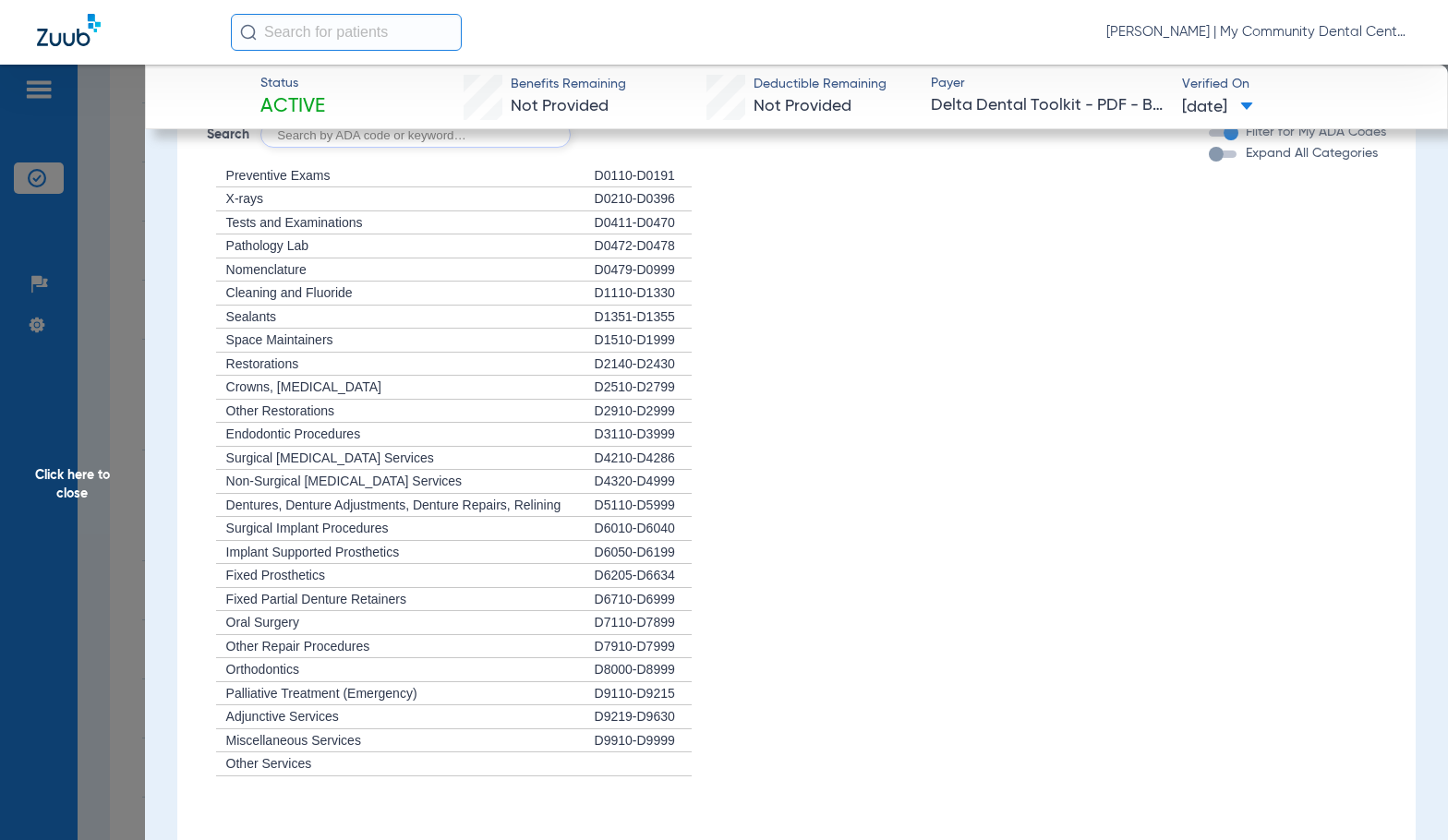
click at [114, 475] on span "Click here to close" at bounding box center [72, 485] width 145 height 840
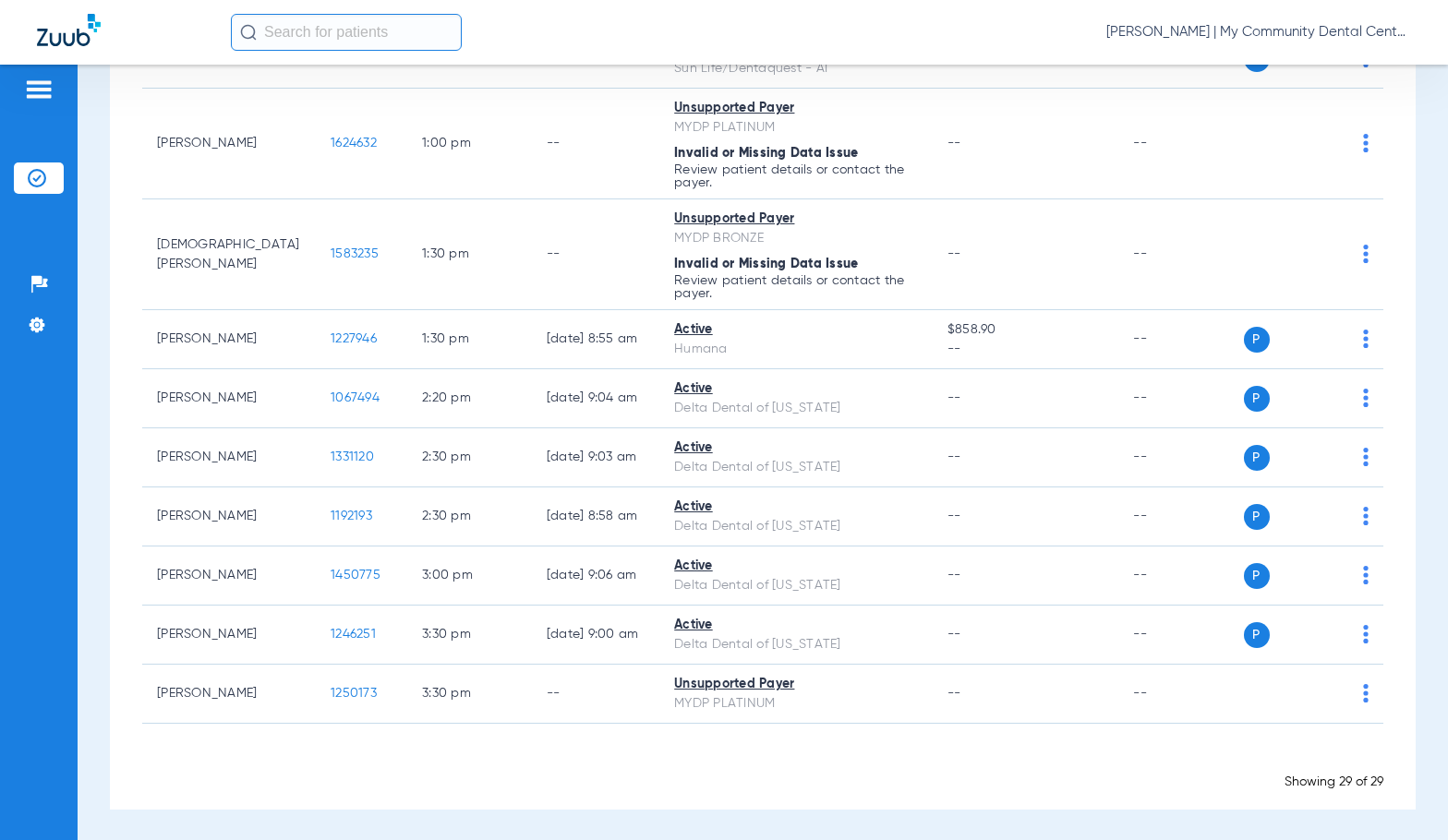
scroll to position [1453, 0]
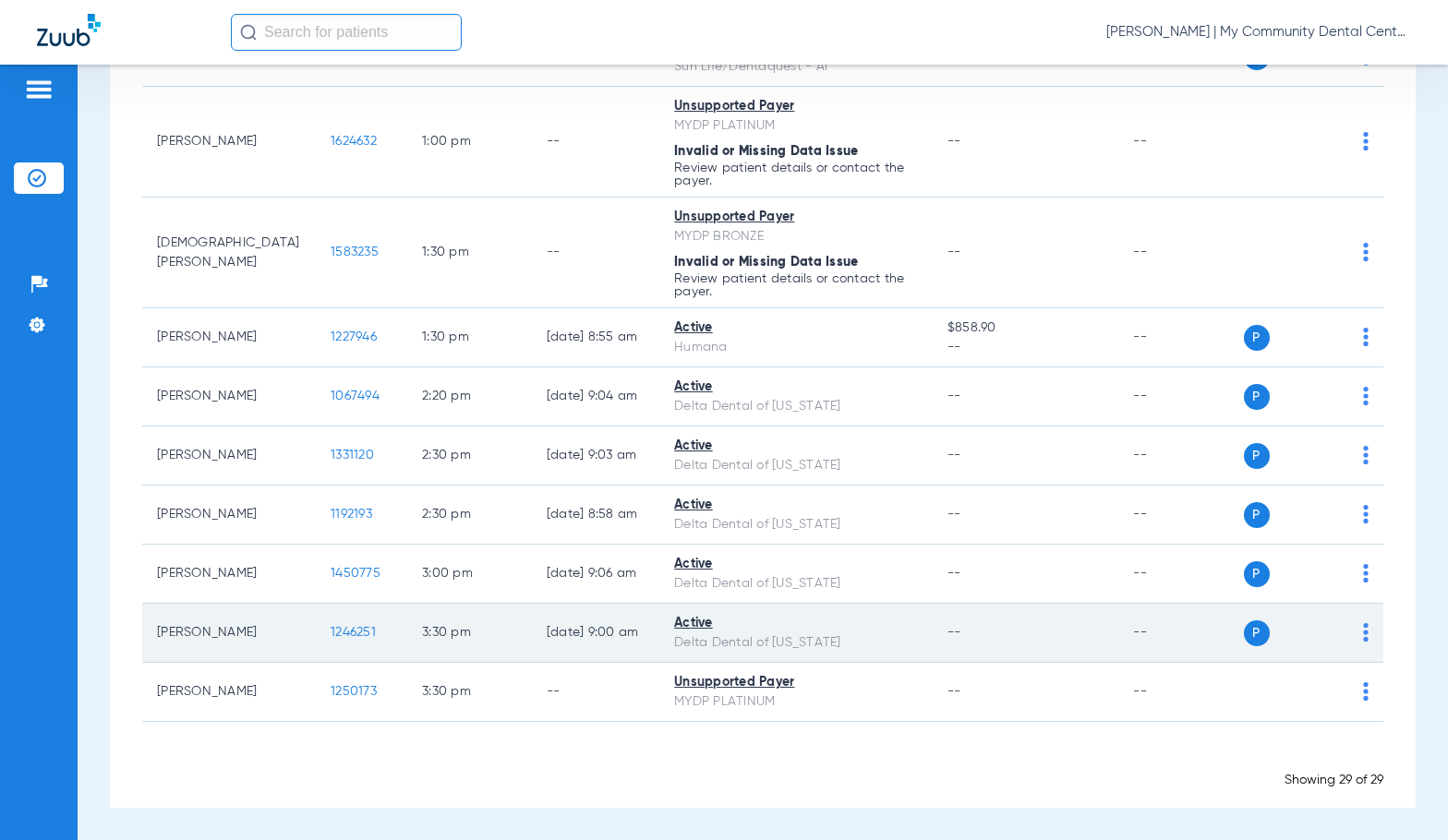
click at [331, 629] on span "1246251" at bounding box center [353, 633] width 45 height 13
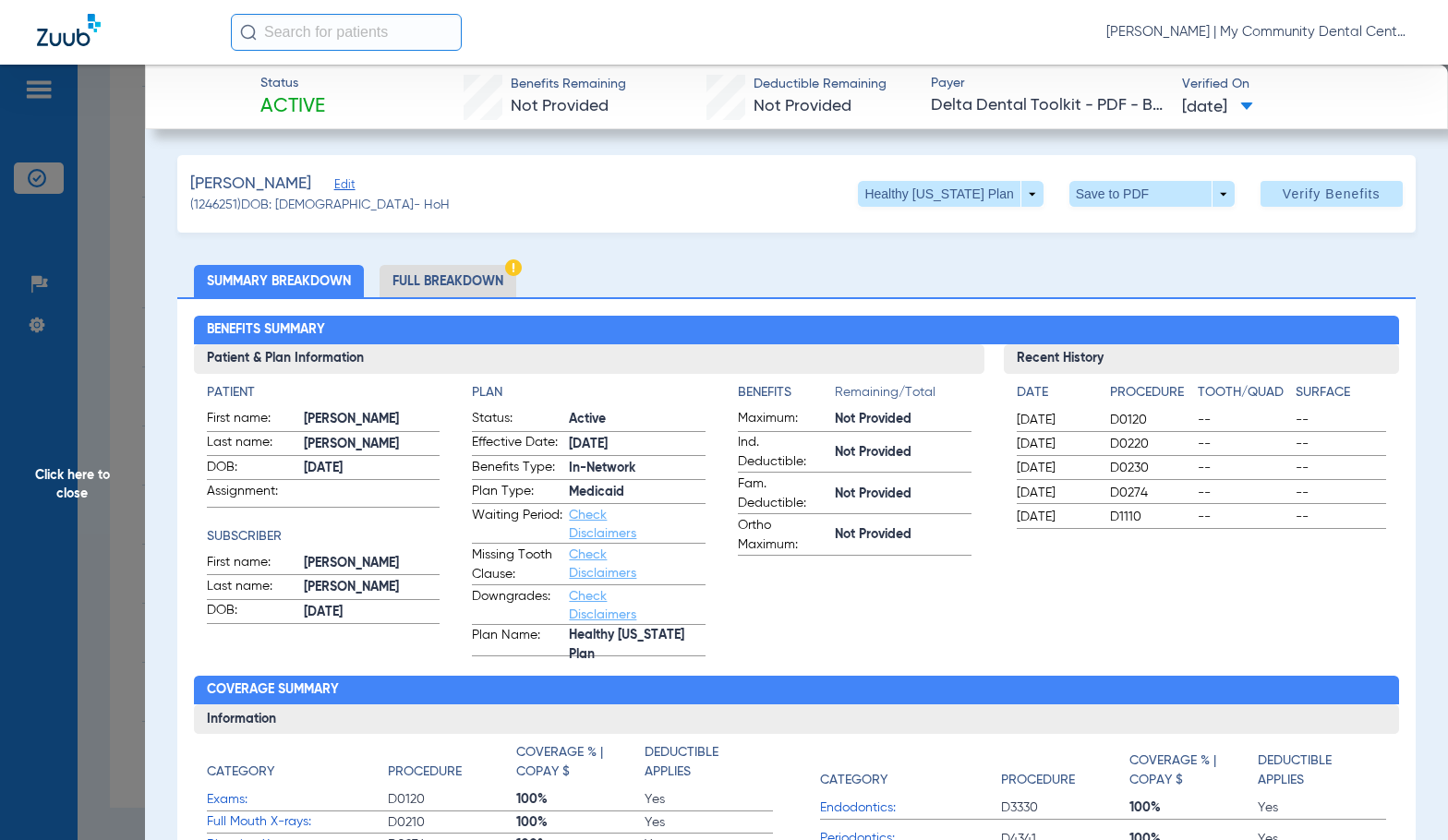
drag, startPoint x: 501, startPoint y: 272, endPoint x: 1439, endPoint y: 258, distance: 938.1
click at [500, 271] on li "Full Breakdown" at bounding box center [448, 280] width 137 height 32
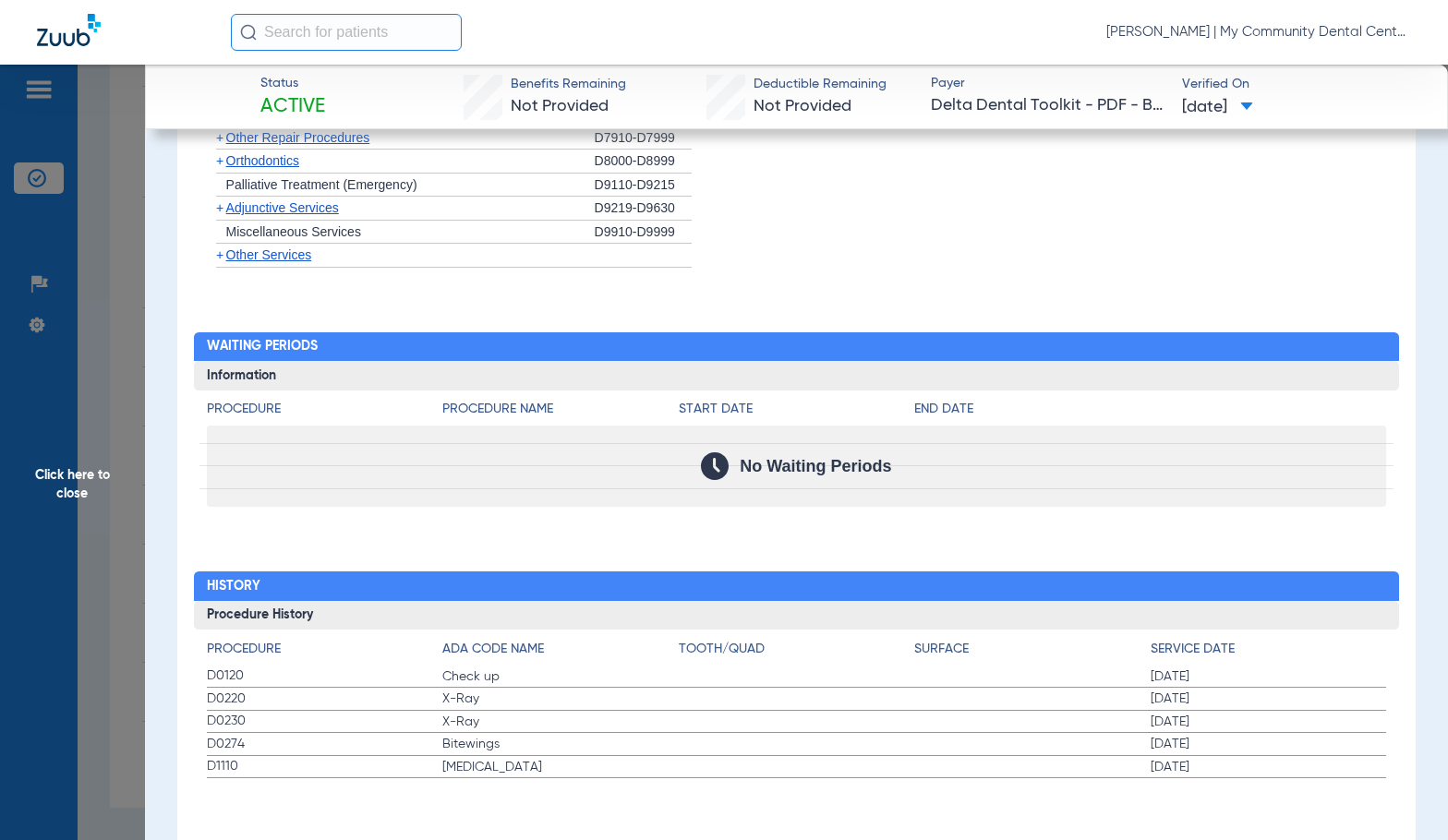
scroll to position [1402, 0]
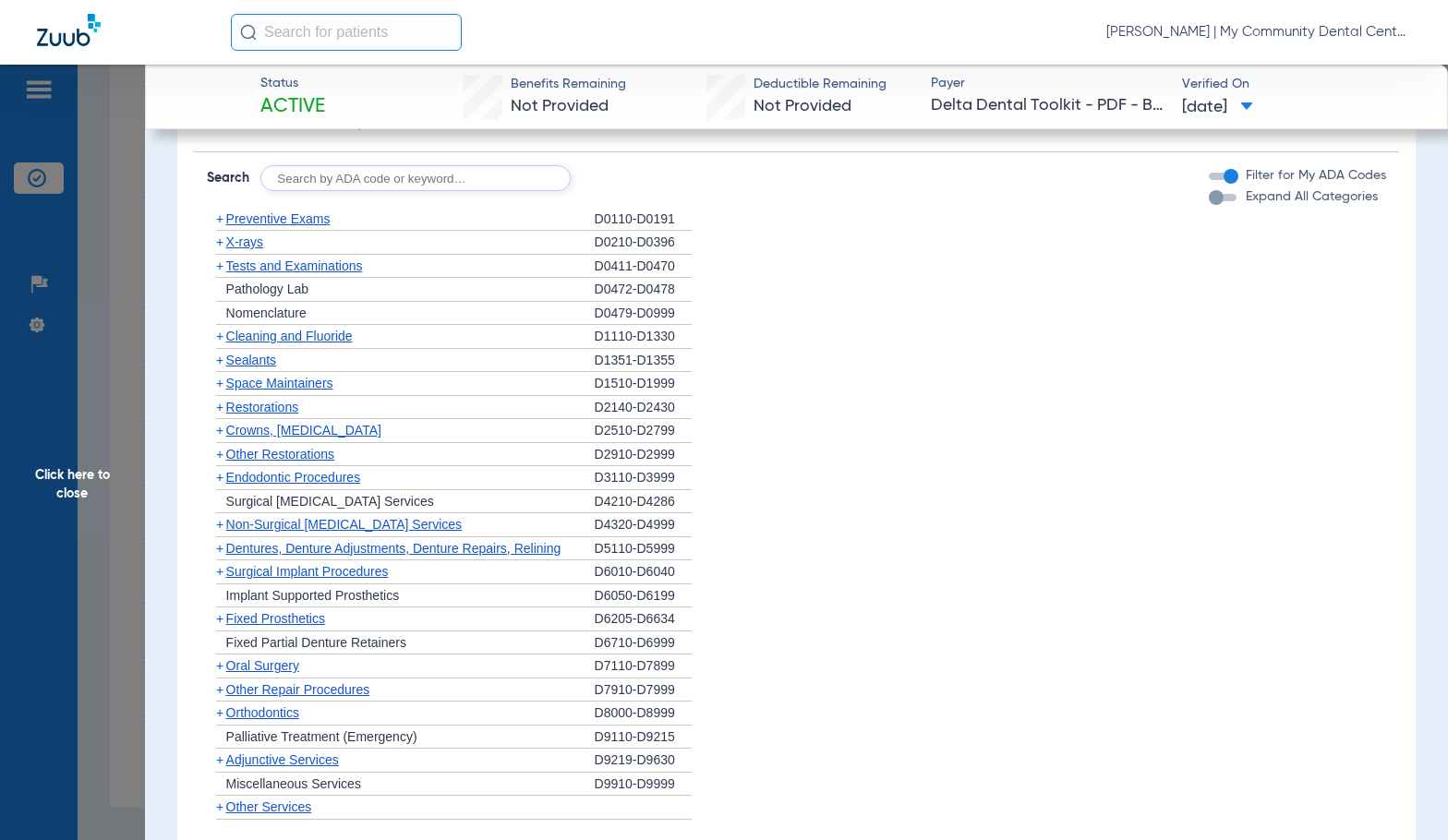
click at [249, 248] on span "X-rays" at bounding box center [244, 241] width 37 height 15
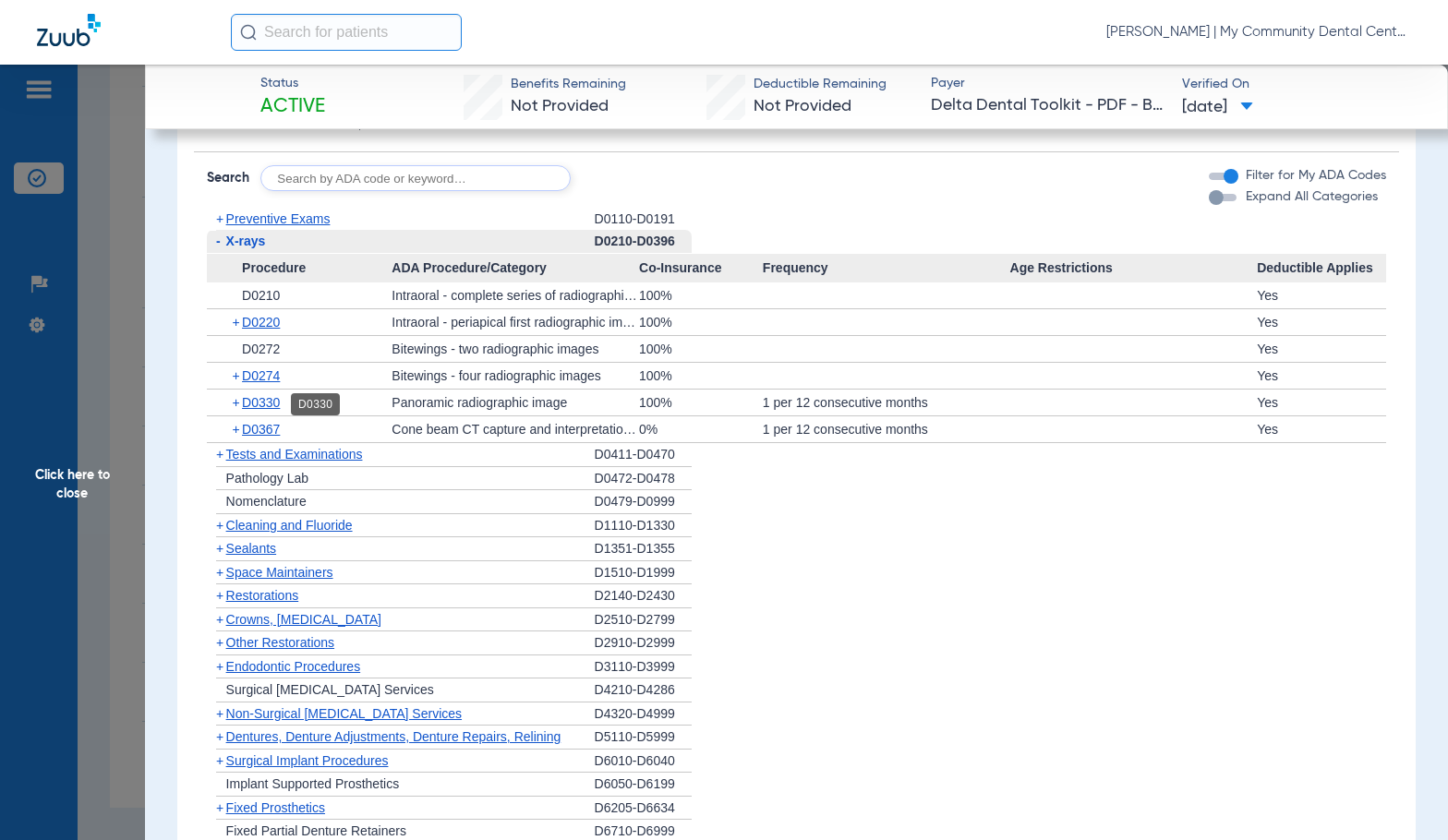
click at [264, 404] on span "D0330" at bounding box center [260, 402] width 38 height 15
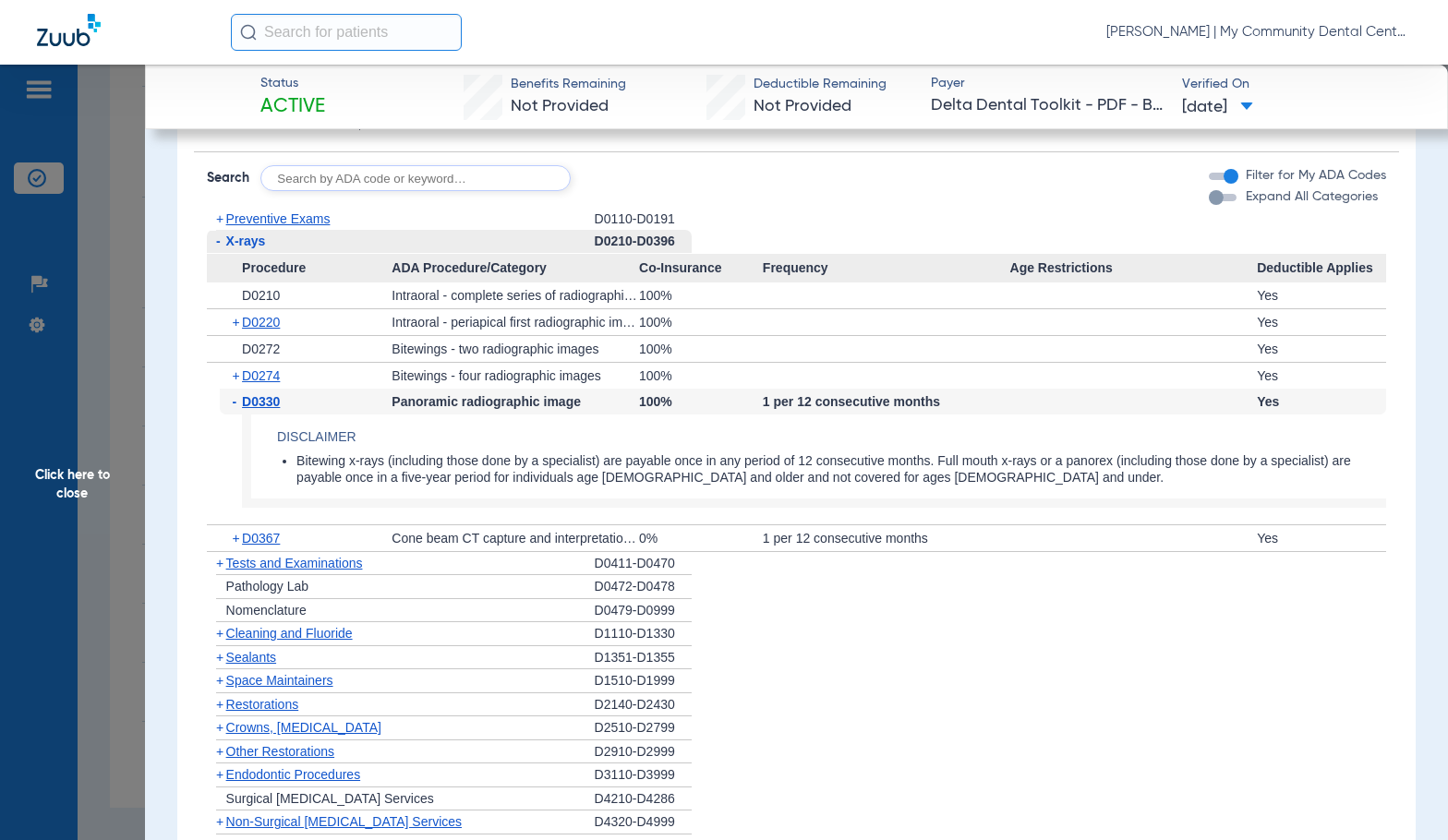
click at [264, 404] on span "D0330" at bounding box center [260, 401] width 38 height 15
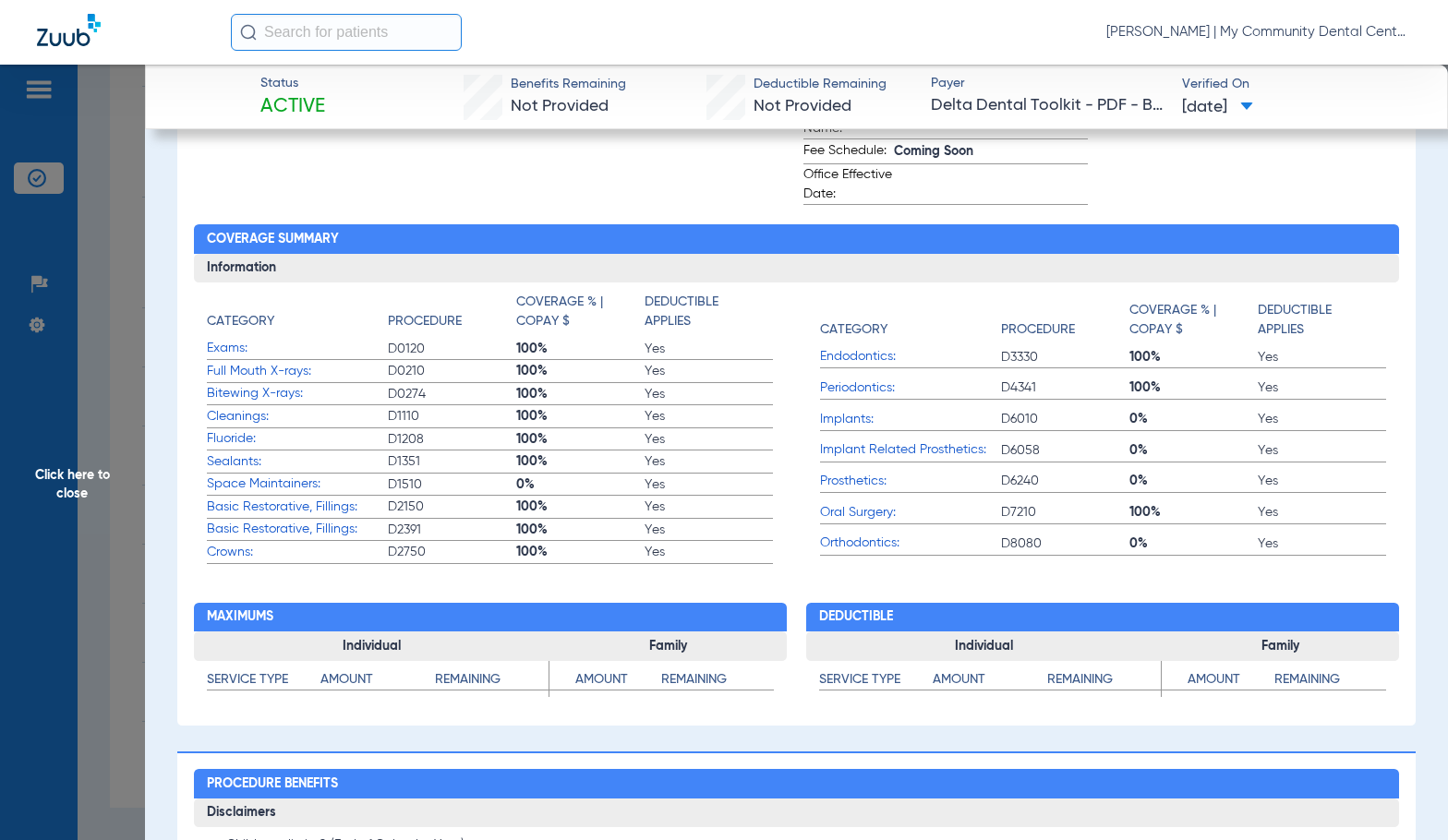
scroll to position [294, 0]
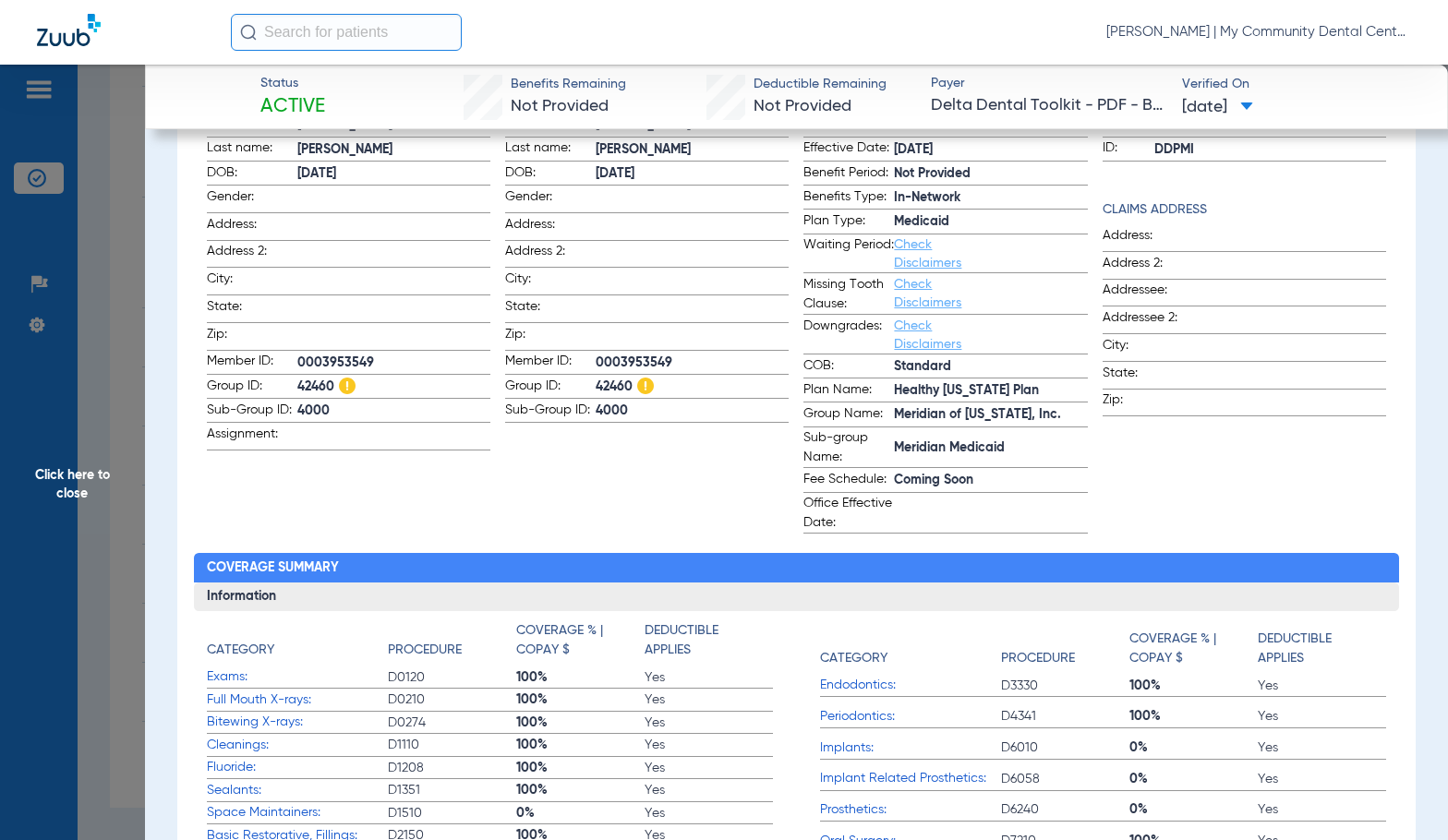
click at [97, 461] on span "Click here to close" at bounding box center [72, 485] width 145 height 840
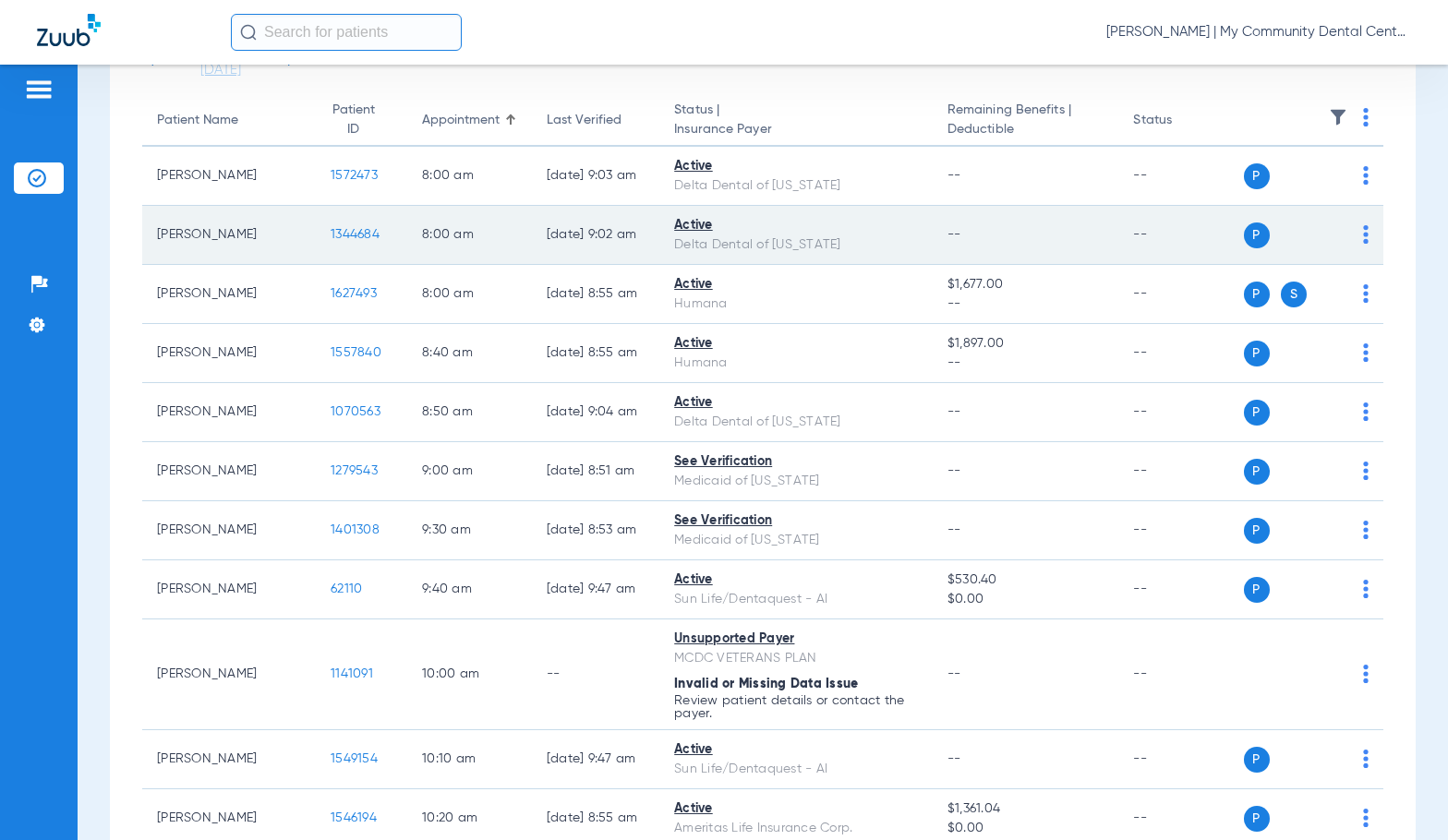
scroll to position [0, 0]
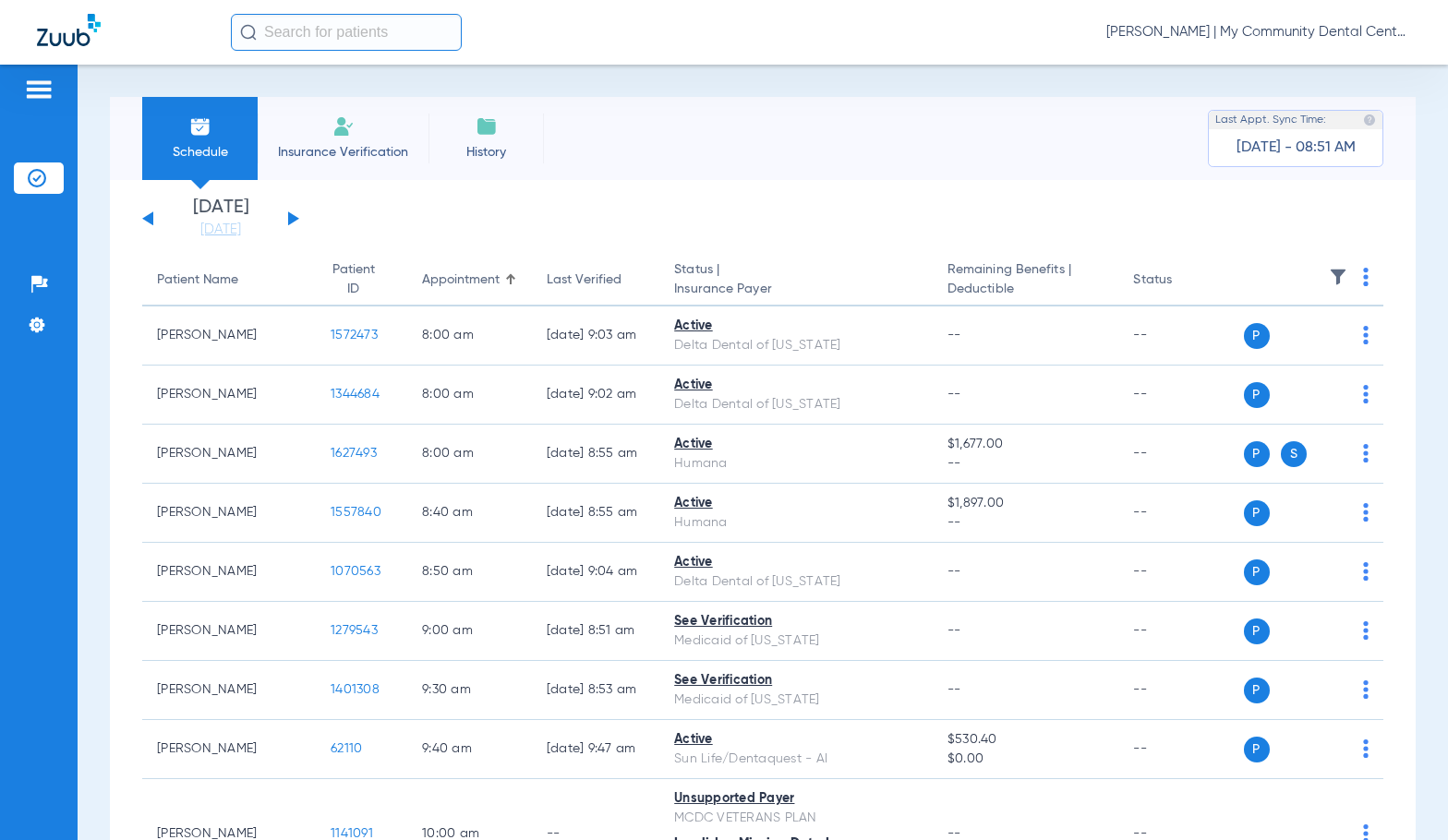
click at [293, 219] on button at bounding box center [293, 218] width 11 height 14
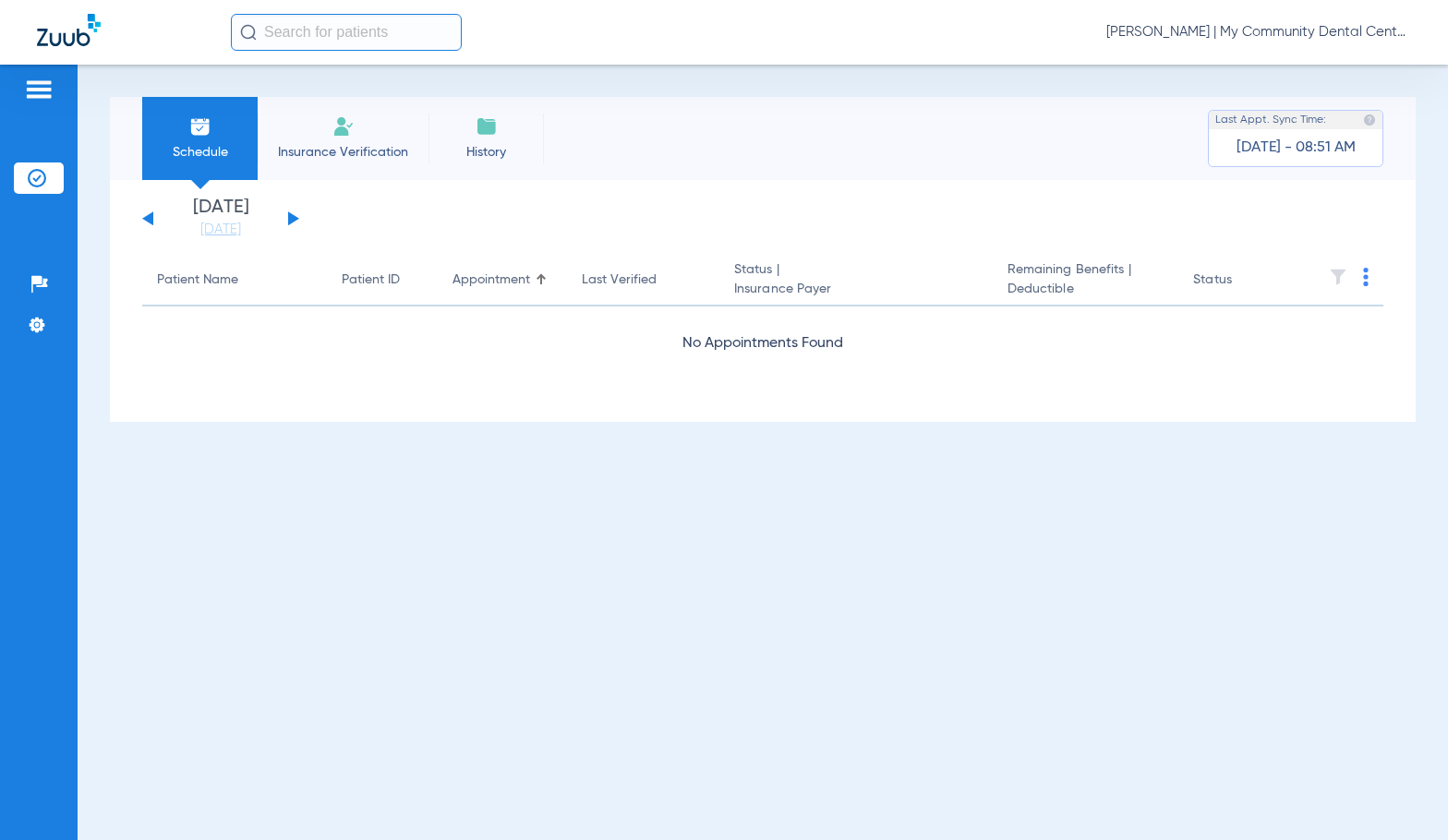
click at [1262, 33] on span "Sadie Gibbs - Hart | My Community Dental Centers" at bounding box center [1257, 32] width 304 height 19
click at [1300, 70] on span "Account Selection" at bounding box center [1342, 66] width 104 height 13
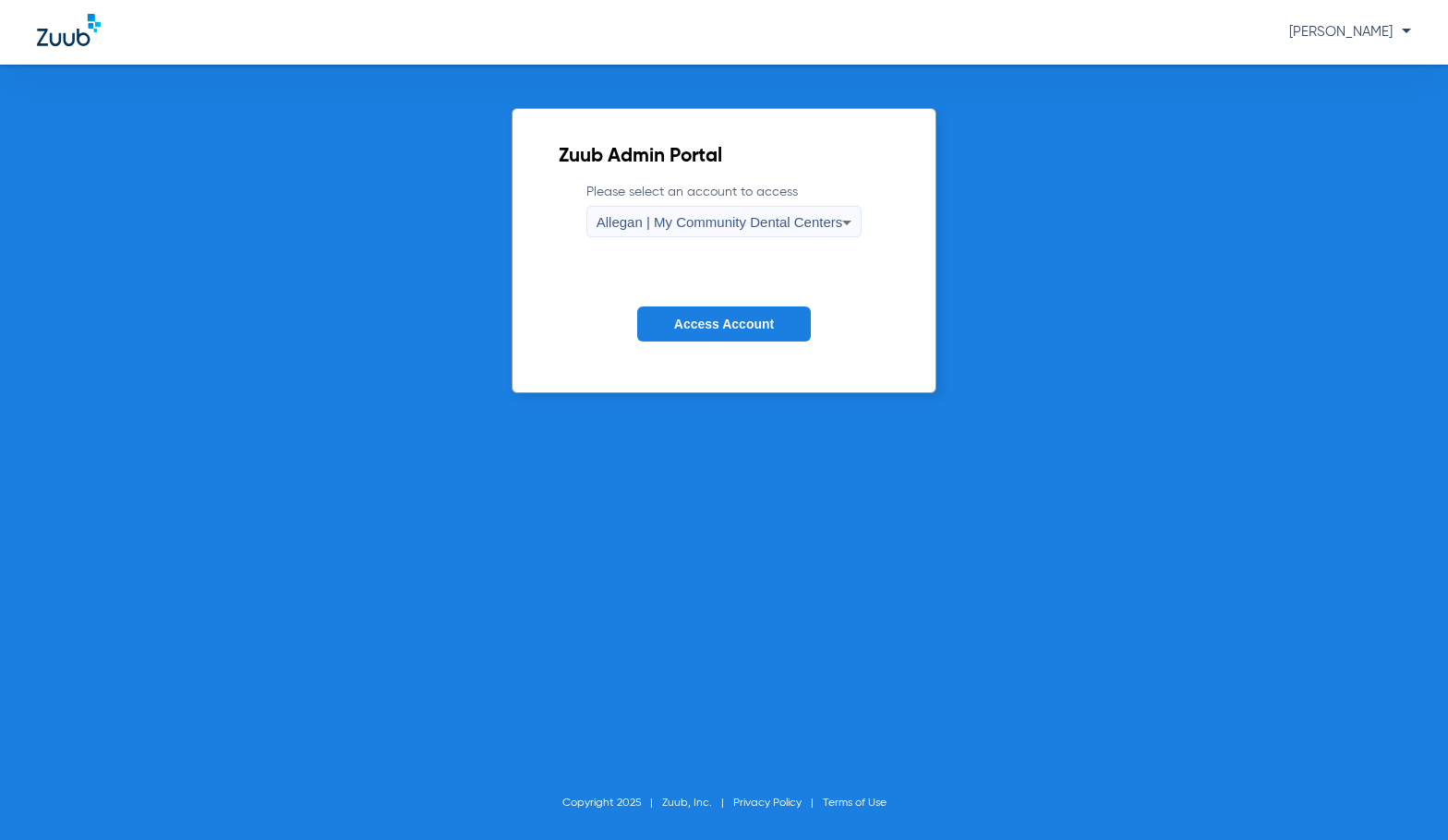
click at [720, 220] on span "Allegan | My Community Dental Centers" at bounding box center [720, 222] width 246 height 16
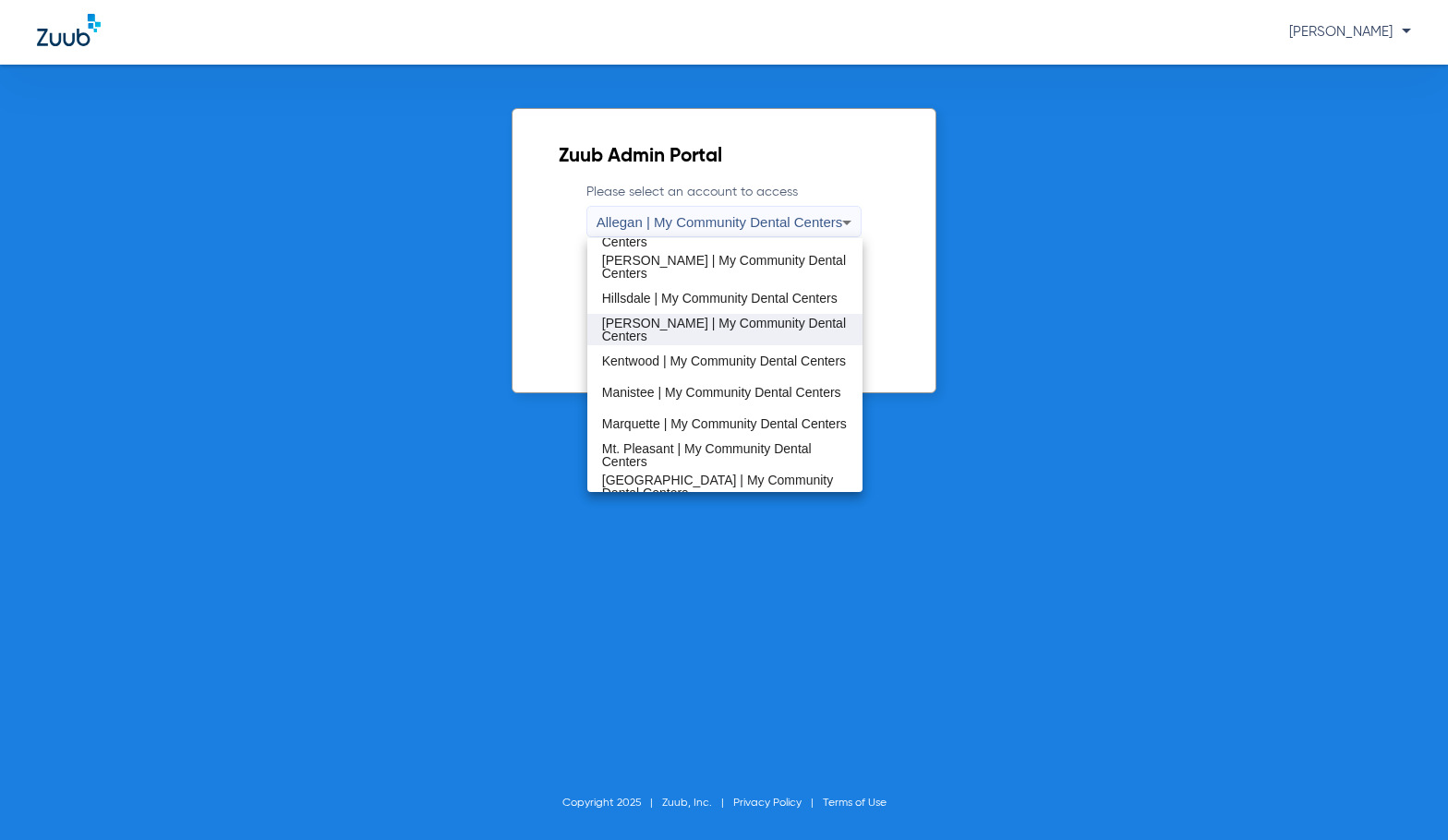
scroll to position [369, 0]
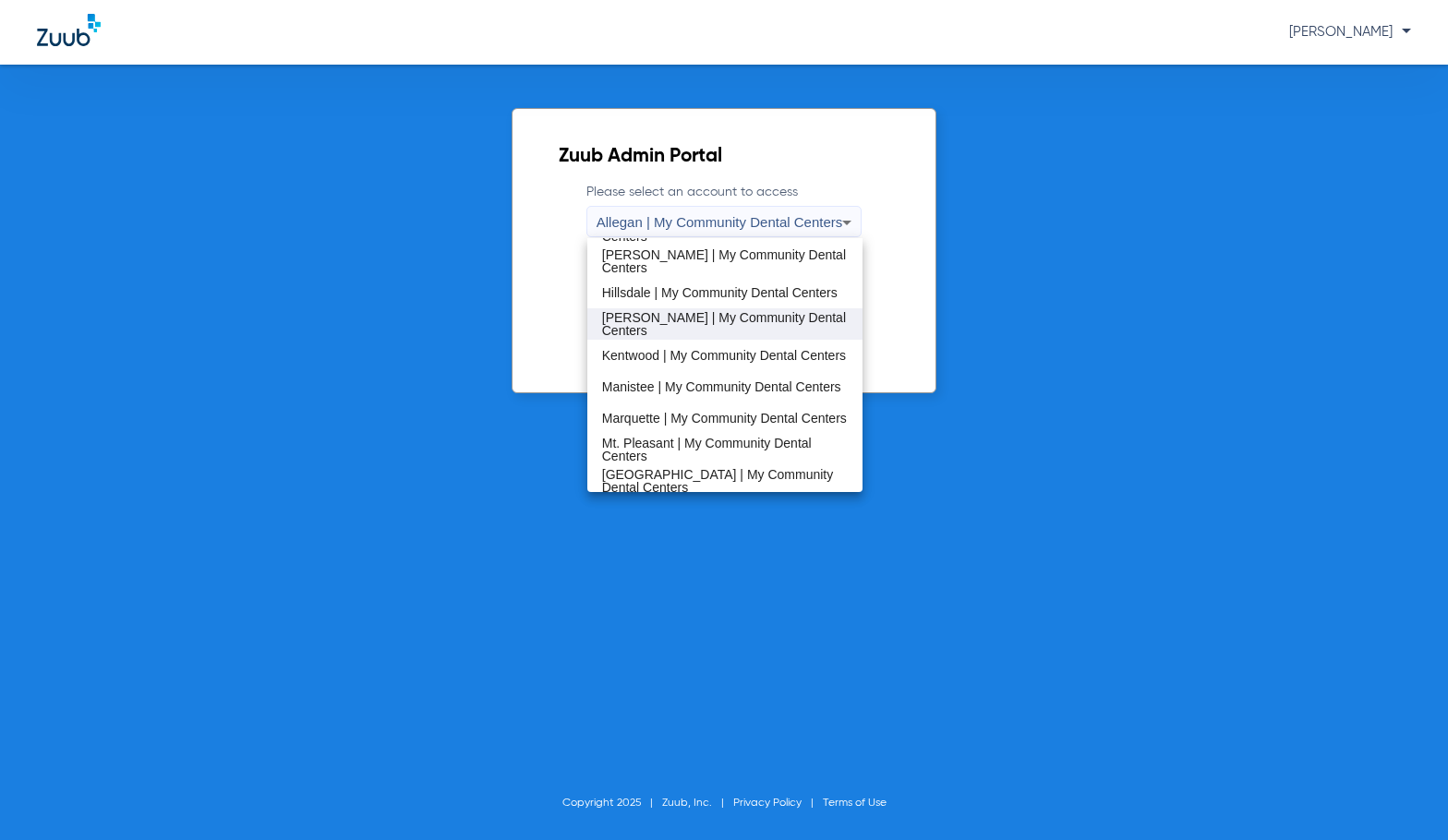
click at [716, 320] on span "[PERSON_NAME] | My Community Dental Centers" at bounding box center [725, 324] width 246 height 26
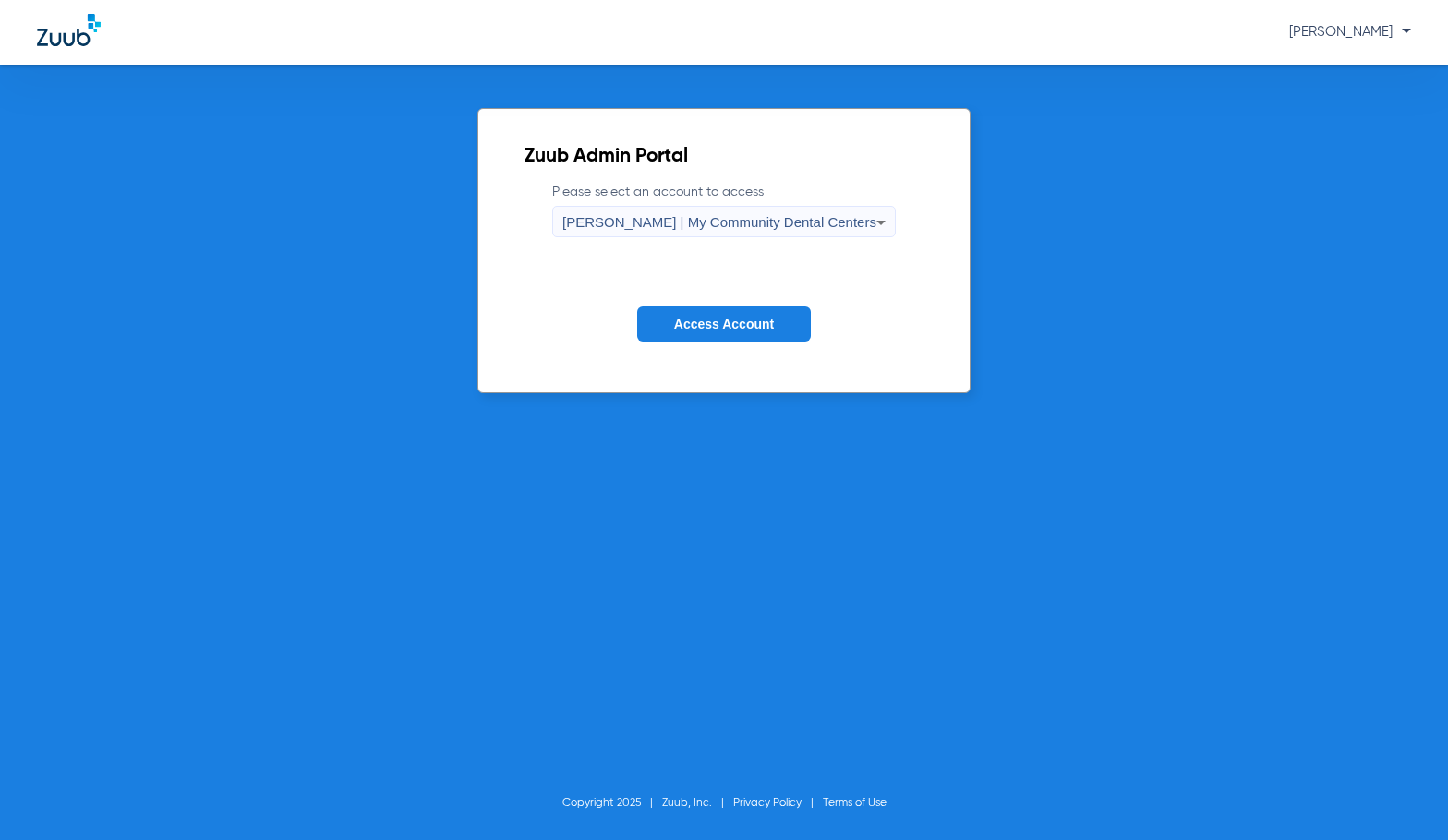
click at [725, 326] on span "Access Account" at bounding box center [724, 324] width 100 height 15
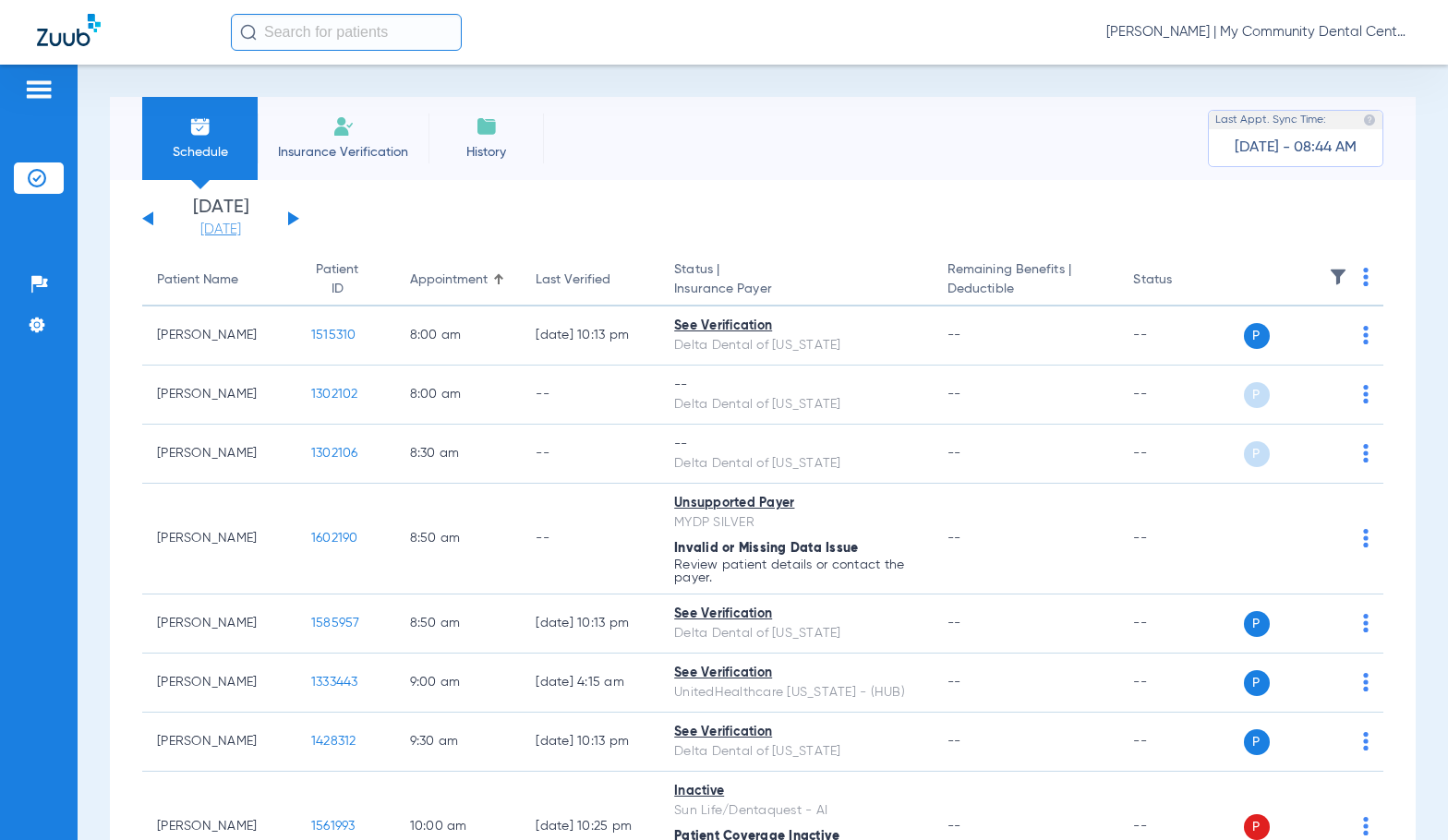
click at [236, 229] on link "[DATE]" at bounding box center [221, 229] width 111 height 19
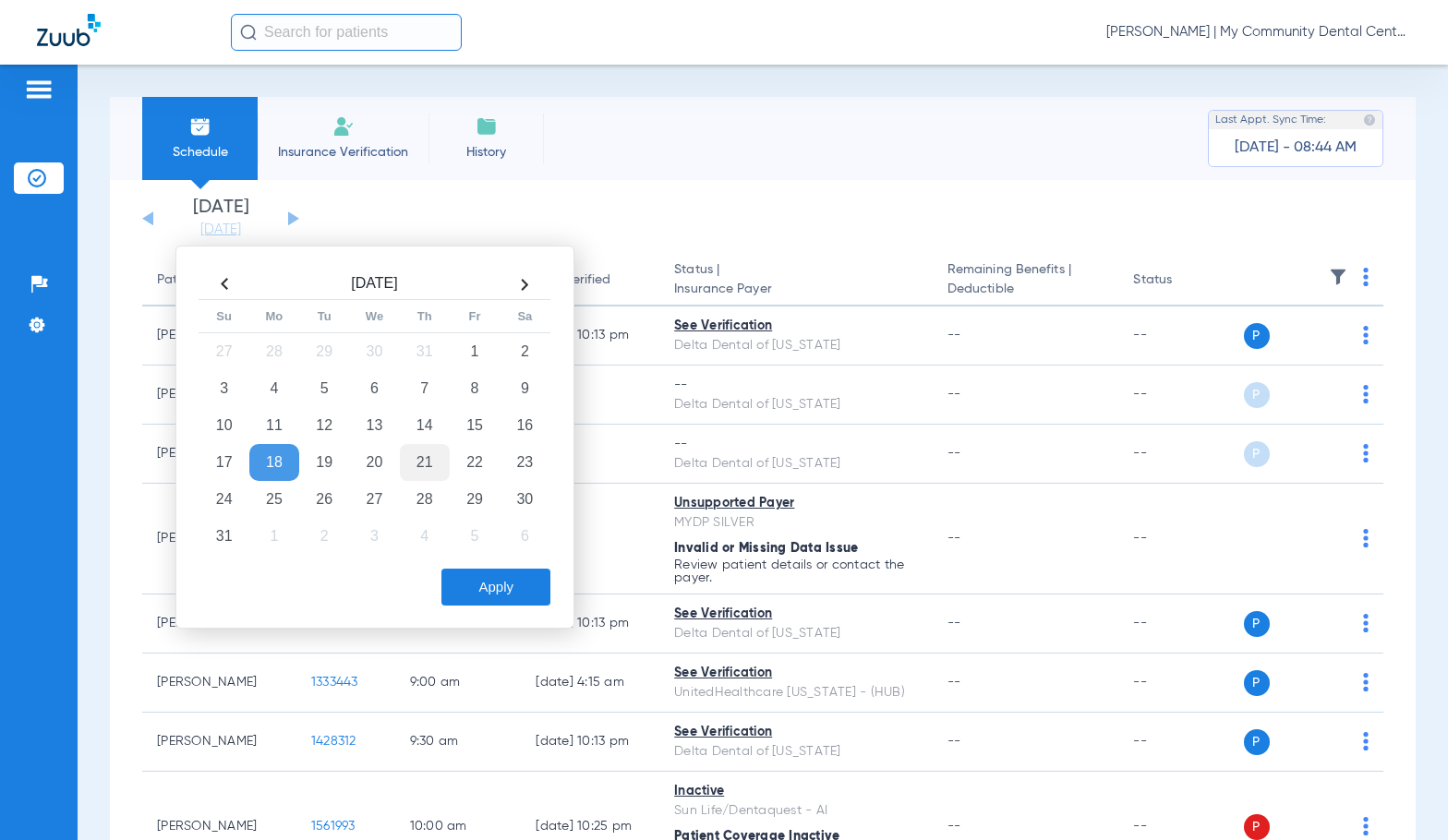
click at [415, 460] on td "21" at bounding box center [425, 463] width 50 height 37
click at [512, 593] on button "Apply" at bounding box center [496, 587] width 109 height 37
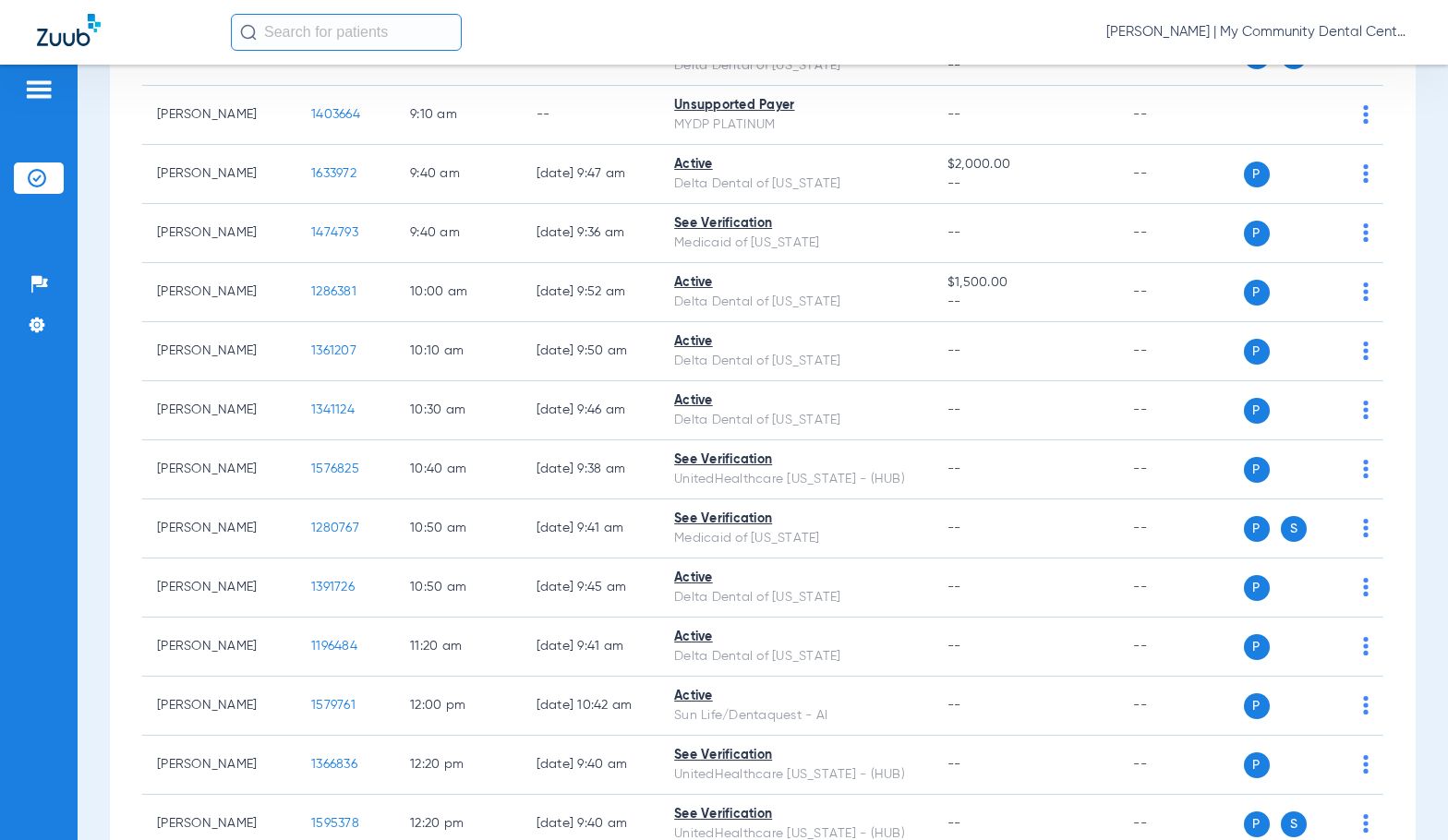
scroll to position [554, 0]
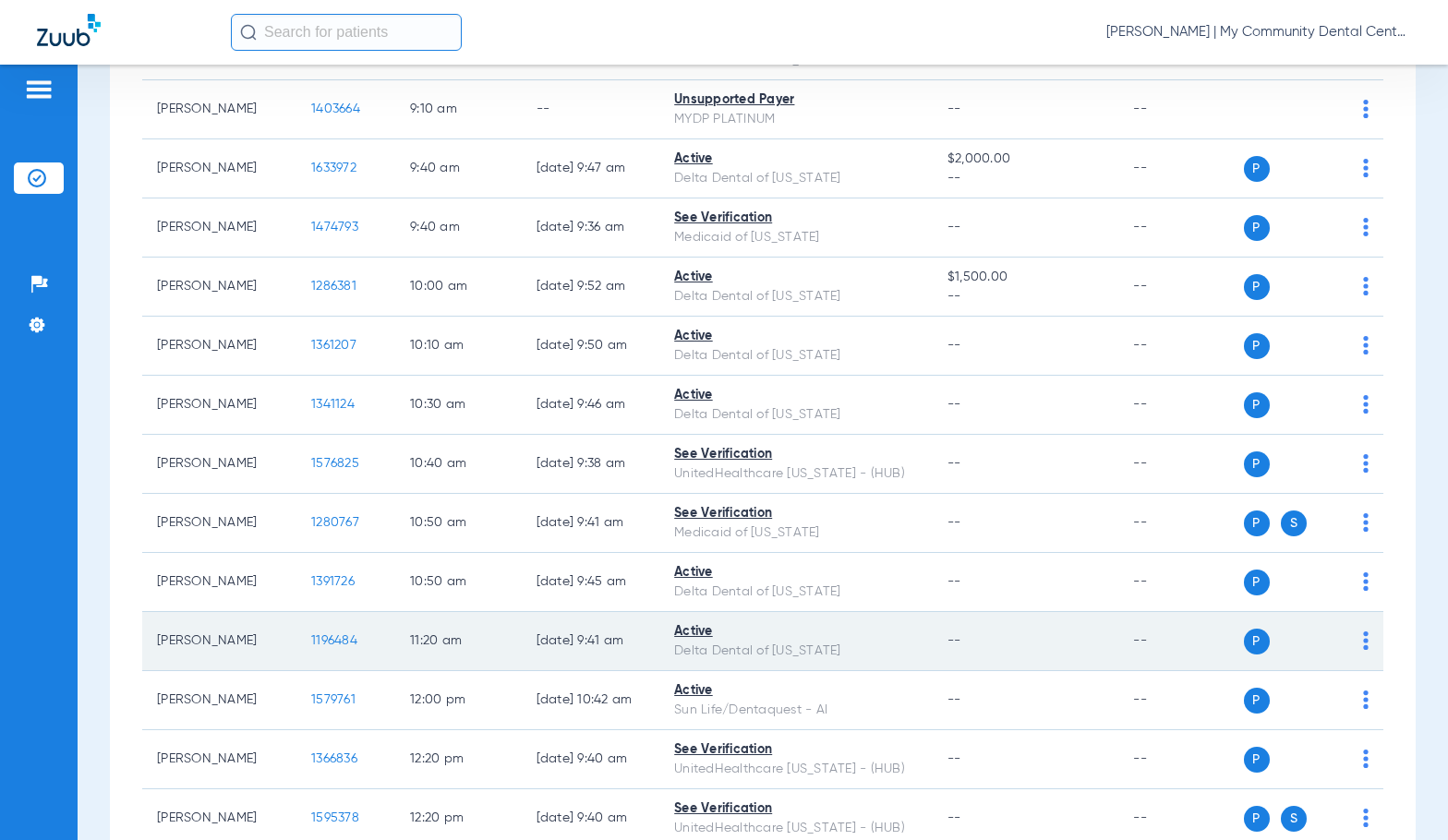
click at [311, 646] on span "1196484" at bounding box center [334, 641] width 46 height 13
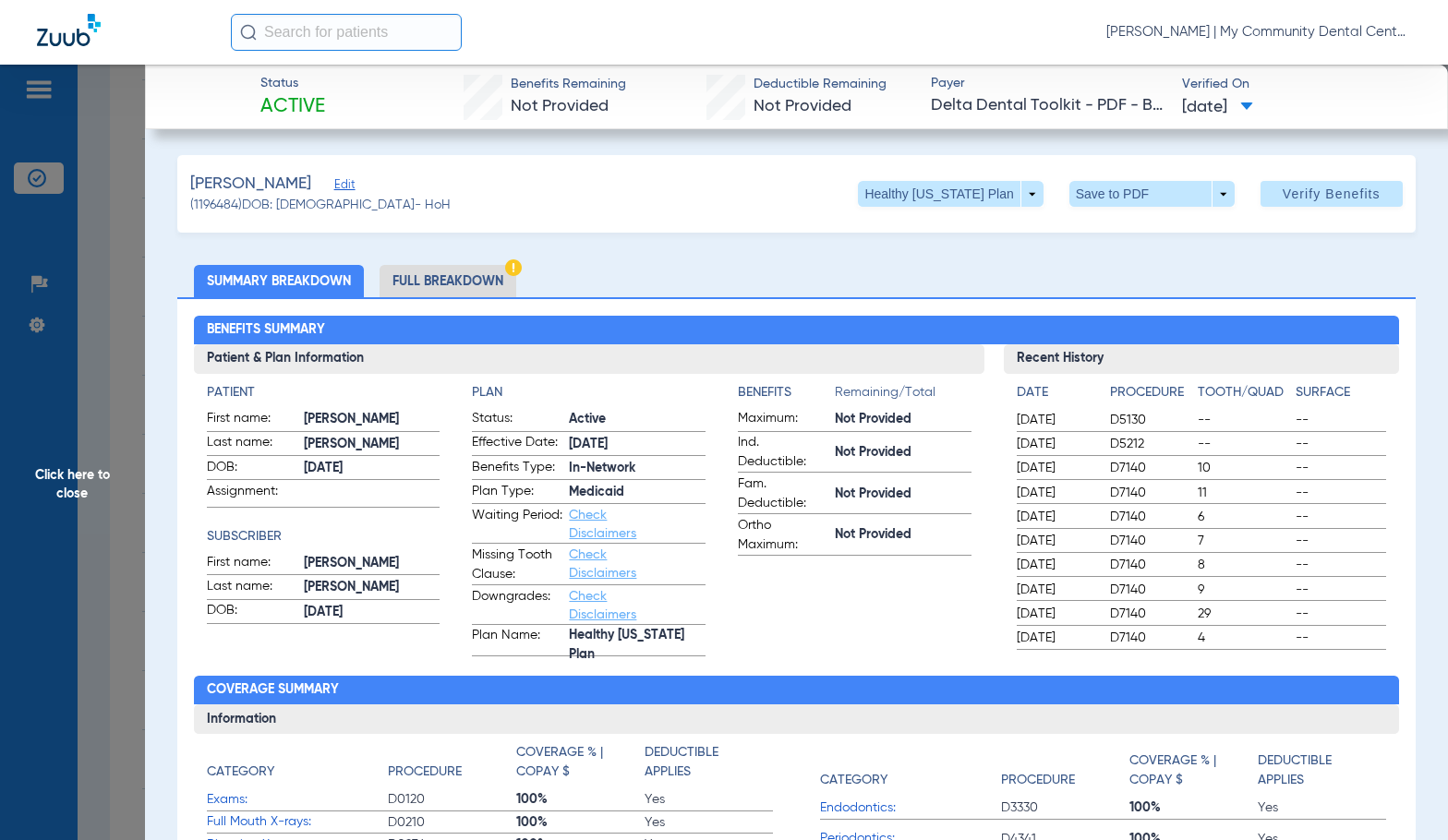
click at [465, 293] on li "Full Breakdown" at bounding box center [448, 280] width 137 height 32
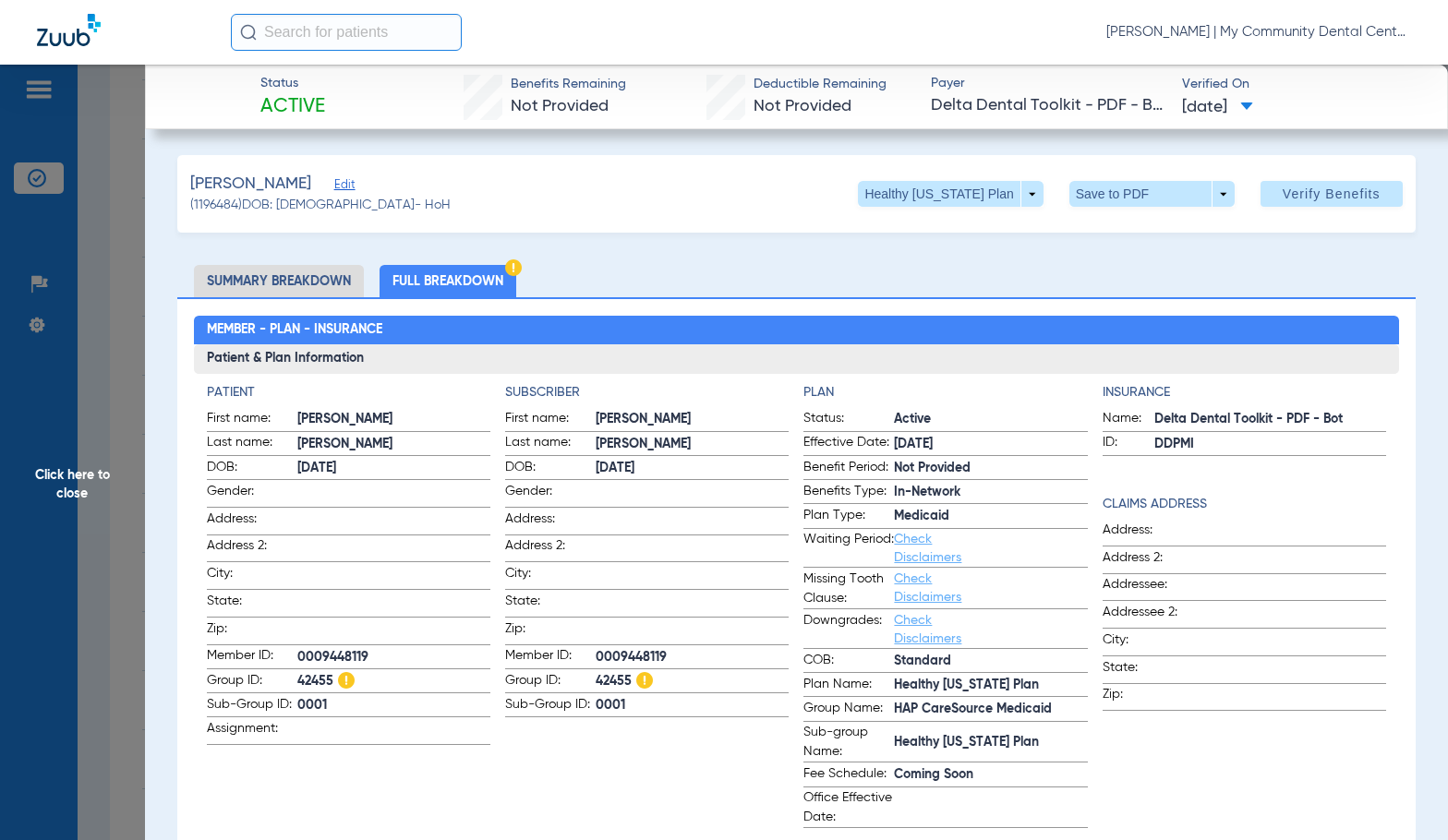
click at [107, 476] on span "Click here to close" at bounding box center [72, 485] width 145 height 840
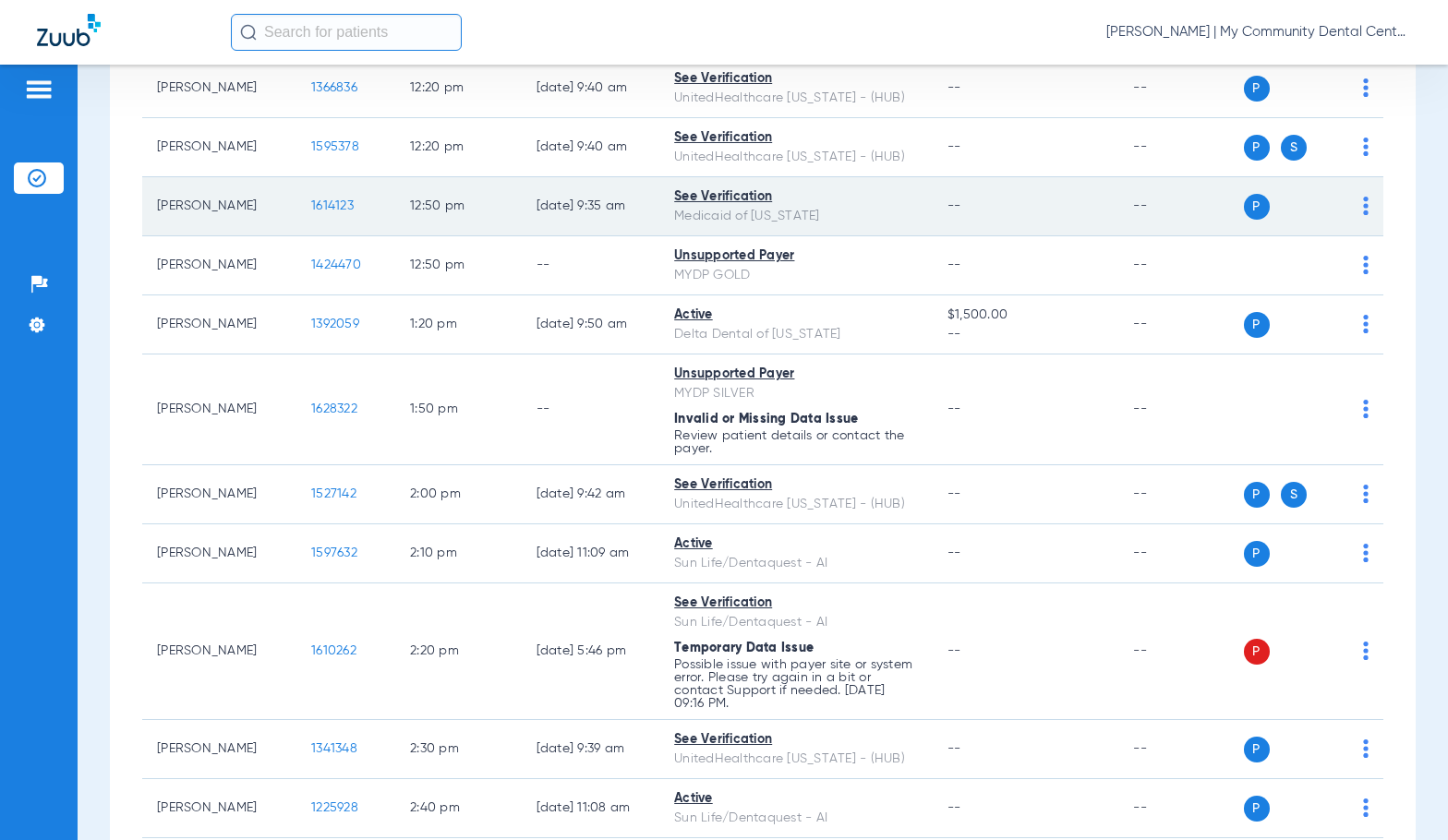
scroll to position [1292, 0]
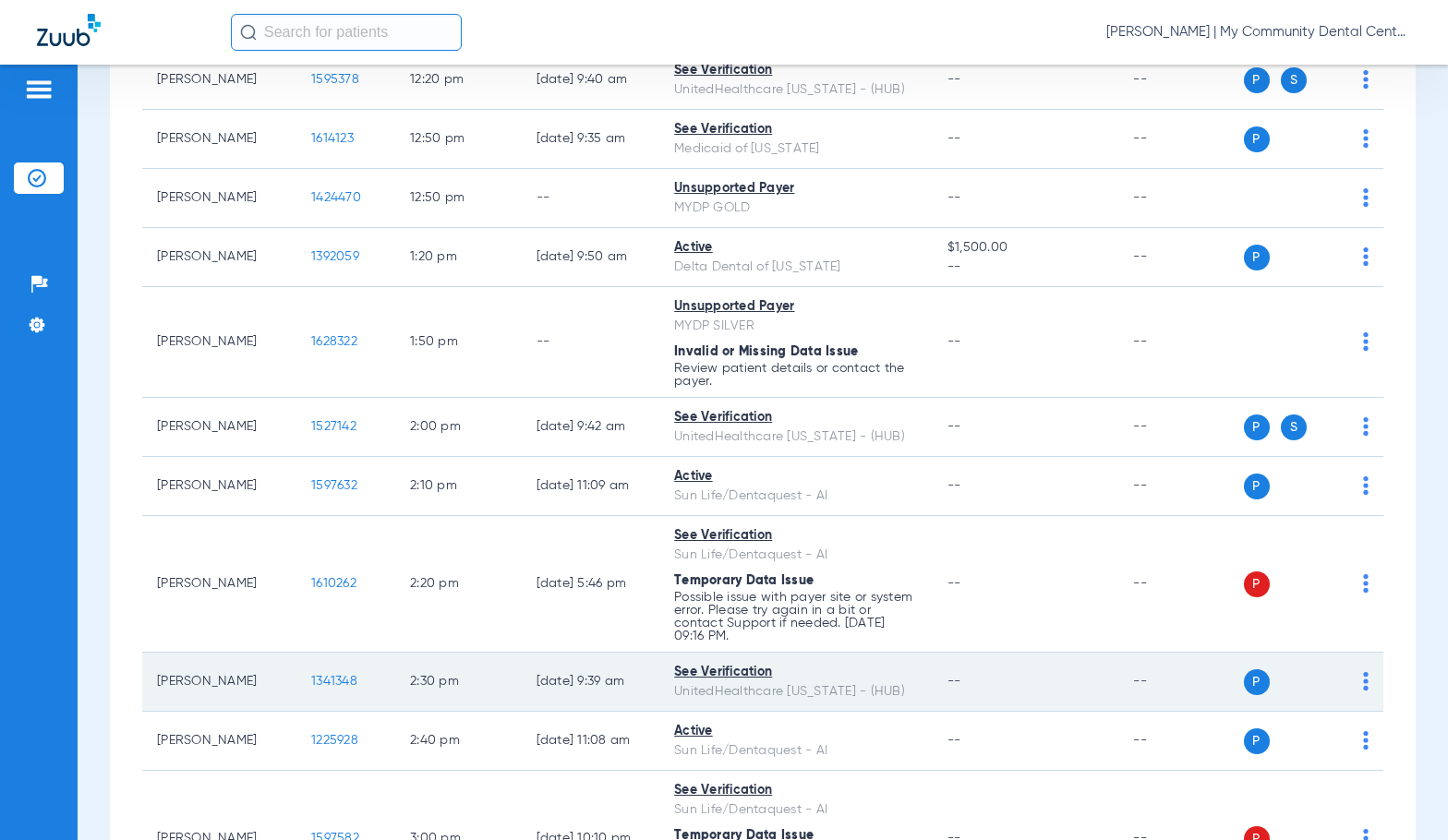
click at [313, 675] on span "1341348" at bounding box center [334, 681] width 46 height 13
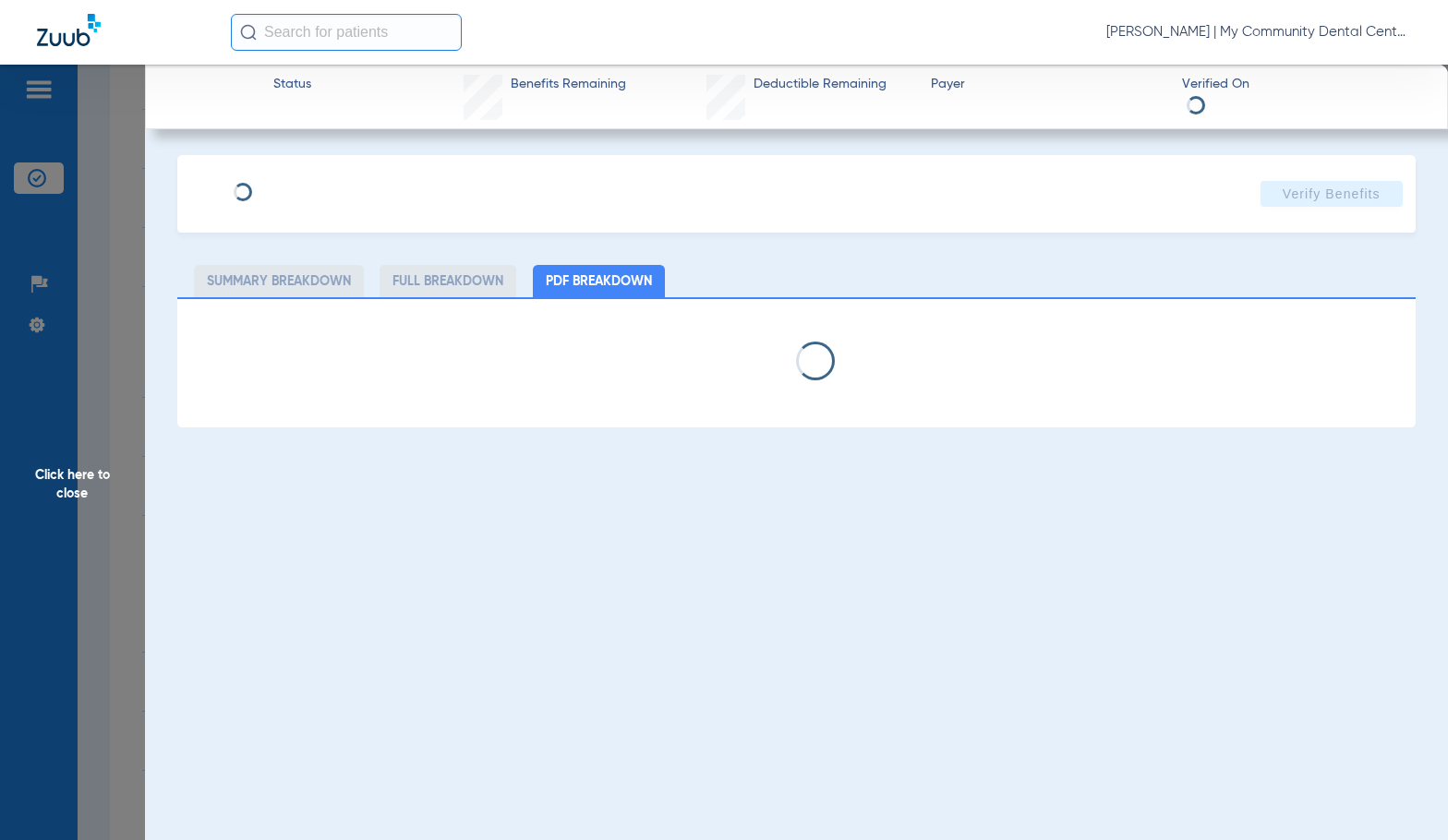
select select "page-width"
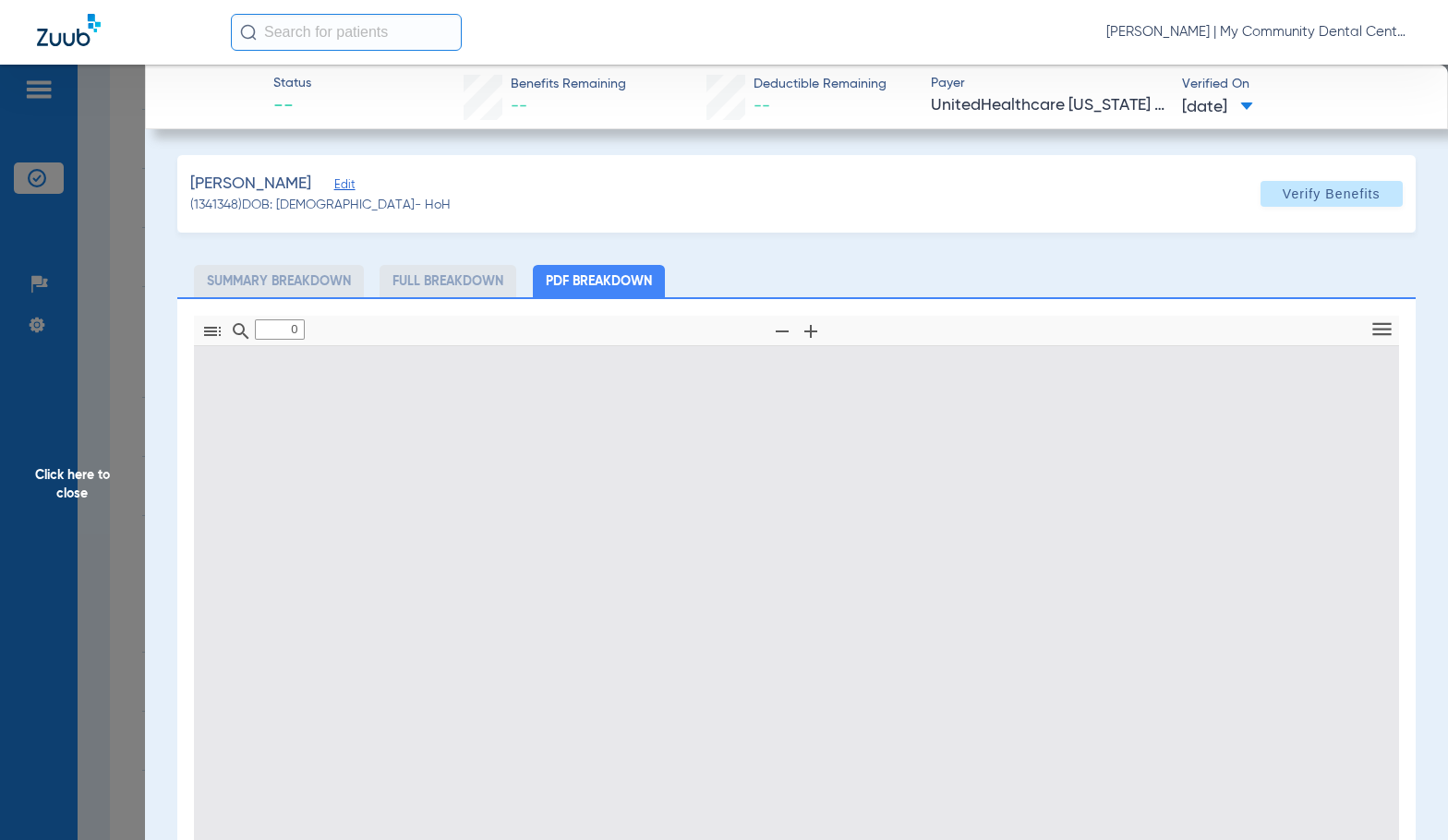
type input "1"
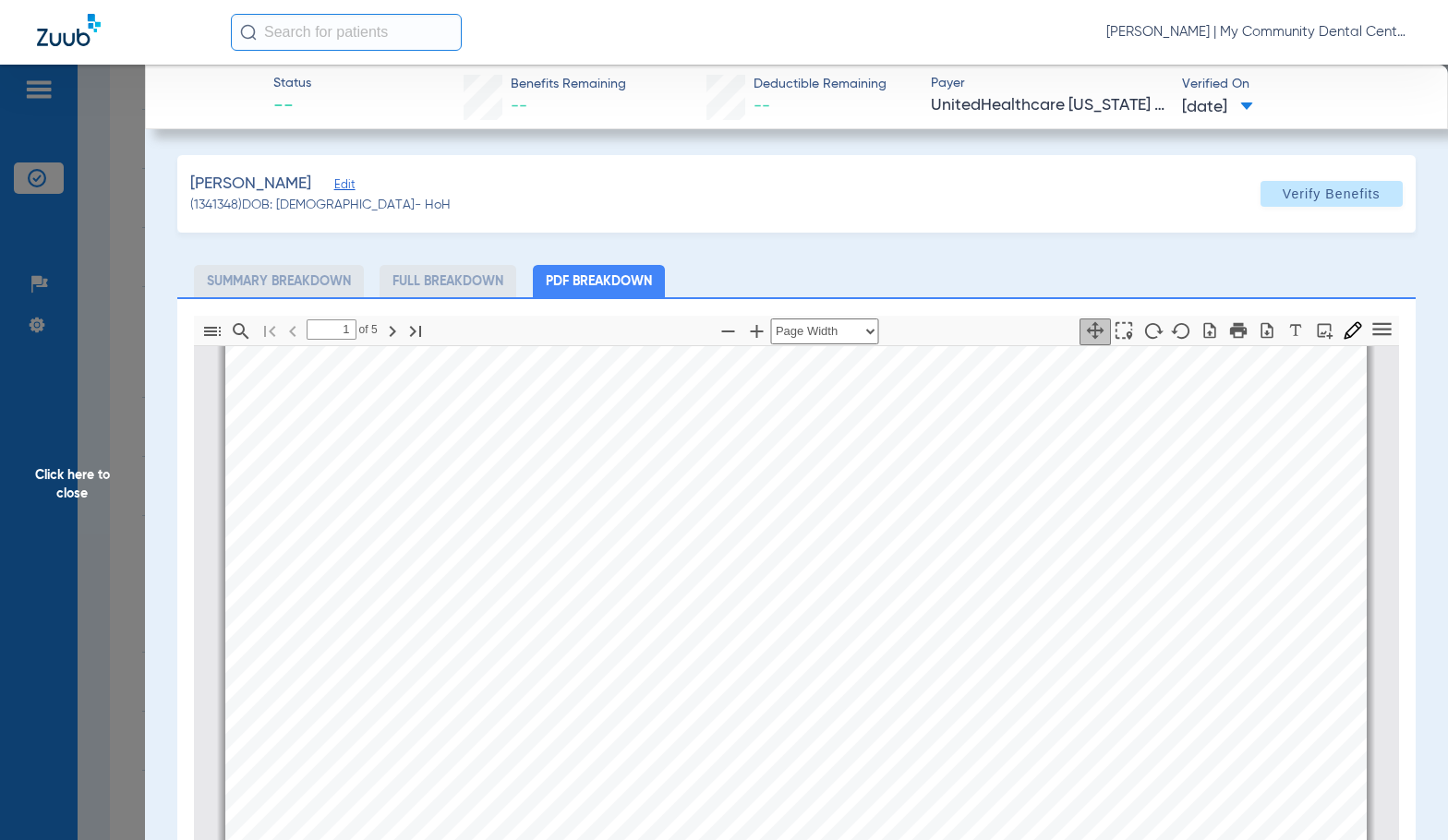
scroll to position [286, 0]
click at [115, 486] on span "Click here to close" at bounding box center [72, 485] width 145 height 840
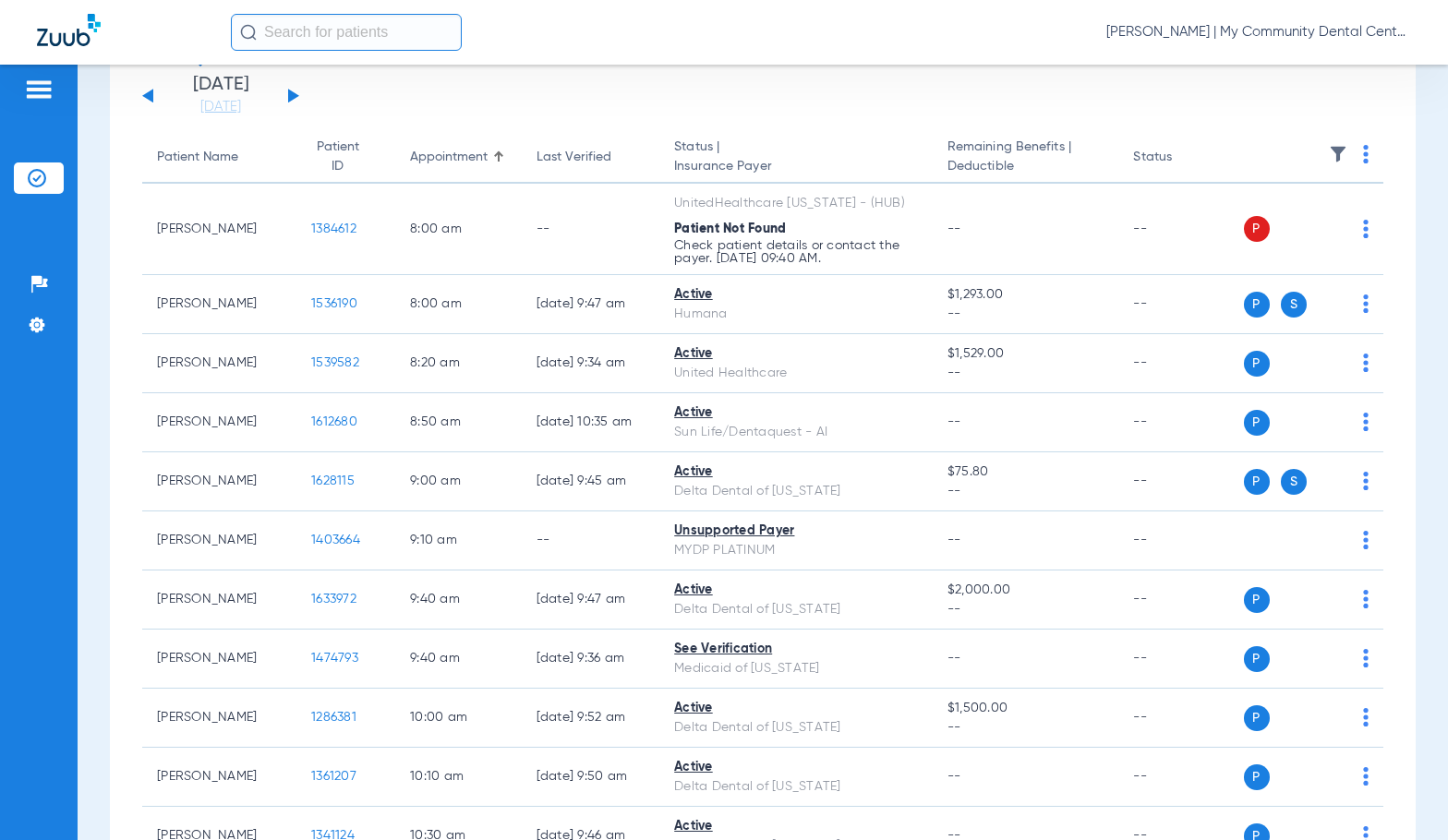
scroll to position [0, 0]
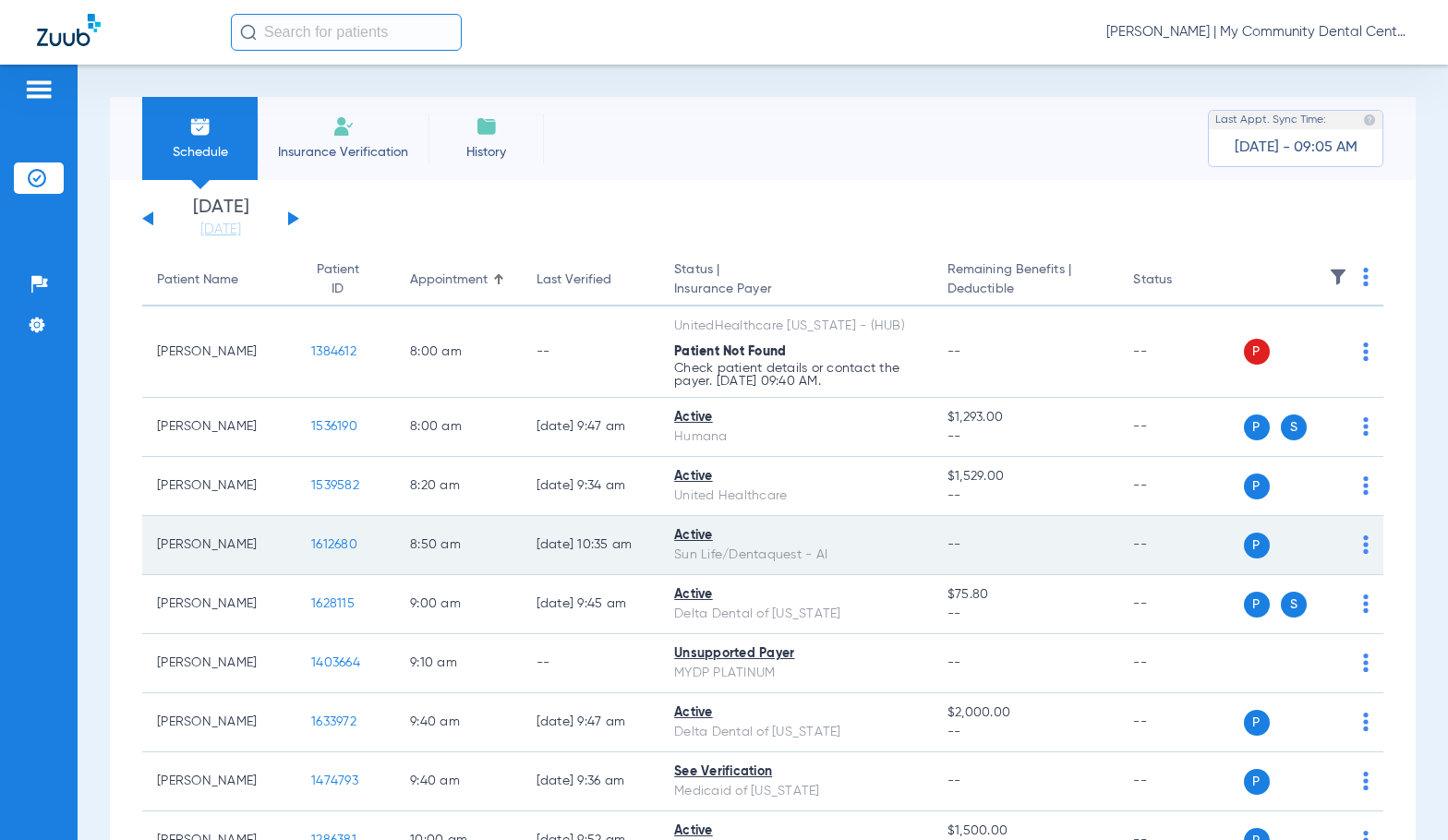
click at [311, 547] on span "1612680" at bounding box center [334, 545] width 46 height 13
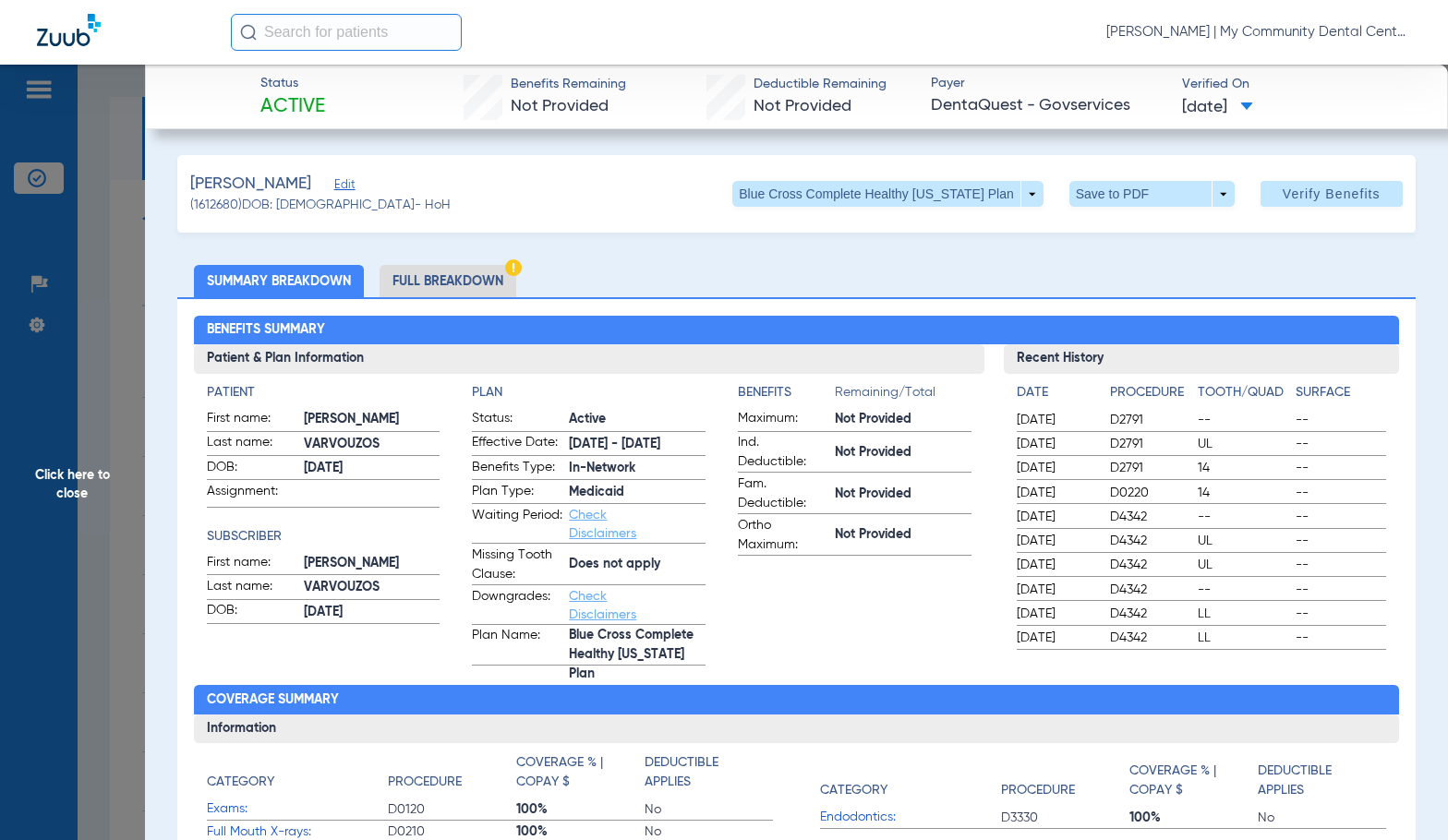
click at [428, 284] on li "Full Breakdown" at bounding box center [448, 280] width 137 height 32
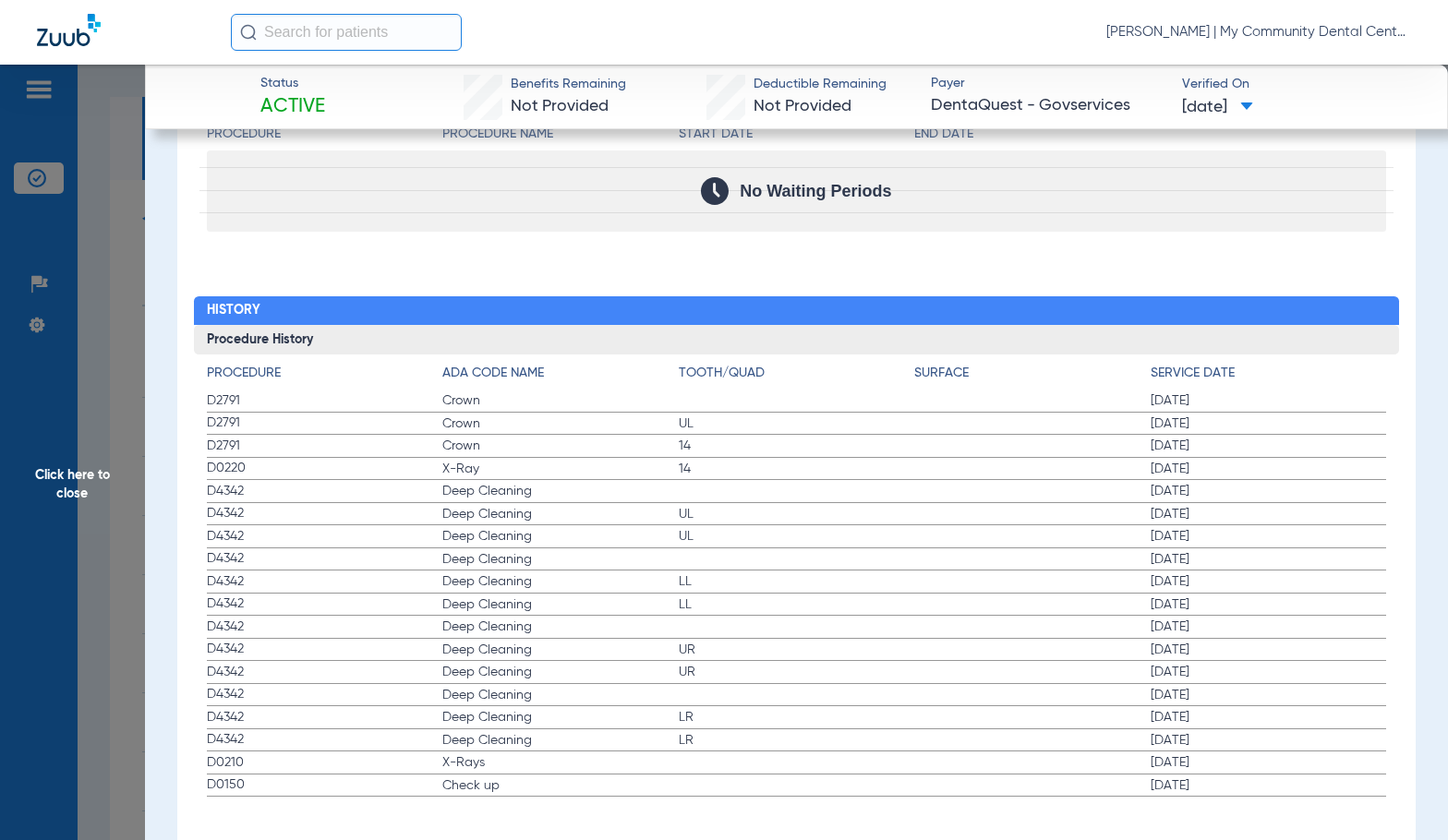
scroll to position [2267, 0]
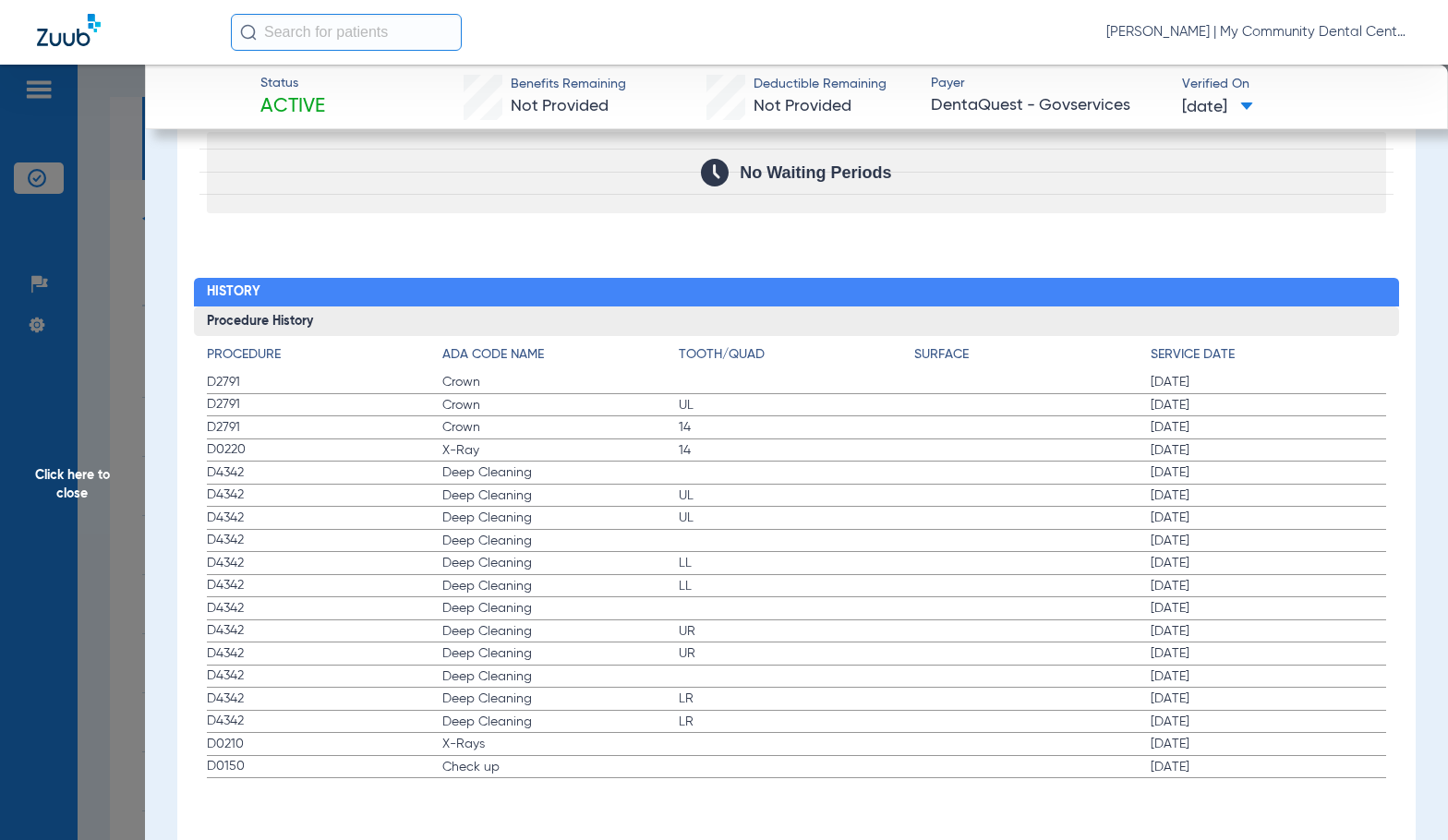
click at [131, 484] on span "Click here to close" at bounding box center [72, 485] width 145 height 840
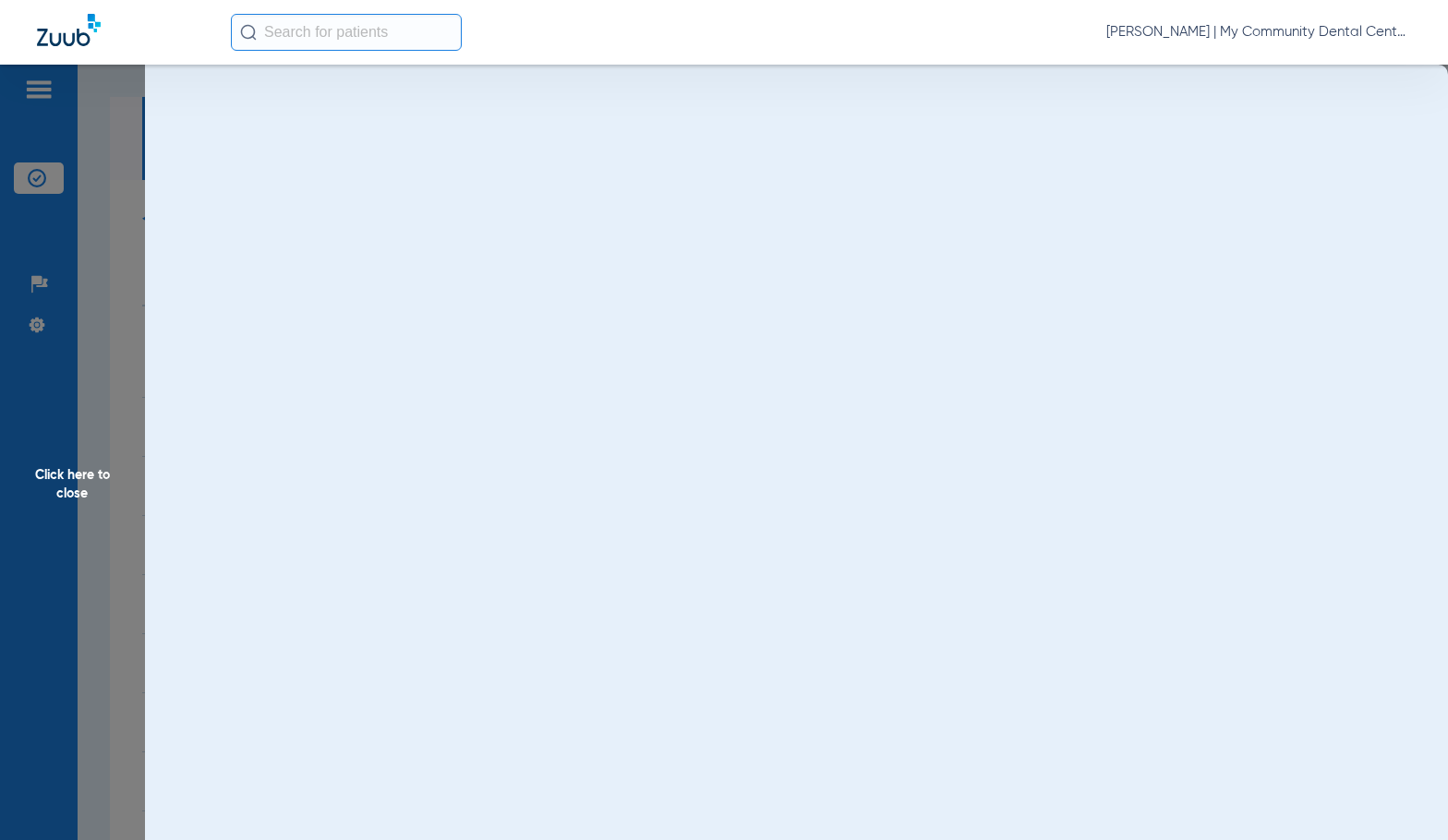
scroll to position [0, 0]
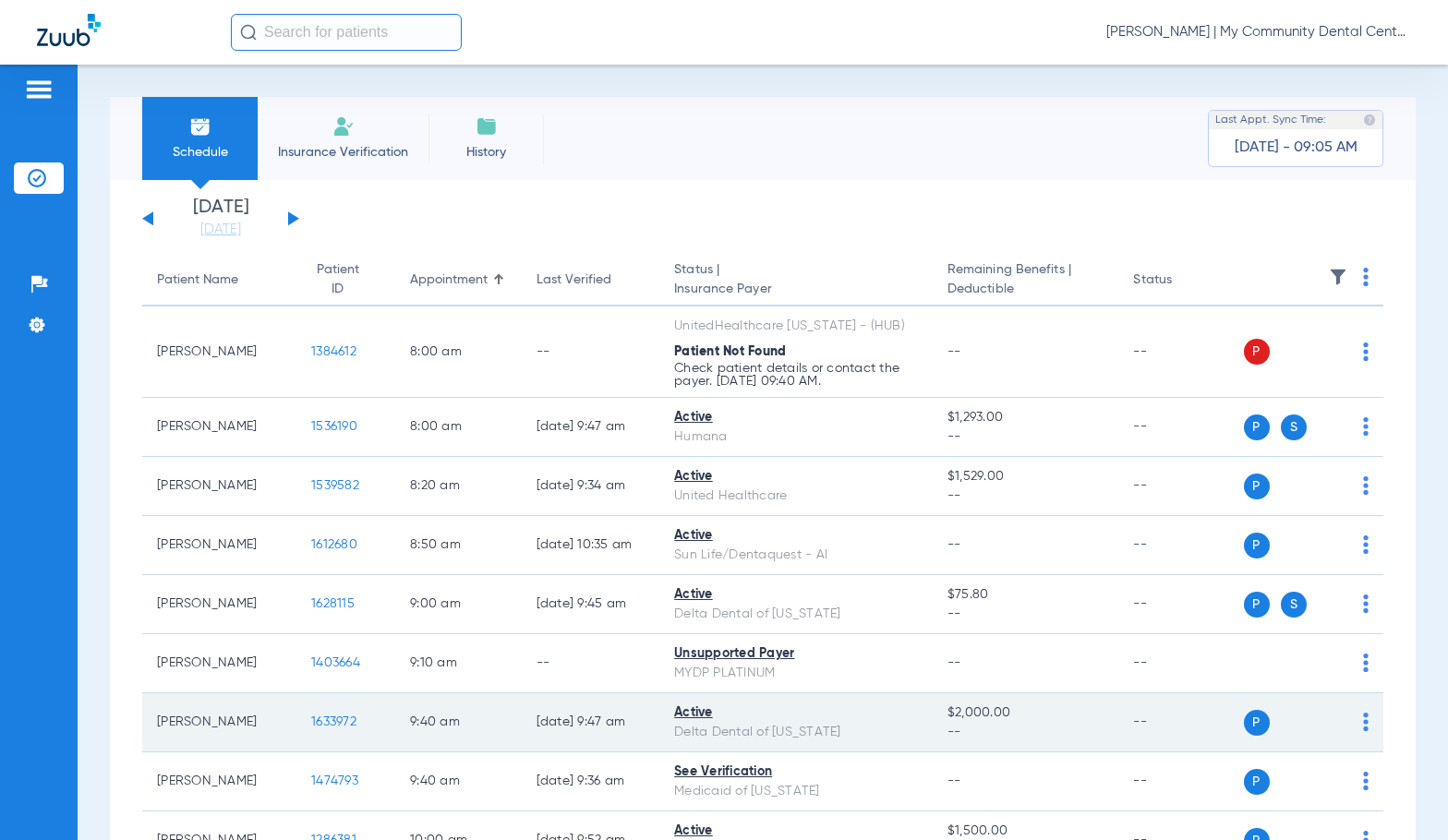
click at [332, 721] on span "1633972" at bounding box center [333, 722] width 45 height 13
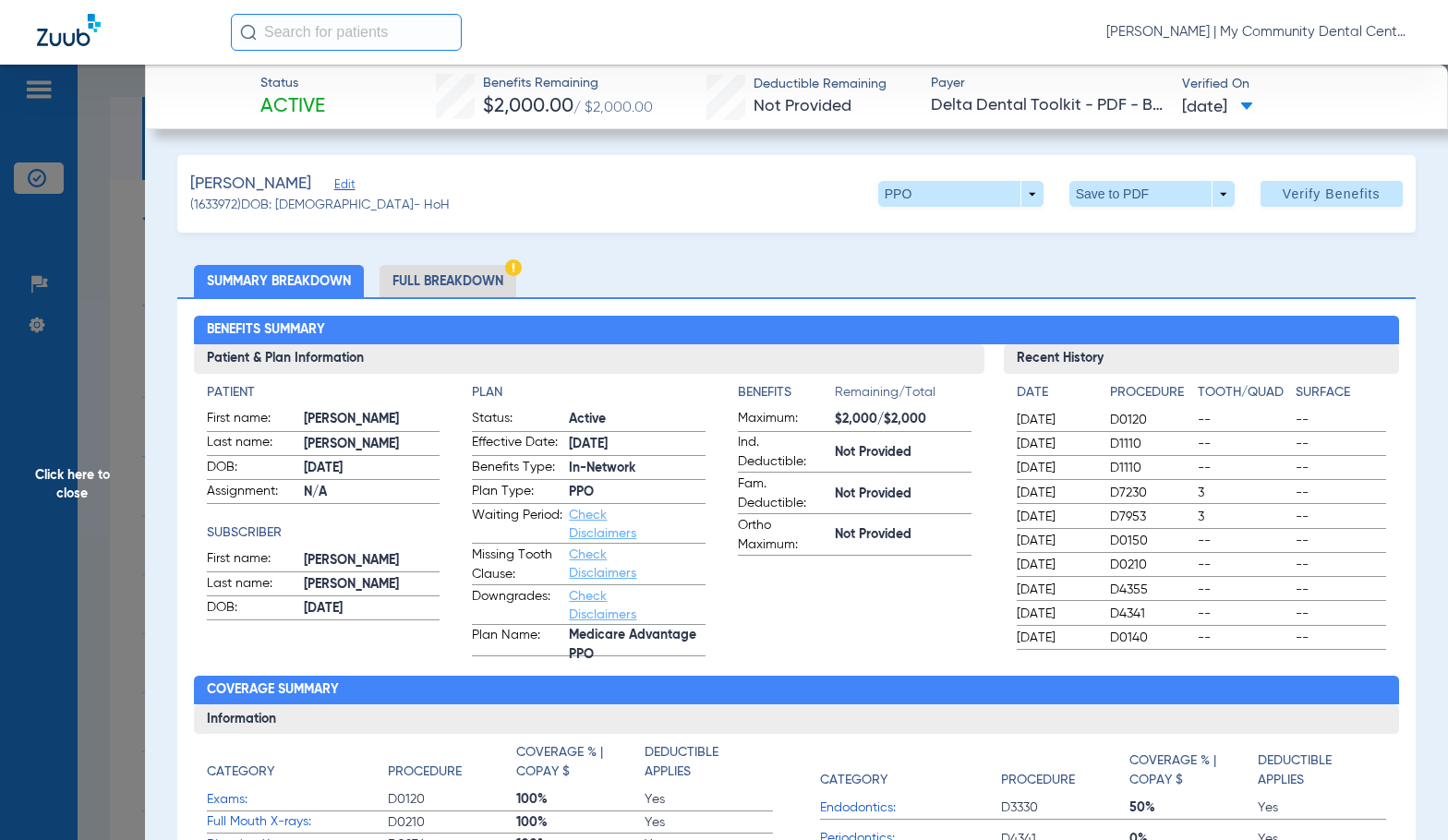
click at [495, 283] on li "Full Breakdown" at bounding box center [448, 280] width 137 height 32
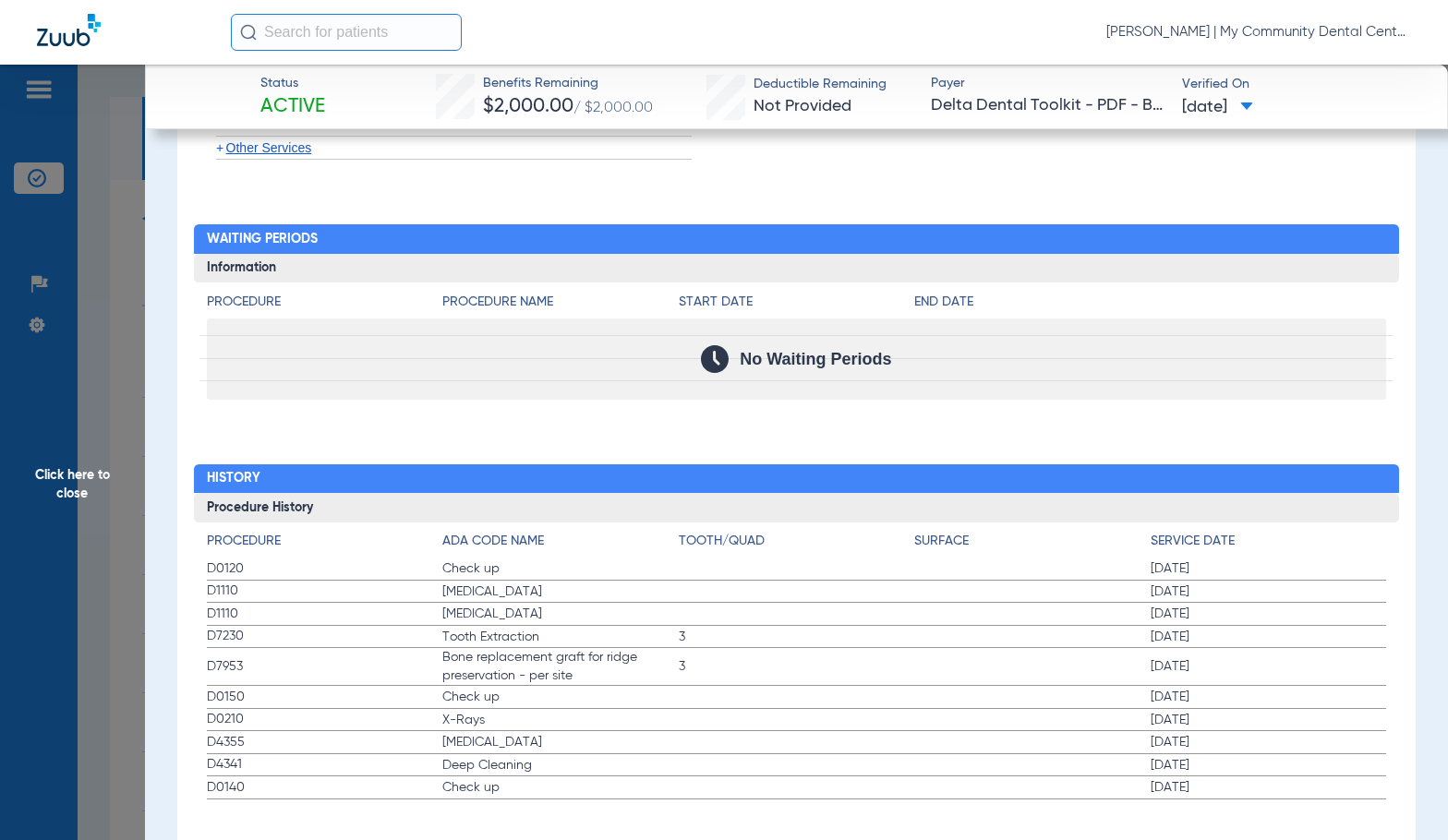
scroll to position [2094, 0]
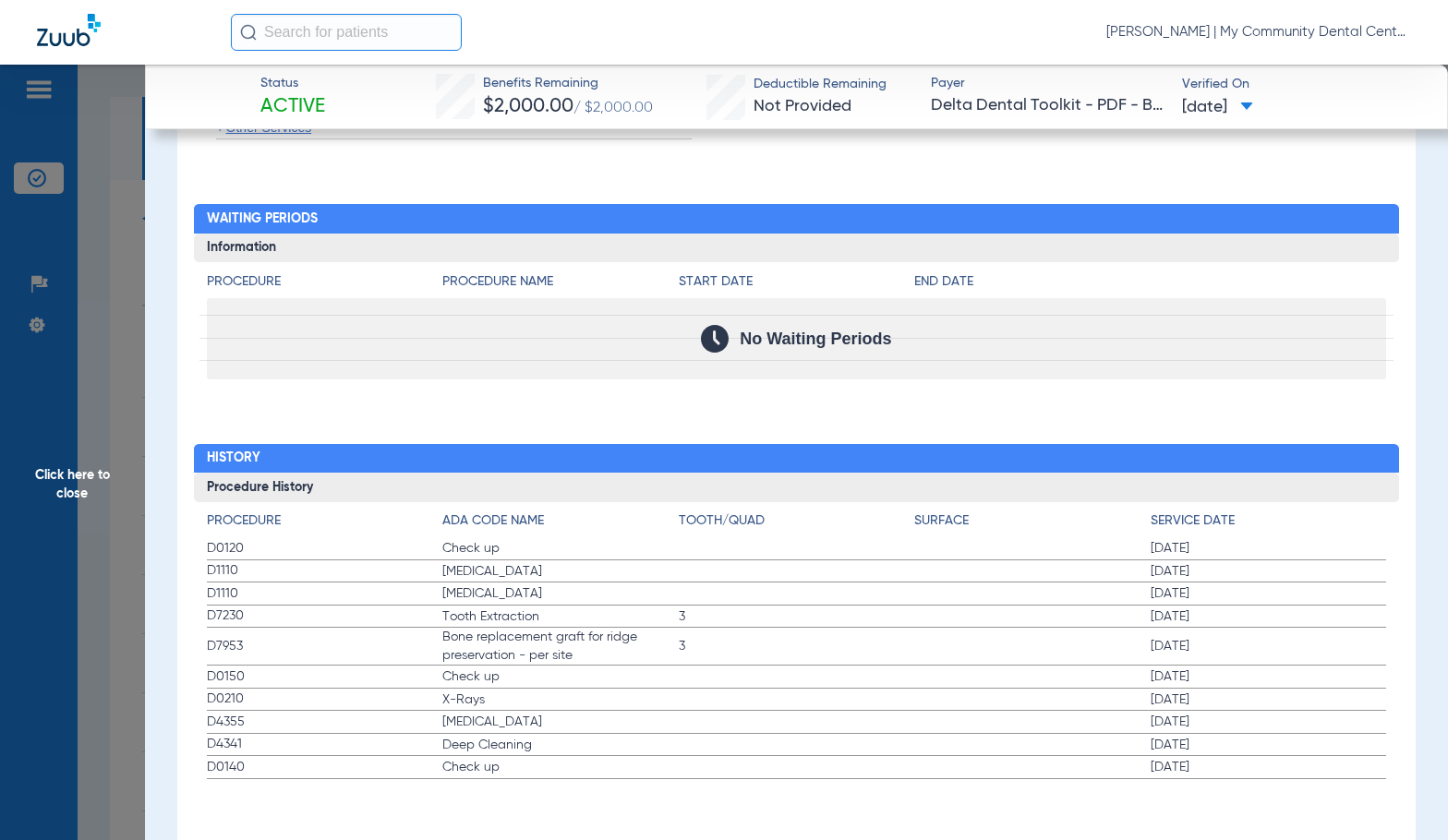
click at [112, 562] on span "Click here to close" at bounding box center [72, 485] width 145 height 840
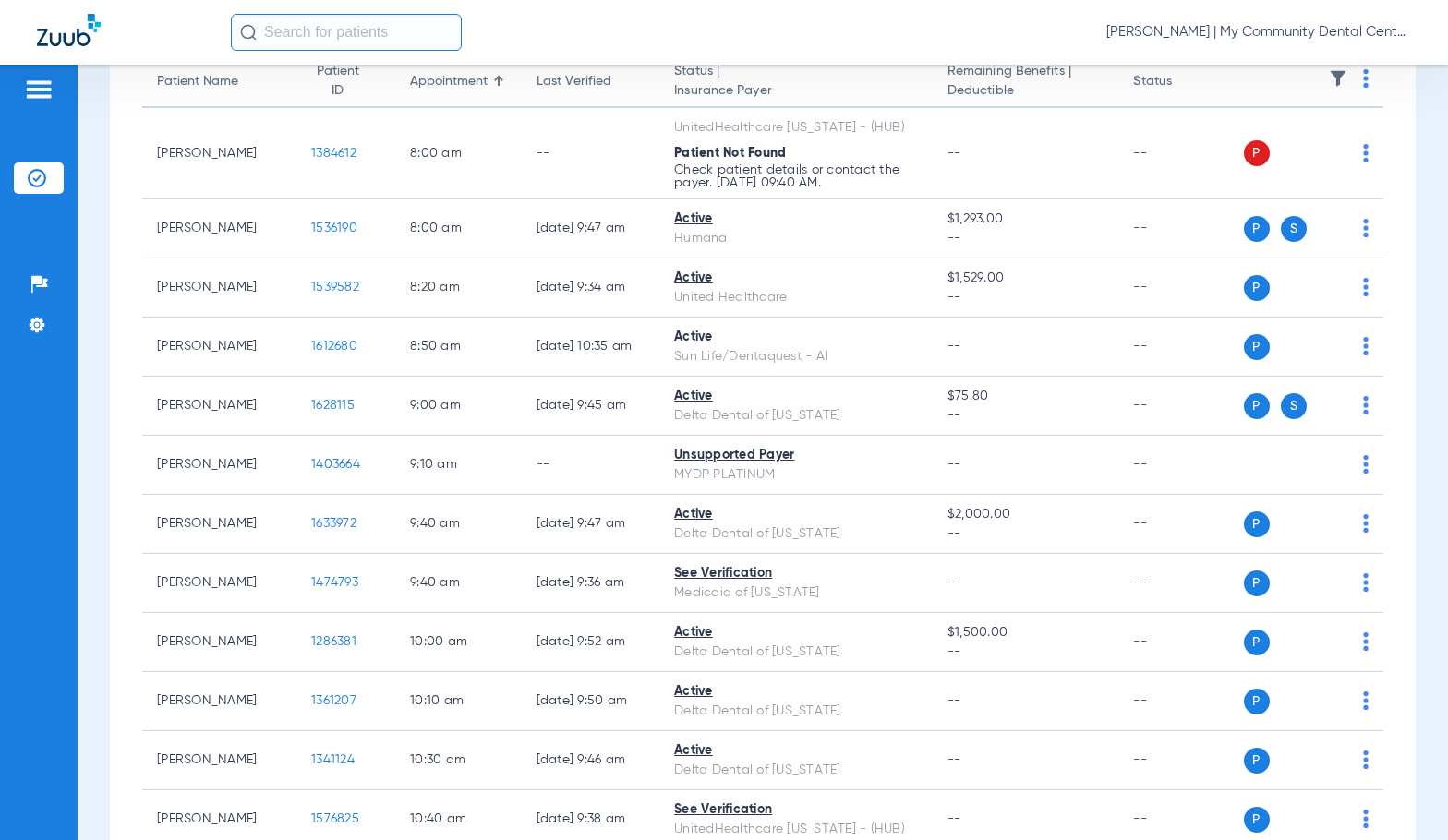
scroll to position [369, 0]
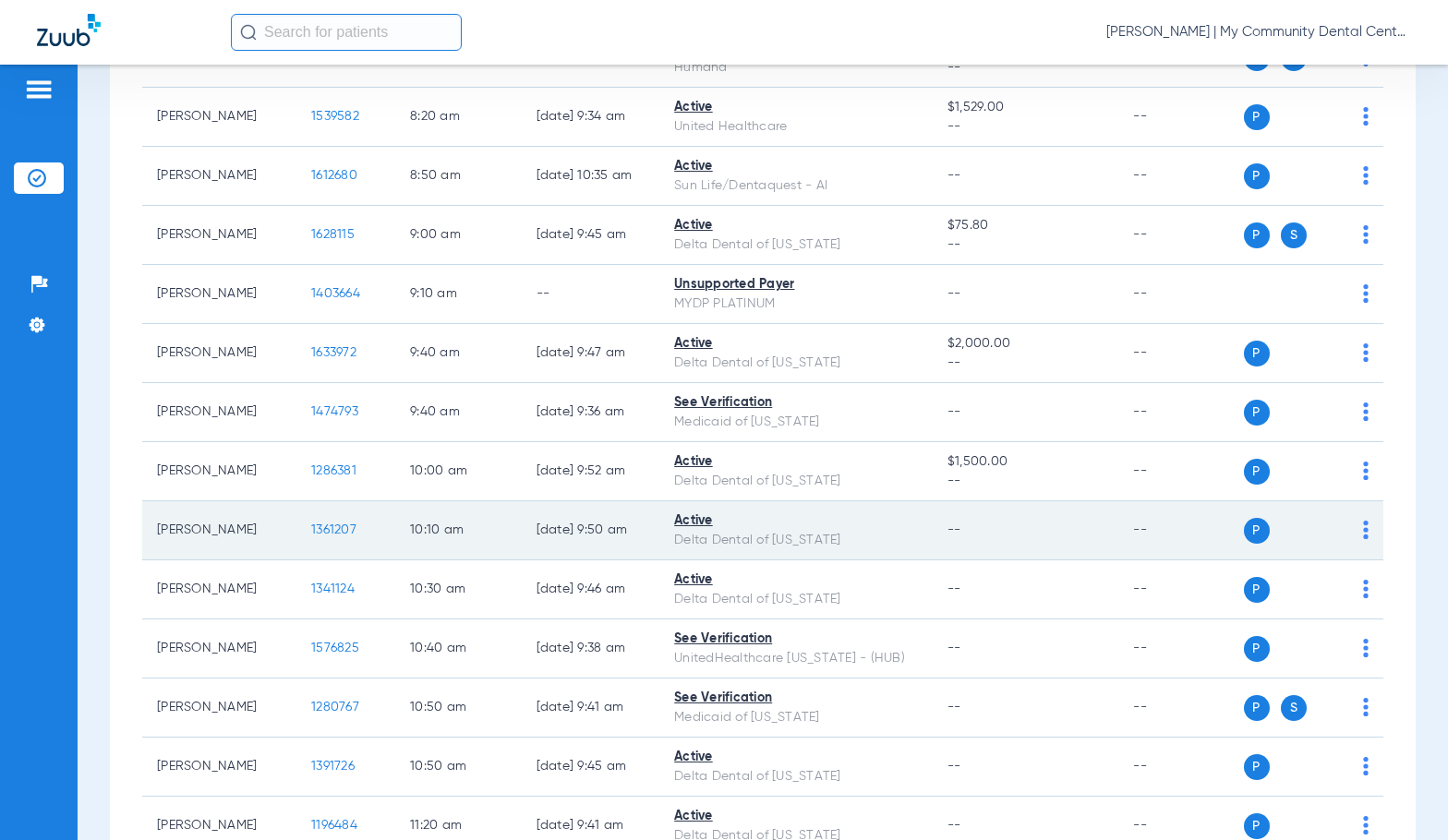
click at [327, 524] on span "1361207" at bounding box center [333, 530] width 45 height 13
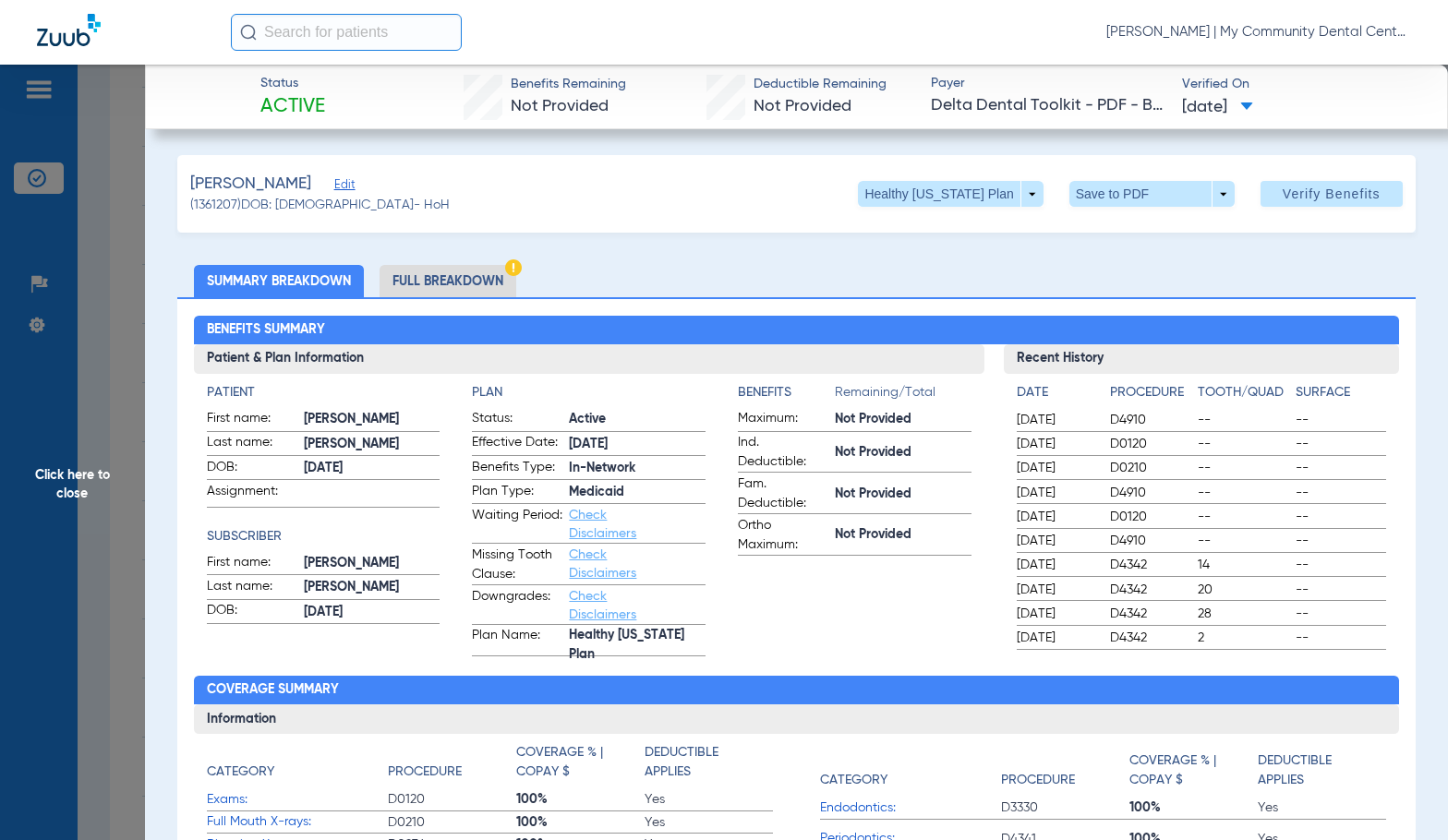
click at [424, 271] on li "Full Breakdown" at bounding box center [448, 280] width 137 height 32
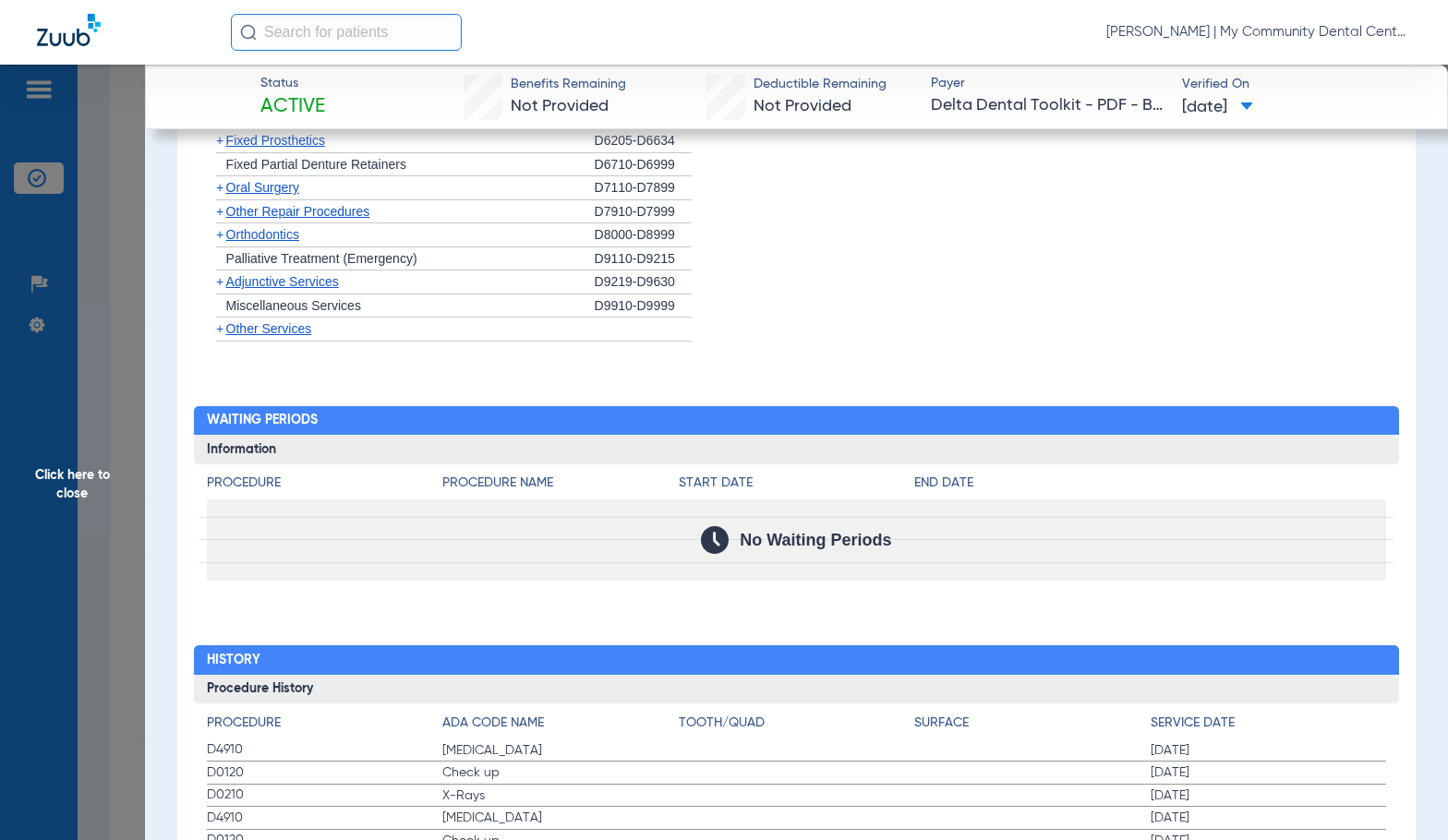
scroll to position [2216, 0]
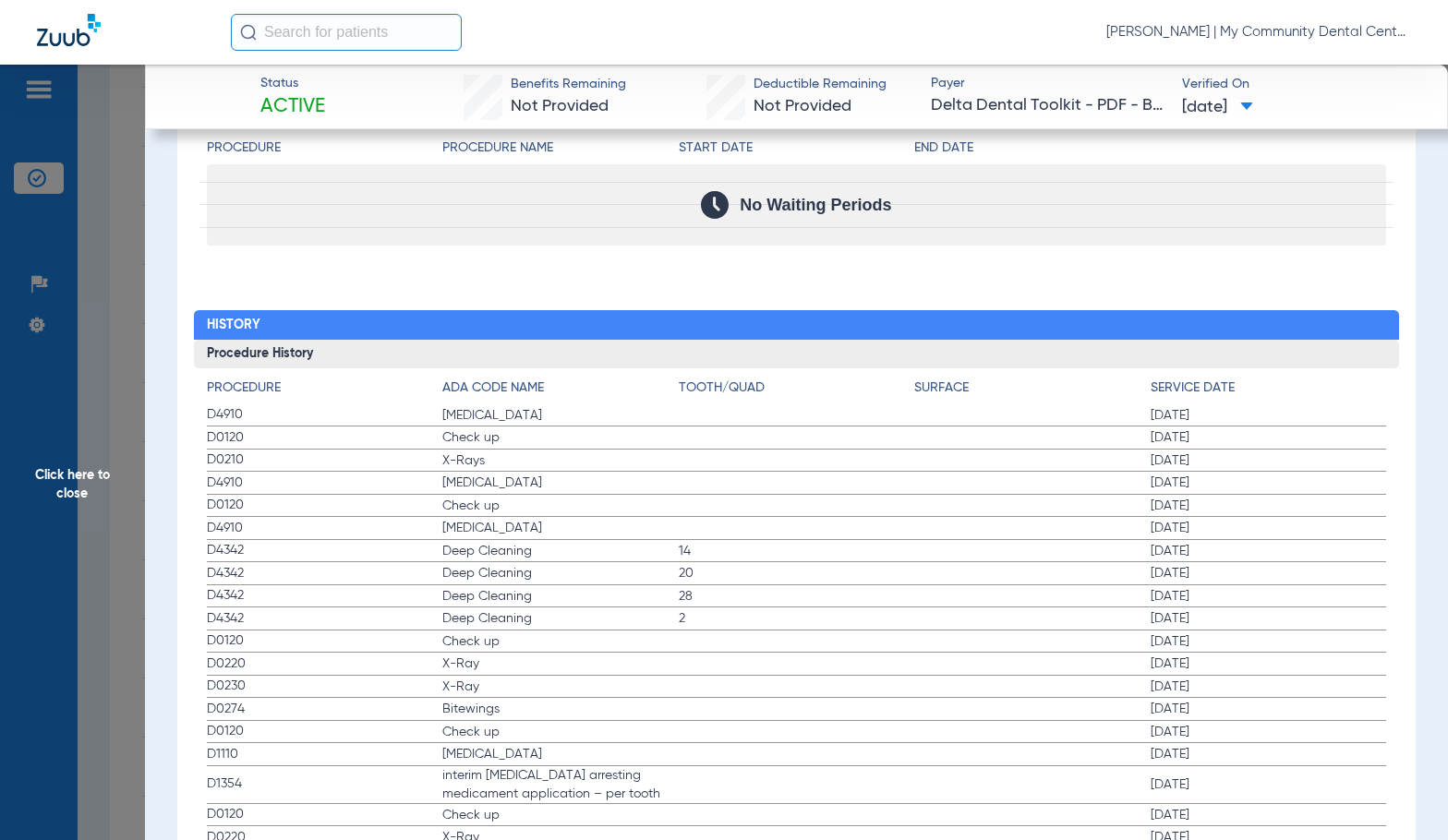
click at [77, 500] on span "Click here to close" at bounding box center [72, 485] width 145 height 840
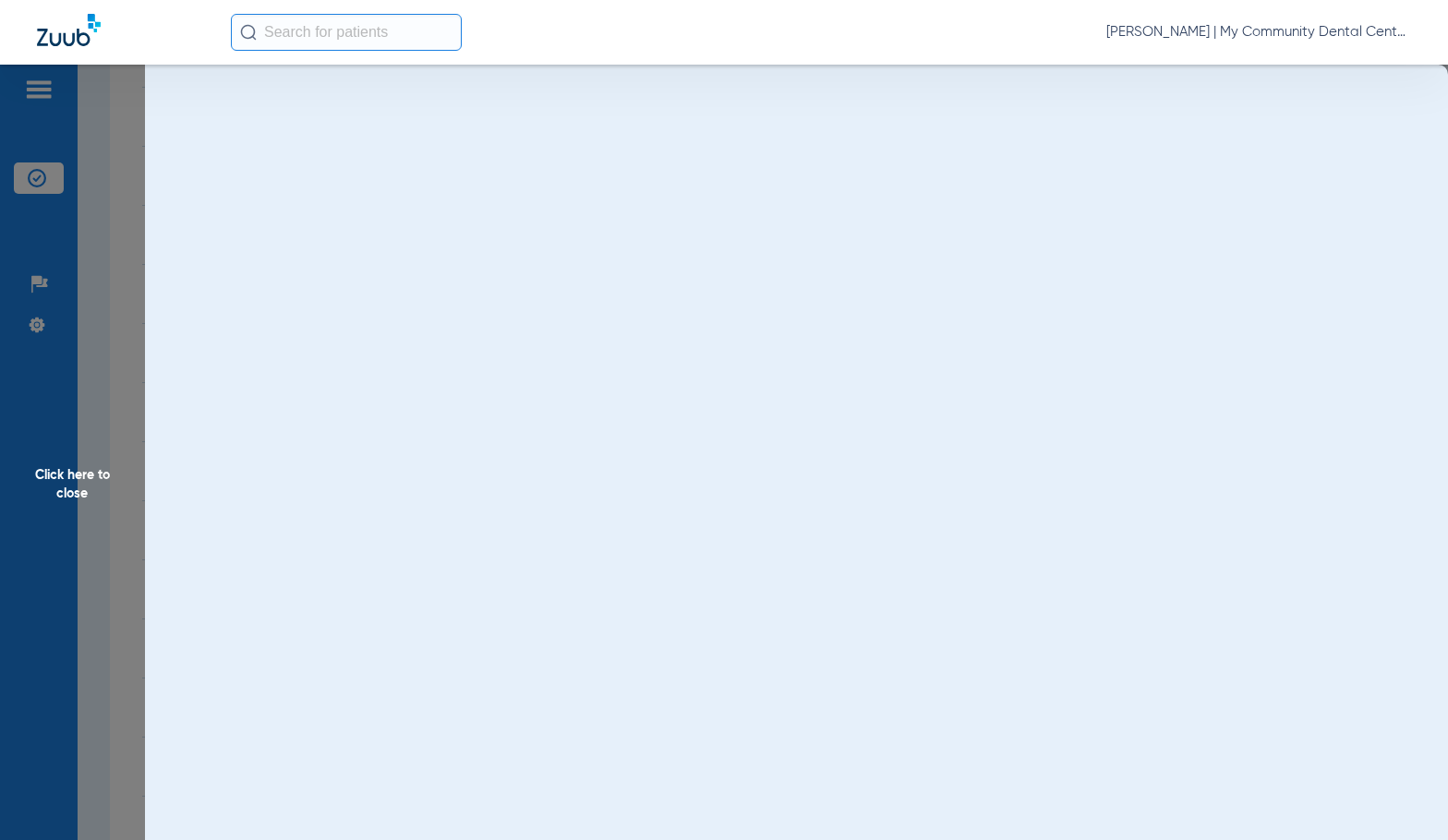
scroll to position [0, 0]
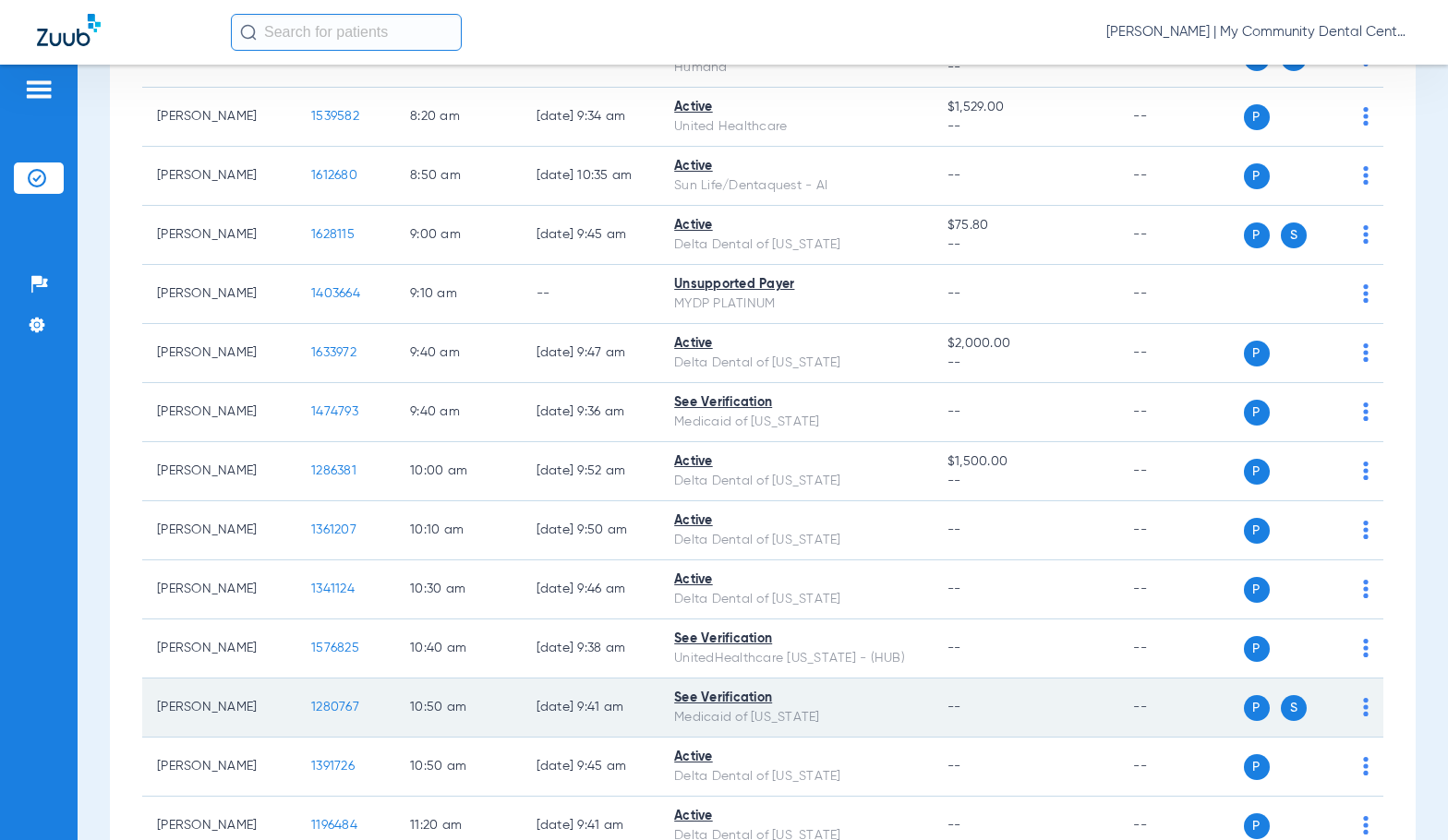
click at [319, 707] on span "1280767" at bounding box center [335, 707] width 48 height 13
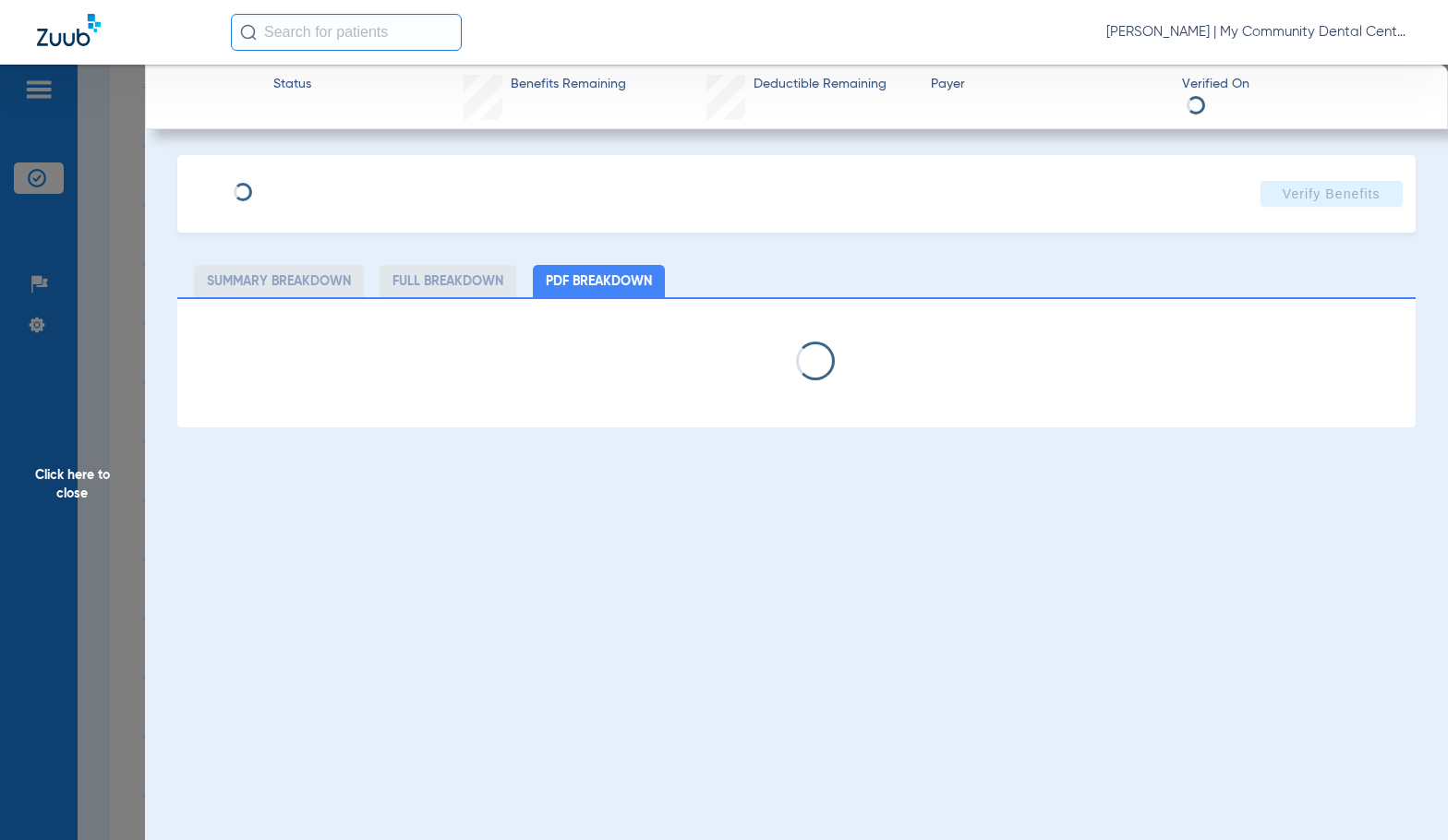
click at [107, 592] on span "Click here to close" at bounding box center [72, 485] width 145 height 840
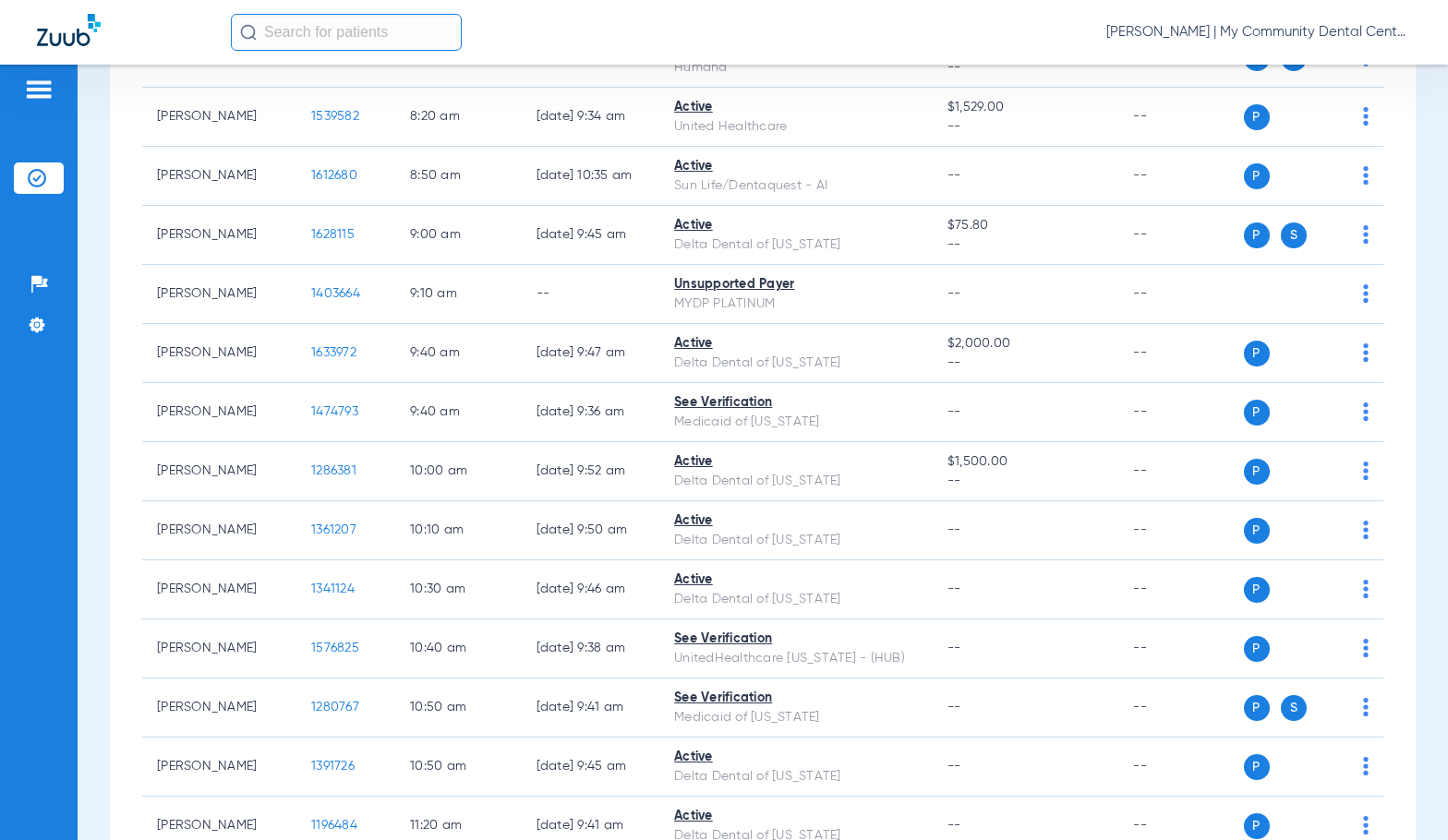
click at [87, 592] on div "Schedule Insurance Verification History Last Appt. Sync Time: Today - 09:05 AM …" at bounding box center [762, 452] width 1370 height 775
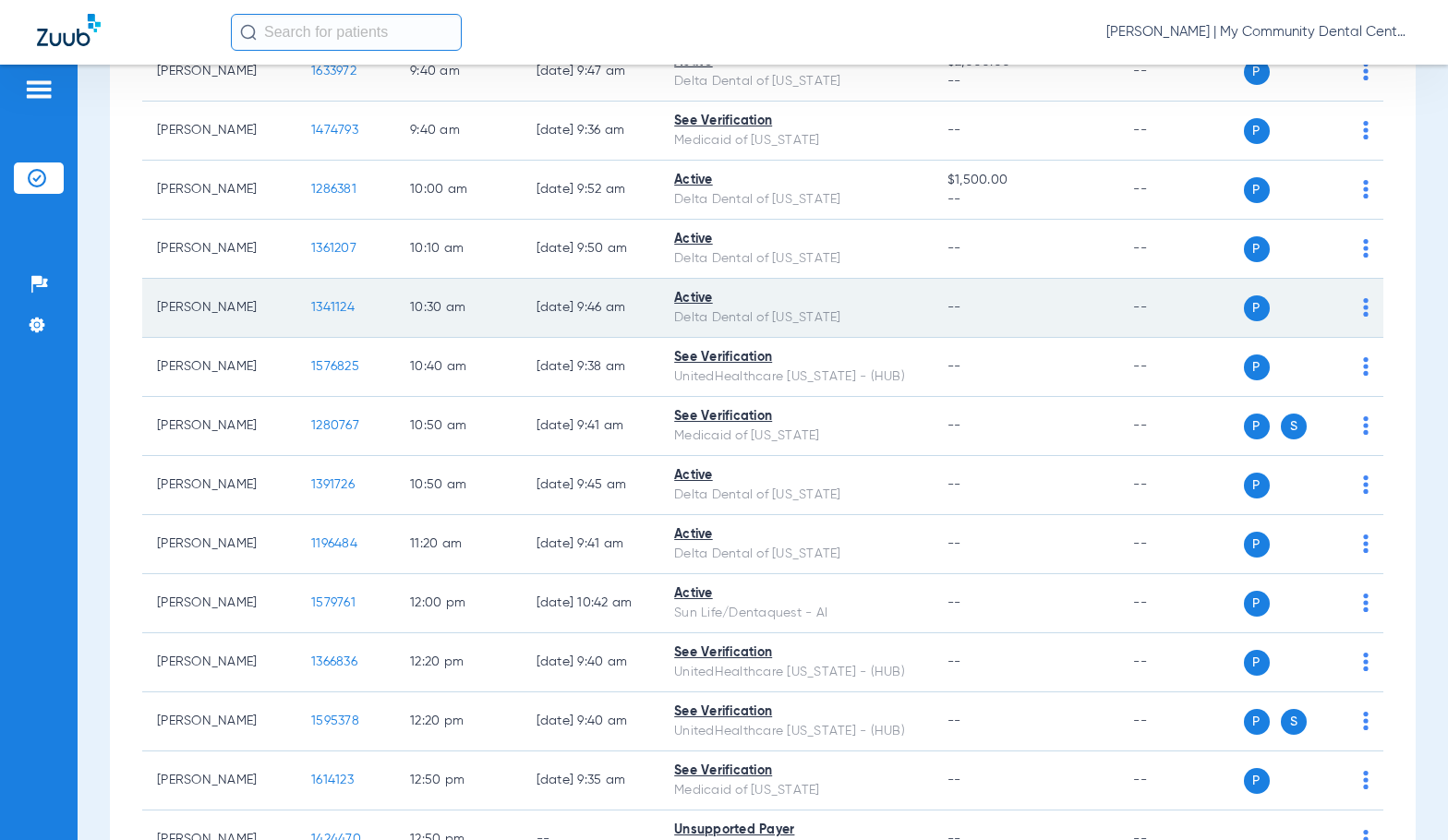
scroll to position [738, 0]
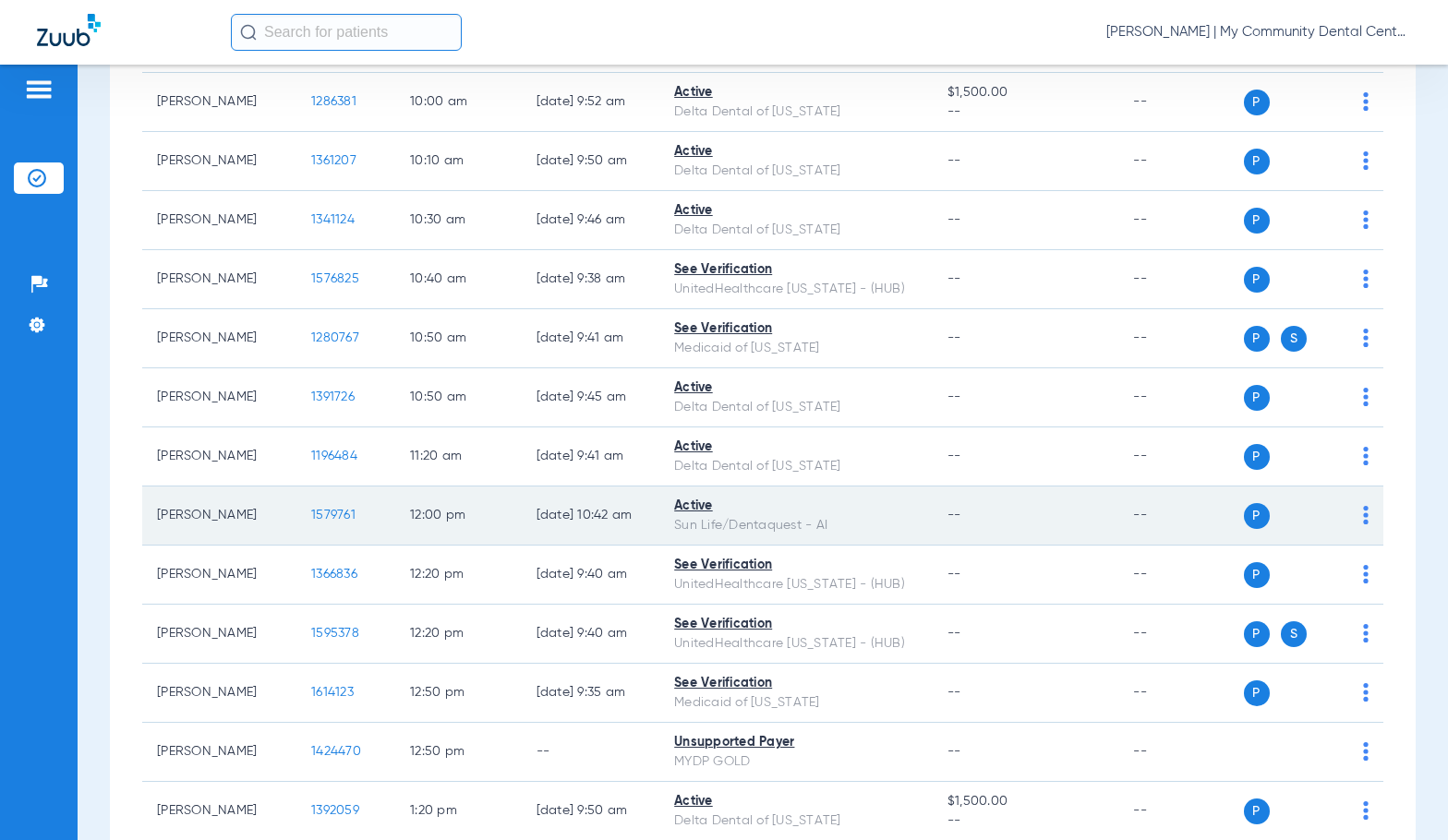
click at [311, 513] on span "1579761" at bounding box center [333, 515] width 44 height 13
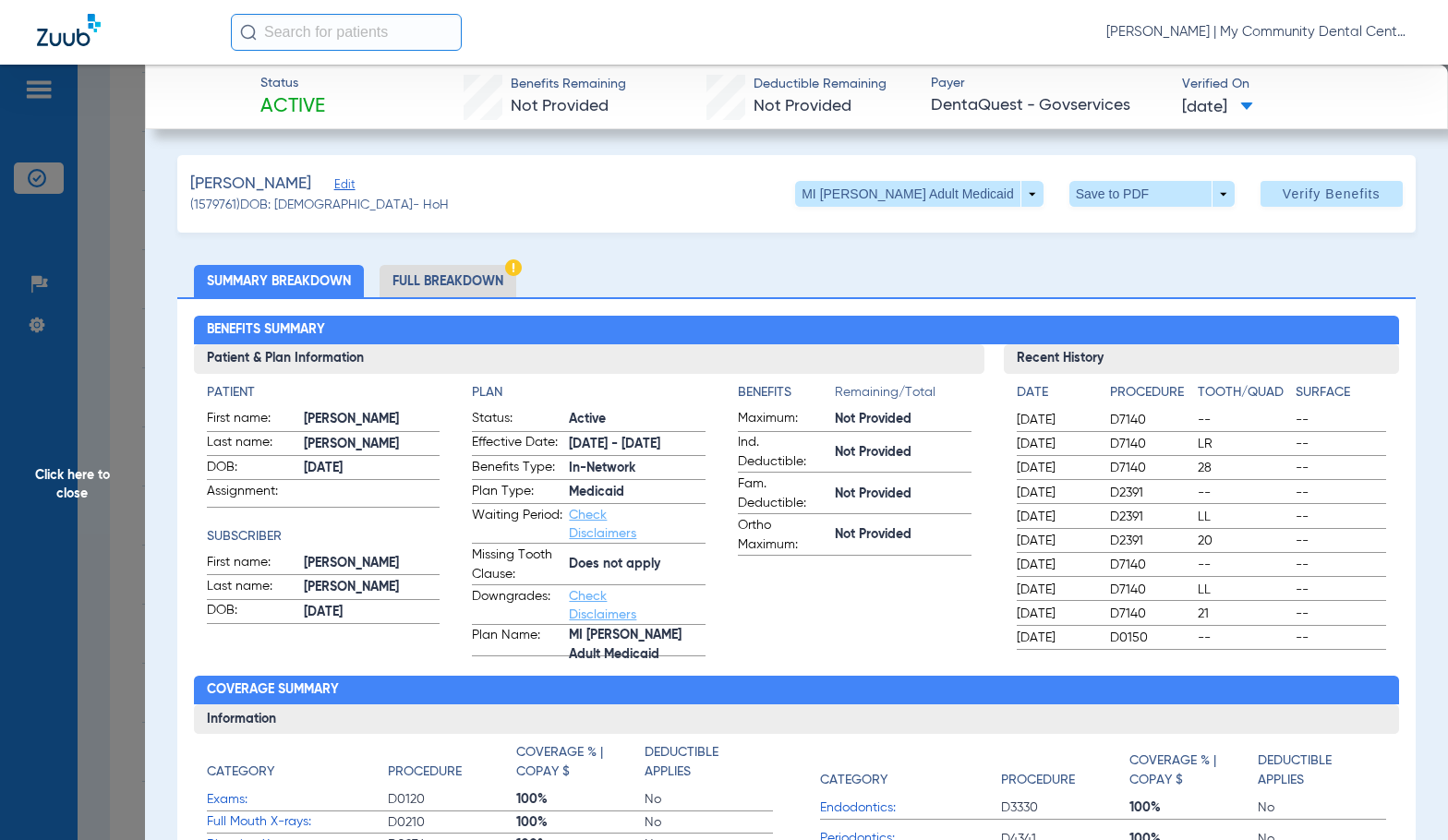
drag, startPoint x: 472, startPoint y: 286, endPoint x: 1429, endPoint y: 368, distance: 960.5
click at [472, 286] on li "Full Breakdown" at bounding box center [448, 280] width 137 height 32
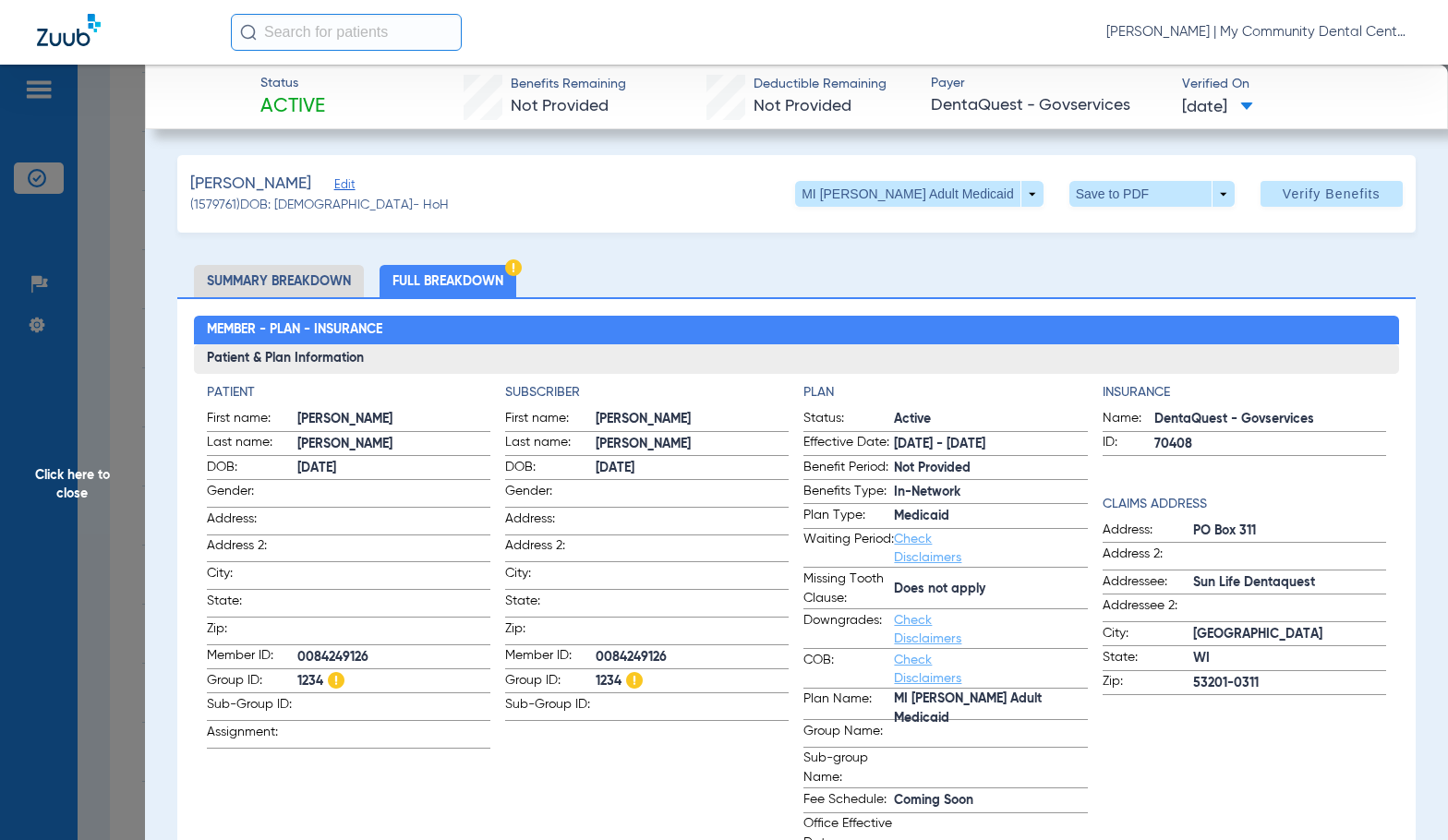
click at [677, 759] on app-subscriber-information "Subscriber First name: JULIE Last name: BALOGH DOB: 01/21/1963 Gender: Address:…" at bounding box center [647, 618] width 283 height 471
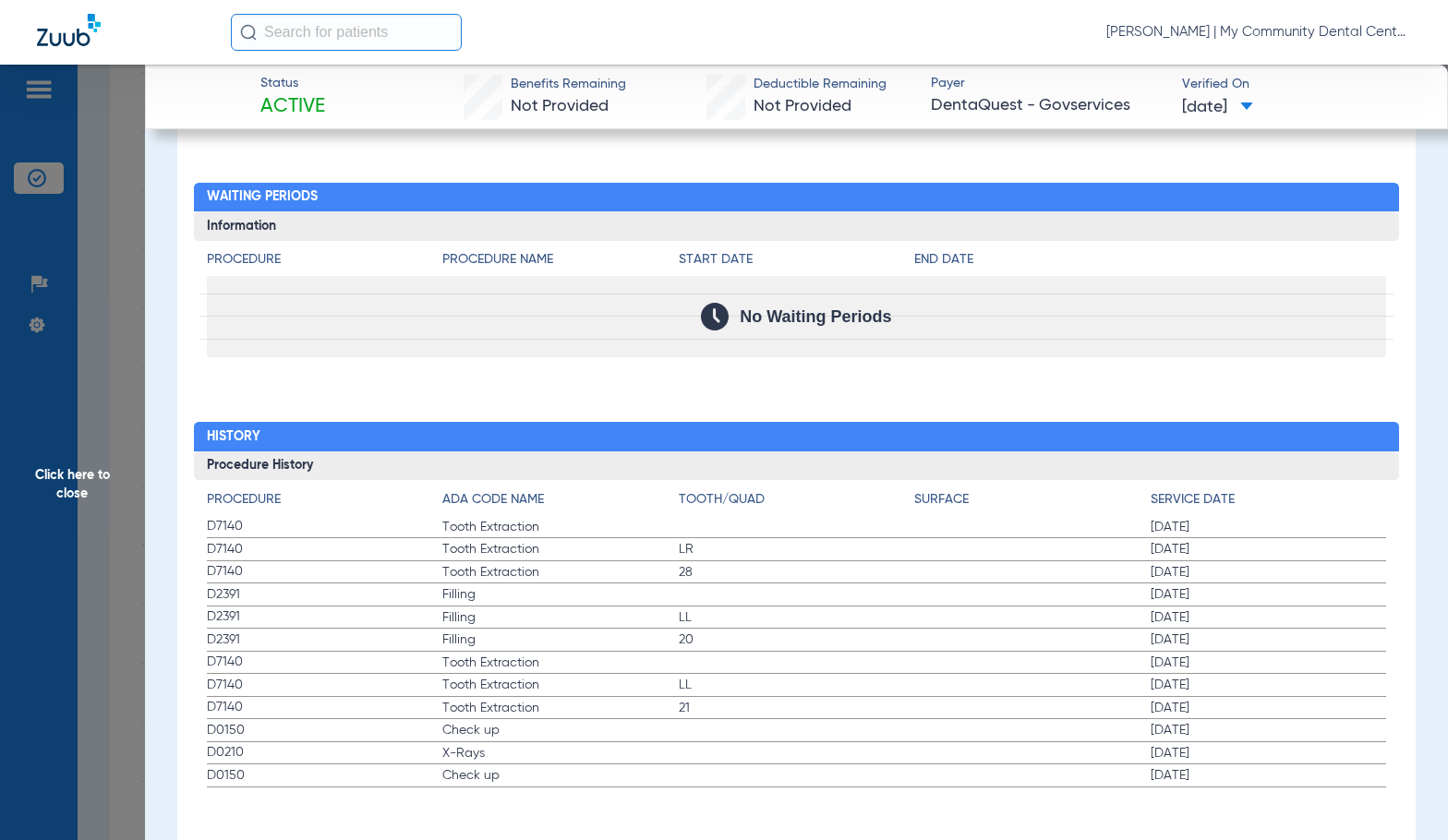
scroll to position [2125, 0]
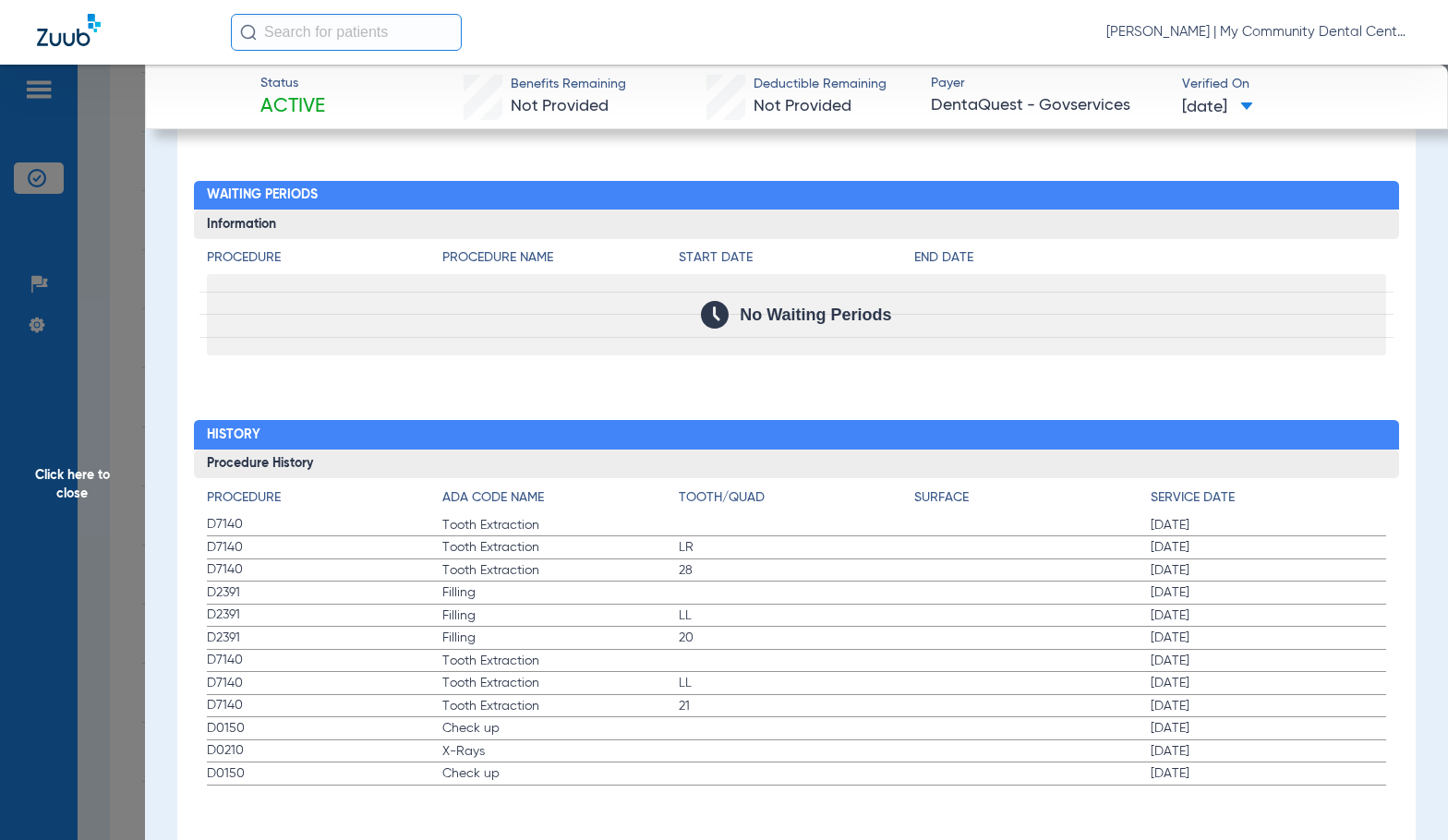
click at [67, 446] on span "Click here to close" at bounding box center [72, 485] width 145 height 840
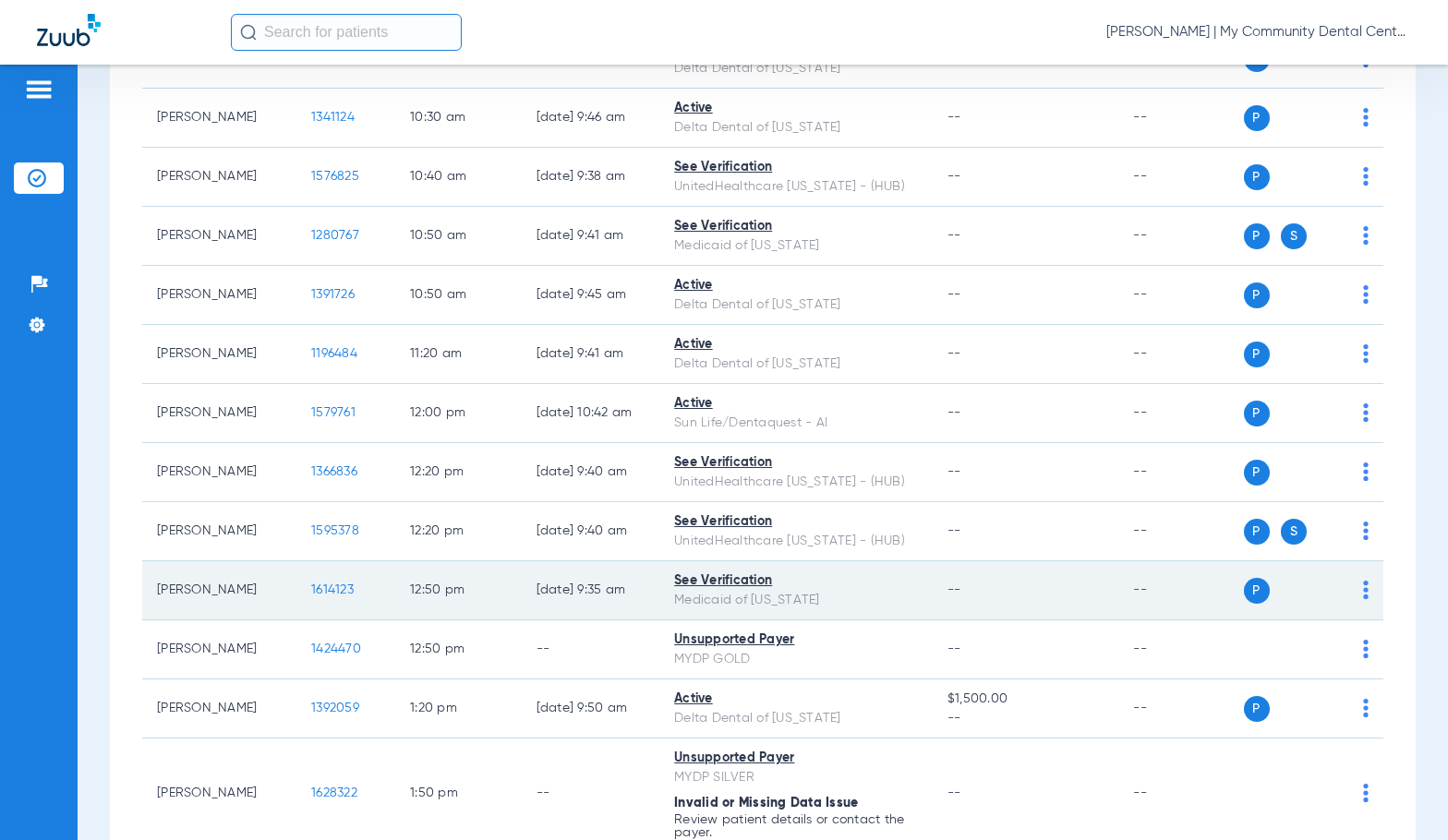
scroll to position [1107, 0]
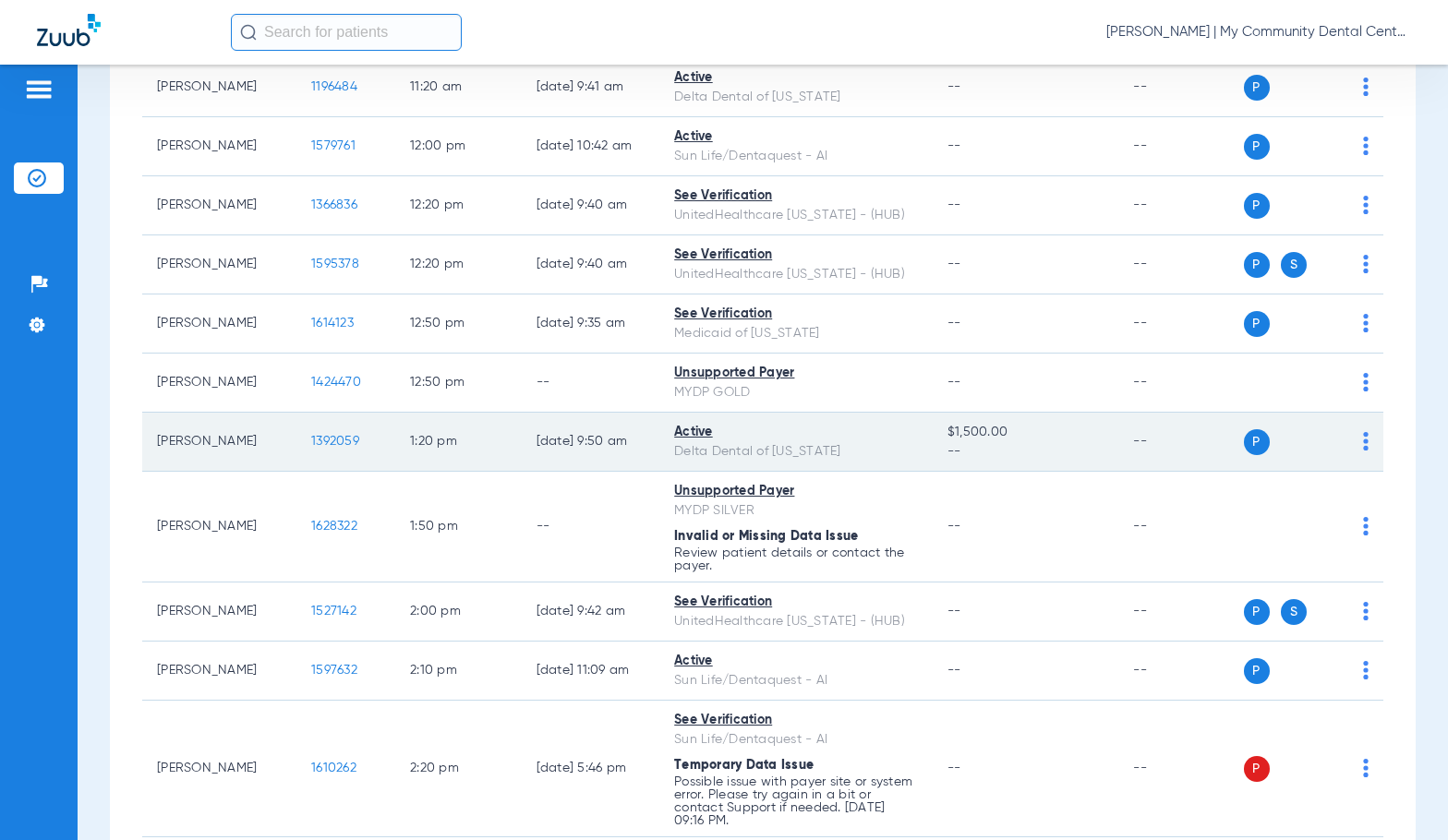
click at [311, 443] on span "1392059" at bounding box center [335, 441] width 48 height 13
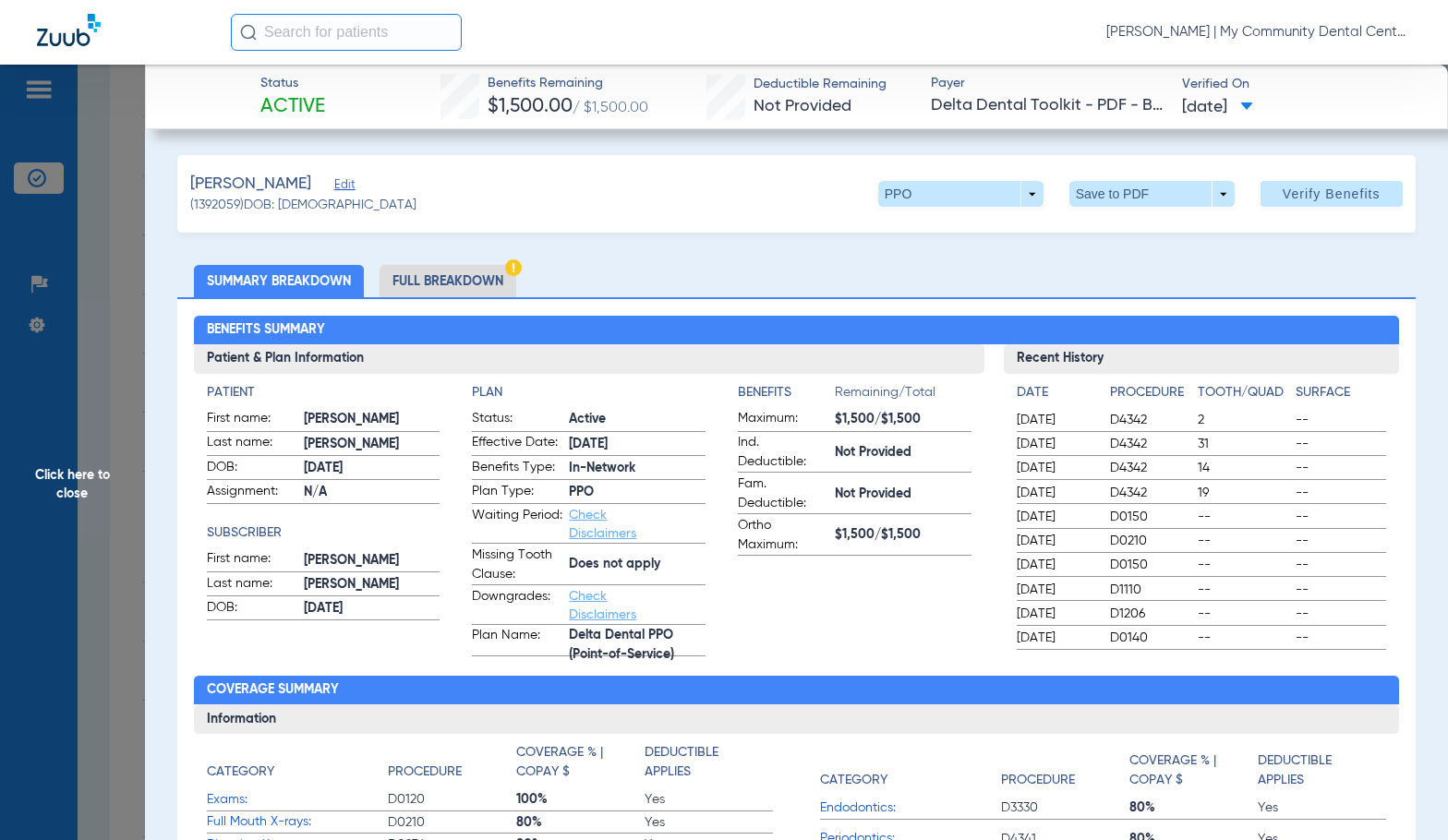
drag, startPoint x: 823, startPoint y: 40, endPoint x: 925, endPoint y: 0, distance: 109.6
click at [834, 33] on div "Sadie Gibbs - Howell | My Community Dental Centers" at bounding box center [820, 32] width 1180 height 37
click at [494, 282] on li "Full Breakdown" at bounding box center [448, 280] width 137 height 32
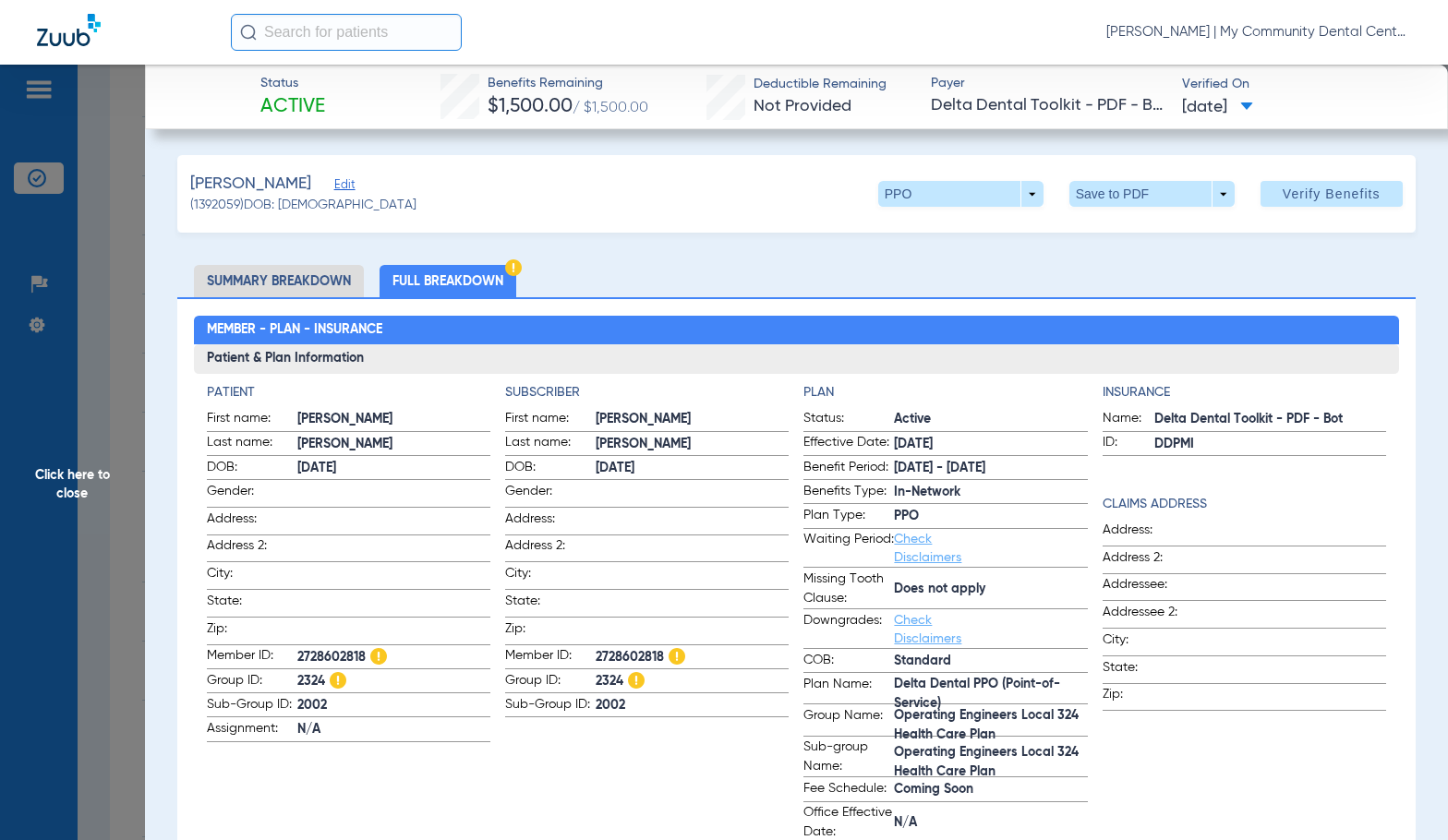
click at [743, 478] on label "DOB: 10/15/1968" at bounding box center [647, 469] width 283 height 23
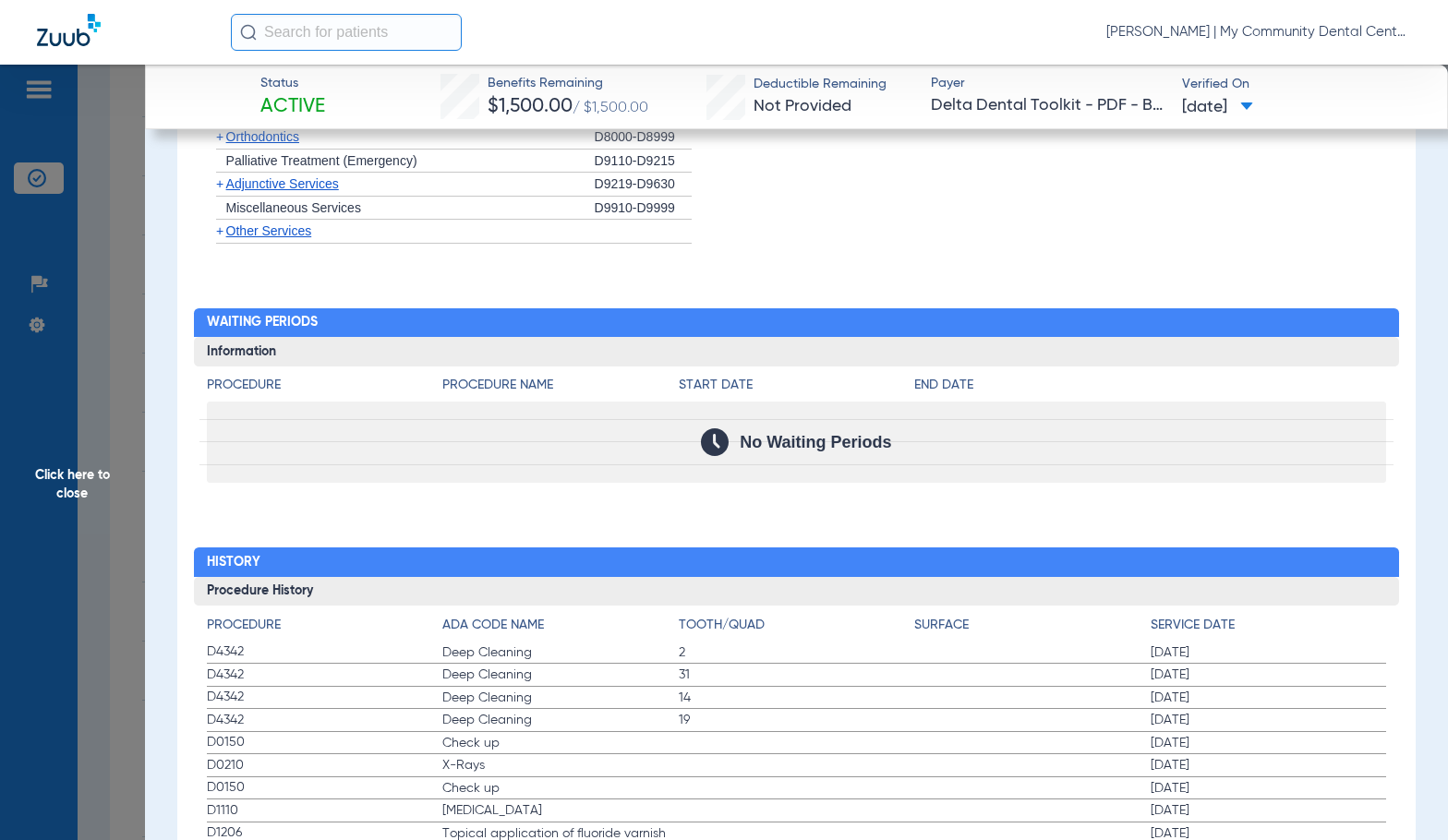
scroll to position [2216, 0]
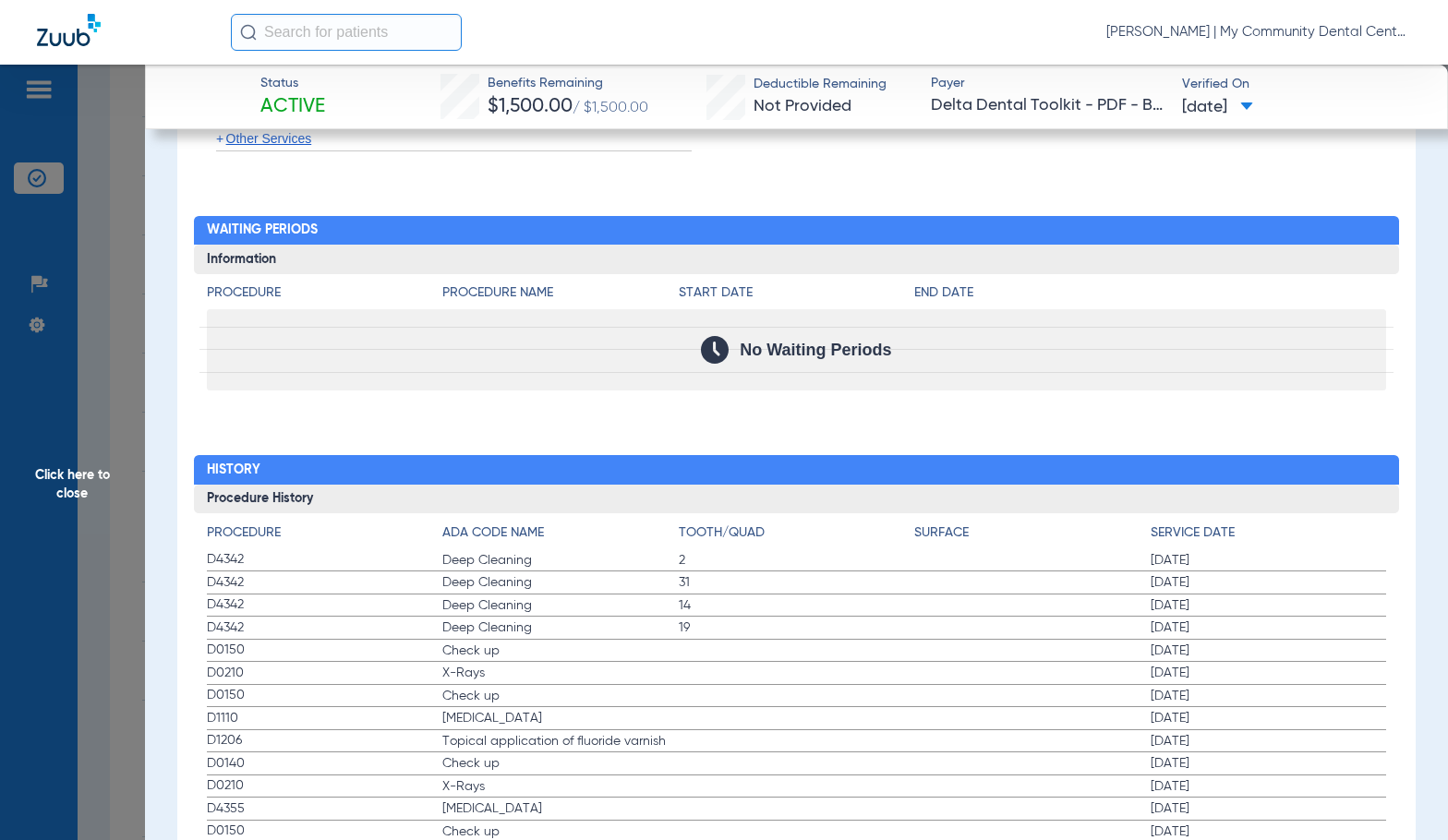
click at [816, 608] on span "14" at bounding box center [796, 606] width 236 height 19
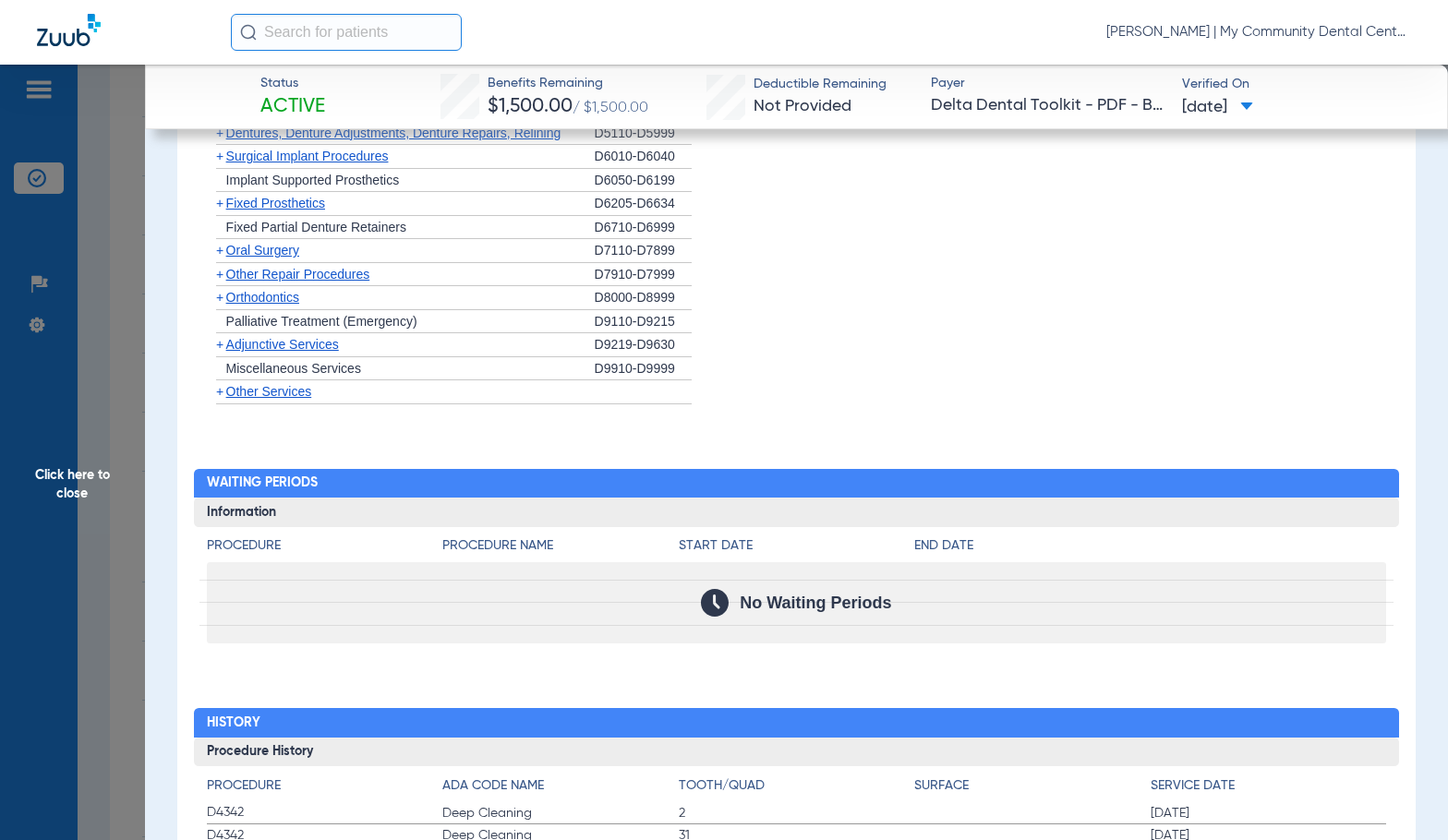
scroll to position [2328, 0]
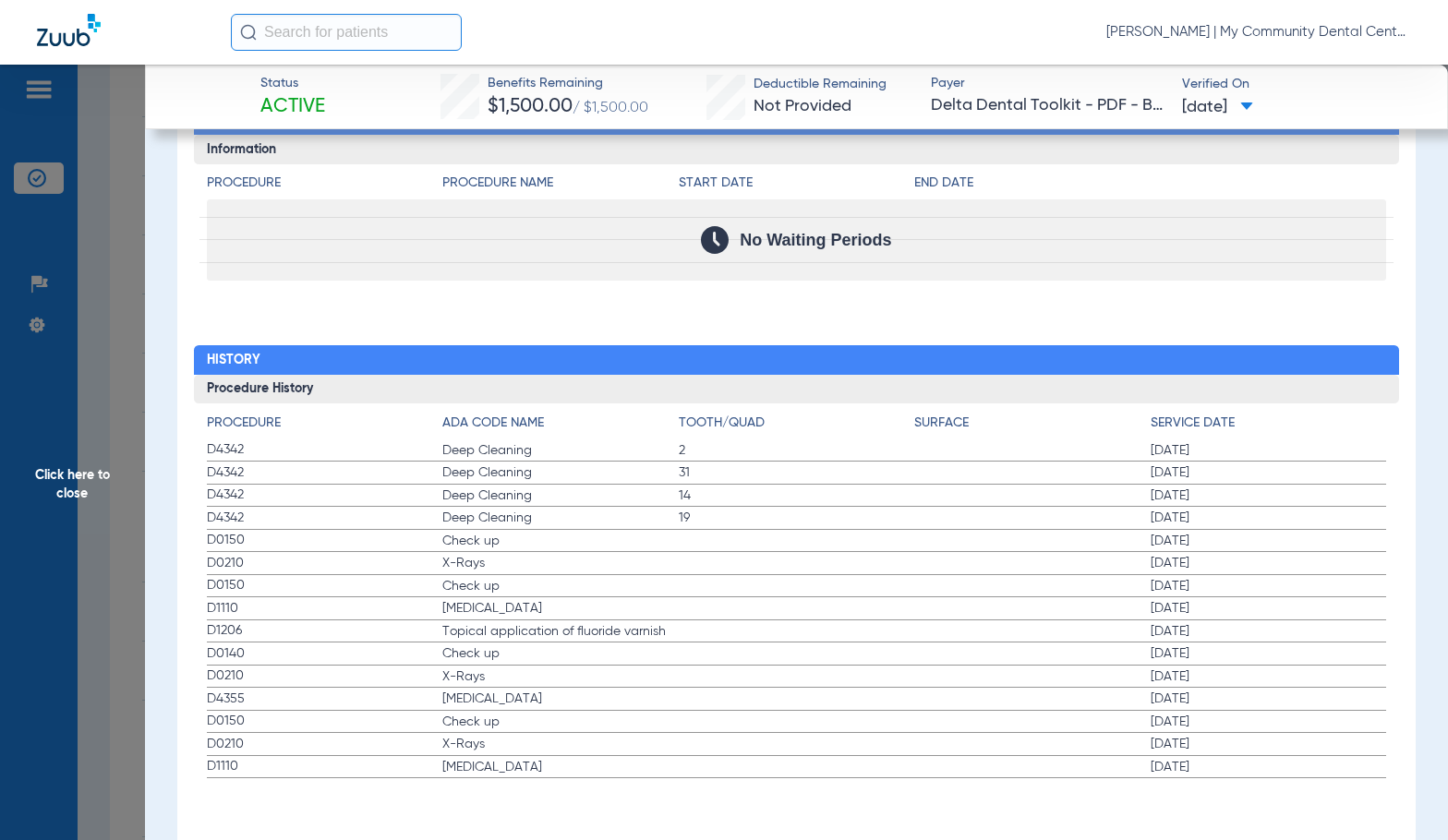
drag, startPoint x: 70, startPoint y: 512, endPoint x: 1391, endPoint y: 327, distance: 1333.9
click at [72, 511] on span "Click here to close" at bounding box center [72, 485] width 145 height 840
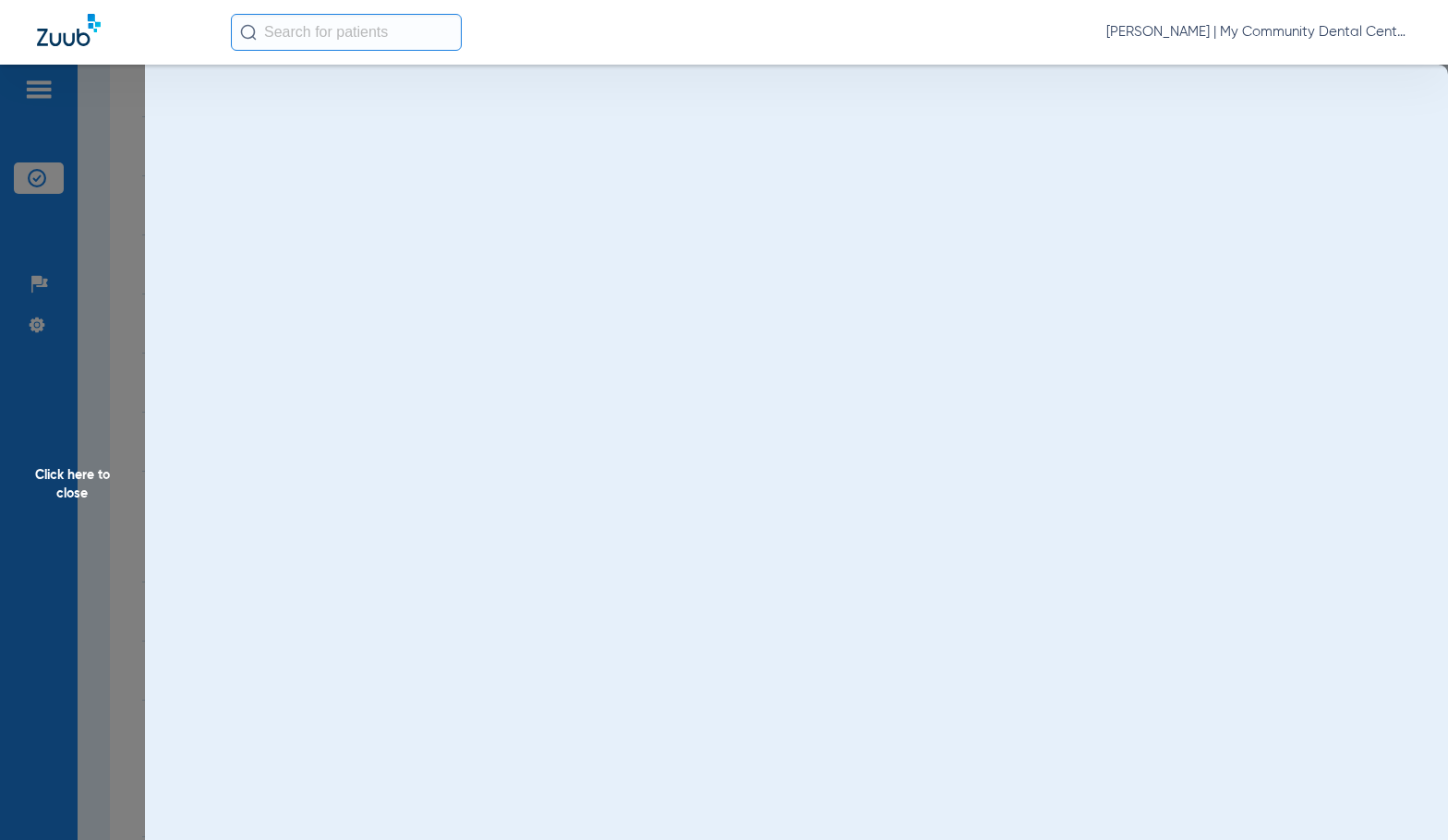
scroll to position [0, 0]
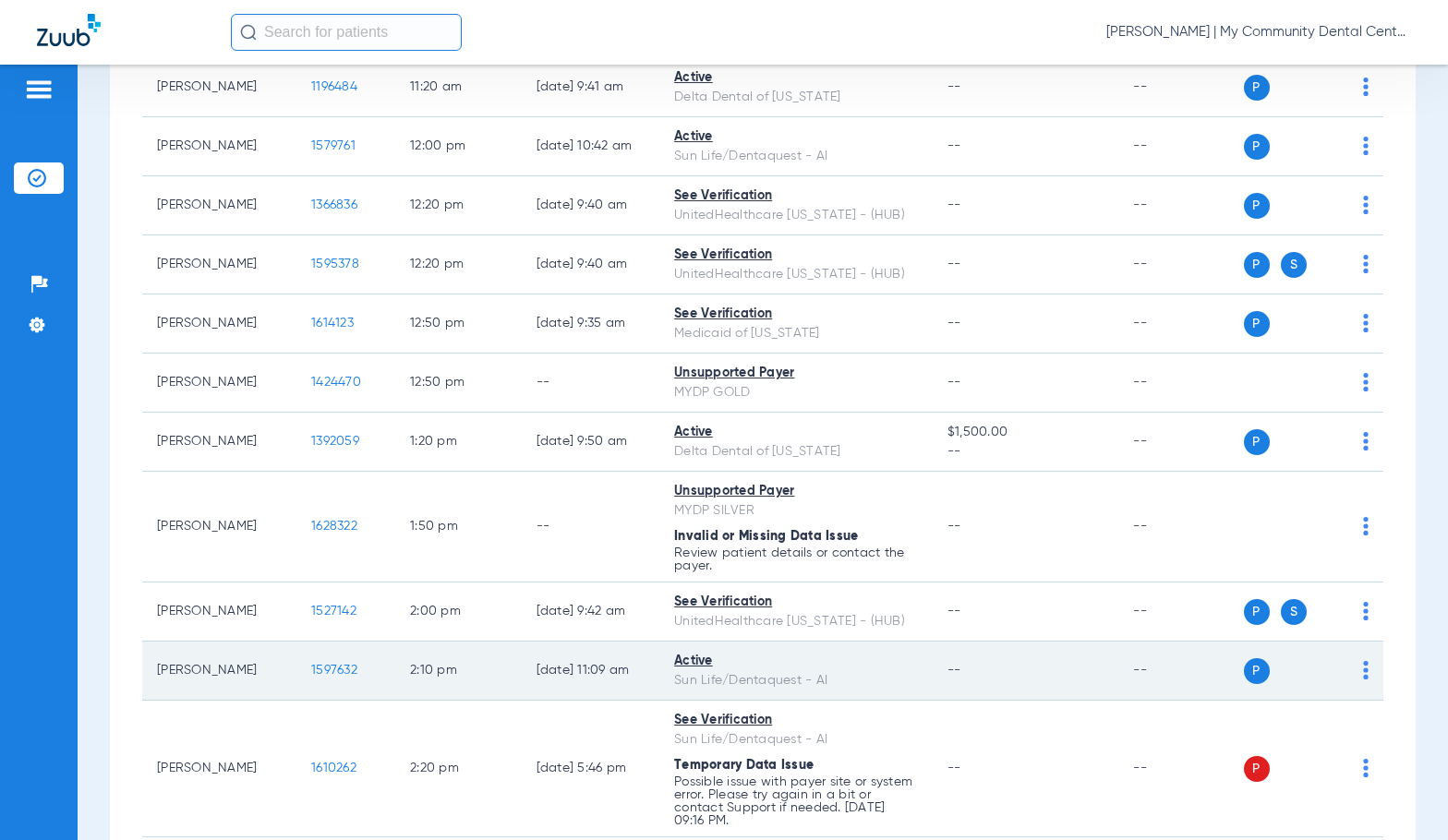
click at [311, 669] on span "1597632" at bounding box center [334, 670] width 46 height 13
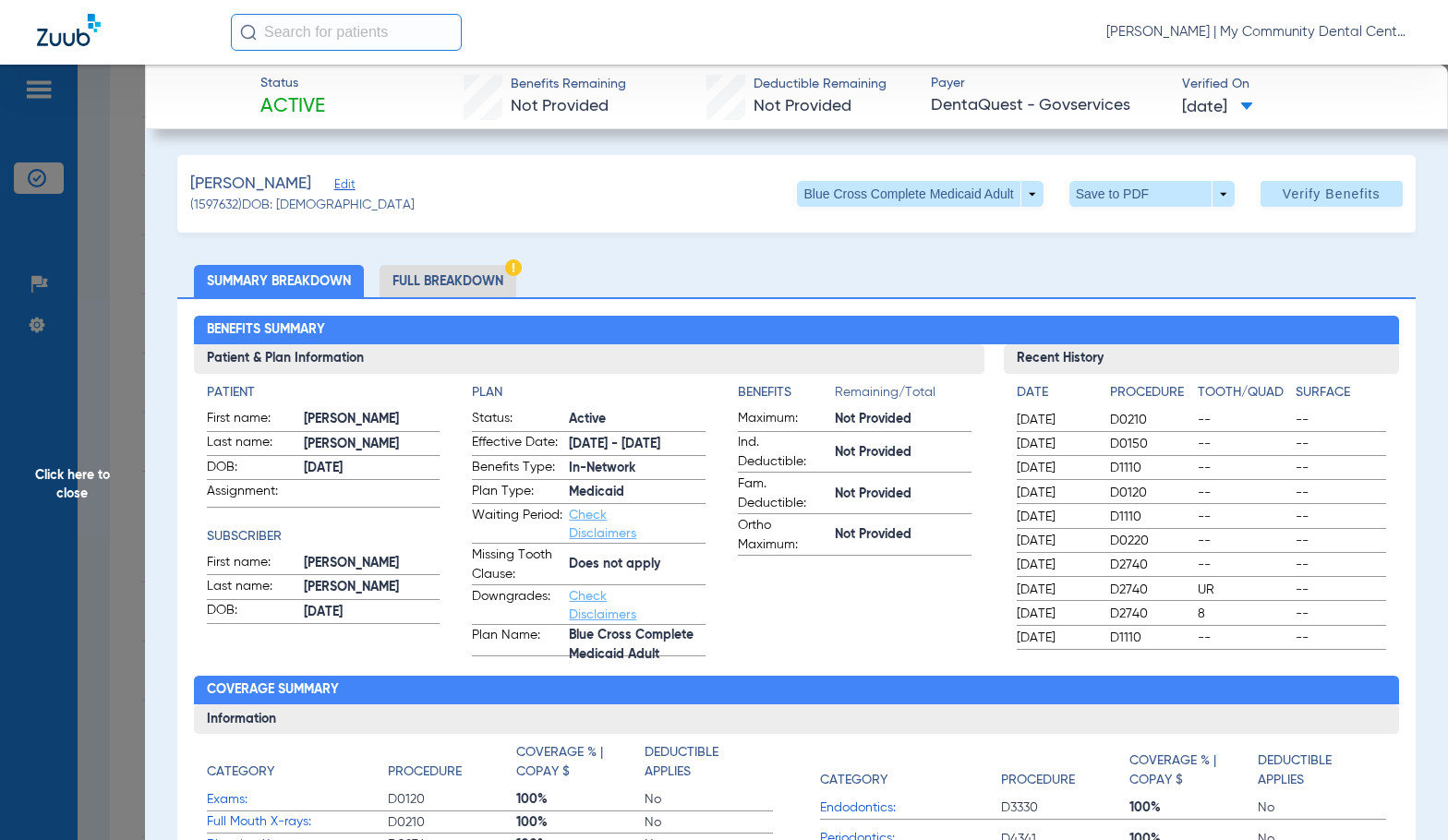
click at [488, 289] on li "Full Breakdown" at bounding box center [448, 280] width 137 height 32
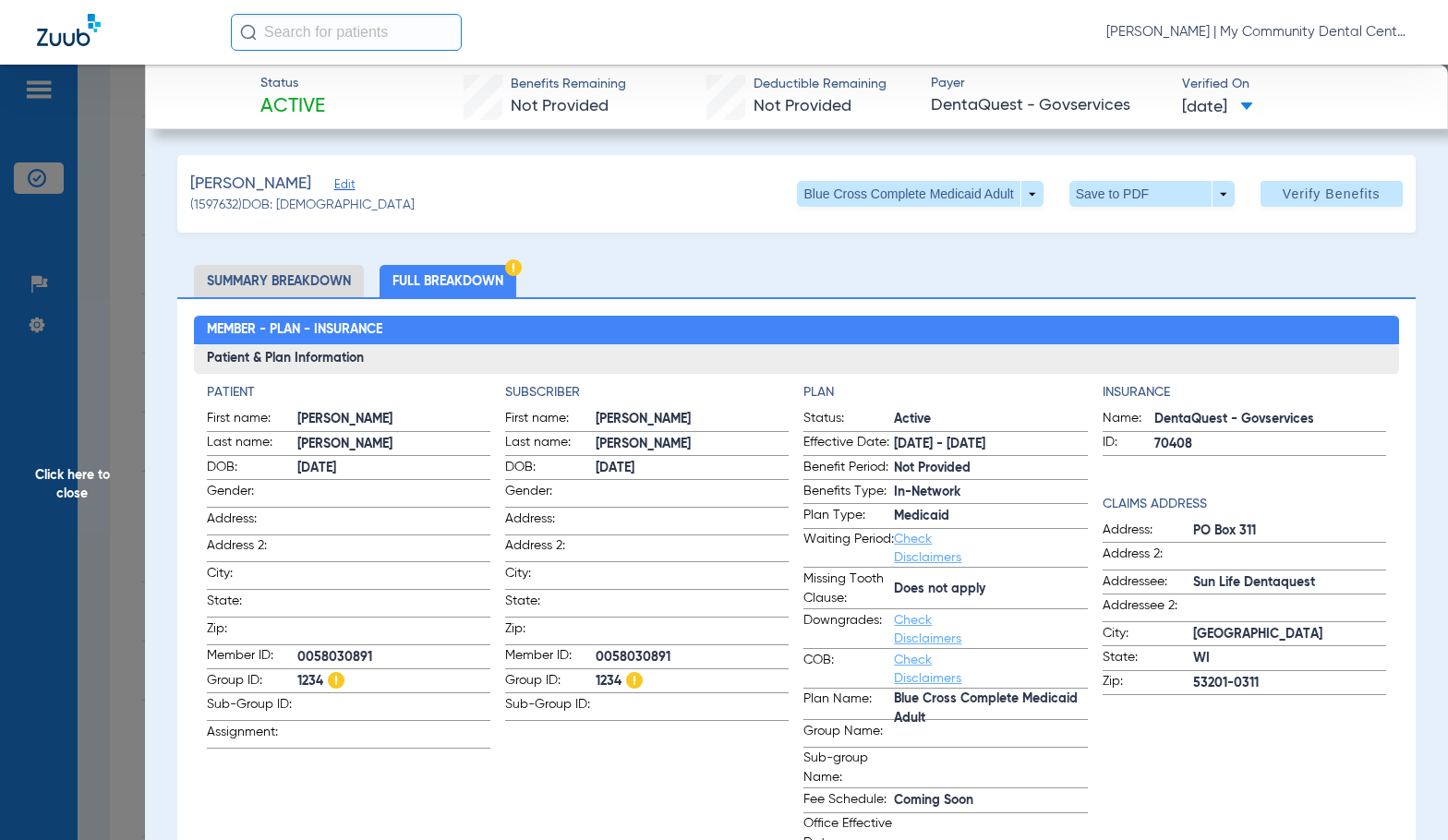
click at [299, 266] on li "Summary Breakdown" at bounding box center [279, 280] width 170 height 32
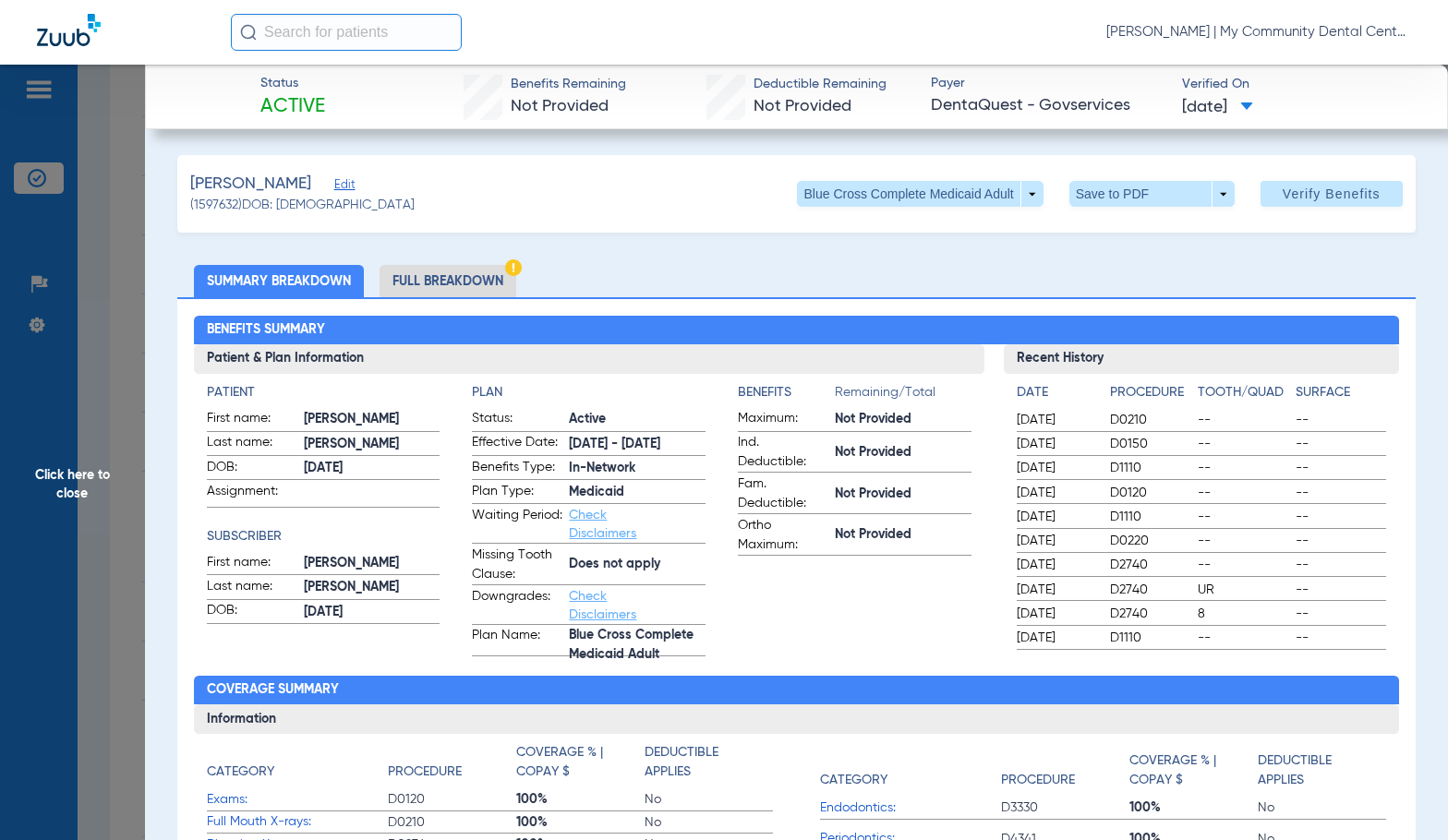
drag, startPoint x: 422, startPoint y: 272, endPoint x: 633, endPoint y: 216, distance: 218.3
click at [422, 273] on li "Full Breakdown" at bounding box center [448, 280] width 137 height 32
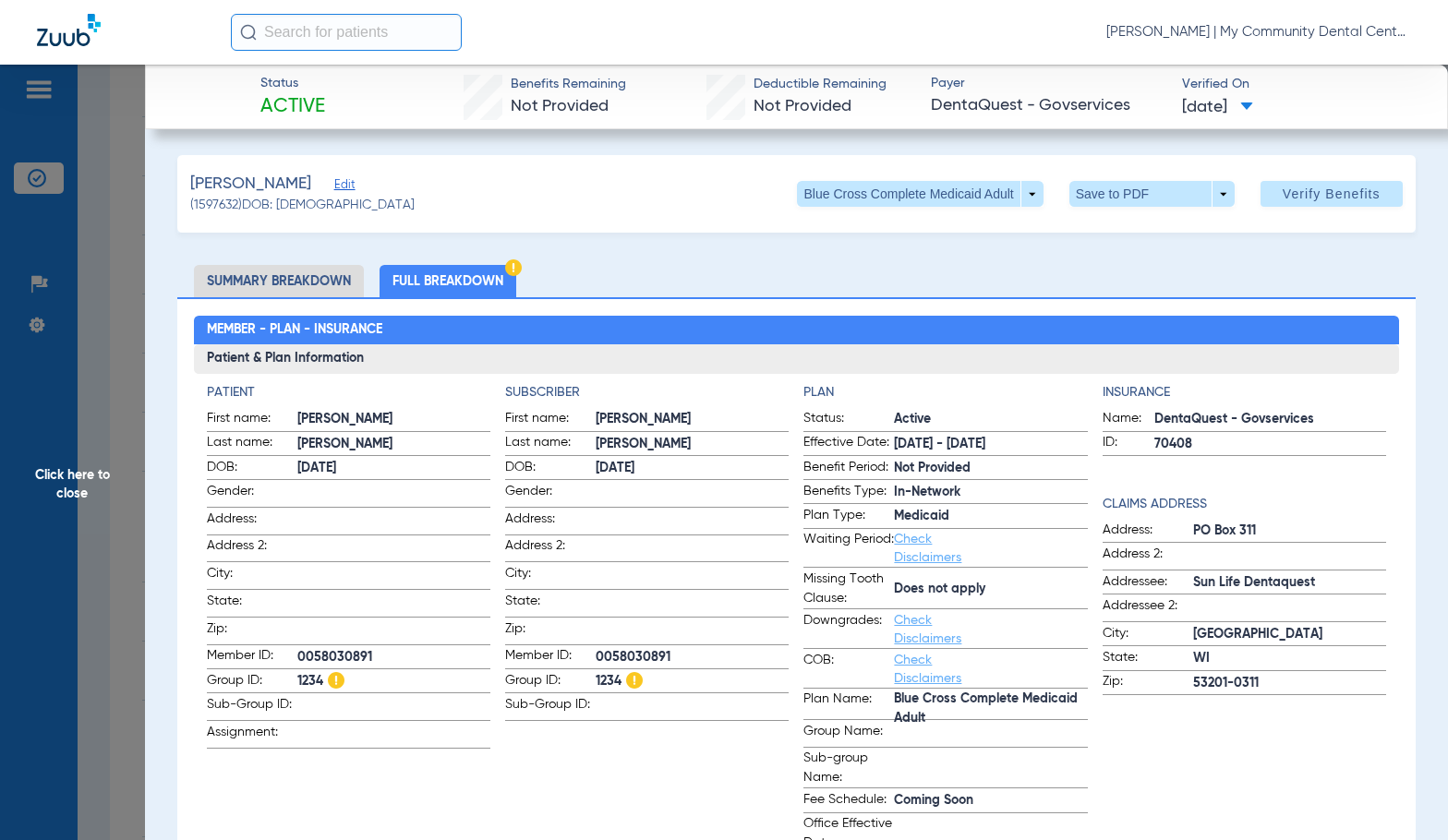
click at [642, 430] on label "First name: JUSTIN" at bounding box center [647, 420] width 283 height 23
drag, startPoint x: 746, startPoint y: 686, endPoint x: 795, endPoint y: 545, distance: 149.3
click at [744, 686] on label "Group ID: 1234" at bounding box center [647, 682] width 283 height 23
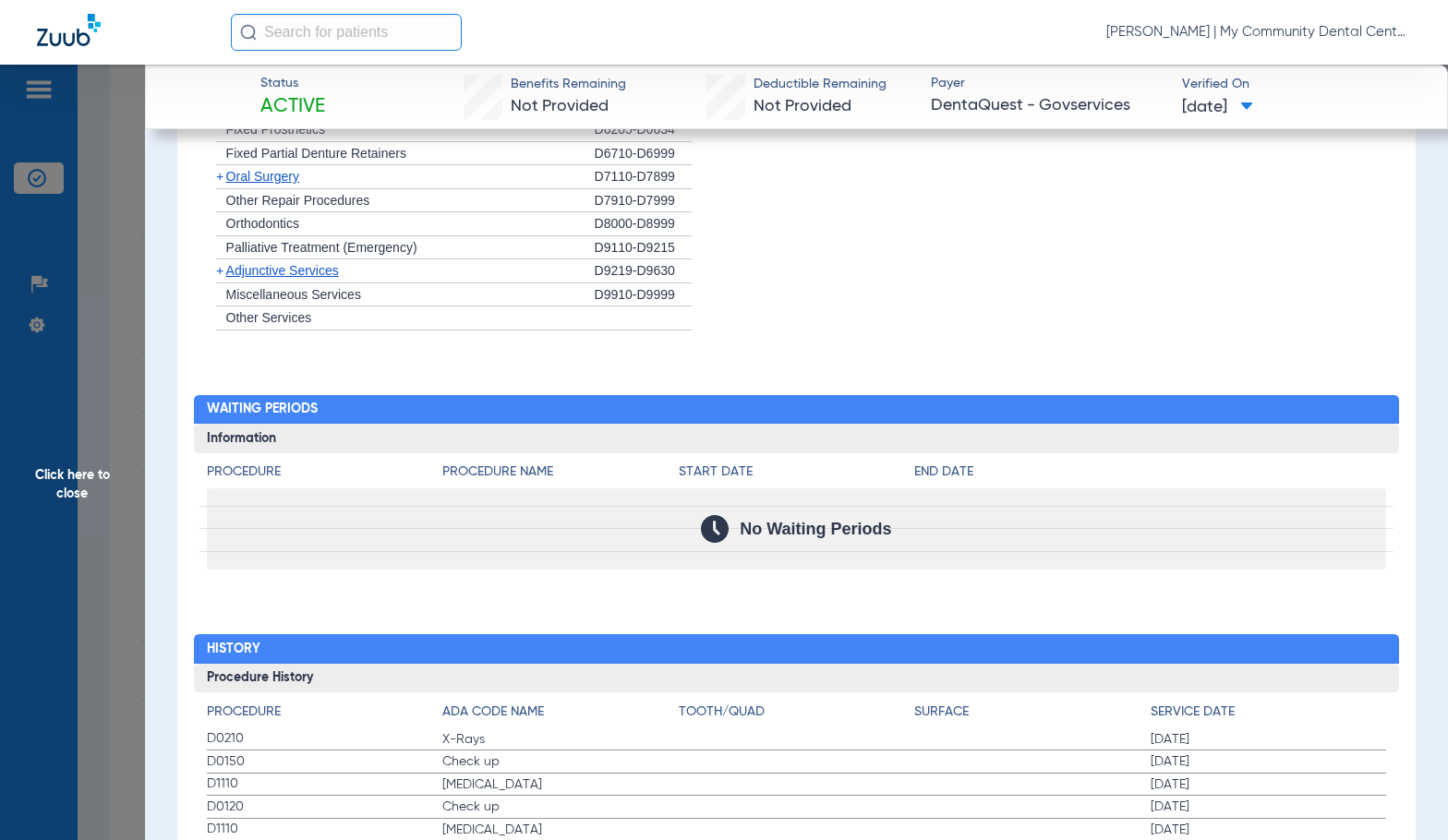
scroll to position [1938, 0]
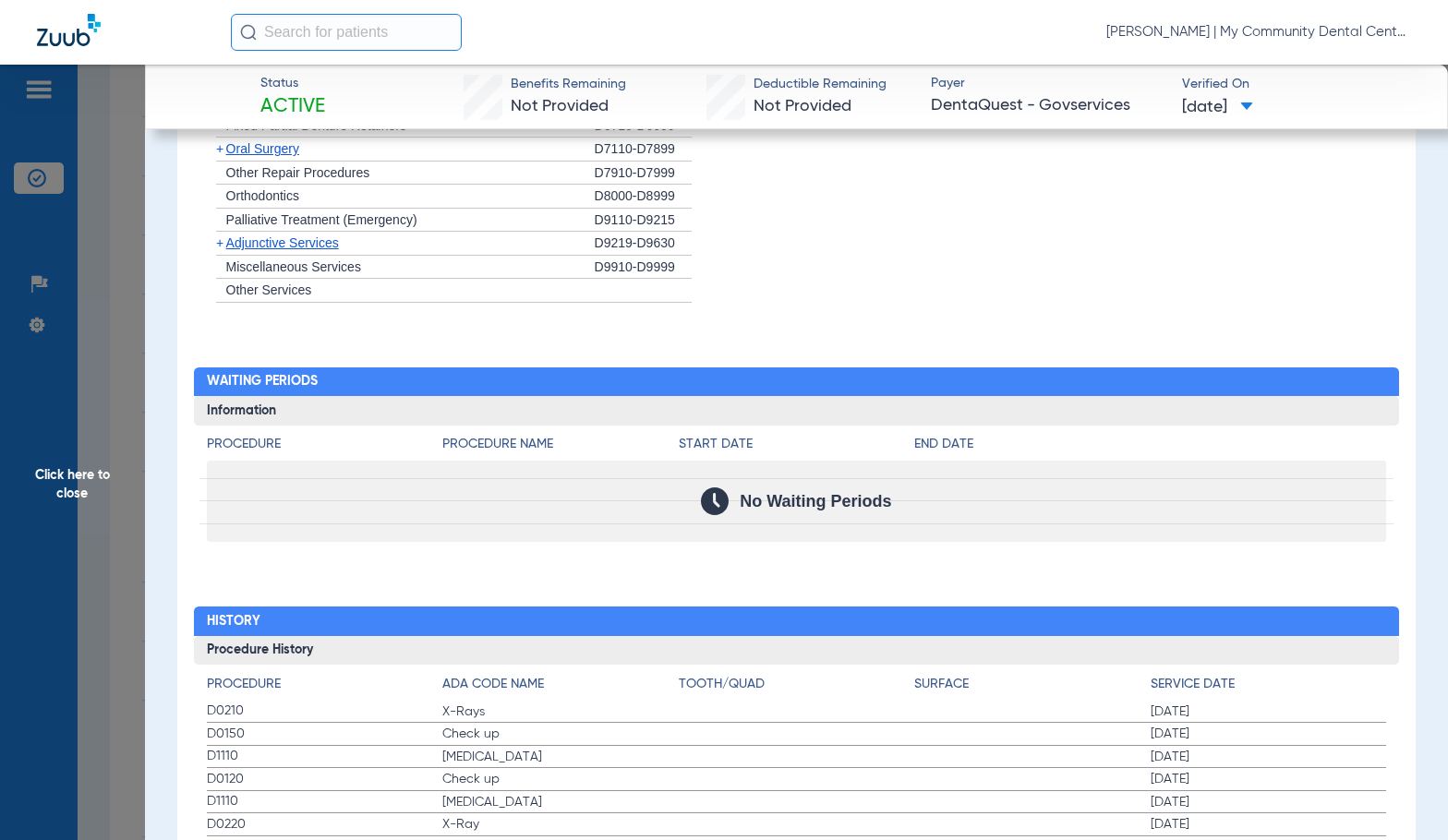
click at [65, 500] on span "Click here to close" at bounding box center [72, 485] width 145 height 840
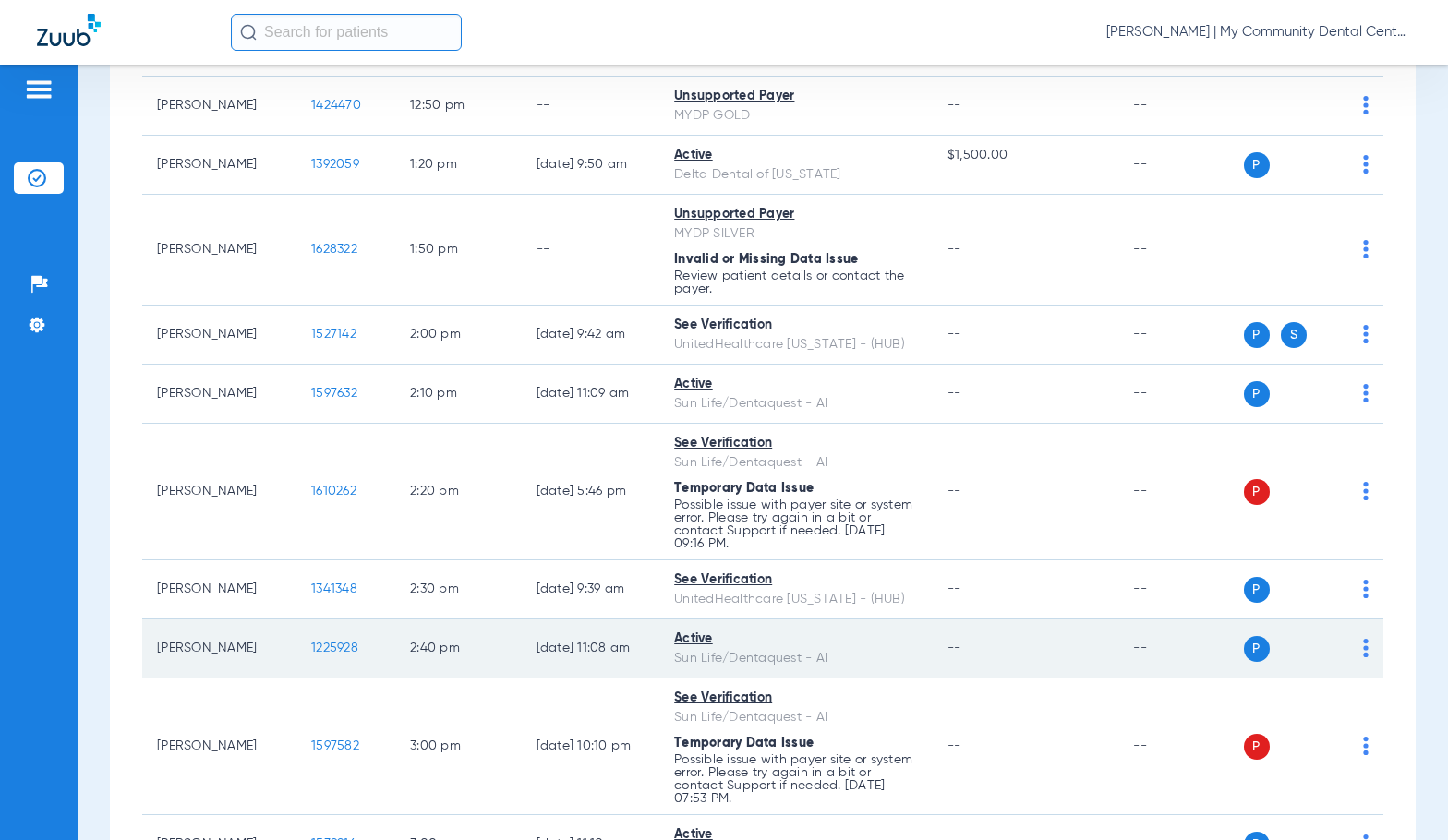
scroll to position [1477, 0]
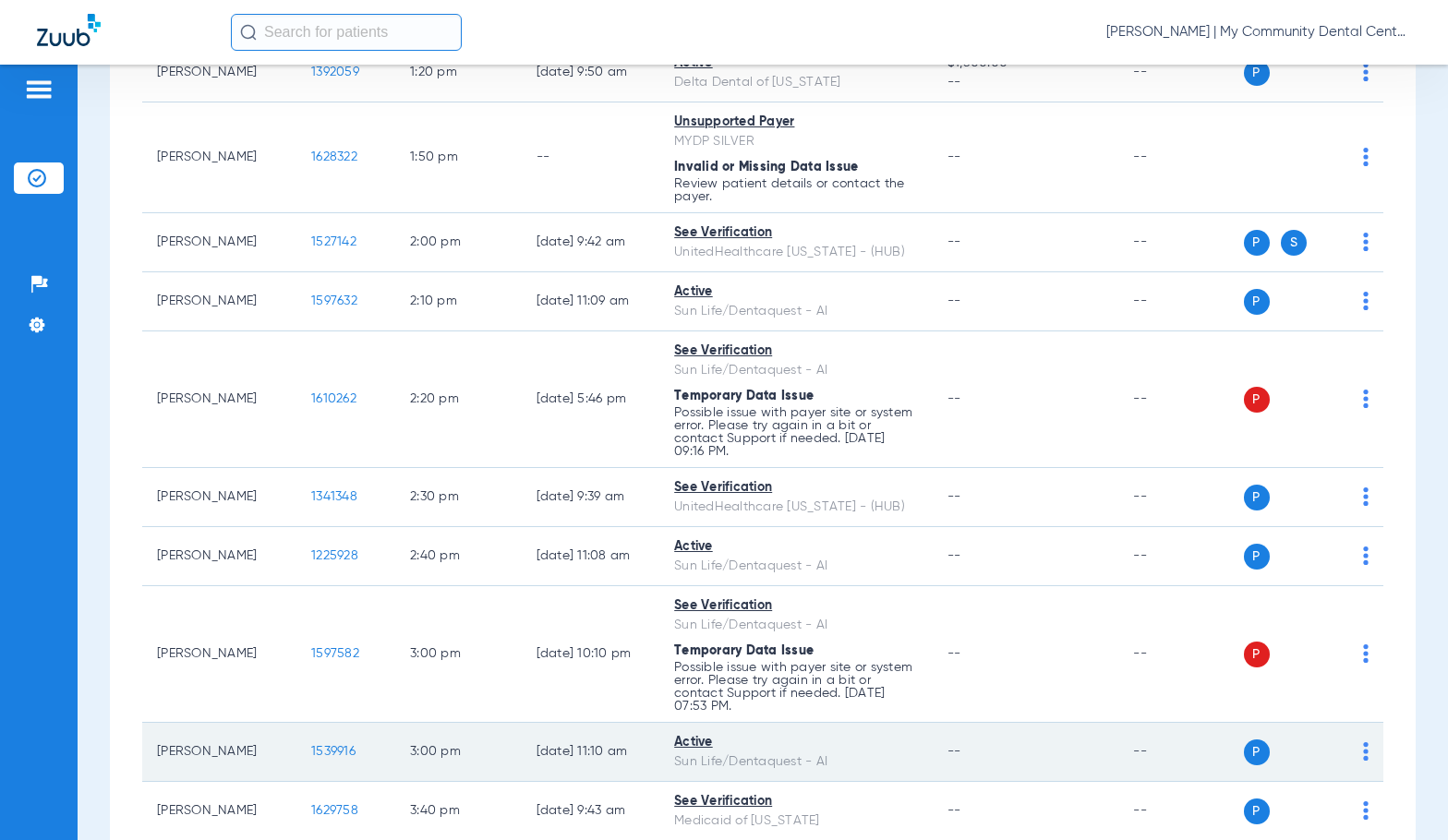
click at [311, 748] on span "1539916" at bounding box center [333, 751] width 44 height 13
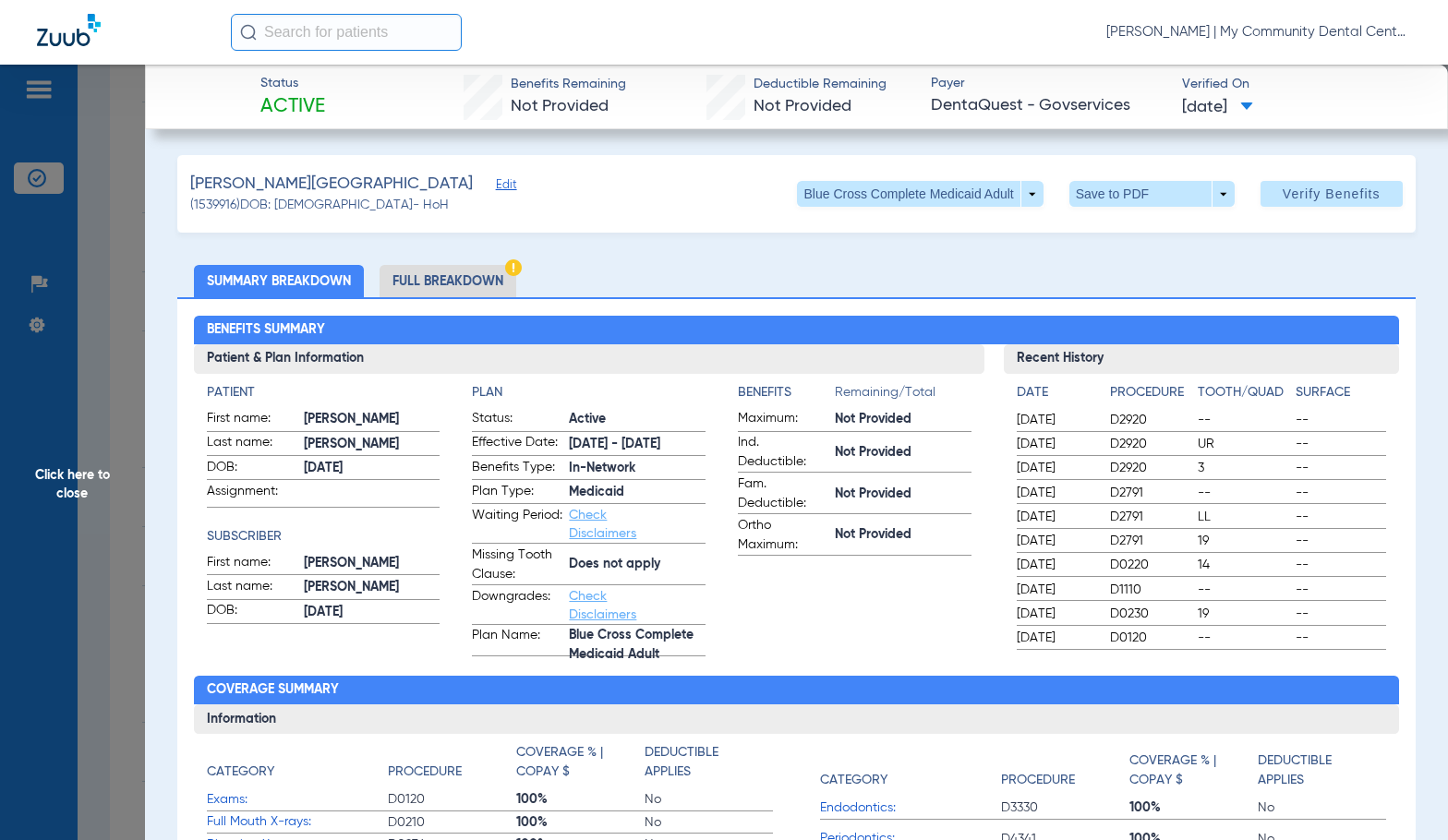
click at [432, 278] on li "Full Breakdown" at bounding box center [448, 280] width 137 height 32
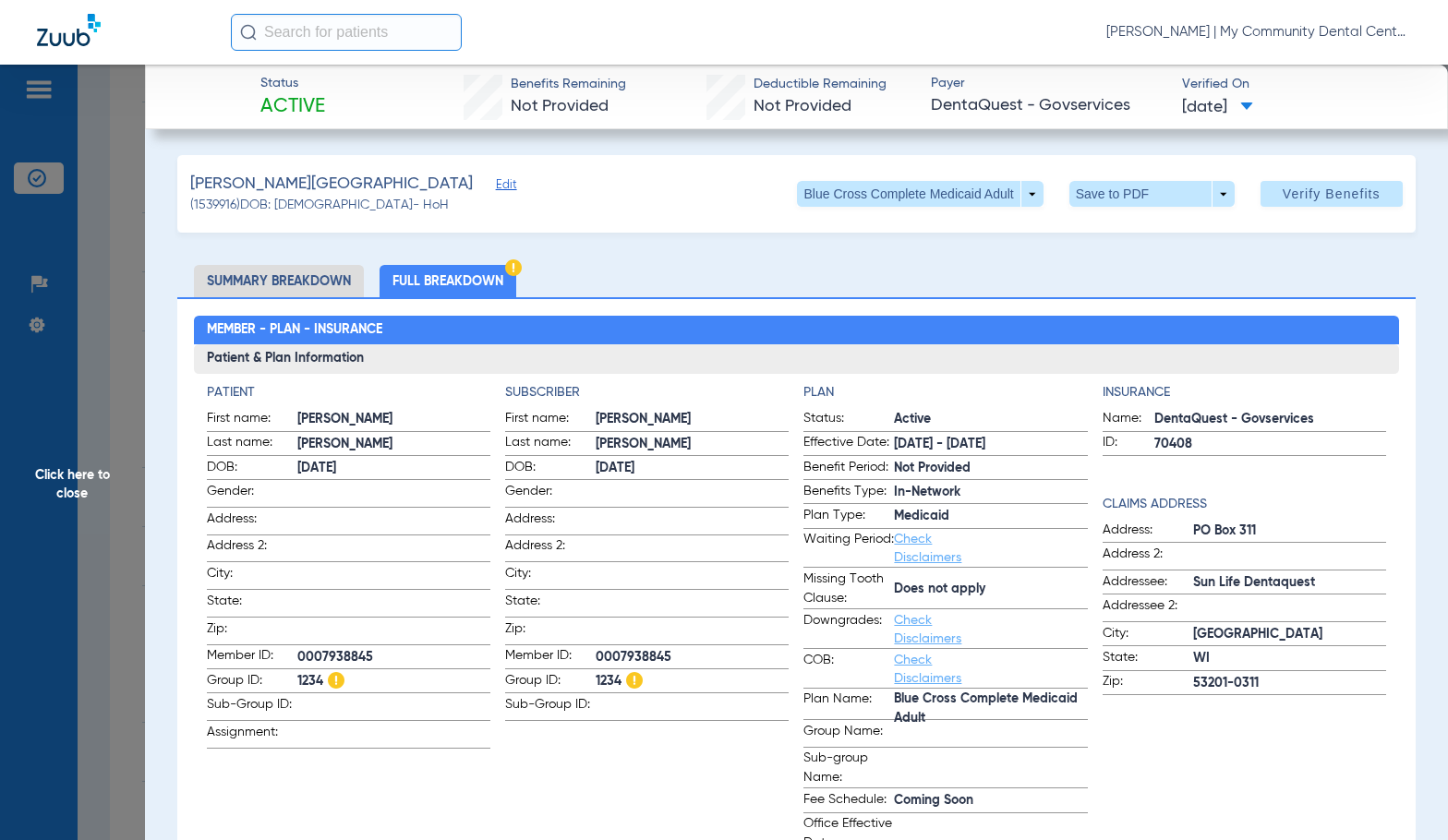
drag, startPoint x: 643, startPoint y: 257, endPoint x: 662, endPoint y: 270, distance: 23.0
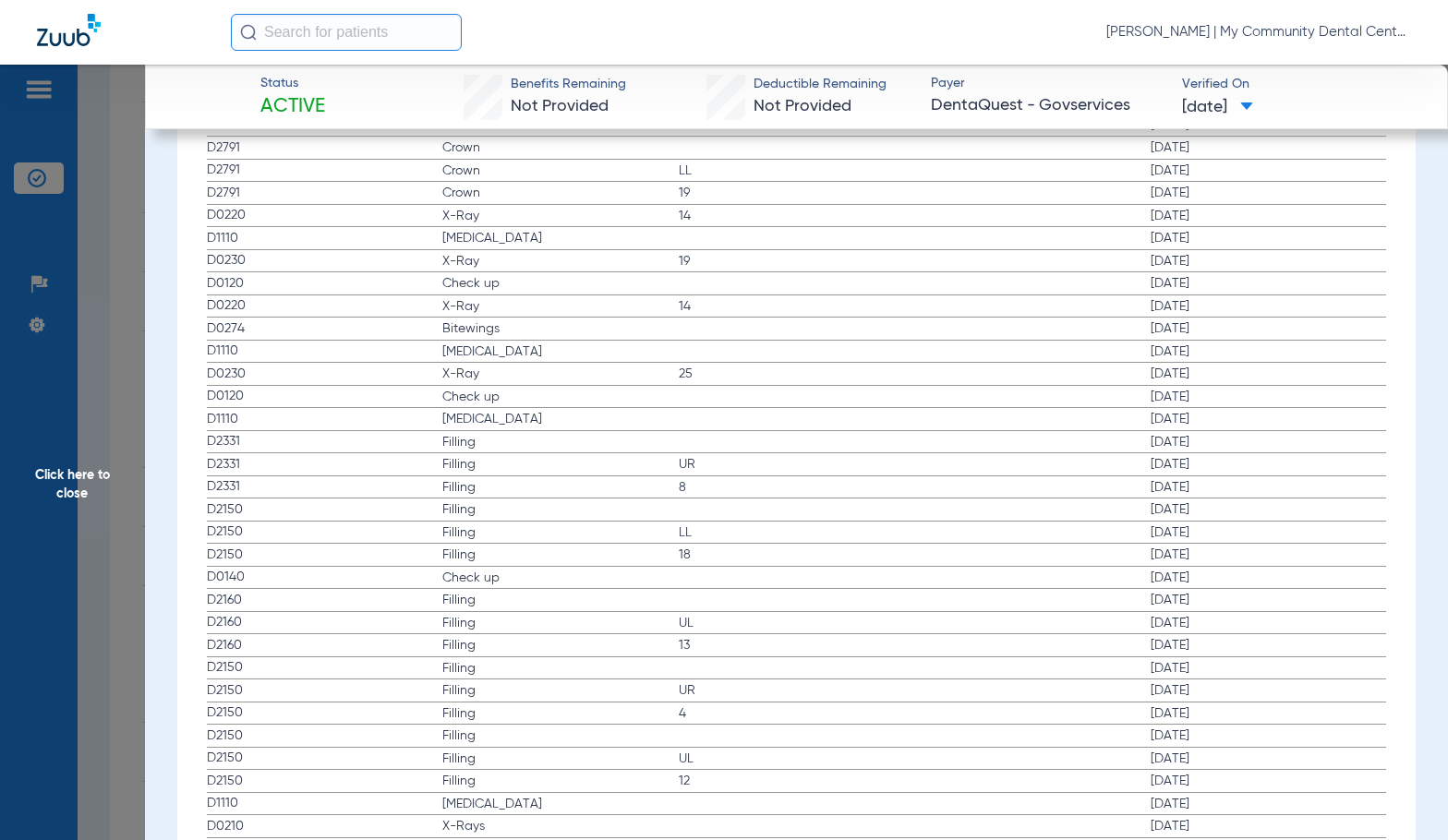
scroll to position [2585, 0]
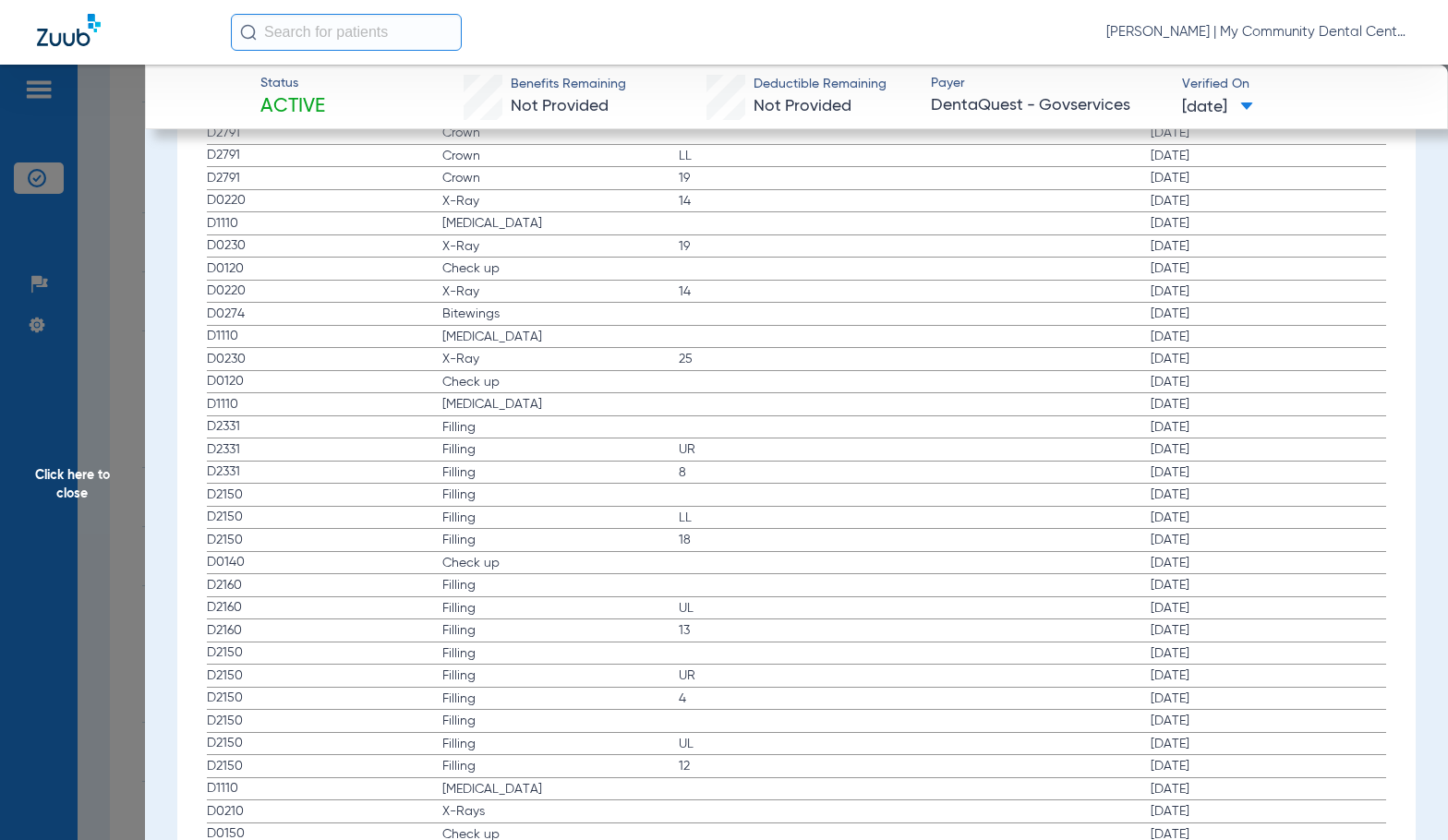
click at [651, 412] on span "[MEDICAL_DATA]" at bounding box center [560, 404] width 236 height 19
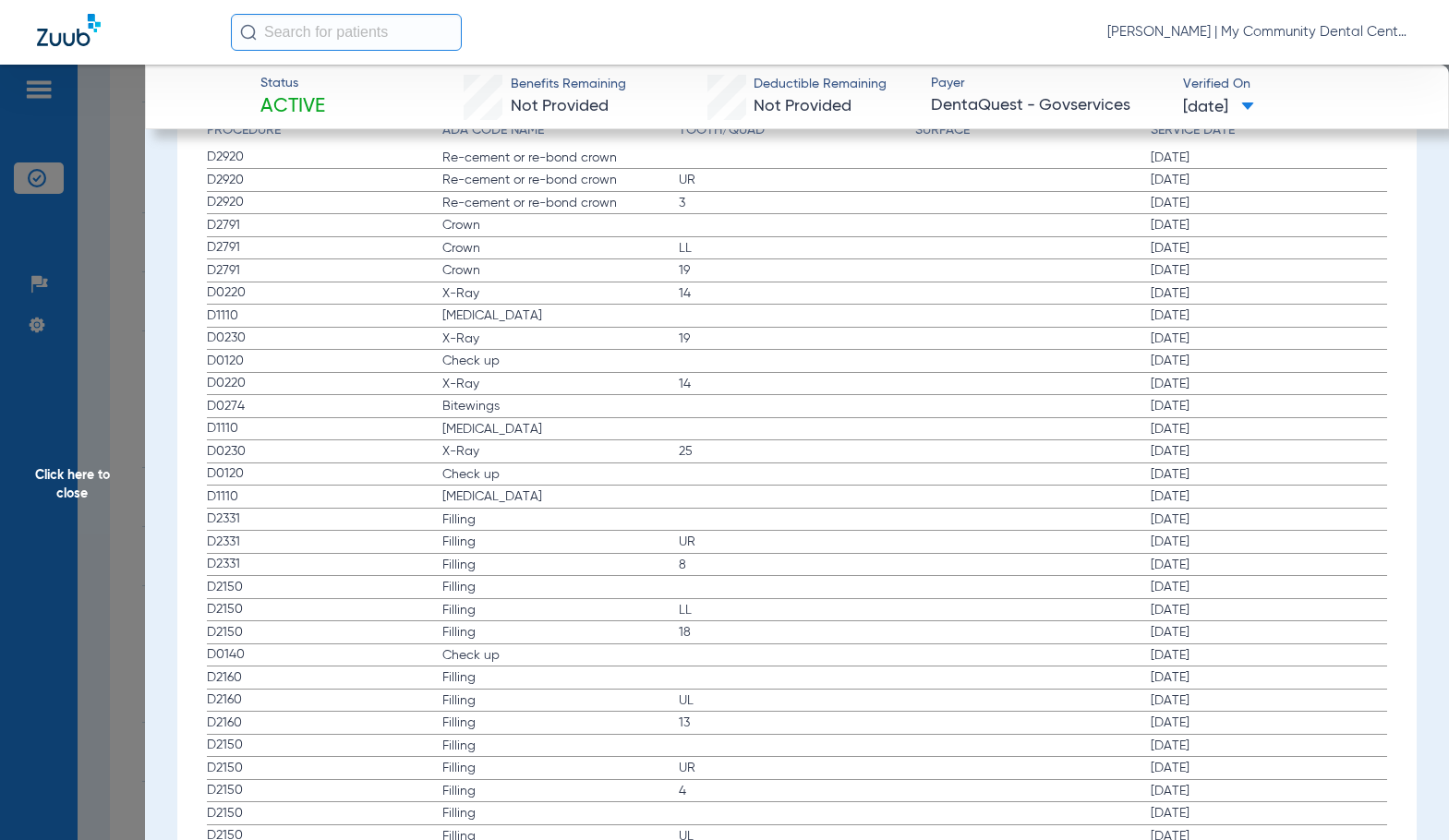
click at [783, 466] on label "D0120 Check up 12/21/2023" at bounding box center [797, 475] width 1180 height 23
click at [104, 445] on span "Click here to close" at bounding box center [72, 485] width 145 height 840
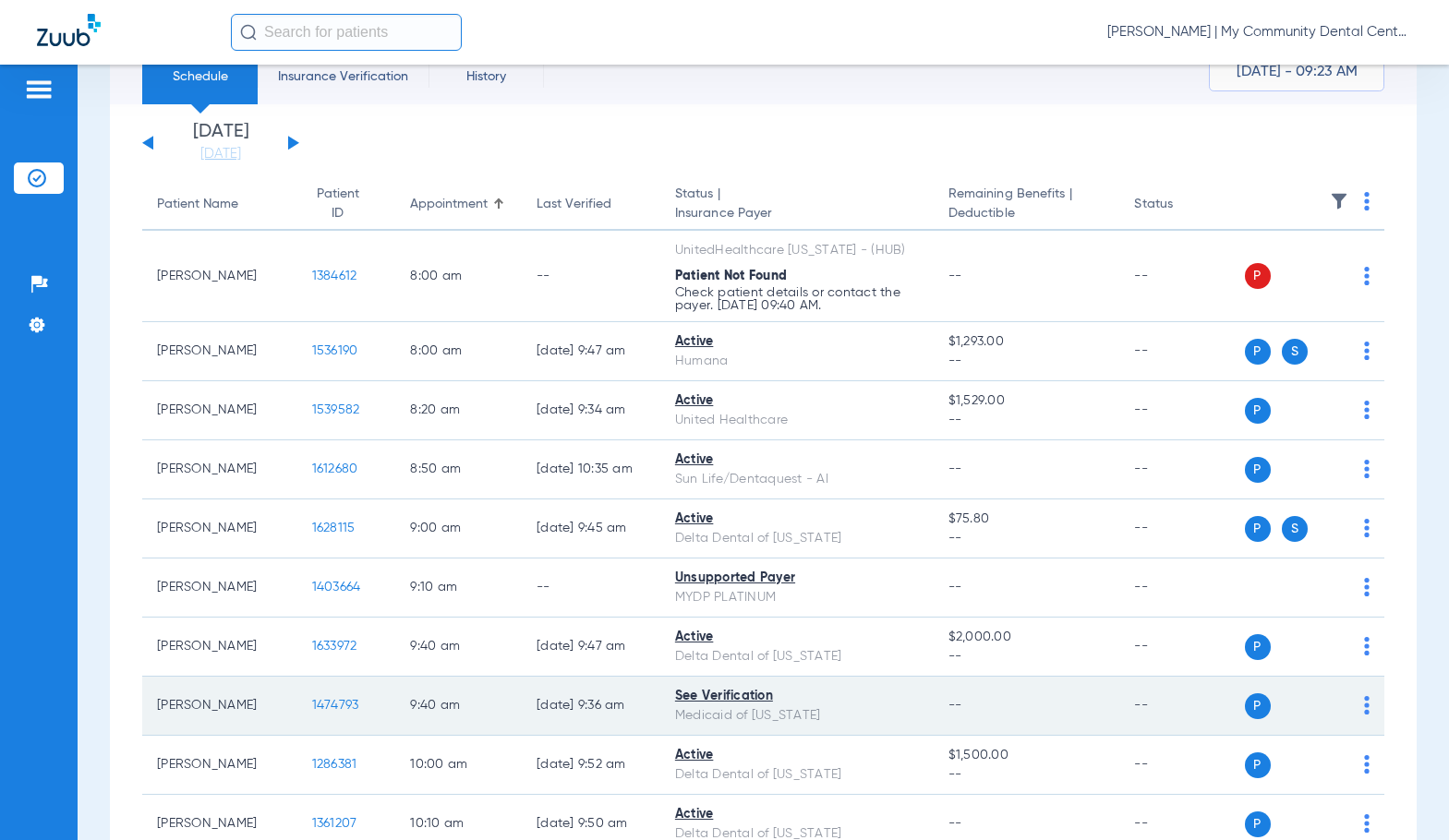
scroll to position [0, 0]
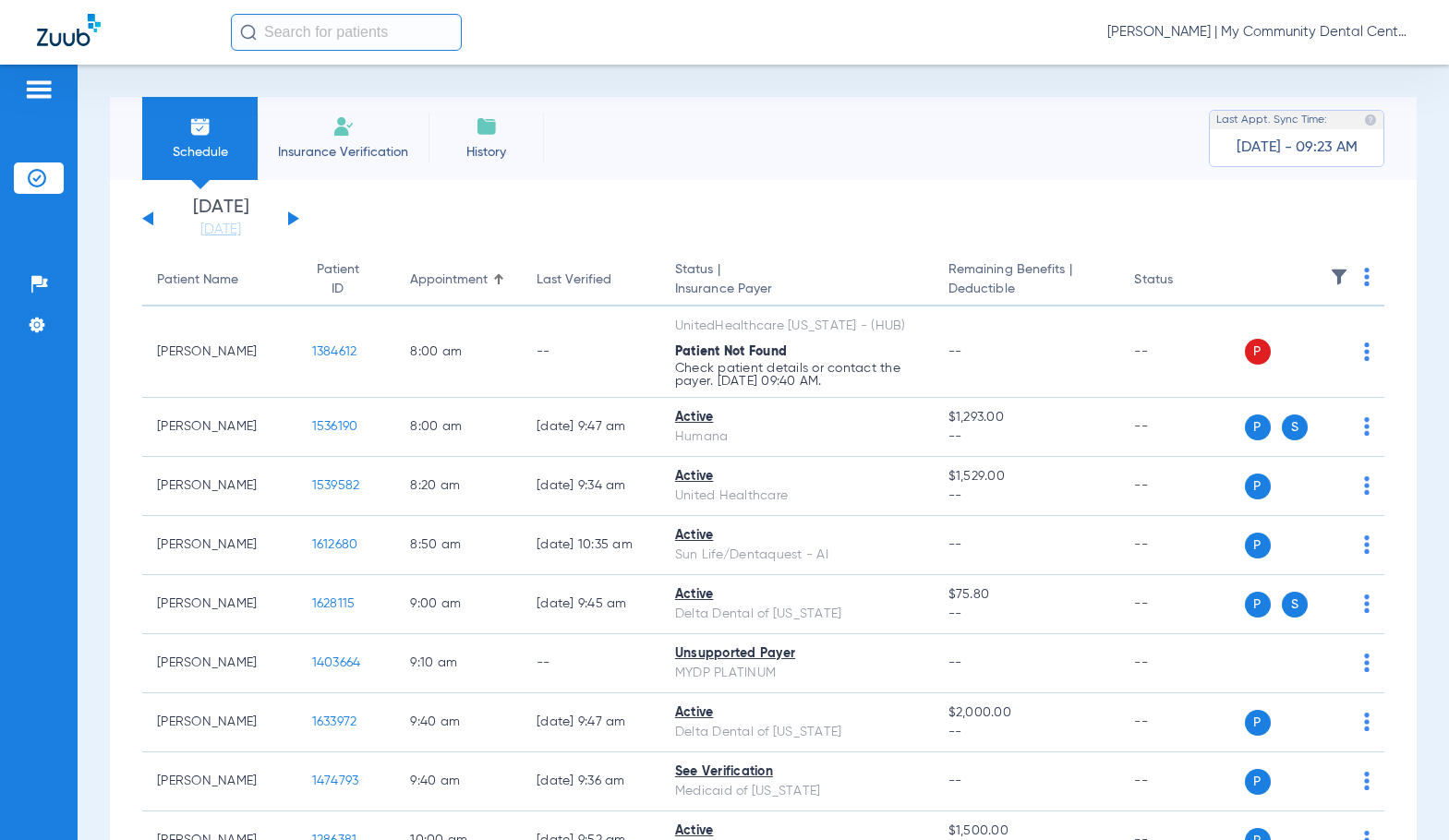
click at [291, 216] on button at bounding box center [293, 218] width 11 height 14
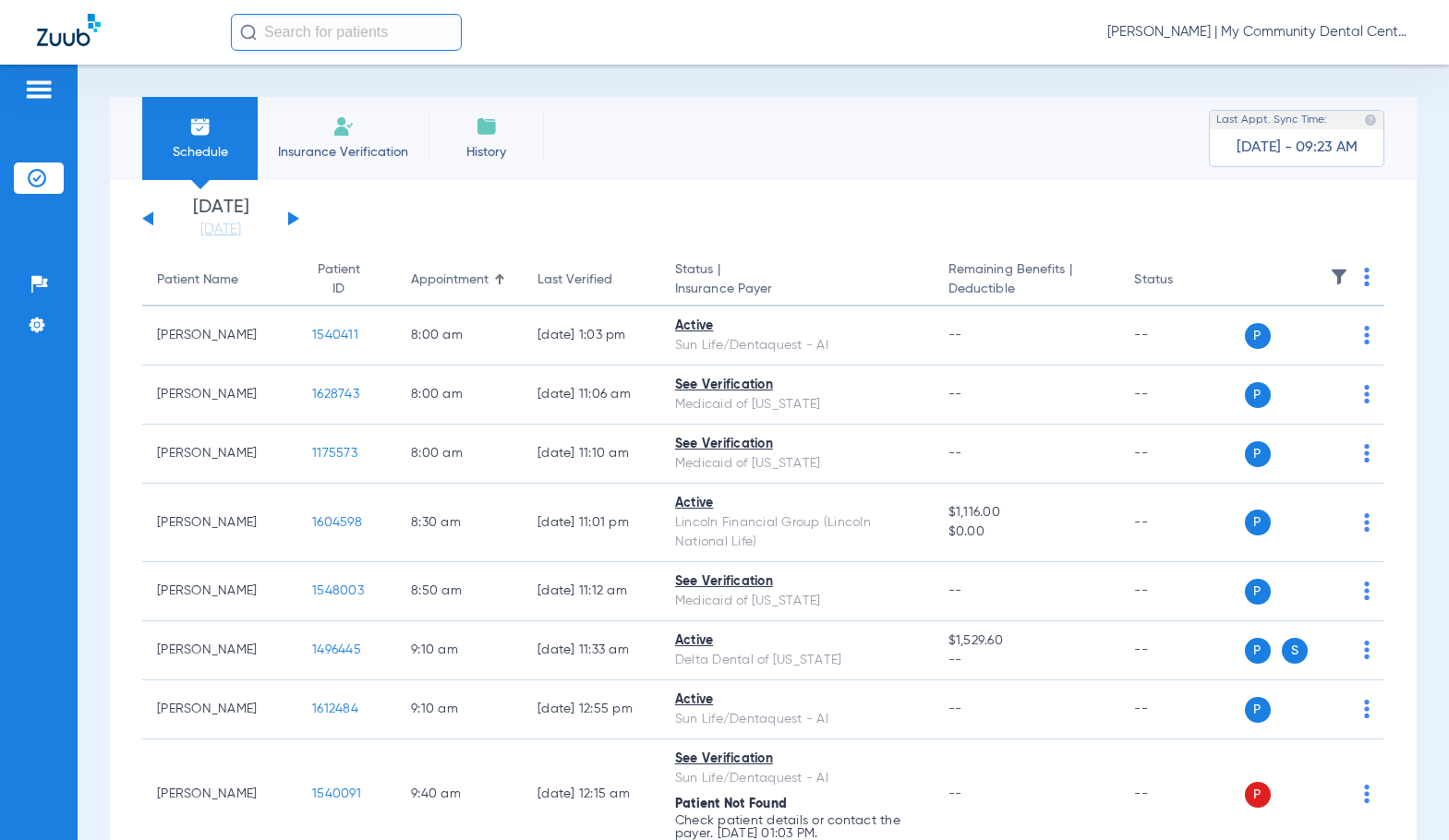
click at [1352, 281] on th at bounding box center [1315, 280] width 141 height 52
click at [1364, 280] on img at bounding box center [1367, 277] width 6 height 19
drag, startPoint x: 1319, startPoint y: 343, endPoint x: 1435, endPoint y: 379, distance: 121.5
click at [1319, 346] on span "Verify All" at bounding box center [1282, 350] width 116 height 13
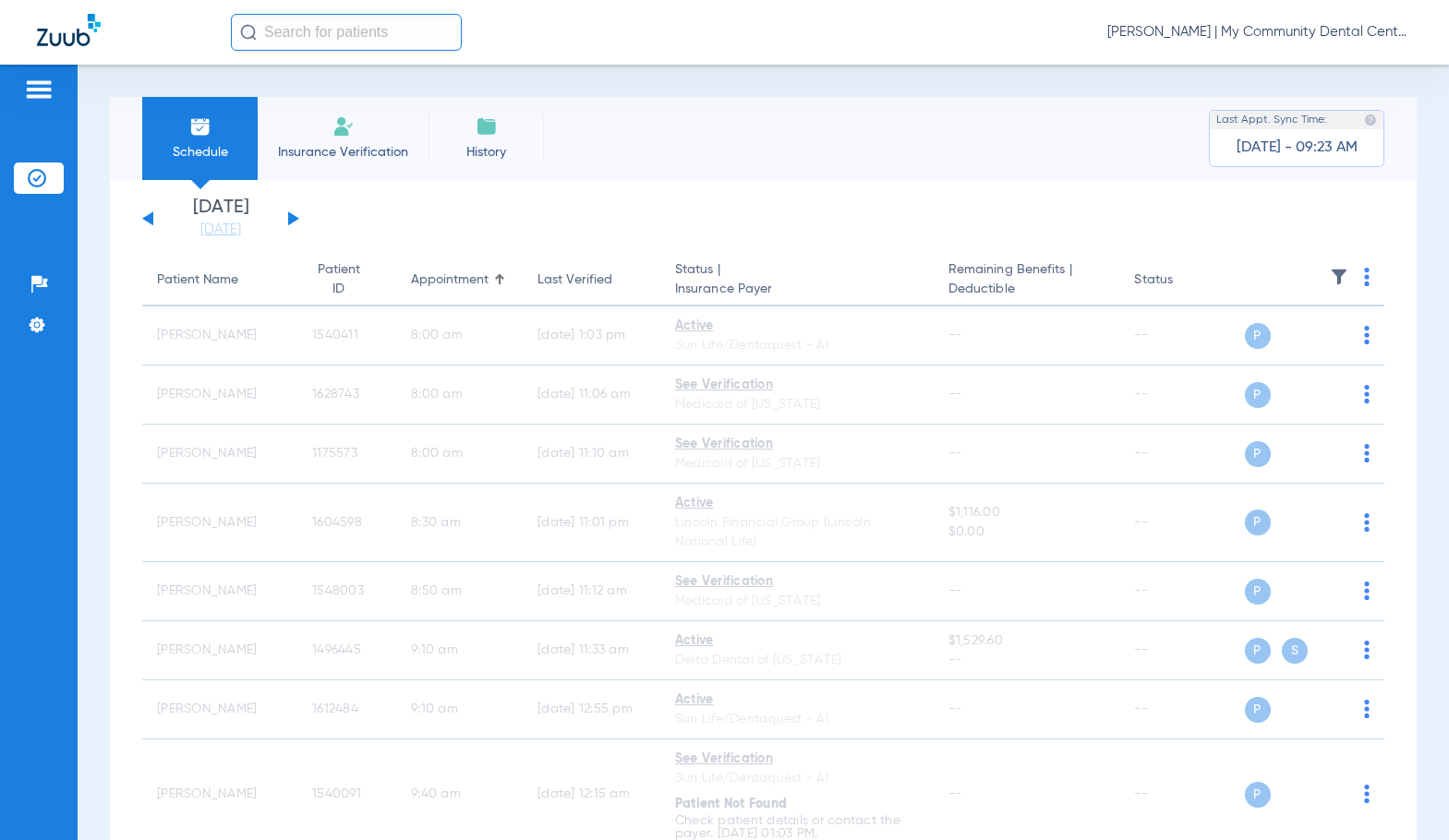
click at [1235, 38] on span "Sadie Gibbs - Howell | My Community Dental Centers" at bounding box center [1258, 32] width 304 height 19
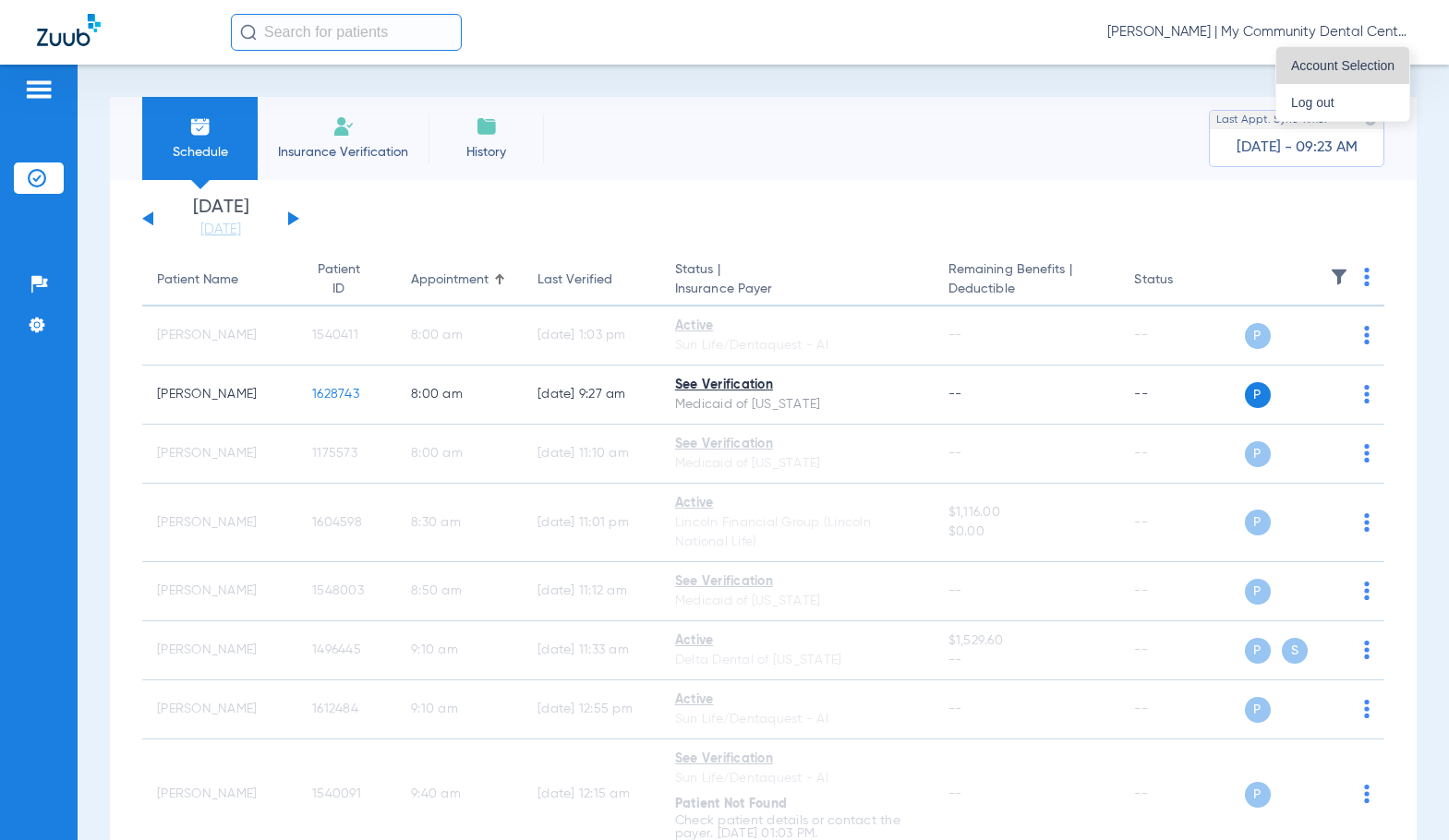
click at [1295, 78] on button "Account Selection" at bounding box center [1343, 66] width 133 height 37
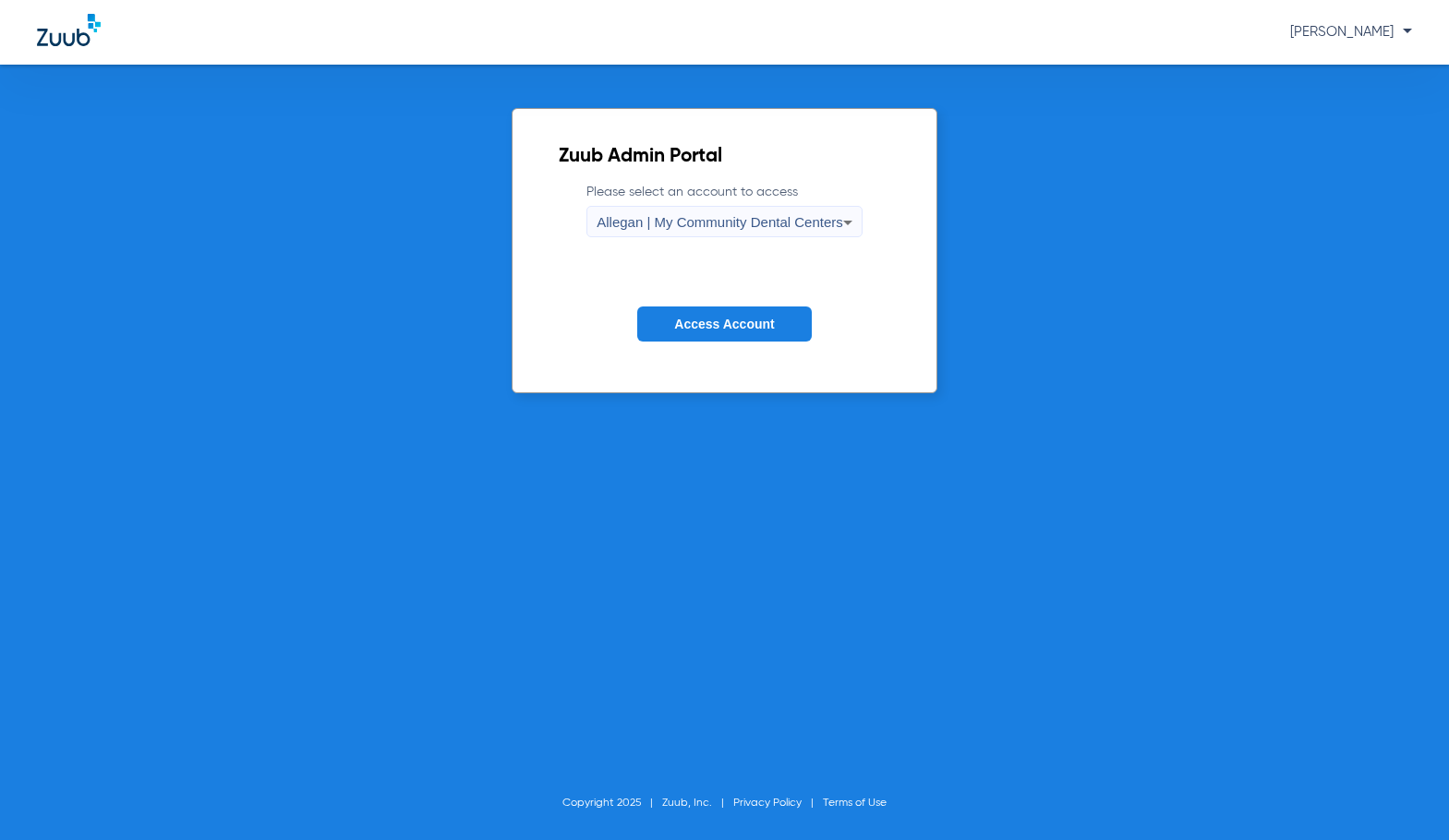
click at [811, 225] on span "Allegan | My Community Dental Centers" at bounding box center [720, 222] width 246 height 16
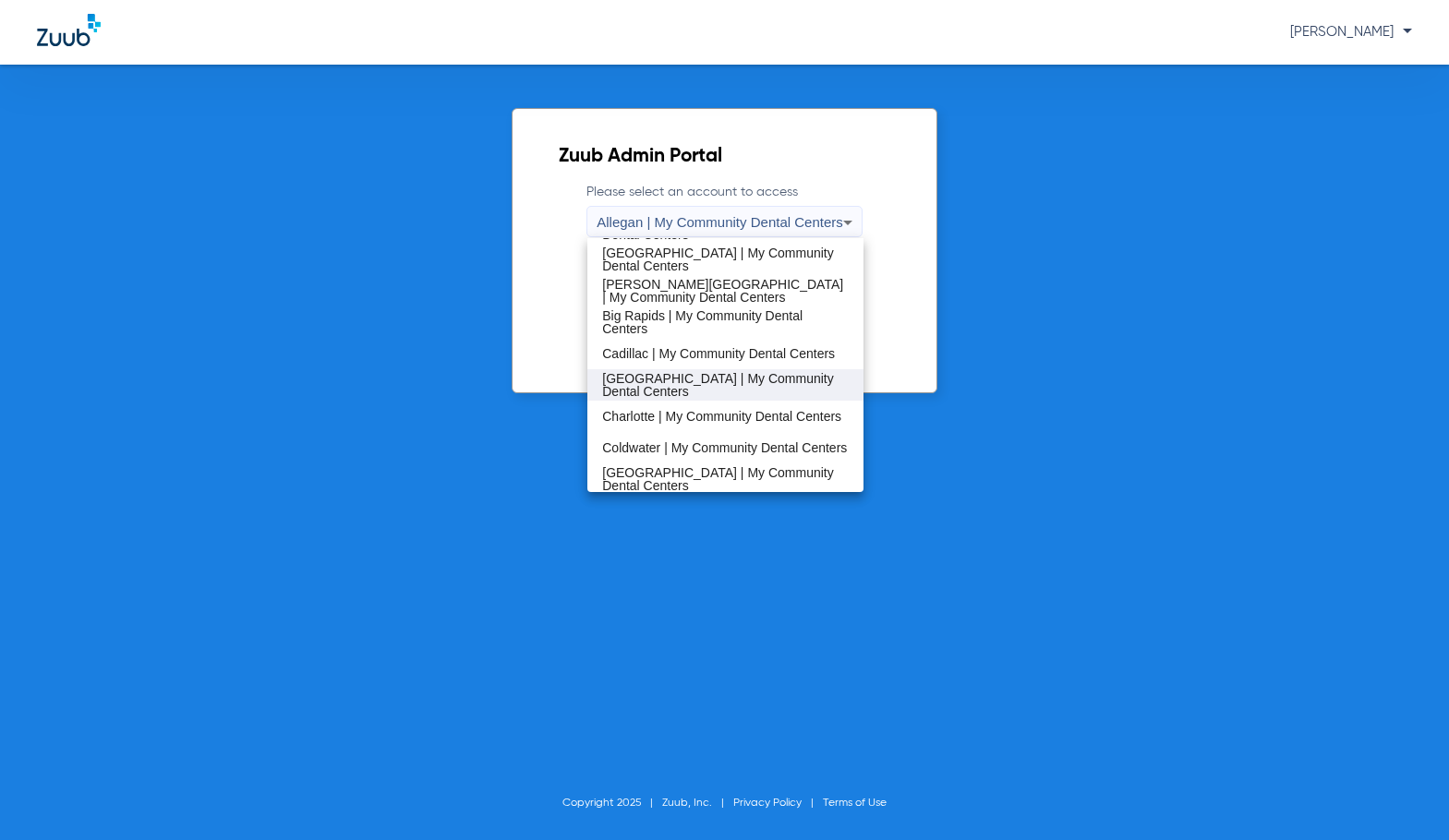
scroll to position [369, 0]
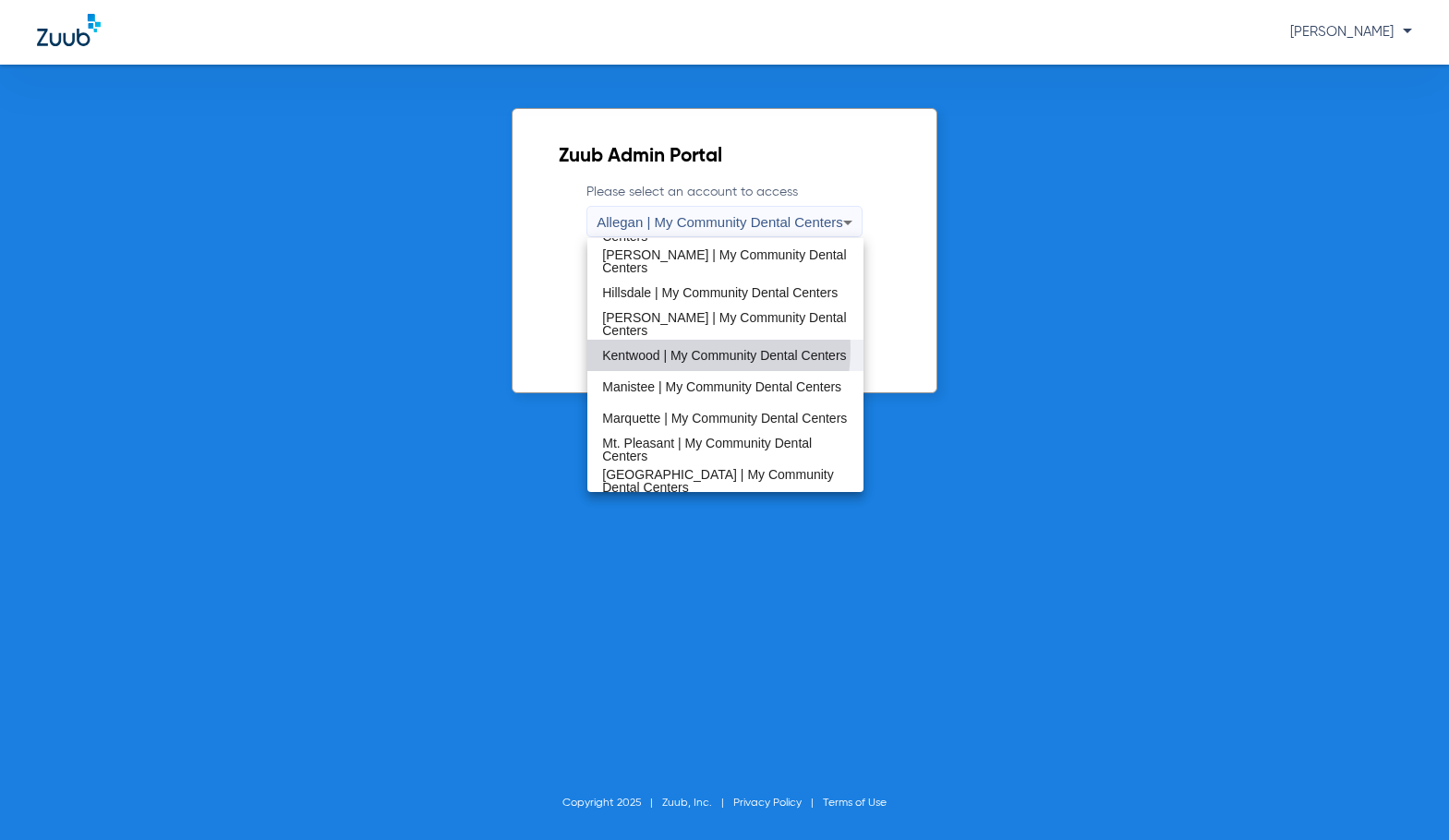
click at [676, 349] on span "Kentwood | My Community Dental Centers" at bounding box center [724, 355] width 243 height 13
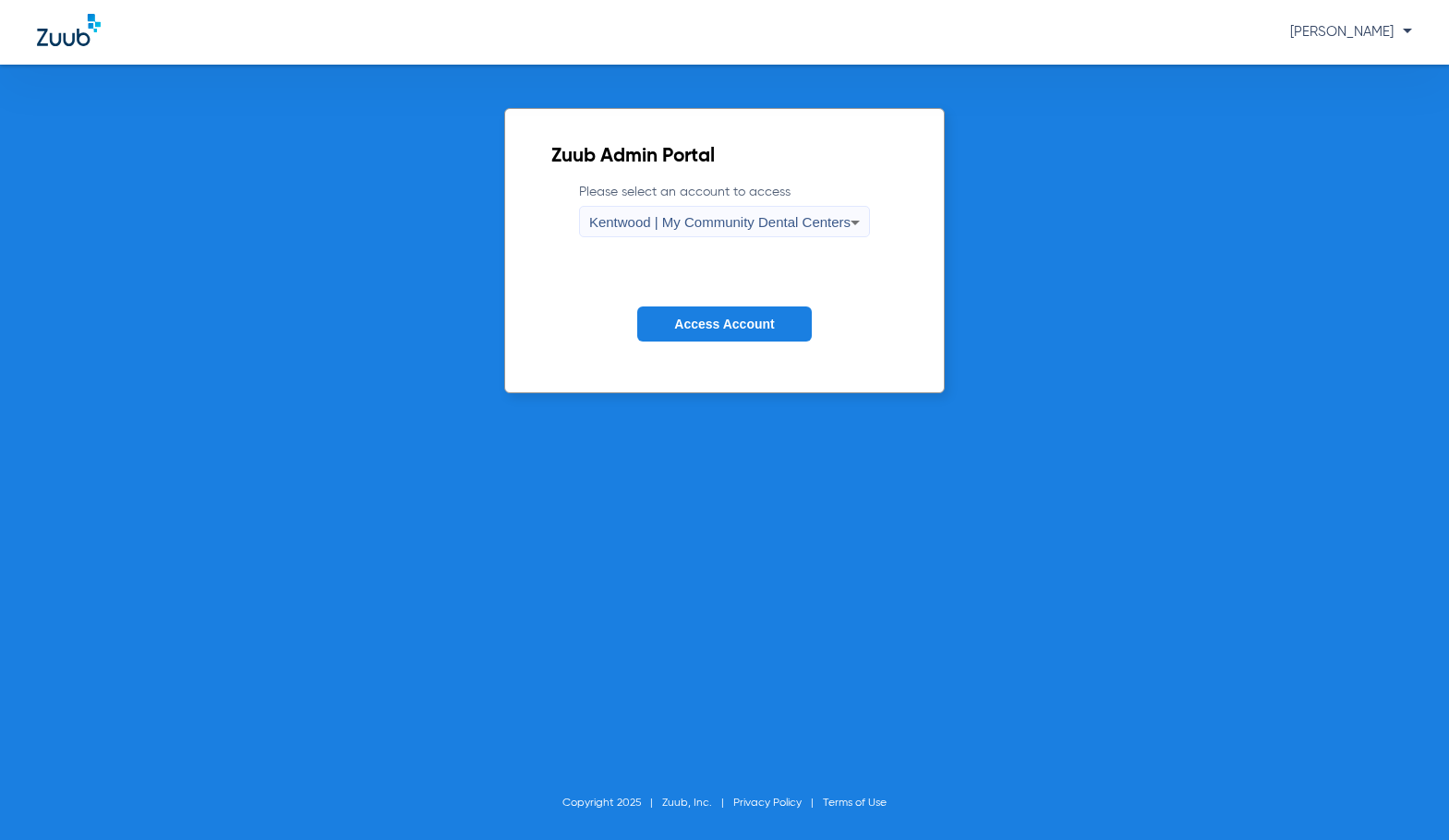
click at [690, 337] on button "Access Account" at bounding box center [724, 324] width 174 height 36
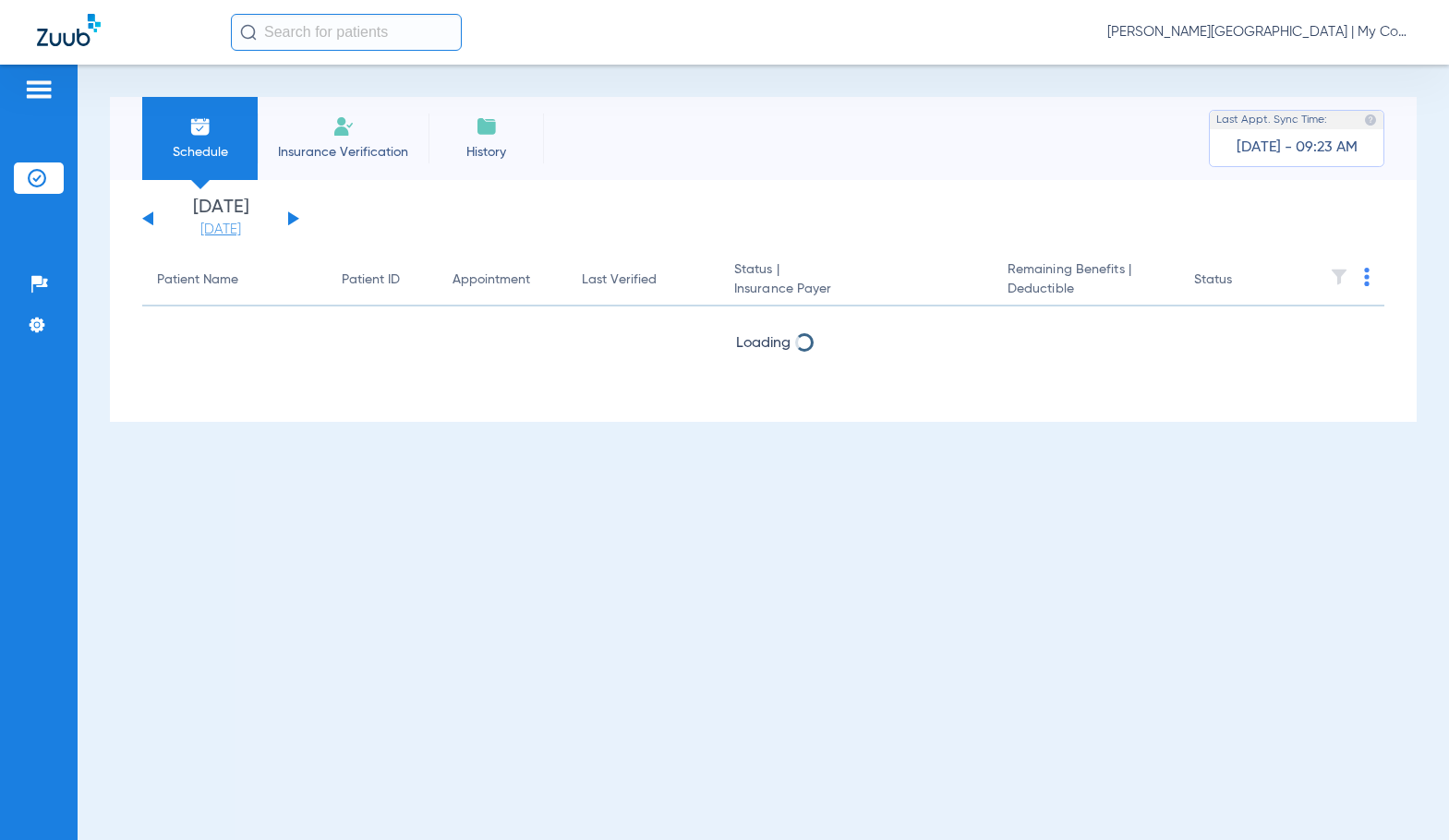
click at [222, 224] on link "[DATE]" at bounding box center [221, 229] width 111 height 19
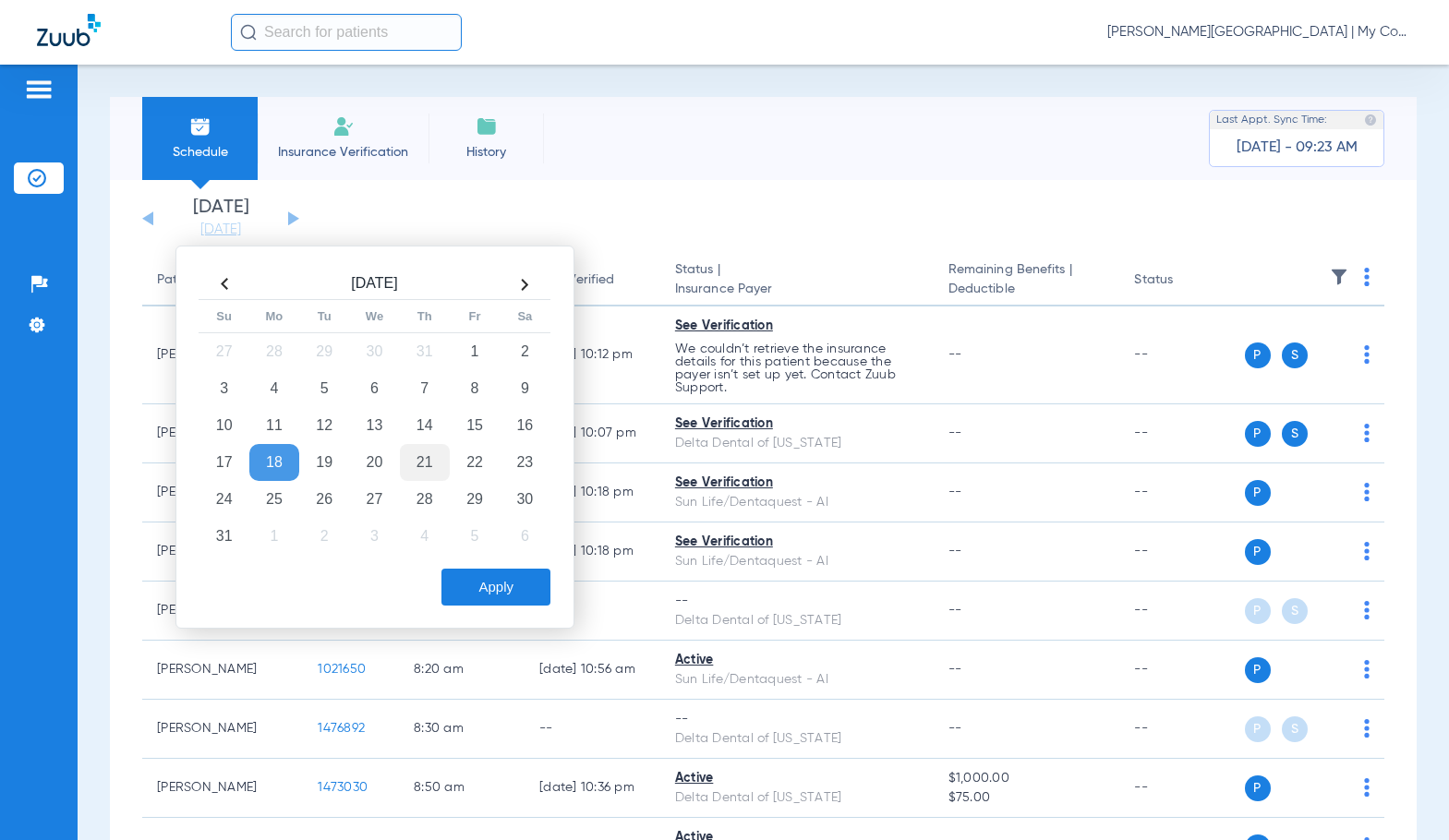
click at [421, 463] on td "21" at bounding box center [425, 463] width 50 height 37
click at [498, 586] on button "Apply" at bounding box center [496, 587] width 109 height 37
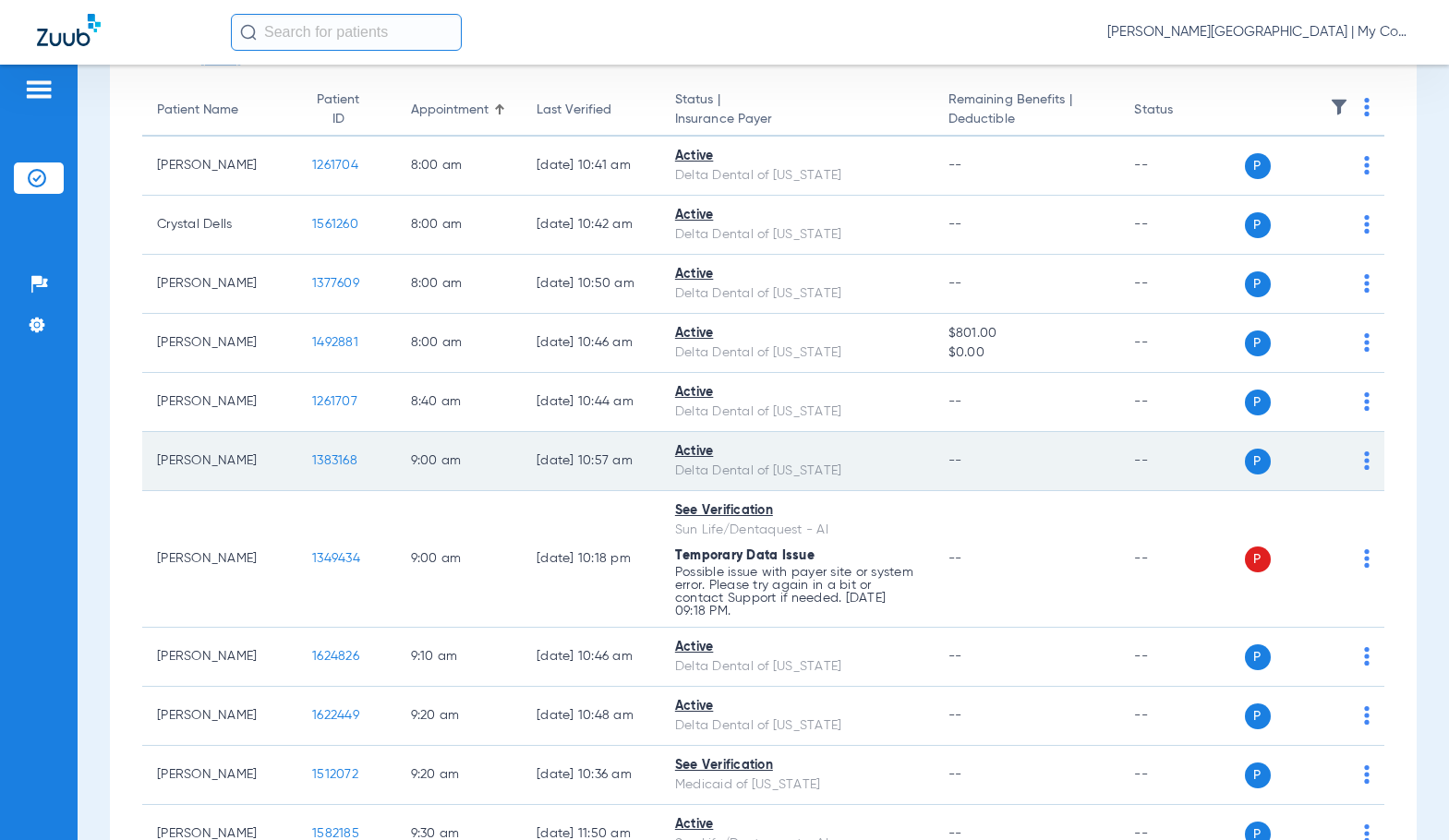
scroll to position [185, 0]
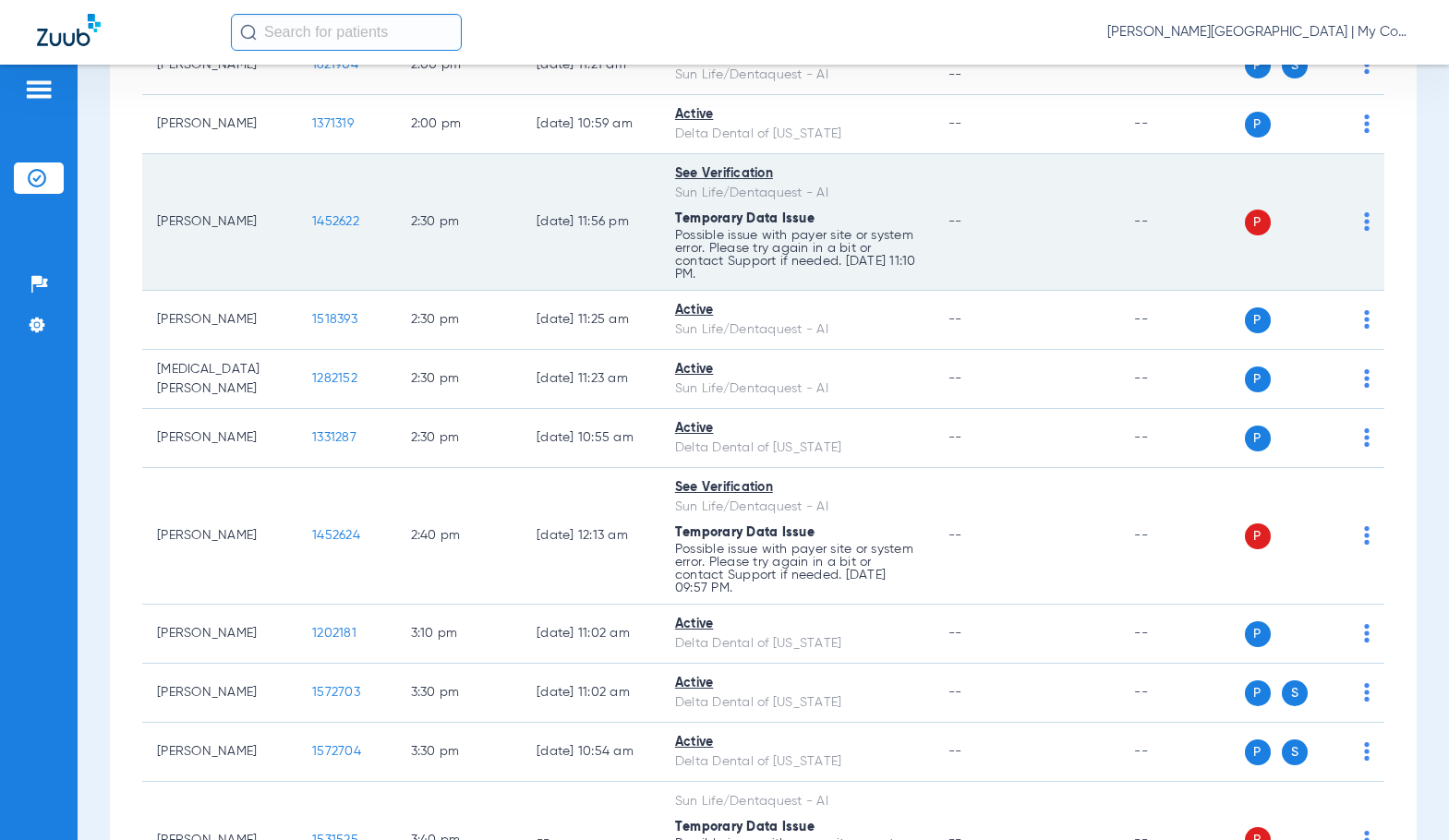
scroll to position [2400, 0]
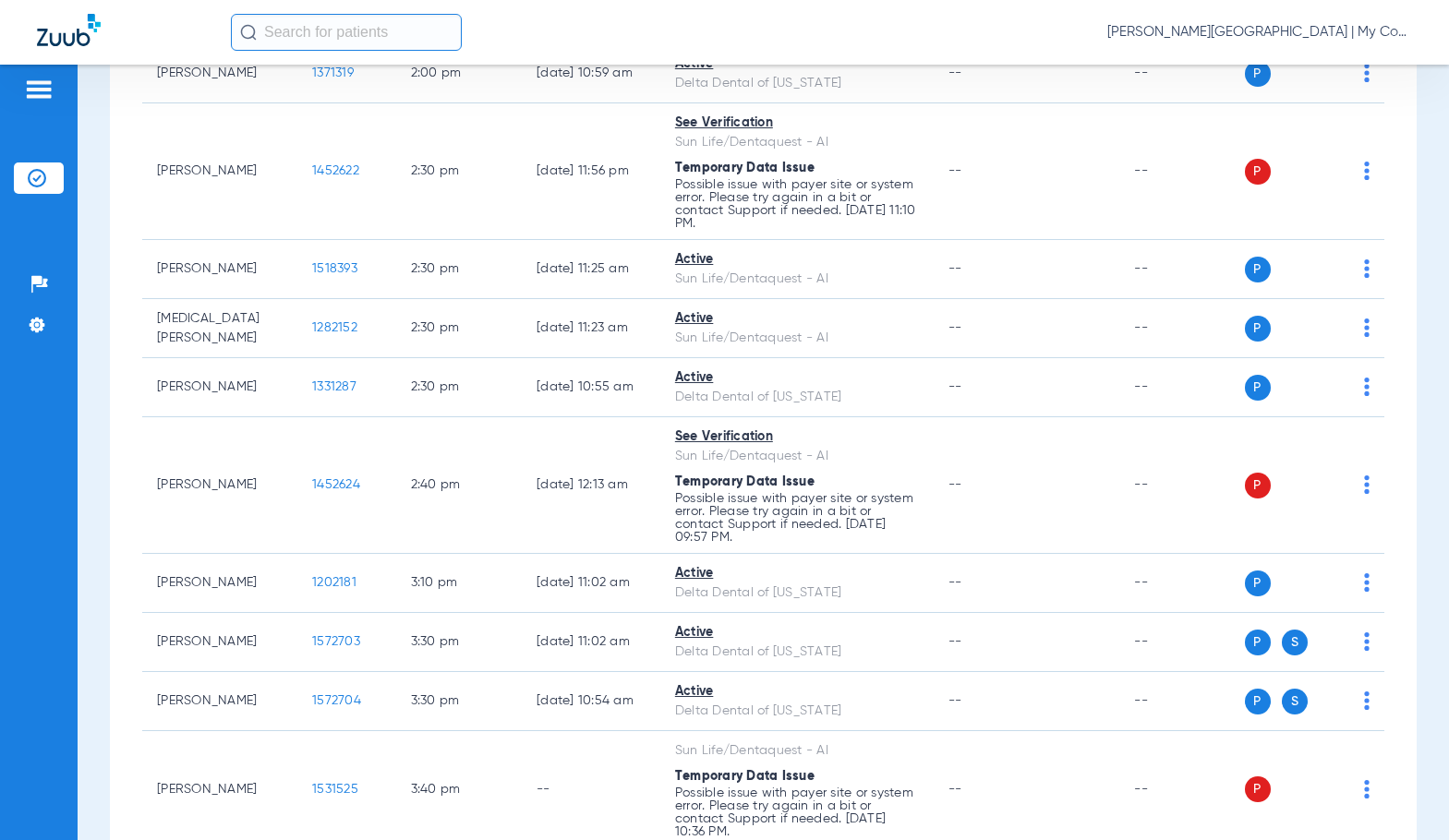
click at [60, 490] on div "Patients Insurance Verification Setup Help Center Settings" at bounding box center [39, 485] width 78 height 840
click at [79, 525] on div "Schedule Insurance Verification History Last Appt. Sync Time: Today - 09:38 AM …" at bounding box center [763, 452] width 1371 height 775
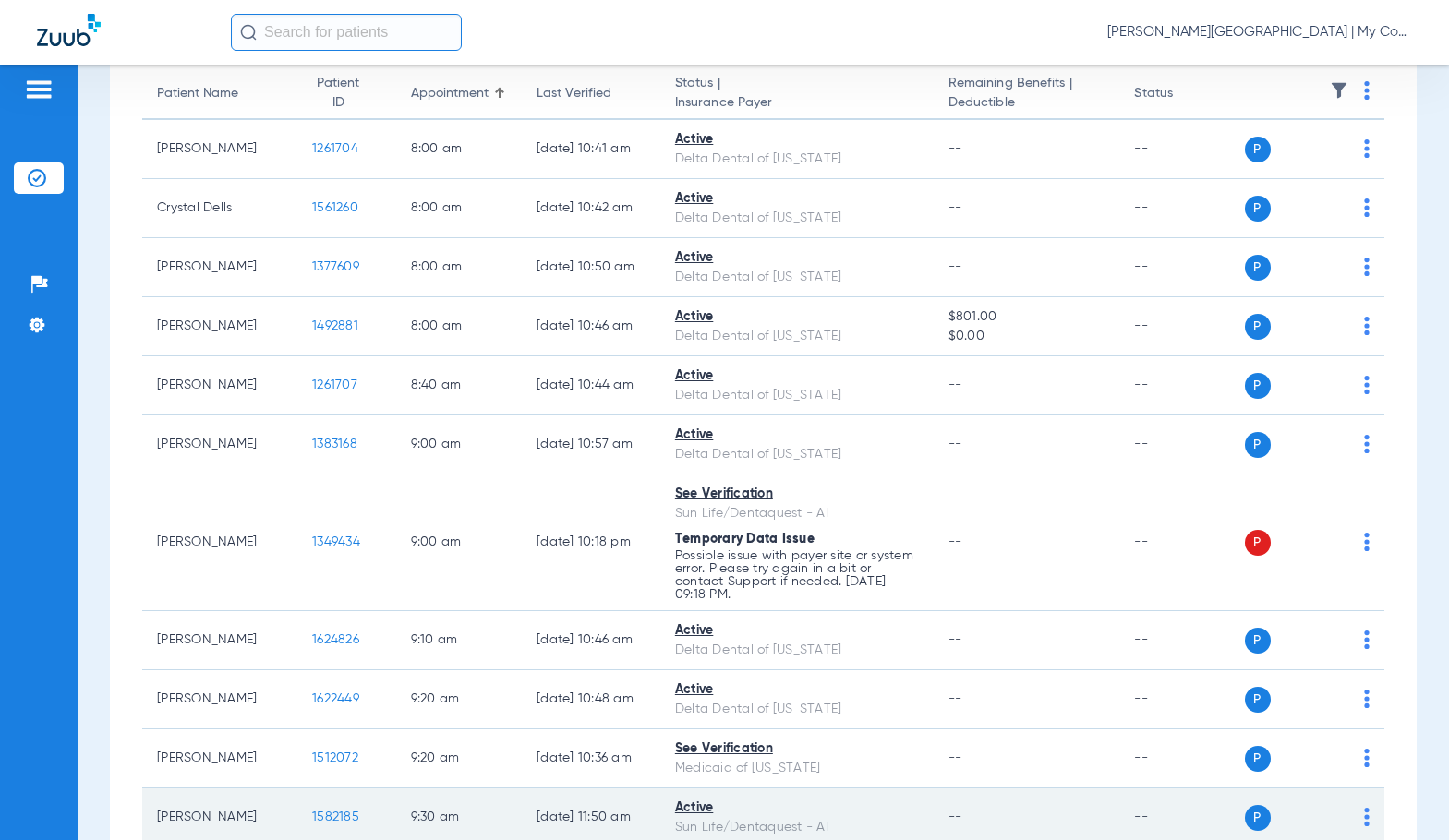
scroll to position [0, 0]
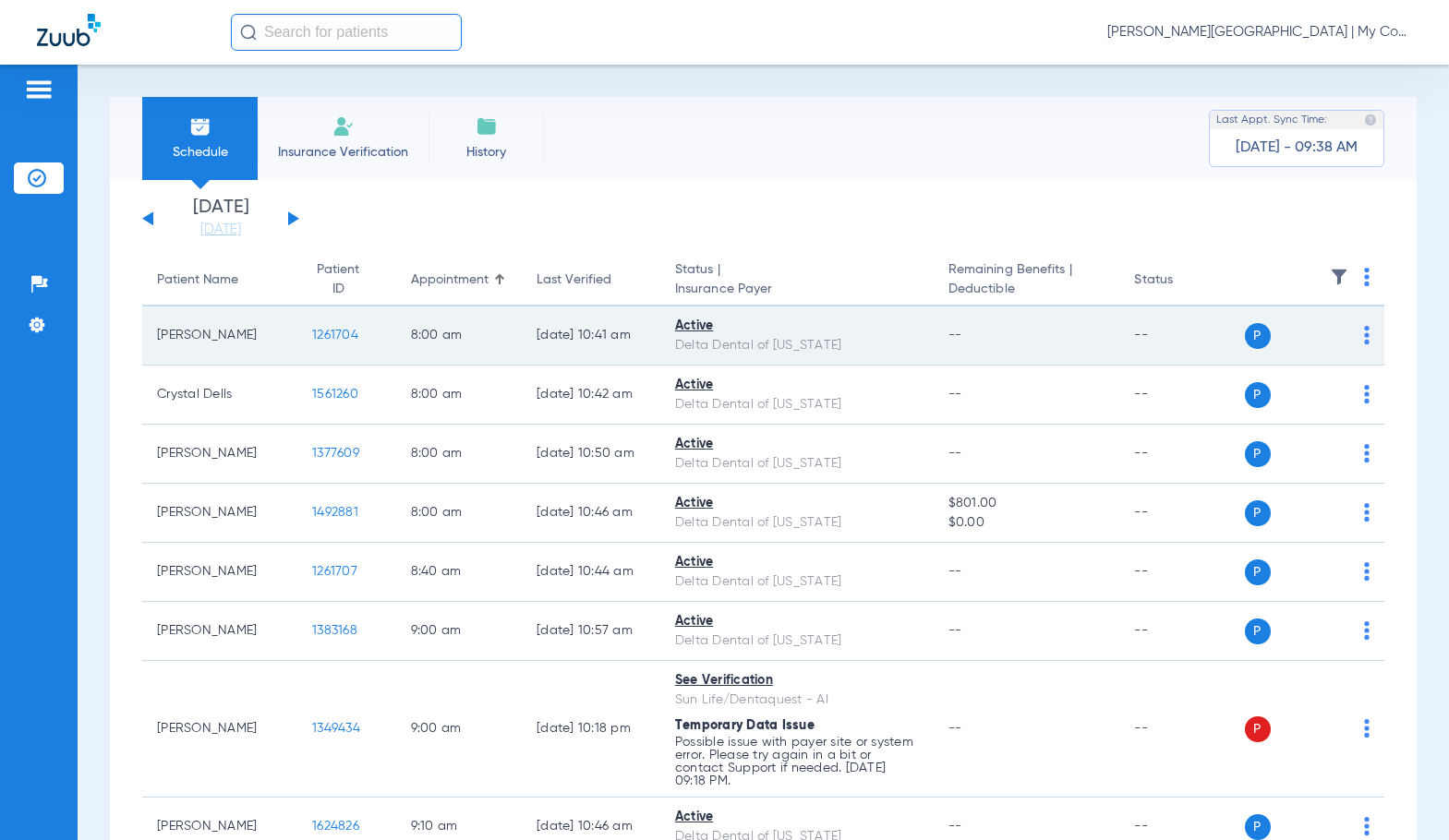
click at [312, 328] on span "1261704" at bounding box center [335, 335] width 46 height 13
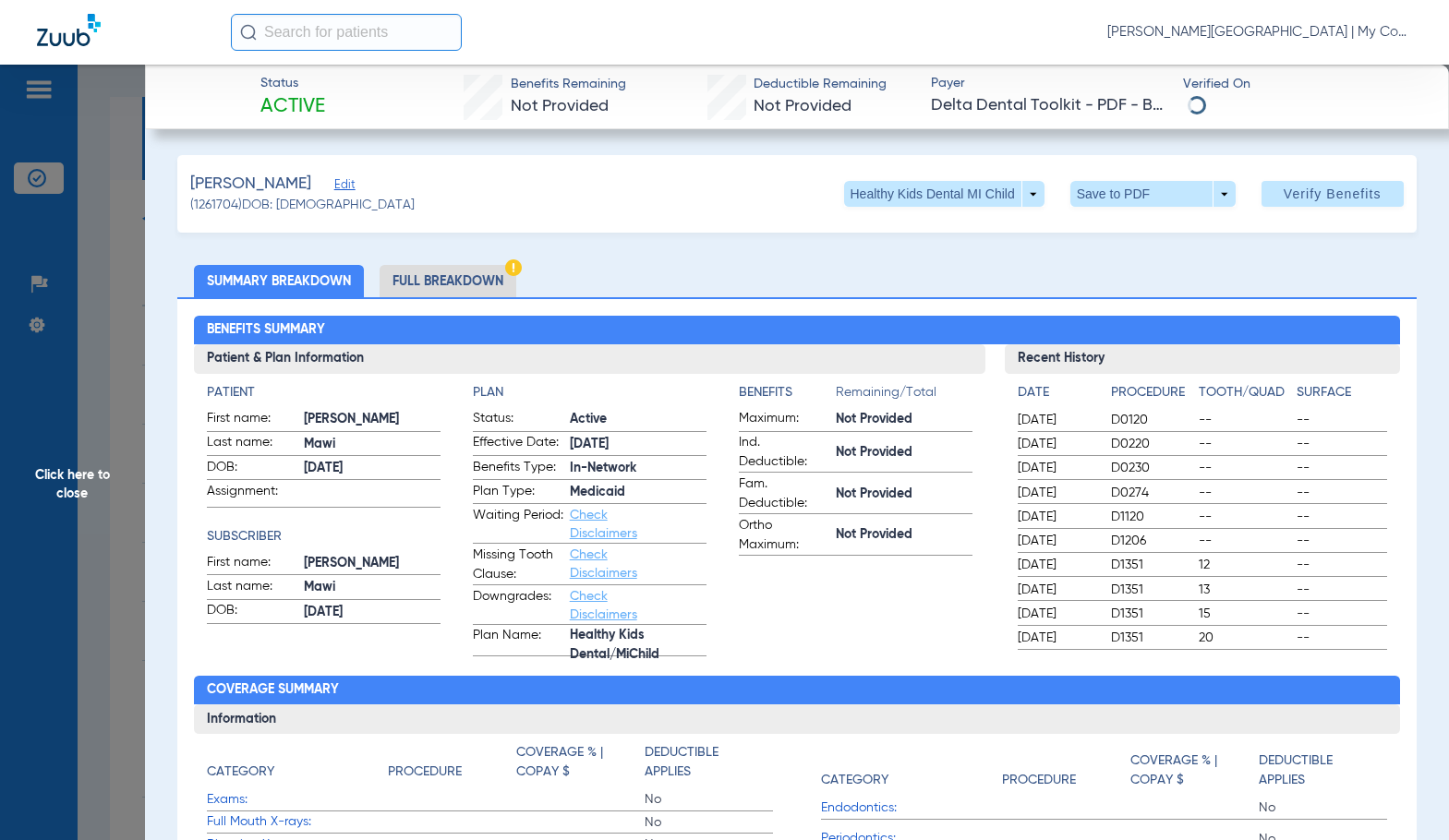
click at [421, 285] on li "Full Breakdown" at bounding box center [448, 280] width 137 height 32
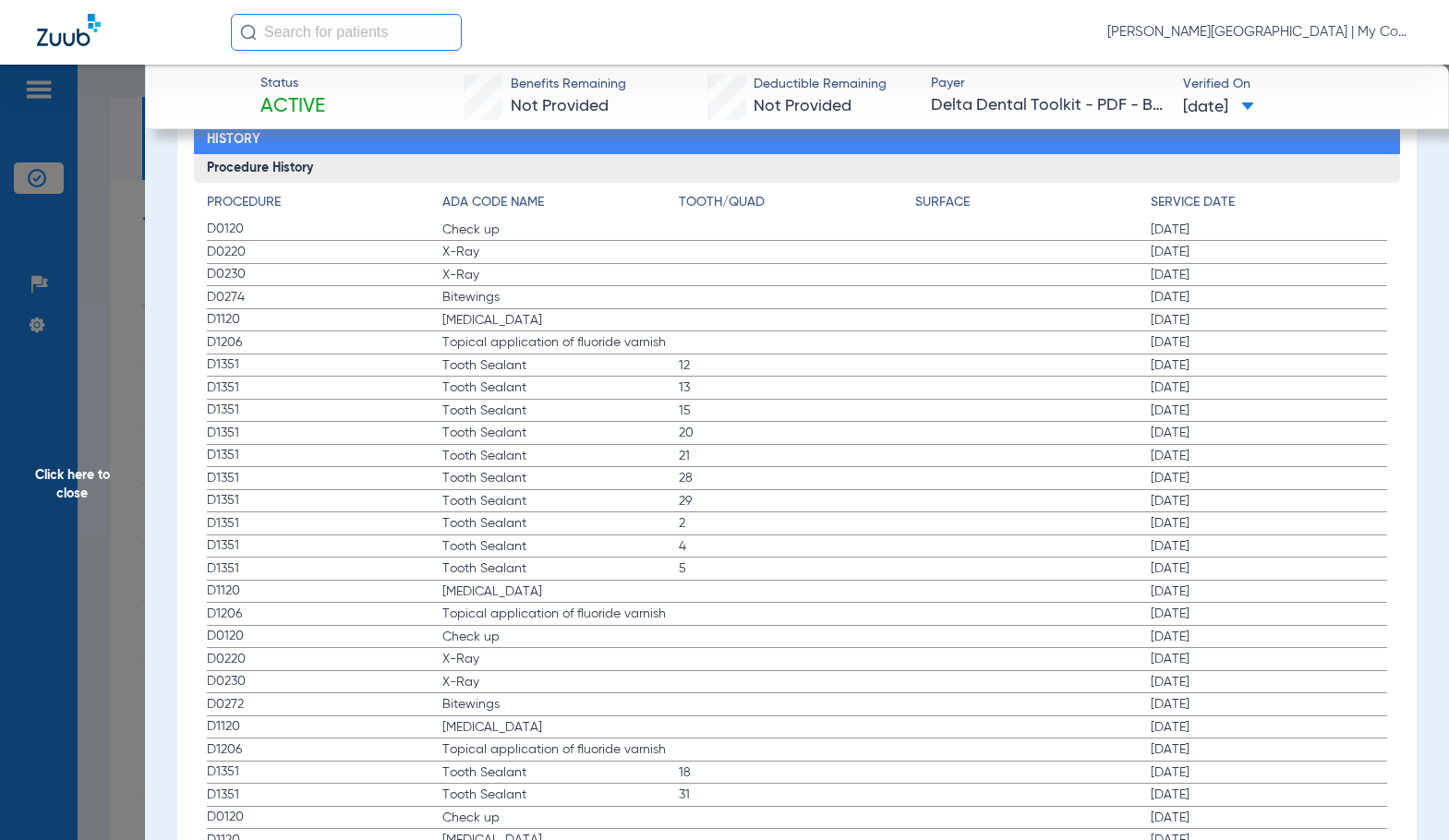
scroll to position [2400, 0]
click at [67, 435] on span "Click here to close" at bounding box center [72, 485] width 145 height 840
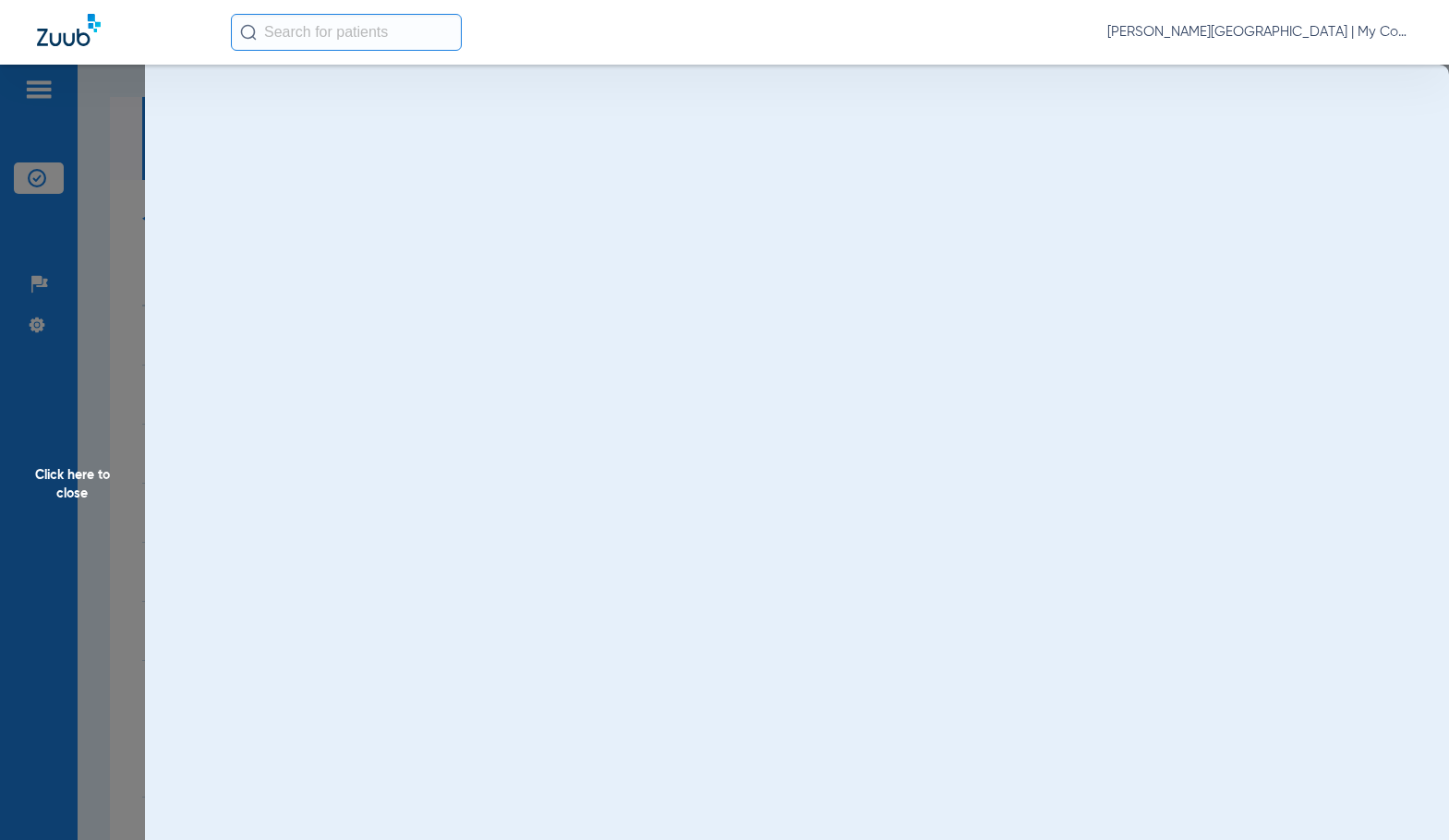
scroll to position [0, 0]
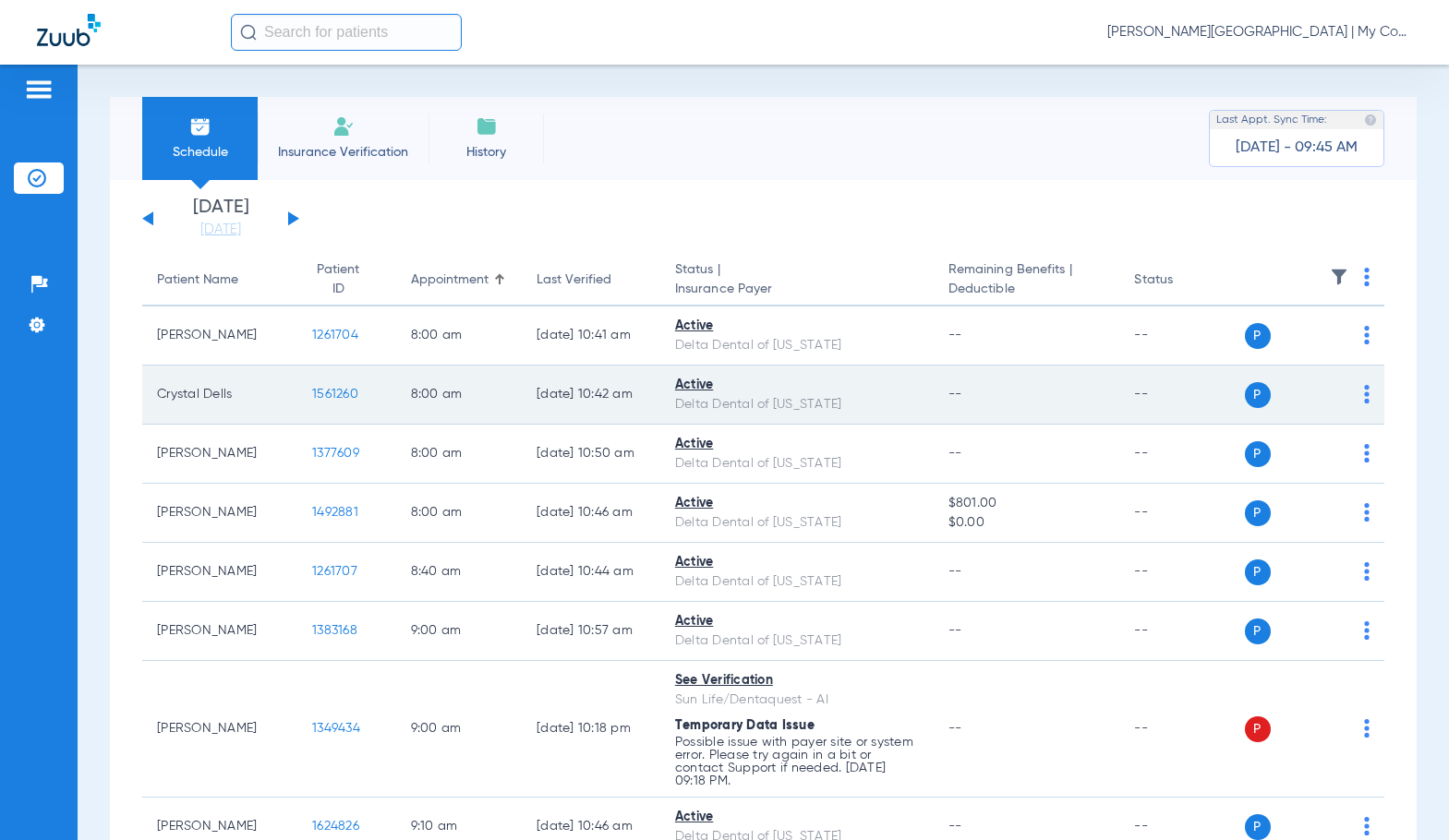
click at [312, 384] on td "1561260" at bounding box center [346, 395] width 98 height 59
click at [312, 392] on span "1561260" at bounding box center [335, 394] width 46 height 13
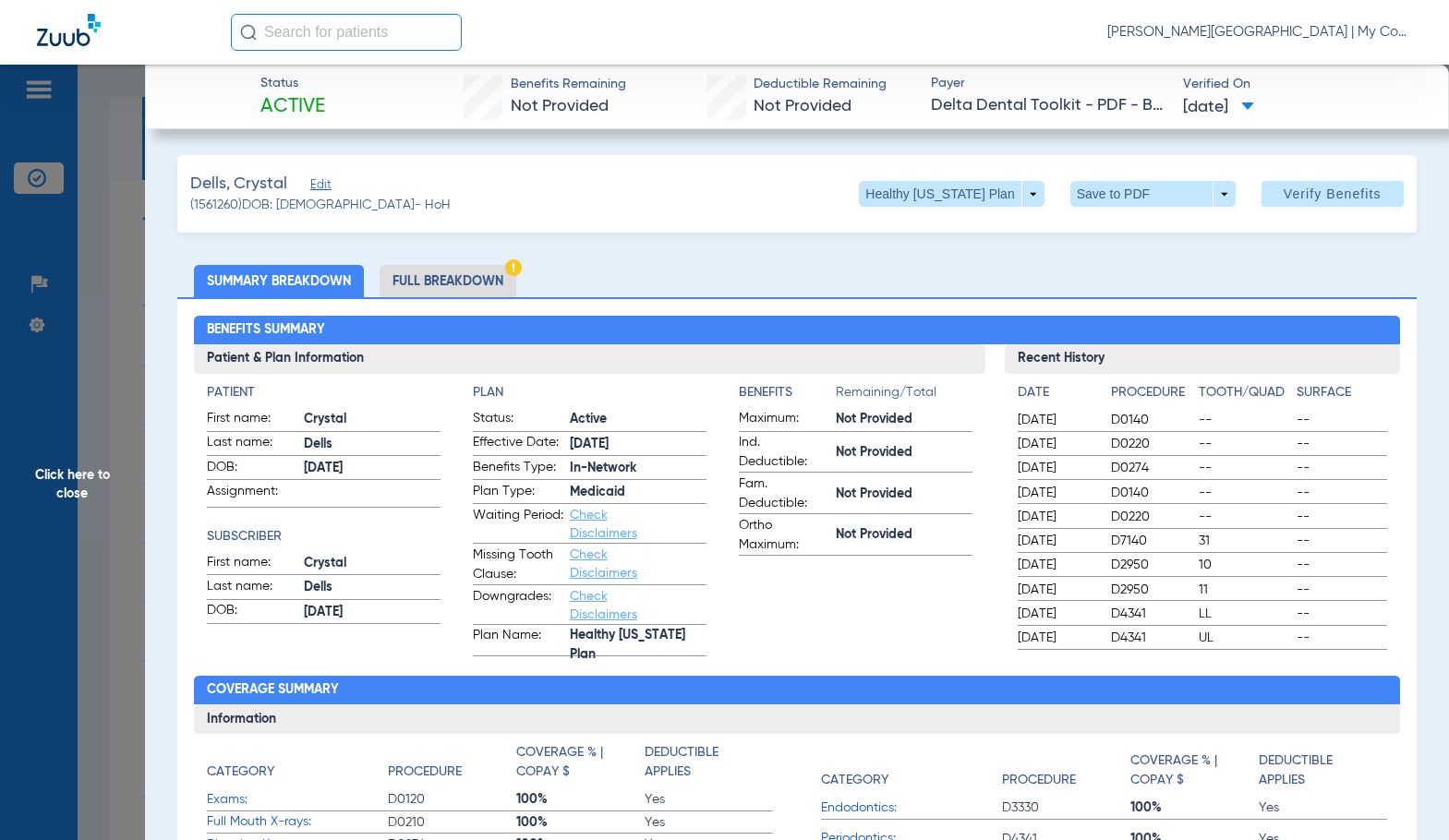
click at [439, 266] on li "Full Breakdown" at bounding box center [448, 280] width 137 height 32
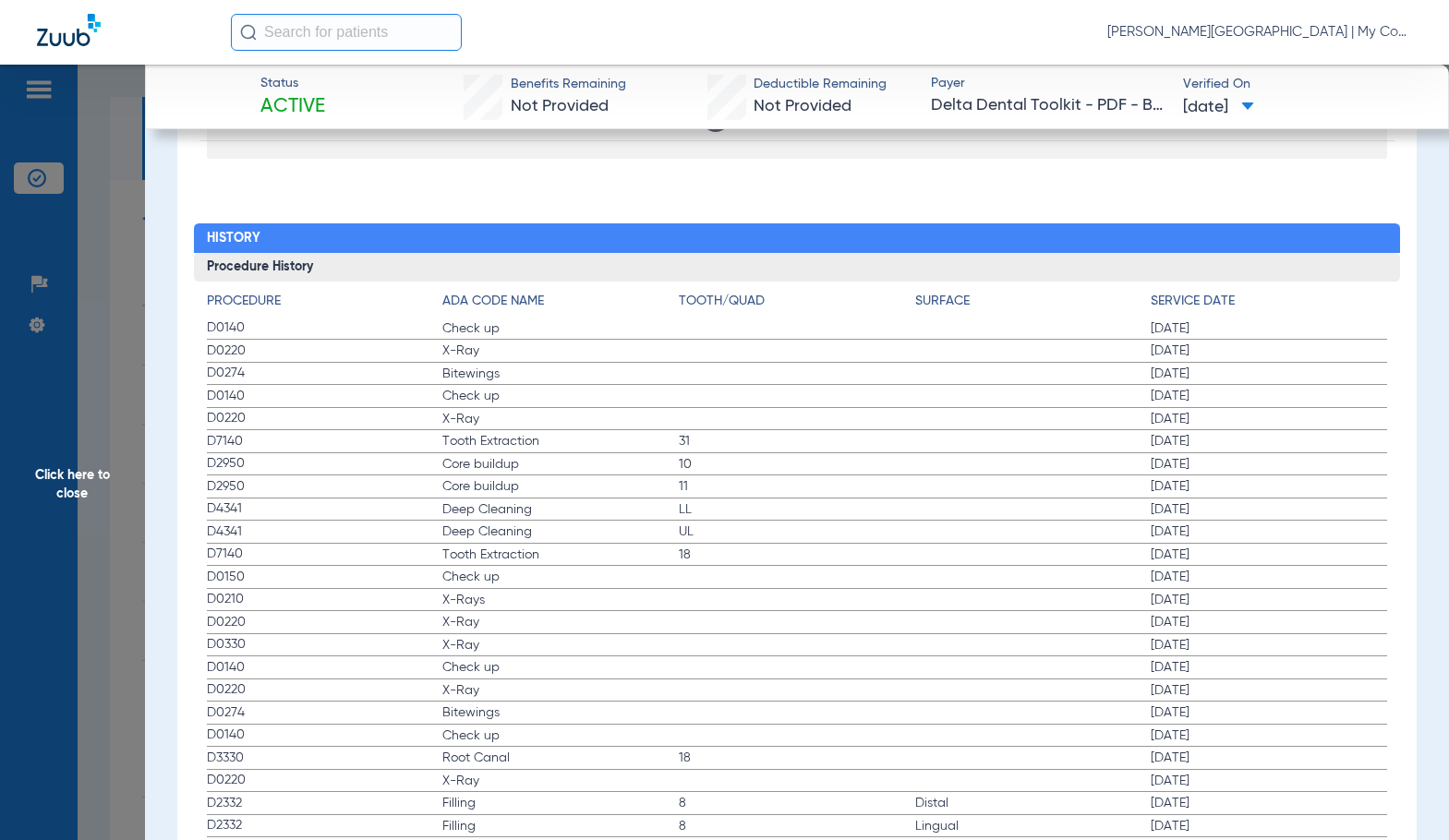
scroll to position [2308, 0]
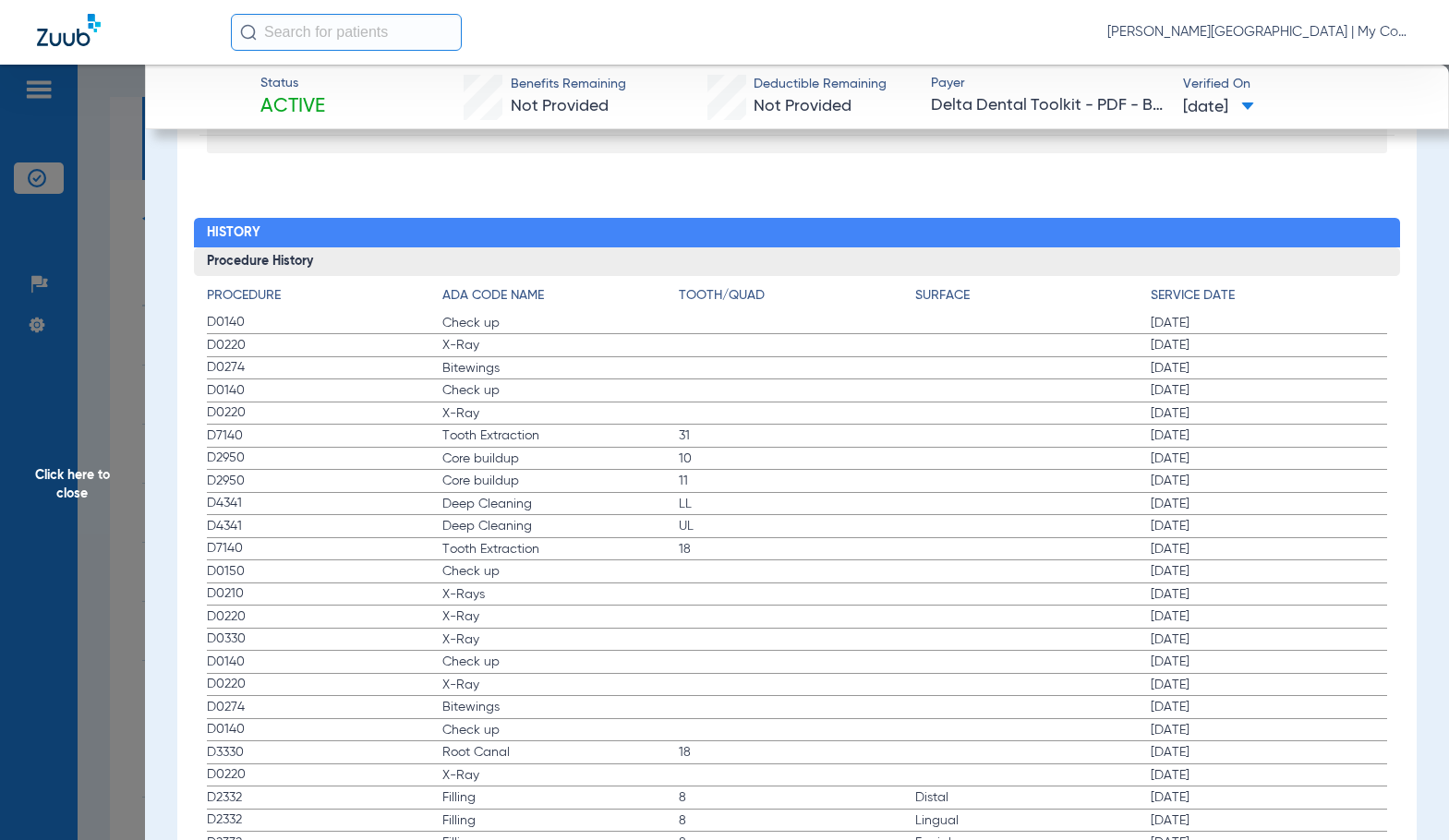
drag, startPoint x: 127, startPoint y: 416, endPoint x: 277, endPoint y: 567, distance: 212.8
click at [126, 416] on span "Click here to close" at bounding box center [72, 485] width 145 height 840
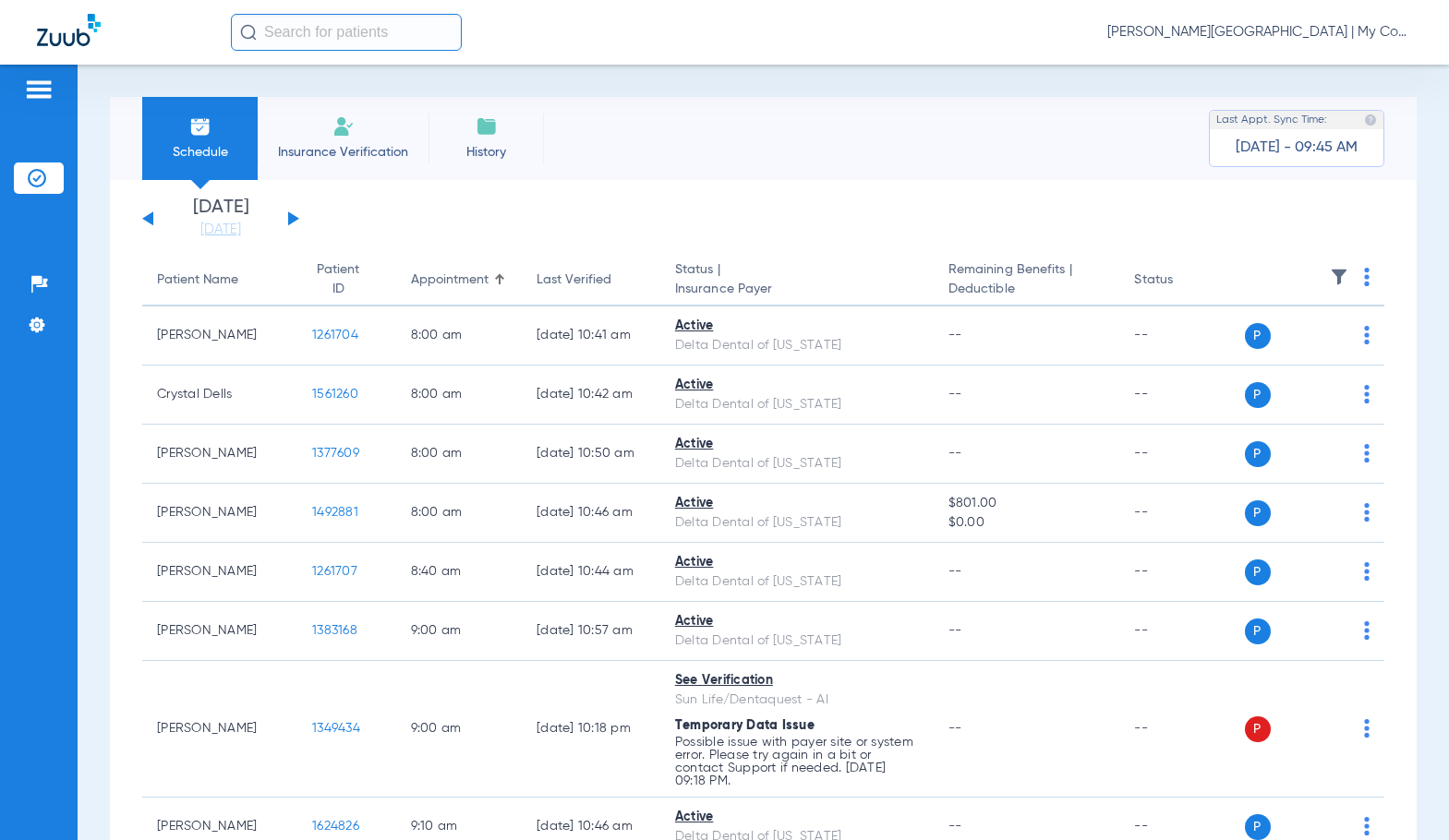
scroll to position [93, 0]
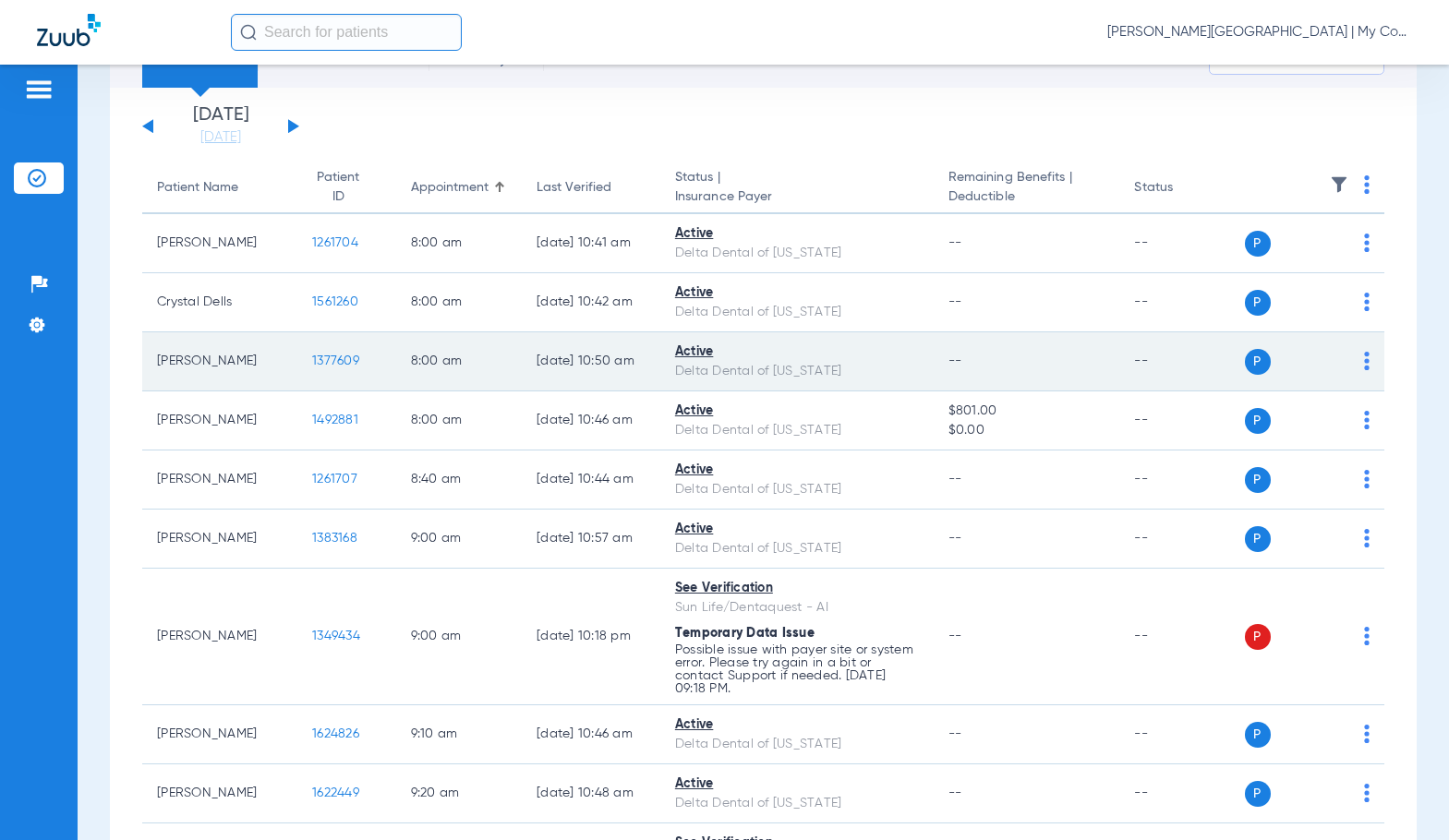
click at [333, 362] on span "1377609" at bounding box center [335, 361] width 47 height 13
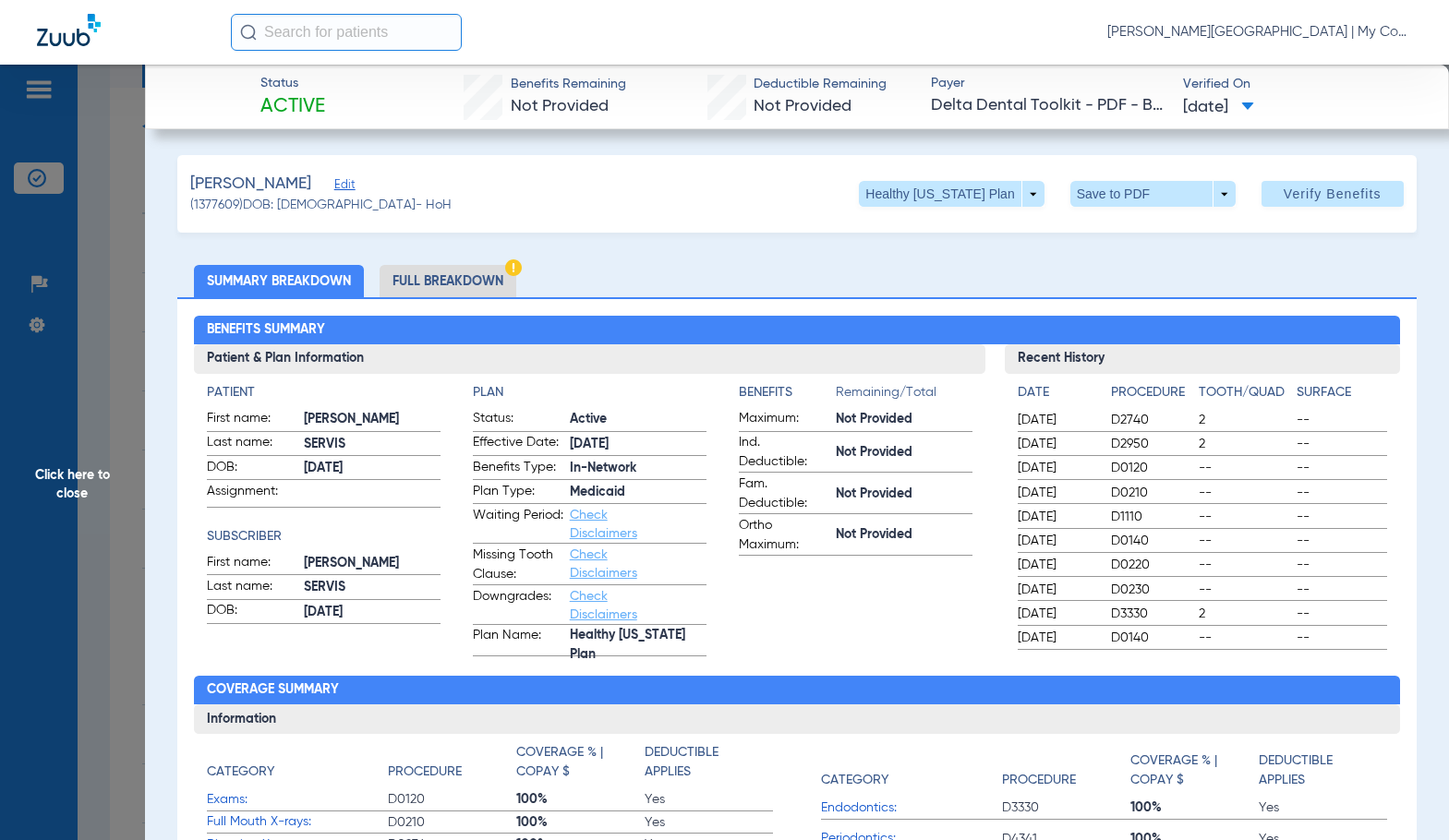
click at [408, 269] on li "Full Breakdown" at bounding box center [448, 280] width 137 height 32
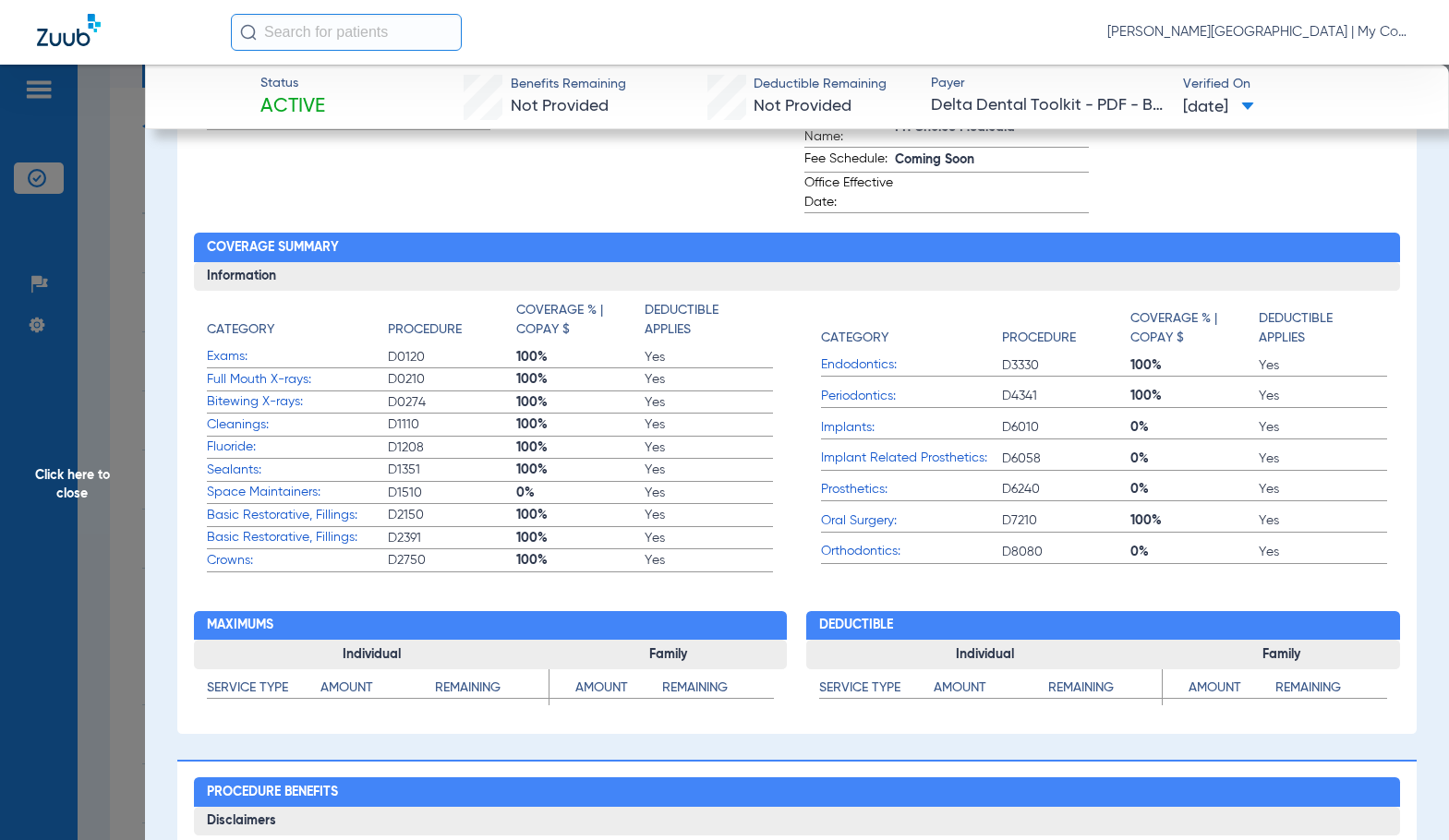
scroll to position [462, 0]
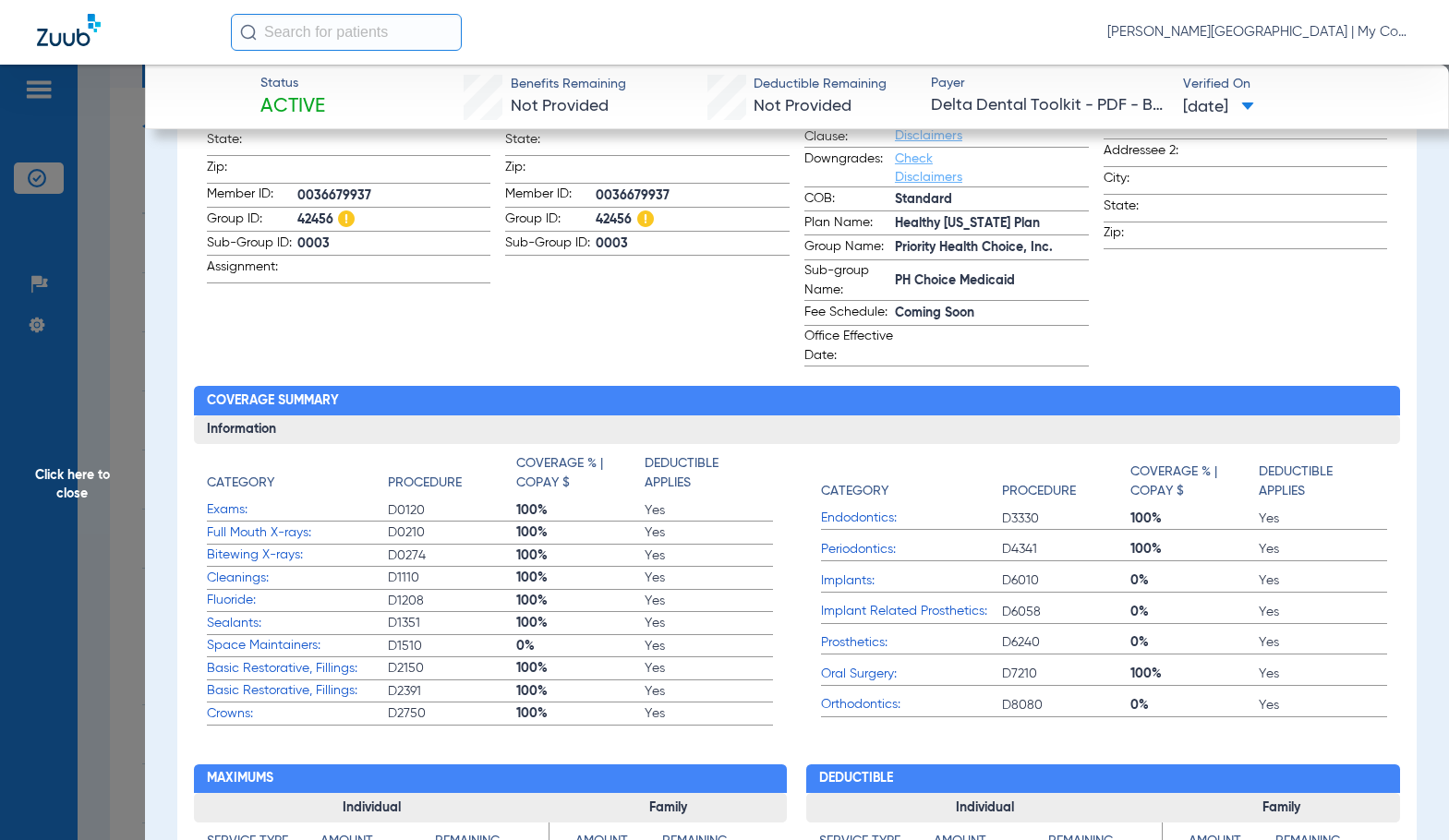
click at [649, 346] on app-subscriber-information "Subscriber First name: CYNTHIA Last name: SERVIS DOB: 12/08/1974 Gender: Addres…" at bounding box center [647, 143] width 284 height 445
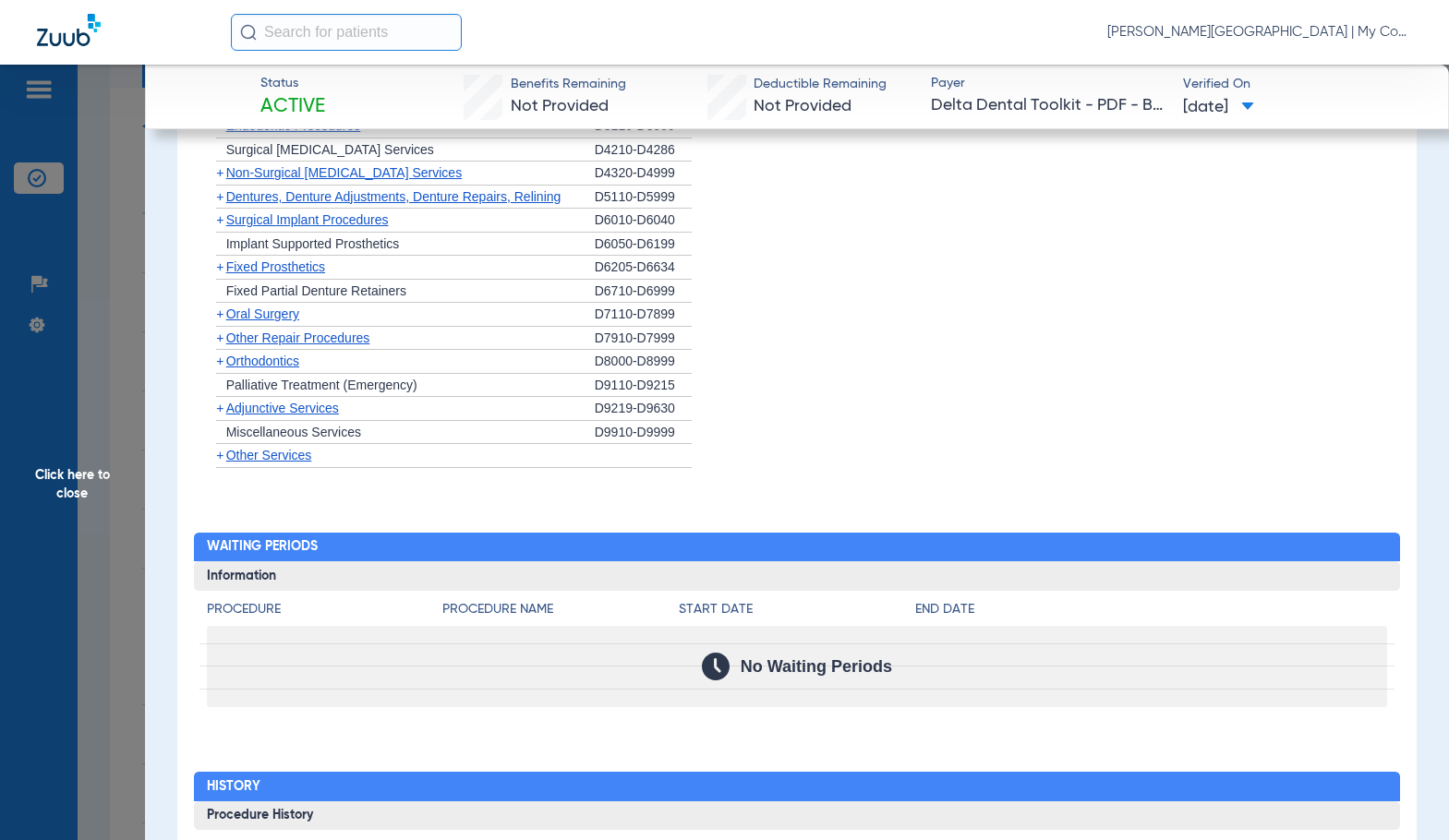
scroll to position [2385, 0]
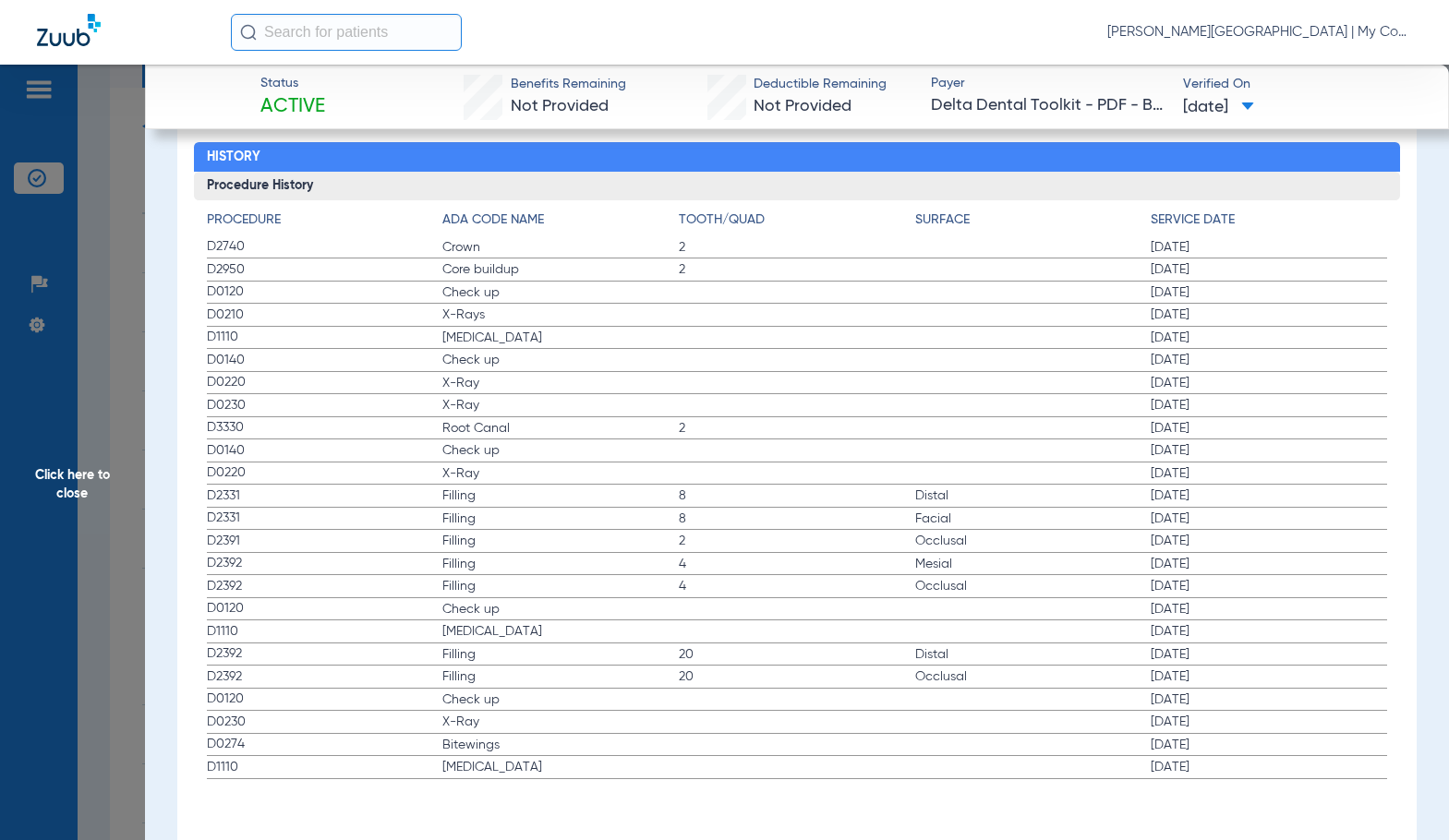
click at [634, 396] on span "X-Ray" at bounding box center [560, 405] width 236 height 19
drag, startPoint x: 90, startPoint y: 523, endPoint x: 105, endPoint y: 513, distance: 18.0
click at [90, 523] on span "Click here to close" at bounding box center [72, 485] width 145 height 840
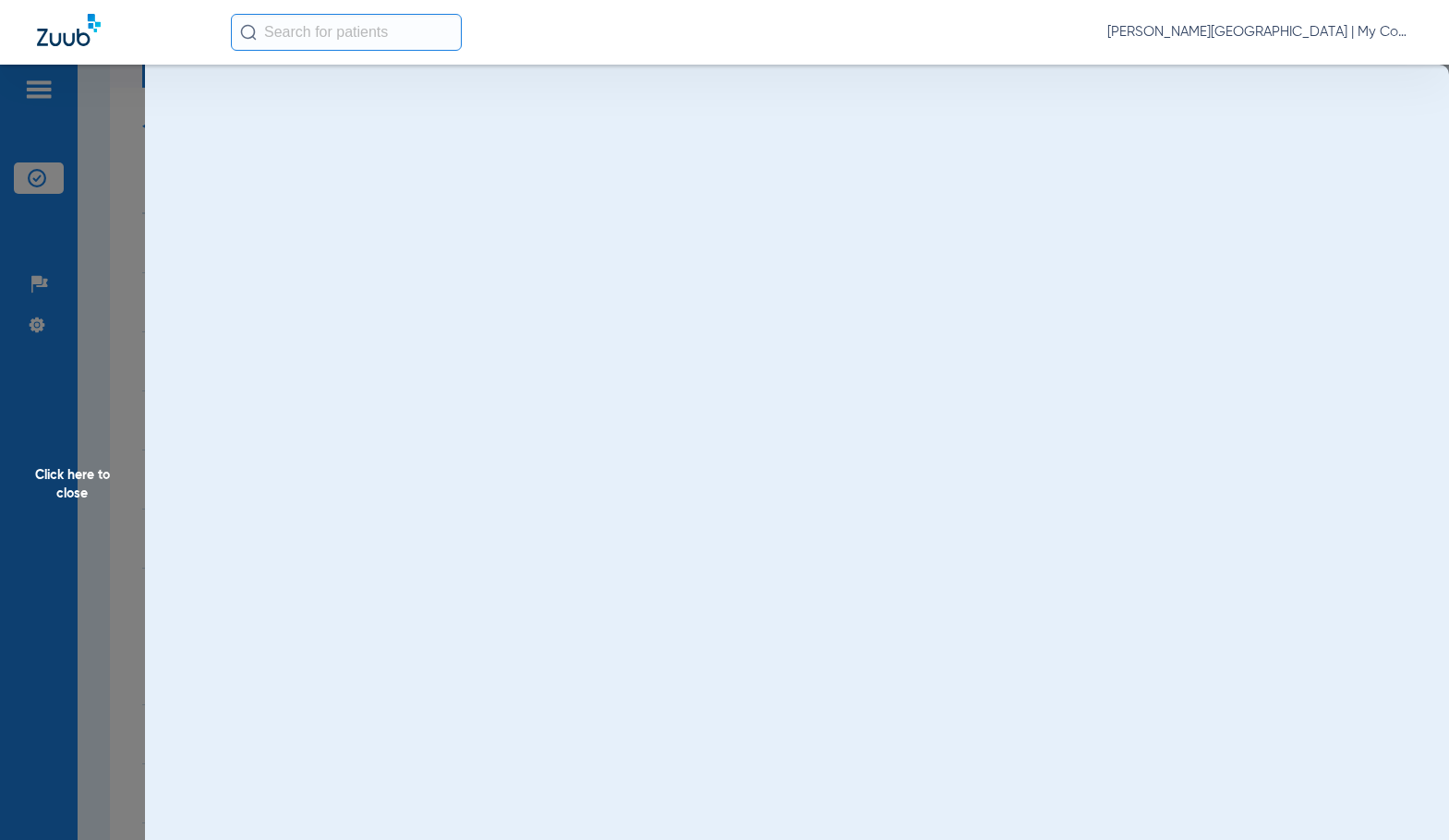
scroll to position [0, 0]
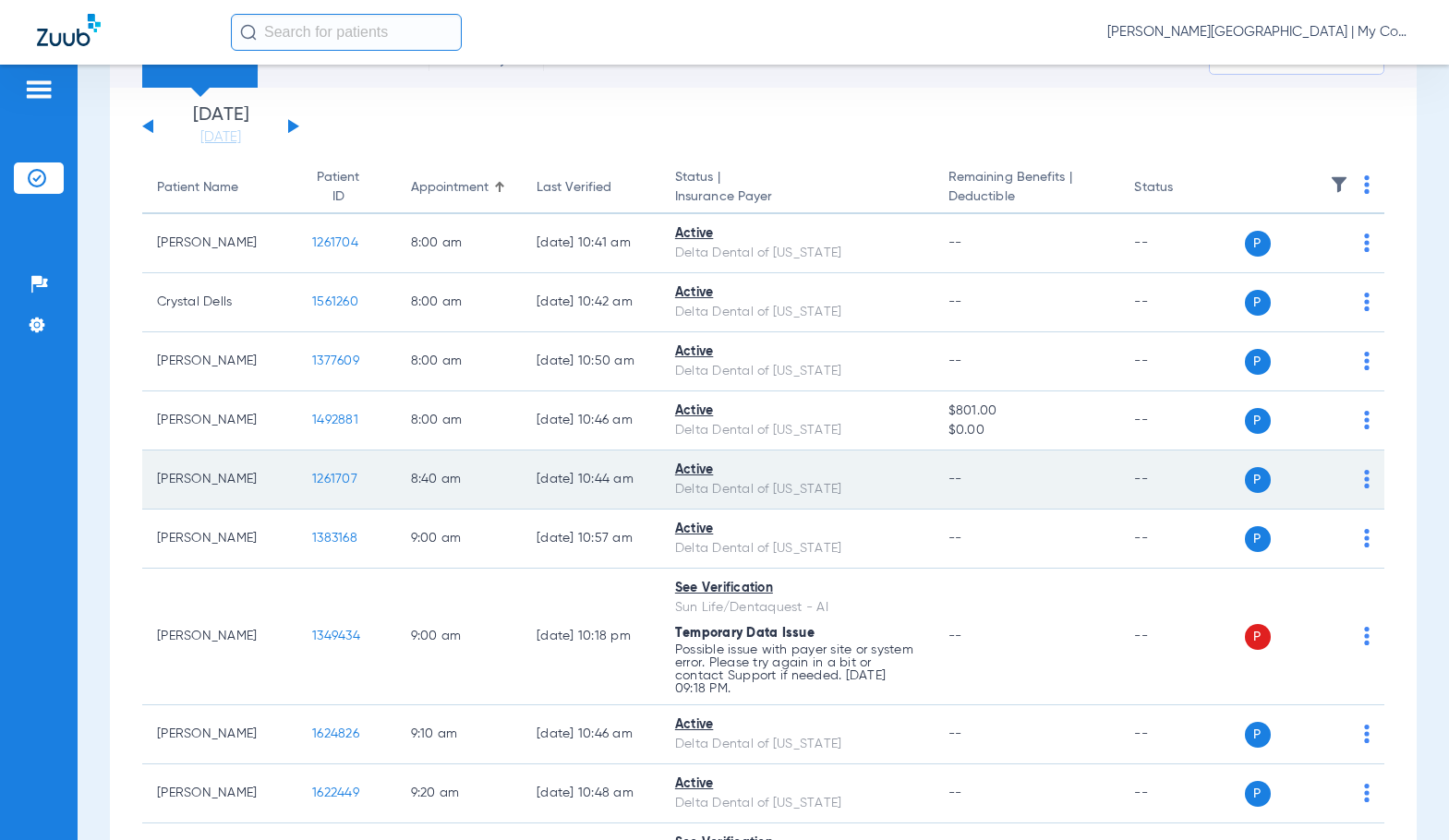
click at [312, 480] on span "1261707" at bounding box center [334, 479] width 45 height 13
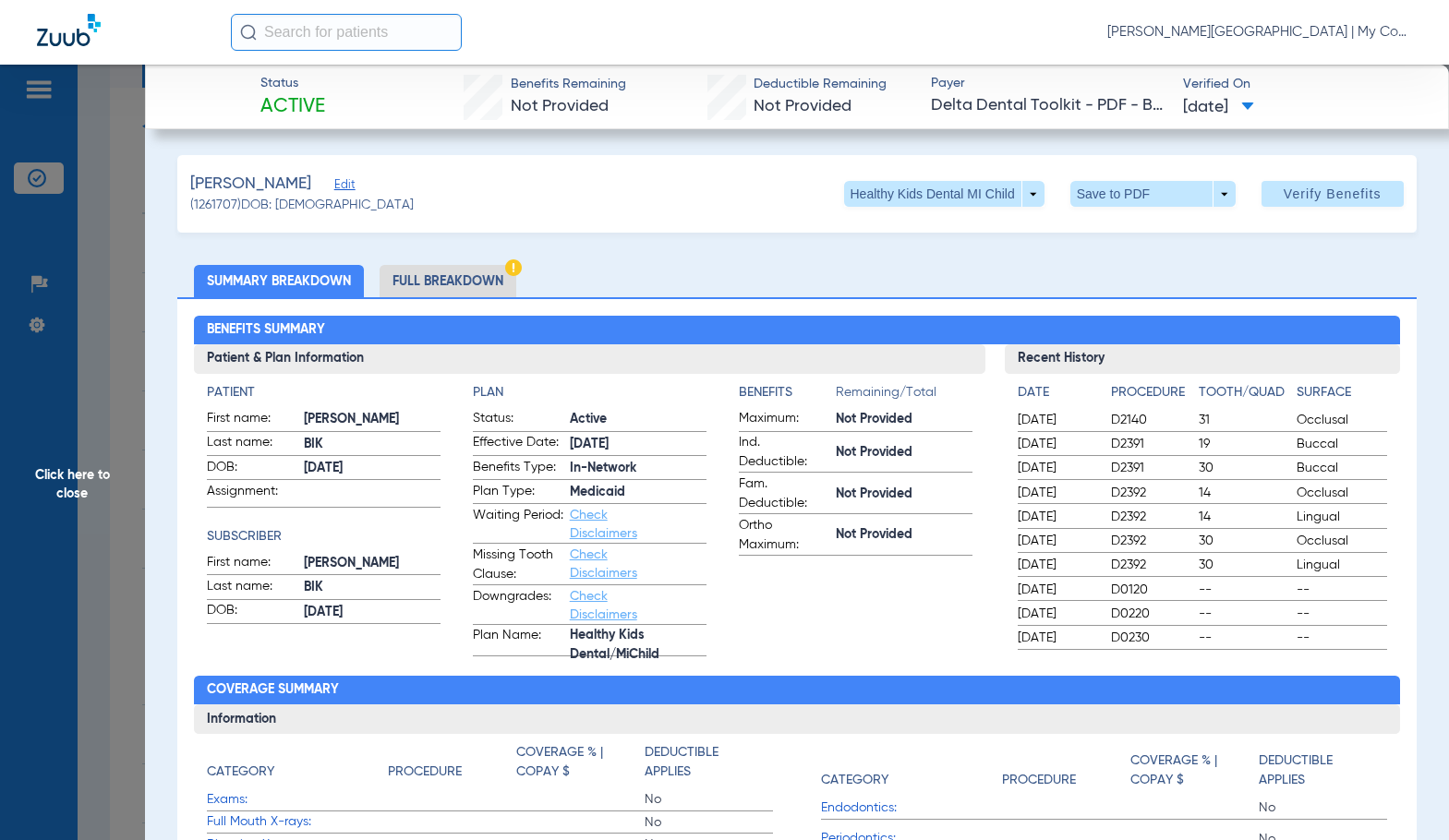
click at [462, 282] on li "Full Breakdown" at bounding box center [448, 280] width 137 height 32
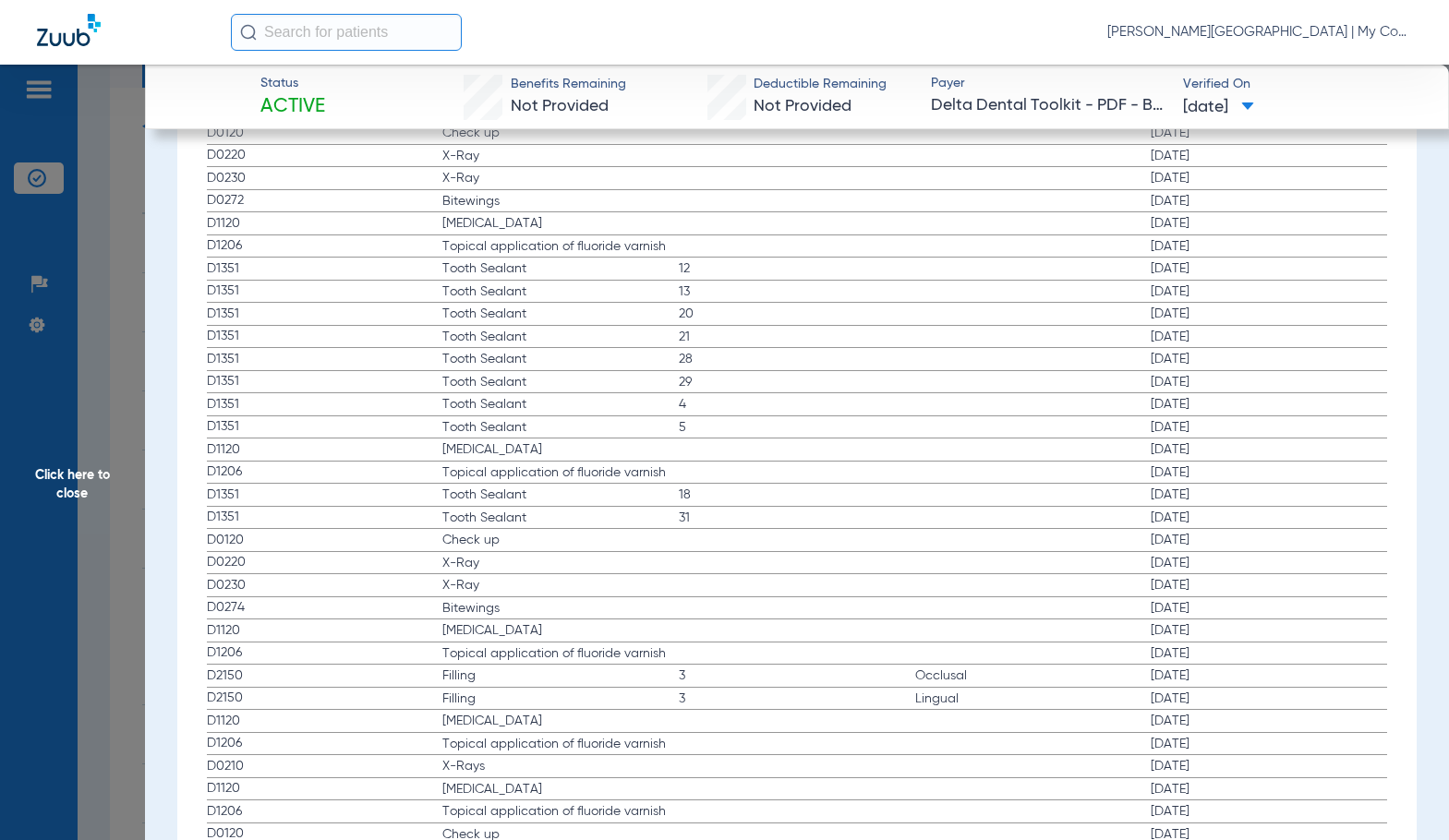
scroll to position [2677, 0]
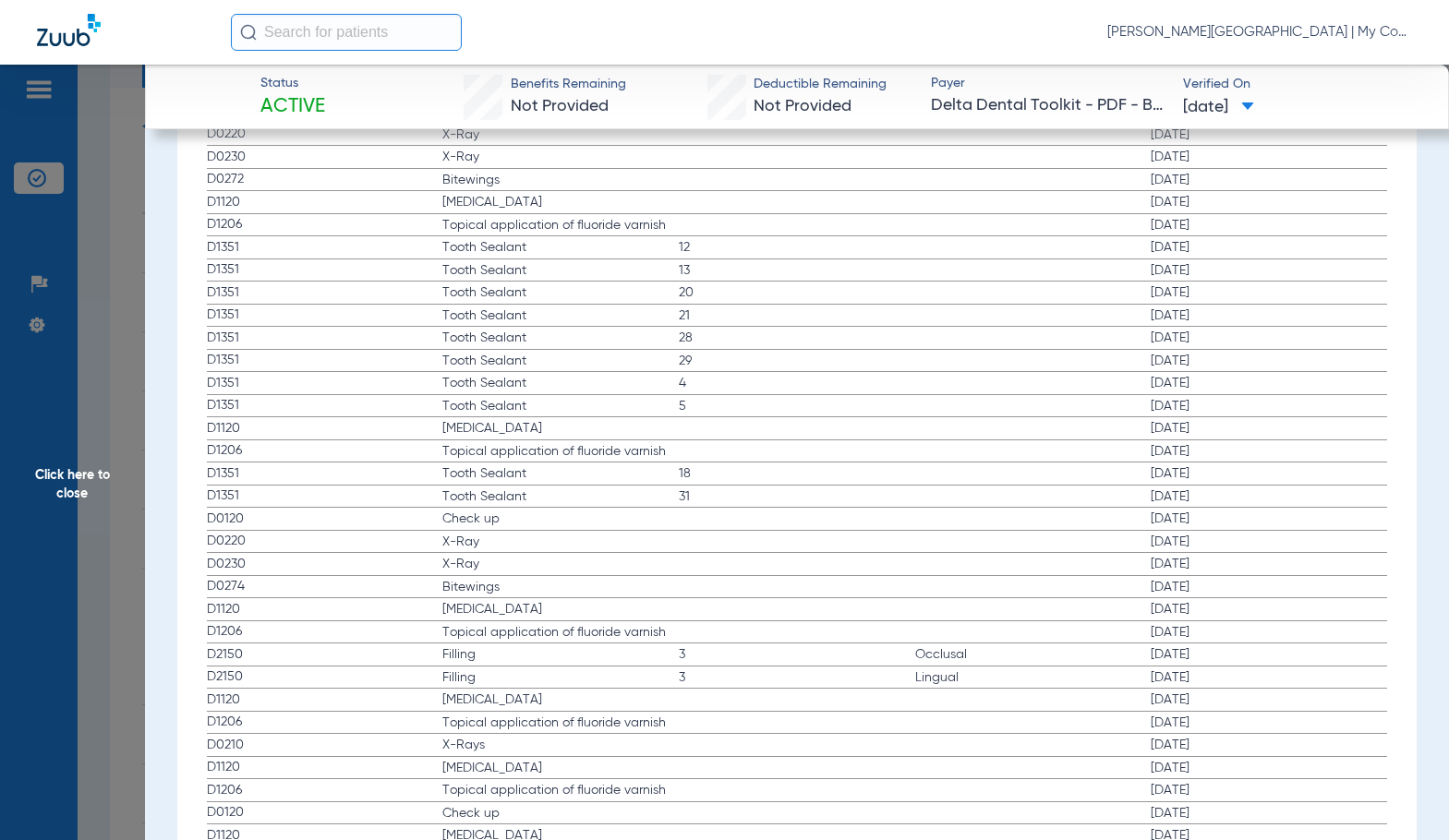
click at [109, 525] on span "Click here to close" at bounding box center [72, 485] width 145 height 840
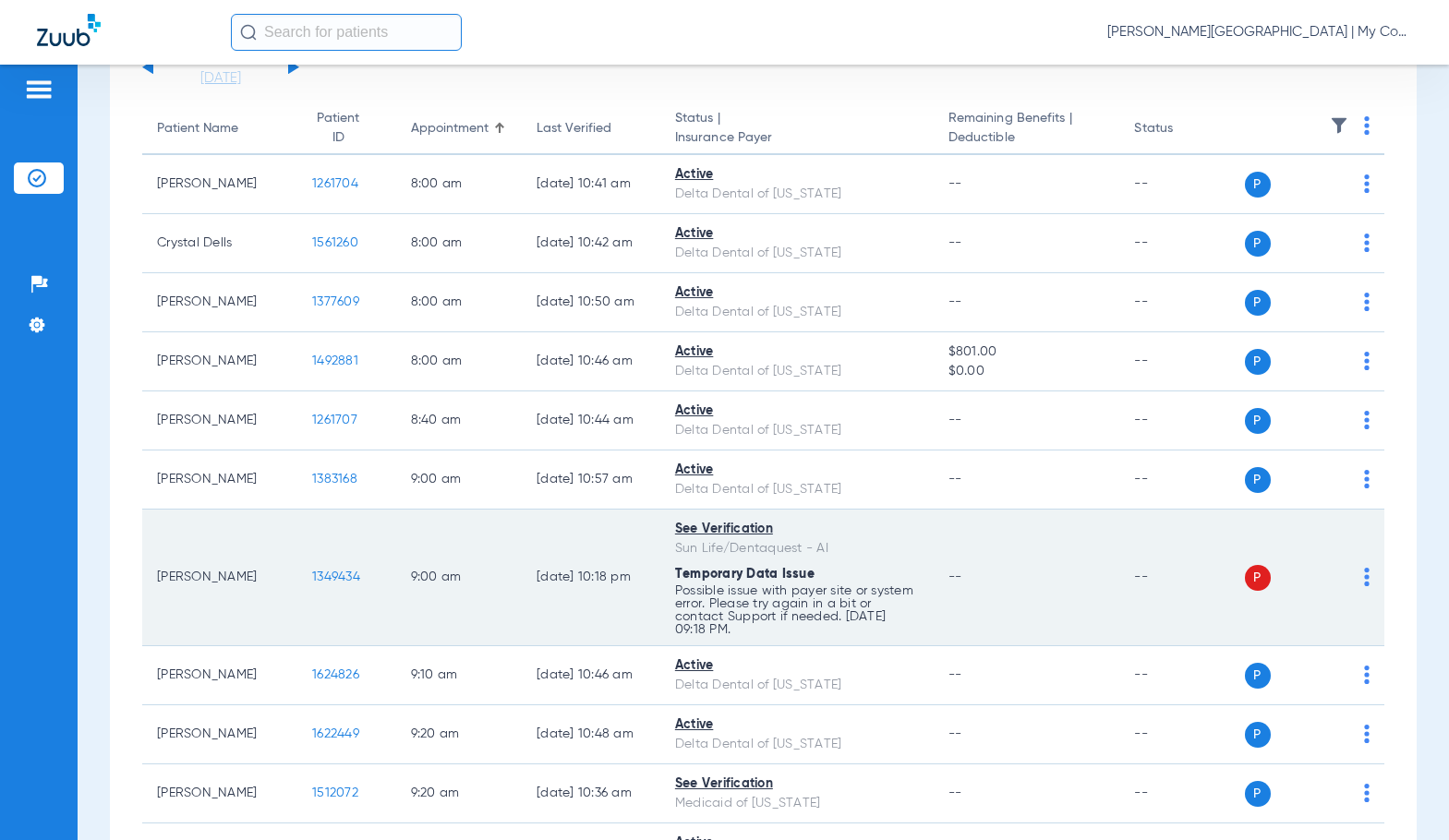
scroll to position [185, 0]
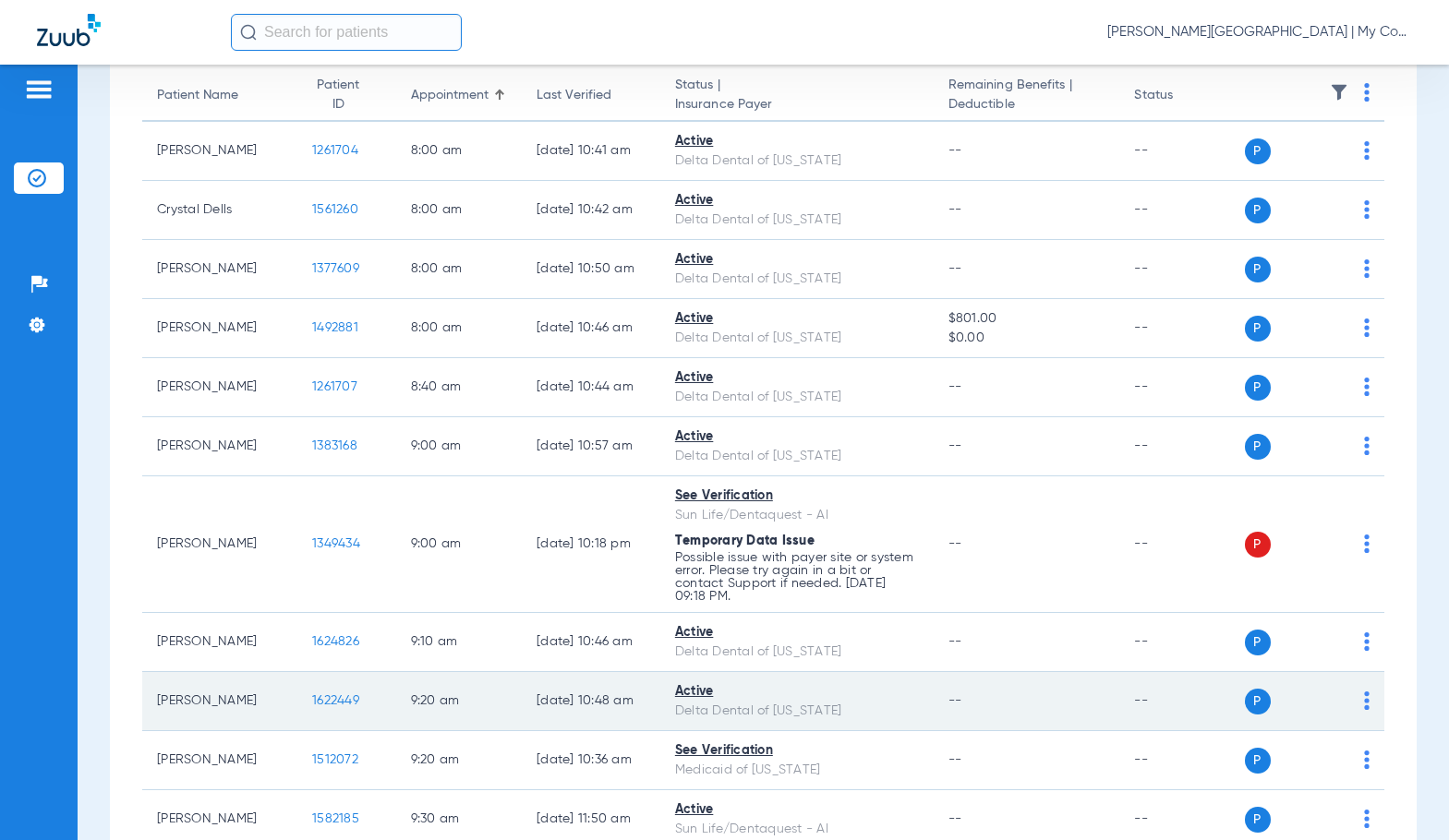
click at [319, 698] on span "1622449" at bounding box center [335, 700] width 47 height 13
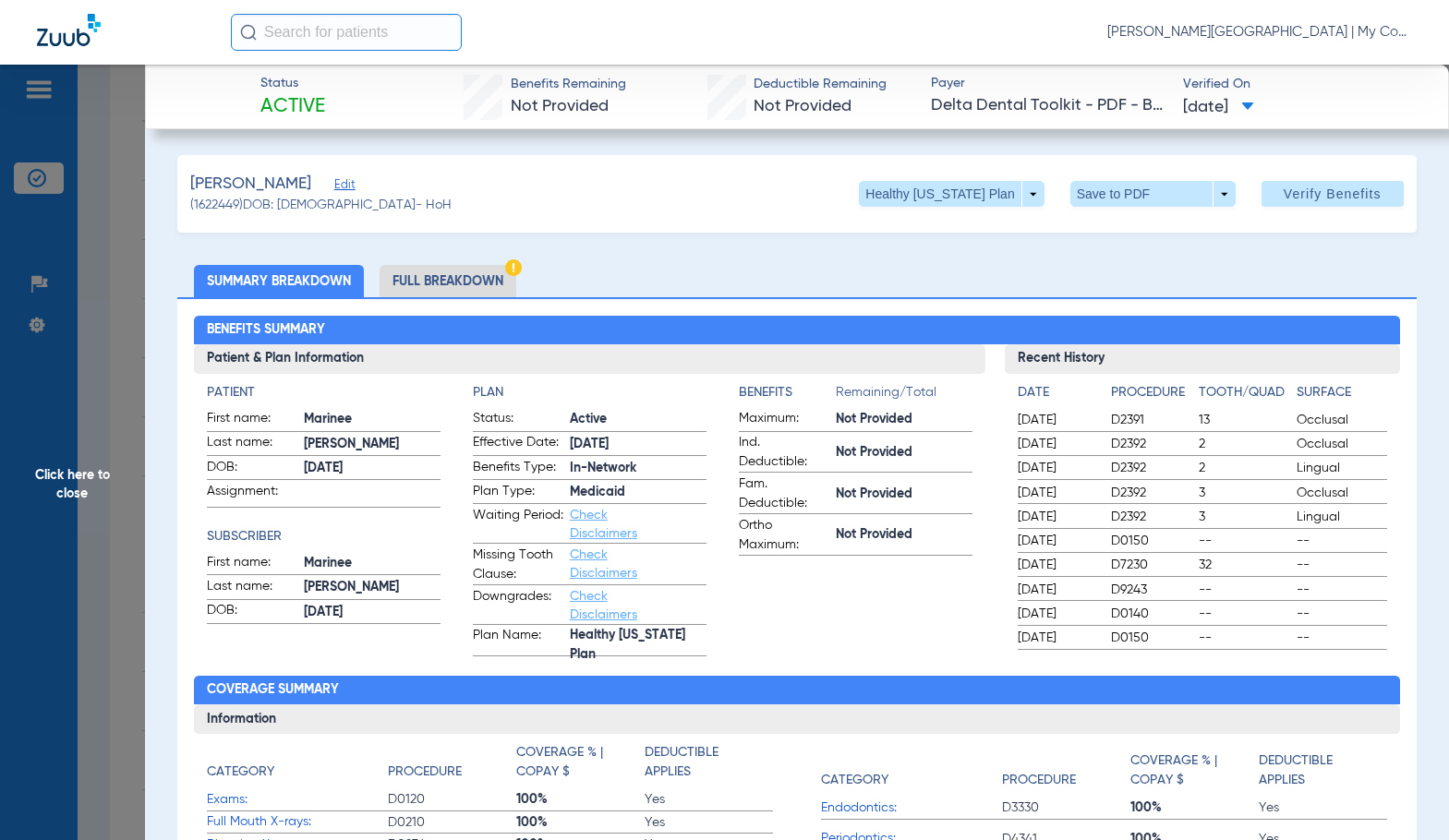
click at [441, 288] on li "Full Breakdown" at bounding box center [448, 280] width 137 height 32
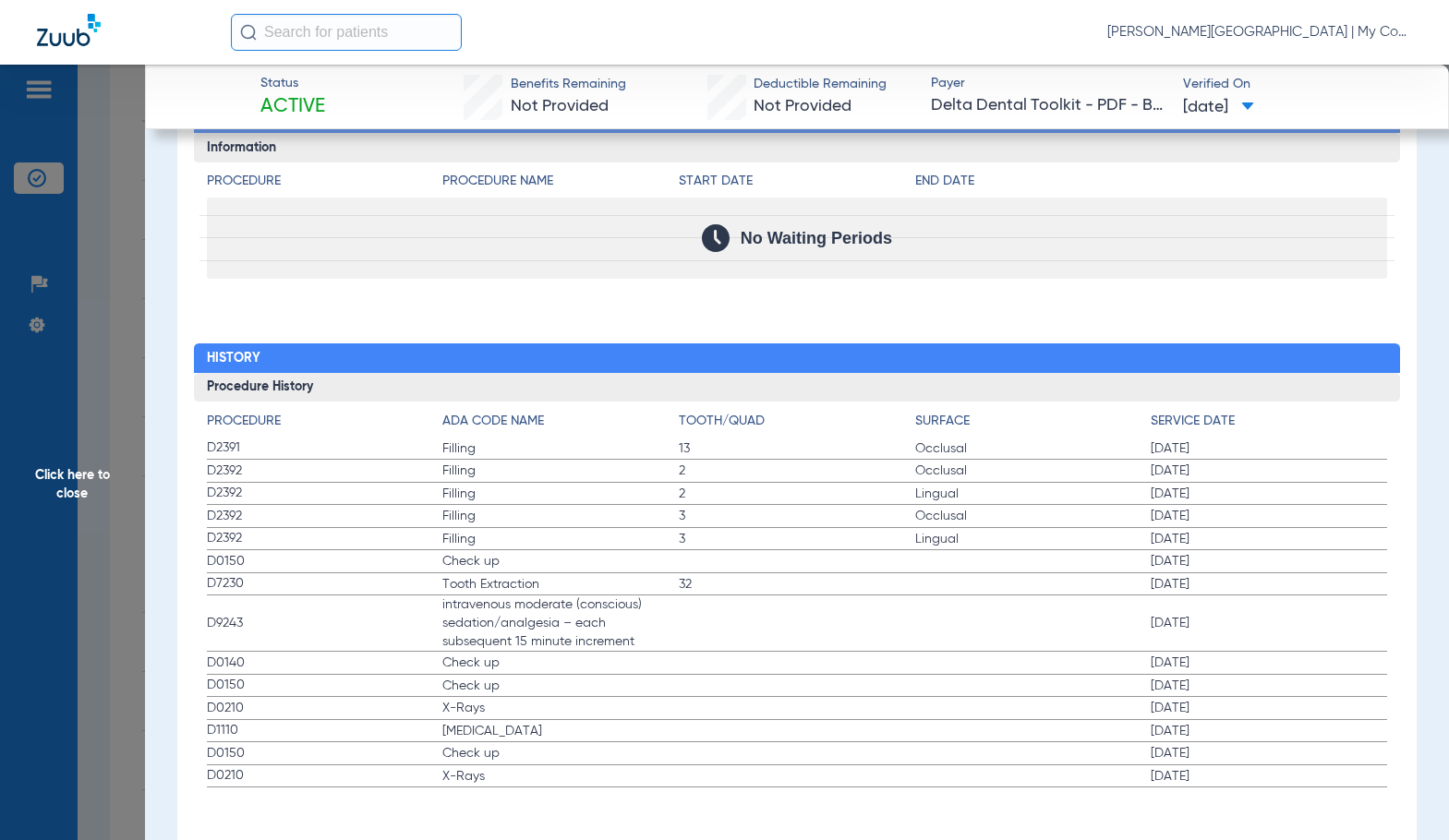
scroll to position [2193, 0]
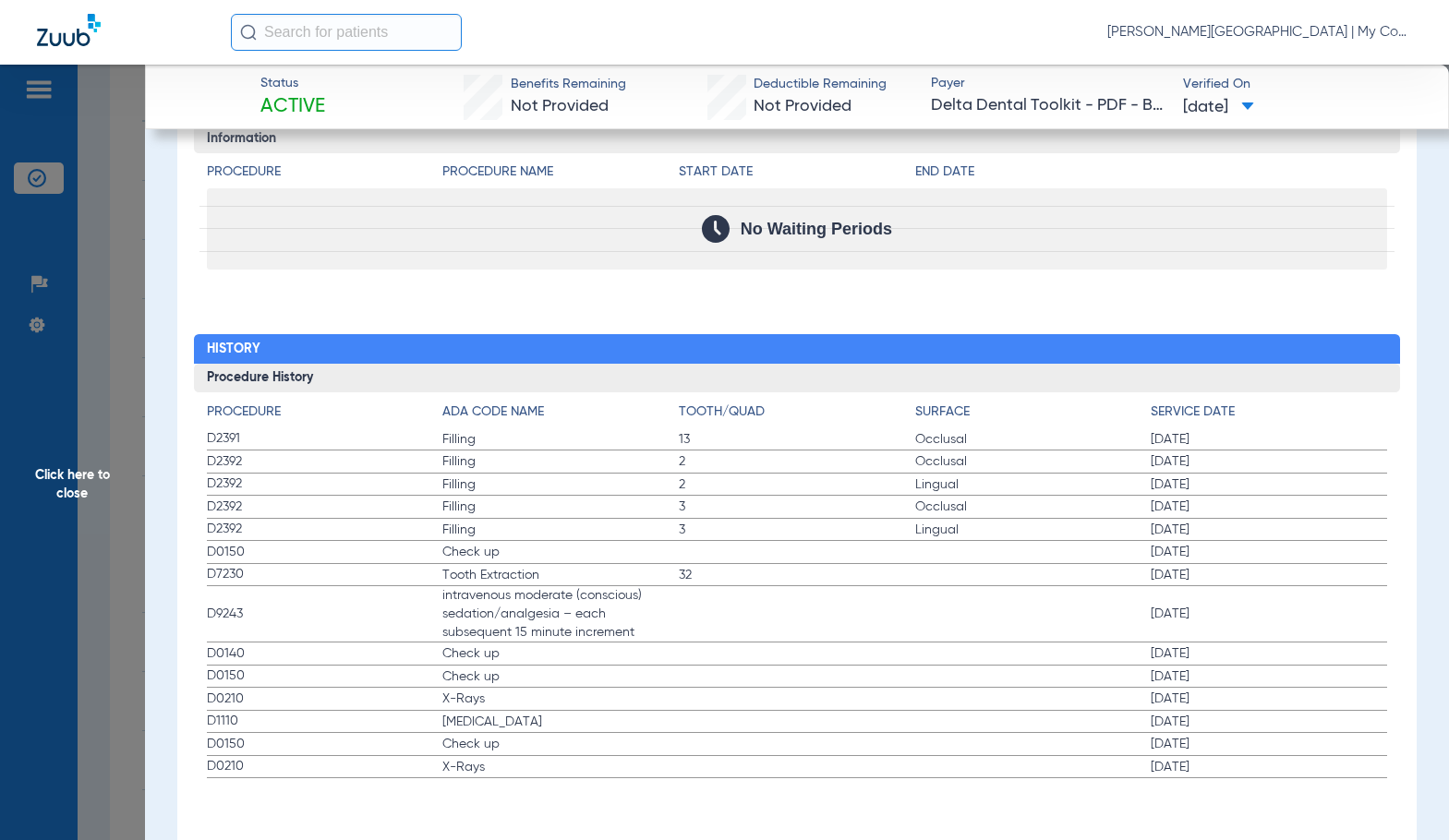
drag, startPoint x: 84, startPoint y: 468, endPoint x: 666, endPoint y: 525, distance: 584.8
click at [84, 468] on span "Click here to close" at bounding box center [72, 485] width 145 height 840
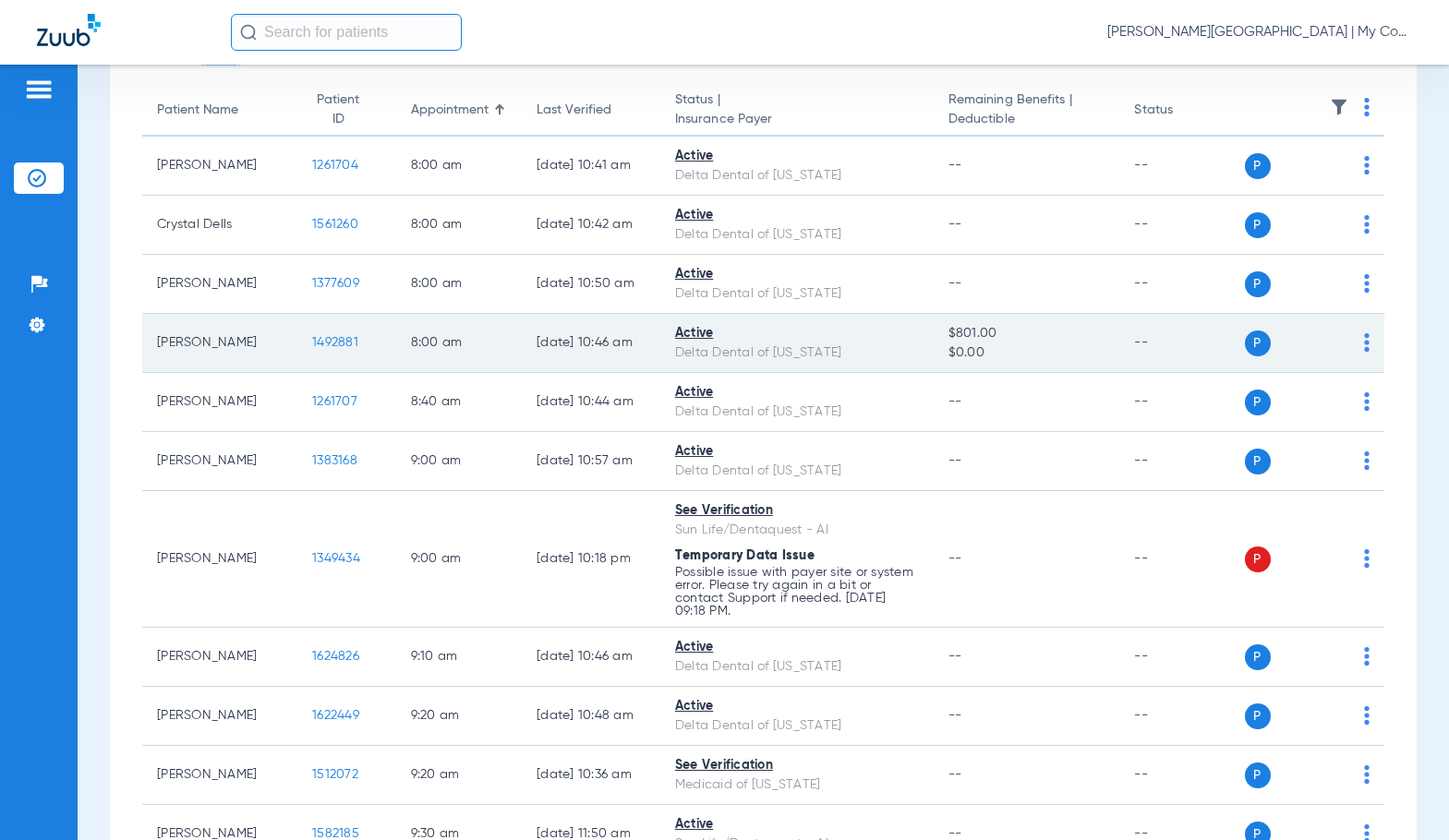
scroll to position [185, 0]
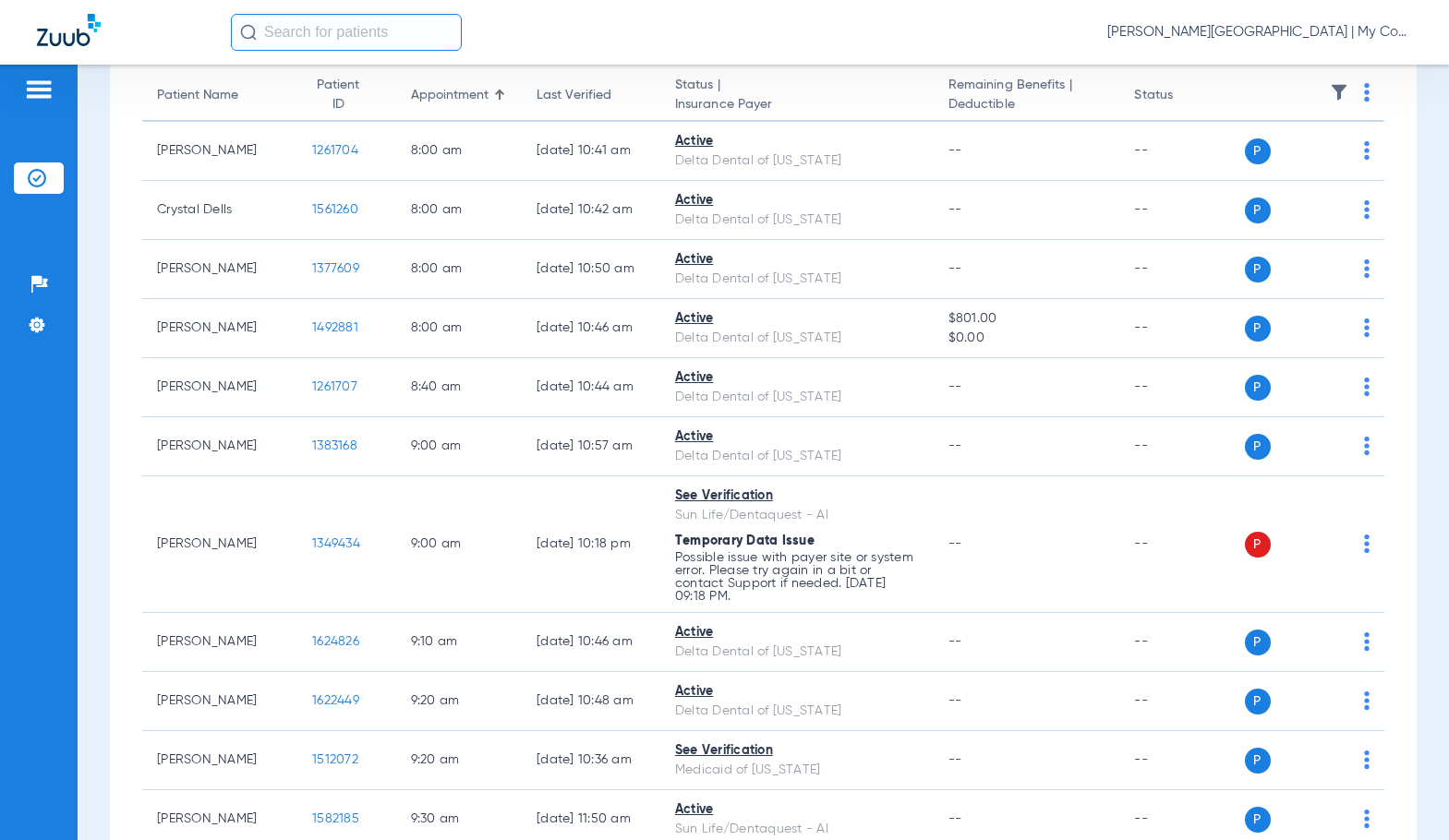
click at [105, 575] on div "Schedule Insurance Verification History Last Appt. Sync Time: Today - 09:53 AM …" at bounding box center [763, 452] width 1371 height 775
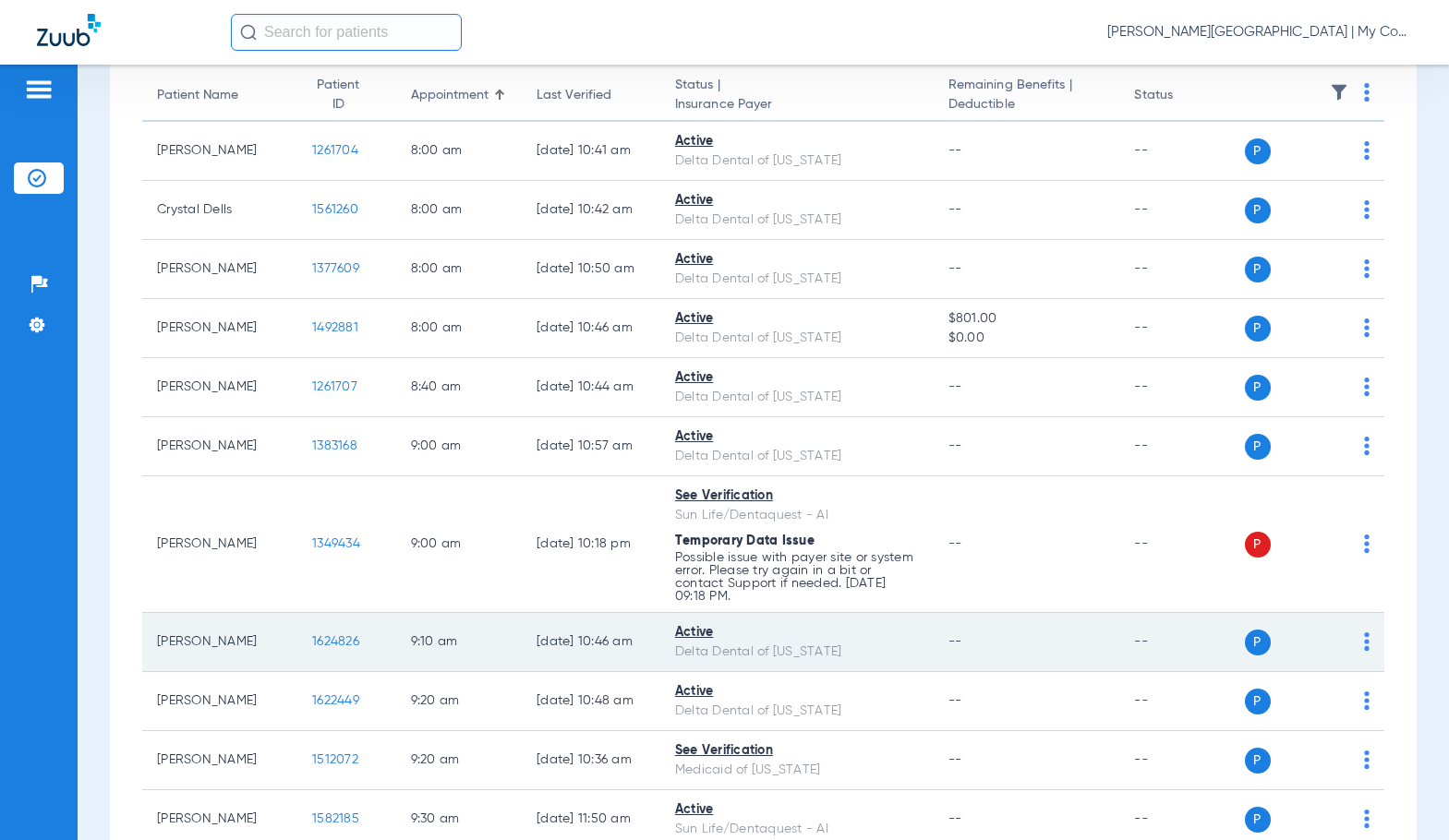
click at [330, 643] on span "1624826" at bounding box center [335, 642] width 47 height 13
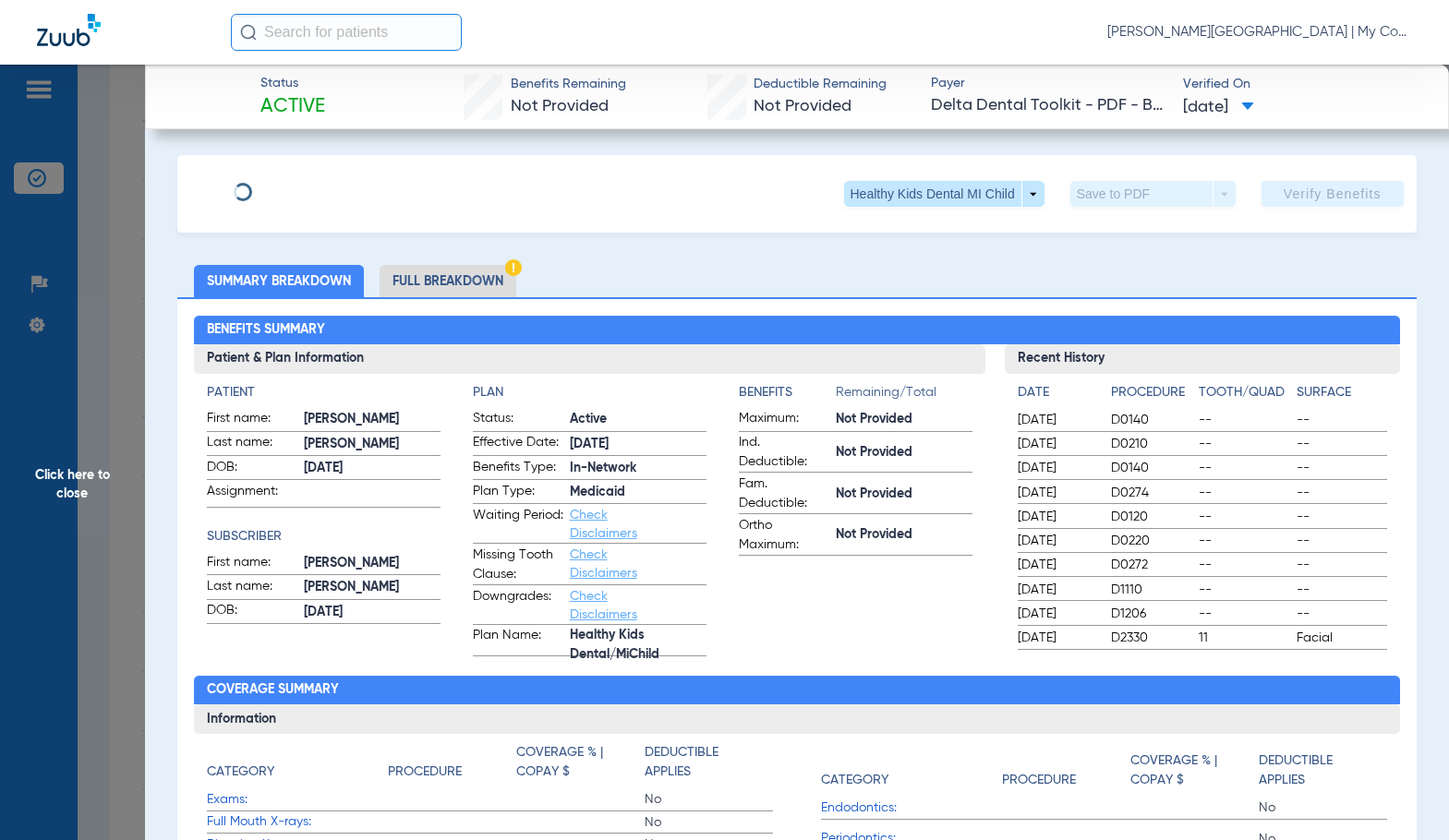
drag, startPoint x: 497, startPoint y: 280, endPoint x: 1438, endPoint y: 290, distance: 941.1
click at [497, 279] on li "Full Breakdown" at bounding box center [448, 280] width 137 height 32
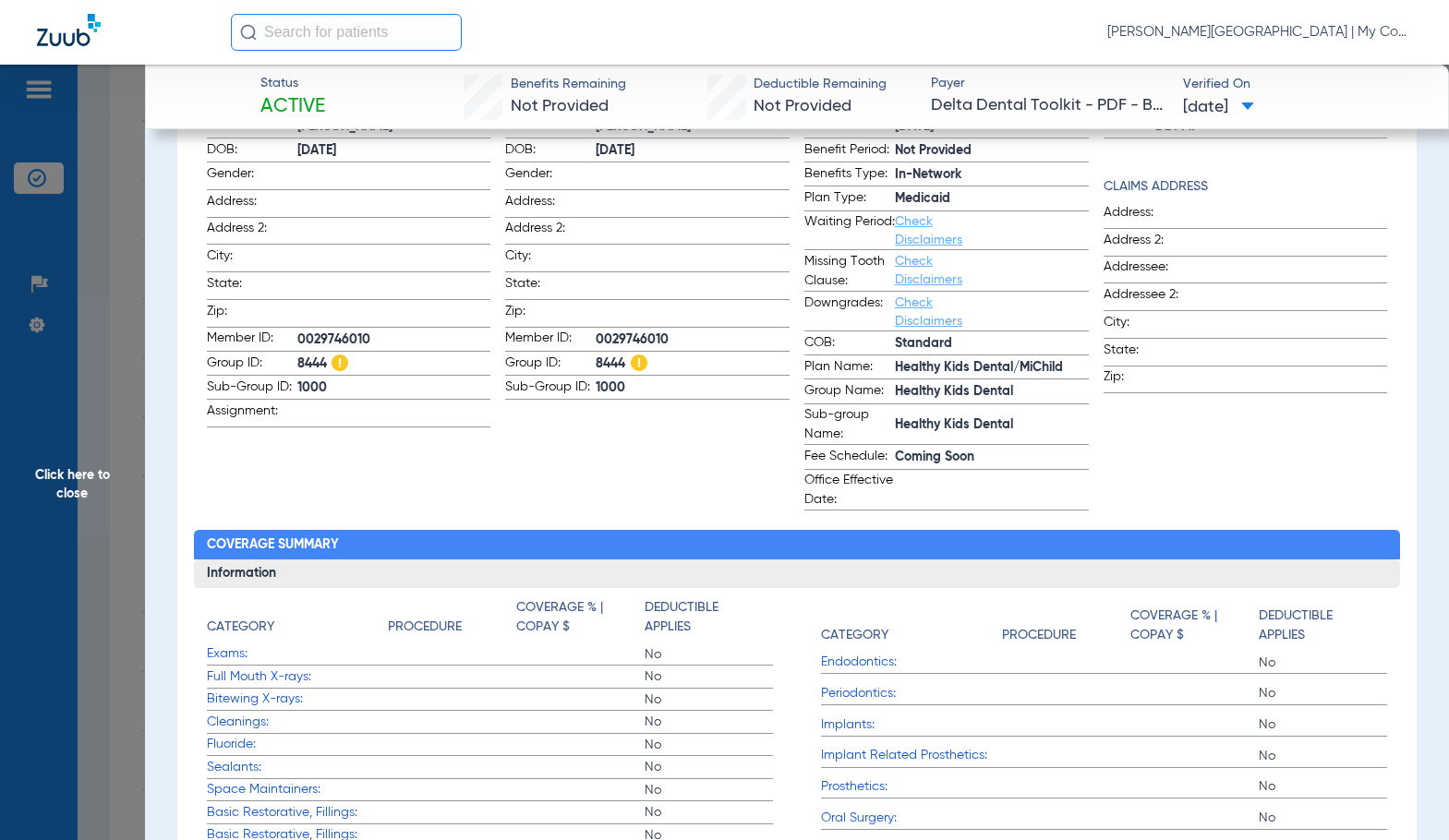
scroll to position [0, 0]
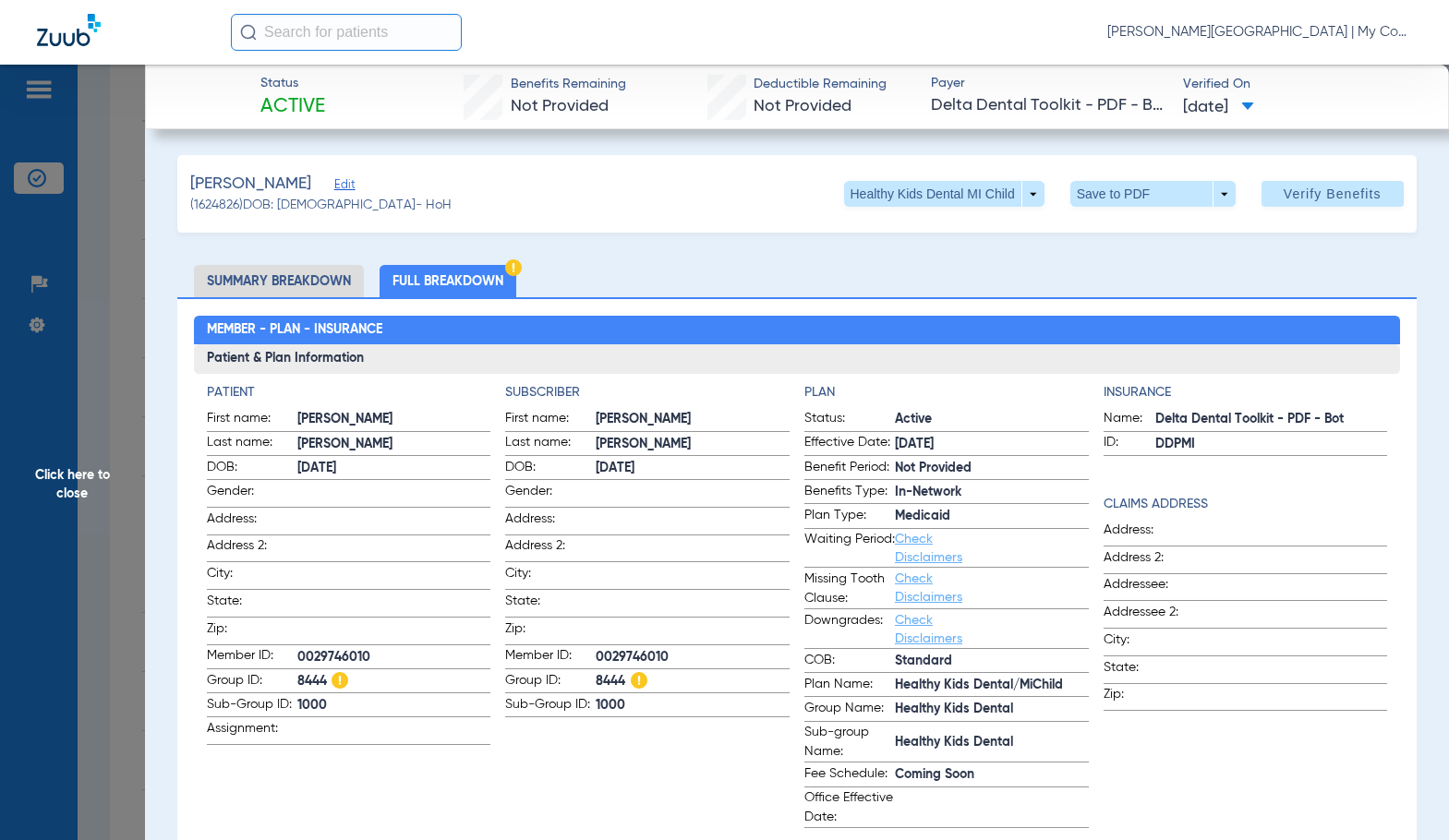
click at [795, 522] on div "Patient First name: Elizabeth Last name: Rochowiak DOB: 08/24/2004 Gender: Addr…" at bounding box center [797, 605] width 1180 height 445
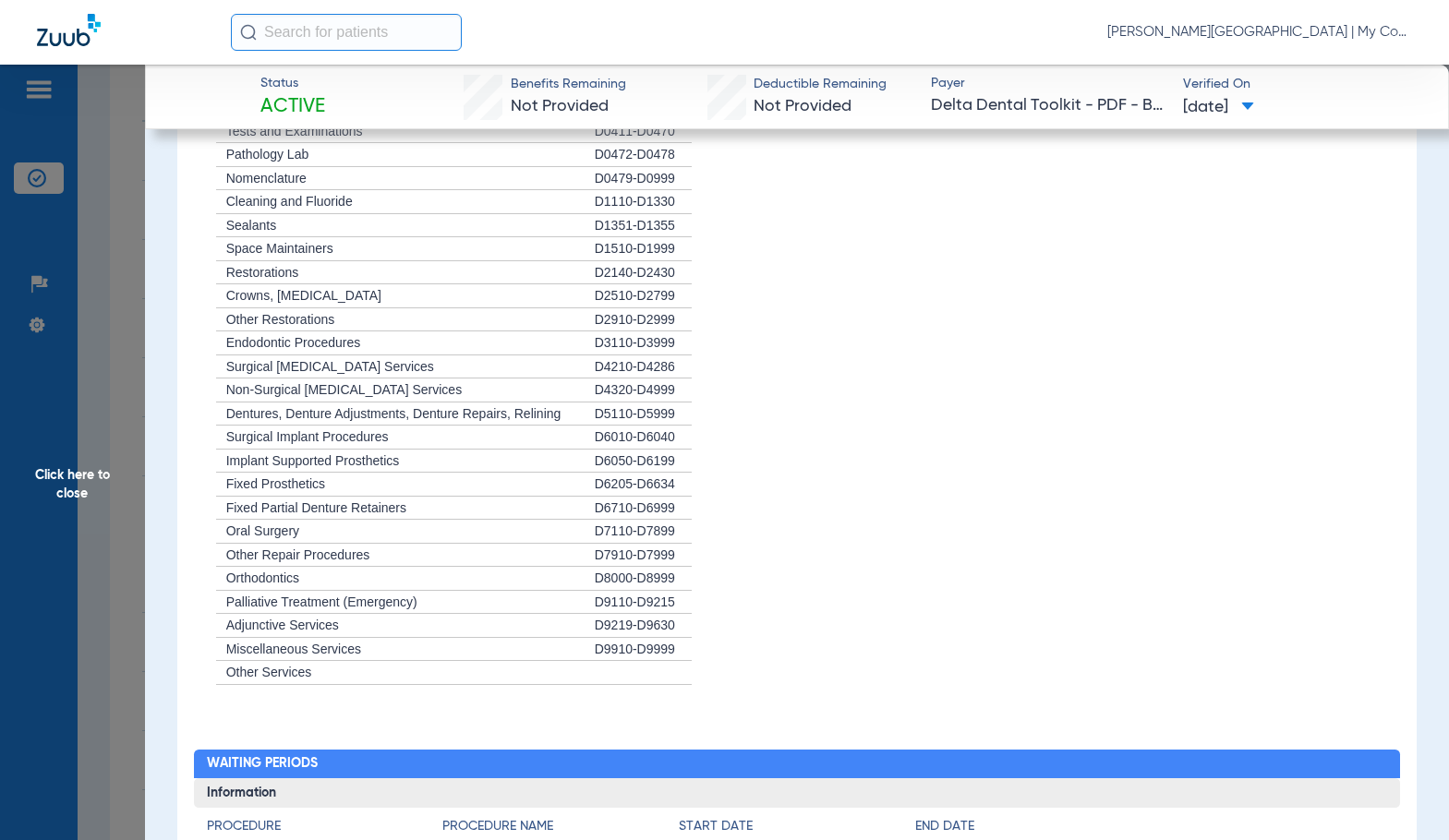
scroll to position [1754, 0]
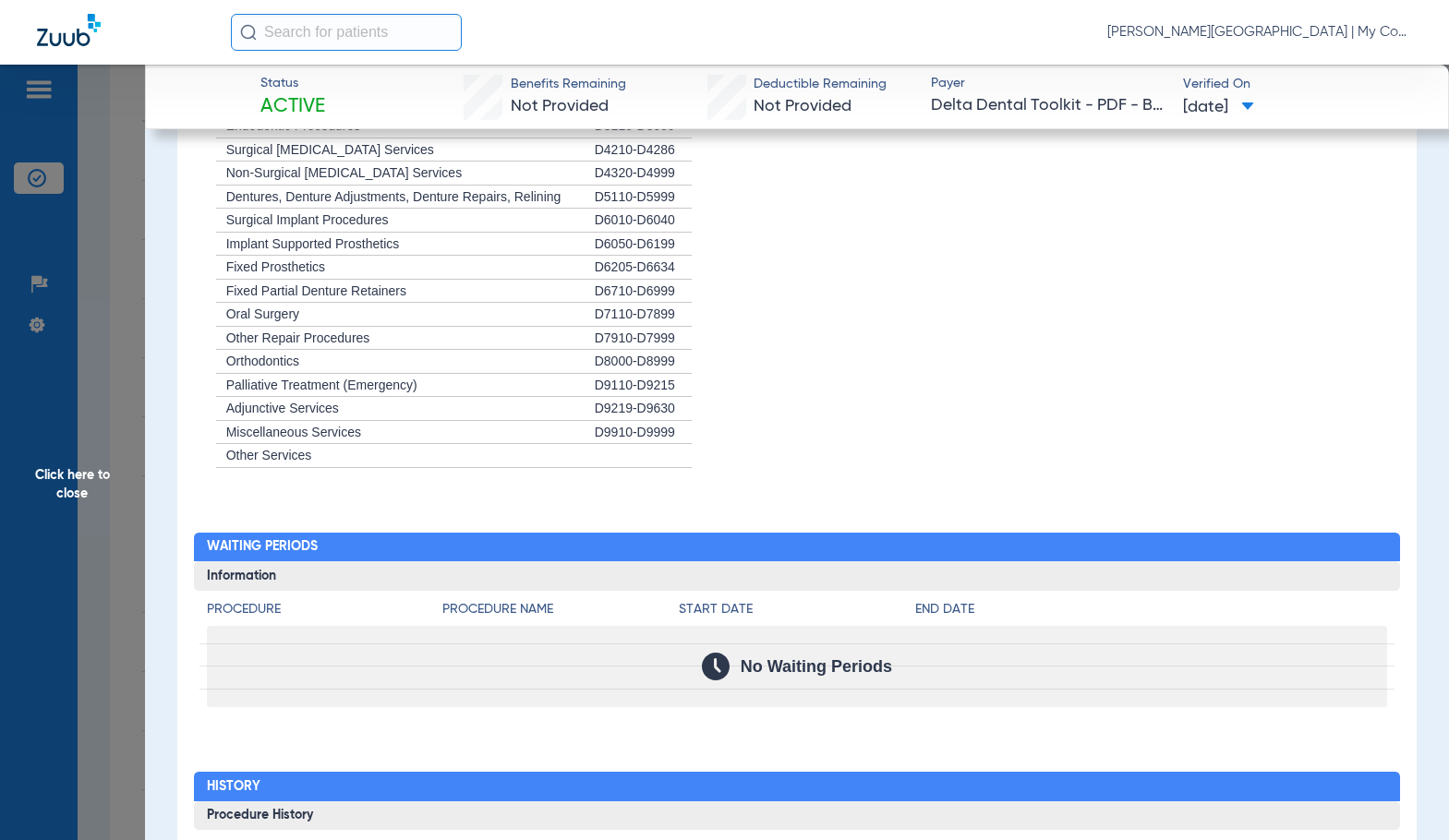
click at [120, 432] on span "Click here to close" at bounding box center [72, 485] width 145 height 840
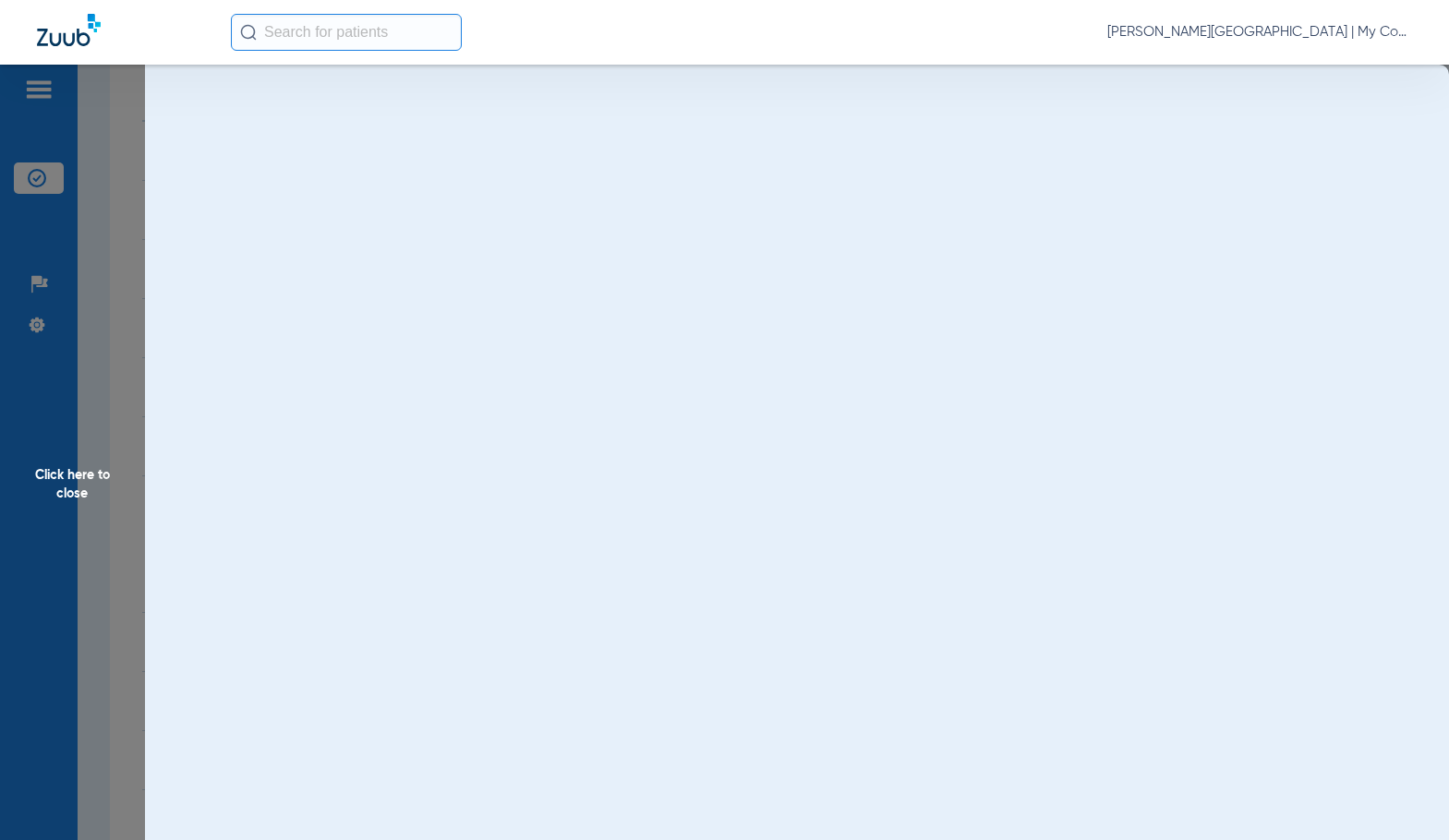
scroll to position [0, 0]
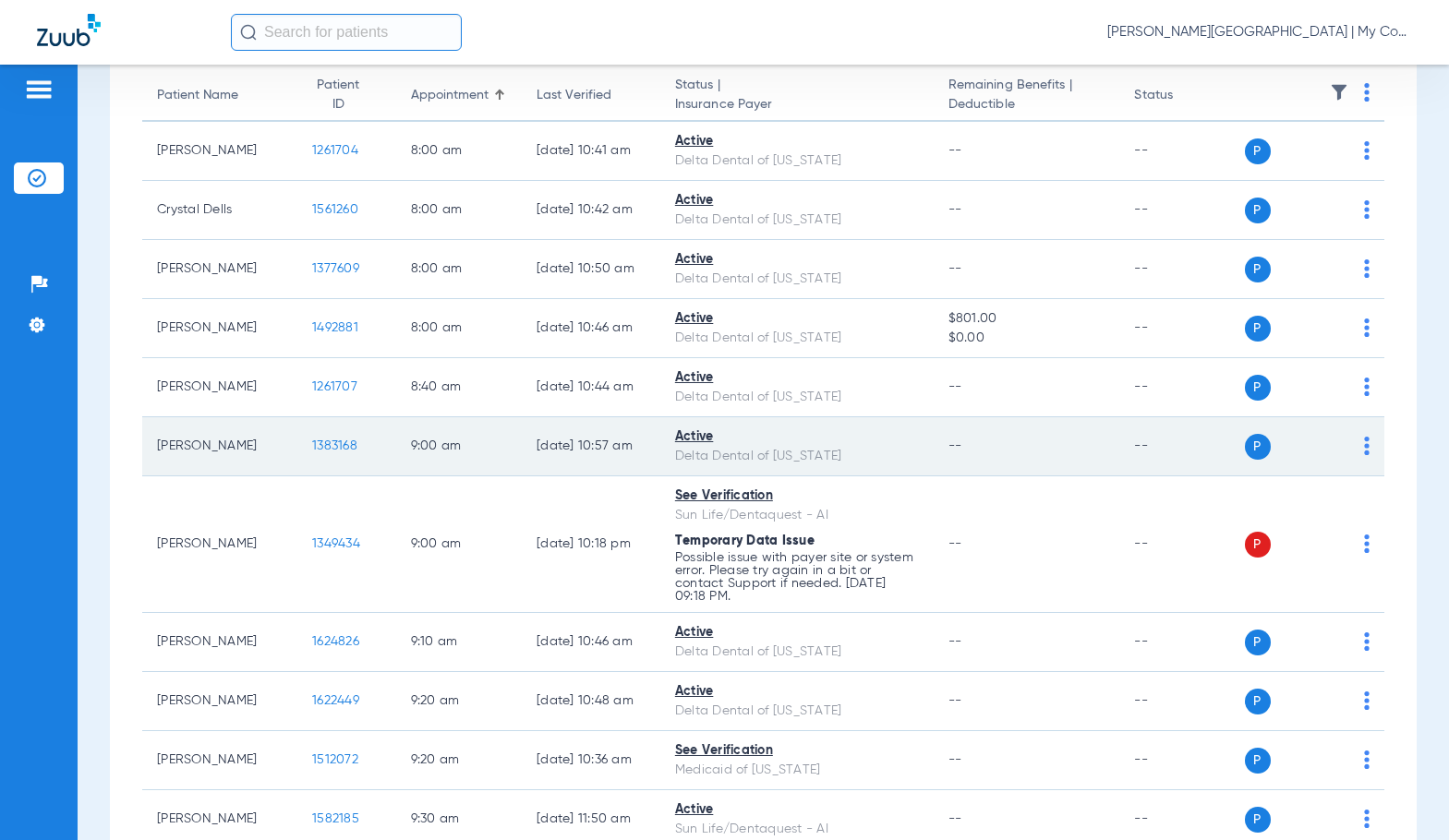
click at [312, 442] on span "1383168" at bounding box center [334, 446] width 45 height 13
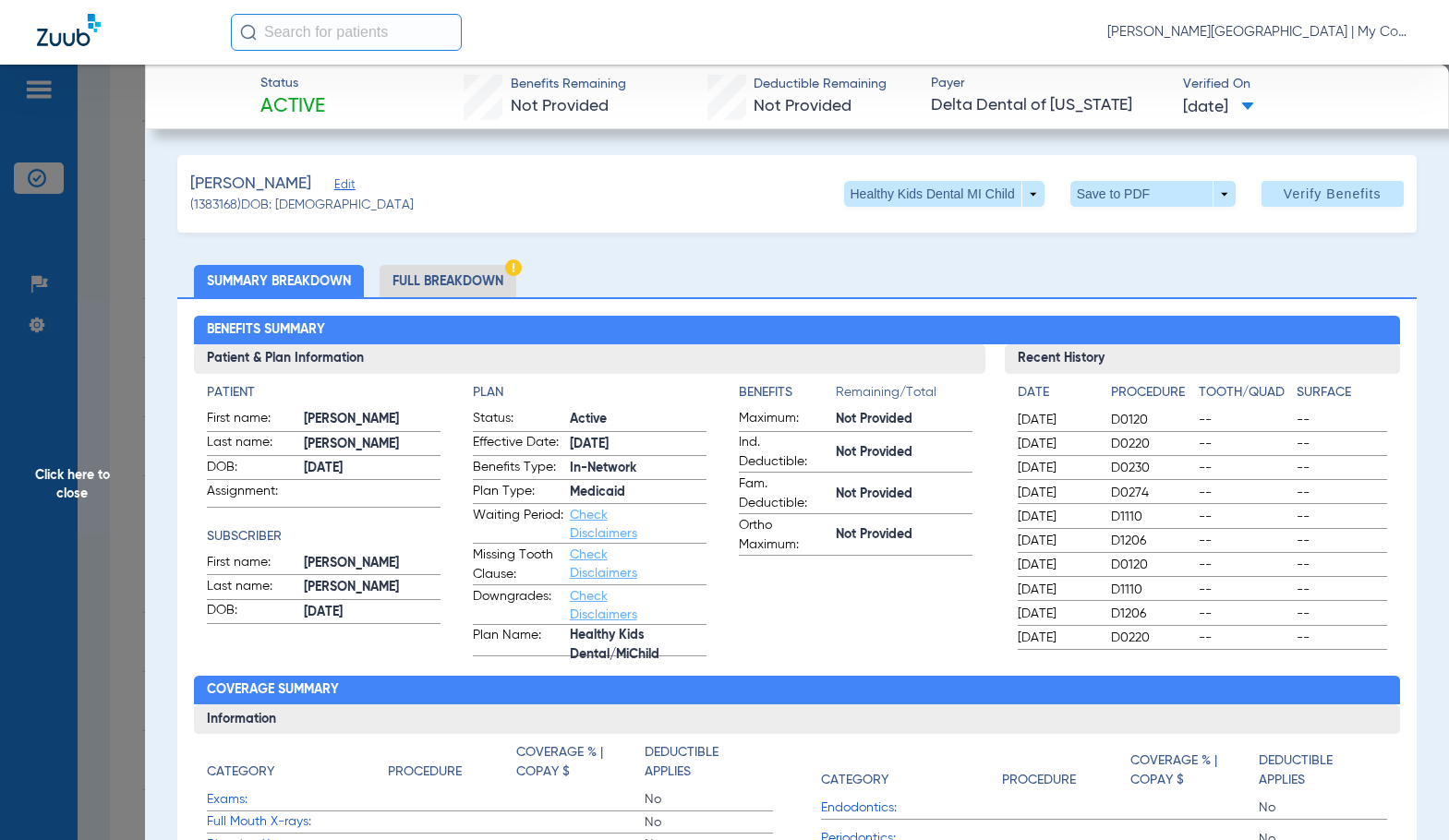
drag, startPoint x: 736, startPoint y: 260, endPoint x: 504, endPoint y: 309, distance: 237.1
click at [477, 266] on li "Full Breakdown" at bounding box center [448, 280] width 137 height 32
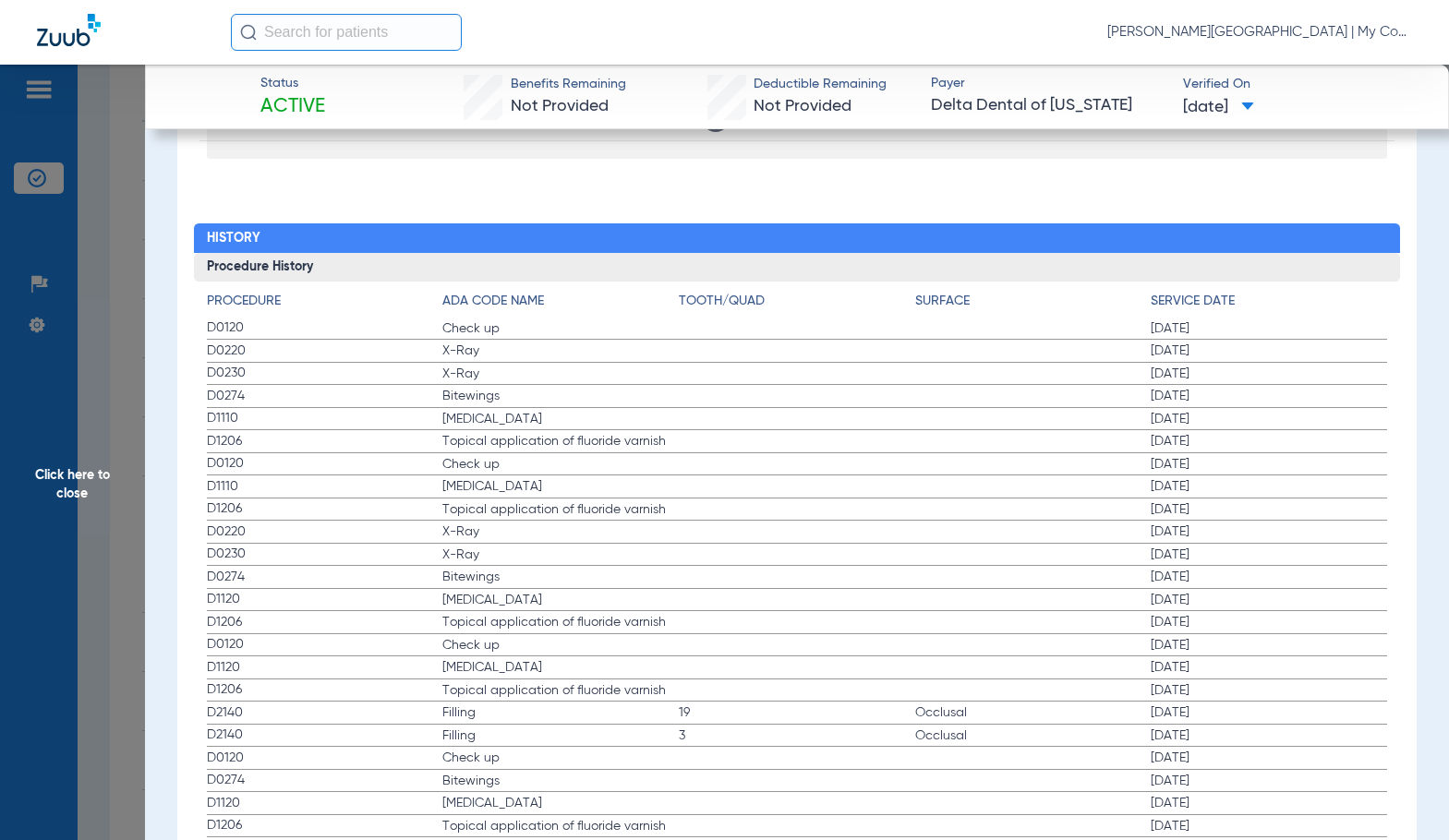
scroll to position [2308, 0]
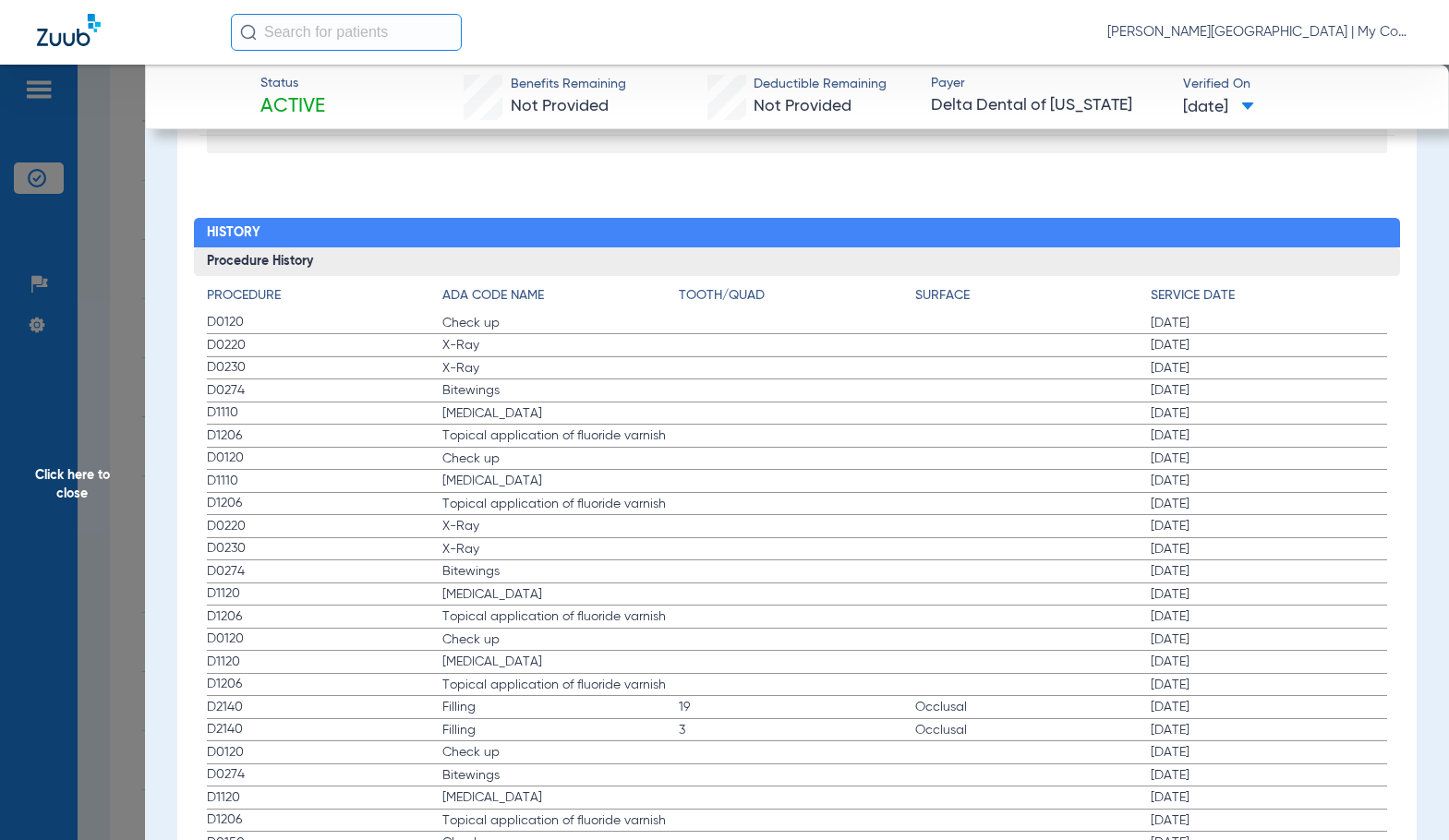
click at [616, 369] on span "X-Ray" at bounding box center [560, 368] width 236 height 19
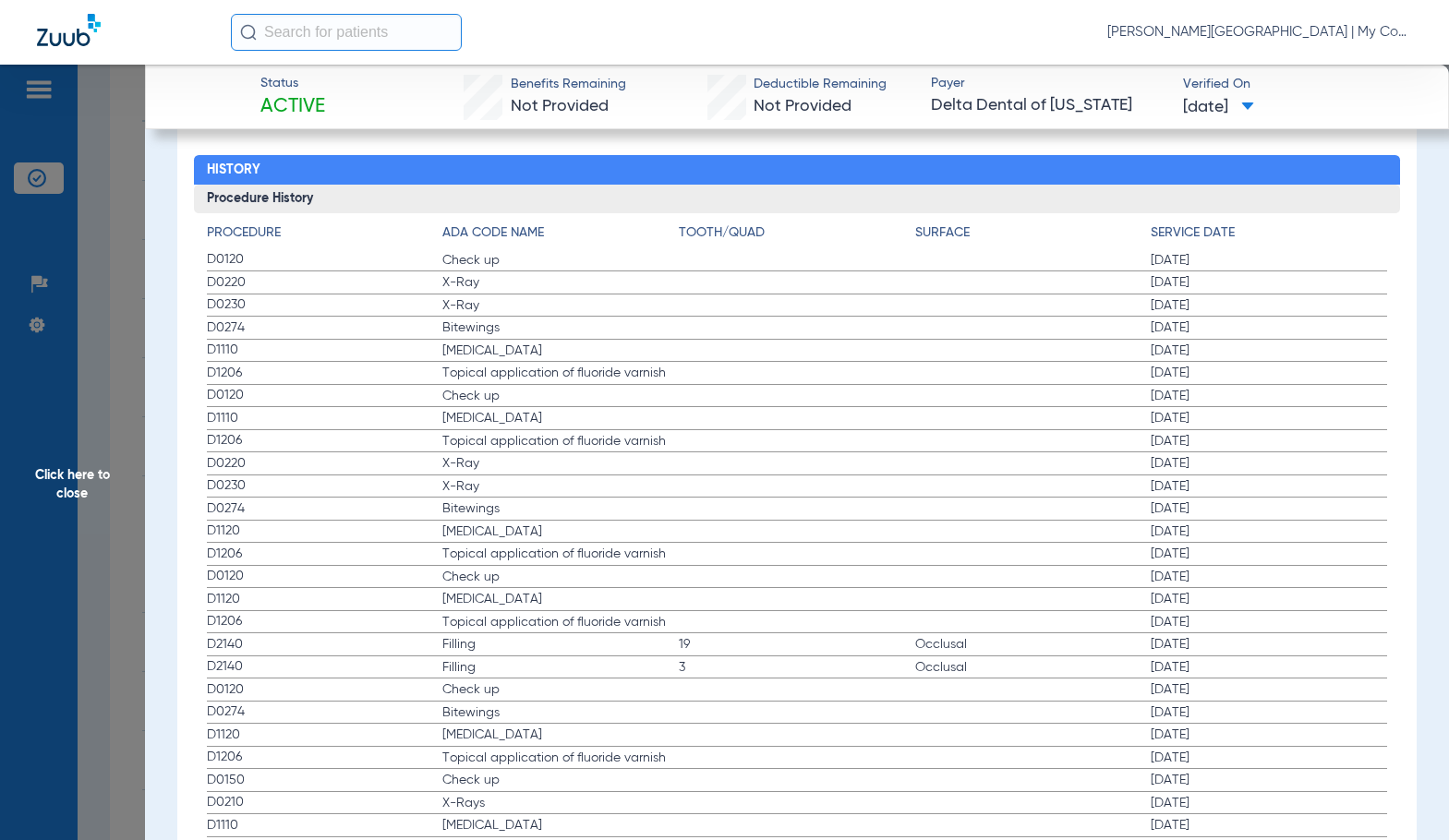
scroll to position [2400, 0]
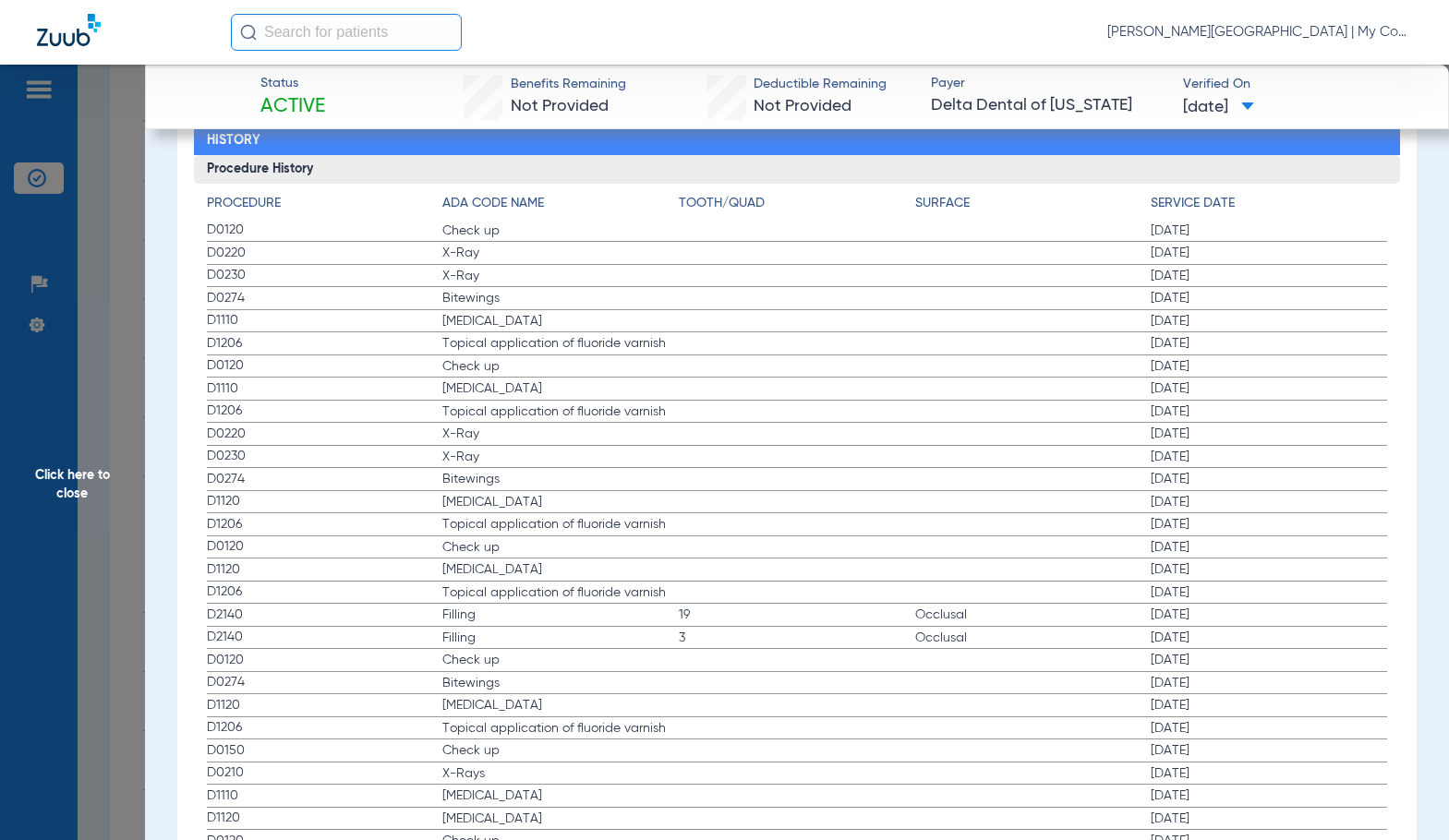
click at [648, 465] on span "X-Ray" at bounding box center [560, 457] width 236 height 19
click at [805, 465] on label "D0230 X-Ray 11/12/2021" at bounding box center [797, 457] width 1180 height 23
click at [99, 478] on span "Click here to close" at bounding box center [72, 485] width 145 height 840
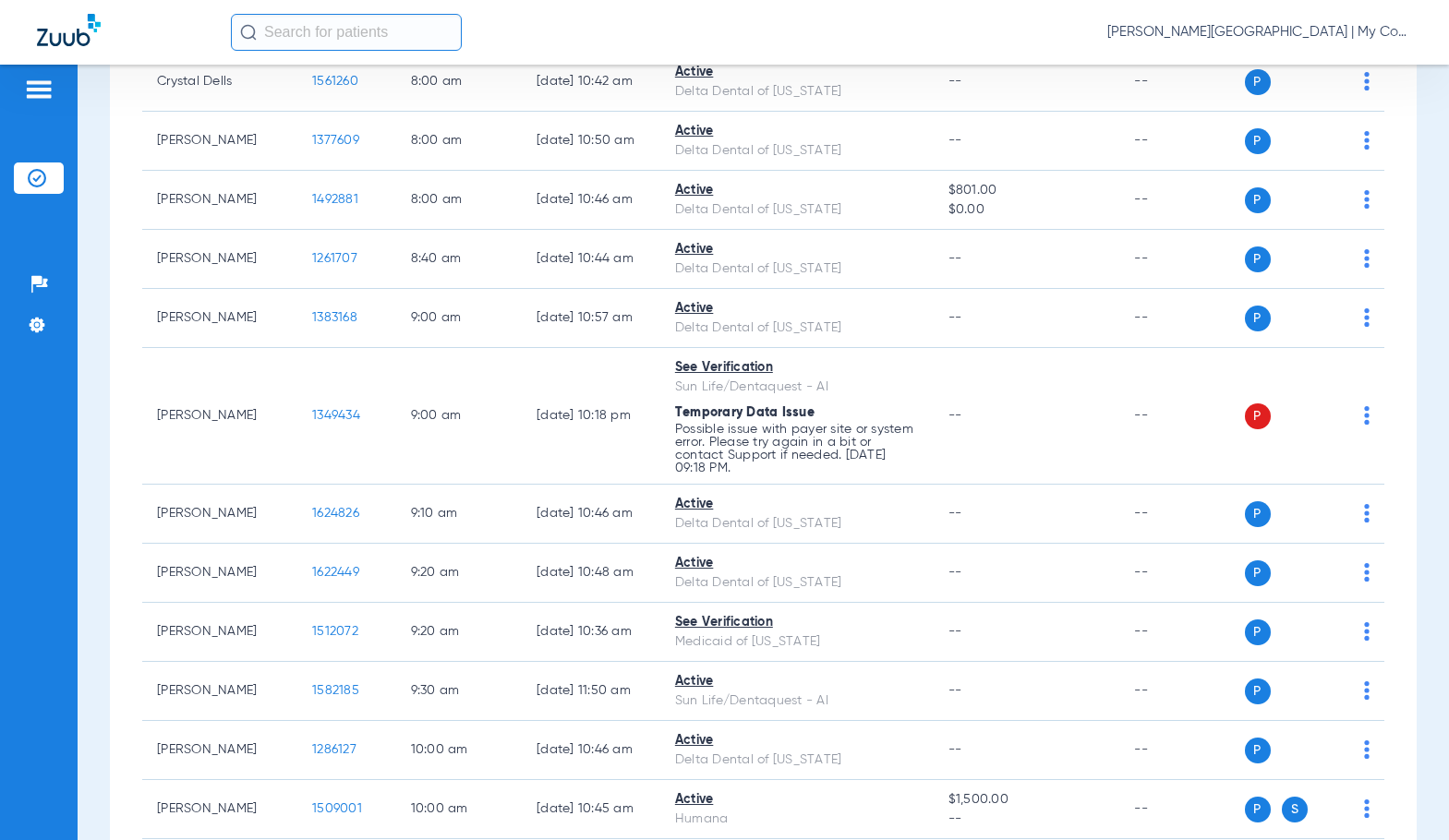
scroll to position [369, 0]
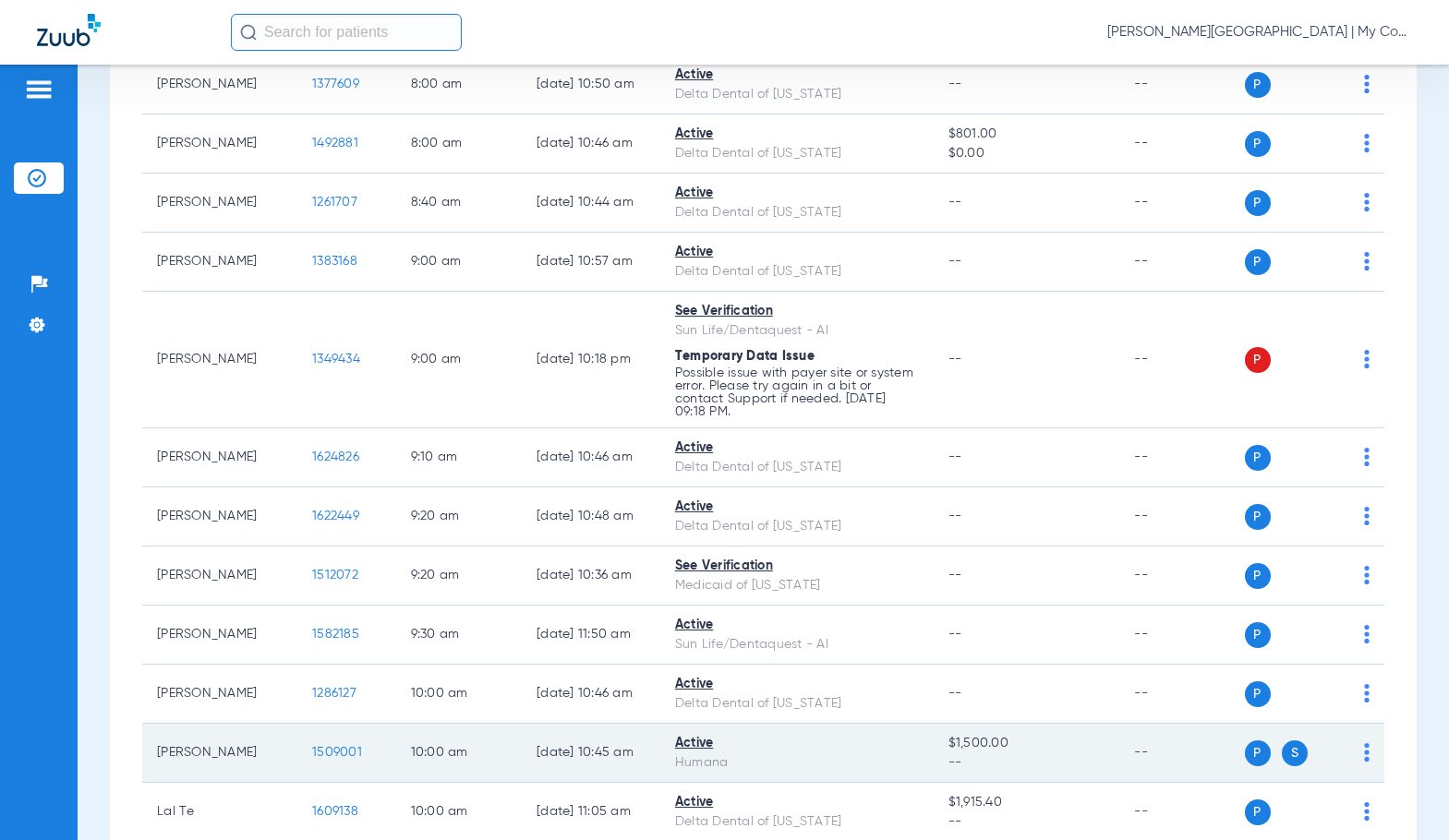
click at [312, 755] on span "1509001" at bounding box center [337, 752] width 50 height 13
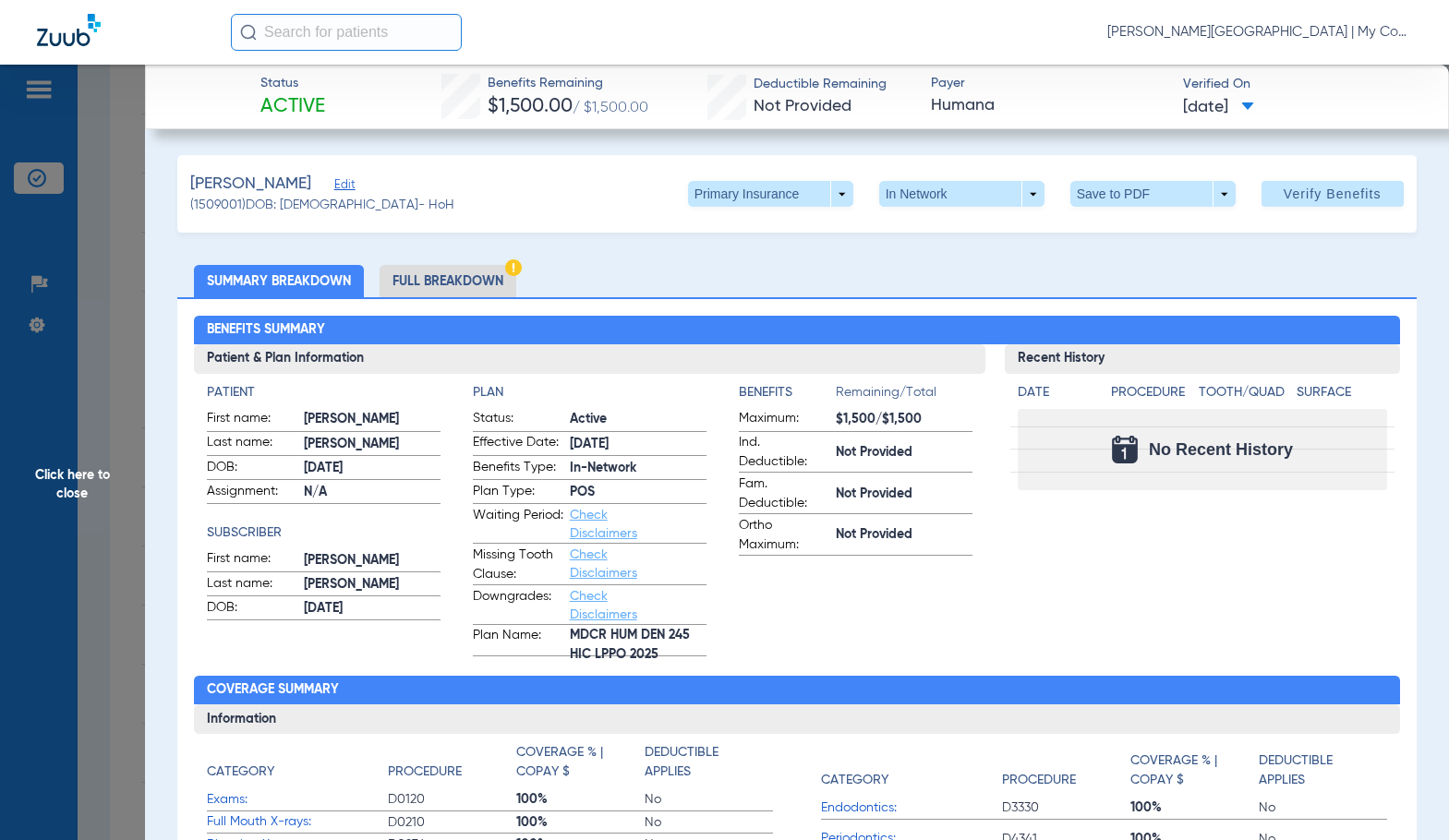
click at [445, 286] on li "Full Breakdown" at bounding box center [448, 280] width 137 height 32
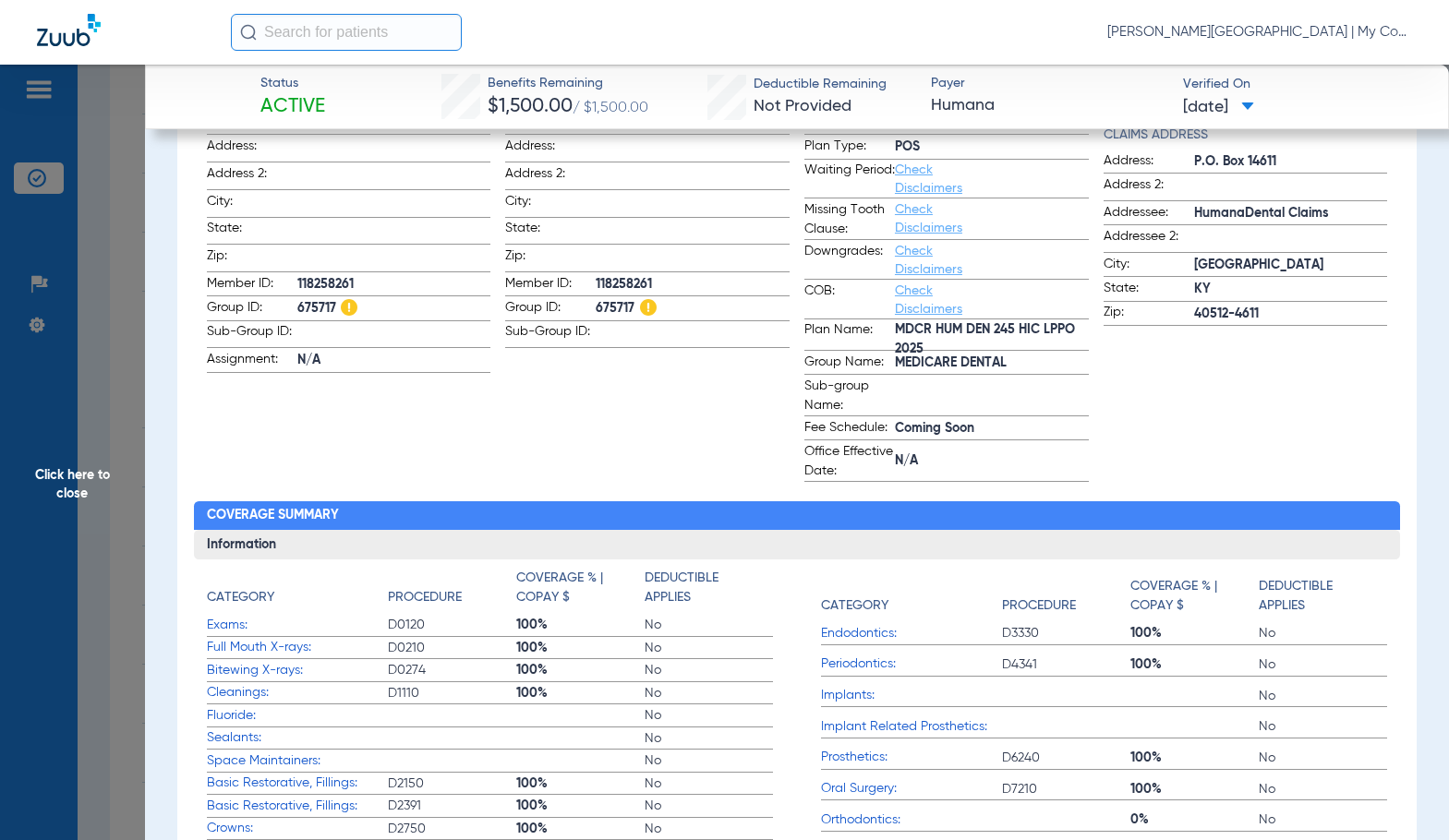
scroll to position [277, 0]
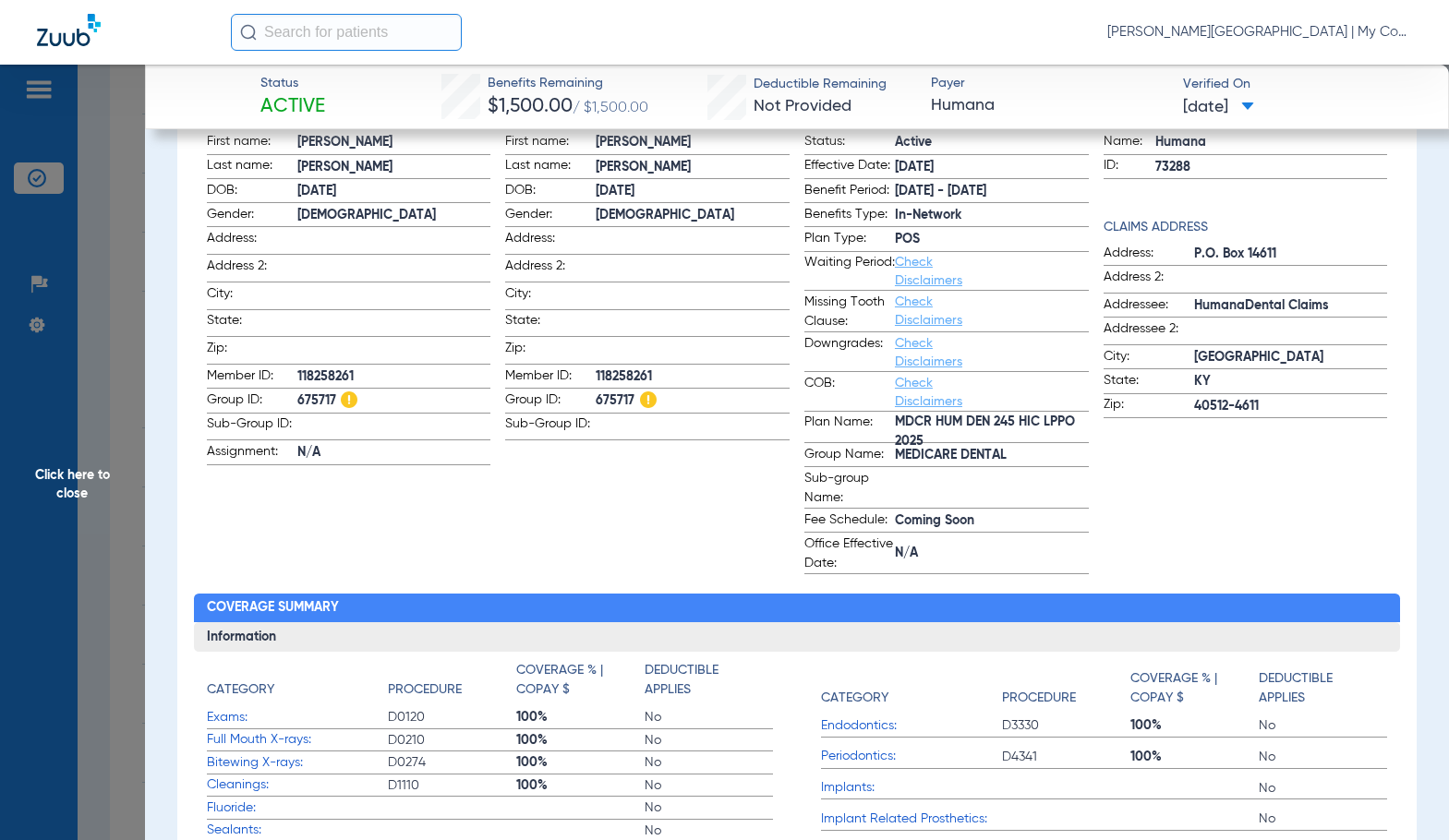
drag, startPoint x: 644, startPoint y: 537, endPoint x: 622, endPoint y: 458, distance: 82.0
click at [643, 537] on app-subscriber-information "Subscriber First name: MICHELLE Last name: PERRY DOB: 02/24/1963 Gender: Female…" at bounding box center [647, 340] width 284 height 468
click at [606, 366] on label "Member ID: 118258261" at bounding box center [647, 377] width 284 height 23
copy span "118258261"
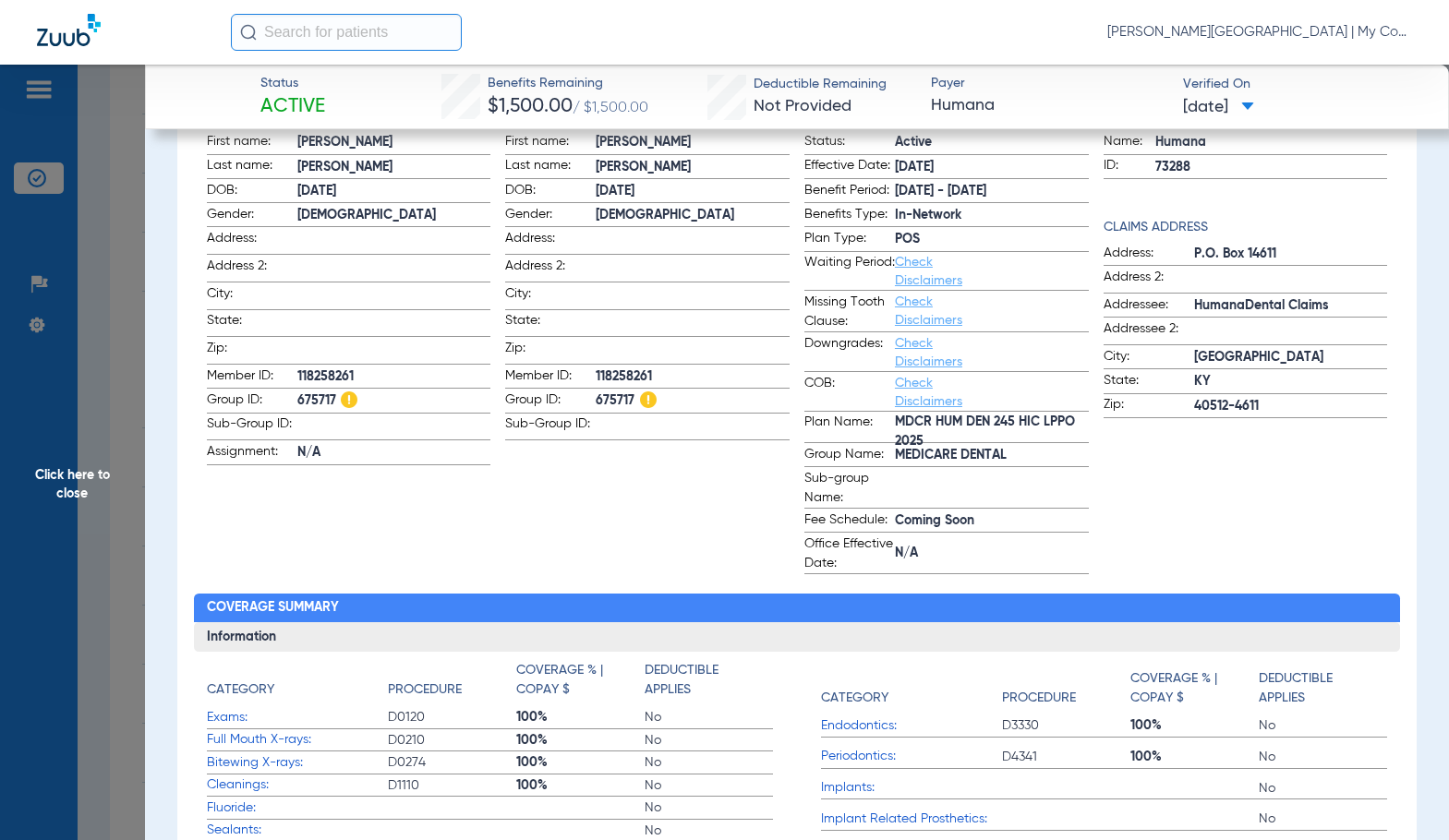
click at [130, 424] on span "Click here to close" at bounding box center [72, 485] width 145 height 840
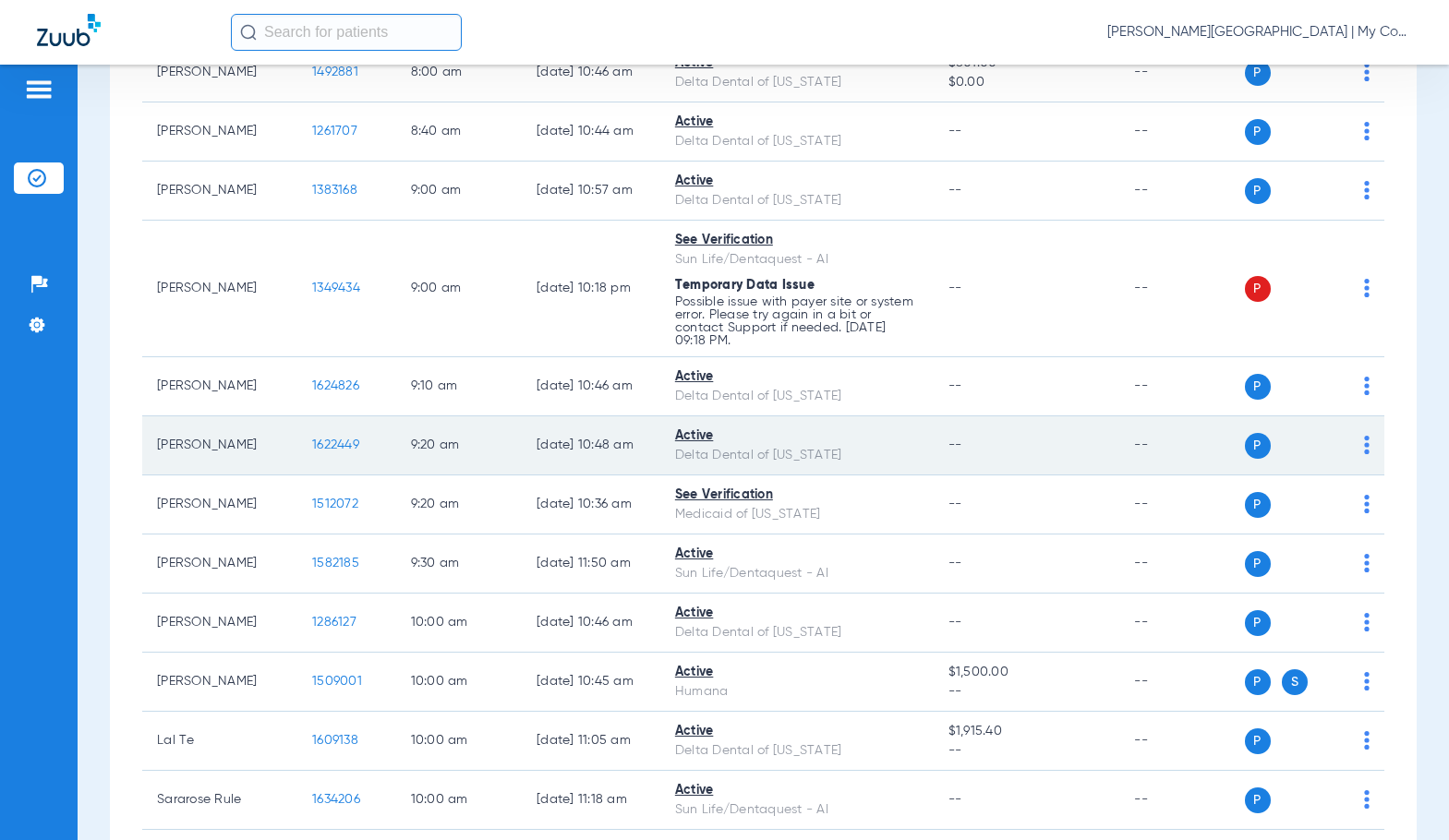
scroll to position [646, 0]
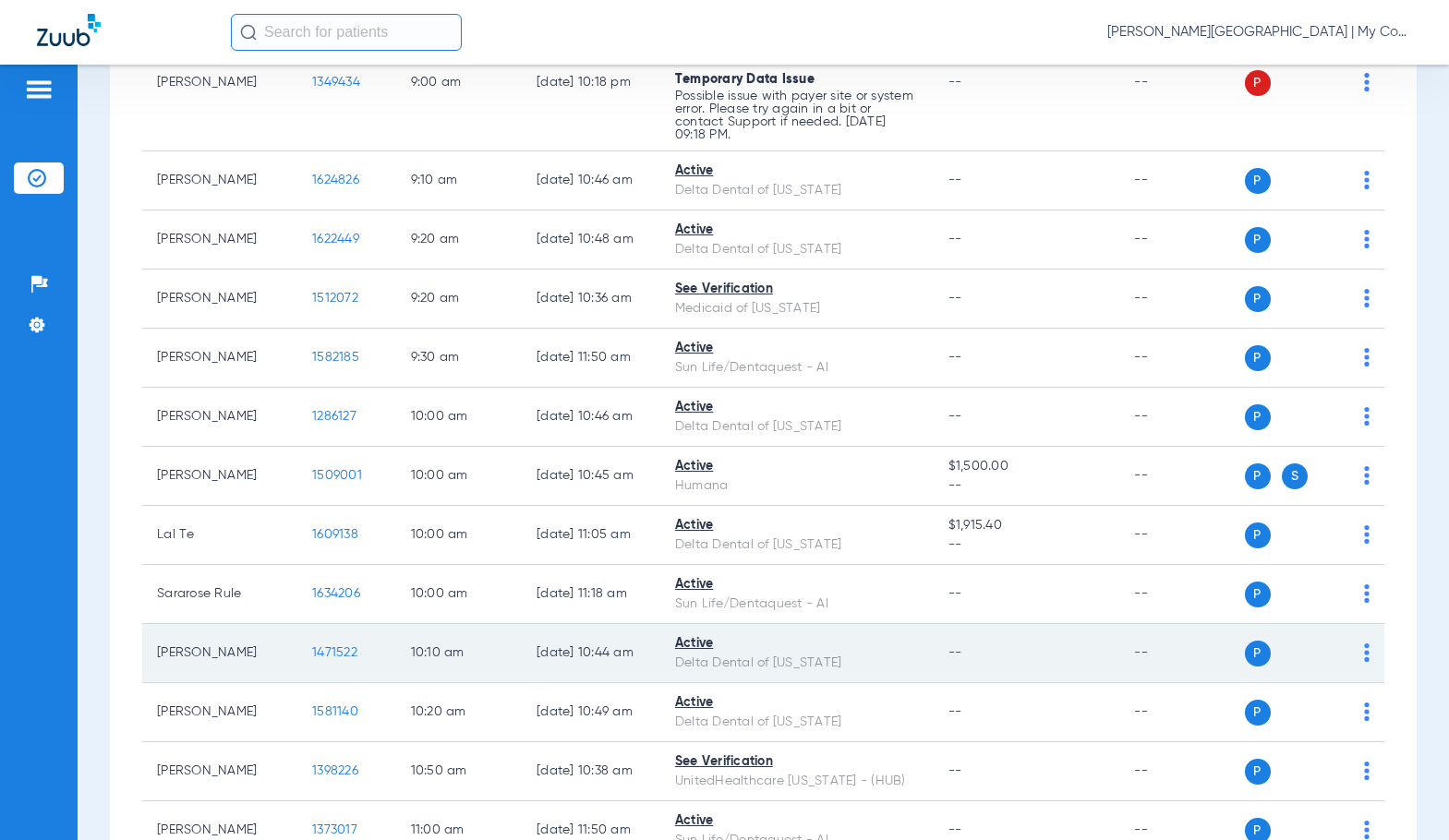
click at [313, 650] on span "1471522" at bounding box center [334, 652] width 45 height 13
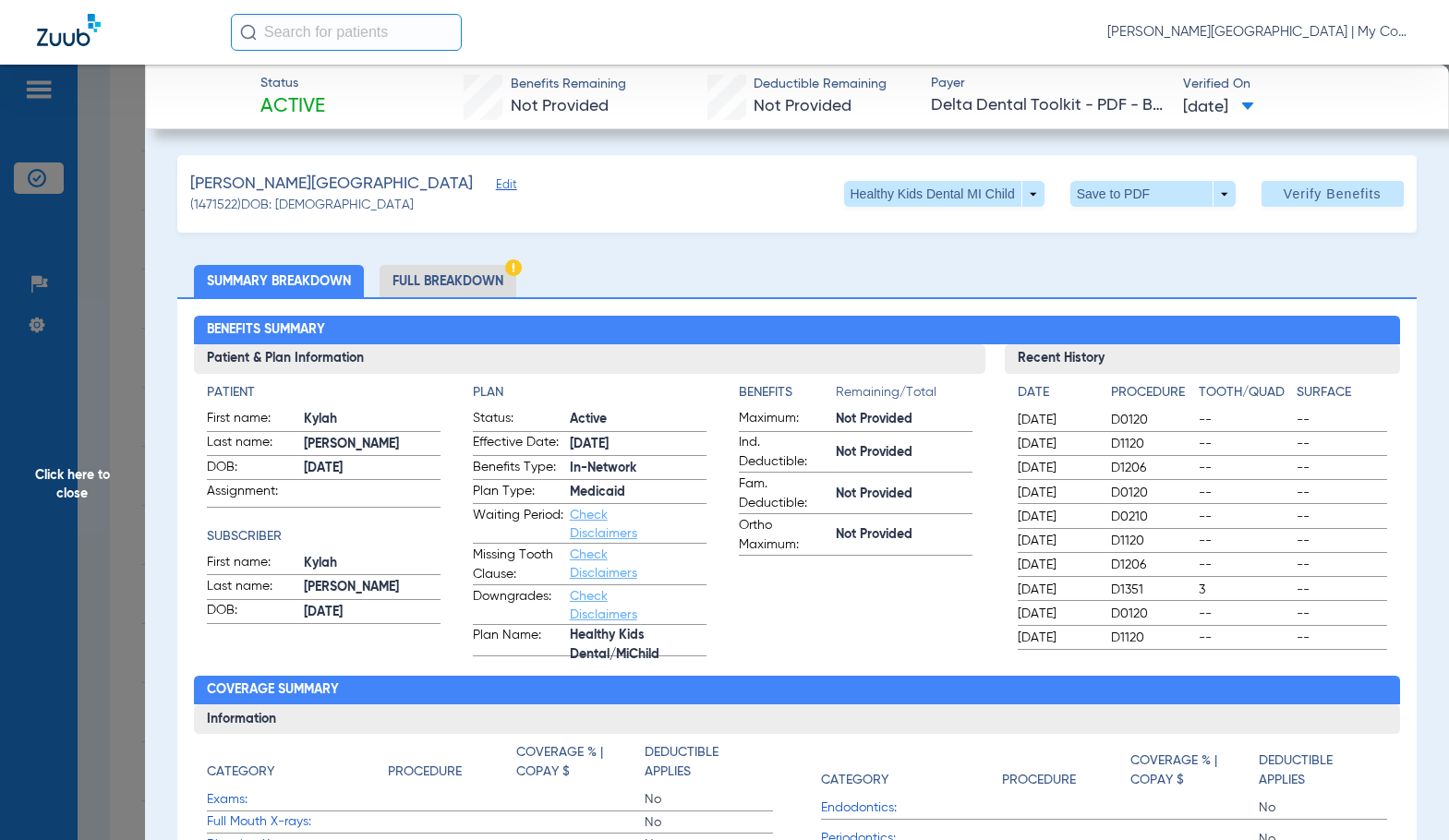
drag, startPoint x: 422, startPoint y: 301, endPoint x: 424, endPoint y: 288, distance: 13.2
click at [422, 299] on div "Benefits Summary Patient & Plan Information Patient First name: Kylah Last name…" at bounding box center [797, 663] width 1238 height 734
click at [427, 283] on li "Full Breakdown" at bounding box center [448, 280] width 137 height 32
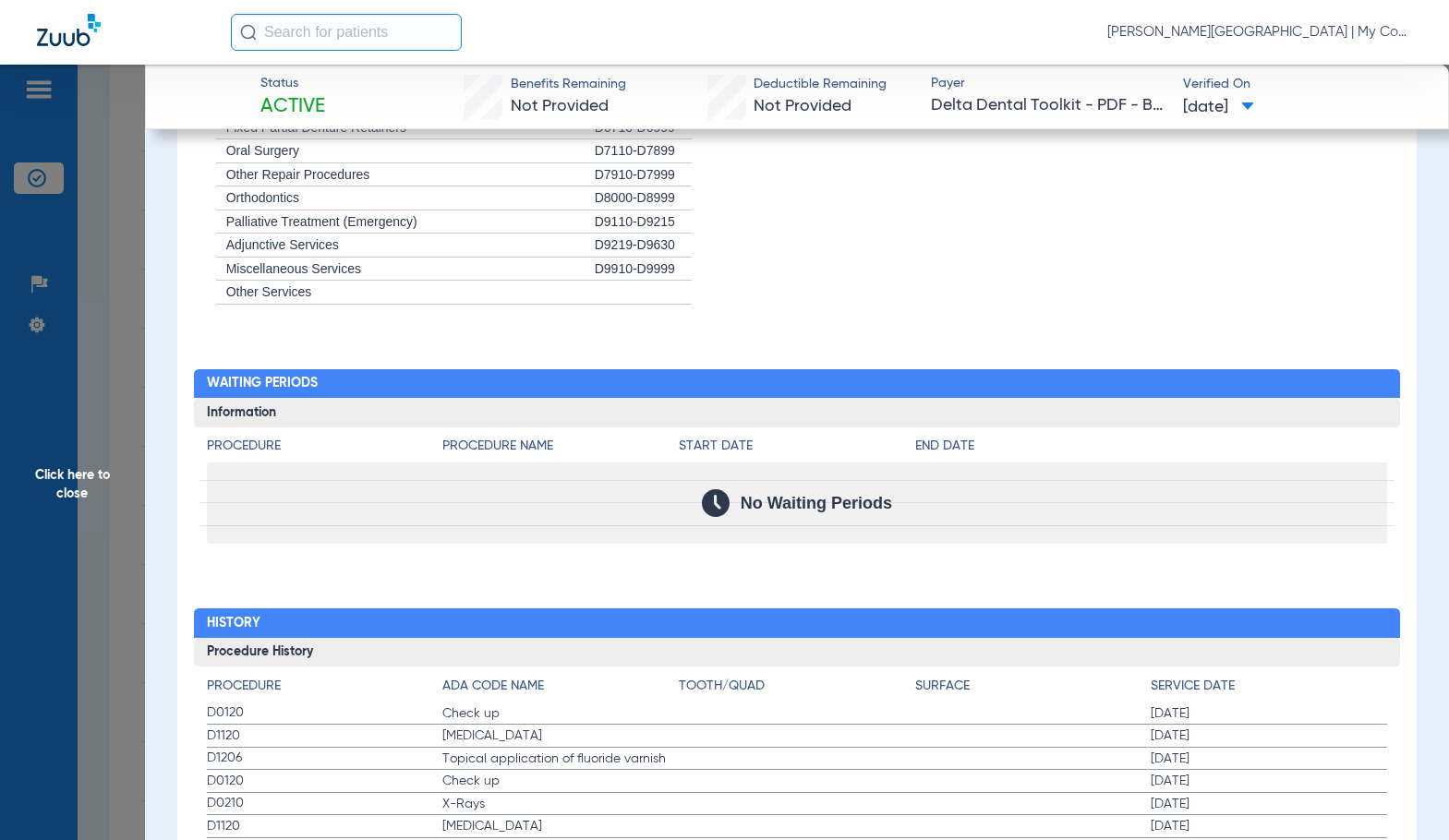
scroll to position [2031, 0]
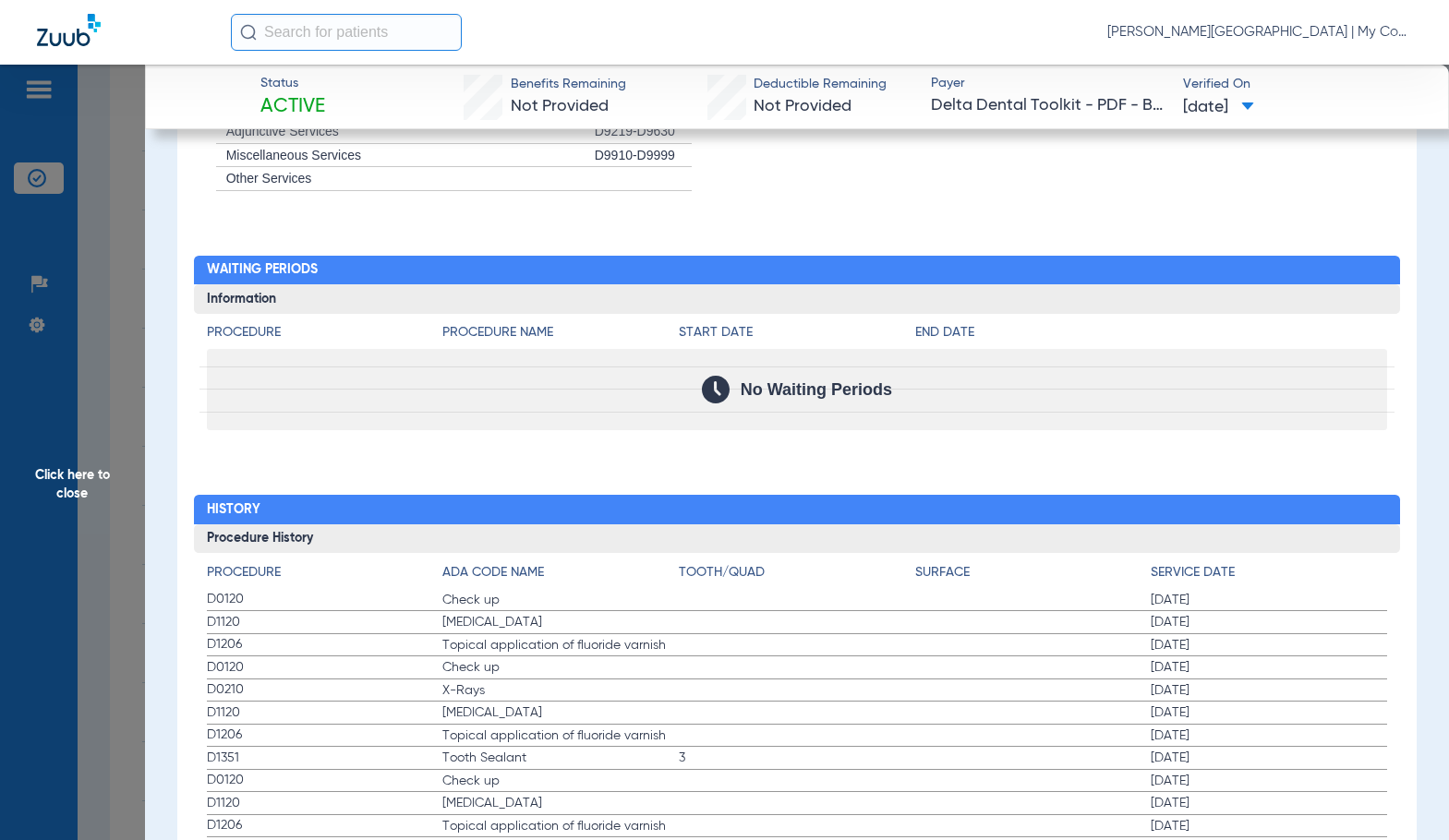
click at [657, 640] on span "Topical application of fluoride varnish" at bounding box center [560, 646] width 236 height 19
click at [70, 476] on span "Click here to close" at bounding box center [72, 485] width 145 height 840
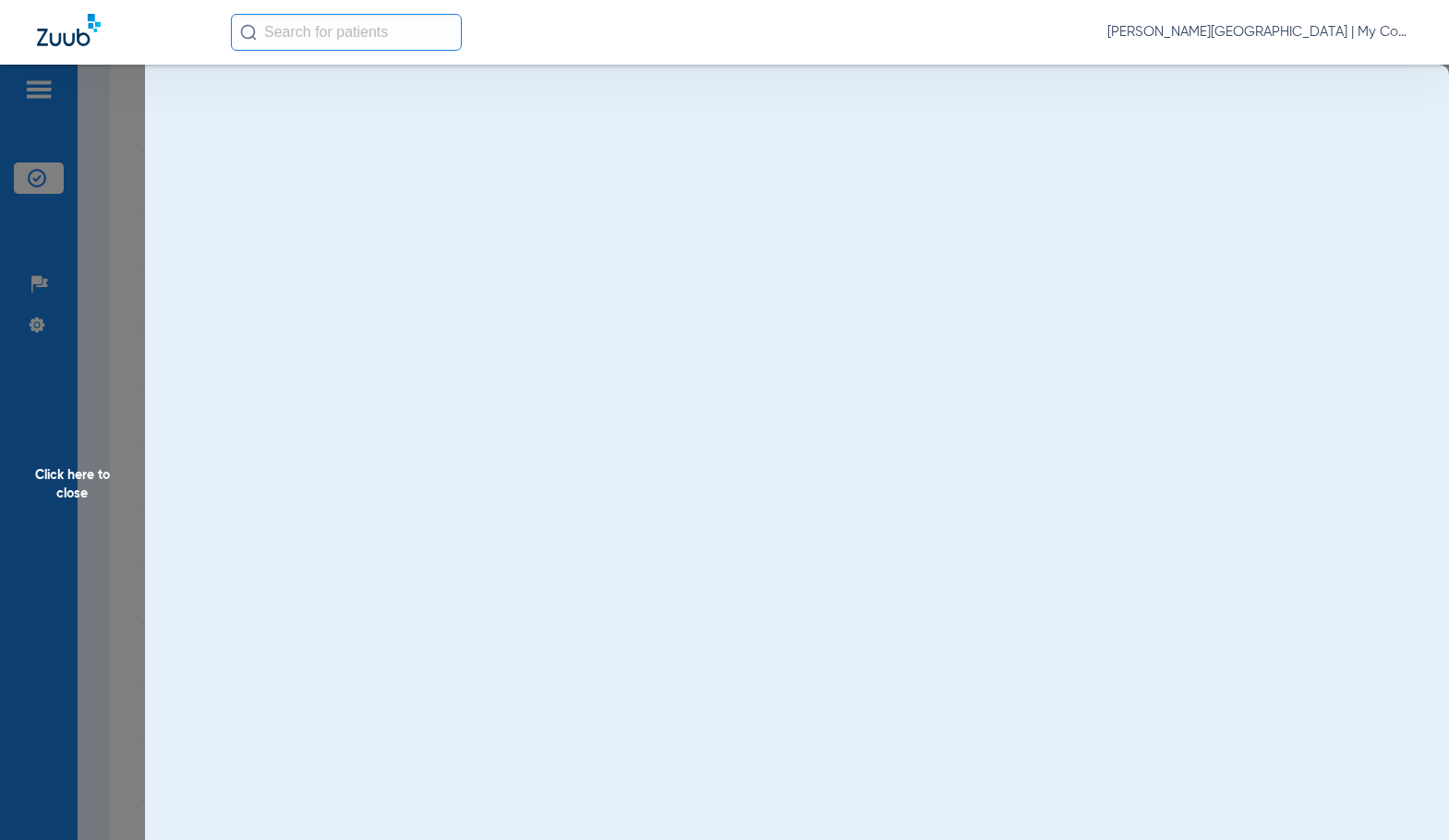
scroll to position [0, 0]
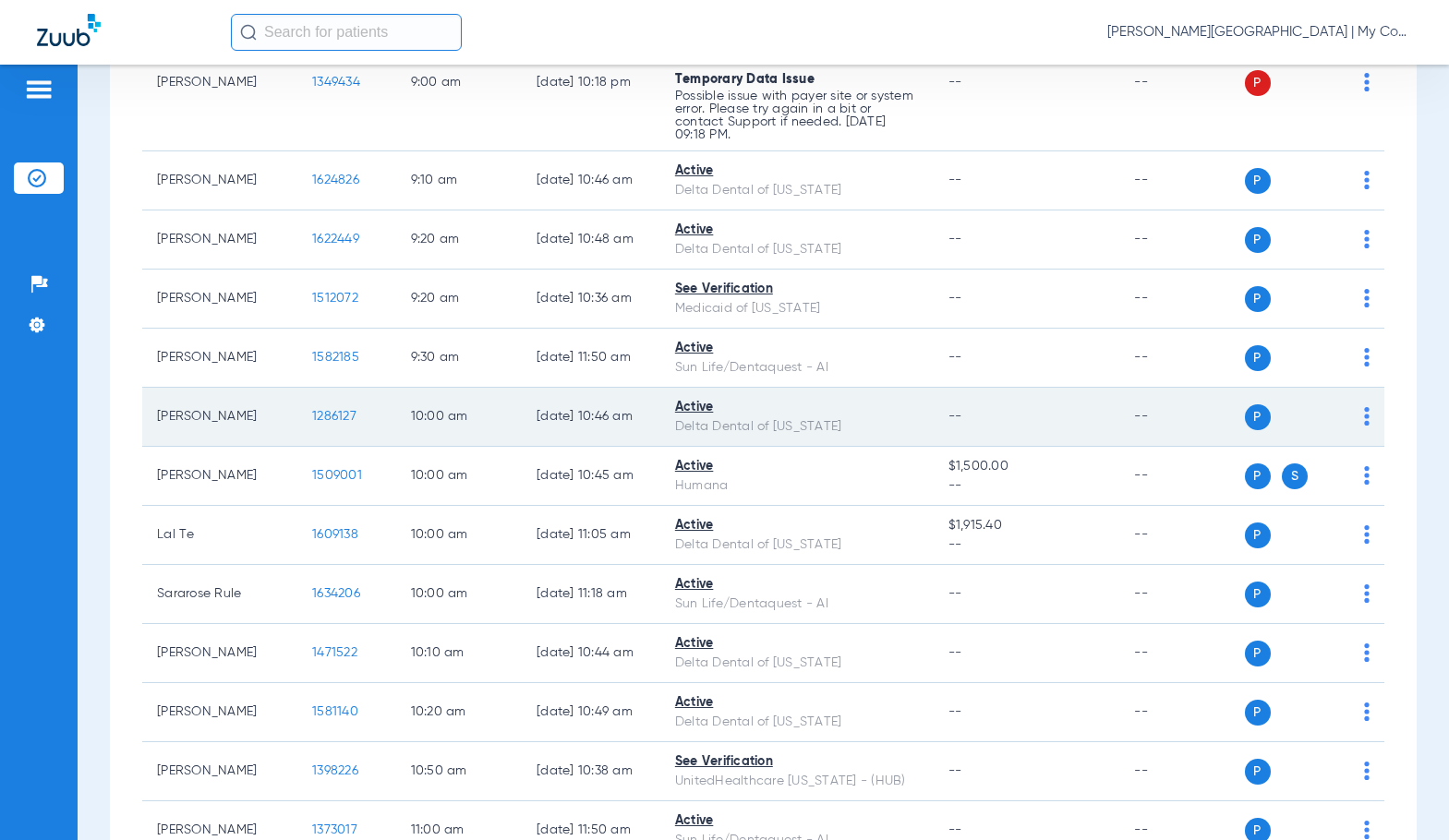
click at [312, 411] on span "1286127" at bounding box center [334, 416] width 44 height 13
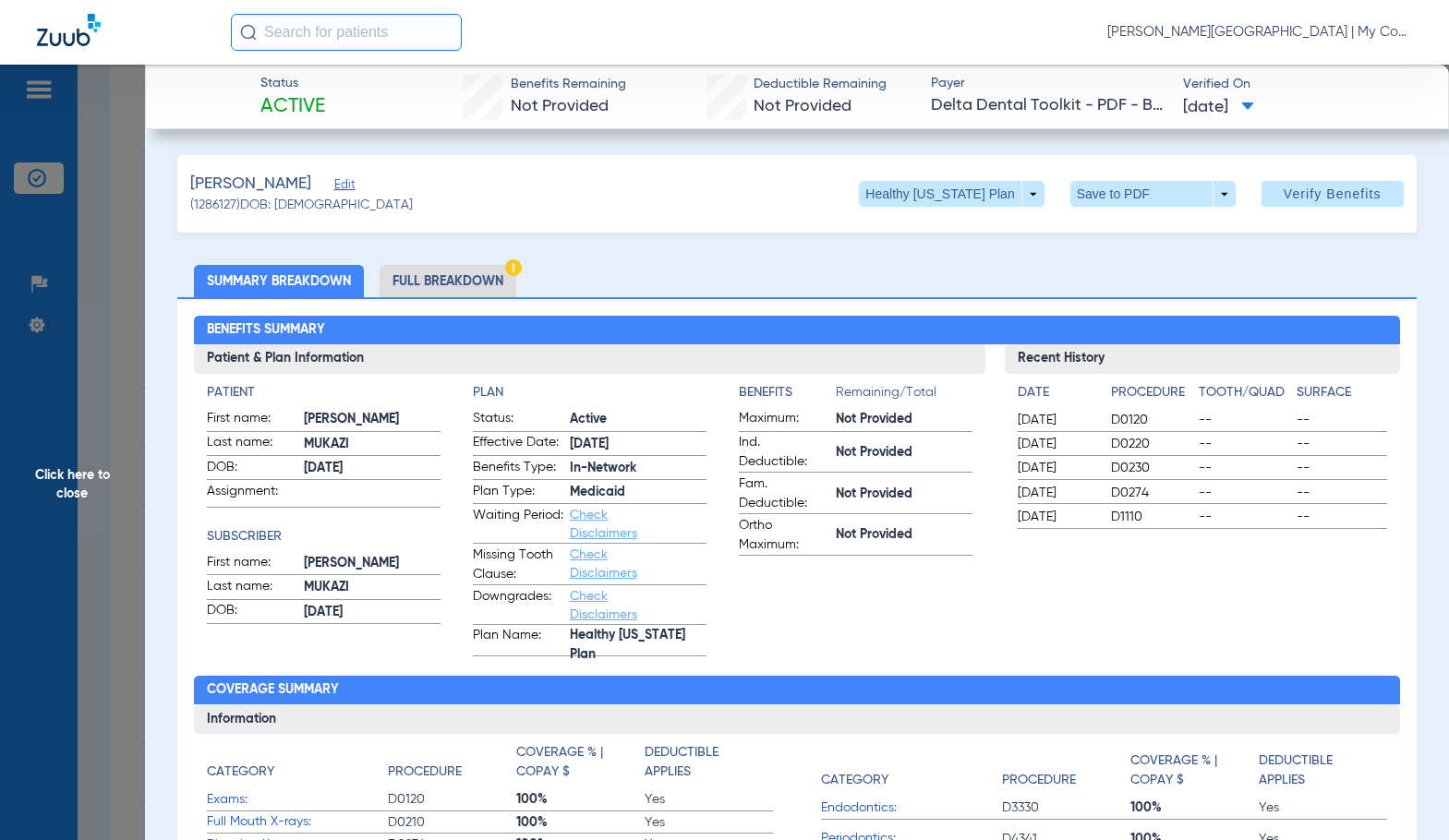
click at [429, 274] on li "Full Breakdown" at bounding box center [448, 280] width 137 height 32
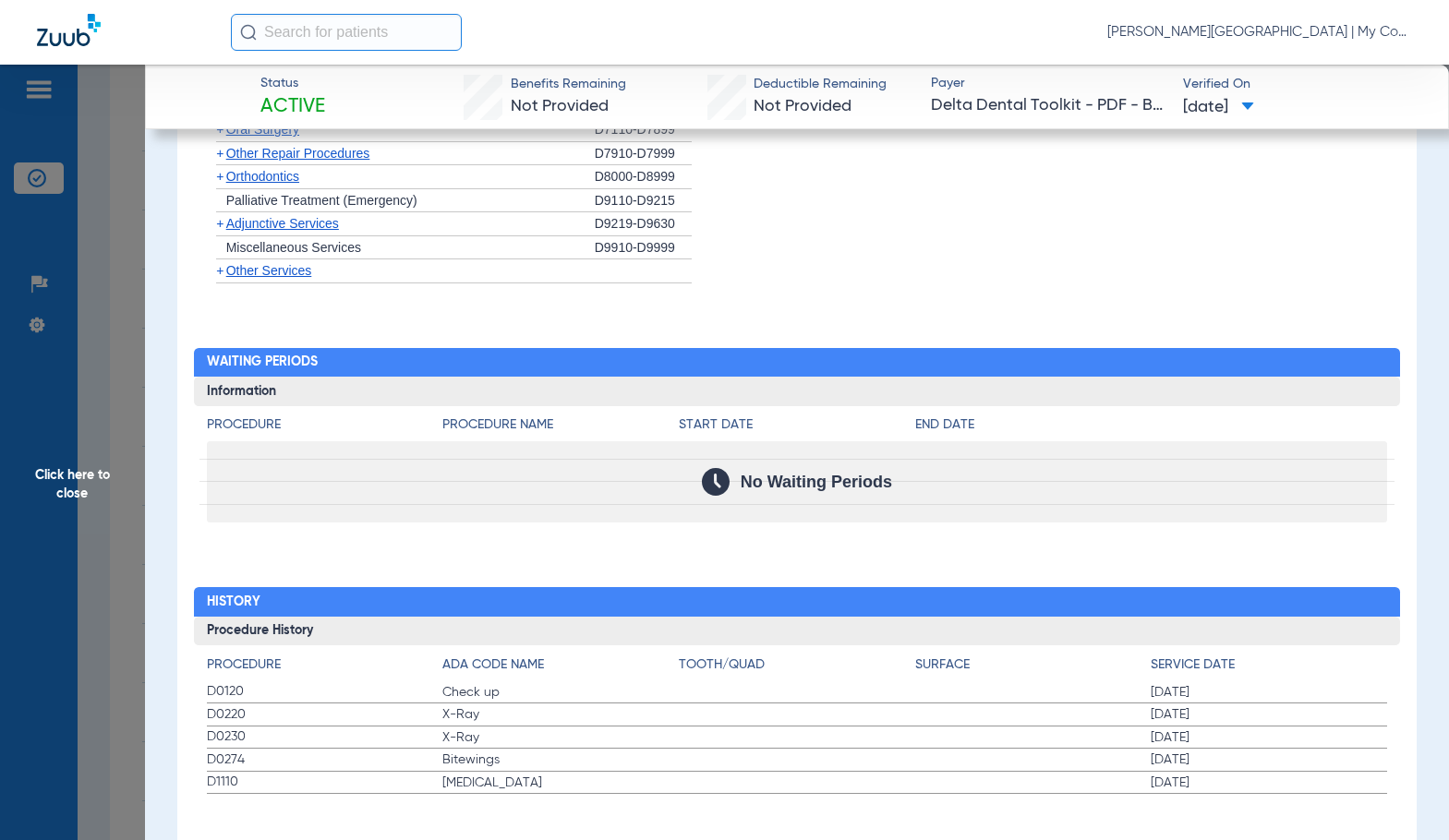
scroll to position [1956, 0]
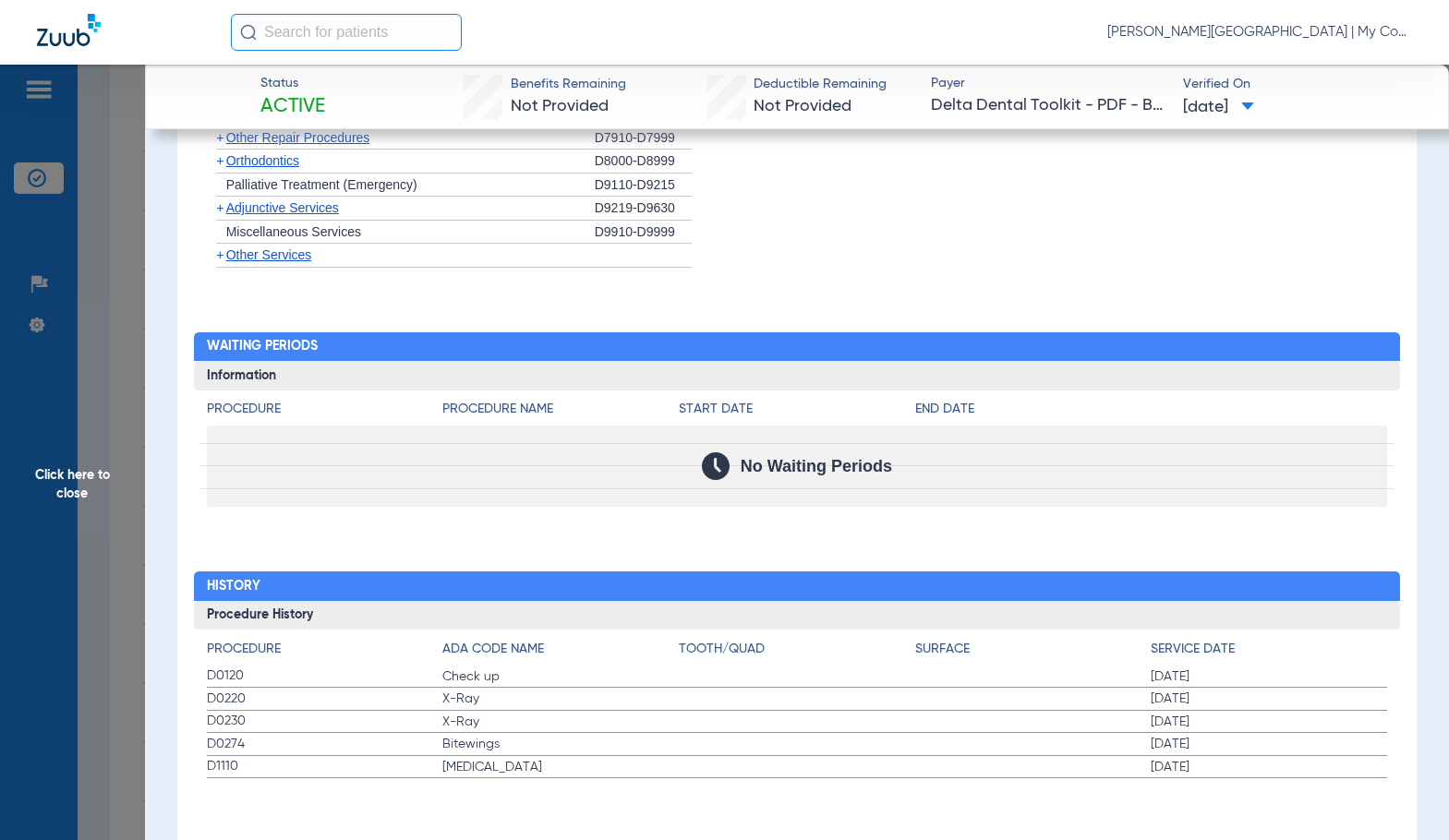
click at [74, 567] on span "Click here to close" at bounding box center [72, 485] width 145 height 840
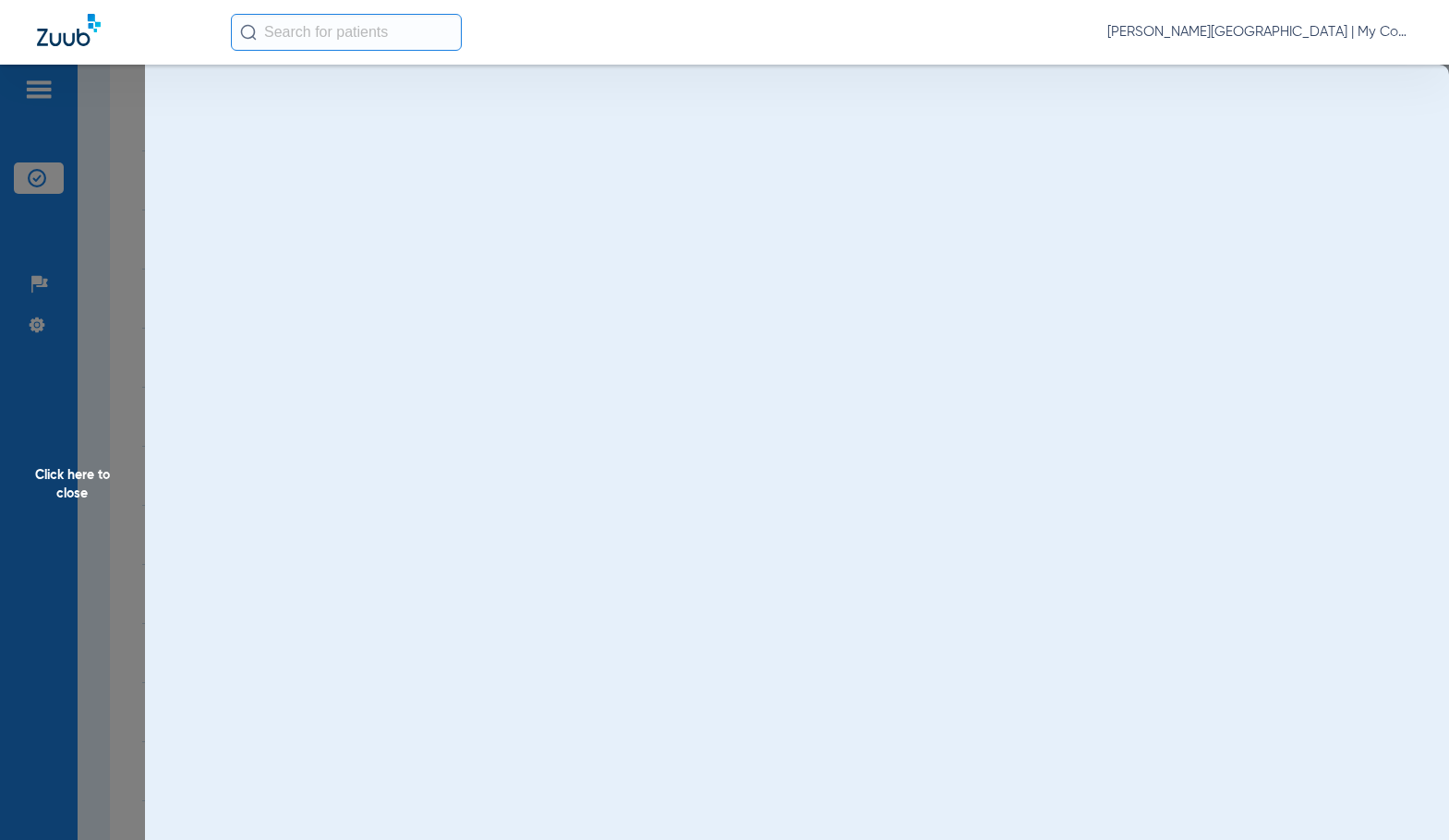
scroll to position [0, 0]
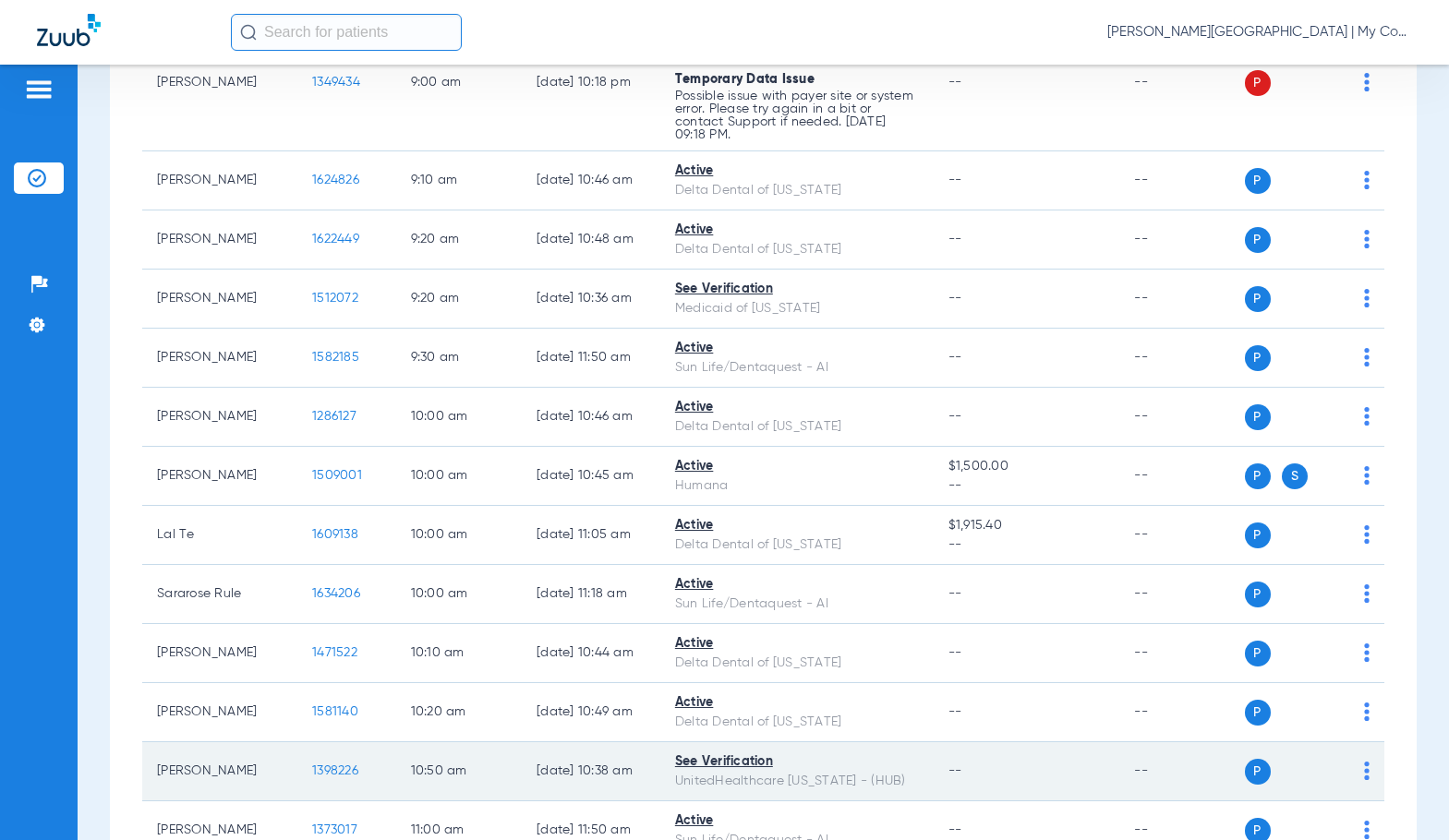
click at [312, 775] on span "1398226" at bounding box center [335, 771] width 46 height 13
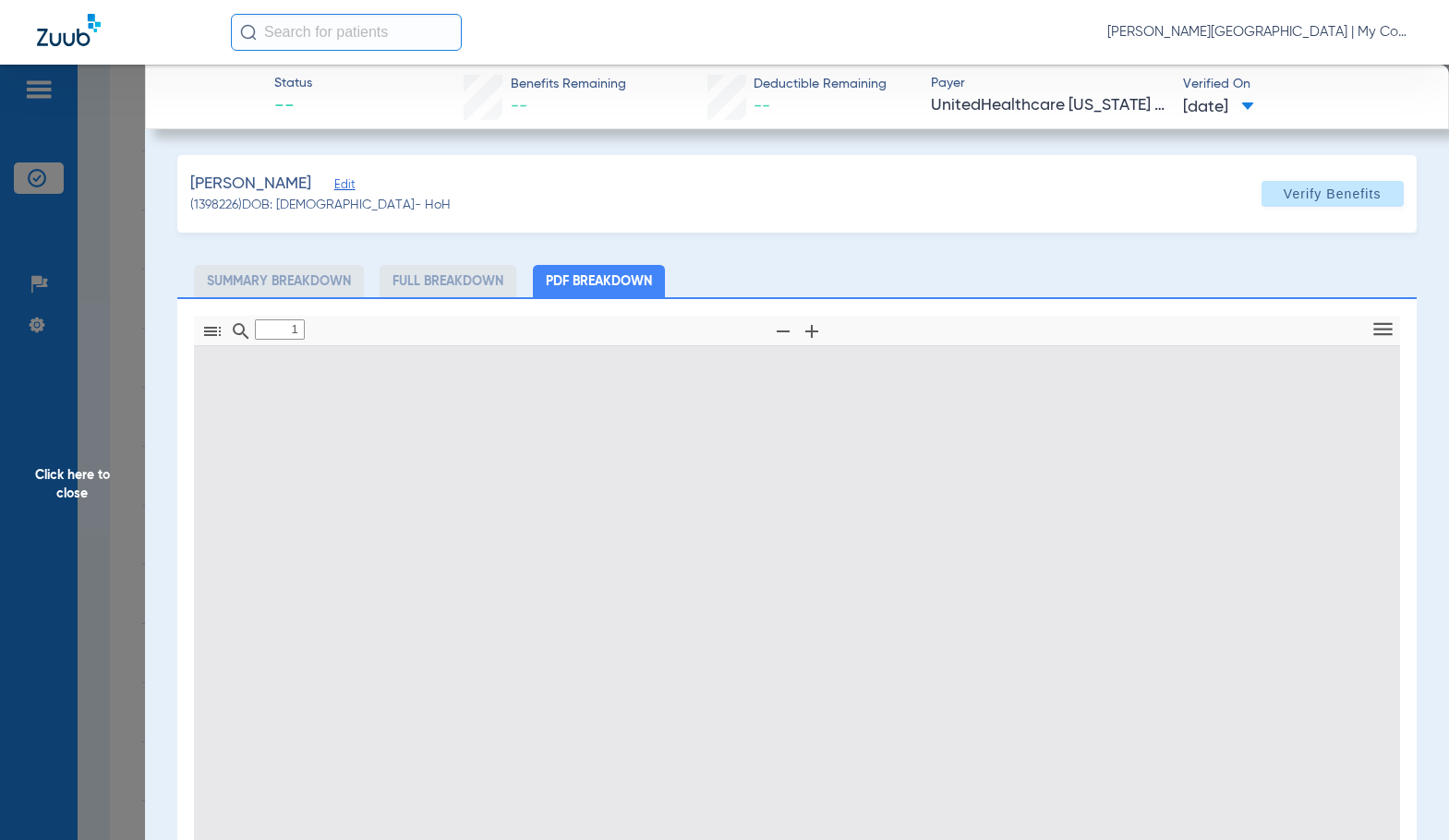
type input "0"
select select "page-width"
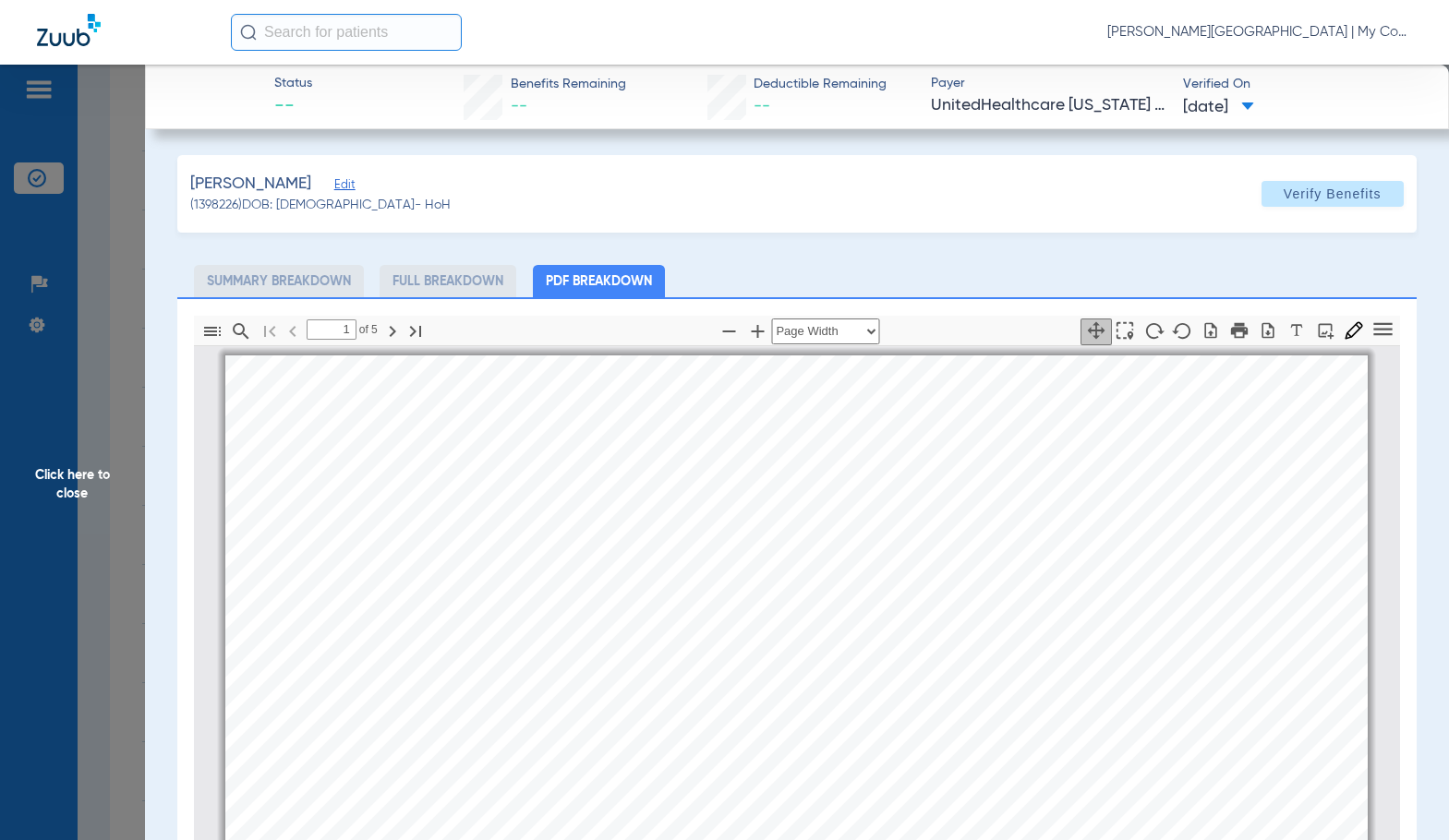
scroll to position [9, 0]
type input "4"
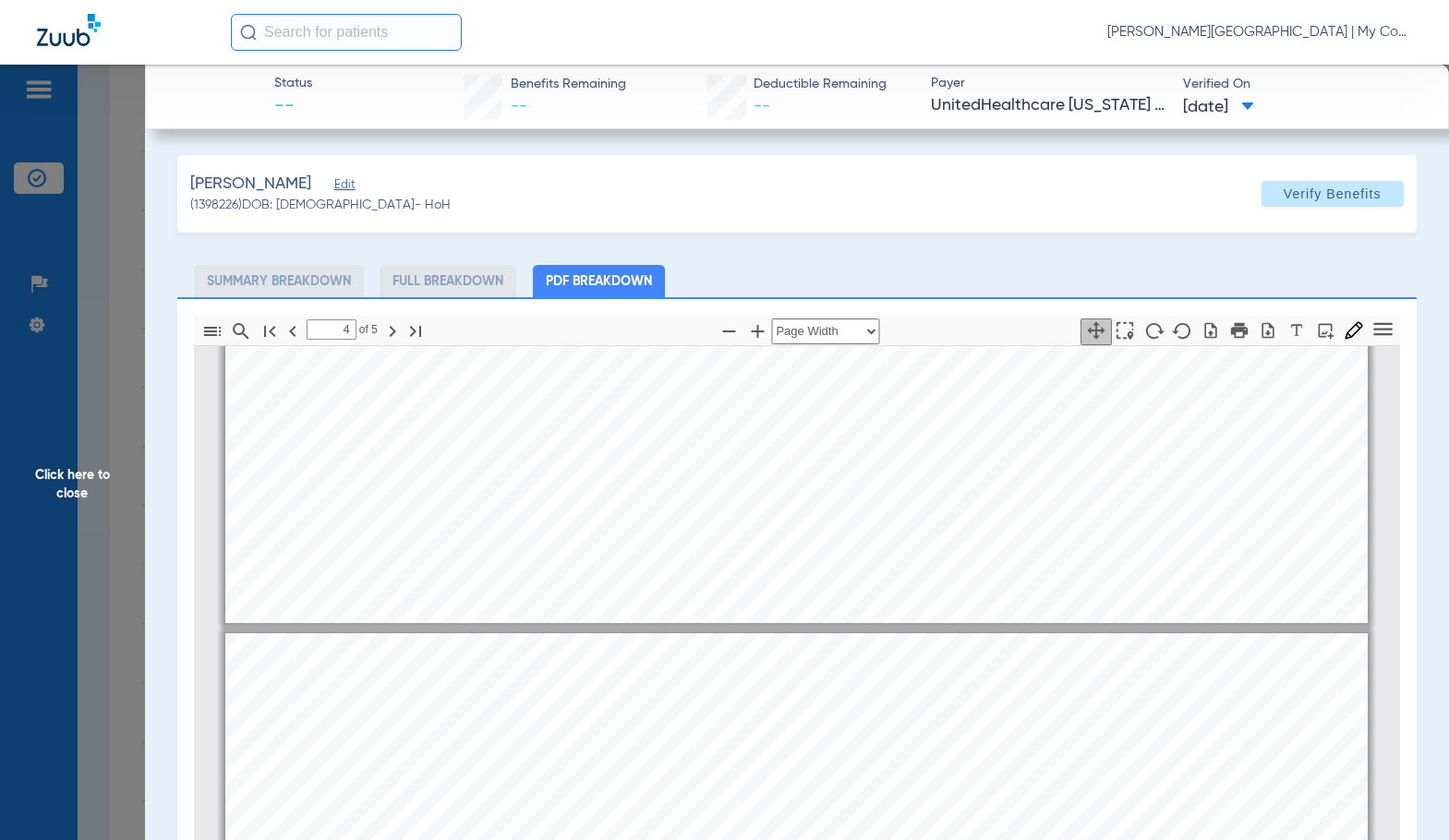
scroll to position [4994, 0]
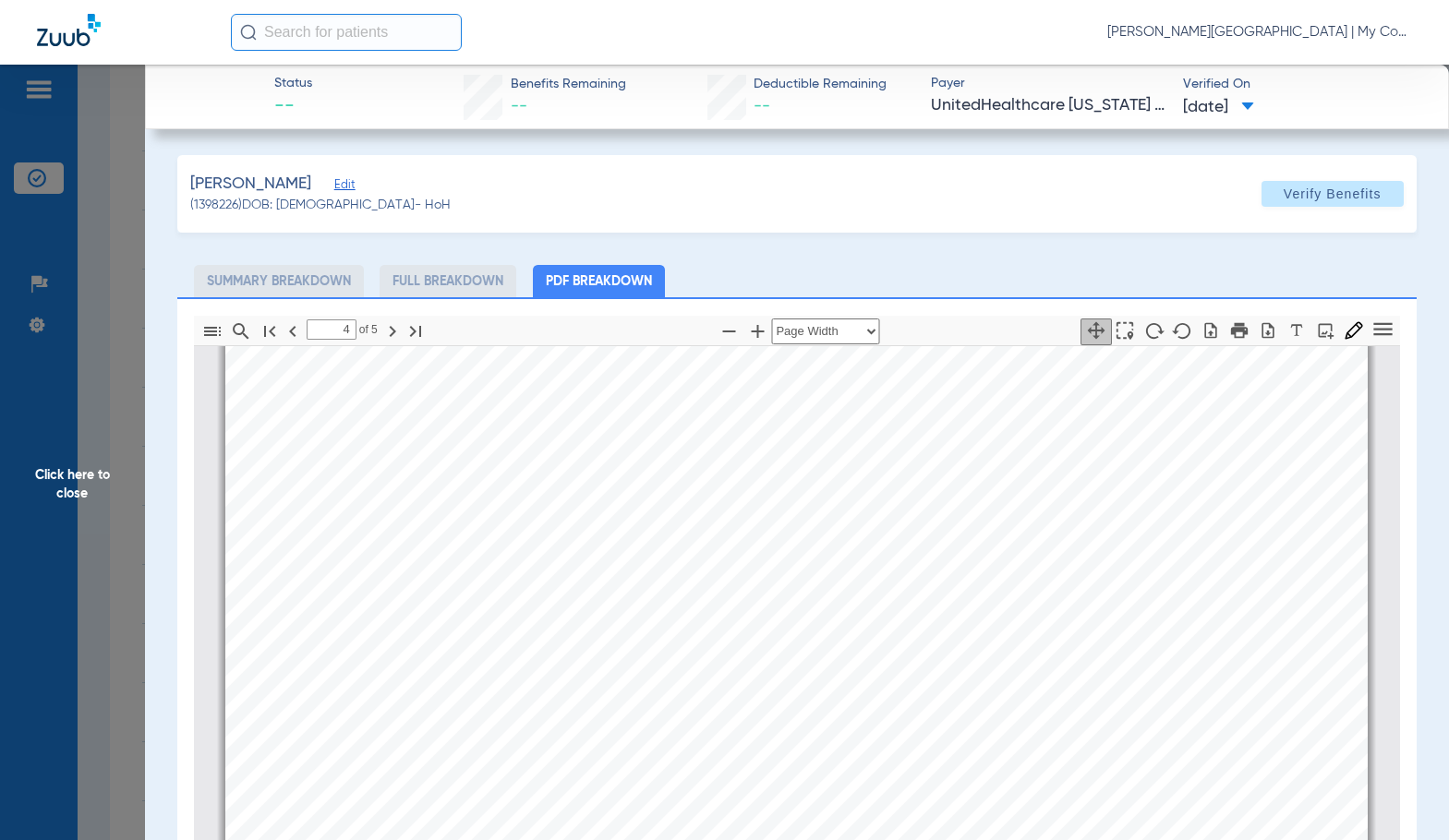
click at [72, 522] on span "Click here to close" at bounding box center [72, 485] width 145 height 840
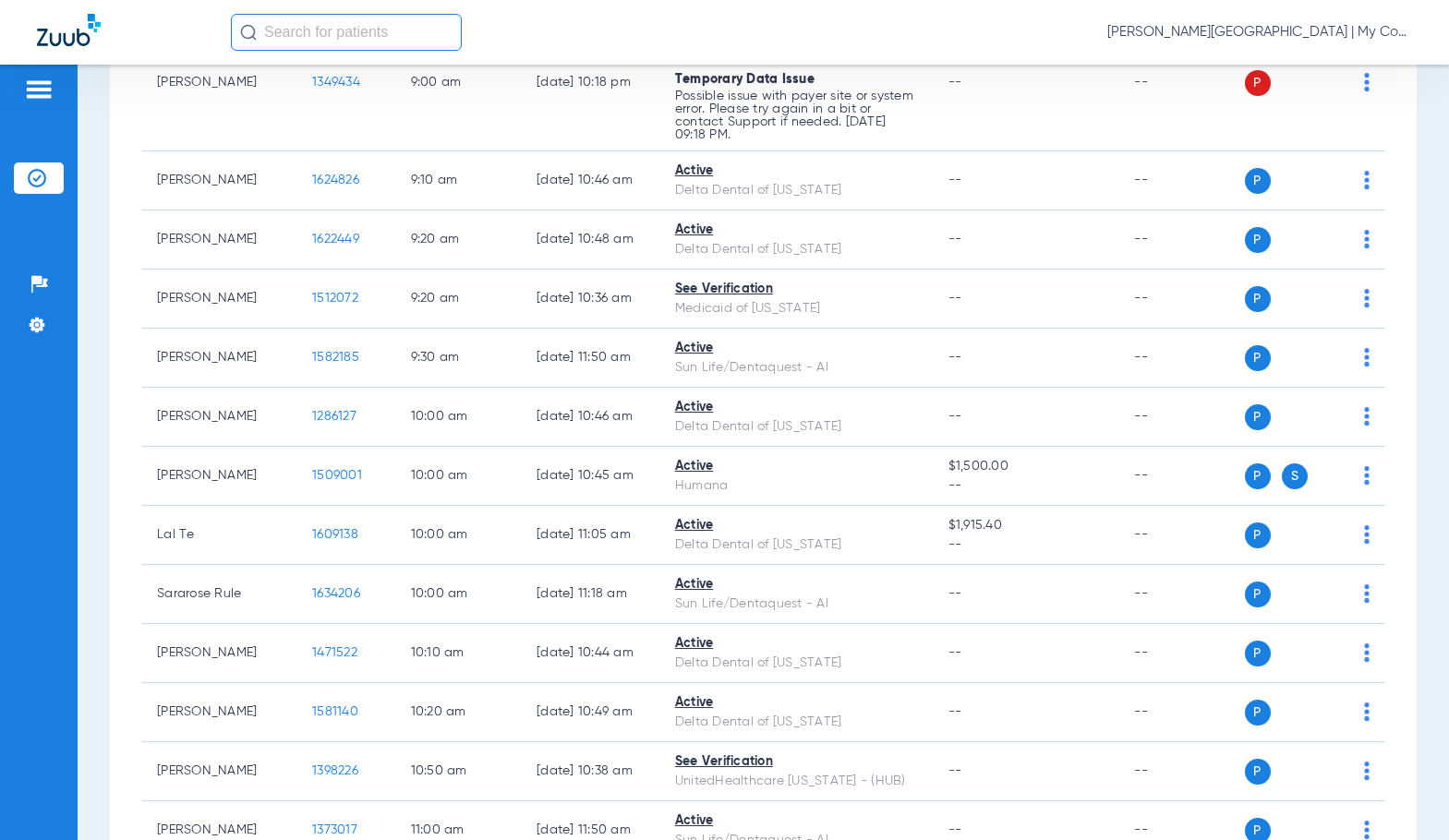
scroll to position [738, 0]
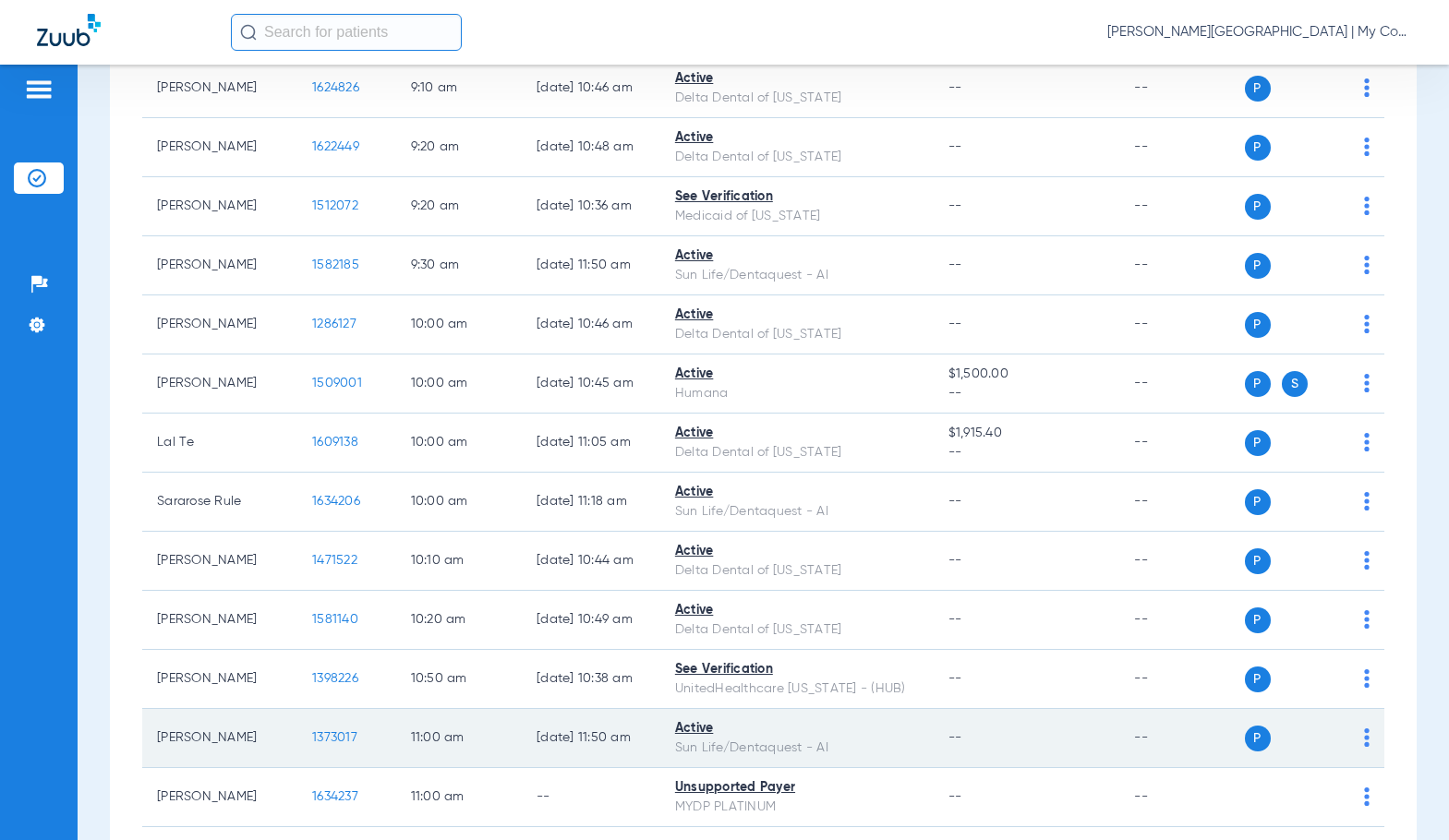
click at [315, 735] on span "1373017" at bounding box center [334, 737] width 45 height 13
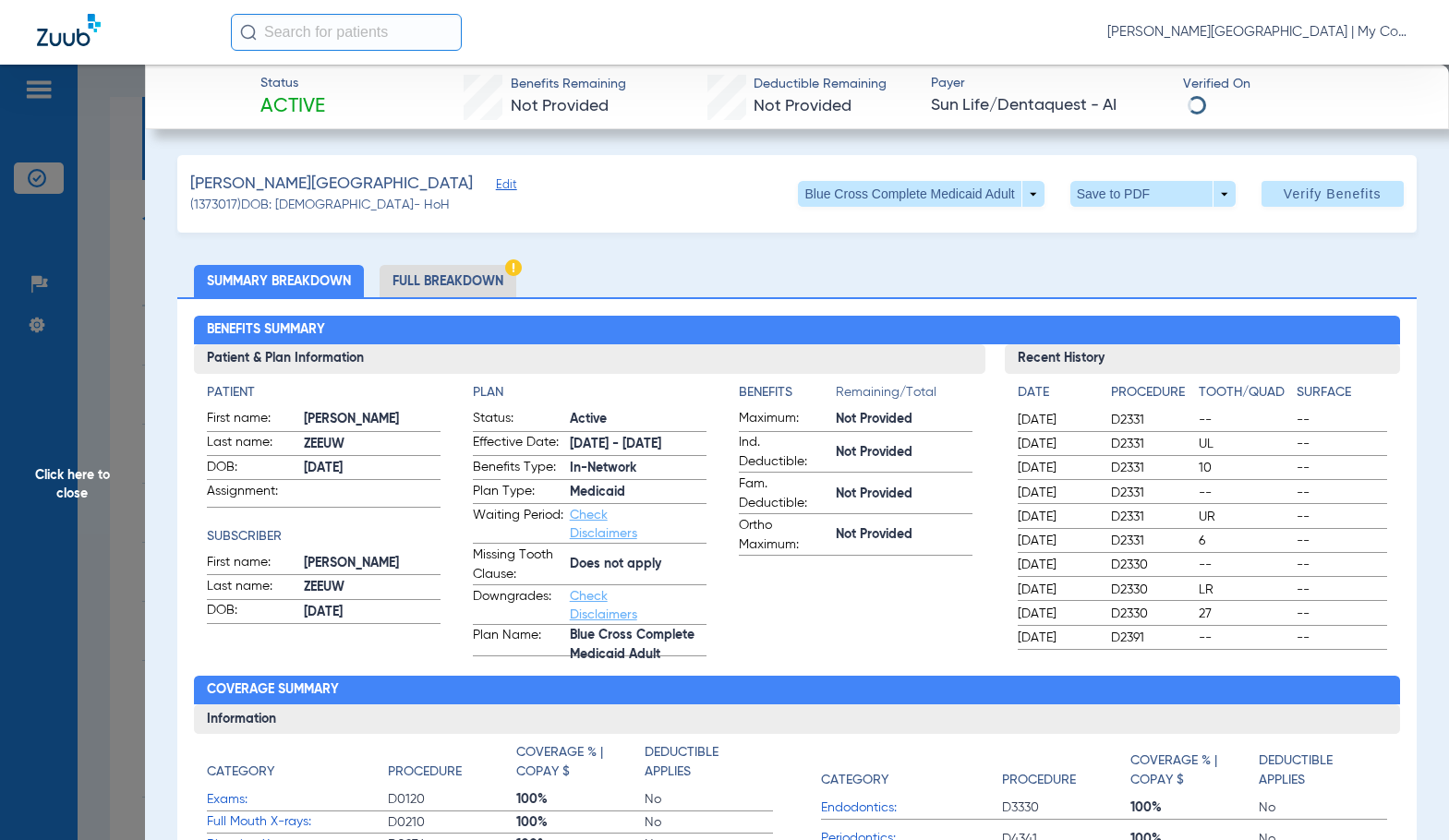
scroll to position [738, 0]
click at [488, 285] on li "Full Breakdown" at bounding box center [448, 280] width 137 height 32
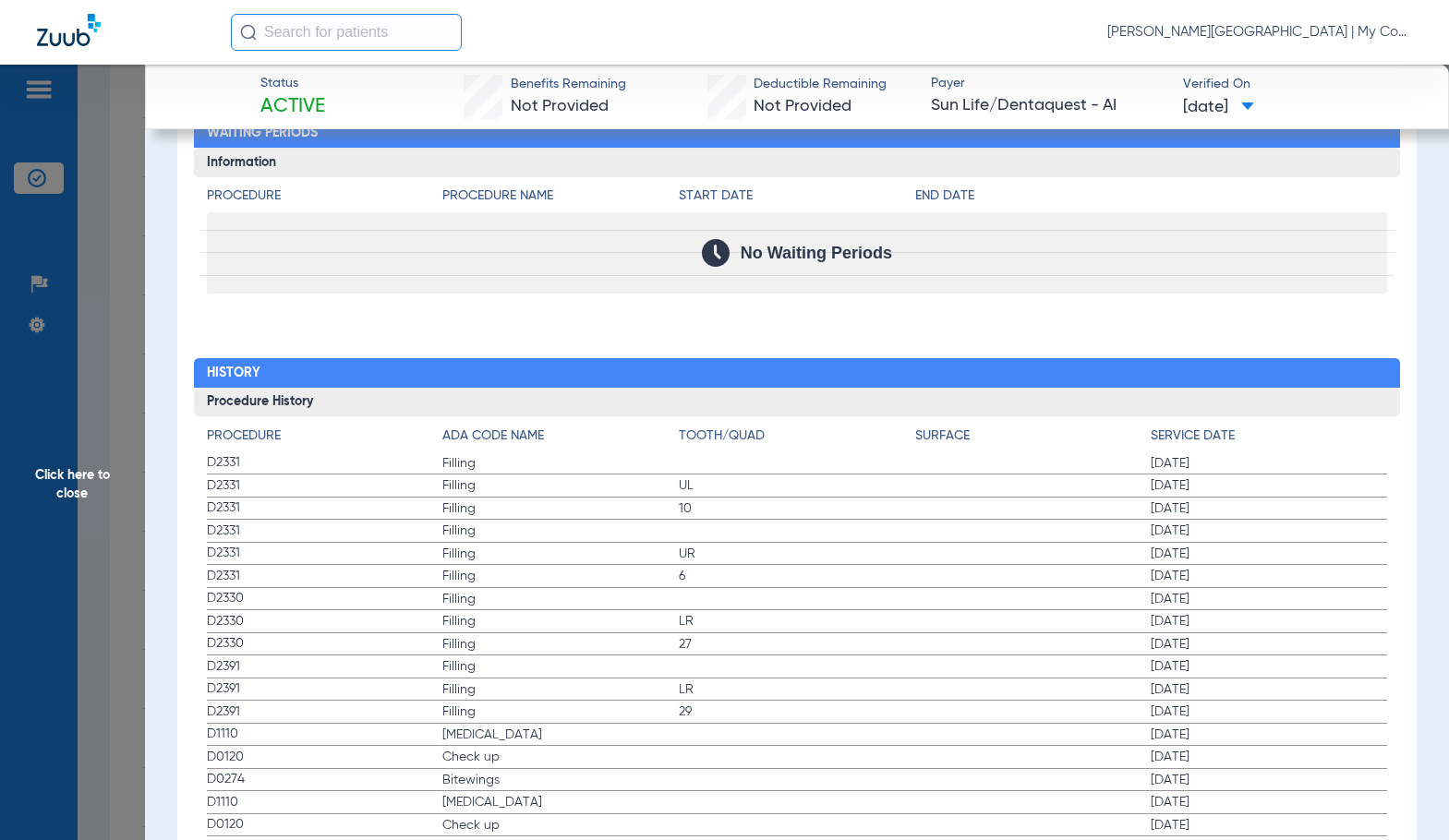
scroll to position [2314, 0]
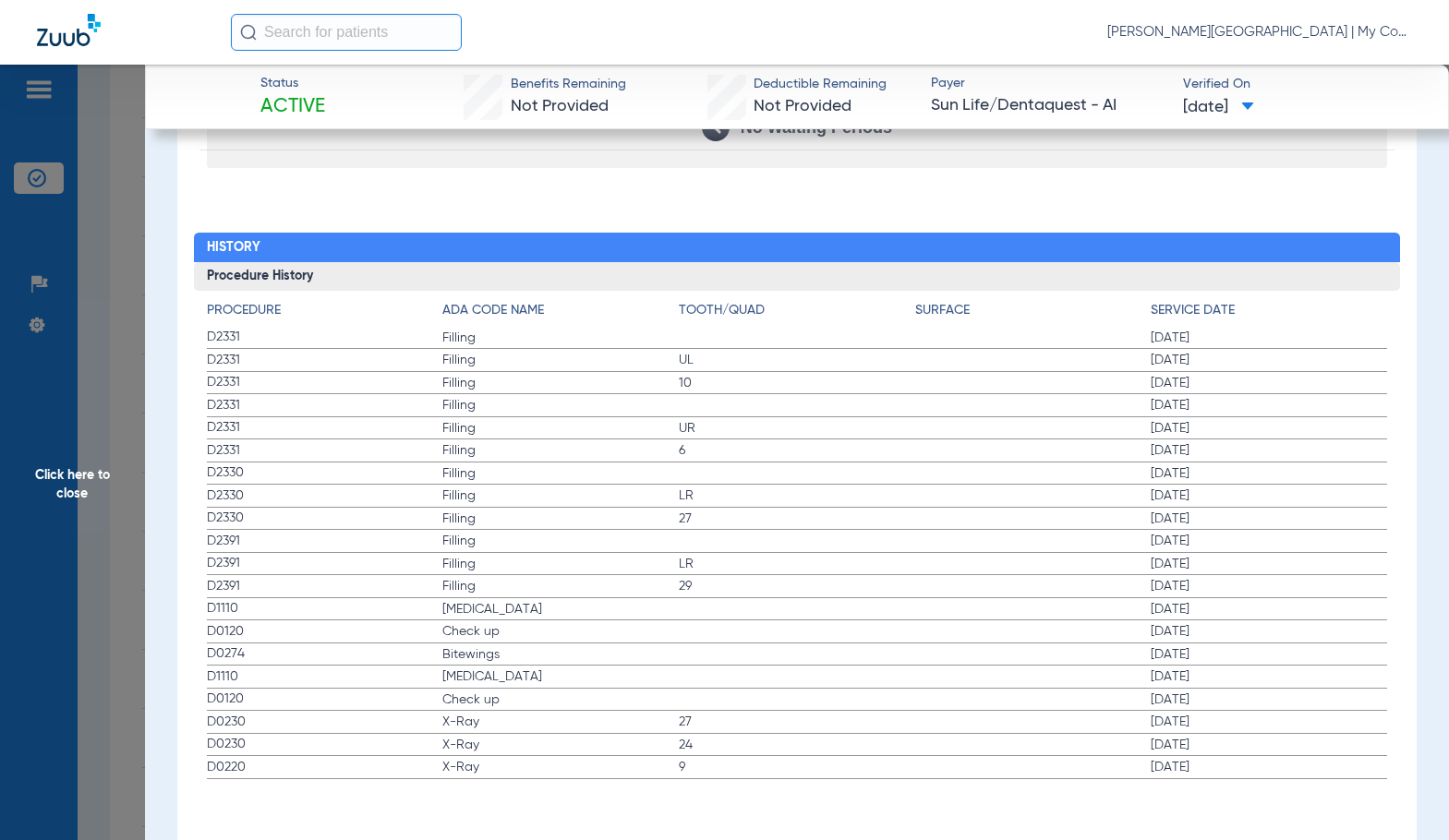
click at [629, 585] on span "Filling" at bounding box center [560, 587] width 236 height 19
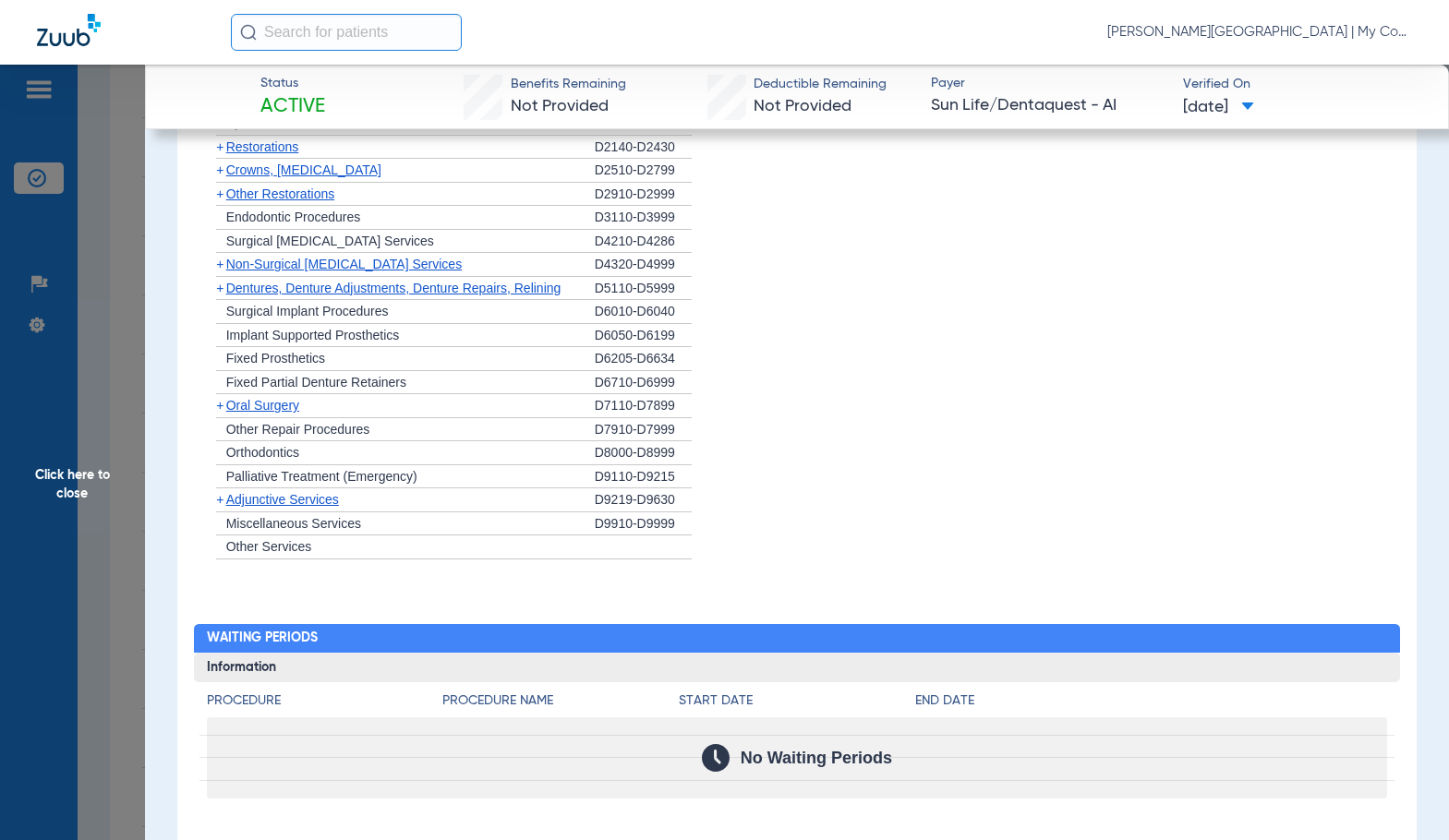
scroll to position [1483, 0]
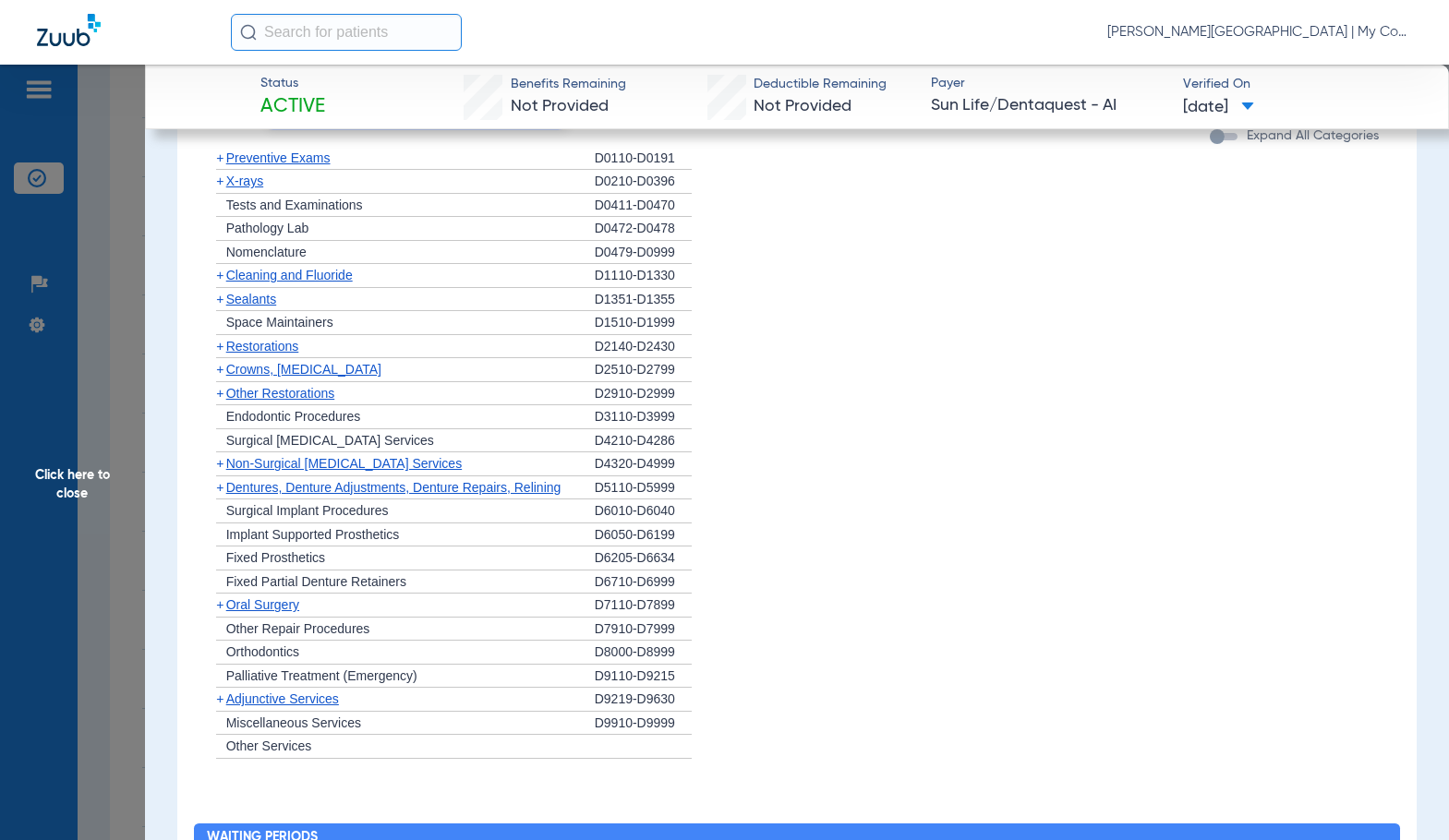
click at [238, 189] on span "X-rays" at bounding box center [244, 181] width 37 height 15
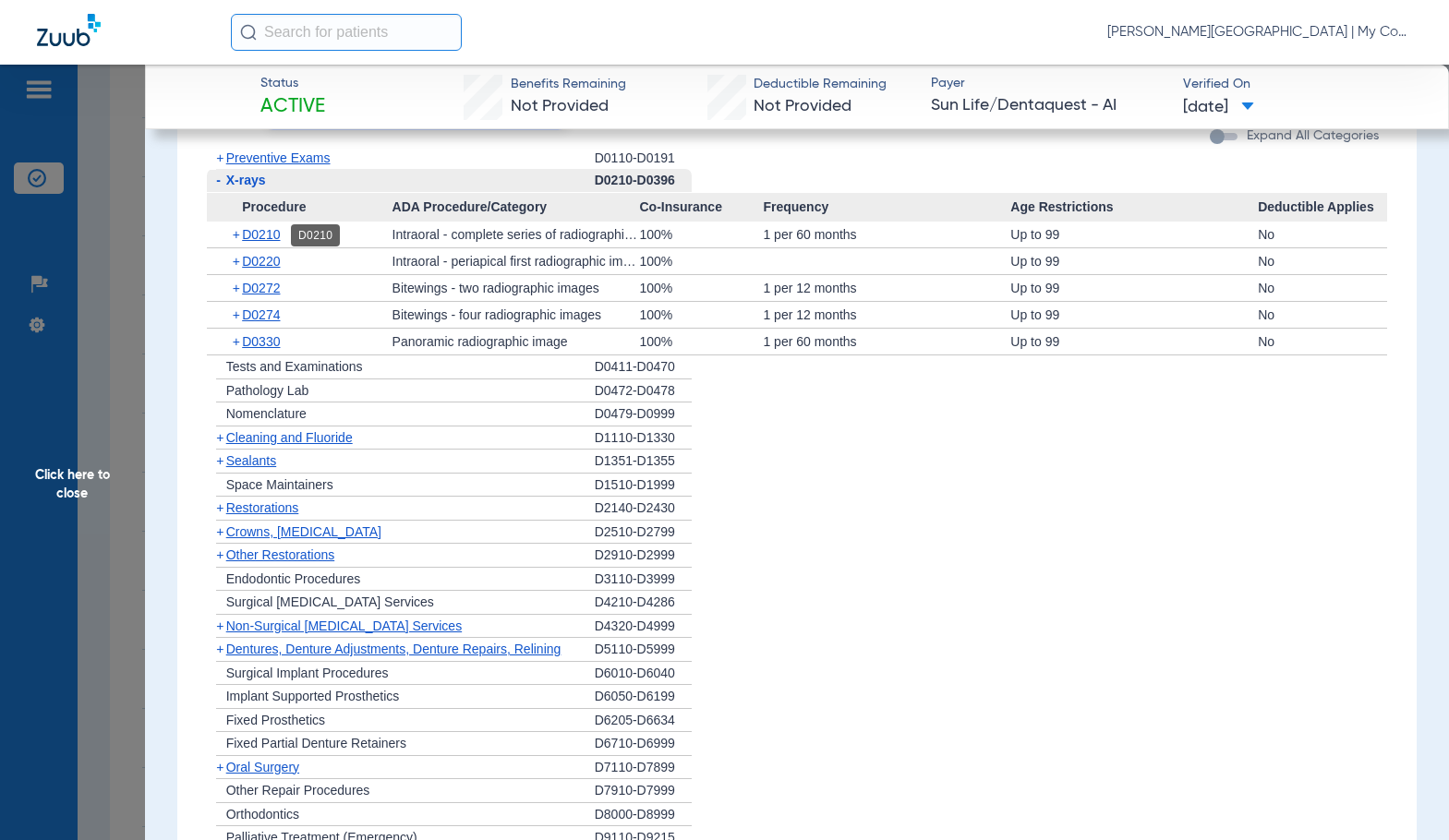
click at [264, 231] on span "D0210" at bounding box center [260, 234] width 38 height 15
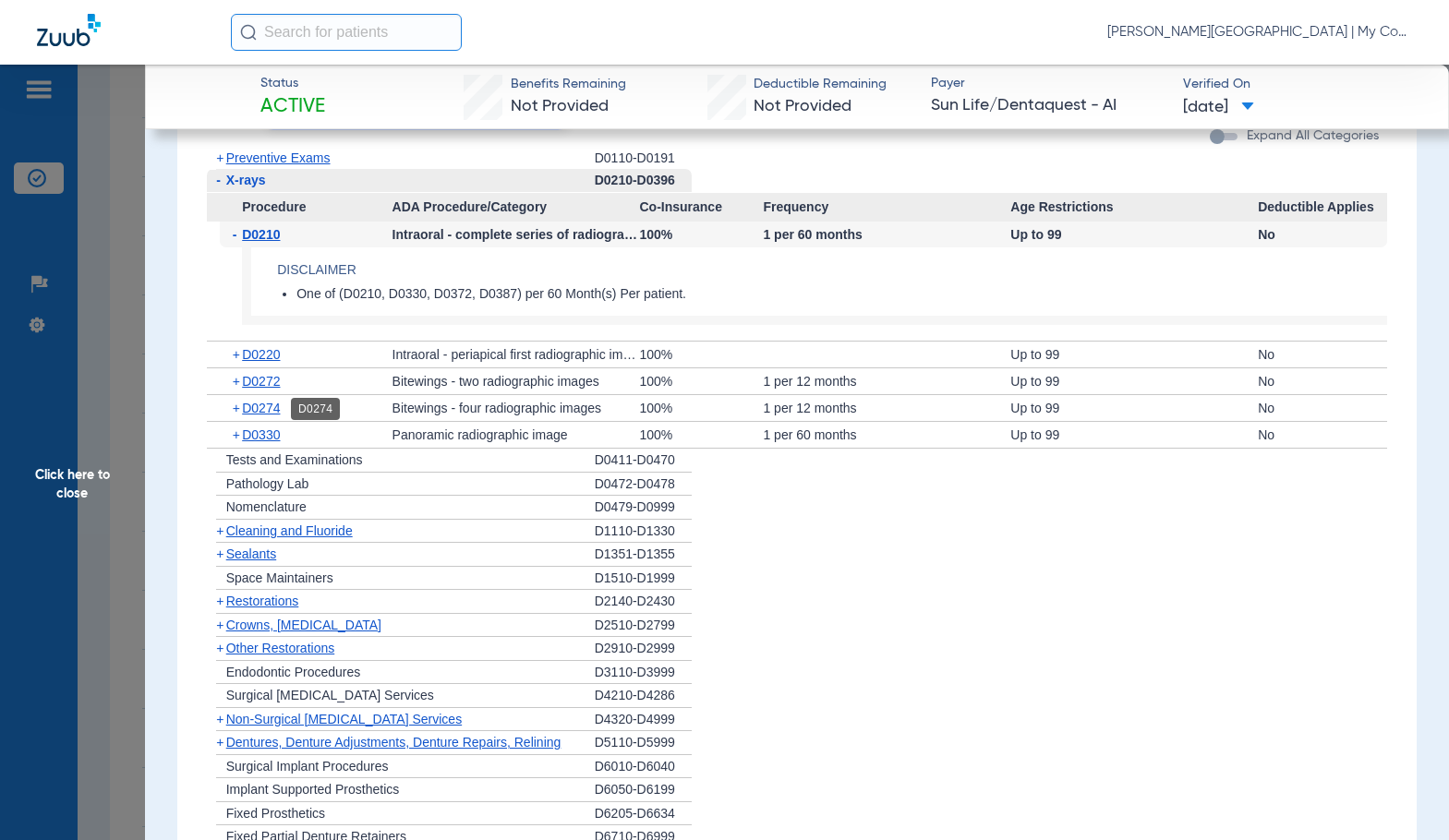
click at [263, 404] on span "D0274" at bounding box center [260, 408] width 38 height 15
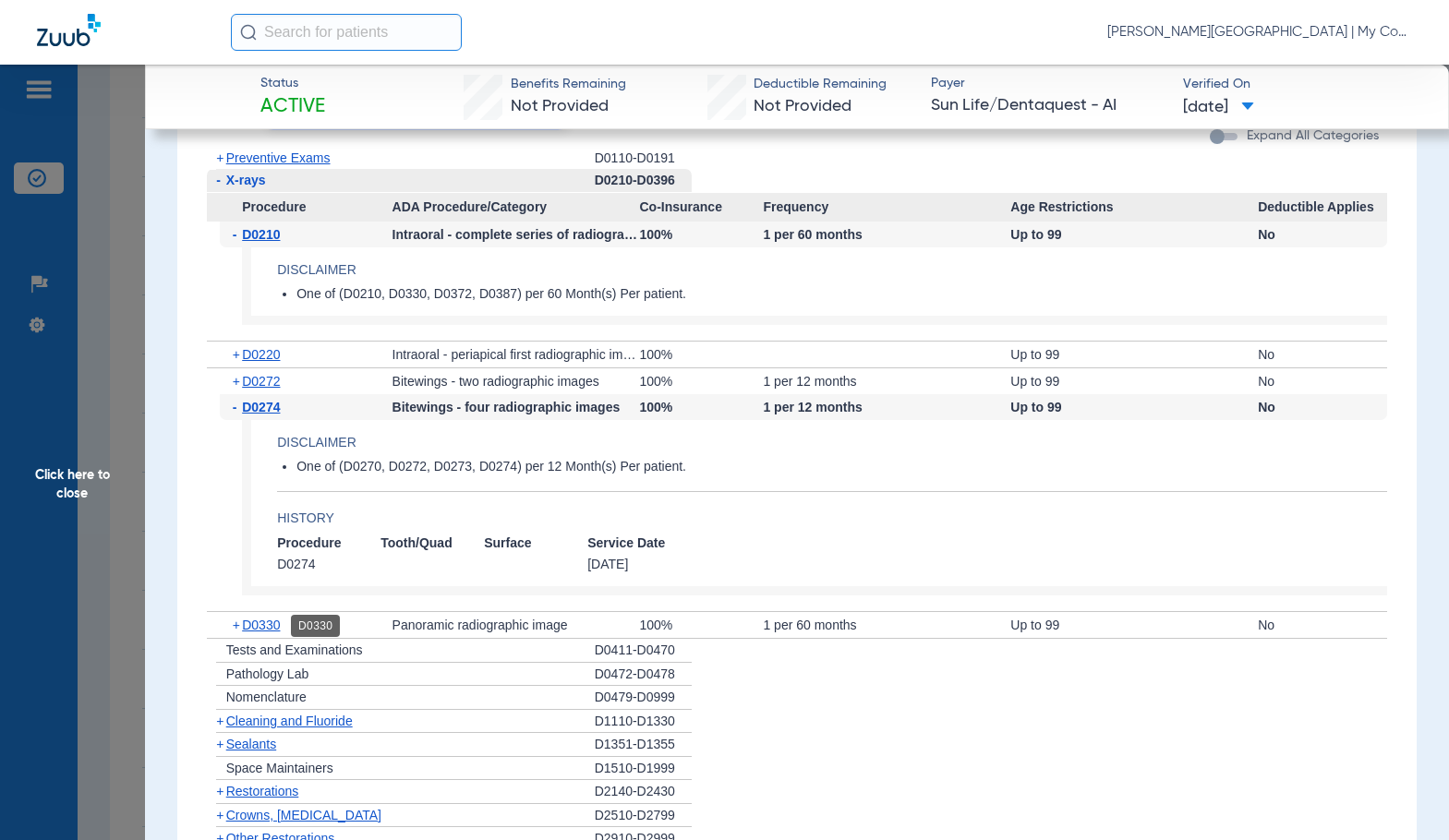
click at [254, 627] on span "D0330" at bounding box center [260, 625] width 38 height 15
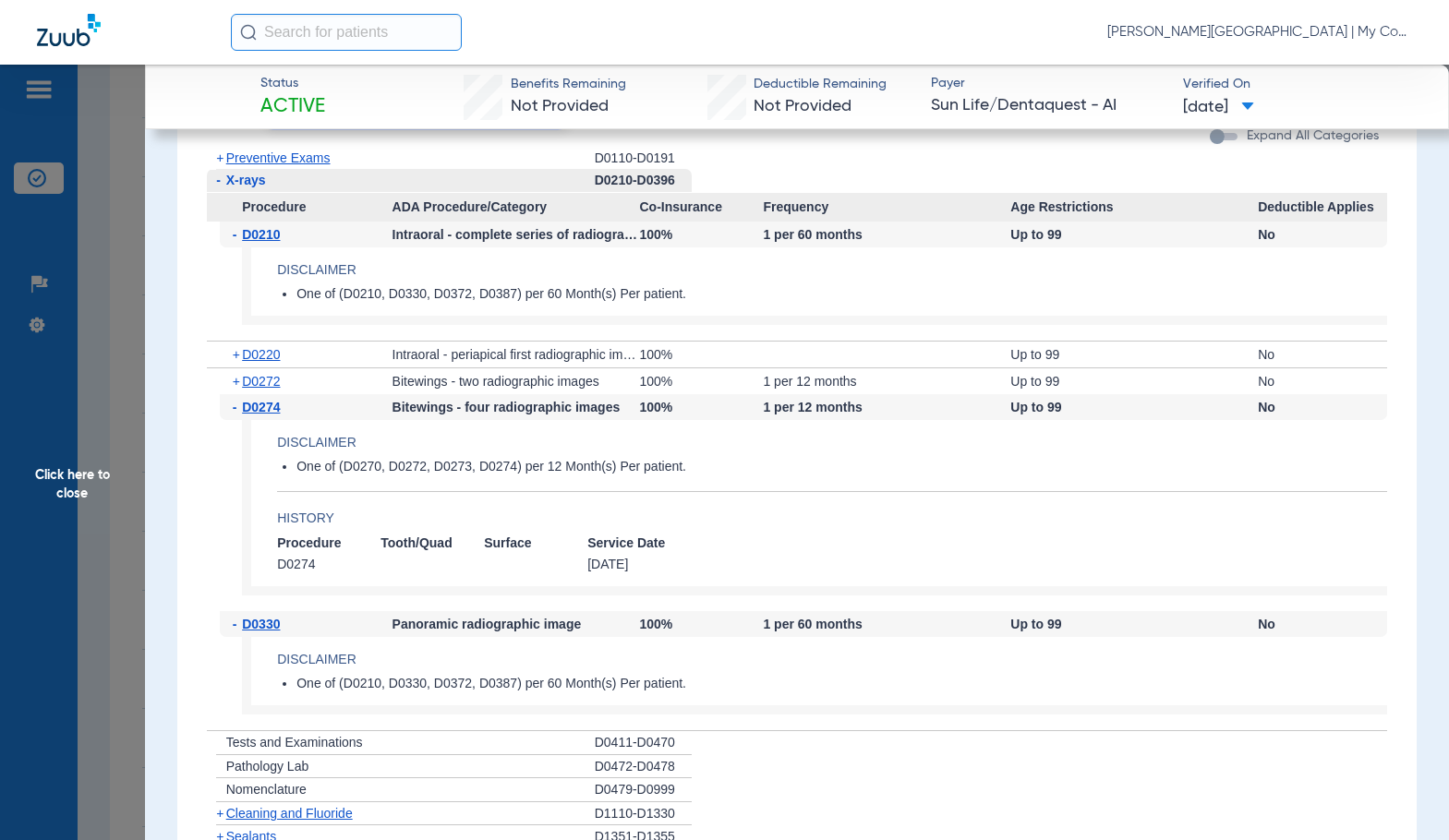
drag, startPoint x: 130, startPoint y: 455, endPoint x: 148, endPoint y: 443, distance: 21.6
click at [136, 451] on span "Click here to close" at bounding box center [72, 485] width 145 height 840
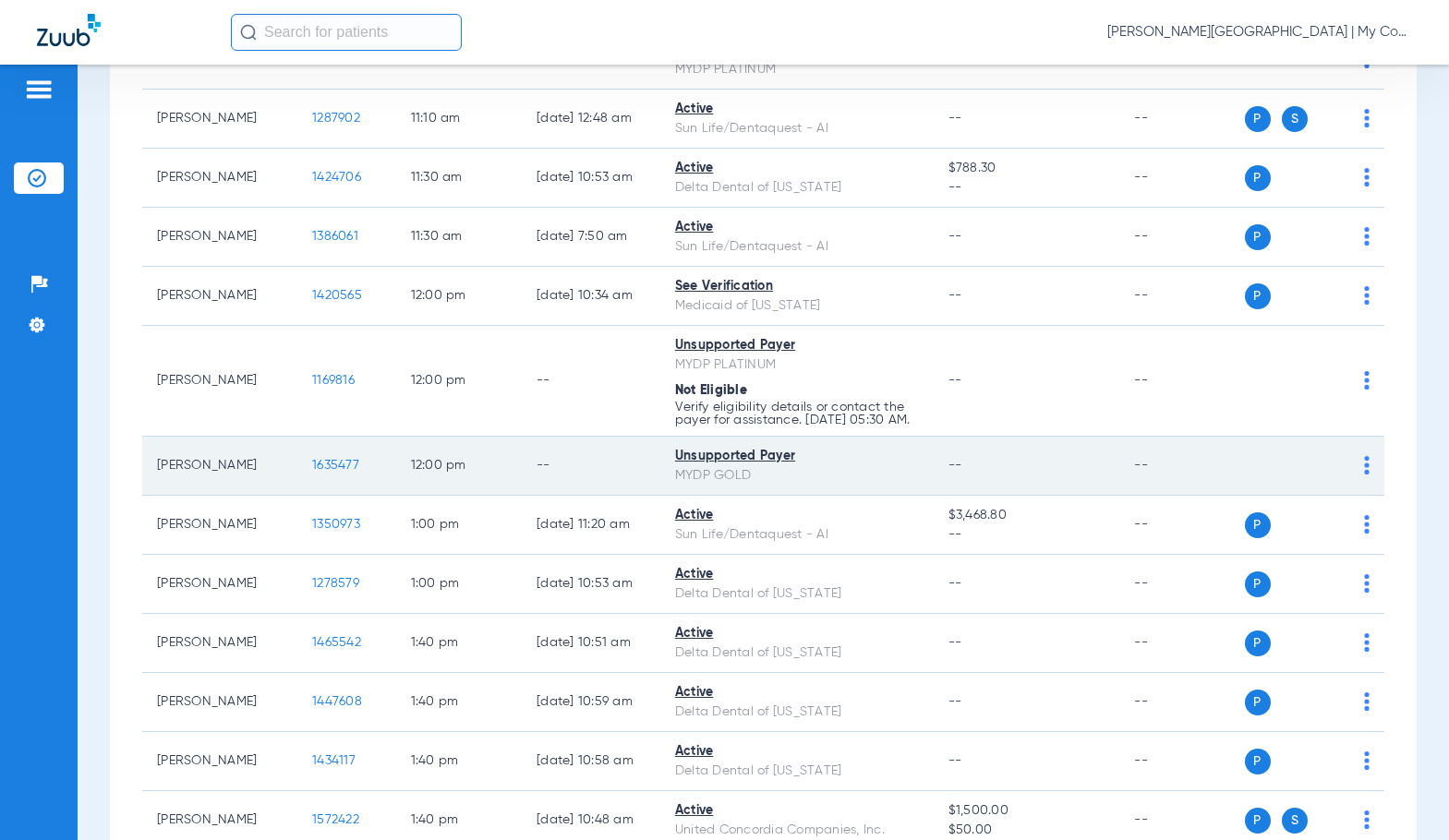
scroll to position [1477, 0]
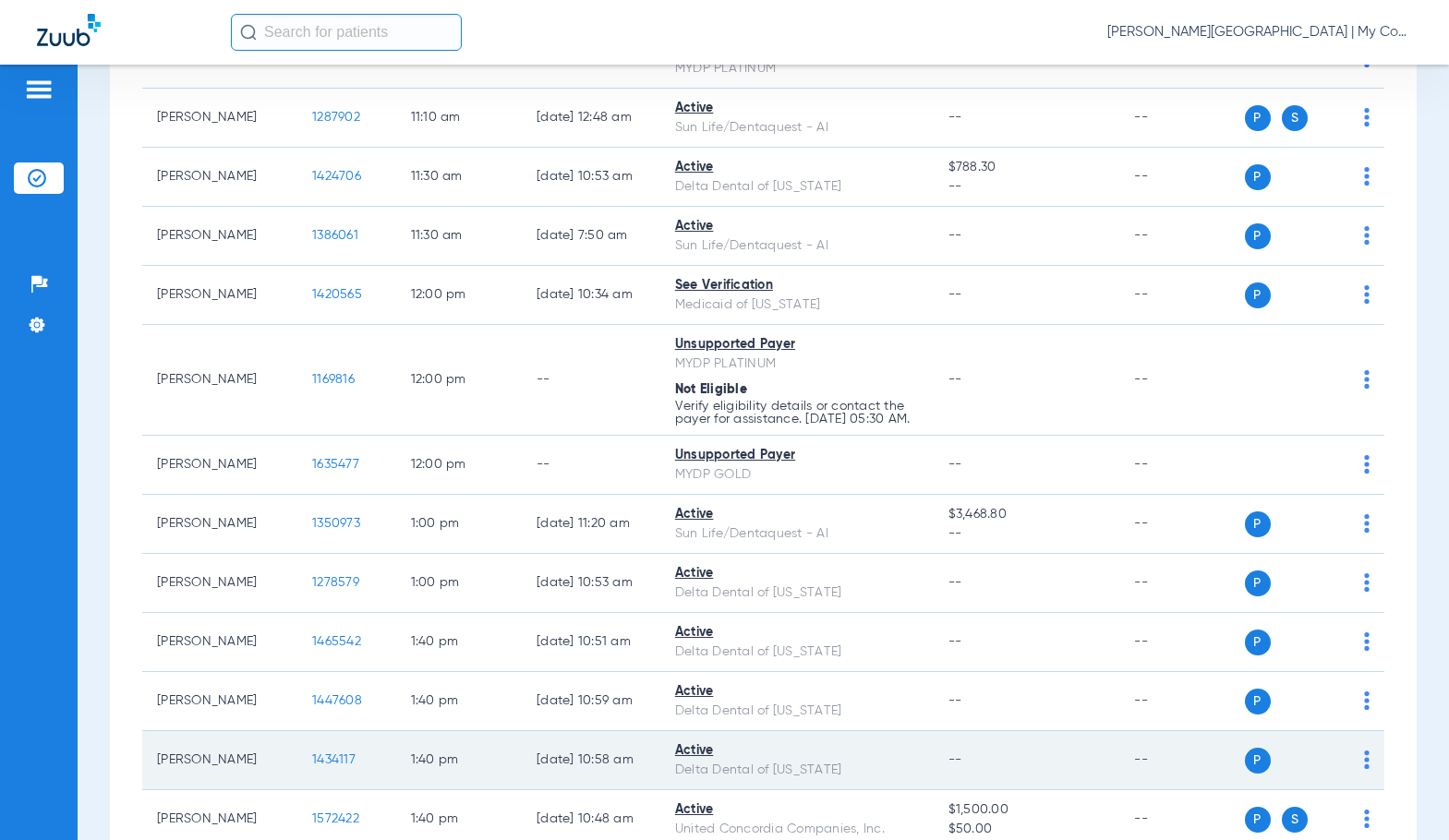
click at [328, 766] on span "1434117" at bounding box center [333, 760] width 43 height 13
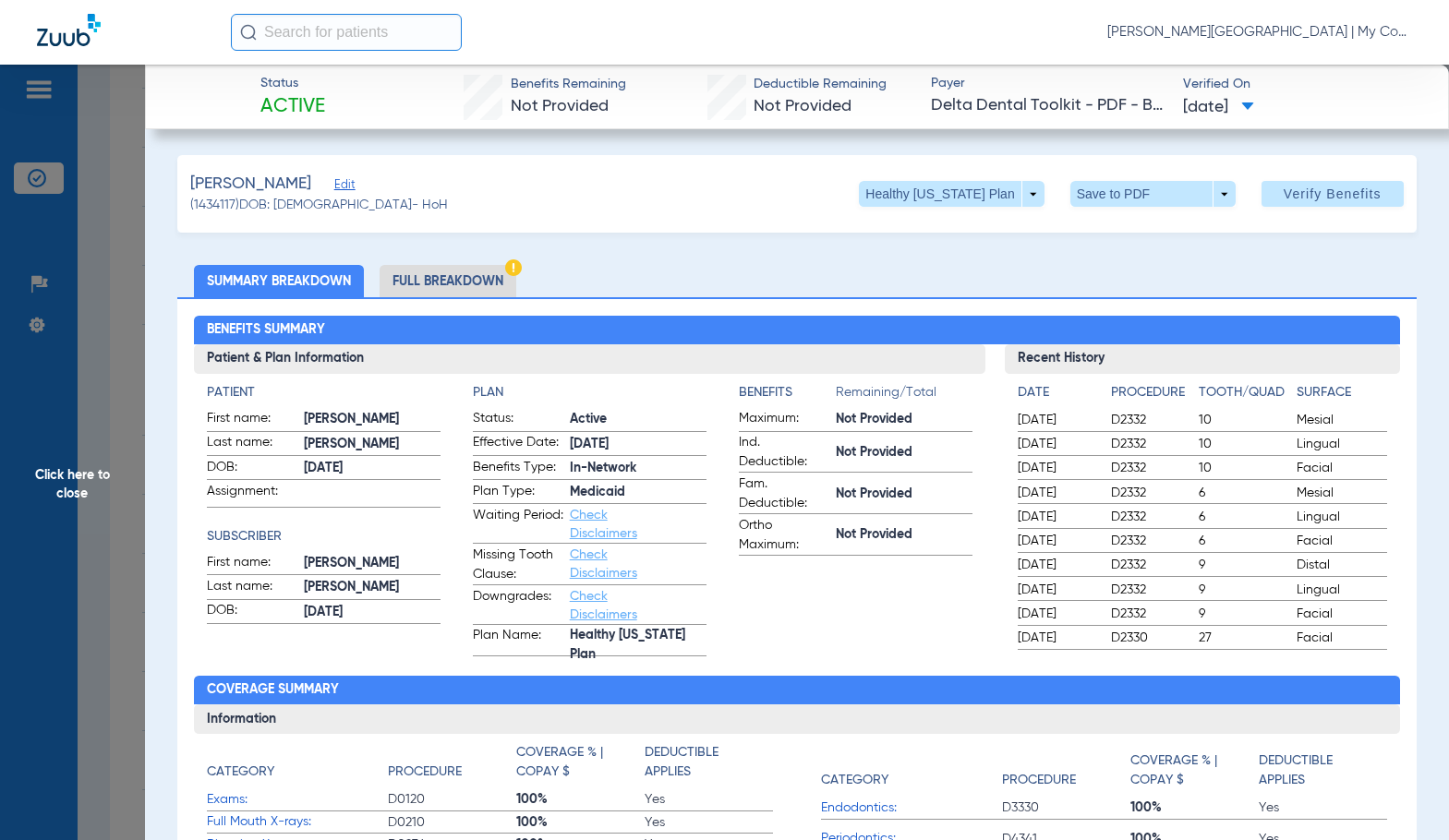
click at [449, 289] on li "Full Breakdown" at bounding box center [448, 280] width 137 height 32
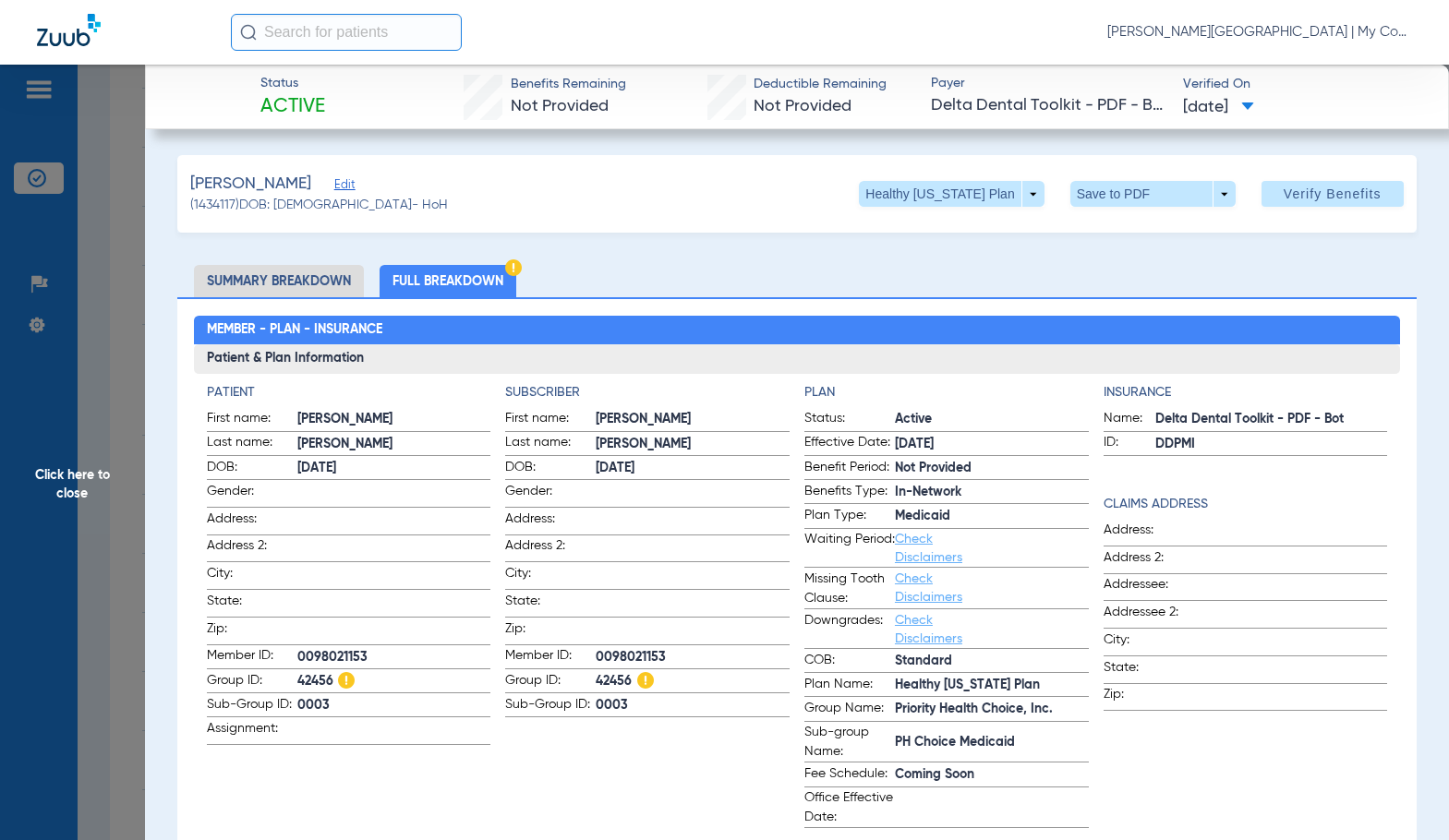
click at [666, 698] on span "0003" at bounding box center [693, 705] width 194 height 19
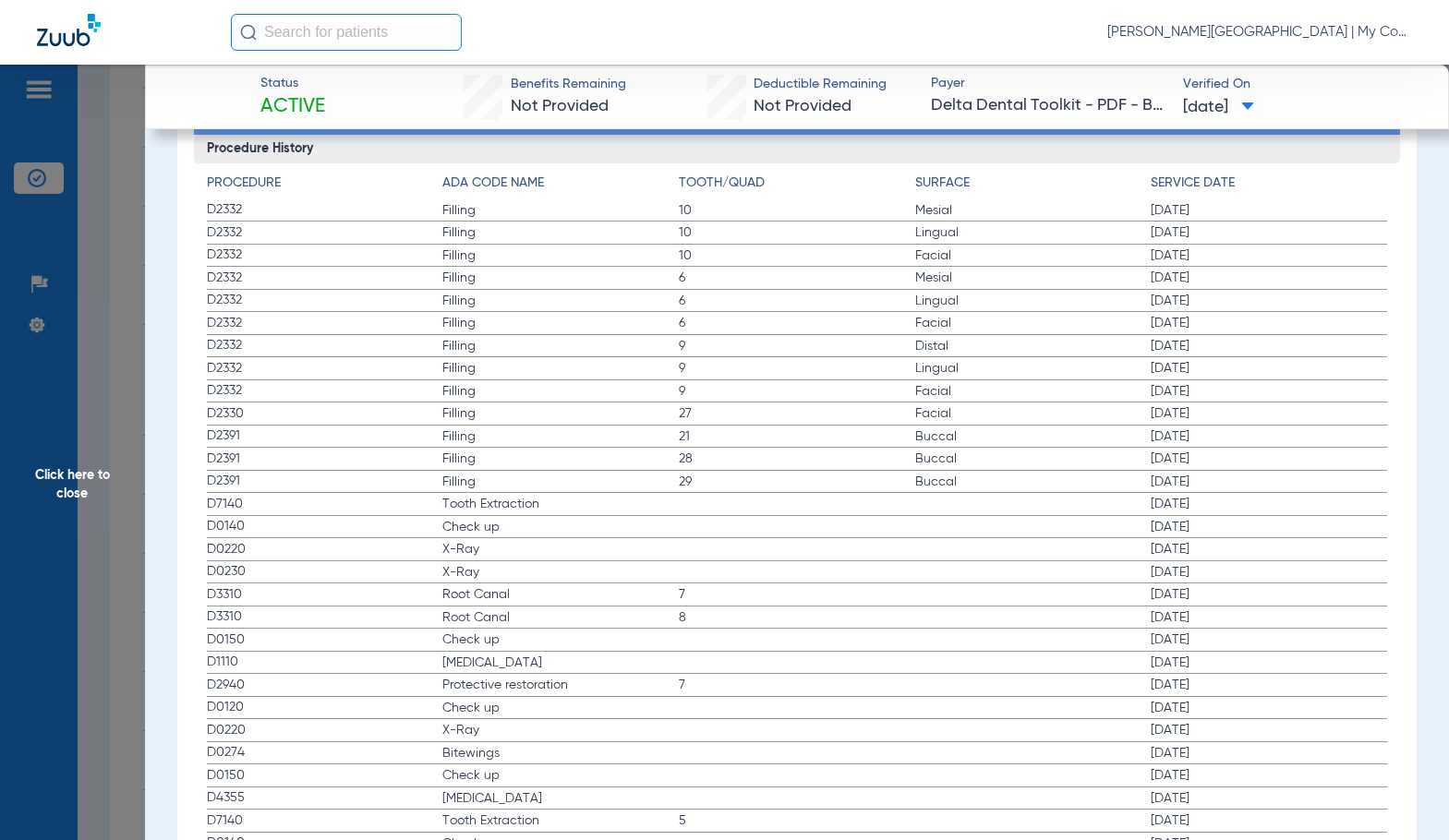
scroll to position [2400, 0]
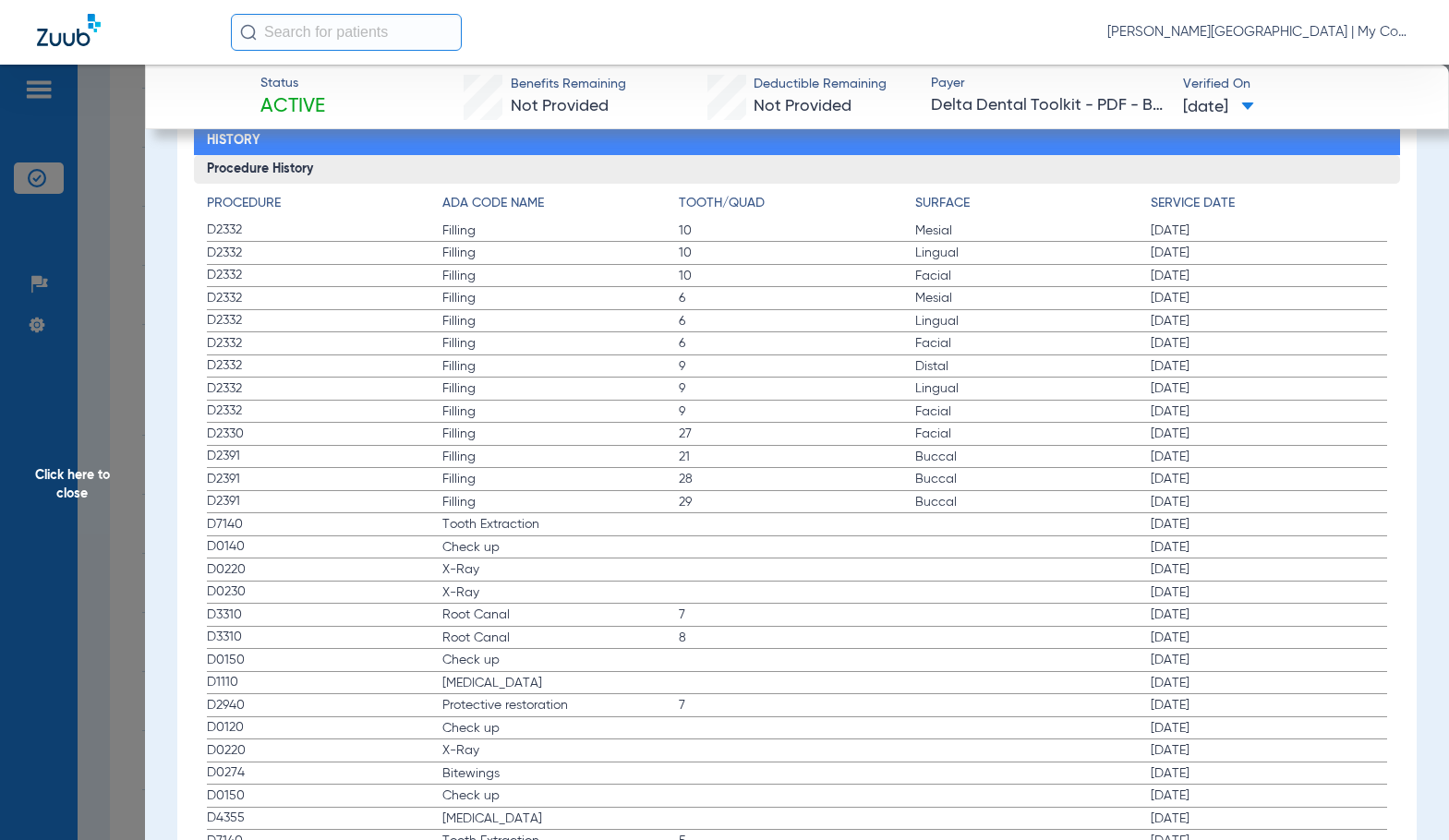
click at [531, 567] on span "X-Ray" at bounding box center [560, 570] width 236 height 19
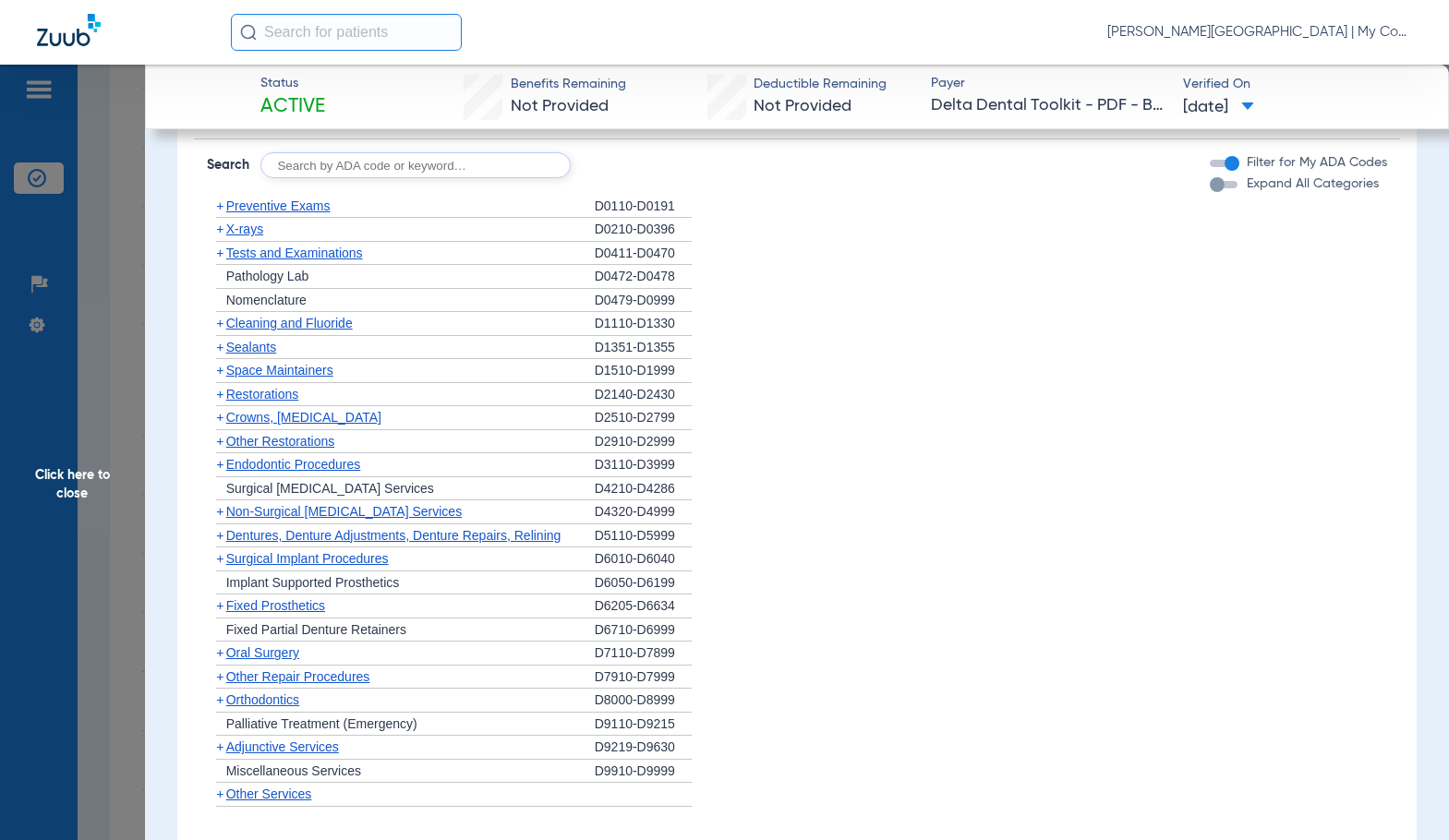
scroll to position [1385, 0]
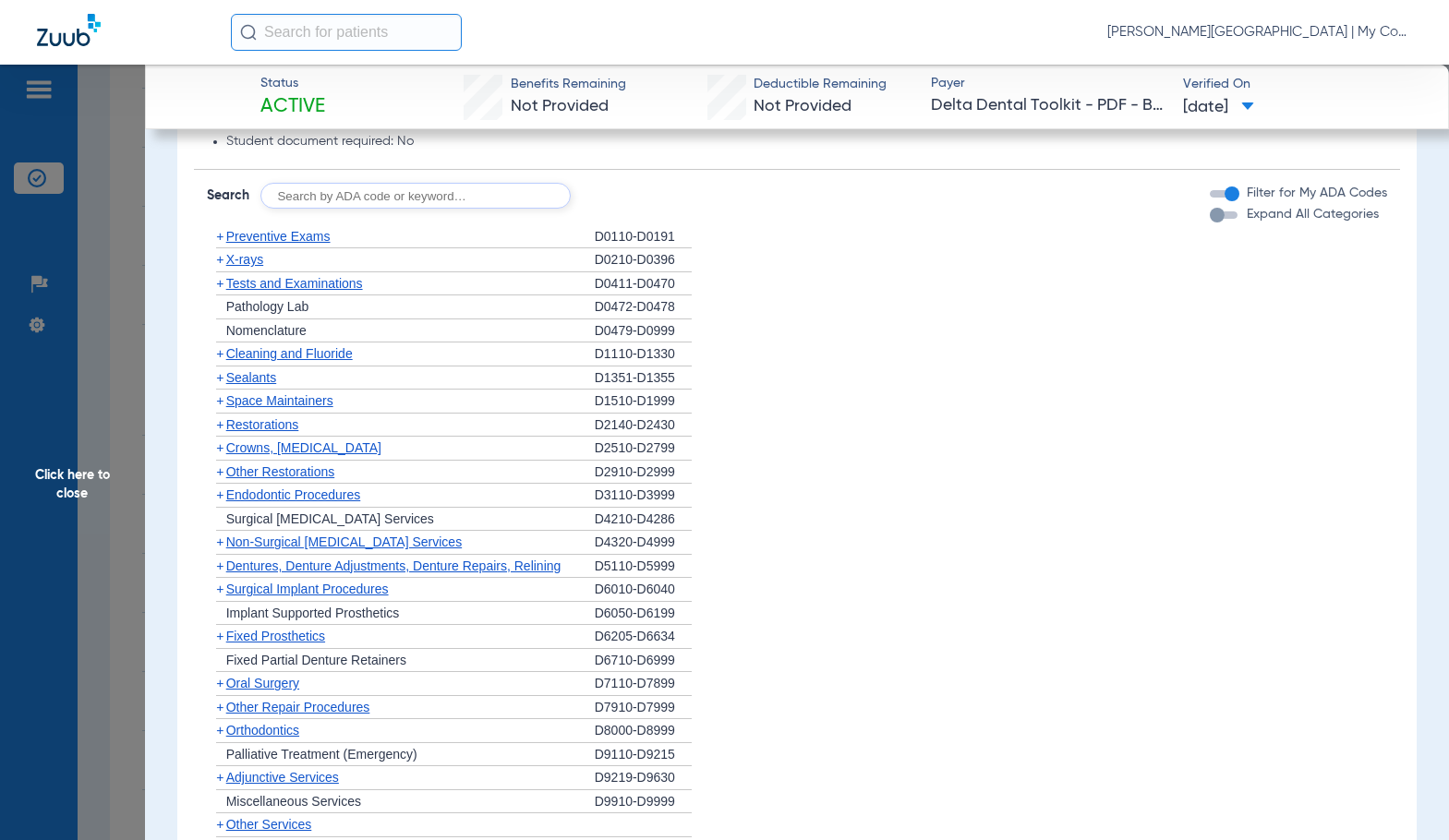
drag, startPoint x: 750, startPoint y: 505, endPoint x: 225, endPoint y: 291, distance: 566.9
click at [749, 502] on li "+ Endodontic Procedures D3110-D3999" at bounding box center [797, 496] width 1180 height 24
click at [250, 235] on span "Preventive Exams" at bounding box center [278, 236] width 105 height 15
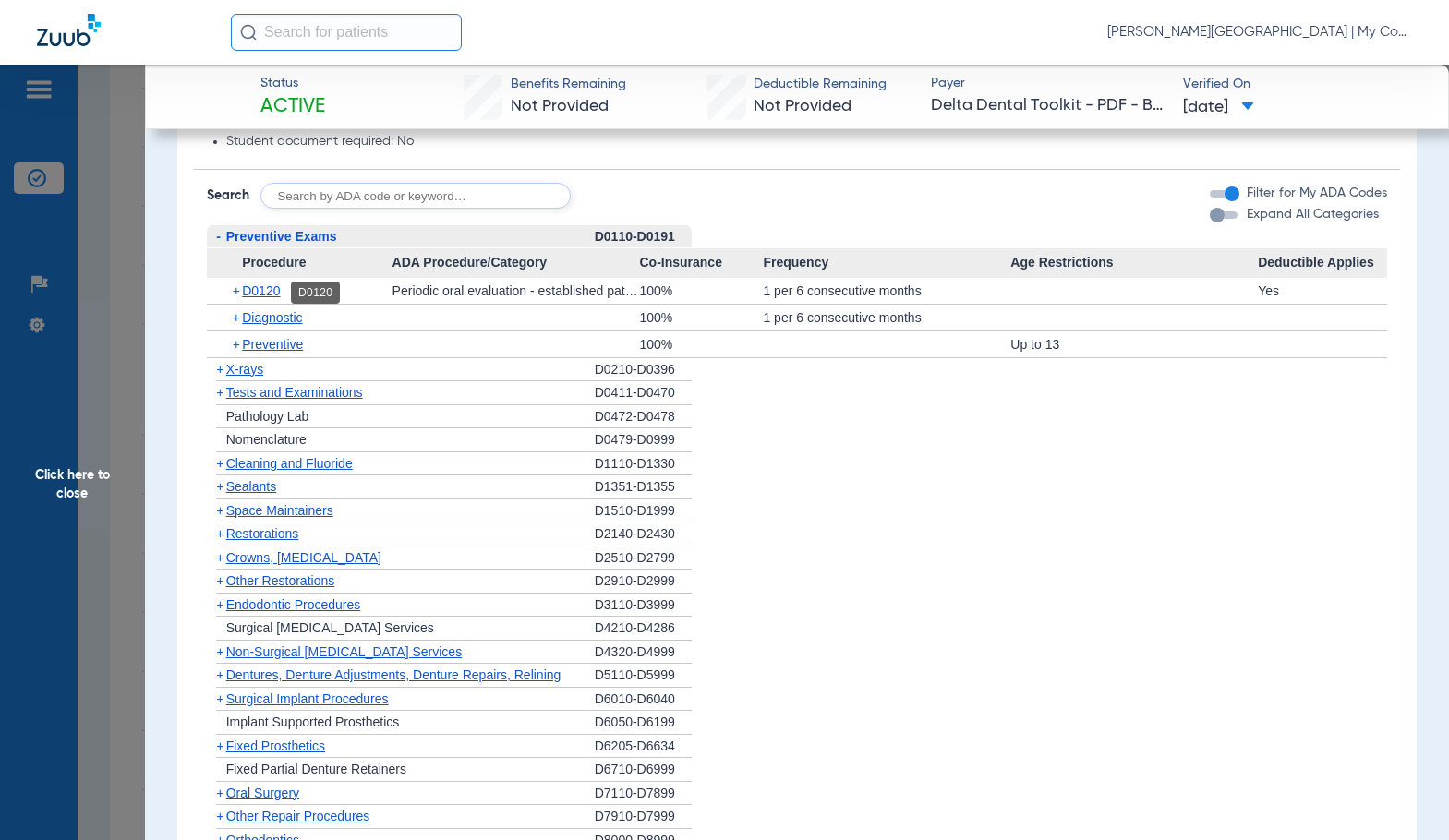
click at [259, 293] on span "D0120" at bounding box center [260, 290] width 38 height 15
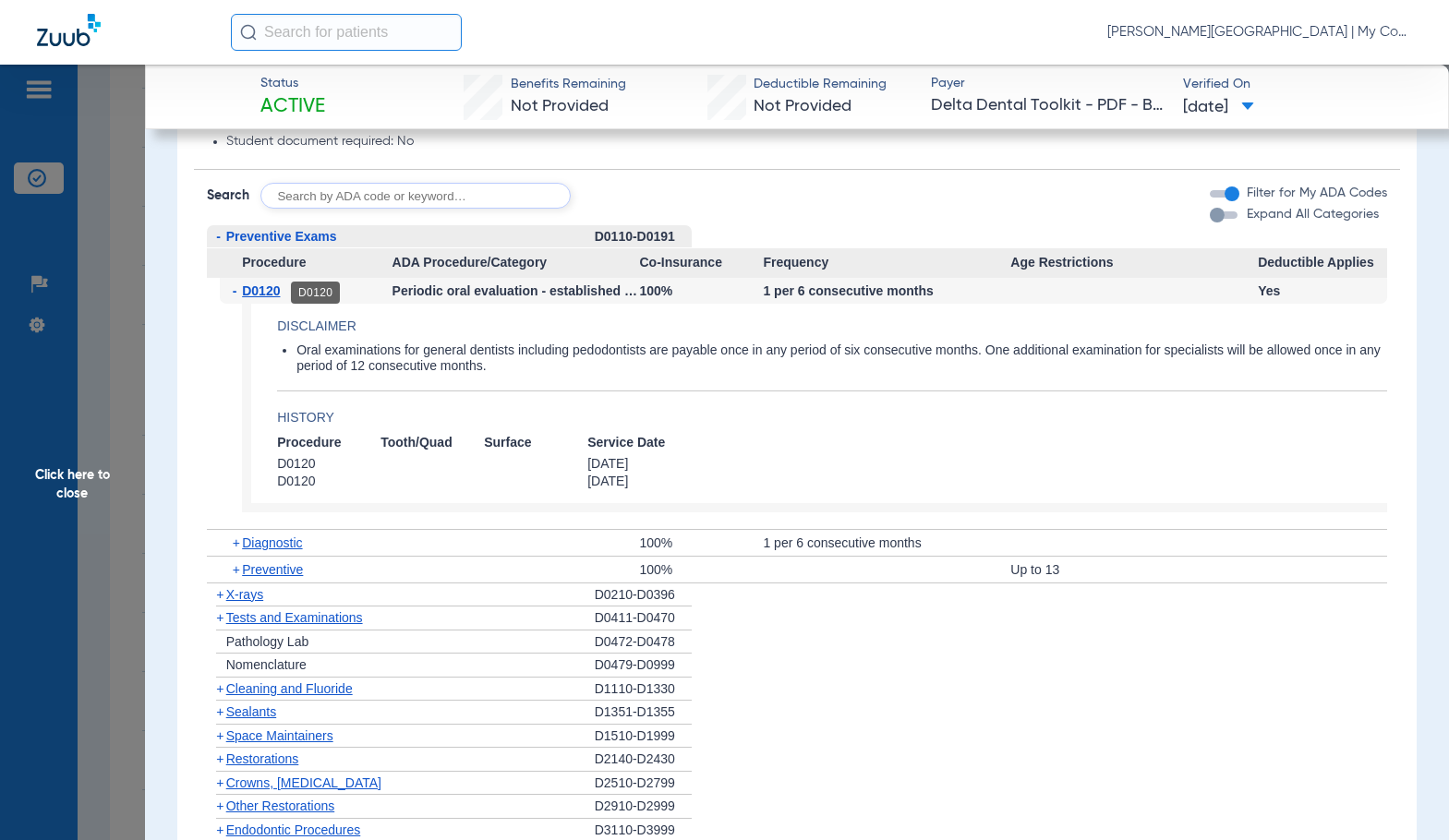
click at [261, 293] on span "D0120" at bounding box center [260, 290] width 38 height 15
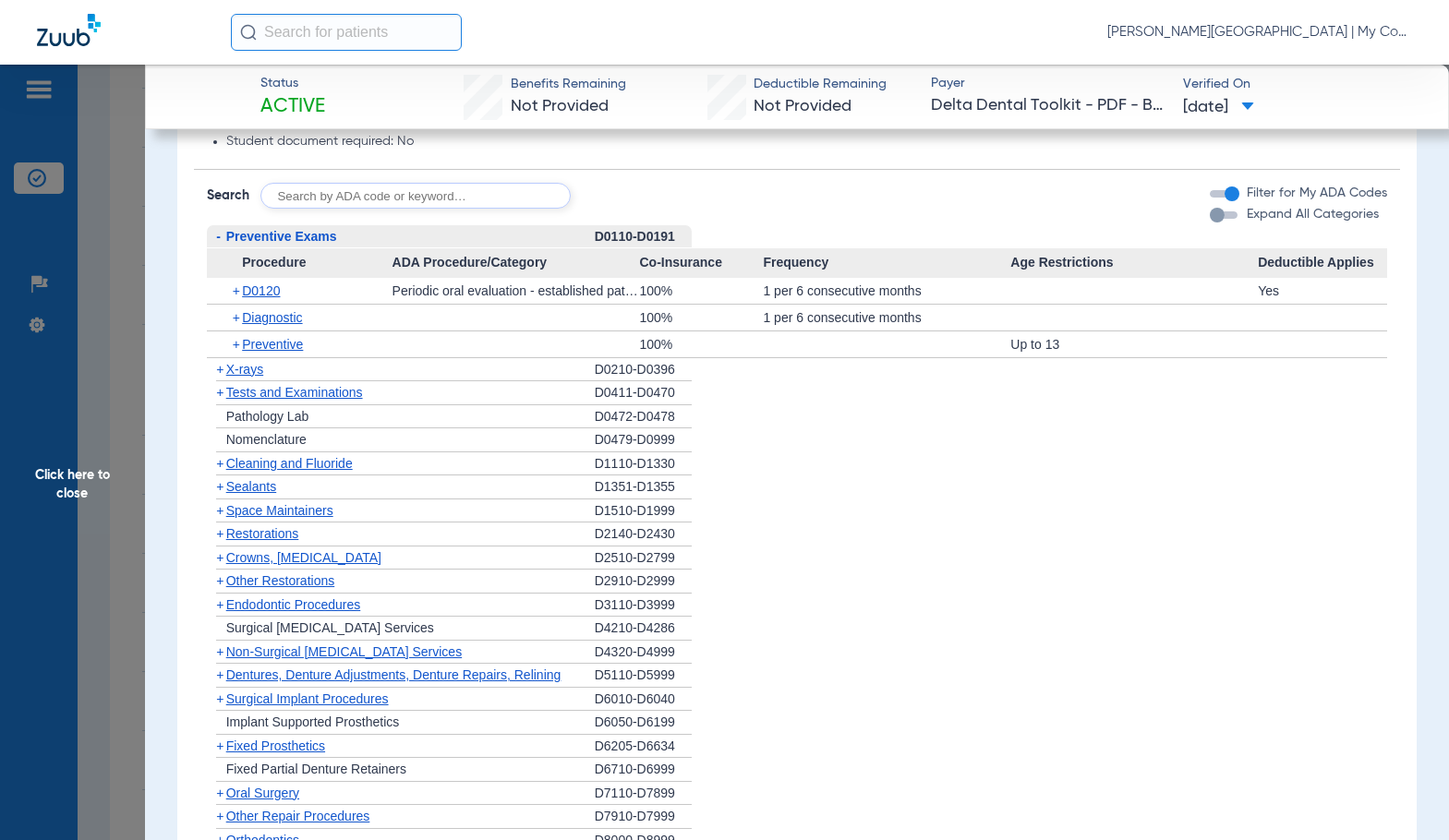
click at [290, 461] on span "Cleaning and Fluoride" at bounding box center [289, 463] width 127 height 15
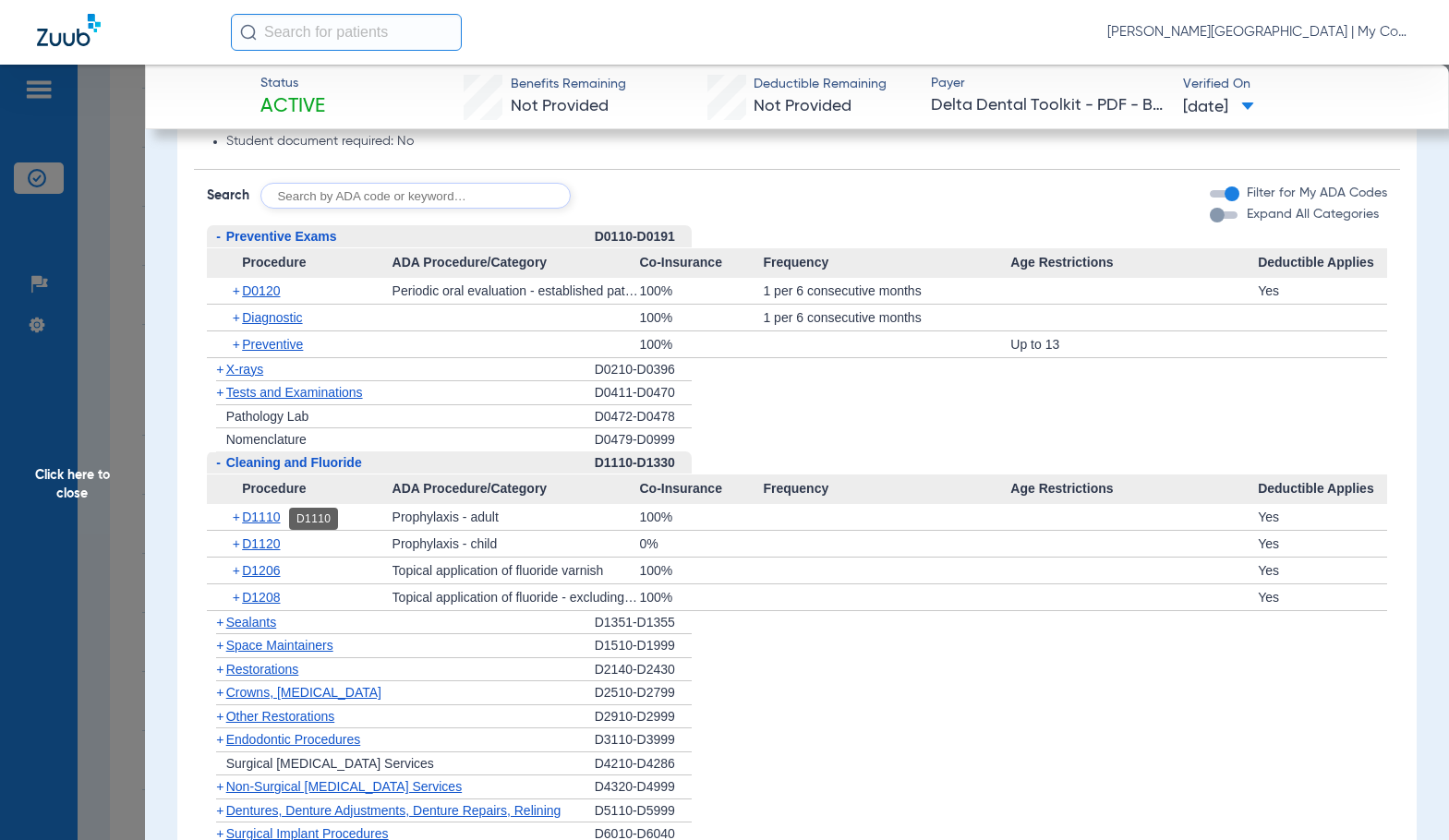
click at [265, 521] on span "D1110" at bounding box center [260, 517] width 38 height 15
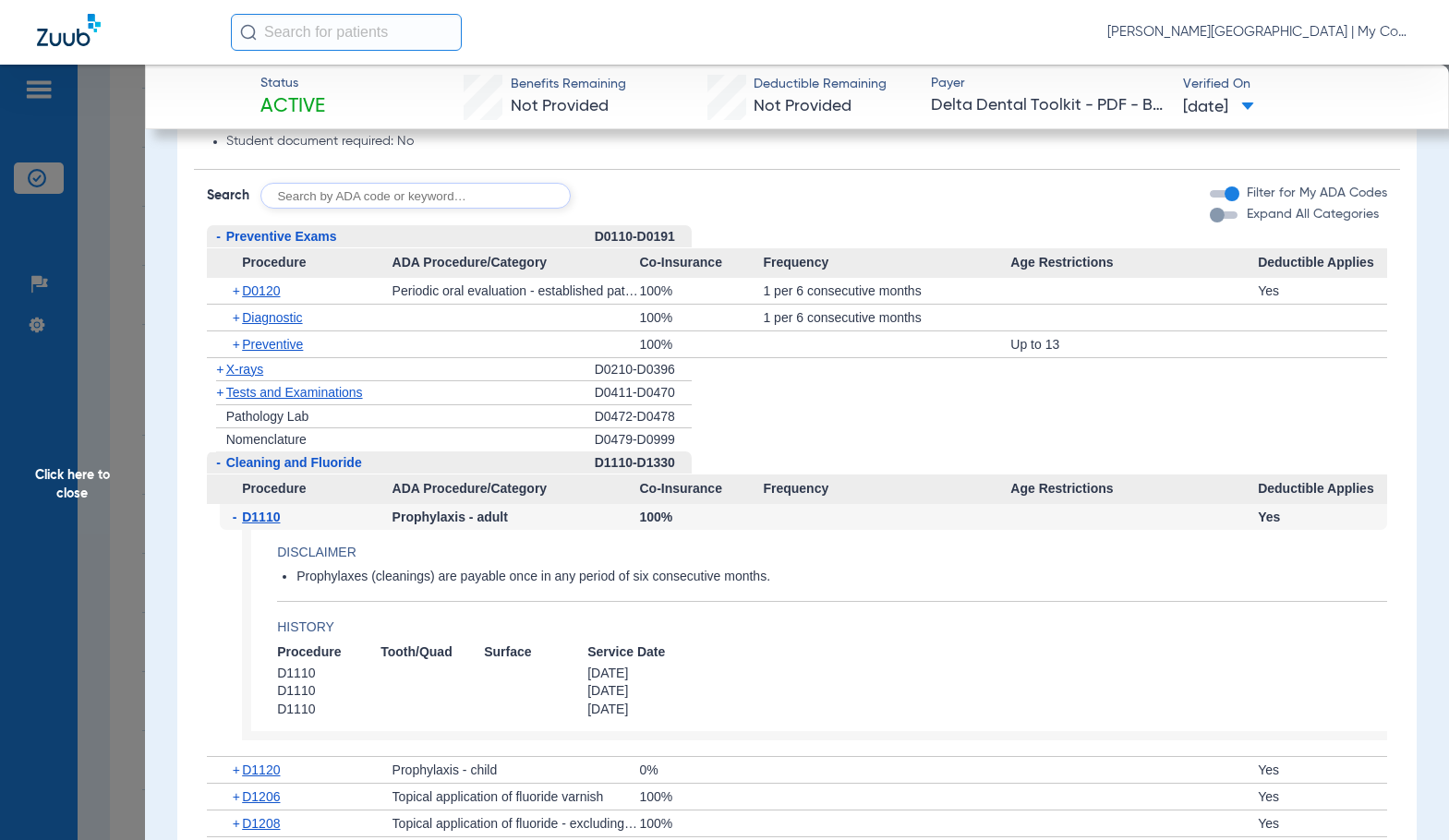
click at [265, 521] on span "D1110" at bounding box center [260, 517] width 38 height 15
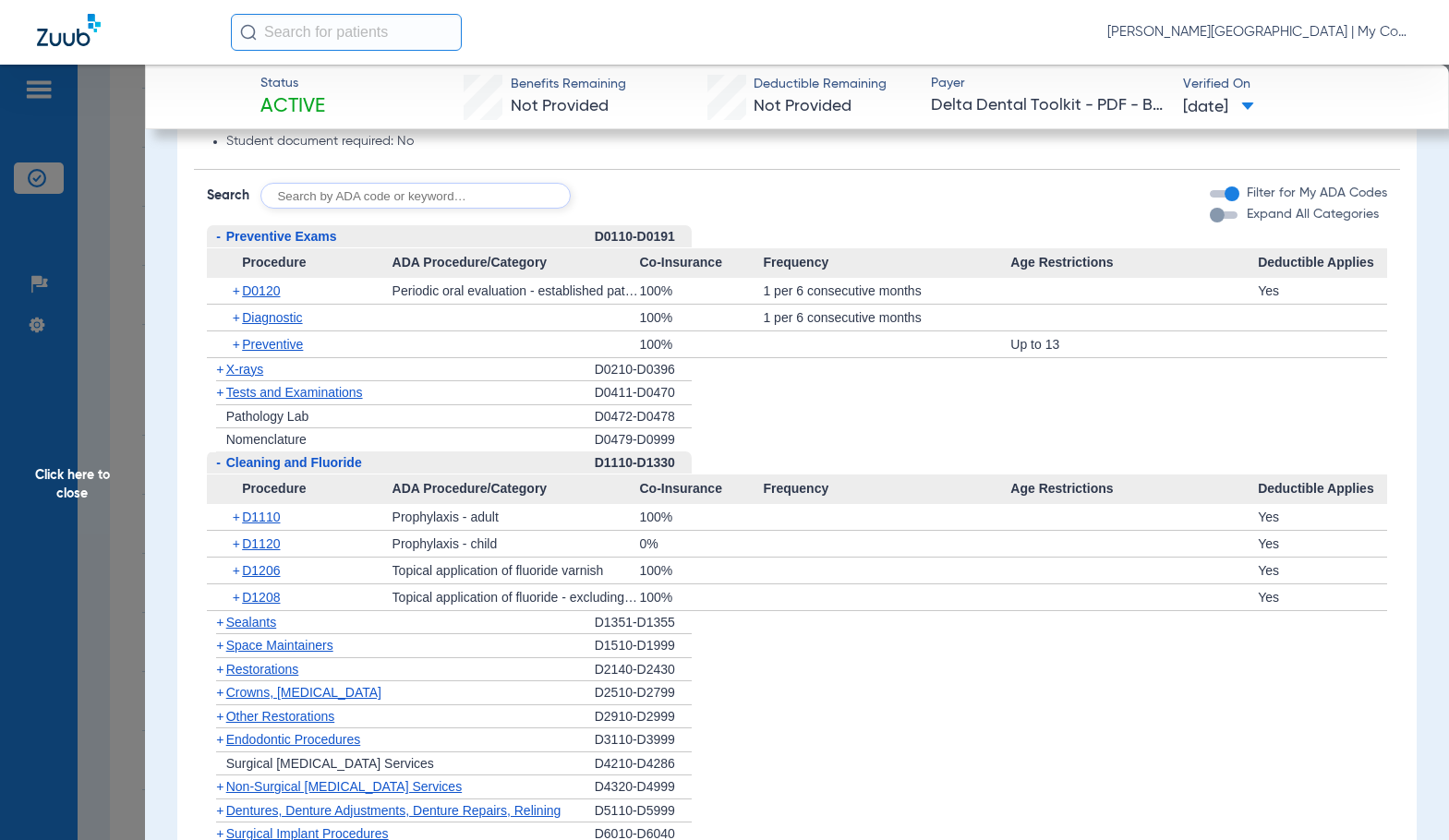
click at [250, 370] on span "X-rays" at bounding box center [244, 369] width 37 height 15
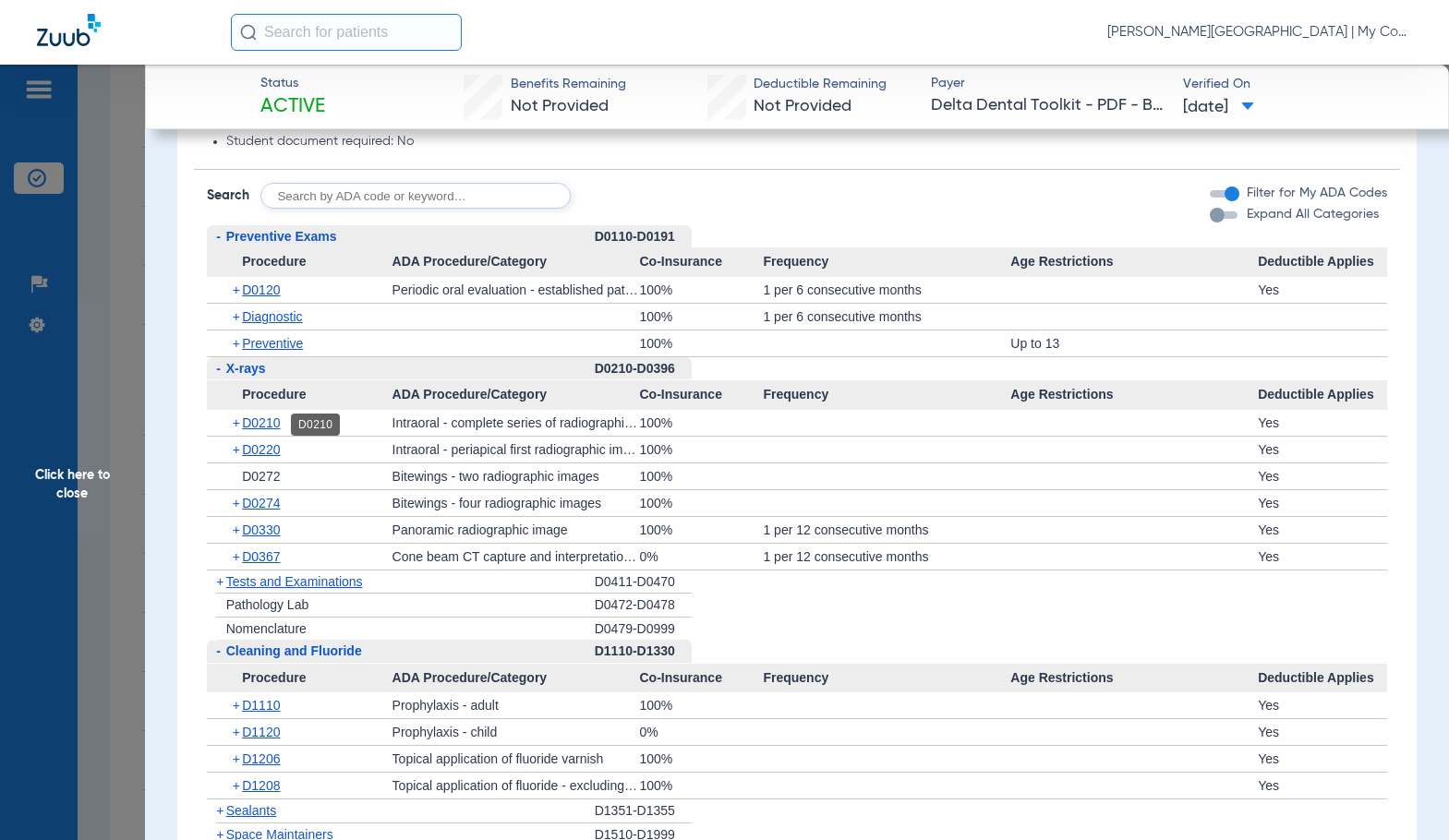
click at [269, 426] on span "D0210" at bounding box center [260, 423] width 38 height 15
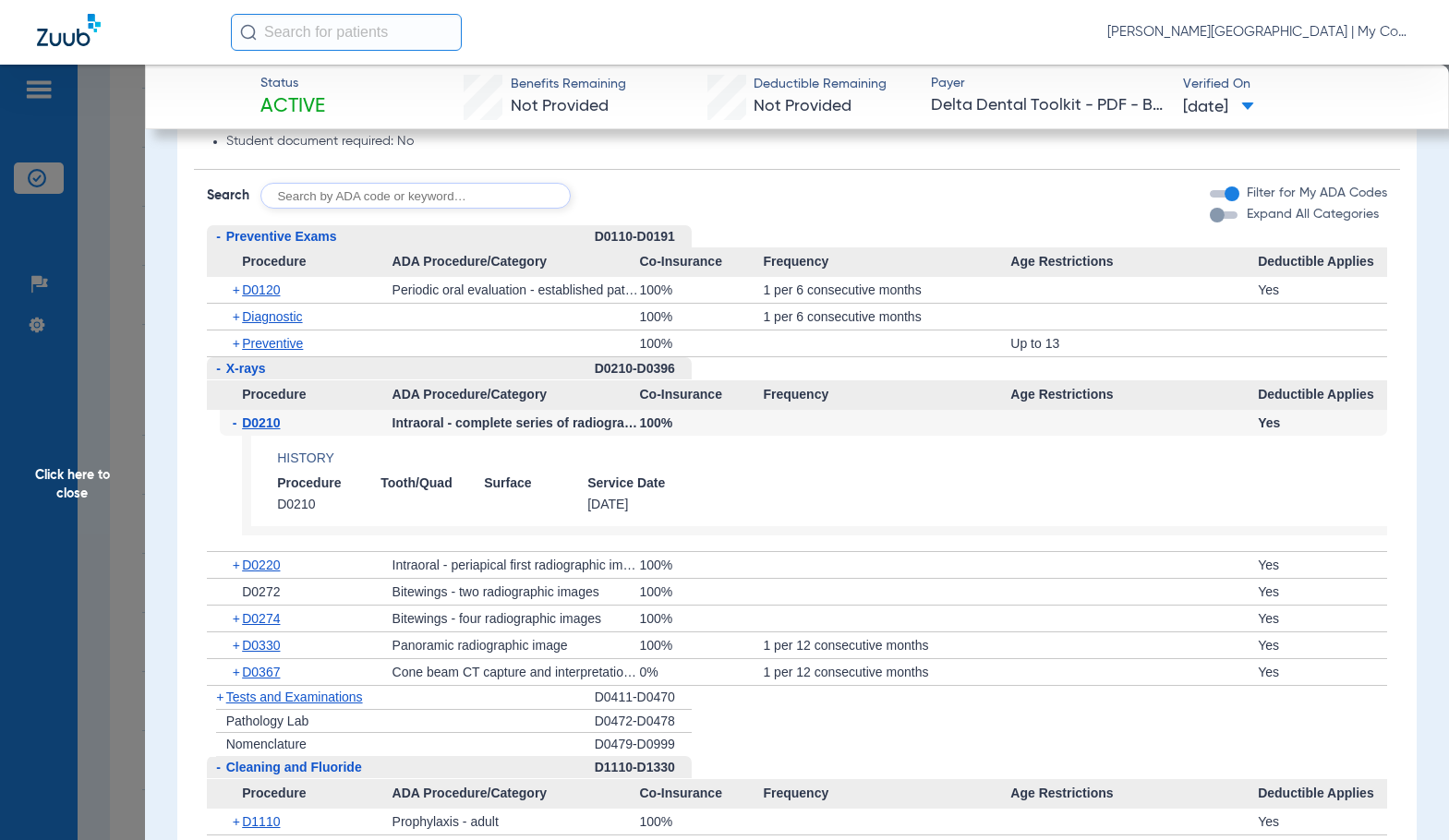
click at [269, 426] on span "D0210" at bounding box center [260, 423] width 38 height 15
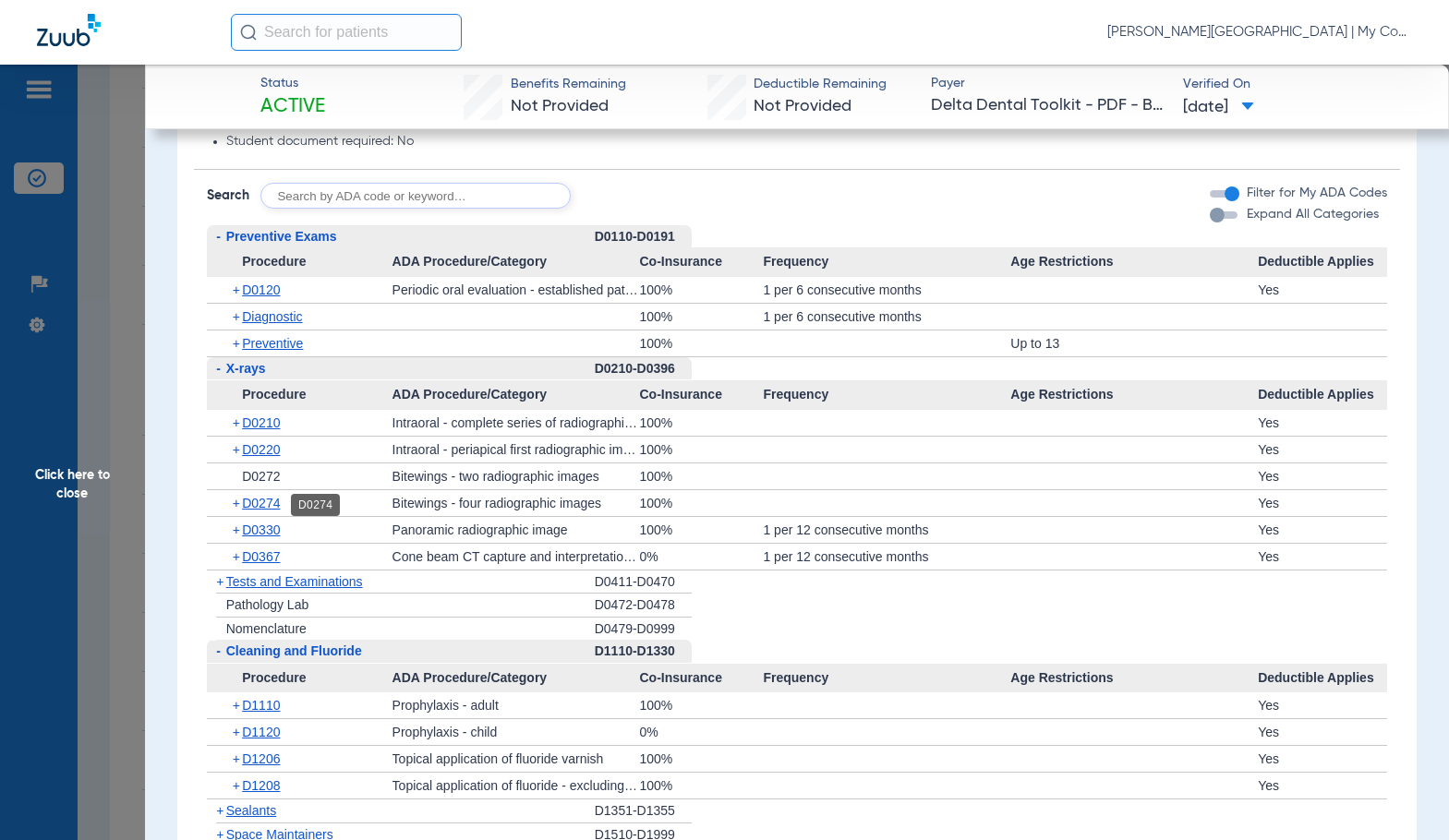
click at [250, 507] on span "D0274" at bounding box center [260, 503] width 38 height 15
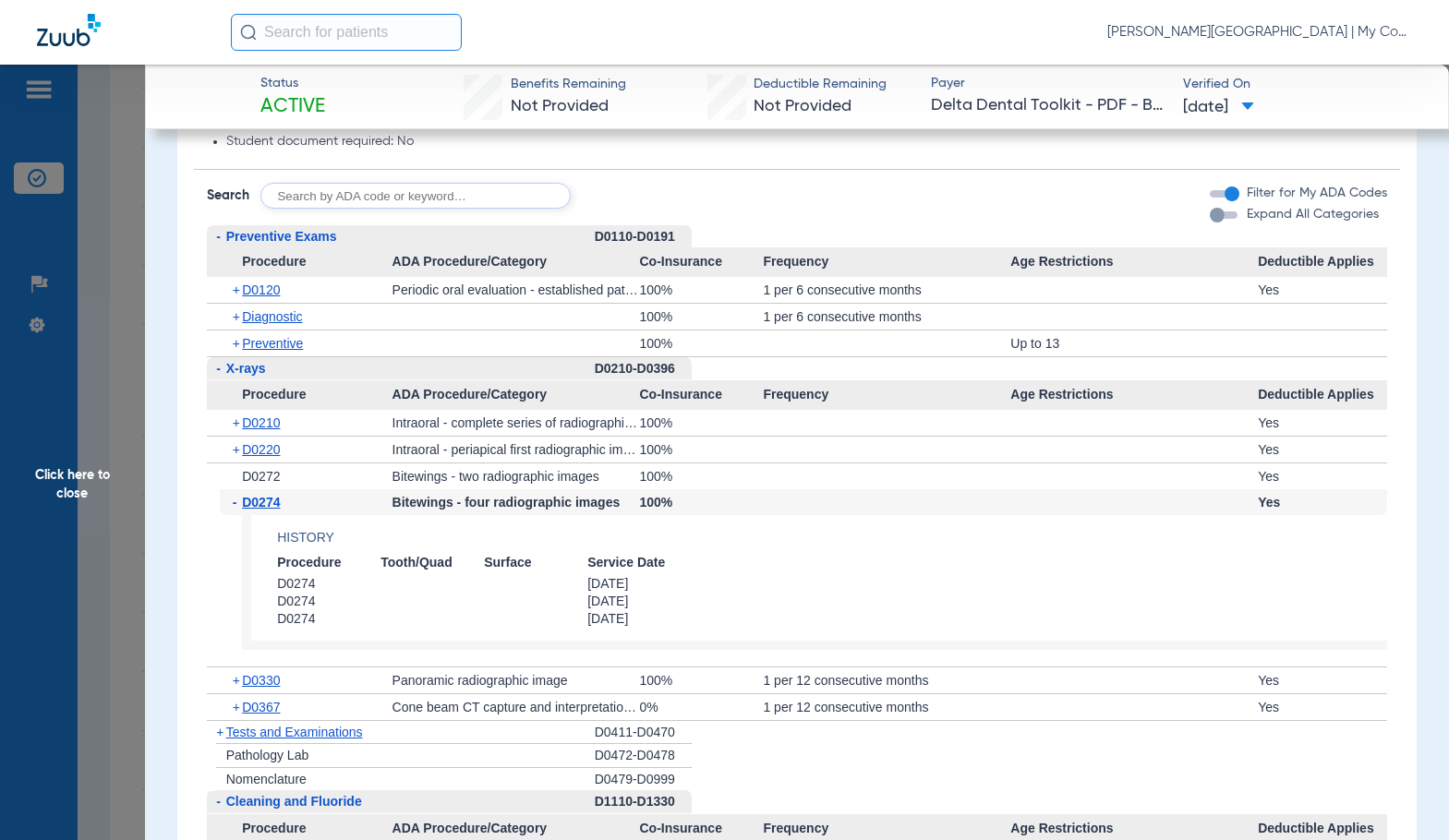
click at [250, 507] on span "D0274" at bounding box center [260, 502] width 38 height 15
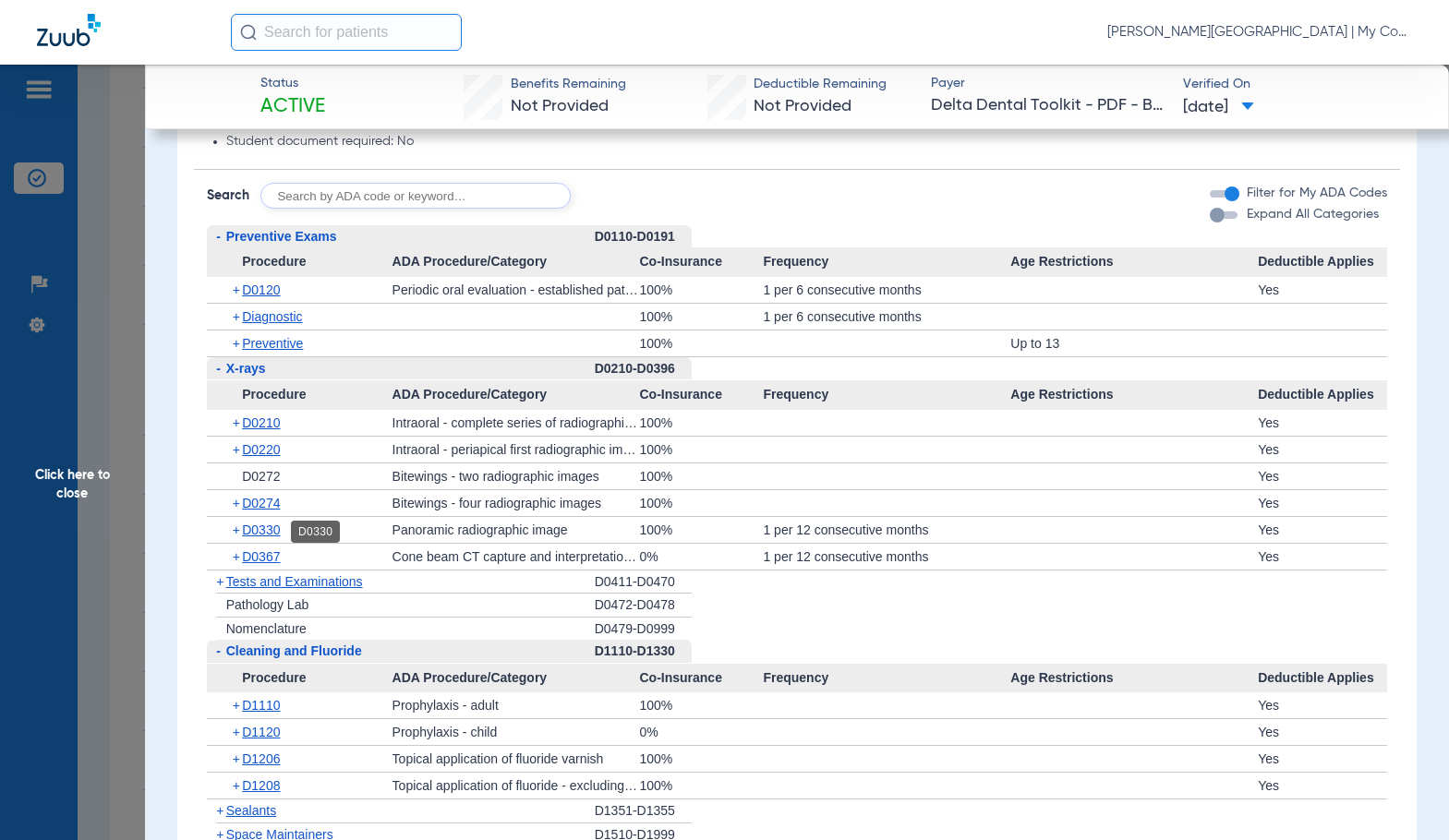
click at [260, 526] on span "D0330" at bounding box center [260, 530] width 38 height 15
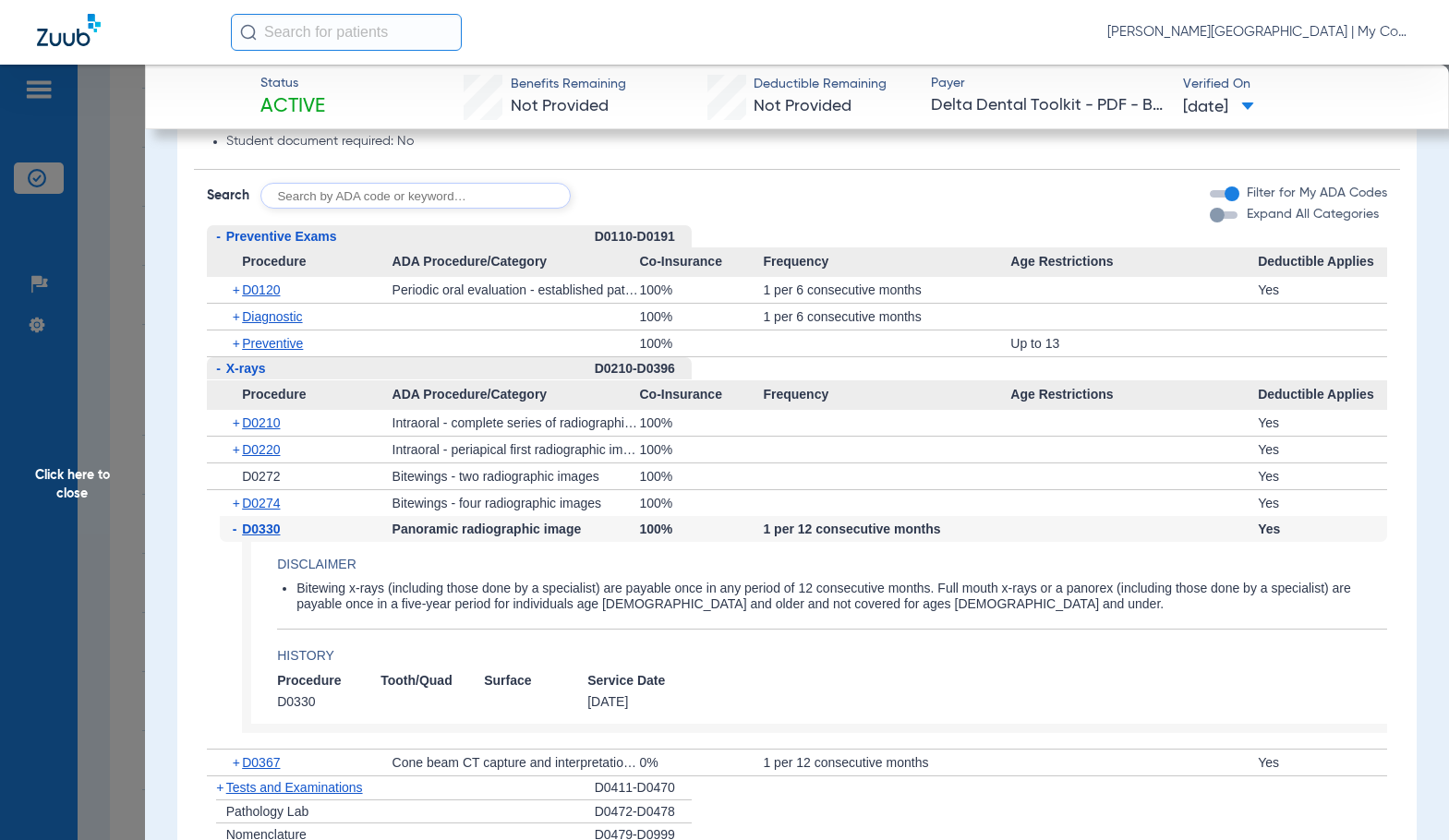
click at [260, 526] on span "D0330" at bounding box center [260, 529] width 38 height 15
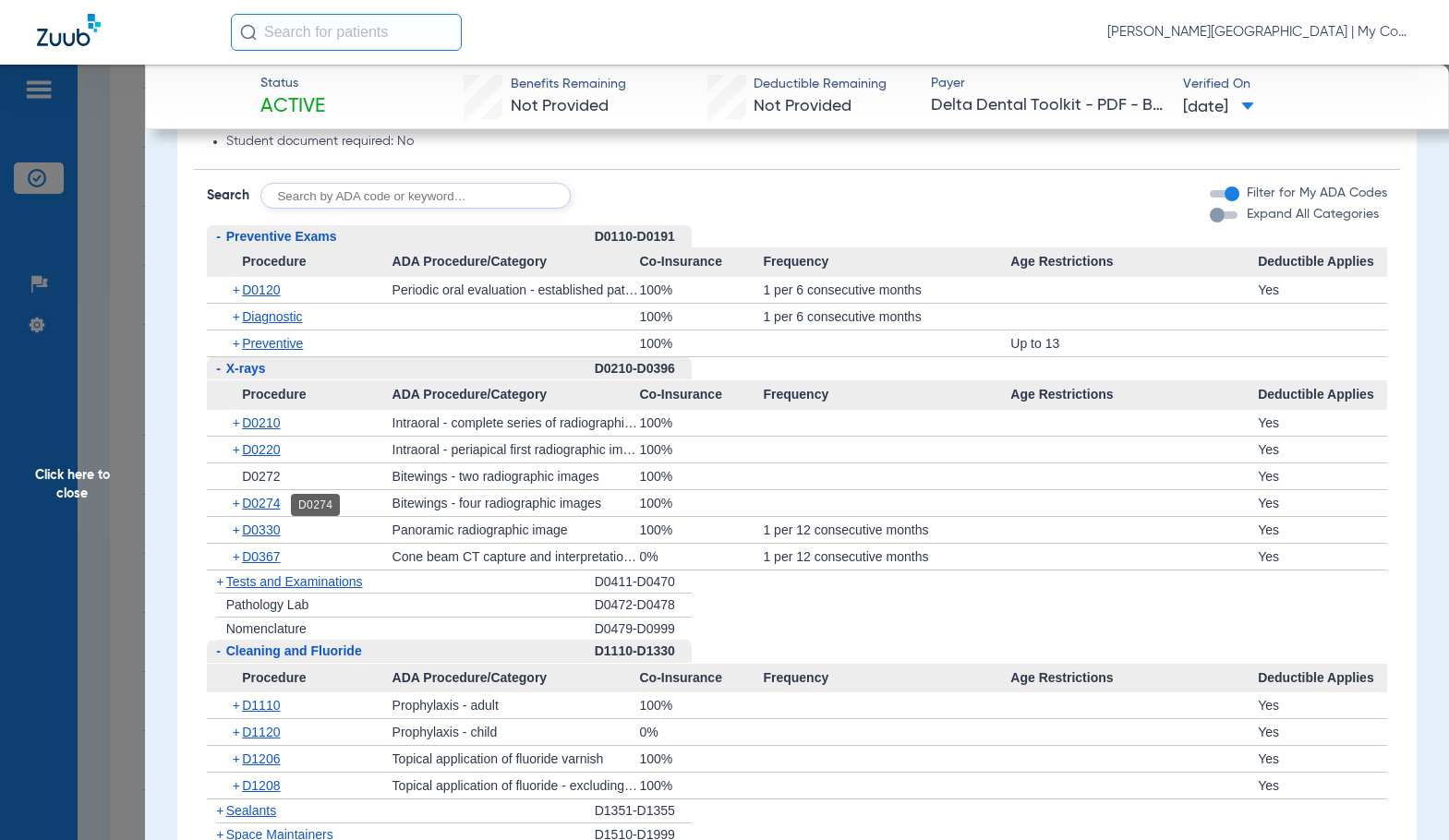
click at [279, 498] on span "D0274" at bounding box center [260, 503] width 38 height 15
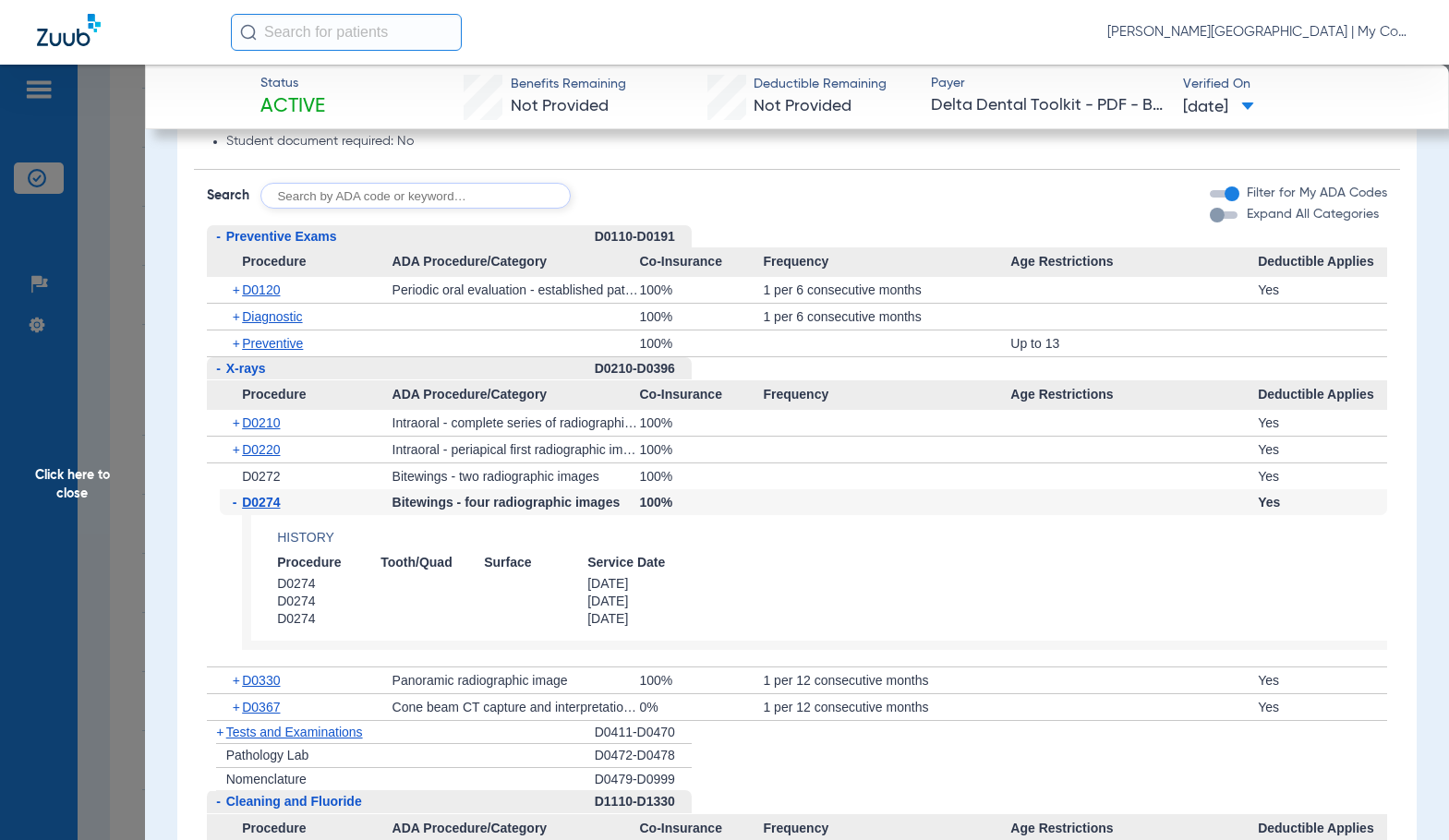
drag, startPoint x: 279, startPoint y: 498, endPoint x: 184, endPoint y: 528, distance: 99.6
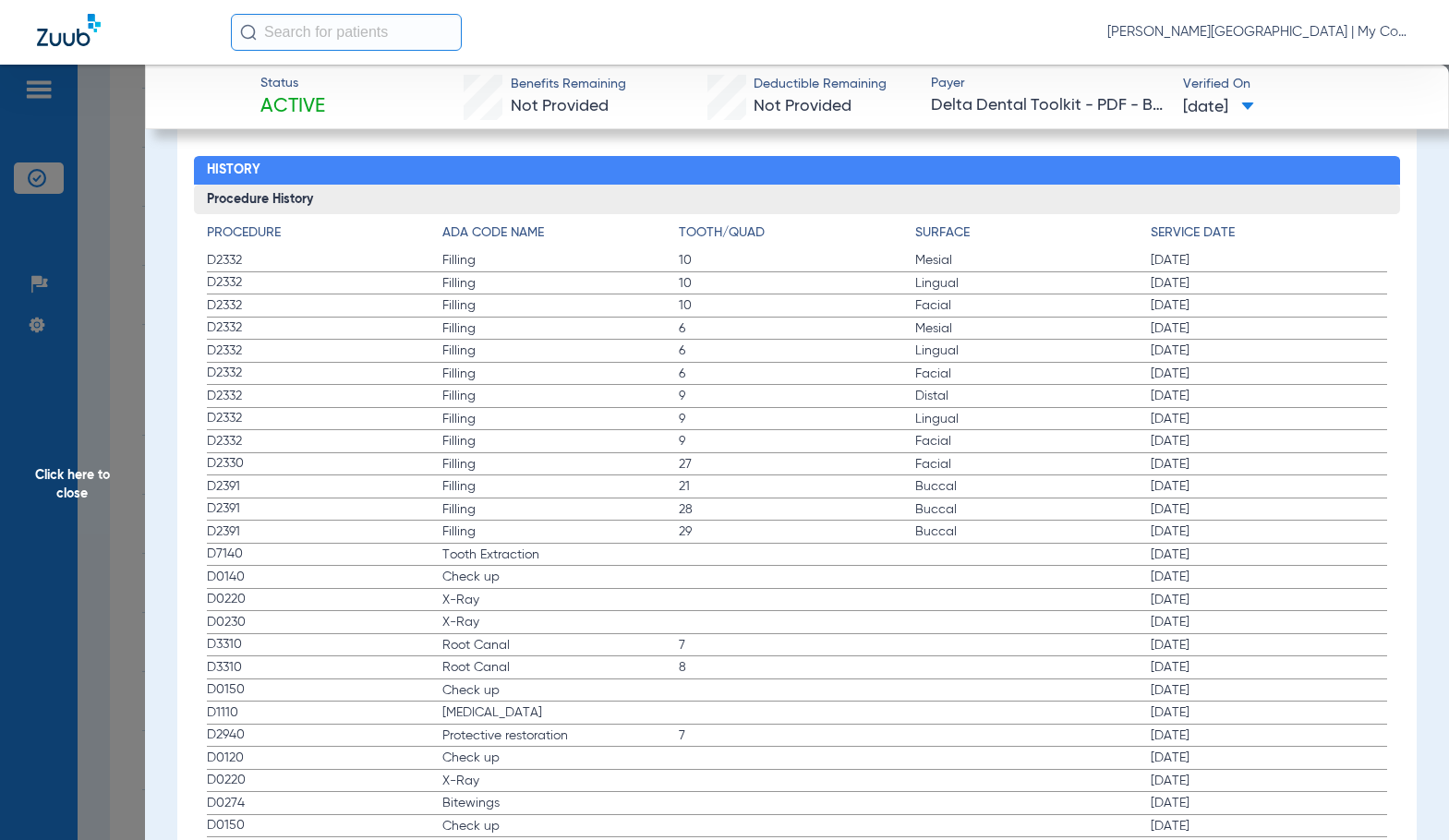
scroll to position [3046, 0]
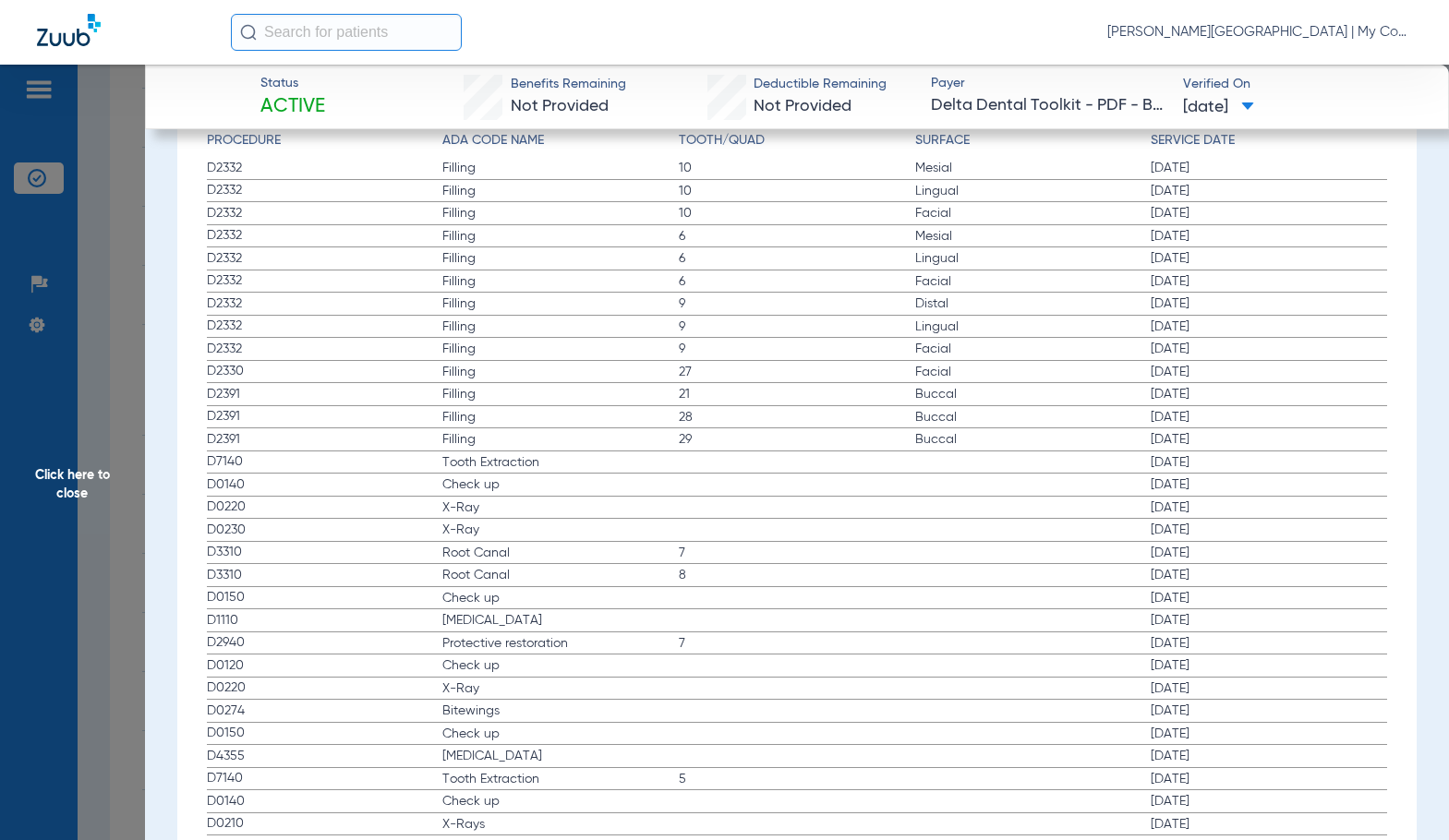
click at [861, 568] on span "8" at bounding box center [796, 575] width 236 height 19
click at [601, 454] on span "Tooth Extraction" at bounding box center [560, 463] width 236 height 19
click at [89, 490] on span "Click here to close" at bounding box center [72, 485] width 145 height 840
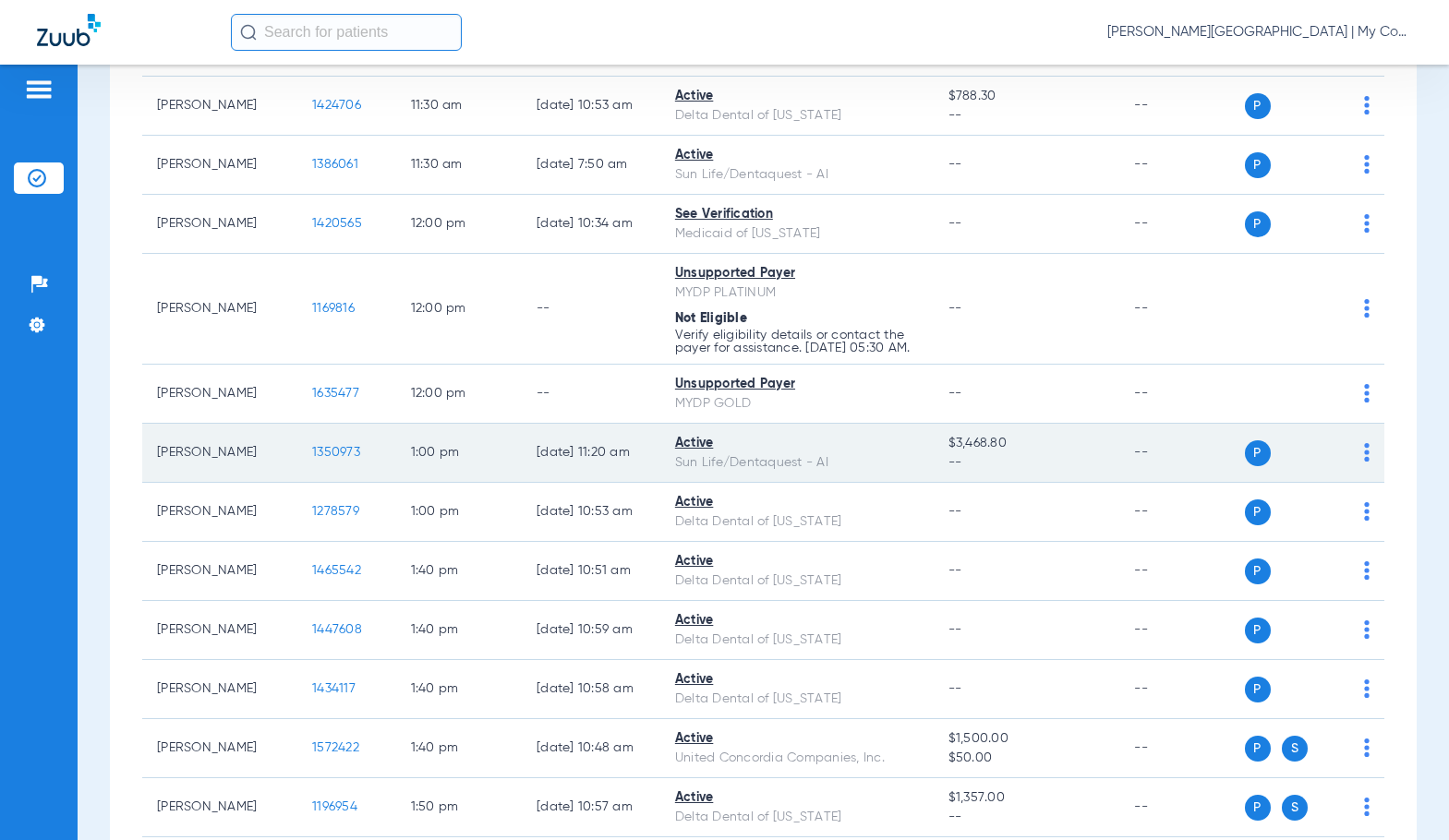
scroll to position [1569, 0]
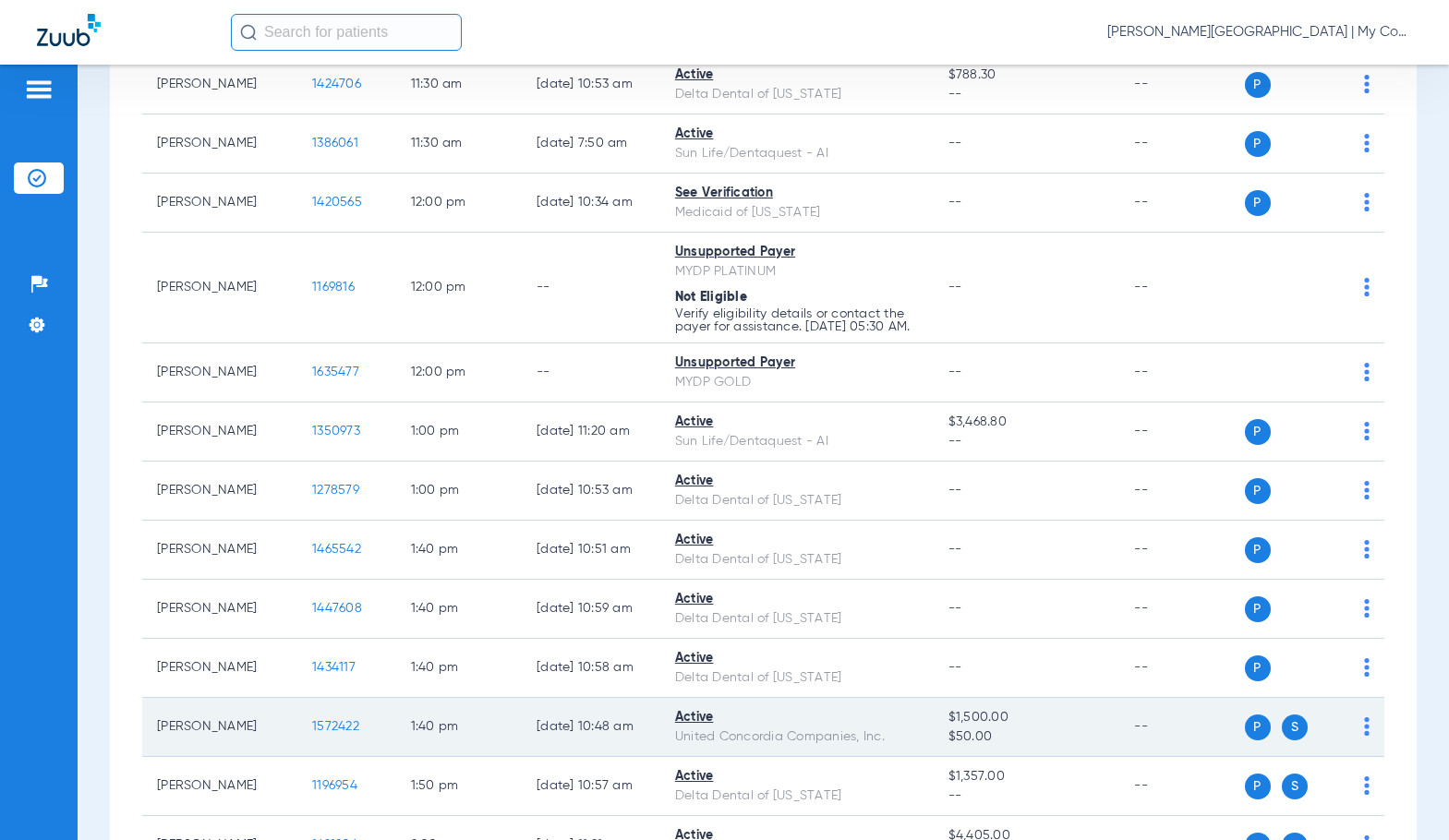
click at [312, 733] on span "1572422" at bounding box center [335, 726] width 47 height 13
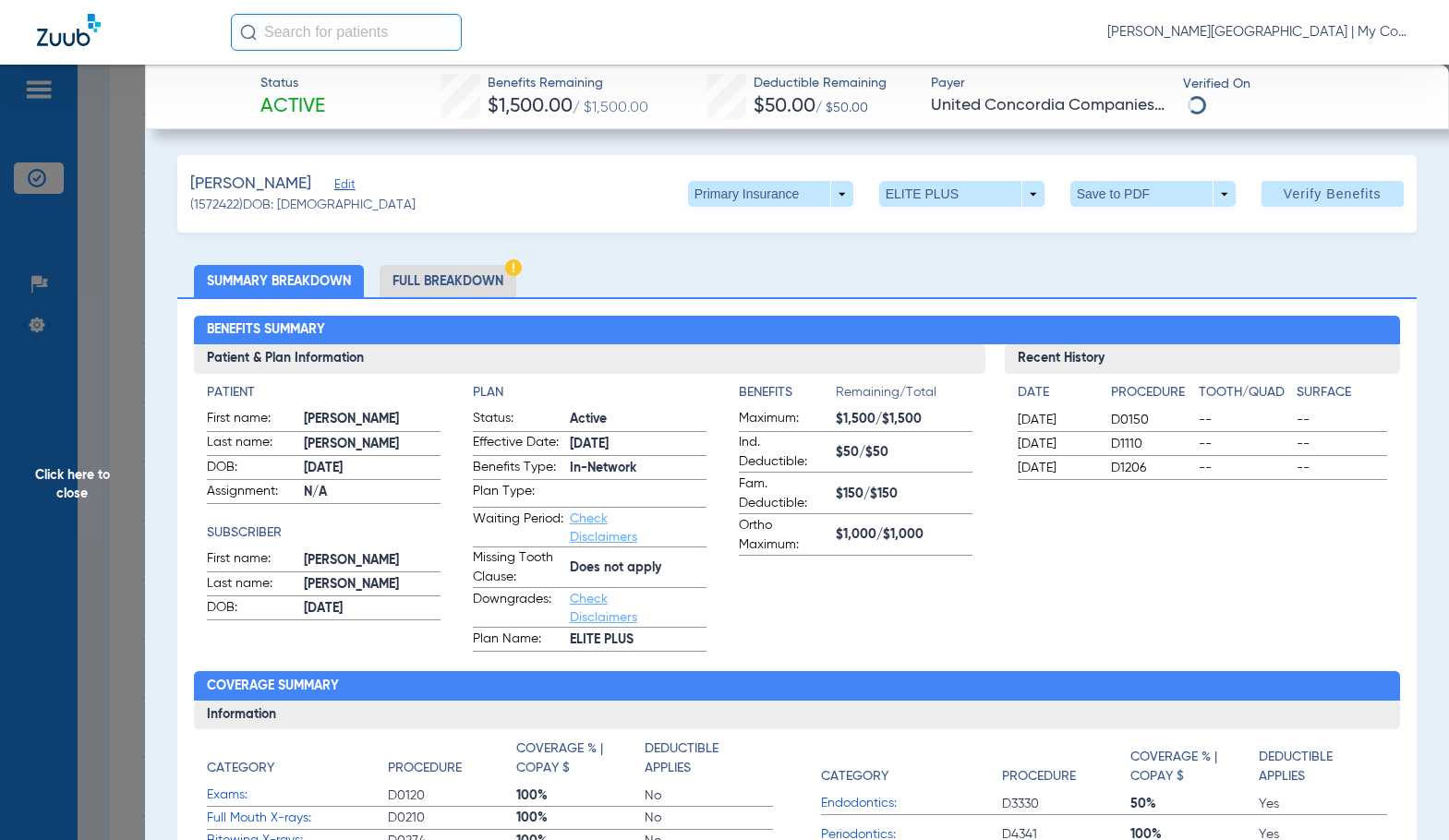
click at [470, 278] on li "Full Breakdown" at bounding box center [448, 280] width 137 height 32
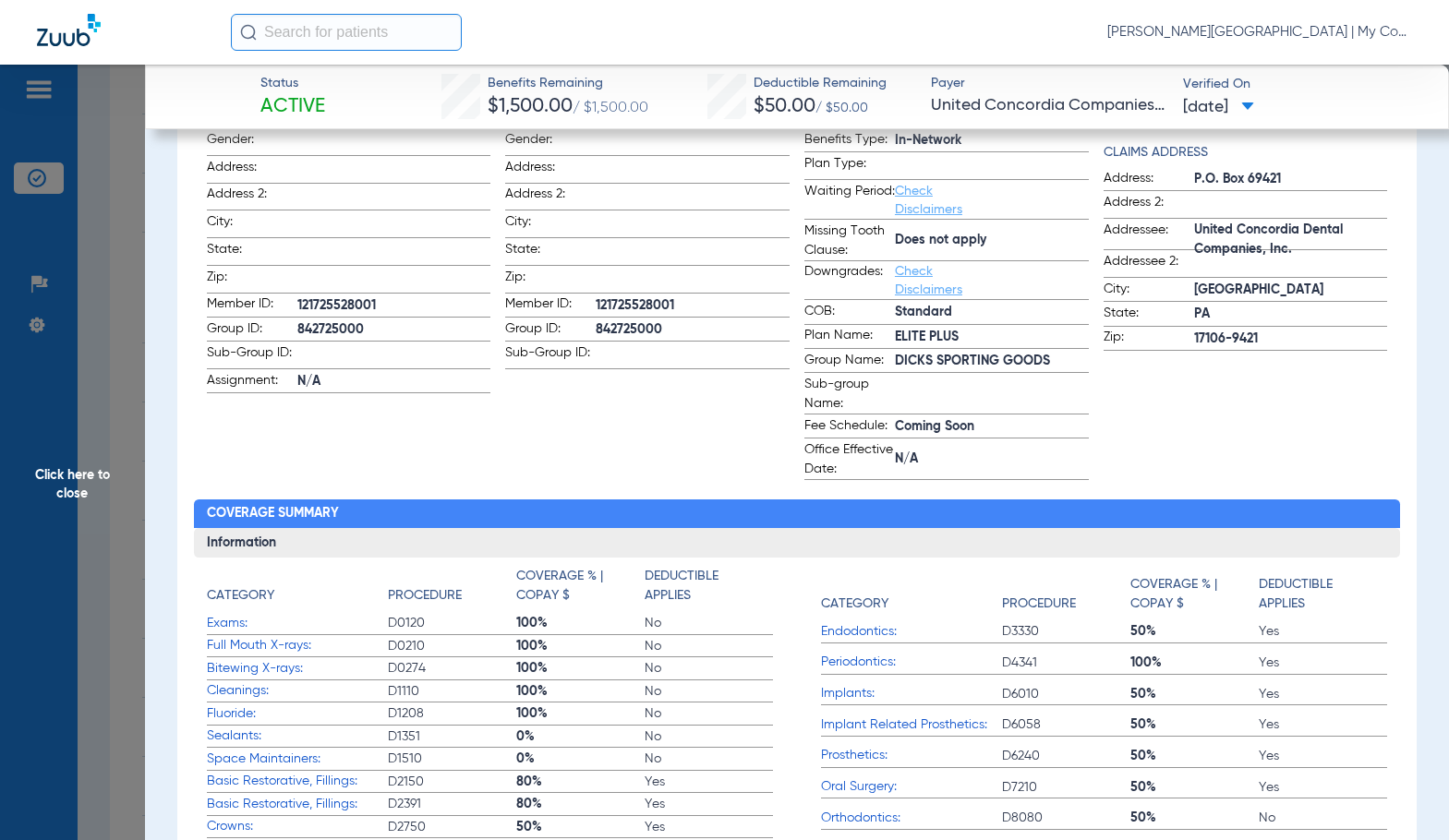
scroll to position [369, 0]
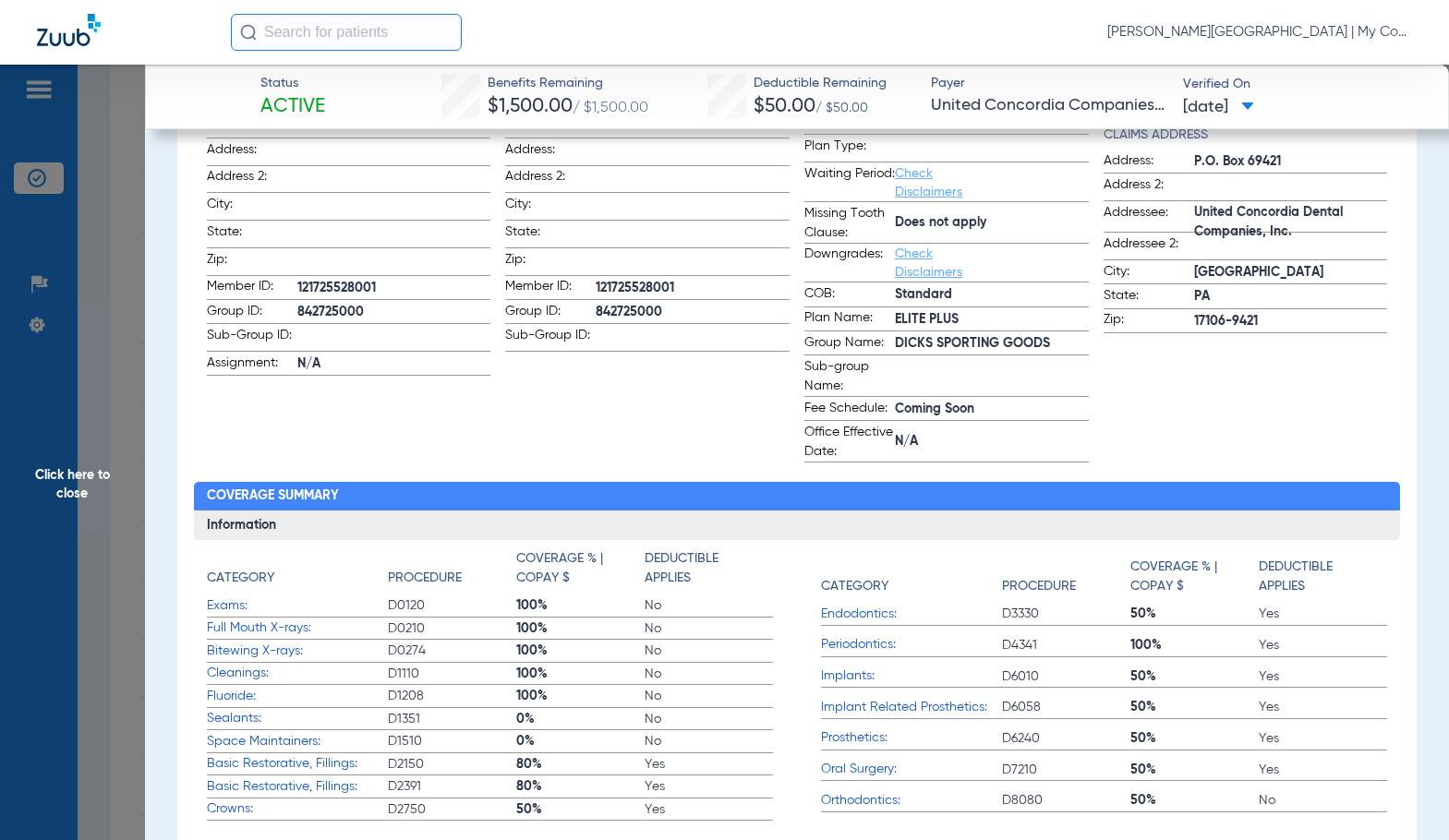
click at [675, 660] on span "No" at bounding box center [708, 651] width 129 height 19
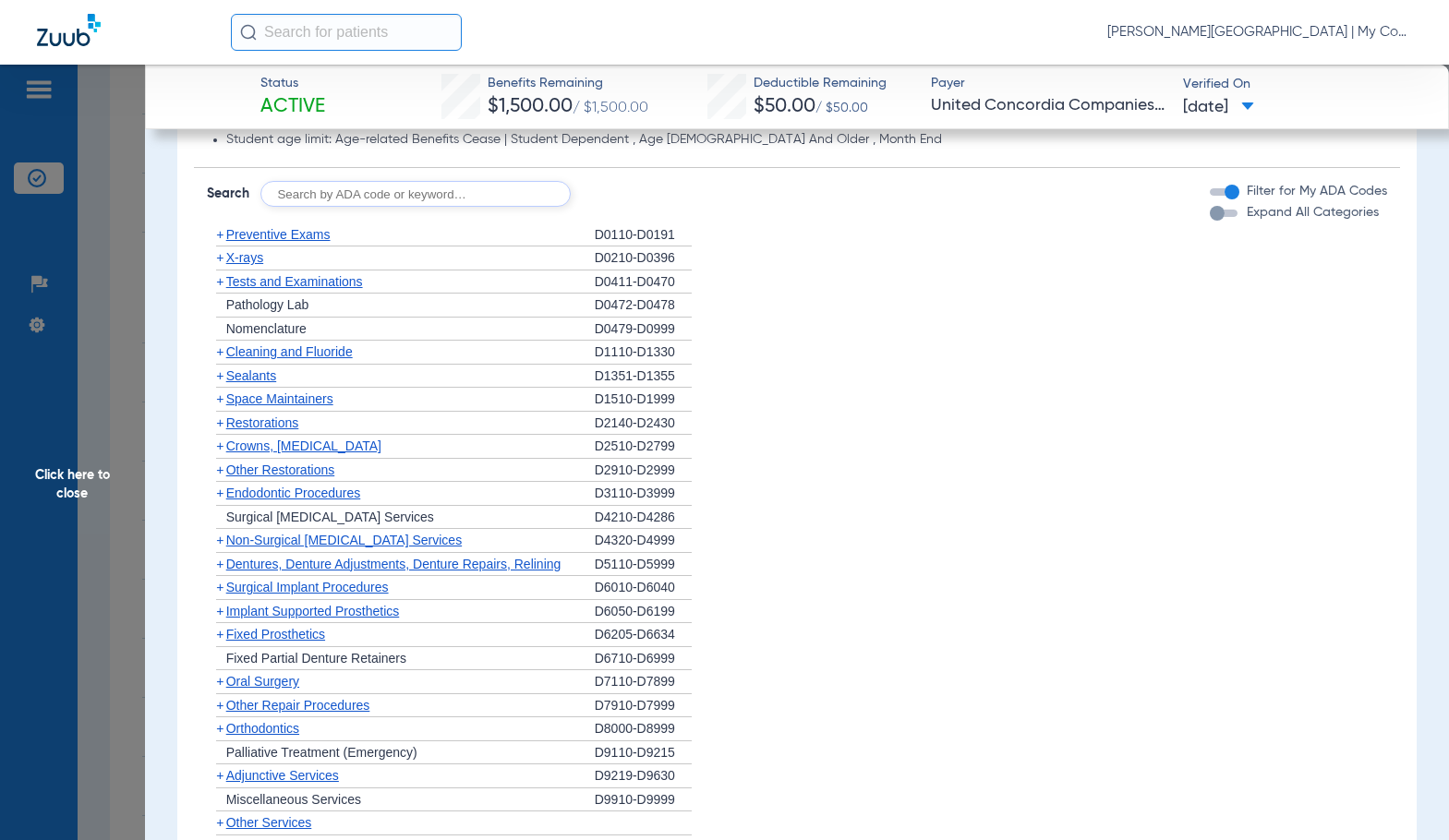
scroll to position [1686, 0]
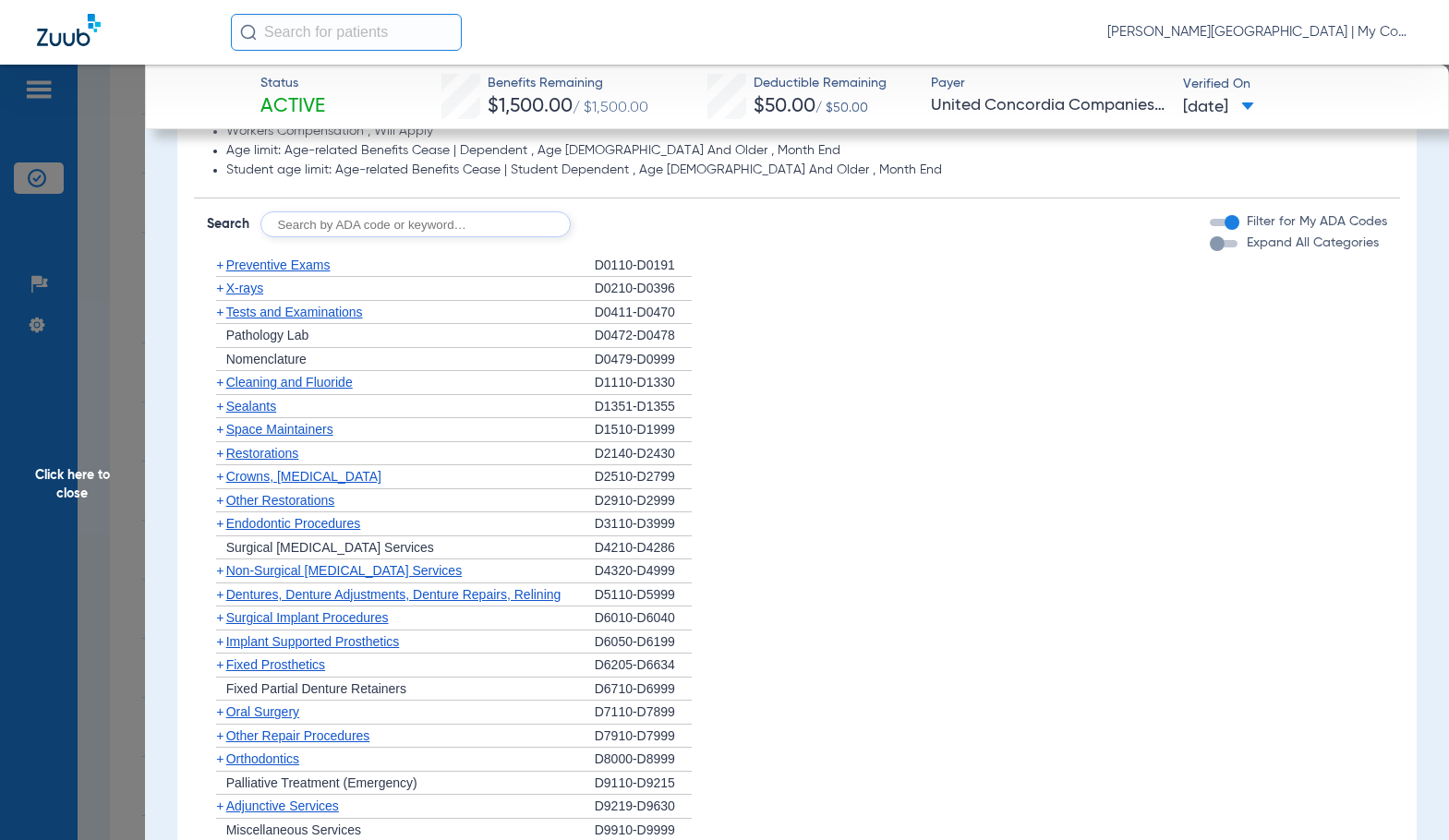
click at [301, 259] on span "Preventive Exams" at bounding box center [278, 265] width 105 height 15
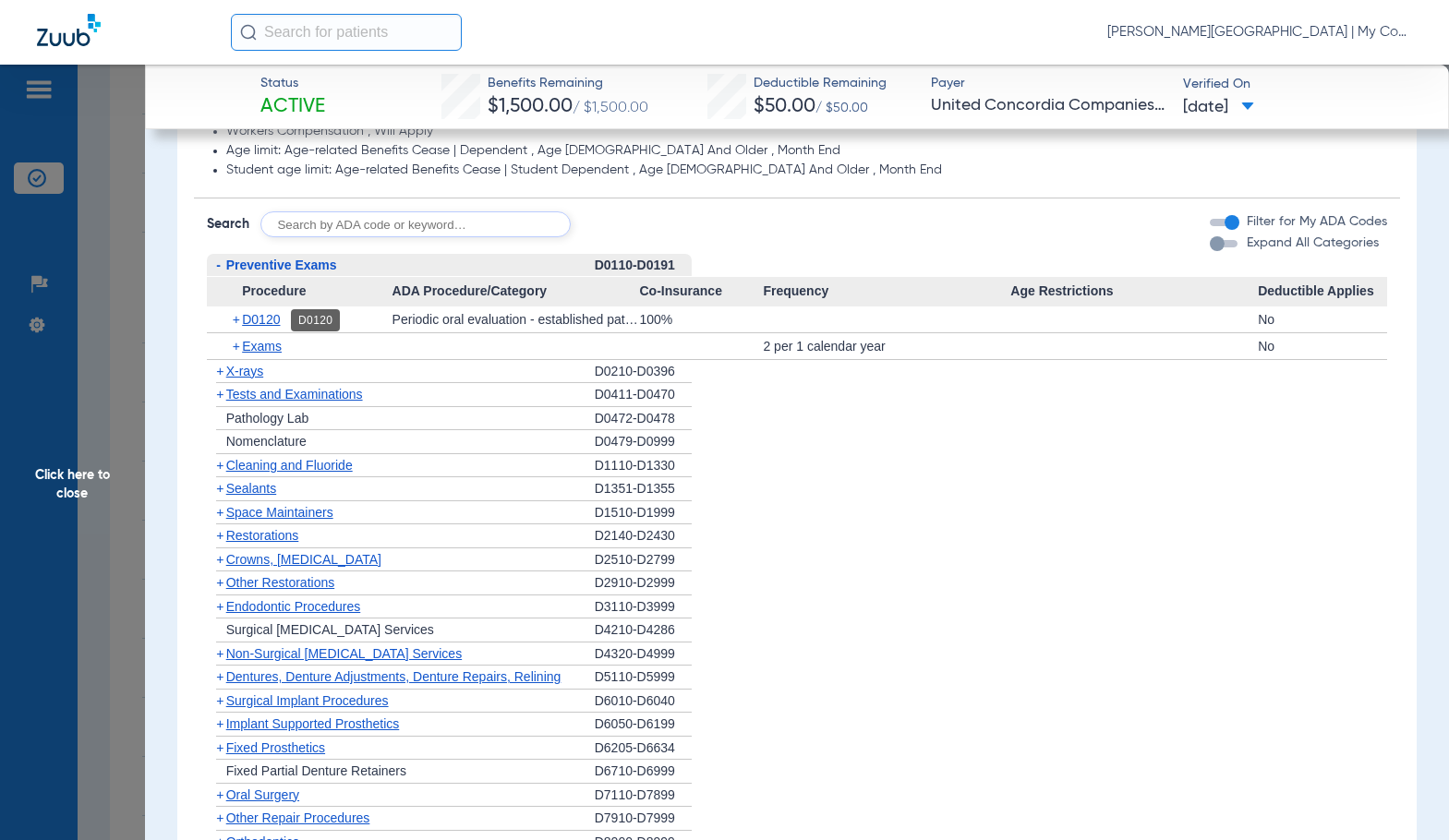
click at [267, 317] on span "D0120" at bounding box center [260, 319] width 38 height 15
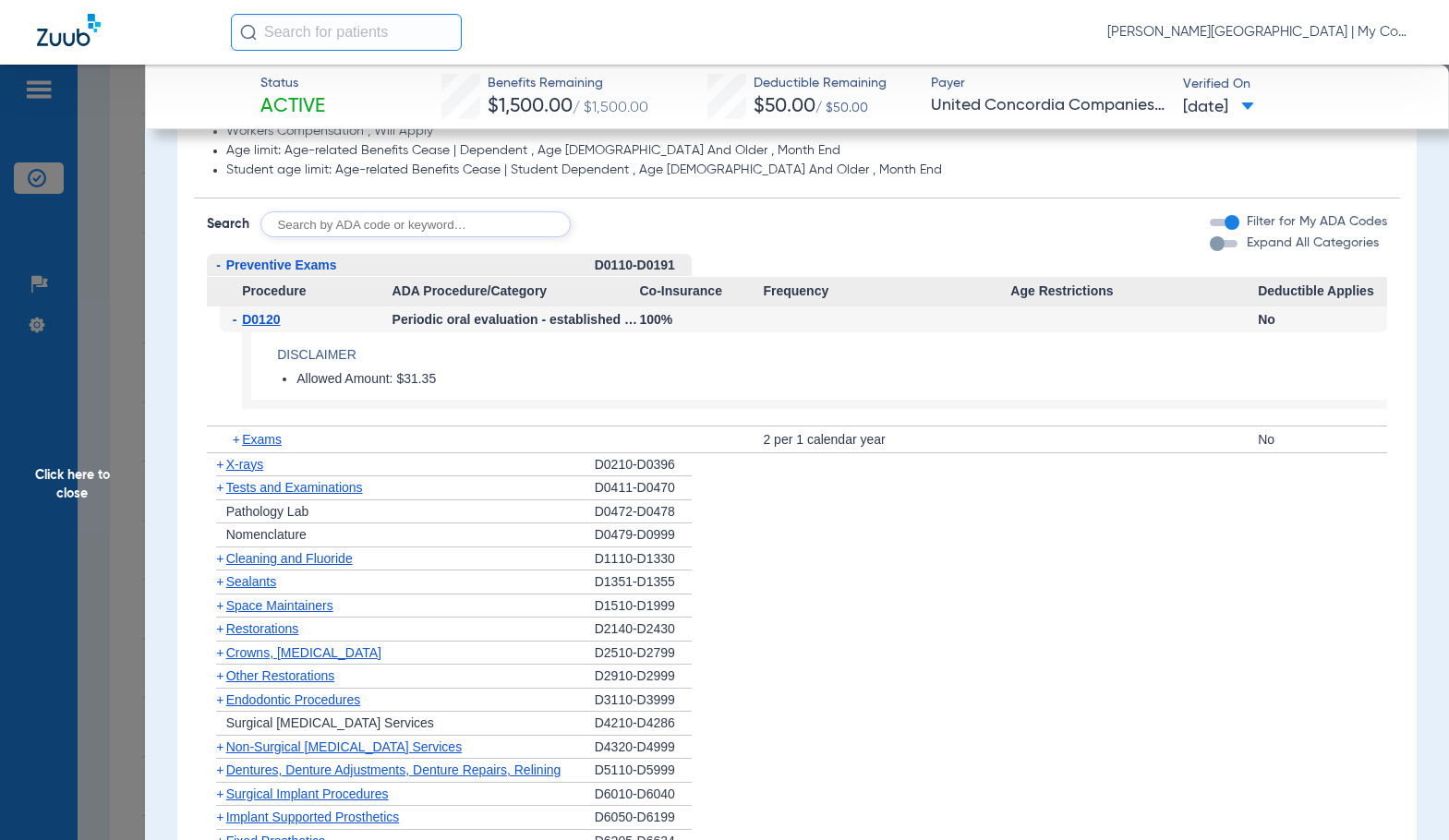
click at [275, 313] on span "D0120" at bounding box center [260, 319] width 38 height 15
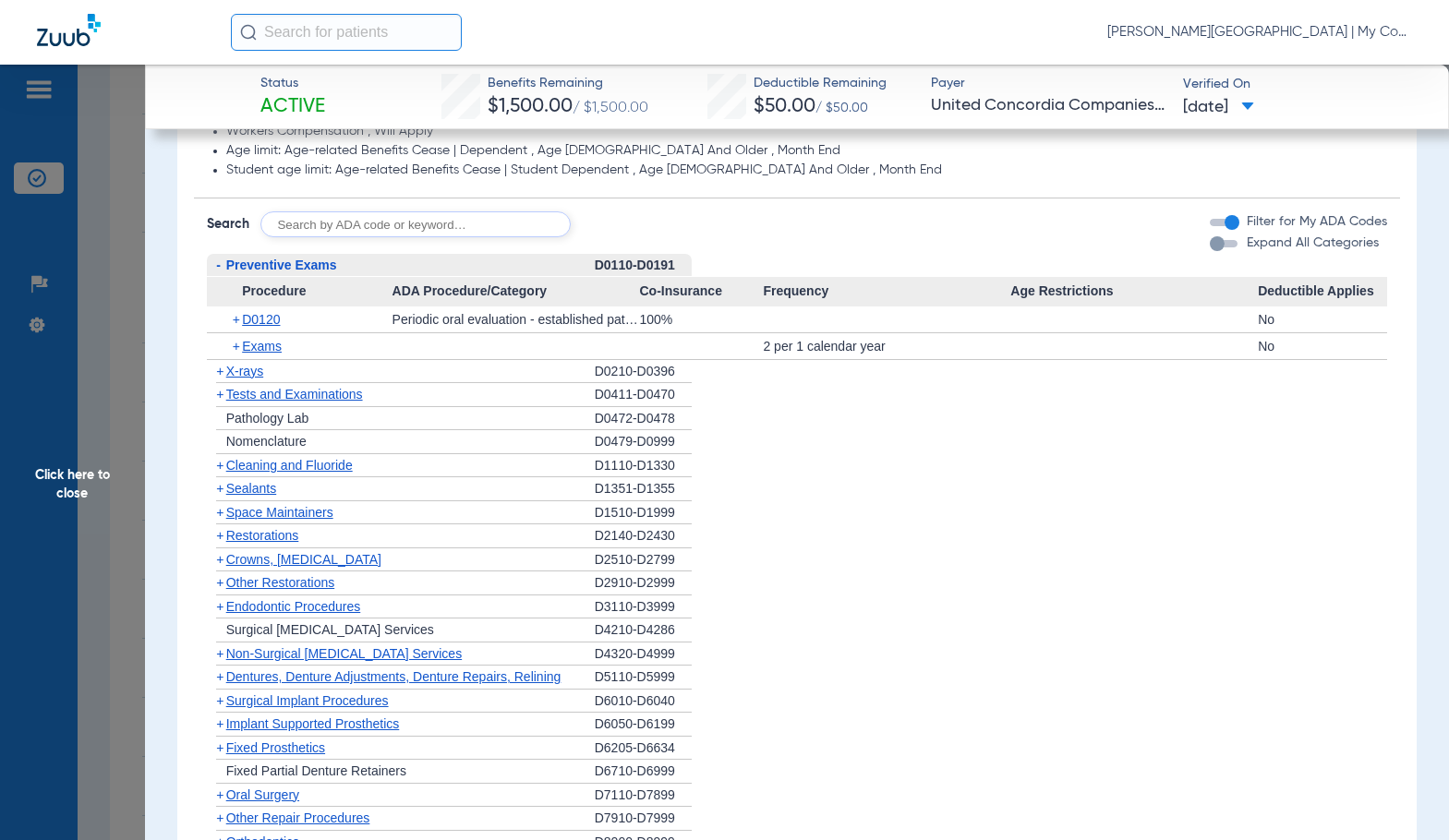
click at [259, 373] on span "X-rays" at bounding box center [244, 371] width 37 height 15
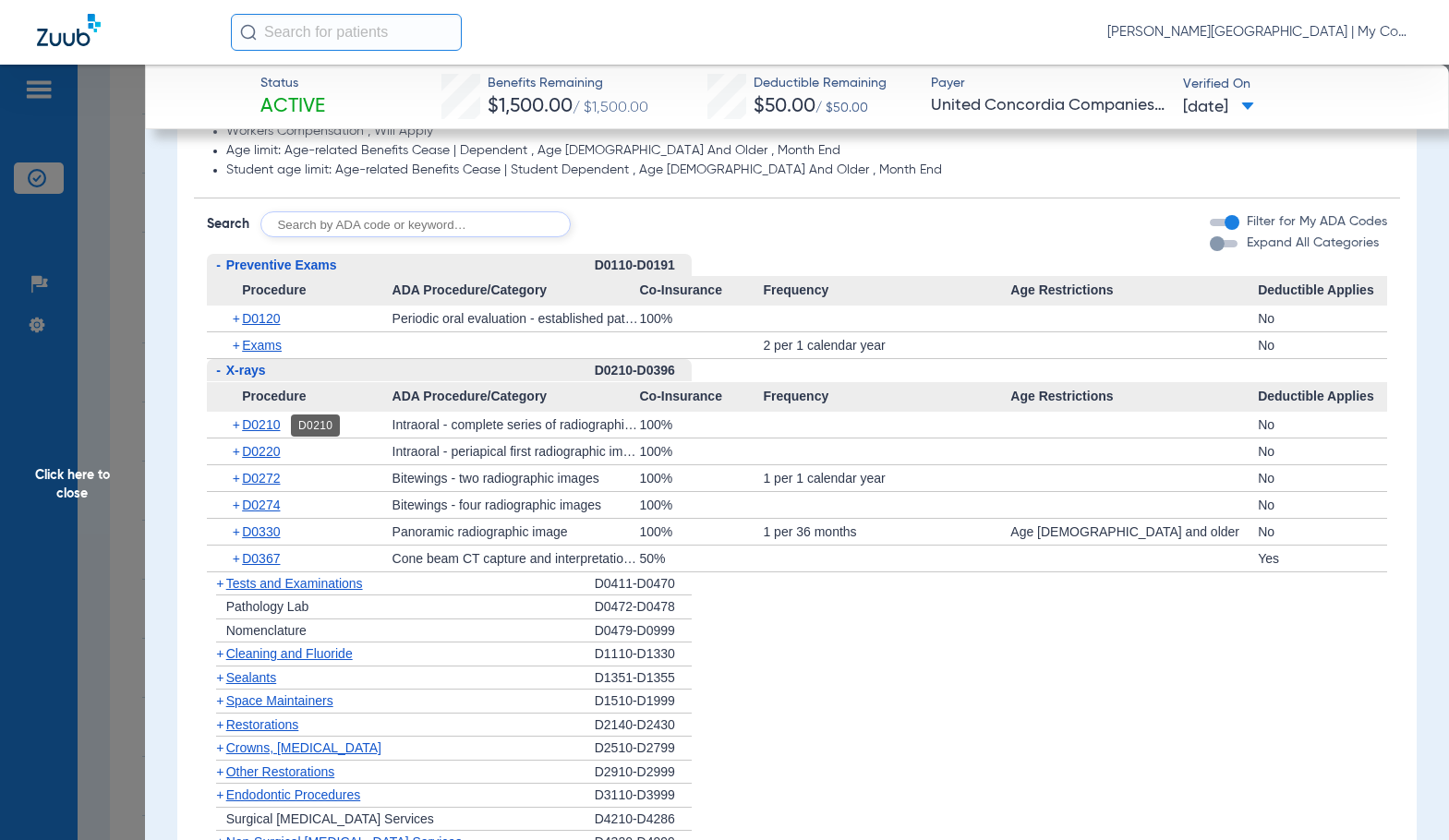
click at [268, 418] on span "D0210" at bounding box center [260, 425] width 38 height 15
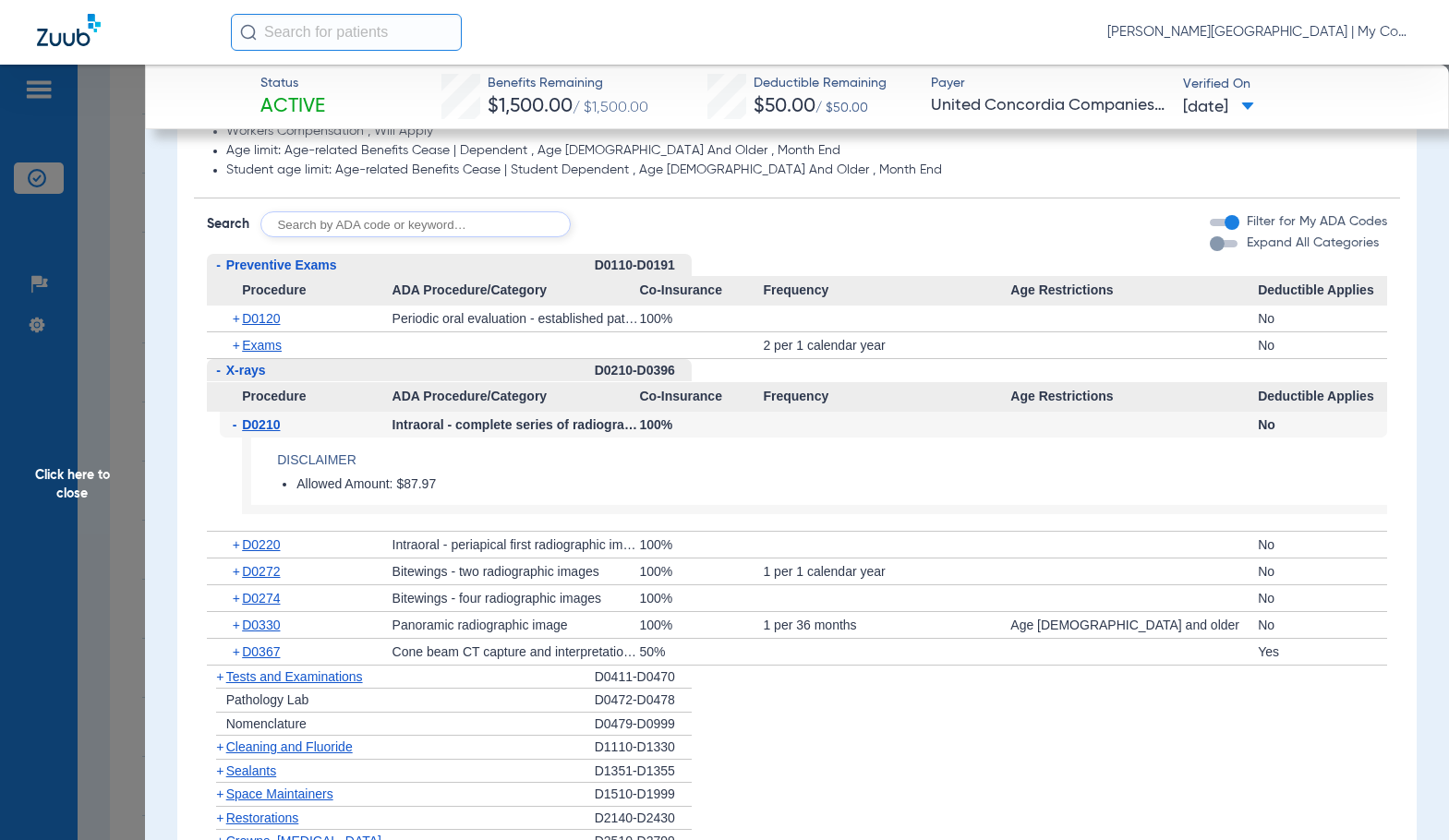
click at [268, 418] on span "D0210" at bounding box center [260, 425] width 38 height 15
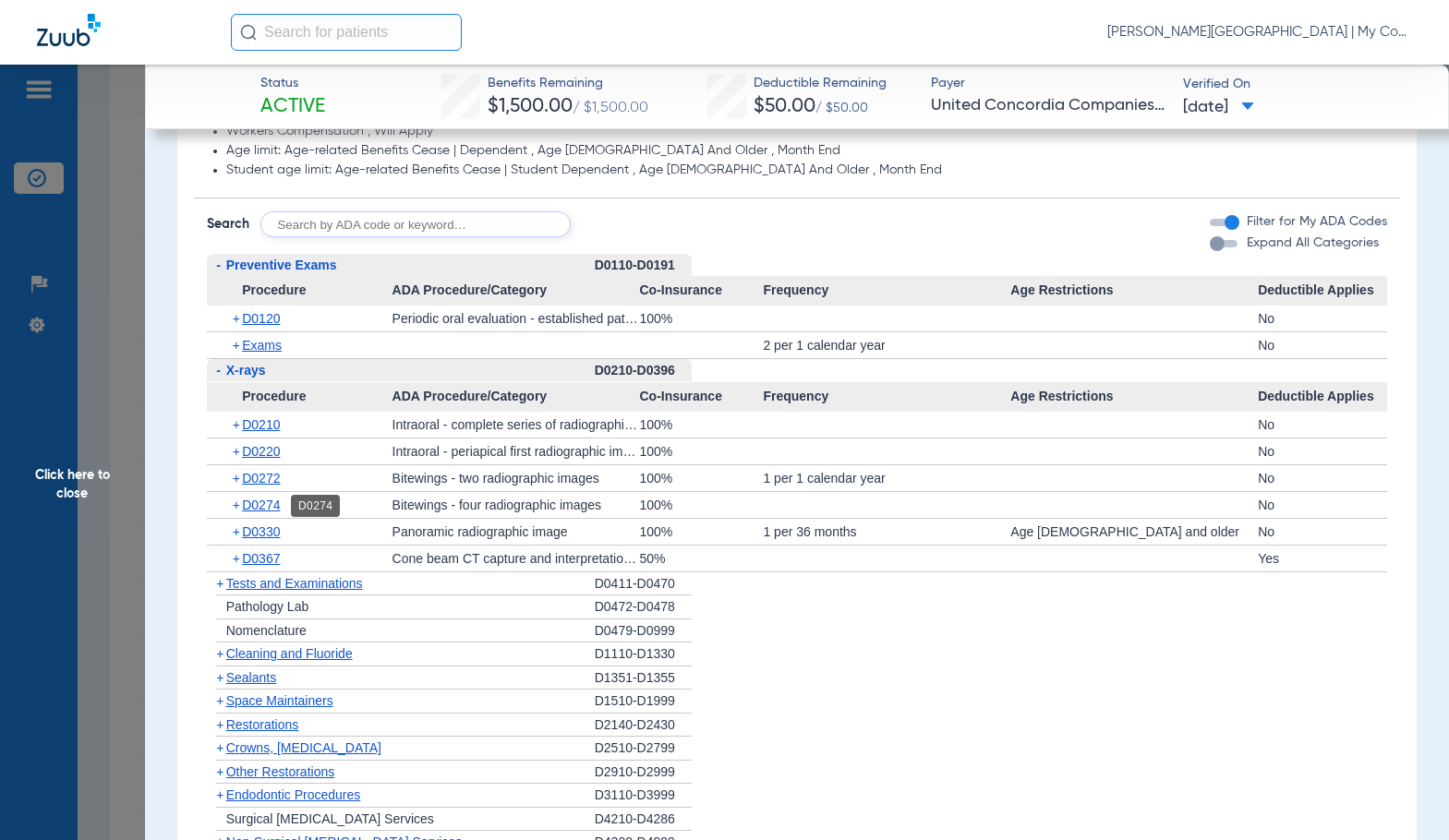
click at [274, 501] on span "D0274" at bounding box center [260, 505] width 38 height 15
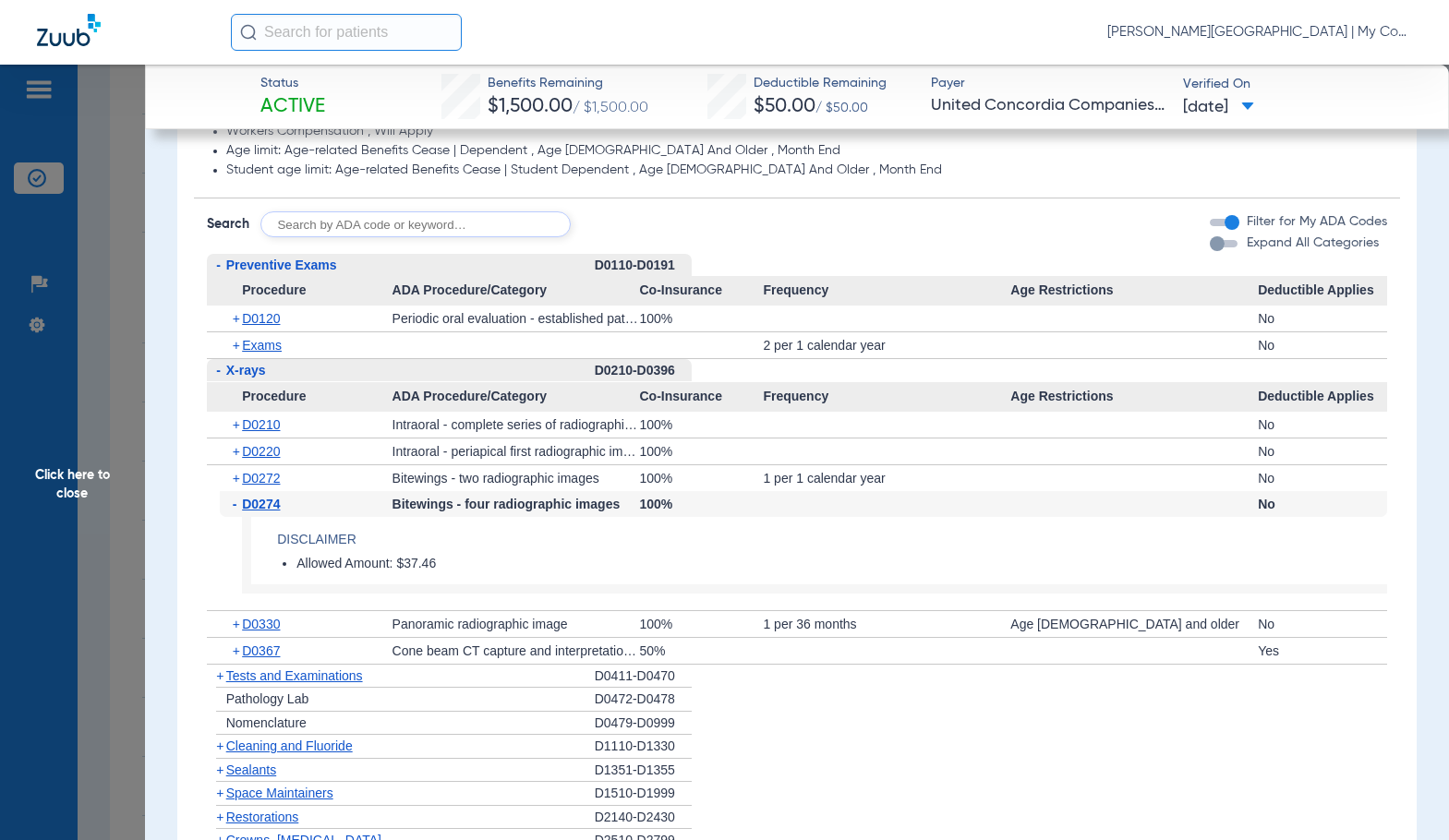
click at [270, 502] on span "D0274" at bounding box center [260, 504] width 38 height 15
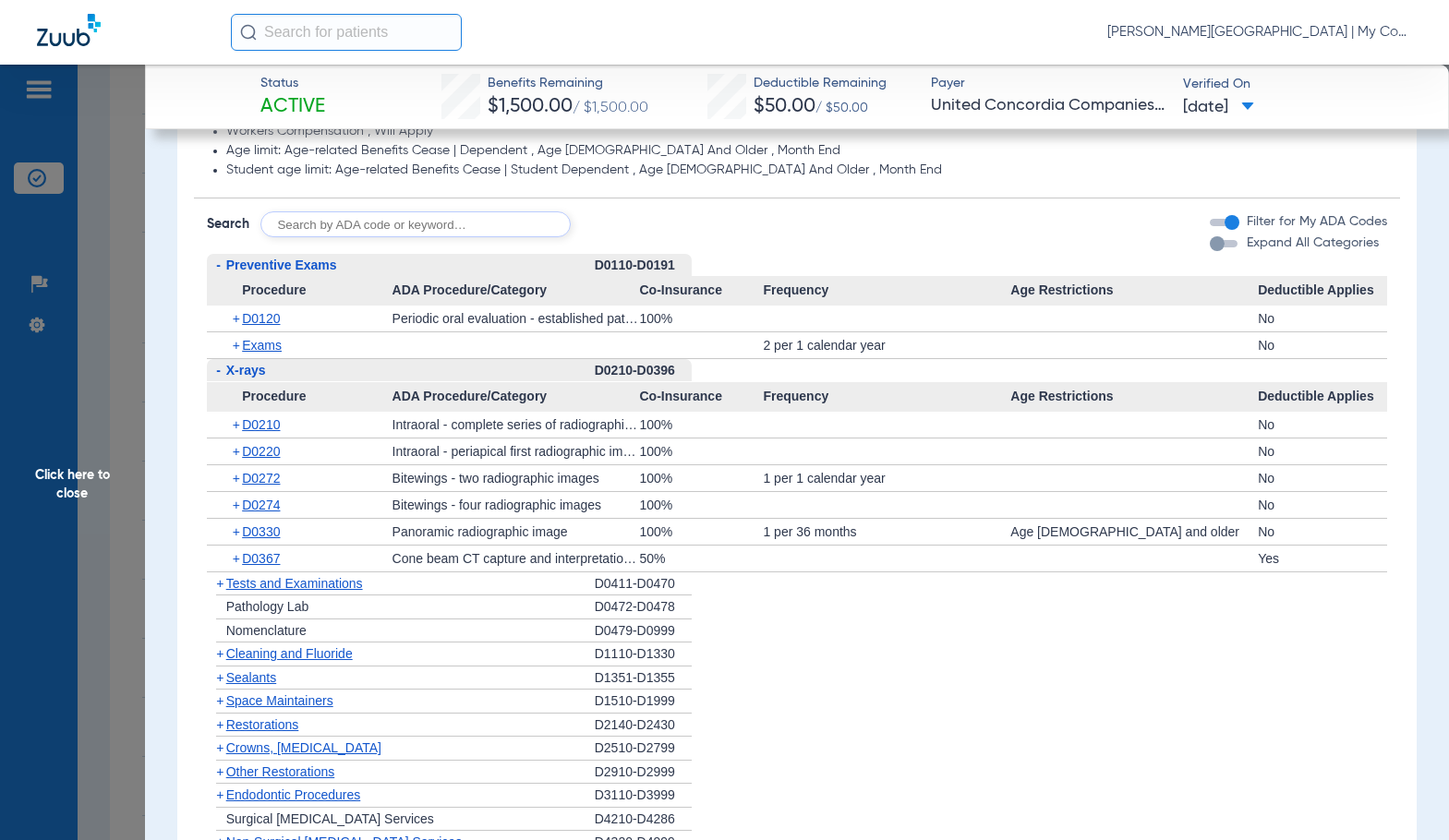
click at [280, 531] on div "+ D0330" at bounding box center [305, 532] width 173 height 26
click at [274, 530] on span "D0330" at bounding box center [260, 532] width 38 height 15
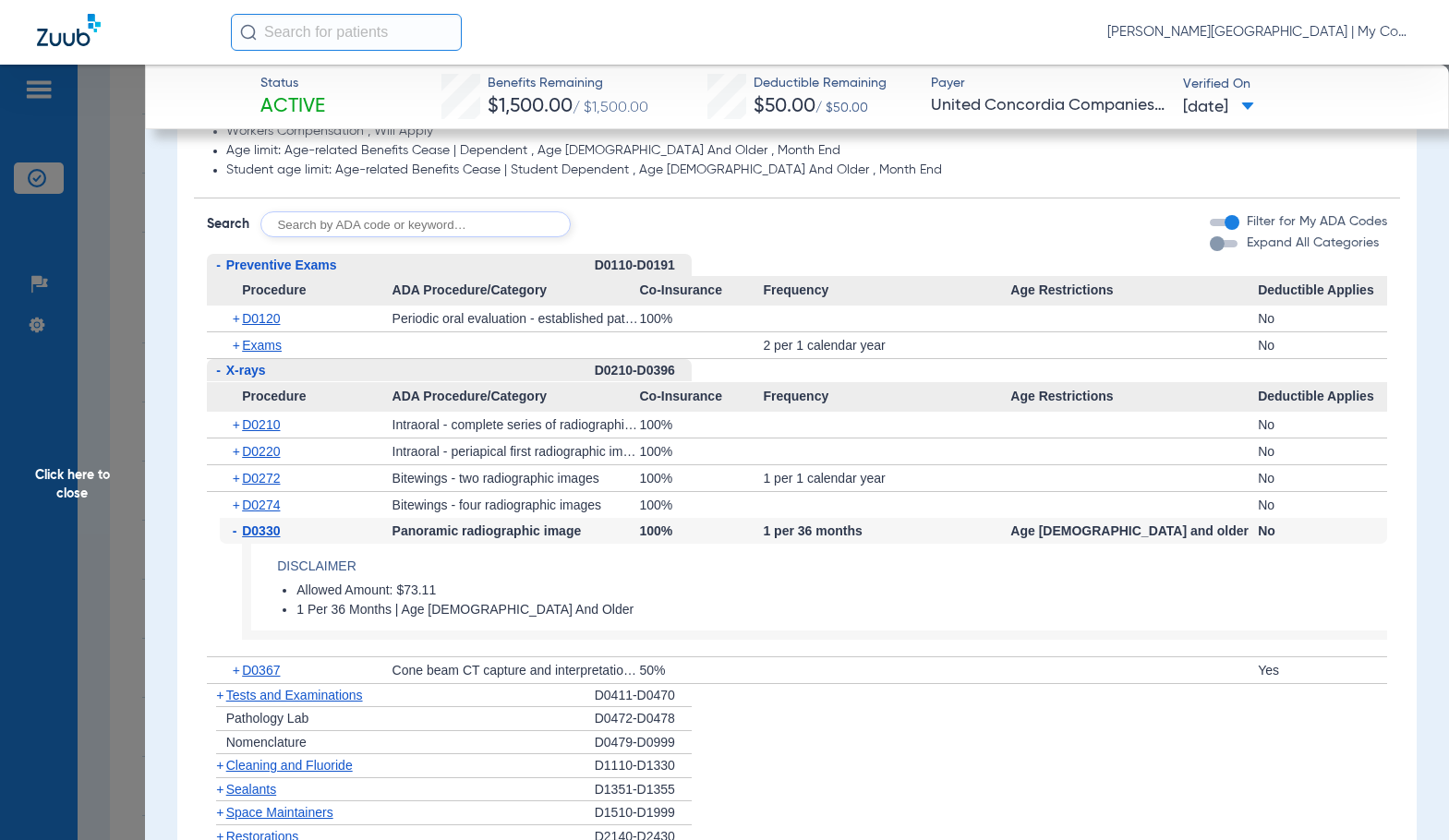
click at [273, 525] on span "D0330" at bounding box center [260, 531] width 38 height 15
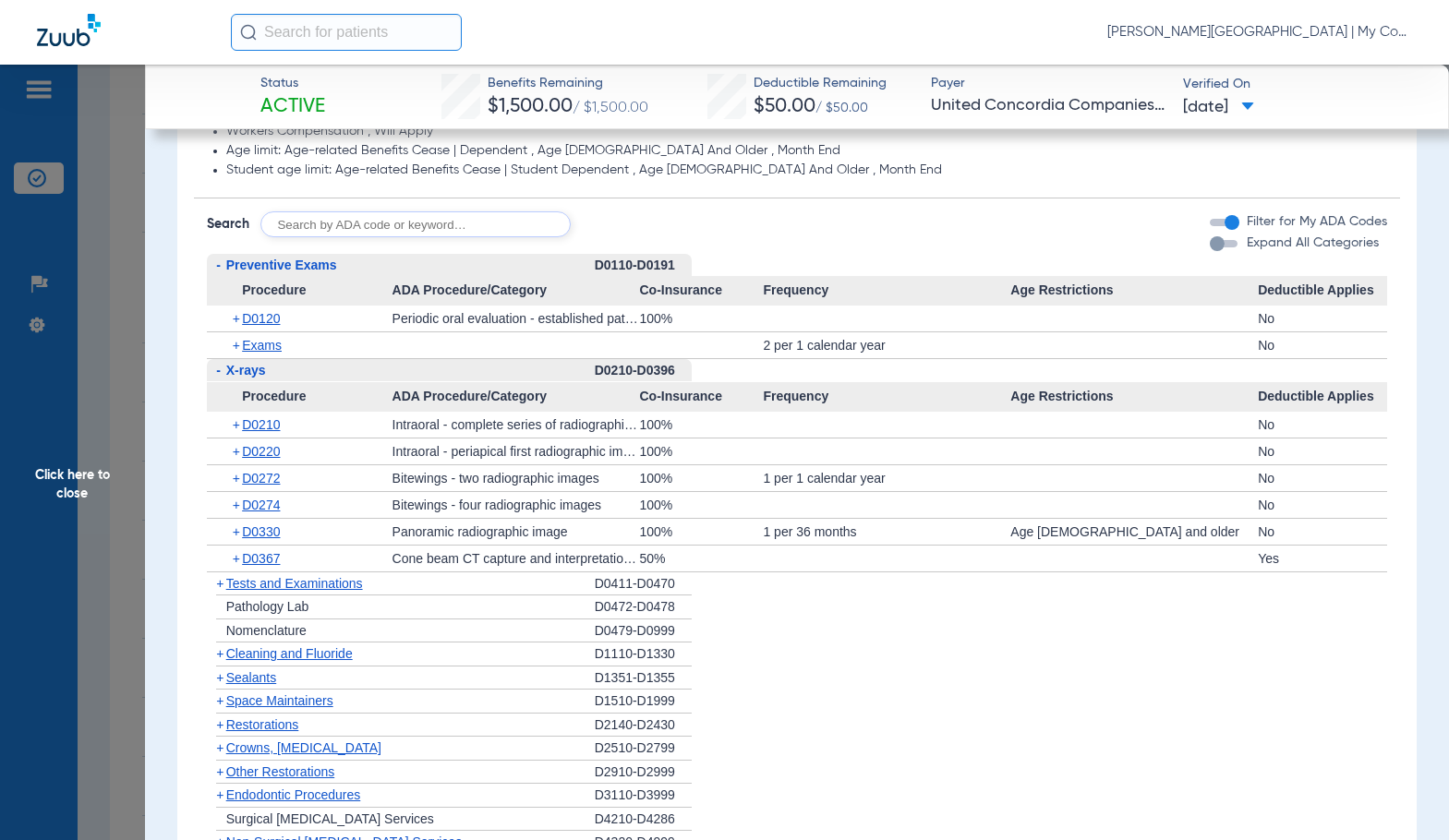
click at [292, 649] on span "Cleaning and Fluoride" at bounding box center [289, 653] width 127 height 15
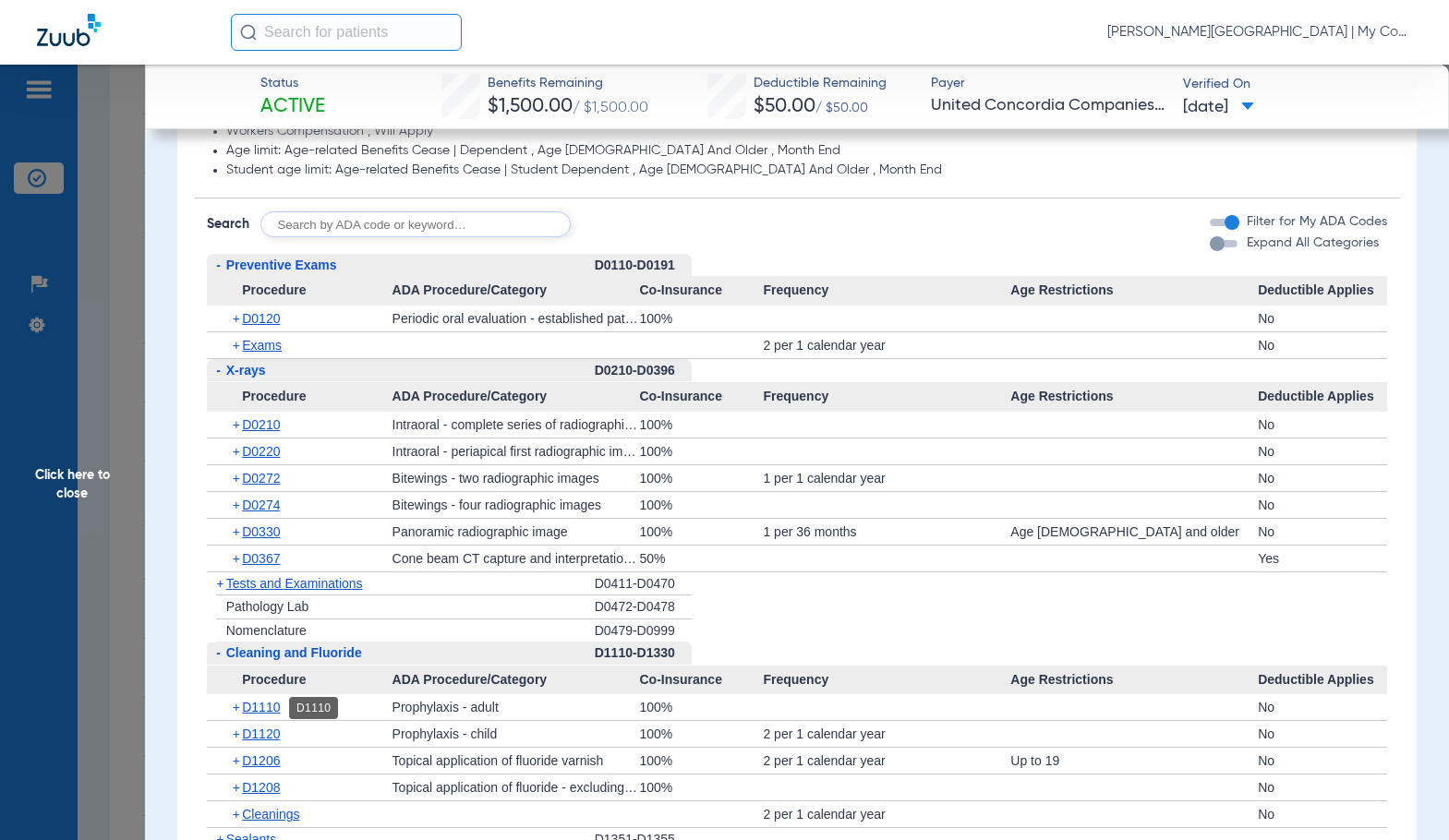
click at [259, 706] on span "D1110" at bounding box center [260, 707] width 38 height 15
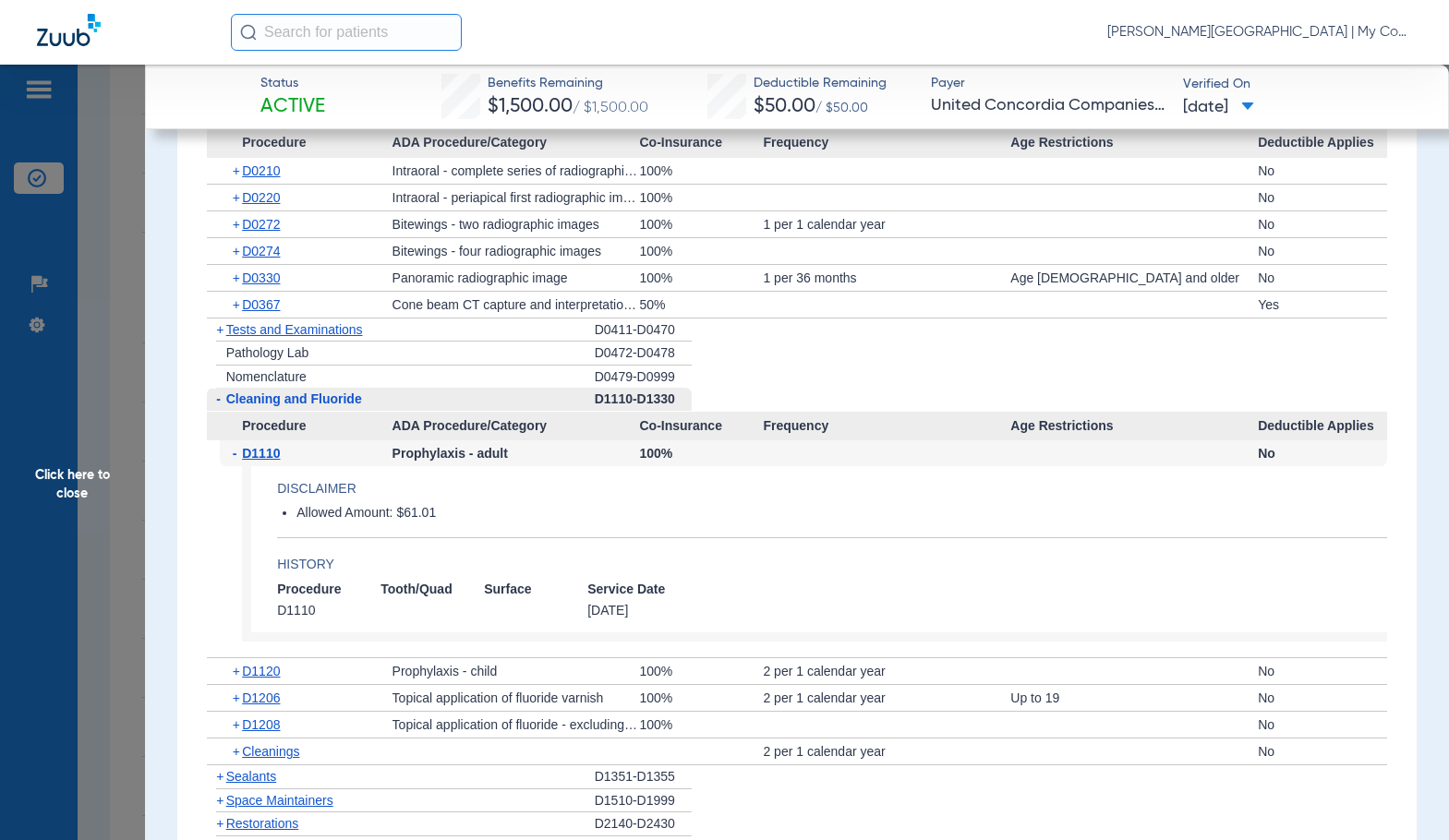
scroll to position [1963, 0]
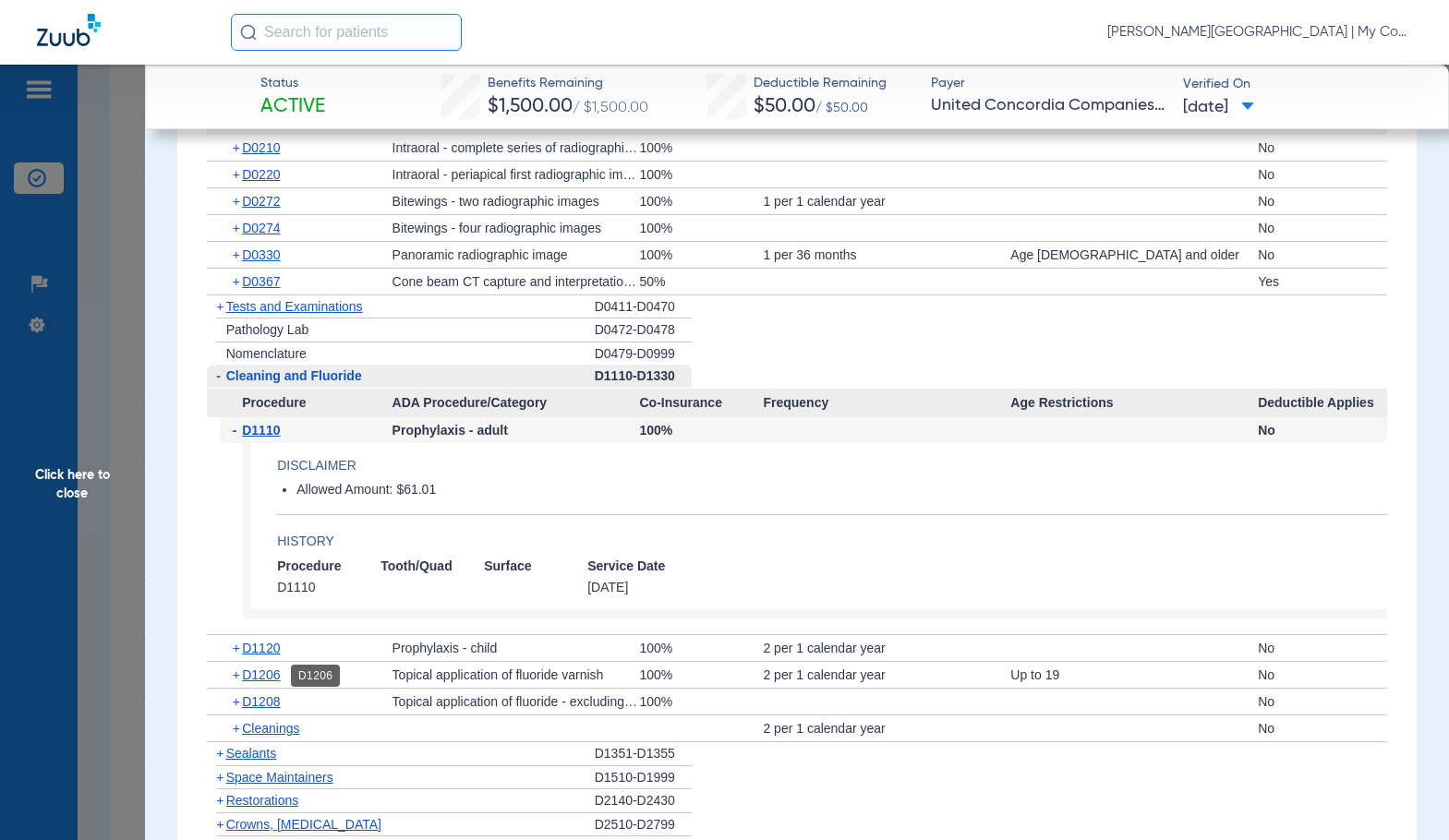
click at [253, 678] on span "D1206" at bounding box center [260, 674] width 38 height 15
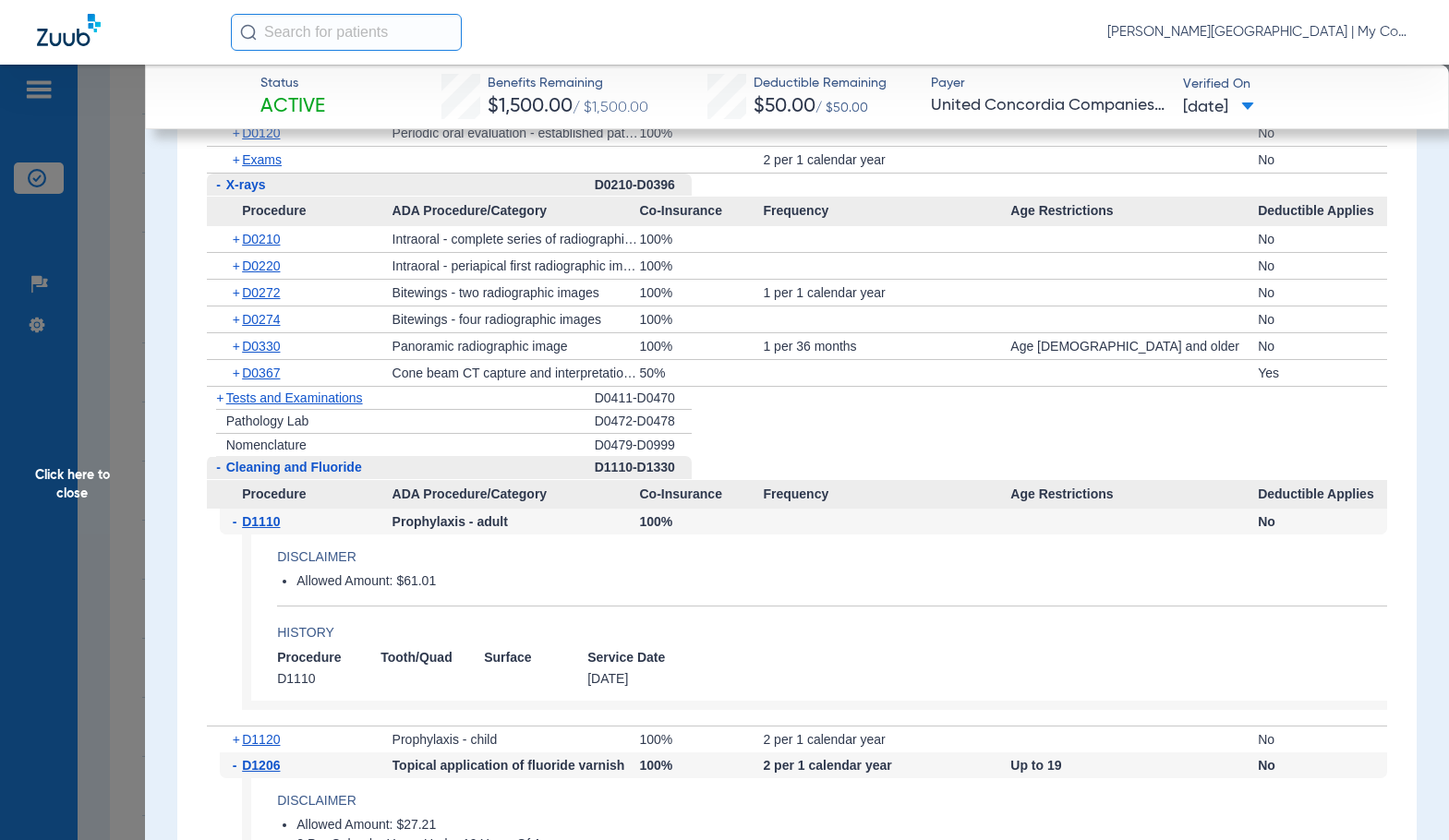
scroll to position [1871, 0]
click at [266, 243] on span "D0210" at bounding box center [260, 240] width 38 height 15
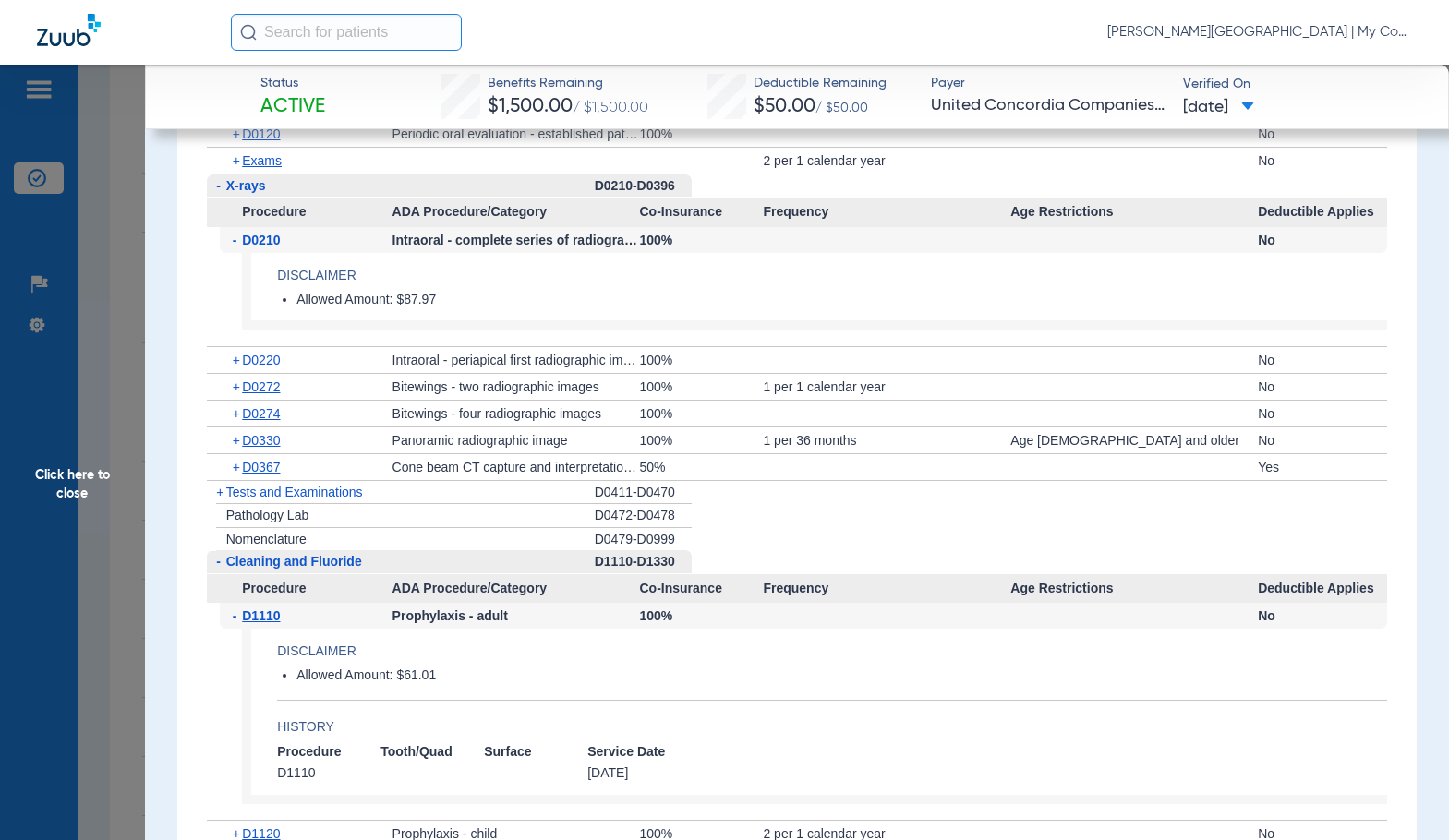
click at [266, 243] on span "D0210" at bounding box center [260, 240] width 38 height 15
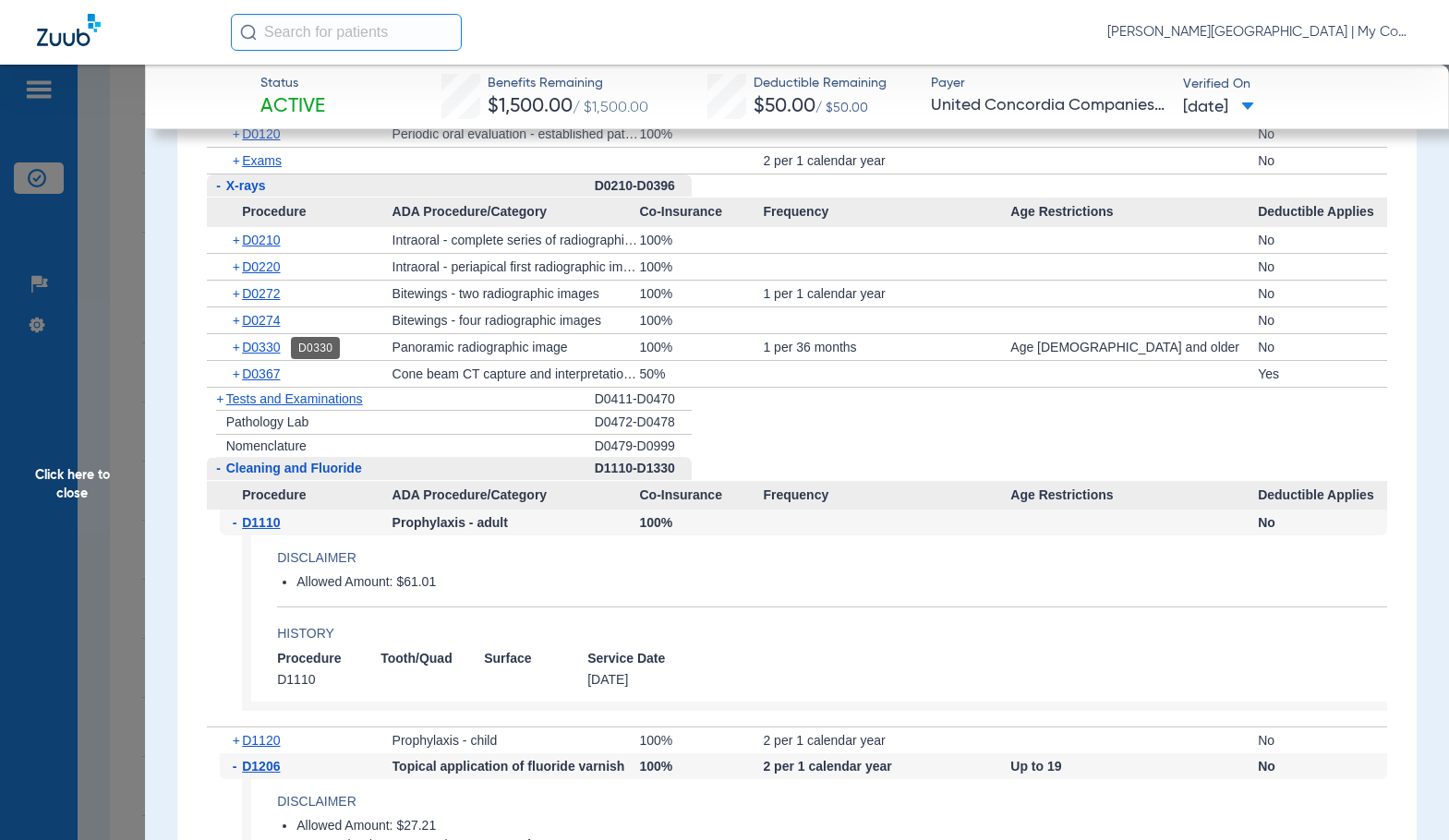
click at [266, 348] on span "D0330" at bounding box center [260, 347] width 38 height 15
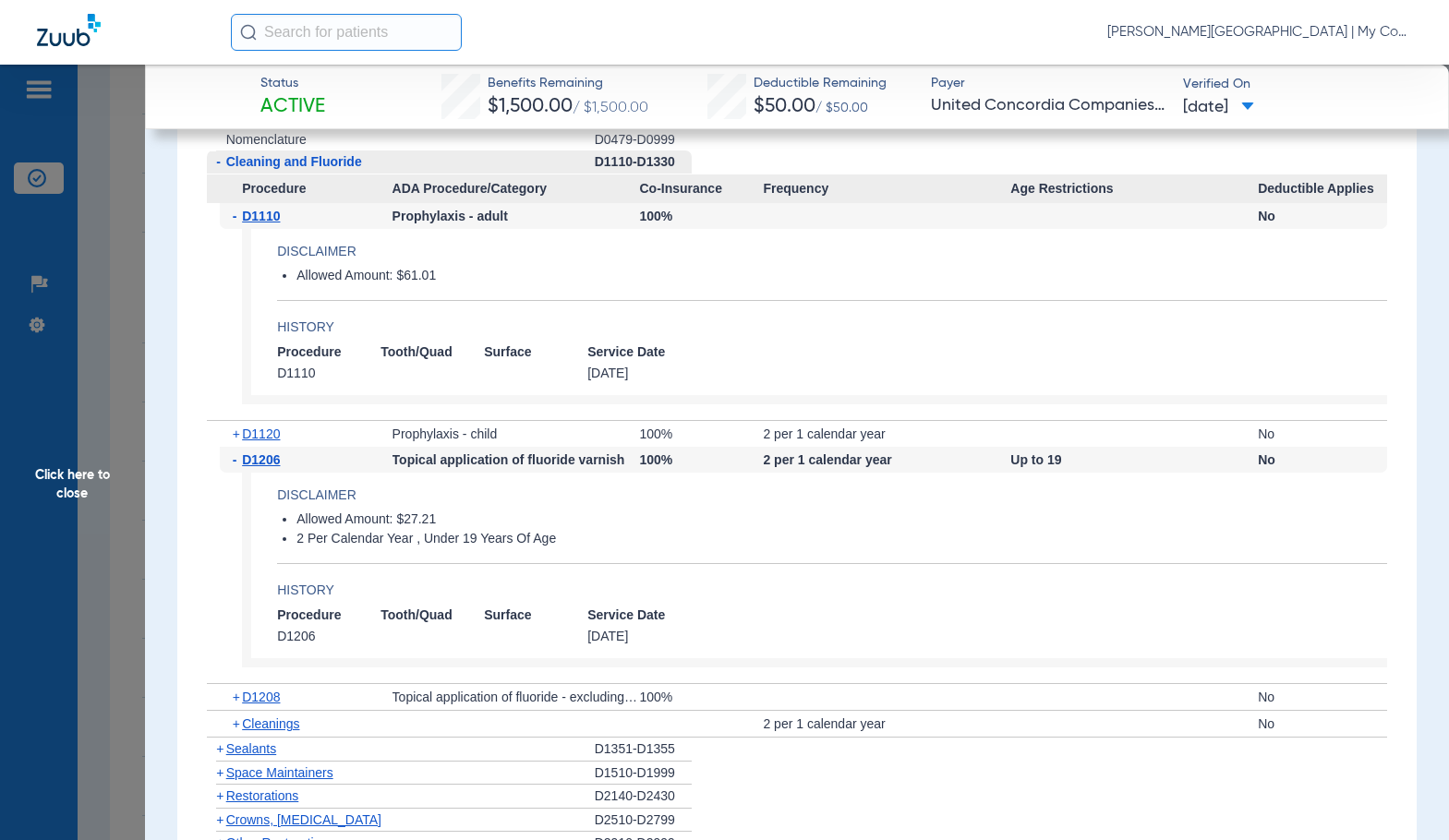
scroll to position [2263, 0]
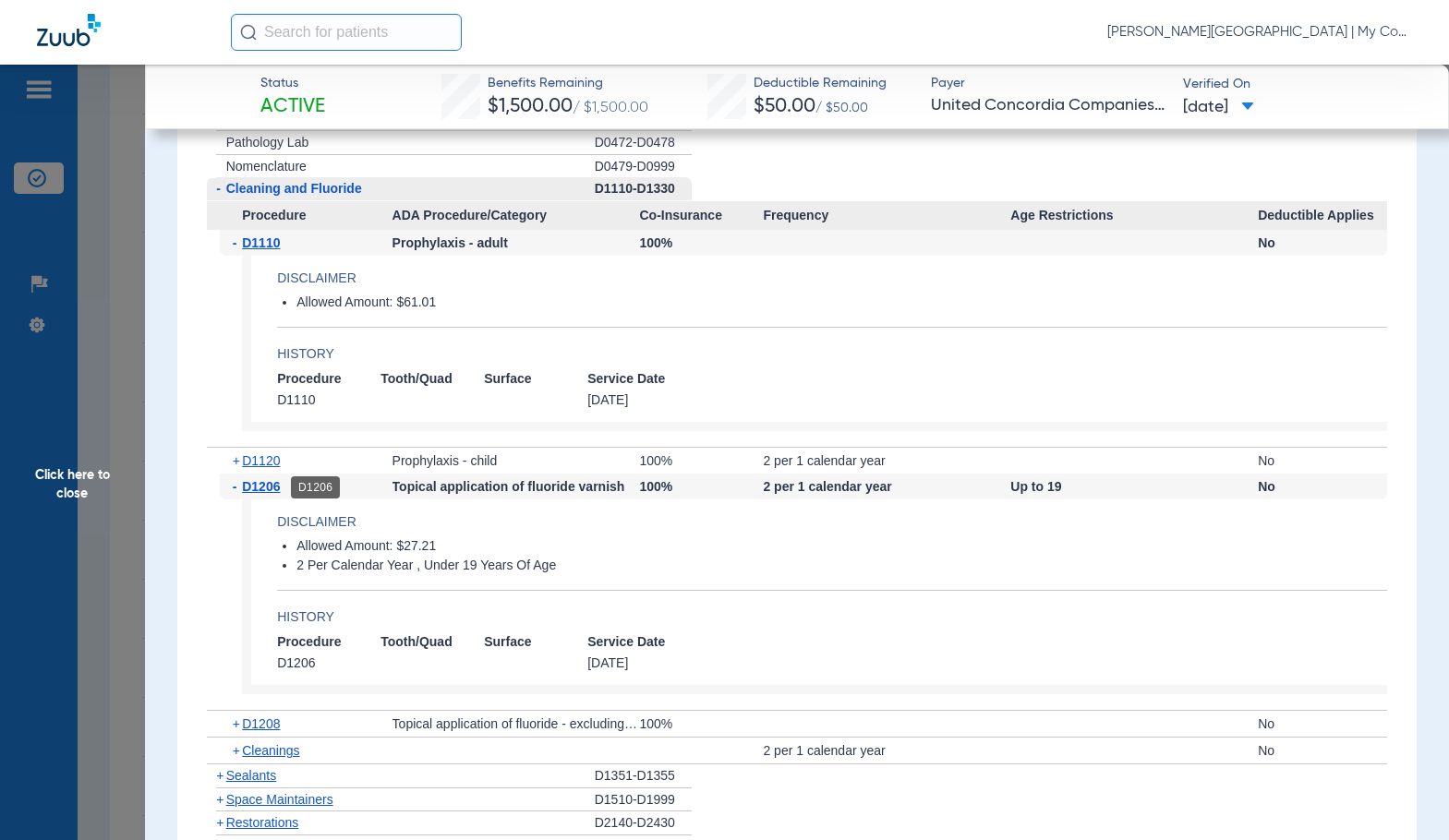
drag, startPoint x: 255, startPoint y: 488, endPoint x: 270, endPoint y: 382, distance: 107.1
click at [255, 487] on span "D1206" at bounding box center [260, 487] width 38 height 15
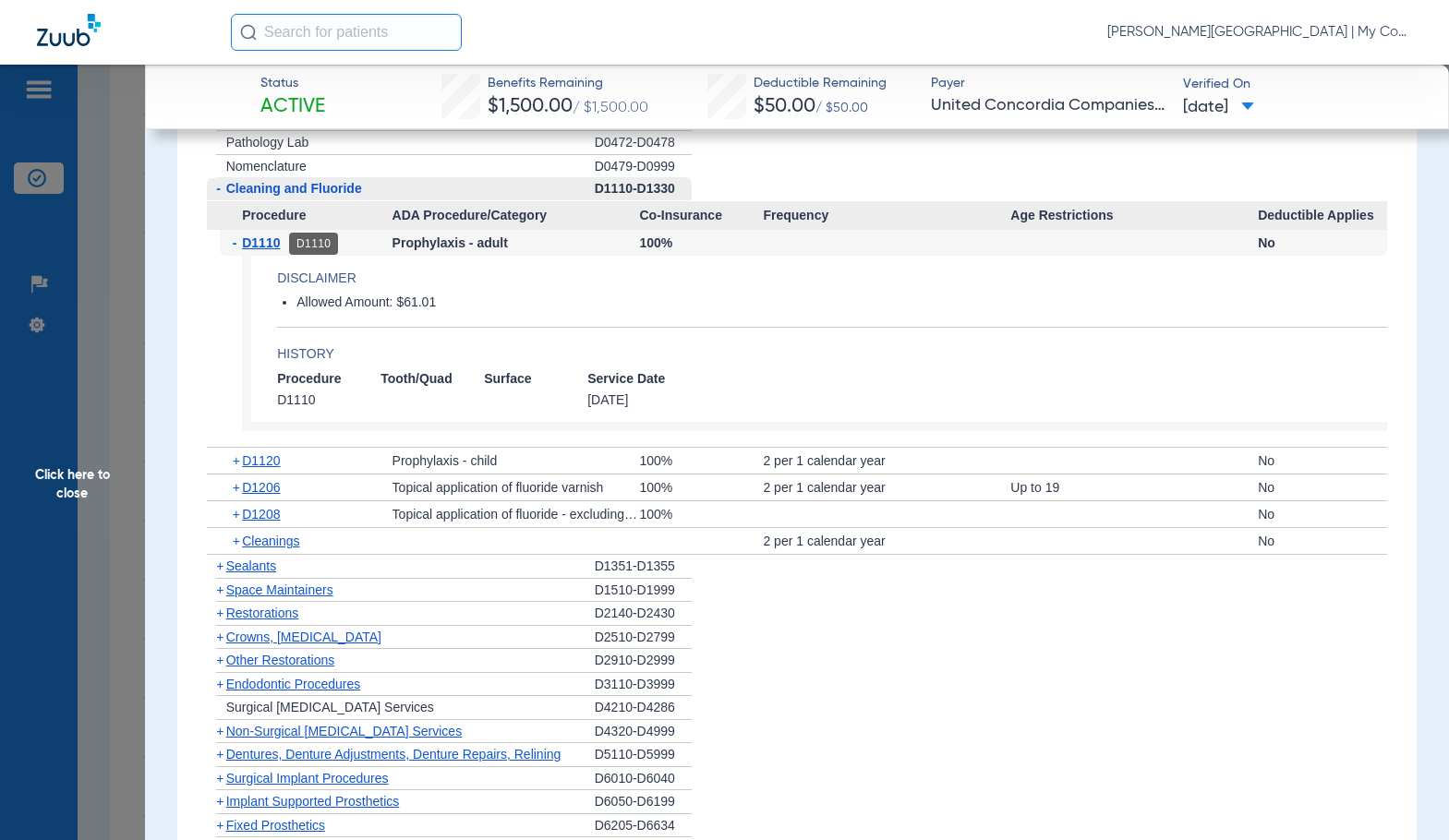
click at [255, 250] on span "D1110" at bounding box center [260, 242] width 38 height 15
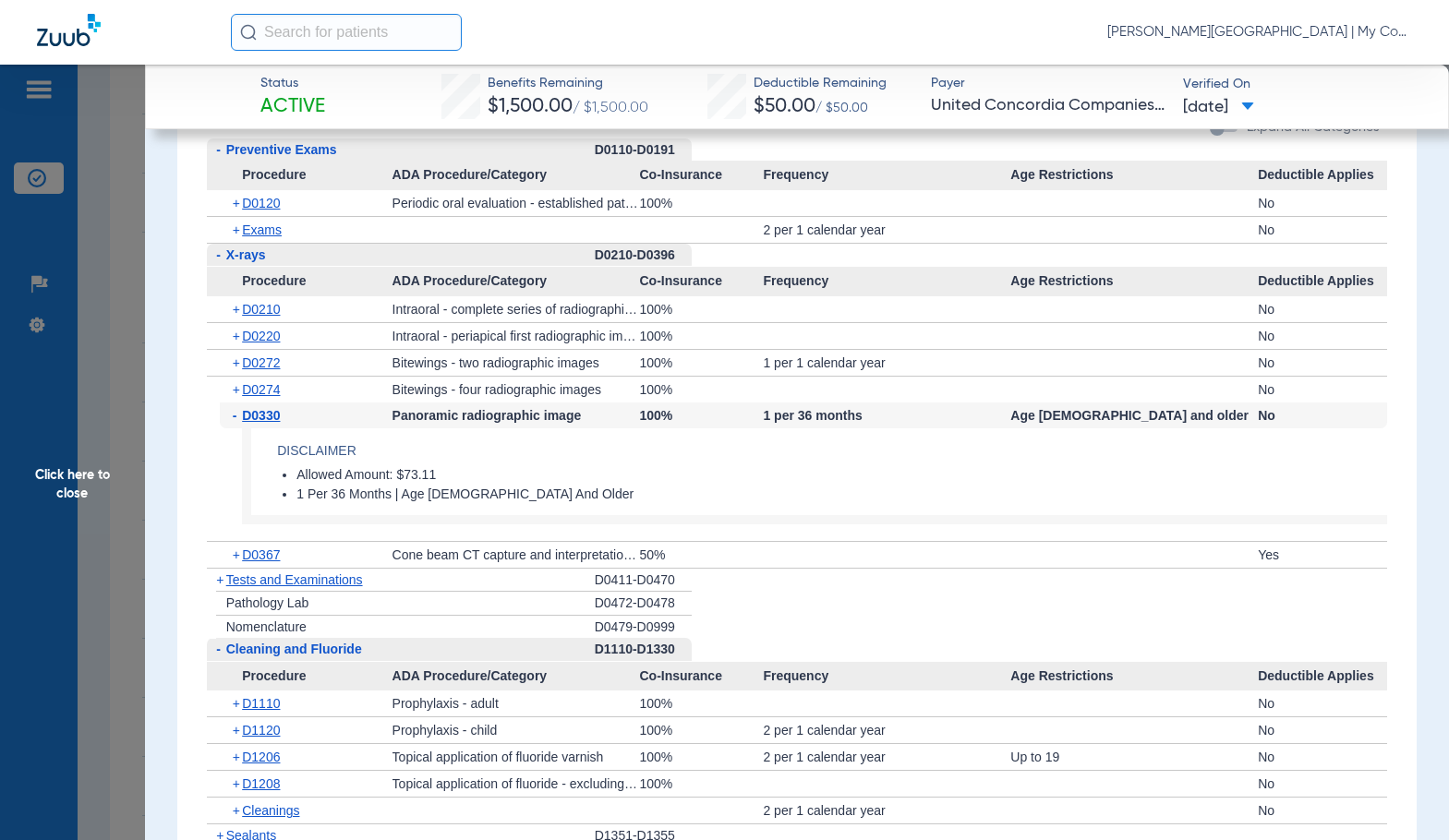
scroll to position [1801, 0]
click at [251, 412] on span "D0330" at bounding box center [260, 416] width 38 height 15
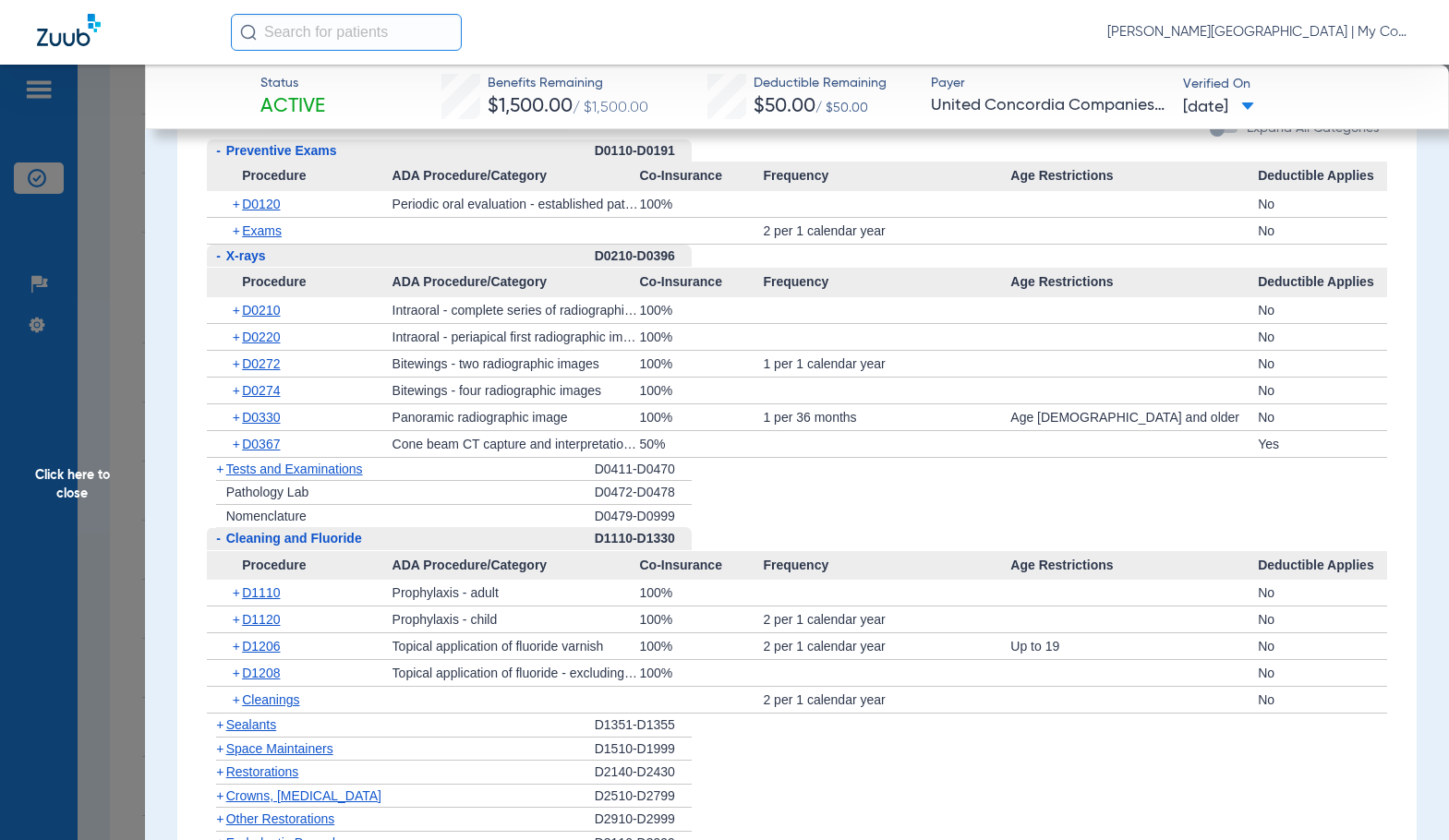
click at [106, 471] on span "Click here to close" at bounding box center [72, 485] width 145 height 840
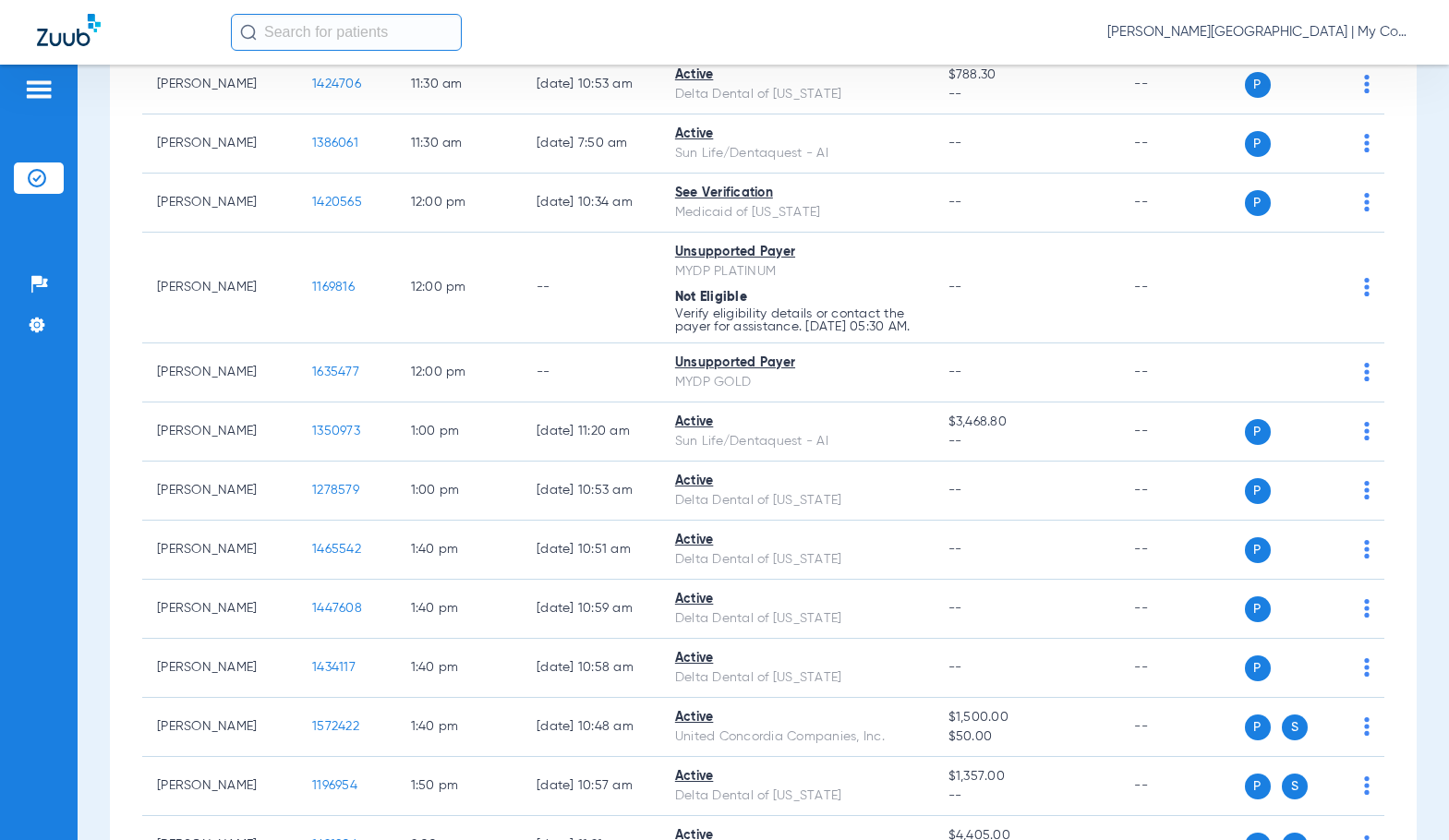
scroll to position [0, 0]
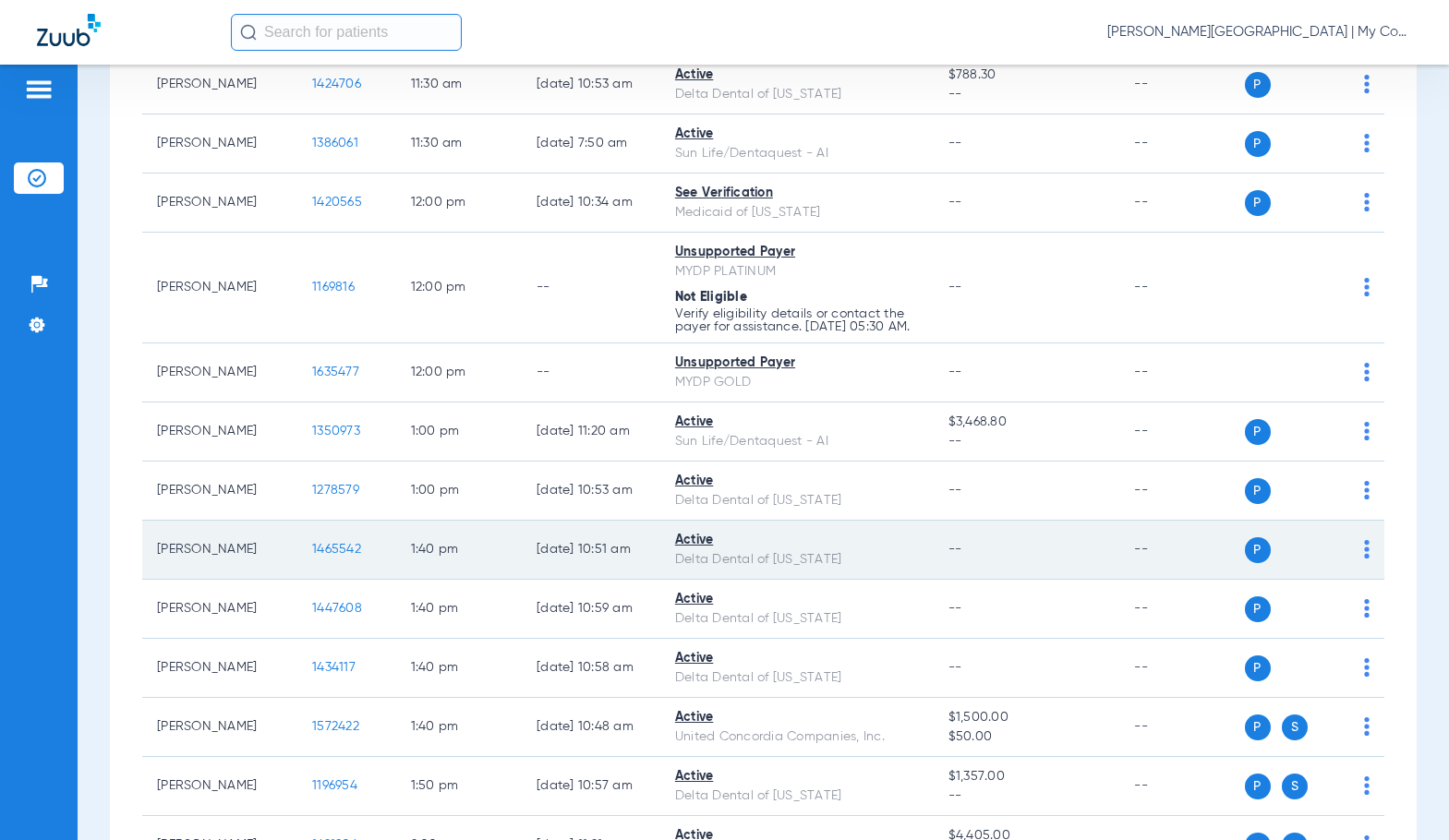
click at [315, 556] on span "1465542" at bounding box center [336, 550] width 49 height 13
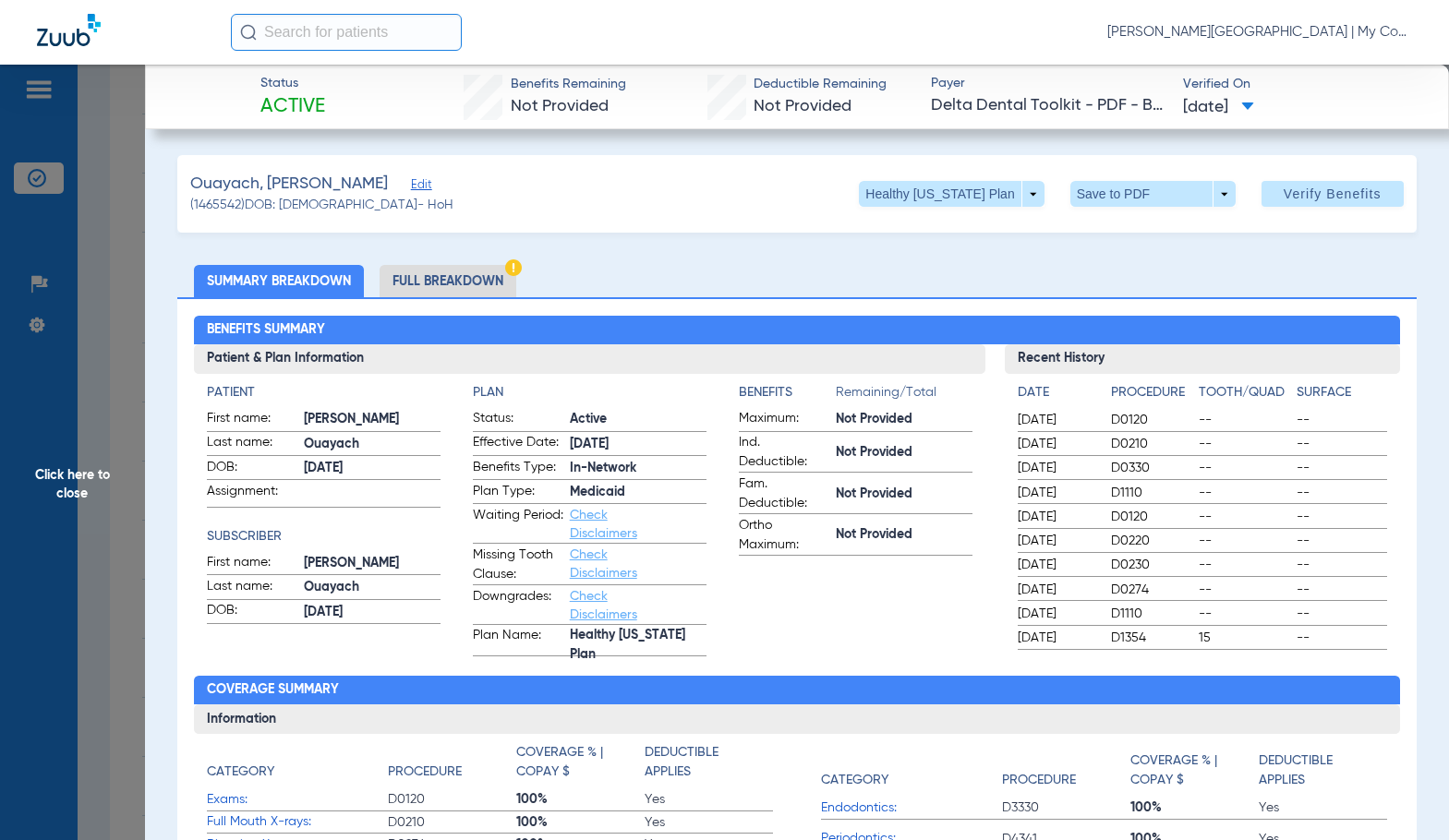
click at [475, 271] on li "Full Breakdown" at bounding box center [448, 280] width 137 height 32
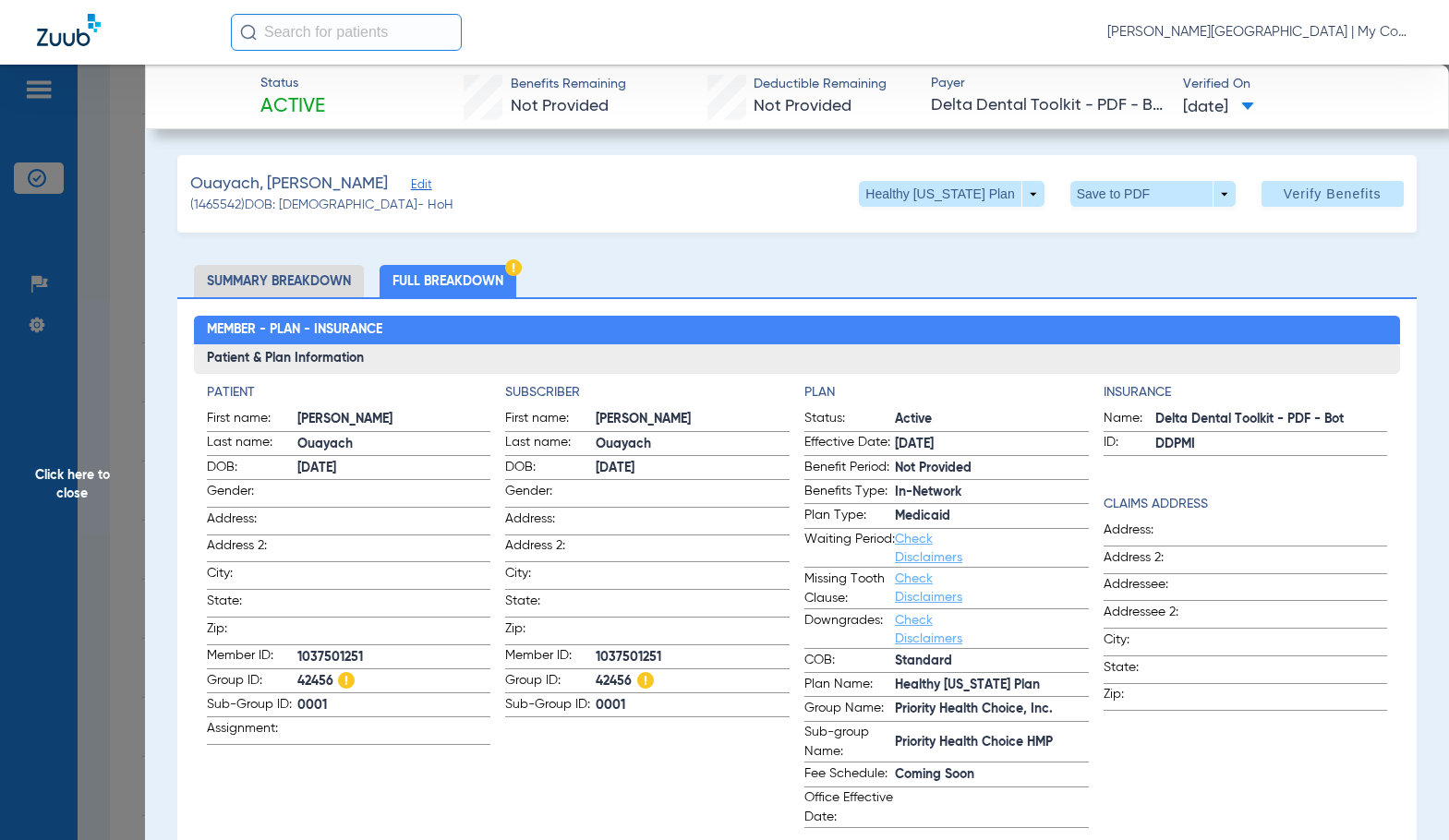
click at [544, 354] on h3 "Patient & Plan Information" at bounding box center [797, 359] width 1206 height 30
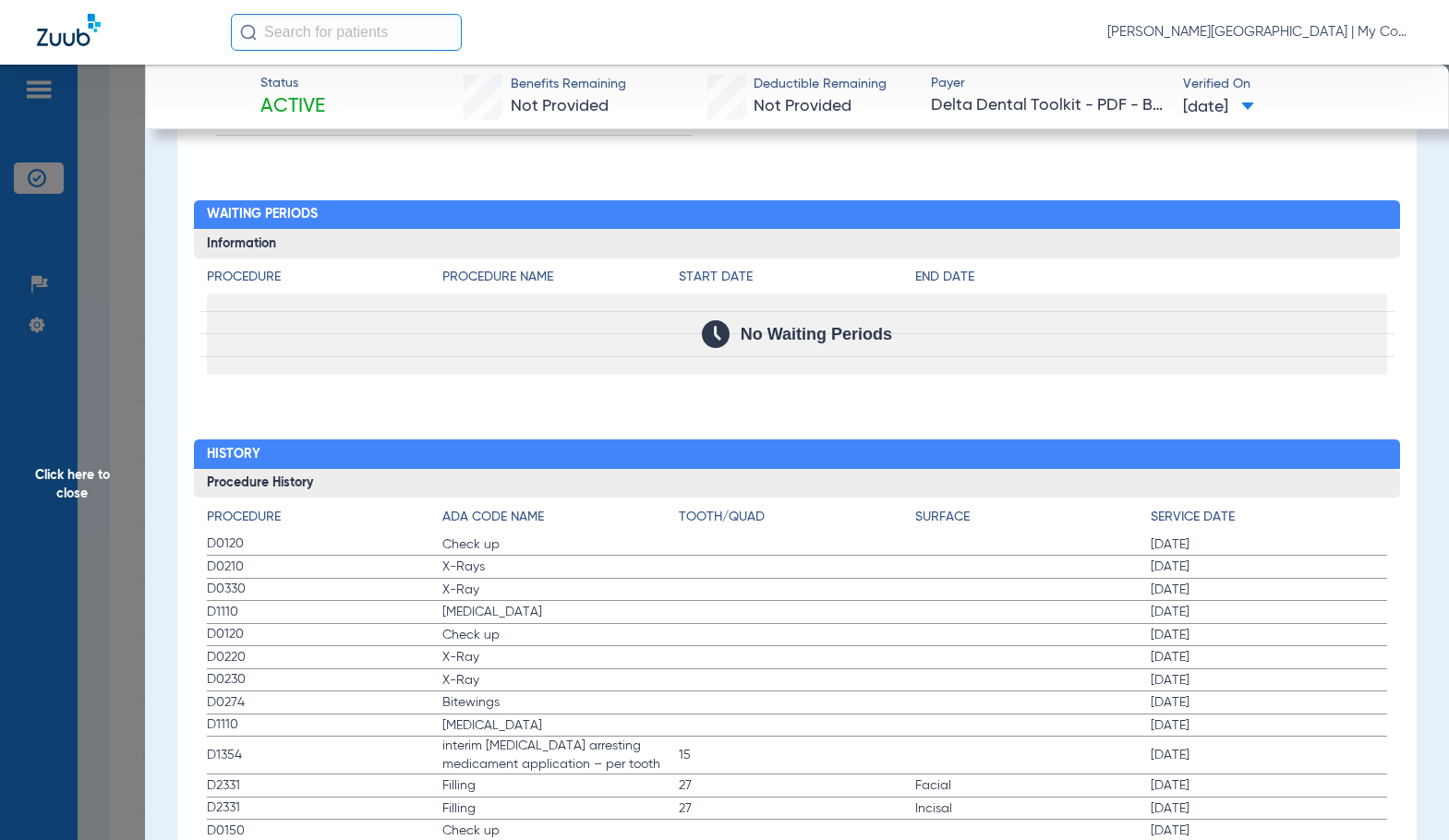
scroll to position [2220, 0]
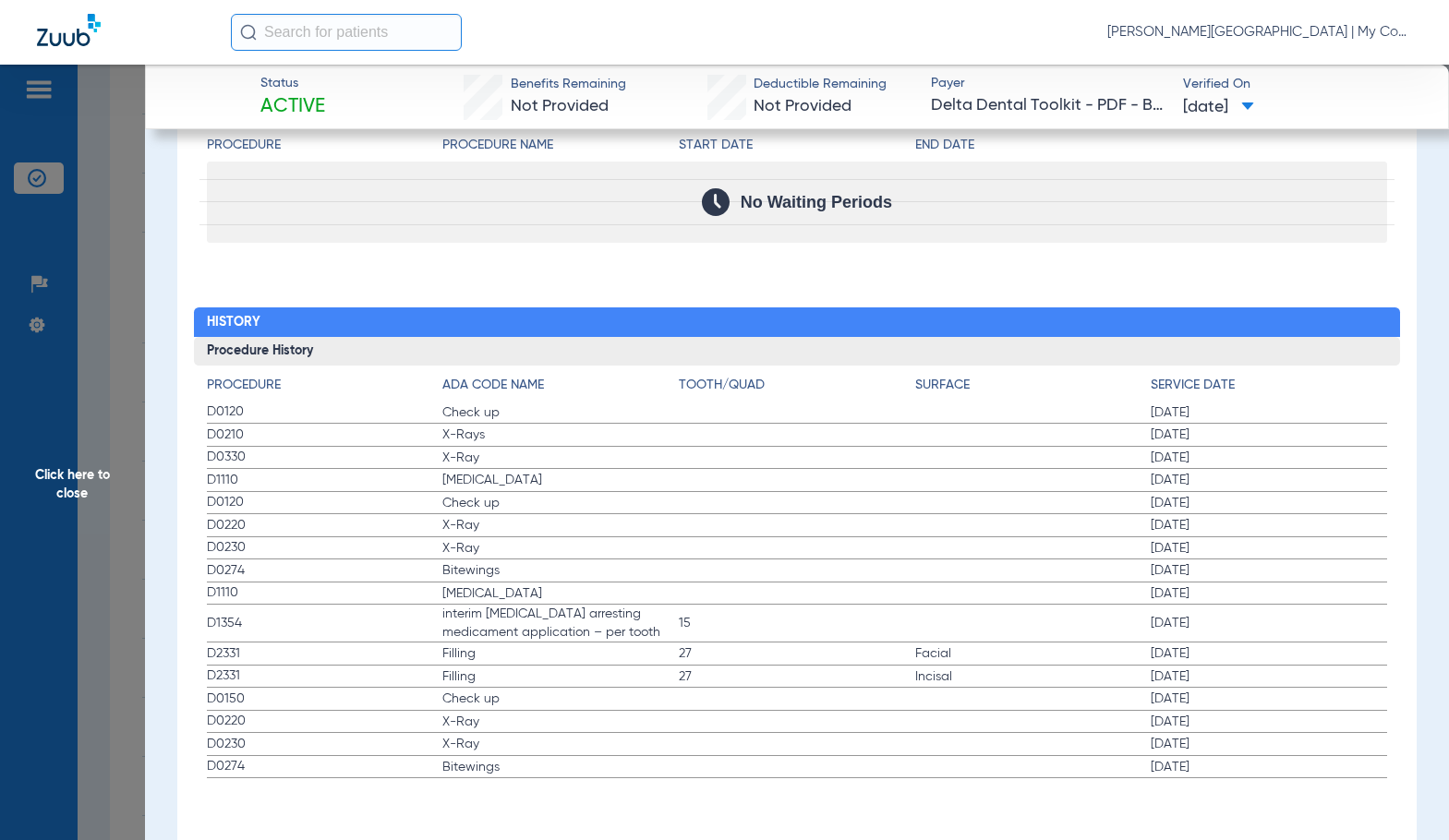
click at [685, 537] on label "D0230 X-Ray [DATE]" at bounding box center [797, 549] width 1180 height 23
click at [646, 623] on span "interim [MEDICAL_DATA] arresting medicament application – per tooth" at bounding box center [560, 624] width 236 height 37
click at [110, 506] on span "Click here to close" at bounding box center [72, 485] width 145 height 840
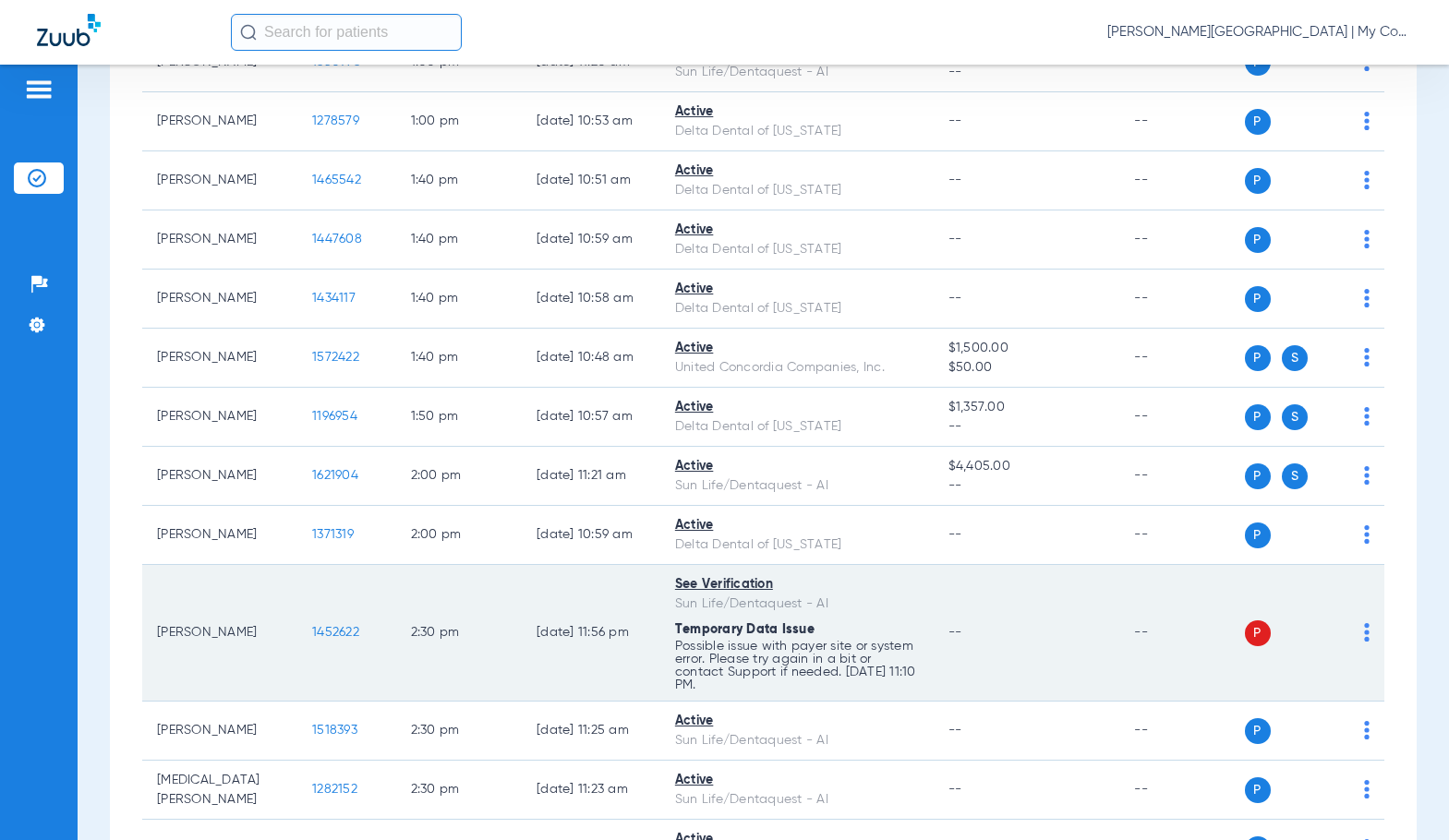
scroll to position [2031, 0]
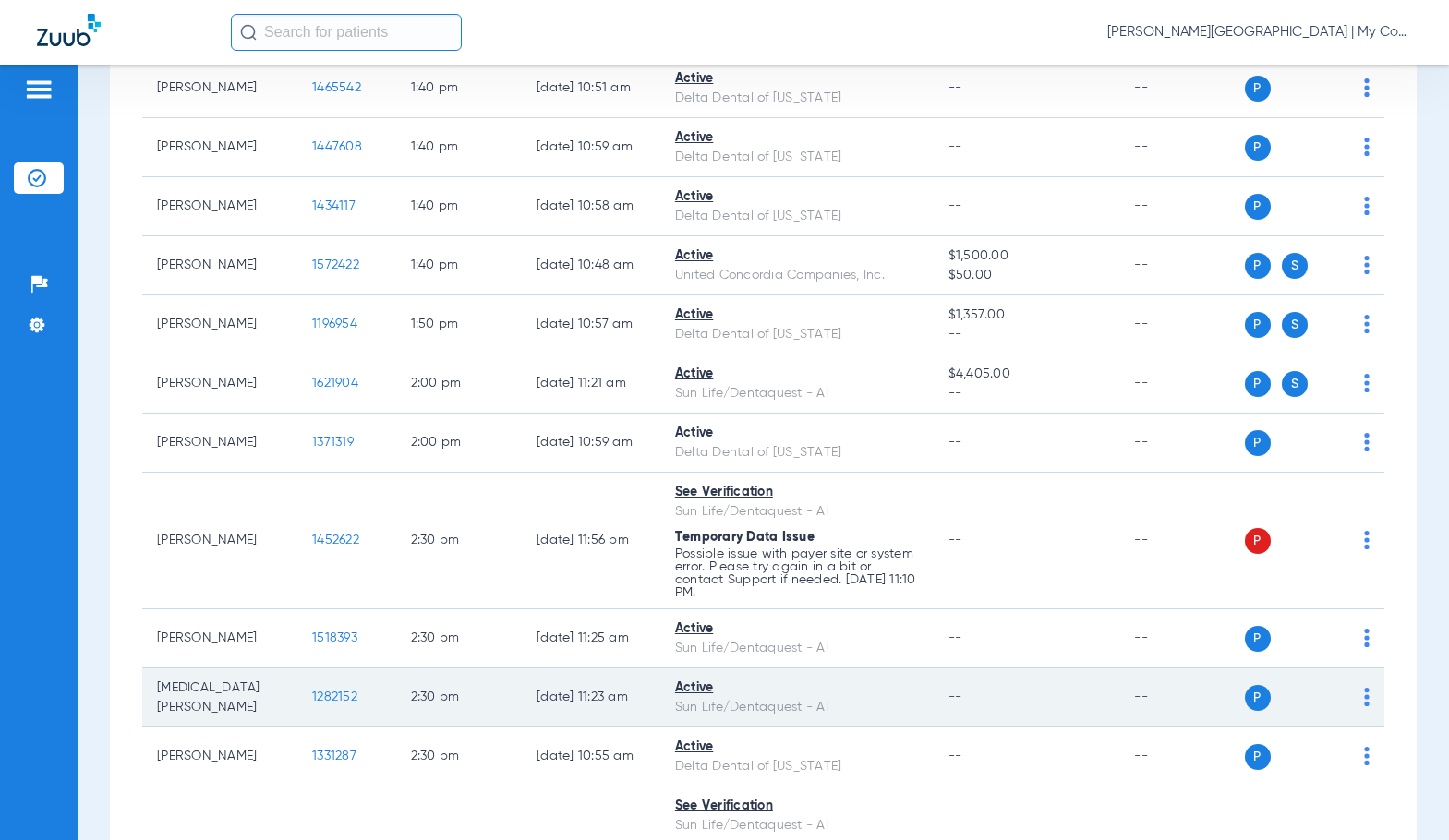
click at [313, 703] on span "1282152" at bounding box center [334, 697] width 45 height 13
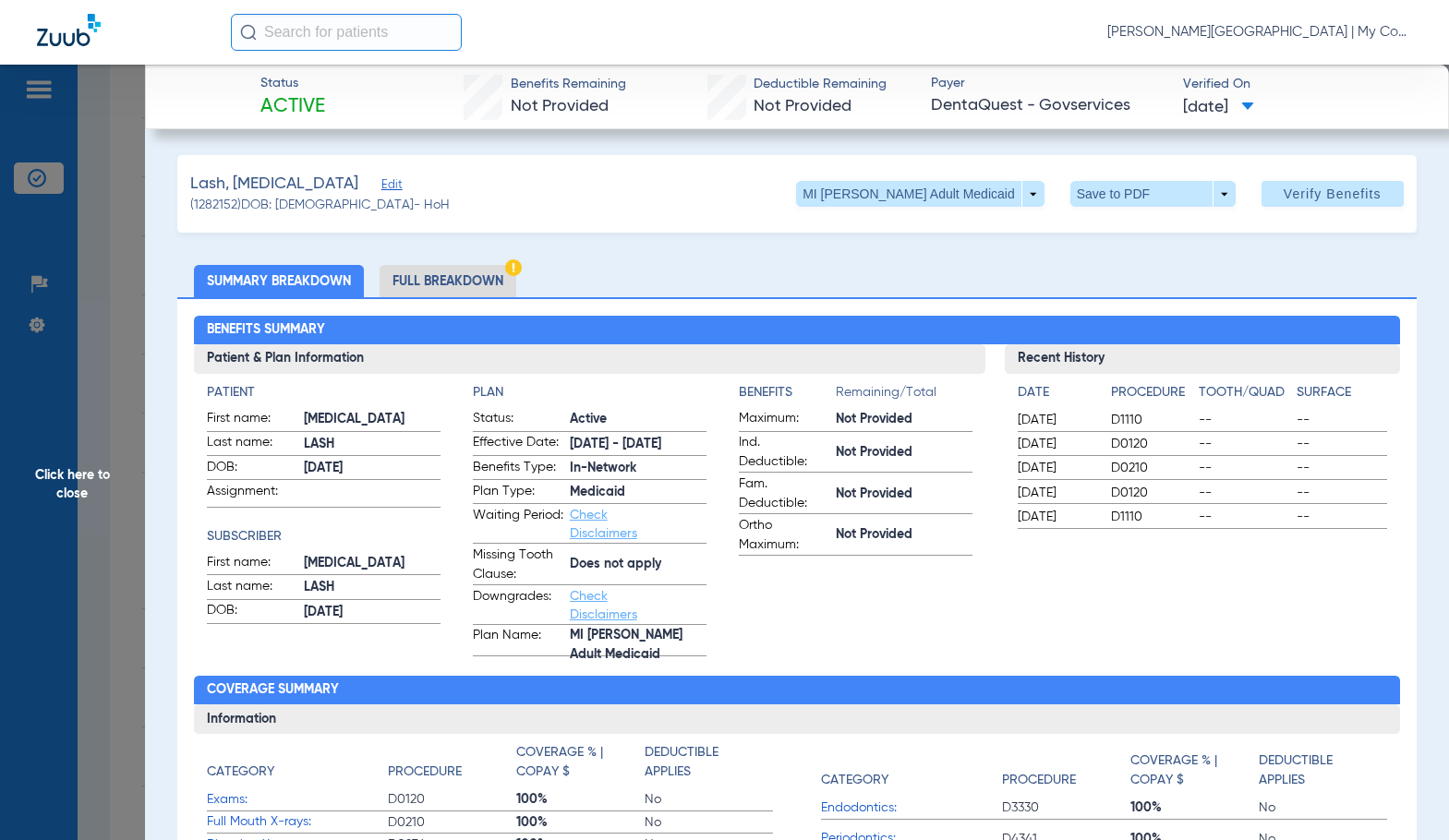
drag, startPoint x: 466, startPoint y: 282, endPoint x: 753, endPoint y: 268, distance: 287.3
click at [466, 282] on li "Full Breakdown" at bounding box center [448, 280] width 137 height 32
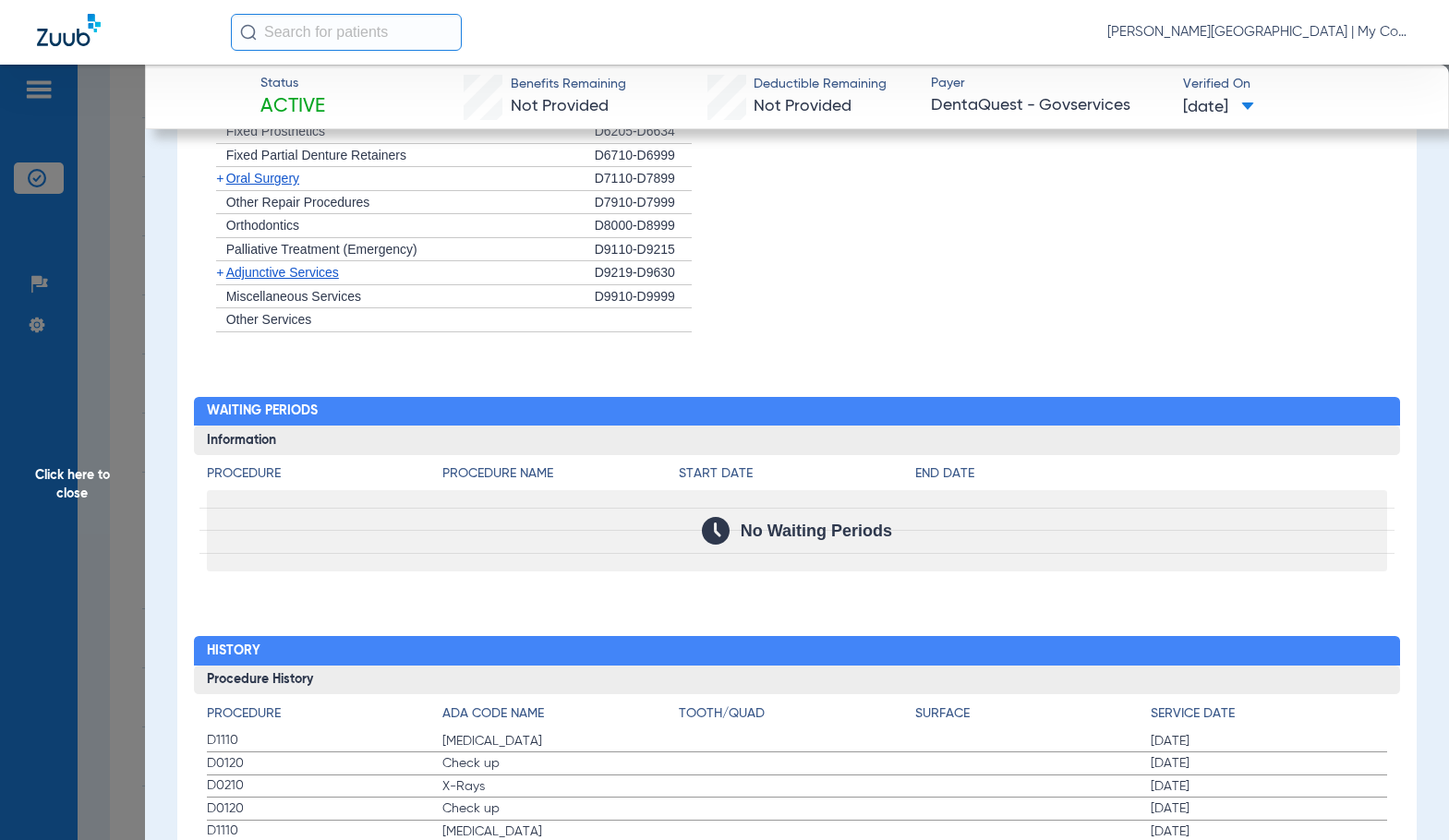
scroll to position [1967, 0]
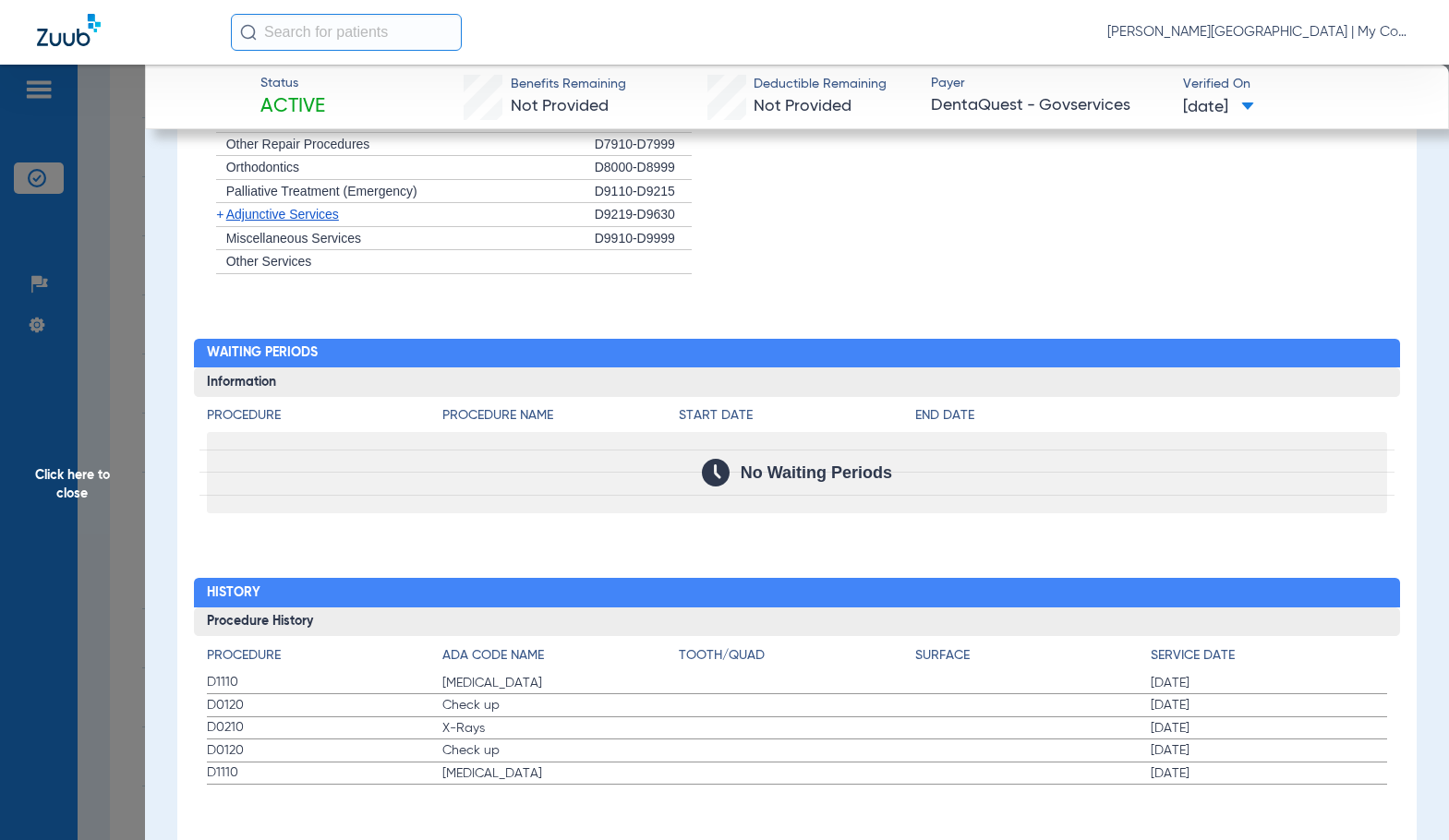
click at [584, 533] on div "Procedure Benefits Disclaimers Office Assignment: My Community Dental Centers […" at bounding box center [797, 149] width 1238 height 1433
click at [290, 656] on h4 "Procedure" at bounding box center [325, 655] width 236 height 19
click at [85, 518] on span "Click here to close" at bounding box center [72, 485] width 145 height 840
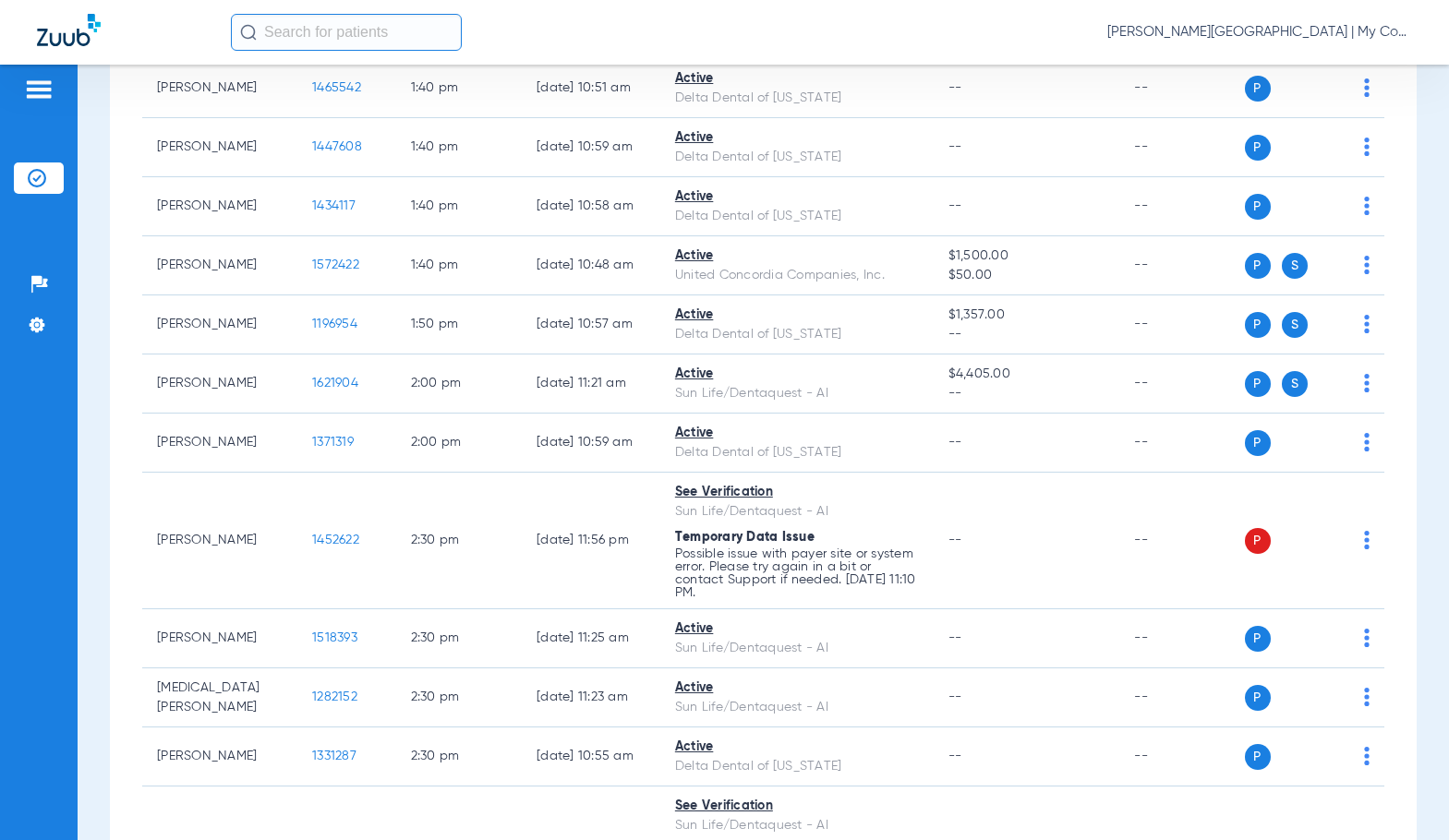
scroll to position [0, 0]
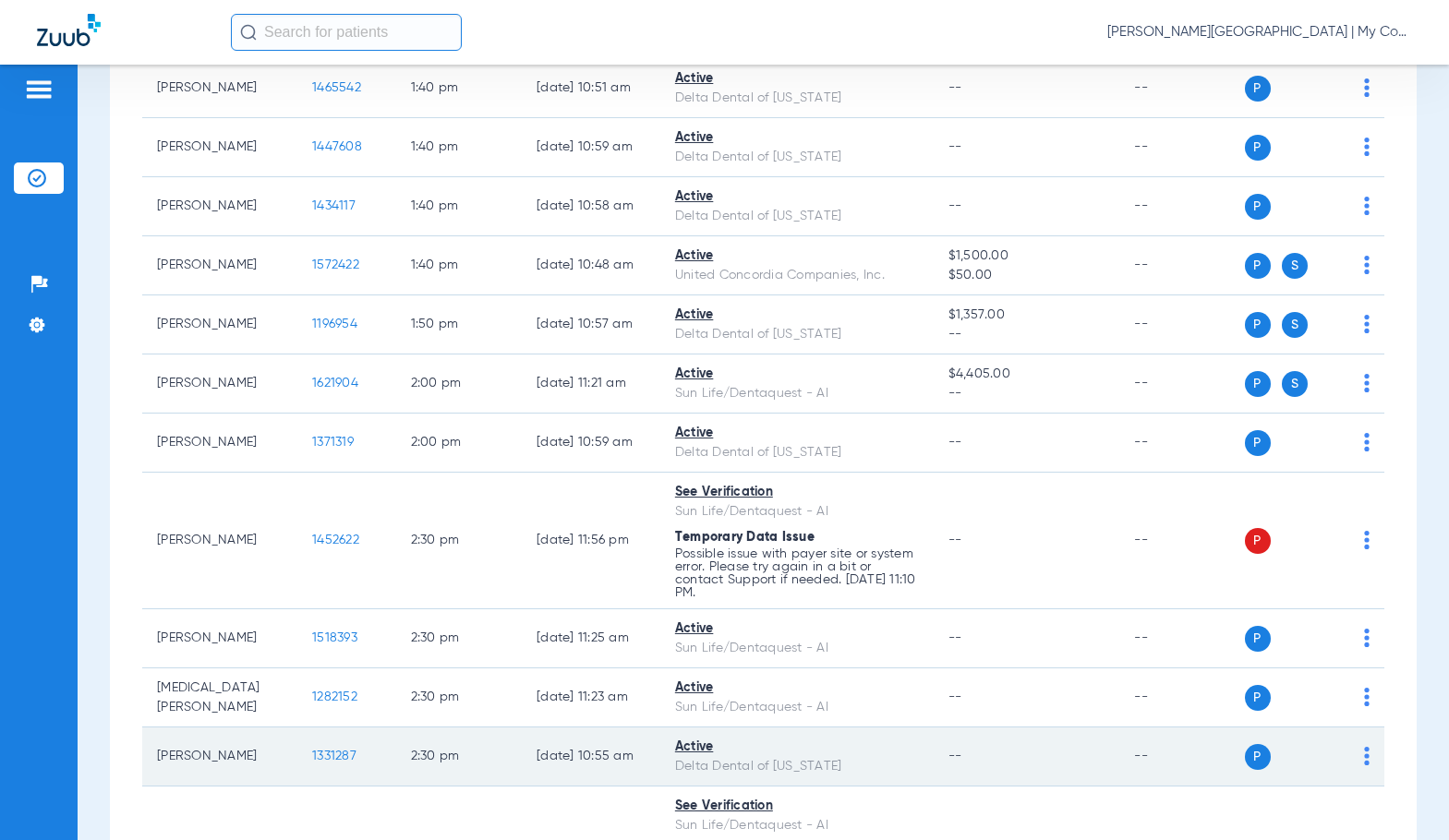
click at [323, 762] on span "1331287" at bounding box center [334, 756] width 44 height 13
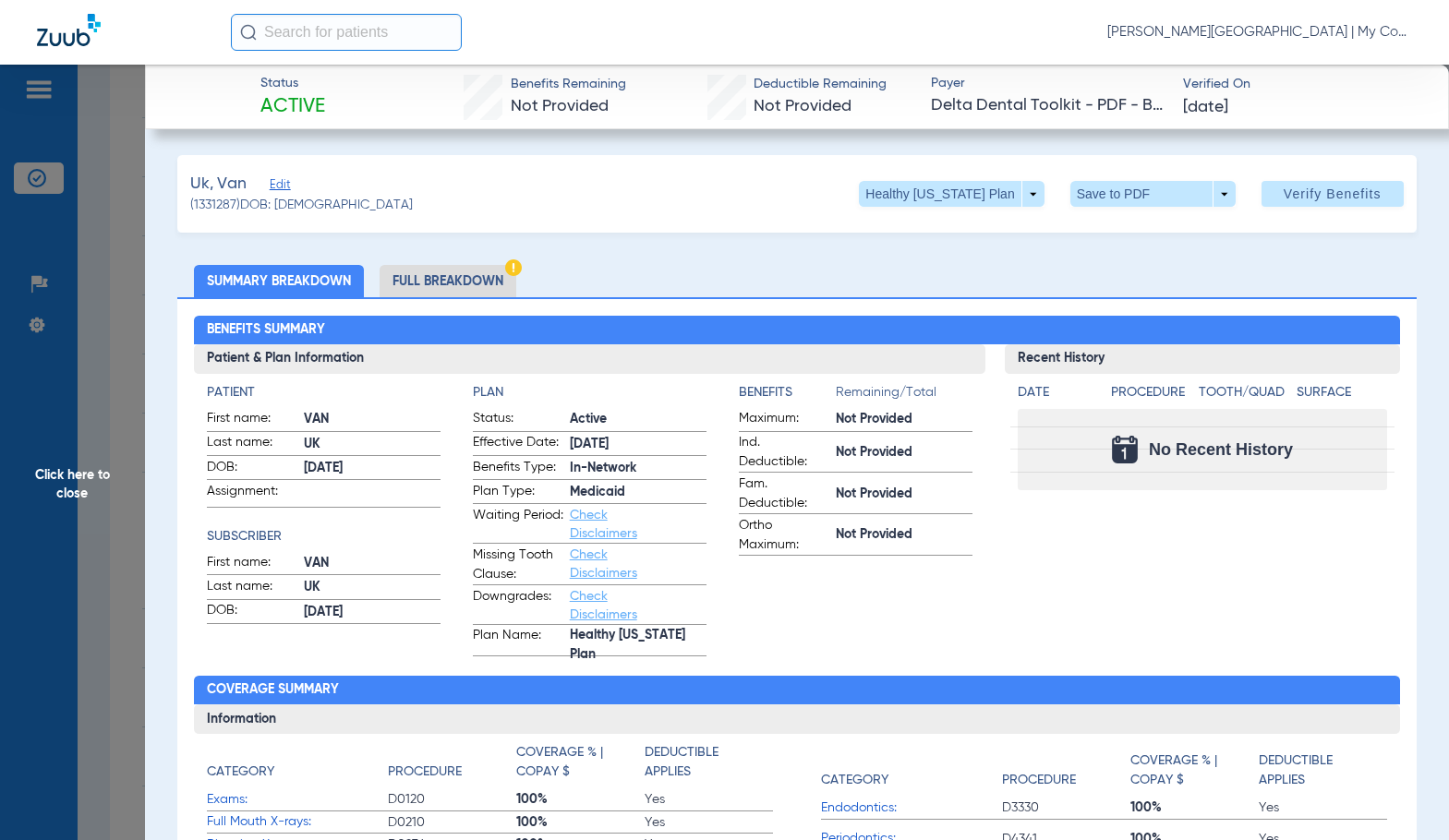
click at [452, 281] on li "Full Breakdown" at bounding box center [448, 280] width 137 height 32
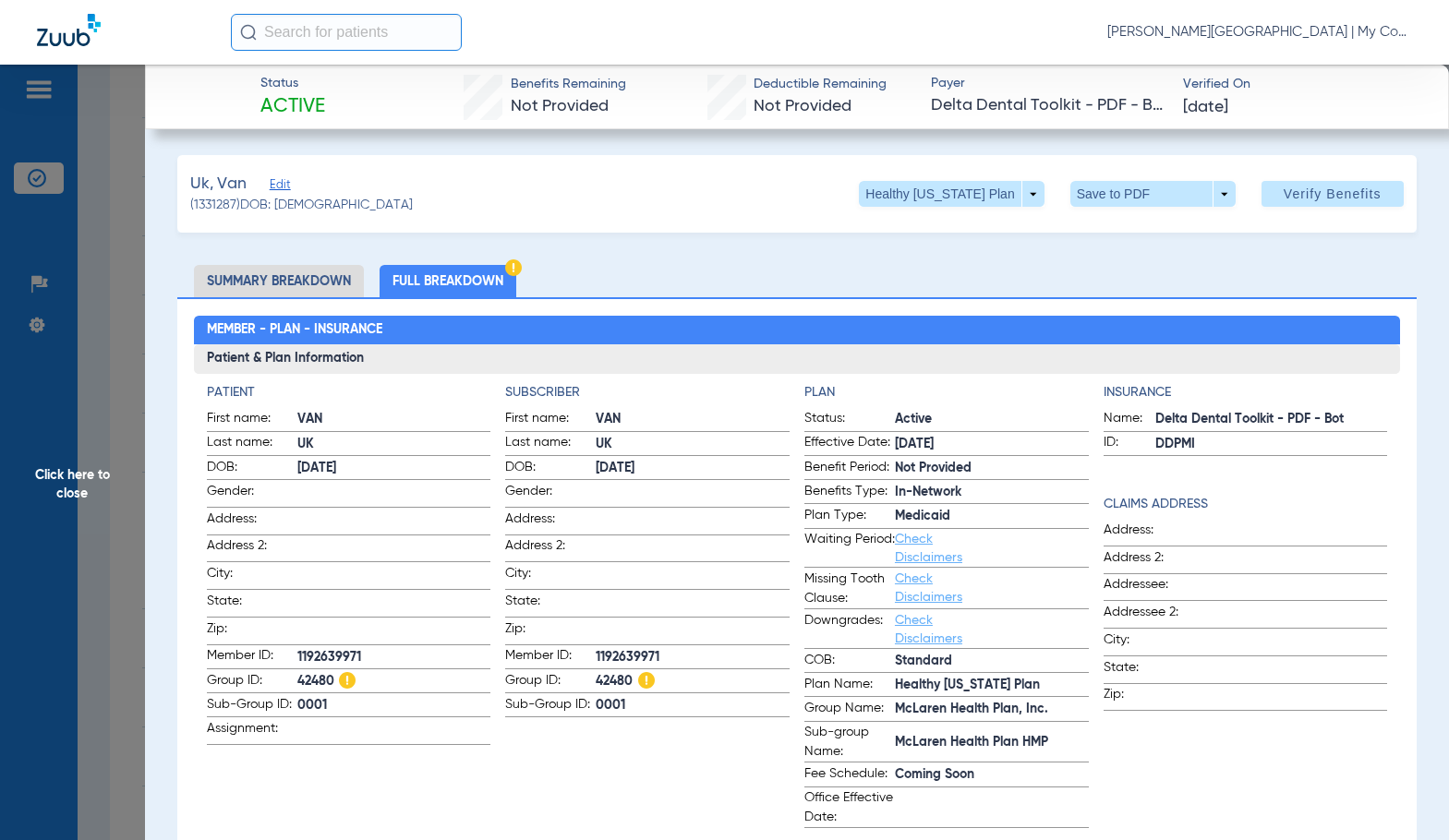
click at [620, 552] on span at bounding box center [693, 546] width 194 height 19
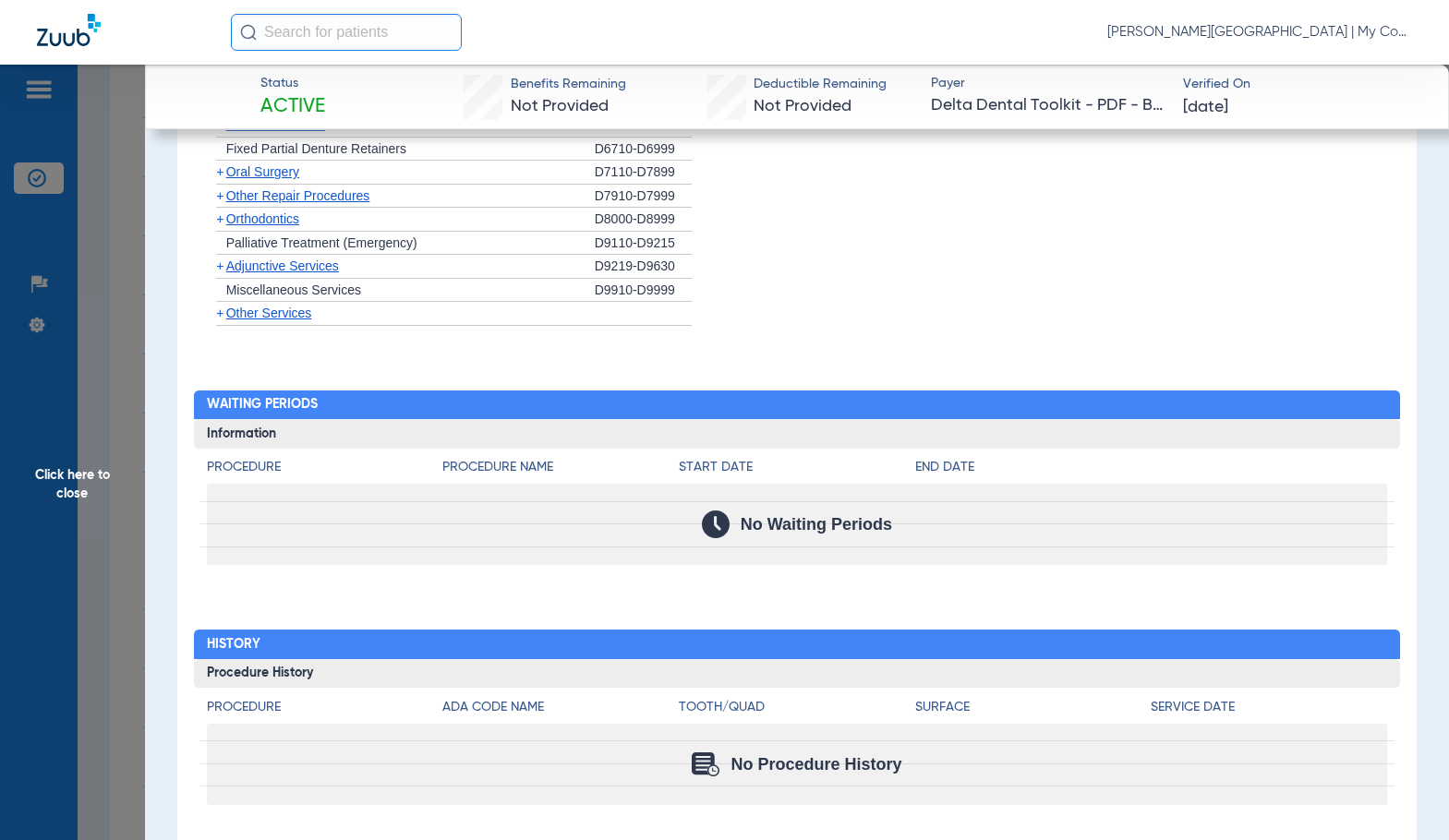
scroll to position [1924, 0]
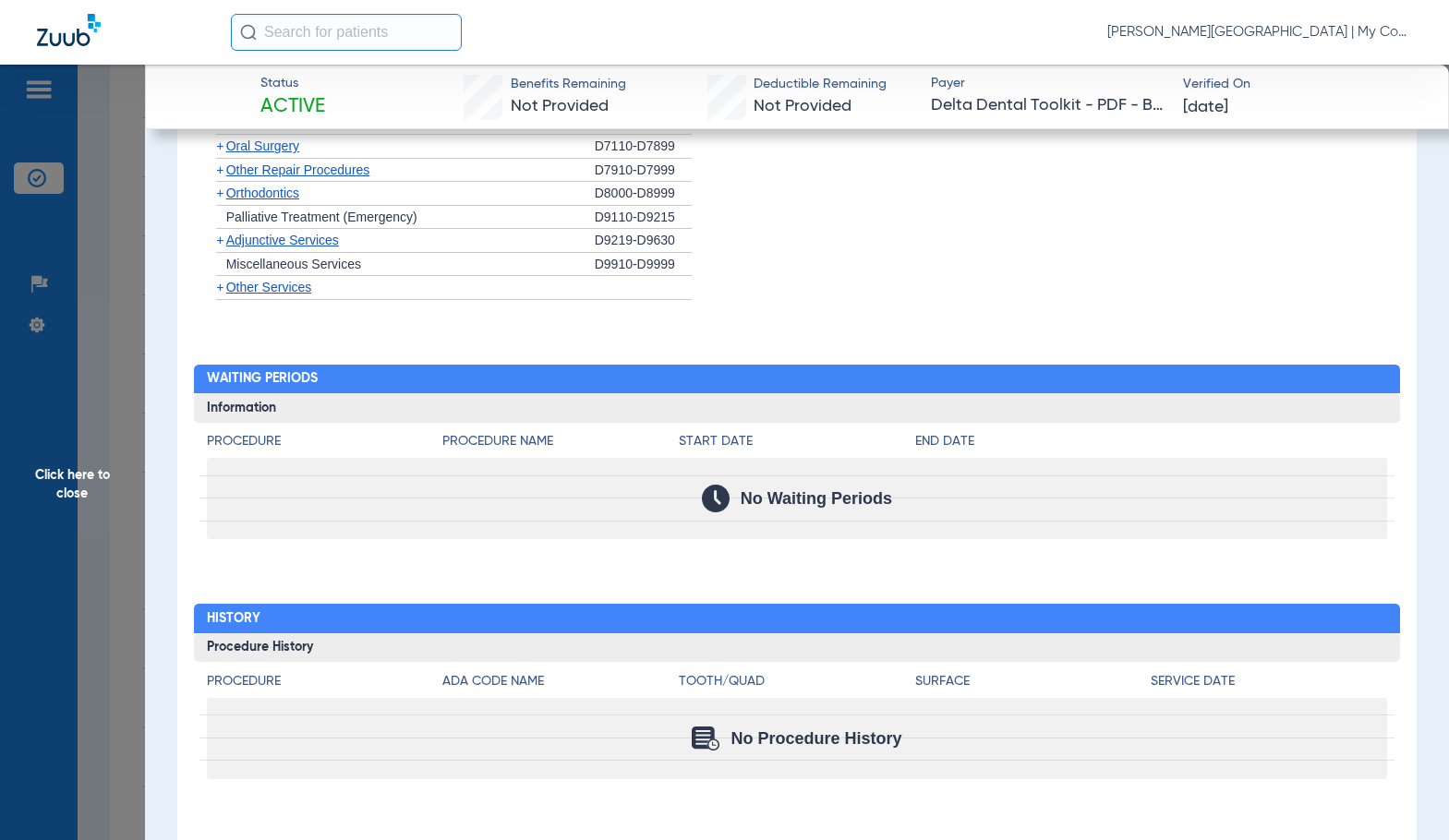
click at [105, 516] on span "Click here to close" at bounding box center [72, 485] width 145 height 840
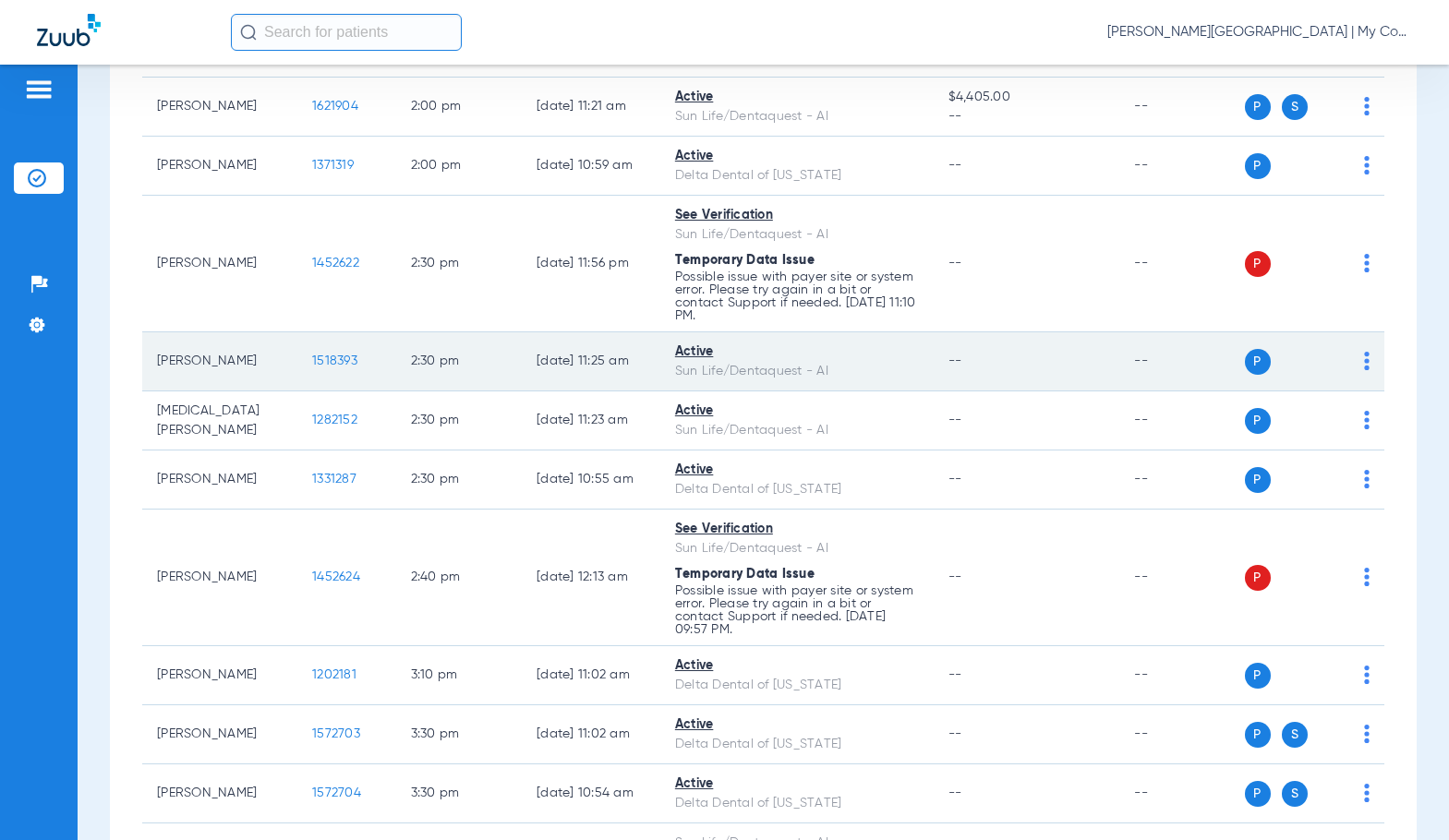
scroll to position [2400, 0]
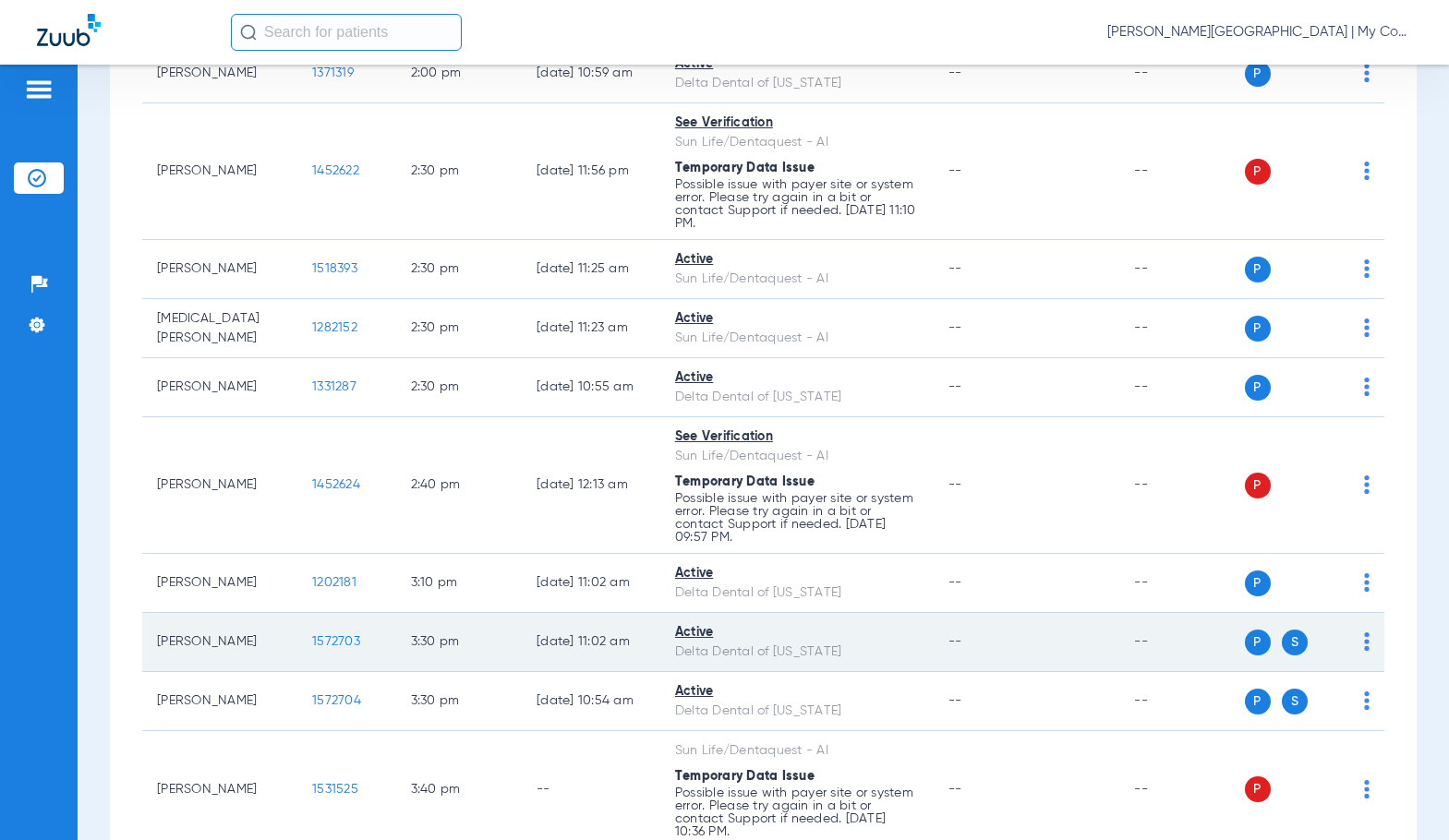
click at [316, 648] on span "1572703" at bounding box center [336, 642] width 48 height 13
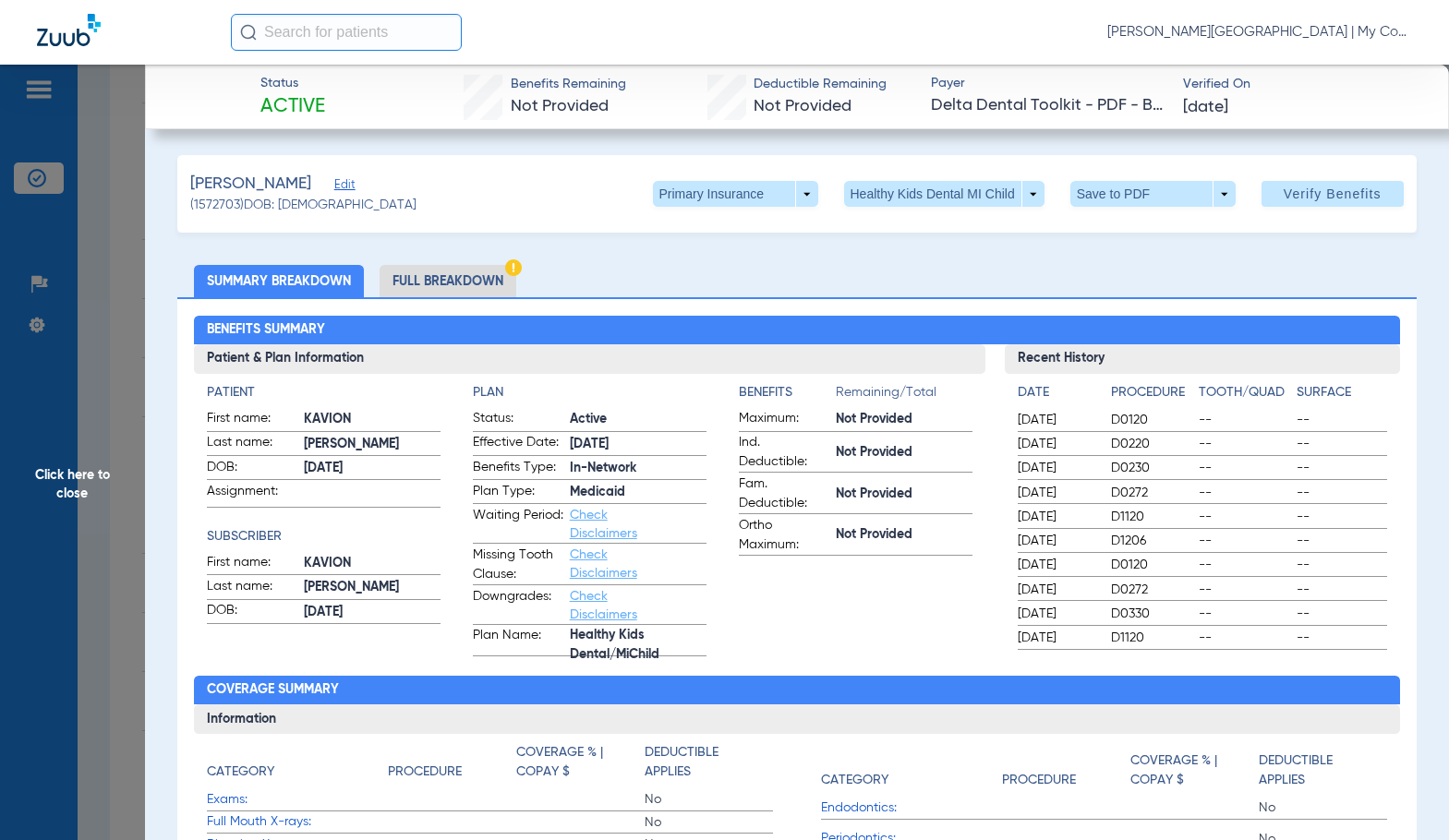
click at [470, 285] on li "Full Breakdown" at bounding box center [448, 280] width 137 height 32
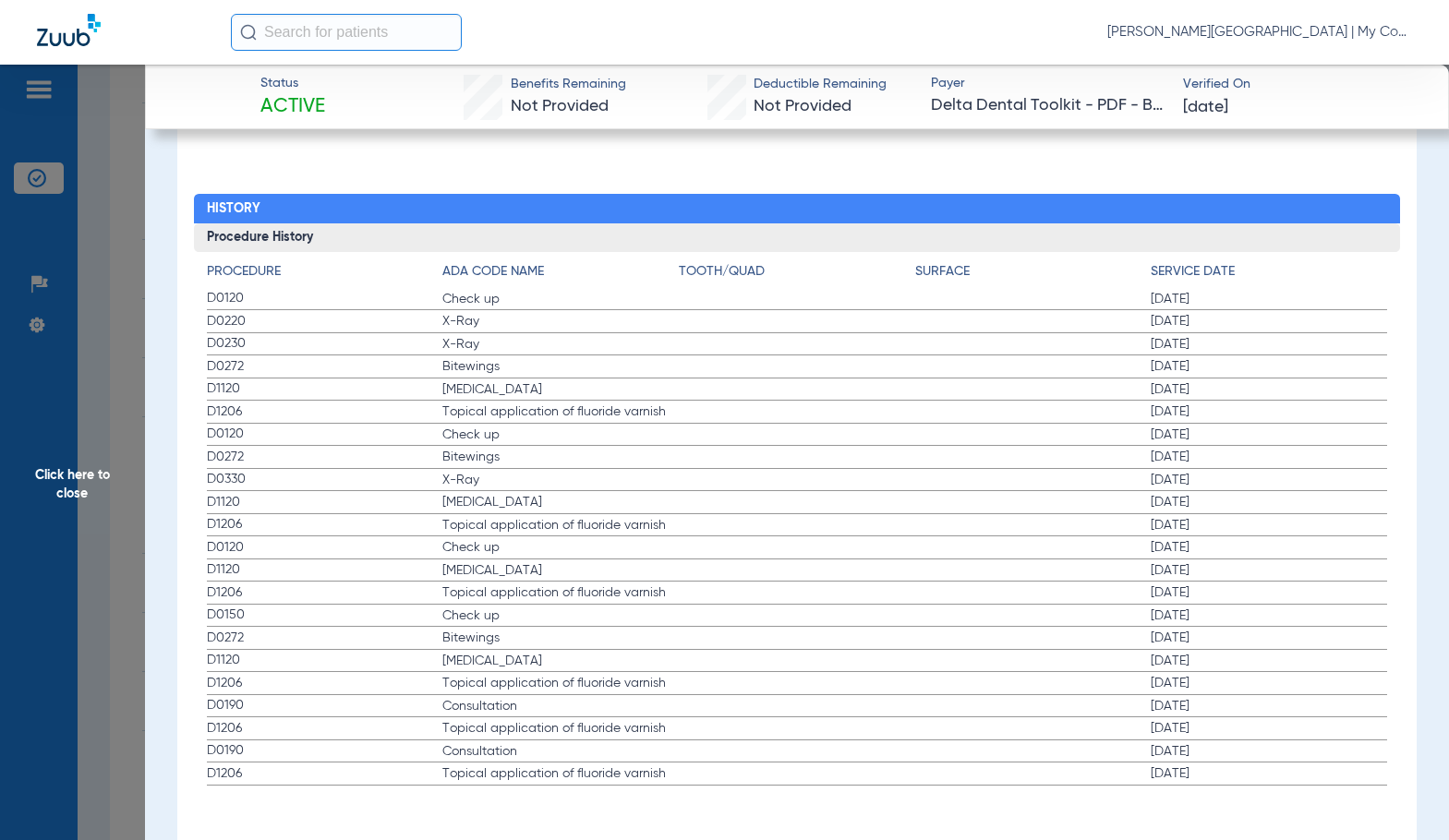
scroll to position [2341, 0]
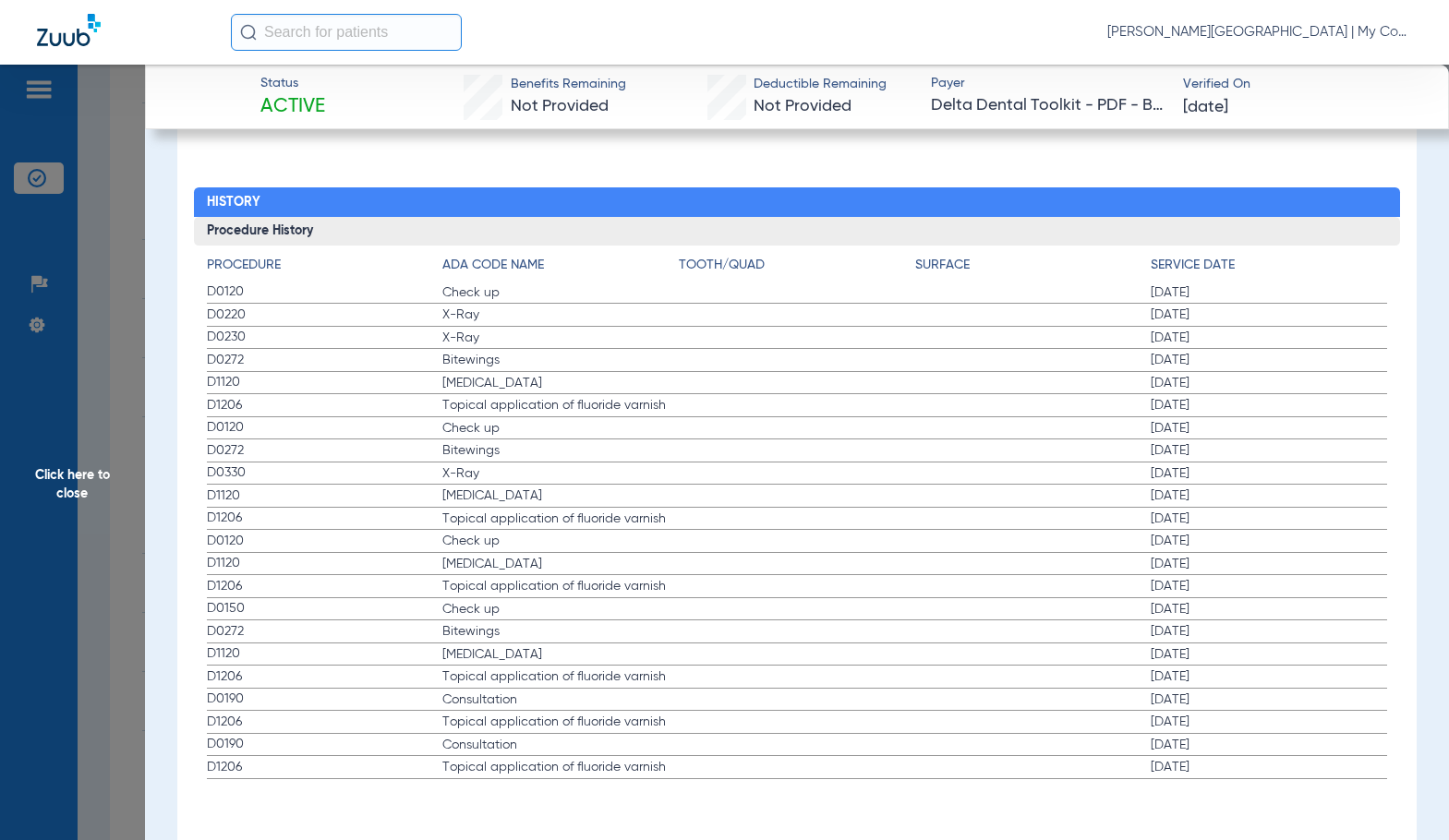
click at [111, 475] on span "Click here to close" at bounding box center [72, 485] width 145 height 840
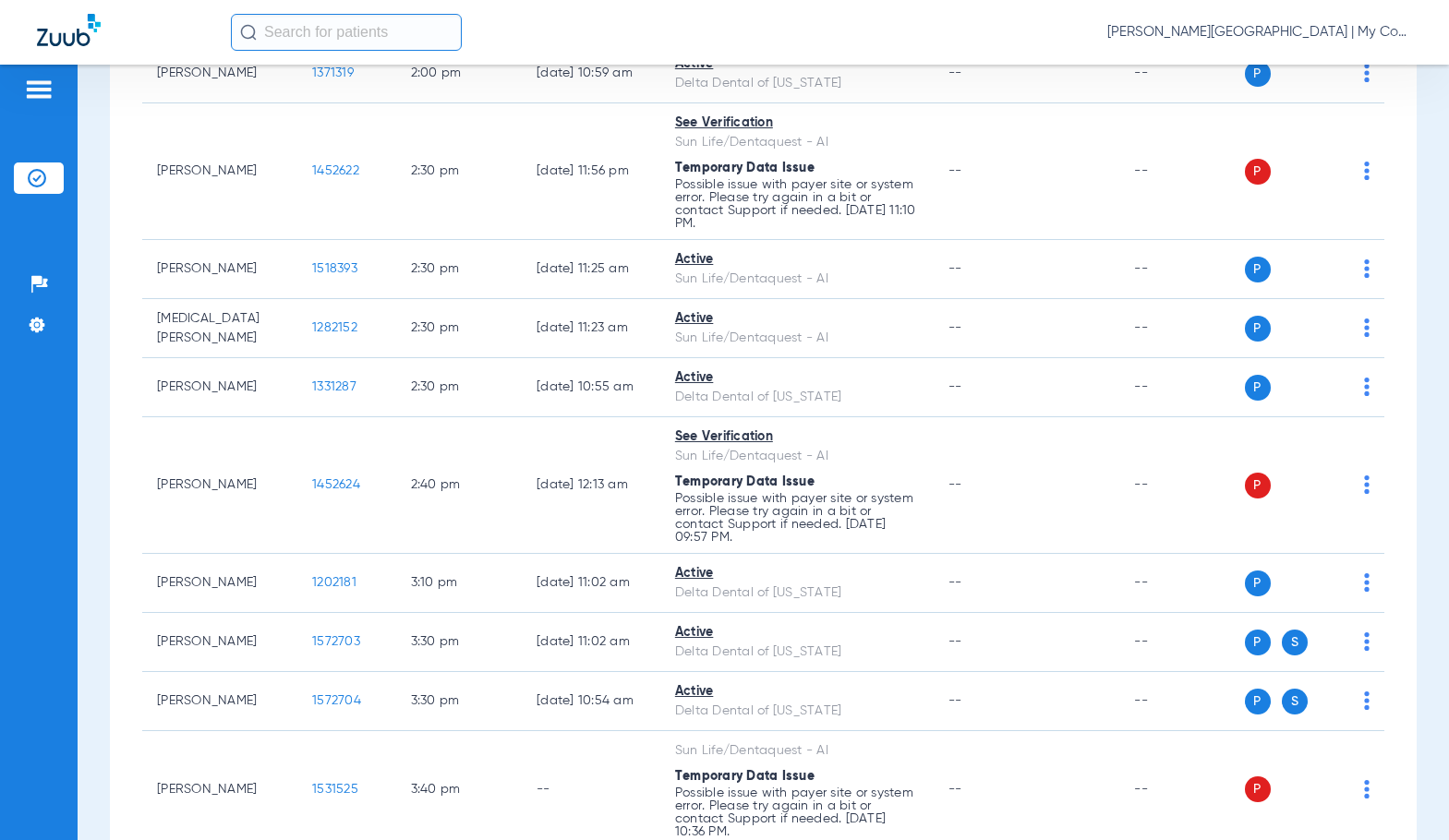
scroll to position [0, 0]
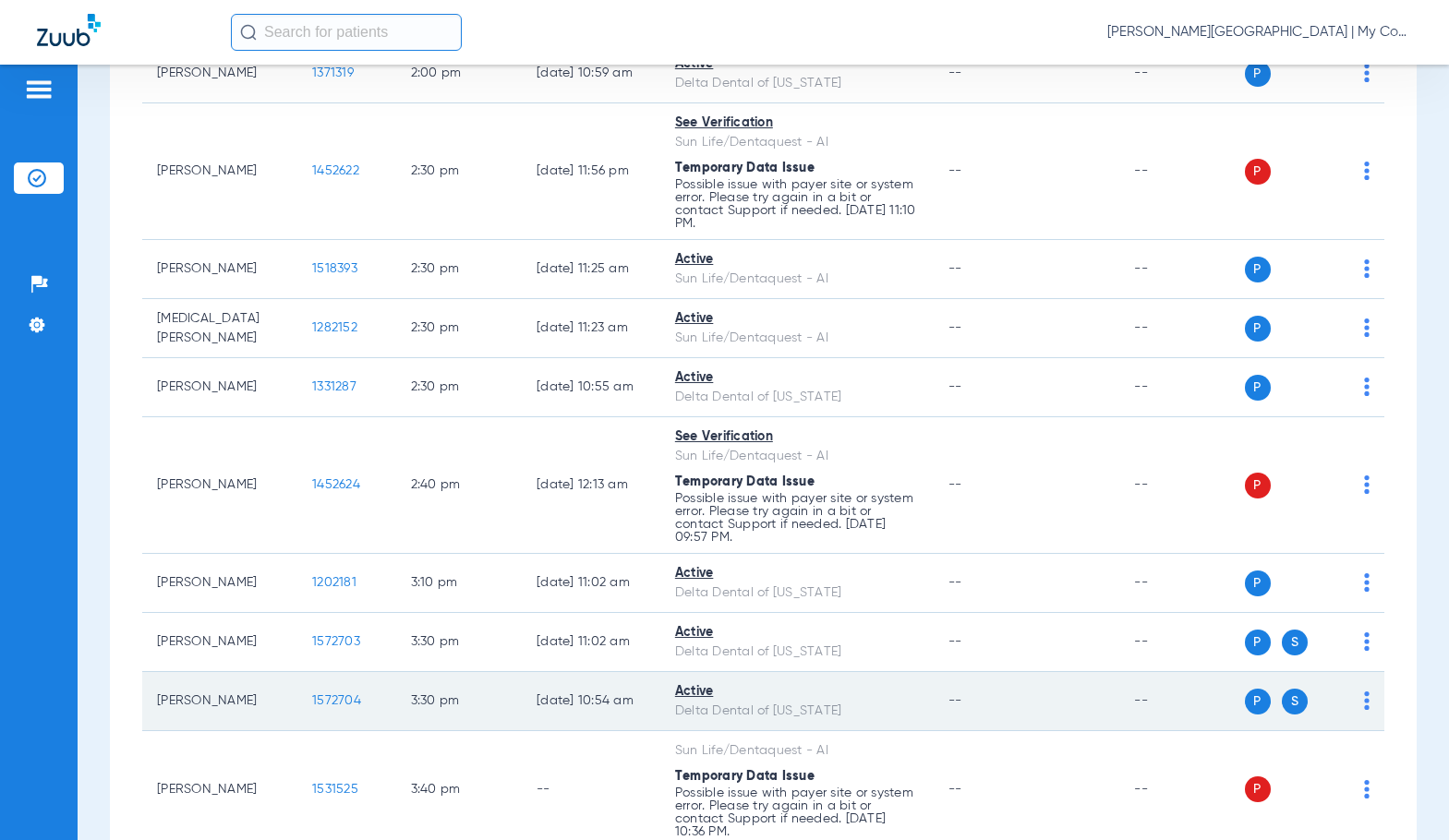
click at [315, 707] on span "1572704" at bounding box center [336, 700] width 49 height 13
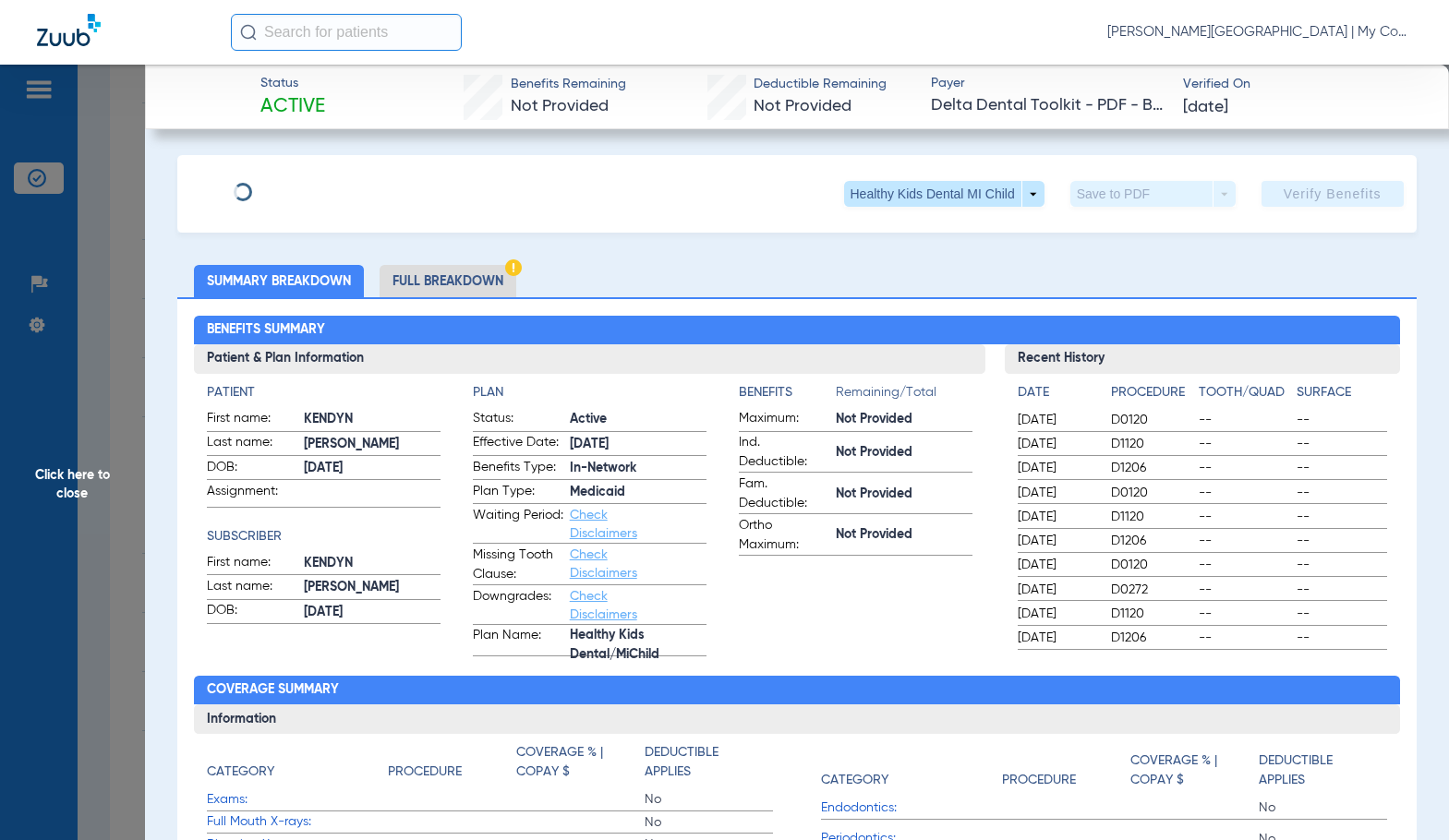
click at [440, 283] on li "Full Breakdown" at bounding box center [448, 280] width 137 height 32
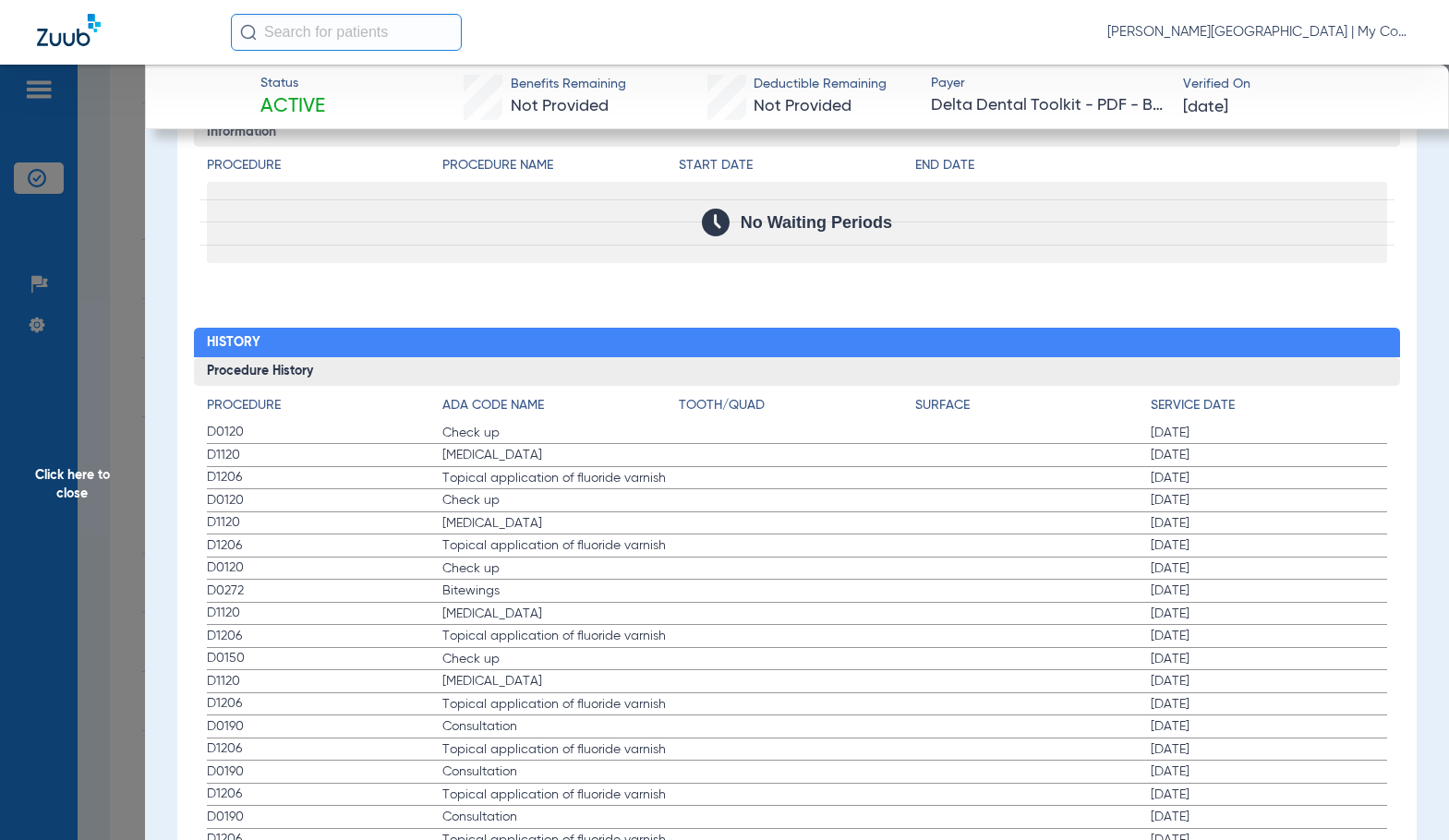
scroll to position [2273, 0]
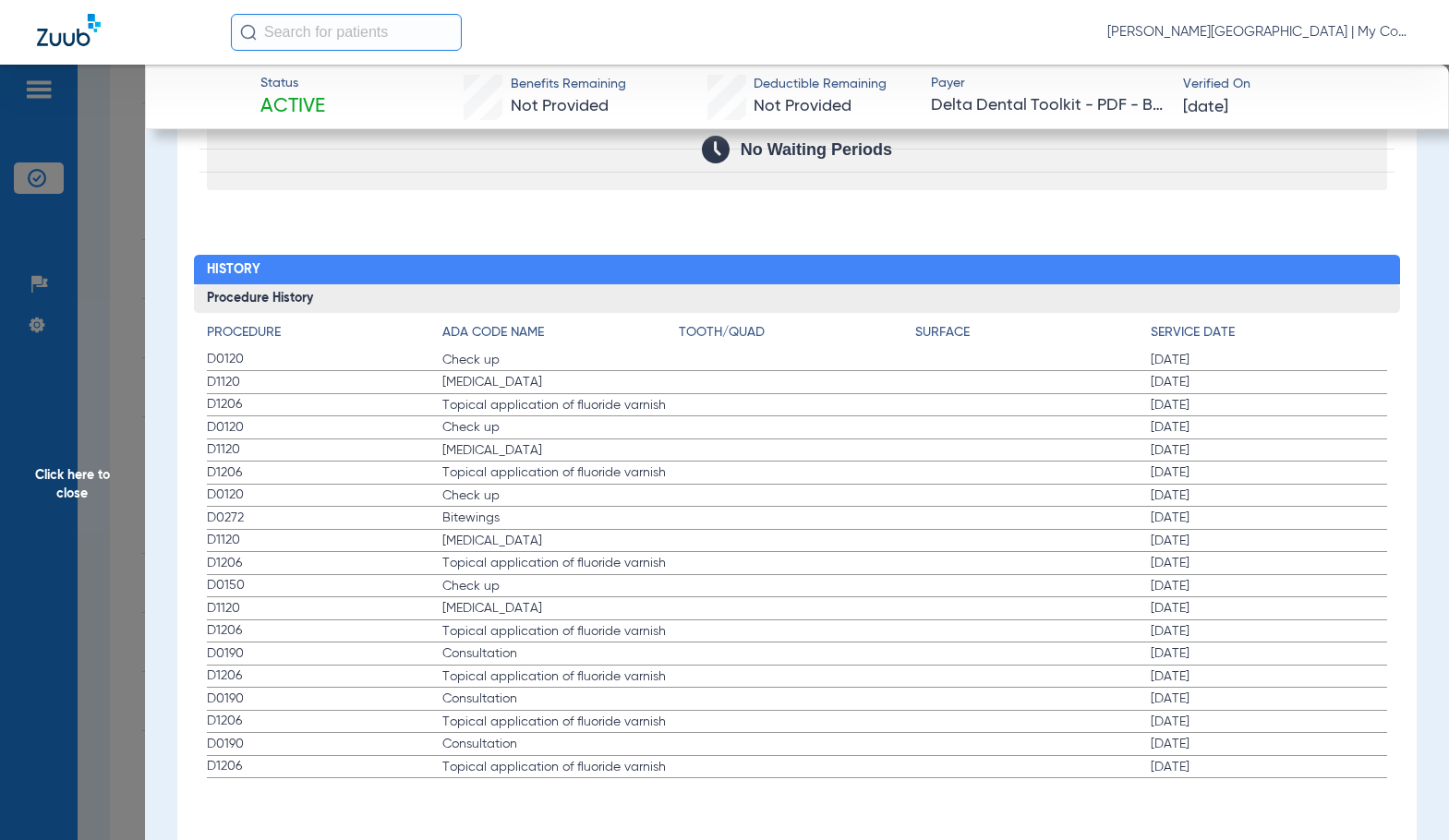
drag, startPoint x: 33, startPoint y: 479, endPoint x: 270, endPoint y: 535, distance: 243.5
click at [33, 479] on span "Click here to close" at bounding box center [72, 485] width 145 height 840
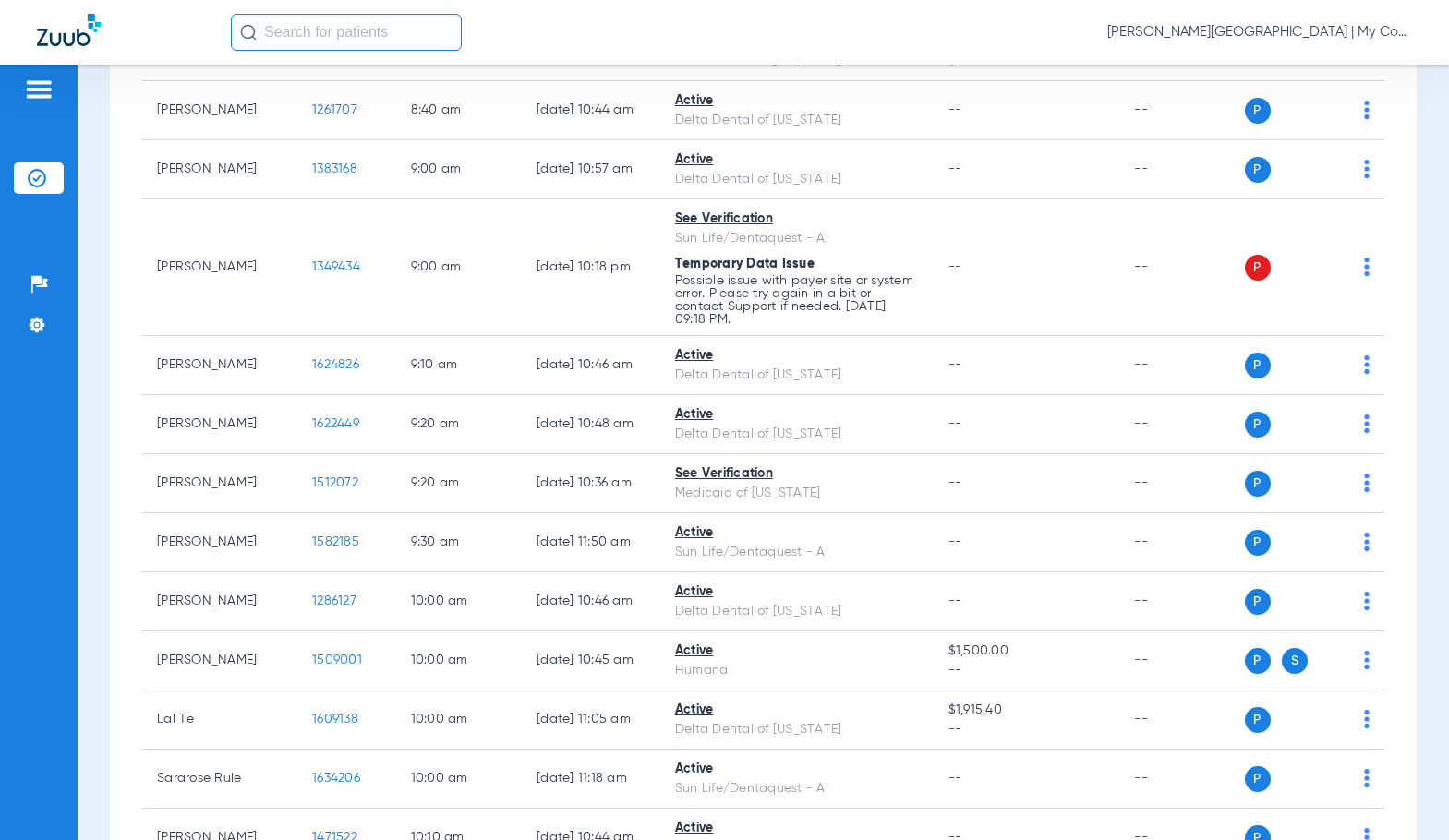
scroll to position [0, 0]
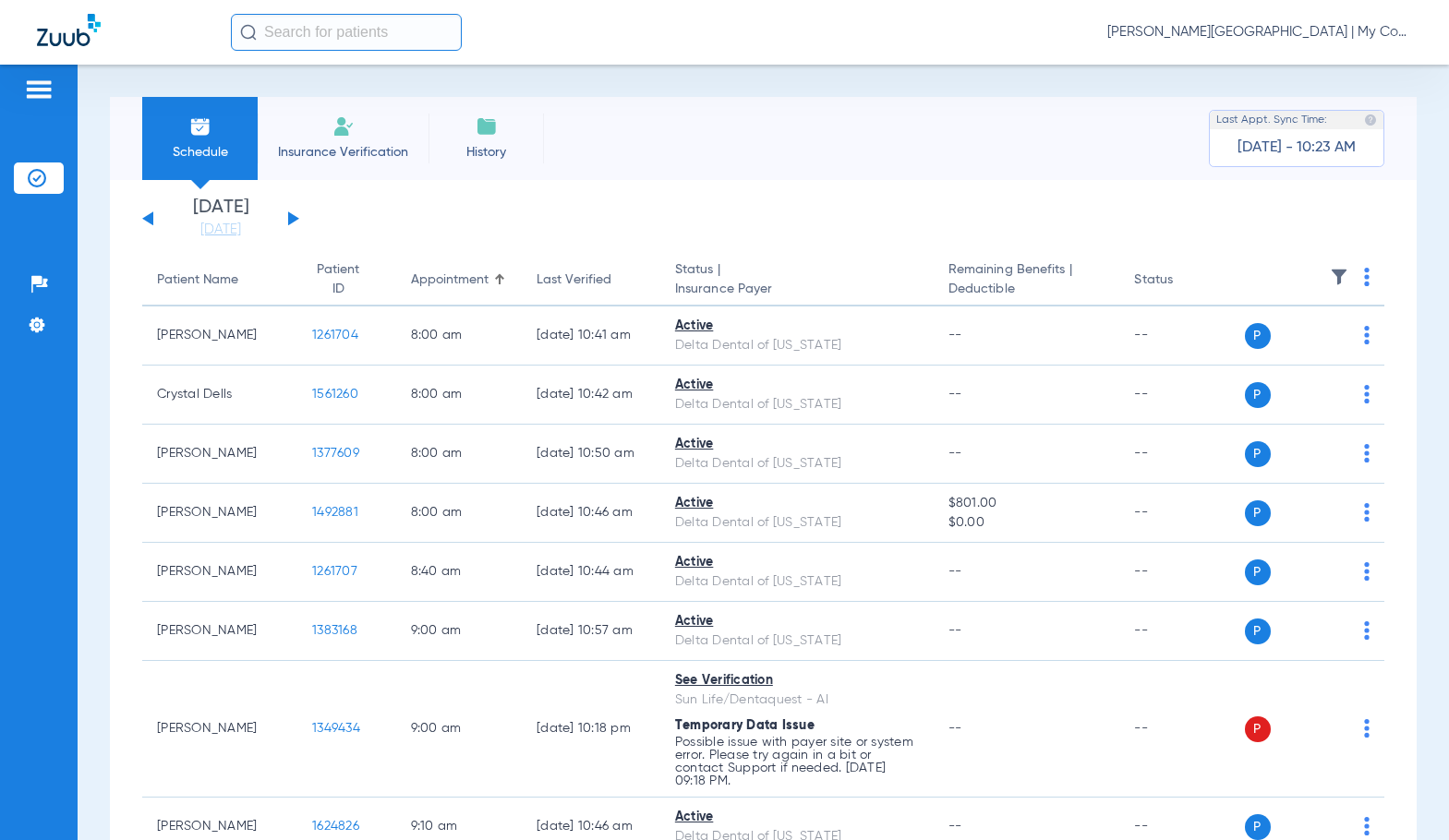
click at [295, 216] on div "[DATE] [DATE] [DATE] [DATE] [DATE] [DATE] [DATE] [DATE] [DATE] [DATE] [DATE] [D…" at bounding box center [221, 219] width 157 height 41
click at [291, 216] on button at bounding box center [293, 218] width 11 height 14
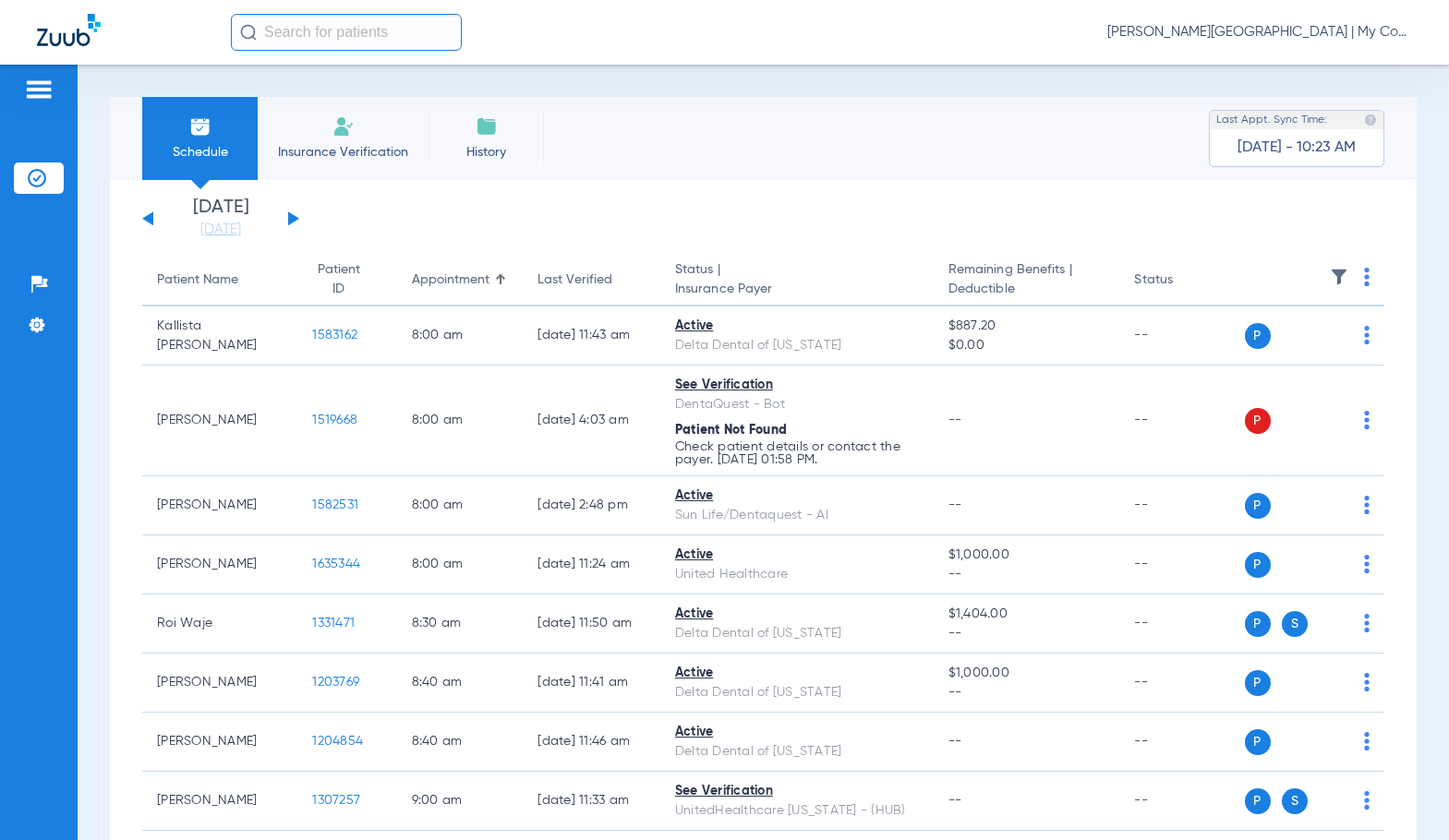
click at [1364, 277] on img at bounding box center [1367, 277] width 6 height 19
click at [1314, 359] on button "Verify All" at bounding box center [1282, 350] width 145 height 37
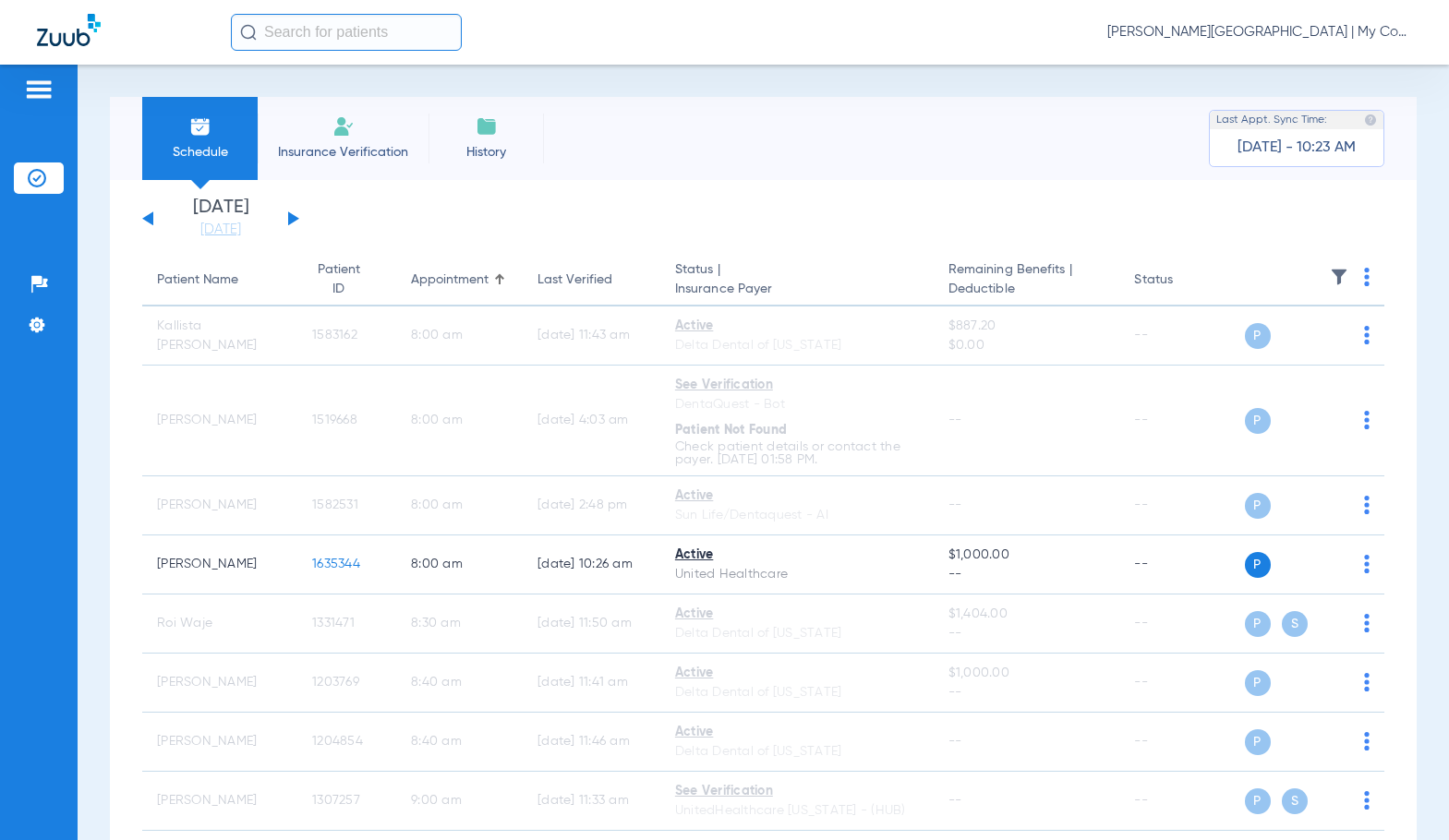
click at [1195, 36] on span "[PERSON_NAME][GEOGRAPHIC_DATA] | My Community Dental Centers" at bounding box center [1258, 32] width 304 height 19
click at [1316, 86] on button "Log out" at bounding box center [1343, 103] width 133 height 37
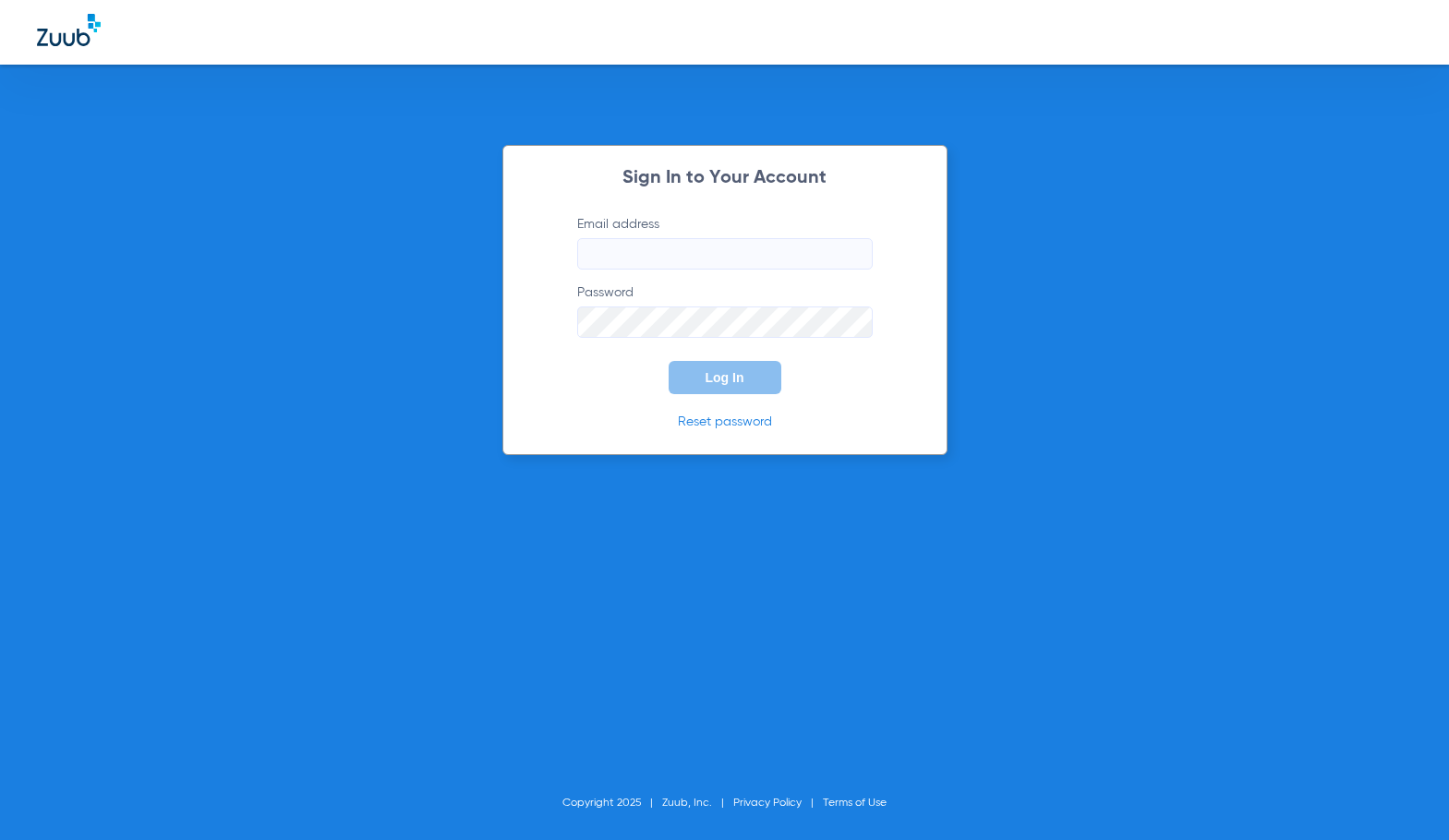
type input "[EMAIL_ADDRESS][DOMAIN_NAME]"
drag, startPoint x: 759, startPoint y: 364, endPoint x: 1413, endPoint y: 231, distance: 667.4
click at [761, 364] on button "Log In" at bounding box center [724, 377] width 113 height 33
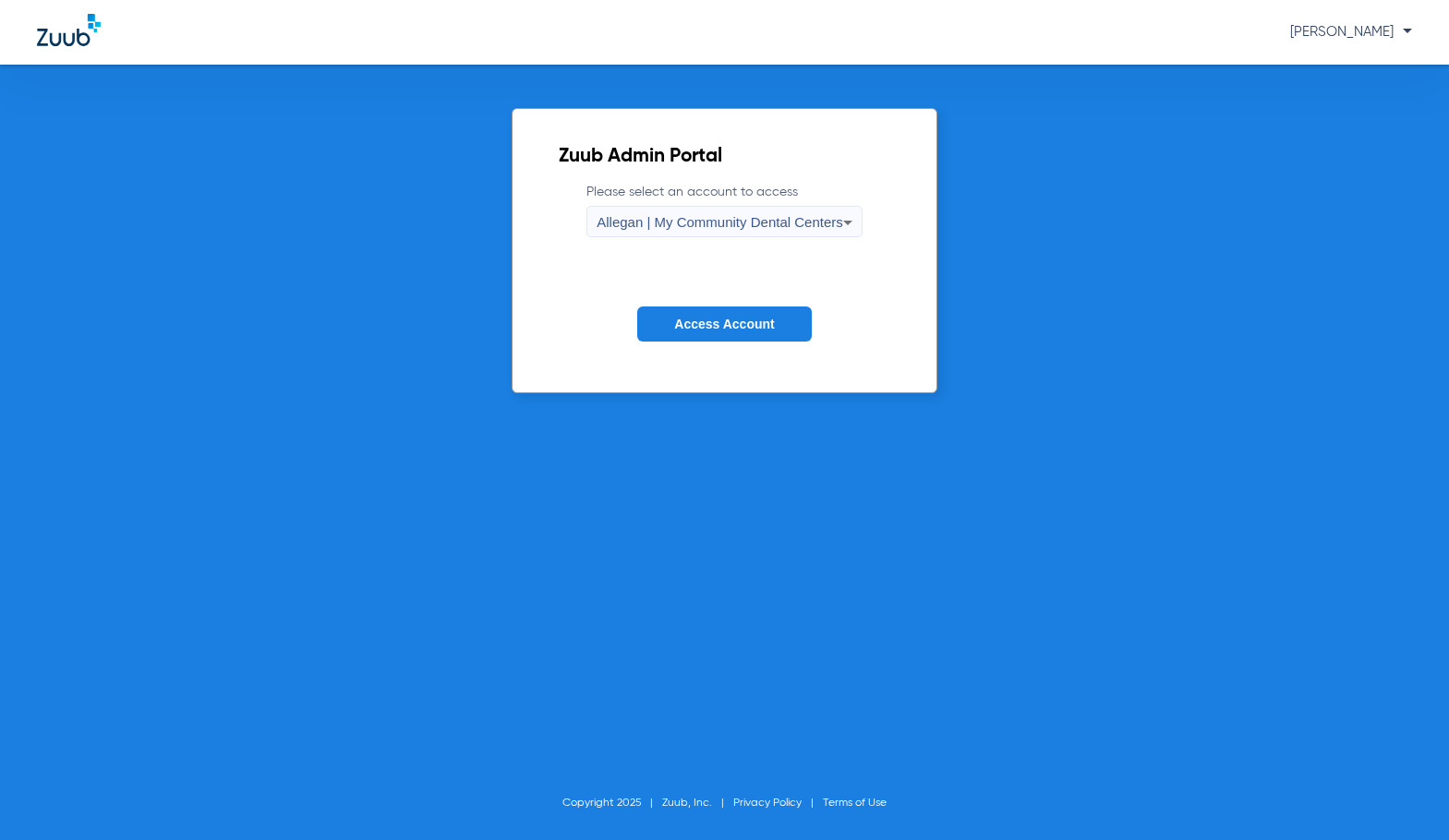
click at [673, 222] on span "Allegan | My Community Dental Centers" at bounding box center [720, 222] width 246 height 16
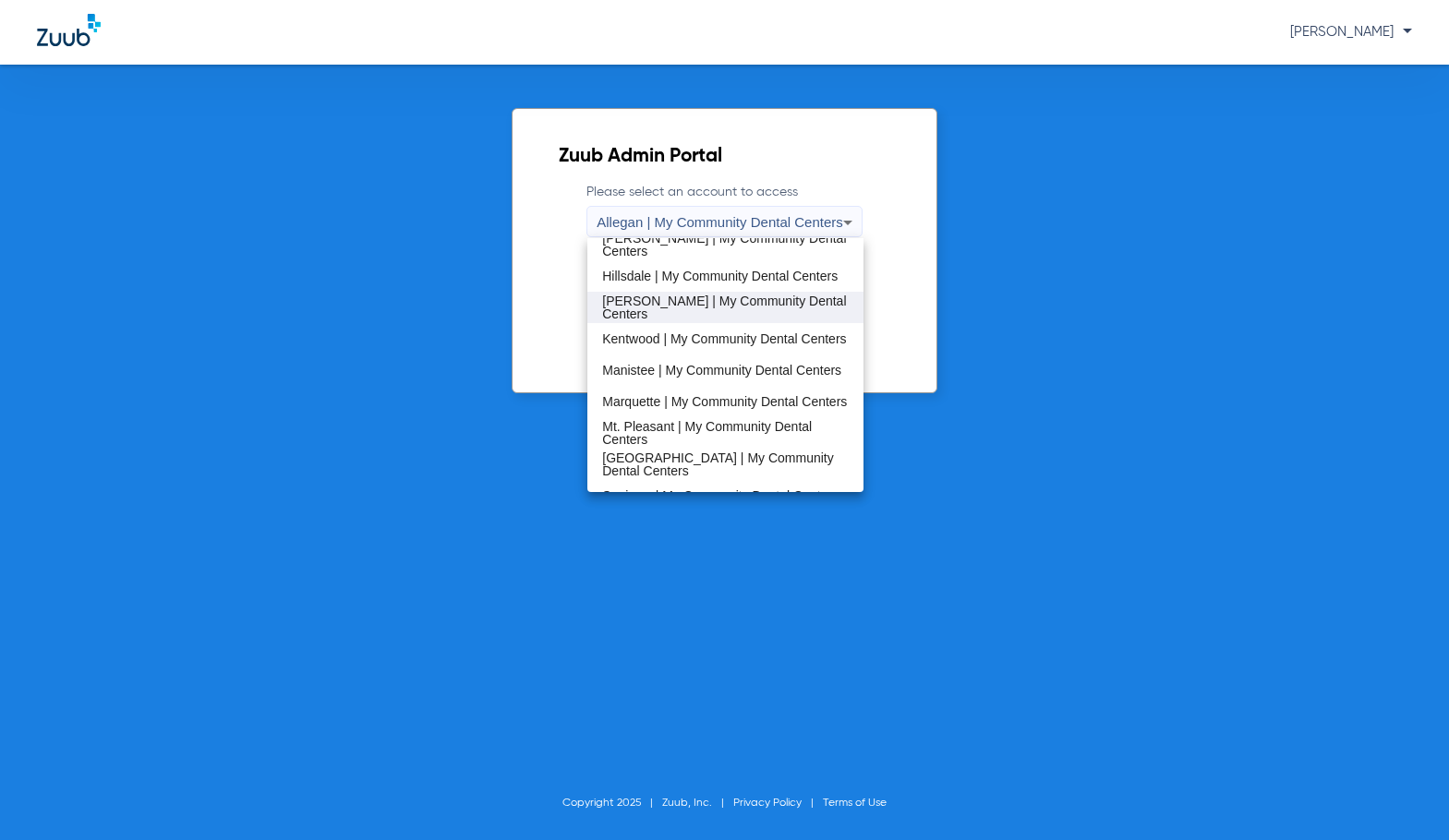
scroll to position [462, 0]
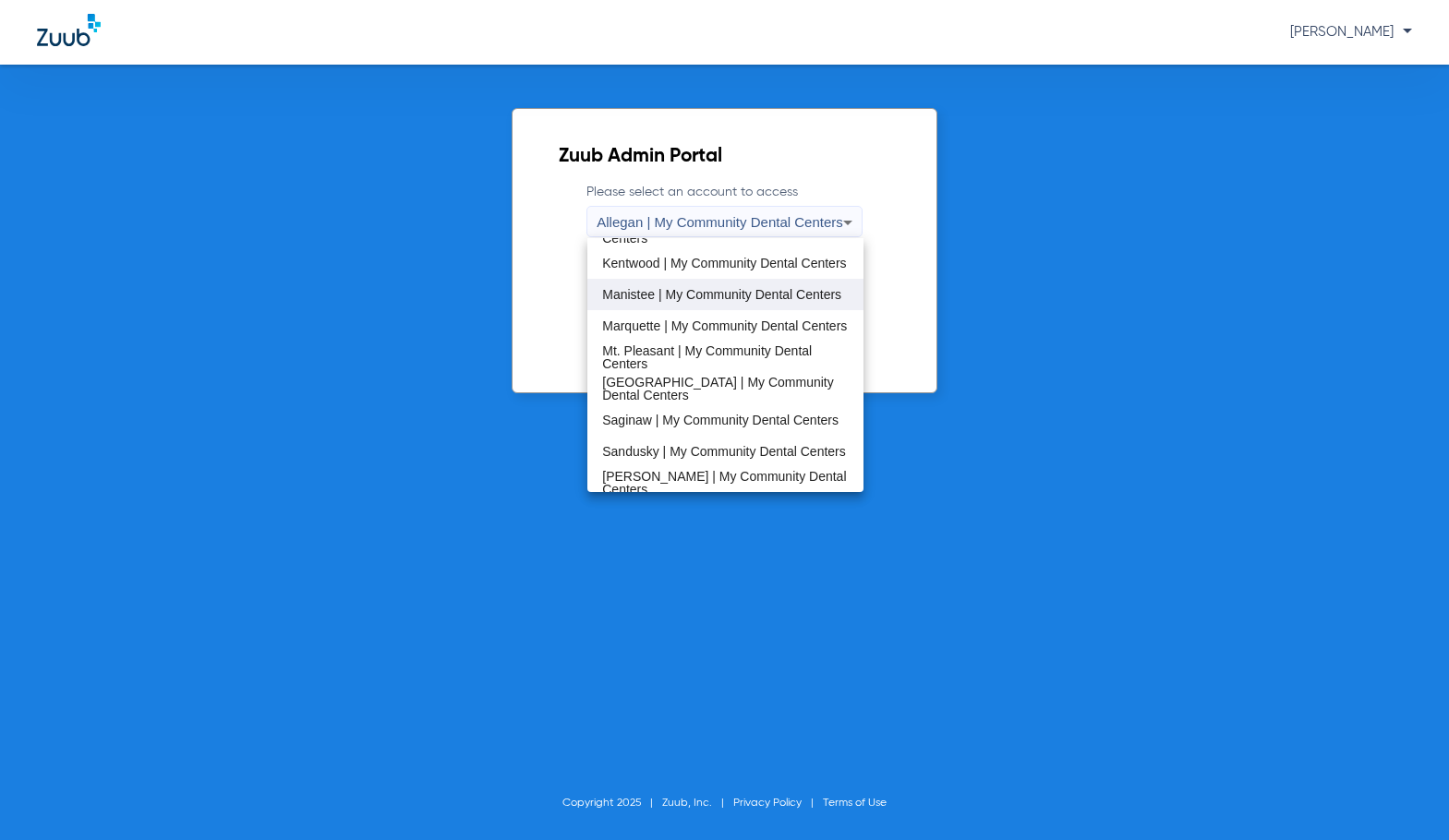
click at [704, 291] on span "Manistee | My Community Dental Centers" at bounding box center [722, 294] width 239 height 13
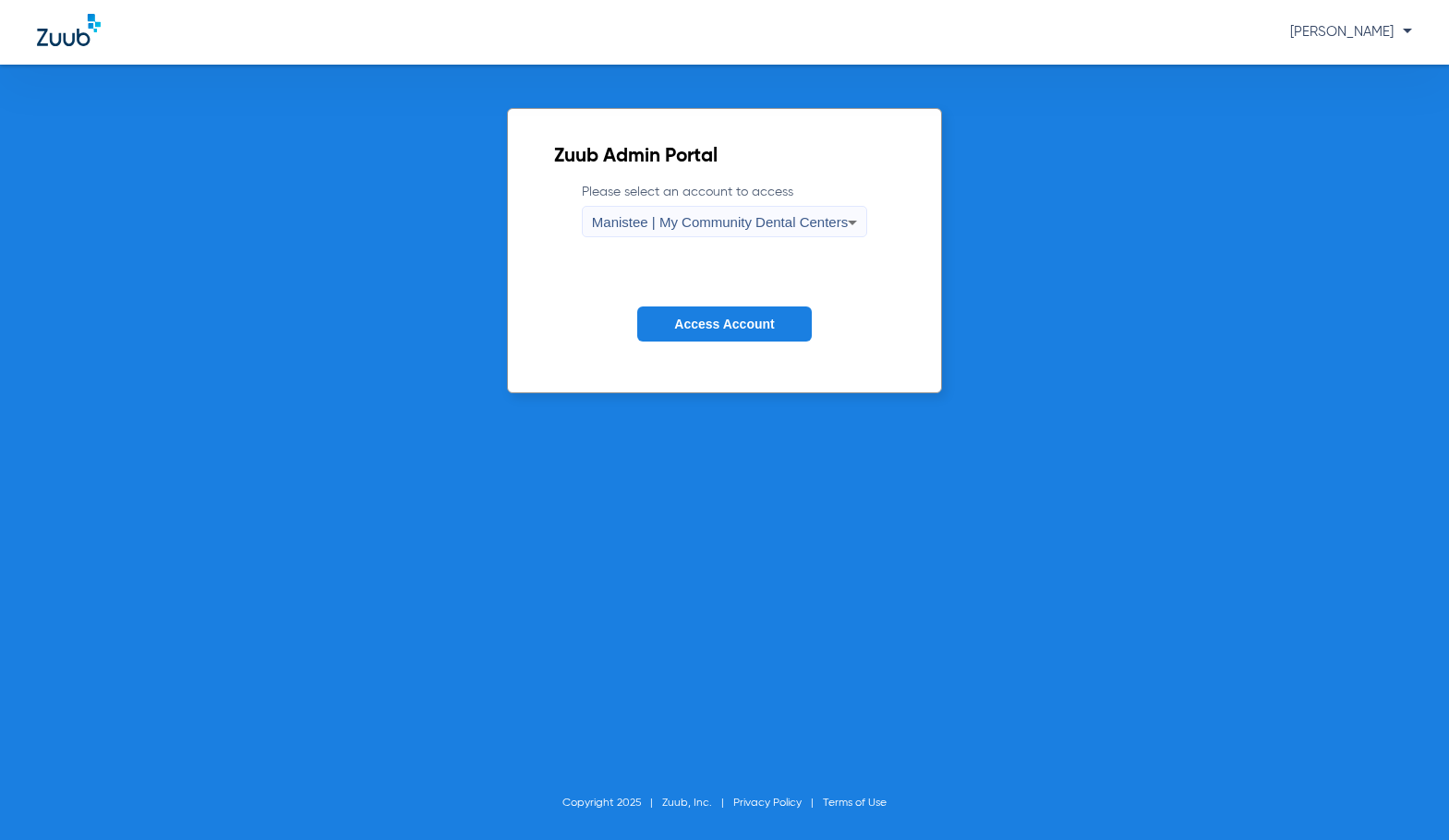
click at [718, 334] on button "Access Account" at bounding box center [724, 324] width 174 height 36
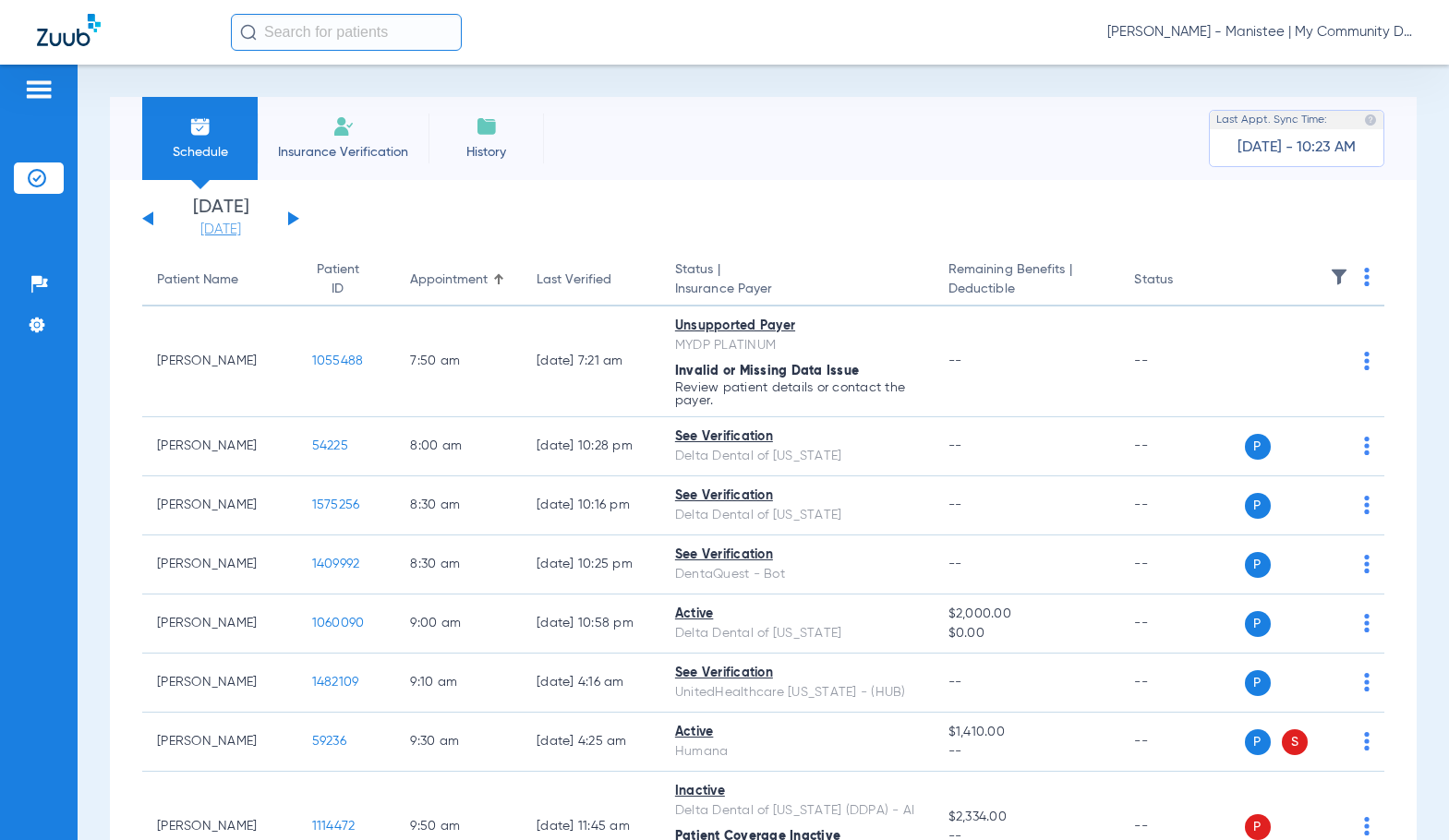
click at [222, 234] on link "[DATE]" at bounding box center [221, 229] width 111 height 19
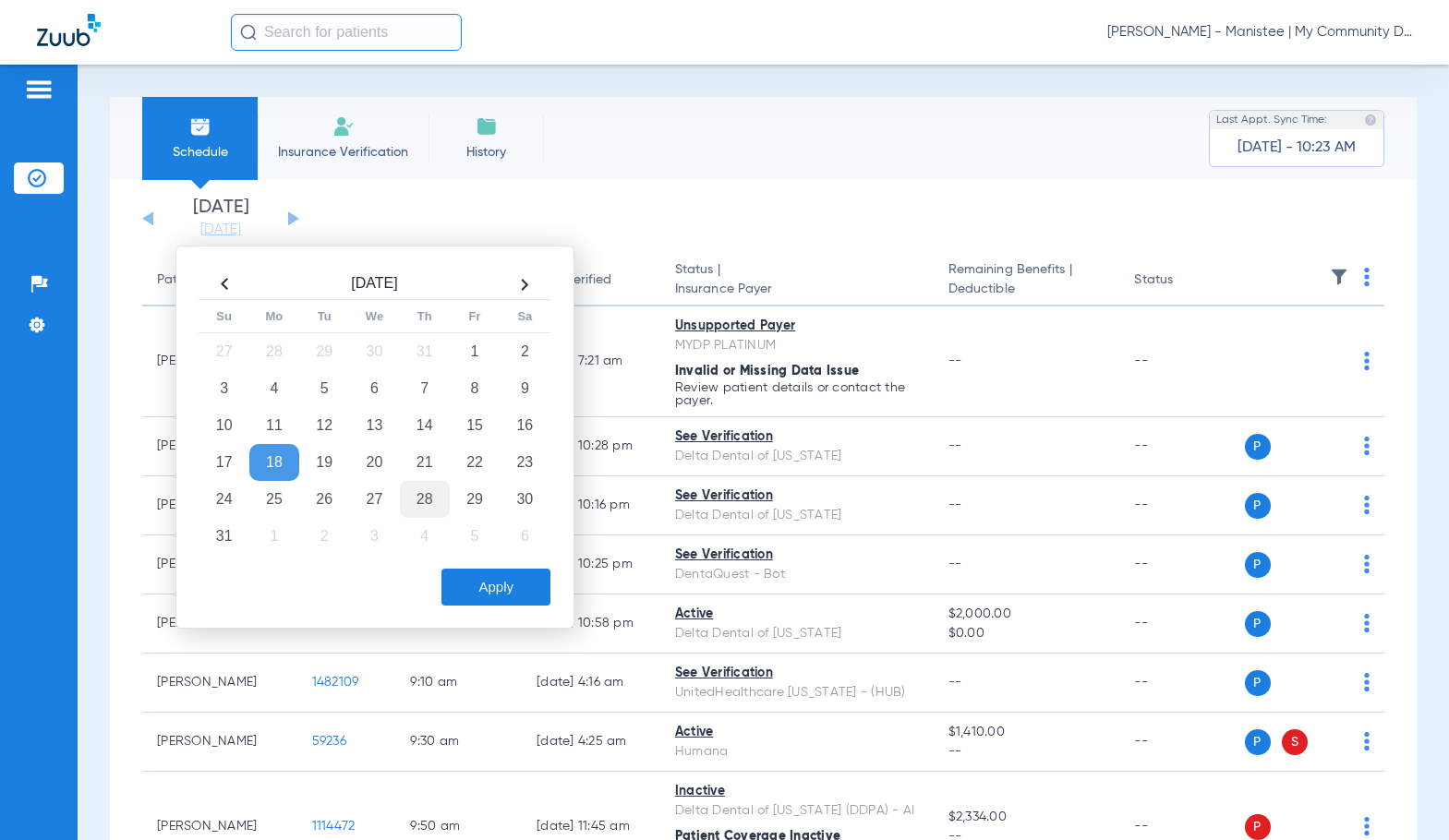
drag, startPoint x: 435, startPoint y: 472, endPoint x: 440, endPoint y: 504, distance: 32.4
click at [431, 472] on td "21" at bounding box center [425, 463] width 50 height 37
click at [486, 599] on button "Apply" at bounding box center [496, 587] width 109 height 37
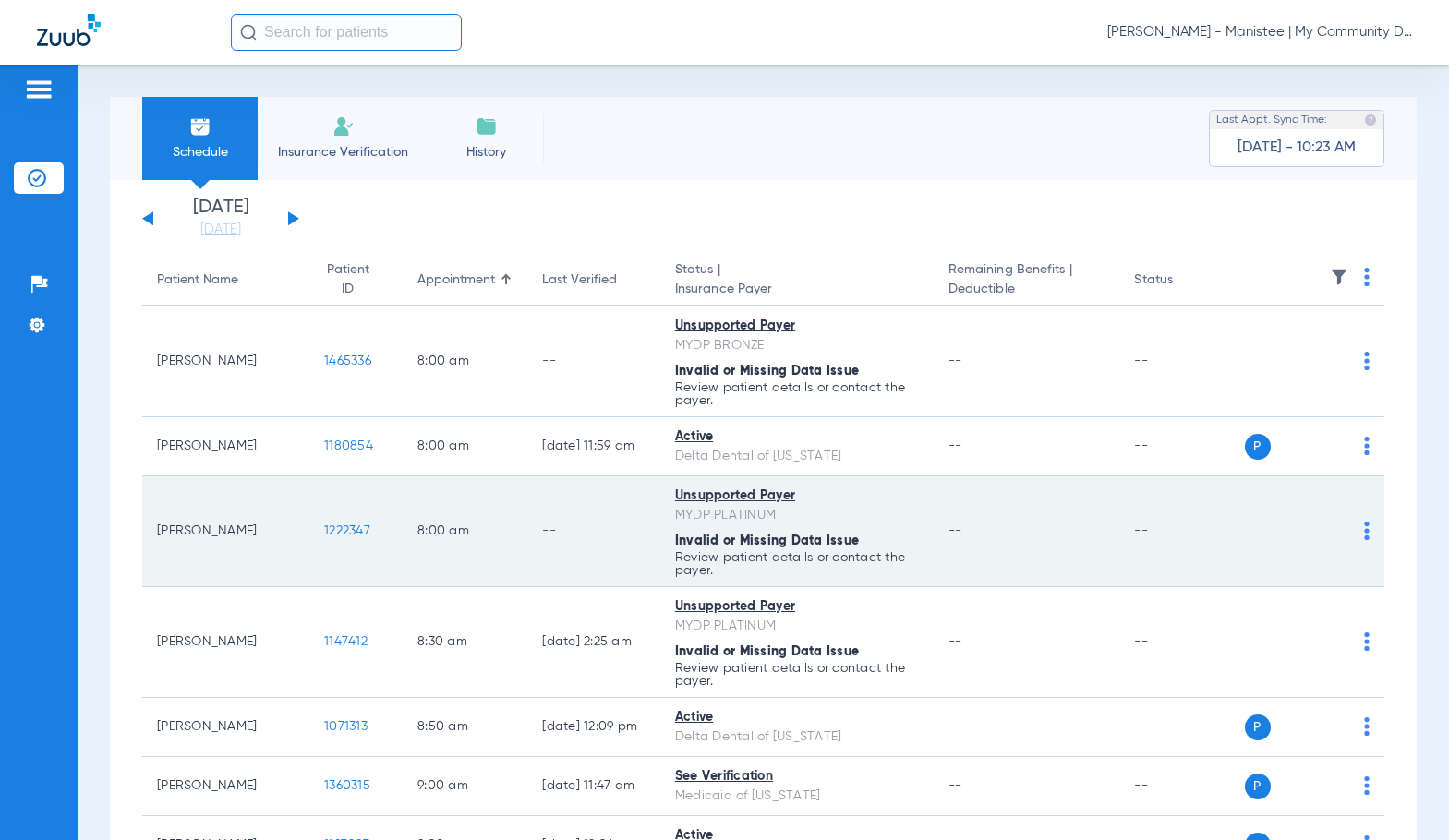
click at [152, 481] on td "[PERSON_NAME]" at bounding box center [226, 532] width 167 height 111
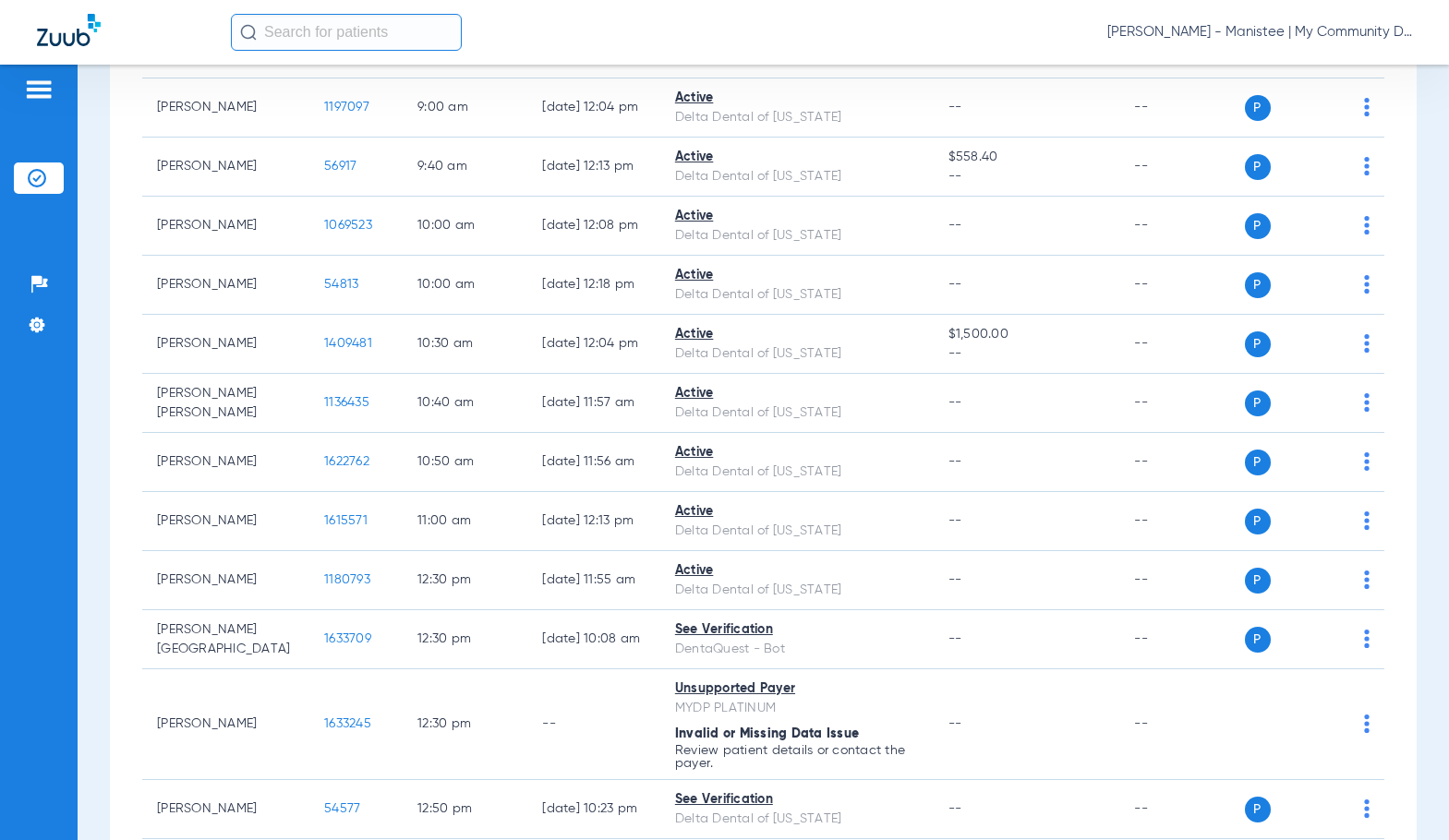
scroll to position [738, 0]
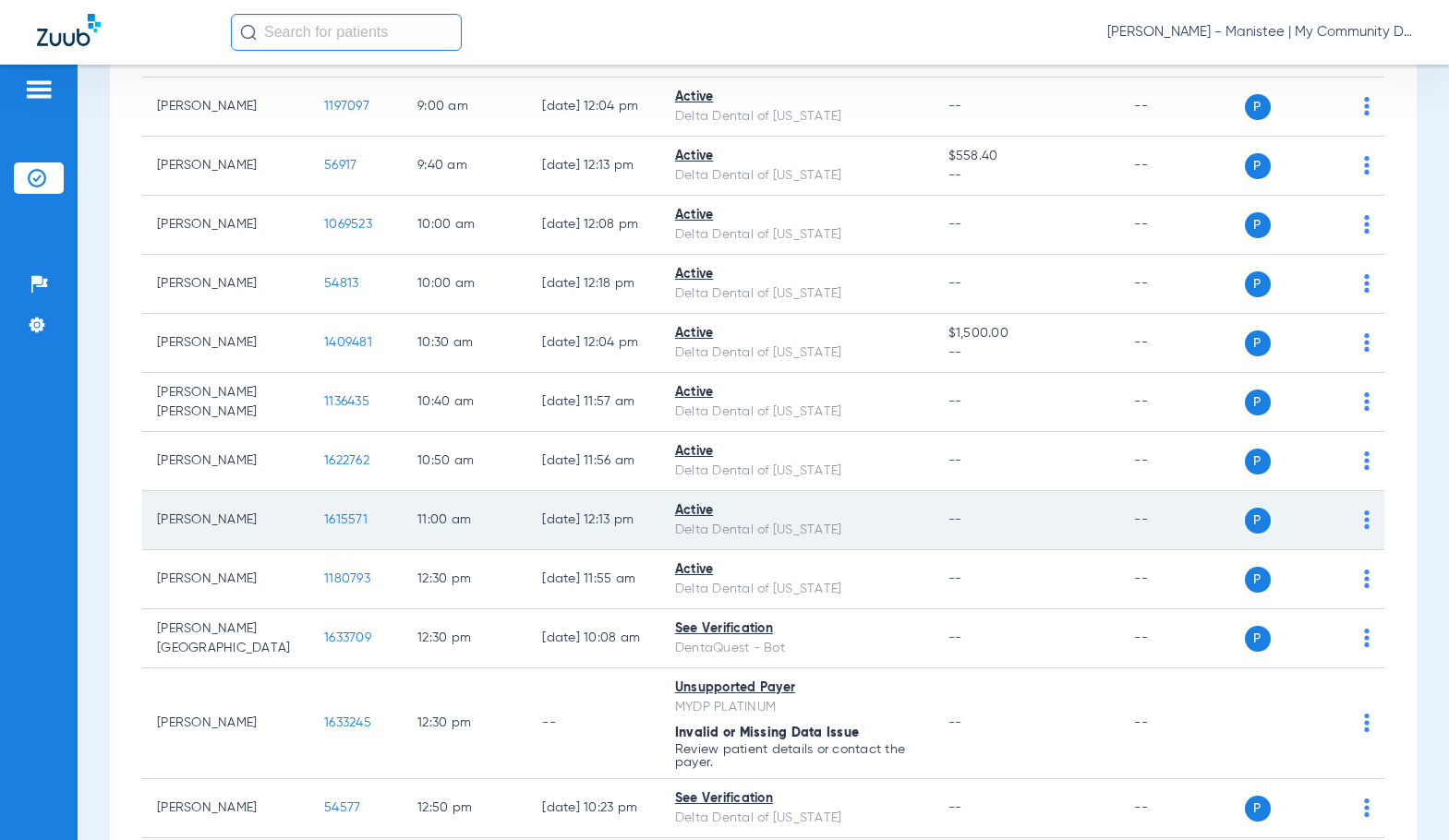
click at [324, 521] on span "1615571" at bounding box center [345, 520] width 43 height 13
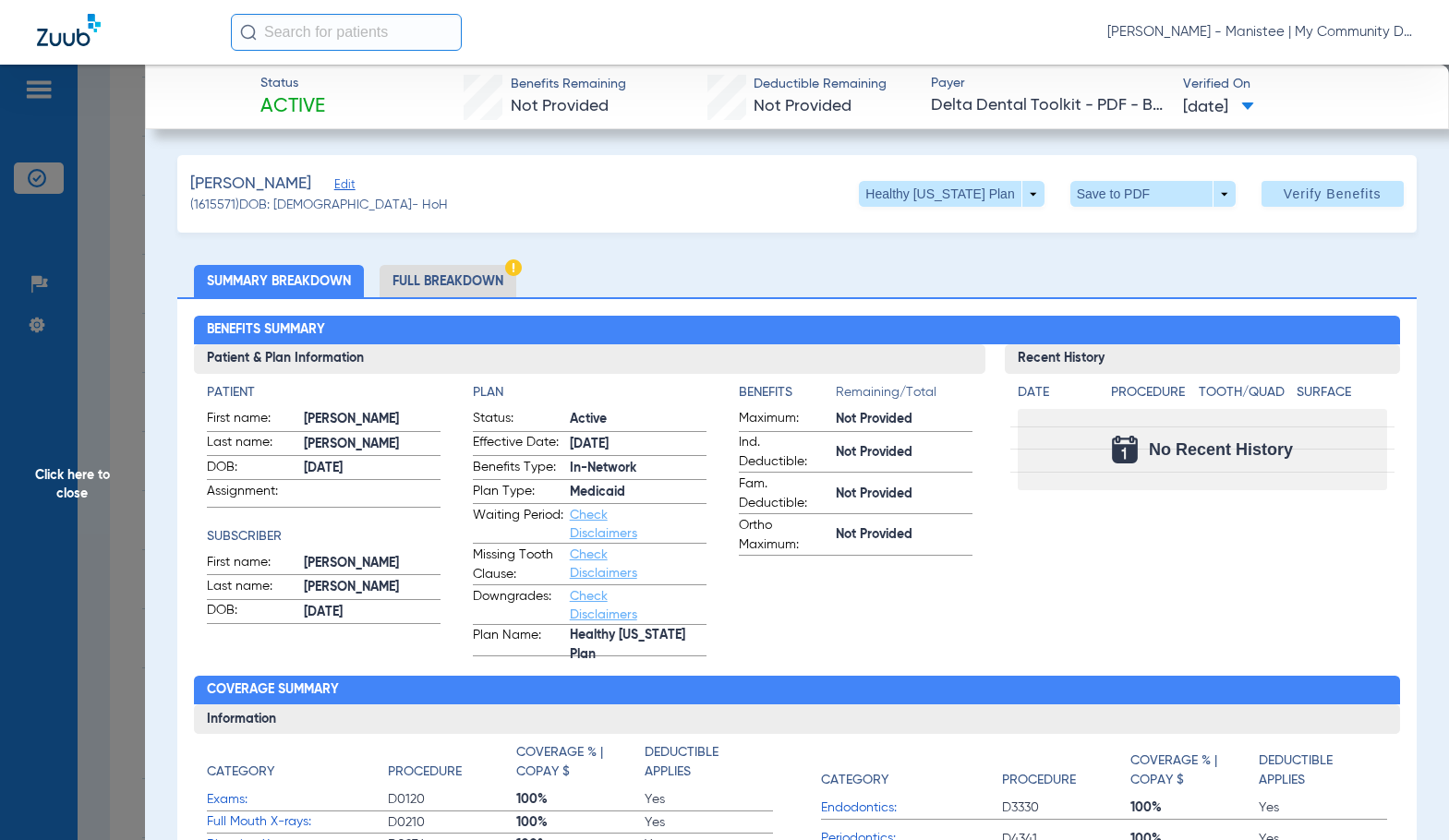
click at [456, 275] on li "Full Breakdown" at bounding box center [448, 280] width 137 height 32
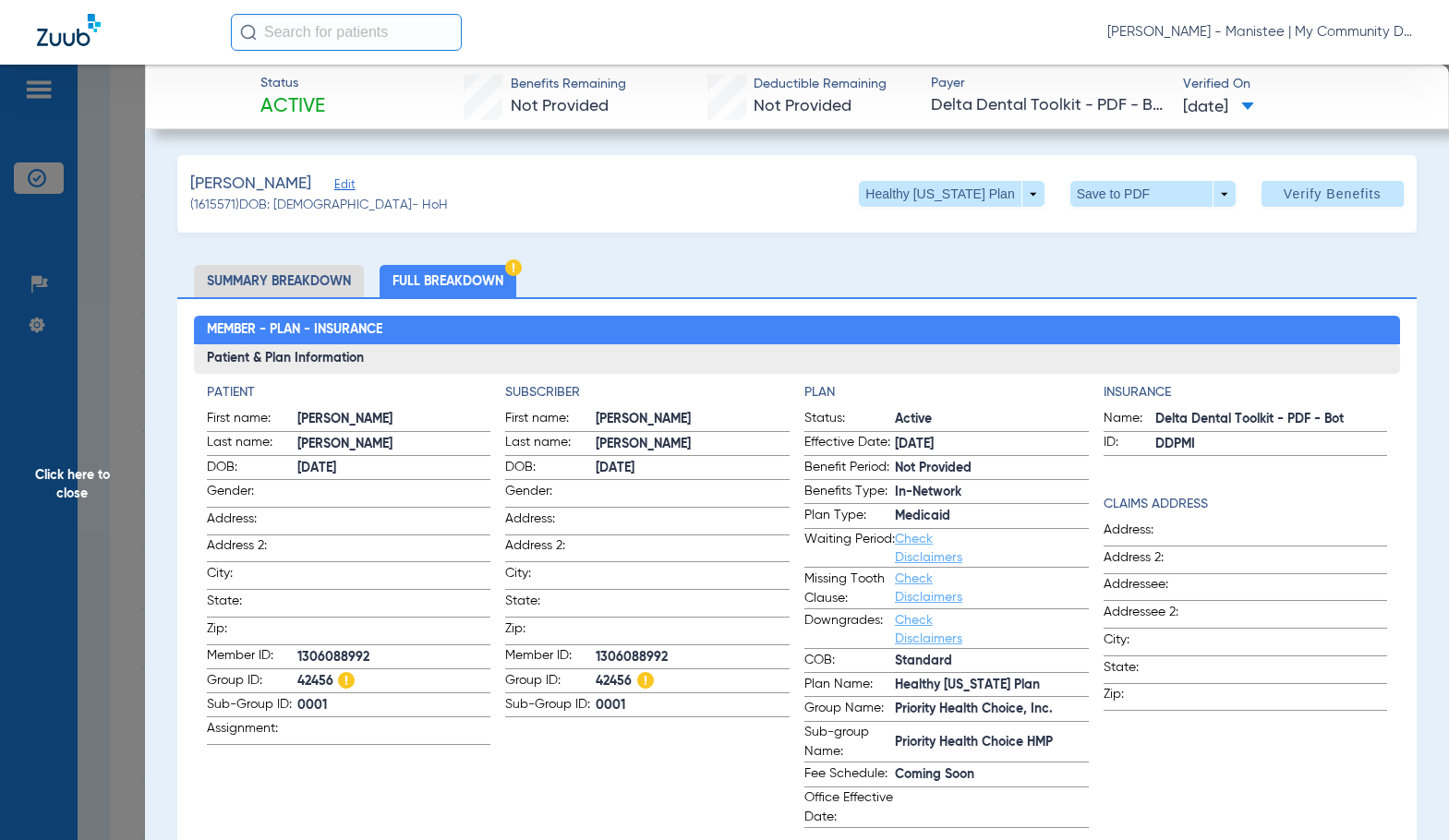
click at [100, 482] on span "Click here to close" at bounding box center [72, 485] width 145 height 840
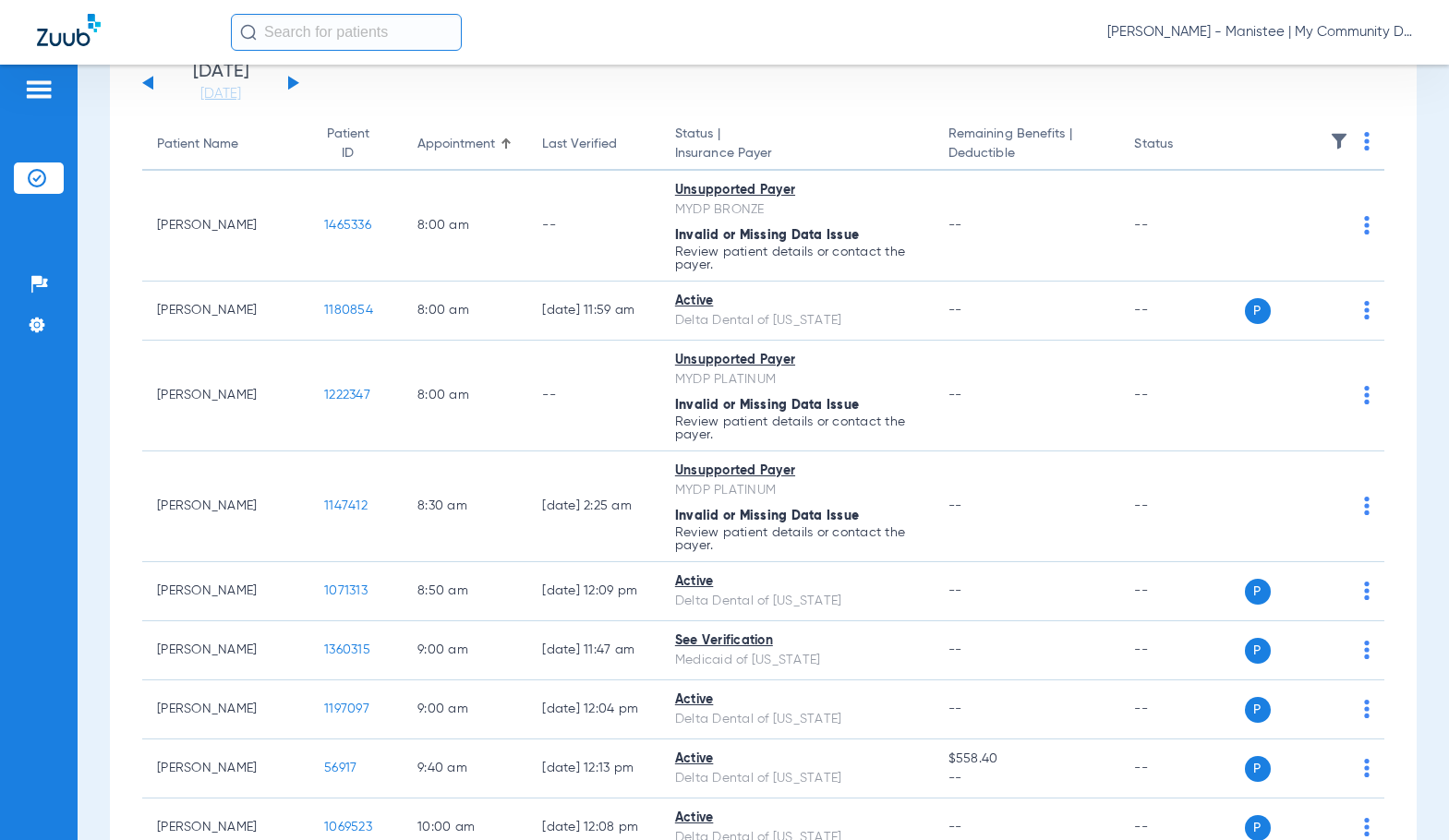
scroll to position [0, 0]
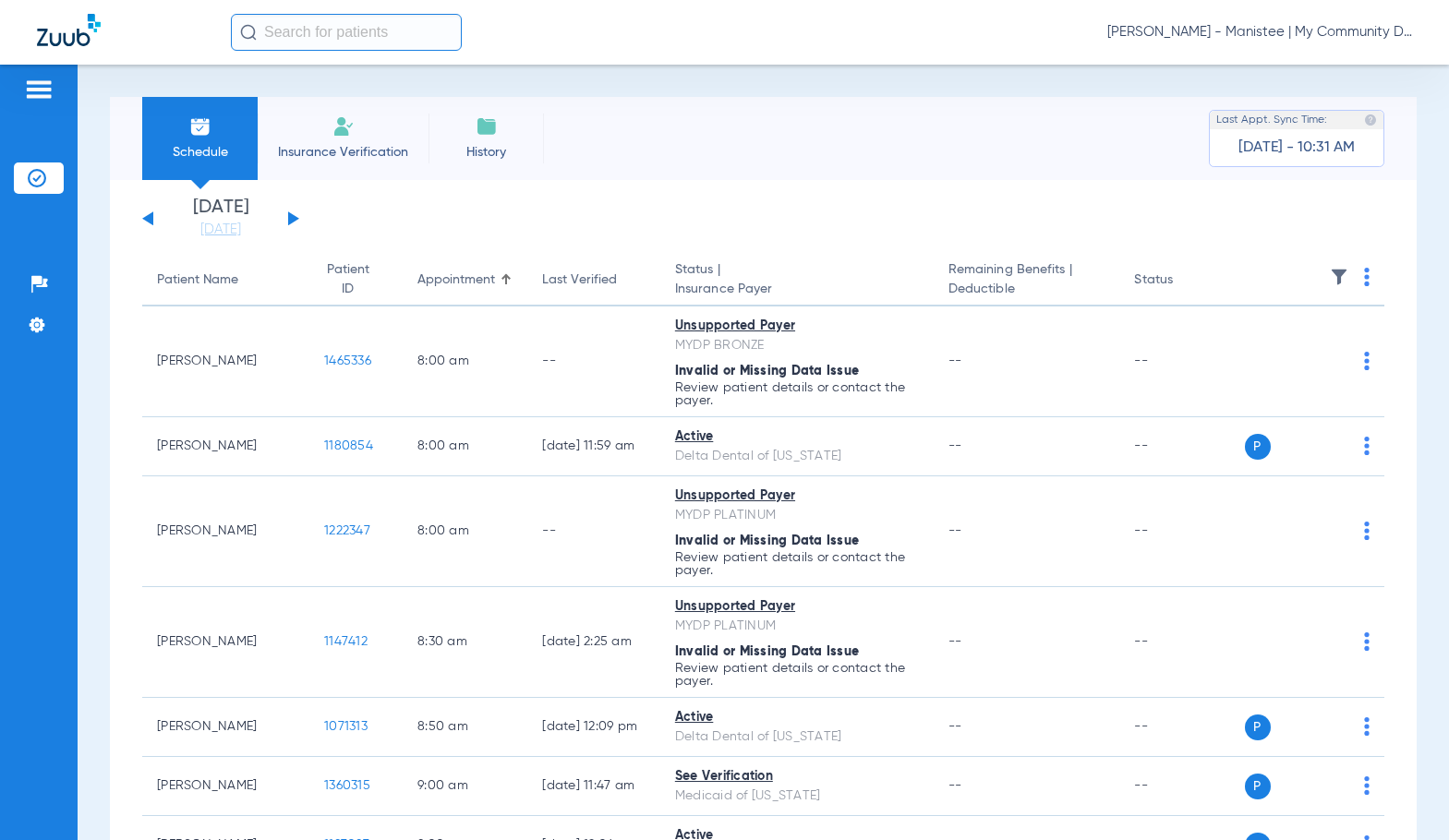
click at [769, 222] on app-single-date-navigator "[DATE] [DATE] [DATE] [DATE] [DATE] [DATE] [DATE] [DATE] [DATE] [DATE] [DATE] [D…" at bounding box center [763, 219] width 1242 height 41
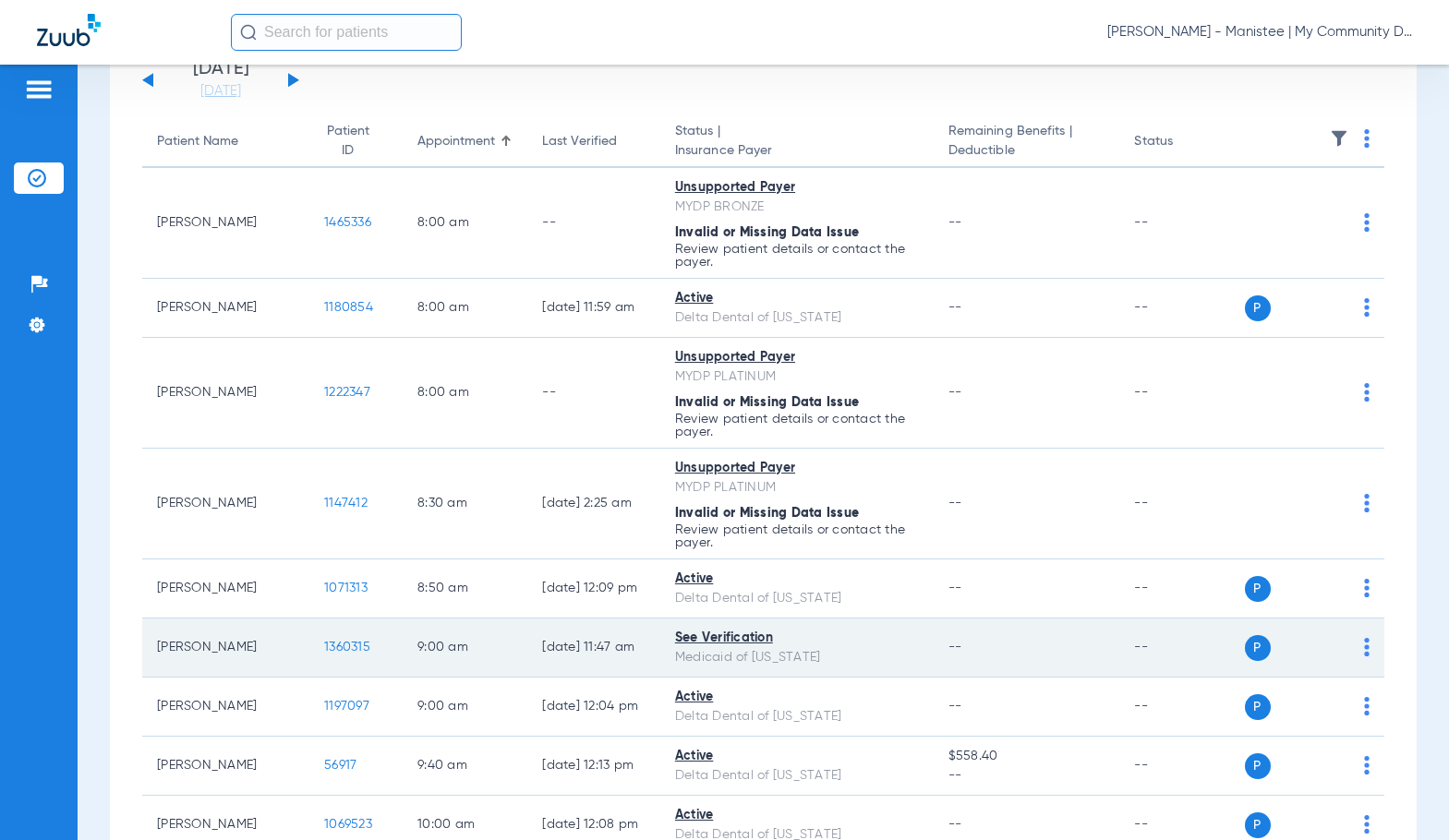
scroll to position [185, 0]
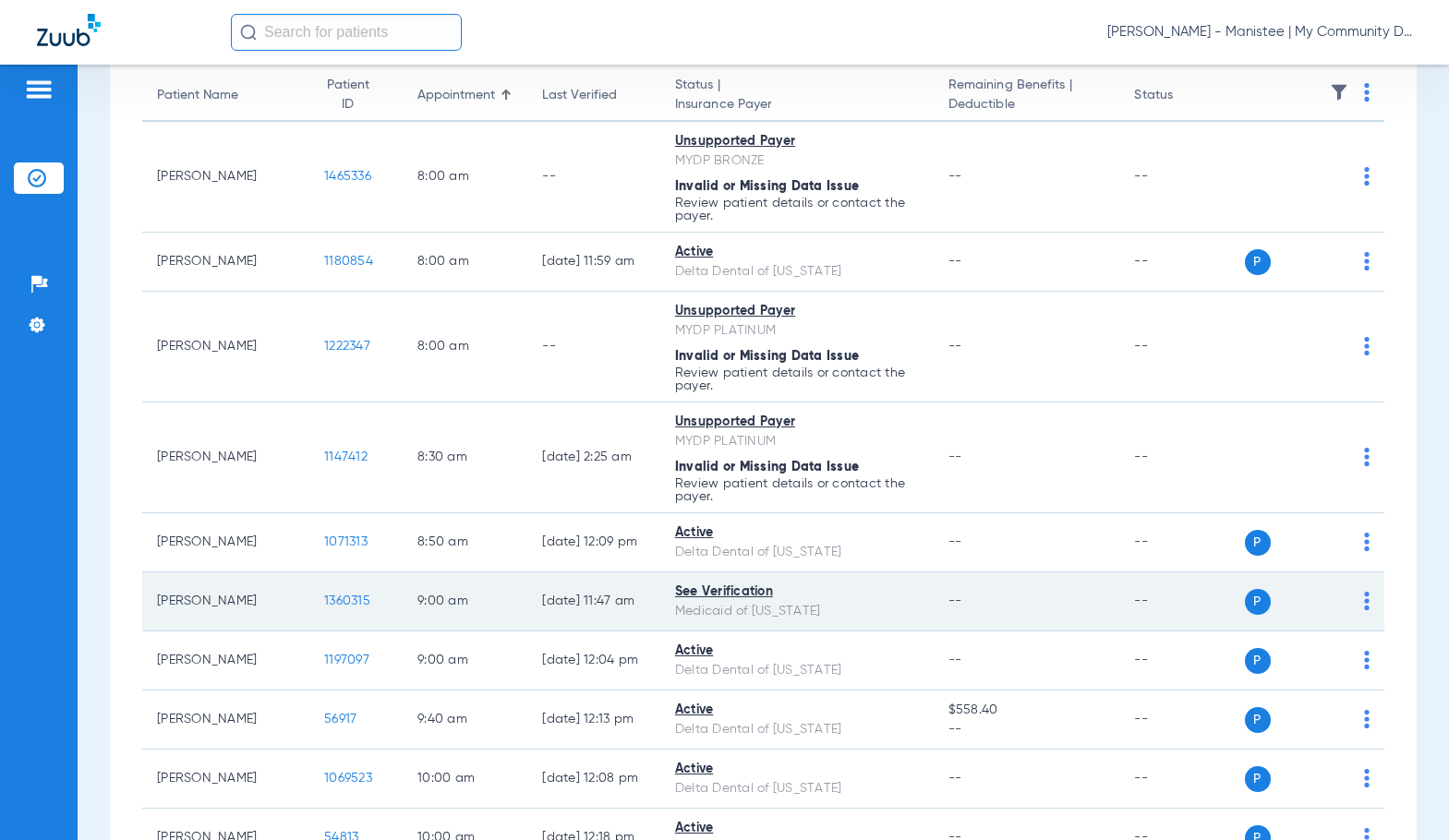
click at [313, 590] on td "1360315" at bounding box center [355, 602] width 93 height 59
click at [315, 592] on td "1360315" at bounding box center [355, 602] width 93 height 59
click at [324, 605] on span "1360315" at bounding box center [347, 601] width 46 height 13
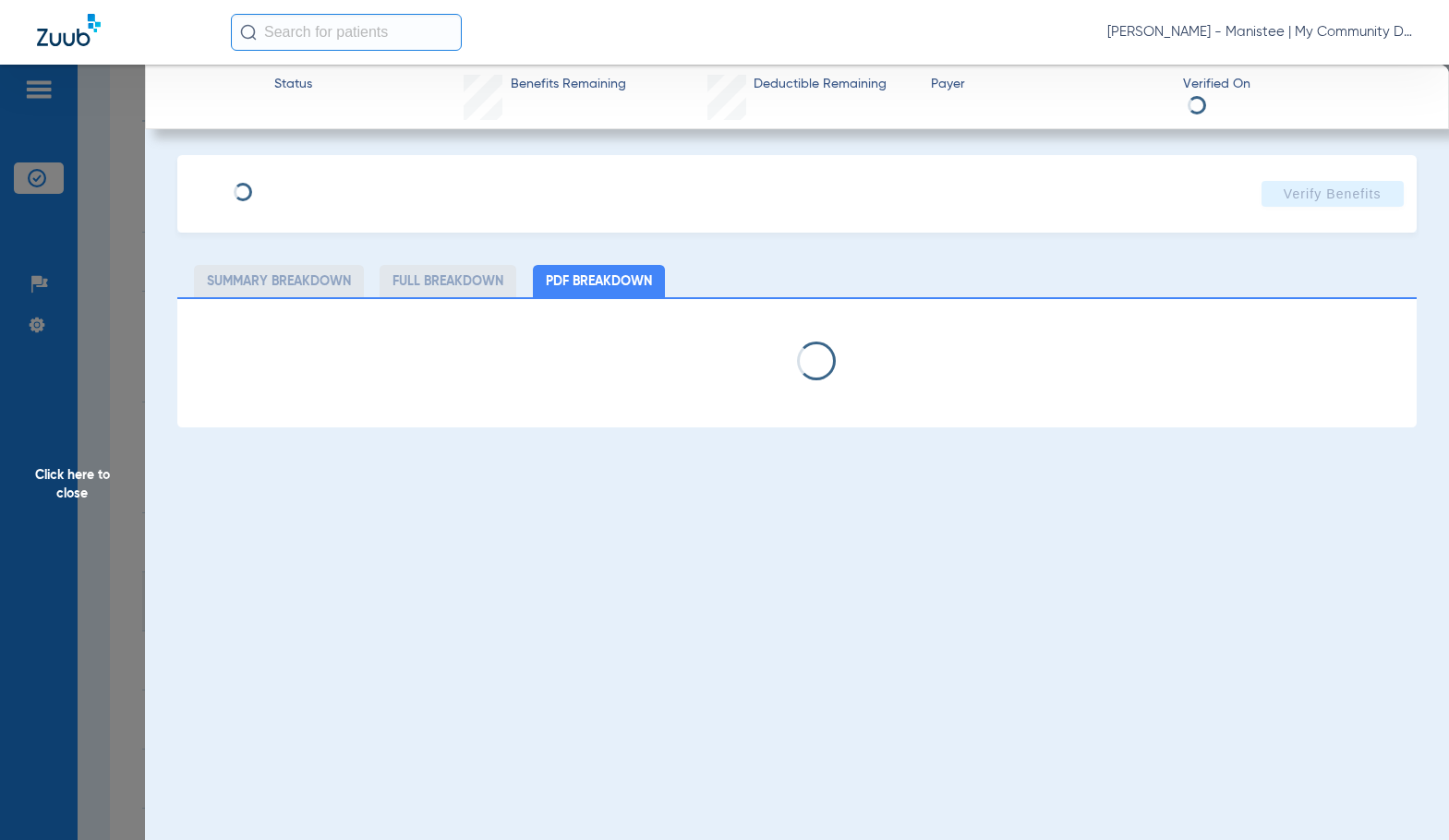
select select "page-width"
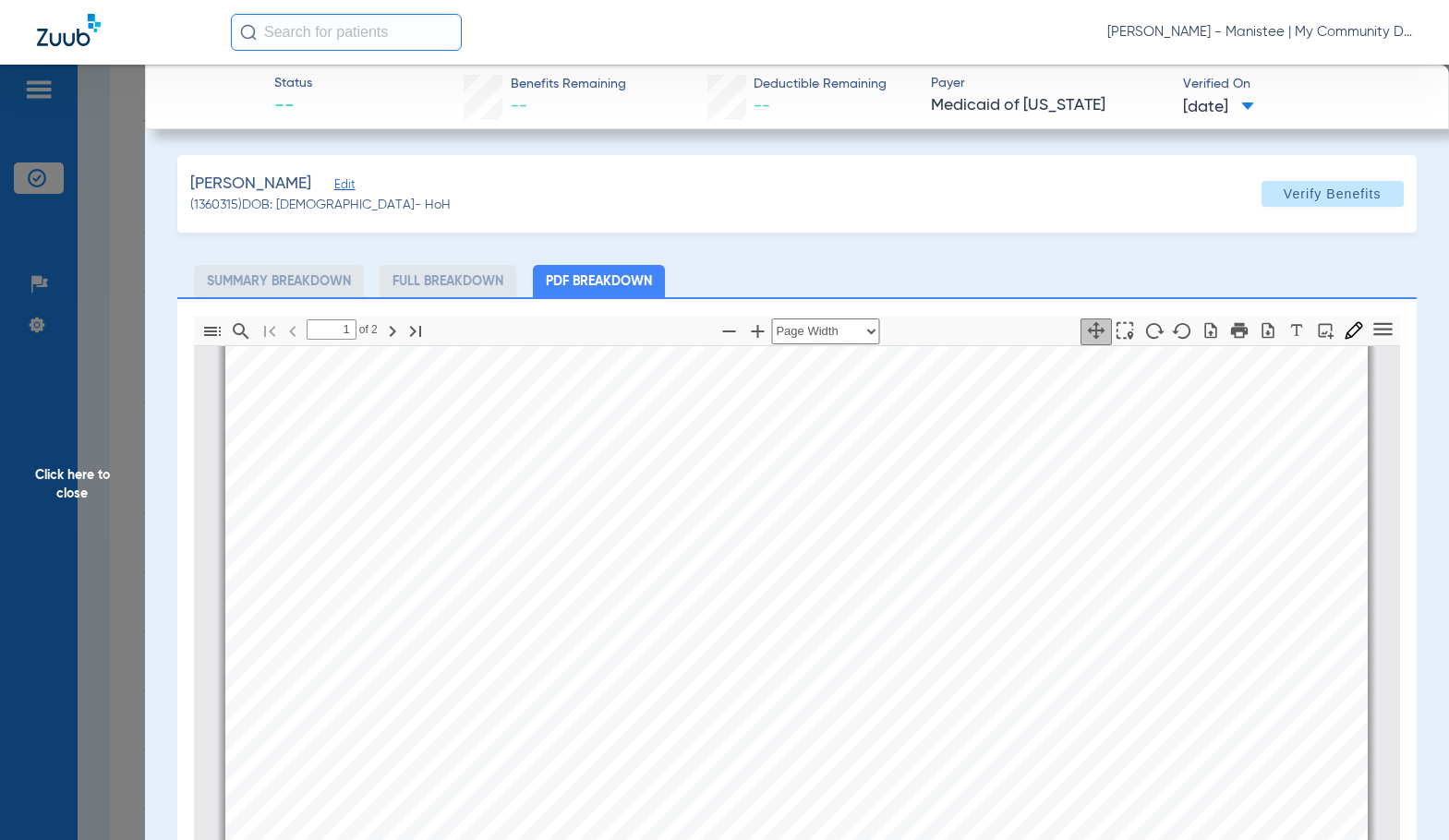
scroll to position [563, 0]
type input "2"
click at [105, 508] on span "Click here to close" at bounding box center [72, 485] width 145 height 840
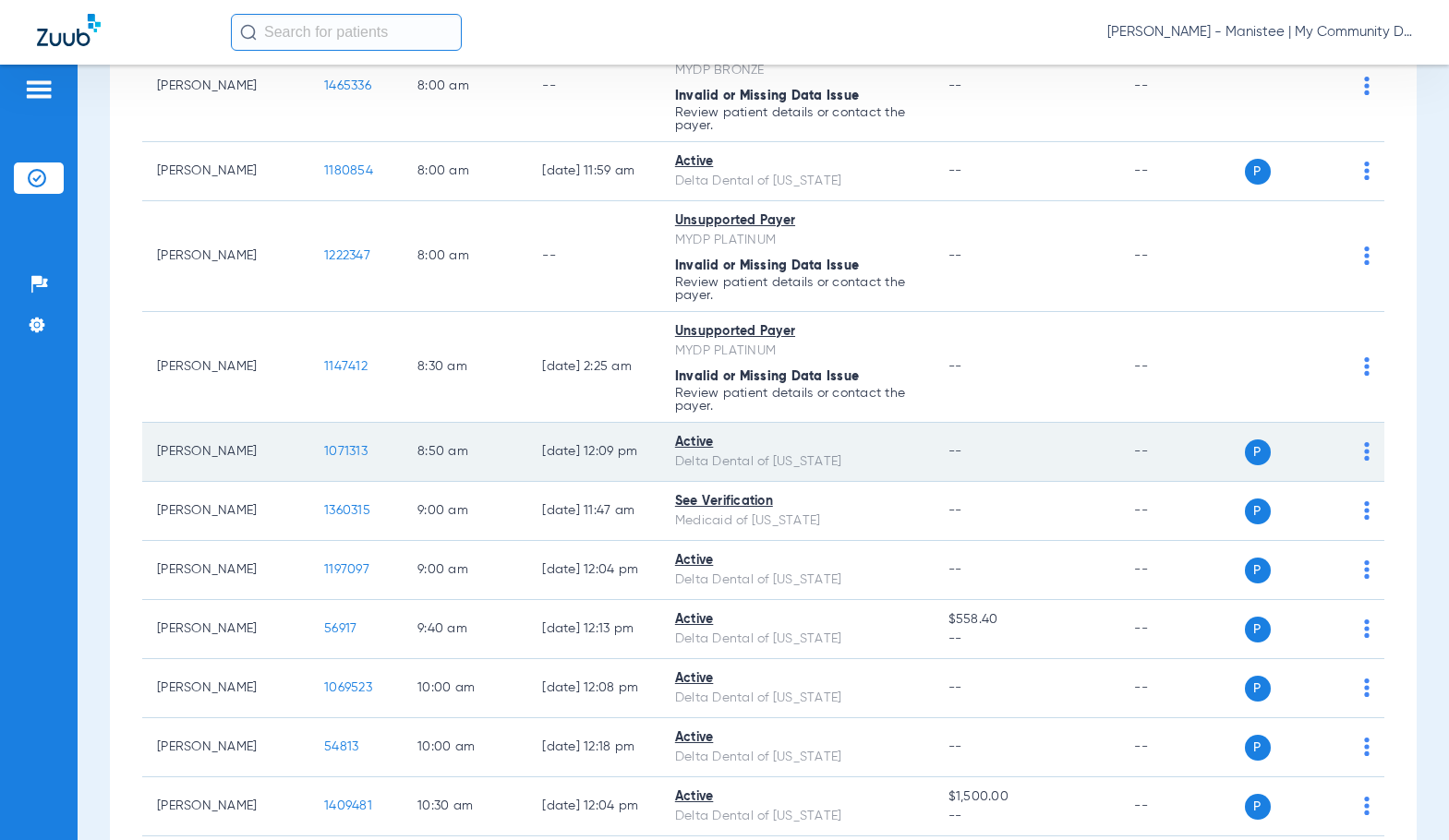
scroll to position [277, 0]
click at [324, 455] on span "1071313" at bounding box center [345, 450] width 43 height 13
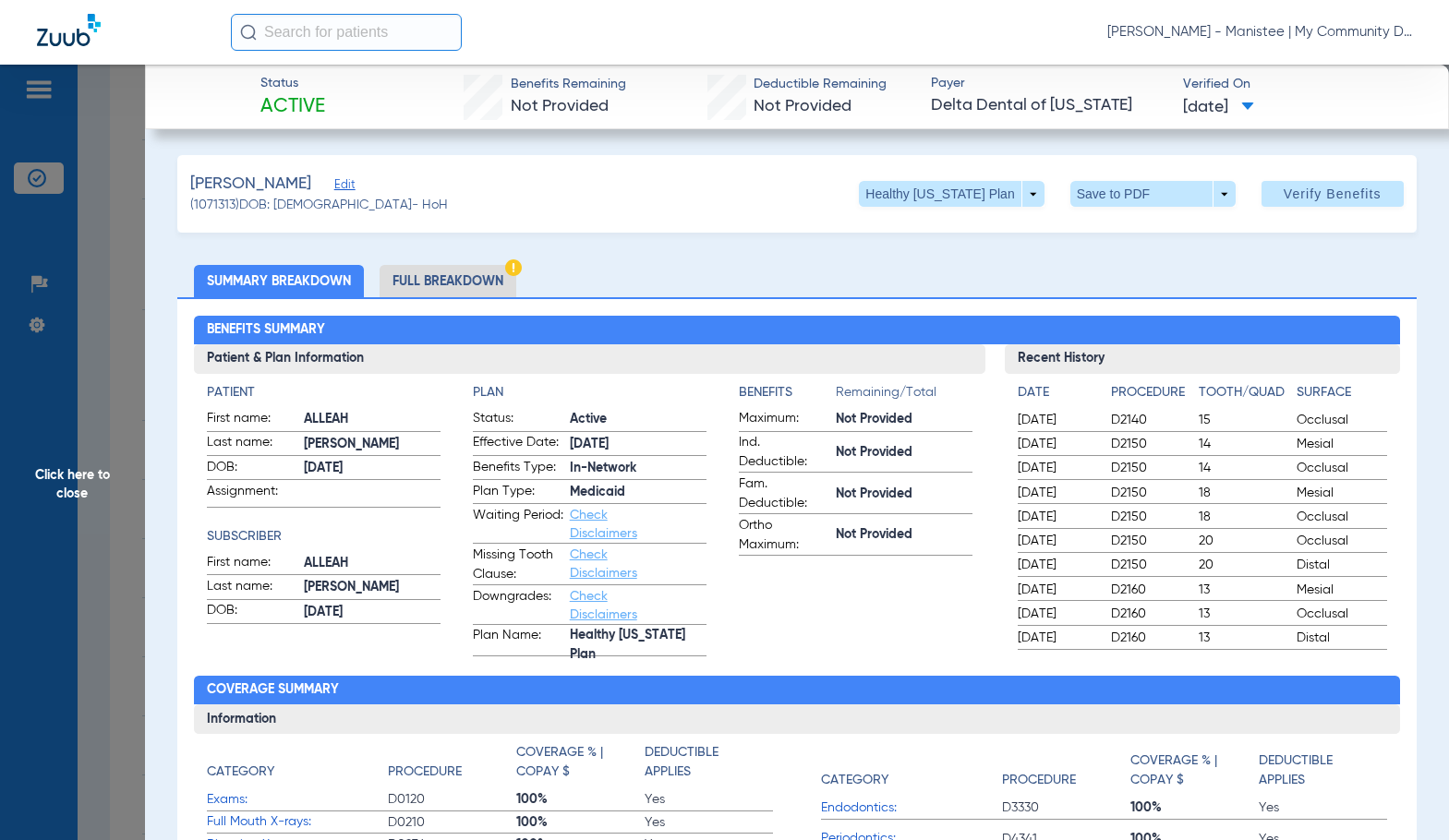
click at [457, 280] on li "Full Breakdown" at bounding box center [448, 280] width 137 height 32
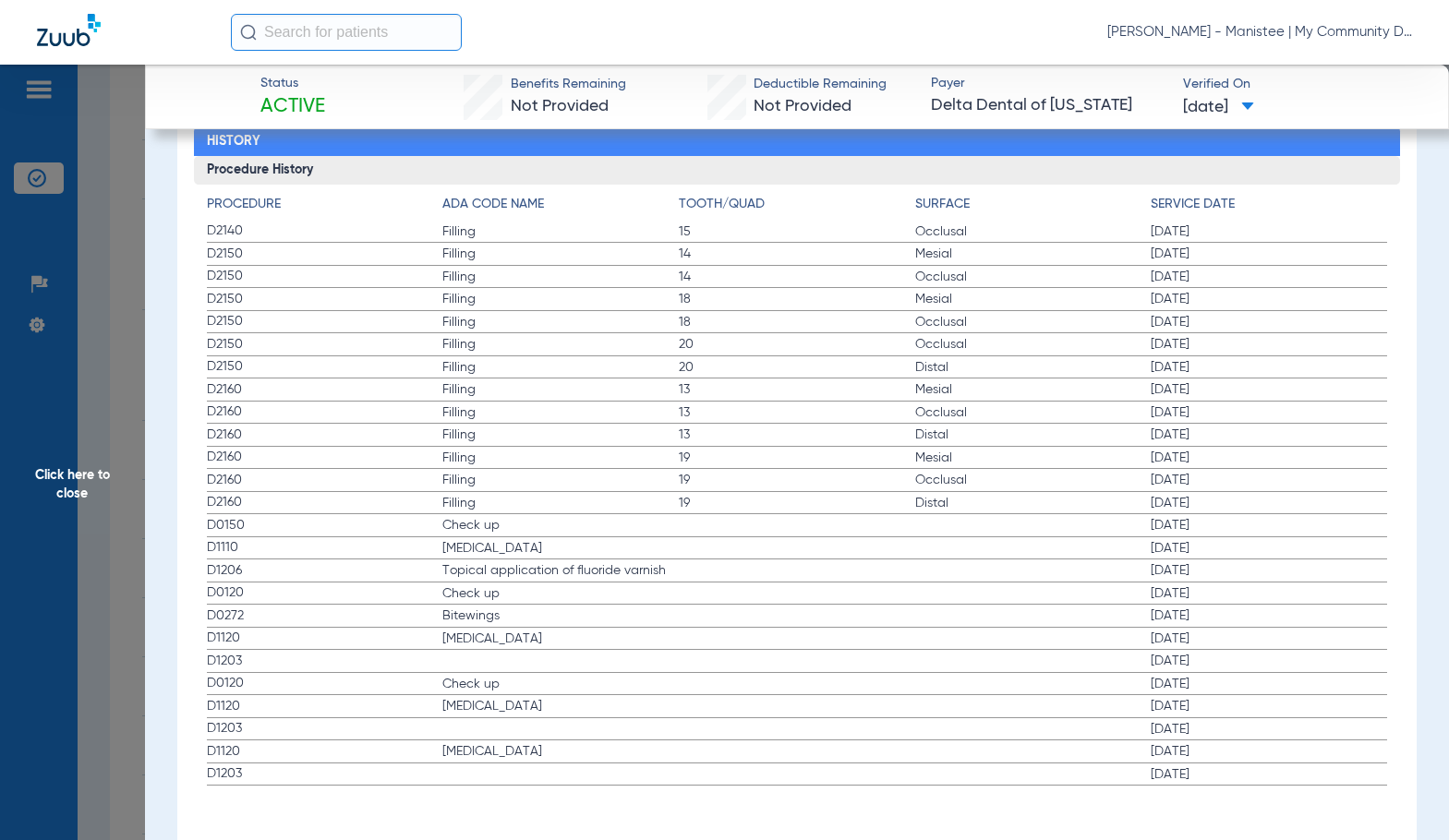
scroll to position [2400, 0]
drag, startPoint x: 694, startPoint y: 542, endPoint x: 663, endPoint y: 550, distance: 32.0
click at [694, 542] on label "D1110 [MEDICAL_DATA] [DATE]" at bounding box center [797, 548] width 1180 height 23
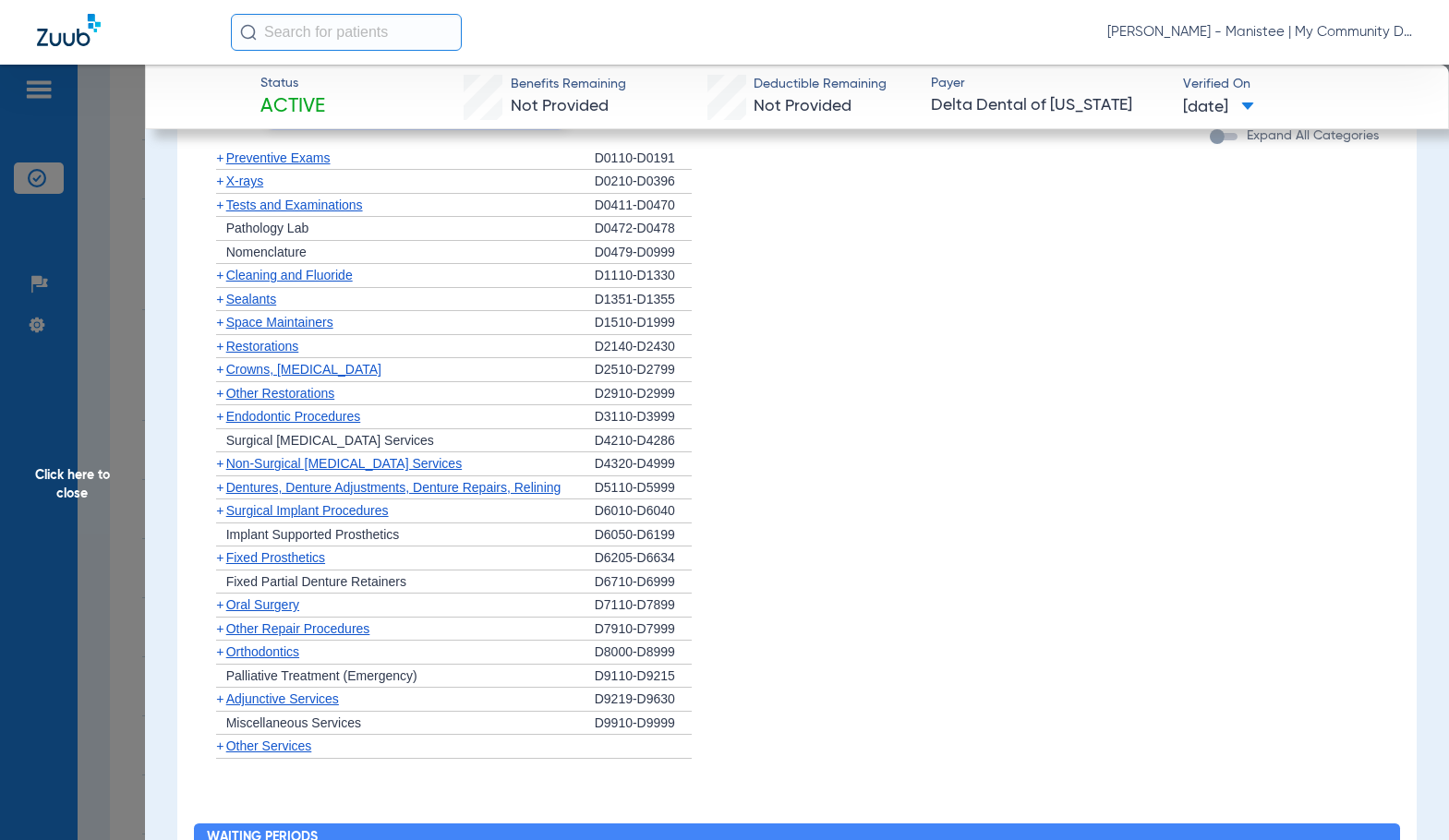
scroll to position [1393, 0]
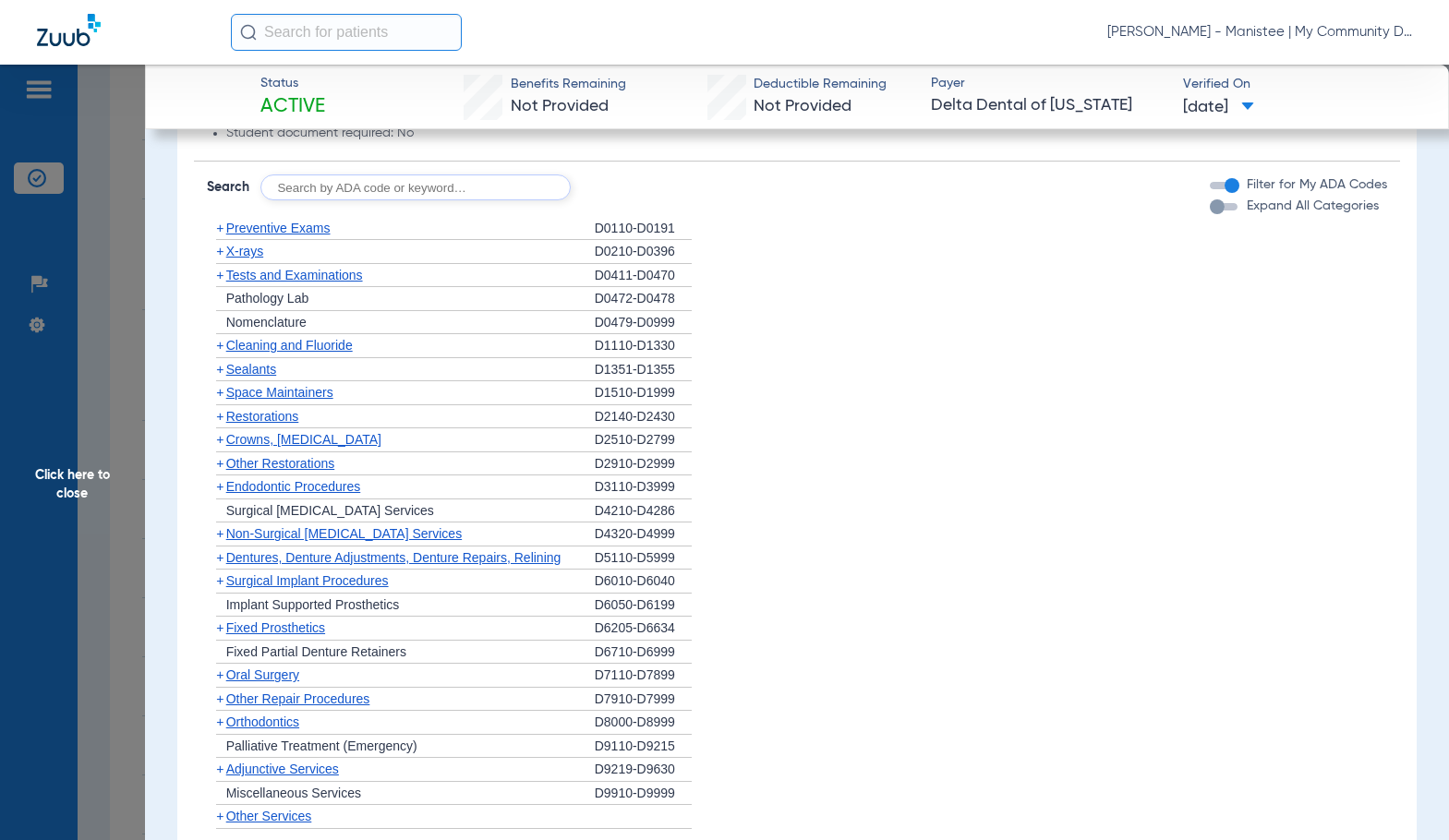
click at [251, 256] on span "X-rays" at bounding box center [244, 251] width 37 height 15
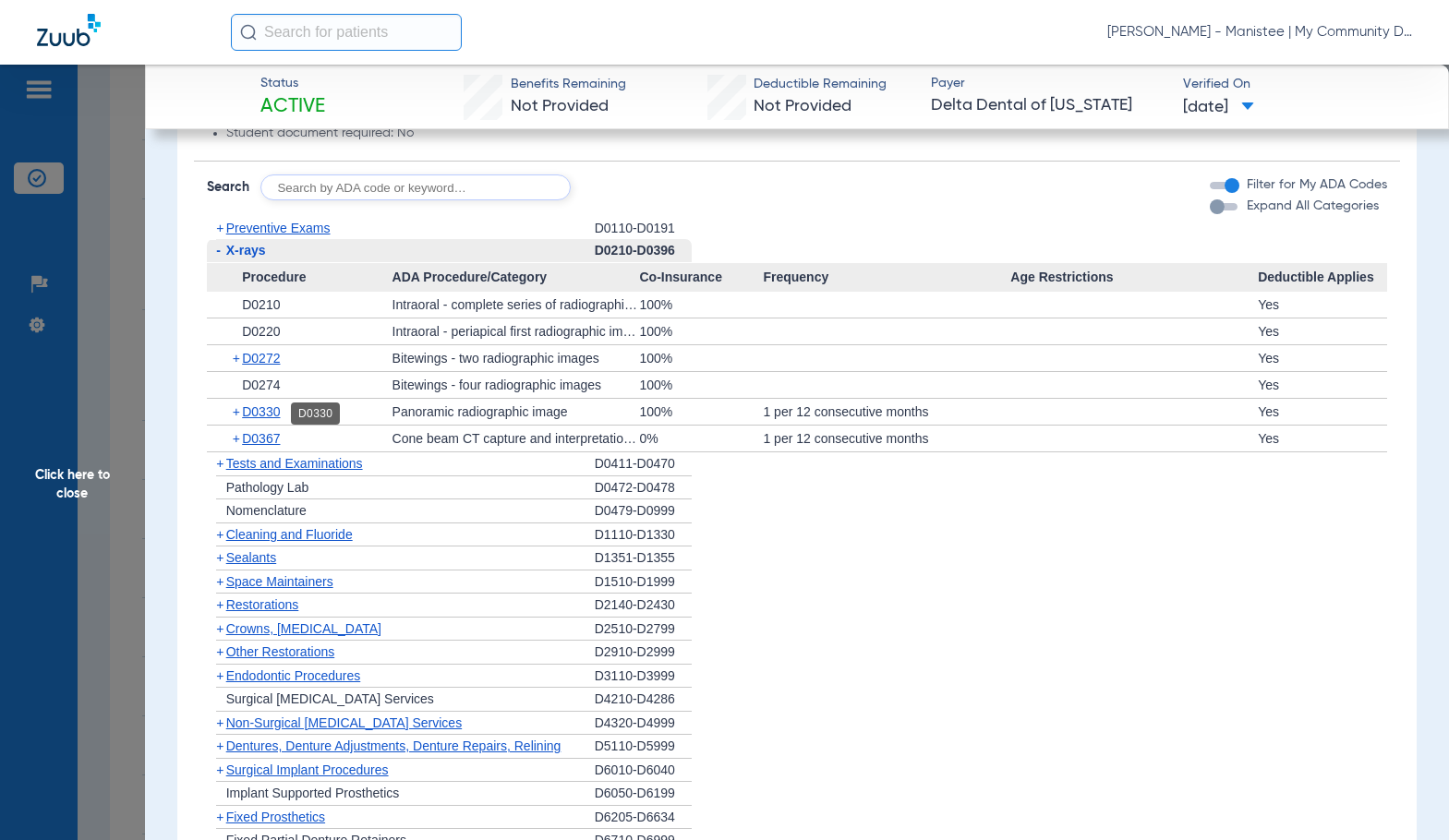
click at [266, 413] on span "D0330" at bounding box center [260, 412] width 38 height 15
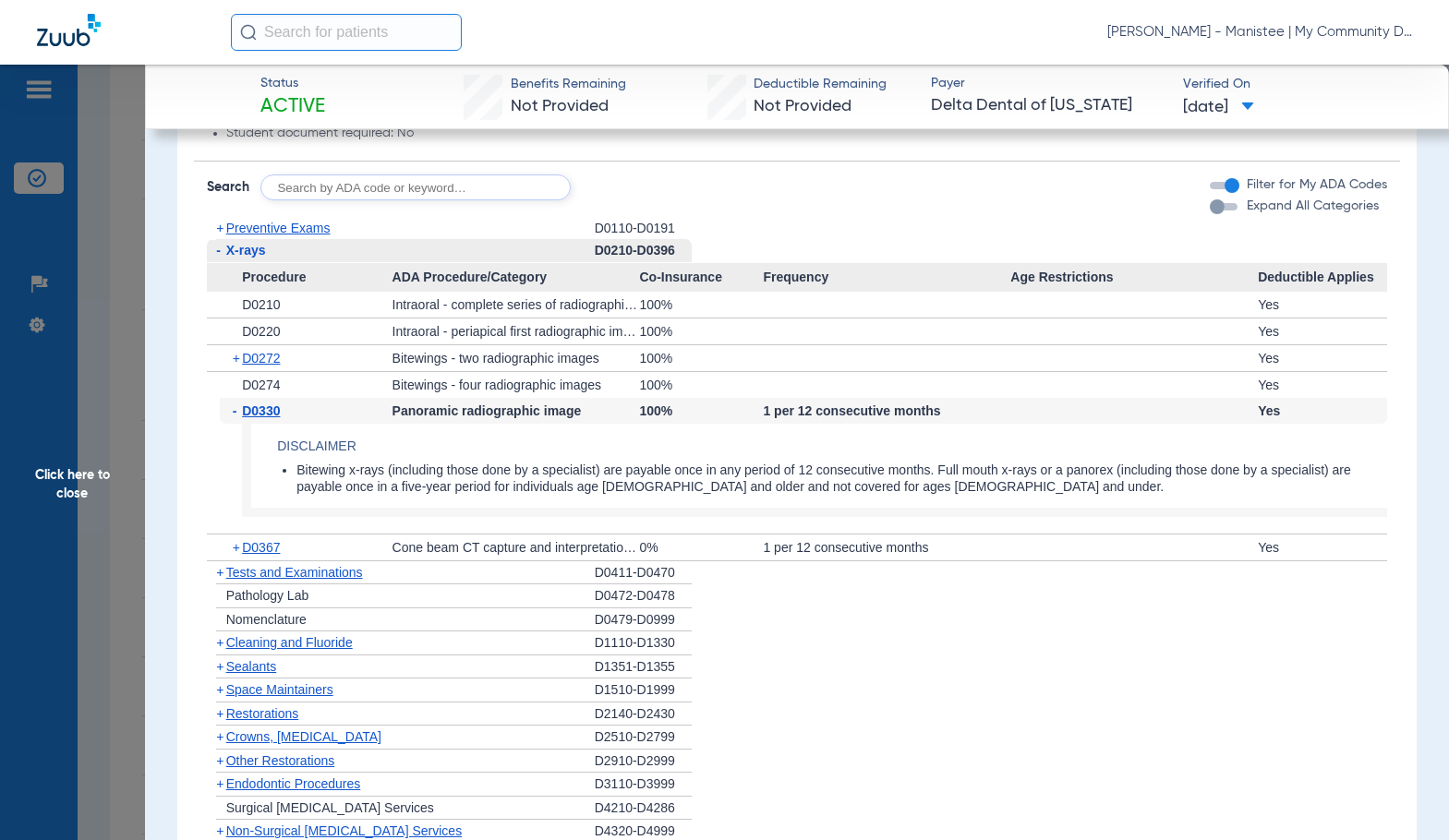
click at [266, 413] on span "D0330" at bounding box center [260, 411] width 38 height 15
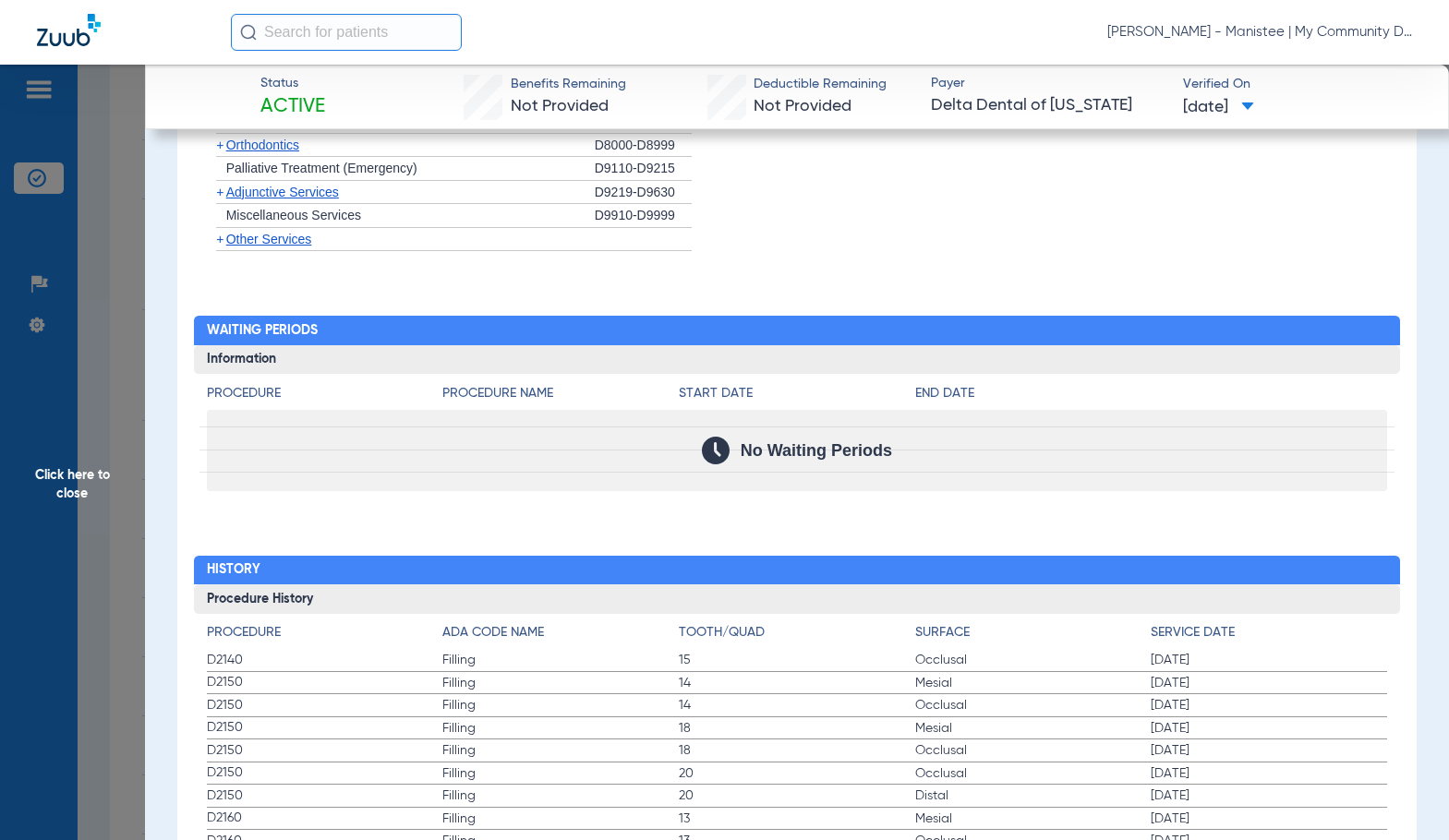
scroll to position [2400, 0]
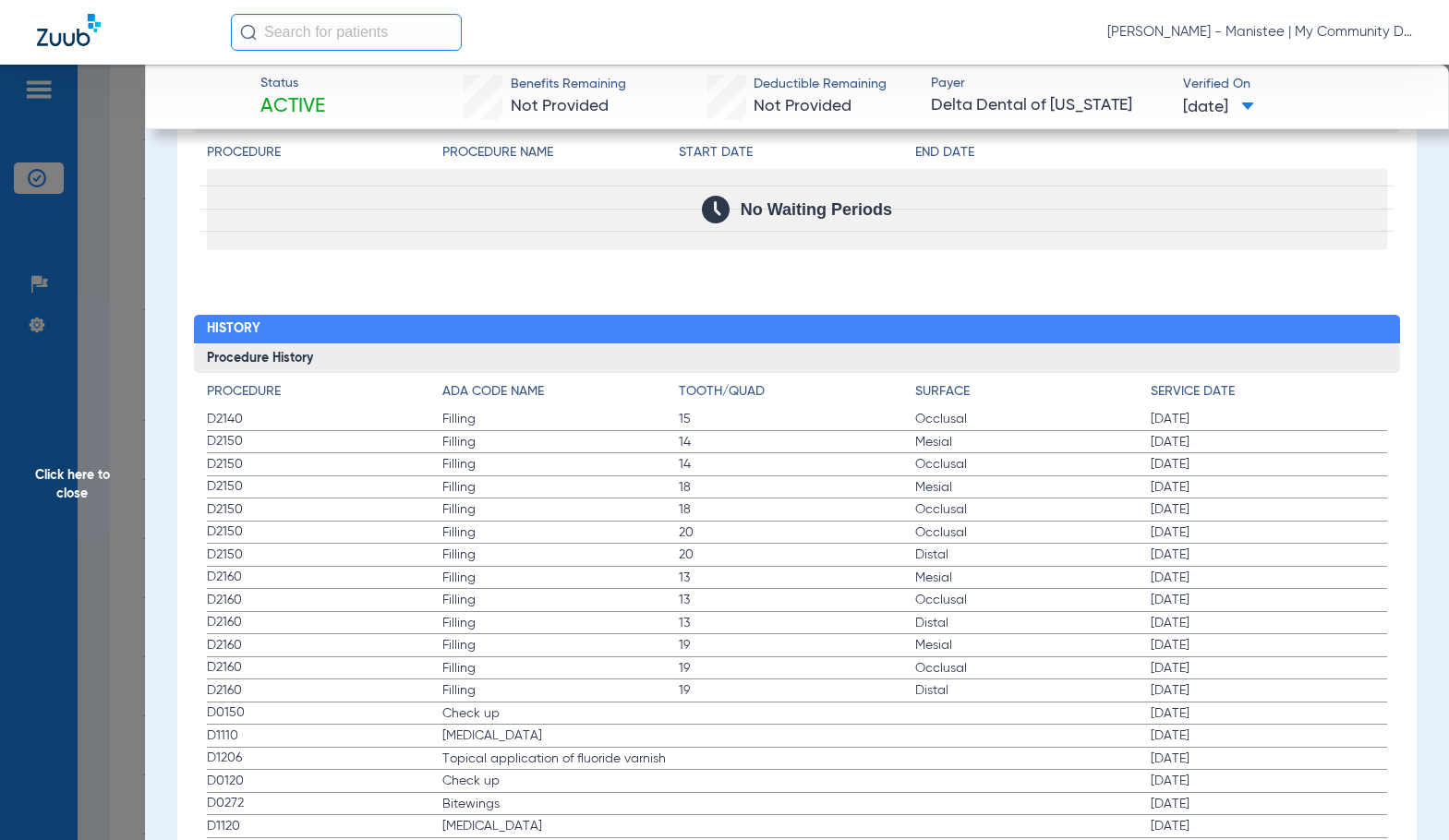
click at [548, 601] on span "Filling" at bounding box center [560, 600] width 236 height 19
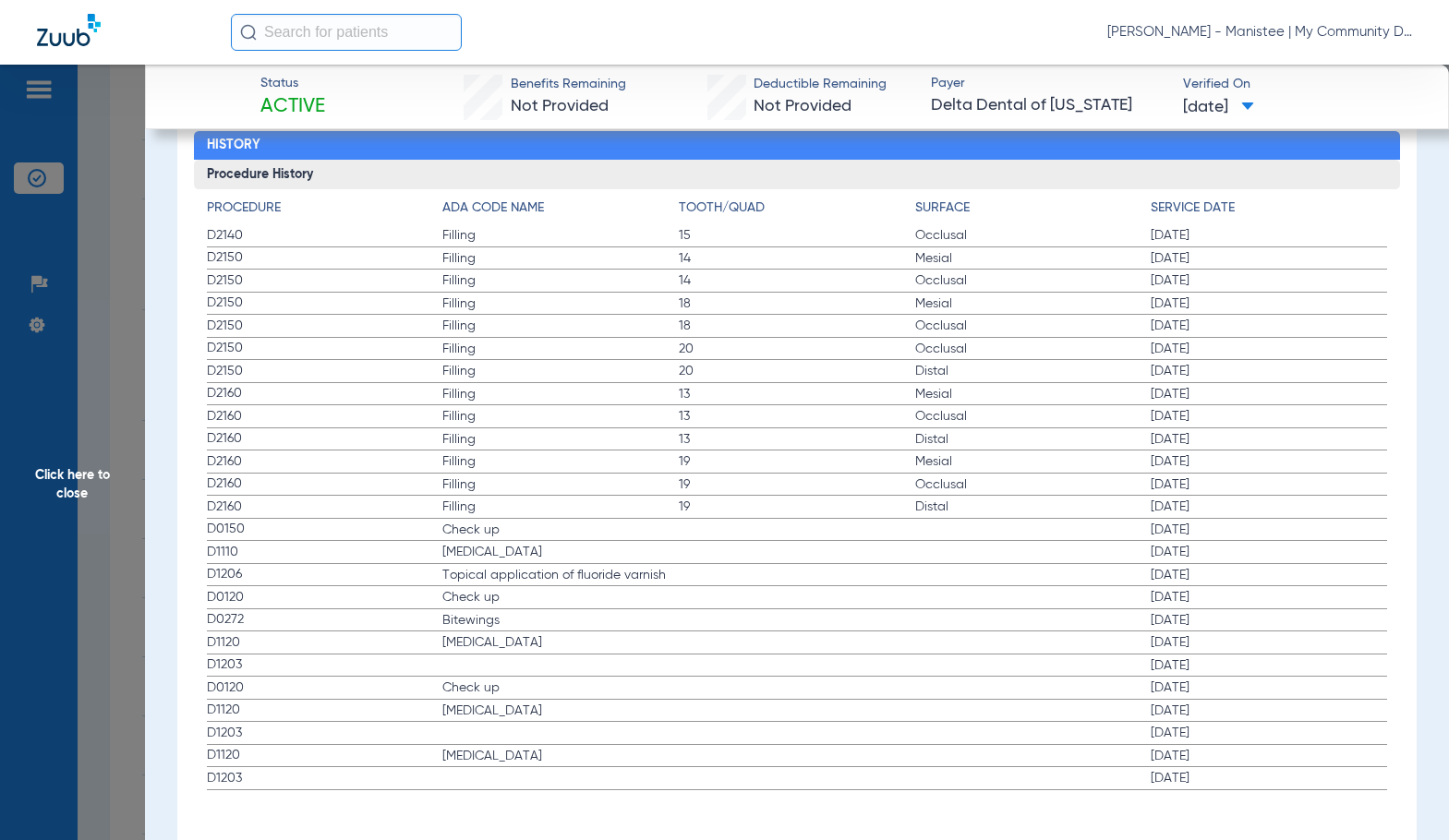
scroll to position [2585, 0]
click at [68, 433] on span "Click here to close" at bounding box center [72, 485] width 145 height 840
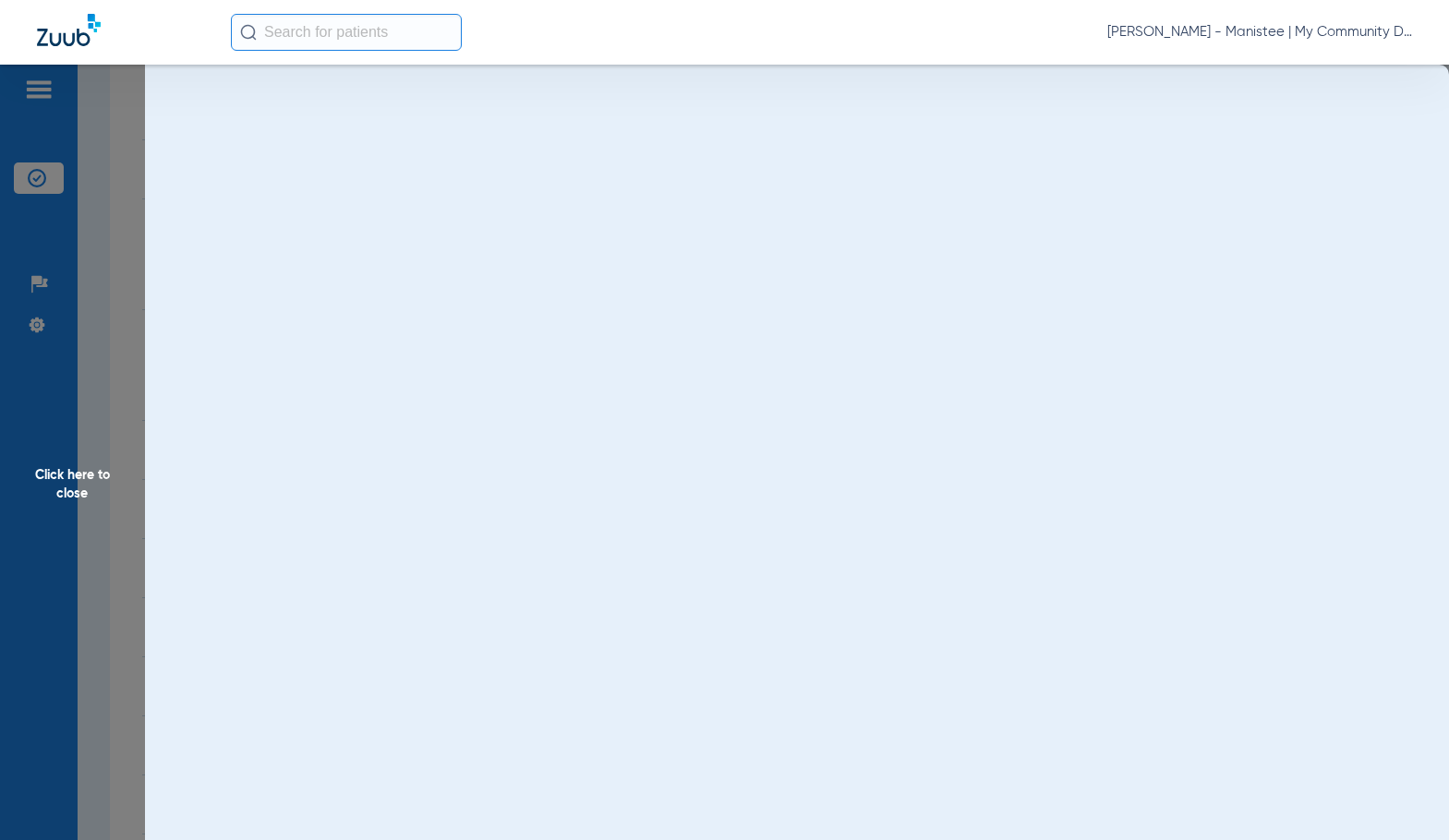
scroll to position [0, 0]
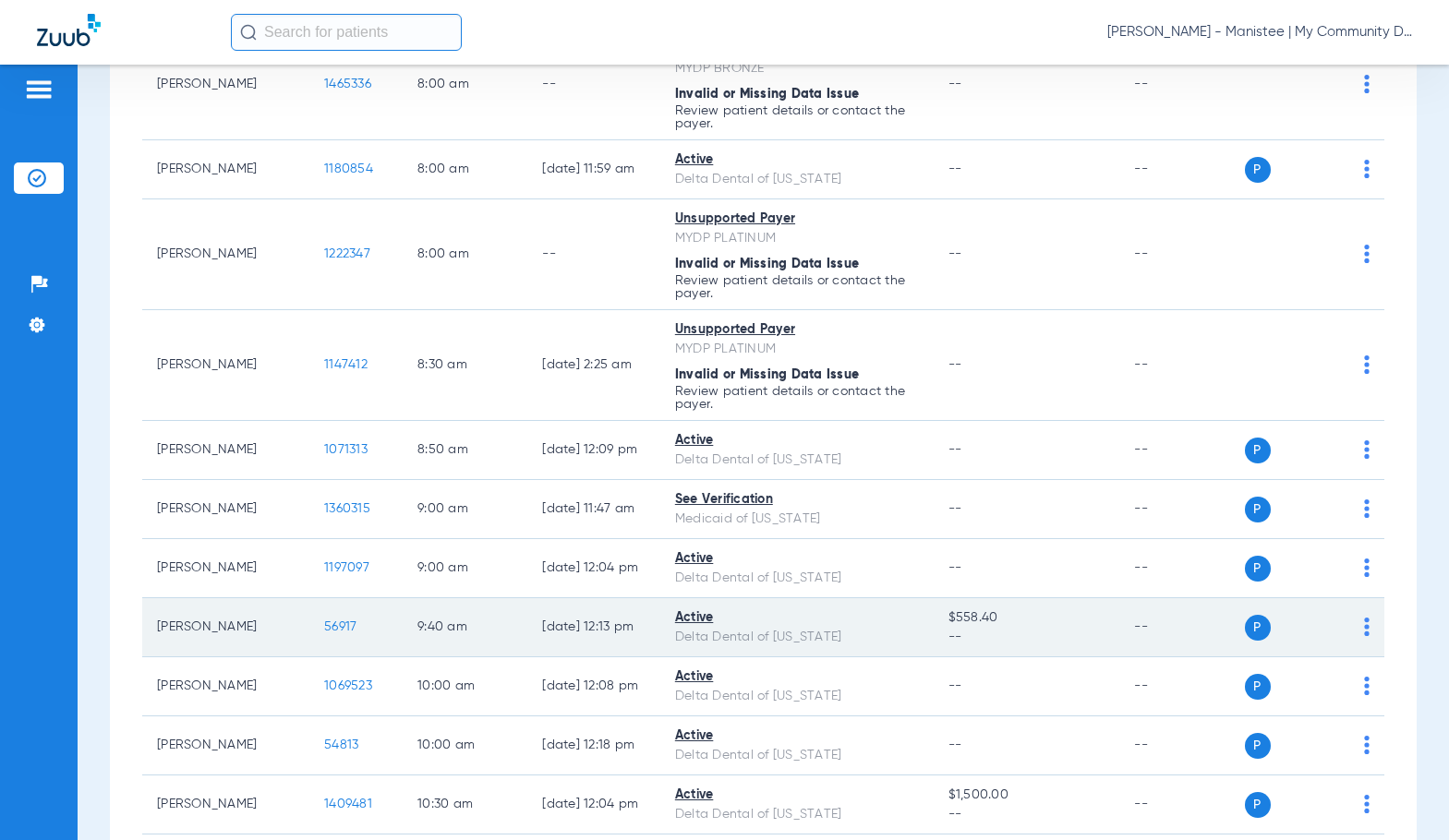
click at [324, 623] on span "56917" at bounding box center [340, 627] width 32 height 13
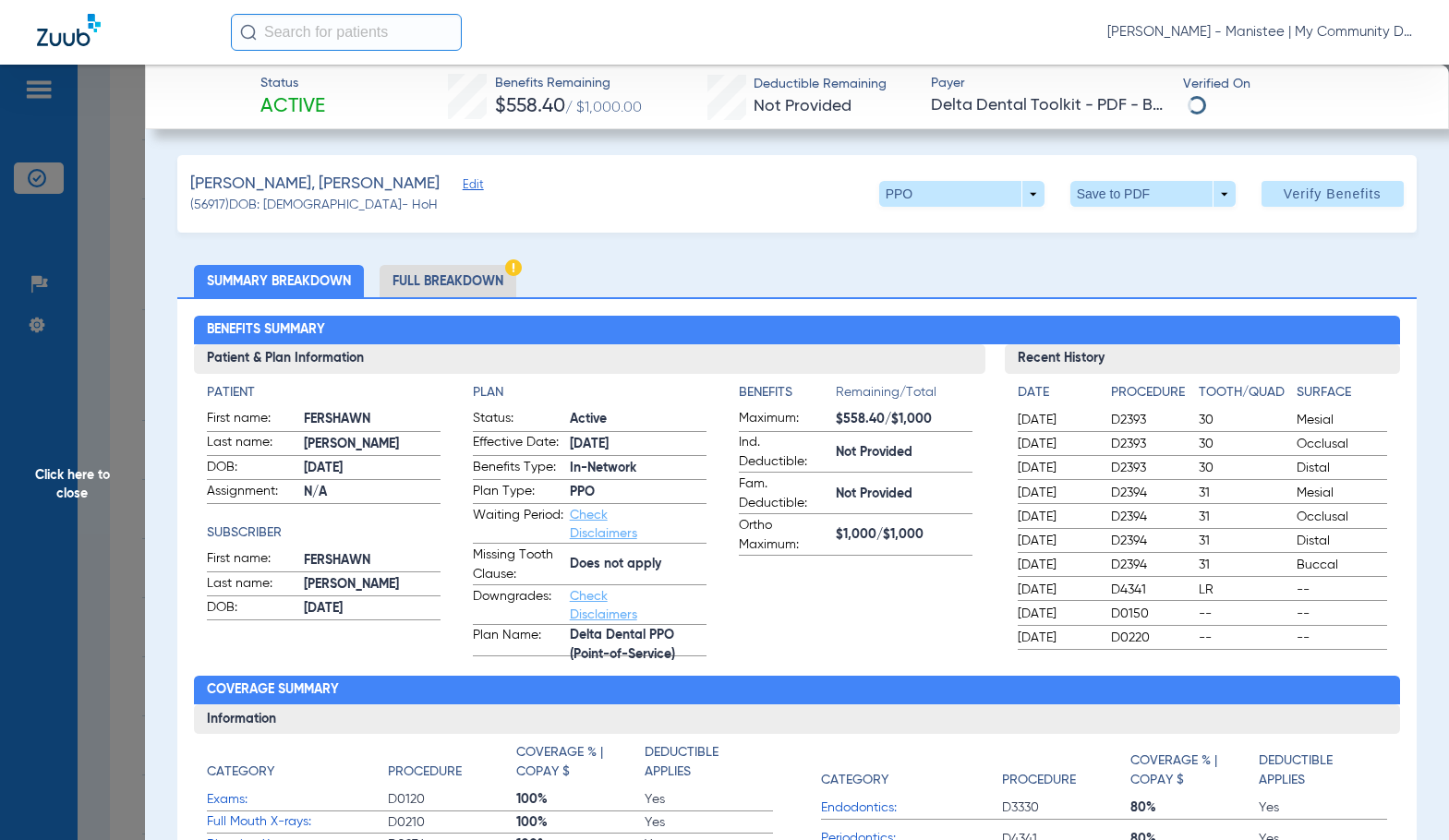
click at [465, 282] on li "Full Breakdown" at bounding box center [448, 280] width 137 height 32
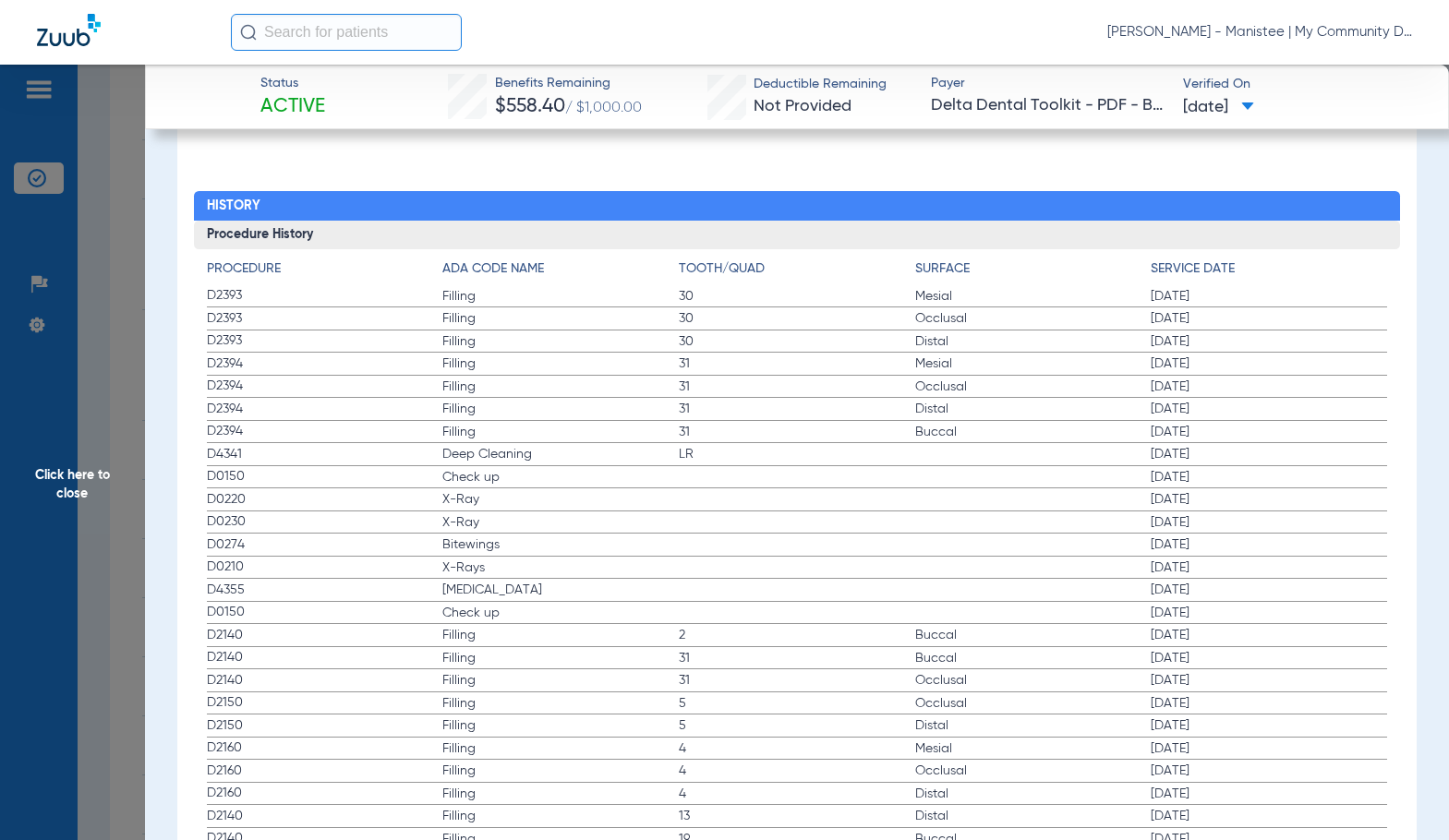
scroll to position [2492, 0]
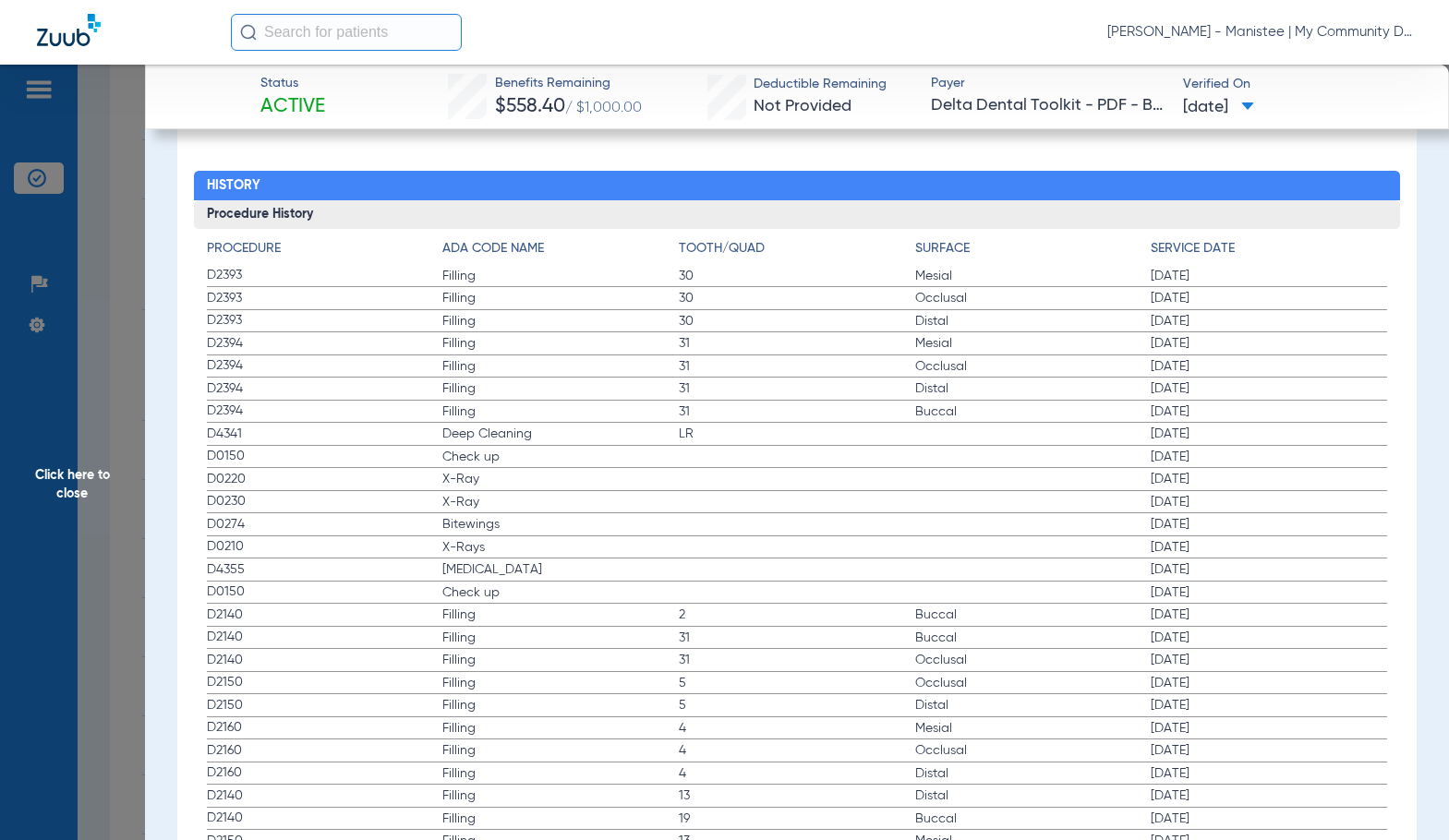
click at [105, 488] on span "Click here to close" at bounding box center [72, 485] width 145 height 840
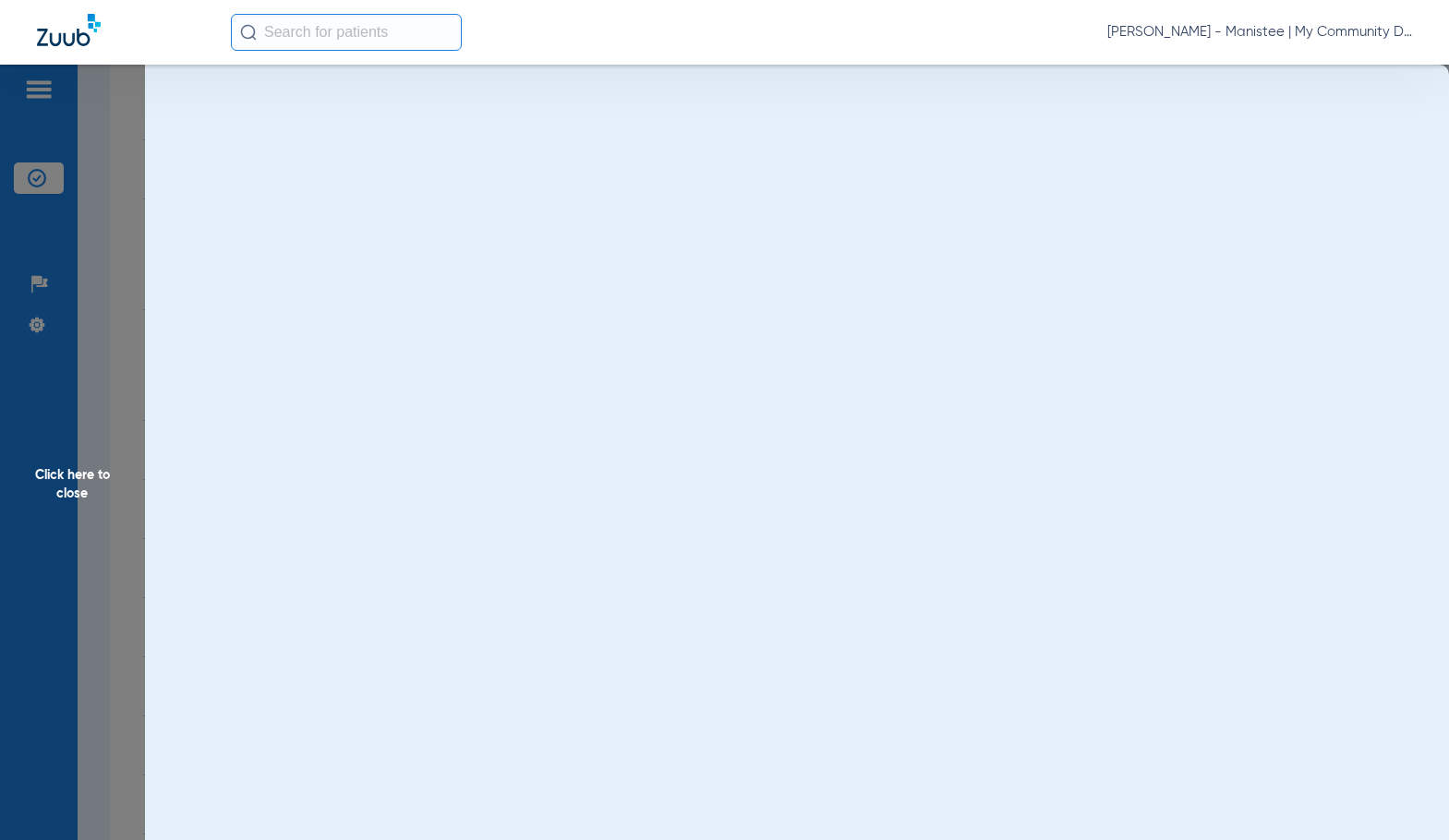
scroll to position [0, 0]
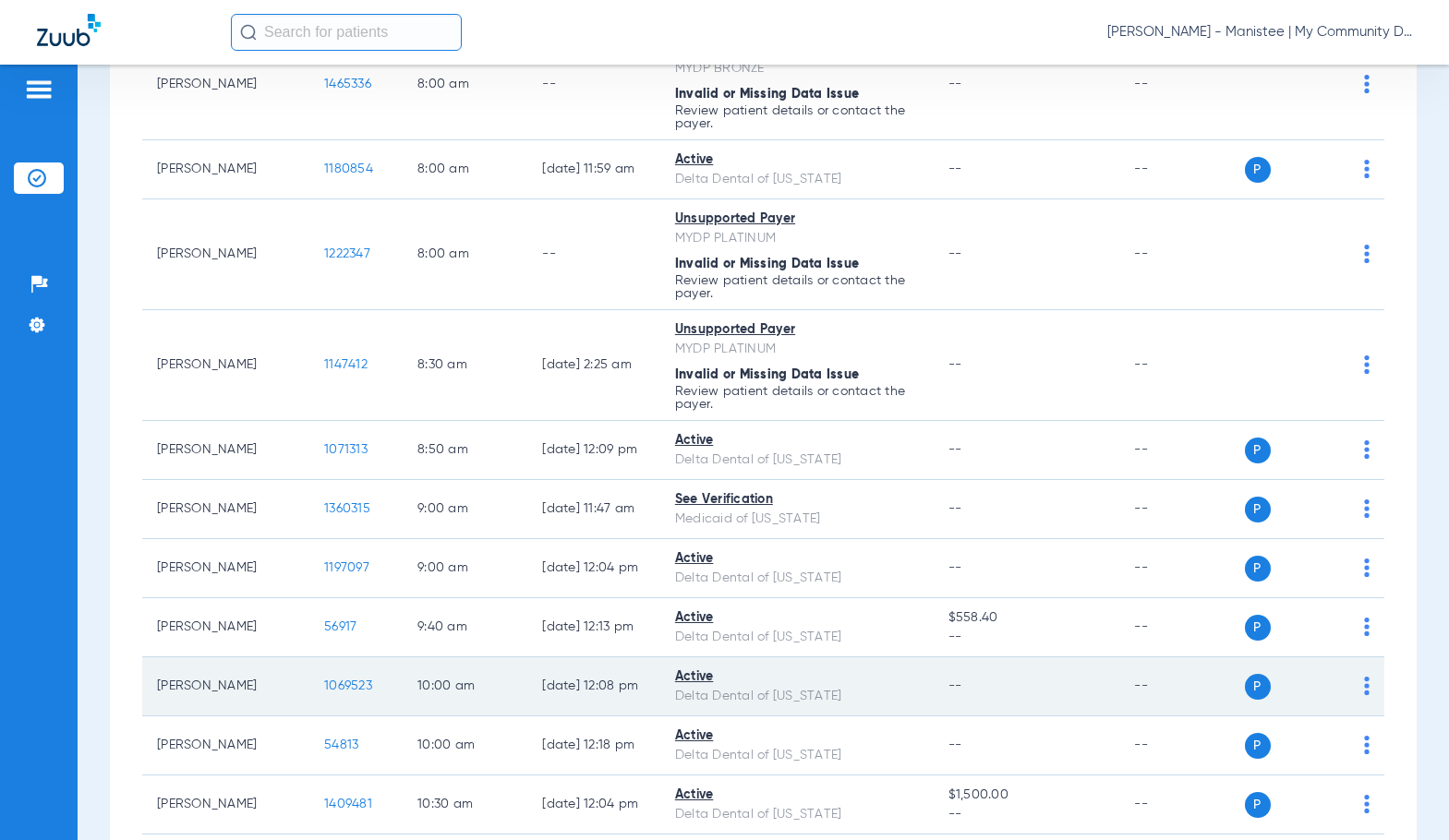
click at [330, 686] on span "1069523" at bounding box center [348, 686] width 48 height 13
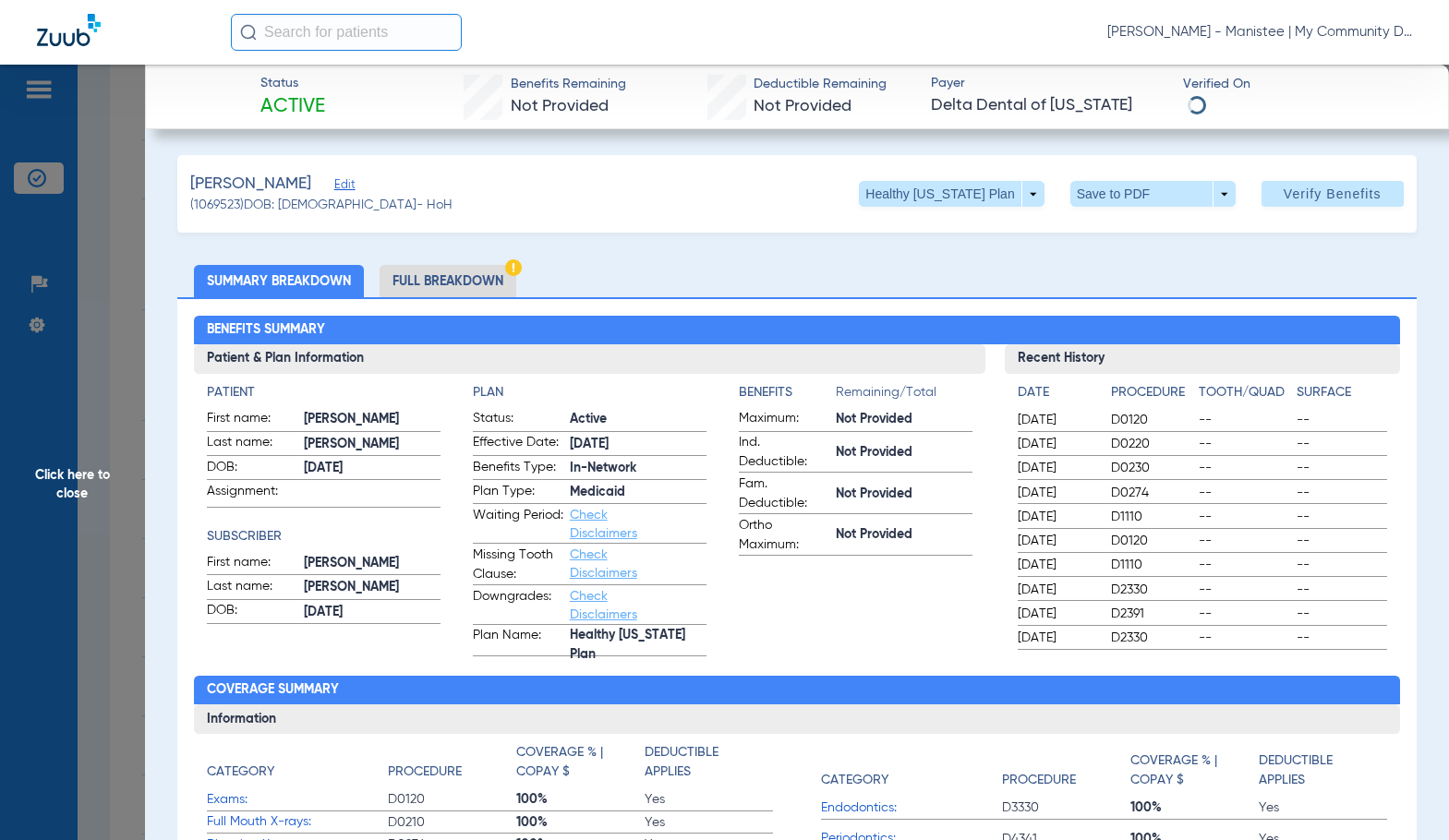
click at [452, 280] on li "Full Breakdown" at bounding box center [448, 280] width 137 height 32
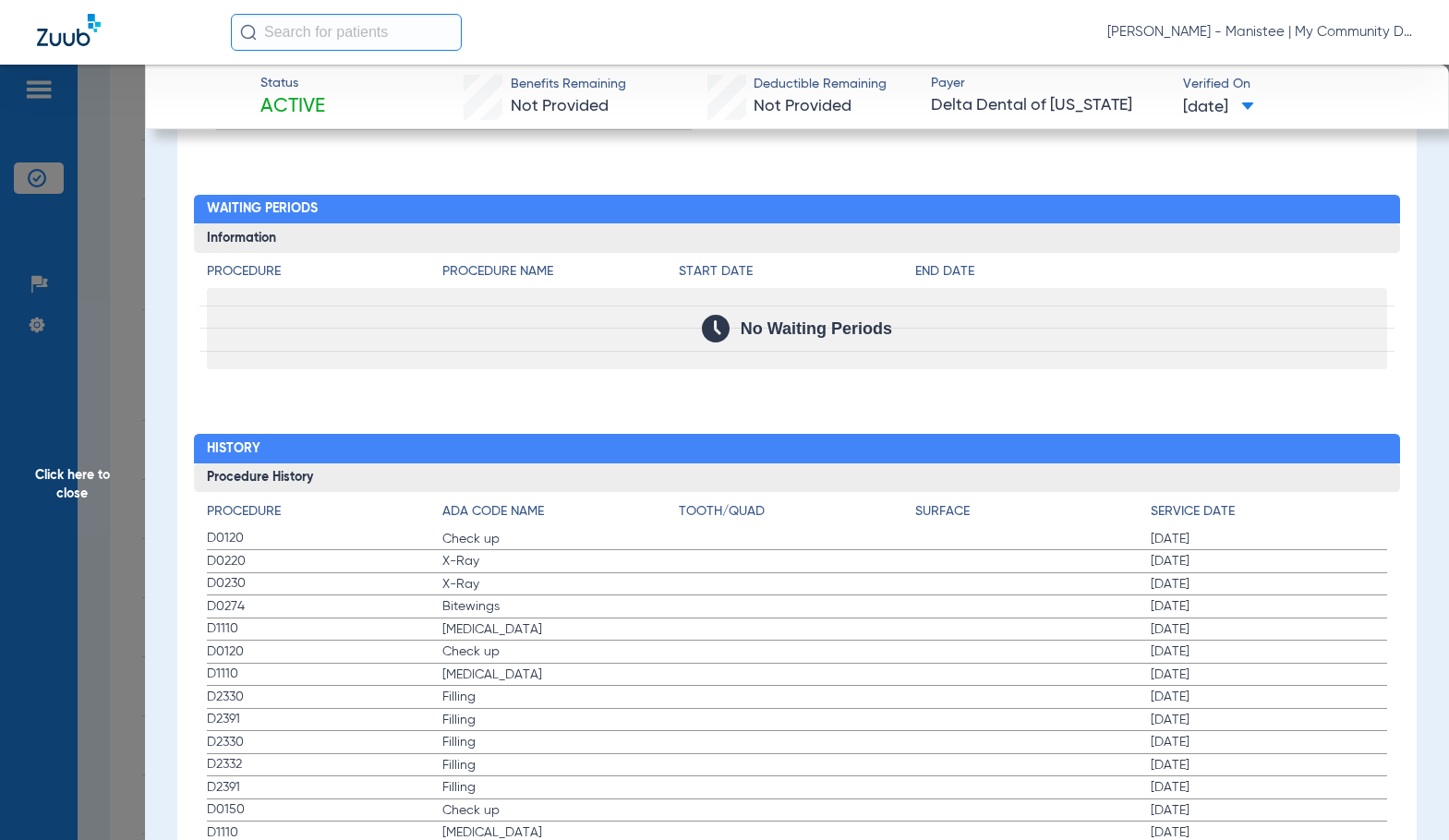
scroll to position [2159, 0]
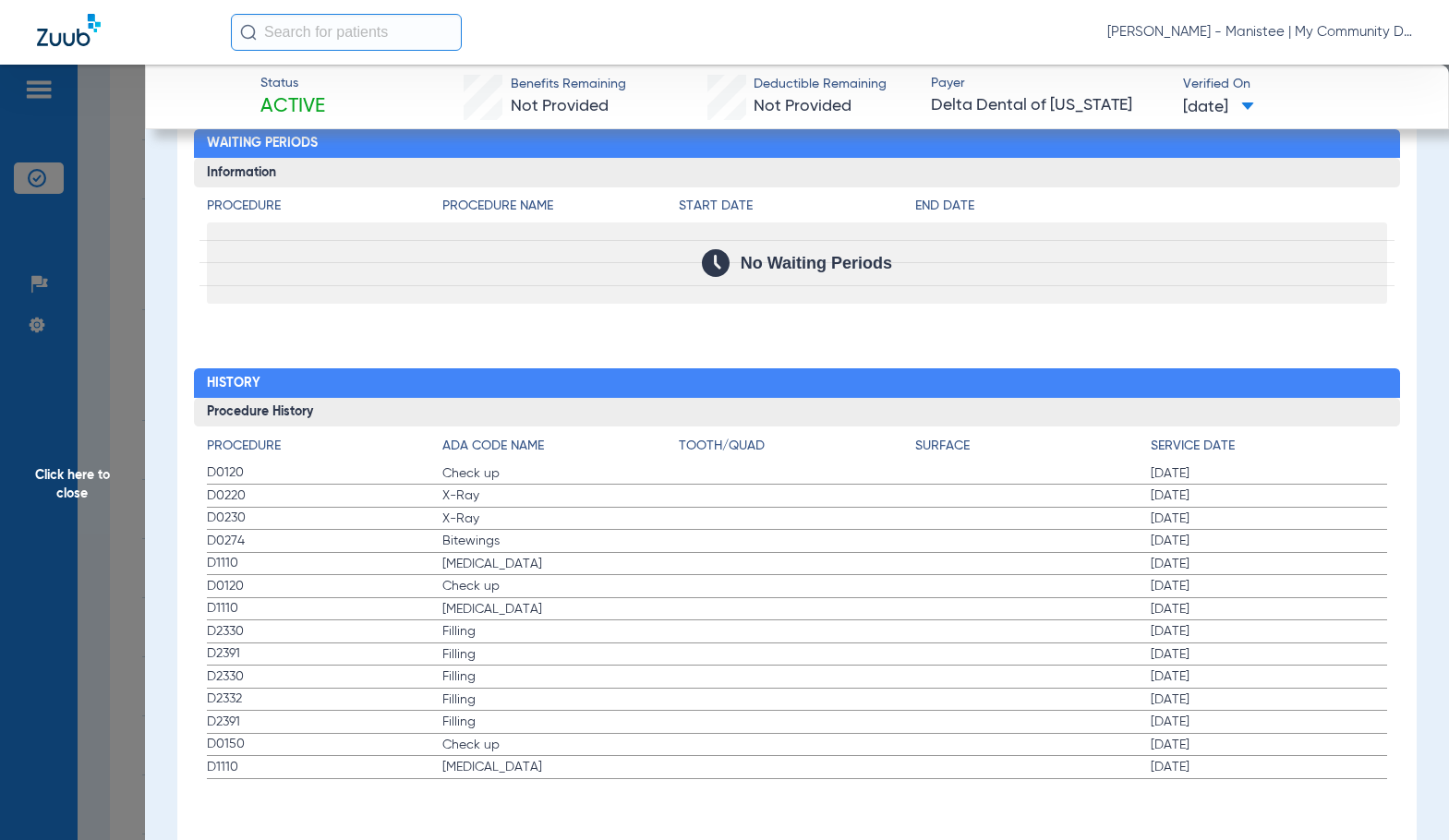
click at [644, 534] on span "Bitewings" at bounding box center [560, 541] width 236 height 19
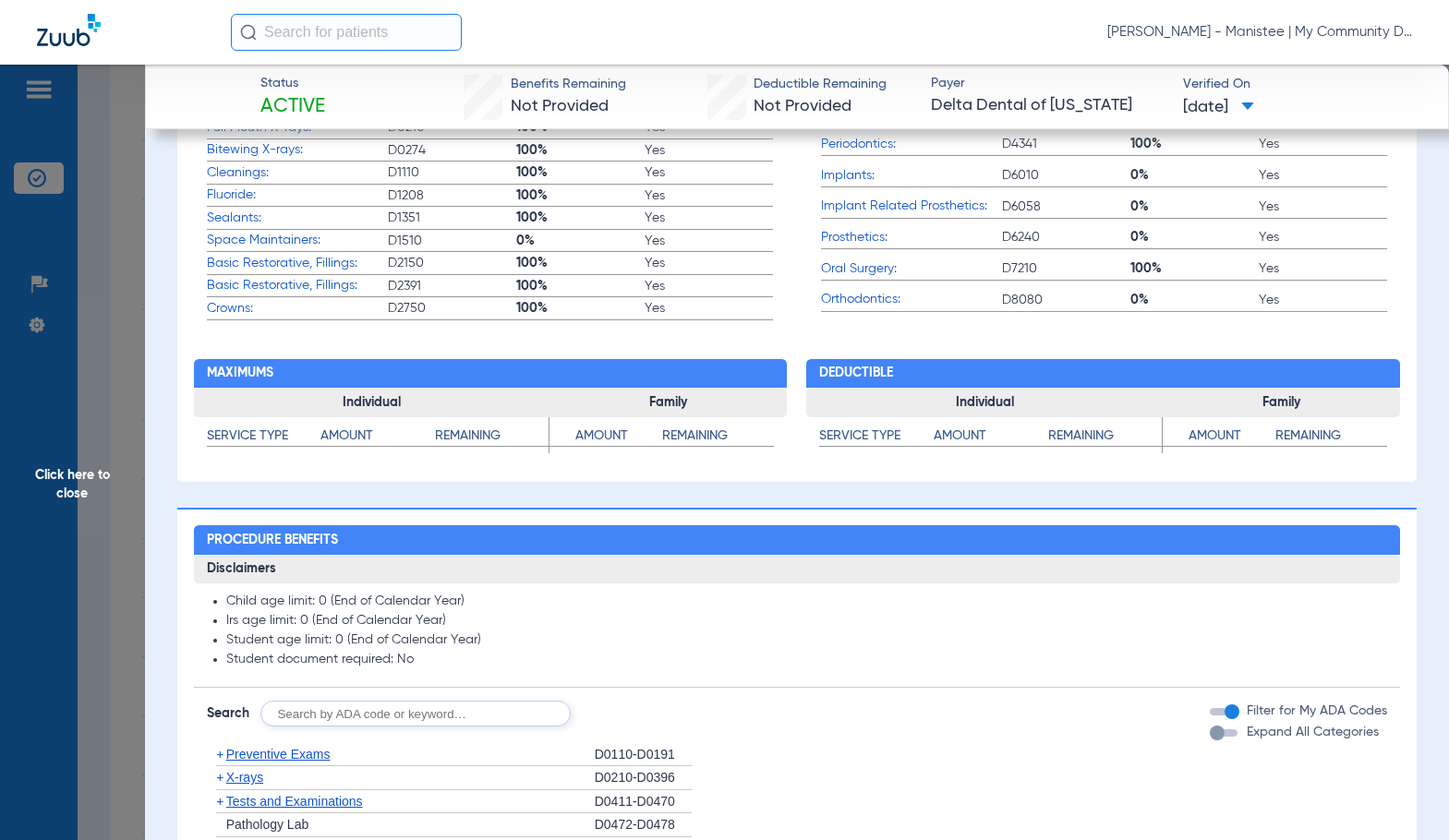
scroll to position [498, 0]
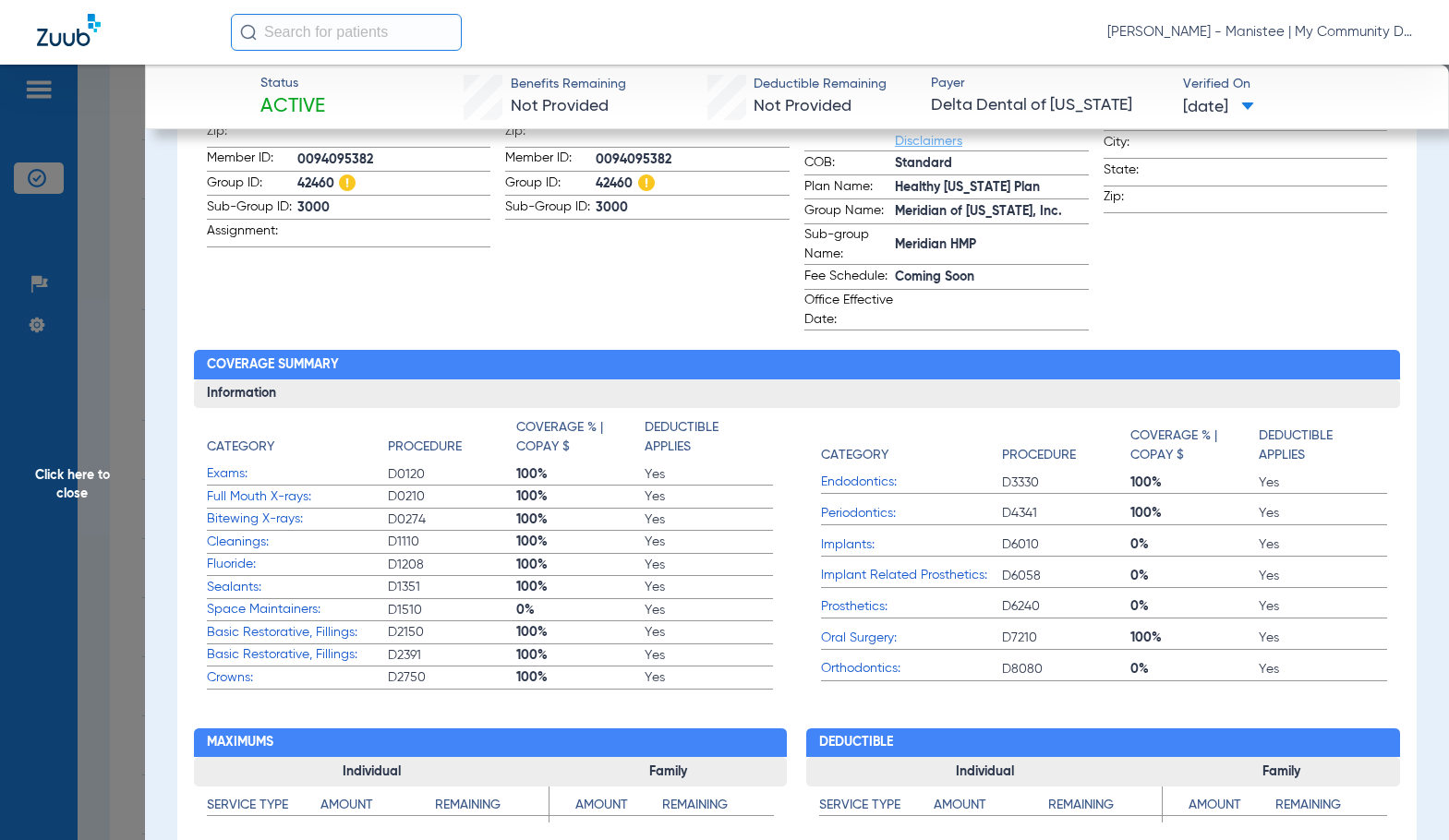
click at [633, 584] on span "100%" at bounding box center [580, 587] width 129 height 19
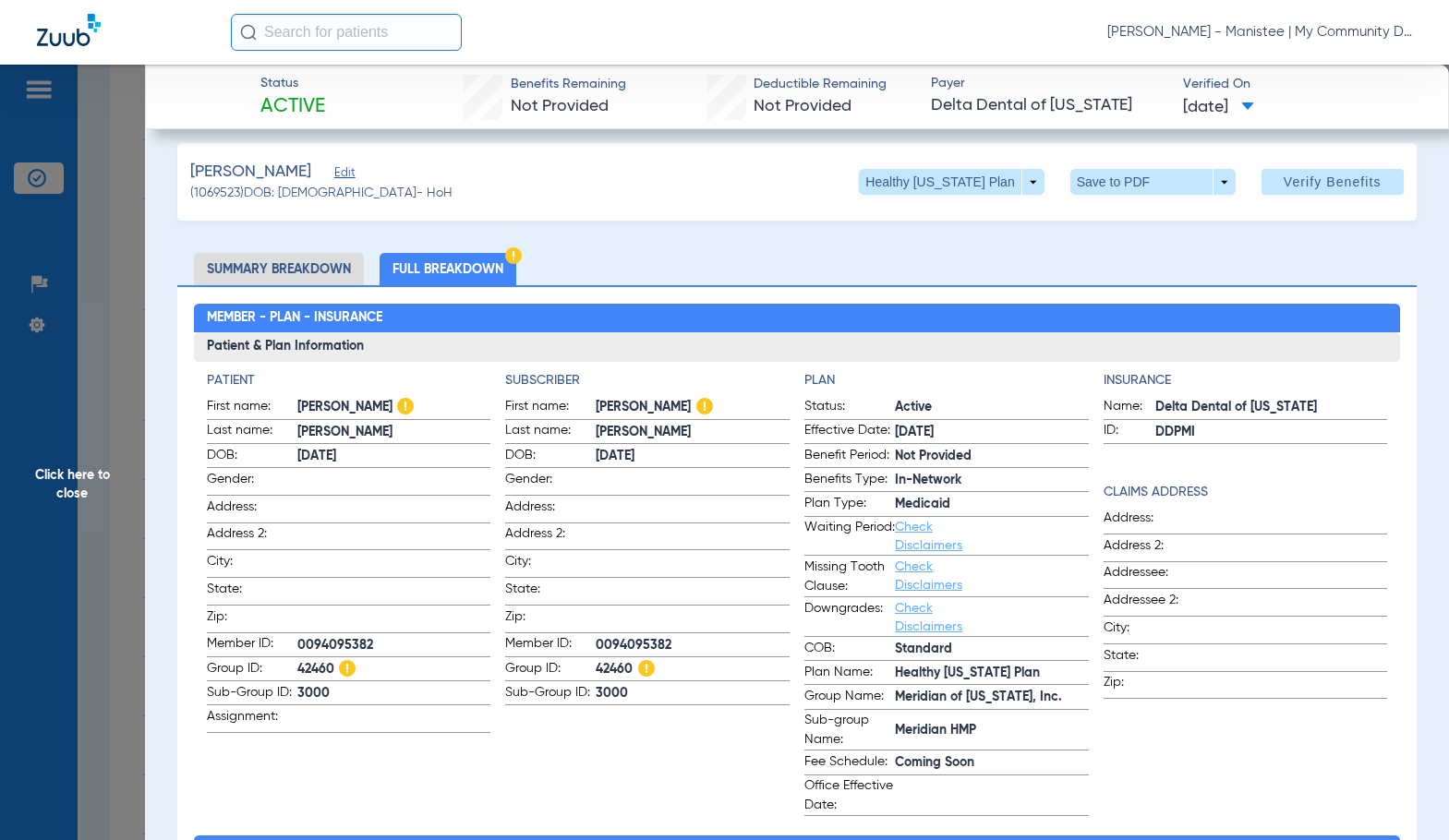
scroll to position [0, 0]
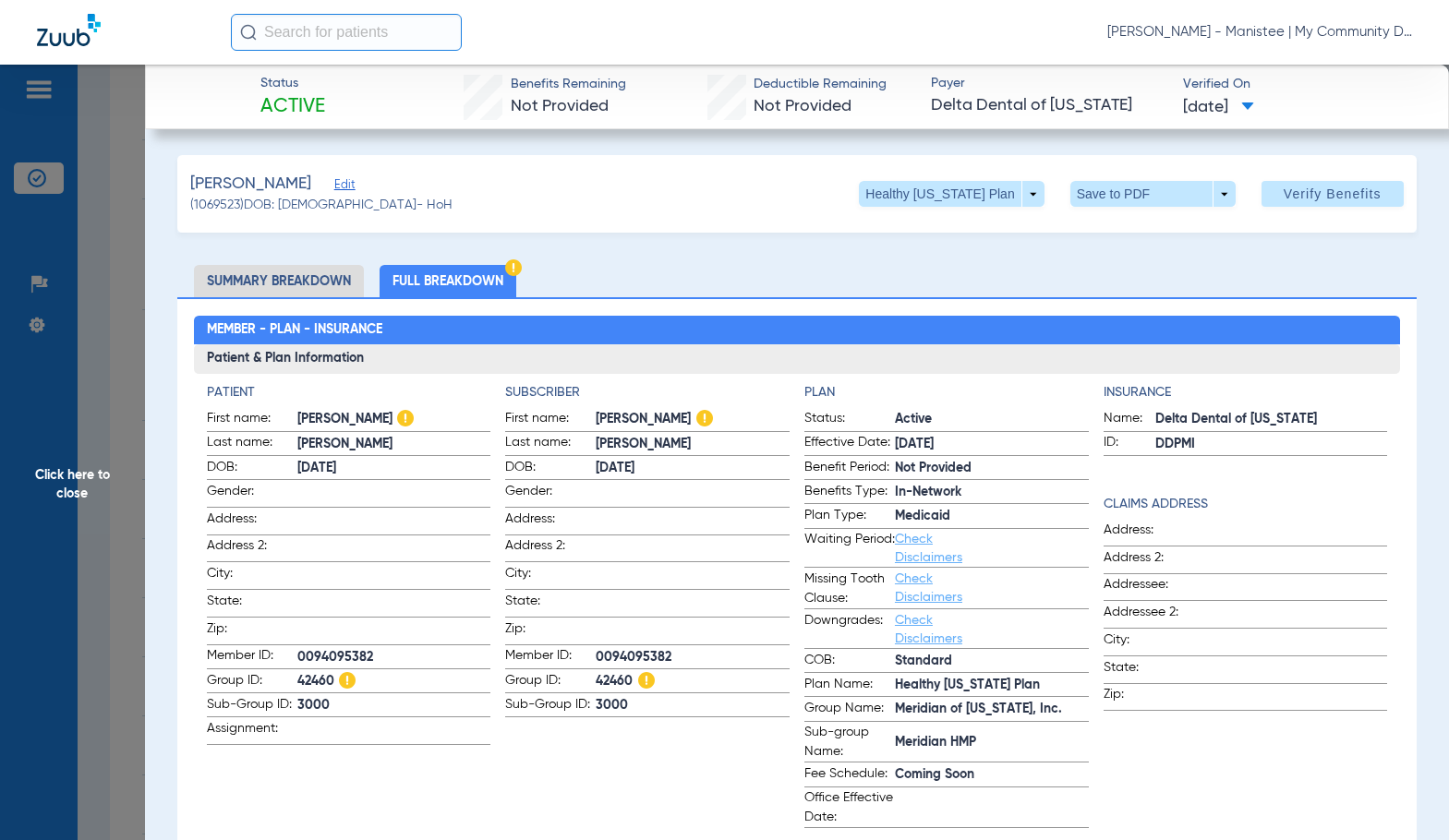
click at [109, 493] on span "Click here to close" at bounding box center [72, 485] width 145 height 840
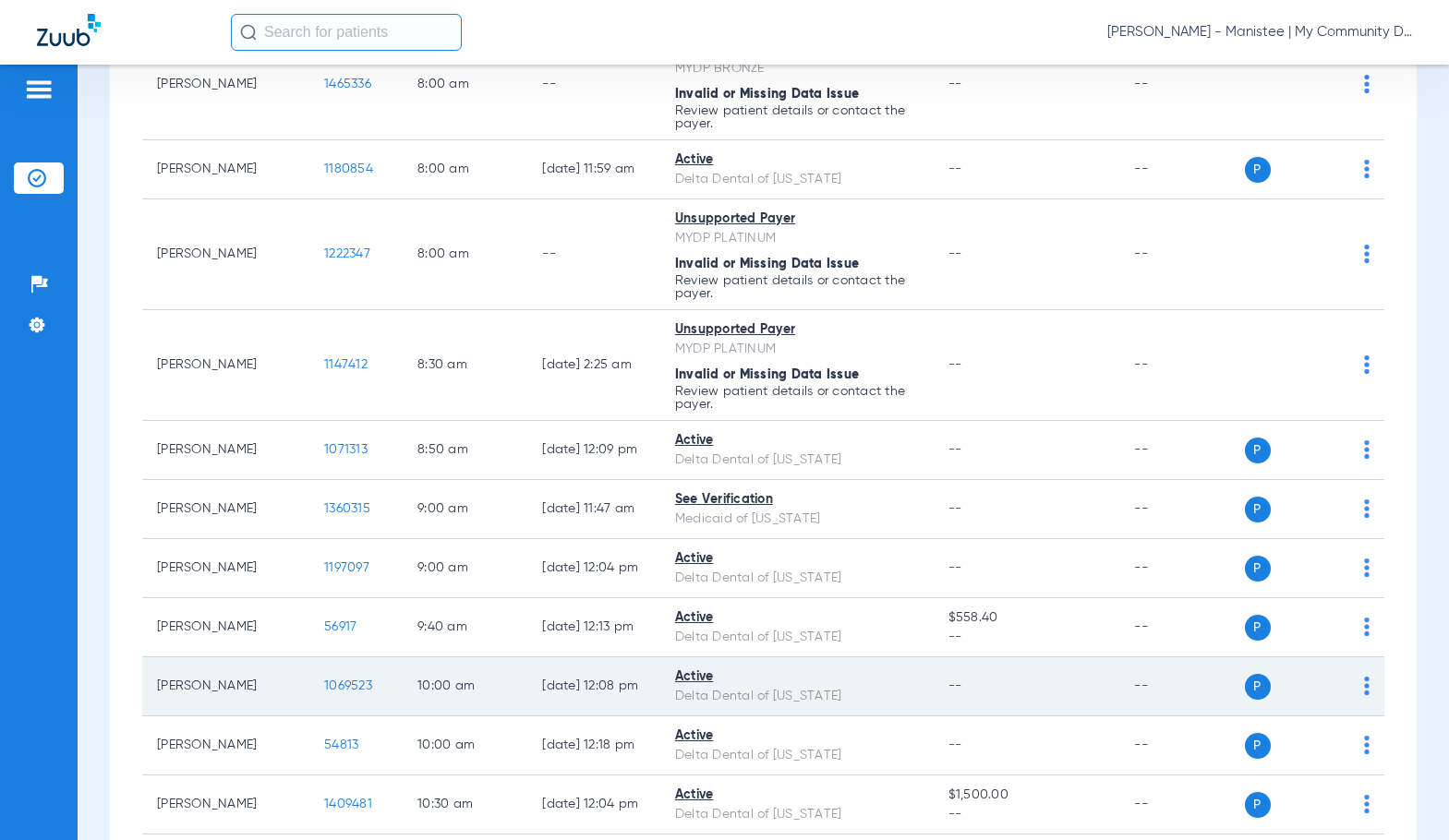
click at [324, 683] on span "1069523" at bounding box center [348, 686] width 48 height 13
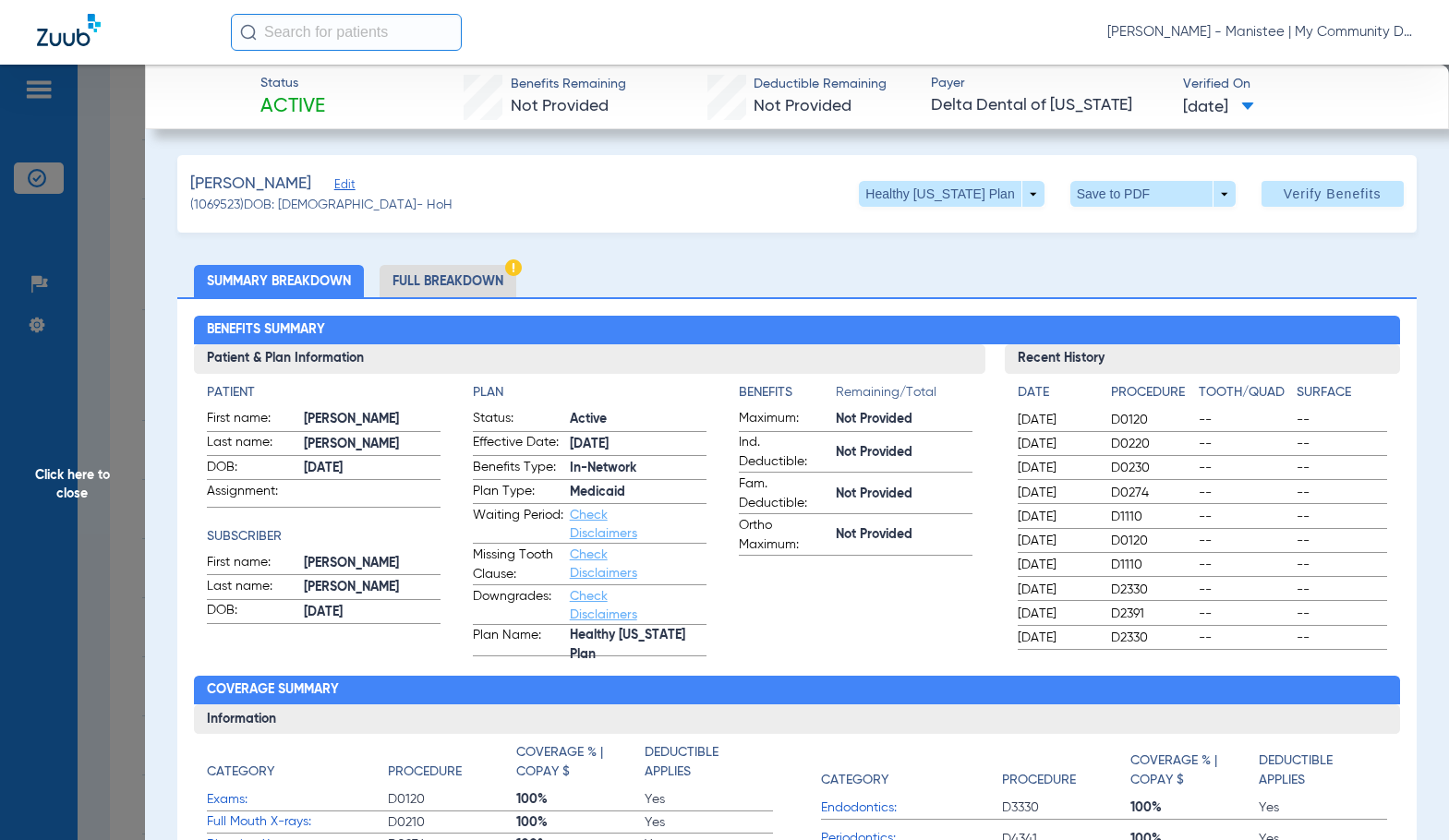
click at [441, 274] on li "Full Breakdown" at bounding box center [448, 280] width 137 height 32
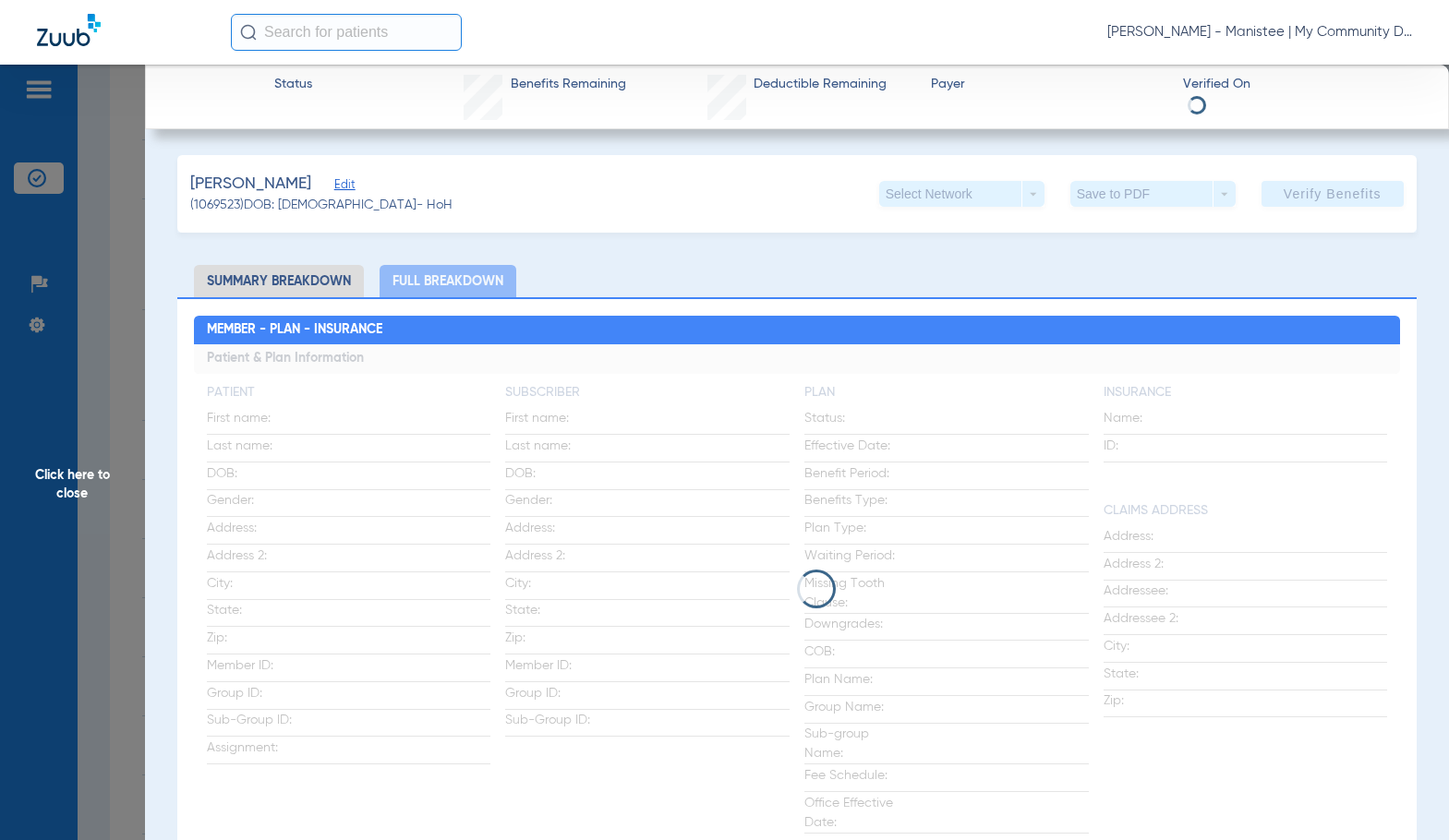
click at [102, 486] on span "Click here to close" at bounding box center [72, 485] width 145 height 840
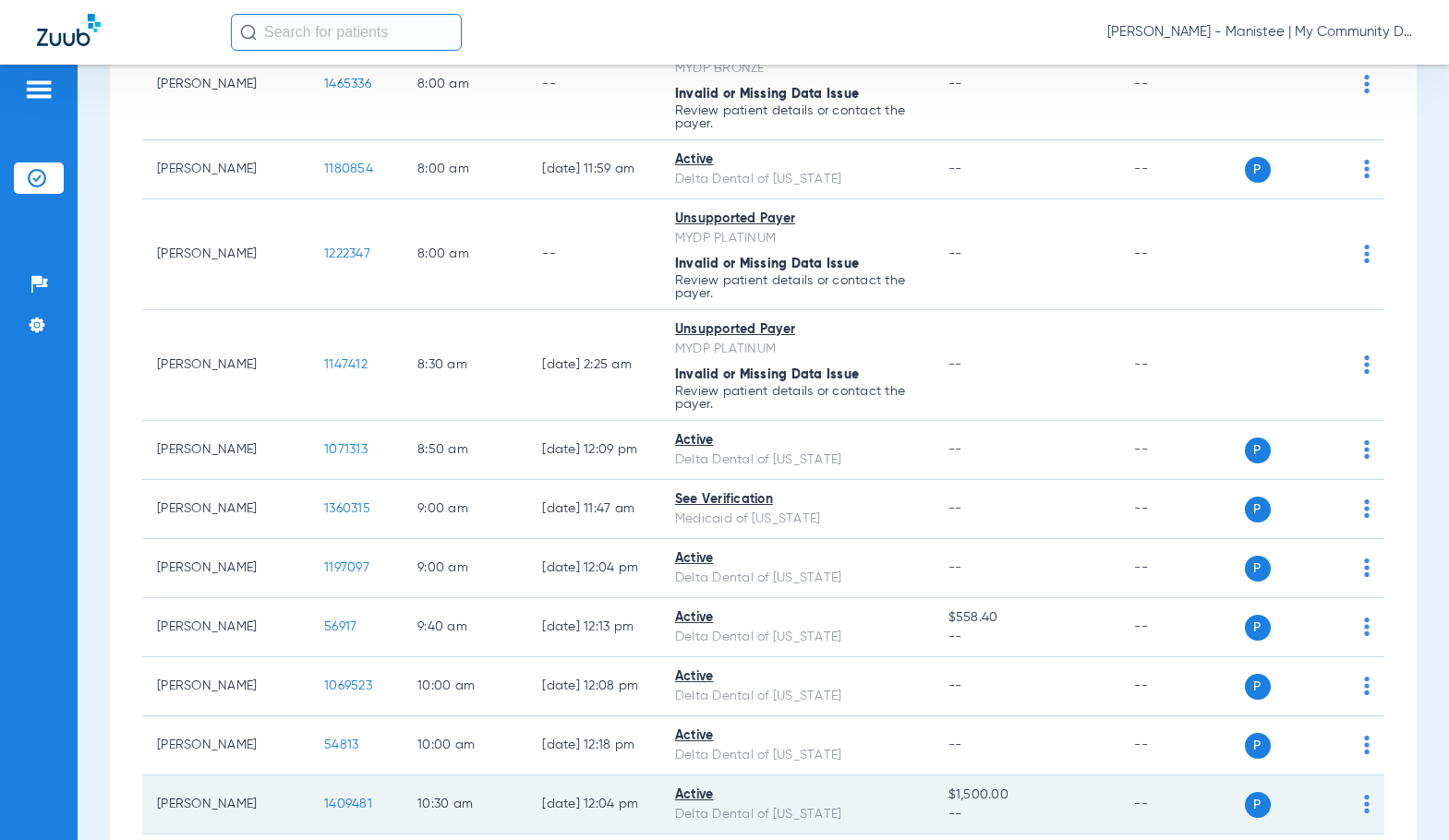
click at [324, 800] on span "1409481" at bounding box center [348, 804] width 48 height 13
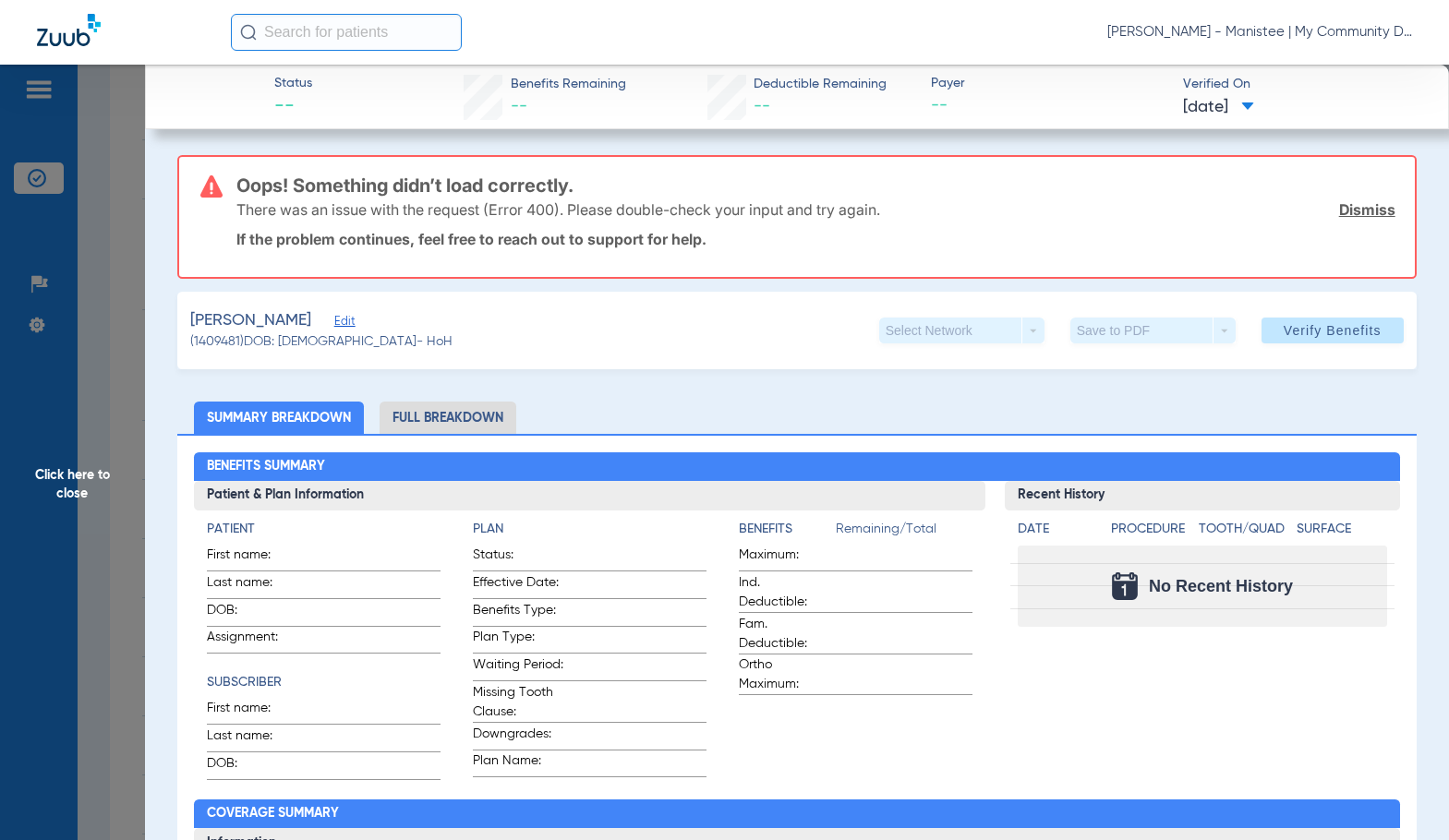
click at [481, 412] on li "Full Breakdown" at bounding box center [448, 417] width 137 height 32
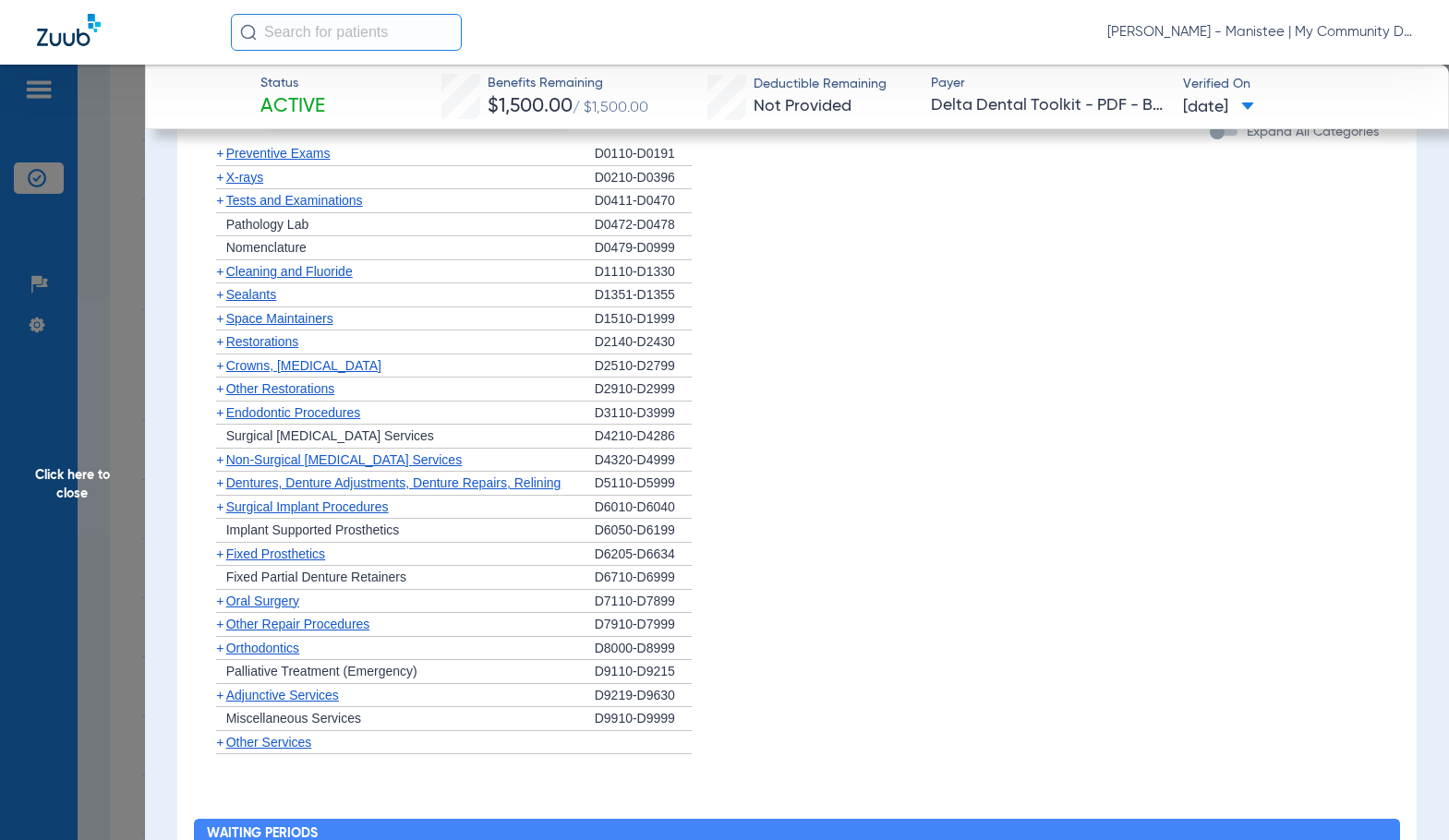
scroll to position [1485, 0]
click at [287, 279] on span "Cleaning and Fluoride" at bounding box center [289, 272] width 127 height 15
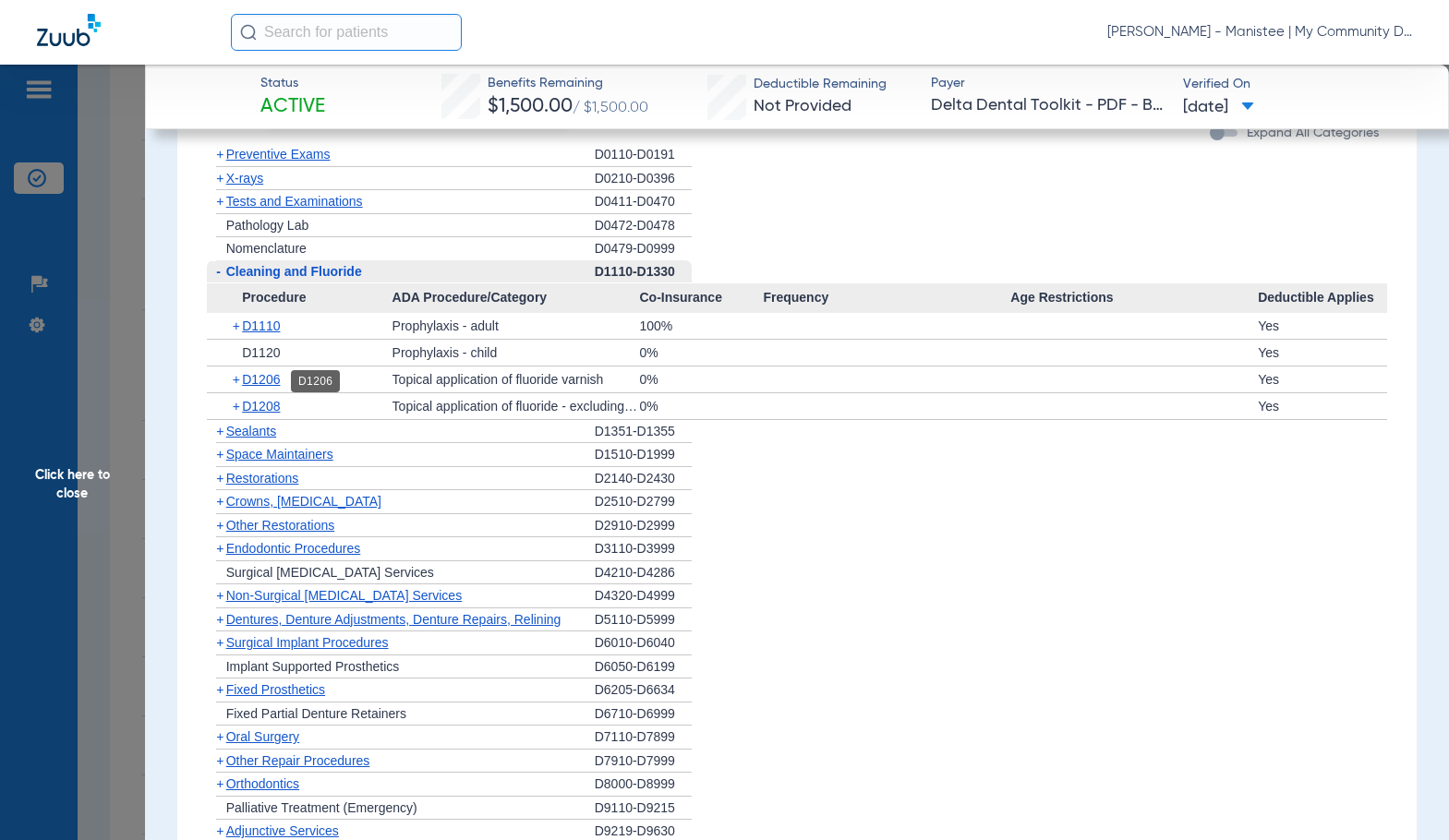
click at [266, 380] on span "D1206" at bounding box center [260, 379] width 38 height 15
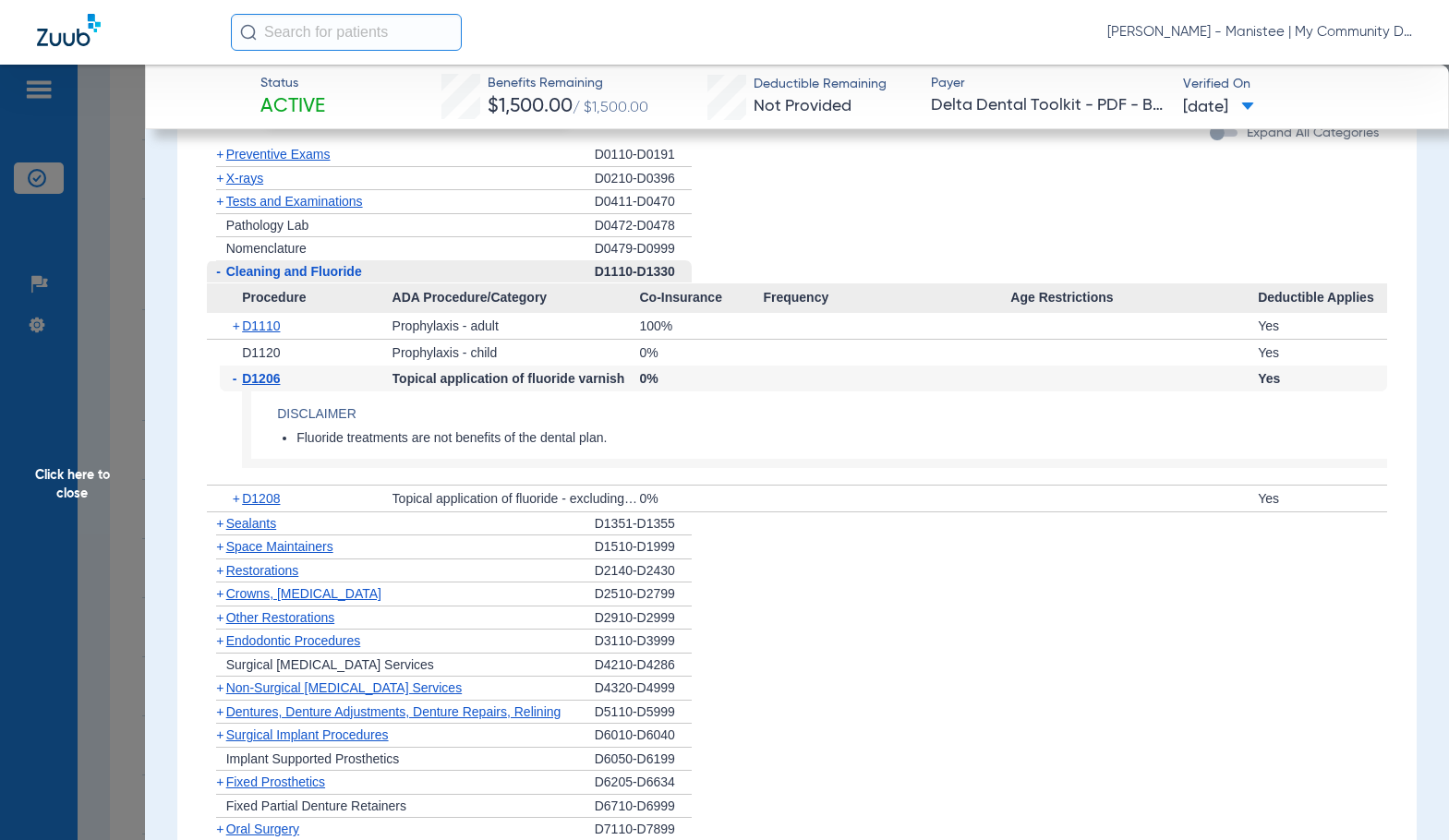
click at [264, 378] on span "D1206" at bounding box center [260, 378] width 38 height 15
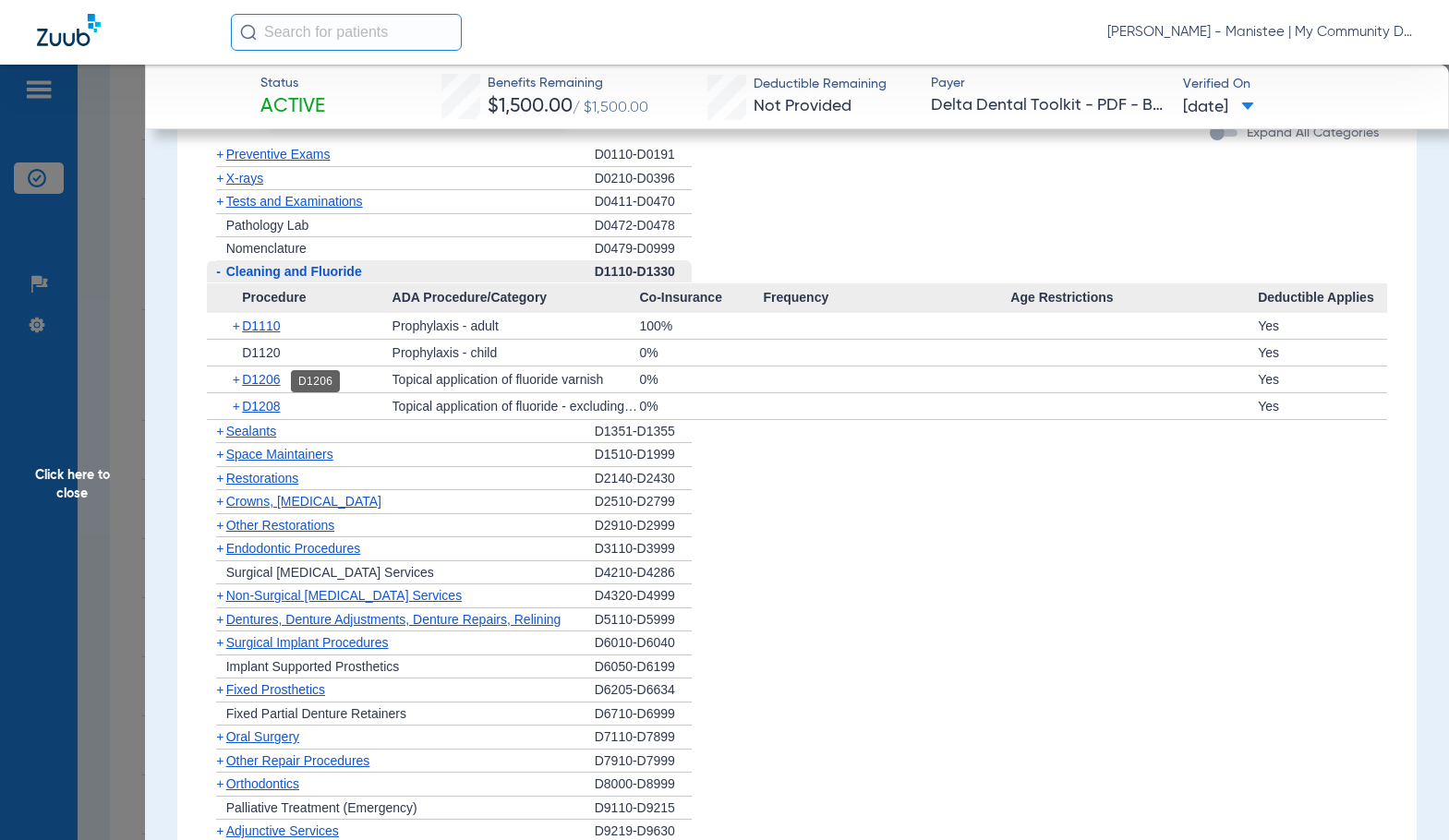
click at [267, 378] on span "D1206" at bounding box center [260, 379] width 38 height 15
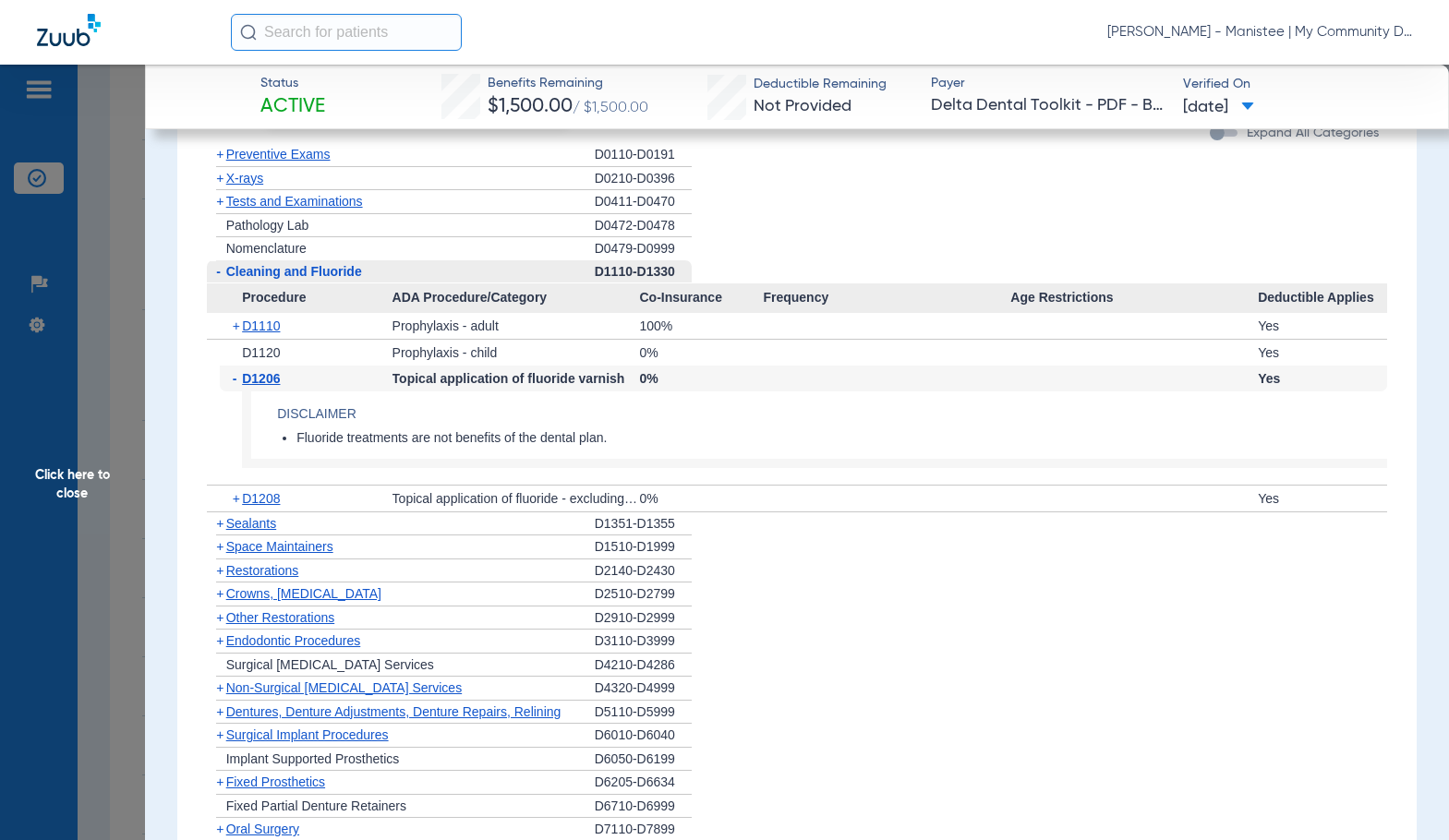
click at [267, 378] on span "D1206" at bounding box center [260, 378] width 38 height 15
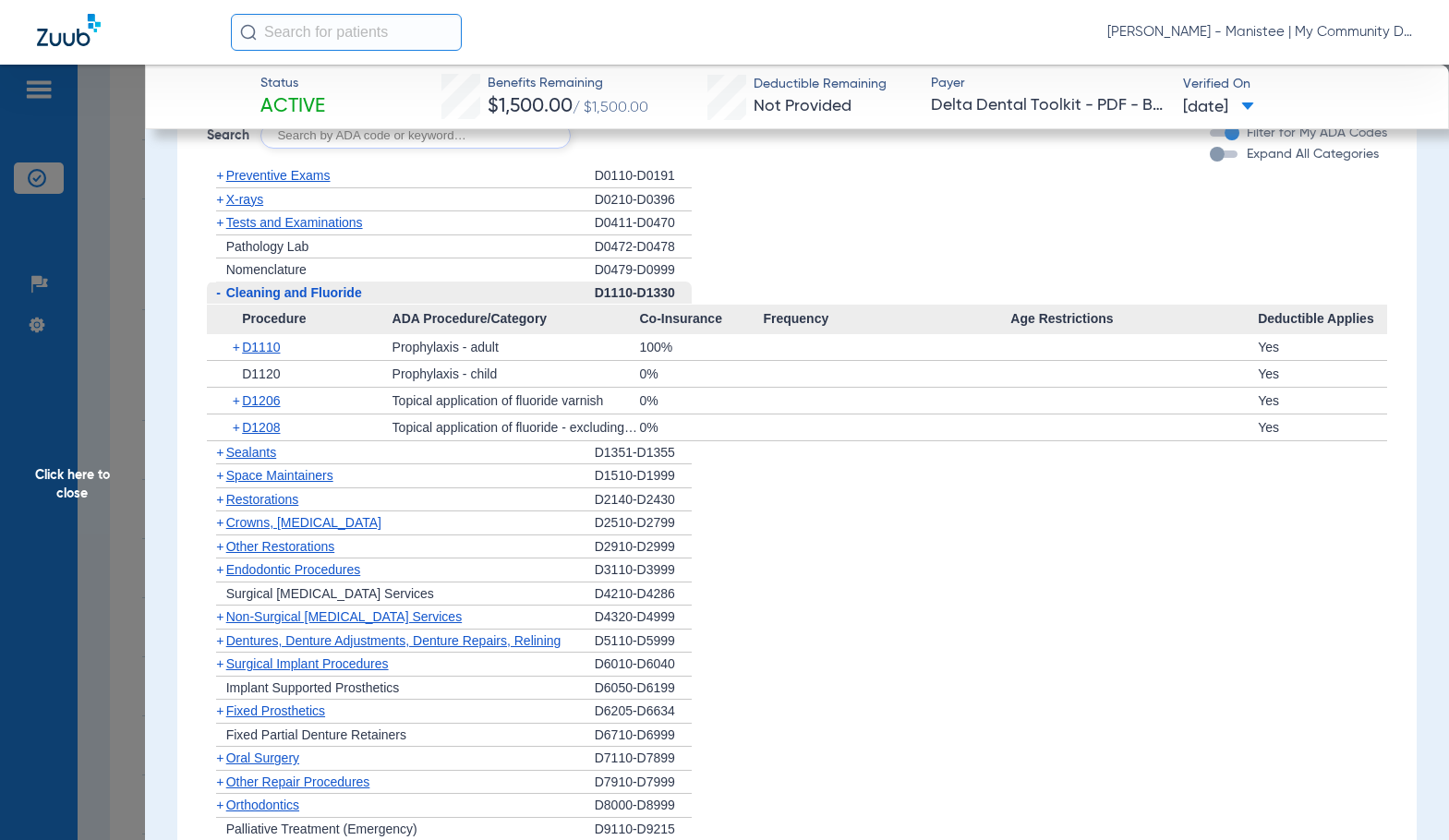
scroll to position [1392, 0]
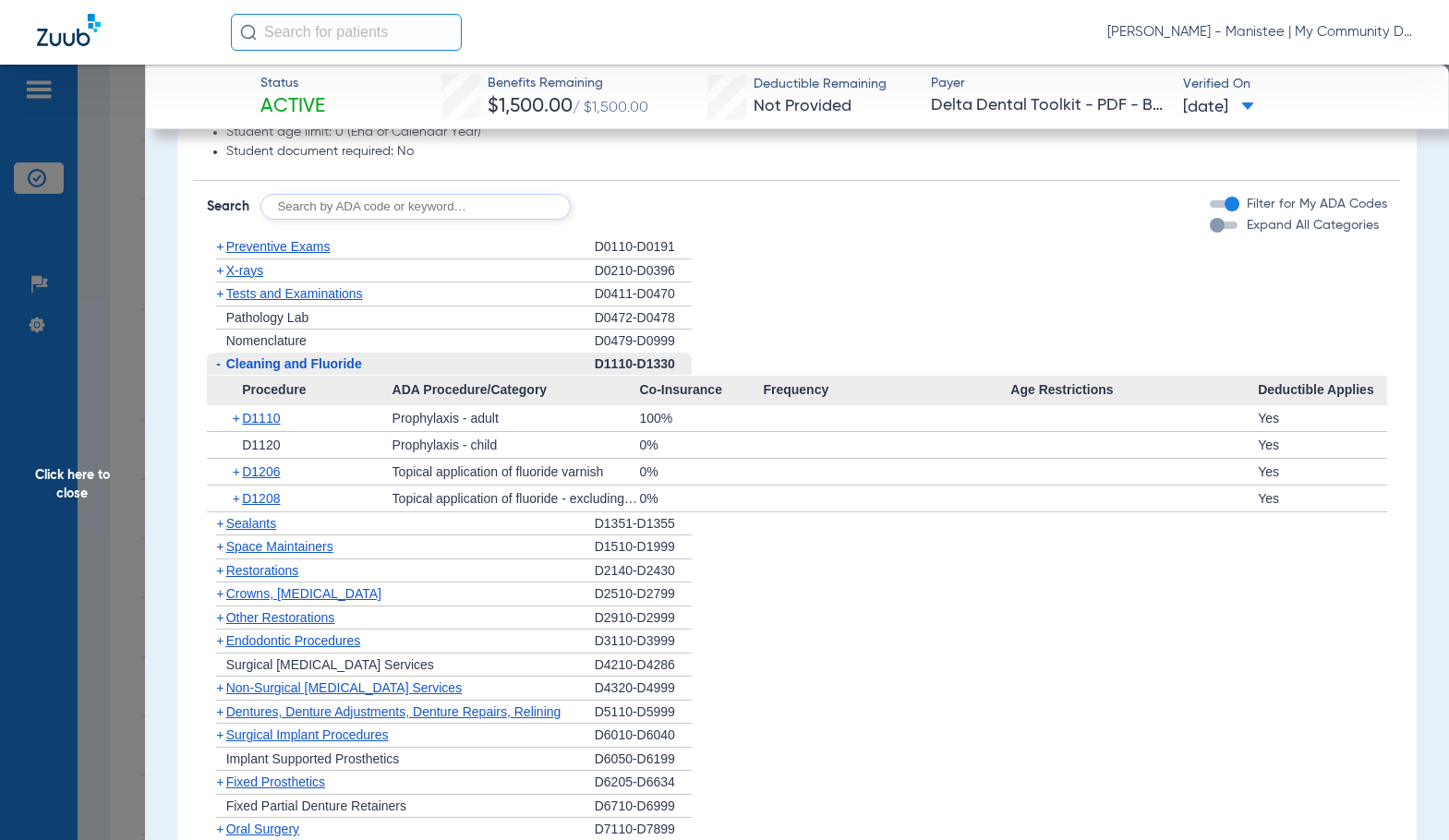
click at [240, 267] on span "X-rays" at bounding box center [244, 270] width 37 height 15
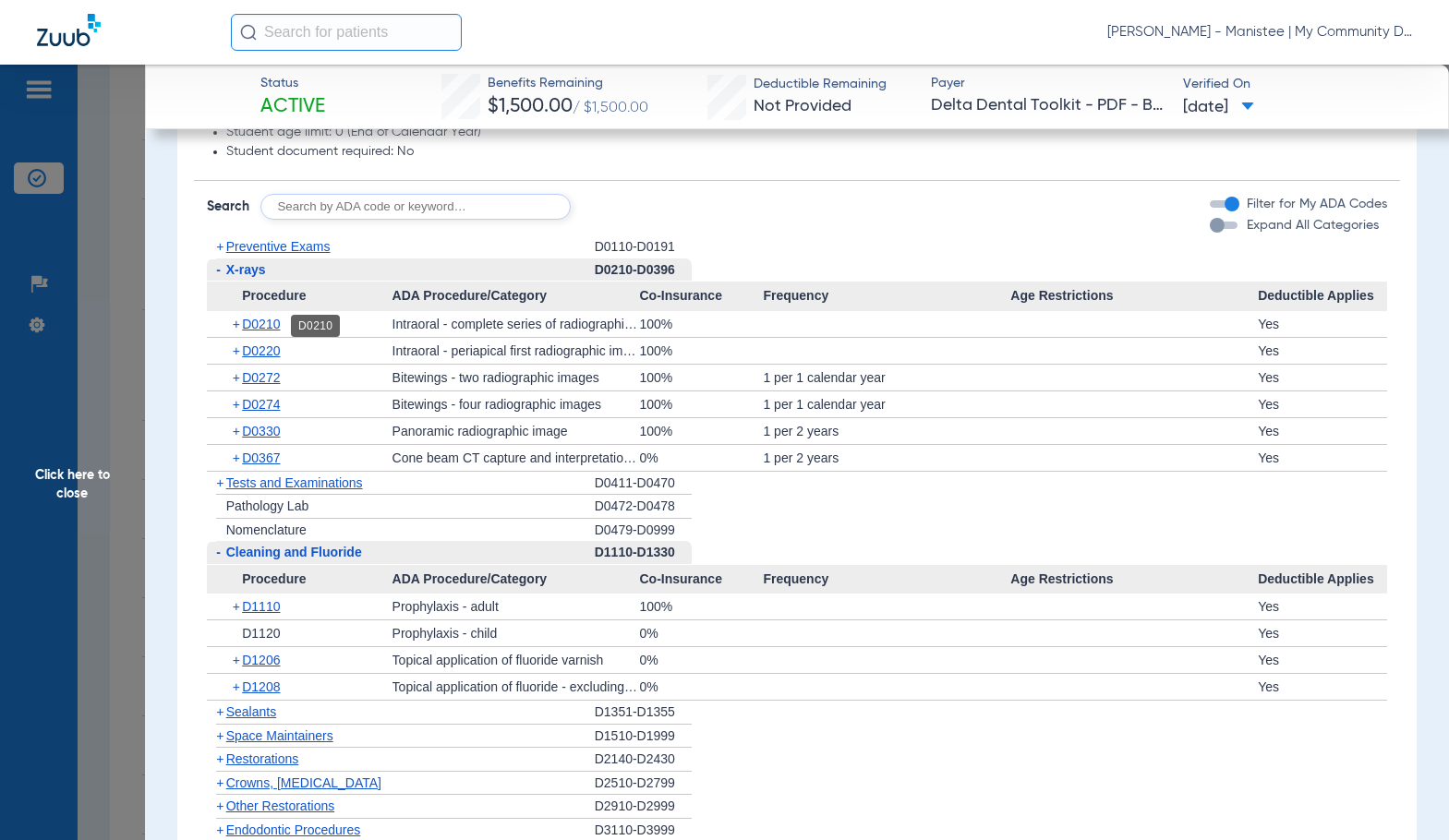
click at [279, 329] on span "D0210" at bounding box center [260, 324] width 38 height 15
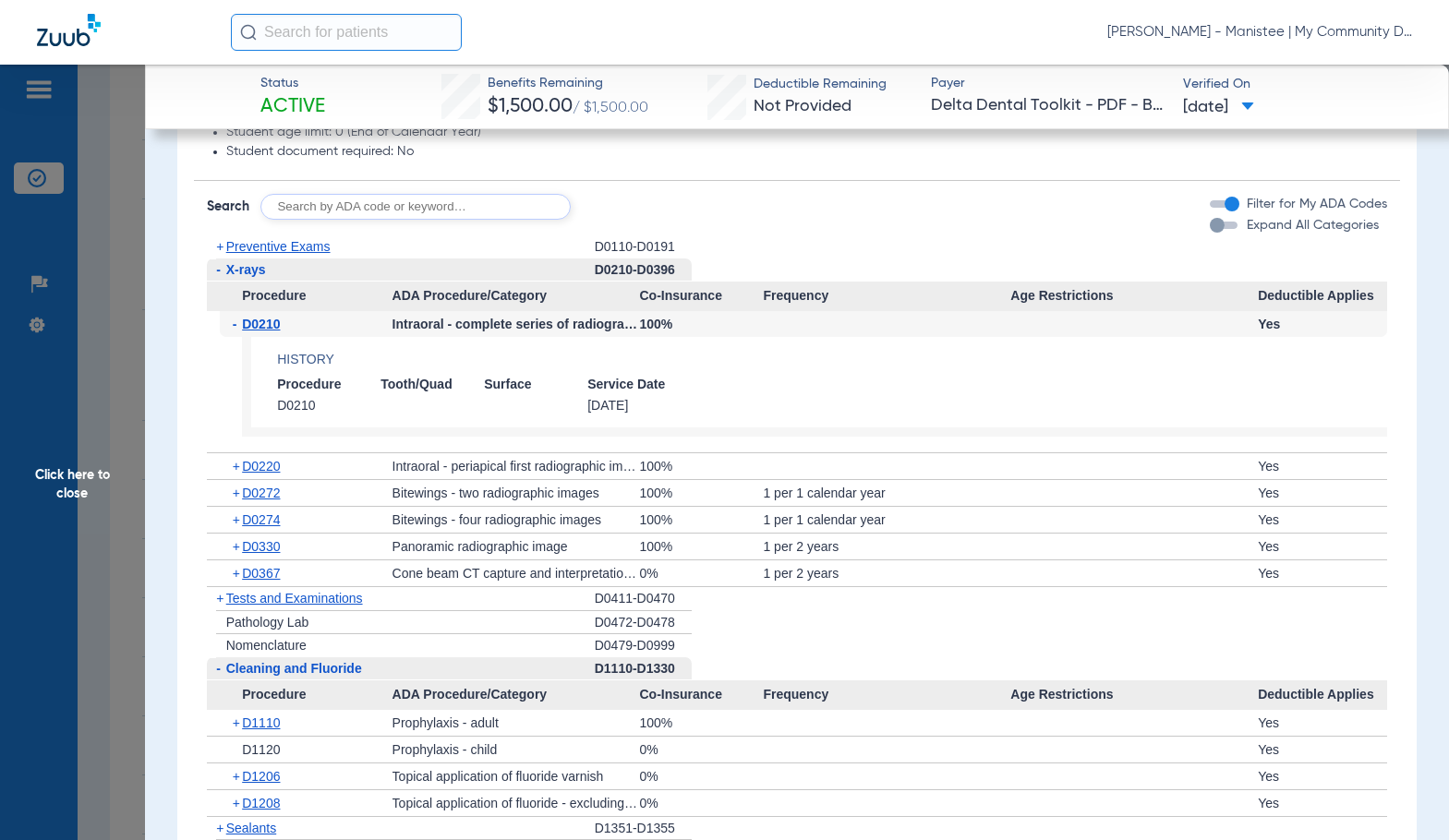
click at [768, 599] on li "+ Tests and Examinations D0411-D0470" at bounding box center [797, 599] width 1180 height 24
